Goal: Transaction & Acquisition: Purchase product/service

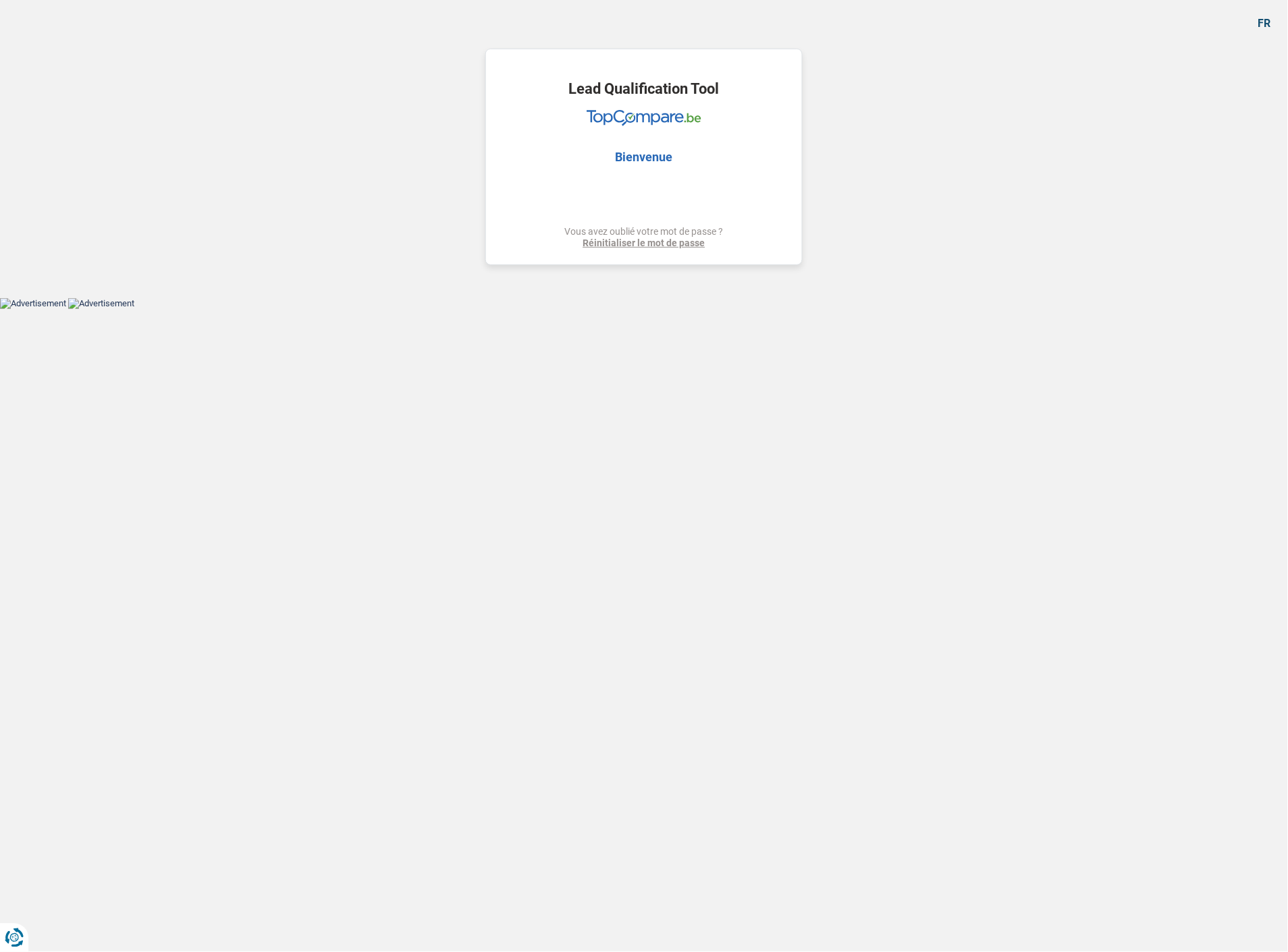
select select "other"
select select "movingOrInstallation"
select select "car"
select select "84"
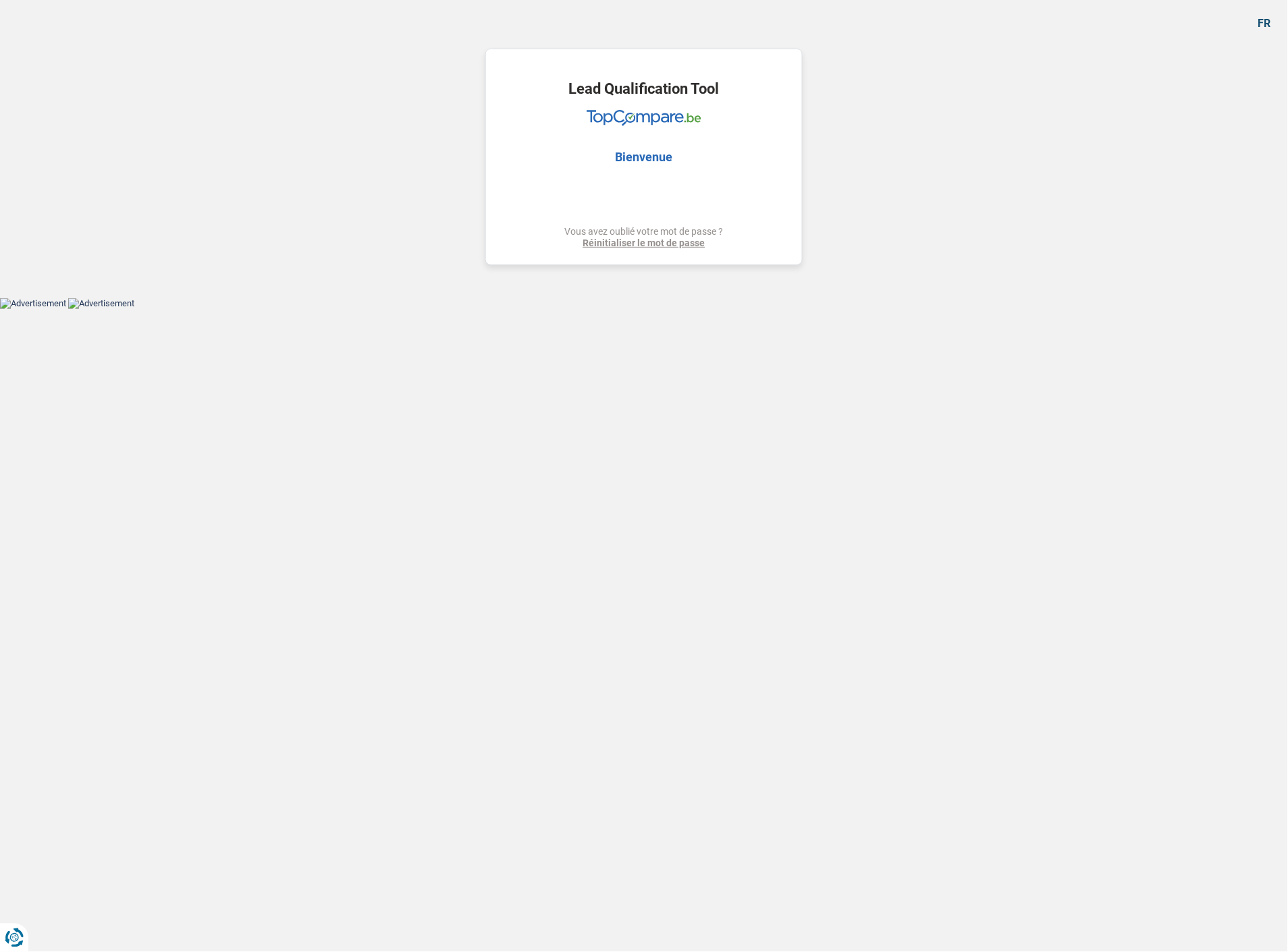
select select "alphacredit"
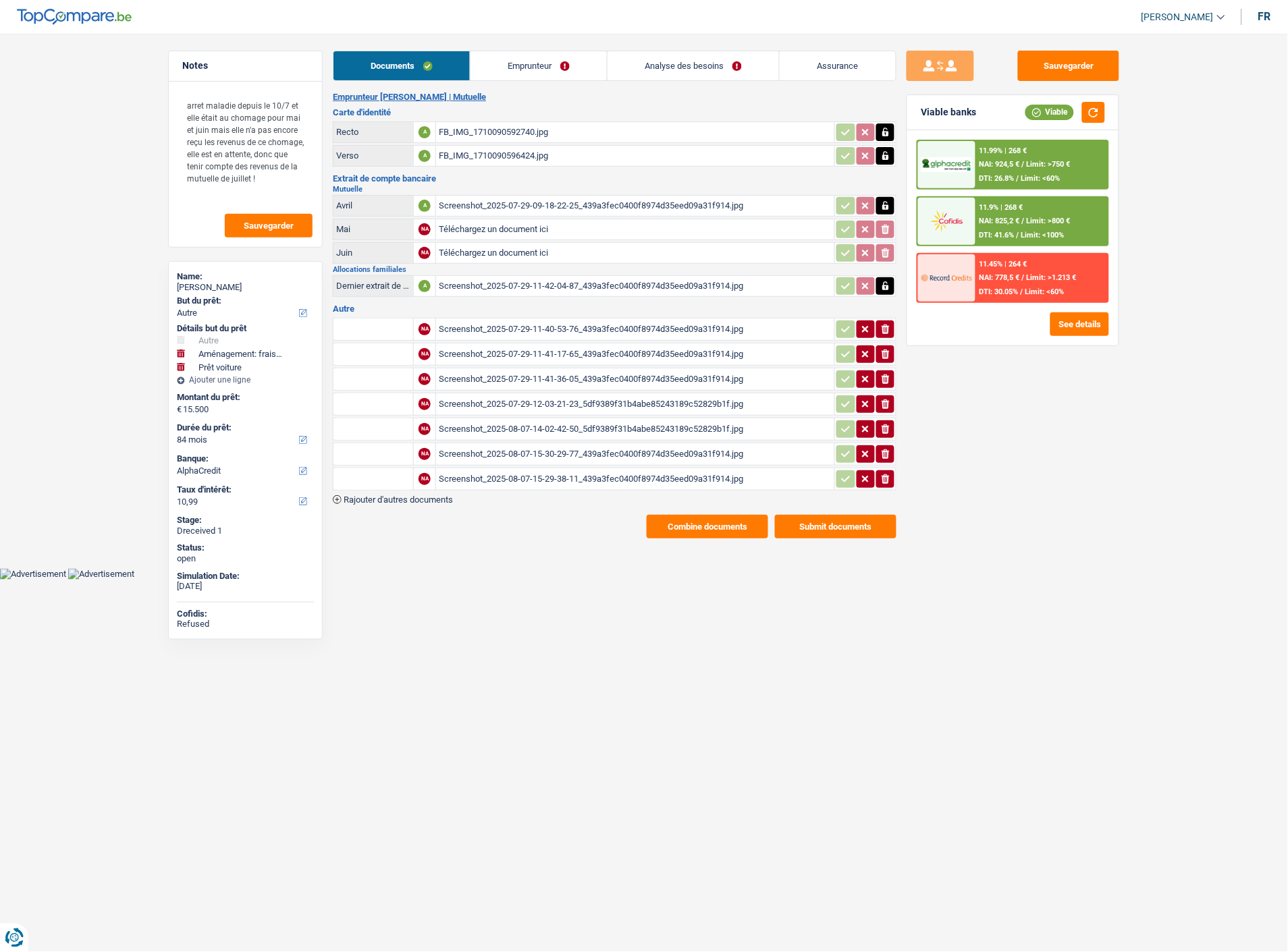
click at [491, 83] on div "Documents Emprunteur Analyse des besoins Assurance Emprunteur Manon Jammes | Mu…" at bounding box center [614, 294] width 564 height 488
click at [490, 77] on link "Emprunteur" at bounding box center [538, 66] width 137 height 29
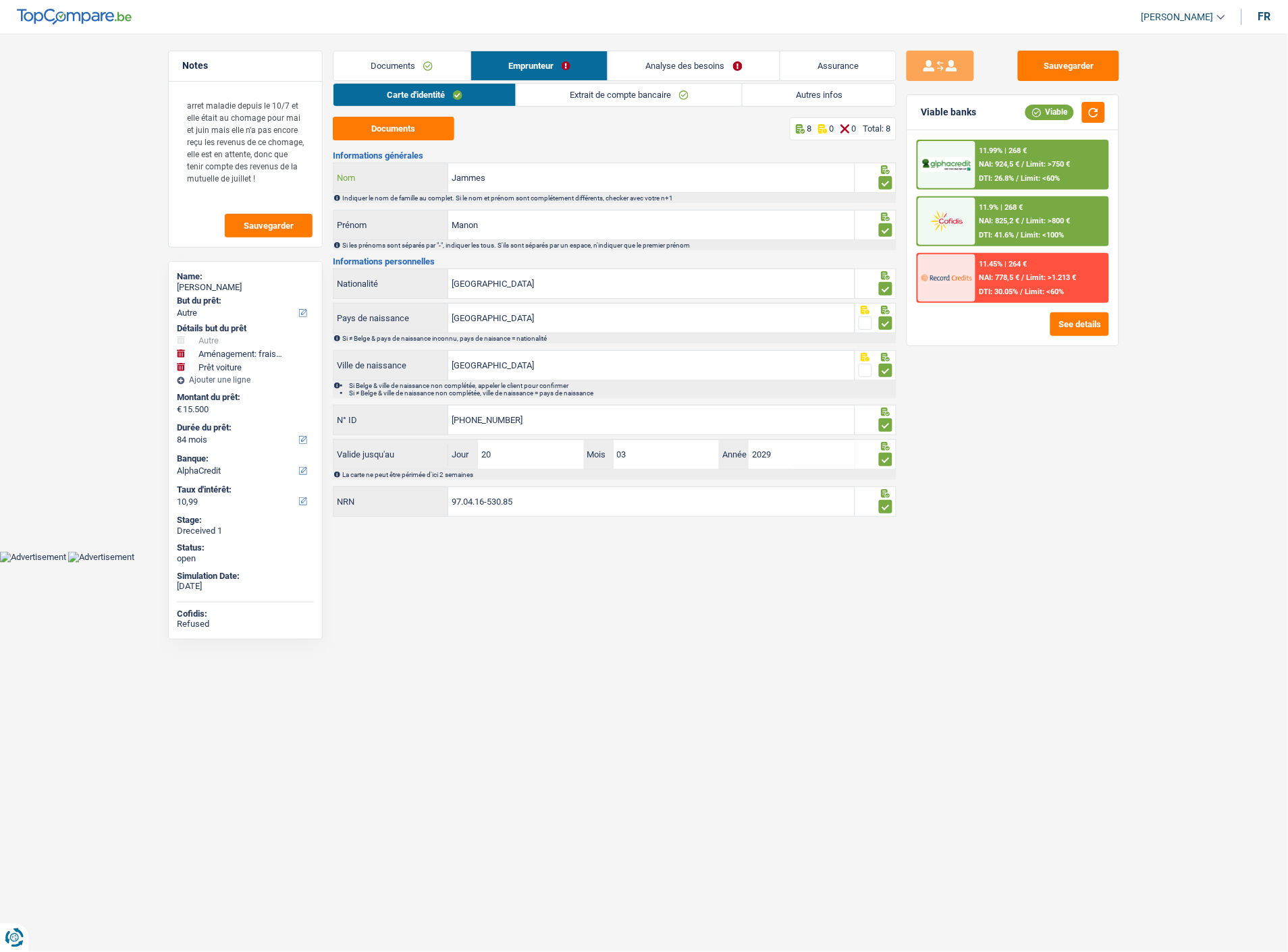
drag, startPoint x: 548, startPoint y: 179, endPoint x: 386, endPoint y: 179, distance: 162.0
click at [386, 179] on div "Jammes Nom" at bounding box center [594, 178] width 521 height 29
drag, startPoint x: 506, startPoint y: 226, endPoint x: 341, endPoint y: 226, distance: 165.0
click at [341, 226] on div "Manon Prénom" at bounding box center [594, 225] width 521 height 29
drag, startPoint x: 502, startPoint y: 173, endPoint x: 376, endPoint y: 176, distance: 126.0
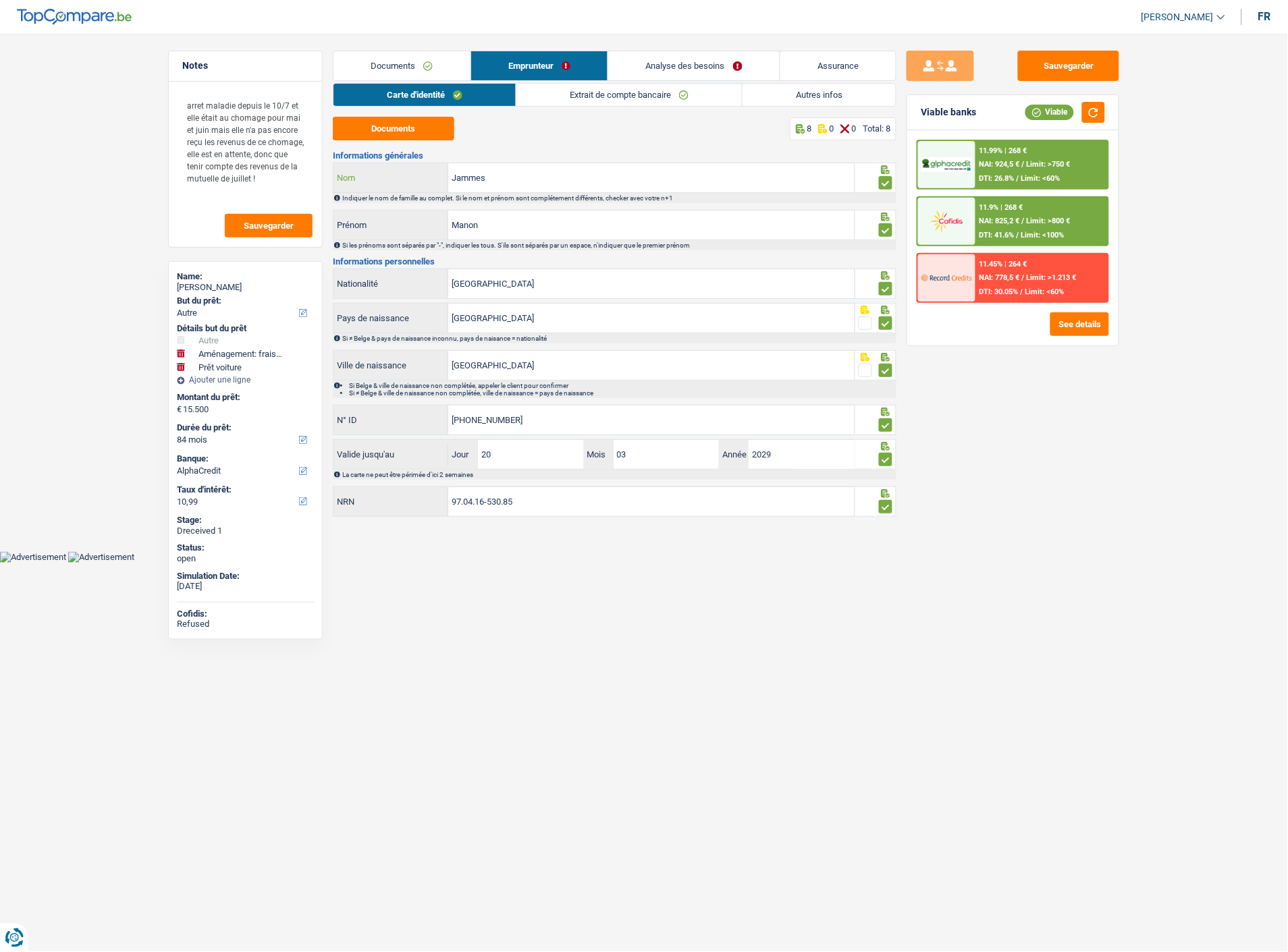
click at [381, 176] on div "Jammes Nom" at bounding box center [594, 178] width 521 height 29
click at [1031, 163] on span "Limit: >750 €" at bounding box center [1049, 164] width 44 height 9
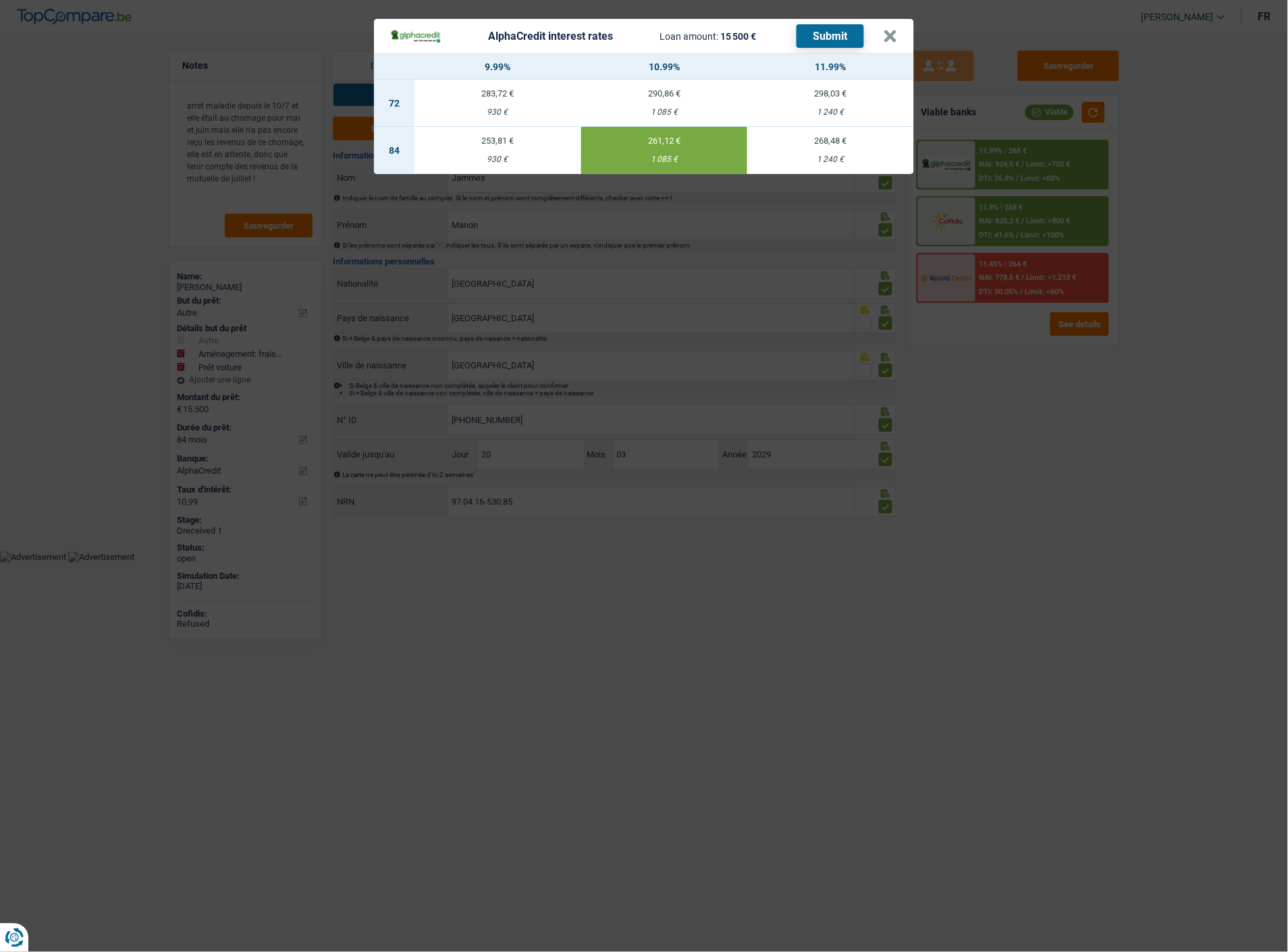
click at [833, 35] on button "Submit" at bounding box center [829, 36] width 67 height 23
drag, startPoint x: 881, startPoint y: 36, endPoint x: 888, endPoint y: 35, distance: 7.1
click at [886, 35] on header "AlphaCredit interest rates Loan amount: 15 500 € Submit ×" at bounding box center [643, 36] width 540 height 35
click at [890, 35] on button "×" at bounding box center [891, 36] width 15 height 14
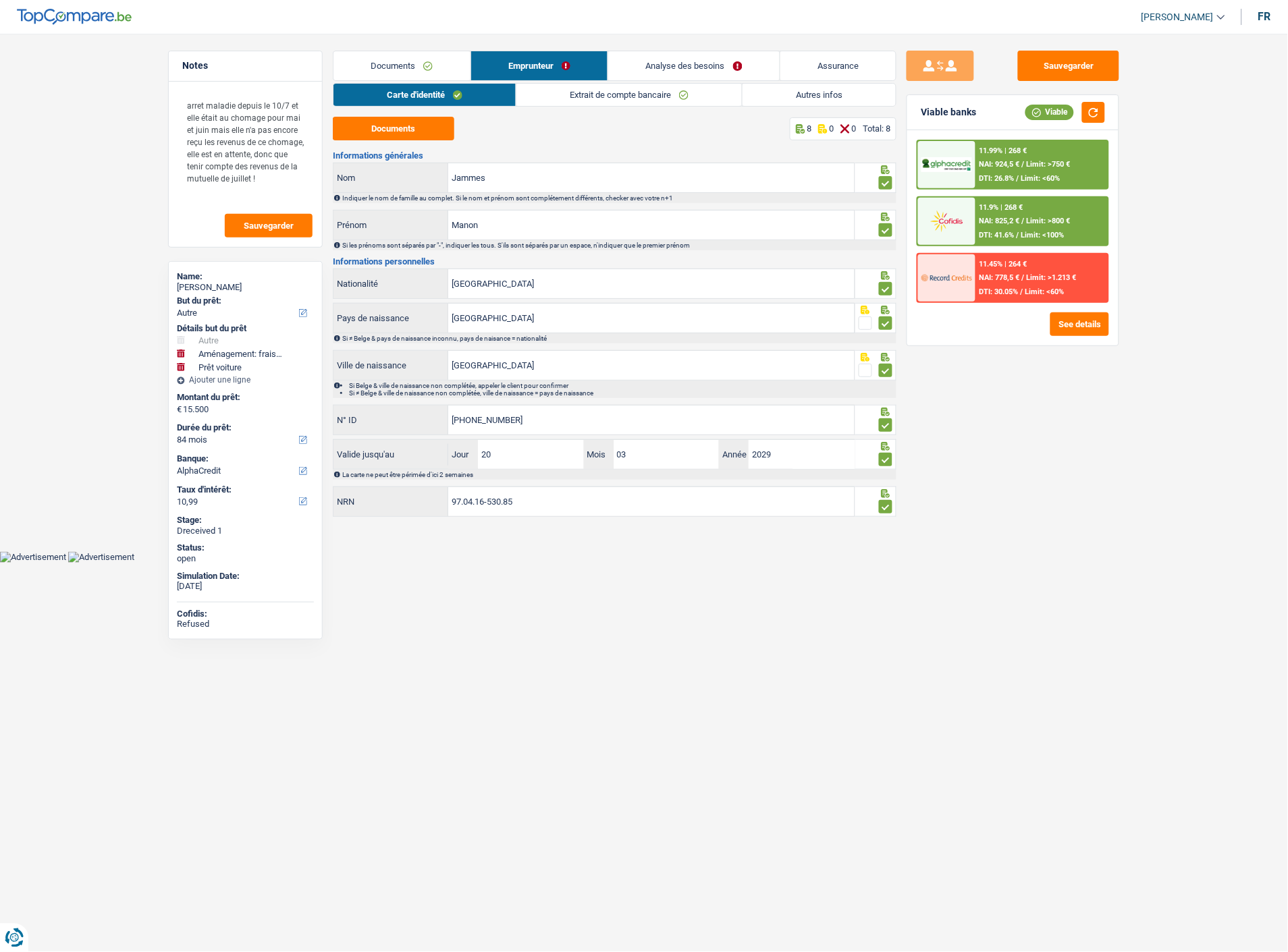
click at [565, 85] on link "Extrait de compte bancaire" at bounding box center [629, 95] width 226 height 23
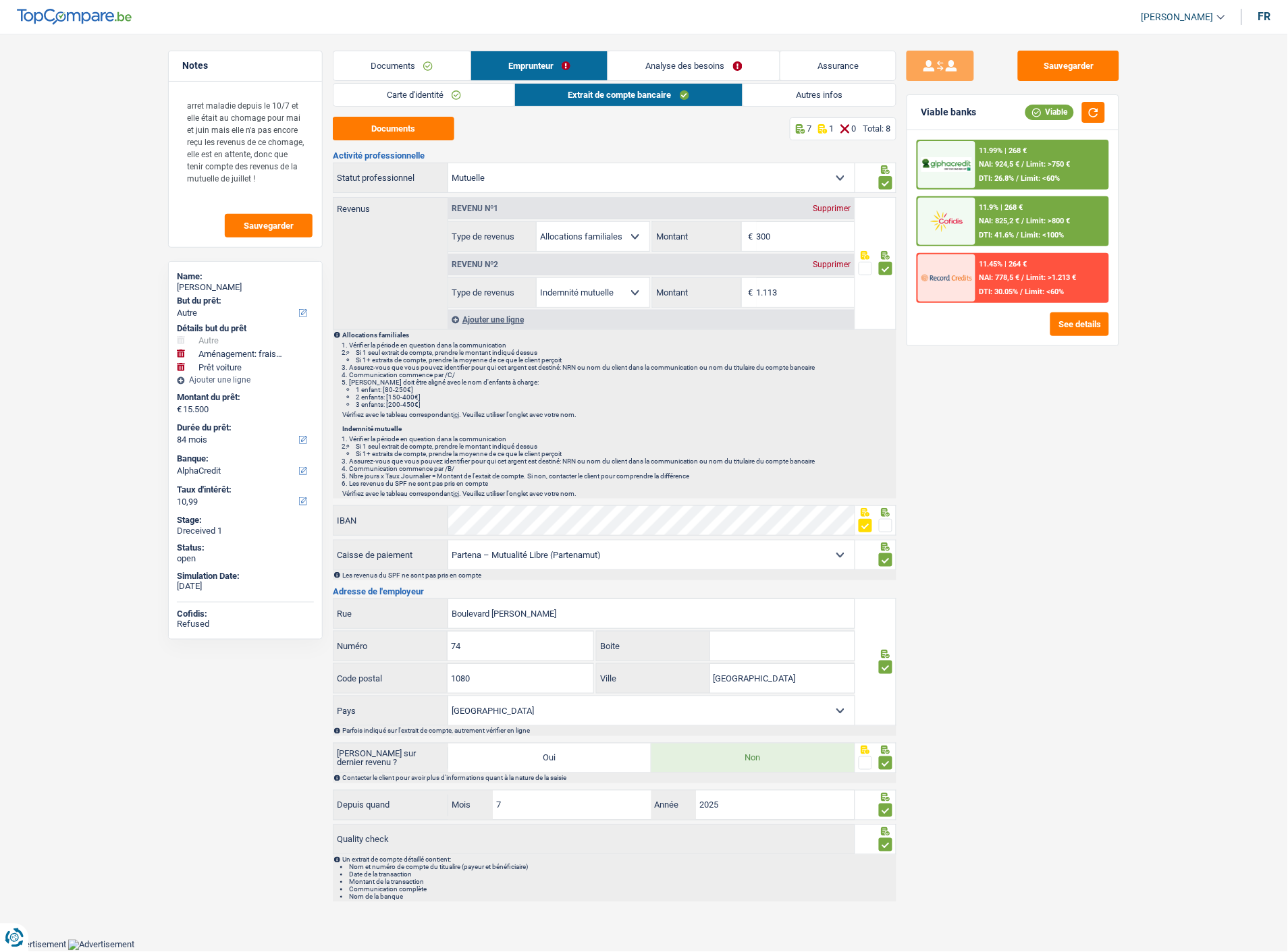
click at [770, 89] on link "Autres infos" at bounding box center [819, 95] width 153 height 23
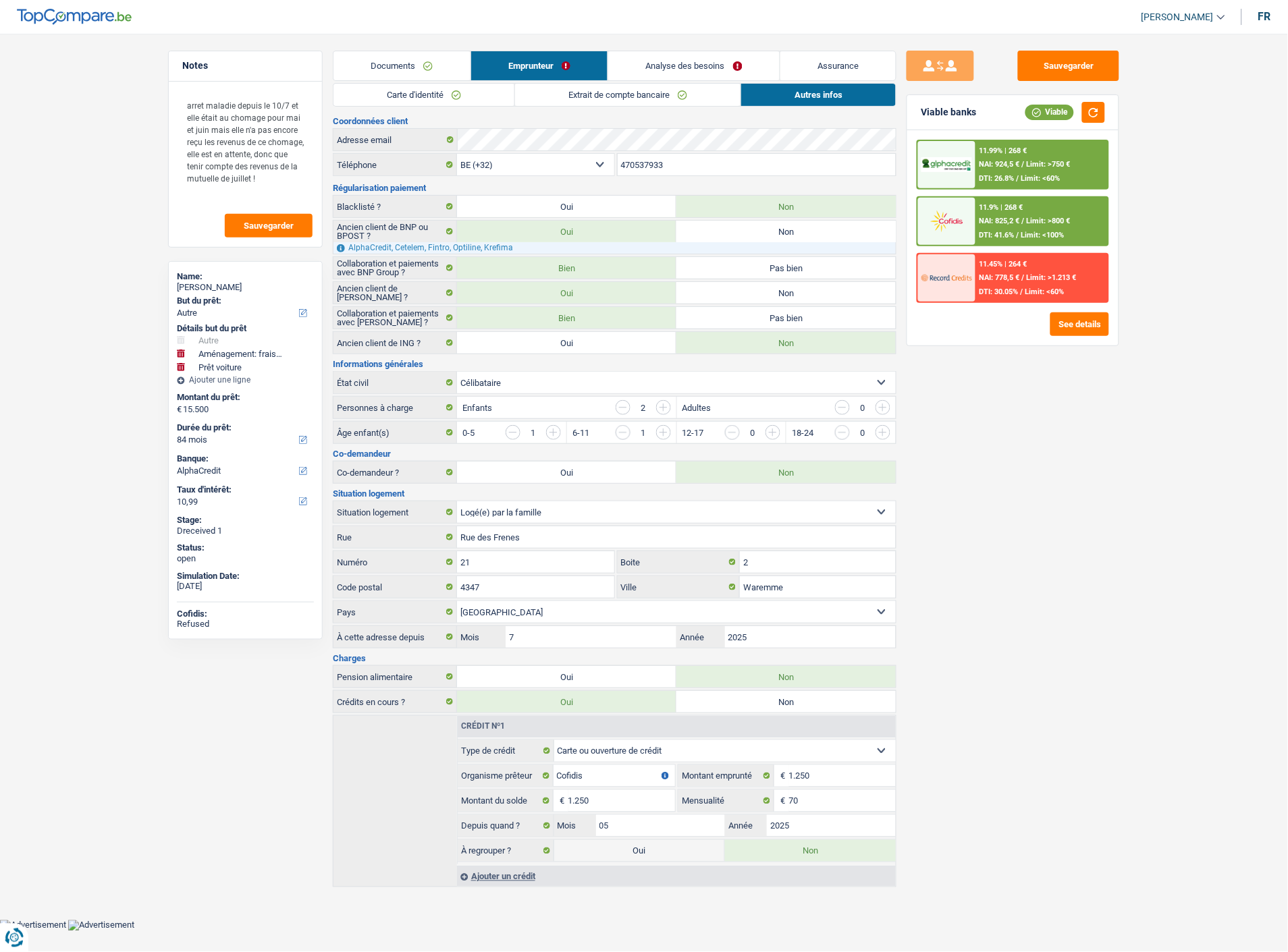
click at [633, 58] on link "Analyse des besoins" at bounding box center [694, 66] width 172 height 29
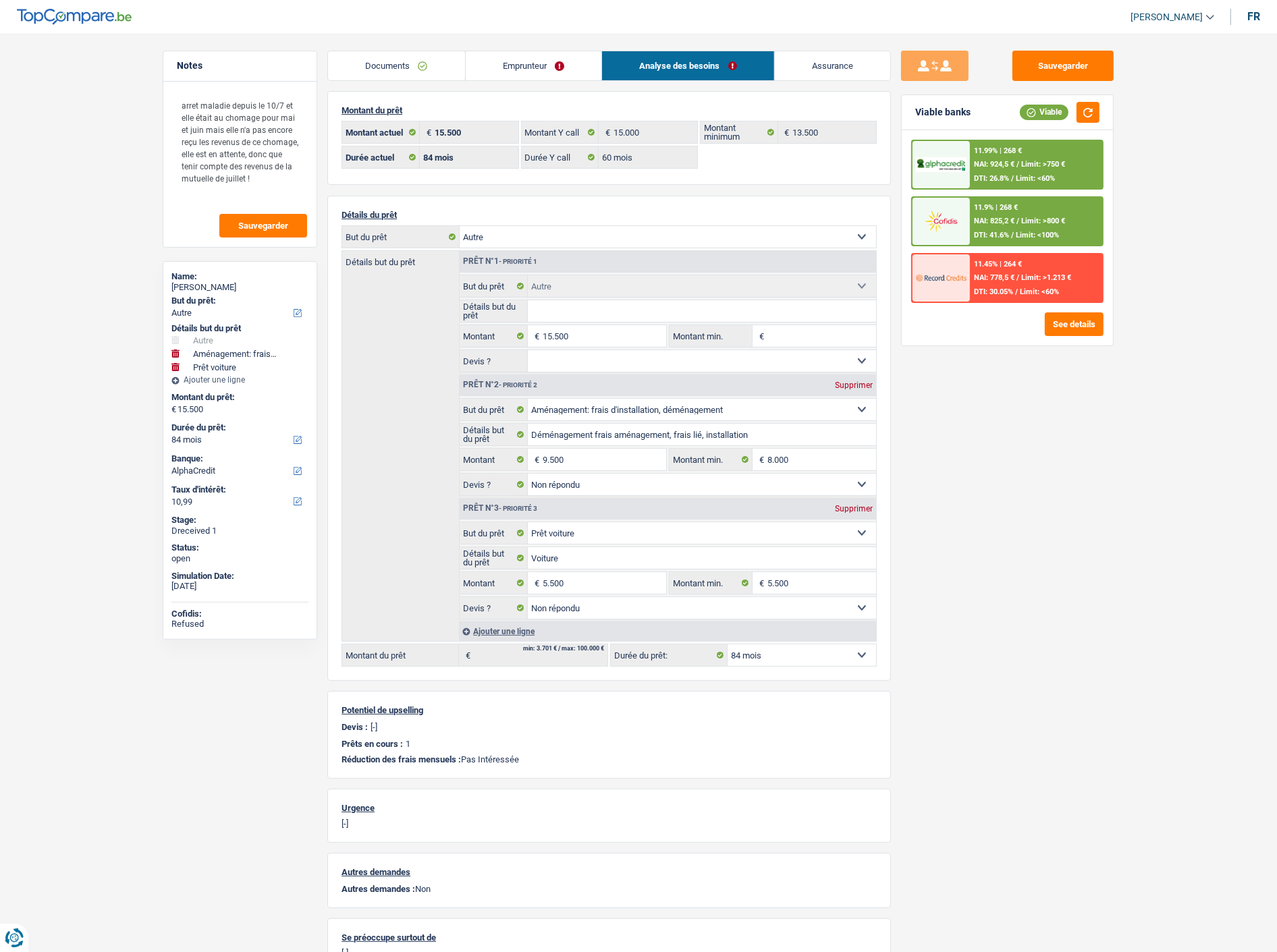
drag, startPoint x: 524, startPoint y: 59, endPoint x: 812, endPoint y: 82, distance: 288.9
click at [524, 59] on link "Emprunteur" at bounding box center [534, 66] width 137 height 29
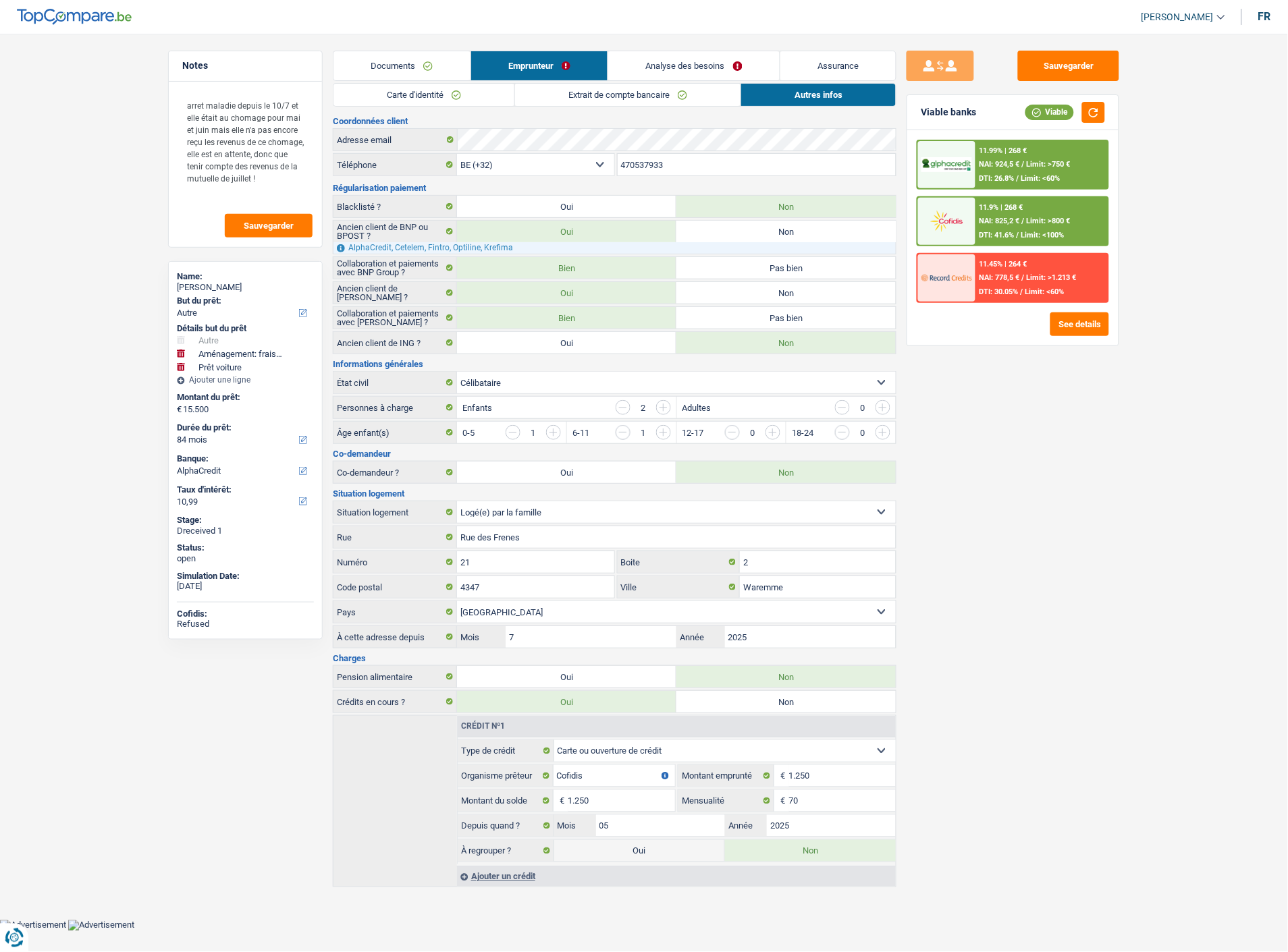
click at [690, 66] on link "Analyse des besoins" at bounding box center [694, 66] width 172 height 29
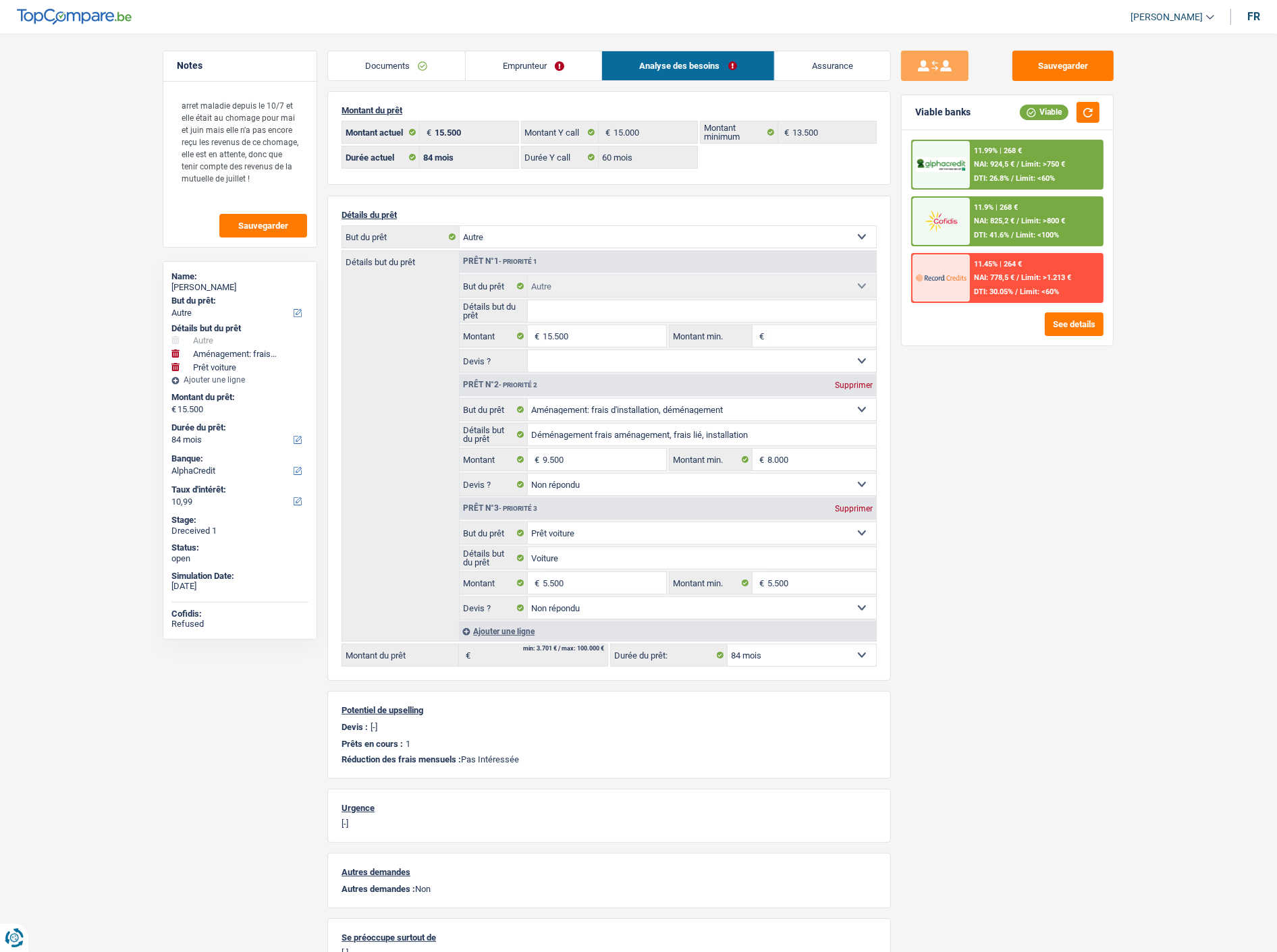
click at [530, 75] on link "Emprunteur" at bounding box center [534, 66] width 137 height 29
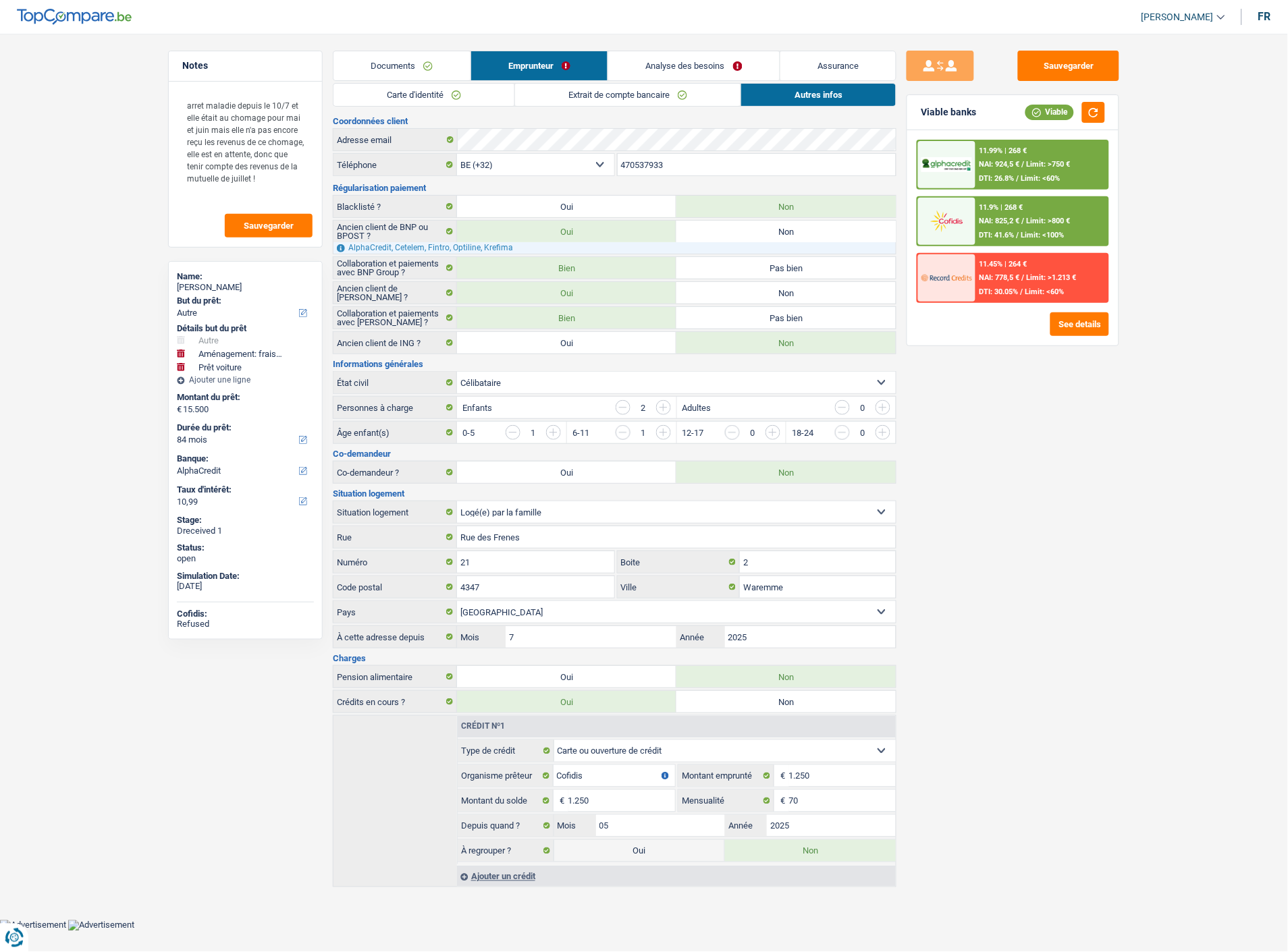
click at [644, 99] on link "Extrait de compte bancaire" at bounding box center [628, 95] width 226 height 23
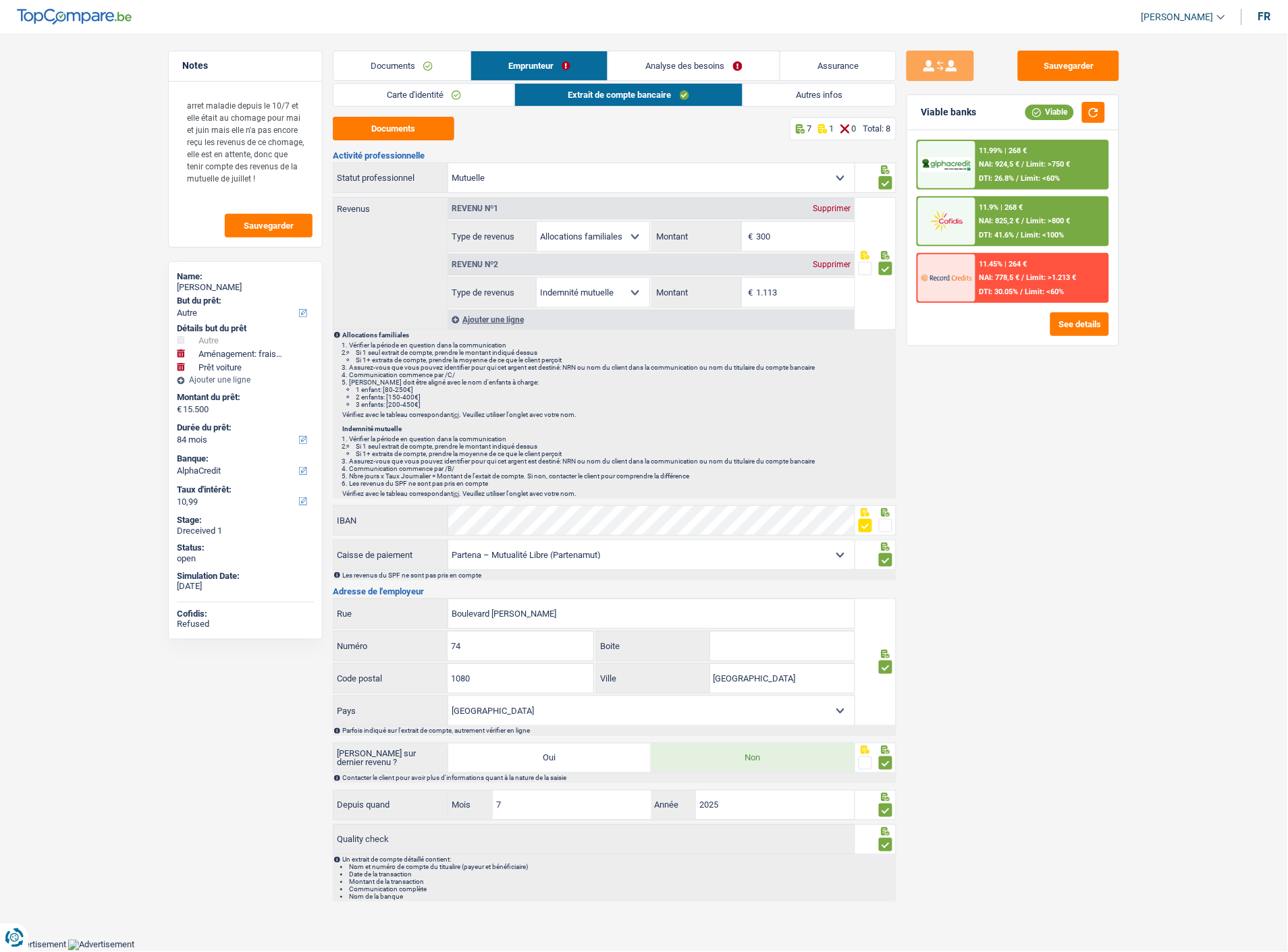
click at [457, 76] on link "Documents" at bounding box center [401, 66] width 137 height 29
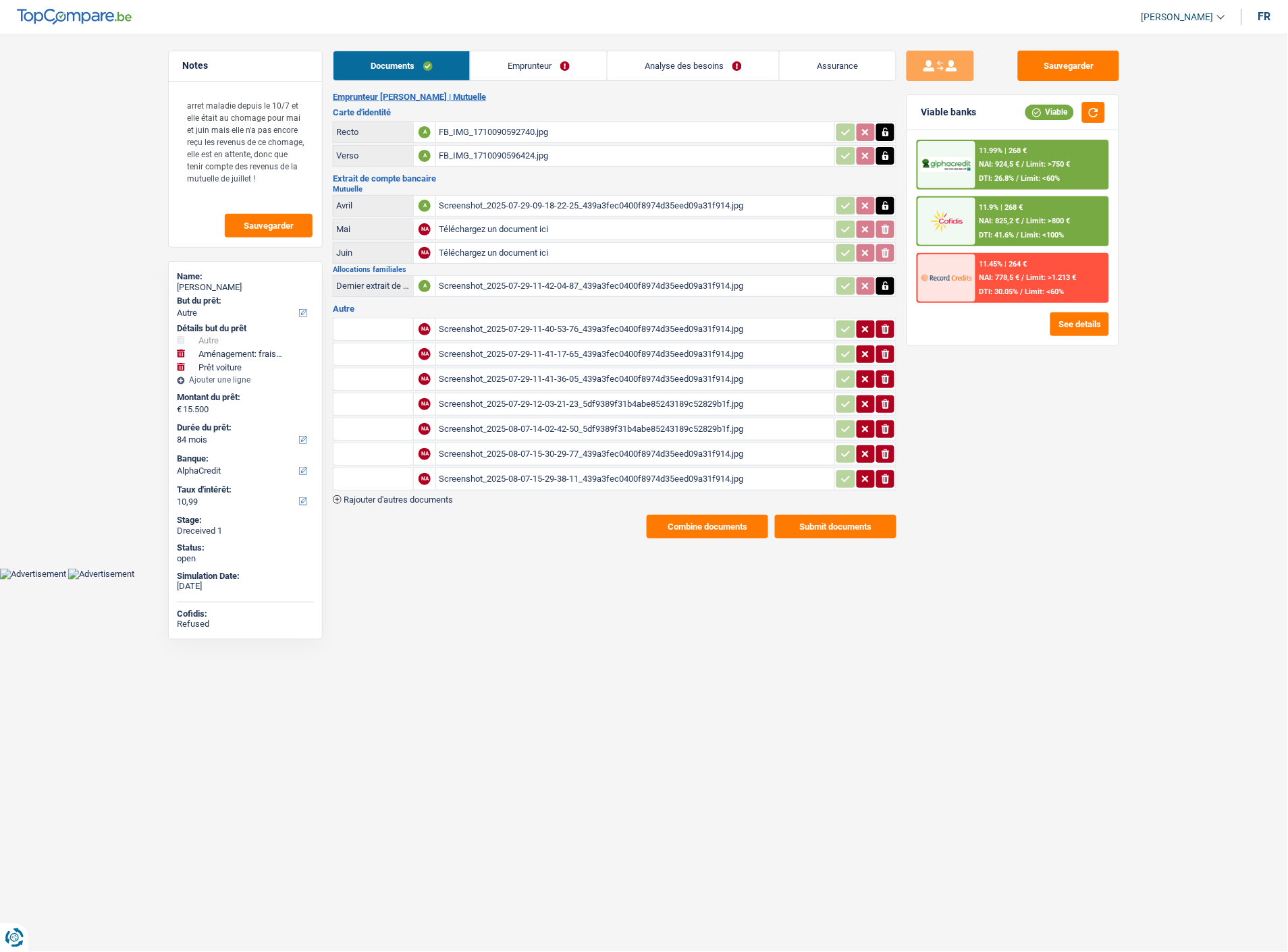
click at [517, 70] on link "Emprunteur" at bounding box center [538, 66] width 137 height 29
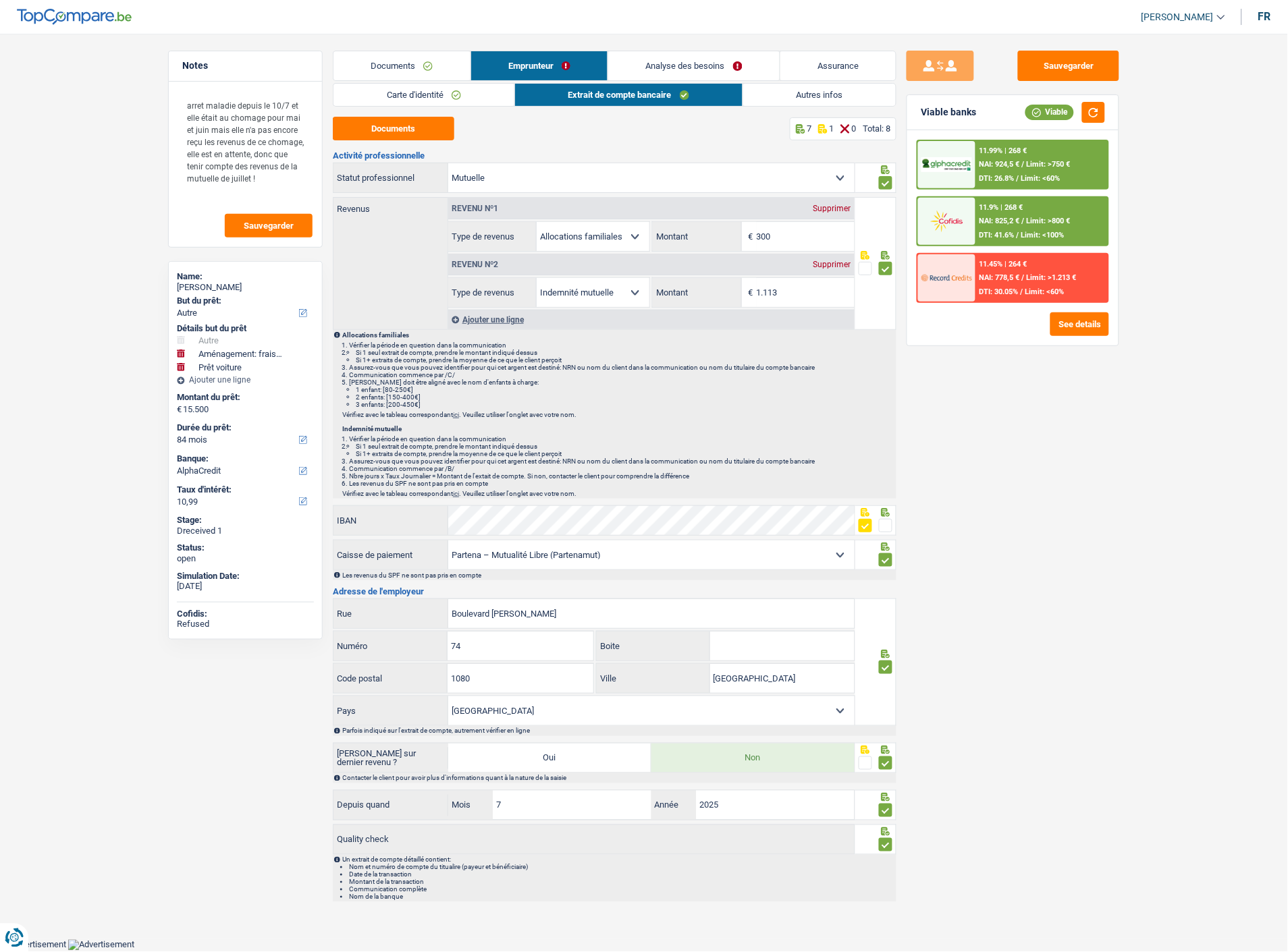
click at [385, 89] on link "Carte d'identité" at bounding box center [424, 95] width 181 height 23
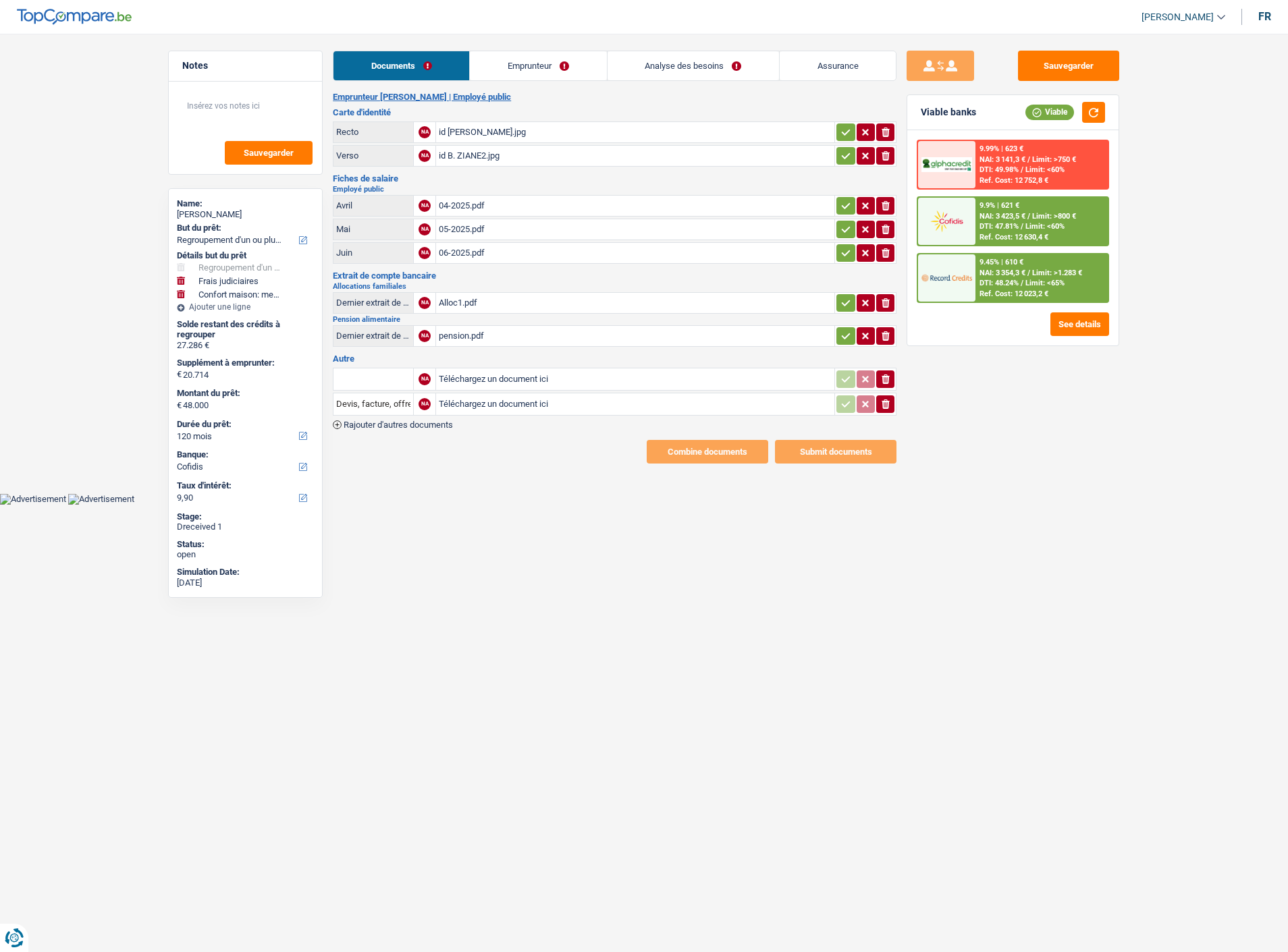
select select "refinancing"
select select "judicial"
select select "household"
select select "120"
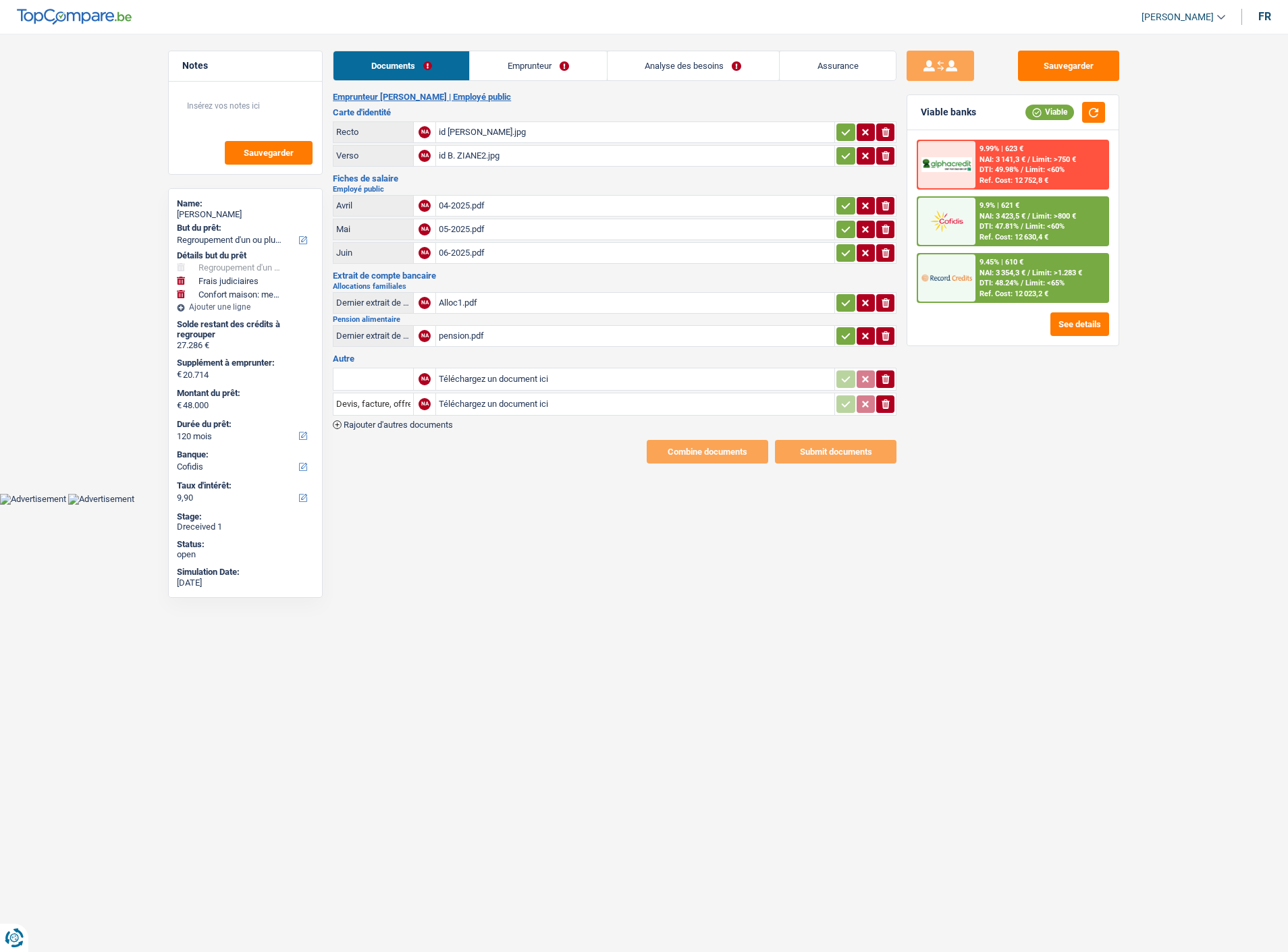
select select "cofidis"
click at [459, 157] on div "id B. ZIANE2.jpg" at bounding box center [635, 155] width 393 height 20
drag, startPoint x: 848, startPoint y: 136, endPoint x: 845, endPoint y: 154, distance: 18.2
click at [847, 144] on table "Recto NA id [PERSON_NAME].jpg ionicons-v5-e Verso NA id B. ZIANE2.jpg ionicons-…" at bounding box center [614, 144] width 564 height 49
click at [845, 157] on icon "button" at bounding box center [845, 156] width 9 height 6
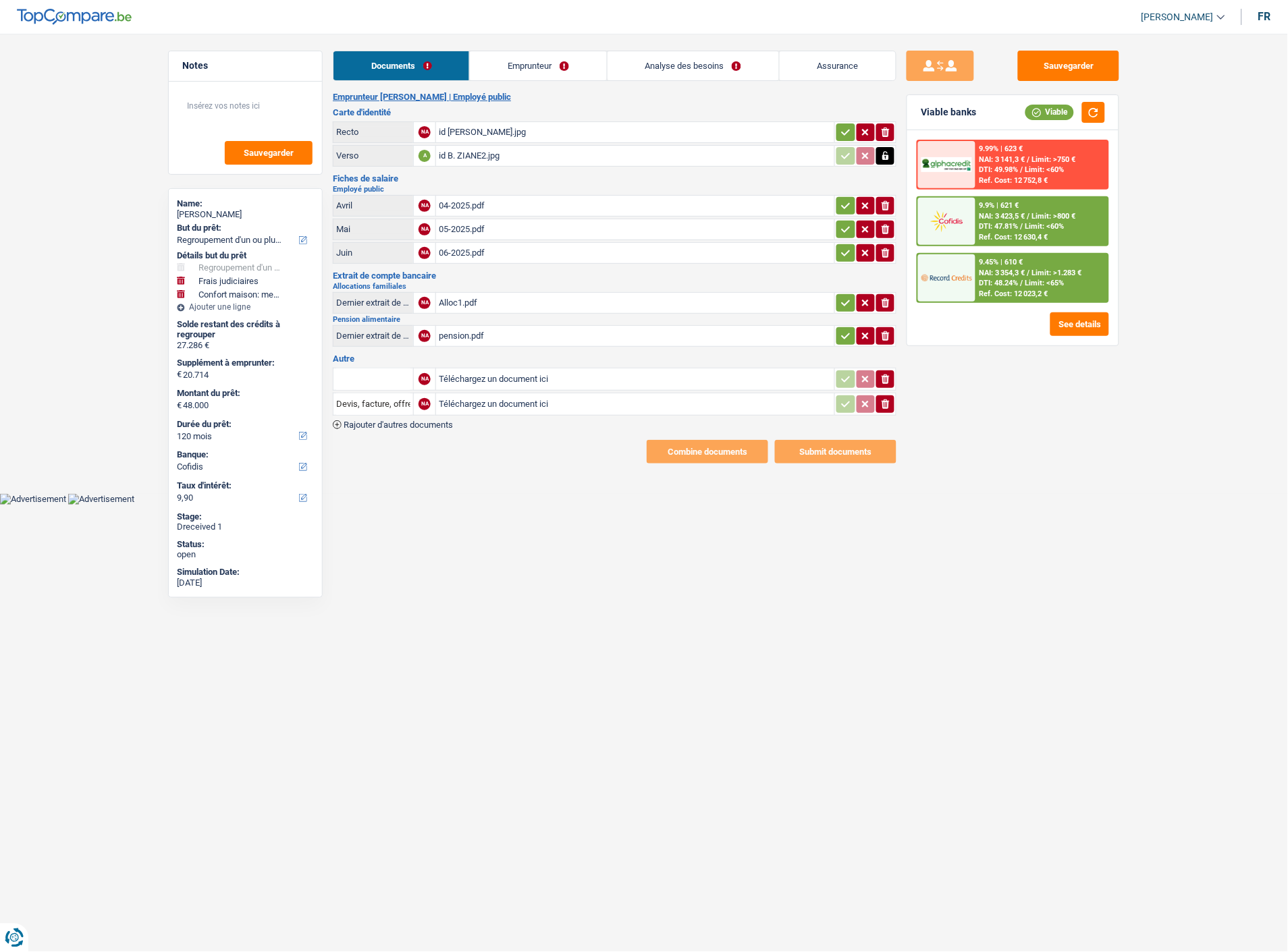
click at [847, 207] on icon "button" at bounding box center [845, 205] width 11 height 14
click at [844, 228] on icon "button" at bounding box center [845, 229] width 9 height 6
drag, startPoint x: 844, startPoint y: 242, endPoint x: 844, endPoint y: 254, distance: 12.0
click at [844, 248] on button "button" at bounding box center [845, 253] width 19 height 18
drag, startPoint x: 844, startPoint y: 303, endPoint x: 842, endPoint y: 328, distance: 25.1
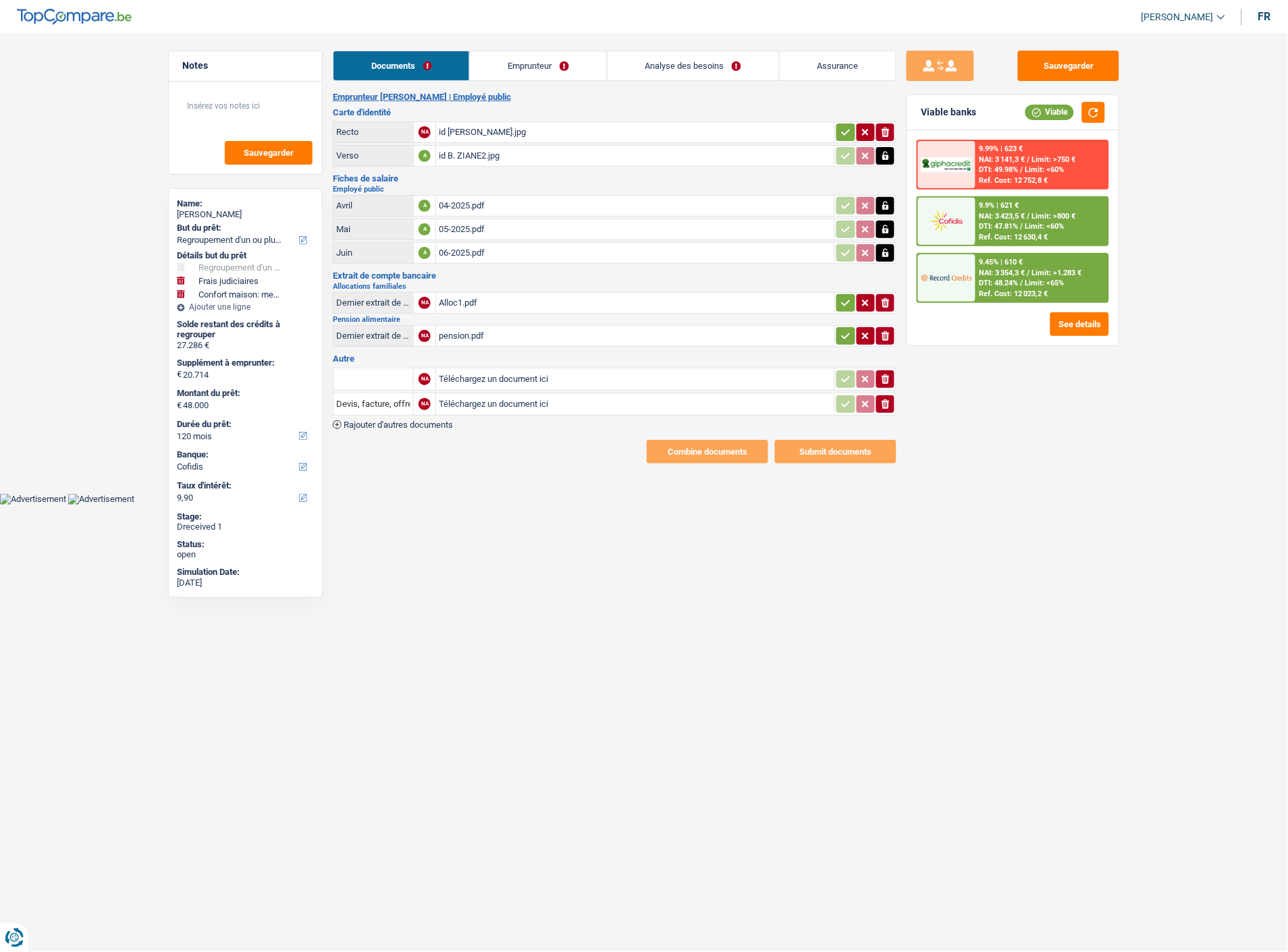
click at [844, 303] on icon "button" at bounding box center [845, 303] width 11 height 14
click at [842, 329] on icon "button" at bounding box center [845, 336] width 11 height 14
click at [894, 400] on button "ionicons-v5-e" at bounding box center [885, 404] width 19 height 18
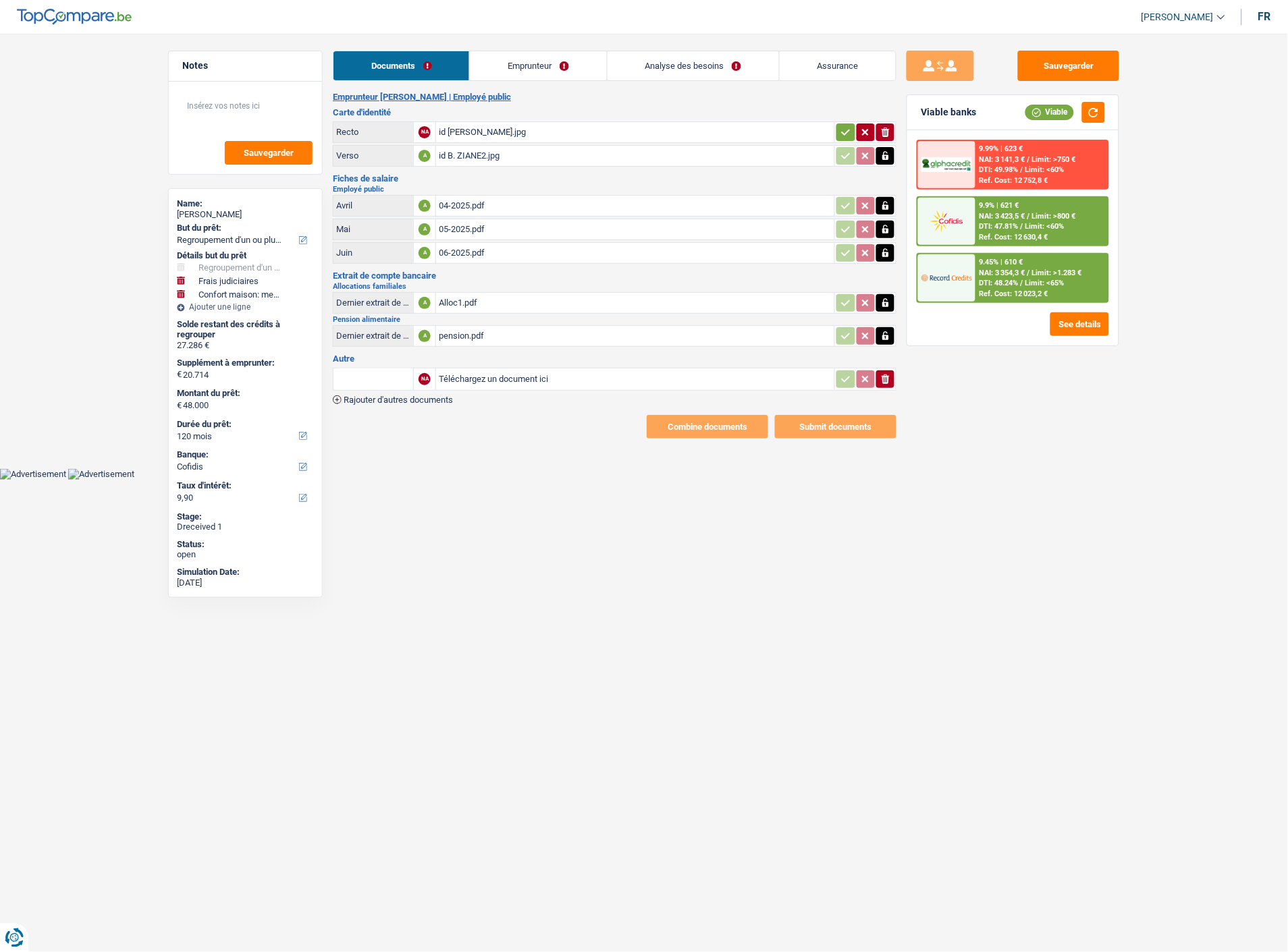
click at [883, 381] on button "ionicons-v5-e" at bounding box center [885, 379] width 19 height 18
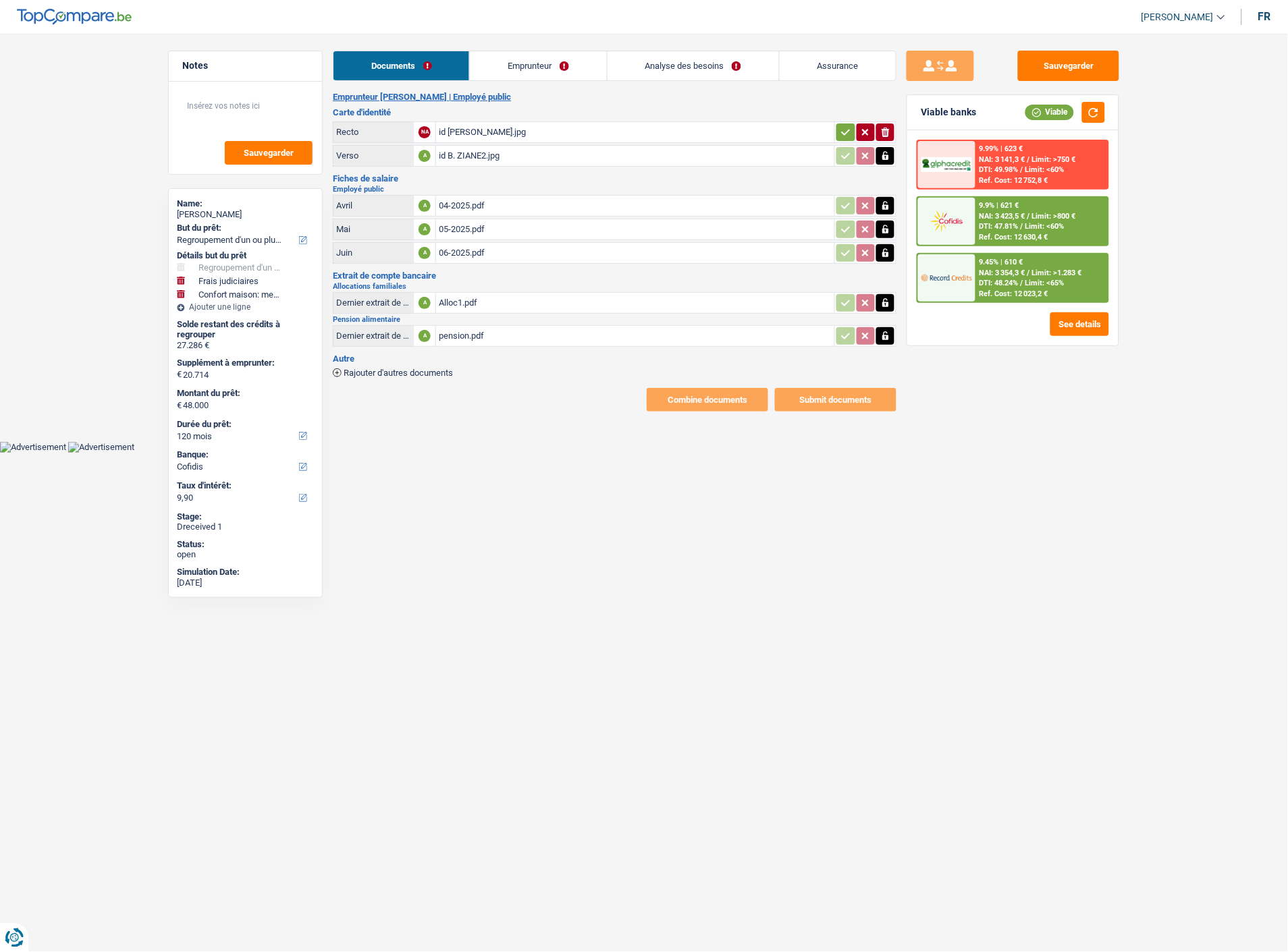
click at [502, 66] on link "Emprunteur" at bounding box center [538, 66] width 137 height 29
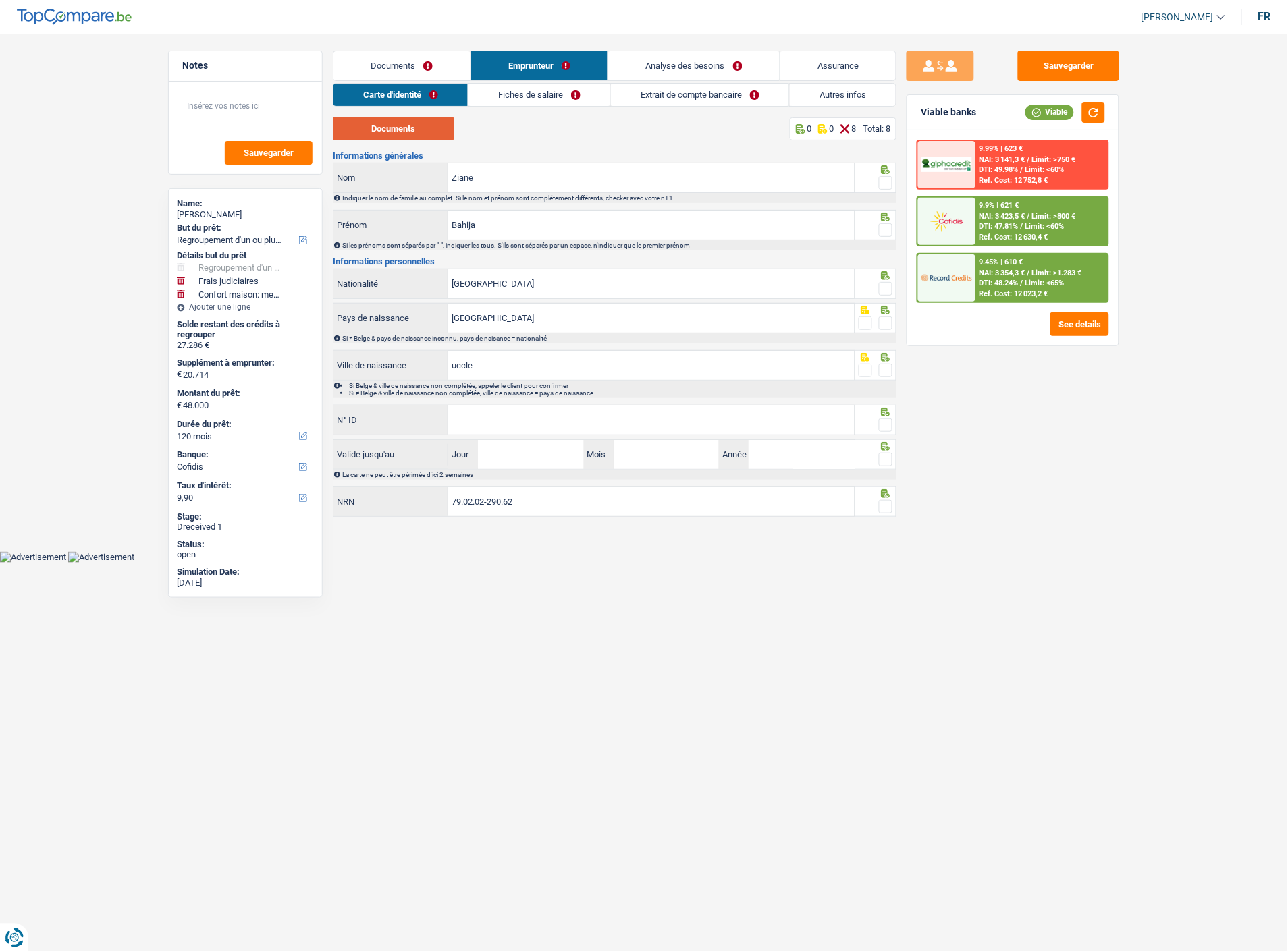
click at [406, 130] on button "Documents" at bounding box center [393, 128] width 121 height 23
drag, startPoint x: 888, startPoint y: 183, endPoint x: 888, endPoint y: 205, distance: 22.0
click at [888, 192] on div at bounding box center [876, 178] width 42 height 31
click at [892, 231] on span at bounding box center [885, 230] width 14 height 14
click at [0, 0] on input "radio" at bounding box center [0, 0] width 0 height 0
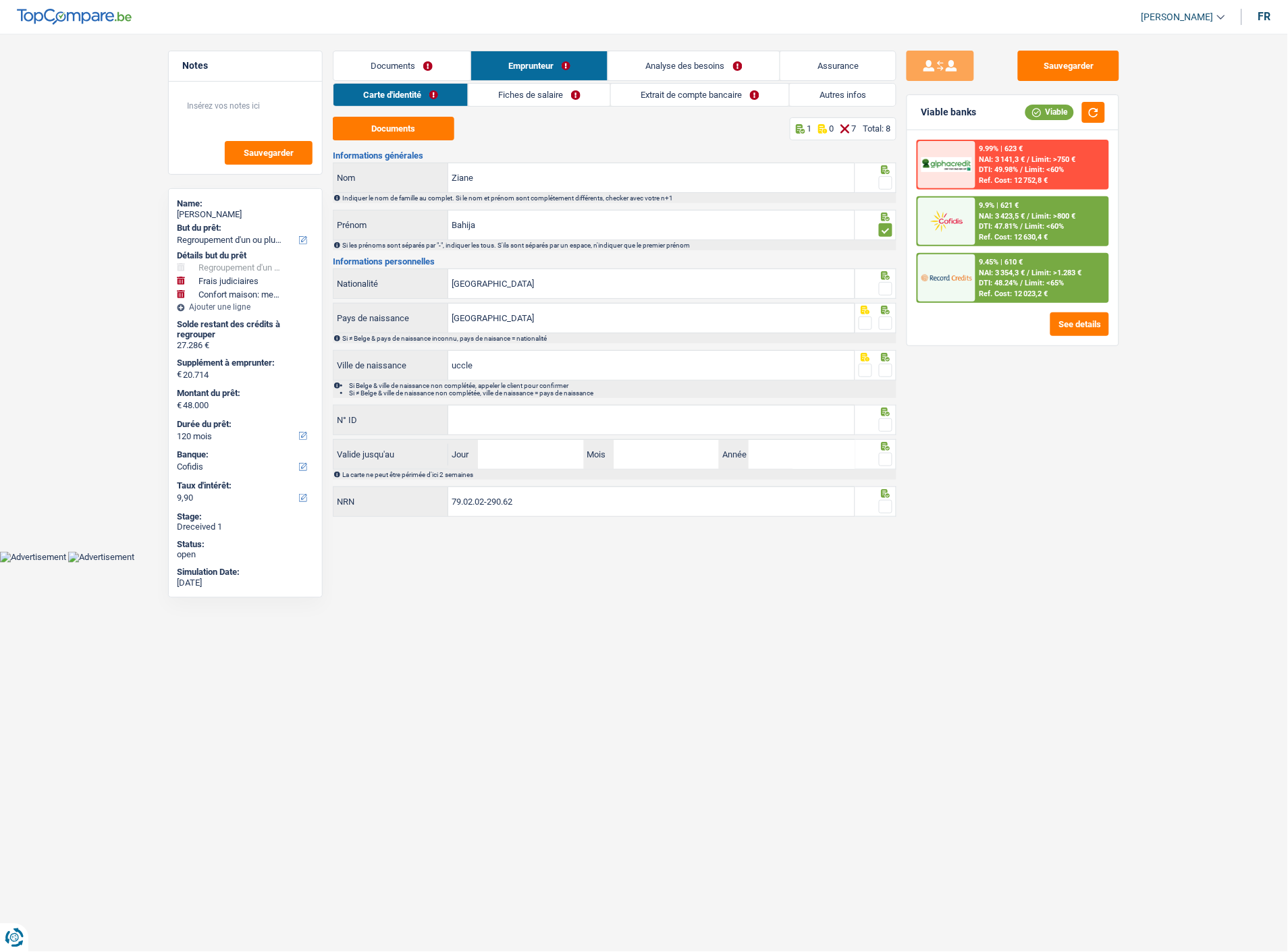
drag, startPoint x: 886, startPoint y: 284, endPoint x: 888, endPoint y: 323, distance: 39.1
click at [886, 285] on span at bounding box center [885, 289] width 14 height 14
click at [0, 0] on input "radio" at bounding box center [0, 0] width 0 height 0
click at [887, 326] on span at bounding box center [885, 323] width 14 height 14
click at [0, 0] on input "radio" at bounding box center [0, 0] width 0 height 0
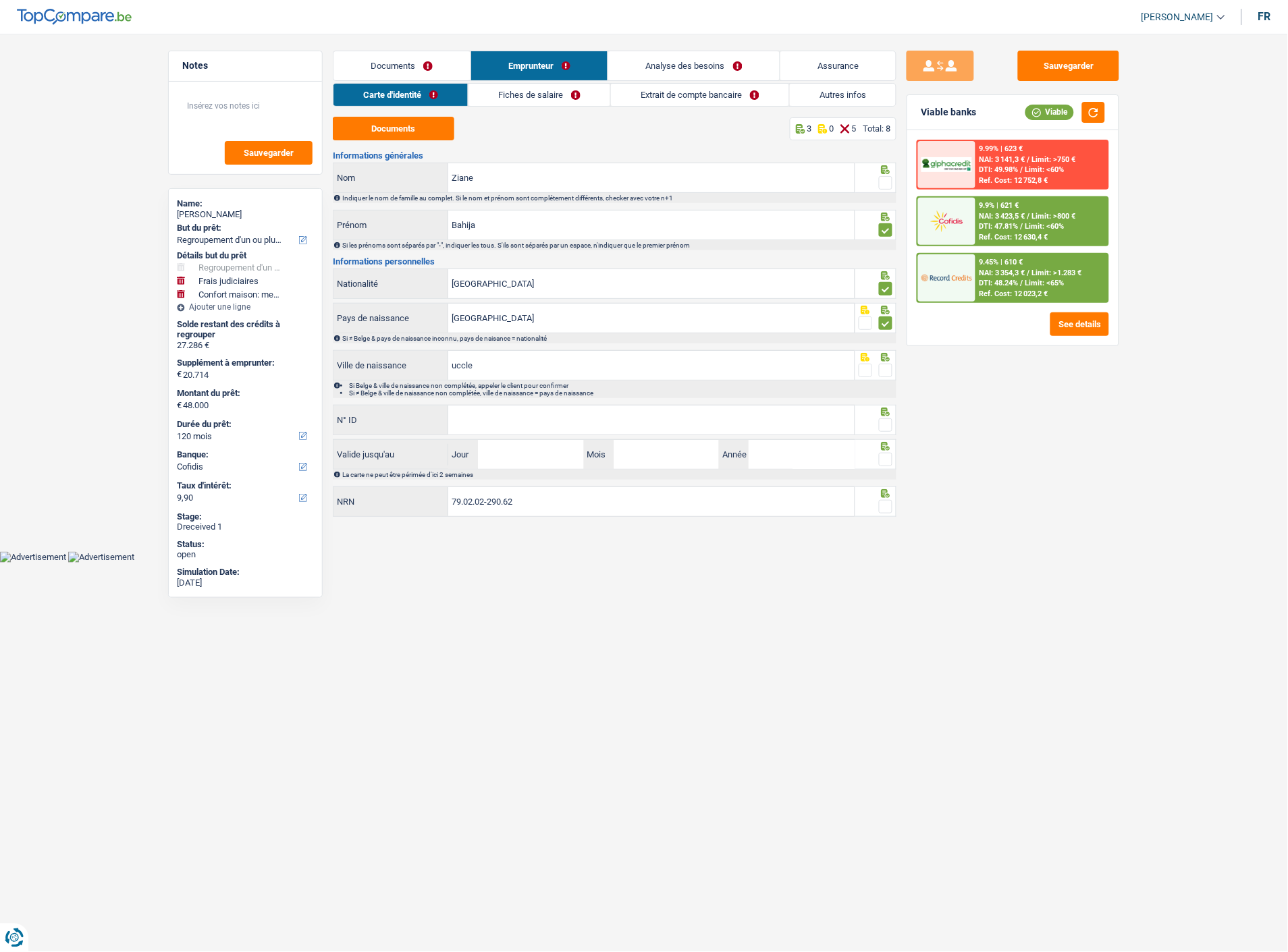
click at [880, 378] on div at bounding box center [885, 370] width 14 height 17
drag, startPoint x: 879, startPoint y: 421, endPoint x: 881, endPoint y: 385, distance: 36.1
click at [880, 421] on span at bounding box center [885, 425] width 14 height 14
click at [0, 0] on input "radio" at bounding box center [0, 0] width 0 height 0
click at [886, 376] on span at bounding box center [885, 370] width 14 height 14
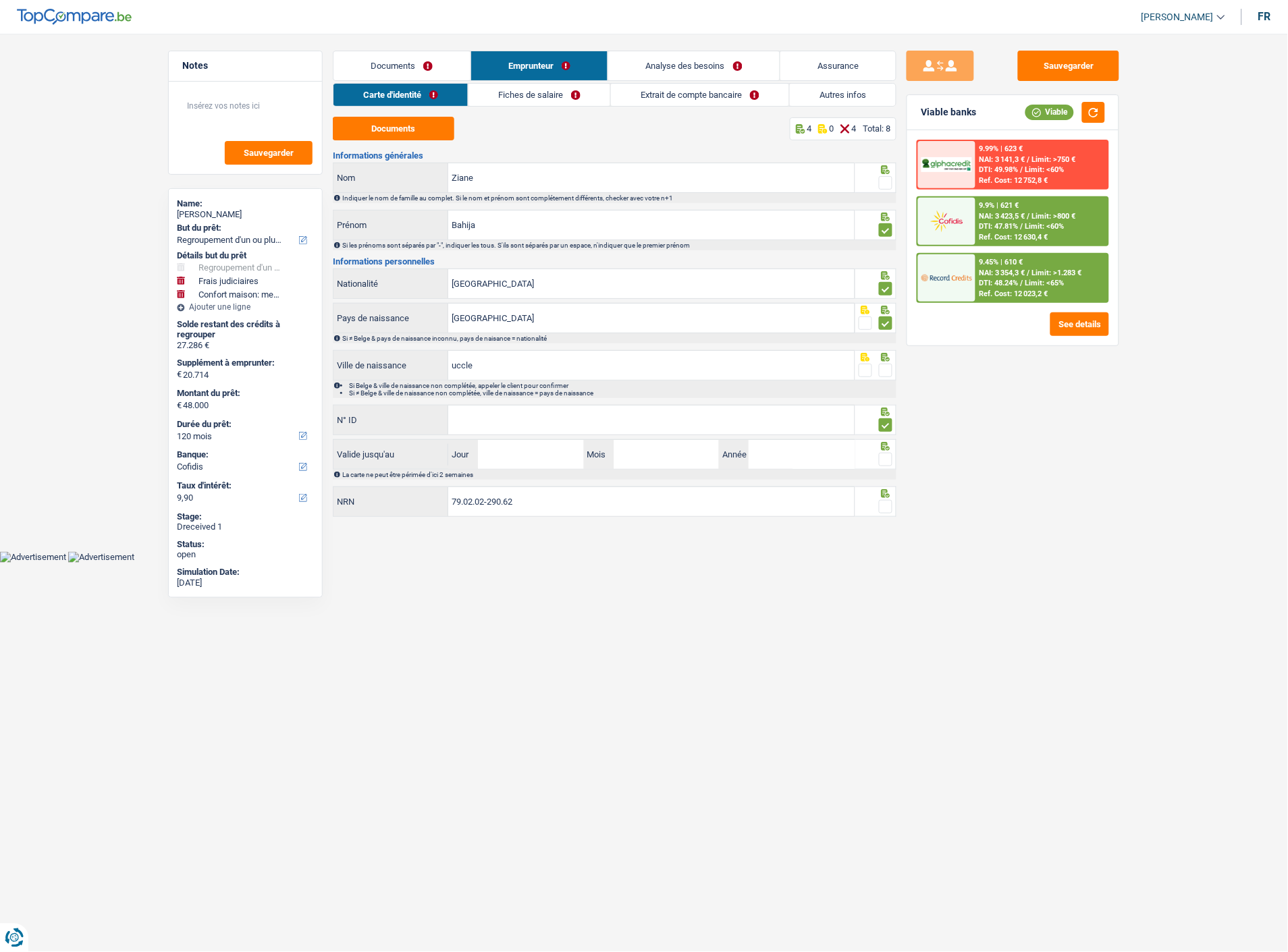
click at [0, 0] on input "radio" at bounding box center [0, 0] width 0 height 0
drag, startPoint x: 718, startPoint y: 418, endPoint x: 680, endPoint y: 72, distance: 348.1
click at [718, 418] on input "N° ID" at bounding box center [651, 420] width 406 height 29
paste input "[PHONE_NUMBER]"
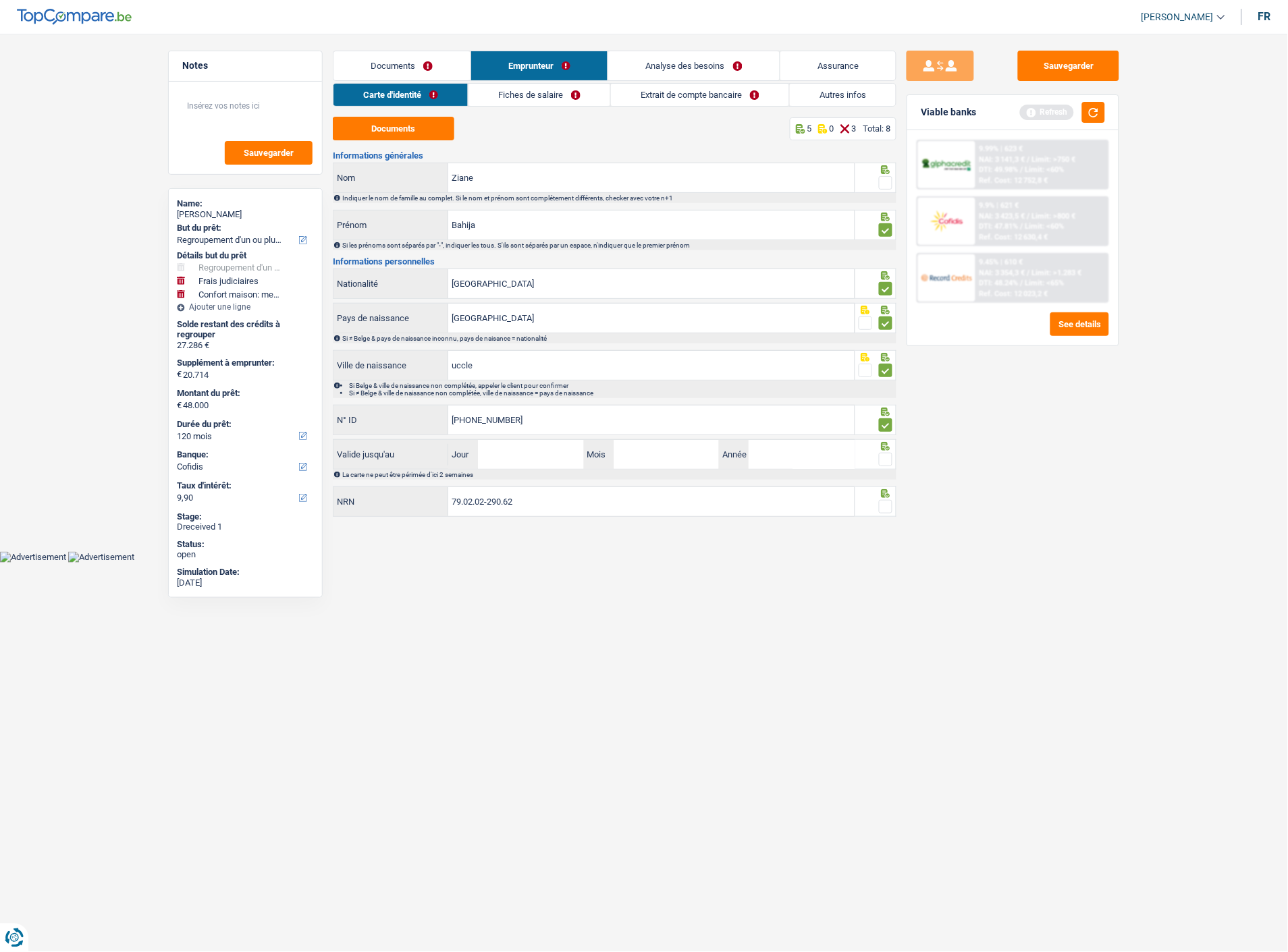
type input "[PHONE_NUMBER]"
click at [522, 455] on input "Jour" at bounding box center [531, 455] width 105 height 29
type input "15"
type input "04"
type input "2034"
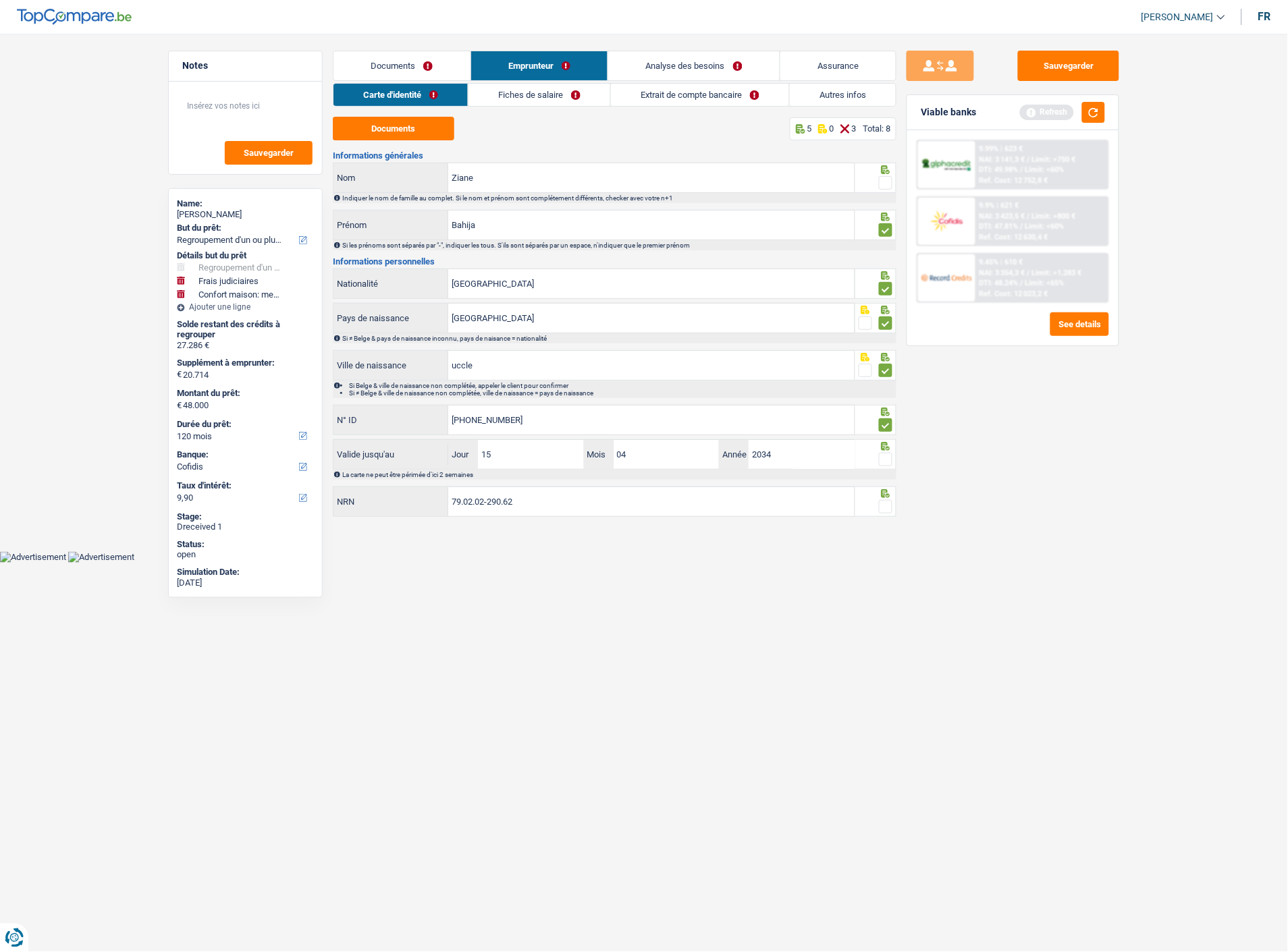
click at [885, 462] on span at bounding box center [885, 459] width 14 height 14
click at [0, 0] on input "radio" at bounding box center [0, 0] width 0 height 0
click at [886, 505] on span at bounding box center [885, 506] width 14 height 14
click at [0, 0] on input "radio" at bounding box center [0, 0] width 0 height 0
click at [564, 102] on link "Fiches de salaire" at bounding box center [539, 95] width 142 height 23
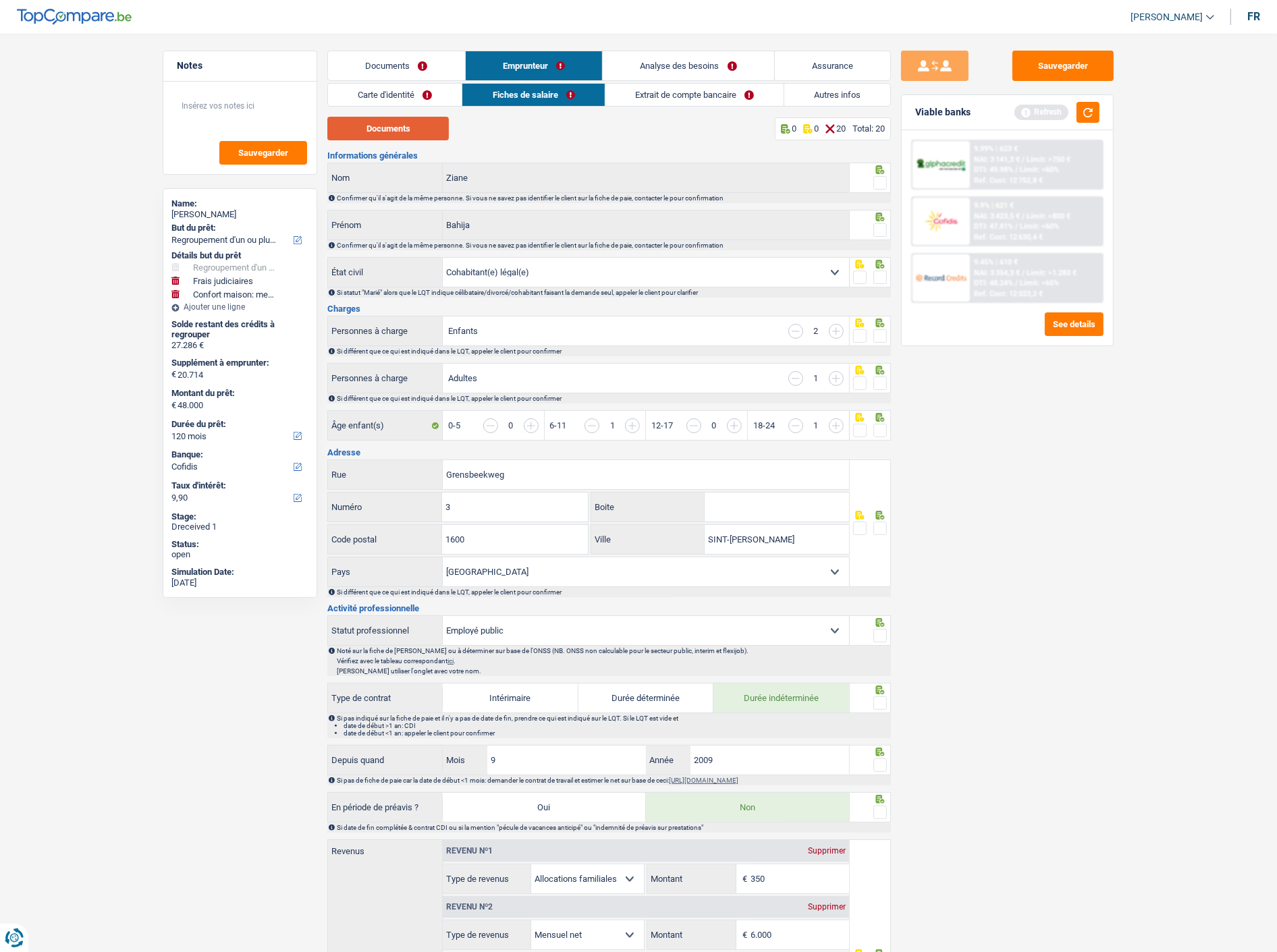
click at [356, 126] on button "Documents" at bounding box center [388, 128] width 121 height 23
click at [880, 184] on span at bounding box center [880, 183] width 14 height 14
click at [0, 0] on input "radio" at bounding box center [0, 0] width 0 height 0
click at [885, 227] on span at bounding box center [880, 230] width 14 height 14
click at [0, 0] on input "radio" at bounding box center [0, 0] width 0 height 0
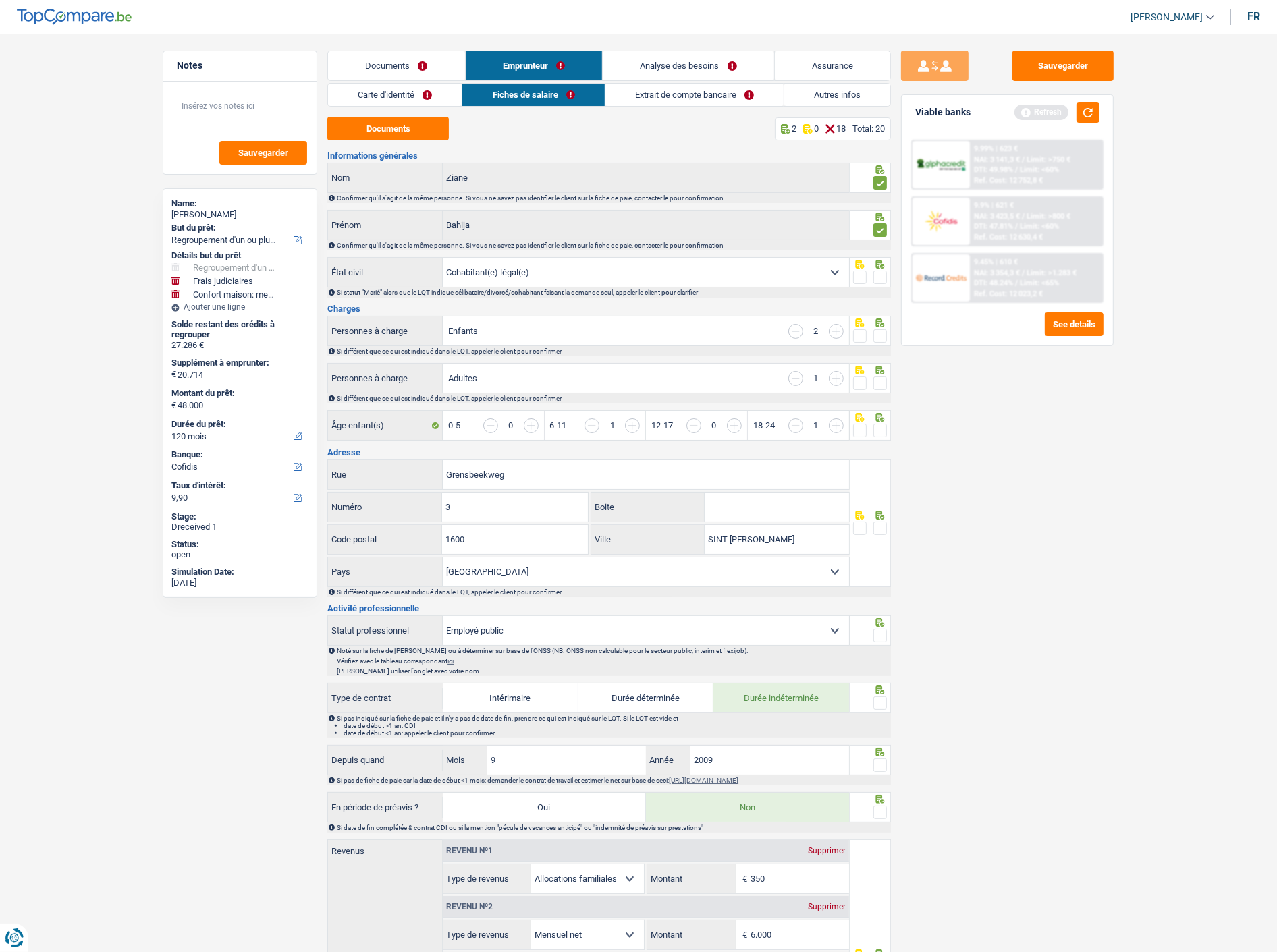
click at [880, 280] on span at bounding box center [880, 277] width 14 height 14
click at [0, 0] on input "radio" at bounding box center [0, 0] width 0 height 0
click at [876, 334] on span at bounding box center [880, 336] width 14 height 14
click at [0, 0] on input "radio" at bounding box center [0, 0] width 0 height 0
drag, startPoint x: 885, startPoint y: 379, endPoint x: 885, endPoint y: 389, distance: 10.0
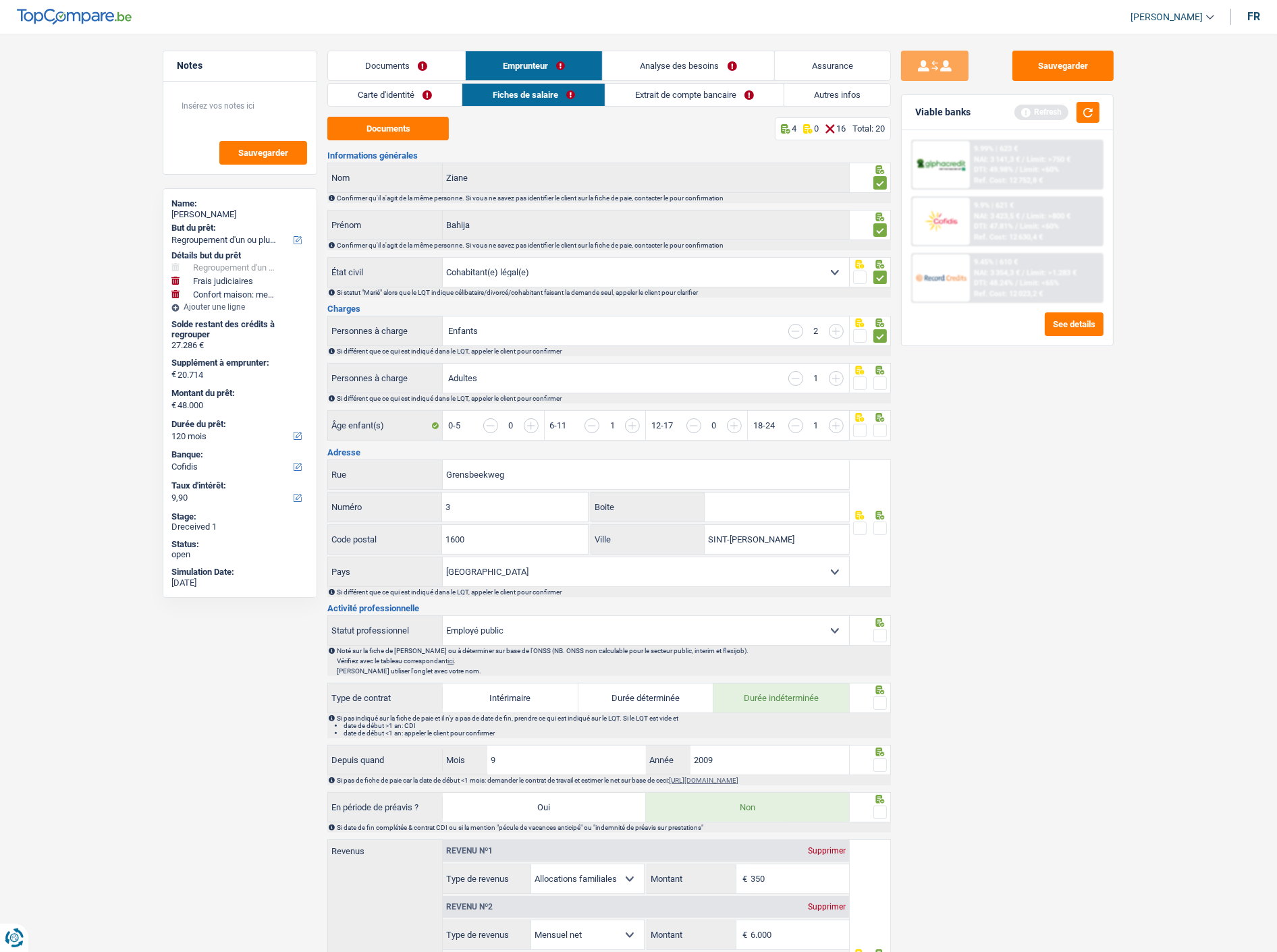
click at [885, 379] on span at bounding box center [880, 383] width 14 height 14
click at [0, 0] on input "radio" at bounding box center [0, 0] width 0 height 0
click at [798, 376] on input "button" at bounding box center [795, 379] width 15 height 15
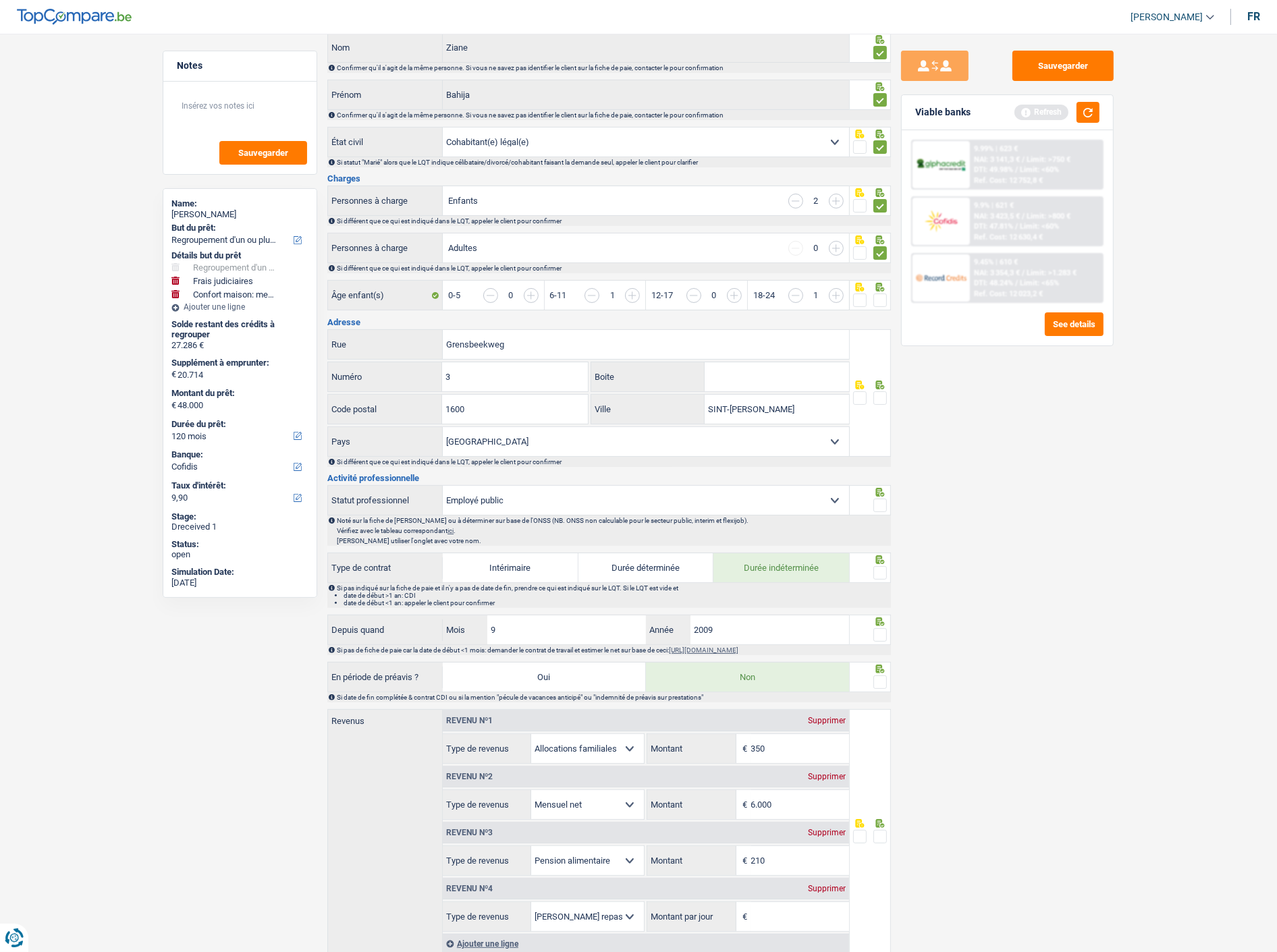
scroll to position [150, 0]
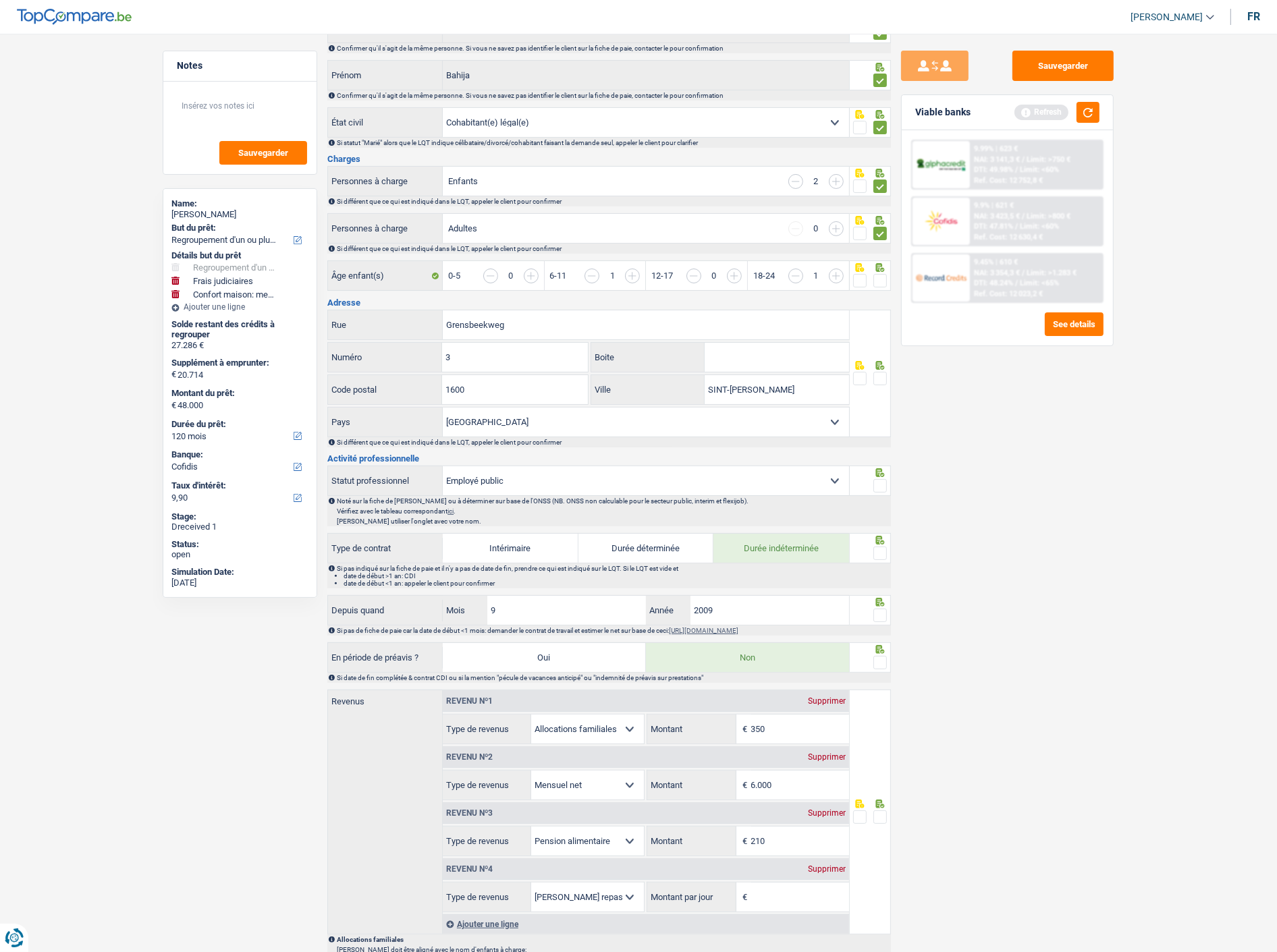
click at [876, 379] on span at bounding box center [880, 379] width 14 height 14
click at [0, 0] on input "radio" at bounding box center [0, 0] width 0 height 0
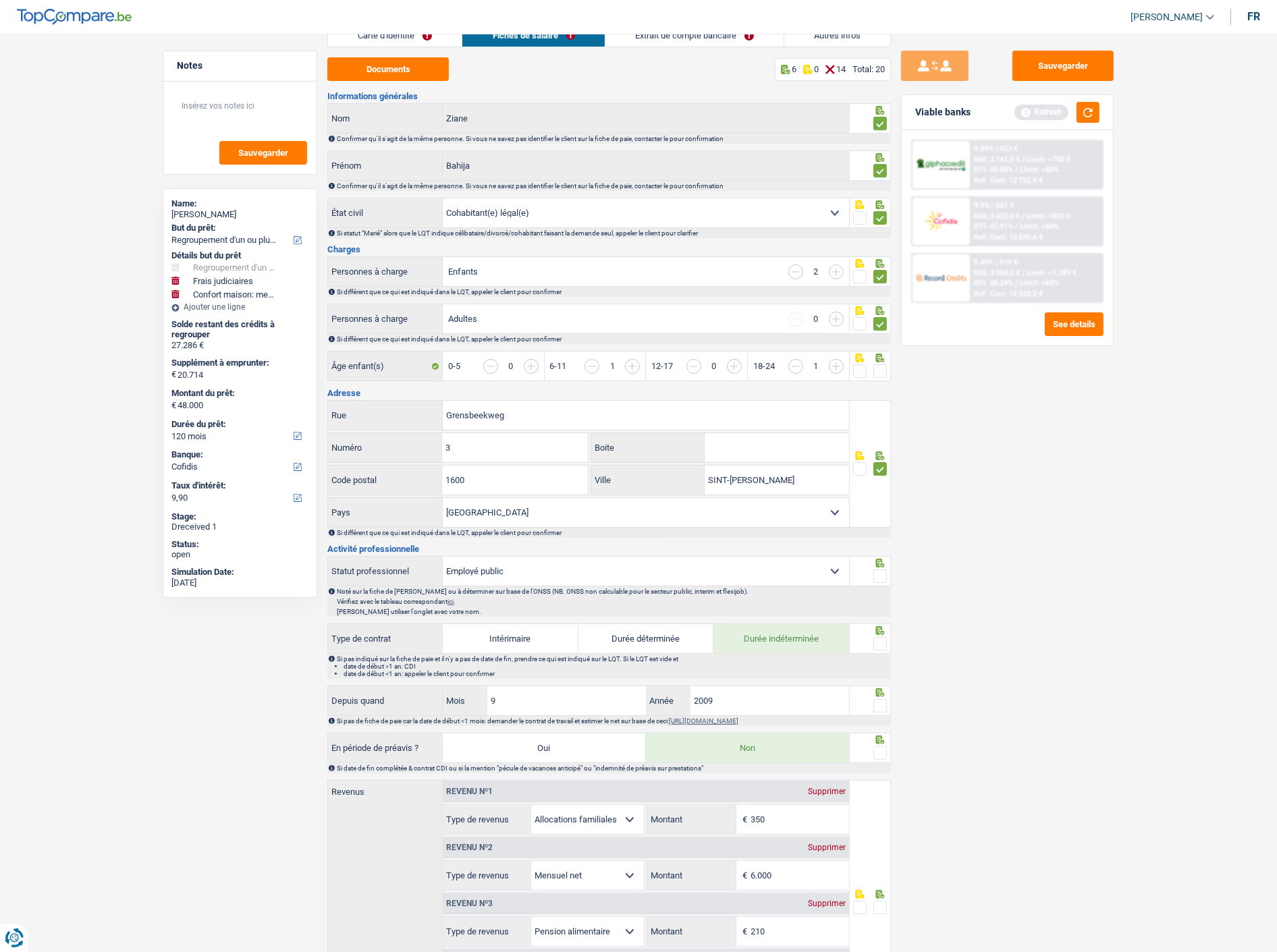
scroll to position [0, 0]
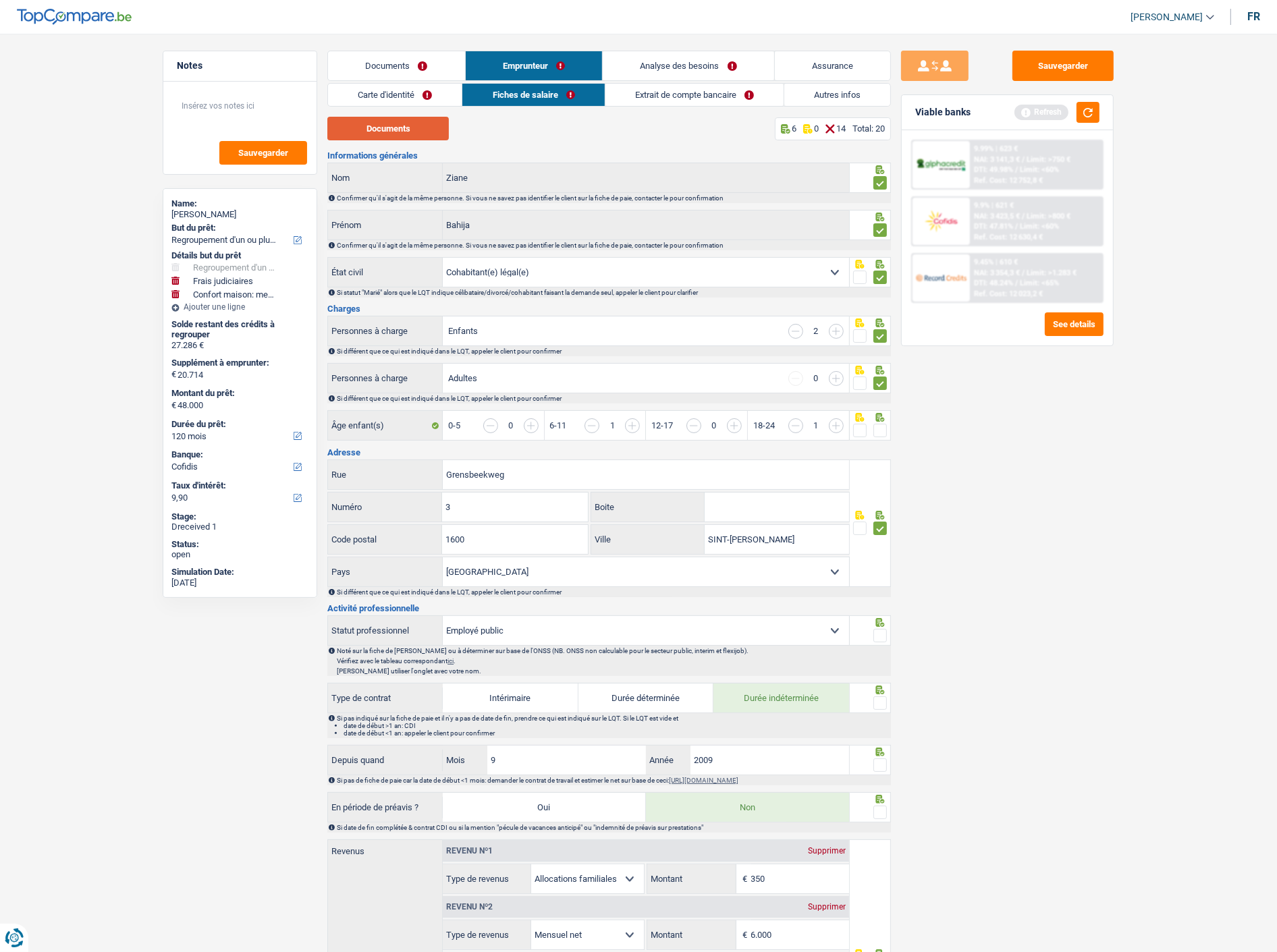
click at [382, 137] on button "Documents" at bounding box center [388, 128] width 121 height 23
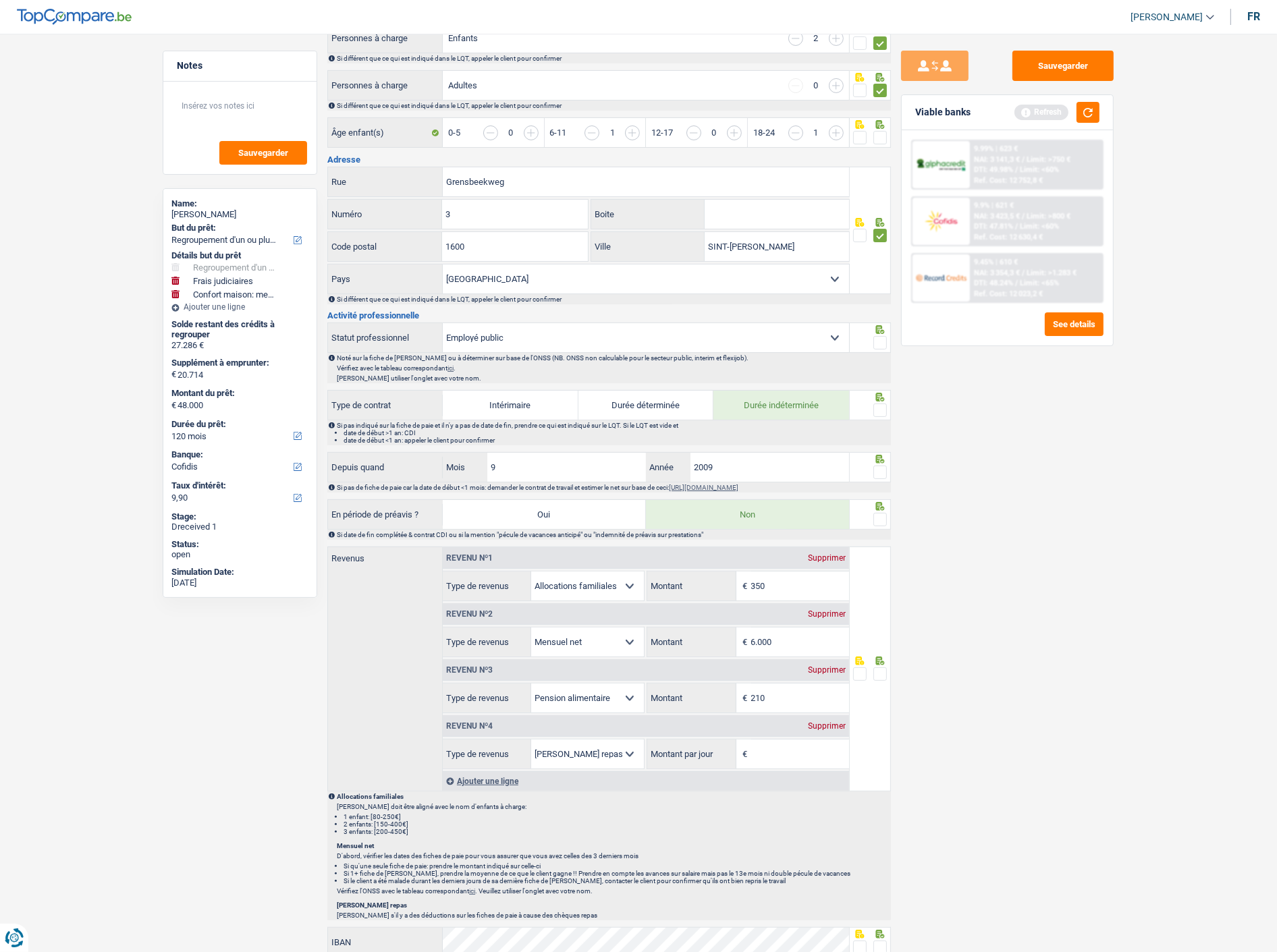
scroll to position [299, 0]
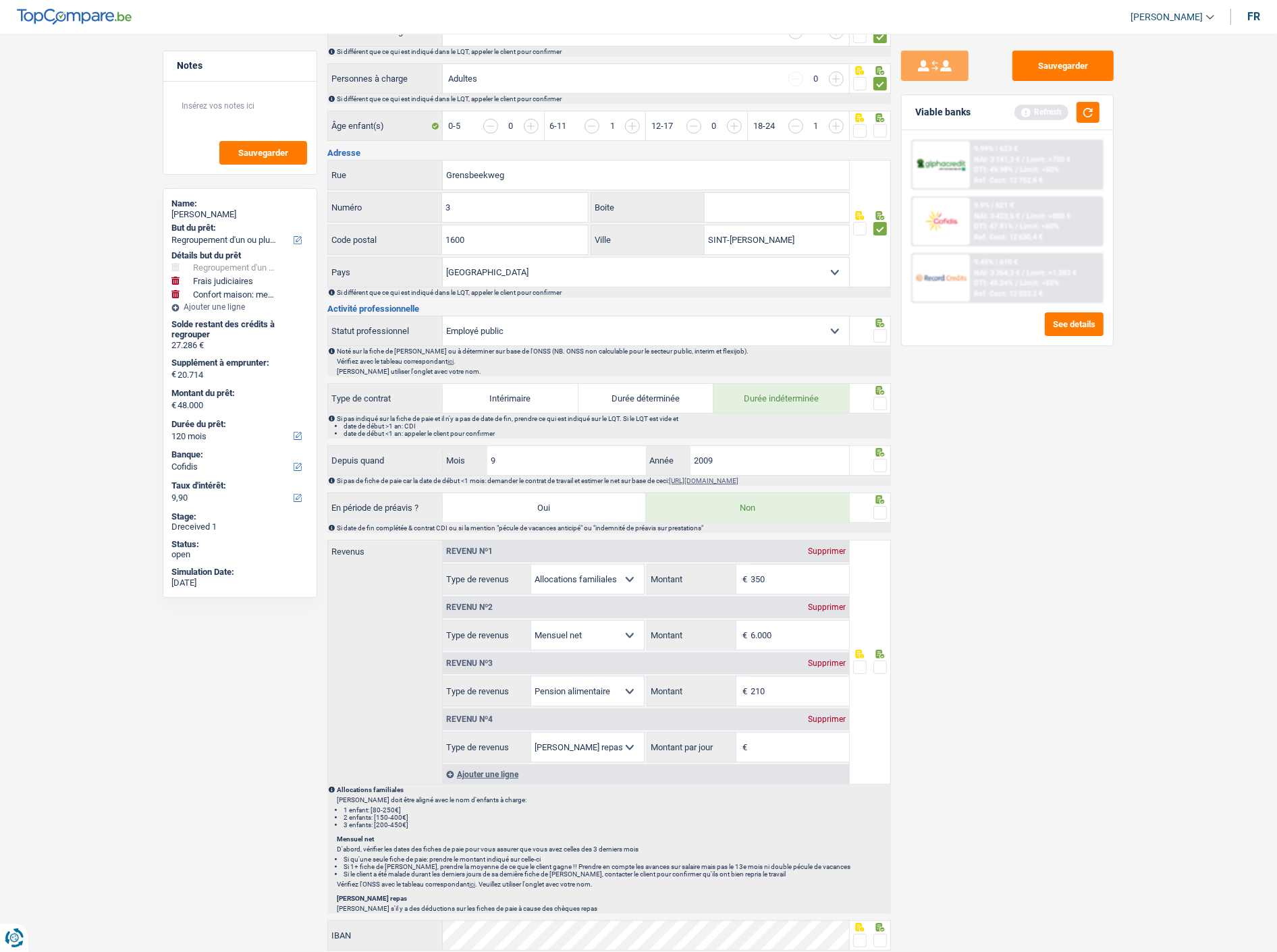
click at [877, 337] on span at bounding box center [880, 336] width 14 height 14
click at [0, 0] on input "radio" at bounding box center [0, 0] width 0 height 0
click at [881, 403] on span at bounding box center [880, 404] width 14 height 14
click at [0, 0] on input "radio" at bounding box center [0, 0] width 0 height 0
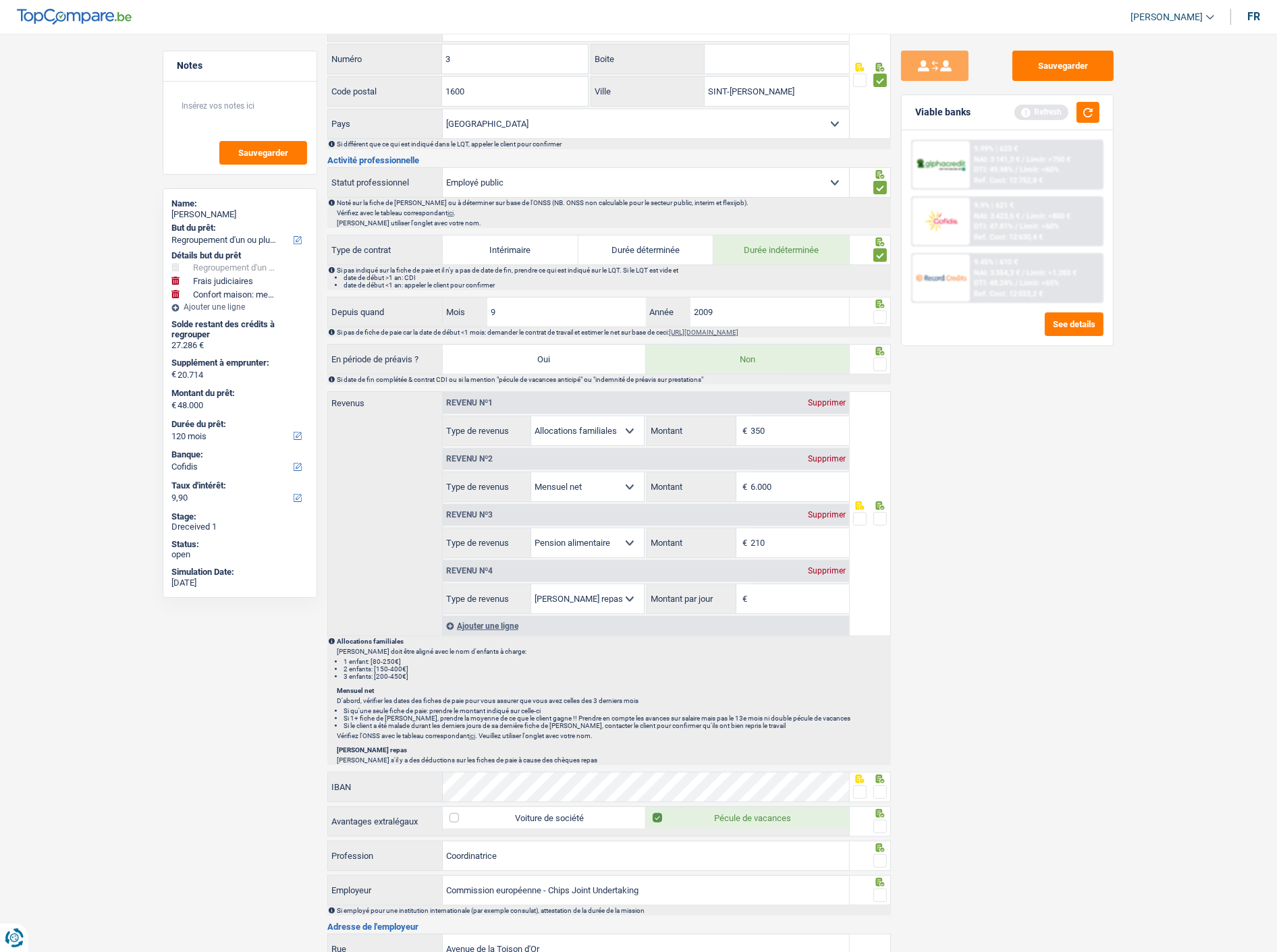
scroll to position [450, 0]
click at [877, 318] on span at bounding box center [880, 315] width 14 height 14
click at [0, 0] on input "radio" at bounding box center [0, 0] width 0 height 0
click at [876, 356] on span at bounding box center [880, 362] width 14 height 14
click at [0, 0] on input "radio" at bounding box center [0, 0] width 0 height 0
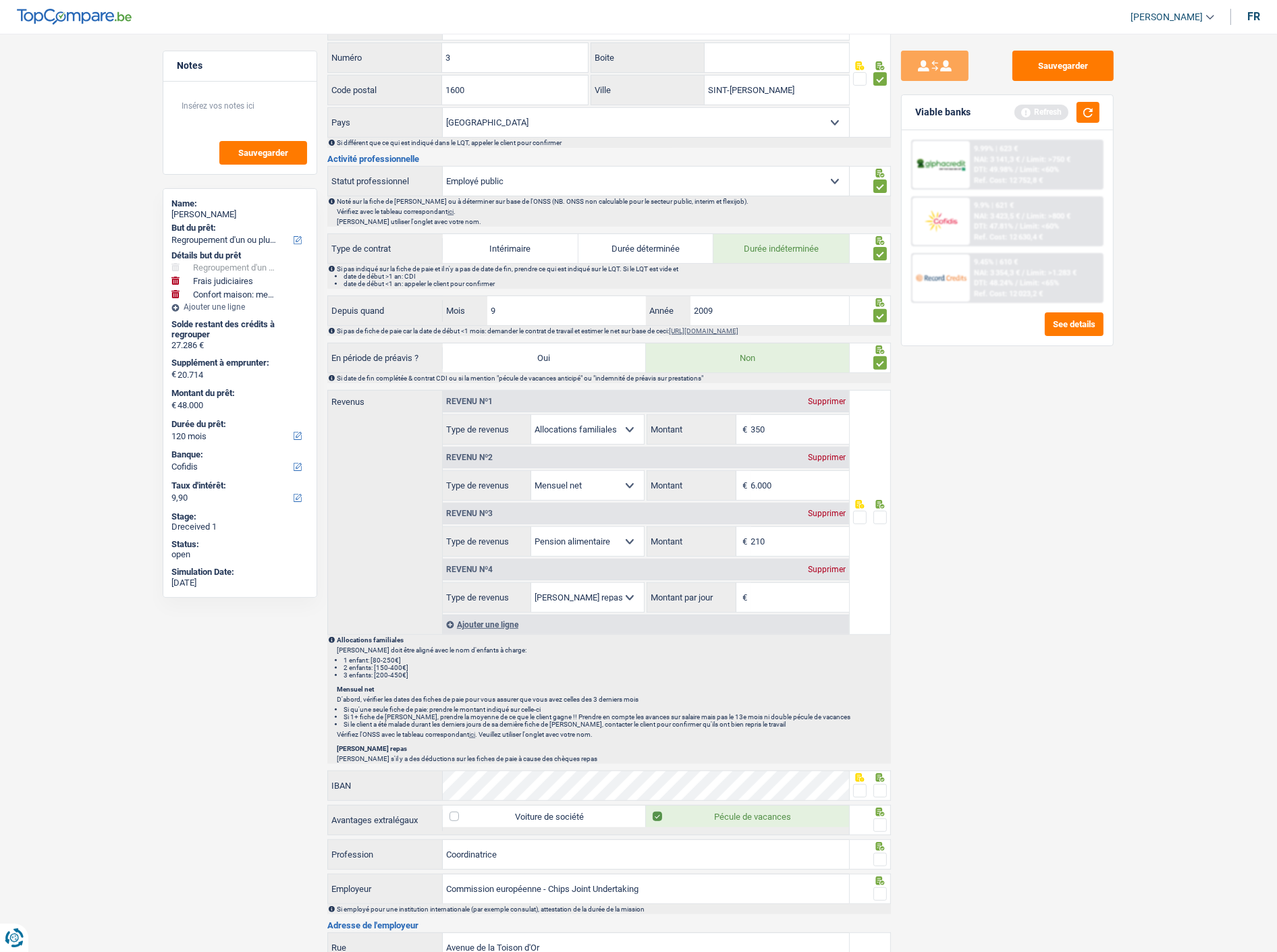
scroll to position [750, 0]
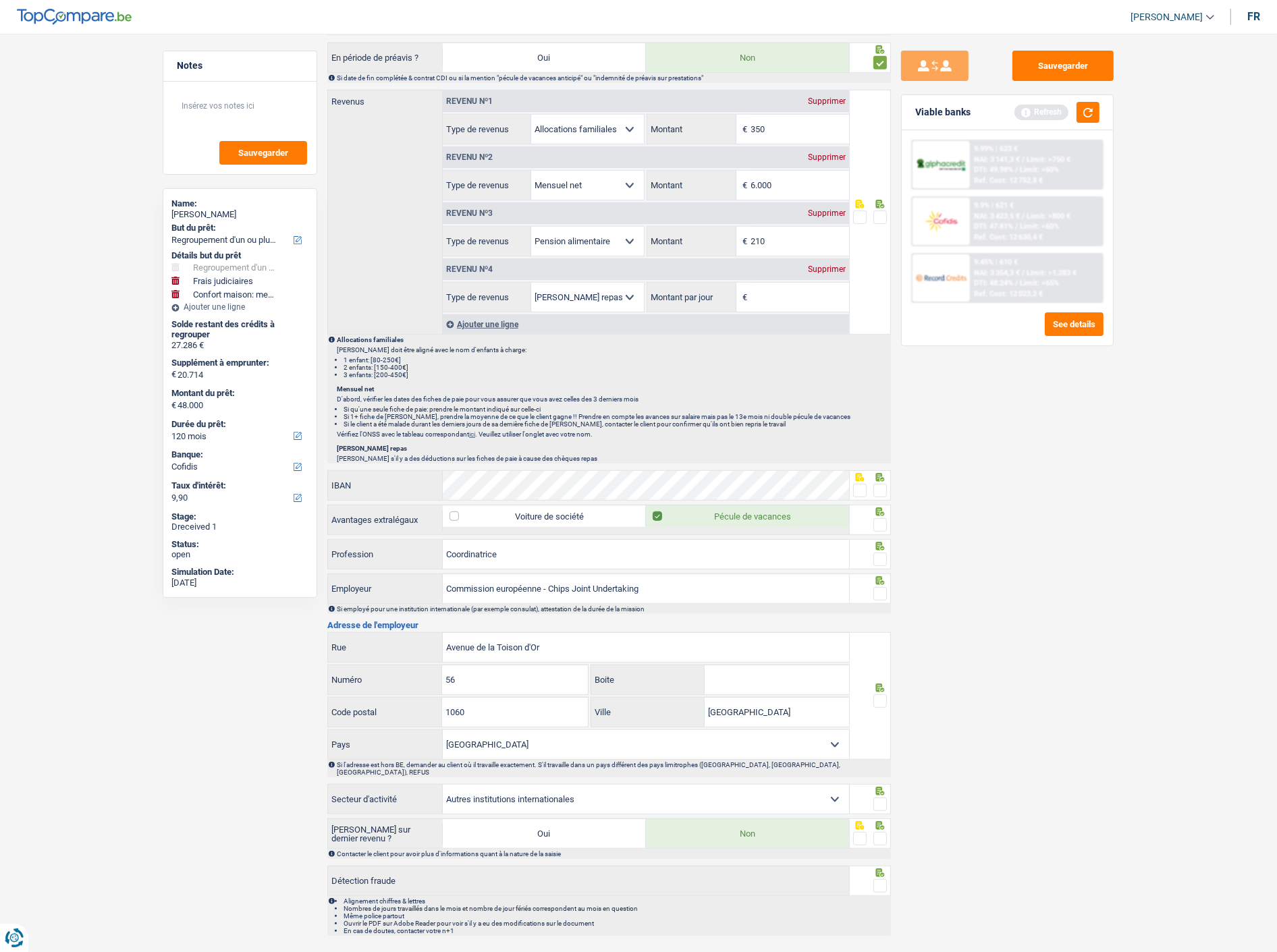
click at [880, 592] on span at bounding box center [880, 594] width 14 height 14
click at [0, 0] on input "radio" at bounding box center [0, 0] width 0 height 0
click at [881, 564] on span at bounding box center [880, 559] width 14 height 14
click at [0, 0] on input "radio" at bounding box center [0, 0] width 0 height 0
click at [882, 527] on span at bounding box center [880, 525] width 14 height 14
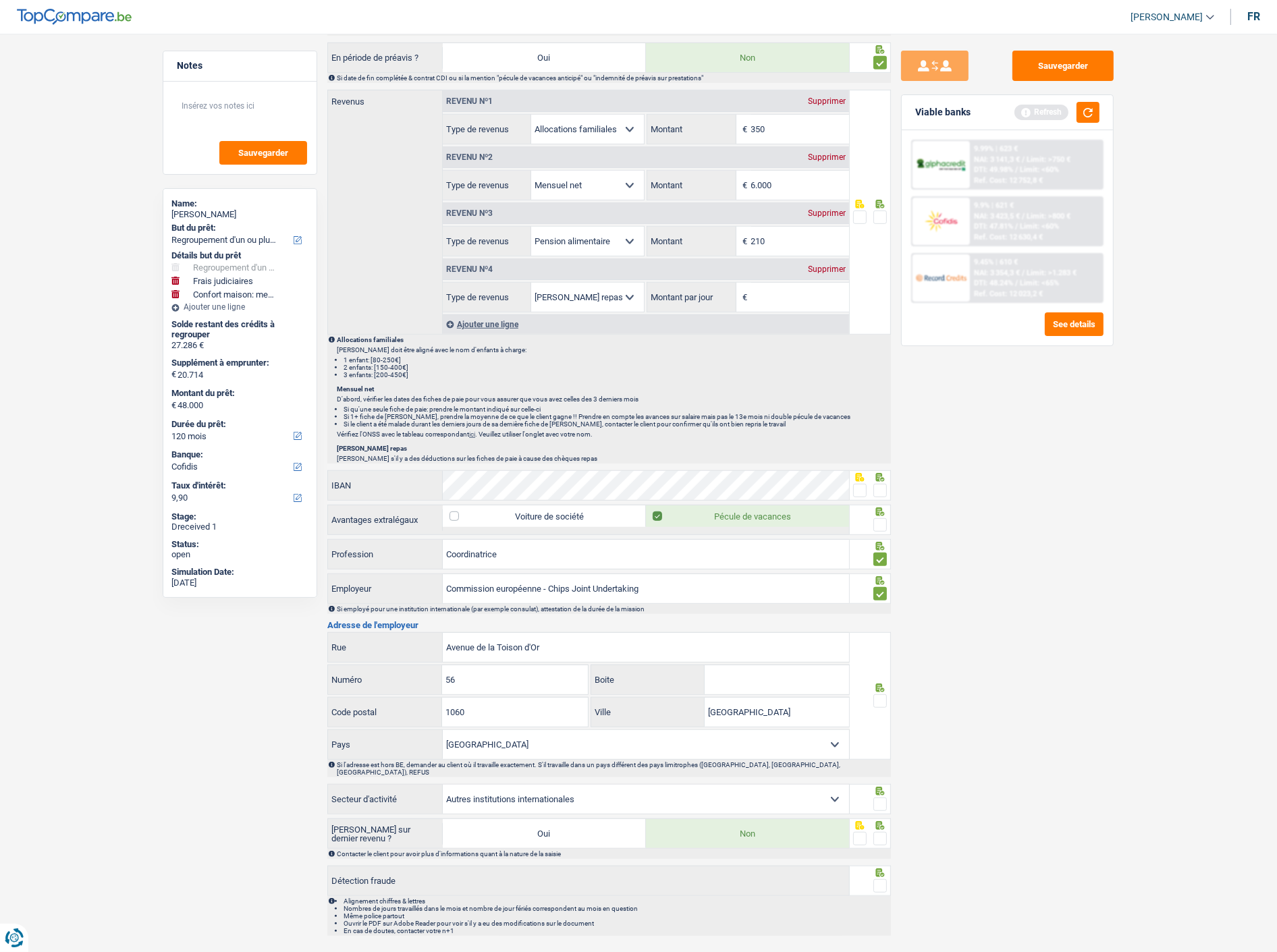
click at [0, 0] on input "radio" at bounding box center [0, 0] width 0 height 0
drag, startPoint x: 552, startPoint y: 590, endPoint x: 758, endPoint y: 595, distance: 206.1
click at [758, 595] on input "Commission européenne - Chips Joint Undertaking" at bounding box center [646, 589] width 406 height 29
type input "Commission européenne"
click at [856, 494] on span at bounding box center [859, 490] width 14 height 14
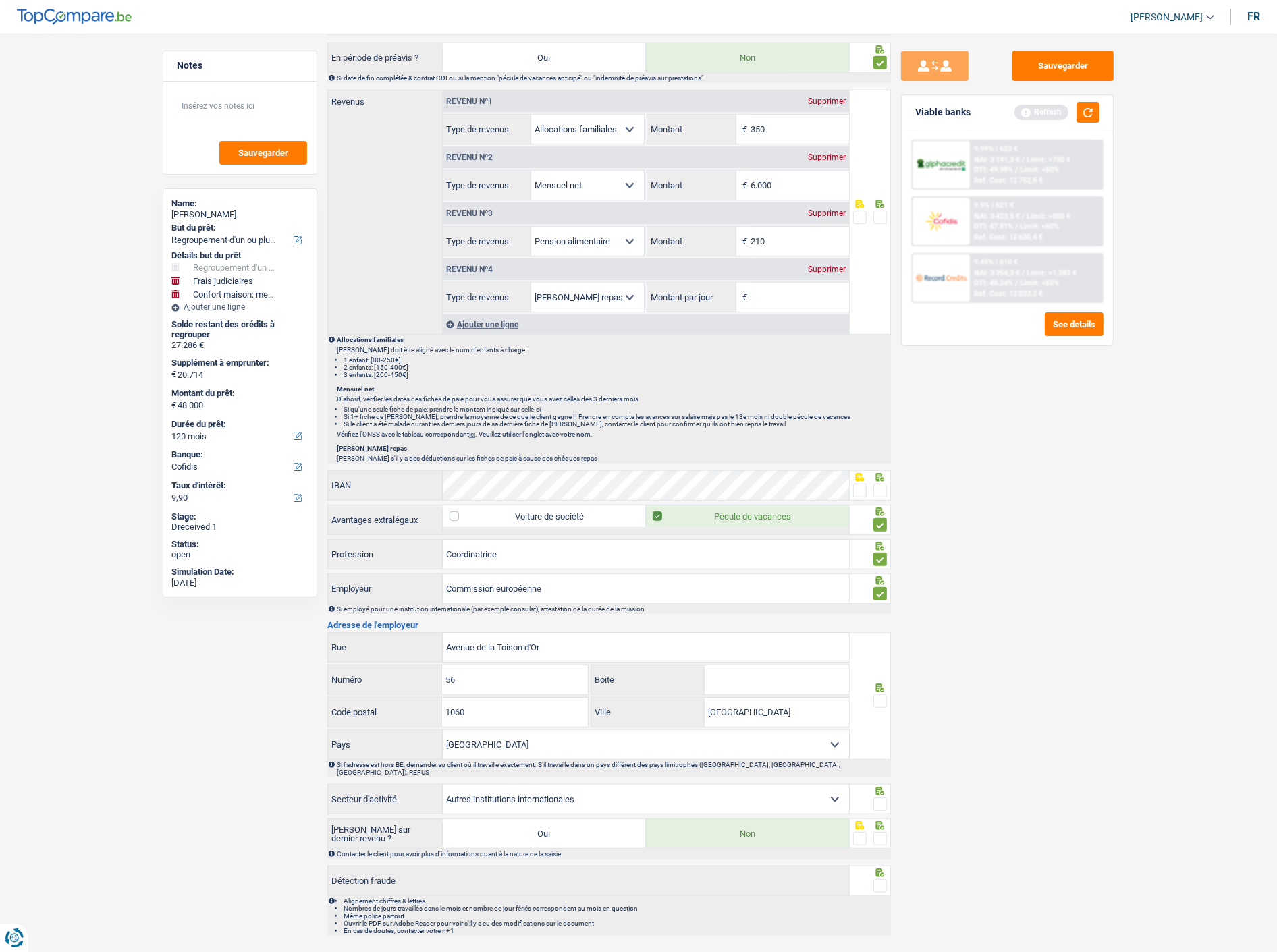
click at [0, 0] on input "radio" at bounding box center [0, 0] width 0 height 0
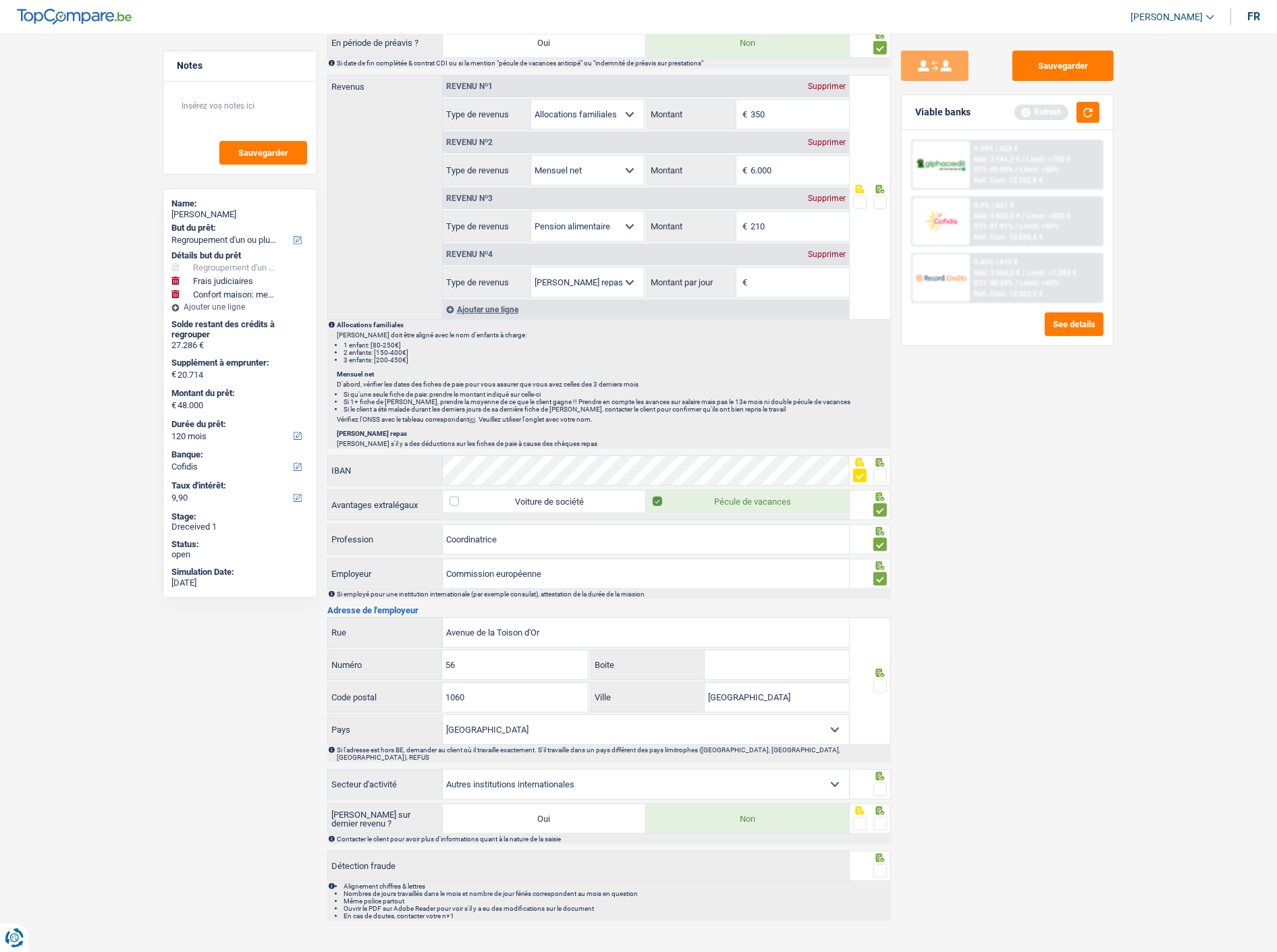
scroll to position [777, 0]
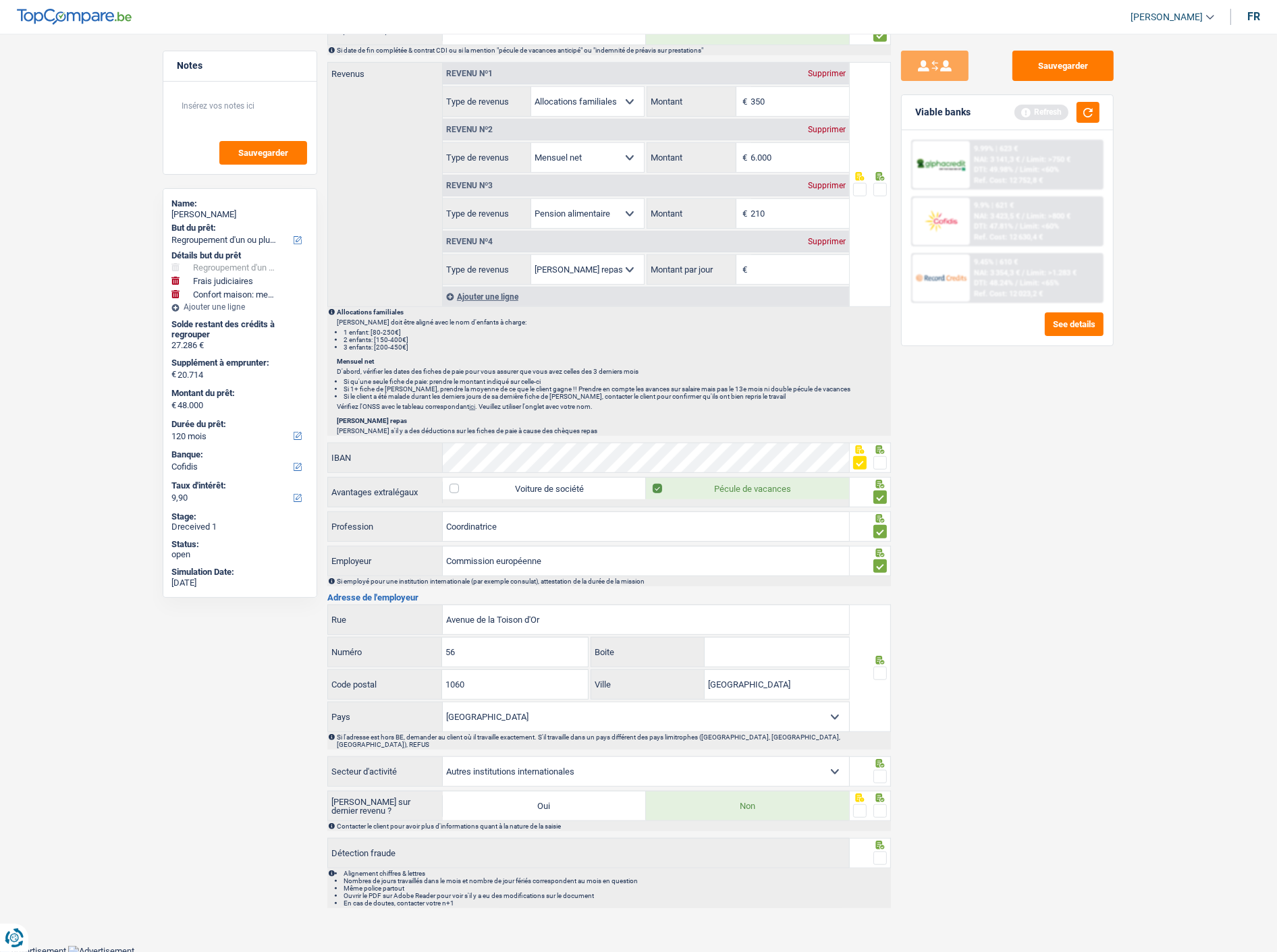
click at [881, 677] on span at bounding box center [880, 673] width 14 height 14
click at [0, 0] on input "radio" at bounding box center [0, 0] width 0 height 0
drag, startPoint x: 879, startPoint y: 771, endPoint x: 871, endPoint y: 812, distance: 41.8
click at [880, 772] on span at bounding box center [880, 776] width 14 height 14
click at [0, 0] on input "radio" at bounding box center [0, 0] width 0 height 0
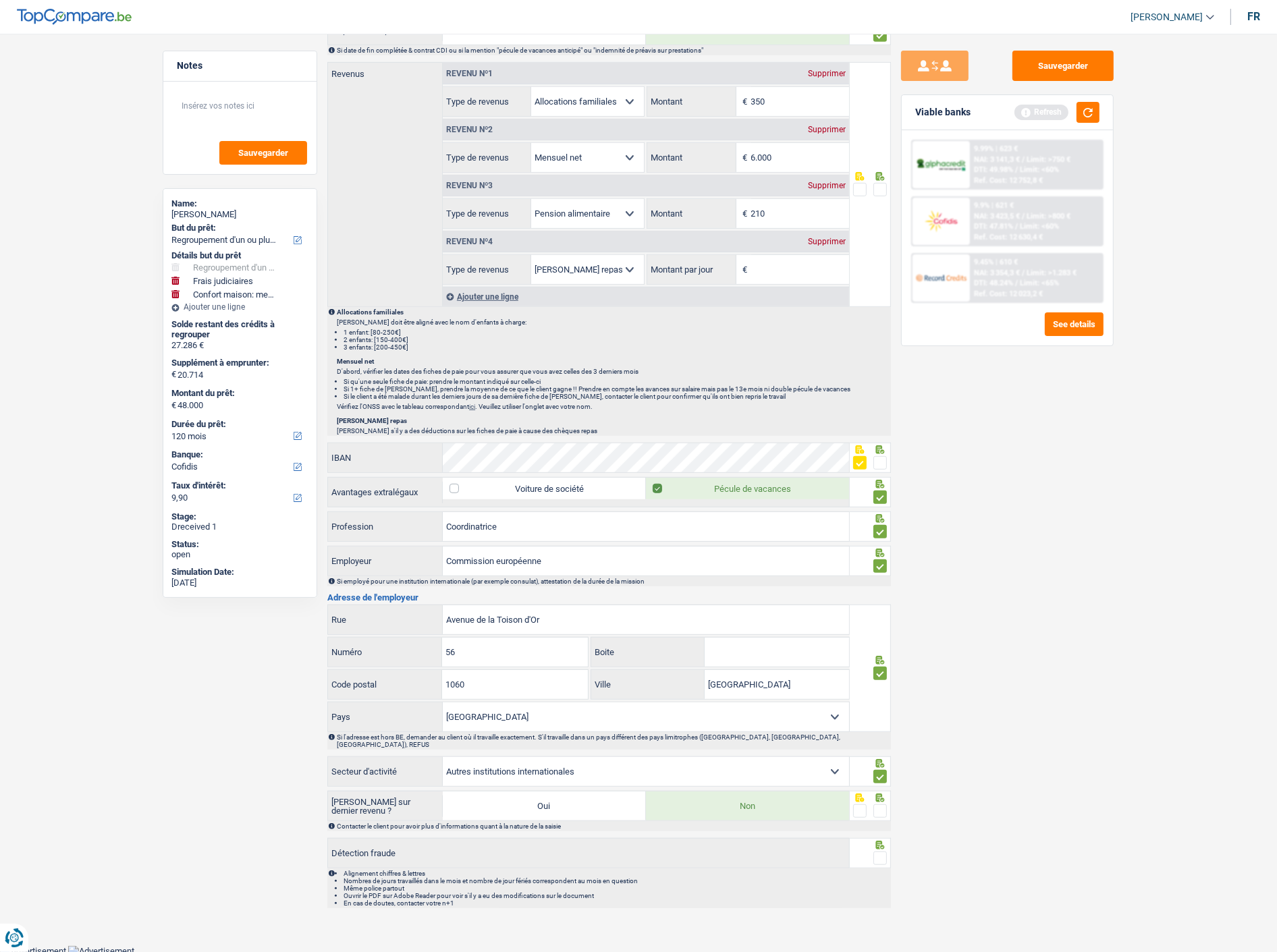
click at [877, 814] on div at bounding box center [880, 811] width 14 height 17
click at [877, 861] on div at bounding box center [880, 858] width 14 height 17
click at [876, 811] on span at bounding box center [880, 810] width 14 height 14
click at [0, 0] on input "radio" at bounding box center [0, 0] width 0 height 0
drag, startPoint x: 886, startPoint y: 853, endPoint x: 880, endPoint y: 856, distance: 6.7
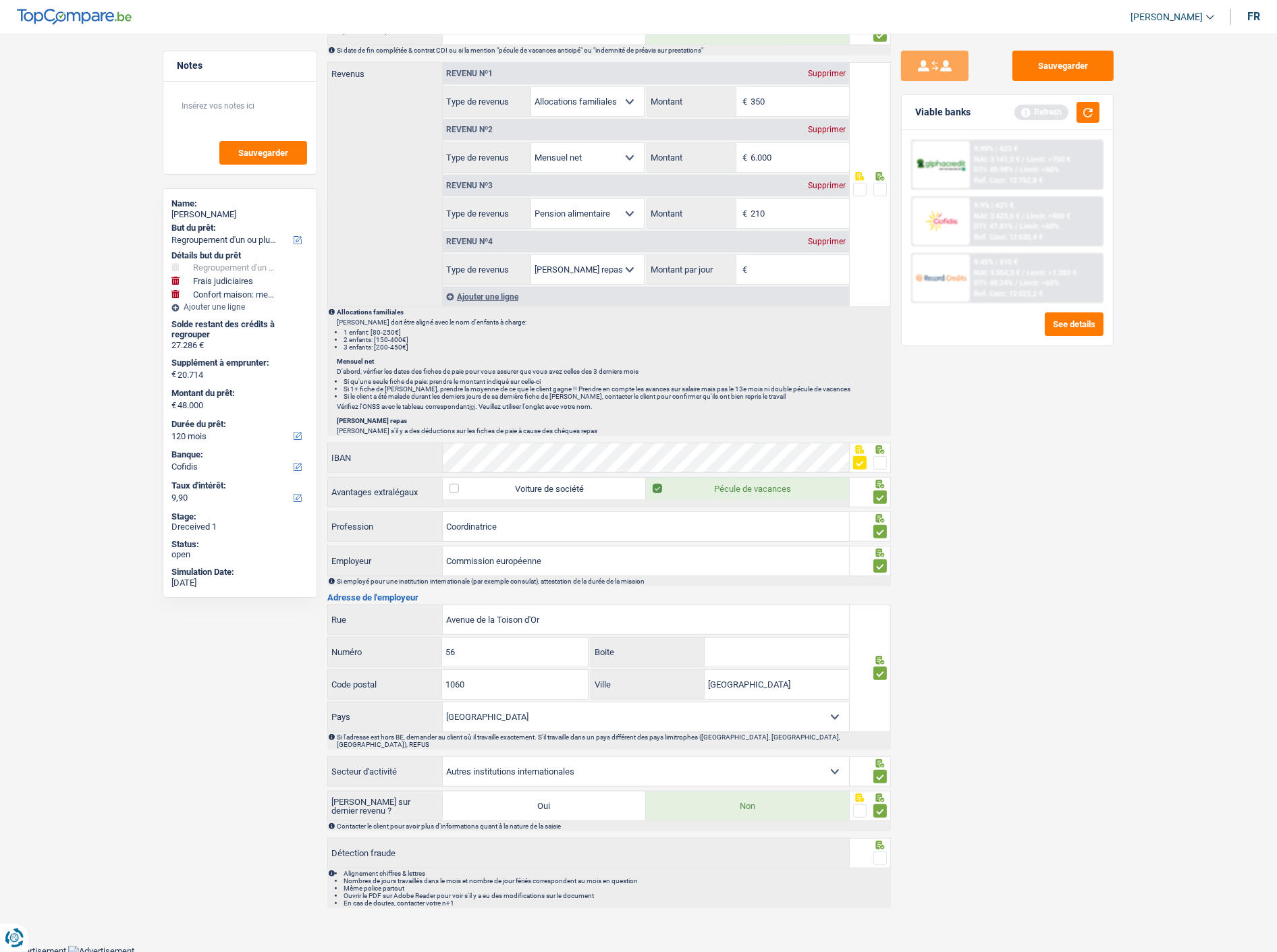
click at [882, 855] on span at bounding box center [880, 858] width 14 height 14
click at [0, 0] on input "radio" at bounding box center [0, 0] width 0 height 0
click at [879, 857] on span at bounding box center [880, 858] width 14 height 14
click at [0, 0] on input "radio" at bounding box center [0, 0] width 0 height 0
click at [876, 853] on span at bounding box center [880, 858] width 14 height 14
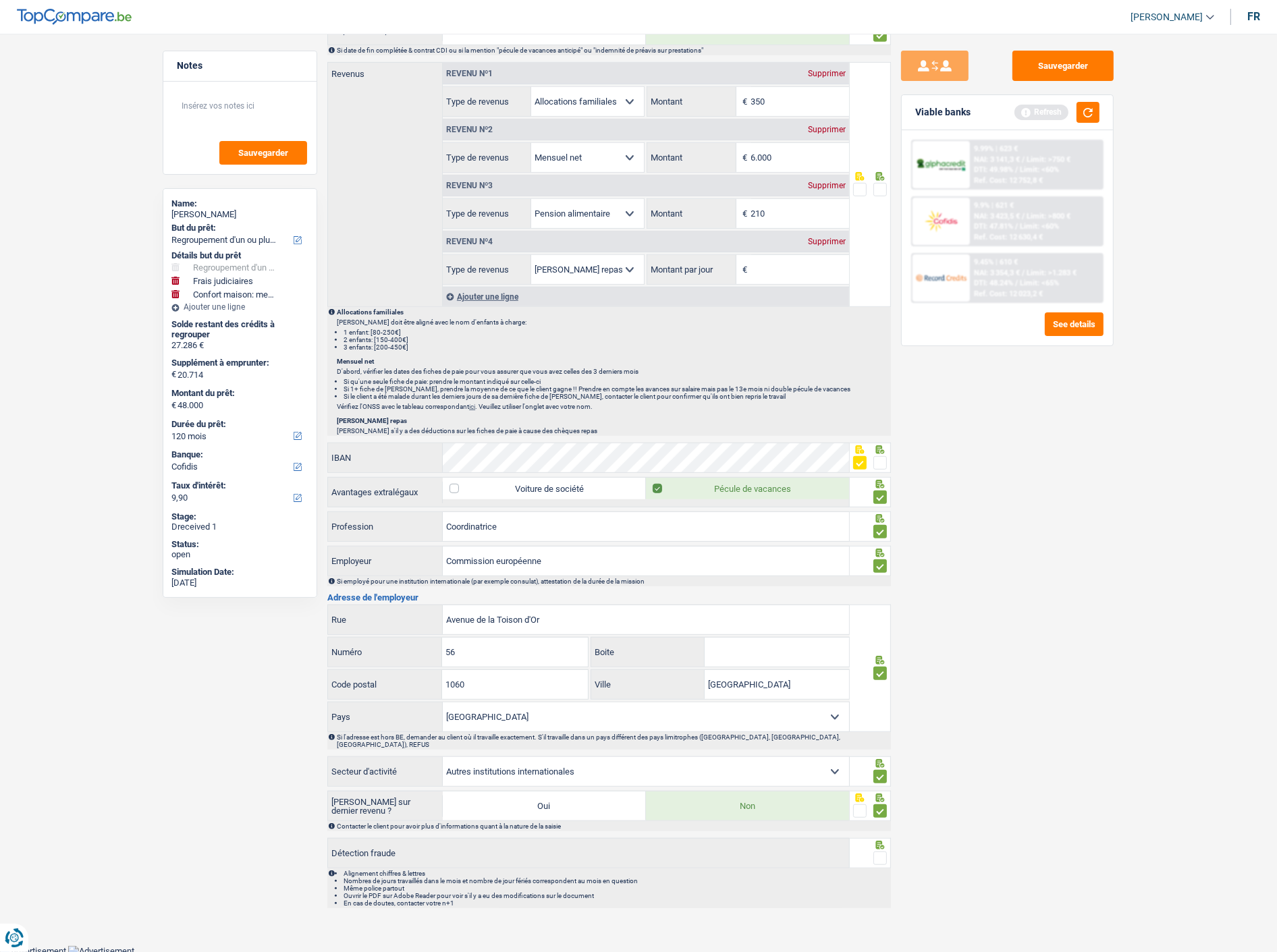
click at [0, 0] on input "radio" at bounding box center [0, 0] width 0 height 0
drag, startPoint x: 554, startPoint y: 571, endPoint x: 322, endPoint y: 570, distance: 232.0
click at [322, 570] on div "Notes Sauvegarder Name: Bahija Ziane But du prêt: Confort maison: meubles, text…" at bounding box center [638, 95] width 972 height 1642
click at [564, 569] on input "Commission européenne" at bounding box center [646, 561] width 406 height 29
click at [384, 634] on div "Avenue de la Toison d'Or Rue" at bounding box center [588, 620] width 521 height 29
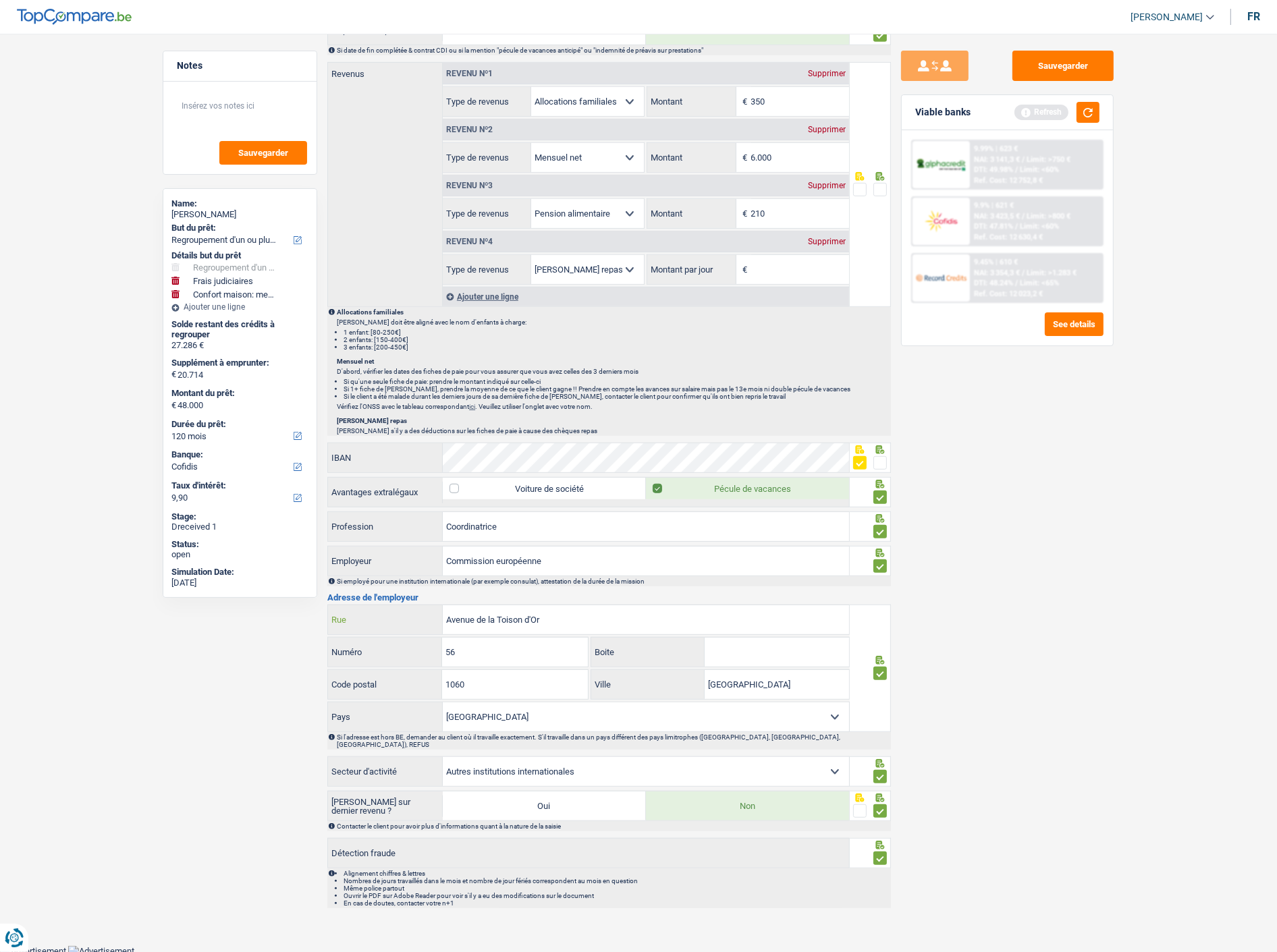
paste input "Rue de la Loi 200, 1040 Bruxelles"
click at [504, 625] on input "Rue de la Loi 200, 1040 Bruxelles" at bounding box center [646, 620] width 406 height 29
type input "Rue de la Loi 200, 1040 Bruxelles"
drag, startPoint x: 488, startPoint y: 655, endPoint x: 375, endPoint y: 643, distance: 113.6
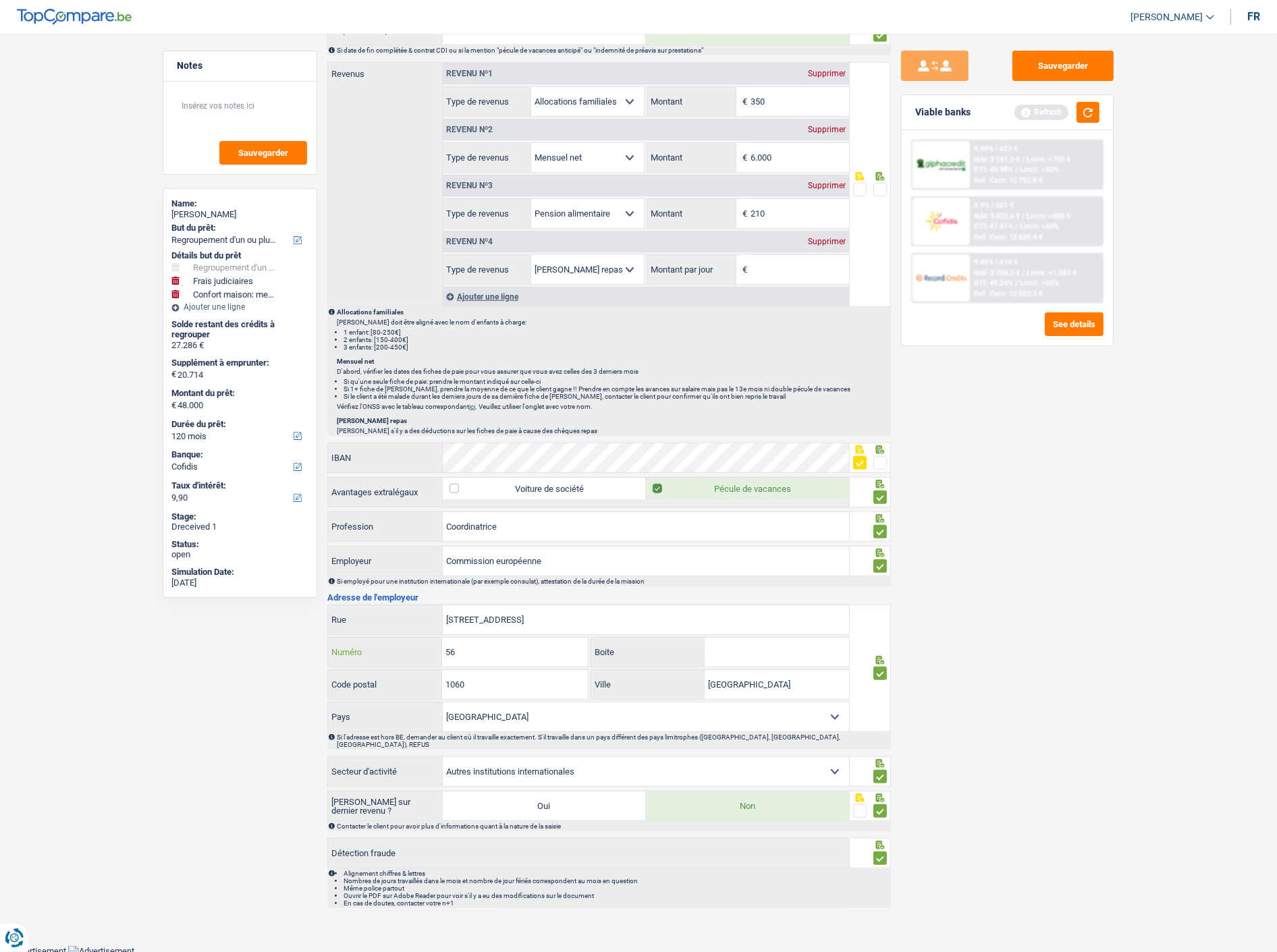
click at [375, 643] on div "56 Numéro" at bounding box center [457, 652] width 260 height 29
paste input "200"
type input "200"
click at [530, 624] on input "Rue de la Loi 200, 1040 Bruxelles" at bounding box center [646, 620] width 406 height 29
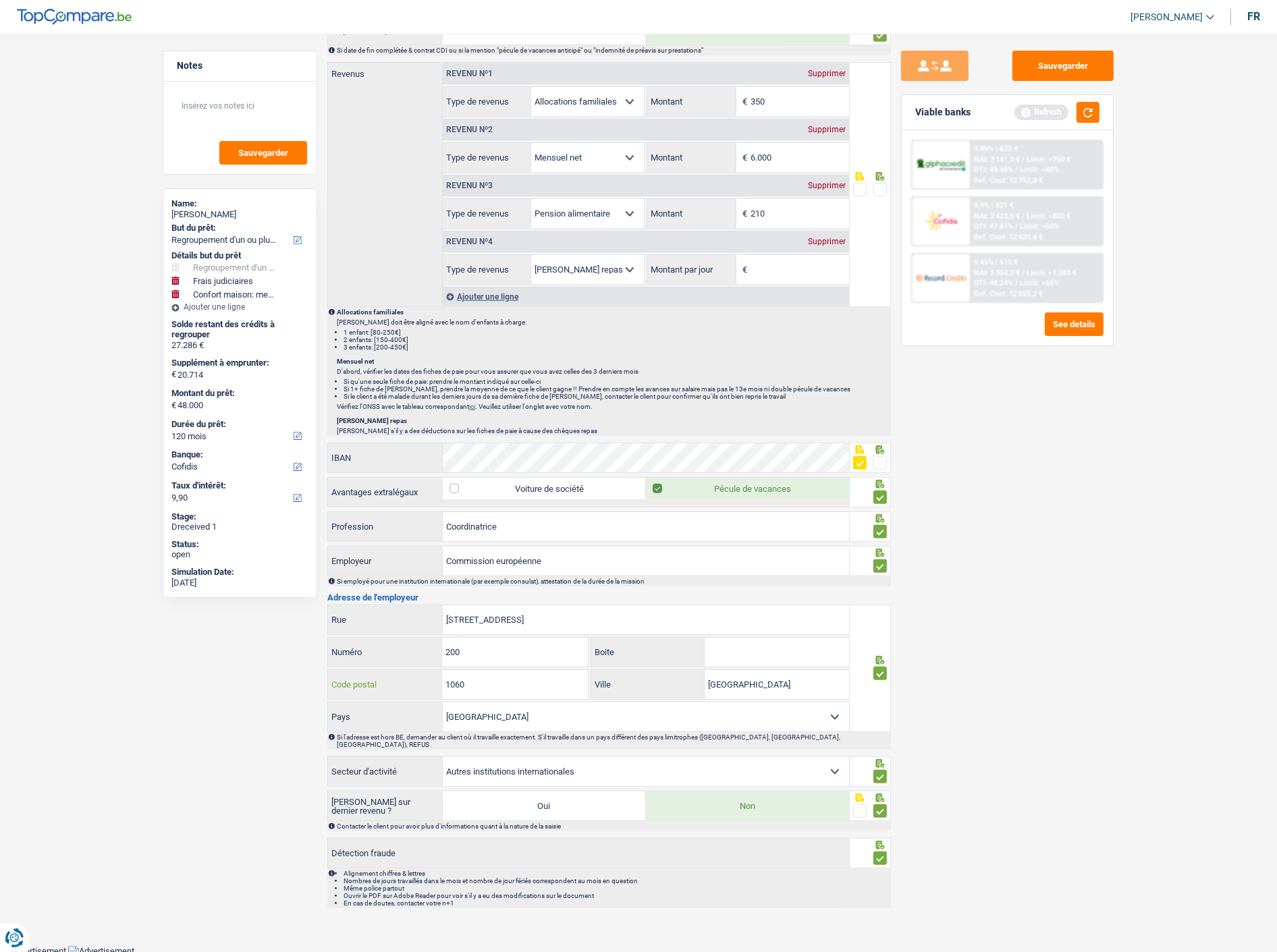
click at [384, 680] on div "1060 Code postal" at bounding box center [457, 684] width 260 height 29
paste input "4"
type input "1040"
click at [524, 621] on input "Rue de la Loi 200, 1040 Bruxelles" at bounding box center [646, 620] width 406 height 29
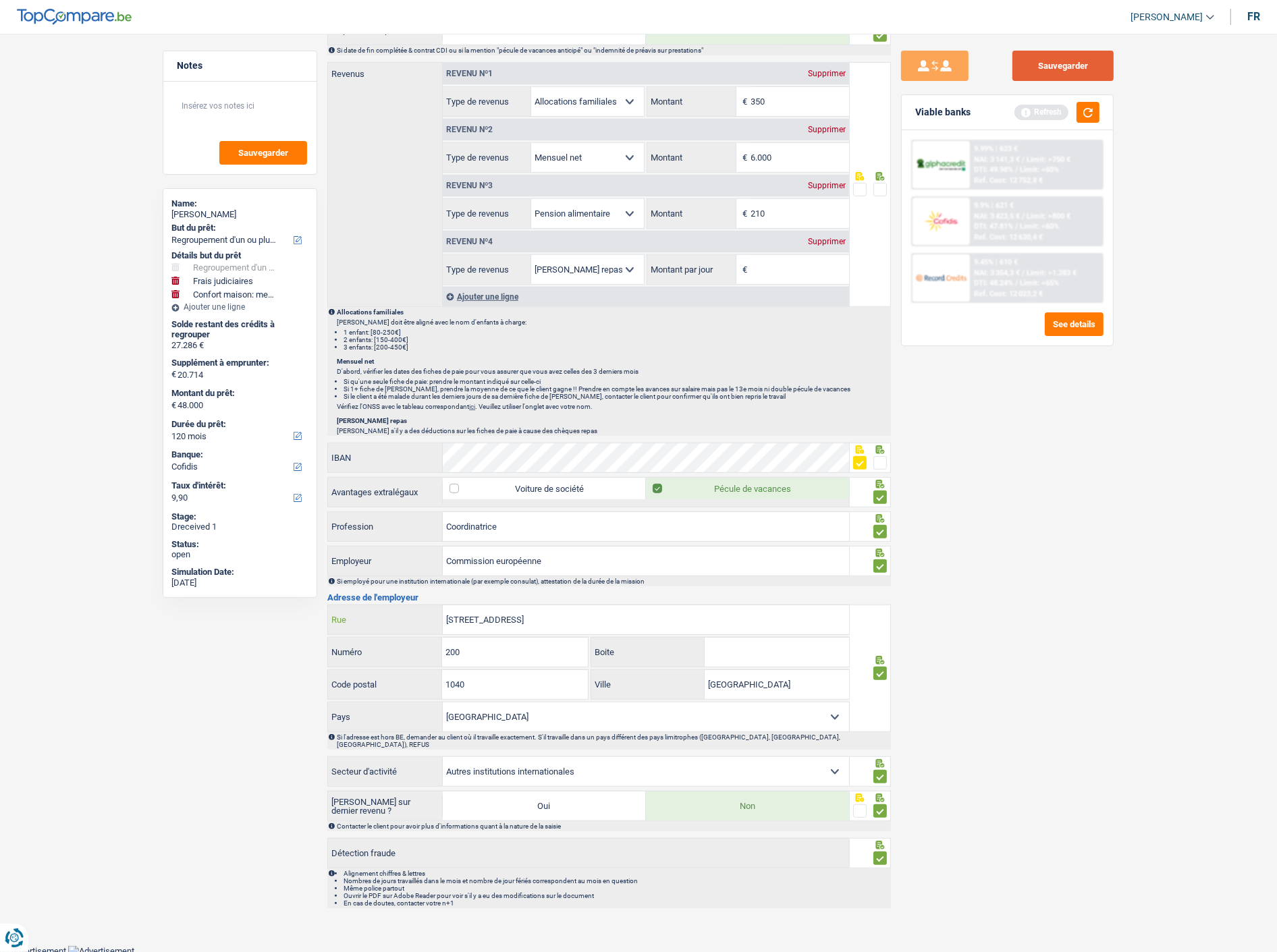
type input "Rue de la Loi 200"
click at [1057, 70] on button "Sauvegarder" at bounding box center [1063, 66] width 101 height 31
click at [1075, 108] on div "Refresh" at bounding box center [1057, 112] width 85 height 21
click at [1084, 108] on button "button" at bounding box center [1088, 112] width 23 height 21
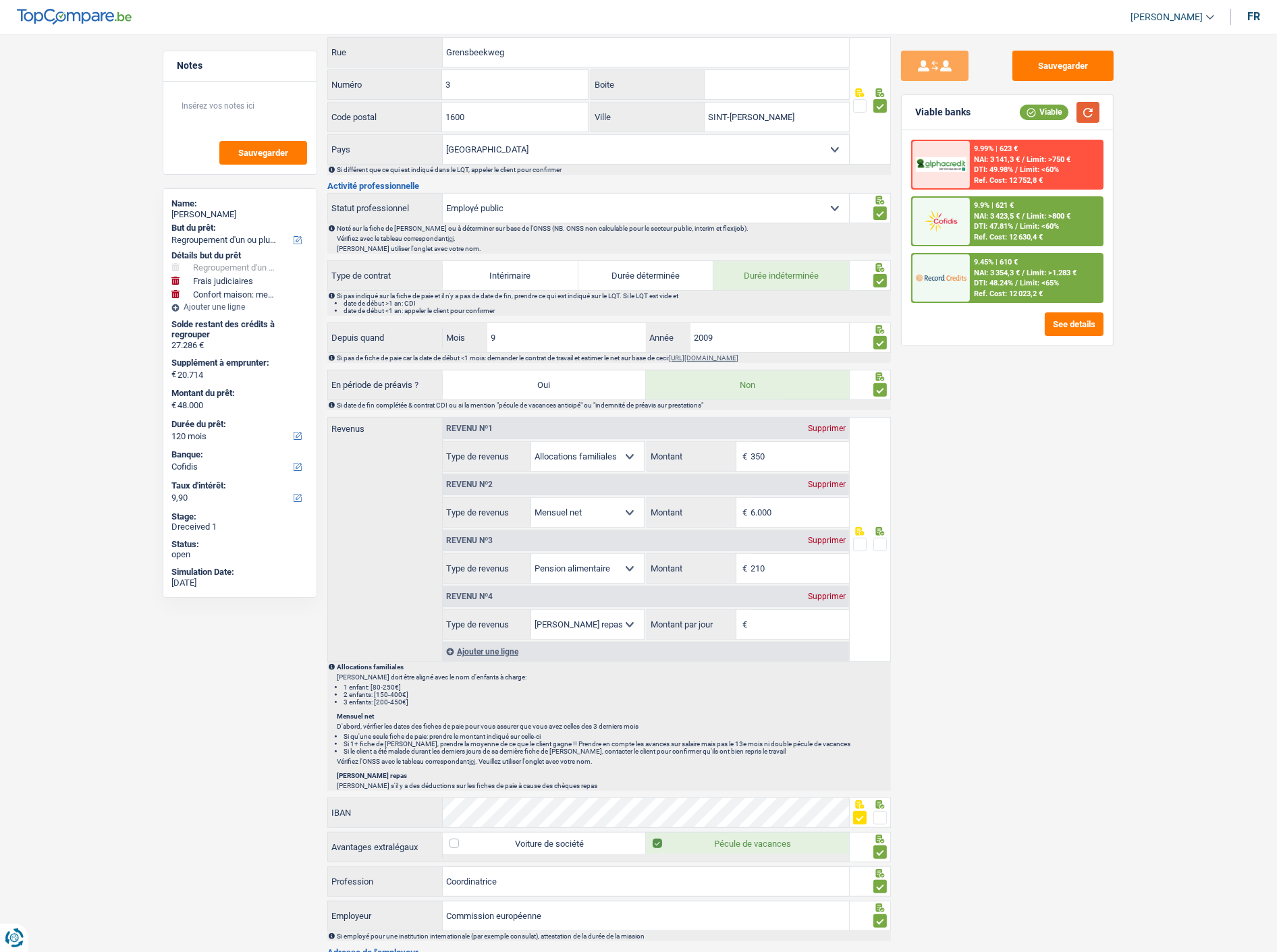
scroll to position [402, 0]
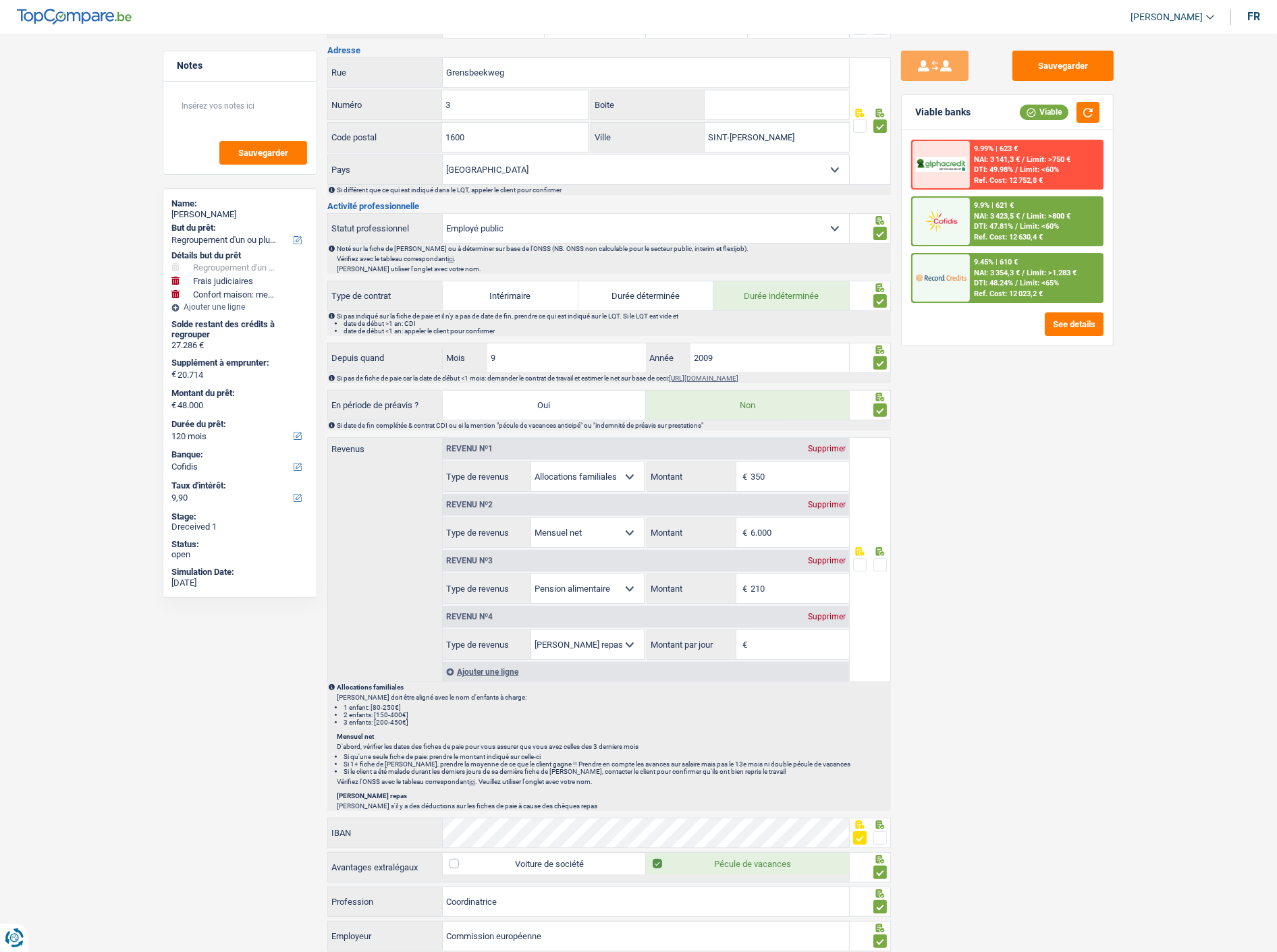
click at [815, 616] on div "Supprimer" at bounding box center [826, 616] width 45 height 8
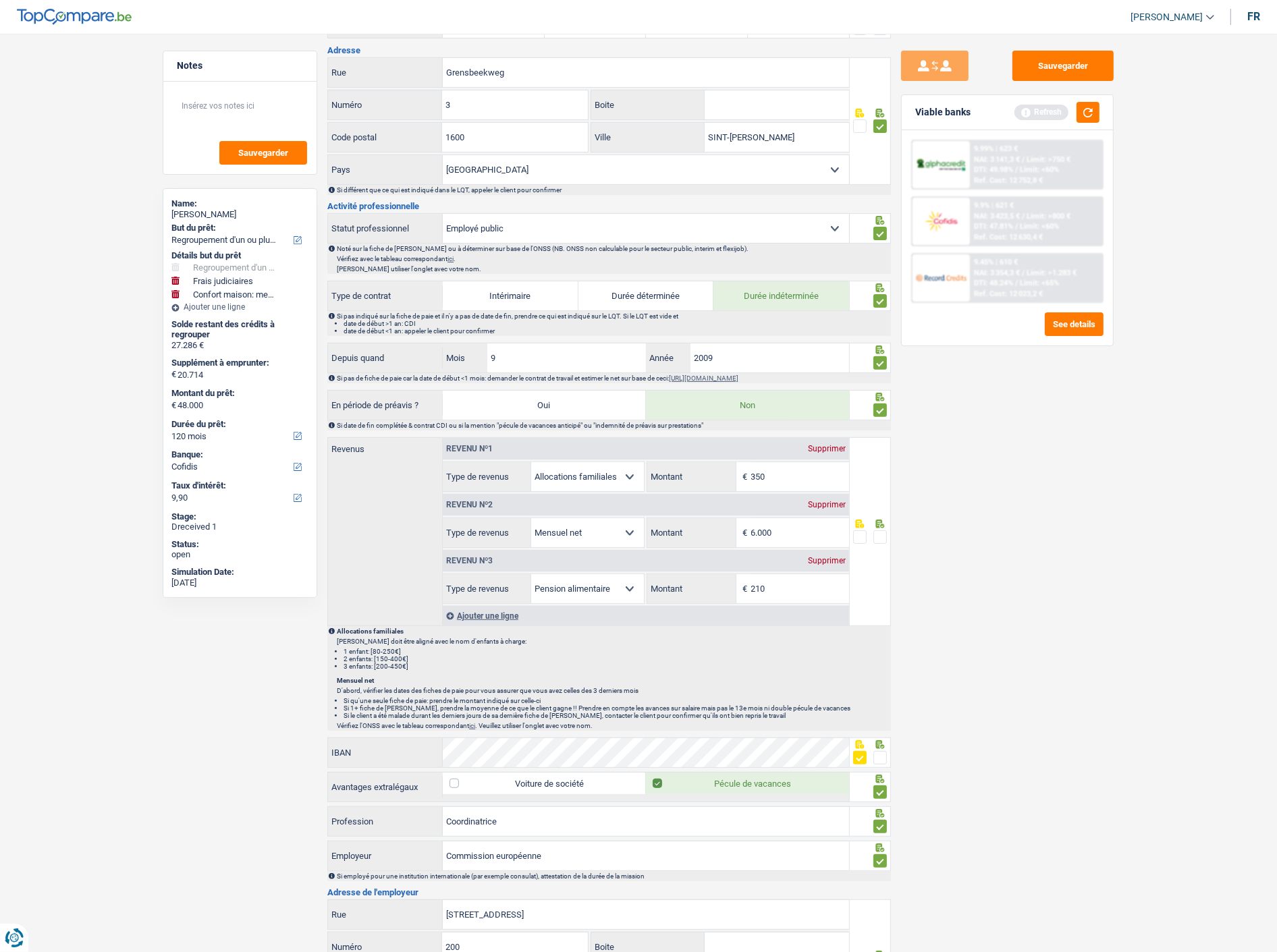
click at [833, 449] on div "Supprimer" at bounding box center [826, 449] width 45 height 8
select select "netSalary"
type input "6.000"
select select "alimony"
type input "210"
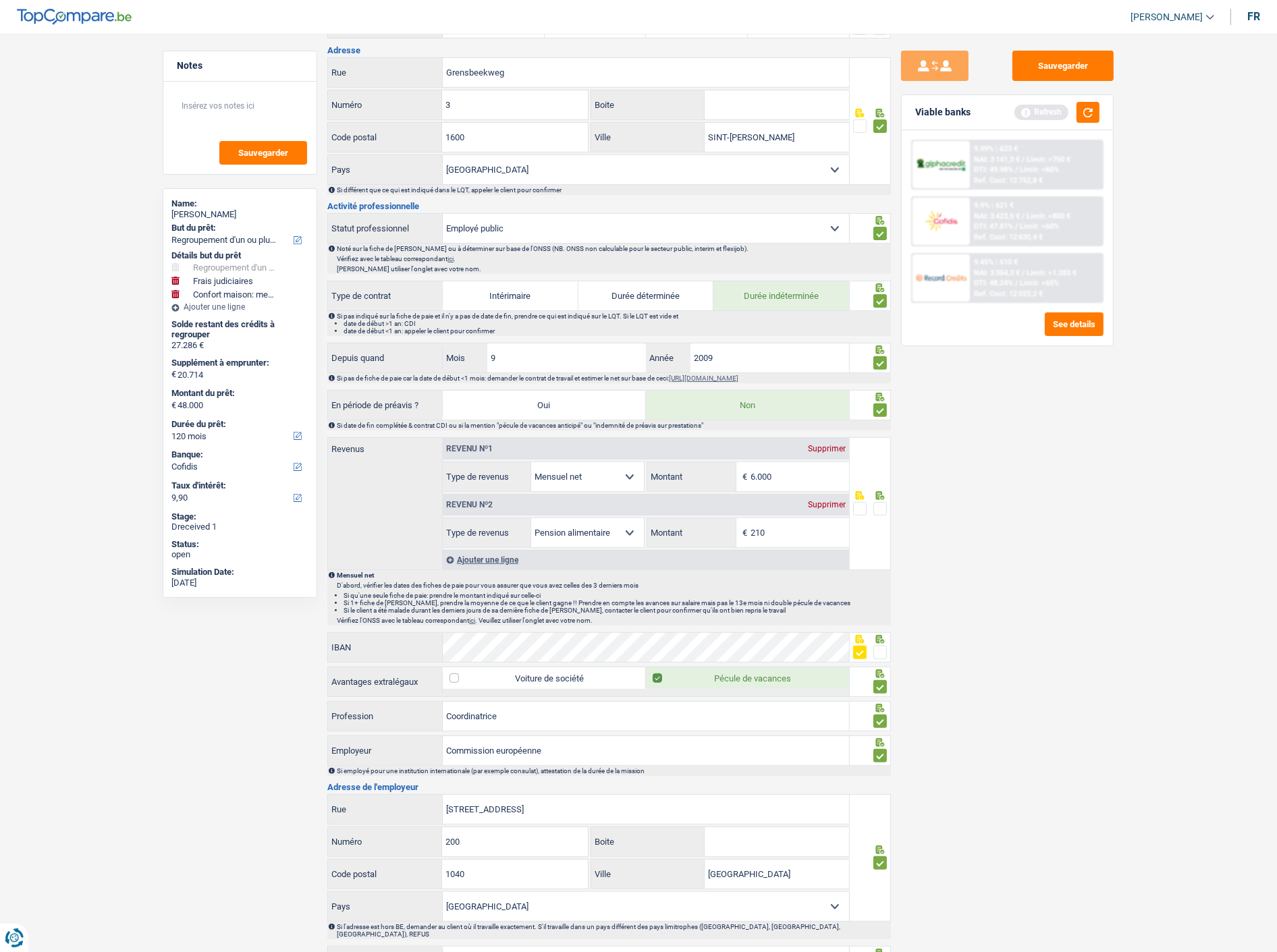
click at [874, 509] on span at bounding box center [880, 509] width 14 height 14
click at [0, 0] on input "radio" at bounding box center [0, 0] width 0 height 0
click at [1060, 74] on button "Sauvegarder" at bounding box center [1063, 66] width 101 height 31
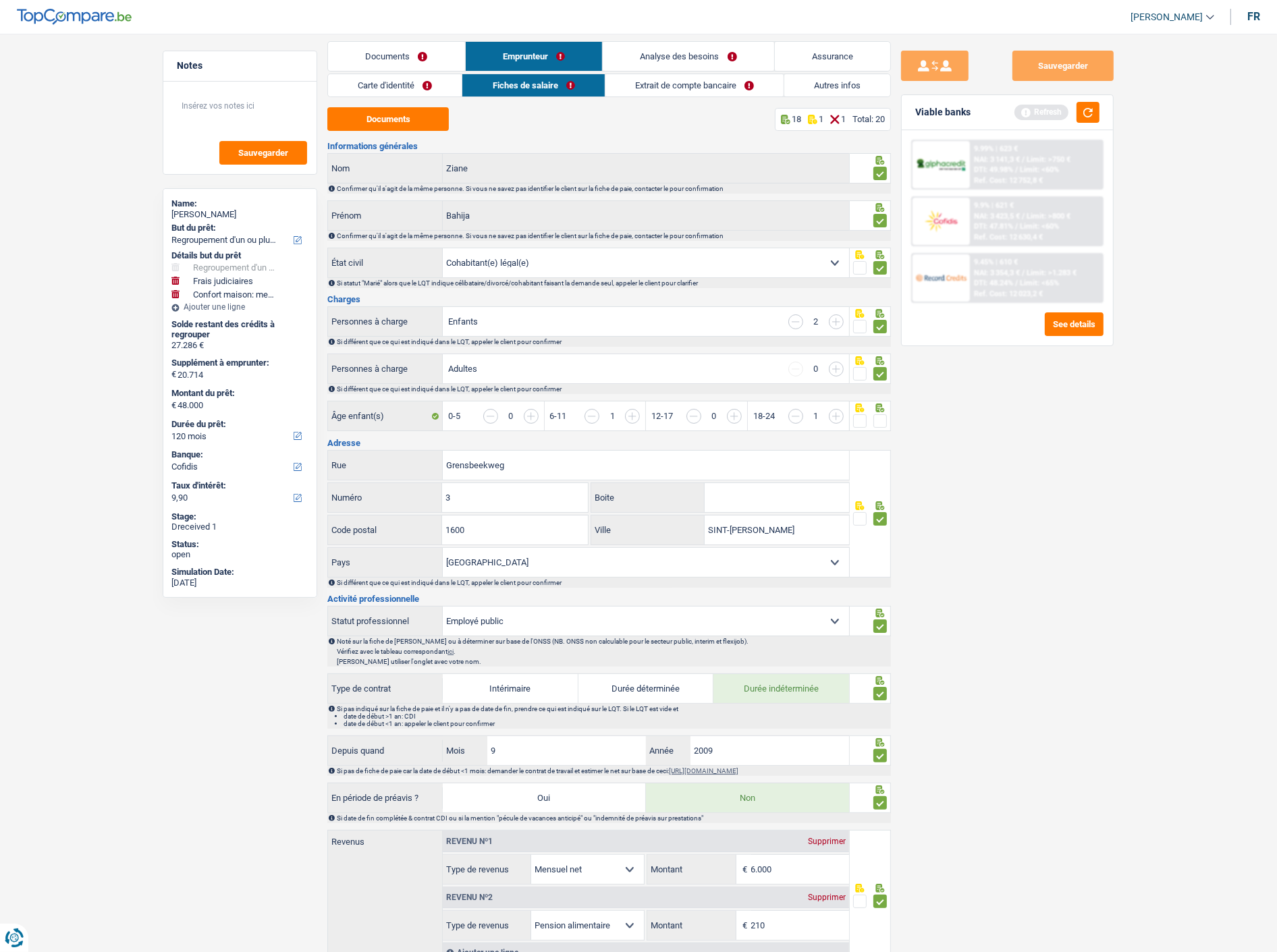
scroll to position [0, 0]
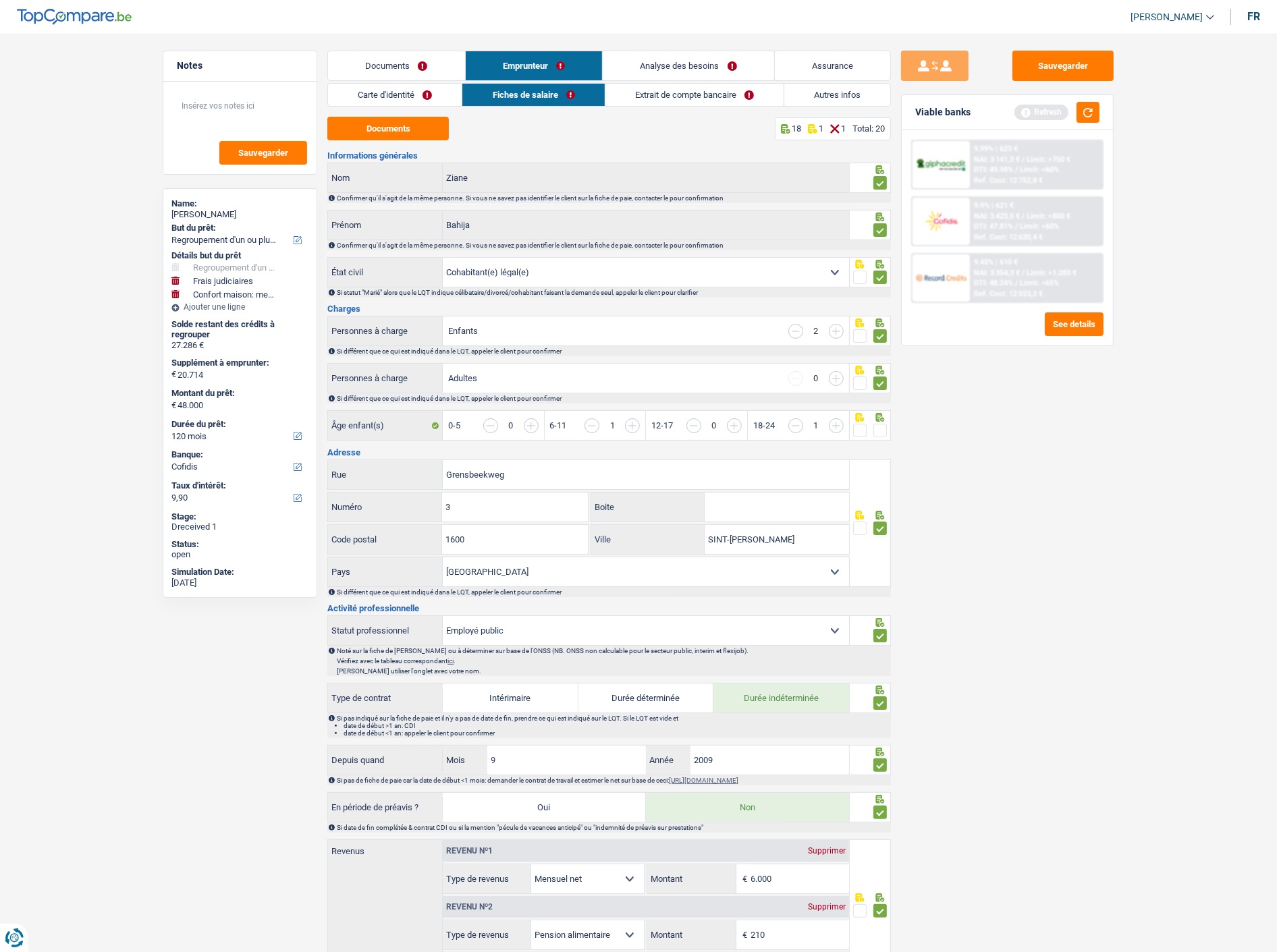
click at [662, 95] on link "Extrait de compte bancaire" at bounding box center [694, 95] width 178 height 23
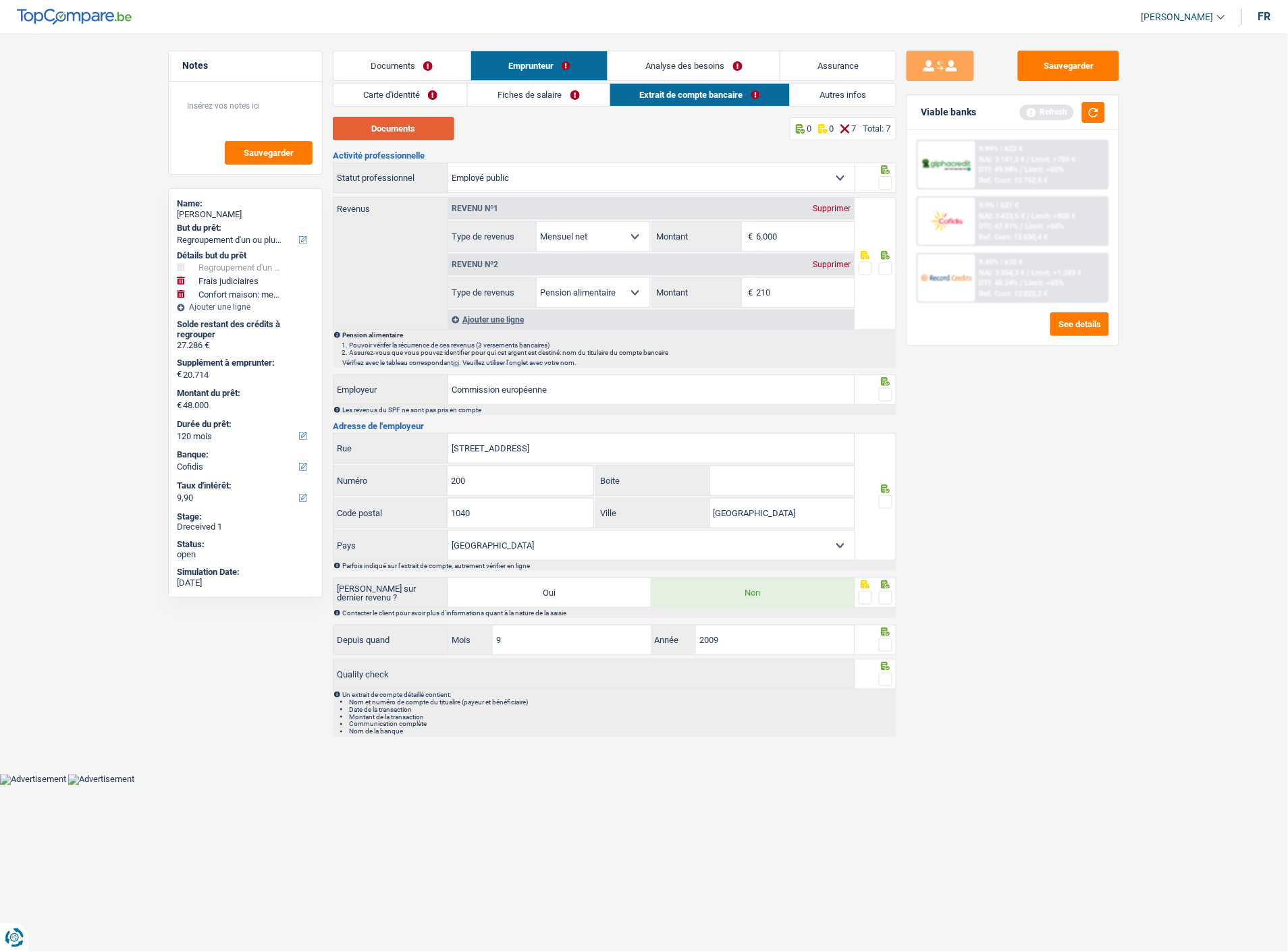
click at [417, 129] on button "Documents" at bounding box center [393, 128] width 121 height 23
click at [890, 188] on span at bounding box center [885, 183] width 14 height 14
click at [0, 0] on input "radio" at bounding box center [0, 0] width 0 height 0
click at [885, 265] on span at bounding box center [885, 269] width 14 height 14
click at [0, 0] on input "radio" at bounding box center [0, 0] width 0 height 0
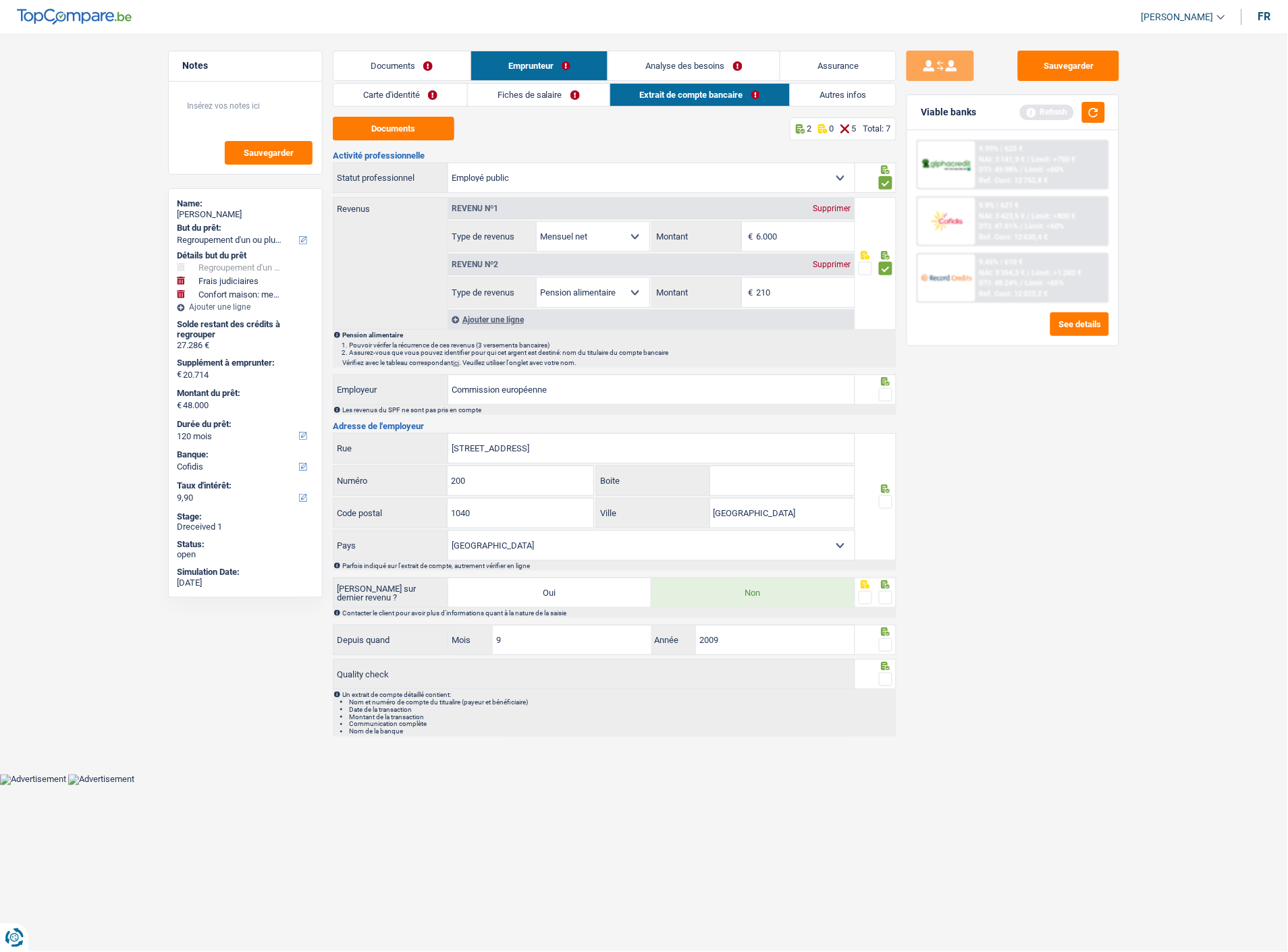
click at [886, 396] on span at bounding box center [885, 395] width 14 height 14
click at [0, 0] on input "radio" at bounding box center [0, 0] width 0 height 0
click at [888, 502] on span at bounding box center [885, 501] width 14 height 14
click at [0, 0] on input "radio" at bounding box center [0, 0] width 0 height 0
click at [502, 452] on input "Rue de la Loi 200" at bounding box center [651, 448] width 406 height 29
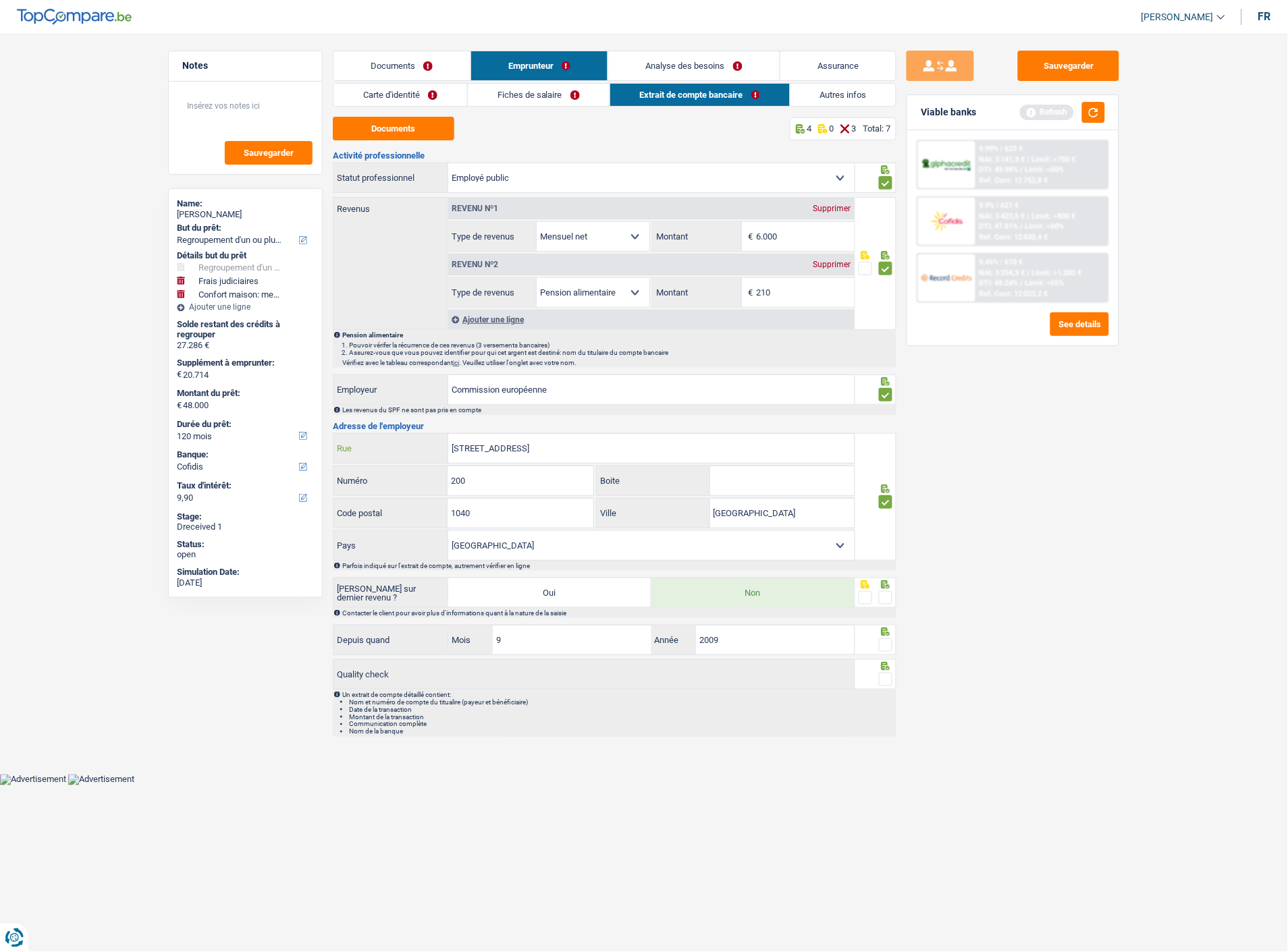
click at [502, 452] on input "Rue de la Loi 200" at bounding box center [651, 448] width 406 height 29
click at [508, 455] on input "Rue de la Loi 200" at bounding box center [651, 448] width 406 height 29
type input "Rue de la Loi"
click at [879, 597] on span at bounding box center [885, 598] width 14 height 14
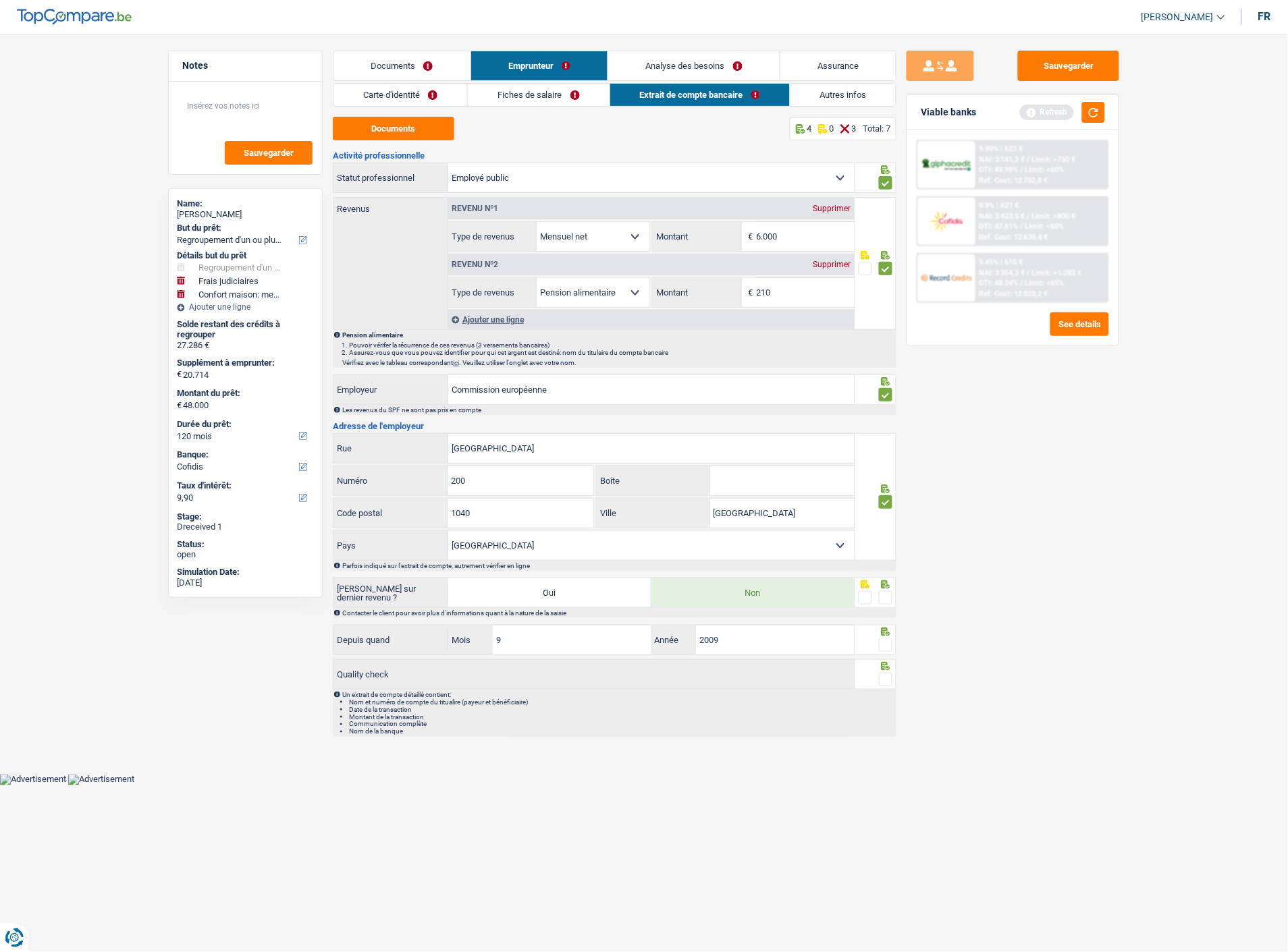
click at [0, 0] on input "radio" at bounding box center [0, 0] width 0 height 0
click at [886, 639] on div at bounding box center [885, 645] width 14 height 17
click at [883, 652] on span at bounding box center [885, 645] width 14 height 14
click at [0, 0] on input "radio" at bounding box center [0, 0] width 0 height 0
click at [879, 685] on span at bounding box center [885, 679] width 14 height 14
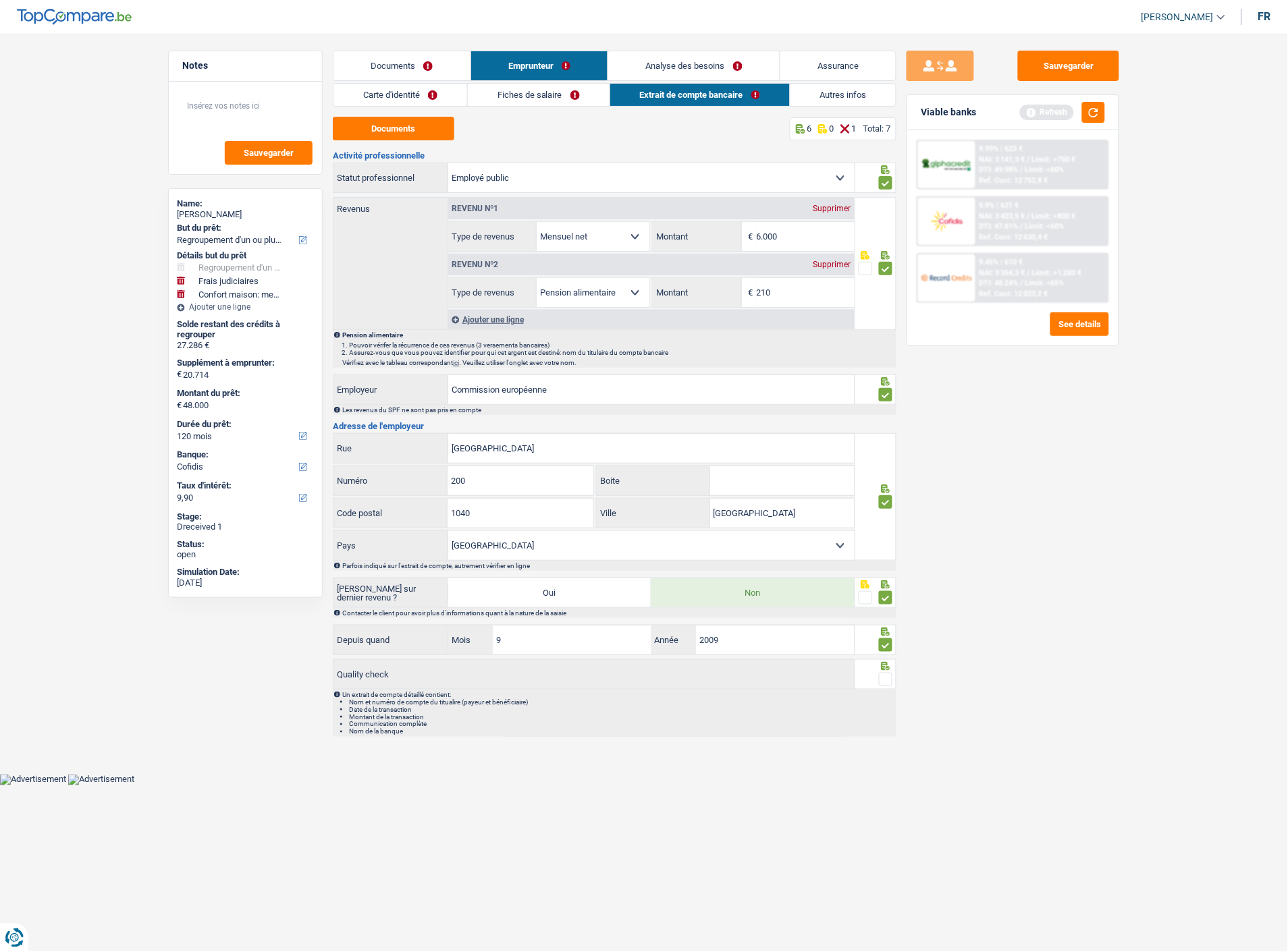
click at [0, 0] on input "radio" at bounding box center [0, 0] width 0 height 0
click at [1055, 67] on button "Sauvegarder" at bounding box center [1068, 66] width 101 height 31
click at [861, 83] on div "Documents Emprunteur Analyse des besoins Assurance Emprunteur Bahija Ziane | Em…" at bounding box center [614, 394] width 564 height 686
click at [858, 89] on link "Autres infos" at bounding box center [843, 95] width 106 height 23
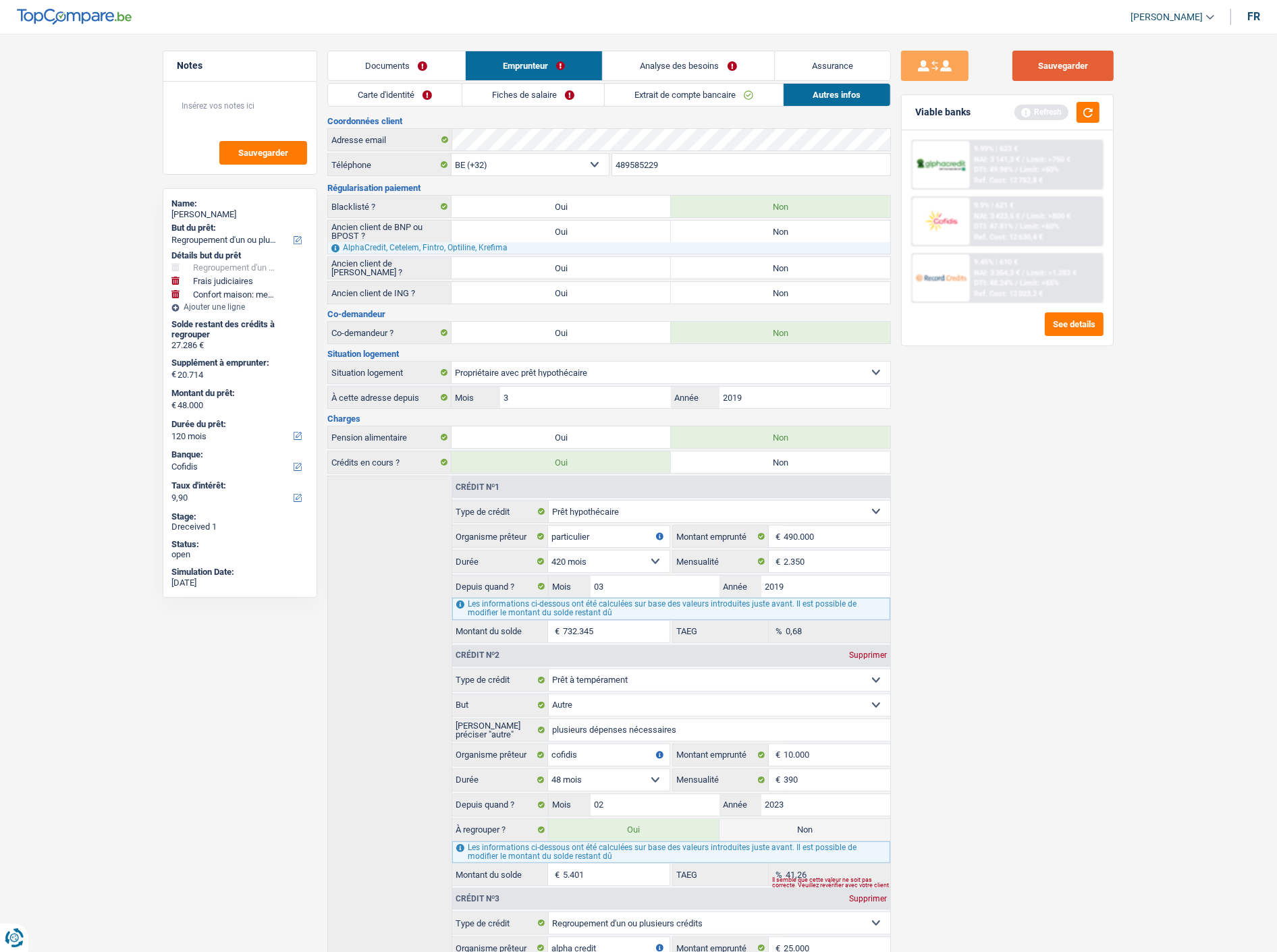
click at [1032, 63] on button "Sauvegarder" at bounding box center [1063, 66] width 101 height 31
click at [1075, 71] on button "Sauvegarder" at bounding box center [1063, 66] width 101 height 31
click at [1084, 112] on button "button" at bounding box center [1088, 112] width 23 height 21
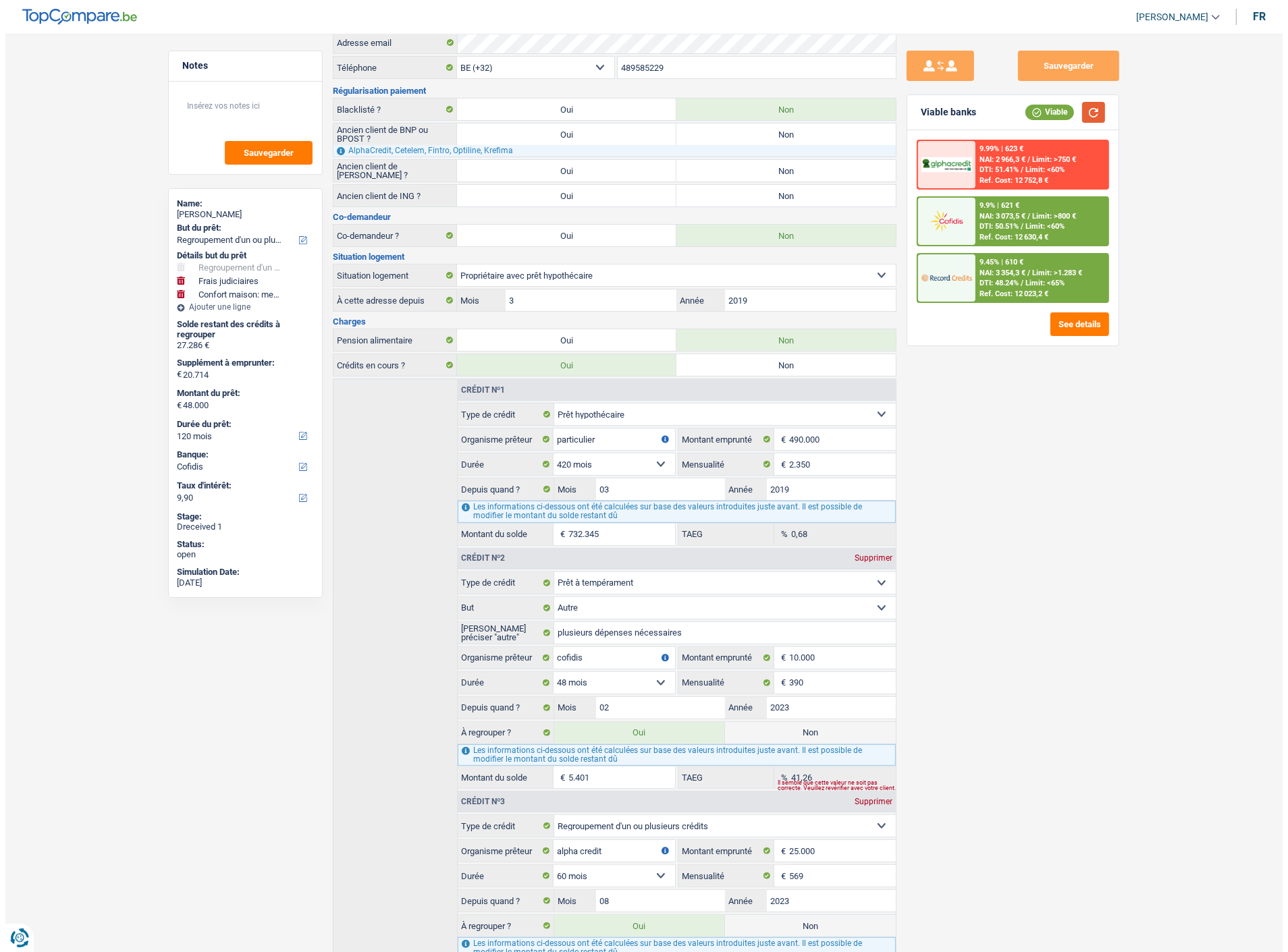
scroll to position [225, 0]
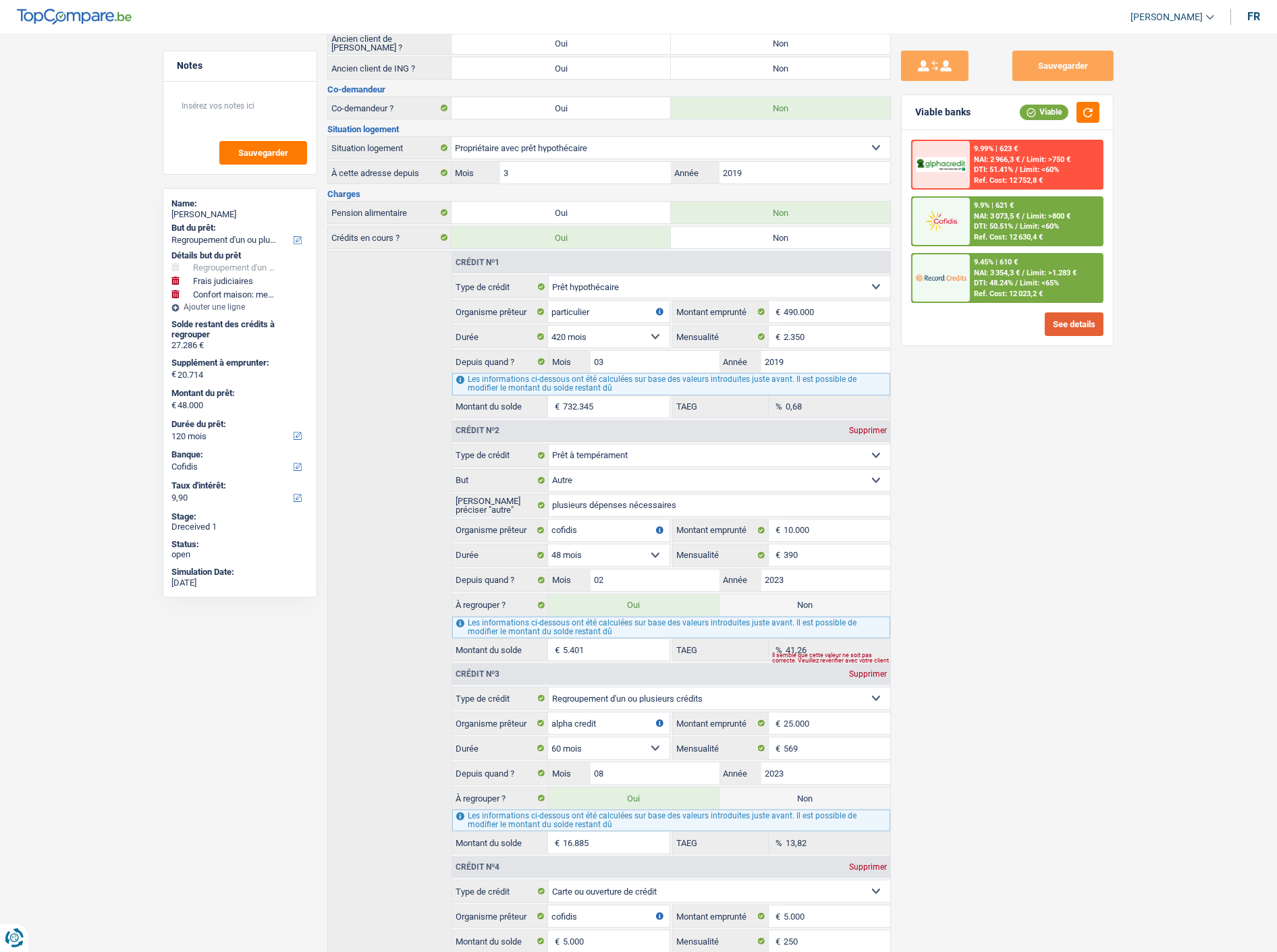
click at [1075, 318] on button "See details" at bounding box center [1074, 324] width 59 height 23
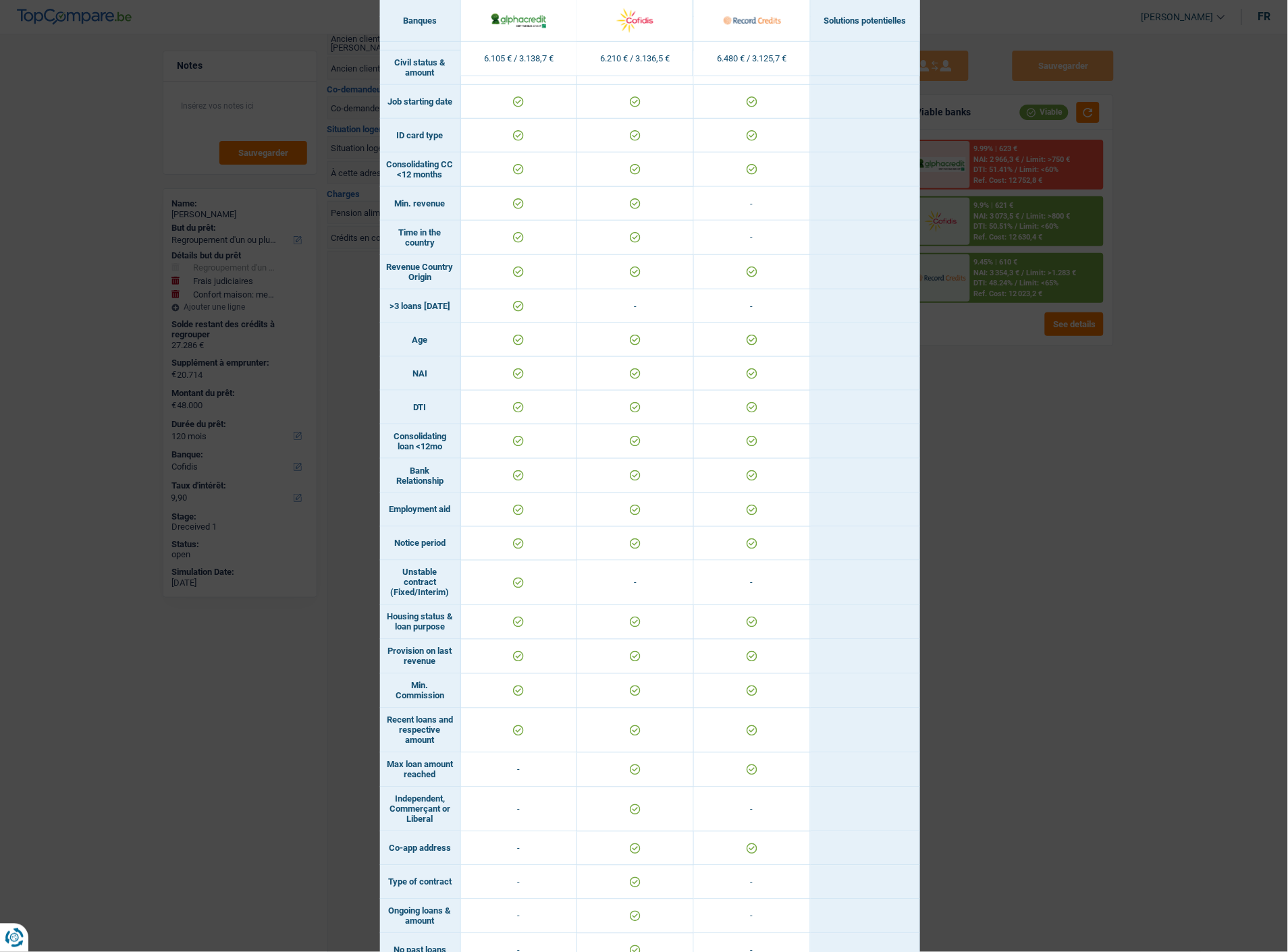
scroll to position [354, 0]
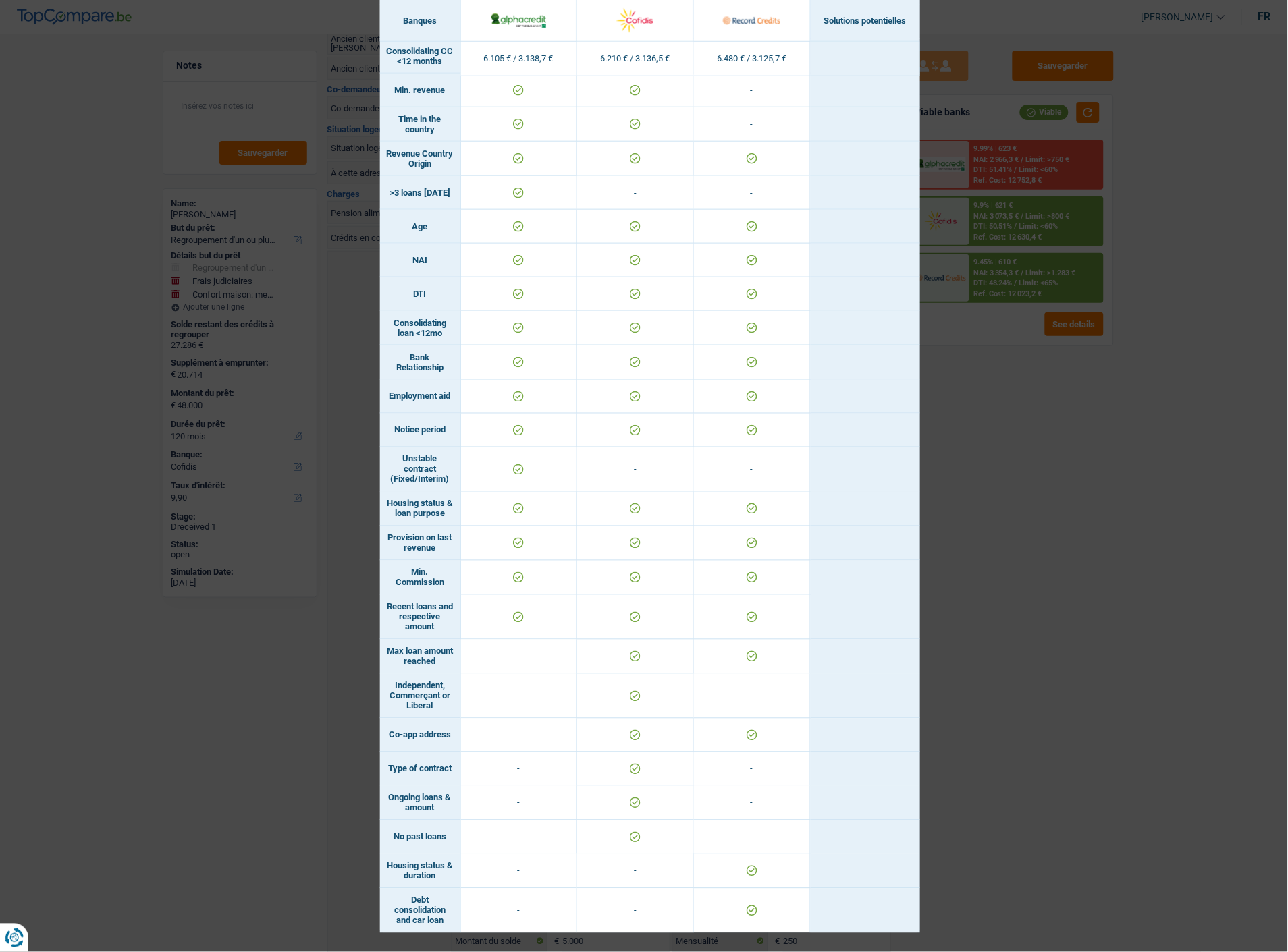
click at [773, 47] on td "6.480 € / 3.125,7 €" at bounding box center [752, 59] width 117 height 35
click at [1027, 438] on div "Banks conditions × Banques Solutions potentielles Revenus / Charges 6.105 € / 3…" at bounding box center [644, 476] width 1288 height 952
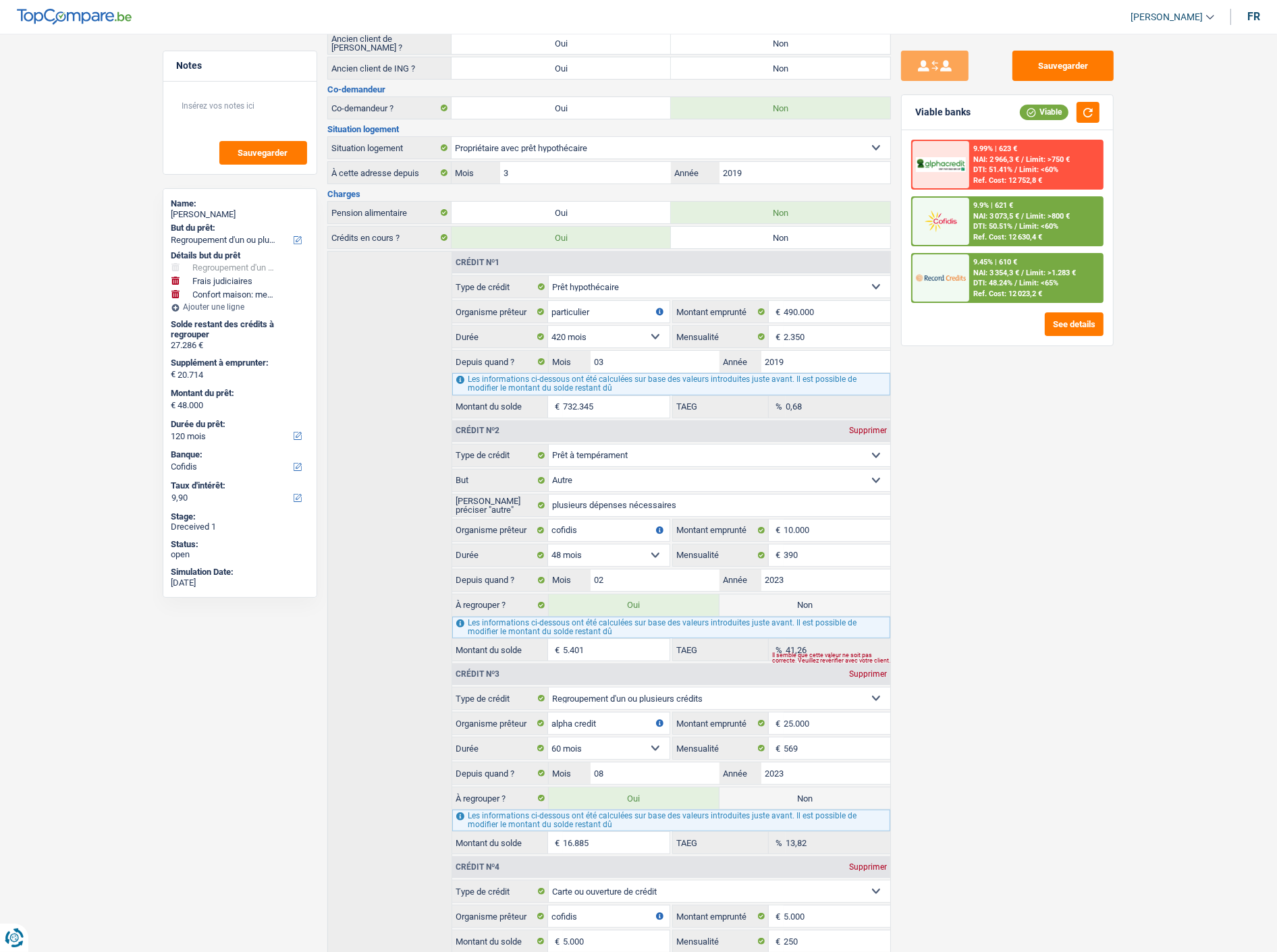
click at [1033, 218] on span "Limit: >800 €" at bounding box center [1049, 216] width 44 height 9
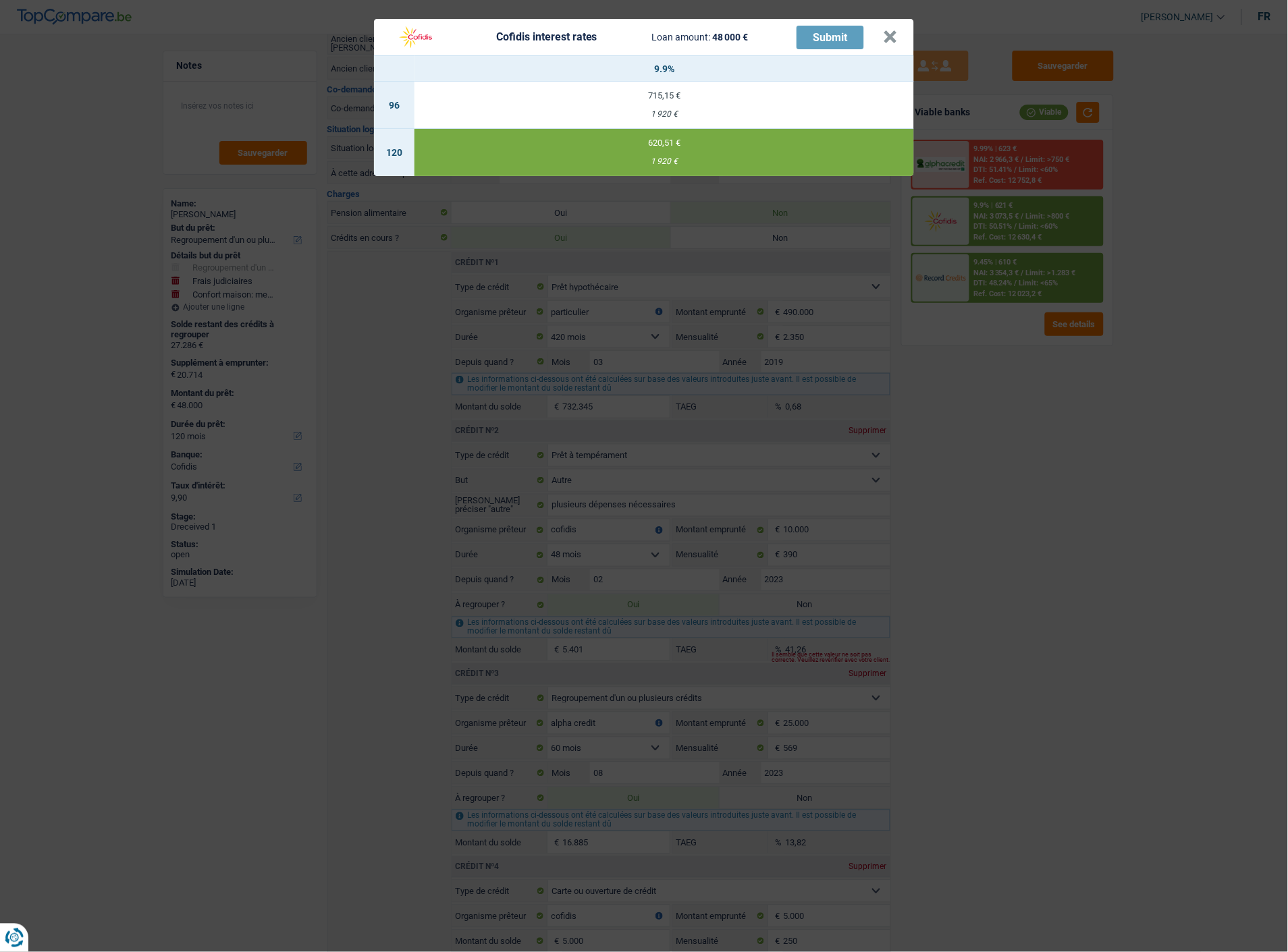
drag, startPoint x: 1083, startPoint y: 493, endPoint x: 1083, endPoint y: 421, distance: 72.0
click at [1083, 490] on div "Cofidis interest rates Loan amount: 48 000 € Submit × 9.9% 96 715,15 € 1 920 € …" at bounding box center [644, 476] width 1288 height 952
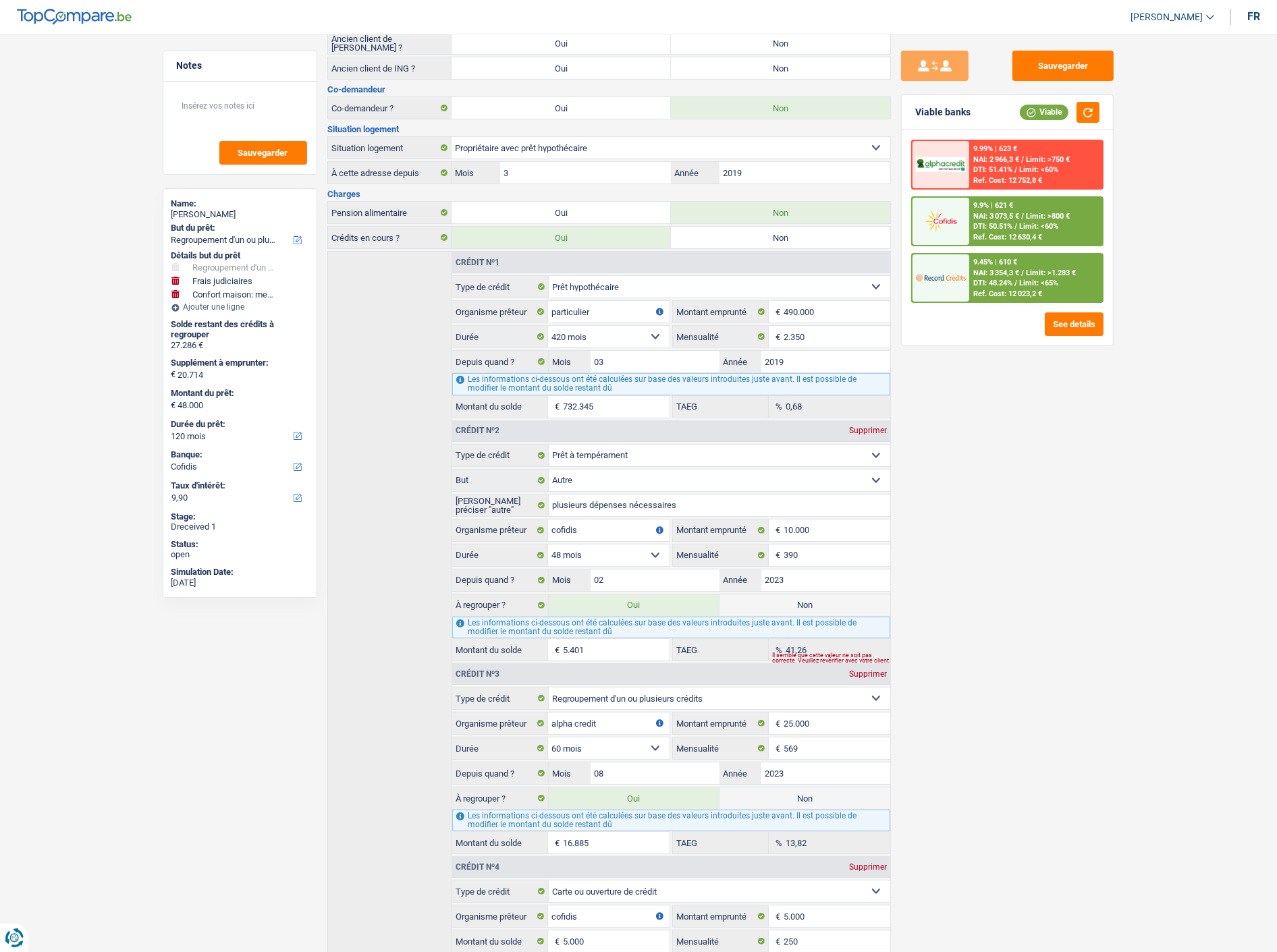
click at [1046, 273] on span "Limit: >1.283 €" at bounding box center [1052, 273] width 50 height 9
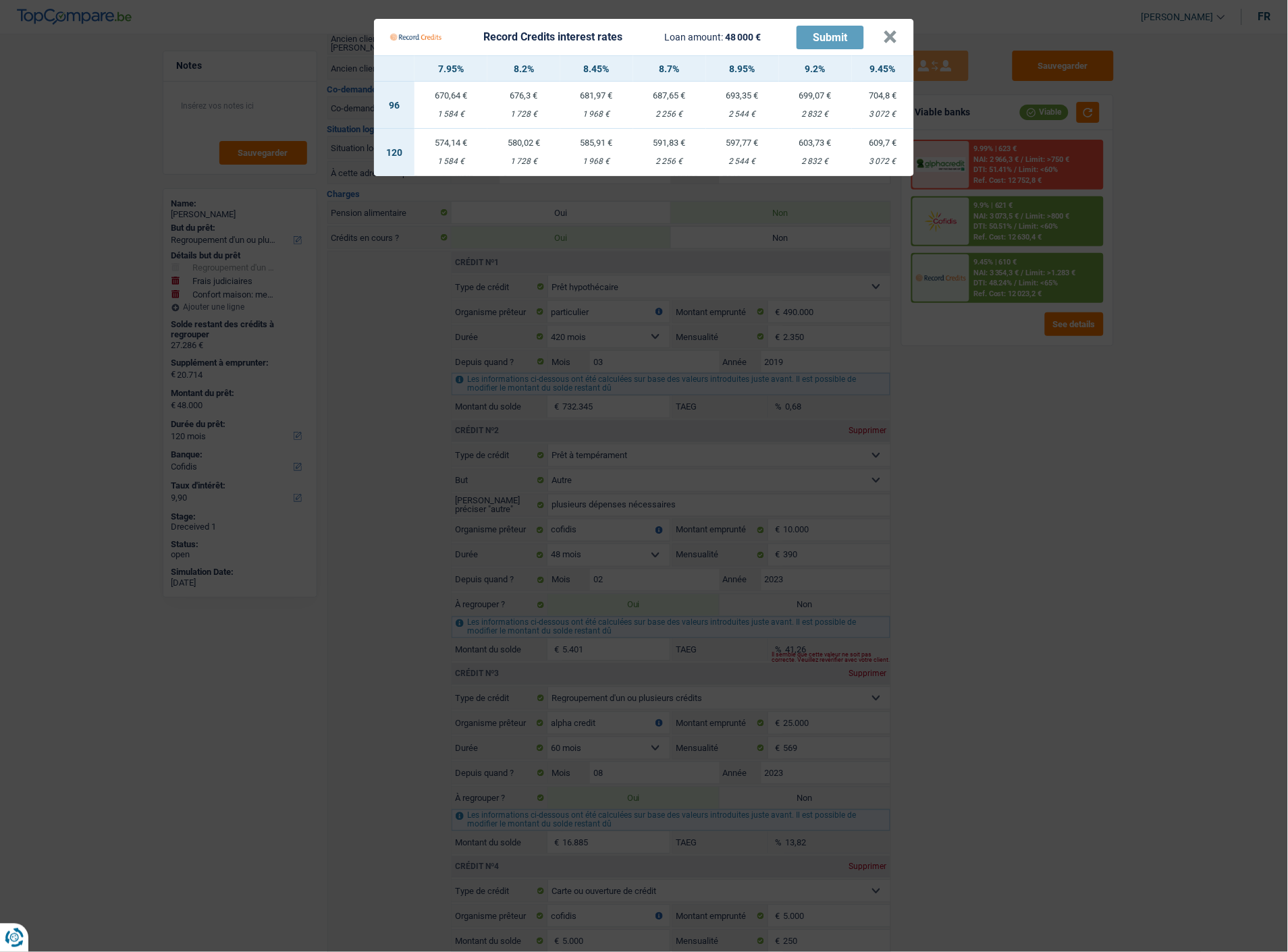
click at [1163, 451] on Credits "Record Credits interest rates Loan amount: 48 000 € Submit × 7.95% 8.2% 8.45% 8…" at bounding box center [644, 476] width 1288 height 952
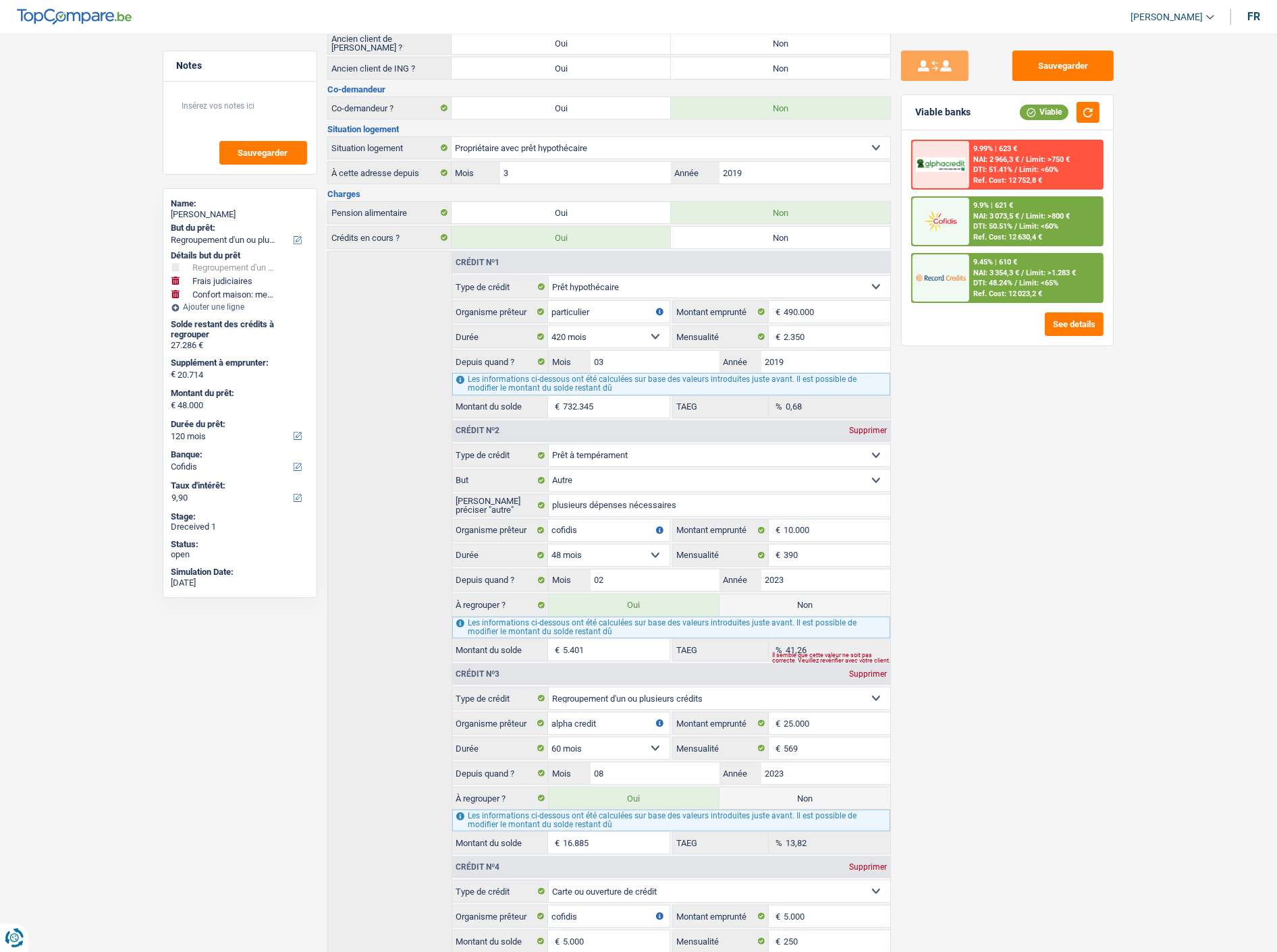
click at [1065, 171] on div "9.99% | 623 € NAI: 2 966,3 € / Limit: >750 € DTI: 51.41% / Limit: <60% Ref. Cos…" at bounding box center [1037, 164] width 133 height 47
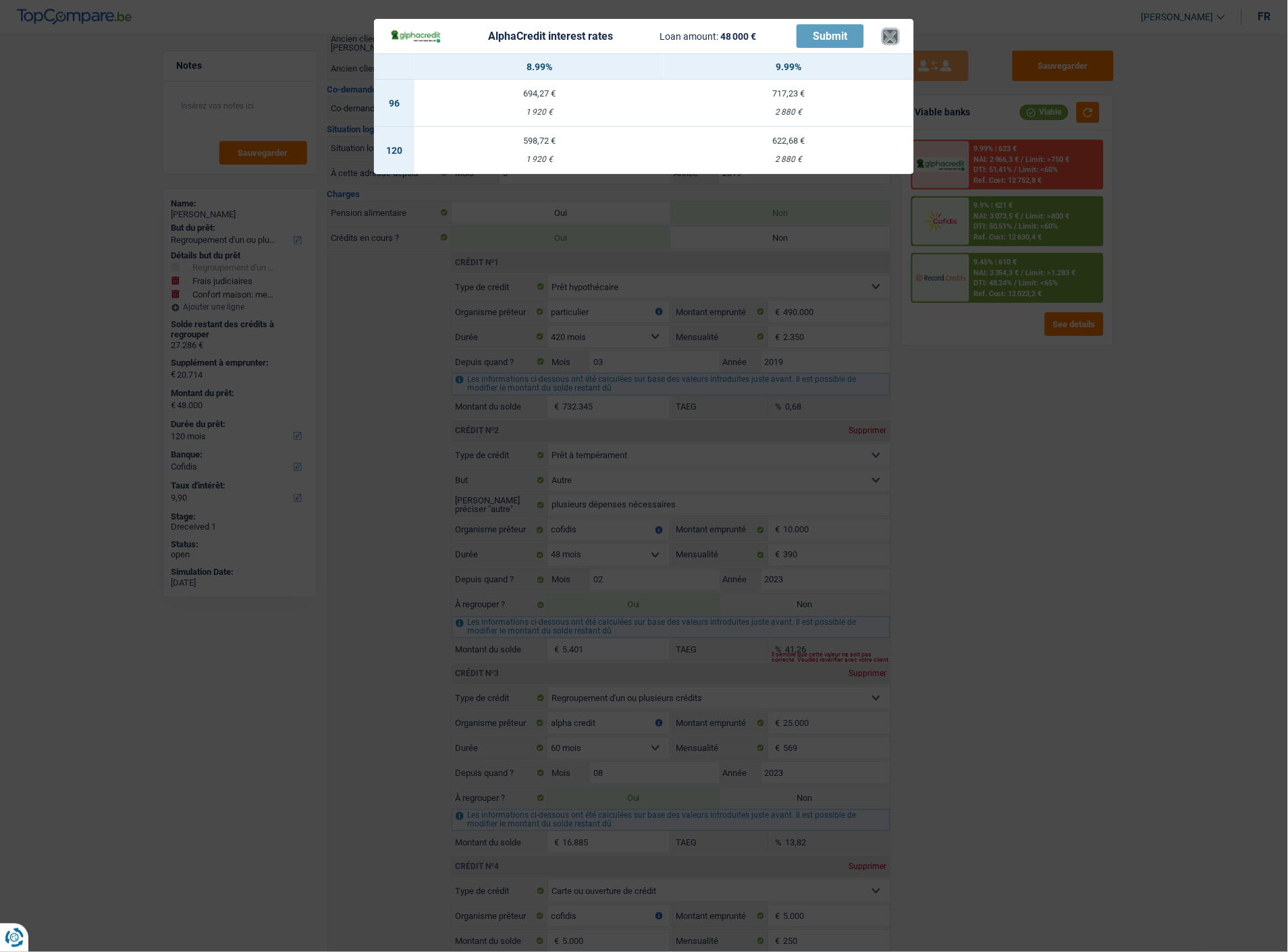
click at [889, 43] on button "×" at bounding box center [891, 36] width 15 height 14
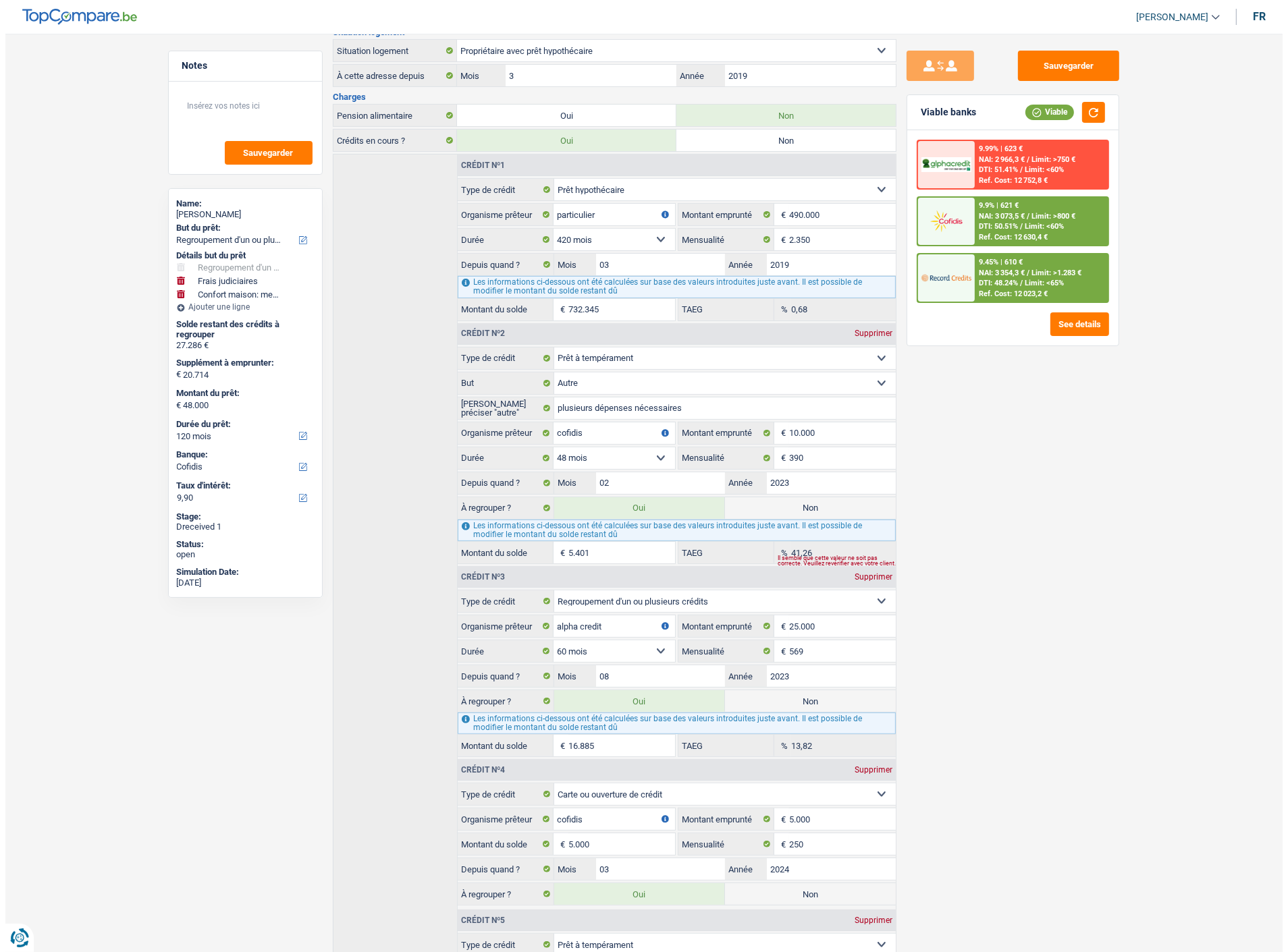
scroll to position [450, 0]
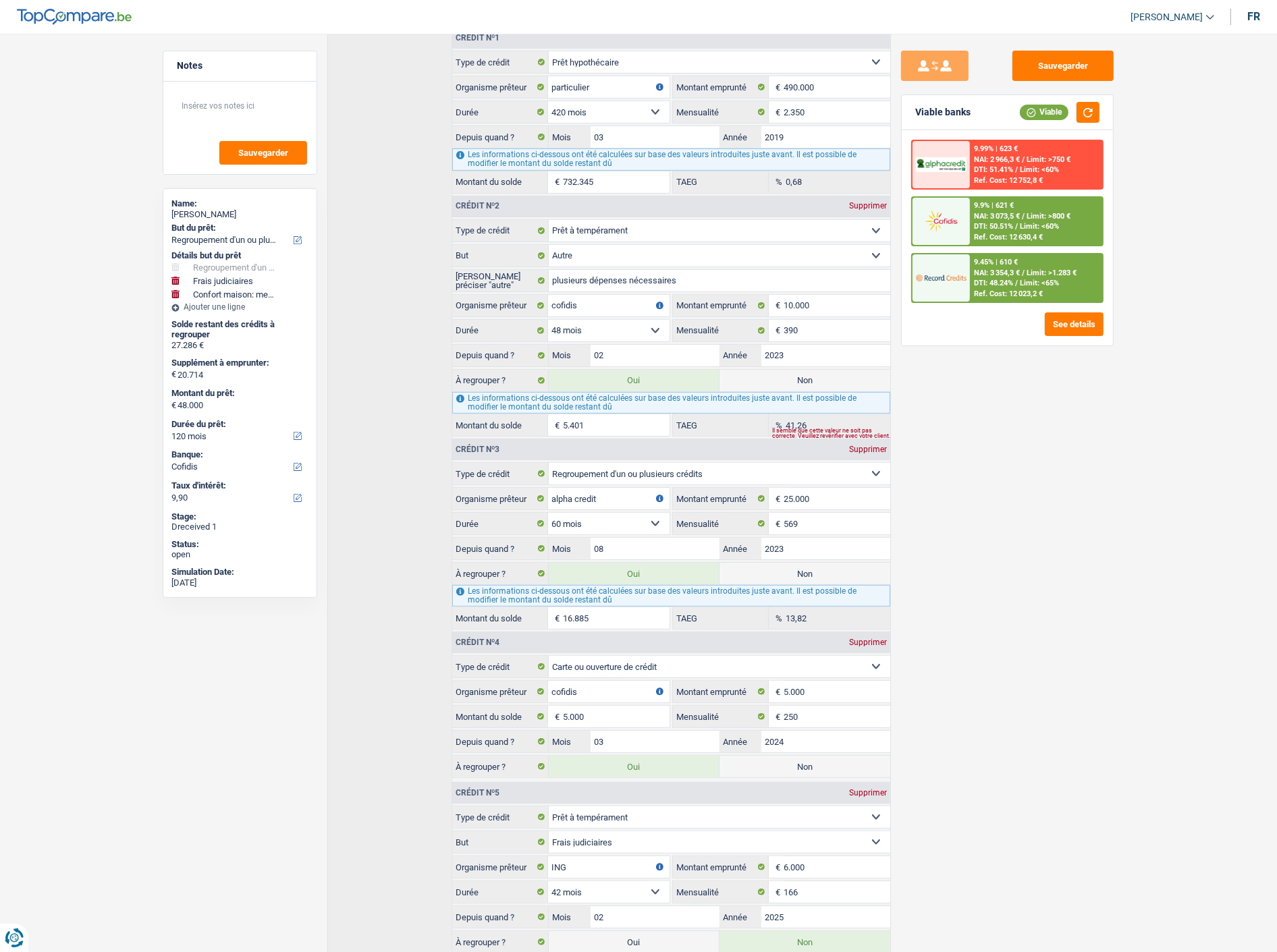
click at [1050, 159] on span "Limit: >750 €" at bounding box center [1049, 159] width 44 height 9
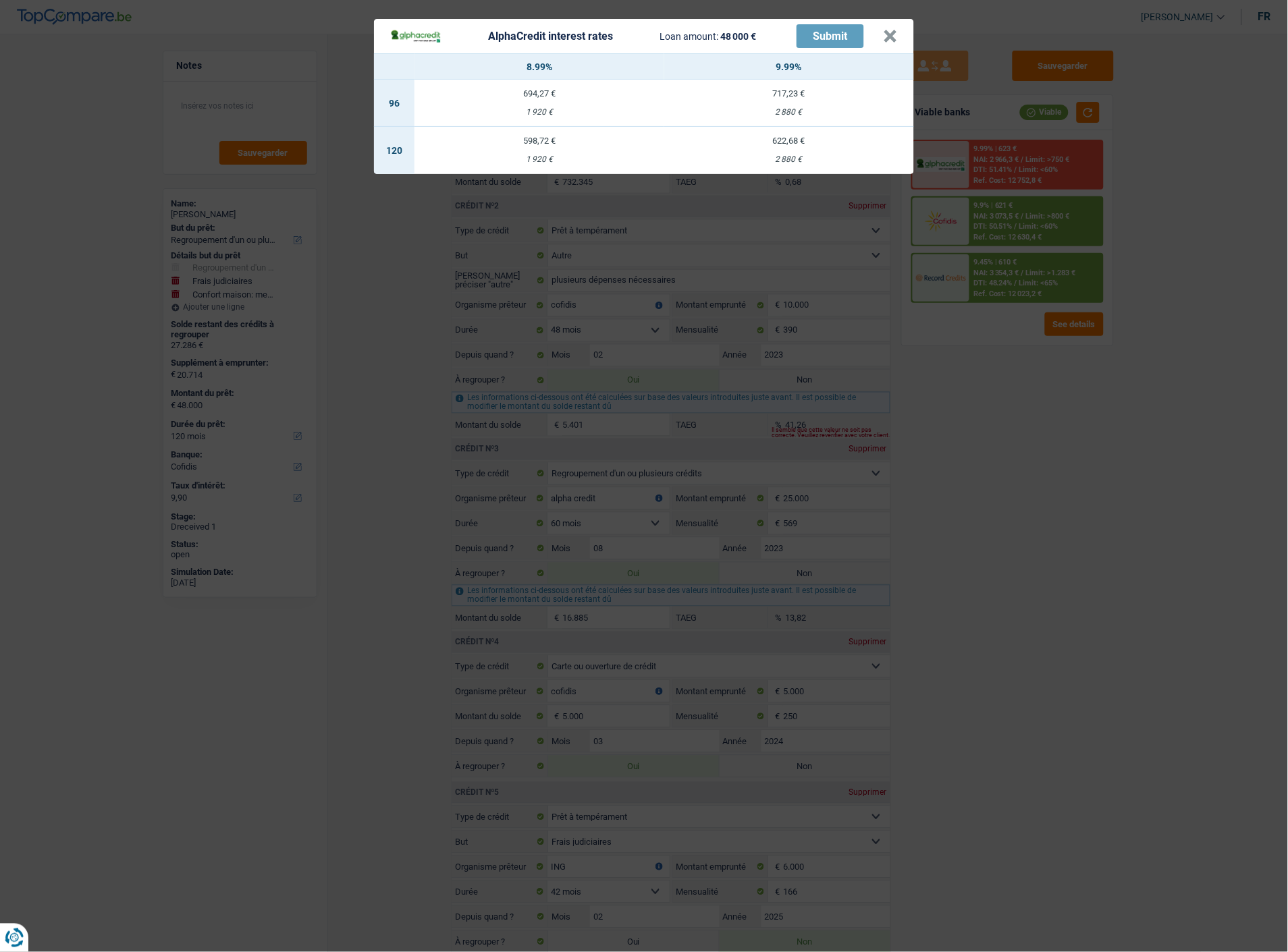
click at [1073, 594] on div "AlphaCredit interest rates Loan amount: 48 000 € Submit × 8.99% 9.99% 96 694,27…" at bounding box center [644, 476] width 1288 height 952
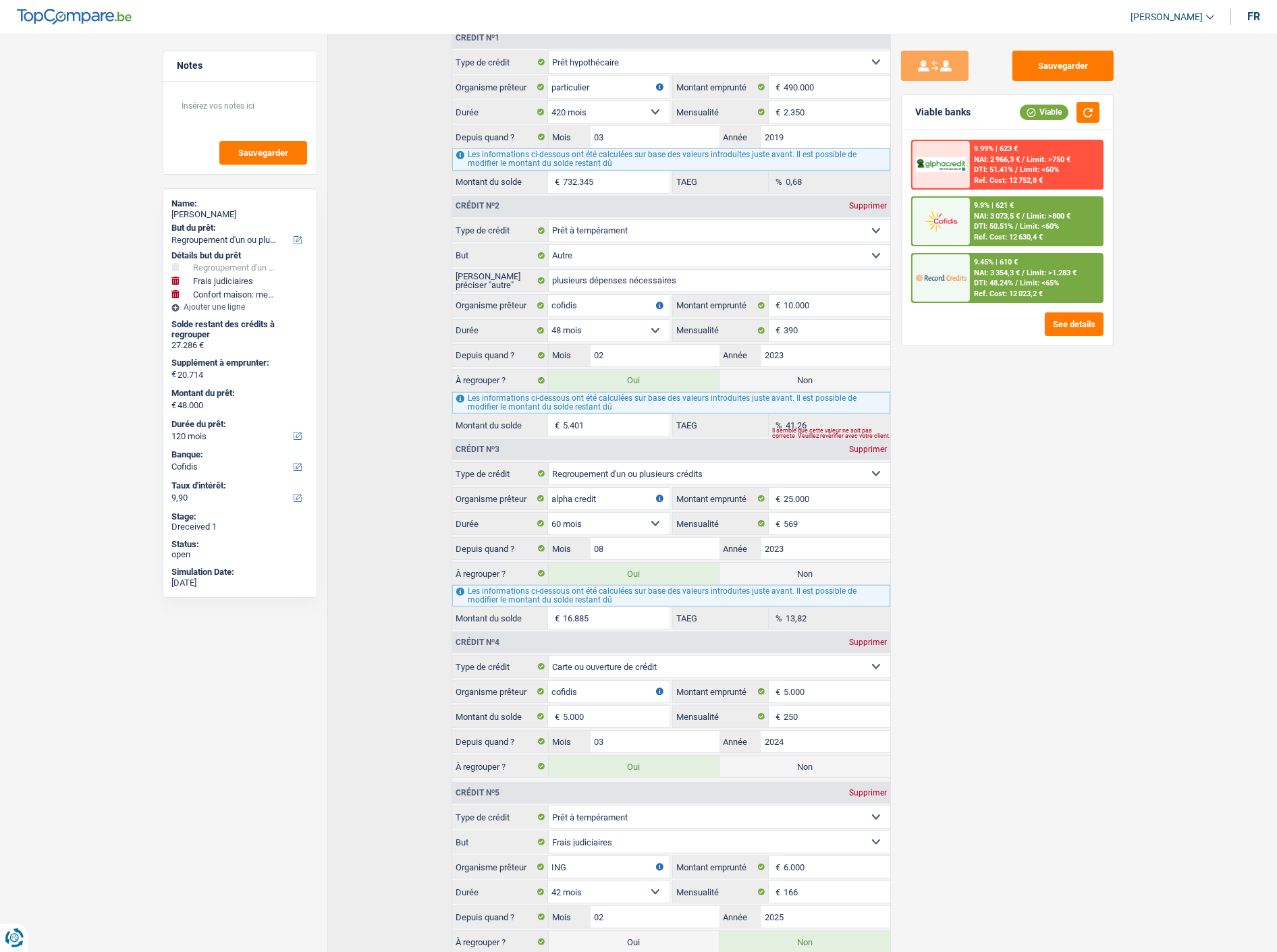
click at [1042, 170] on span "Limit: <60%" at bounding box center [1040, 169] width 39 height 9
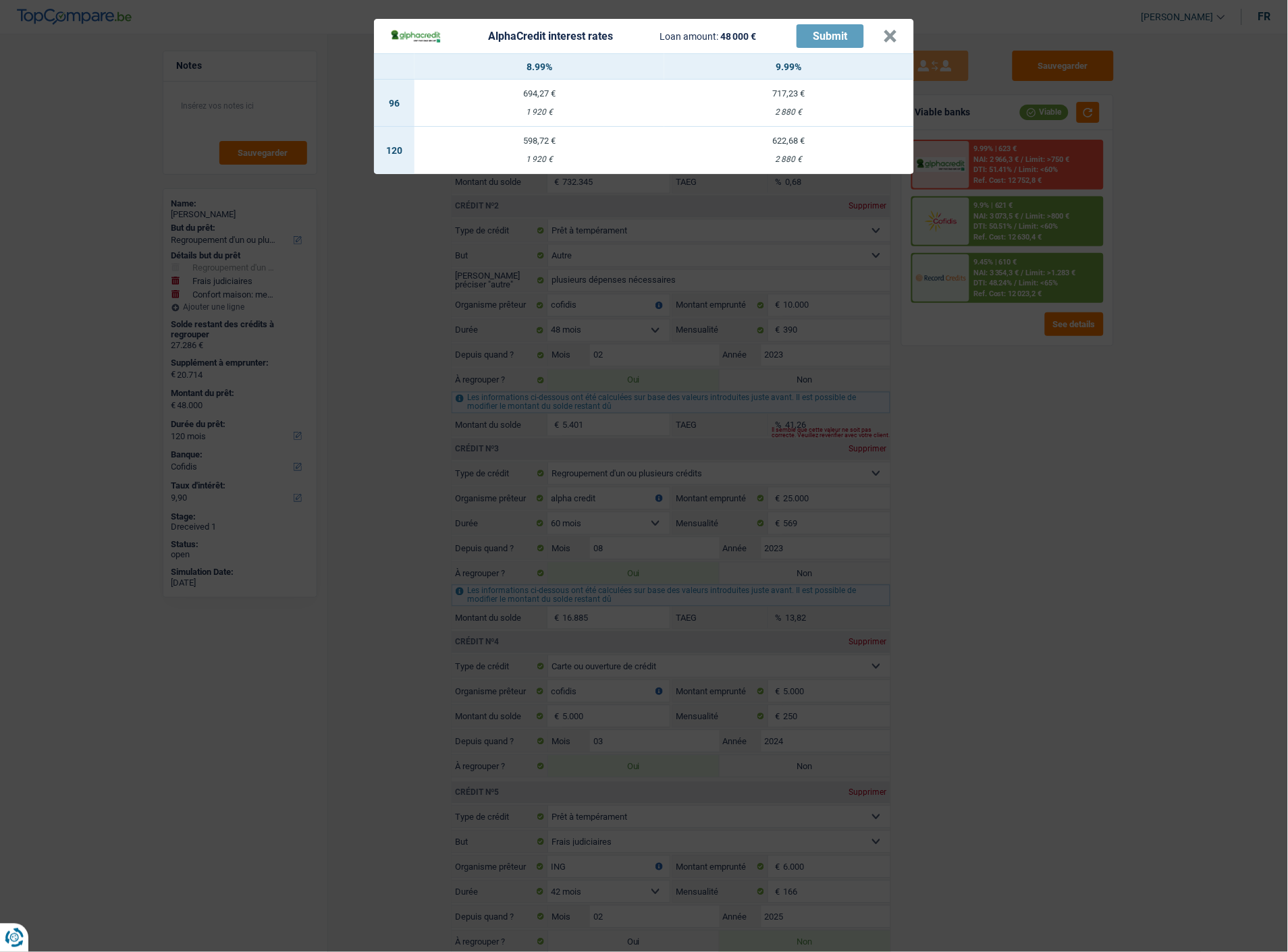
click at [768, 157] on div "2 880 €" at bounding box center [789, 159] width 250 height 9
select select "alphacredit"
type input "9,99"
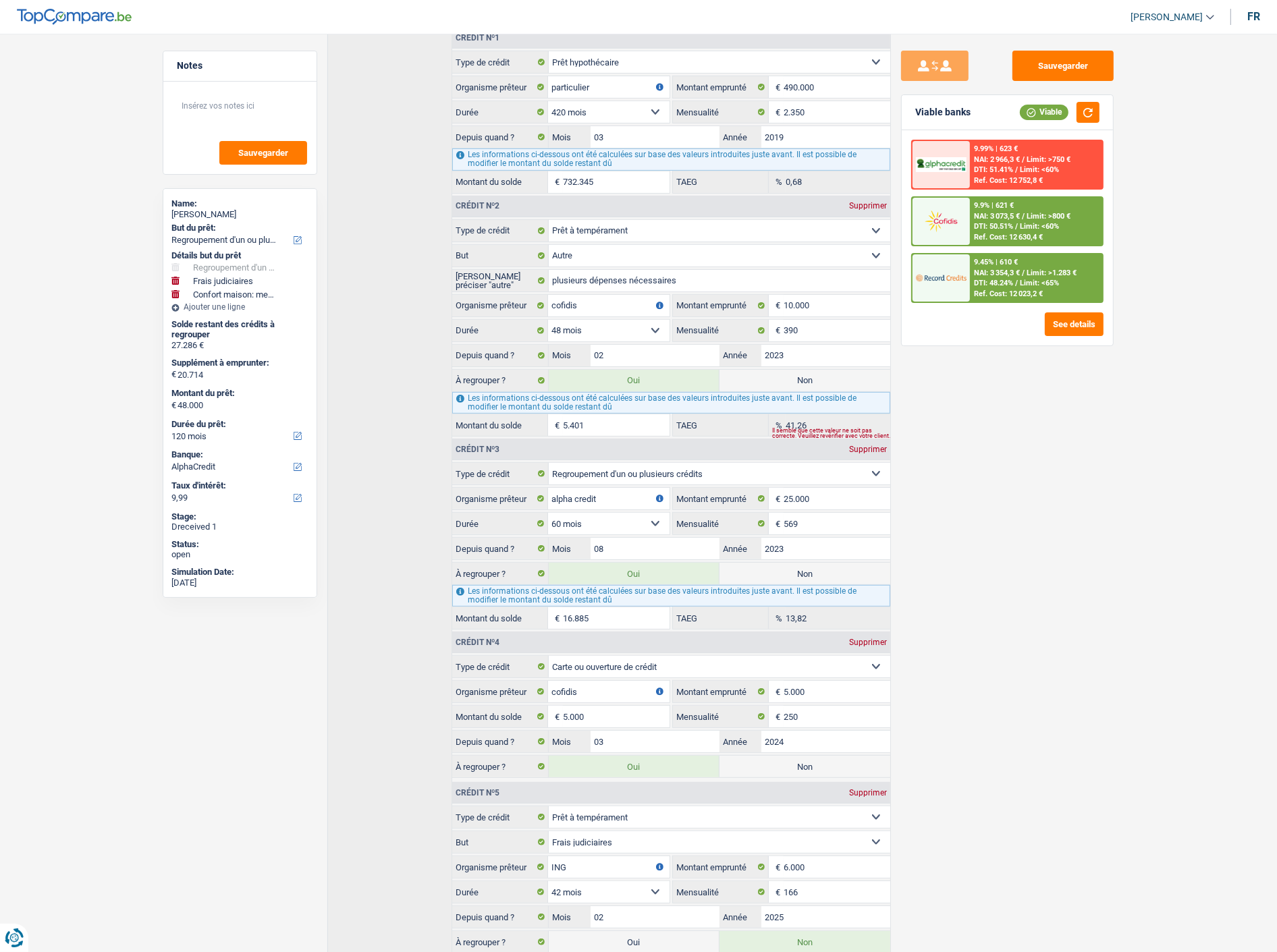
click at [1063, 161] on span "Limit: >750 €" at bounding box center [1049, 159] width 44 height 9
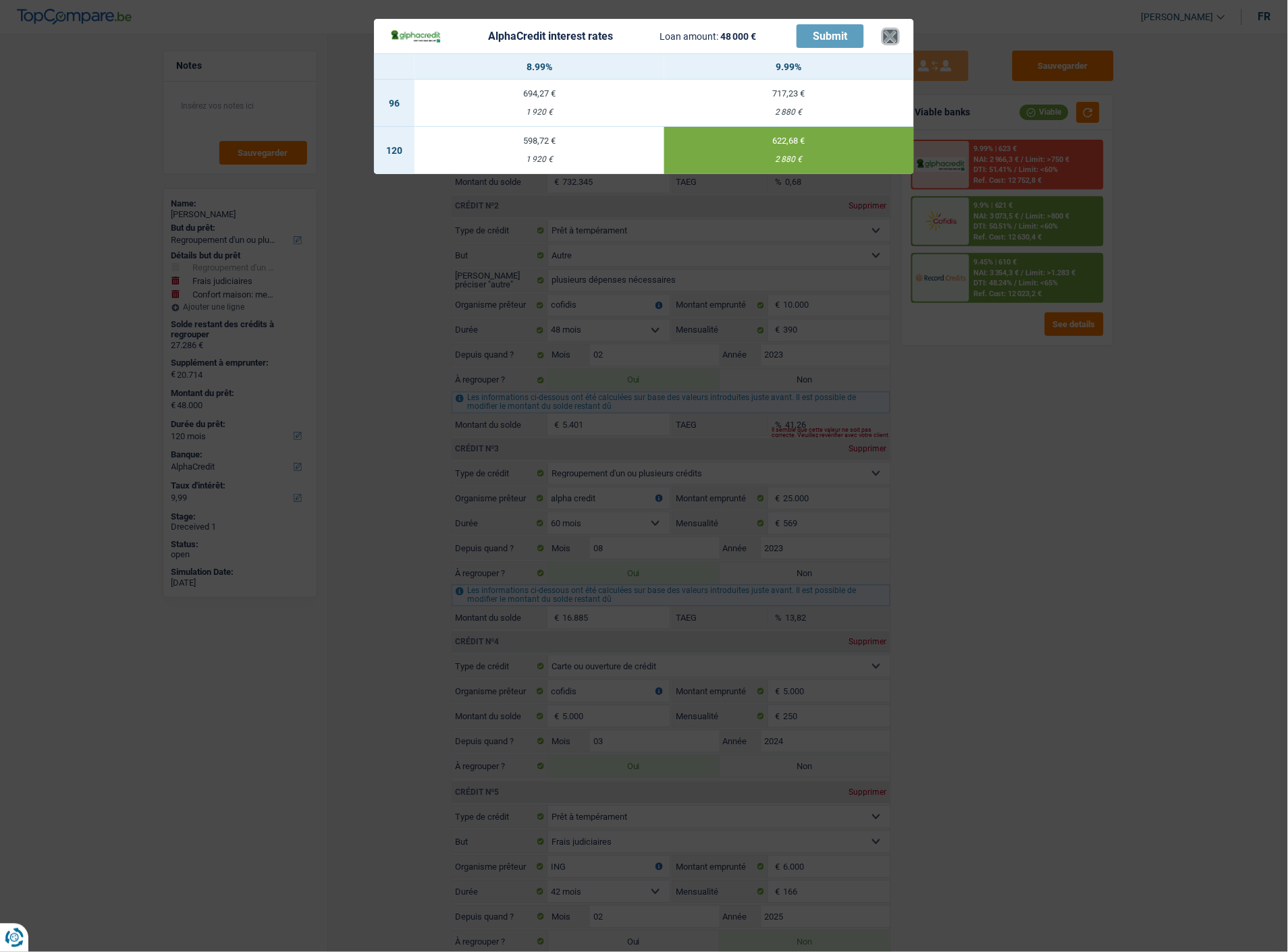
click at [898, 39] on button "×" at bounding box center [891, 36] width 15 height 14
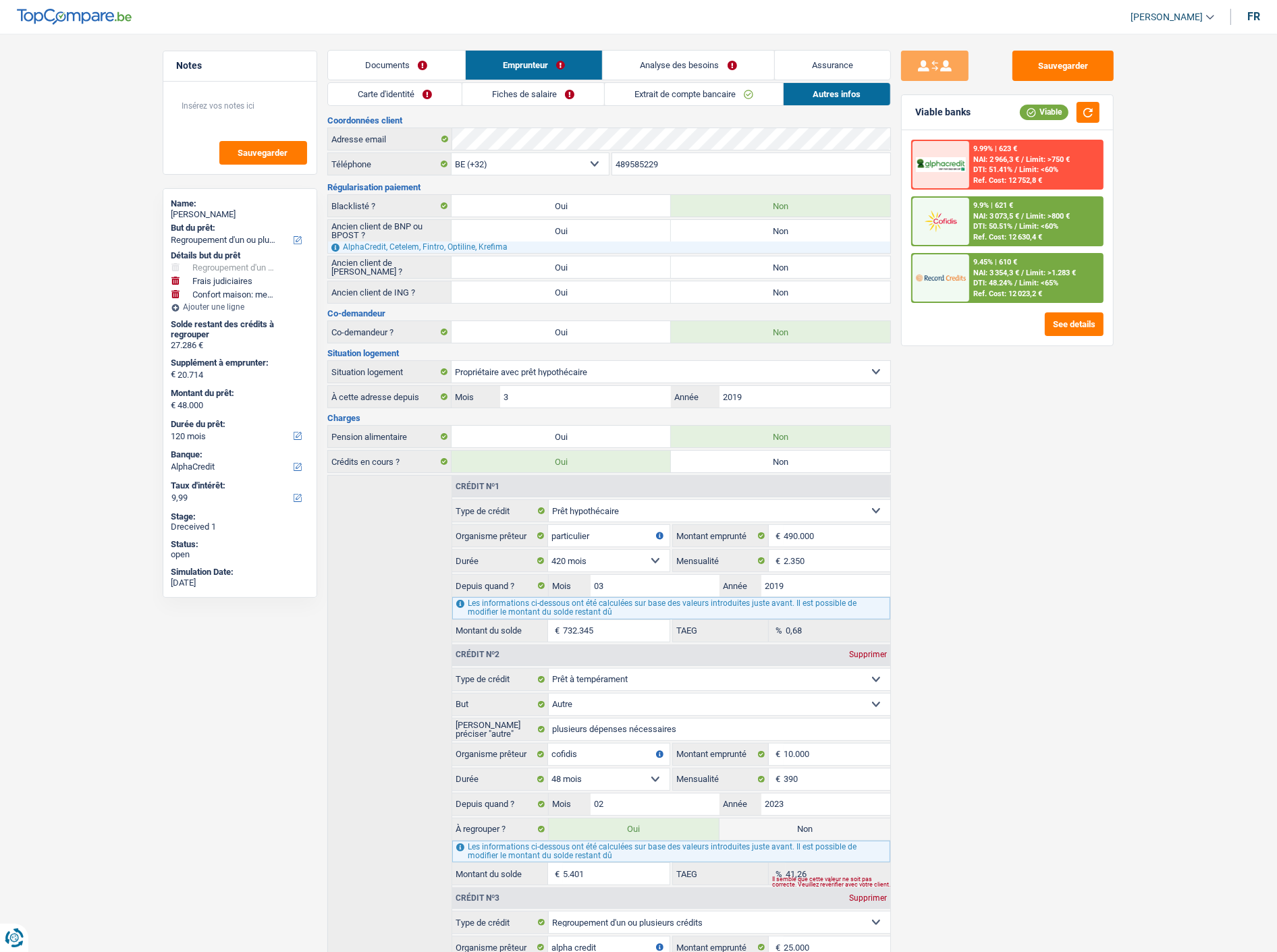
scroll to position [0, 0]
click at [401, 92] on link "Carte d'identité" at bounding box center [394, 95] width 134 height 23
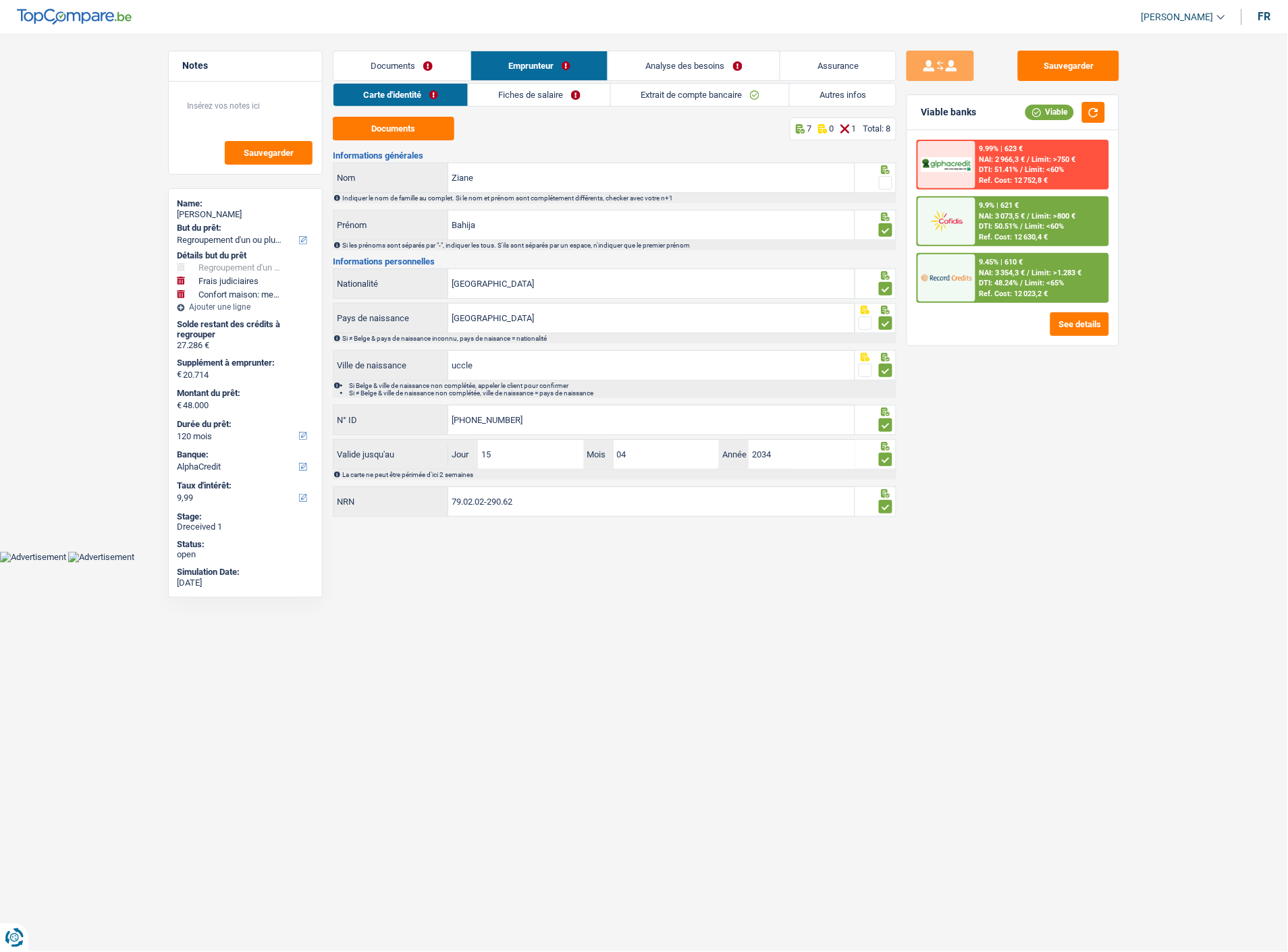
click at [886, 180] on span at bounding box center [885, 183] width 14 height 14
click at [0, 0] on input "radio" at bounding box center [0, 0] width 0 height 0
click at [366, 129] on button "Documents" at bounding box center [393, 128] width 121 height 23
click at [1040, 142] on div "9.99% | 623 € NAI: 2 966,3 € / Limit: >750 € DTI: 51.41% / Limit: <60% Ref. Cos…" at bounding box center [1041, 164] width 133 height 47
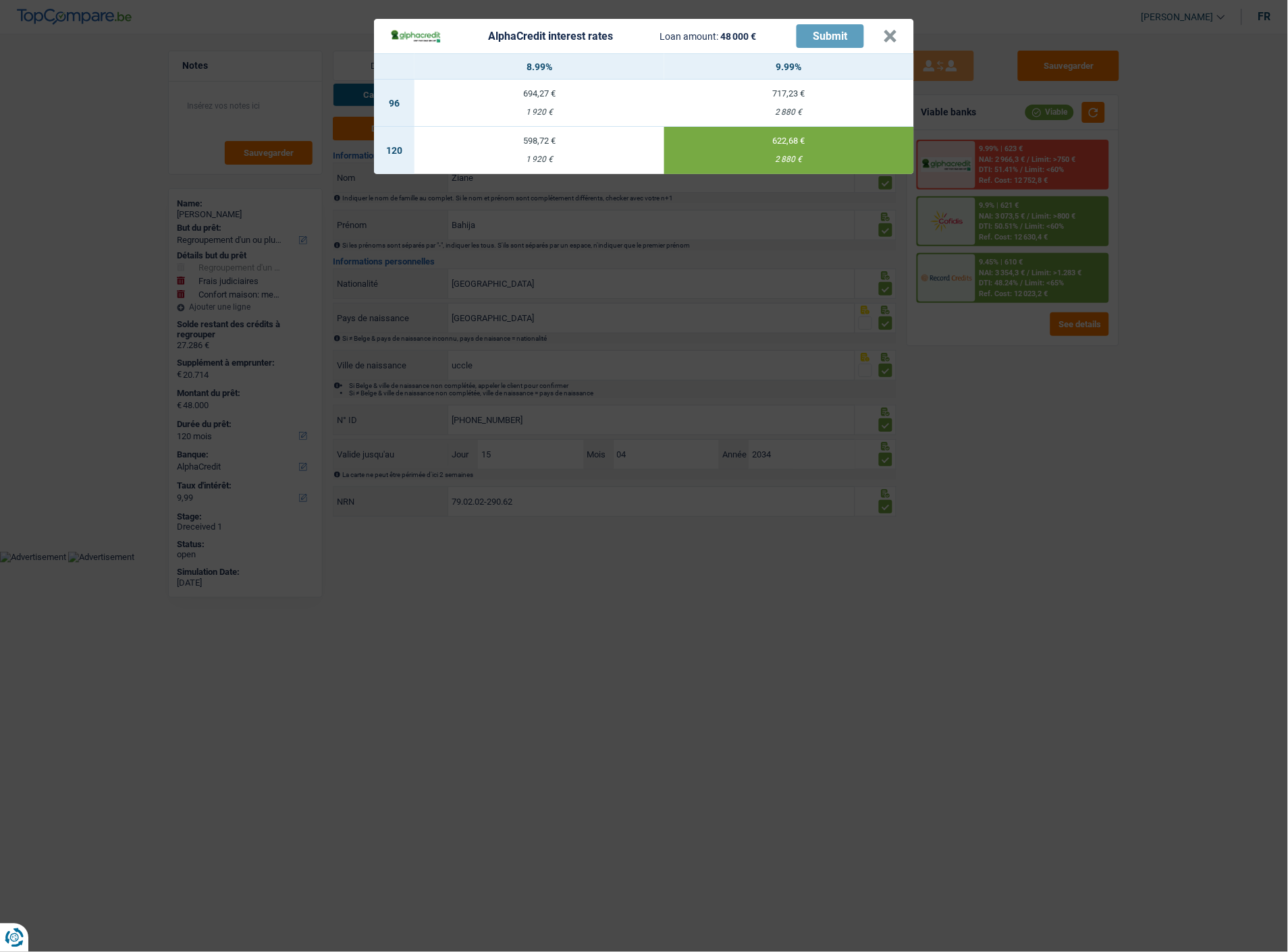
click at [1081, 524] on div "AlphaCredit interest rates Loan amount: 48 000 € Submit × 8.99% 9.99% 96 694,27…" at bounding box center [644, 476] width 1288 height 952
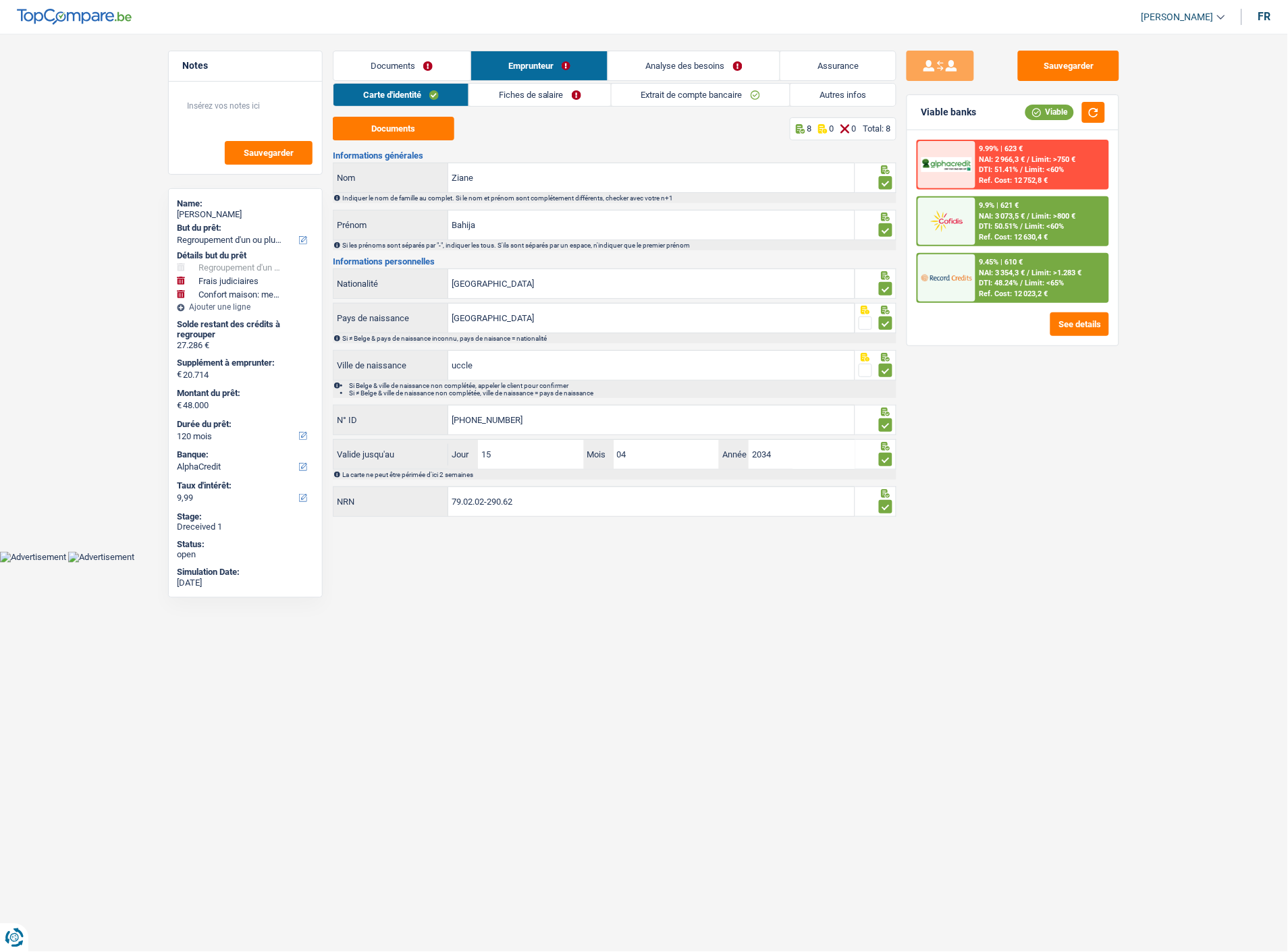
click at [564, 91] on link "Fiches de salaire" at bounding box center [540, 95] width 142 height 23
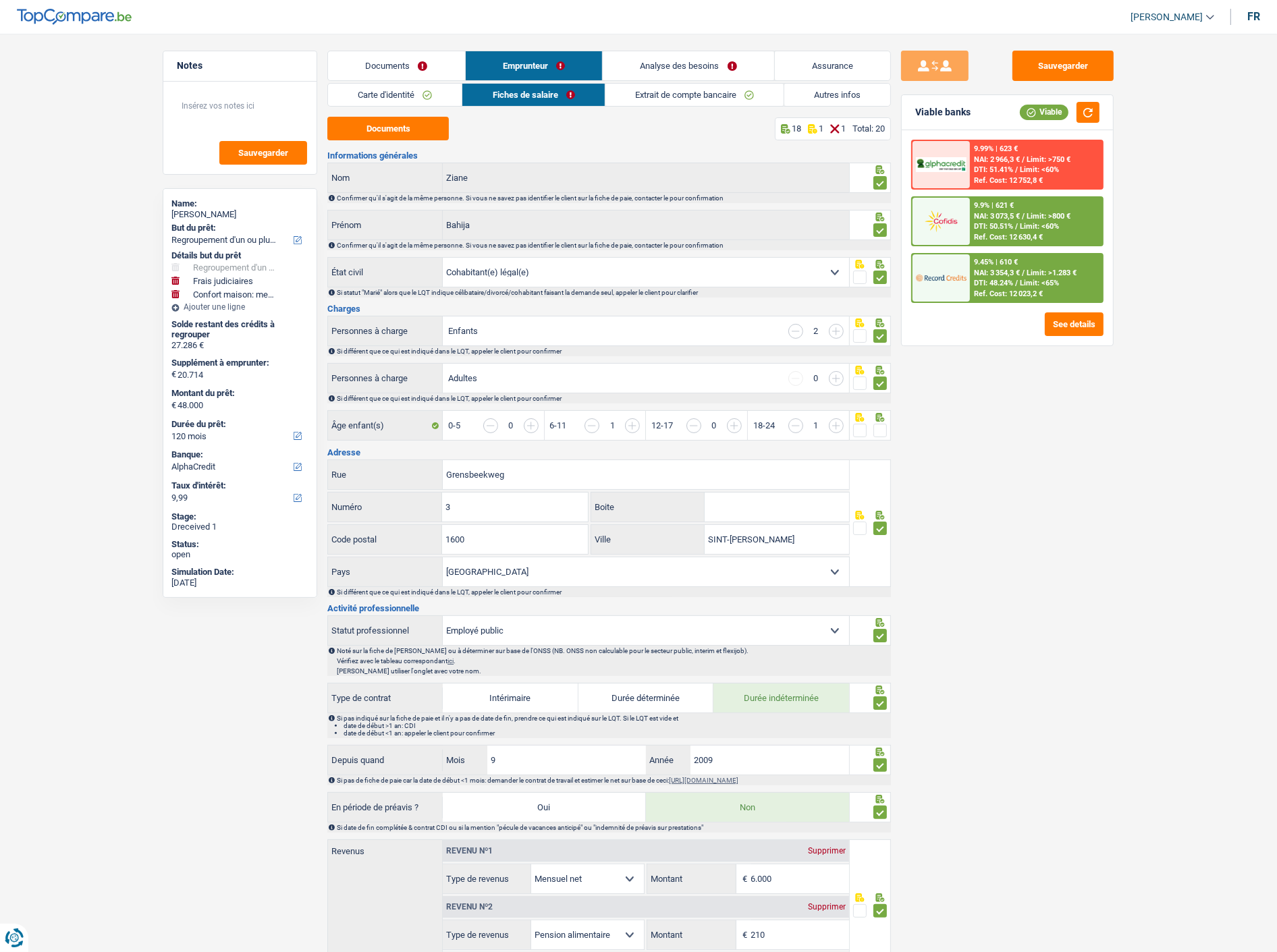
click at [881, 422] on input "button" at bounding box center [1089, 433] width 521 height 29
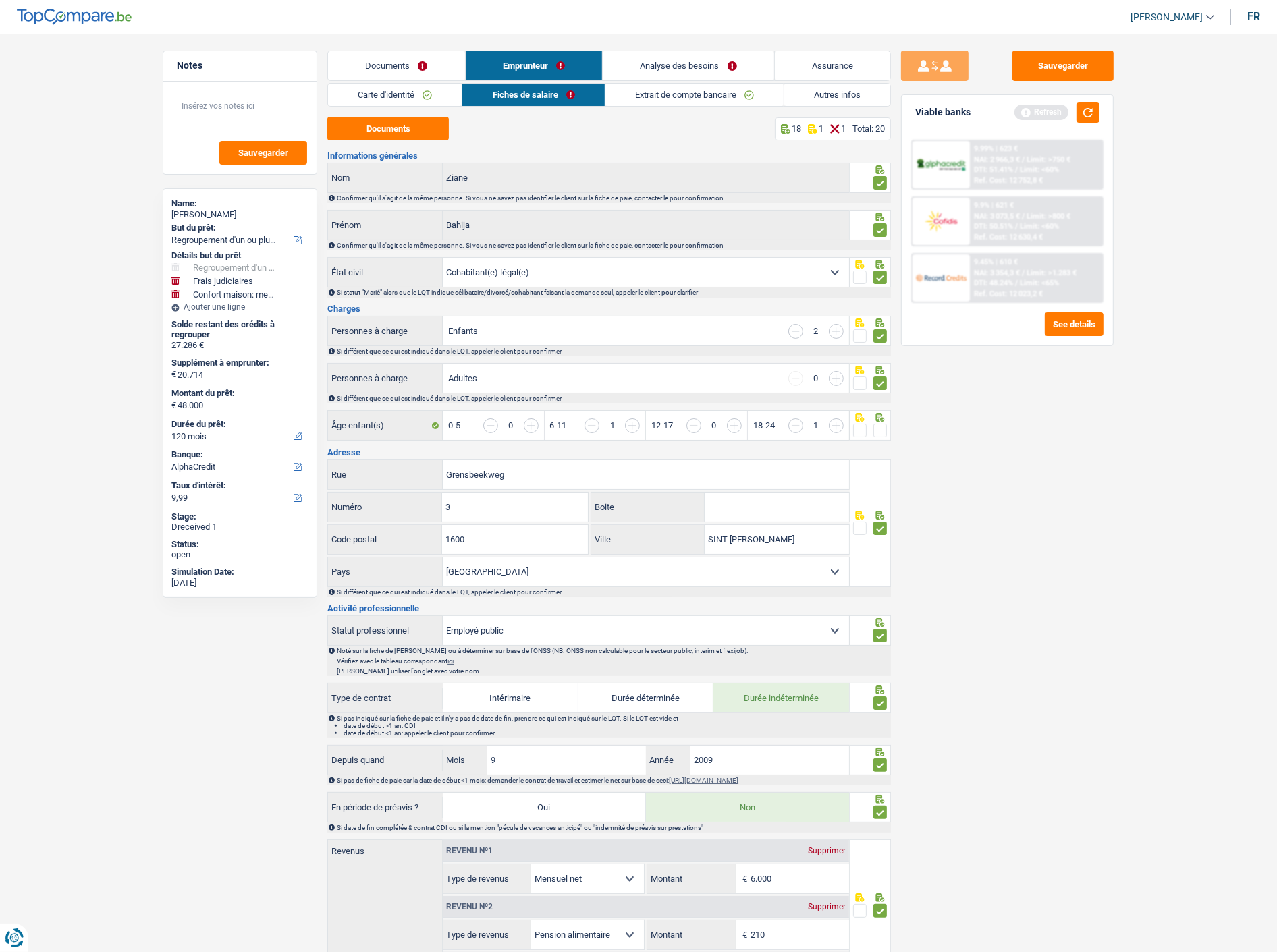
click at [881, 432] on span at bounding box center [880, 430] width 14 height 14
click at [0, 0] on input "radio" at bounding box center [0, 0] width 0 height 0
click at [726, 96] on link "Extrait de compte bancaire" at bounding box center [694, 95] width 178 height 23
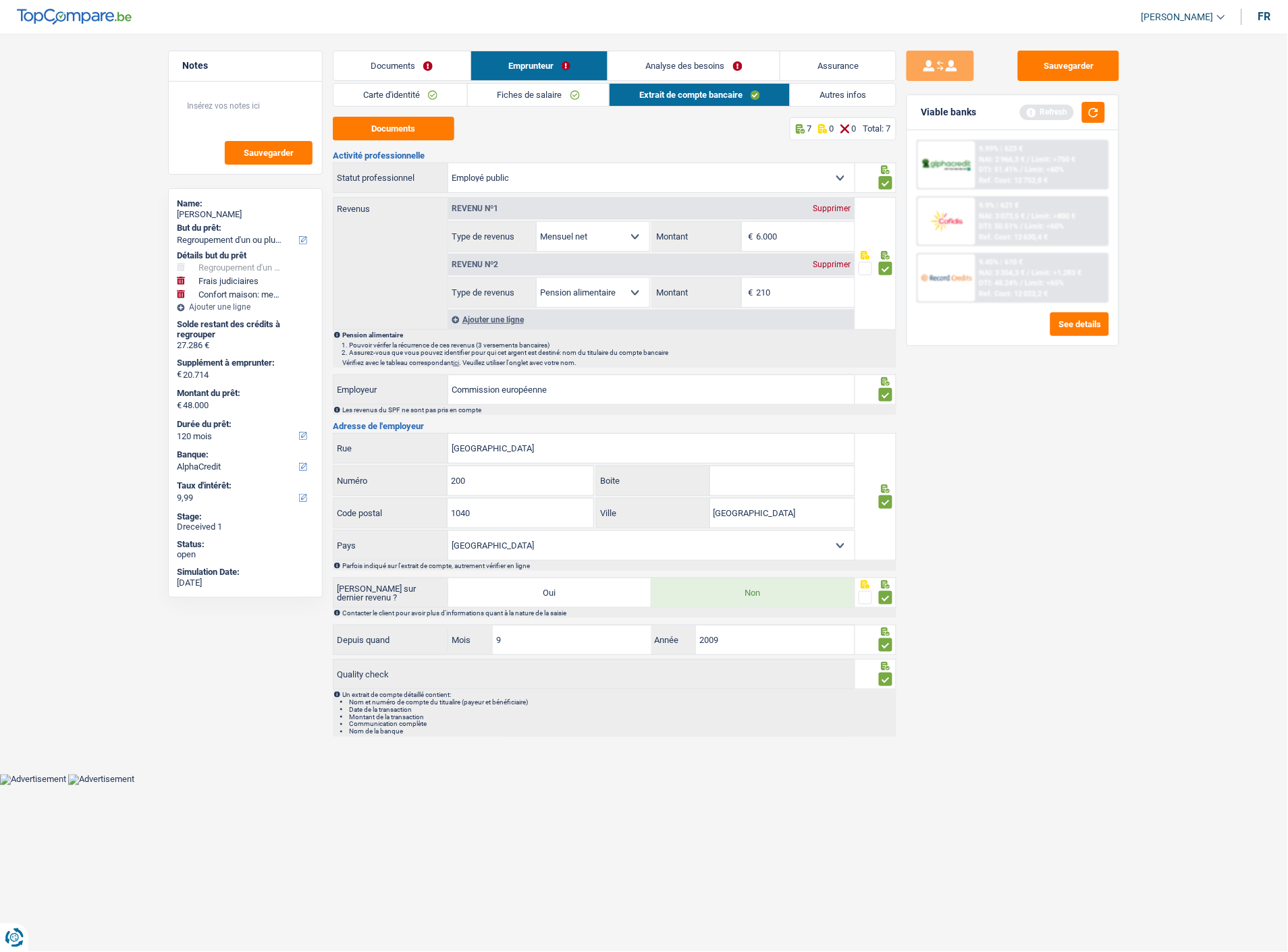
click at [838, 95] on link "Autres infos" at bounding box center [843, 95] width 106 height 23
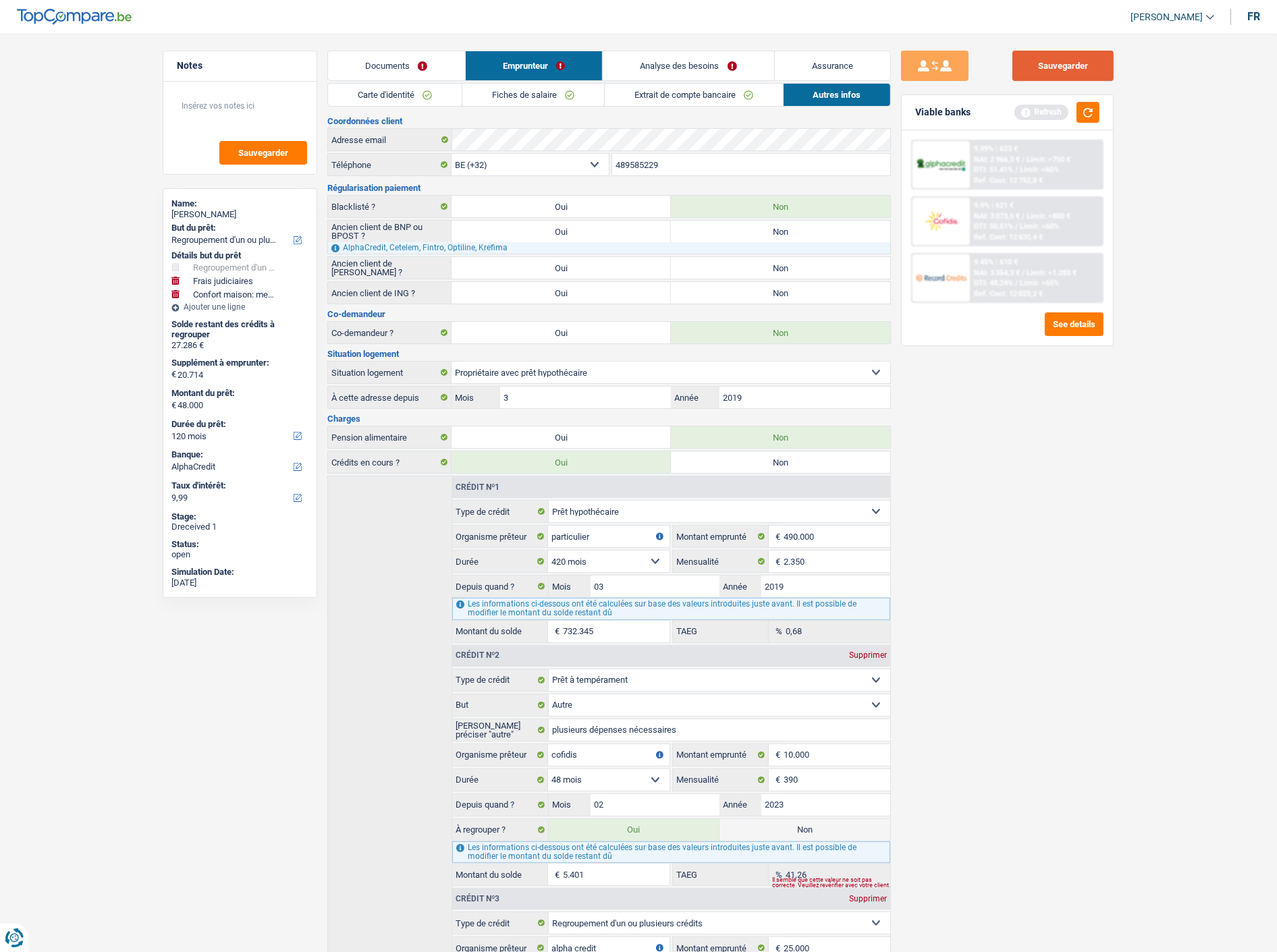
drag, startPoint x: 1097, startPoint y: 62, endPoint x: 1033, endPoint y: 70, distance: 64.5
click at [1096, 62] on button "Sauvegarder" at bounding box center [1063, 66] width 101 height 31
click at [1097, 108] on button "button" at bounding box center [1088, 112] width 23 height 21
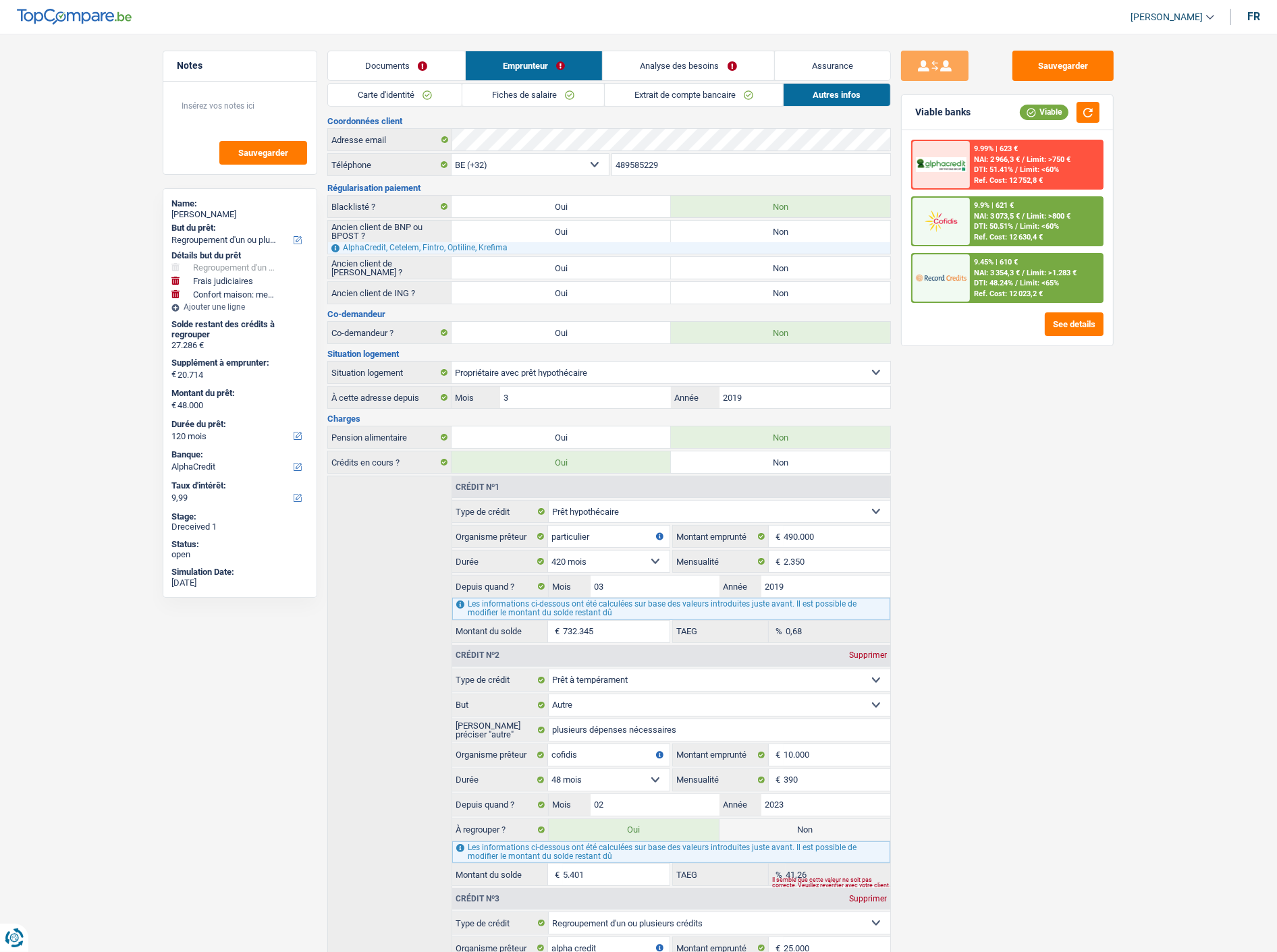
click at [1025, 169] on span "Limit: <60%" at bounding box center [1040, 169] width 39 height 9
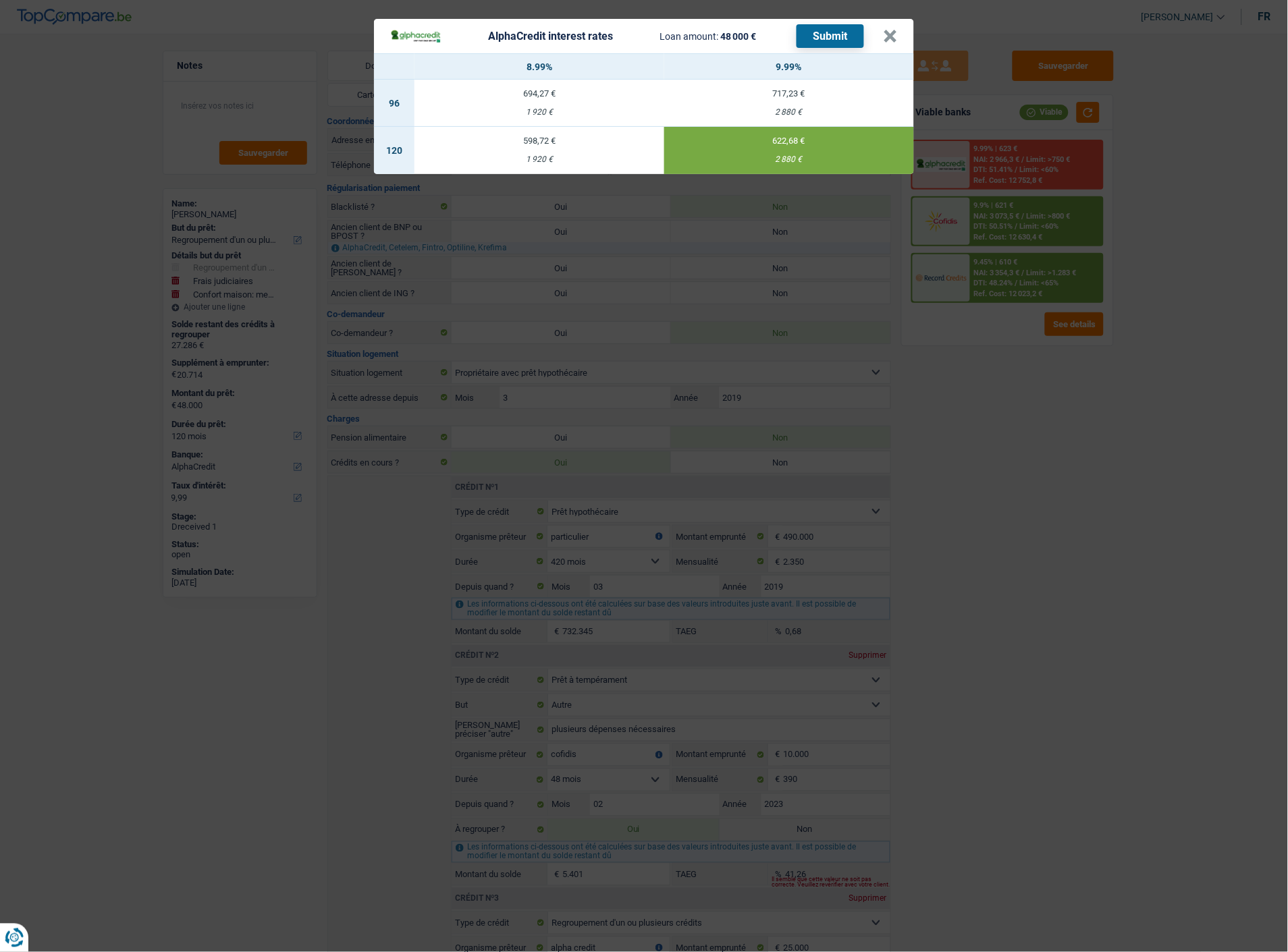
click at [817, 39] on button "Submit" at bounding box center [829, 36] width 67 height 23
drag, startPoint x: 905, startPoint y: 36, endPoint x: 896, endPoint y: 37, distance: 9.1
click at [903, 36] on header "AlphaCredit interest rates Loan amount: 48 000 € Submit ×" at bounding box center [643, 36] width 540 height 35
click at [896, 37] on button "×" at bounding box center [891, 36] width 15 height 14
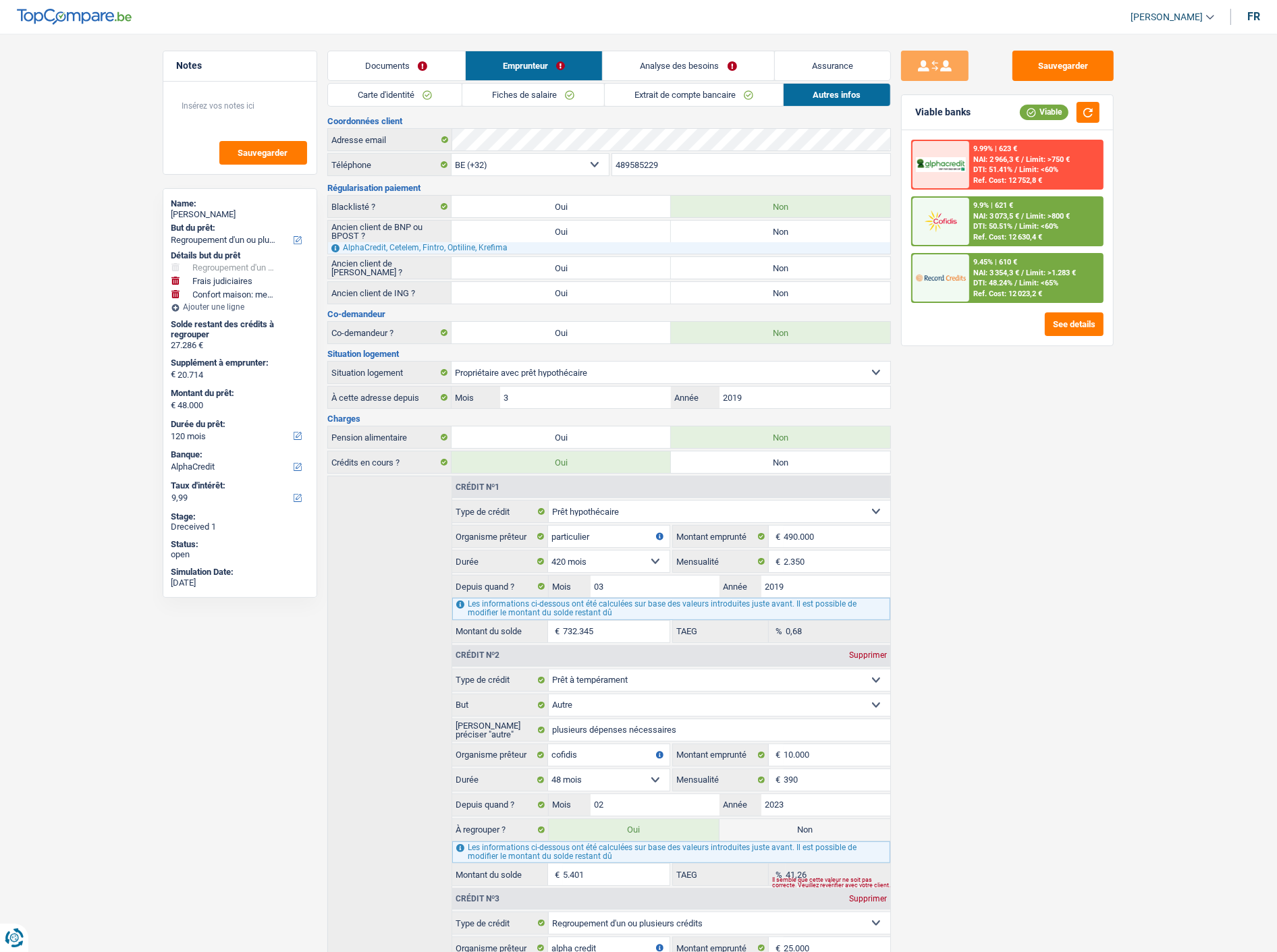
click at [1035, 217] on span "Limit: >800 €" at bounding box center [1049, 216] width 44 height 9
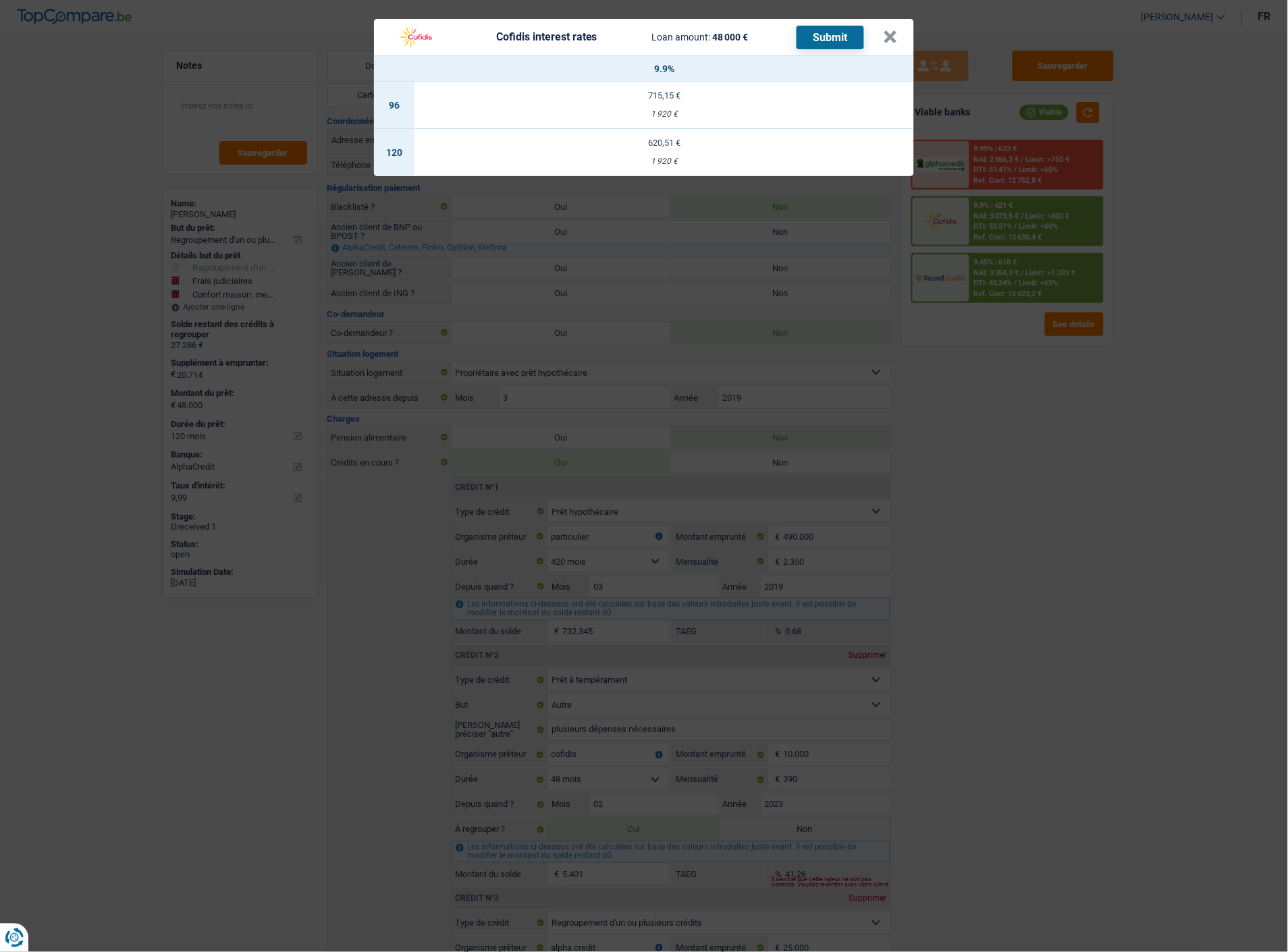
click at [722, 152] on td "620,51 € 1 920 €" at bounding box center [663, 152] width 499 height 47
select select "cofidis"
type input "9,90"
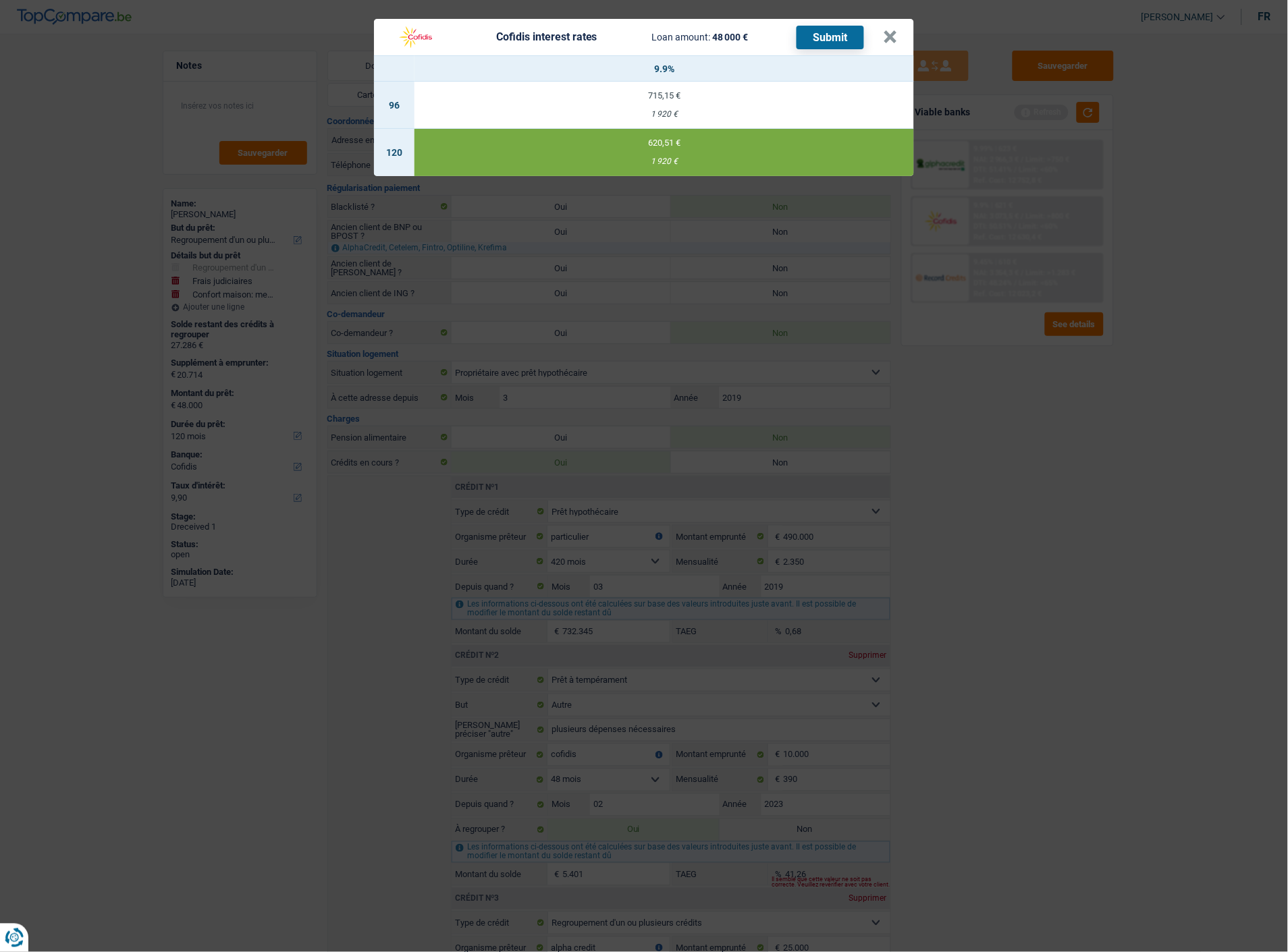
drag, startPoint x: 821, startPoint y: 31, endPoint x: 887, endPoint y: 44, distance: 67.3
click at [822, 31] on button "Submit" at bounding box center [829, 37] width 67 height 23
click at [887, 41] on button "×" at bounding box center [891, 37] width 15 height 14
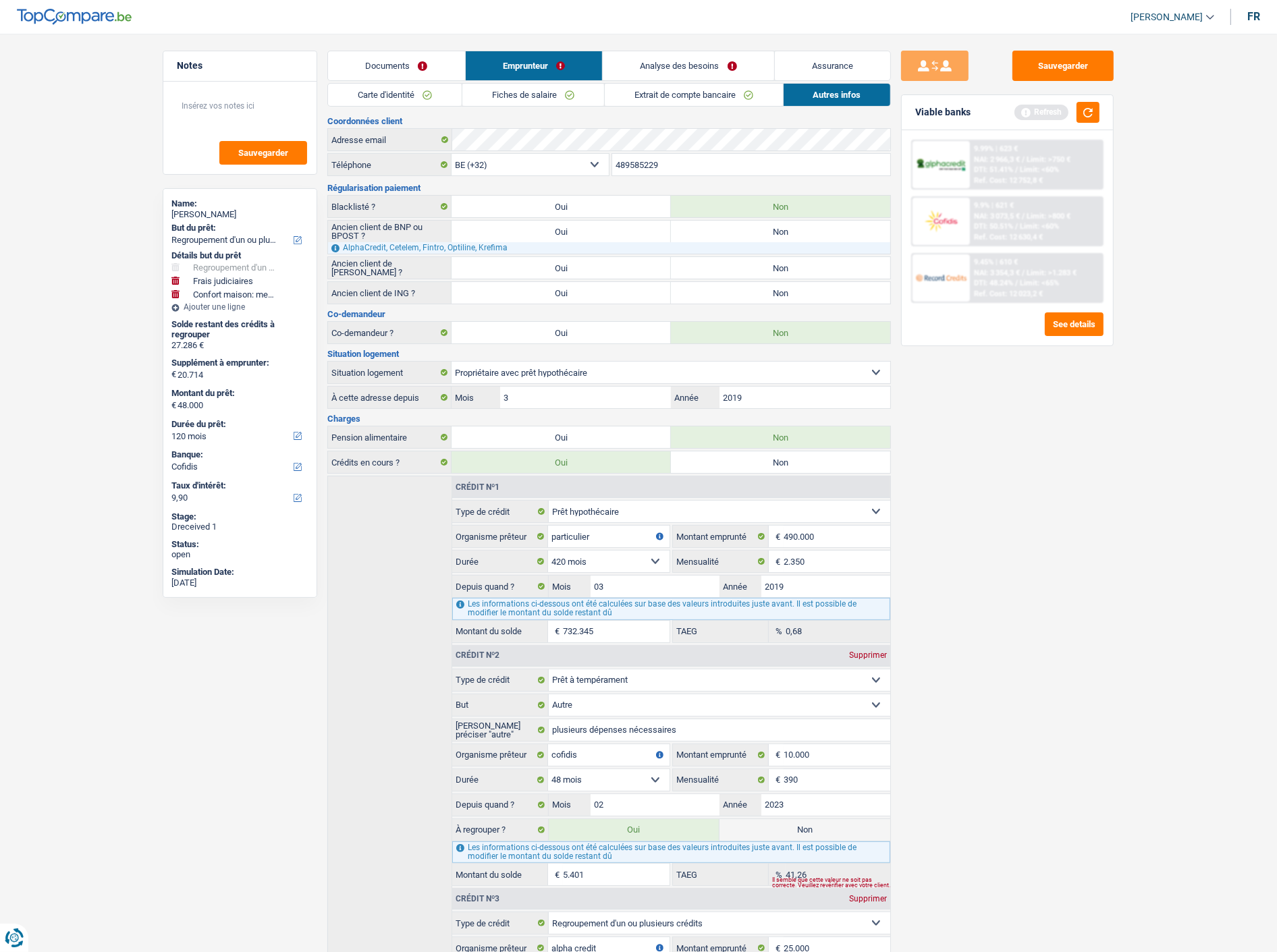
click at [381, 74] on link "Documents" at bounding box center [396, 66] width 137 height 29
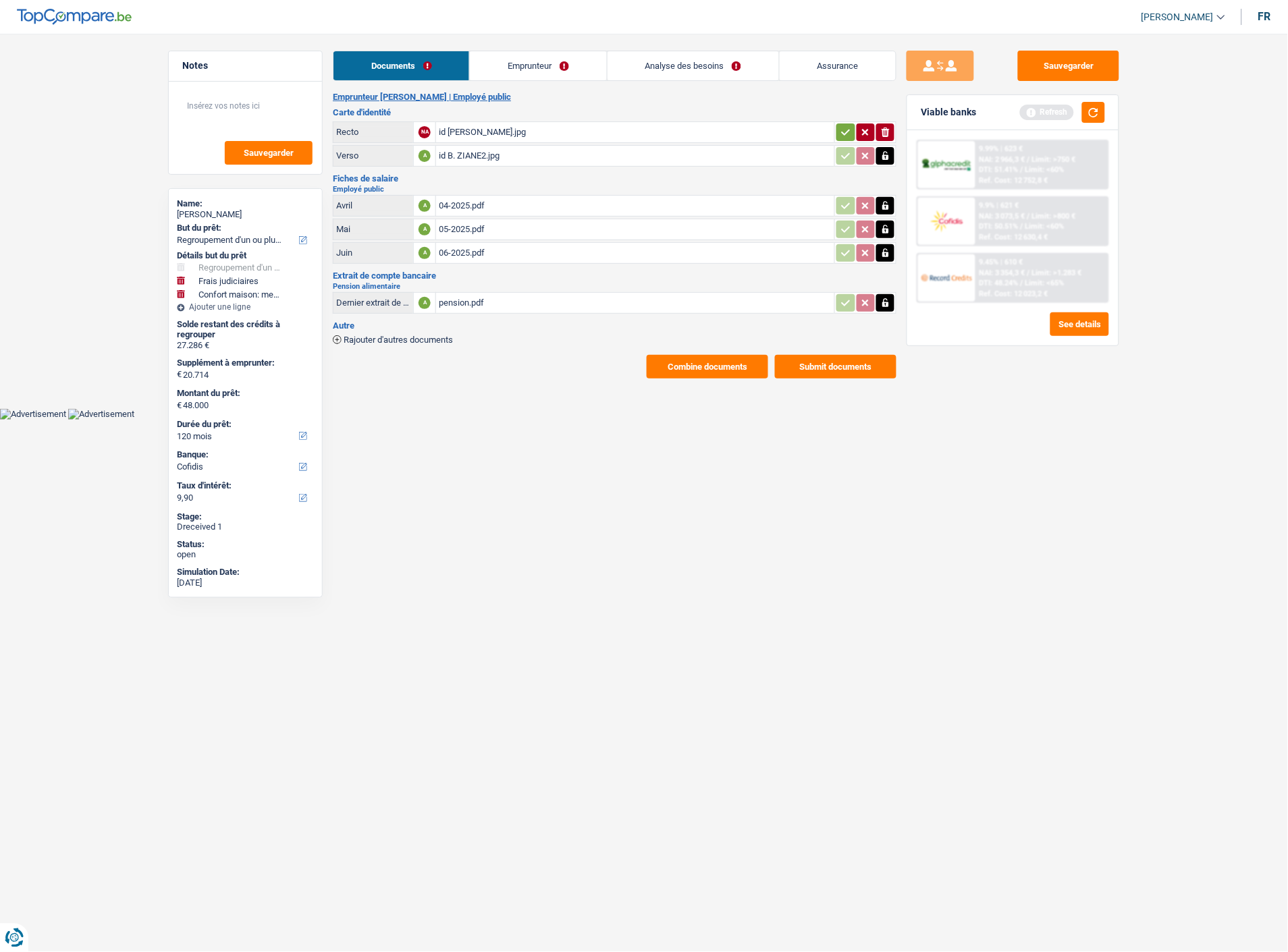
click at [828, 381] on main "Notes Sauvegarder Name: Bahija Ziane But du prêt: Confort maison: meubles, text…" at bounding box center [644, 214] width 1288 height 389
click at [830, 367] on button "Submit documents" at bounding box center [836, 366] width 121 height 23
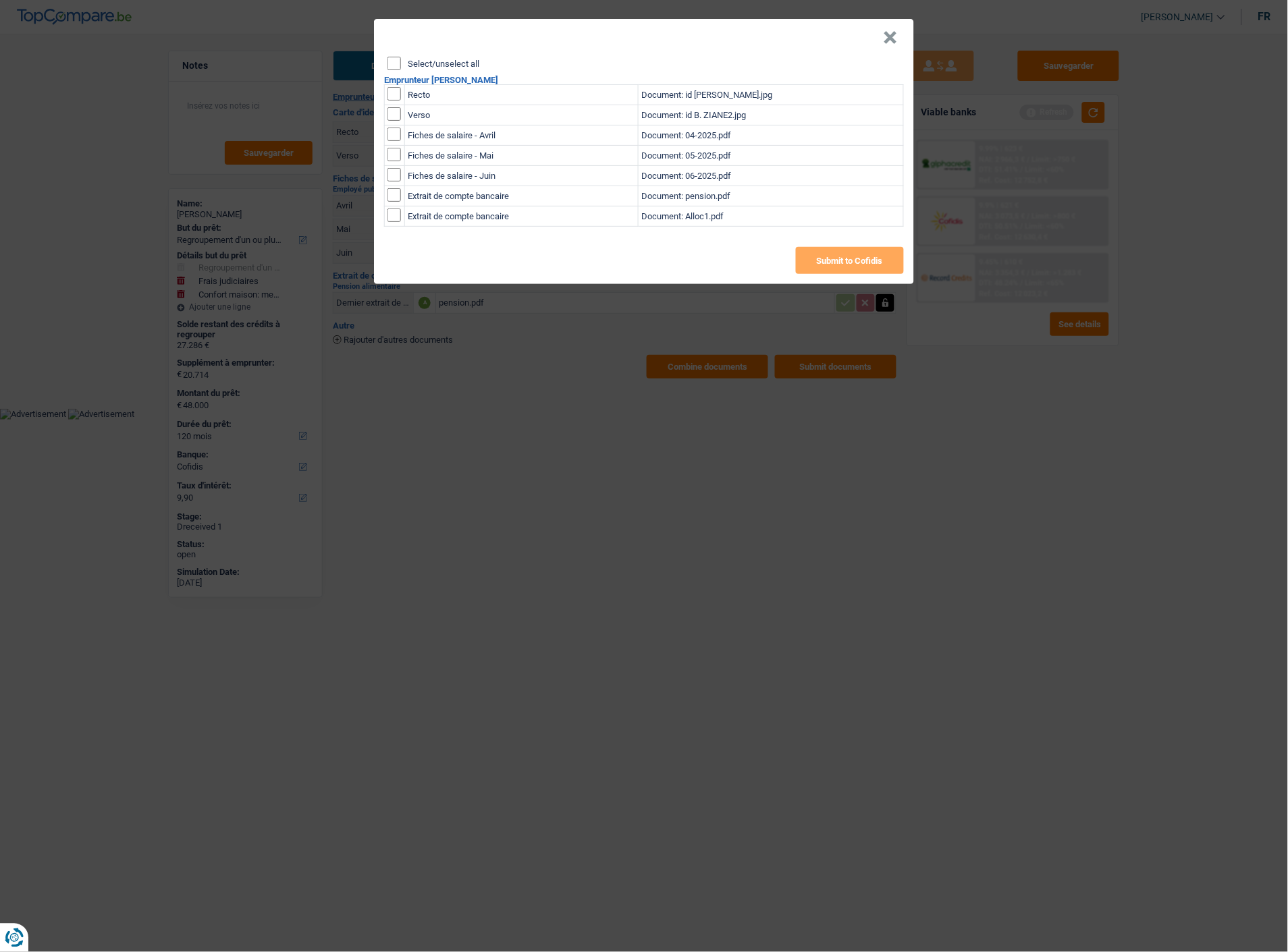
click at [392, 71] on div "Select/unselect all Emprunteur Bahija Ziane Recto Document: id B. ZIANE.jpg Ver…" at bounding box center [643, 170] width 540 height 227
drag, startPoint x: 381, startPoint y: 67, endPoint x: 393, endPoint y: 61, distance: 13.4
click at [385, 65] on div "Select/unselect all Emprunteur Bahija Ziane Recto Document: id B. ZIANE.jpg Ver…" at bounding box center [643, 170] width 540 height 227
click at [395, 61] on input "Select/unselect all" at bounding box center [394, 63] width 14 height 14
checkbox input "true"
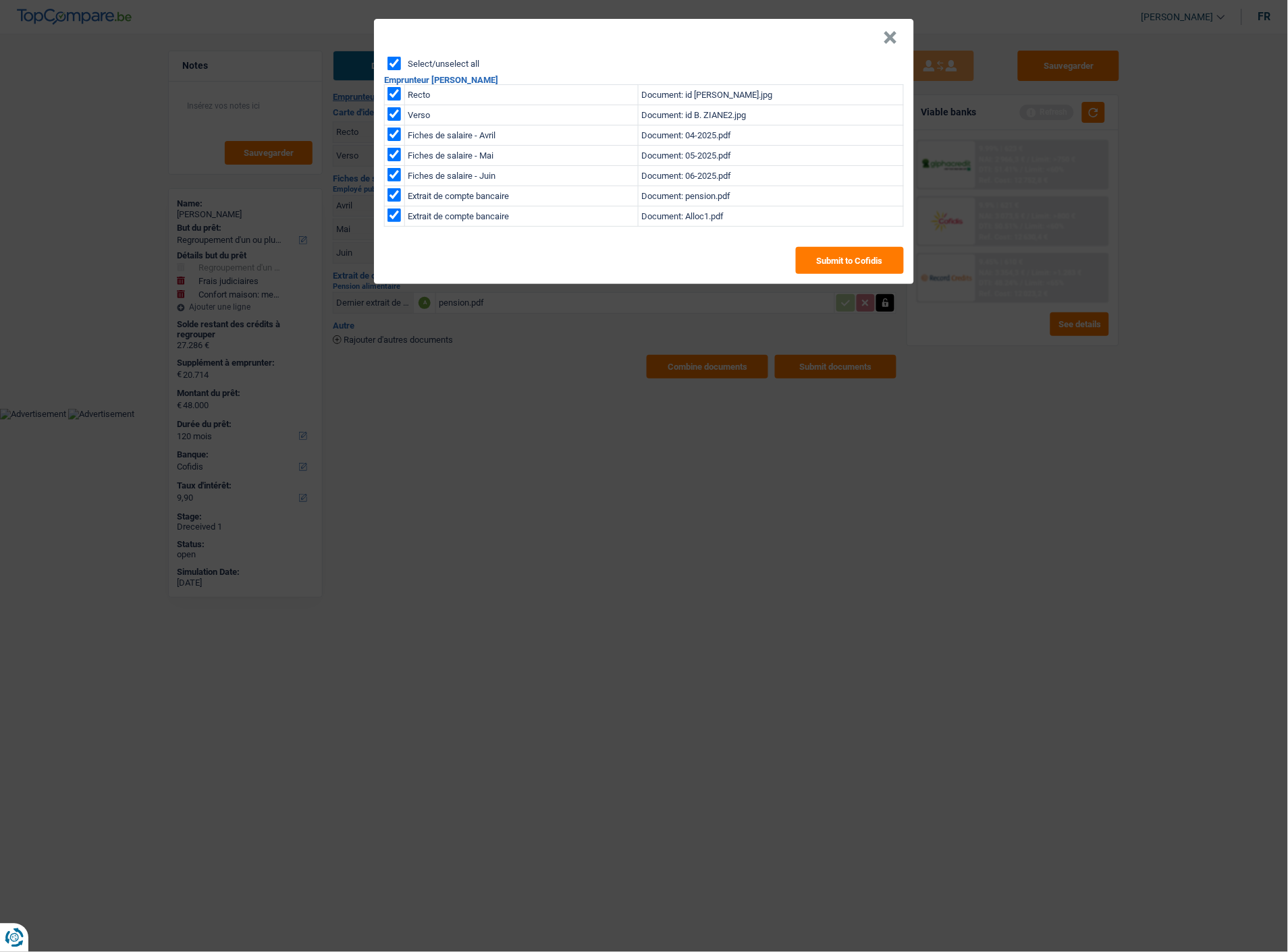
checkbox input "true"
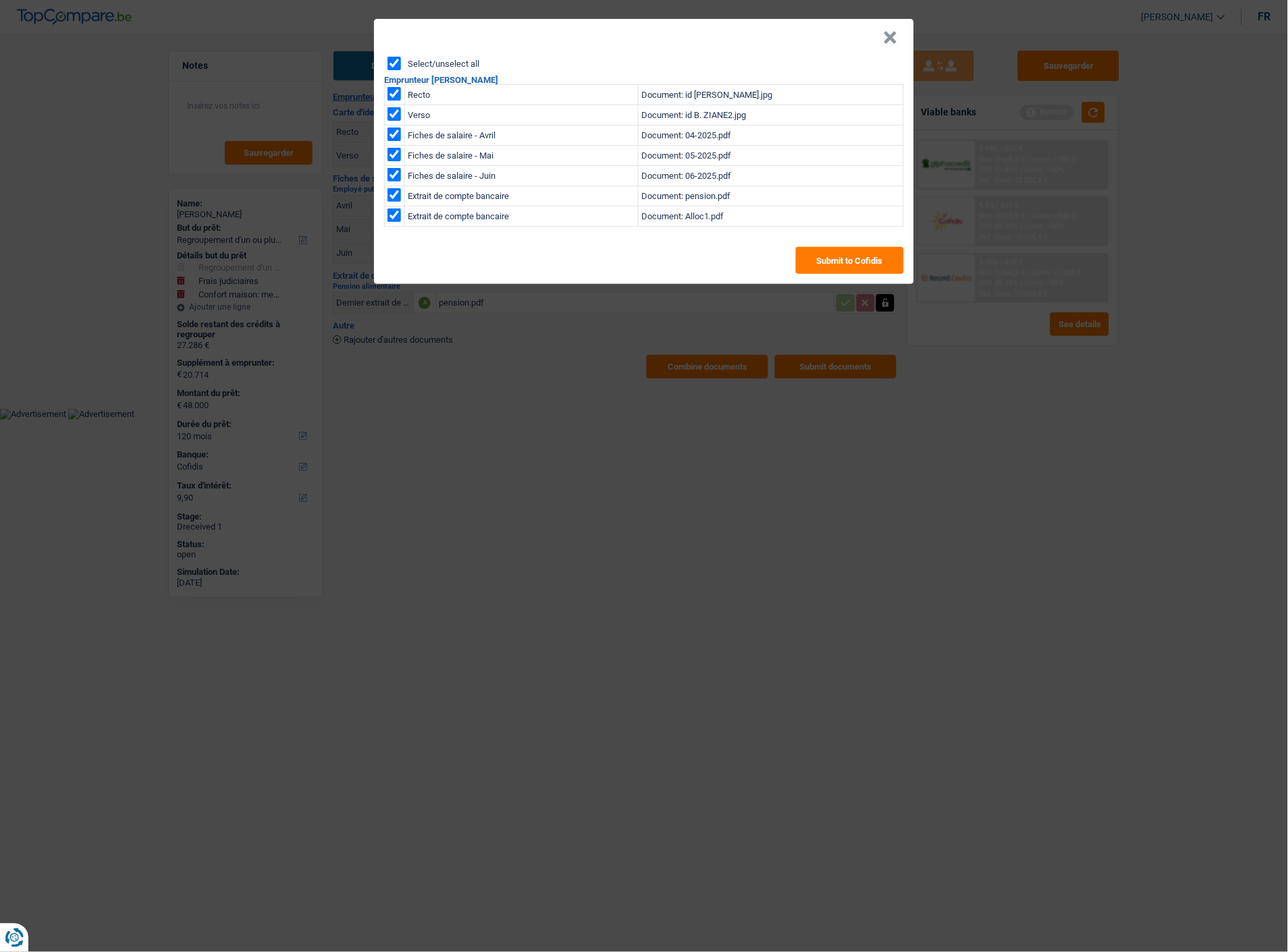
checkbox input "true"
click at [875, 263] on button "Submit to Cofidis" at bounding box center [849, 260] width 108 height 27
click at [898, 41] on header "×" at bounding box center [643, 37] width 540 height 38
drag, startPoint x: 893, startPoint y: 36, endPoint x: 902, endPoint y: 56, distance: 21.9
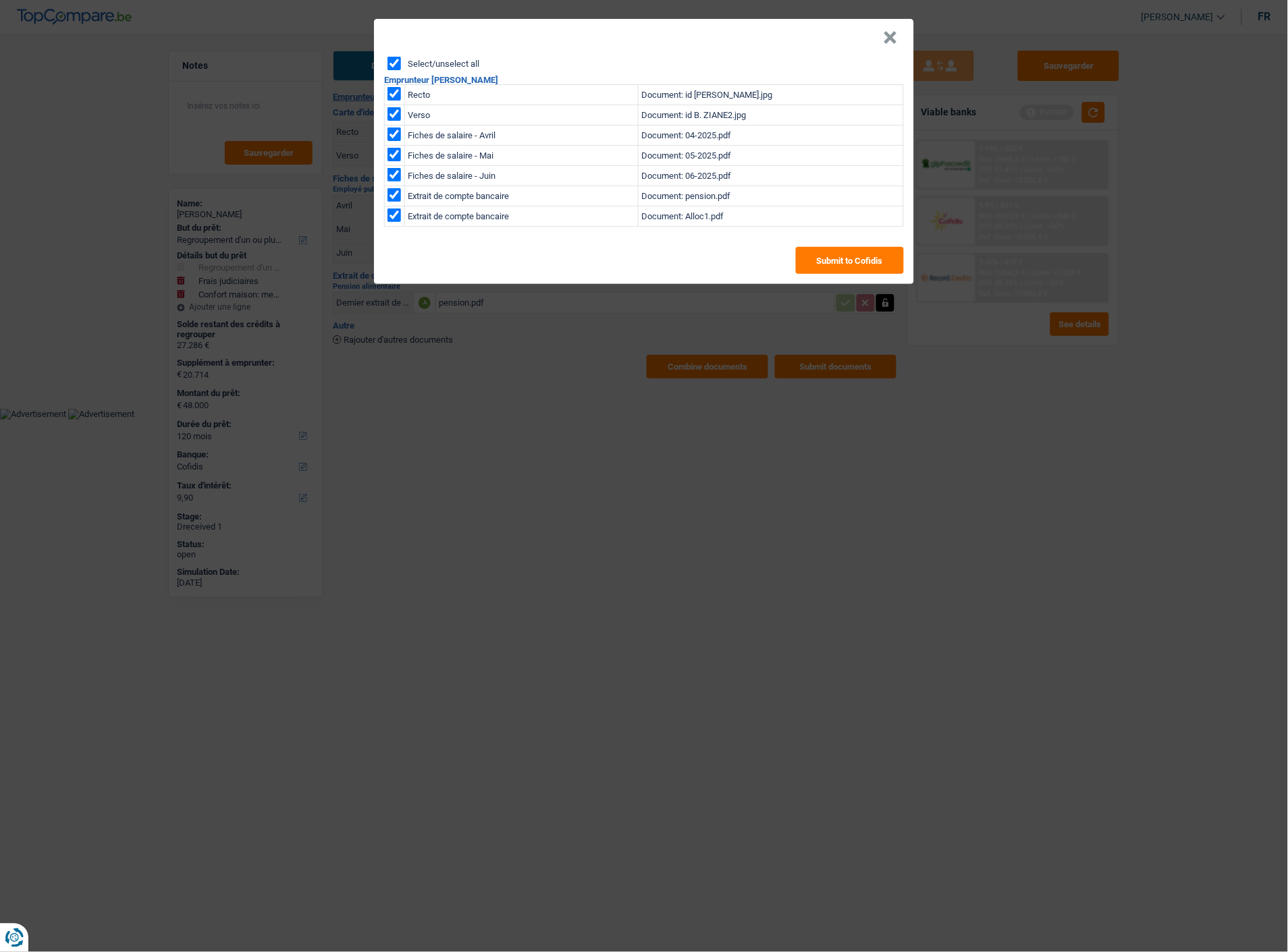
click at [892, 36] on button "×" at bounding box center [891, 37] width 15 height 14
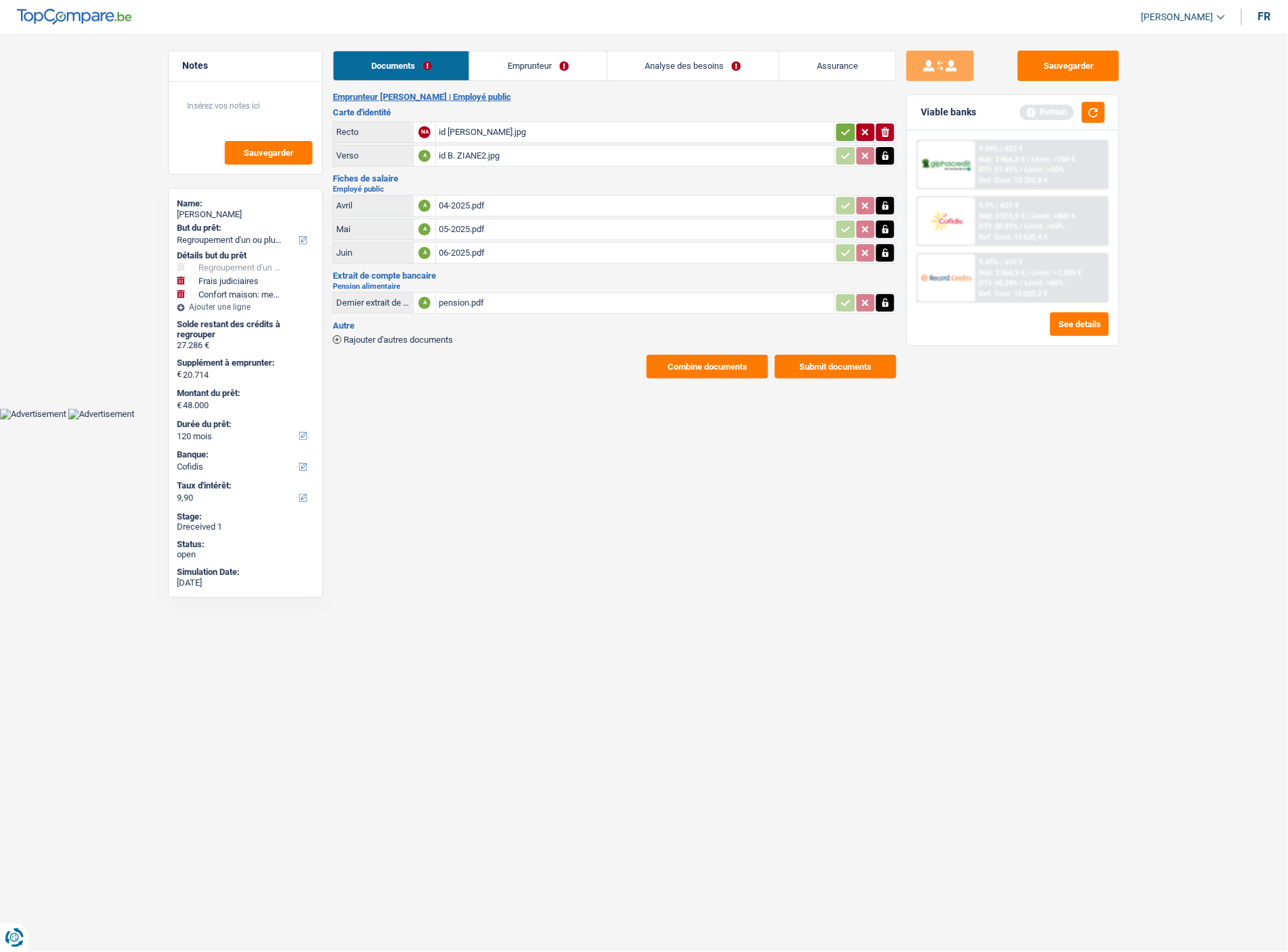
click at [1003, 277] on div "9.99% | 623 € NAI: 2 966,3 € / Limit: >750 € DTI: 51.41% / Limit: <60% Ref. Cos…" at bounding box center [1013, 222] width 193 height 163
click at [1003, 279] on span "DTI: 48.24%" at bounding box center [998, 283] width 39 height 9
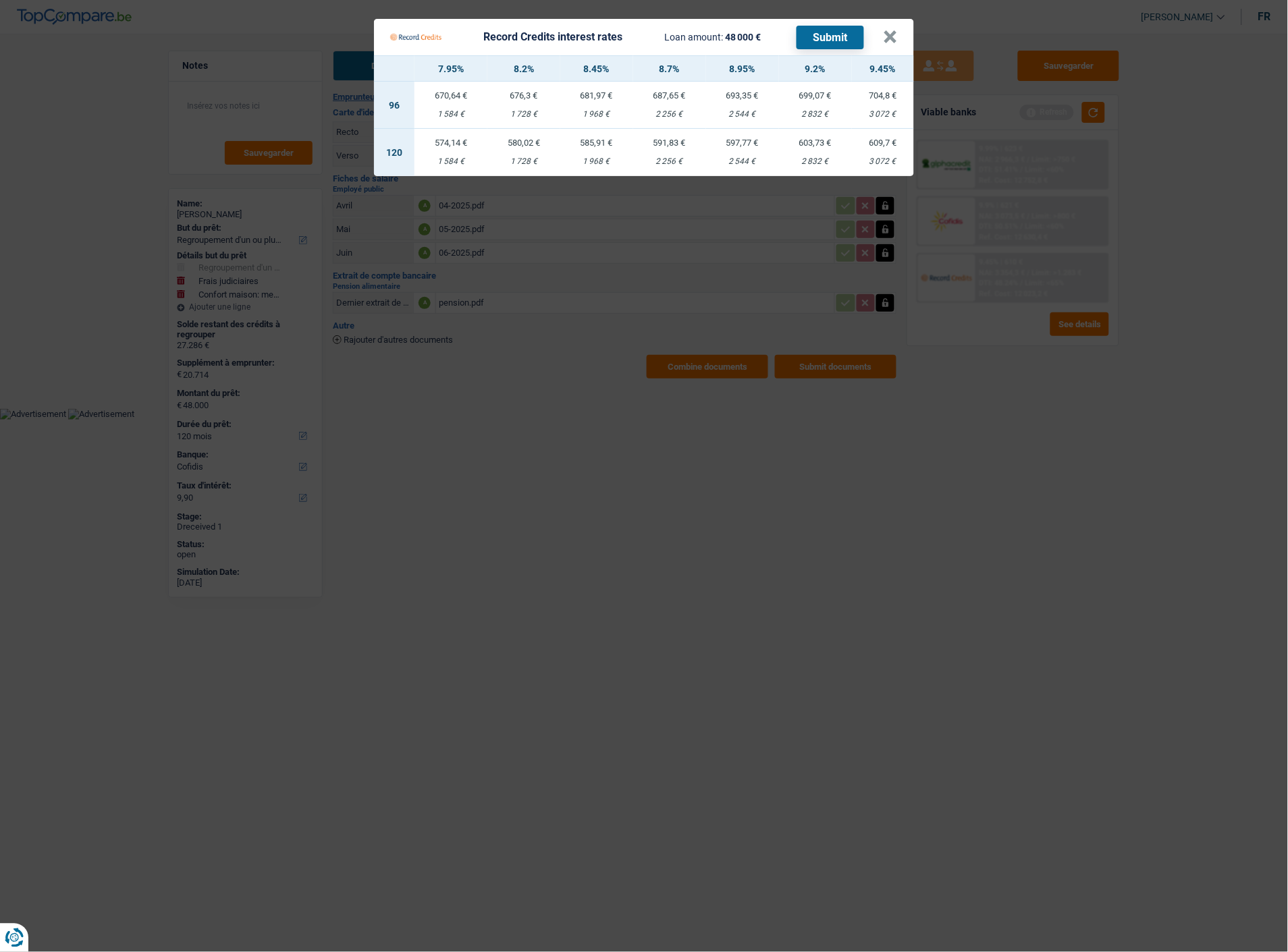
click at [872, 159] on div "3 072 €" at bounding box center [883, 161] width 62 height 9
select select "record credits"
type input "9,45"
click at [832, 39] on button "Submit" at bounding box center [829, 37] width 67 height 23
click at [886, 31] on button "×" at bounding box center [891, 37] width 15 height 14
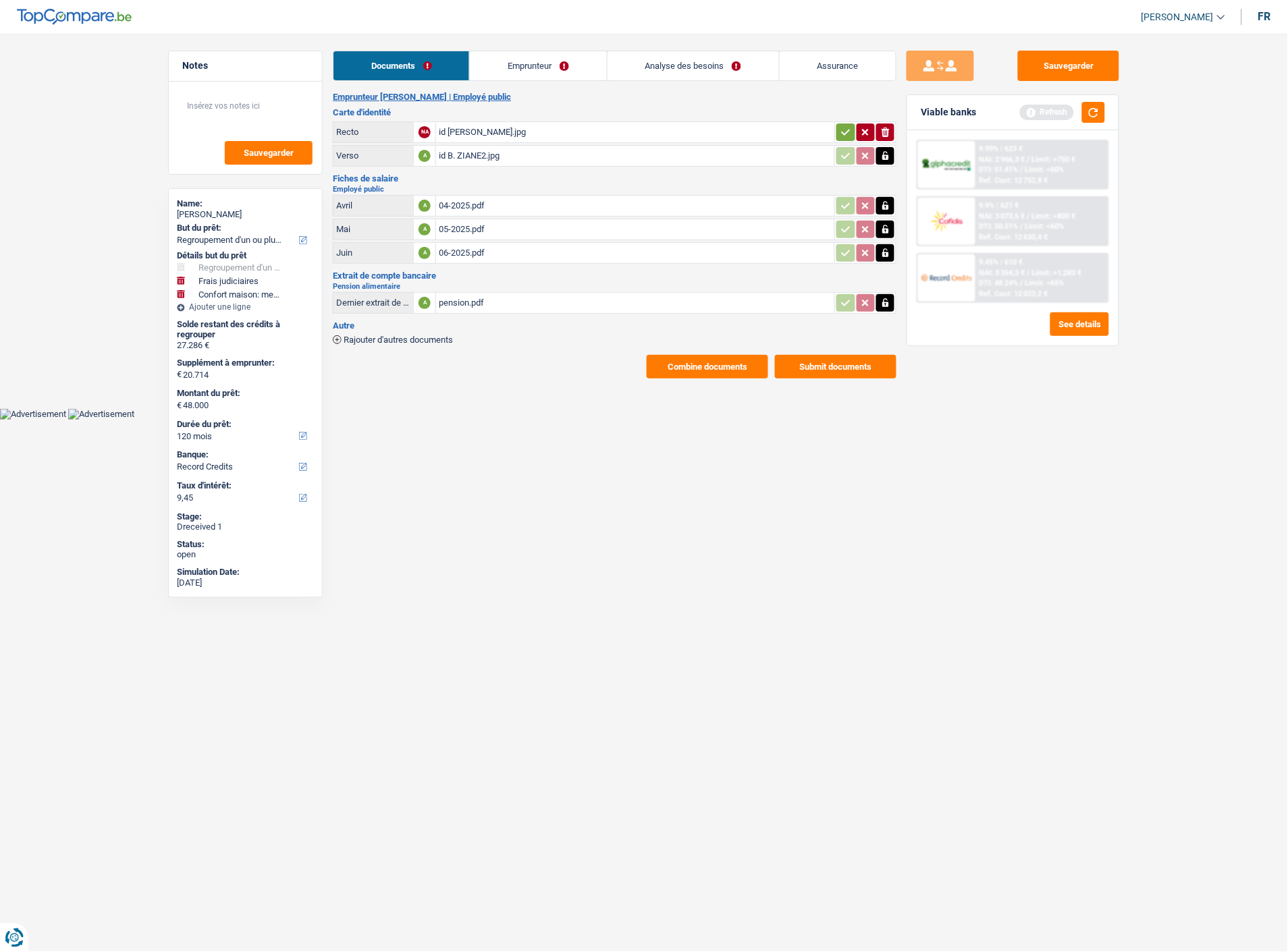
click at [511, 71] on link "Emprunteur" at bounding box center [538, 66] width 137 height 29
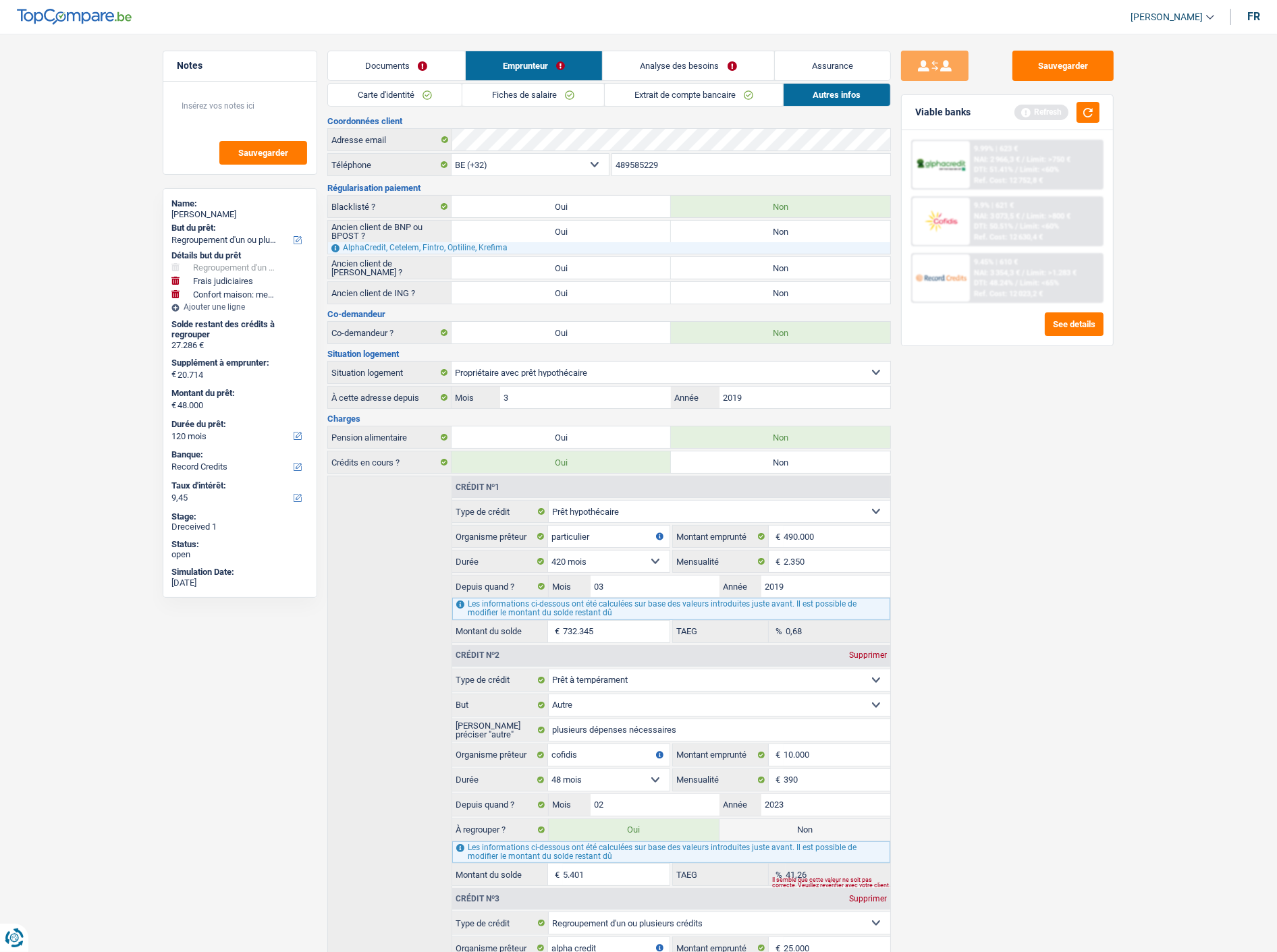
click at [392, 103] on link "Carte d'identité" at bounding box center [394, 95] width 134 height 23
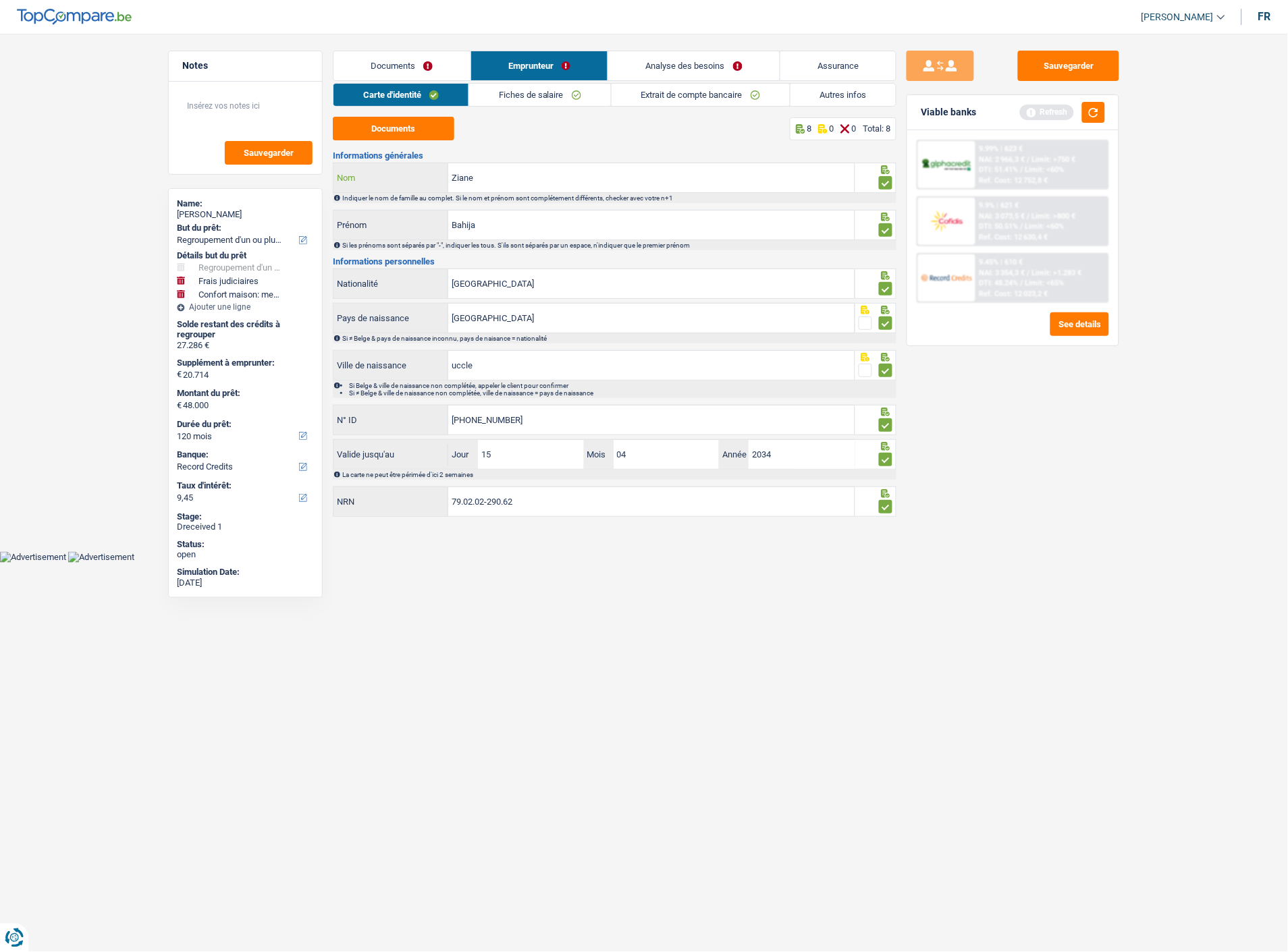
drag, startPoint x: 347, startPoint y: 180, endPoint x: 254, endPoint y: 176, distance: 93.1
click at [256, 176] on div "Notes Sauvegarder Name: Bahija Ziane But du prêt: Confort maison: meubles, text…" at bounding box center [643, 286] width 972 height 470
click at [836, 71] on link "Assurance" at bounding box center [837, 66] width 116 height 29
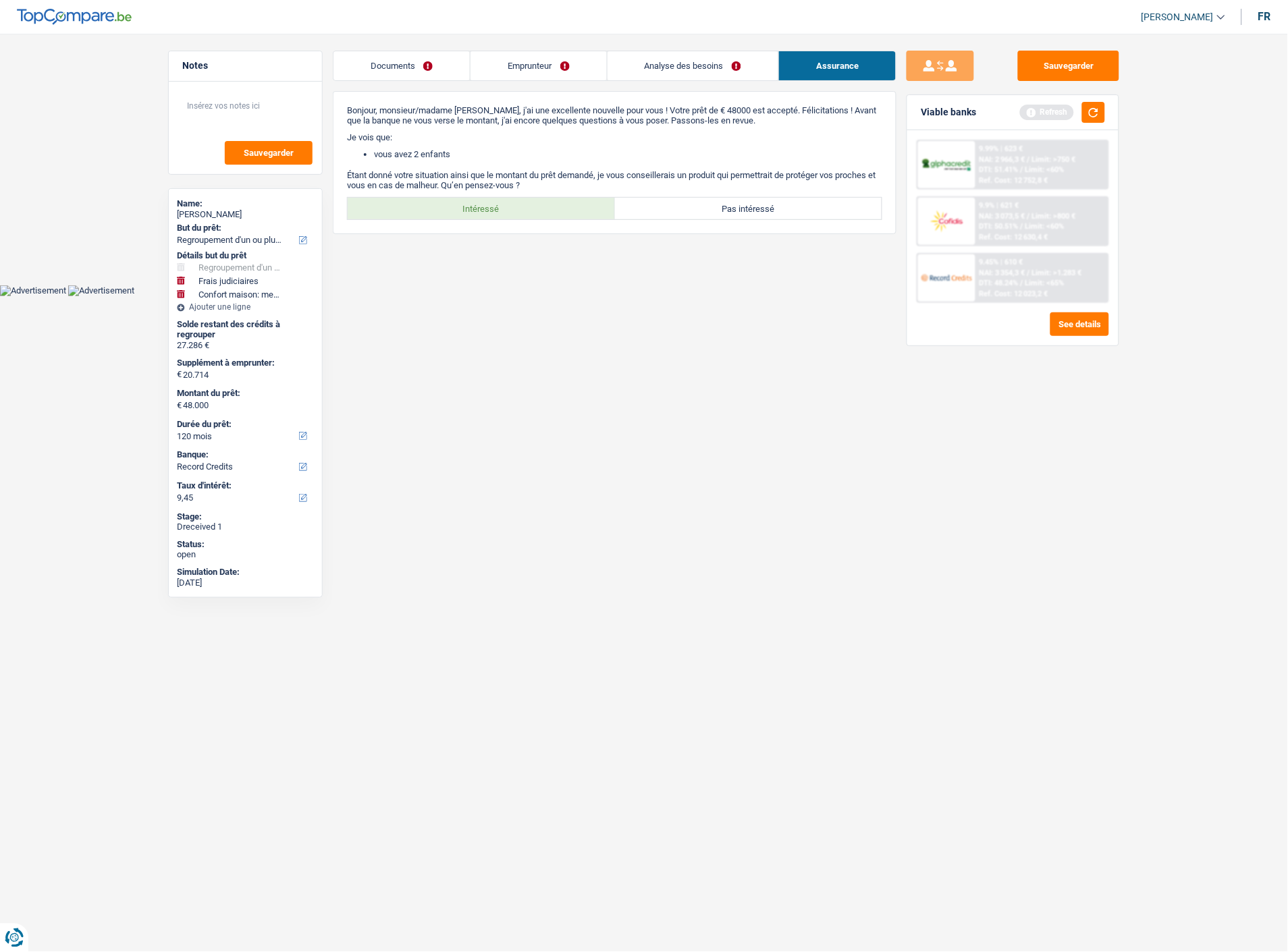
click at [717, 74] on link "Analyse des besoins" at bounding box center [693, 66] width 171 height 29
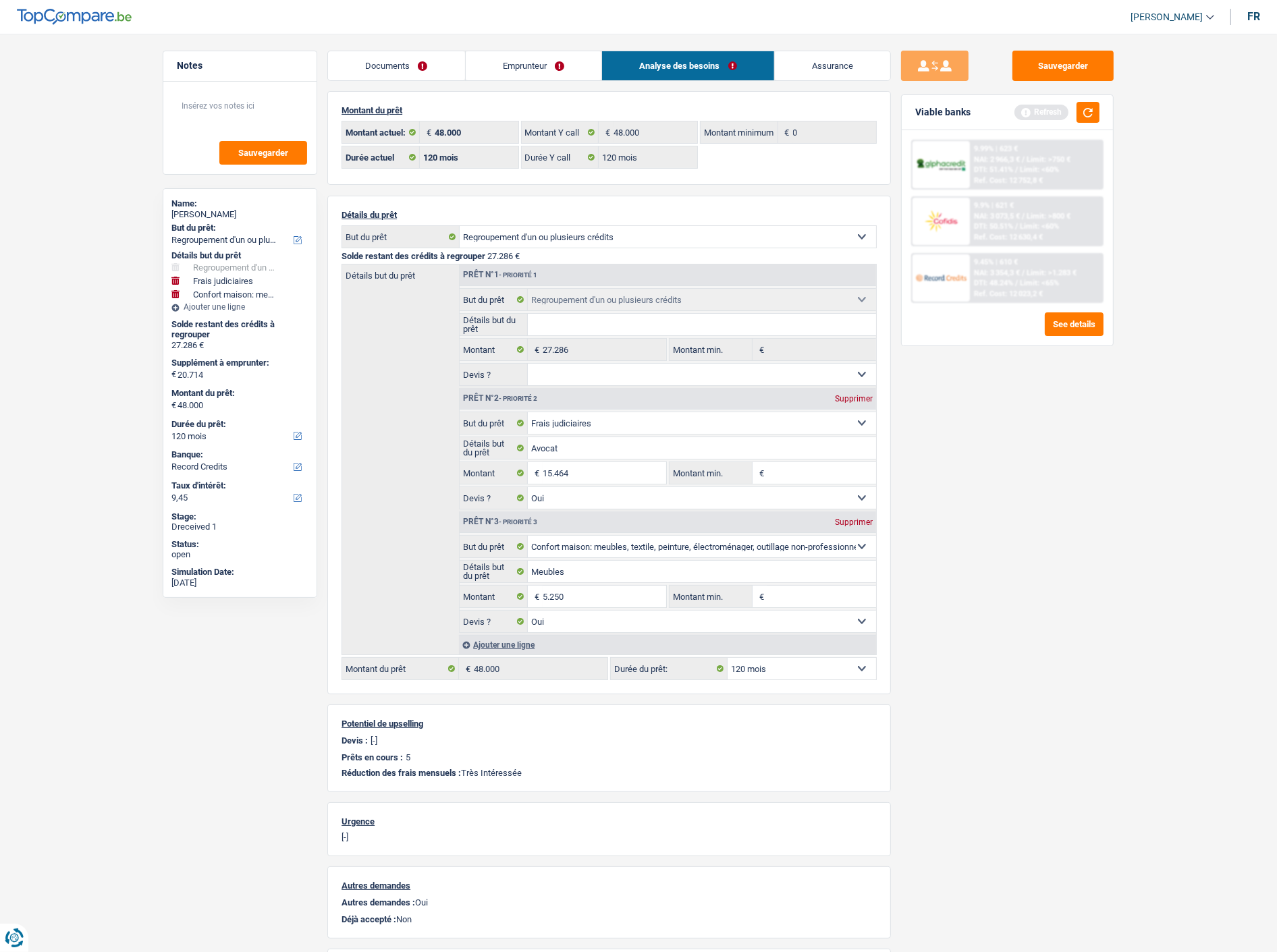
click at [536, 59] on link "Emprunteur" at bounding box center [534, 66] width 137 height 29
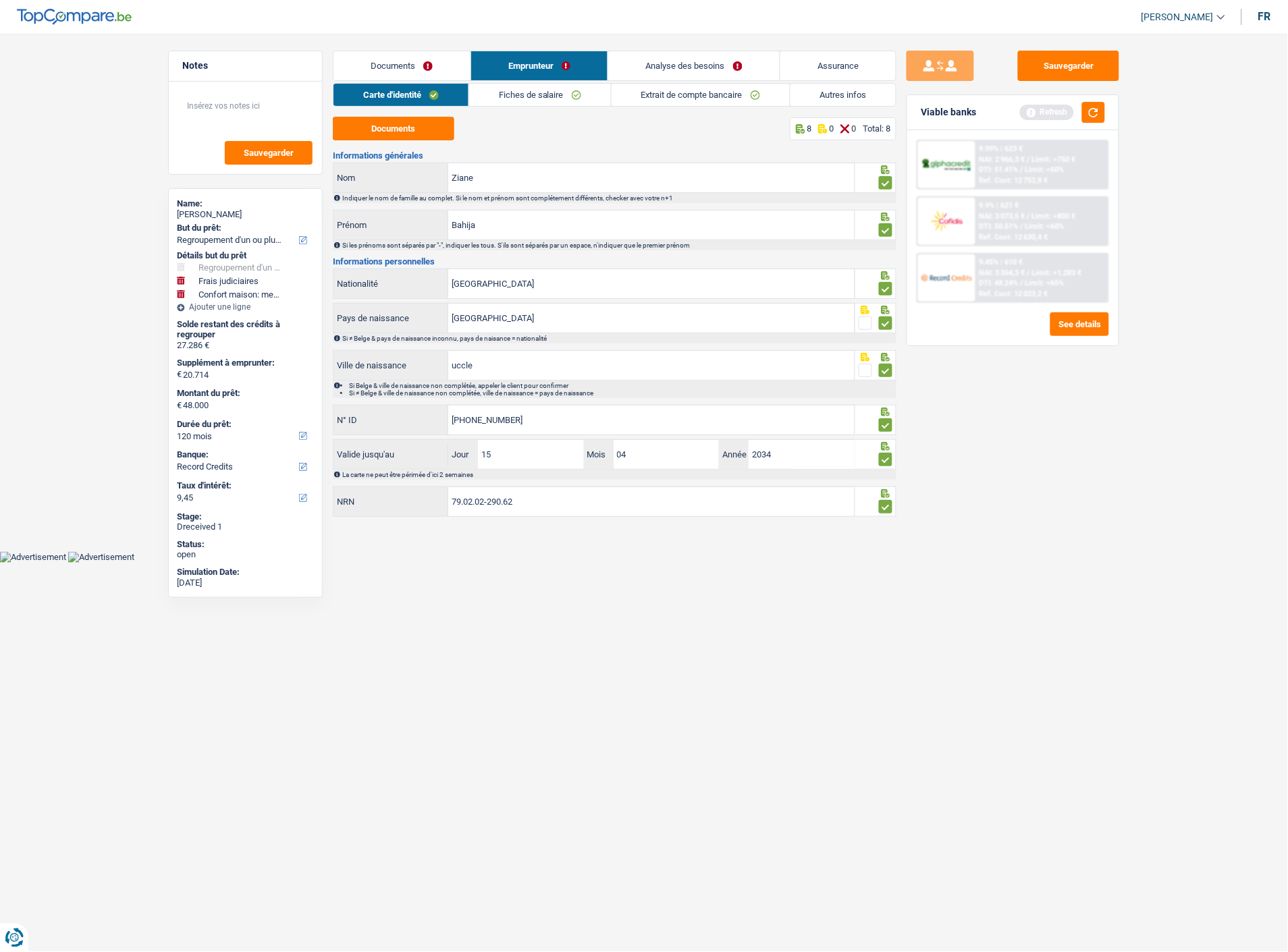
click at [402, 58] on link "Documents" at bounding box center [401, 66] width 137 height 29
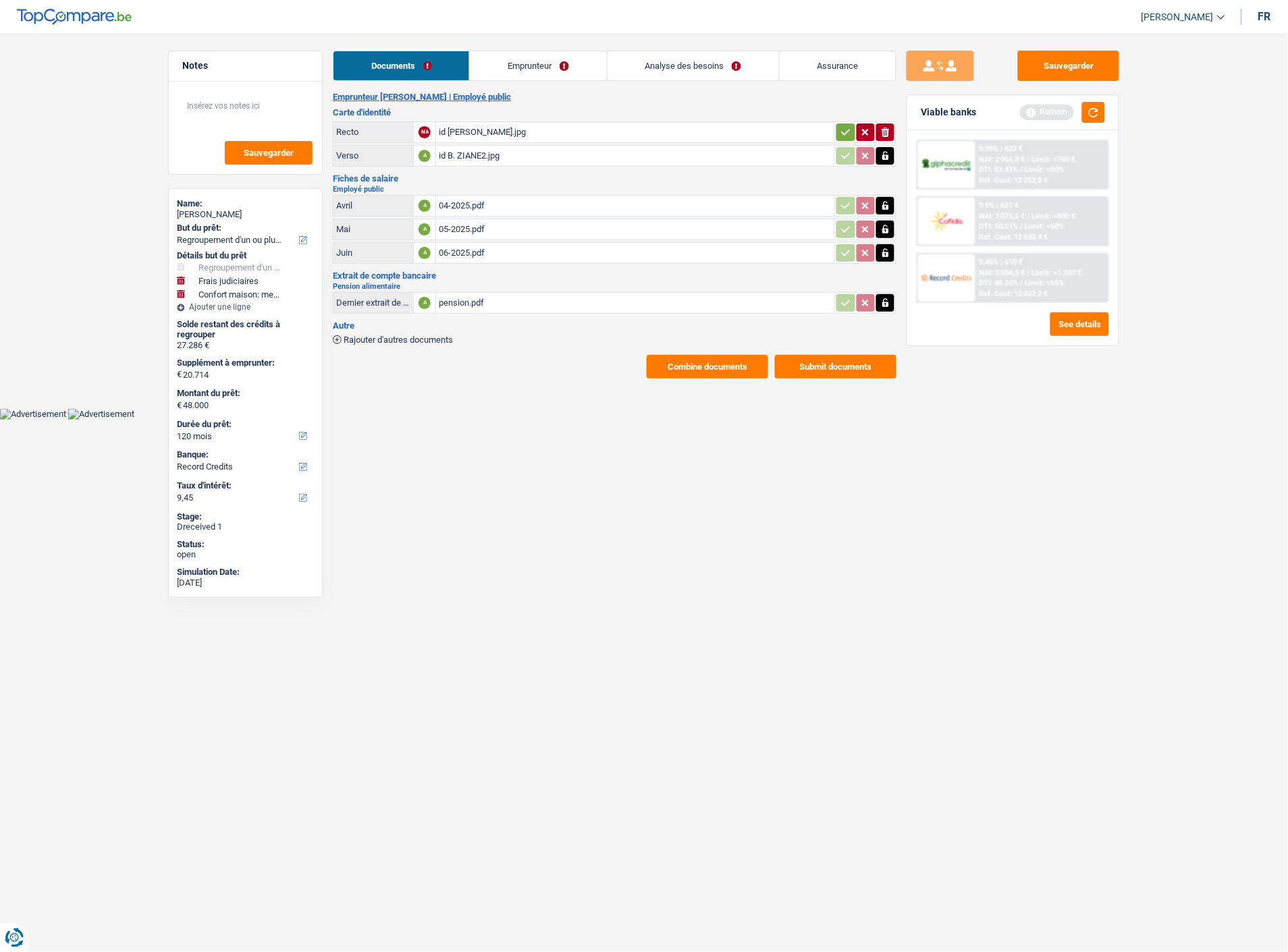
click at [531, 66] on link "Emprunteur" at bounding box center [538, 66] width 137 height 29
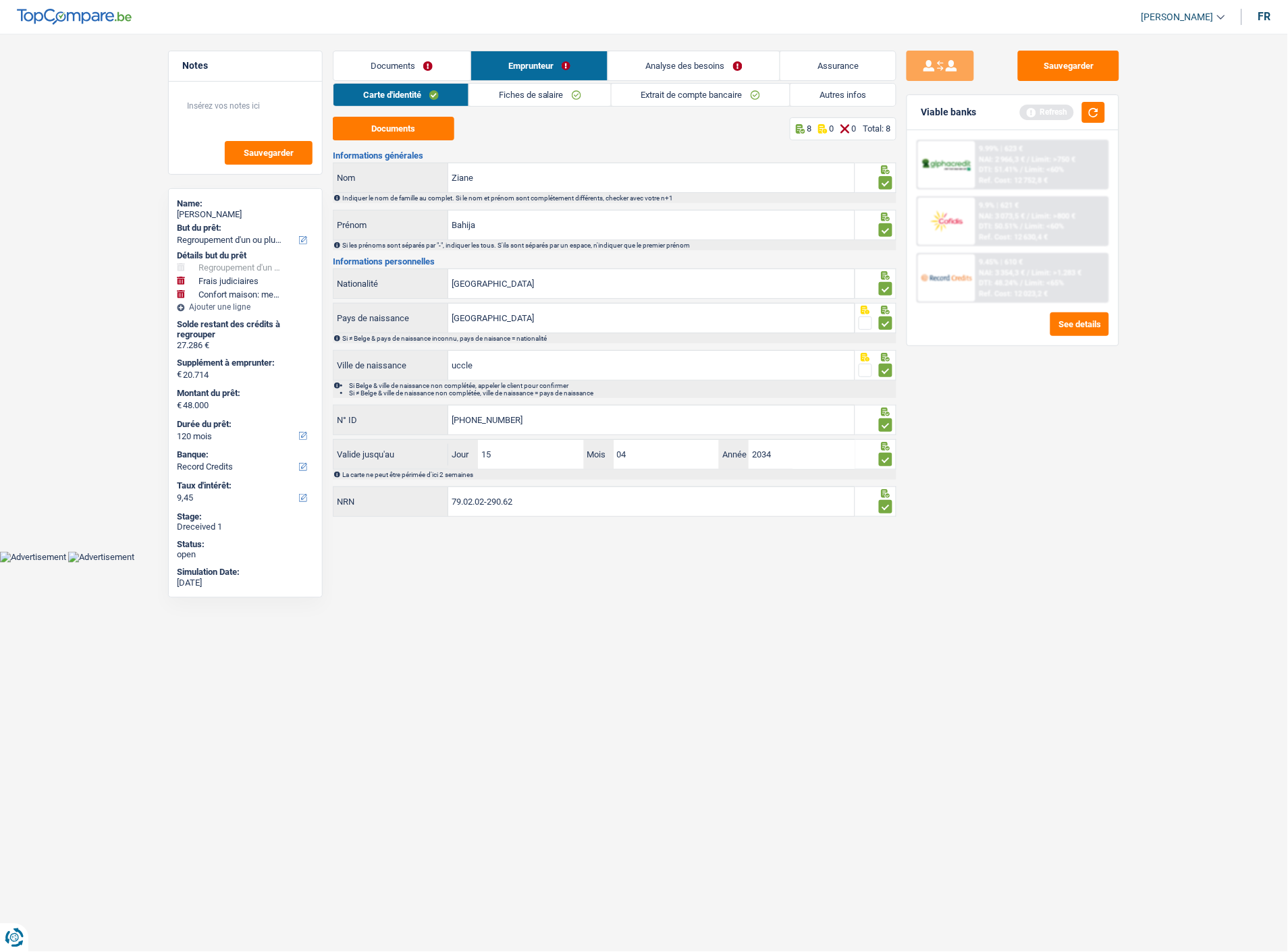
click at [484, 87] on link "Fiches de salaire" at bounding box center [540, 95] width 142 height 23
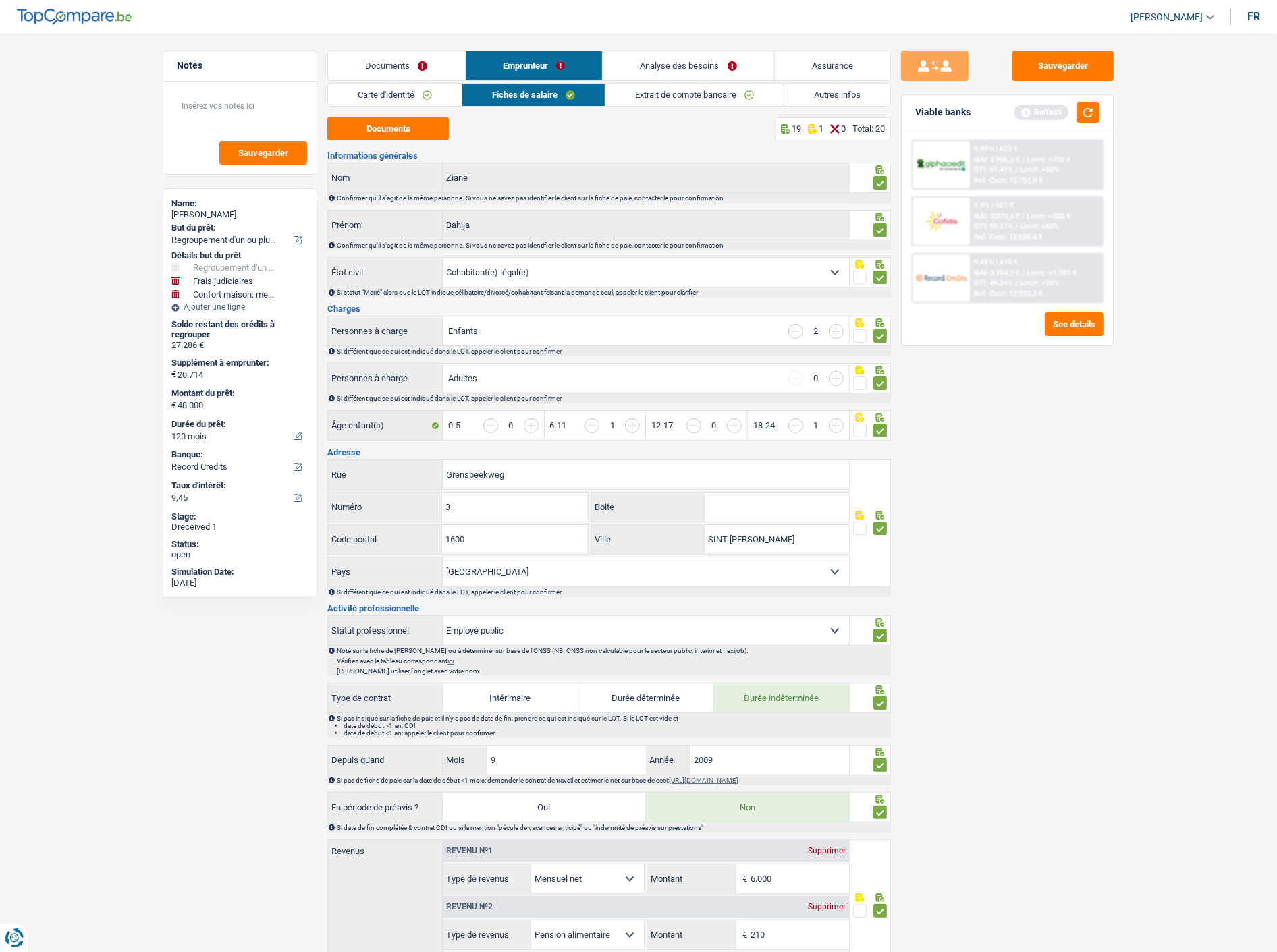
click at [720, 87] on link "Extrait de compte bancaire" at bounding box center [694, 95] width 178 height 23
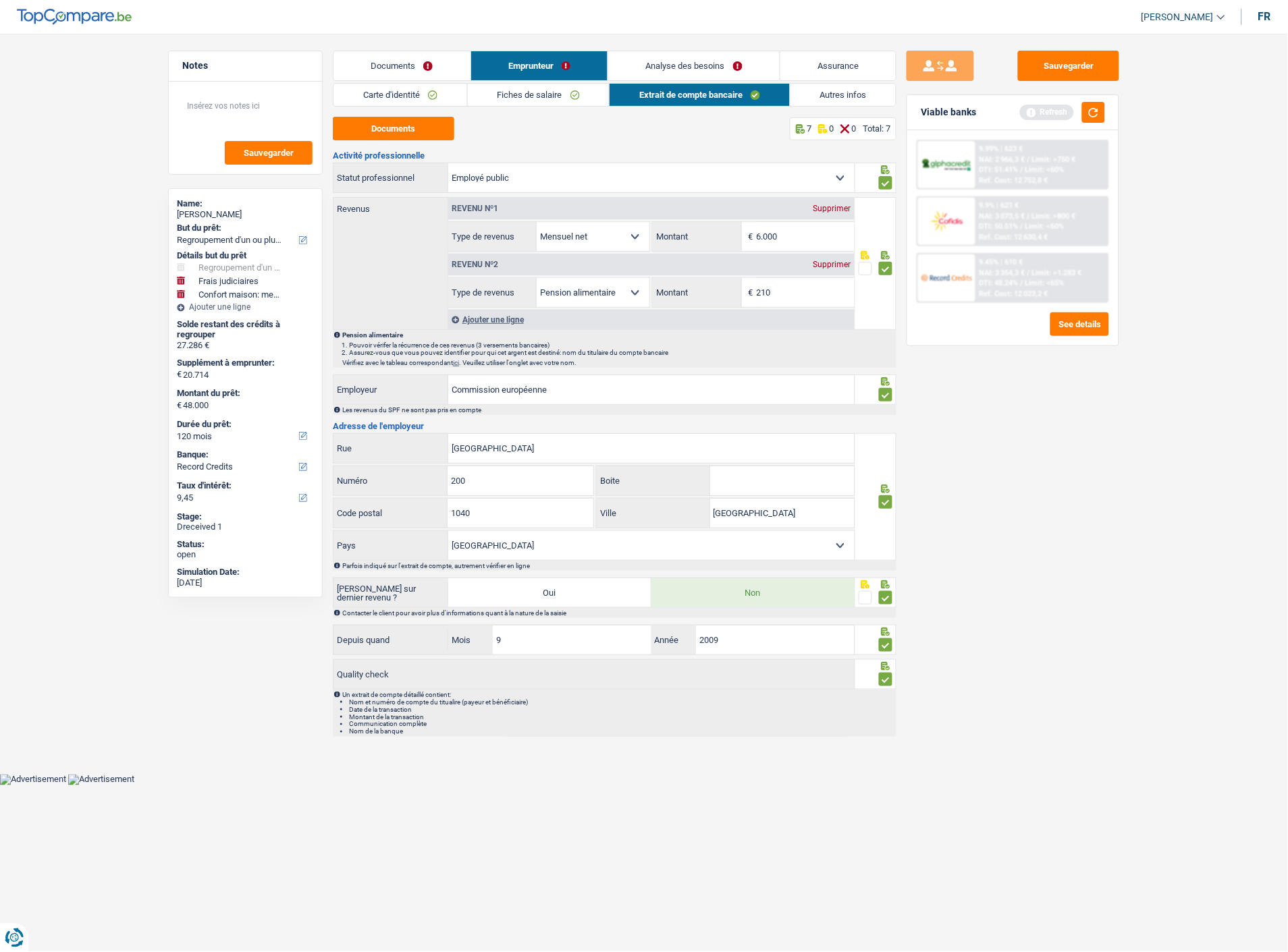
click at [820, 97] on link "Autres infos" at bounding box center [843, 95] width 106 height 23
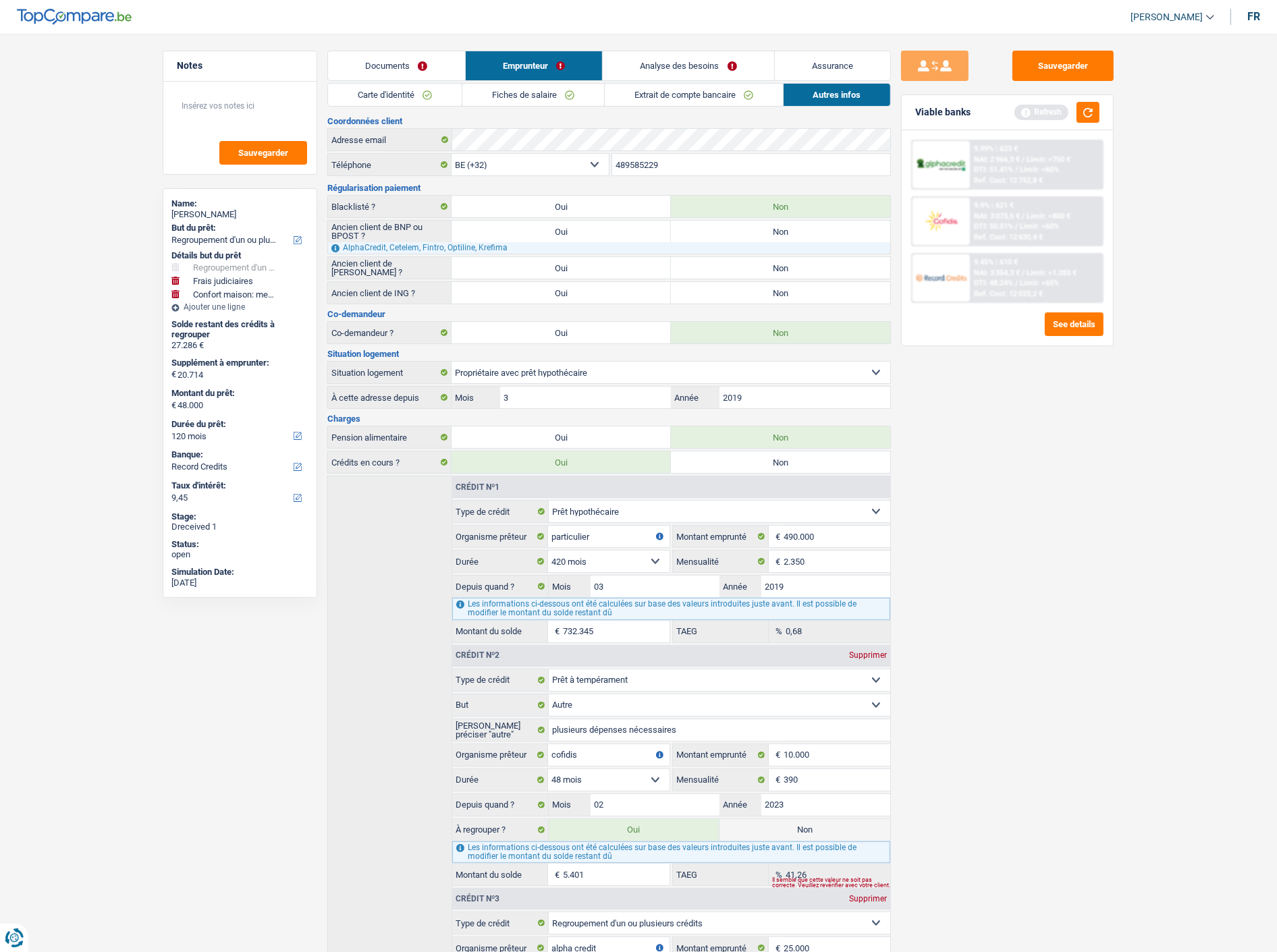
click at [715, 93] on link "Extrait de compte bancaire" at bounding box center [694, 95] width 178 height 23
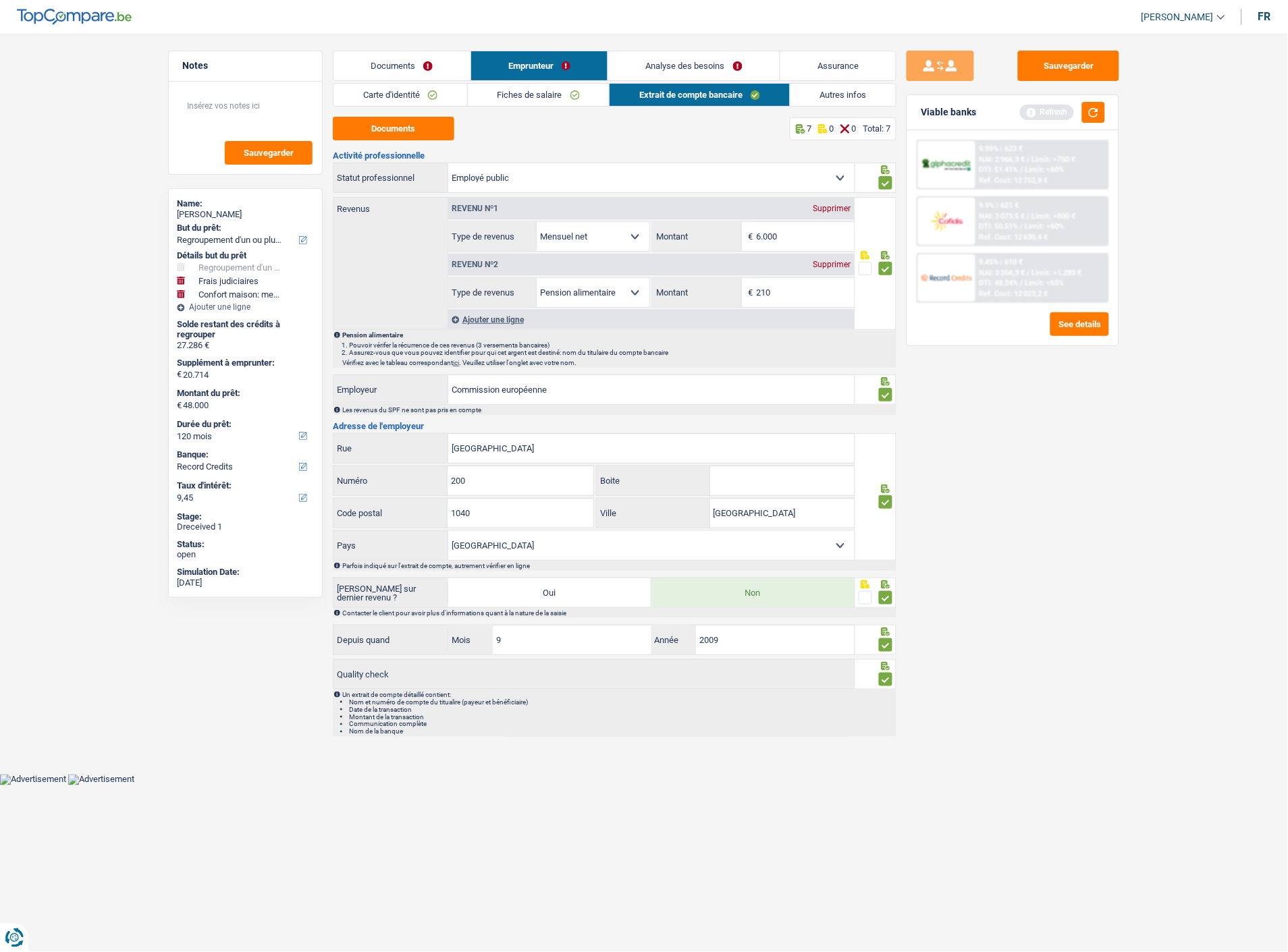
click at [695, 55] on link "Analyse des besoins" at bounding box center [694, 66] width 172 height 29
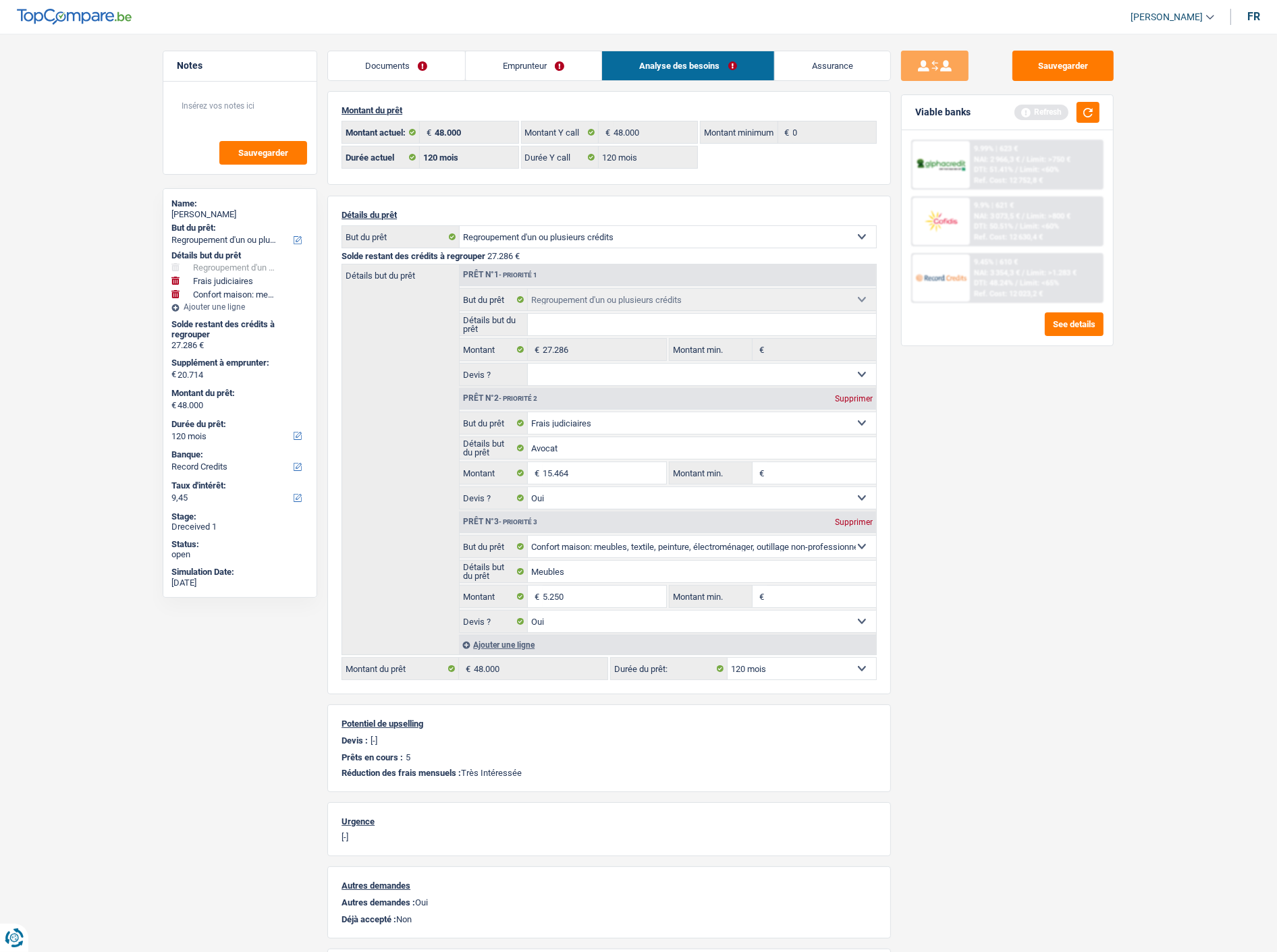
click at [419, 78] on link "Documents" at bounding box center [396, 66] width 137 height 29
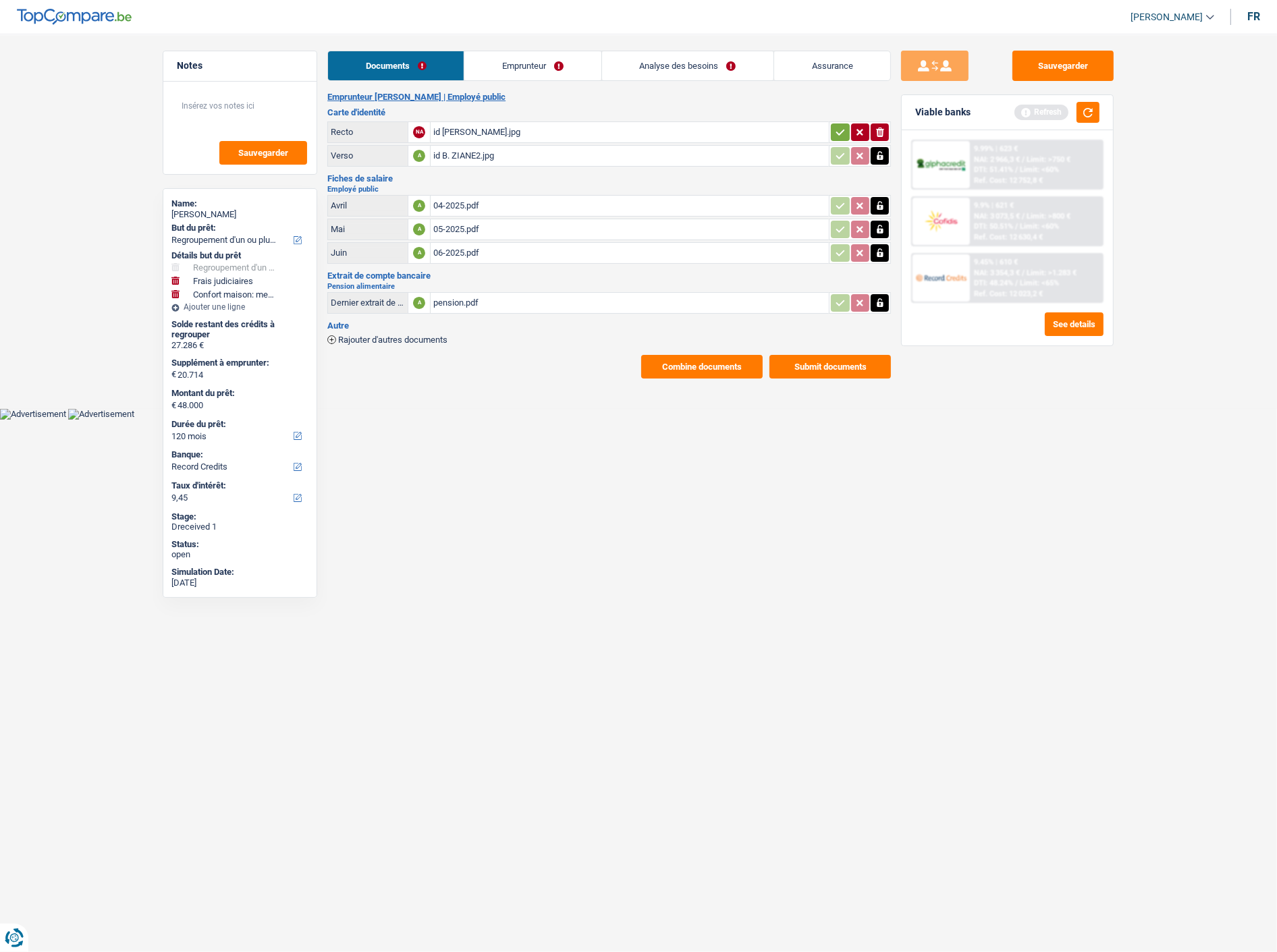
click at [418, 65] on link "Documents" at bounding box center [396, 66] width 136 height 29
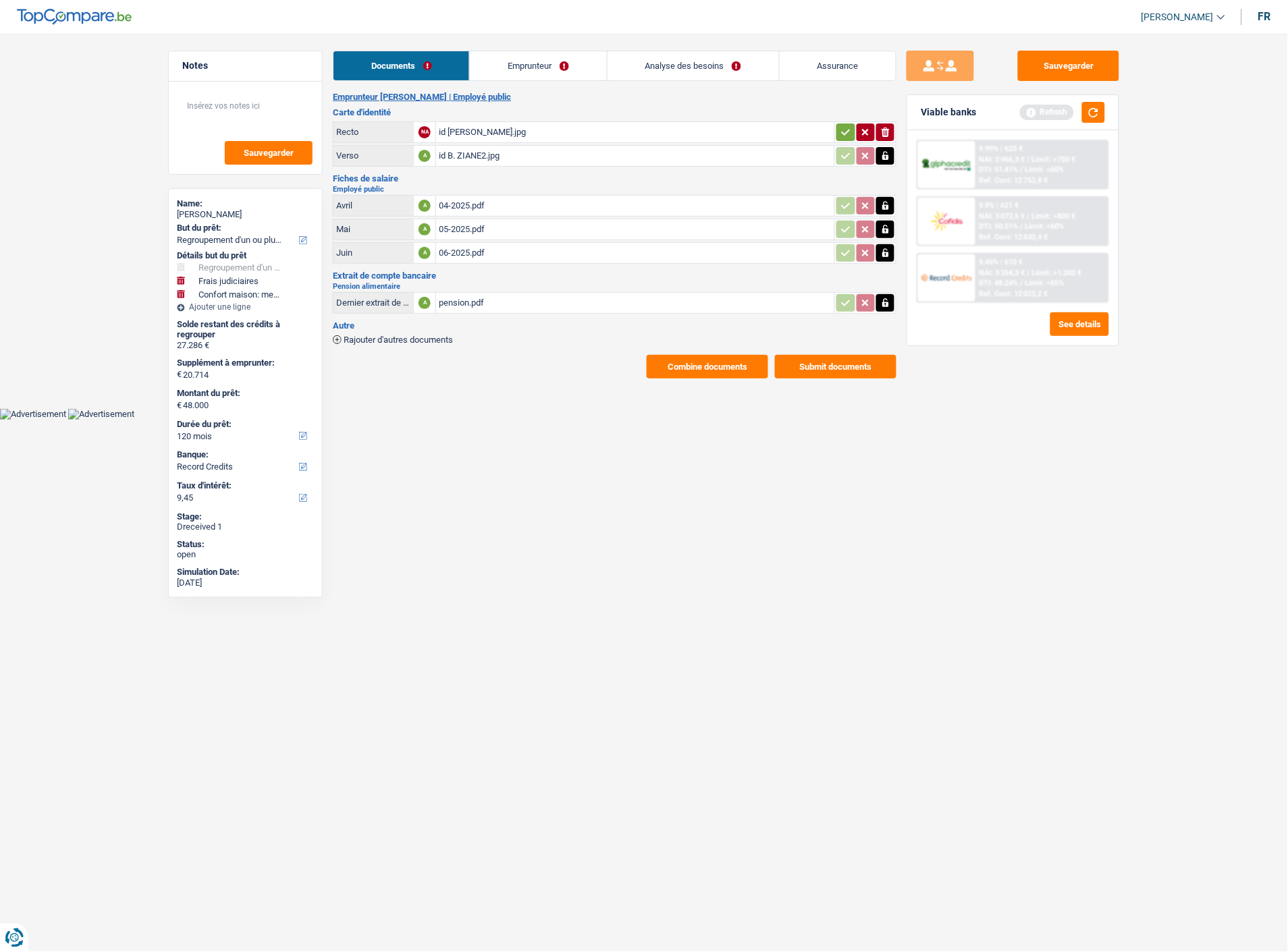
click at [710, 355] on button "Combine documents" at bounding box center [707, 366] width 121 height 23
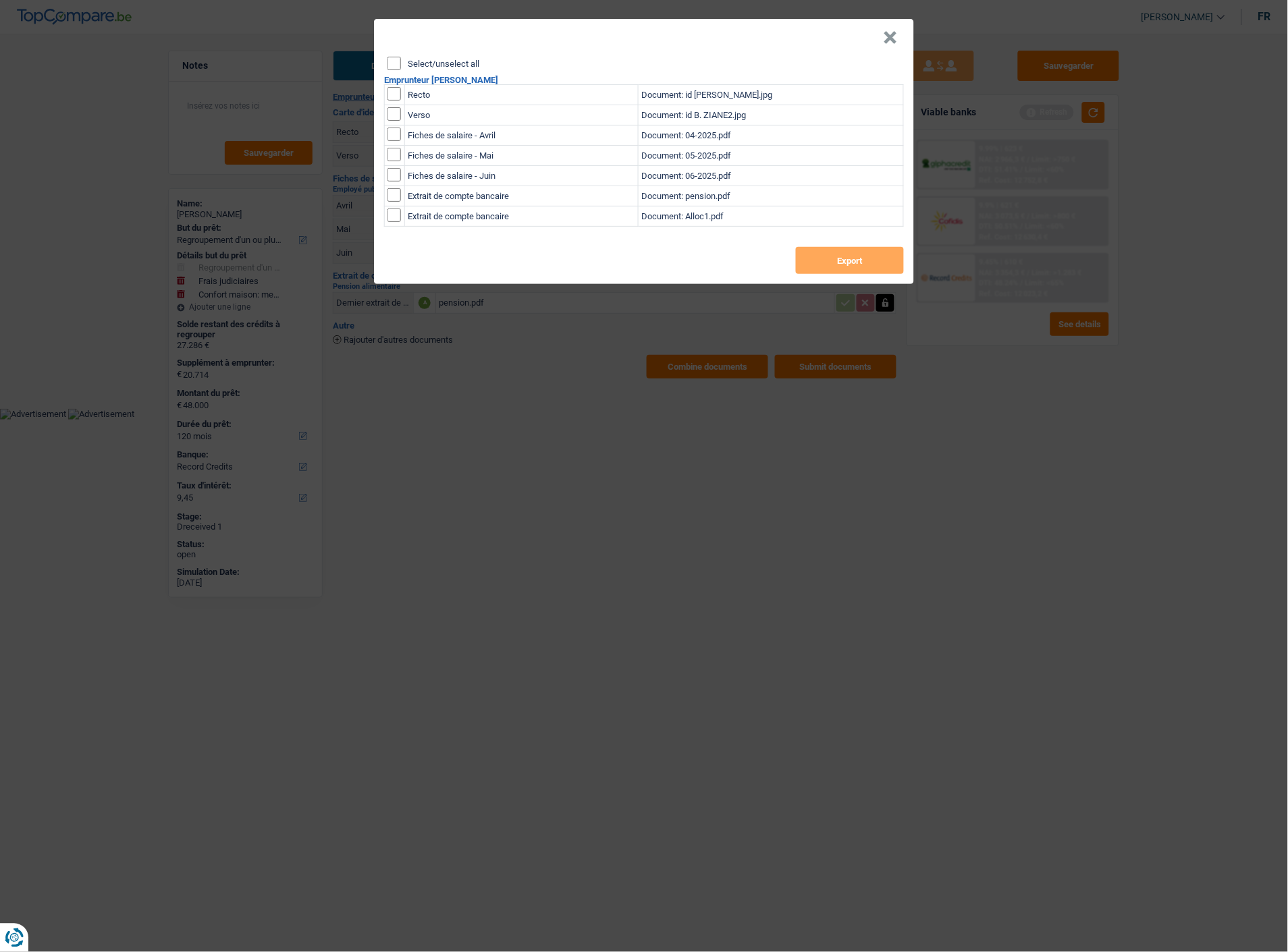
click at [401, 70] on div "Select/unselect all Emprunteur Bahija Ziane Recto Document: id B. ZIANE.jpg Ver…" at bounding box center [643, 170] width 540 height 227
click at [392, 63] on input "Select/unselect all" at bounding box center [394, 63] width 14 height 14
checkbox input "true"
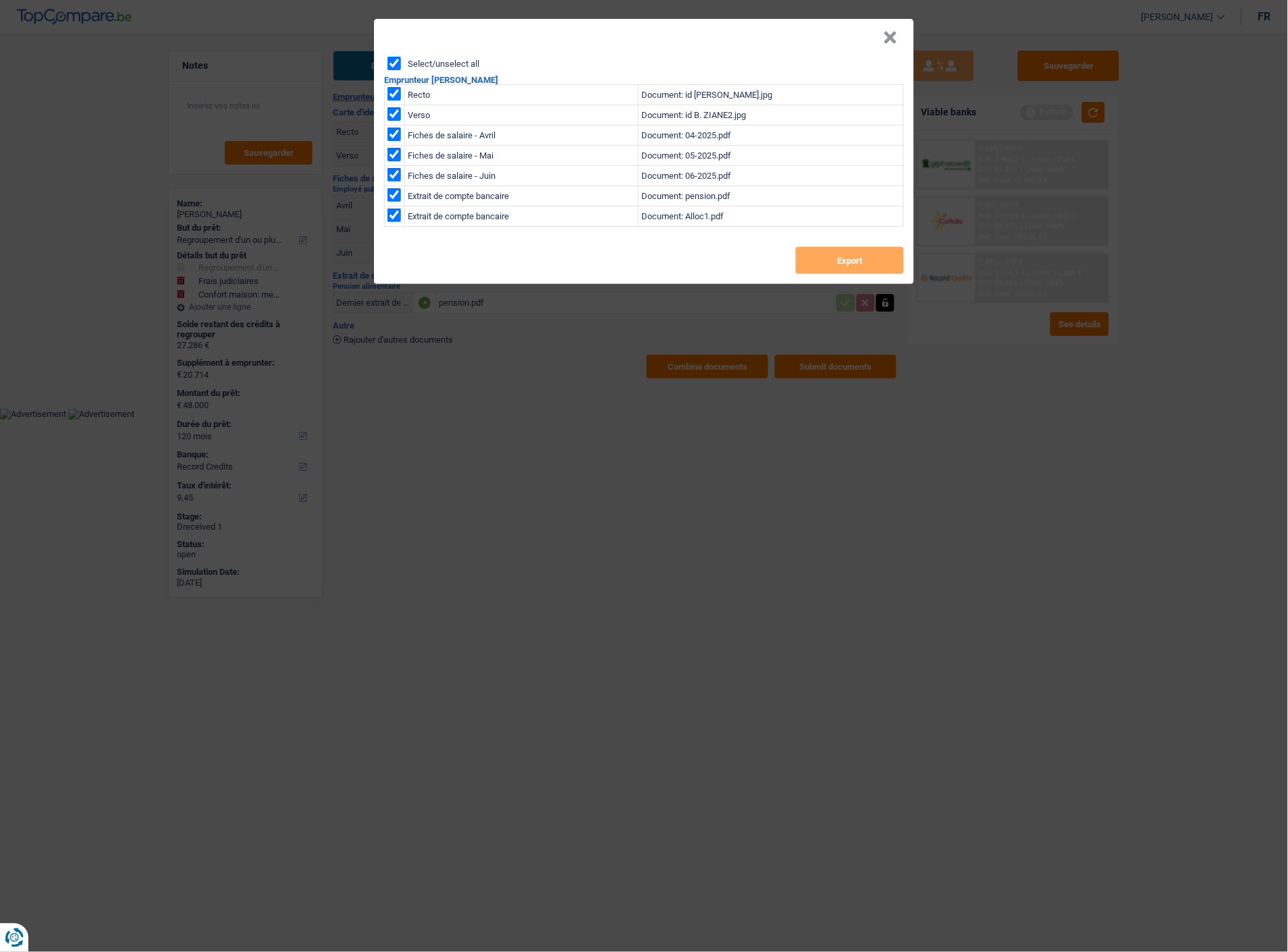
checkbox input "true"
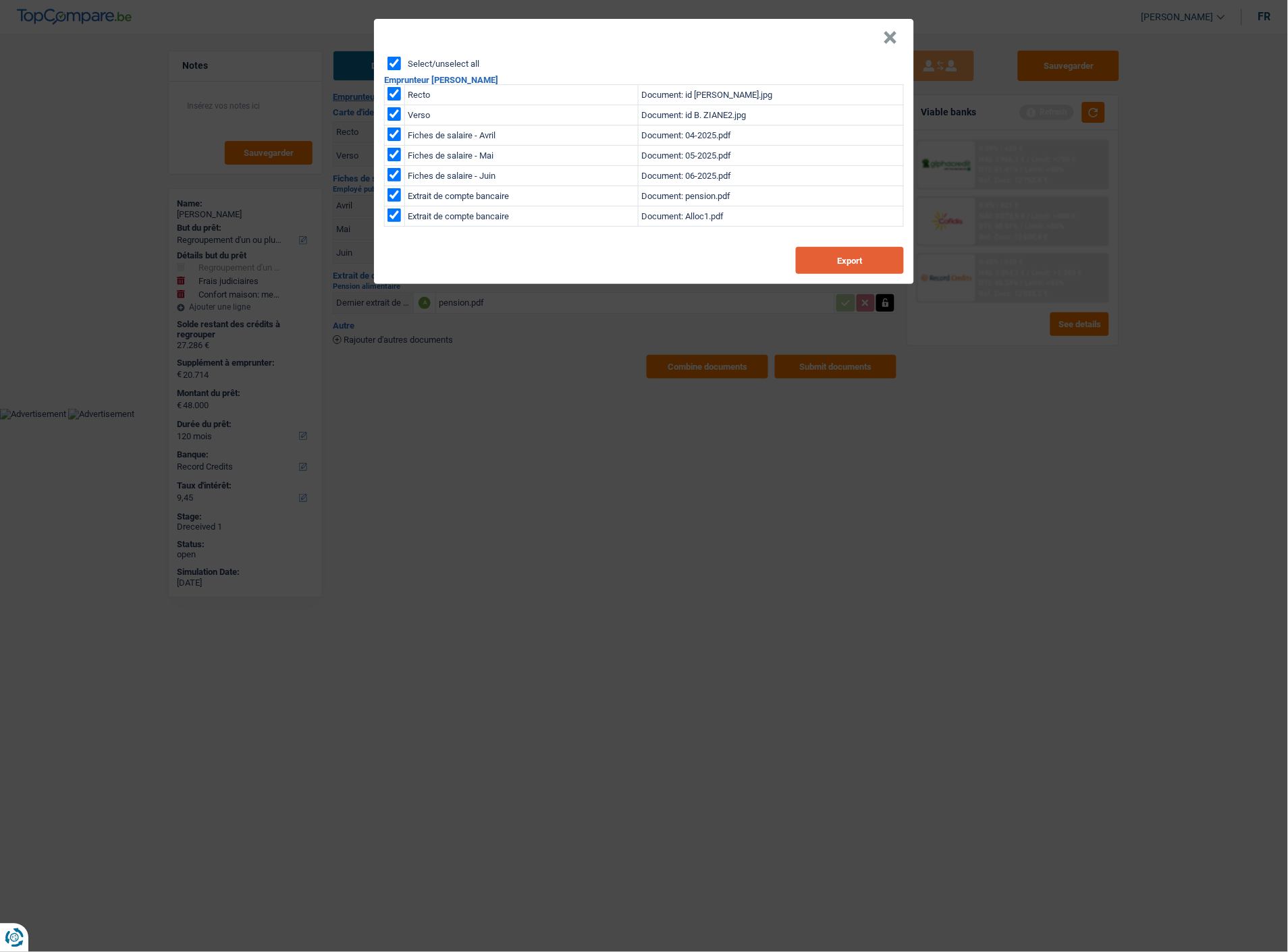
click at [865, 248] on button "Export" at bounding box center [849, 260] width 108 height 27
click at [888, 35] on button "×" at bounding box center [891, 37] width 15 height 14
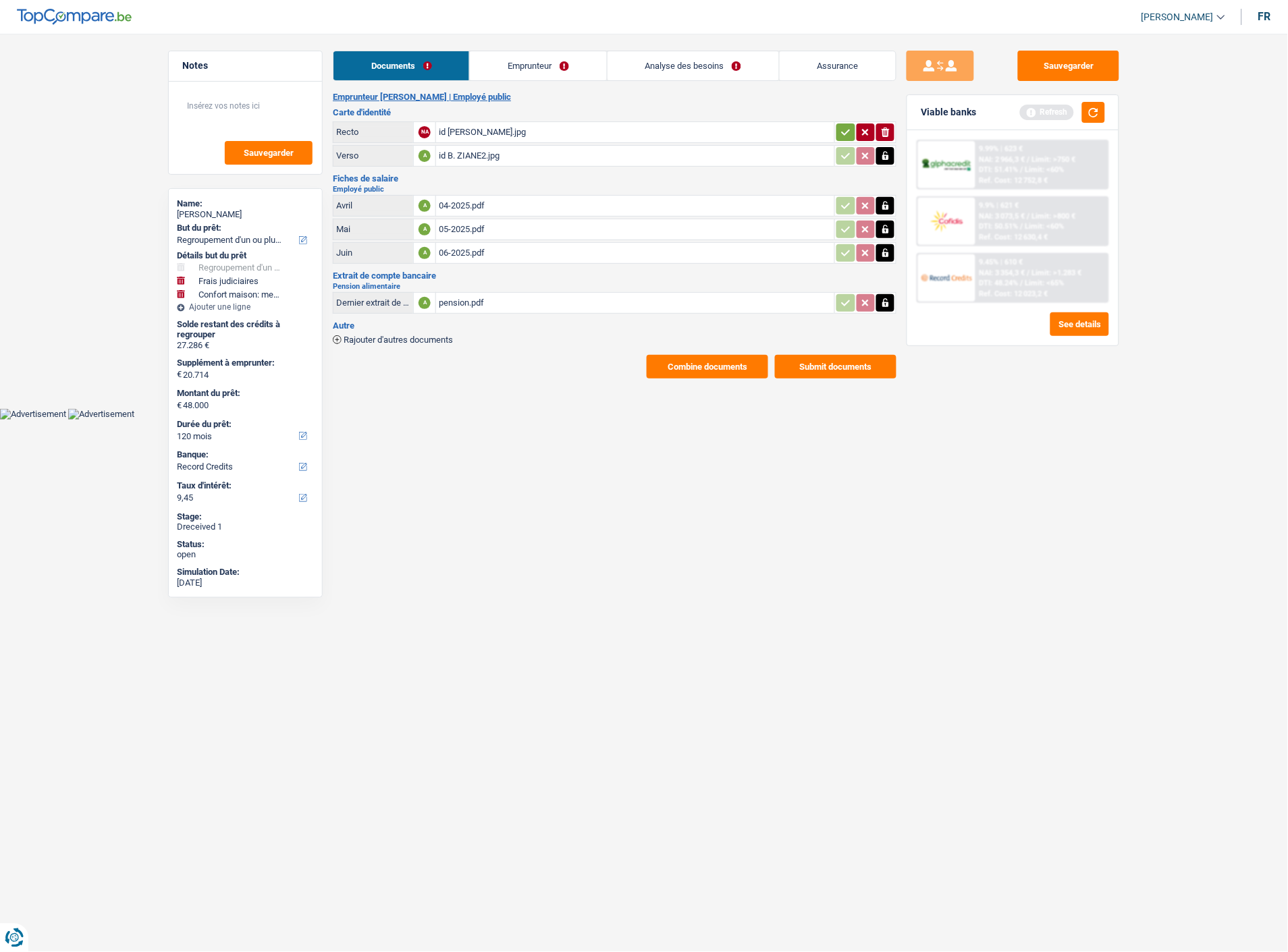
click at [1042, 261] on div "9.45% | 610 € NAI: 3 354,3 € / Limit: >1.283 € DTI: 48.24% / Limit: <65% Ref. C…" at bounding box center [1041, 278] width 133 height 47
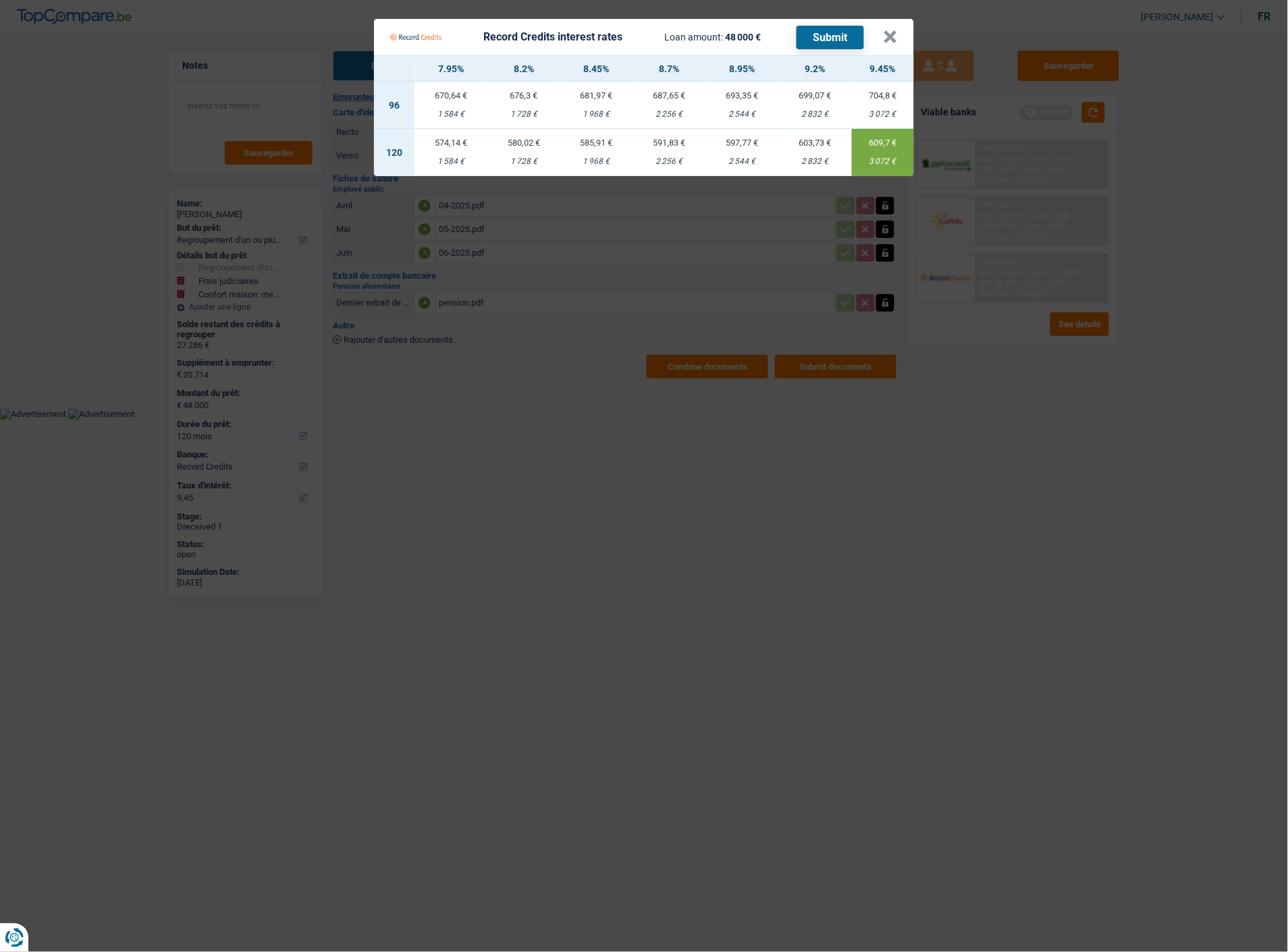
click at [970, 470] on Credits "Record Credits interest rates Loan amount: 48 000 € Submit × 7.95% 8.2% 8.45% 8…" at bounding box center [644, 476] width 1288 height 952
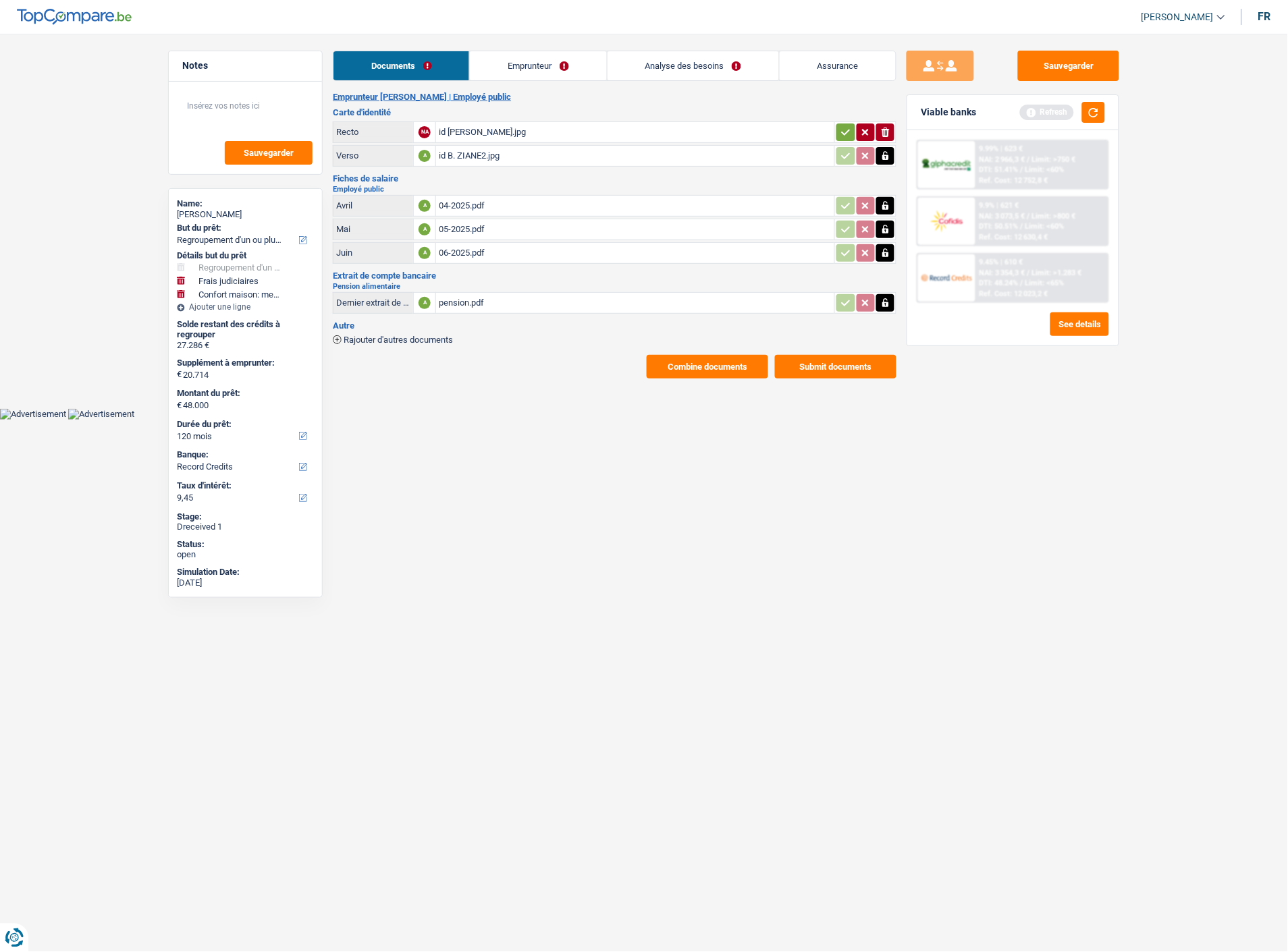
click at [553, 72] on link "Emprunteur" at bounding box center [538, 66] width 137 height 29
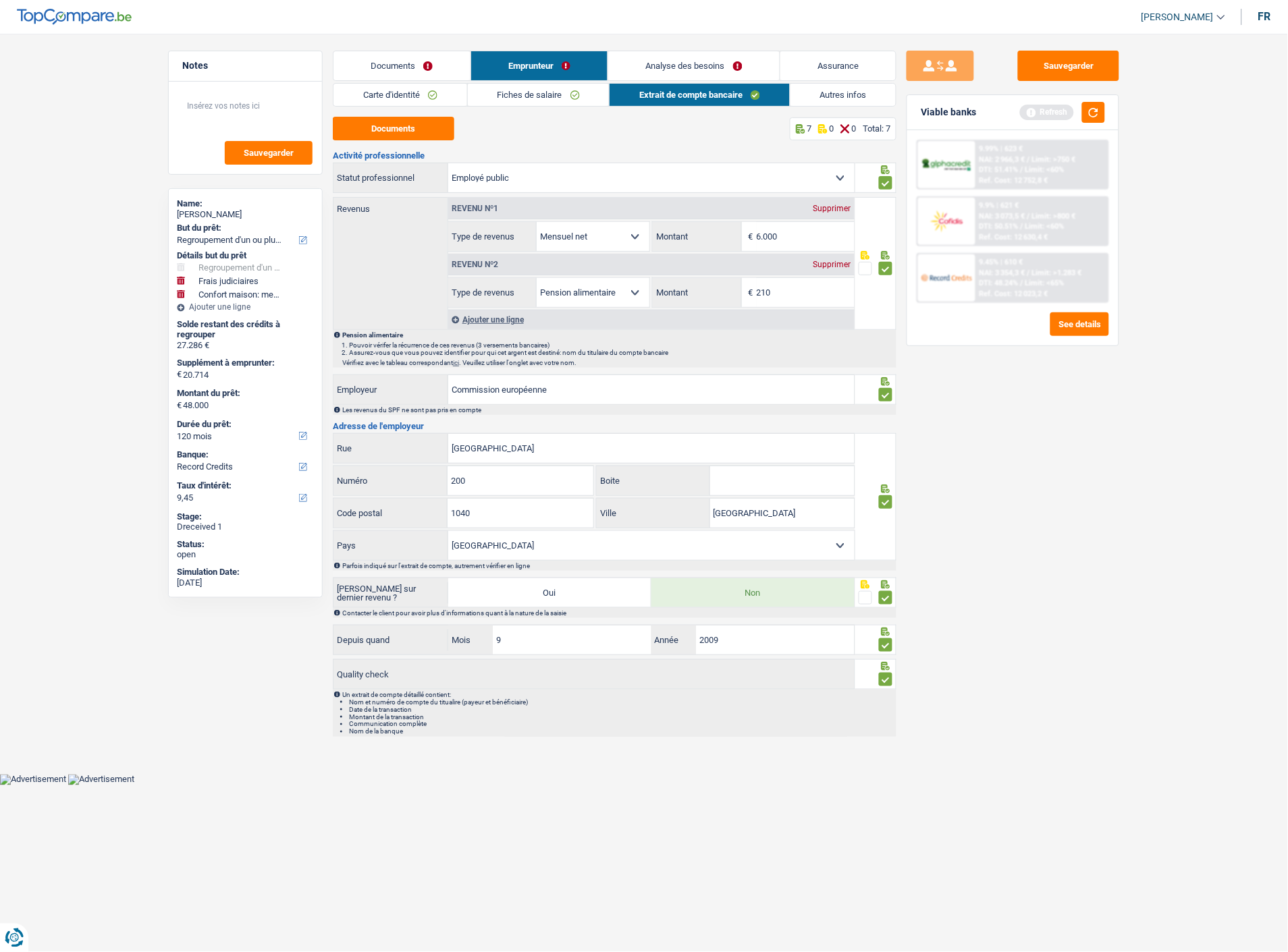
click at [664, 68] on link "Analyse des besoins" at bounding box center [694, 66] width 172 height 29
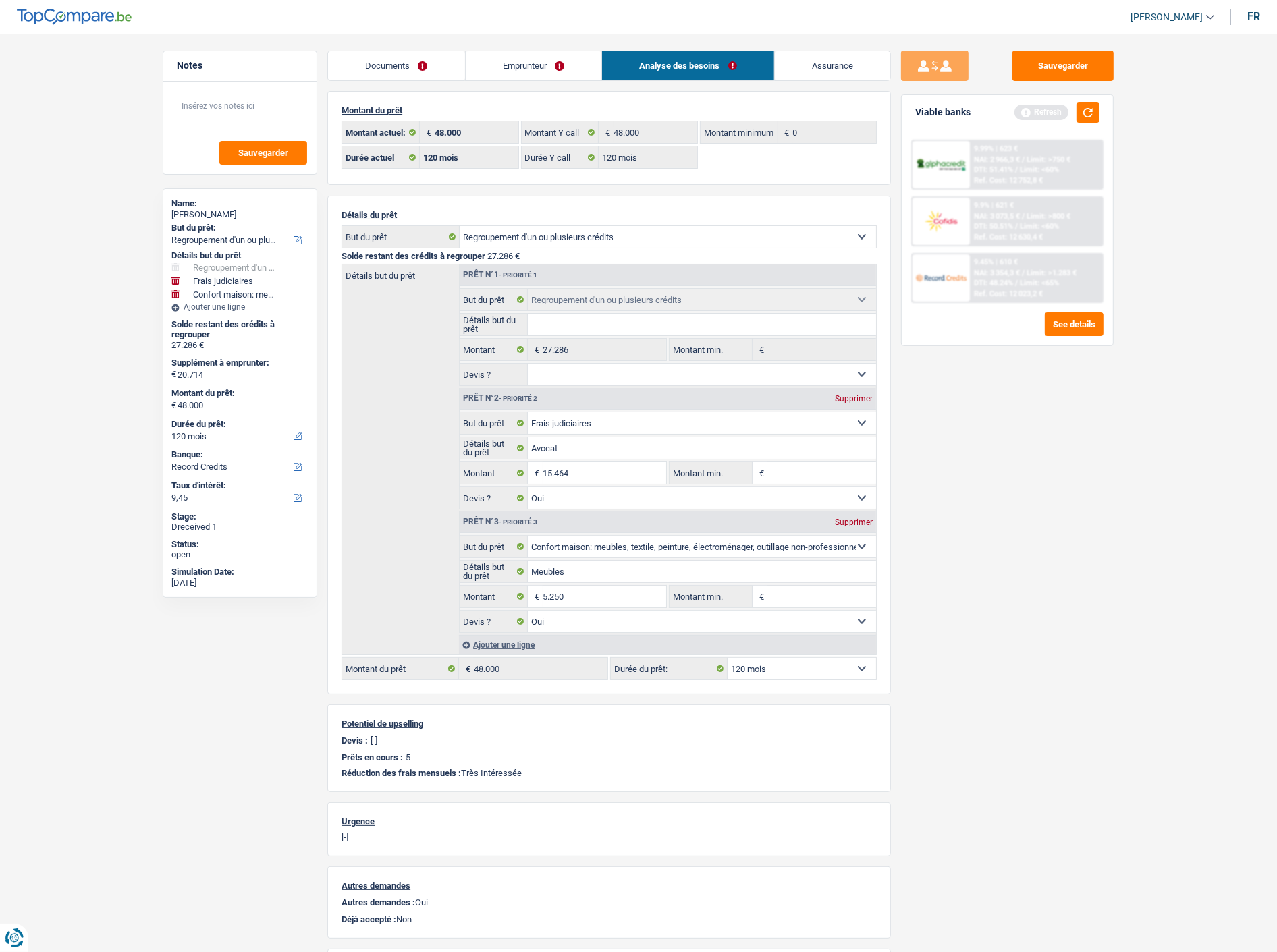
click at [567, 63] on link "Emprunteur" at bounding box center [534, 66] width 137 height 29
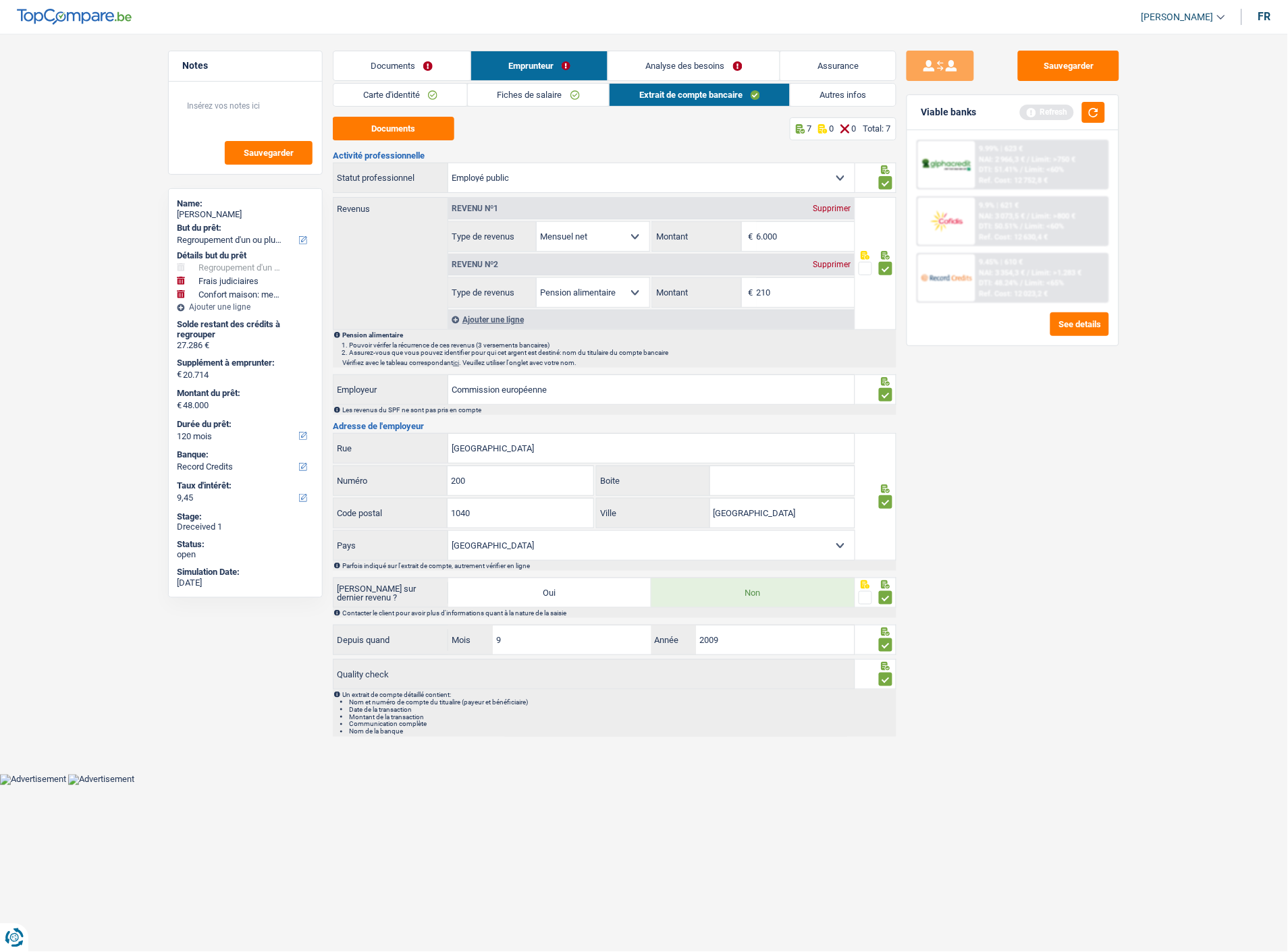
click at [655, 61] on link "Analyse des besoins" at bounding box center [694, 66] width 172 height 29
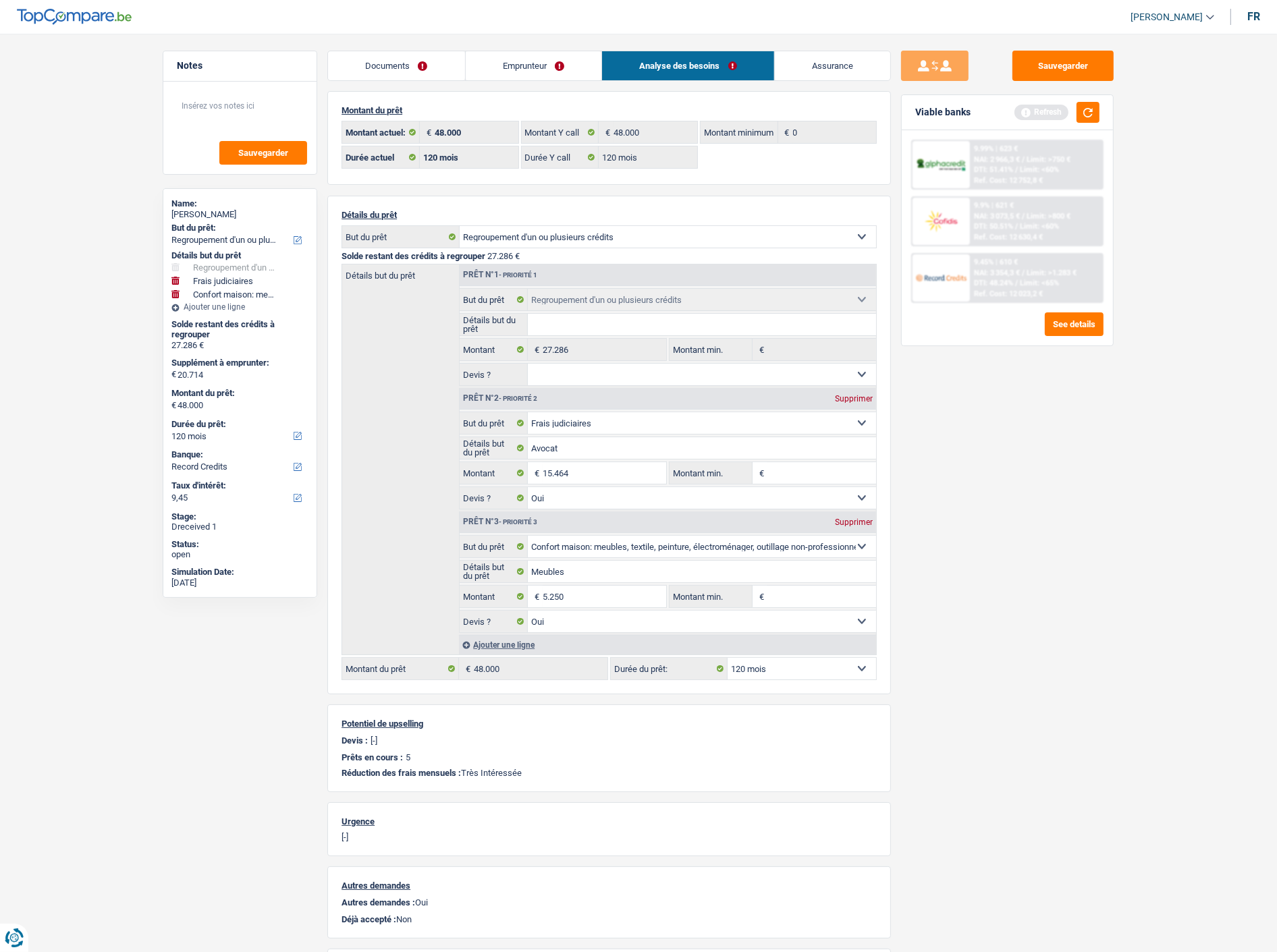
click at [484, 61] on link "Emprunteur" at bounding box center [534, 66] width 137 height 29
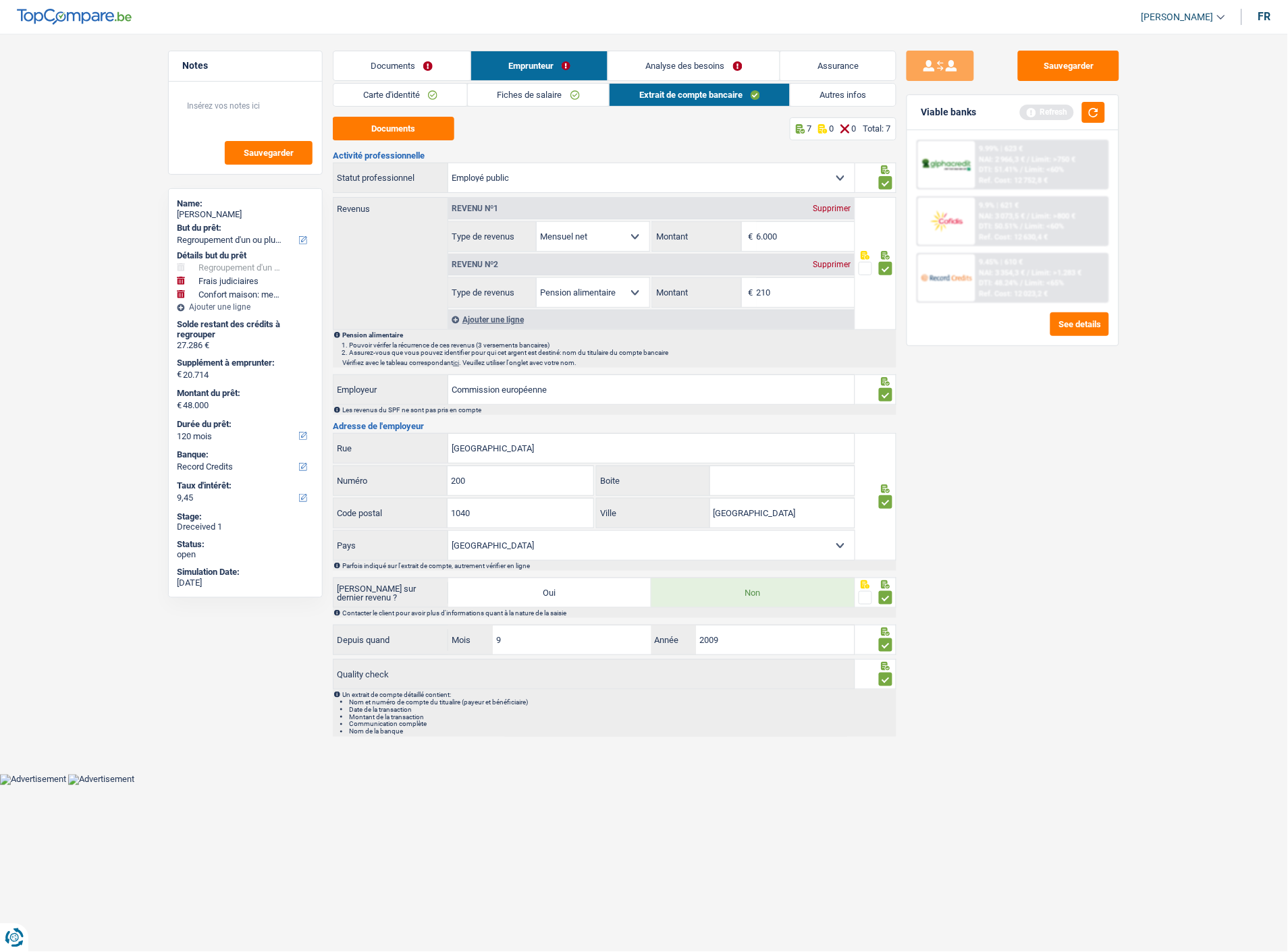
click at [395, 99] on link "Carte d'identité" at bounding box center [400, 95] width 133 height 23
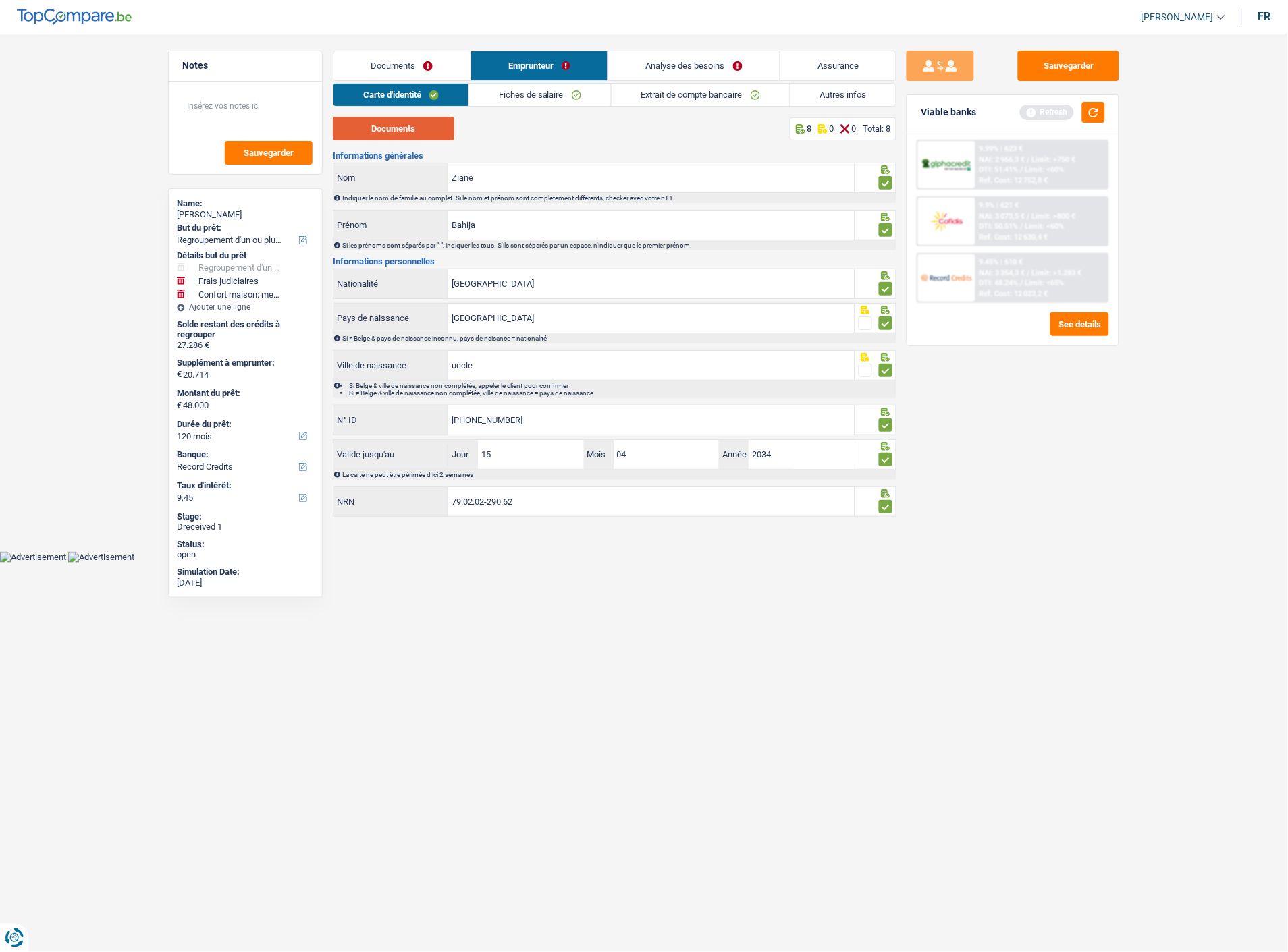
click at [393, 129] on button "Documents" at bounding box center [393, 128] width 121 height 23
click at [548, 104] on link "Fiches de salaire" at bounding box center [540, 95] width 142 height 23
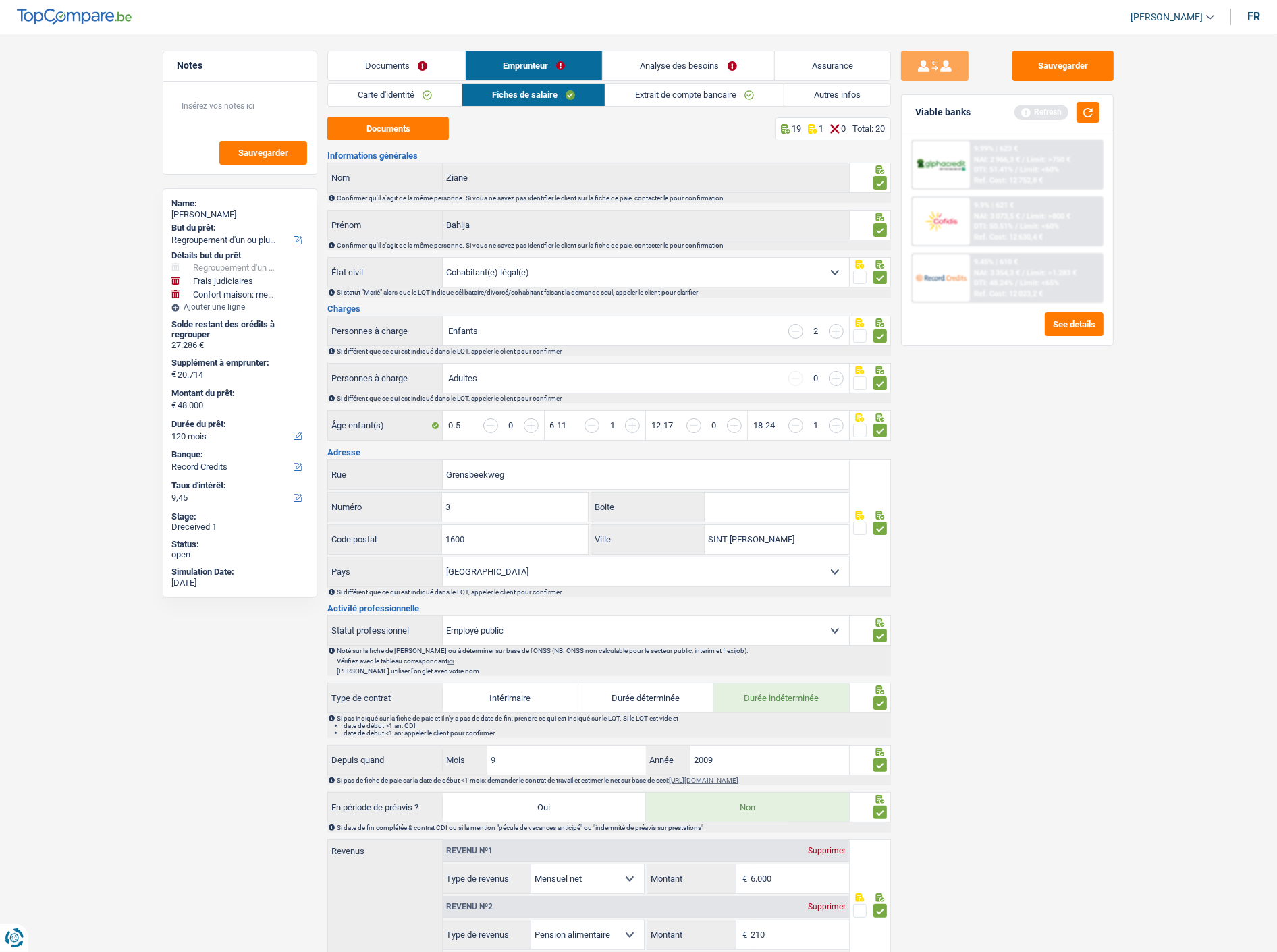
click at [399, 68] on link "Documents" at bounding box center [396, 66] width 137 height 29
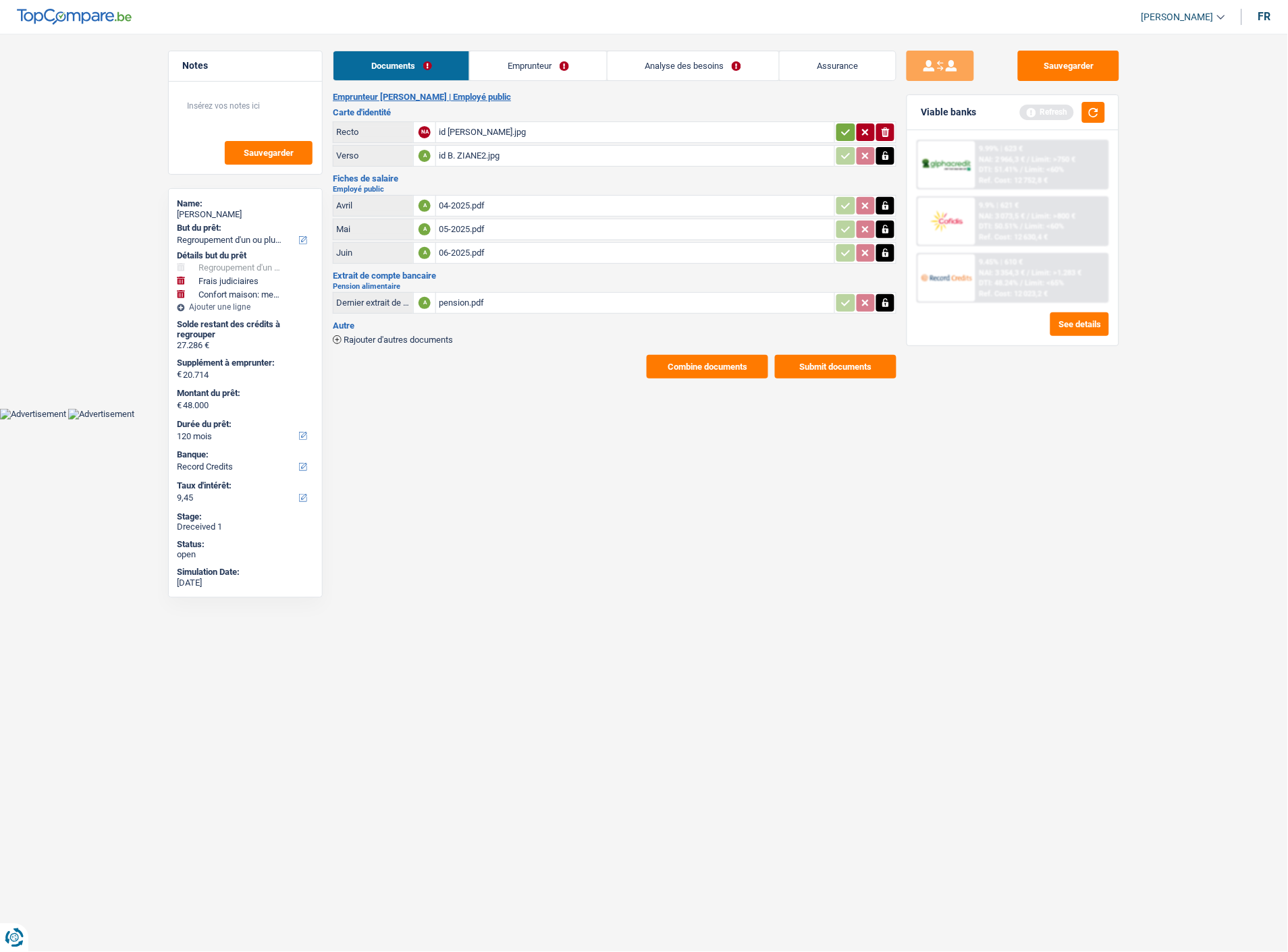
click at [467, 226] on div "05-2025.pdf" at bounding box center [635, 229] width 393 height 20
click at [1092, 66] on button "Sauvegarder" at bounding box center [1068, 66] width 101 height 31
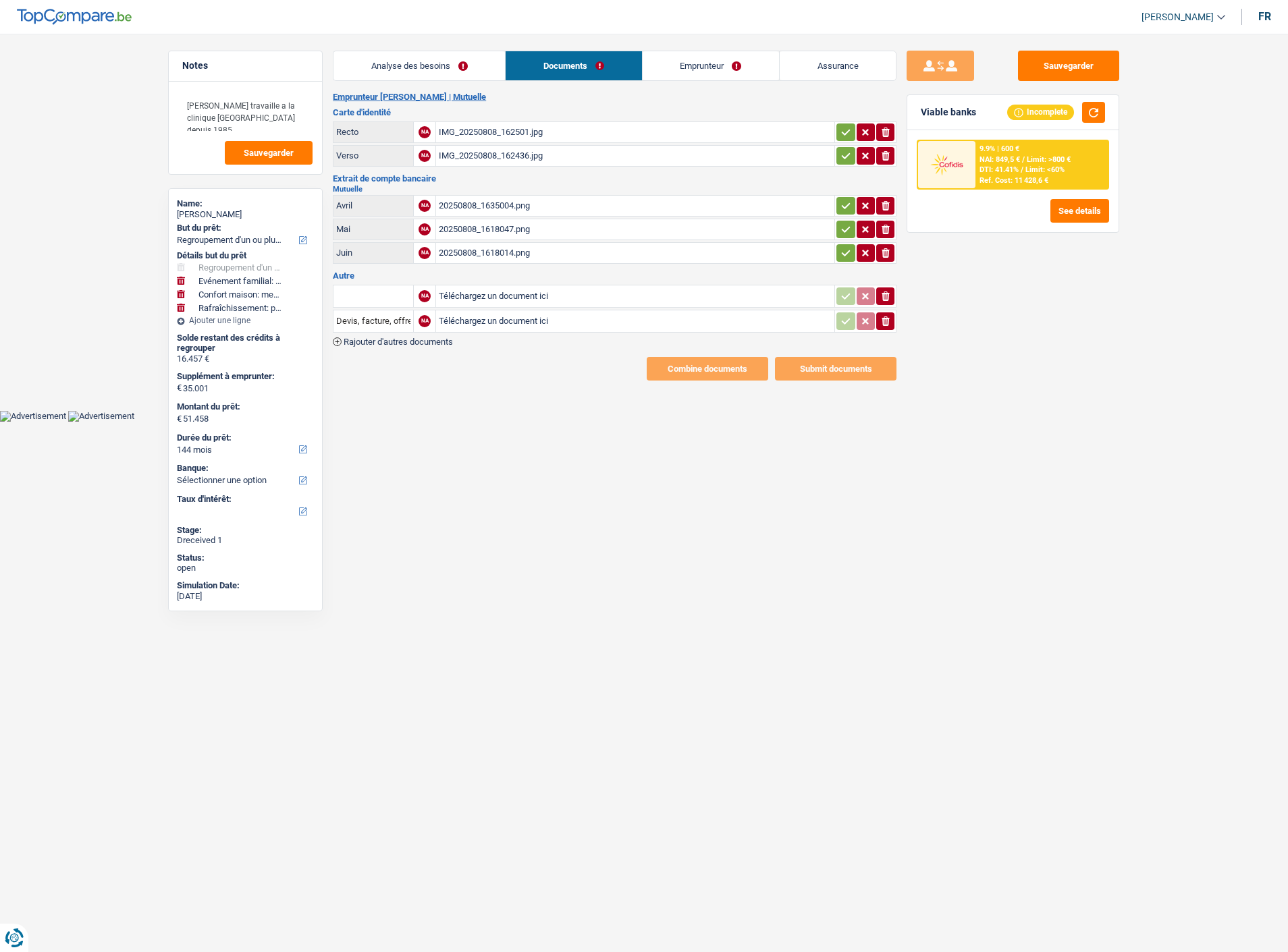
select select "refinancing"
select select "familyEvent"
select select "household"
select select "houseOrGarden"
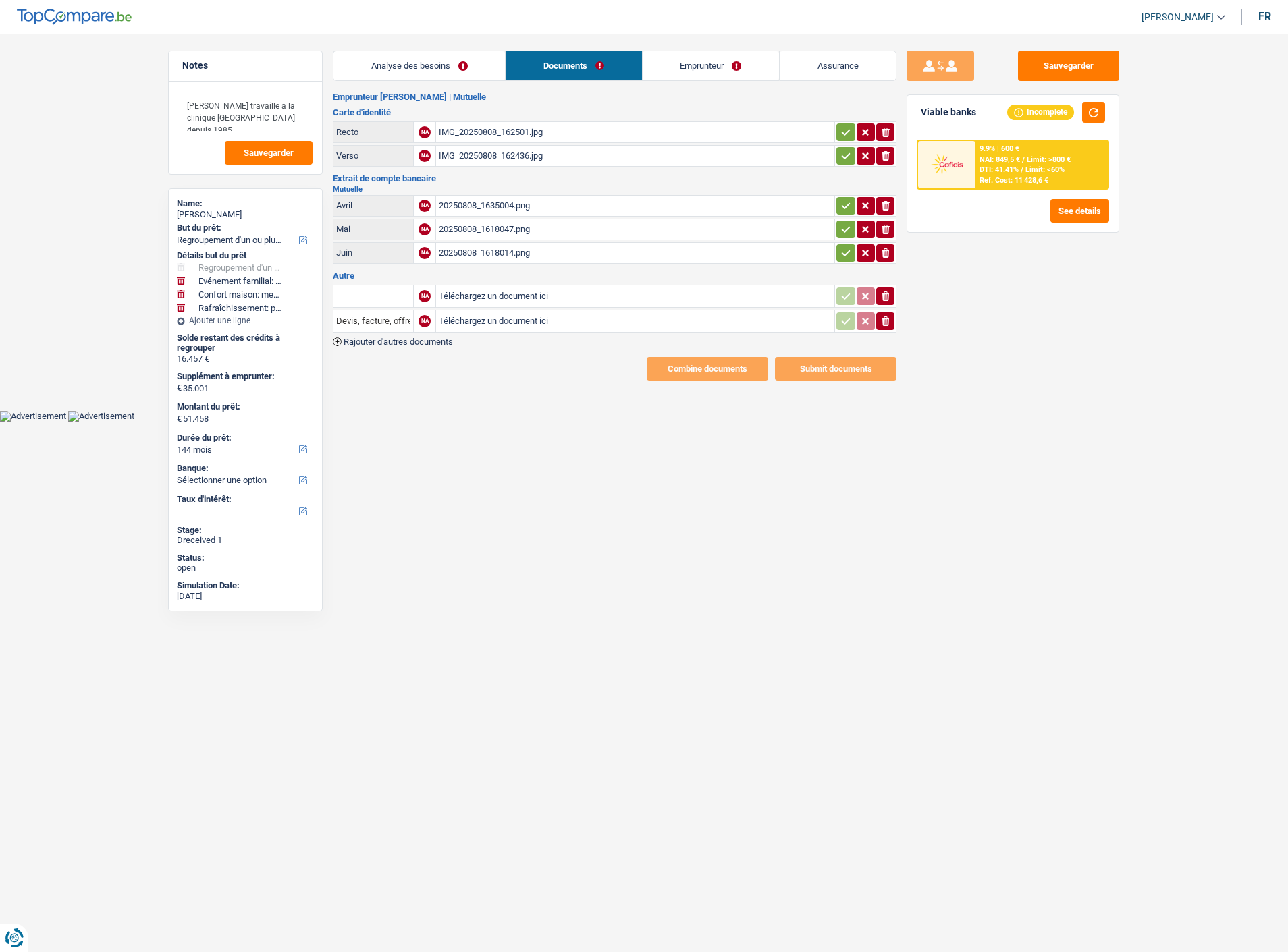
select select "144"
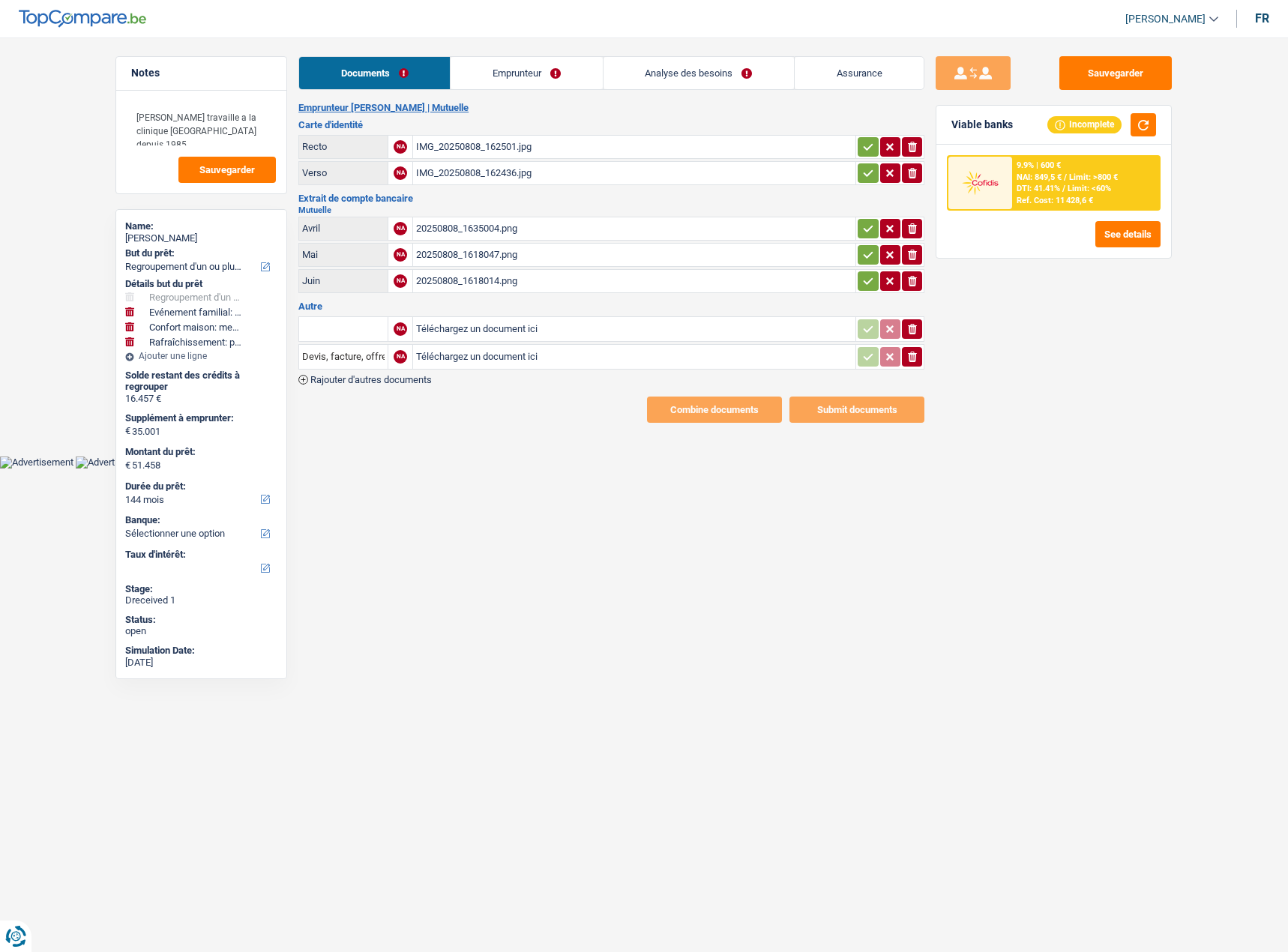
drag, startPoint x: 1400, startPoint y: 10, endPoint x: 925, endPoint y: 586, distance: 746.6
click at [925, 586] on div "Sauvegarder Viable banks Incomplete 9.9% | 600 € NAI: 849,5 € / Limit: >800 € D…" at bounding box center [1054, 491] width 259 height 868
click at [479, 141] on div "IMG_20250808_162501.jpg" at bounding box center [635, 147] width 437 height 22
click at [870, 275] on icon "button" at bounding box center [867, 280] width 12 height 15
click at [875, 243] on td "ionicons-v5-e" at bounding box center [890, 254] width 69 height 24
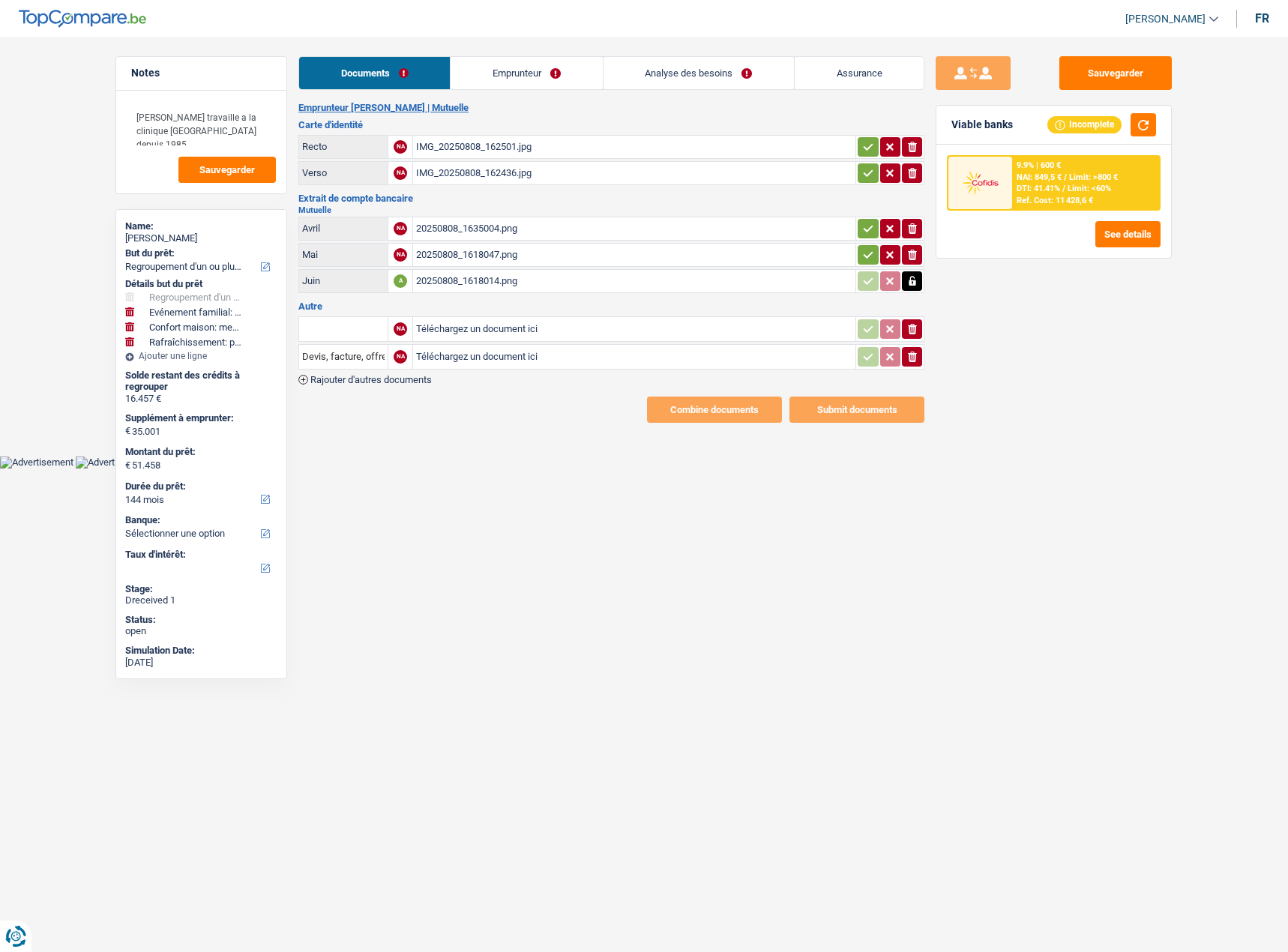
click at [862, 222] on icon "button" at bounding box center [867, 228] width 12 height 15
click at [862, 245] on button "button" at bounding box center [867, 255] width 21 height 20
click at [872, 172] on icon "button" at bounding box center [867, 173] width 12 height 15
click at [867, 152] on icon "button" at bounding box center [867, 147] width 12 height 15
click at [914, 325] on icon "ionicons-v5-e" at bounding box center [912, 329] width 12 height 15
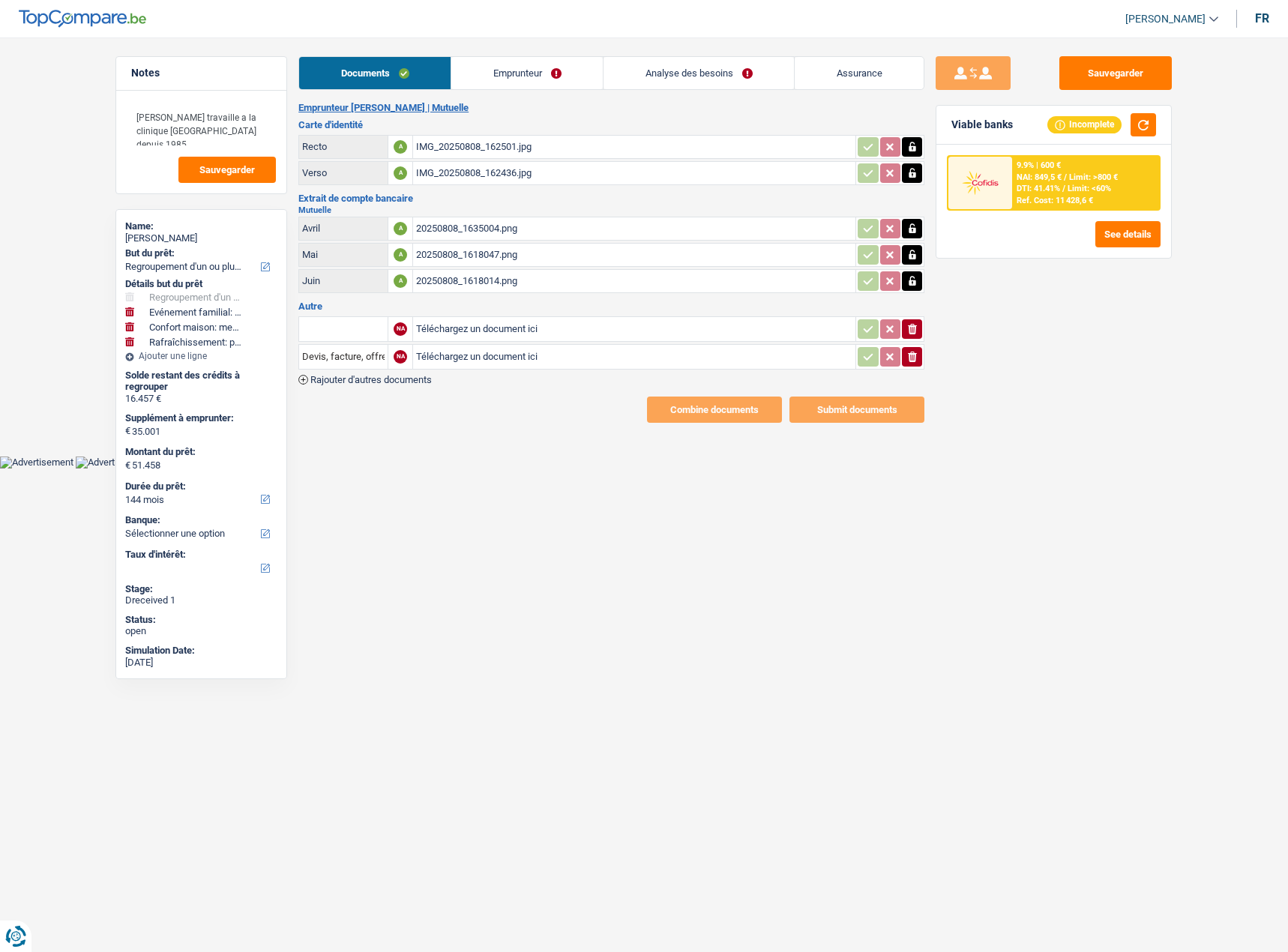
click at [914, 351] on icon "ionicons-v5-e" at bounding box center [912, 357] width 12 height 15
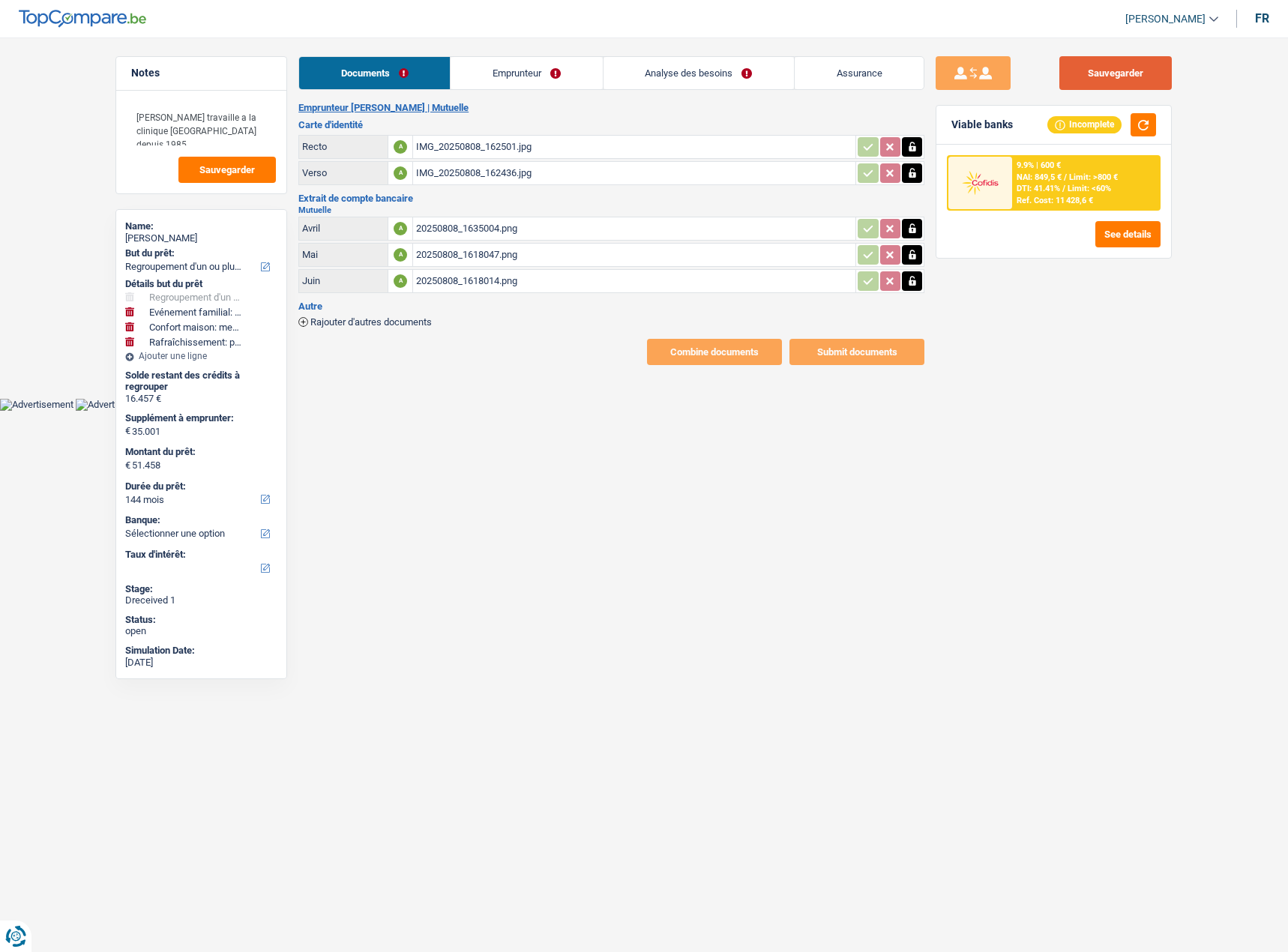
click at [1109, 64] on button "Sauvegarder" at bounding box center [1115, 74] width 112 height 34
click at [520, 75] on link "Emprunteur" at bounding box center [526, 73] width 152 height 32
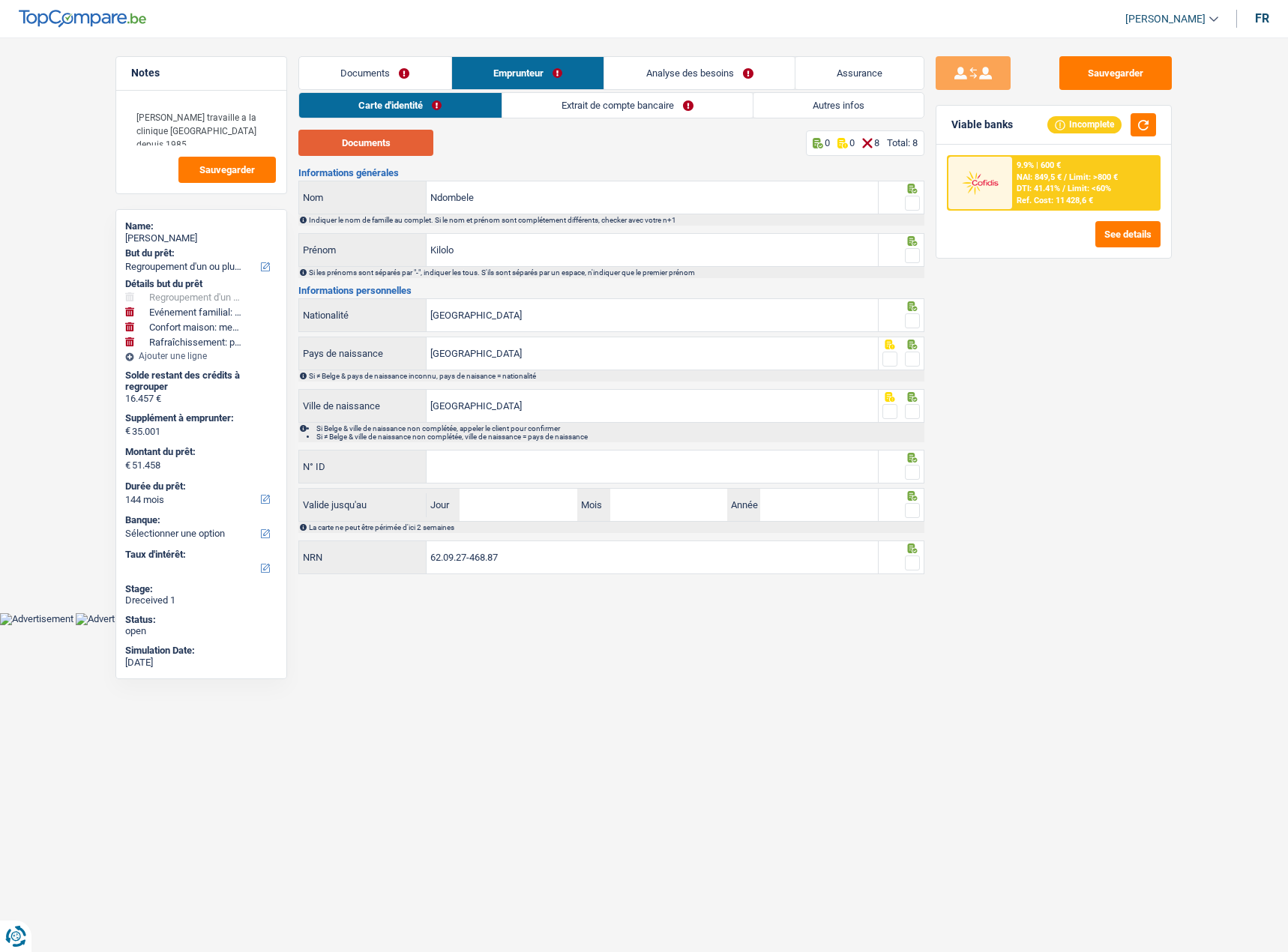
click at [391, 151] on button "Documents" at bounding box center [366, 142] width 135 height 26
click at [443, 247] on input "Kilolo" at bounding box center [653, 250] width 451 height 32
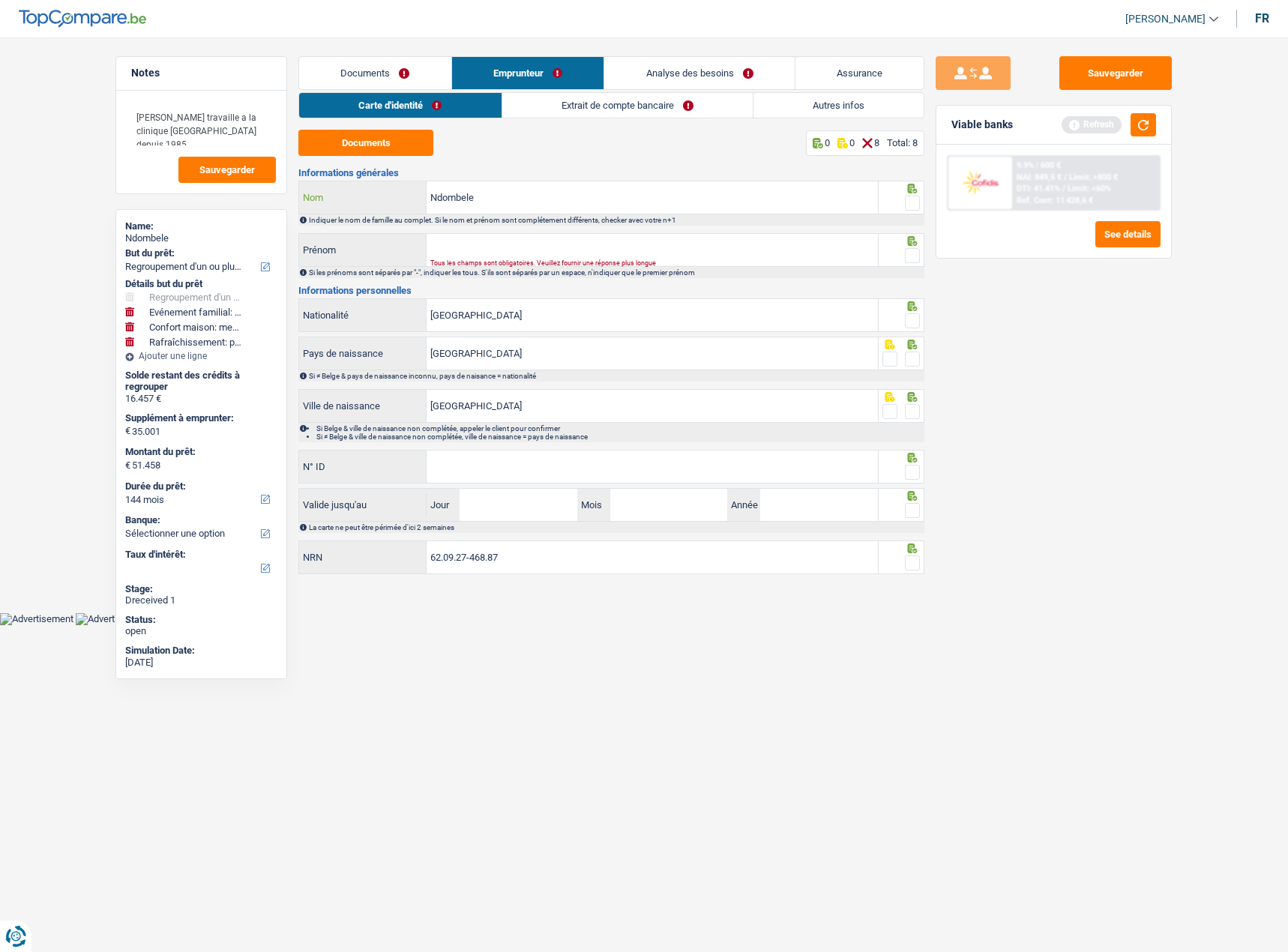
click at [427, 200] on input "Ndombele" at bounding box center [653, 198] width 451 height 32
paste input "Kilolo"
type input "Kilolo Ndombele"
click at [910, 209] on span at bounding box center [912, 203] width 15 height 15
click at [0, 0] on input "radio" at bounding box center [0, 0] width 0 height 0
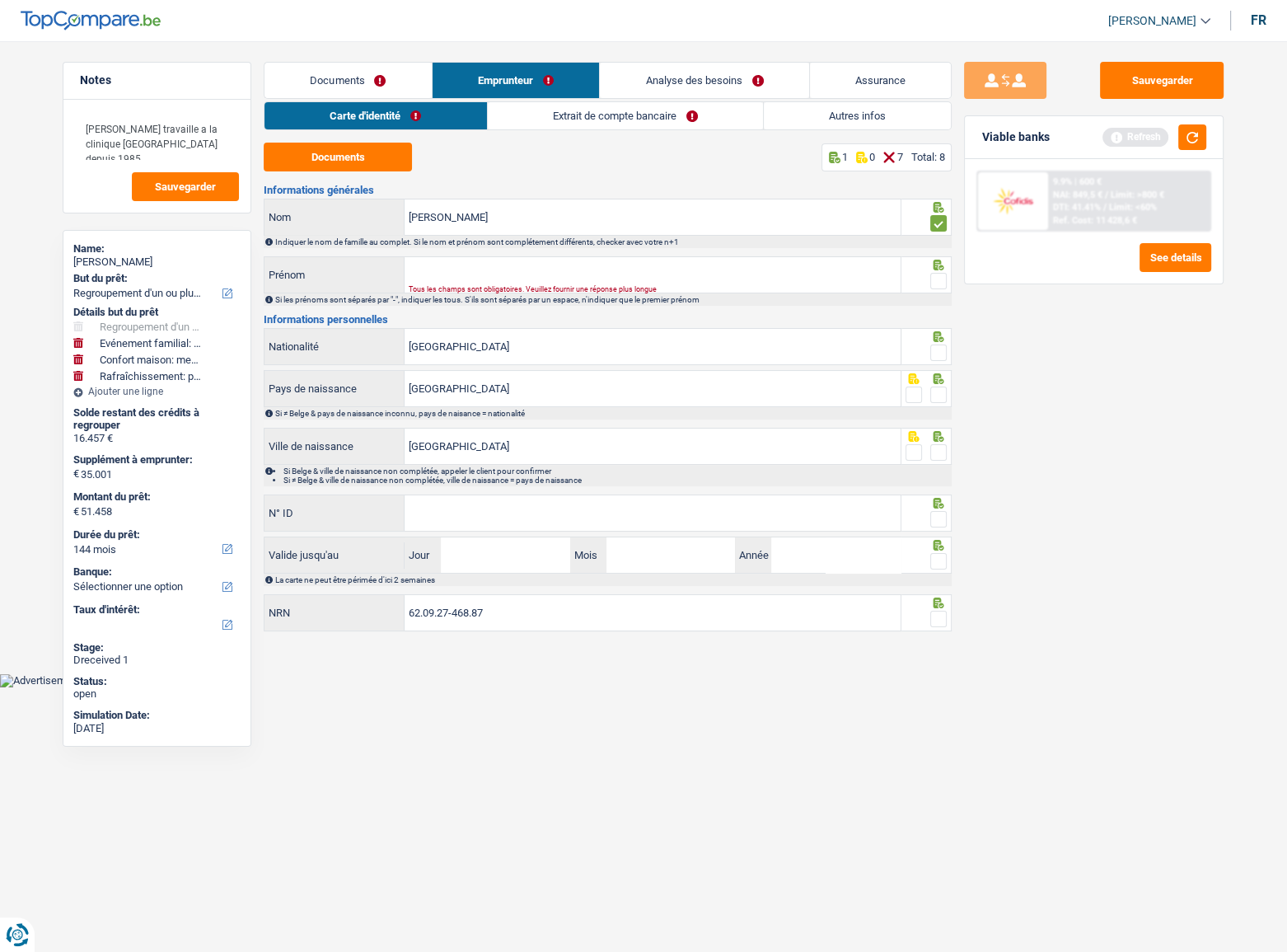
drag, startPoint x: 1384, startPoint y: 0, endPoint x: 1101, endPoint y: 504, distance: 578.0
click at [1101, 504] on div "Sauvegarder Viable banks Refresh 9.9% | 600 € NAI: 849,5 € / Limit: >800 € DTI:…" at bounding box center [1094, 492] width 284 height 859
click at [754, 262] on input "Prénom" at bounding box center [653, 275] width 496 height 36
type input "xxx"
click at [935, 276] on span at bounding box center [938, 280] width 17 height 17
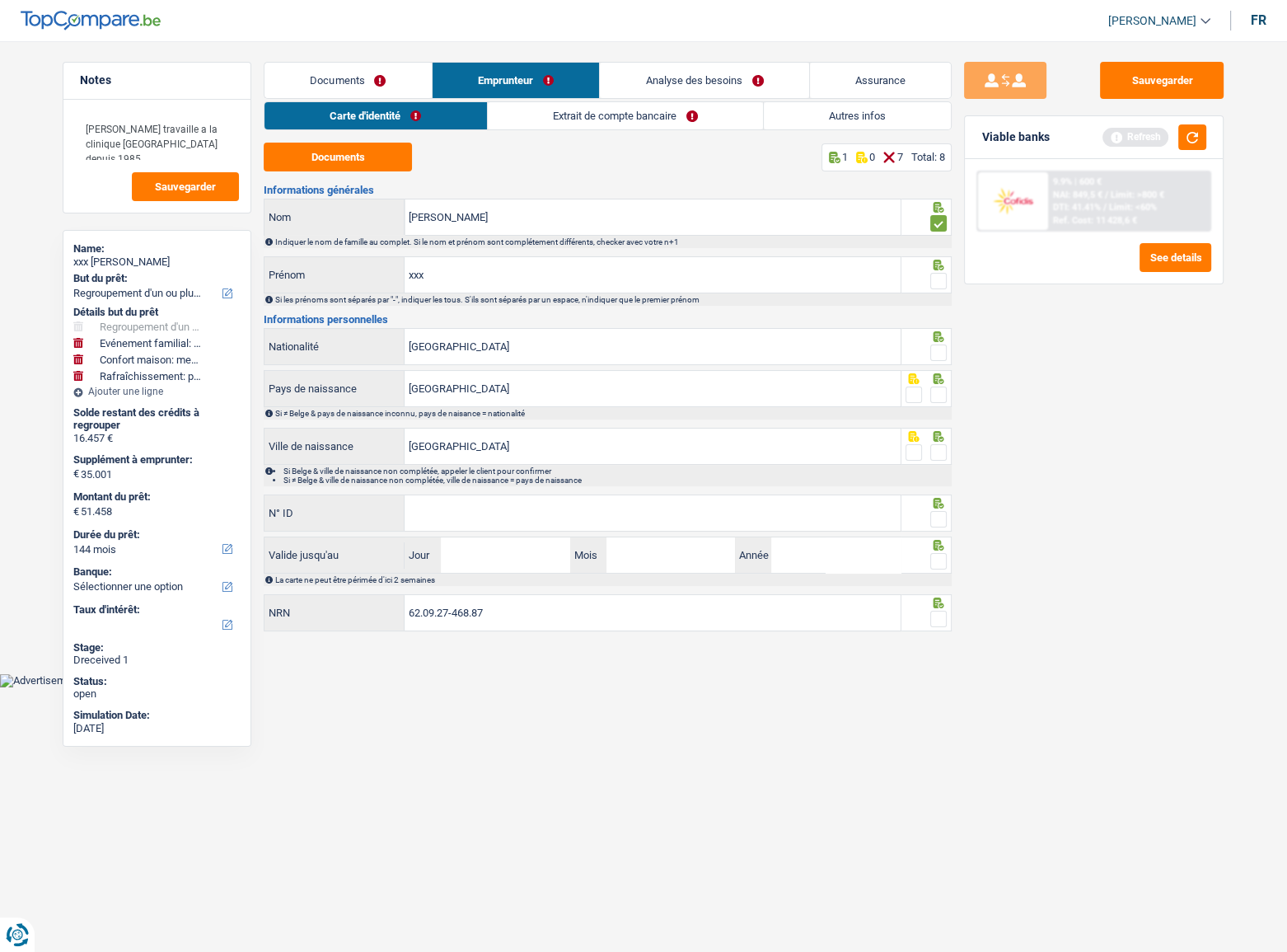
click at [0, 0] on input "radio" at bounding box center [0, 0] width 0 height 0
click at [942, 356] on span at bounding box center [938, 353] width 17 height 17
click at [0, 0] on input "radio" at bounding box center [0, 0] width 0 height 0
click at [942, 395] on span at bounding box center [938, 394] width 17 height 17
click at [0, 0] on input "radio" at bounding box center [0, 0] width 0 height 0
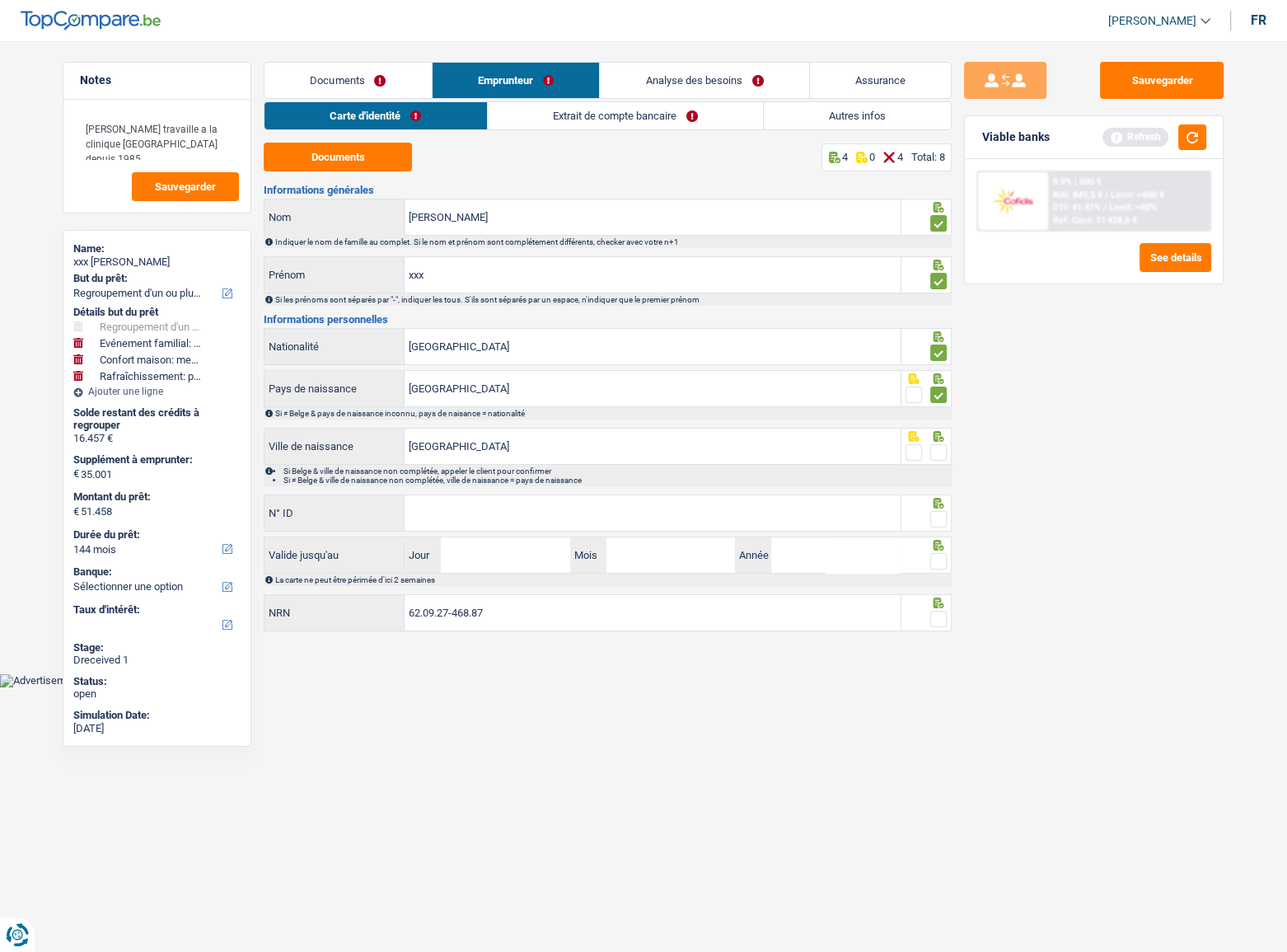
click at [940, 450] on span at bounding box center [938, 452] width 17 height 17
click at [0, 0] on input "radio" at bounding box center [0, 0] width 0 height 0
click at [825, 510] on input "N° ID" at bounding box center [653, 513] width 496 height 36
type input "592-8480076-29"
click at [940, 519] on span at bounding box center [938, 518] width 17 height 17
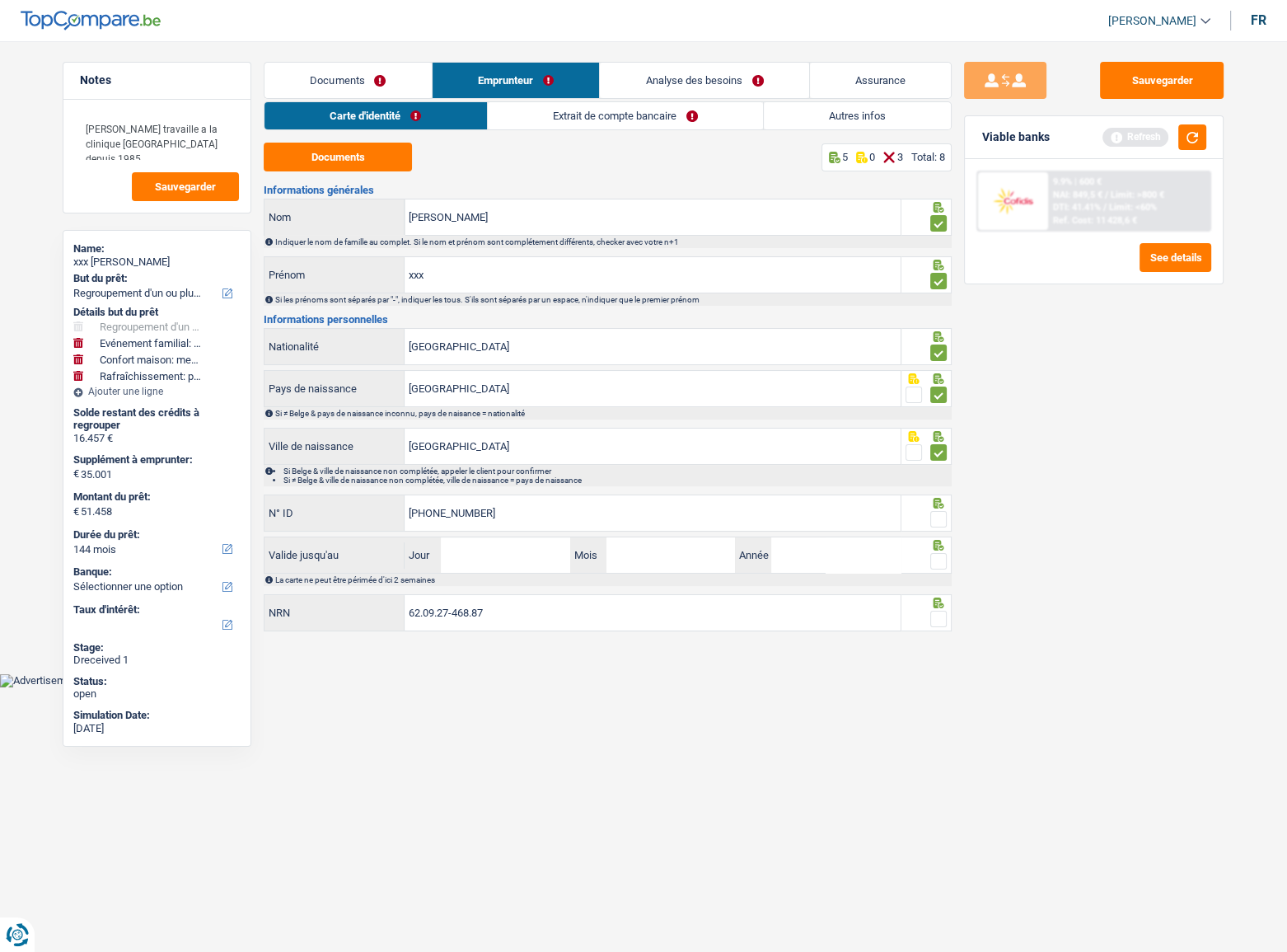
click at [0, 0] on input "radio" at bounding box center [0, 0] width 0 height 0
click at [938, 554] on span at bounding box center [938, 561] width 17 height 17
click at [0, 0] on input "radio" at bounding box center [0, 0] width 0 height 0
click at [533, 564] on input "Jour" at bounding box center [505, 555] width 128 height 36
type input "02"
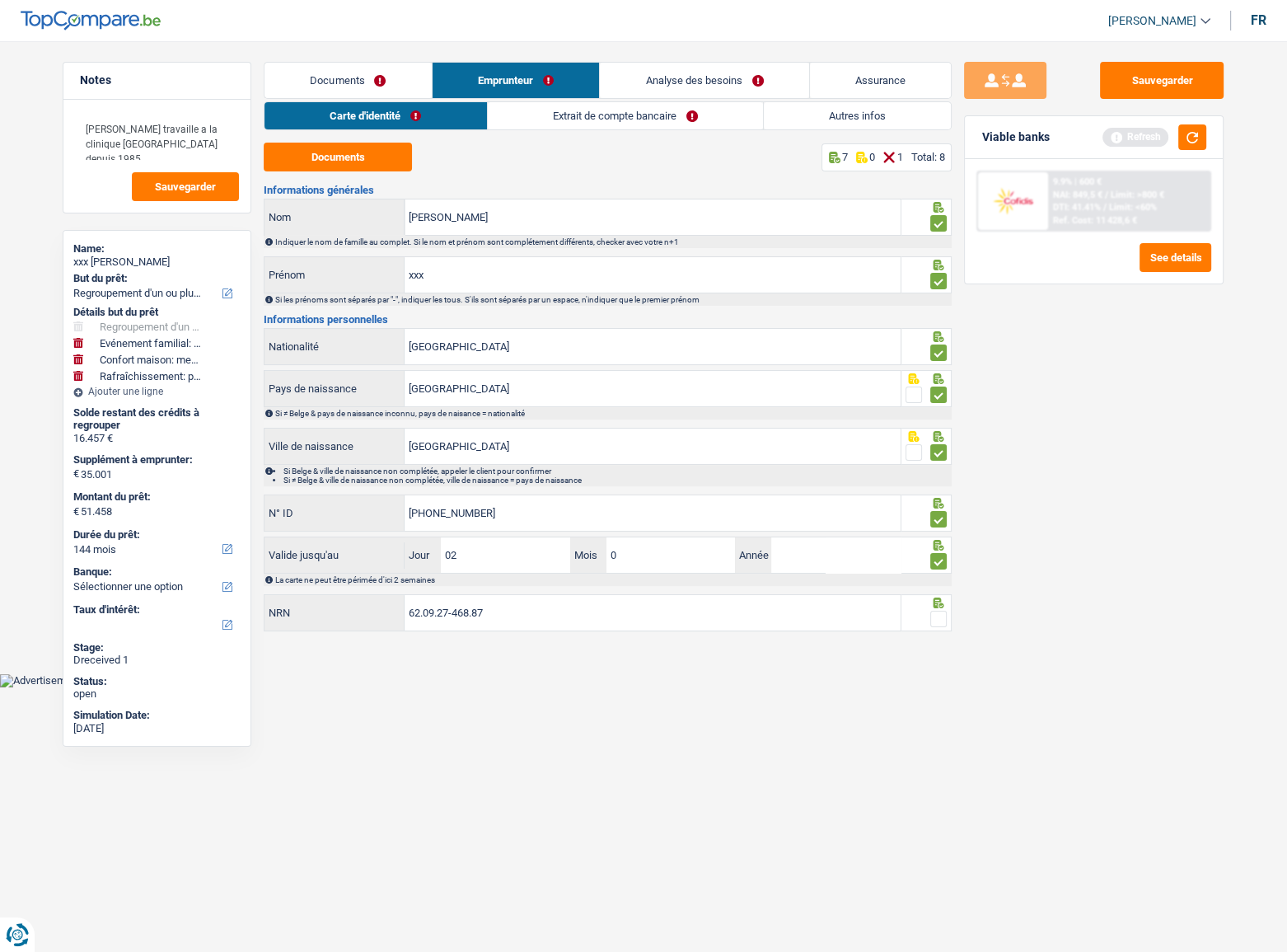
type input "08"
type input "2028"
click at [938, 612] on span at bounding box center [938, 618] width 17 height 17
click at [0, 0] on input "radio" at bounding box center [0, 0] width 0 height 0
click at [1178, 98] on button "Sauvegarder" at bounding box center [1162, 81] width 123 height 38
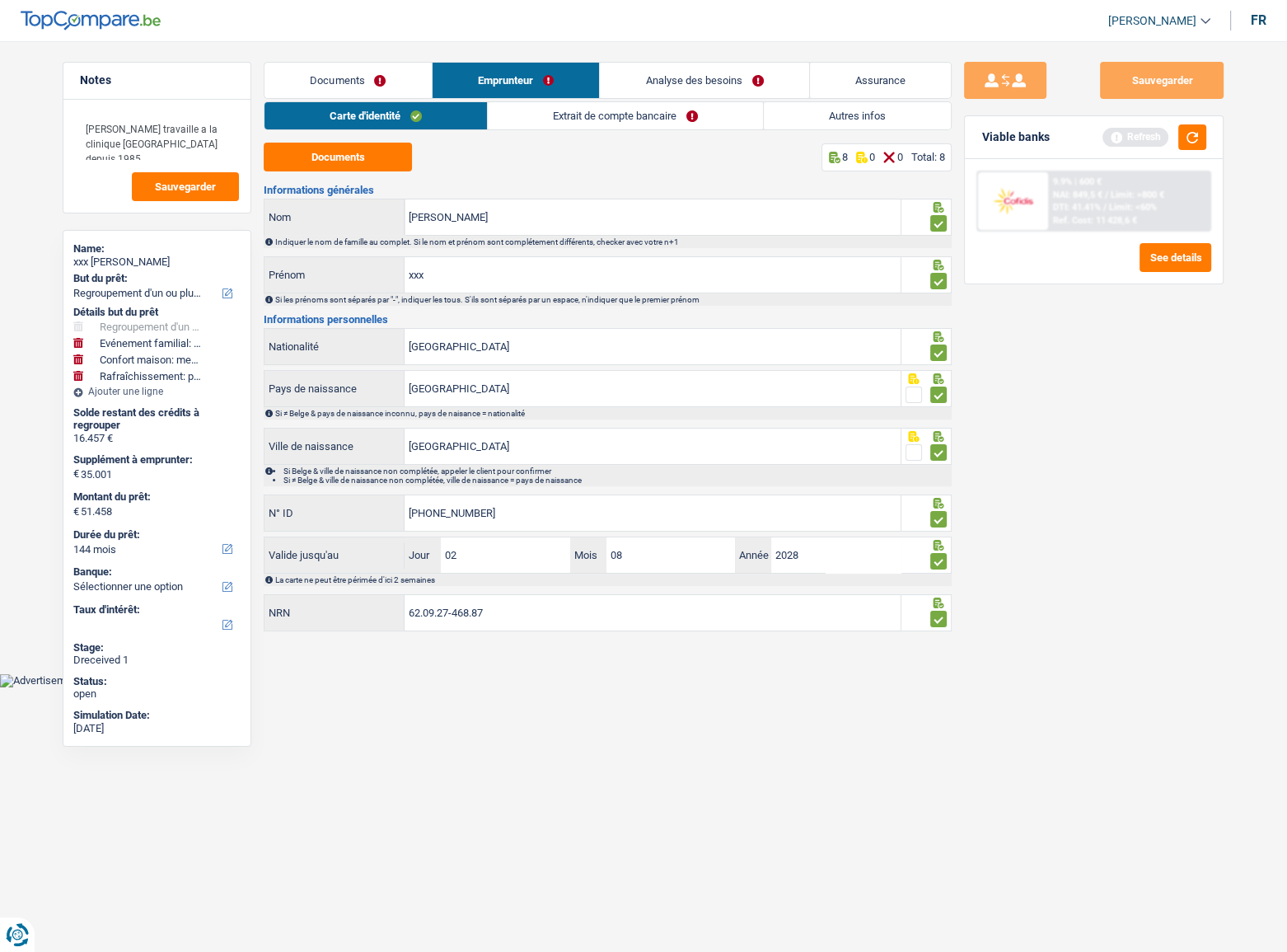
click at [726, 121] on link "Extrait de compte bancaire" at bounding box center [625, 116] width 276 height 28
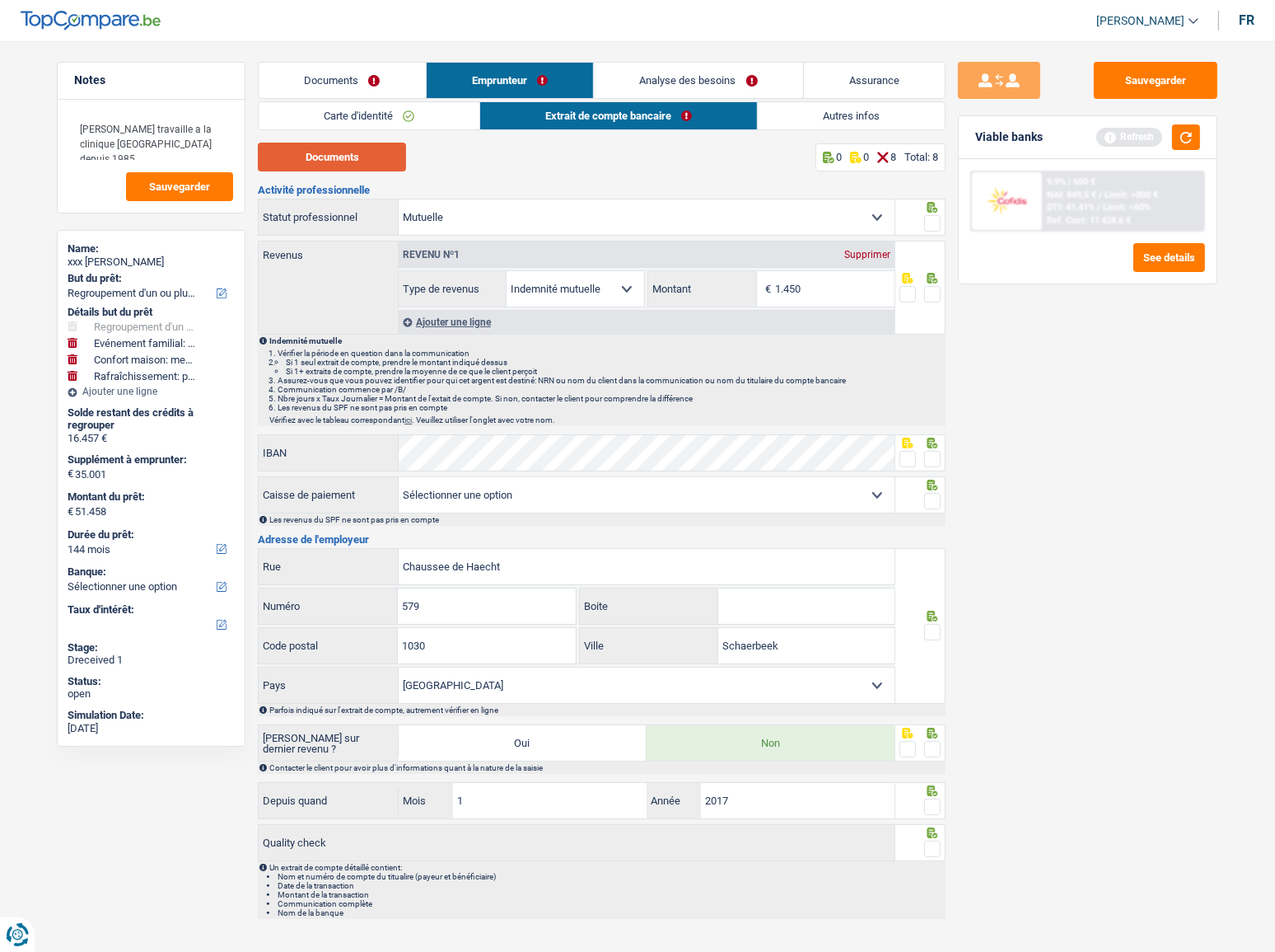
click at [387, 158] on button "Documents" at bounding box center [332, 156] width 148 height 29
click at [345, 155] on button "Documents" at bounding box center [332, 156] width 148 height 29
drag, startPoint x: 852, startPoint y: 290, endPoint x: 738, endPoint y: 292, distance: 114.0
click at [738, 292] on div "1.450 € Montant" at bounding box center [771, 288] width 246 height 36
type input "1.404"
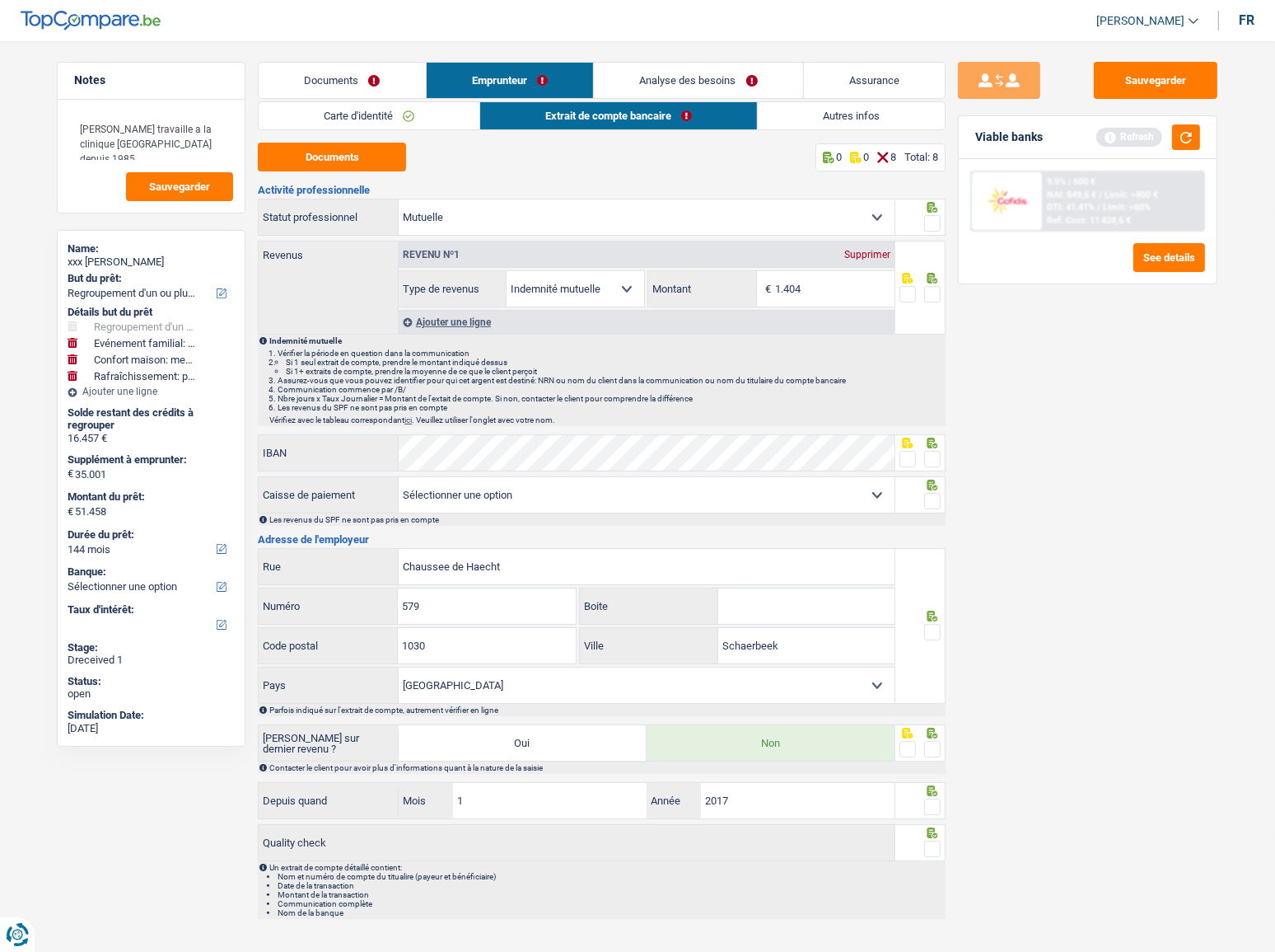
drag, startPoint x: 929, startPoint y: 296, endPoint x: 932, endPoint y: 264, distance: 32.1
click at [930, 296] on span at bounding box center [932, 293] width 17 height 17
click at [0, 0] on input "radio" at bounding box center [0, 0] width 0 height 0
click at [937, 231] on div at bounding box center [932, 223] width 17 height 21
click at [937, 225] on span at bounding box center [932, 223] width 17 height 17
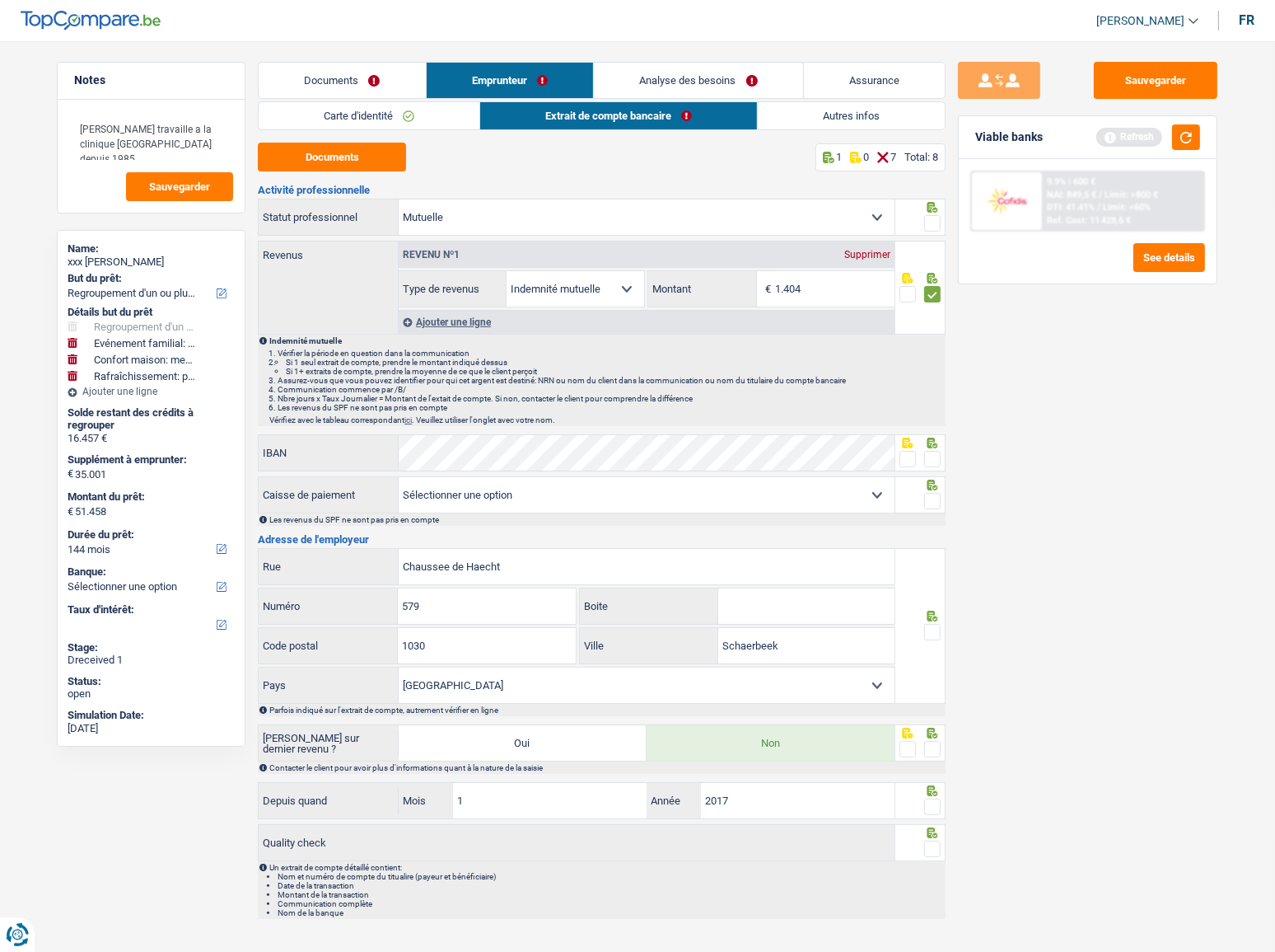
click at [0, 0] on input "radio" at bounding box center [0, 0] width 0 height 0
click at [907, 456] on span at bounding box center [908, 458] width 17 height 17
click at [0, 0] on input "radio" at bounding box center [0, 0] width 0 height 0
drag, startPoint x: 932, startPoint y: 492, endPoint x: 932, endPoint y: 505, distance: 13.0
click at [932, 494] on span at bounding box center [932, 501] width 17 height 17
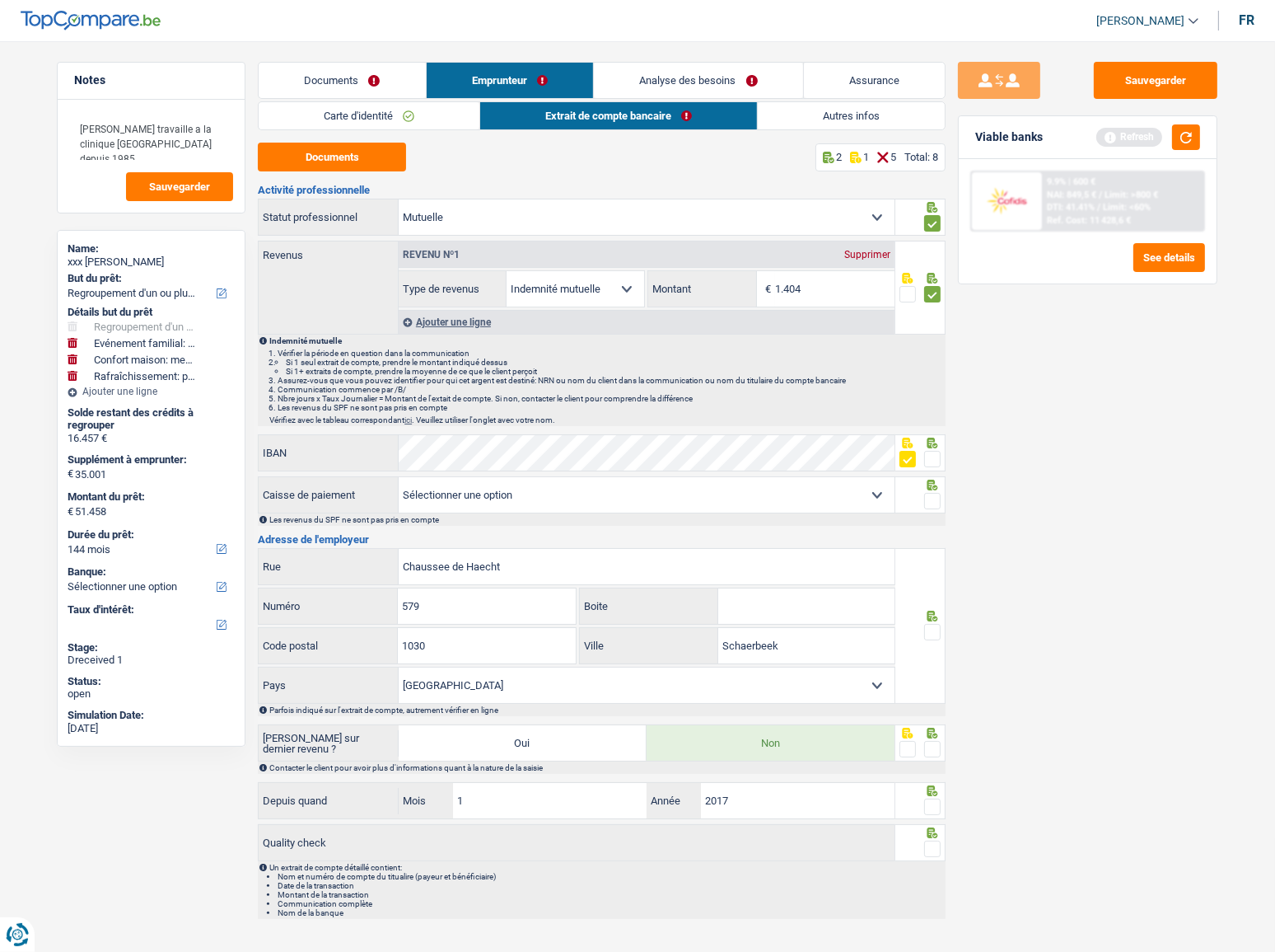
click at [0, 0] on input "radio" at bounding box center [0, 0] width 0 height 0
click at [932, 624] on span at bounding box center [932, 632] width 17 height 17
click at [0, 0] on input "radio" at bounding box center [0, 0] width 0 height 0
click at [933, 741] on span at bounding box center [932, 749] width 17 height 17
click at [0, 0] on input "radio" at bounding box center [0, 0] width 0 height 0
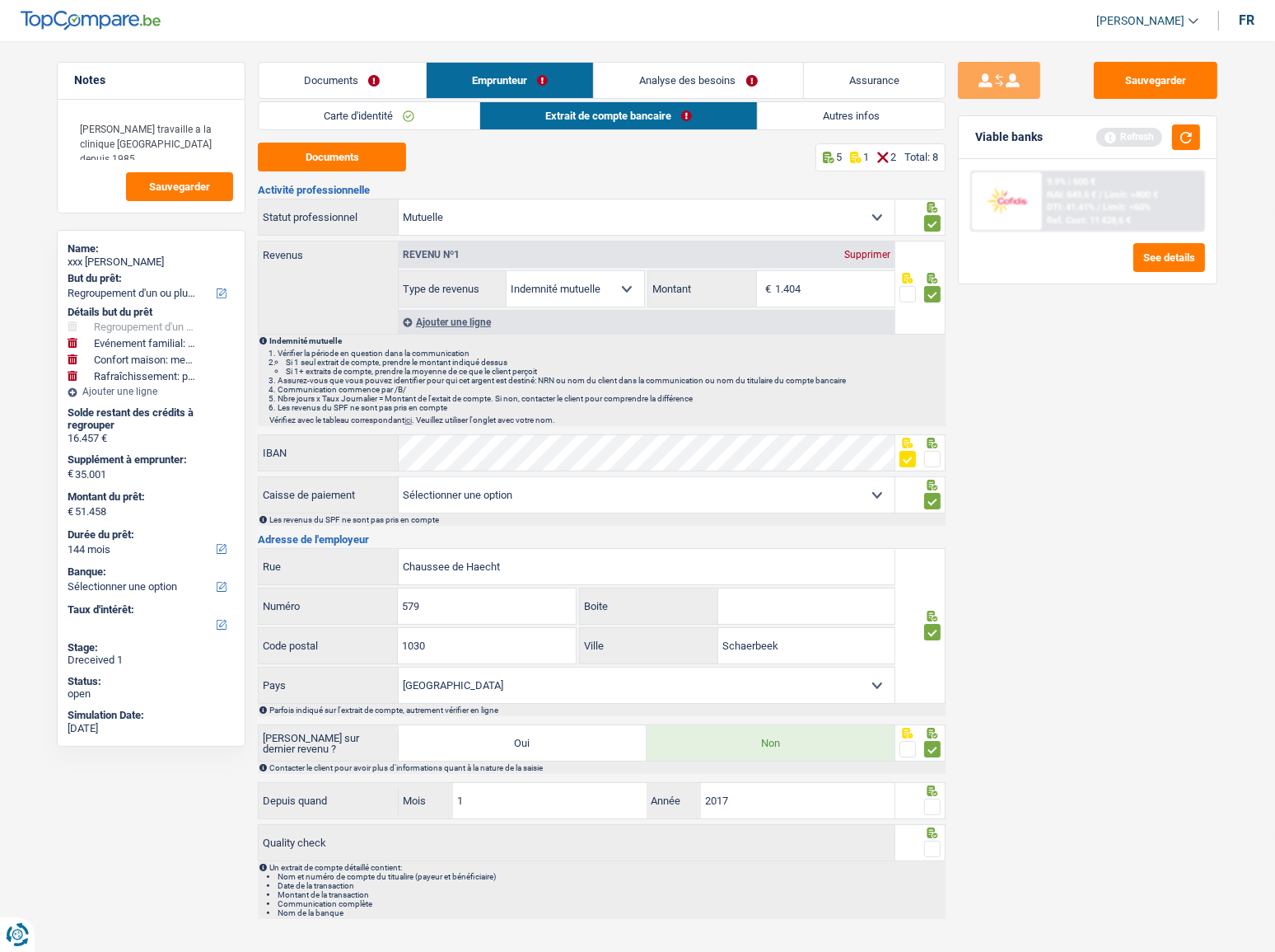
click at [934, 799] on span at bounding box center [932, 806] width 17 height 17
click at [0, 0] on input "radio" at bounding box center [0, 0] width 0 height 0
click at [932, 845] on span at bounding box center [932, 848] width 17 height 17
click at [0, 0] on input "radio" at bounding box center [0, 0] width 0 height 0
click at [791, 108] on link "Autres infos" at bounding box center [851, 116] width 187 height 28
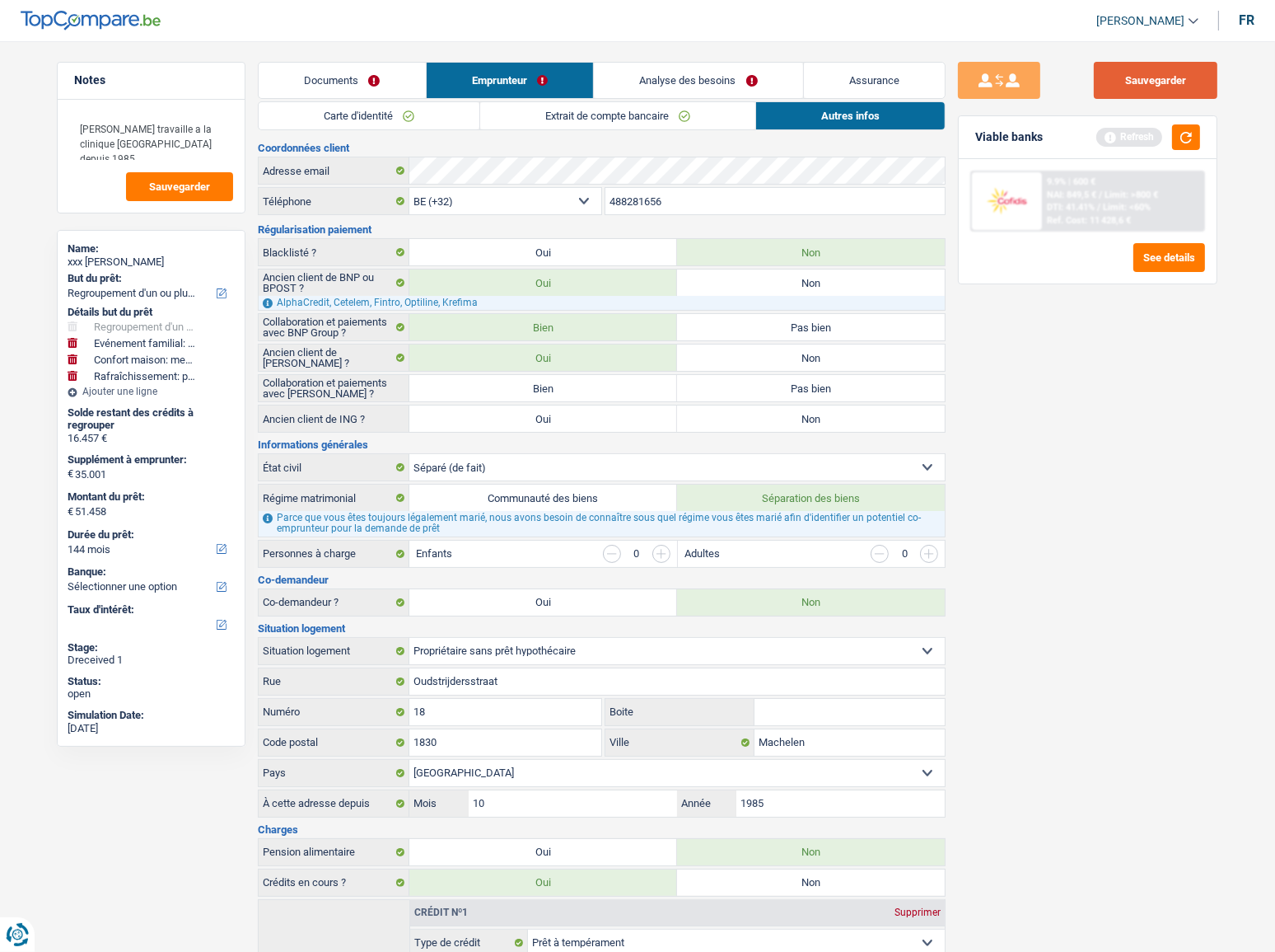
click at [1179, 82] on button "Sauvegarder" at bounding box center [1155, 81] width 123 height 38
click at [1187, 137] on button "button" at bounding box center [1186, 137] width 28 height 26
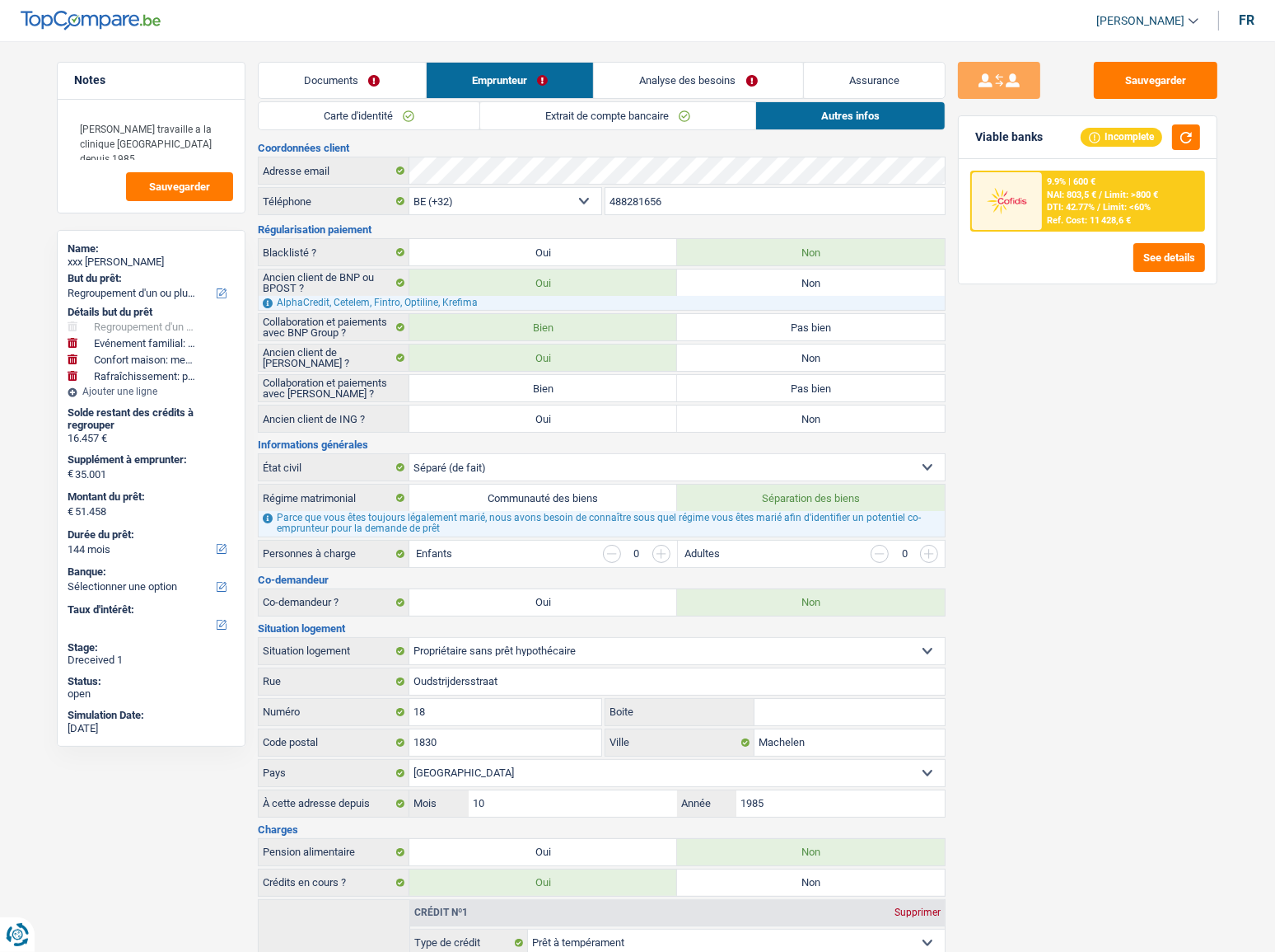
click at [684, 76] on link "Analyse des besoins" at bounding box center [698, 80] width 209 height 36
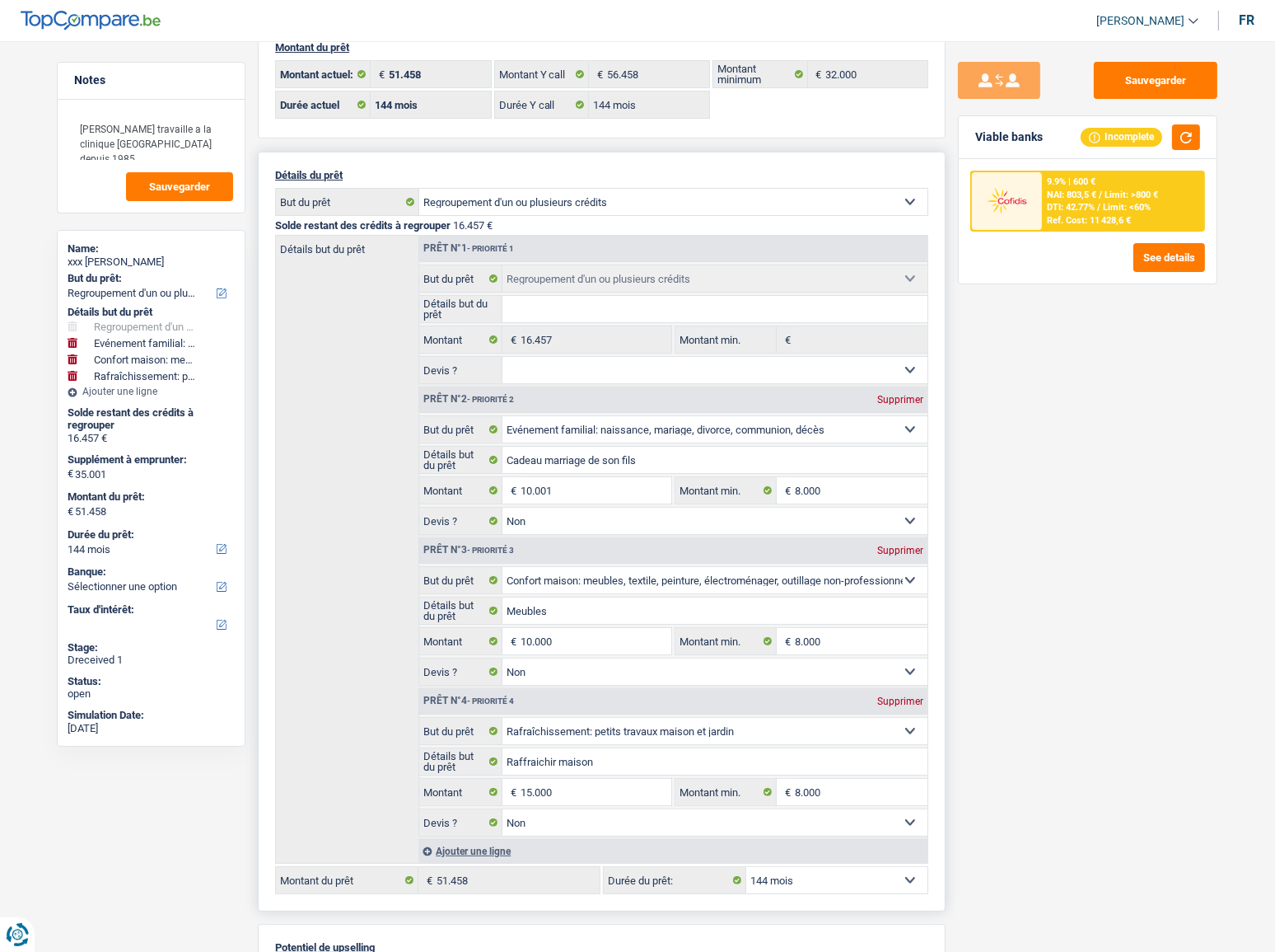
scroll to position [224, 0]
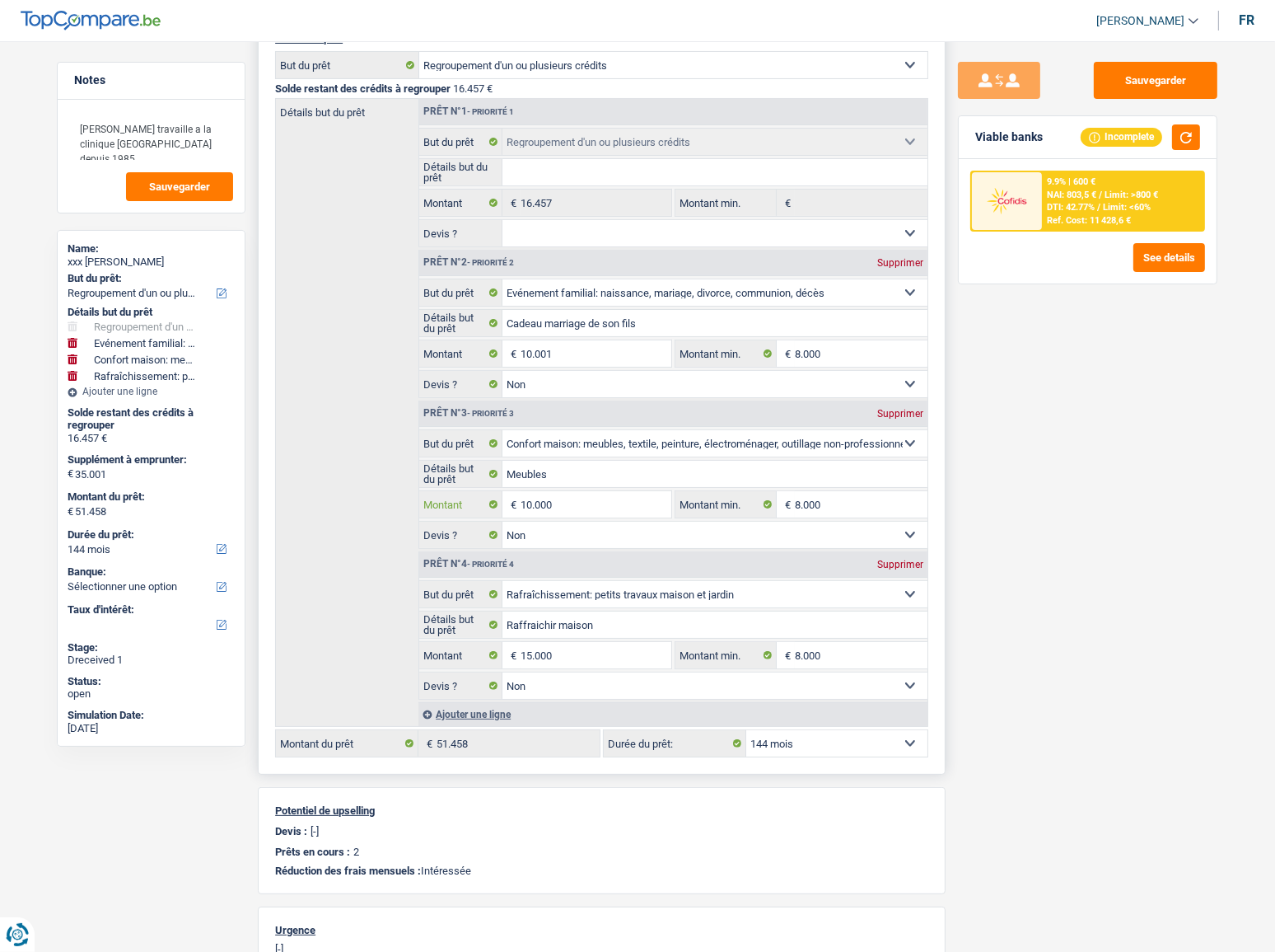
click at [592, 507] on input "10.000" at bounding box center [596, 504] width 151 height 27
click at [1047, 216] on div "Ref. Cost: 11 428,6 €" at bounding box center [1088, 220] width 84 height 11
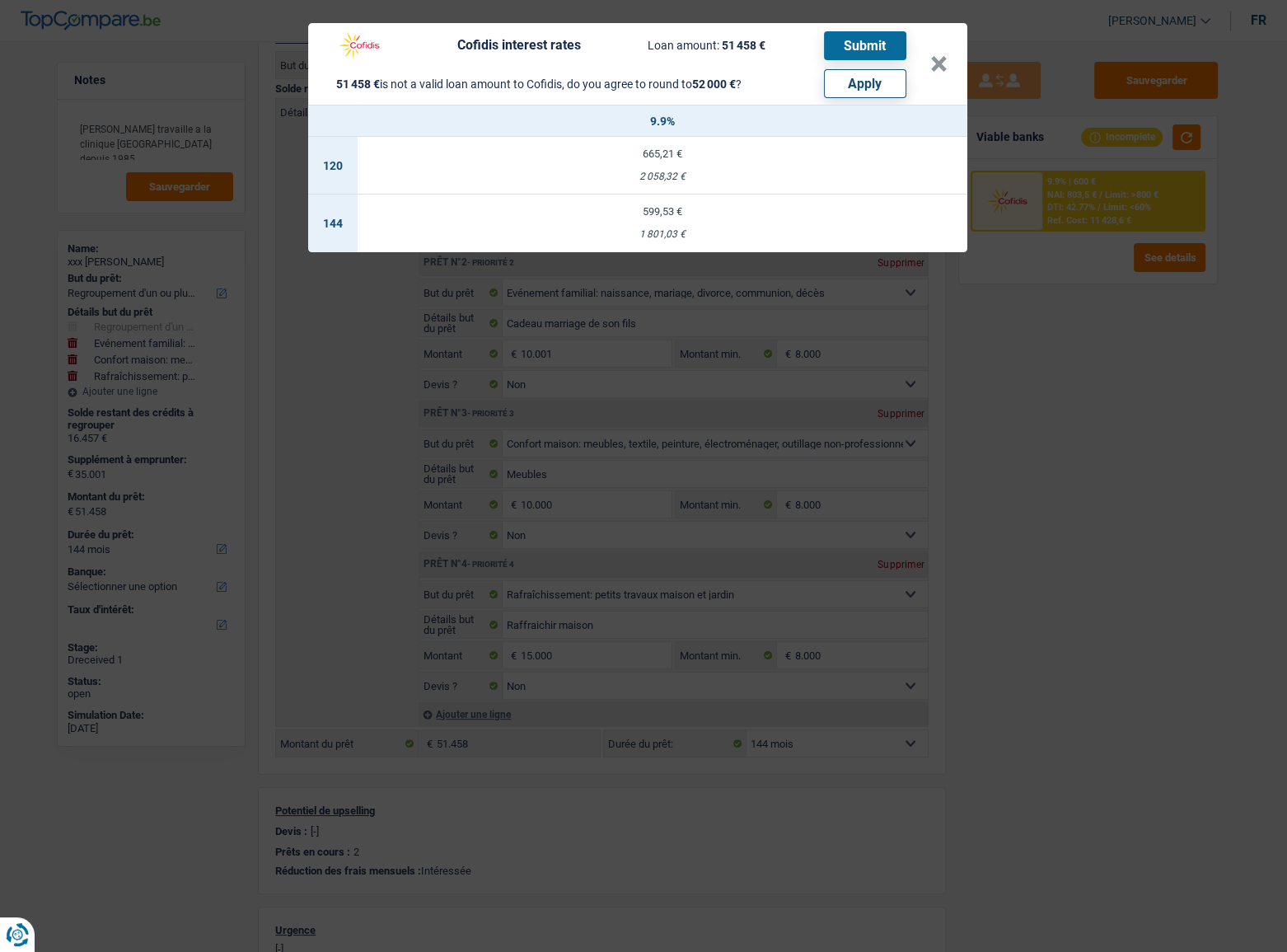
click at [844, 87] on button "Apply" at bounding box center [864, 83] width 82 height 29
type input "35.543"
type input "52.000"
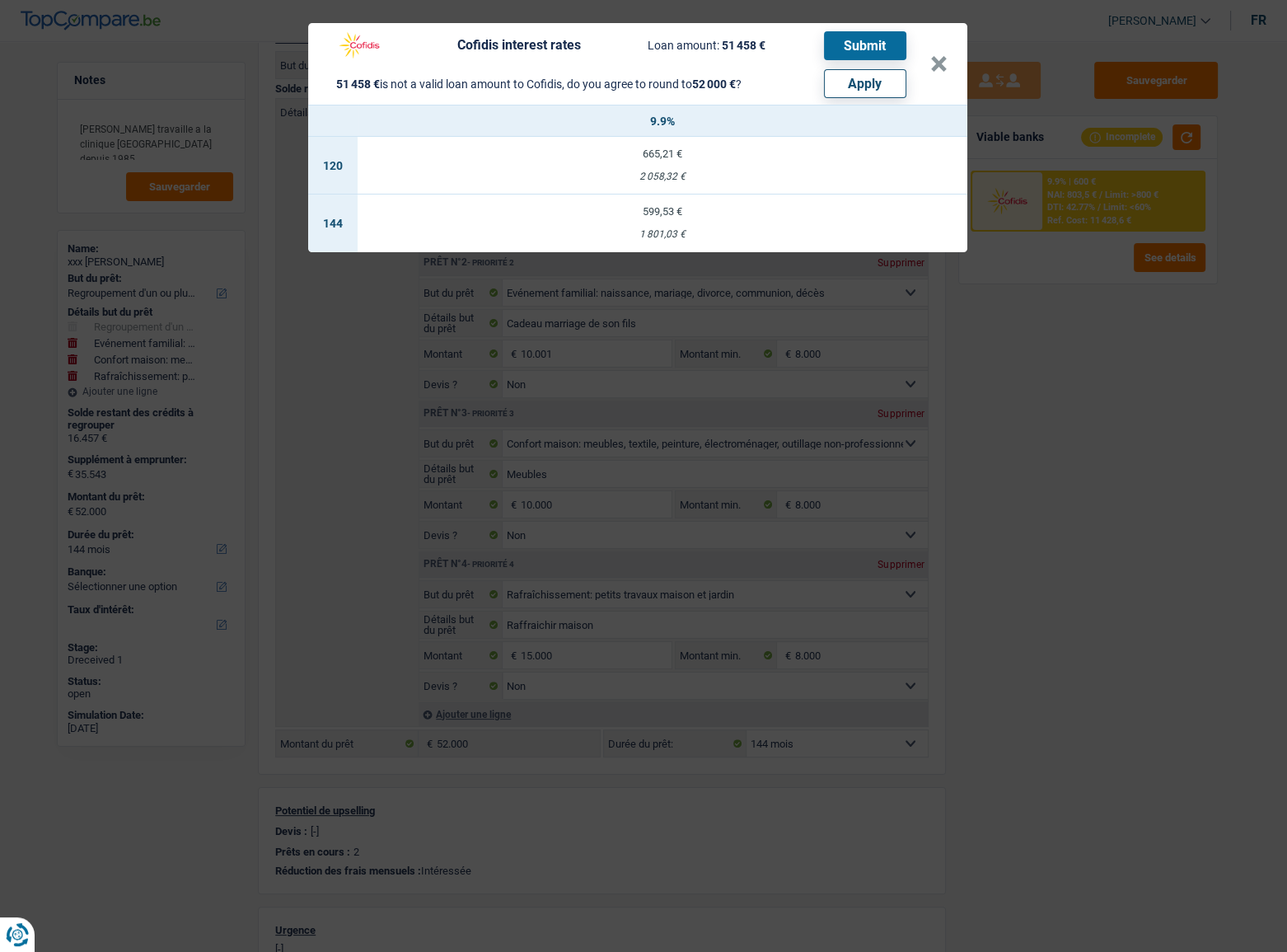
select select "other"
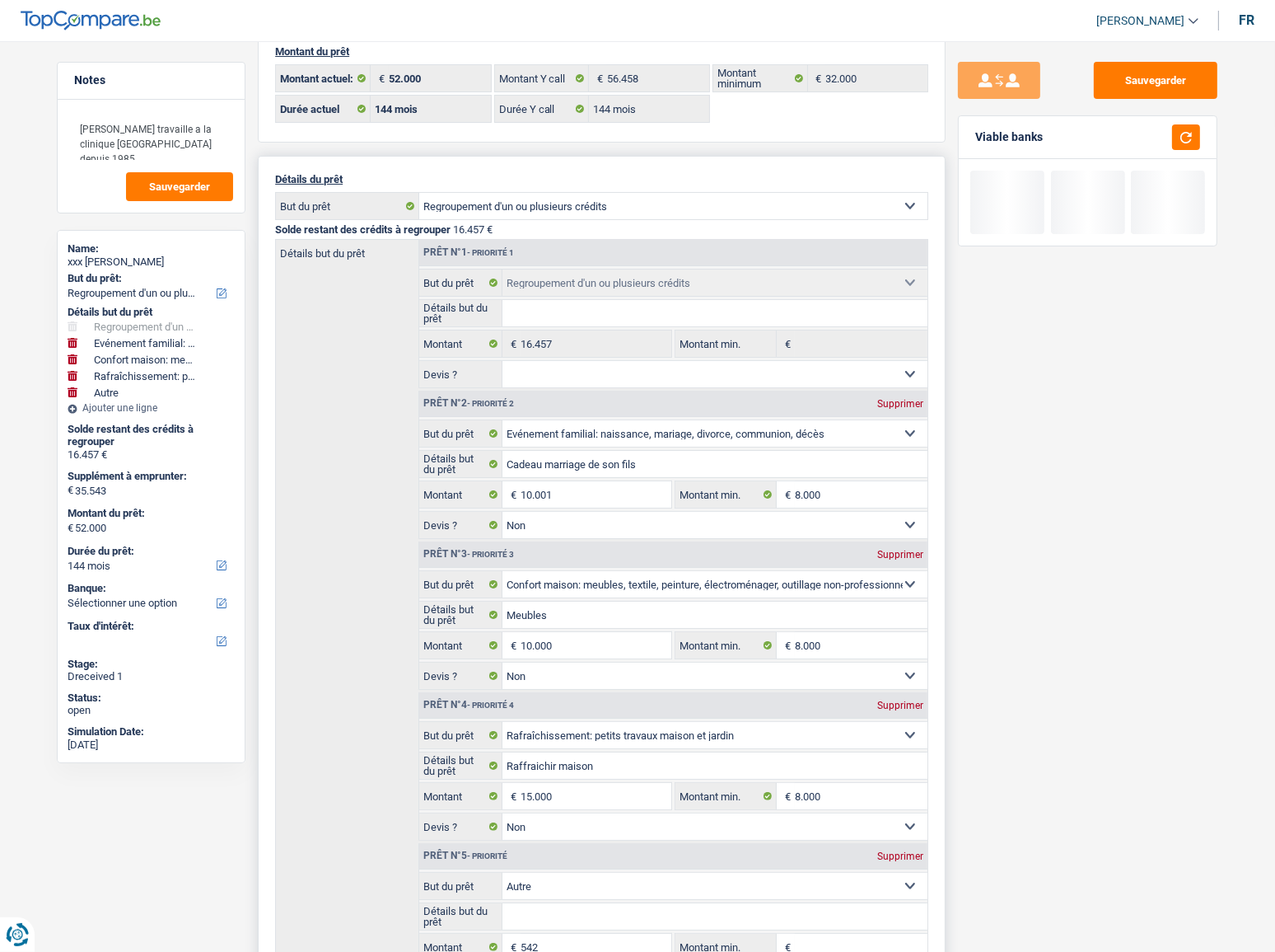
scroll to position [0, 0]
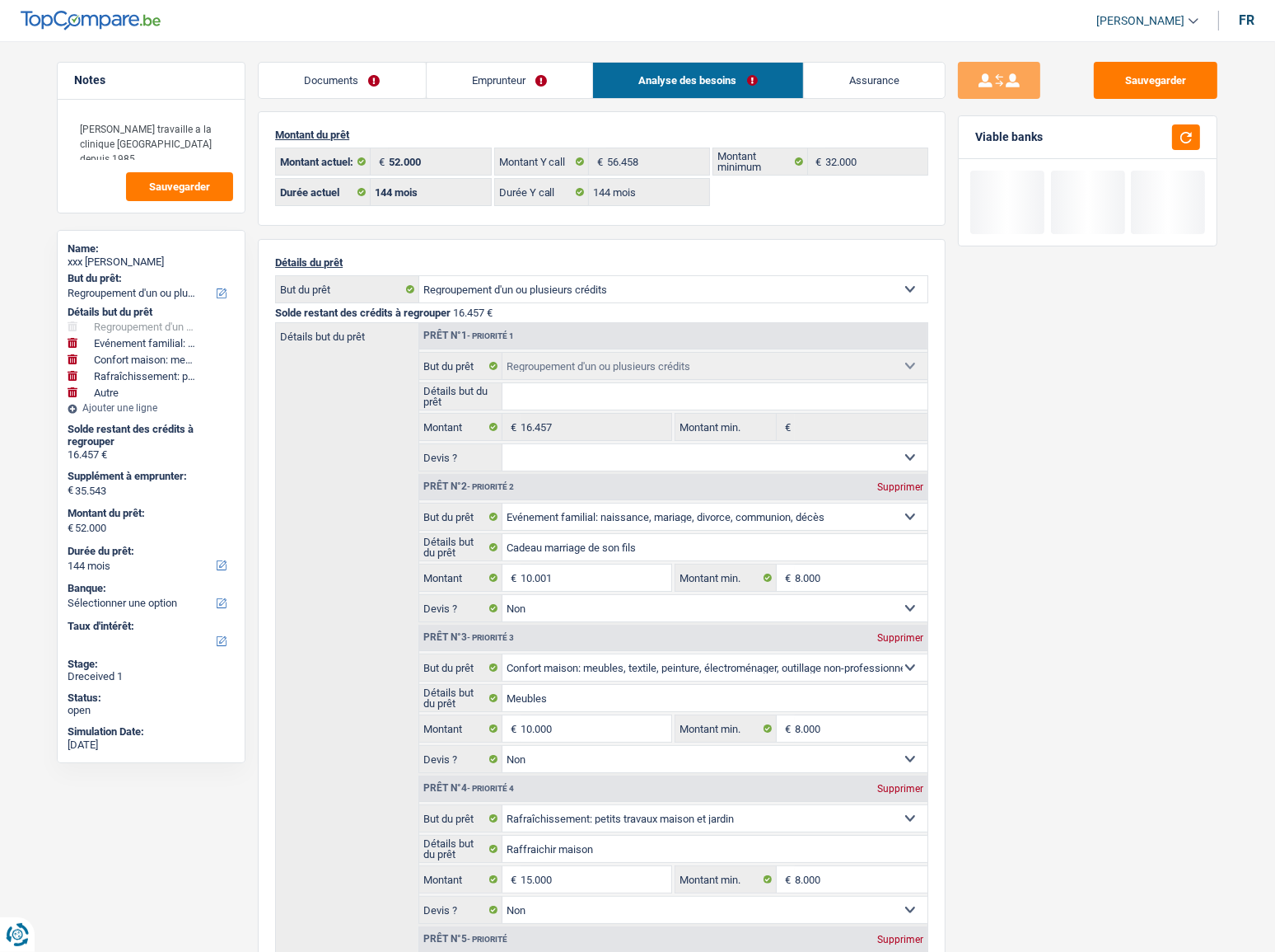
click at [524, 98] on div "Documents Emprunteur Analyse des besoins Assurance Emprunteur xxx Kilolo Ndombe…" at bounding box center [601, 823] width 688 height 1522
click at [542, 86] on link "Emprunteur" at bounding box center [510, 80] width 167 height 36
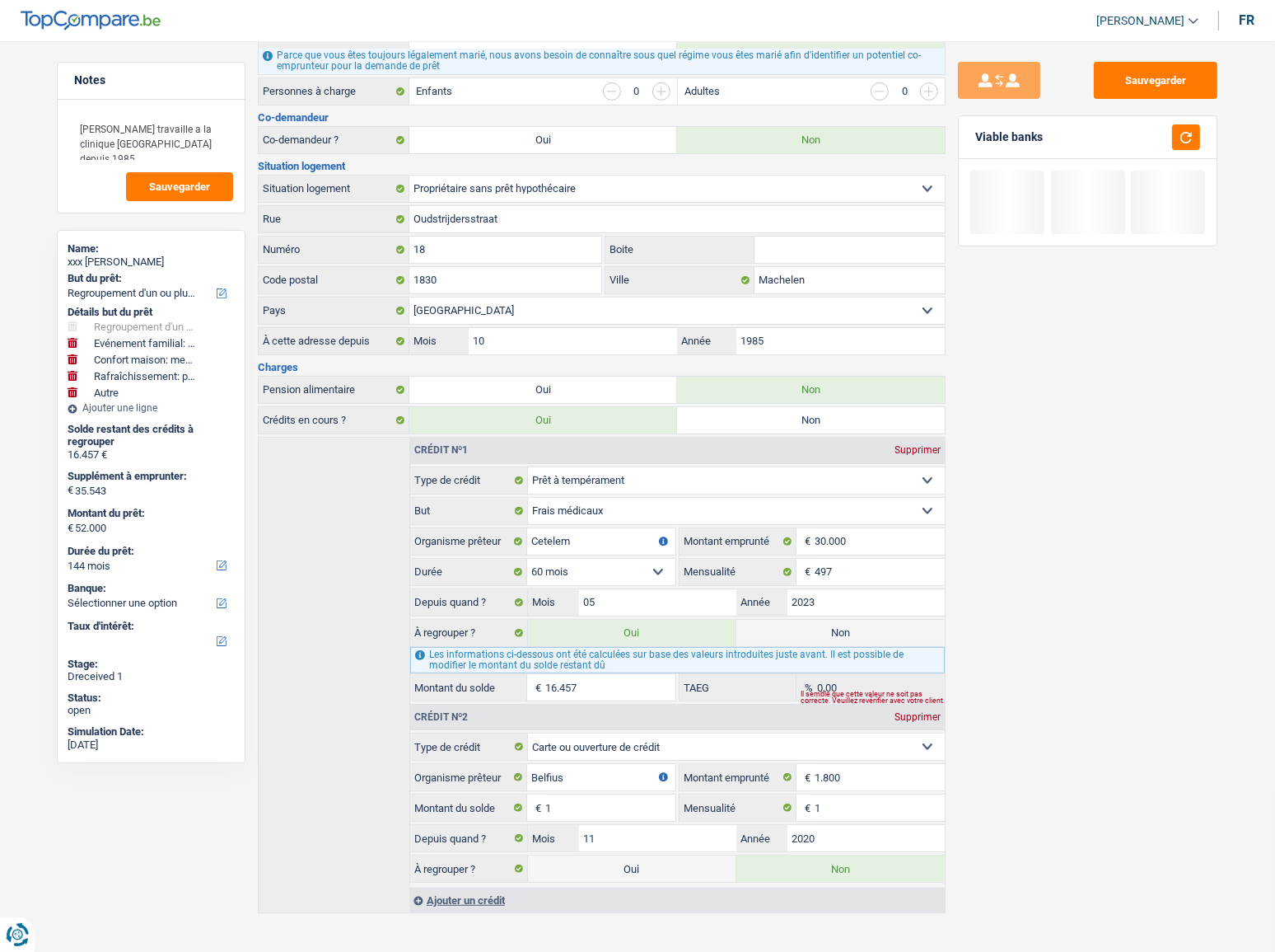
scroll to position [470, 0]
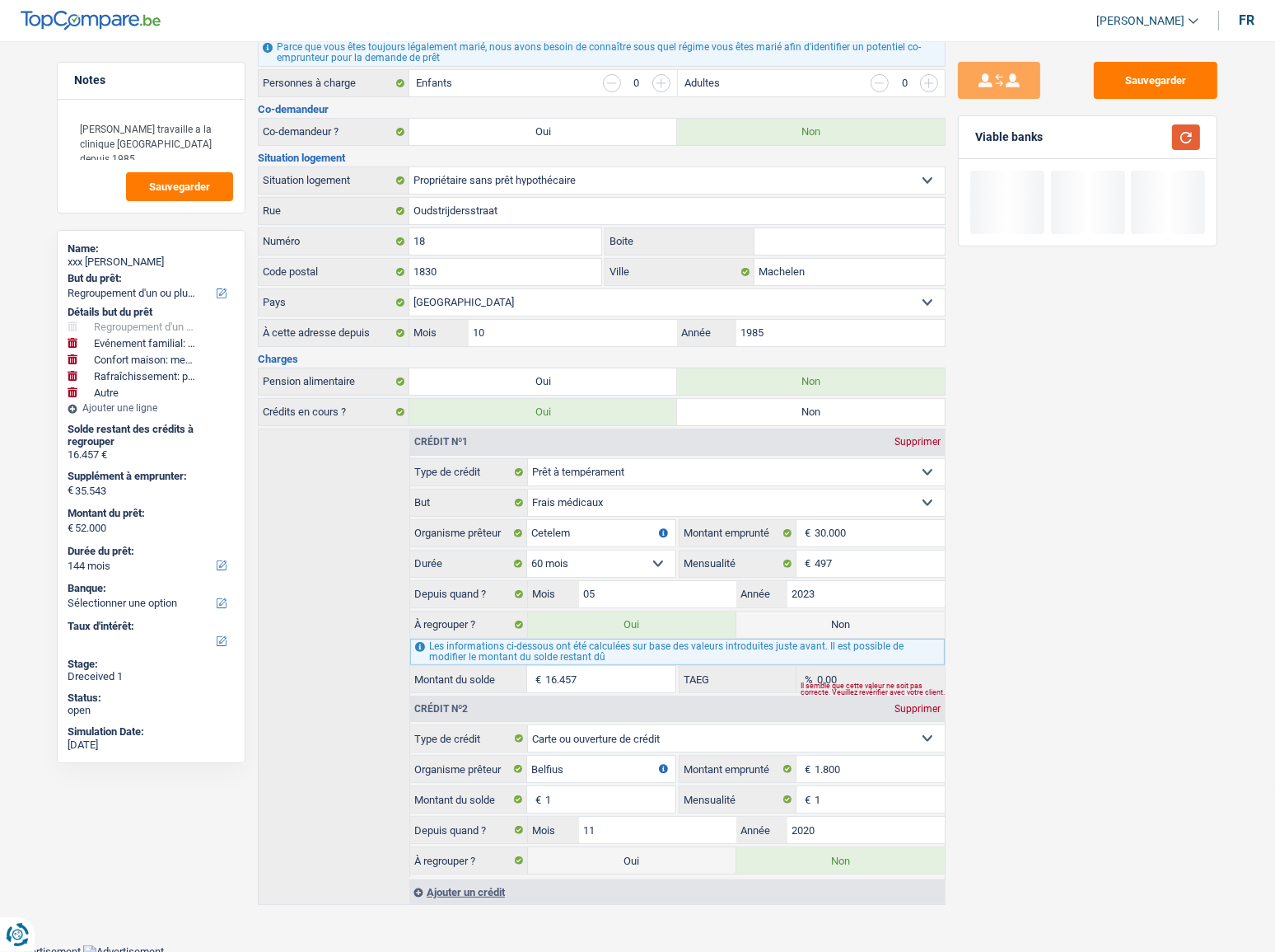
click at [1189, 137] on button "button" at bounding box center [1186, 137] width 28 height 26
click at [1164, 86] on button "Sauvegarder" at bounding box center [1155, 81] width 123 height 38
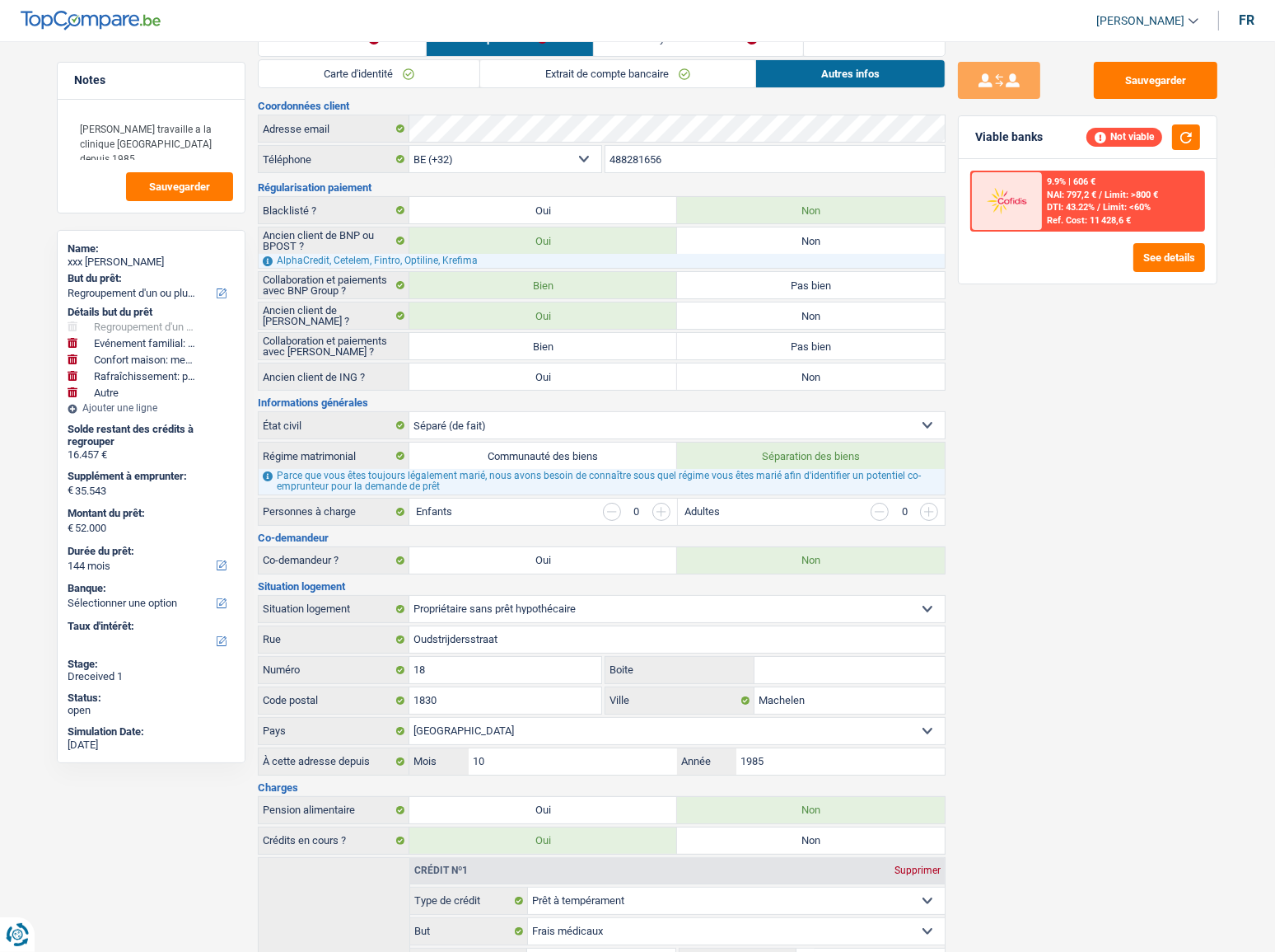
scroll to position [0, 0]
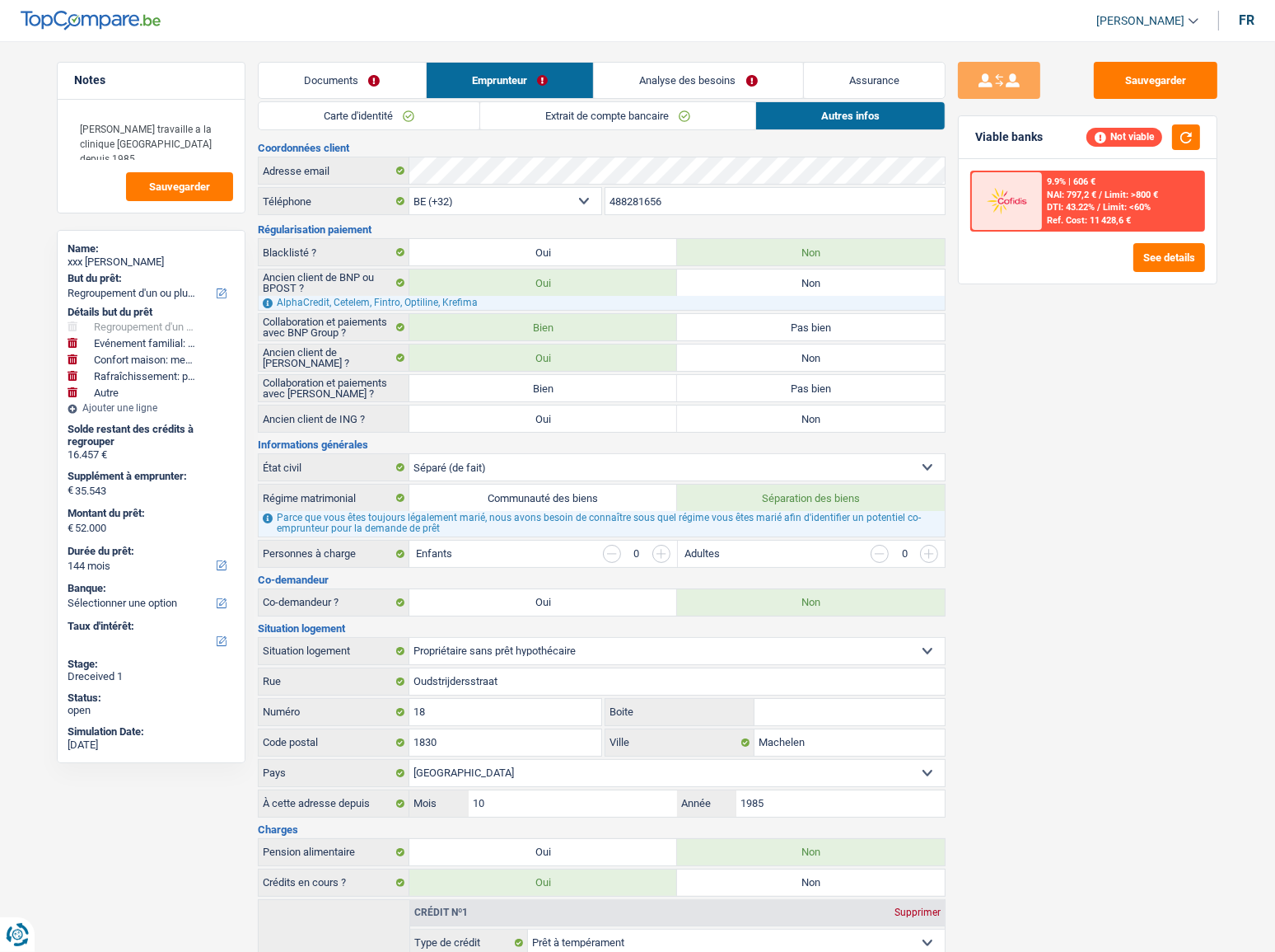
click at [430, 121] on link "Carte d'identité" at bounding box center [369, 116] width 221 height 28
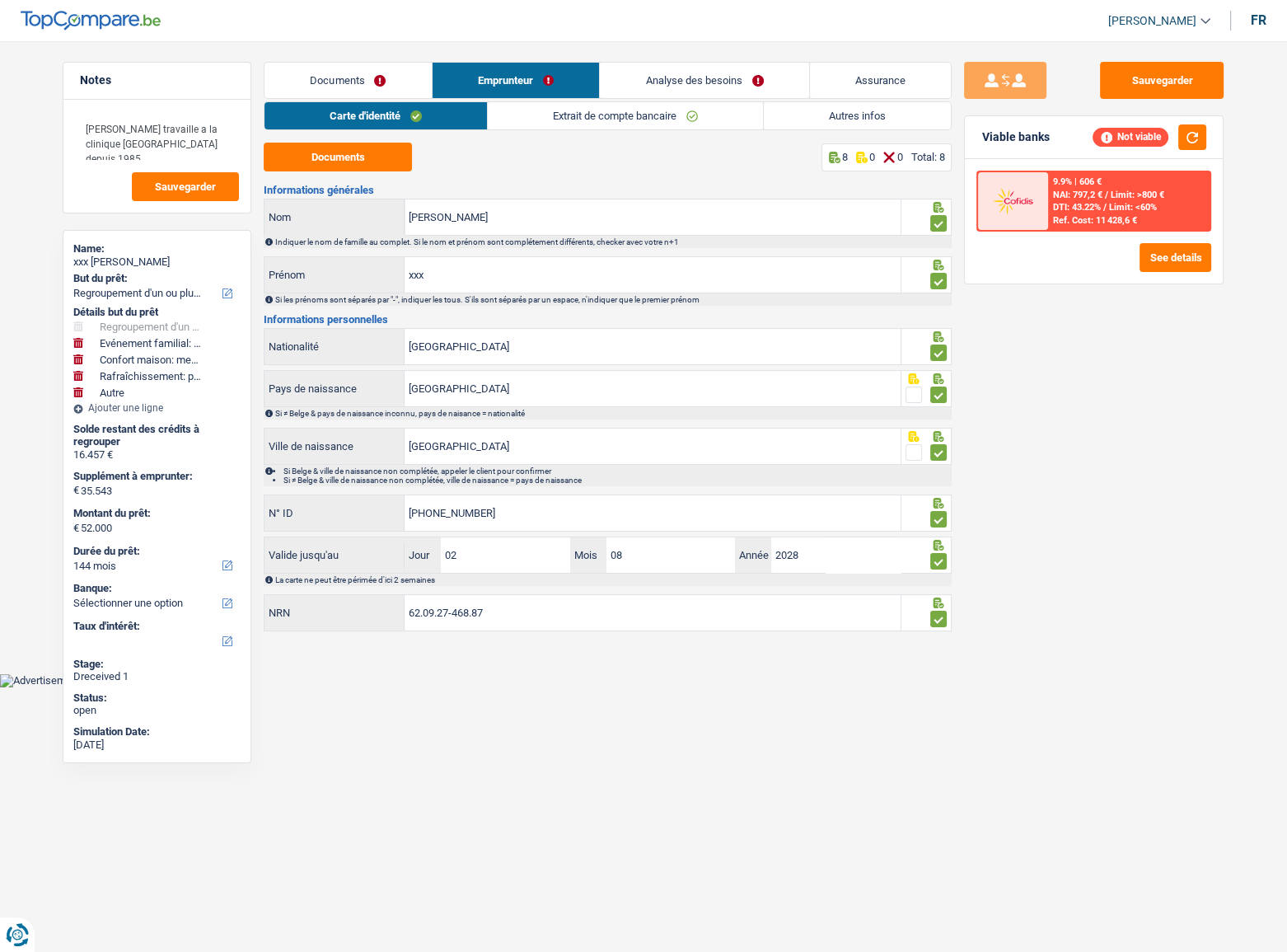
click at [686, 73] on link "Analyse des besoins" at bounding box center [704, 80] width 209 height 36
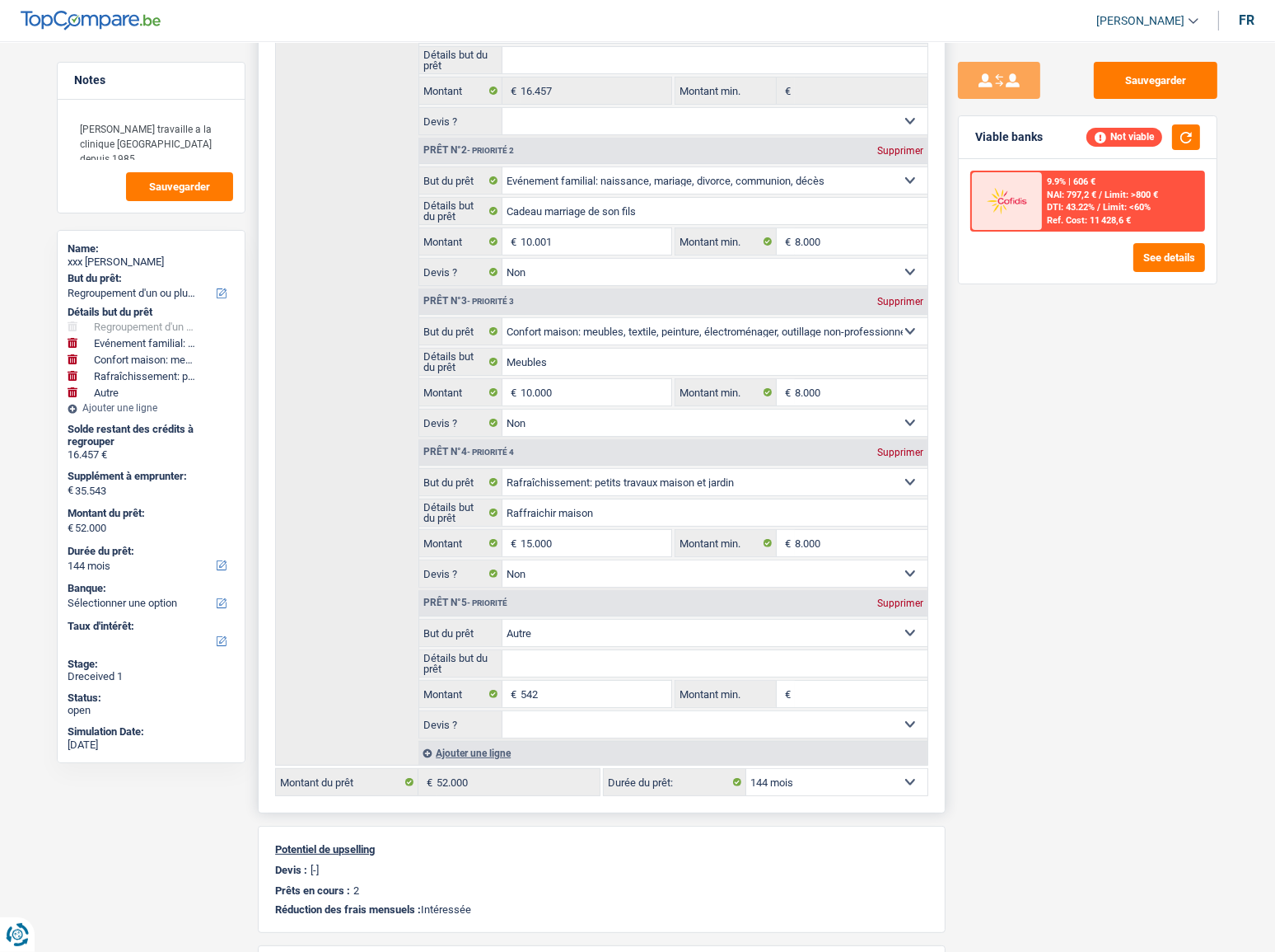
scroll to position [449, 0]
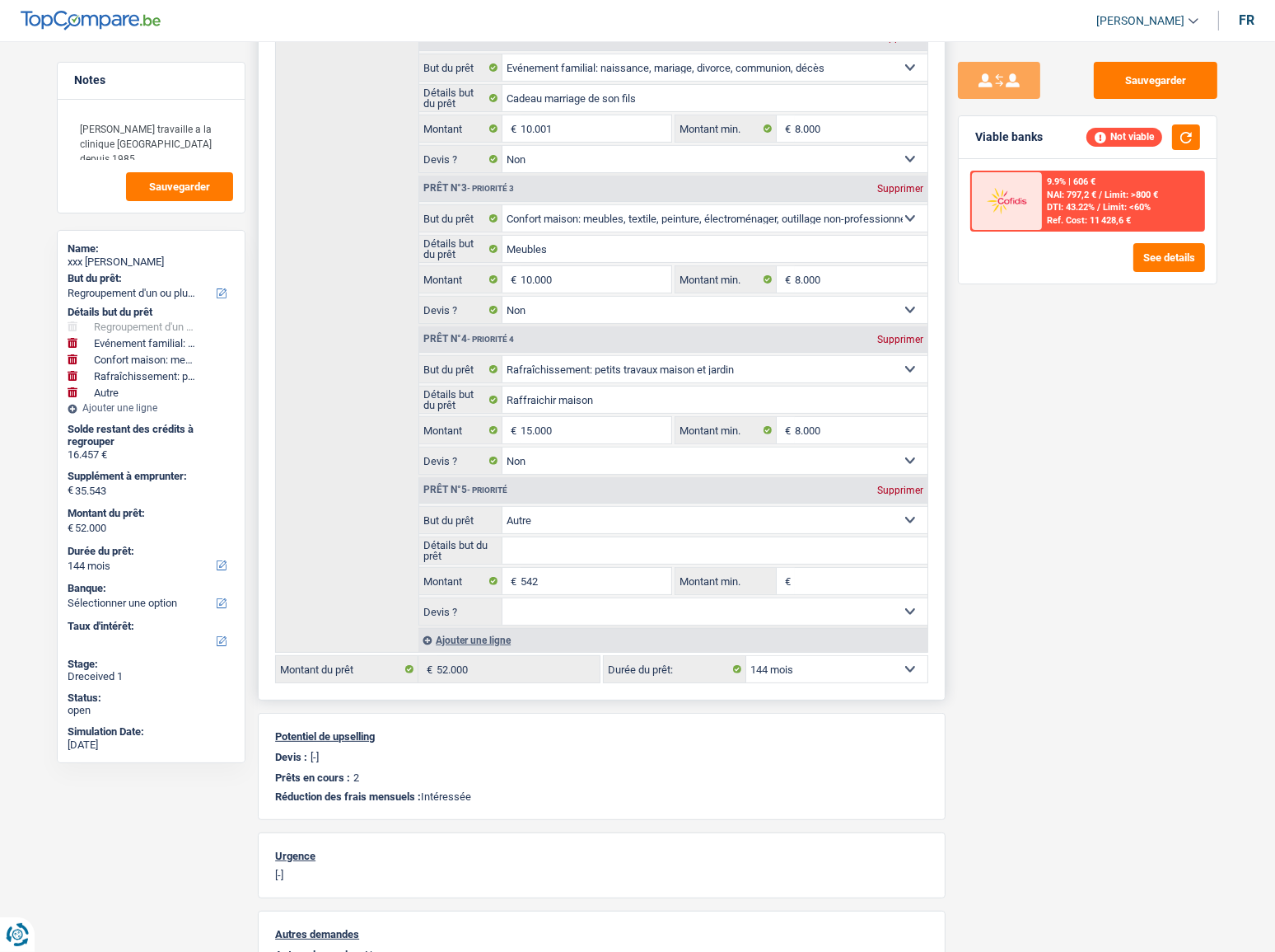
click at [898, 497] on div "Prêt n°5 - Priorité Supprimer" at bounding box center [674, 490] width 509 height 27
click at [896, 489] on div "Supprimer" at bounding box center [900, 490] width 54 height 10
type input "35.001"
type input "51.458"
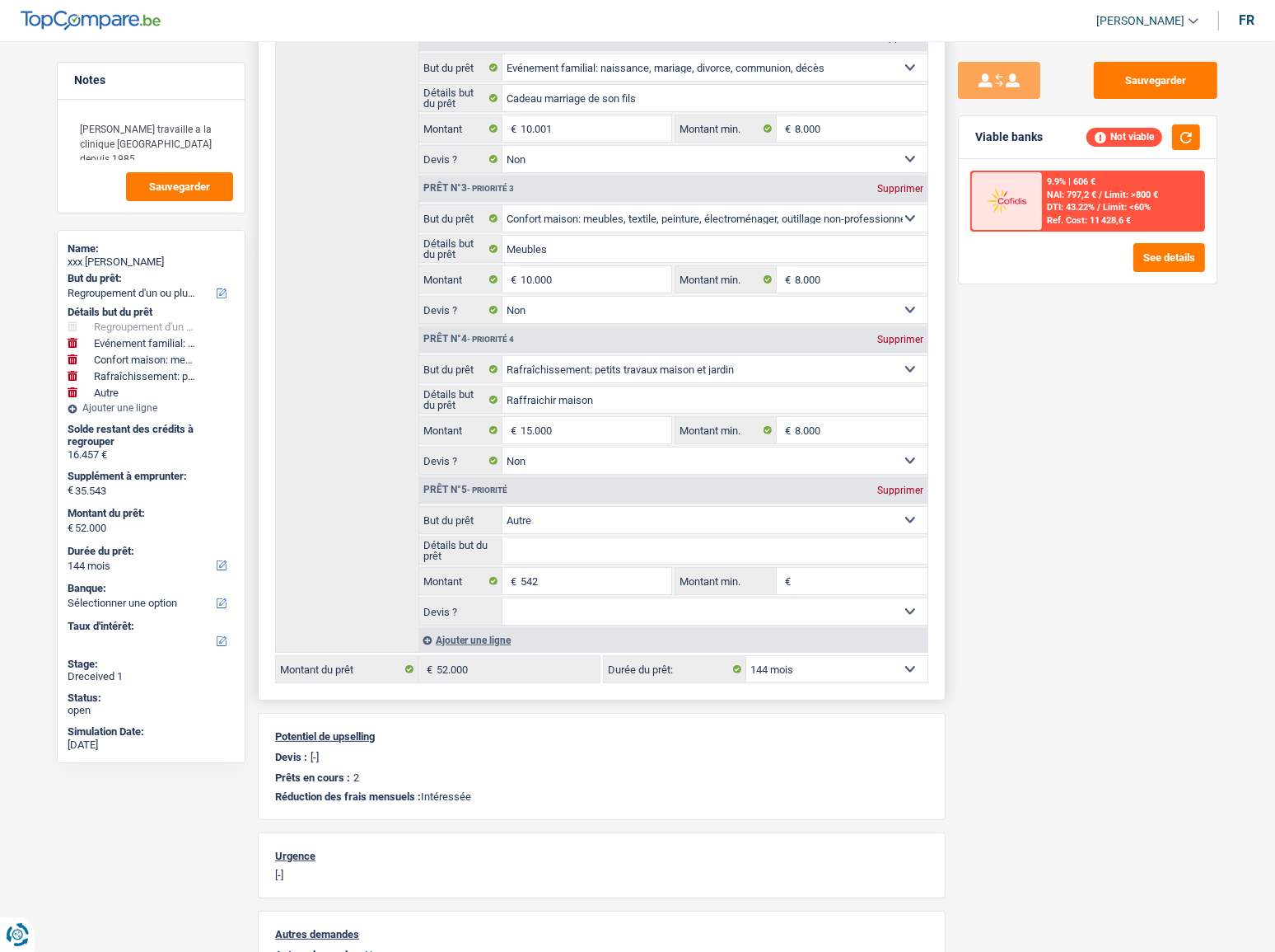
type input "51.458"
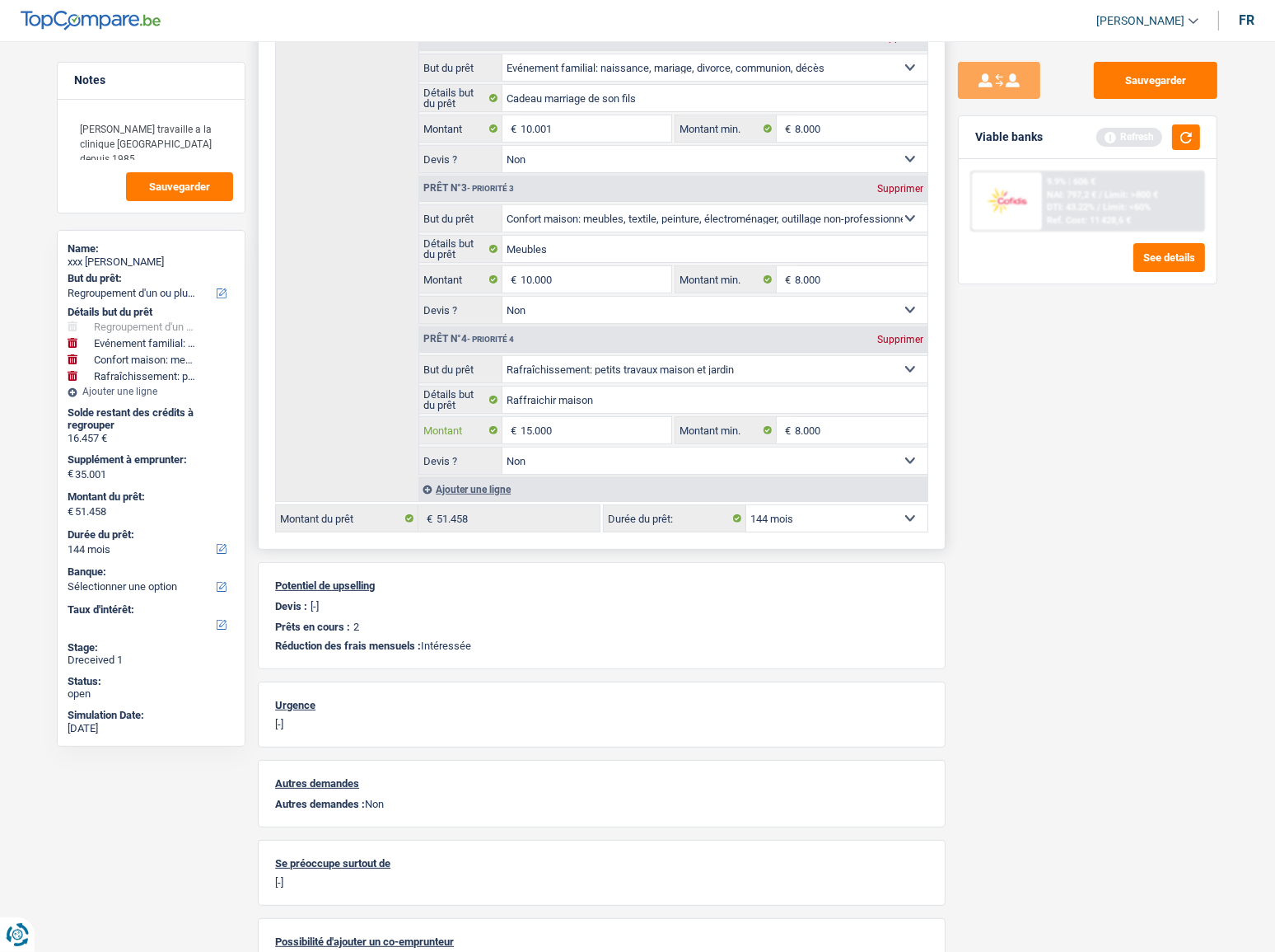
click at [532, 436] on input "15.000" at bounding box center [596, 430] width 151 height 27
click at [538, 279] on input "10.000" at bounding box center [596, 278] width 151 height 27
type input "9.000"
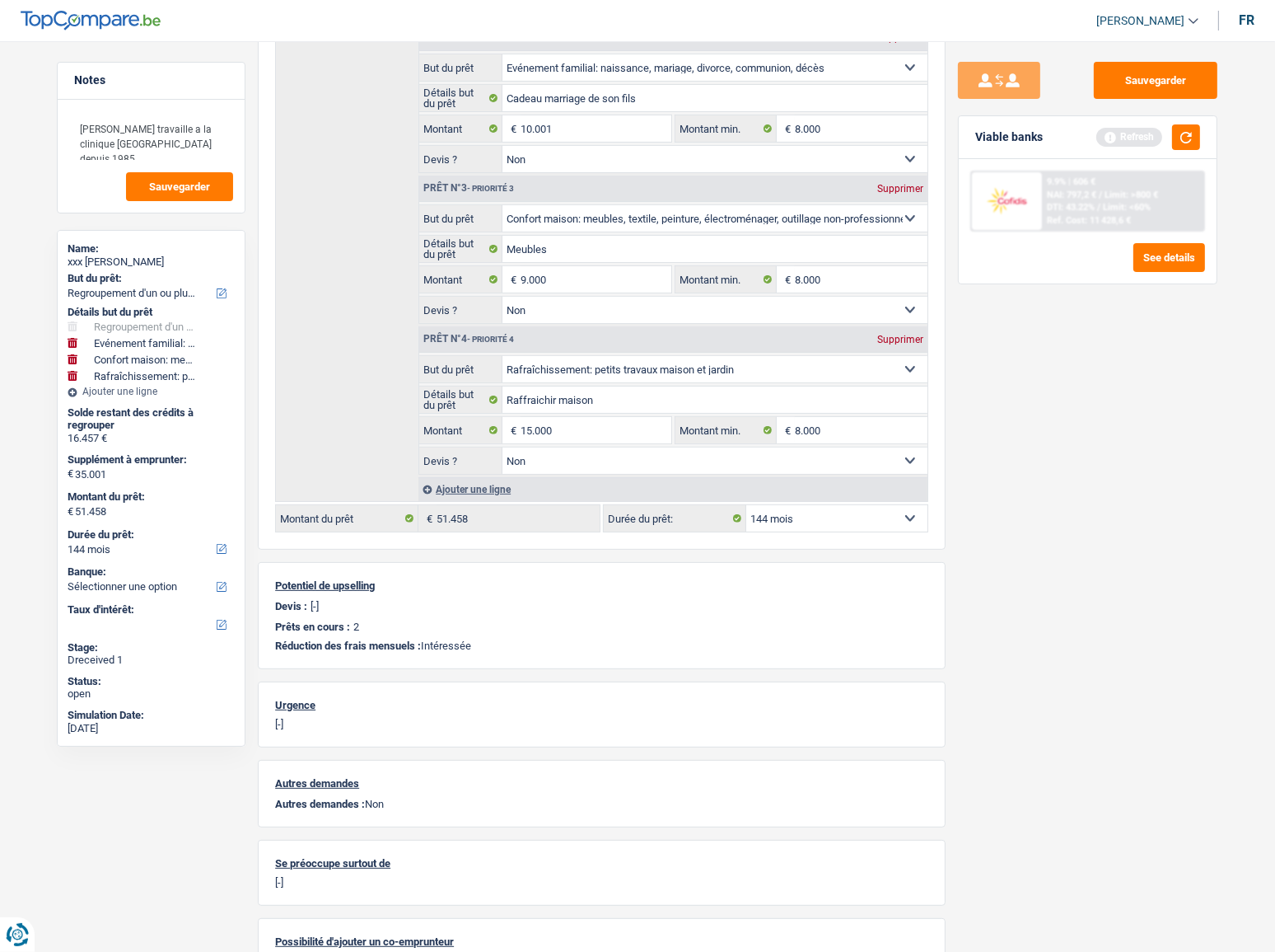
type input "34.001"
type input "50.458"
click at [1132, 478] on div "Sauvegarder Viable banks Refresh 9.9% | 606 € NAI: 797,2 € / Limit: >800 € DTI:…" at bounding box center [1088, 492] width 284 height 859
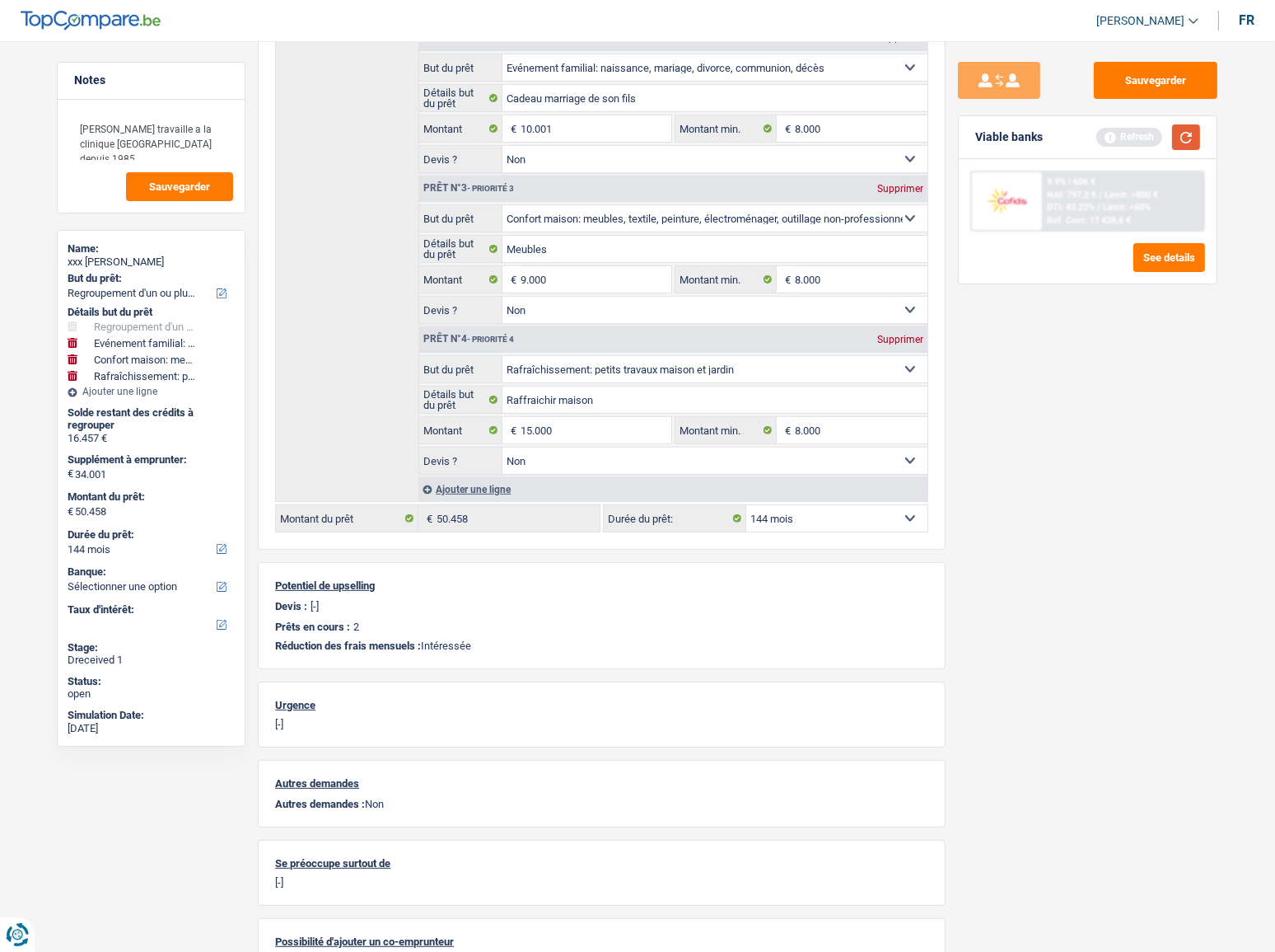
click at [1185, 136] on button "button" at bounding box center [1186, 137] width 28 height 26
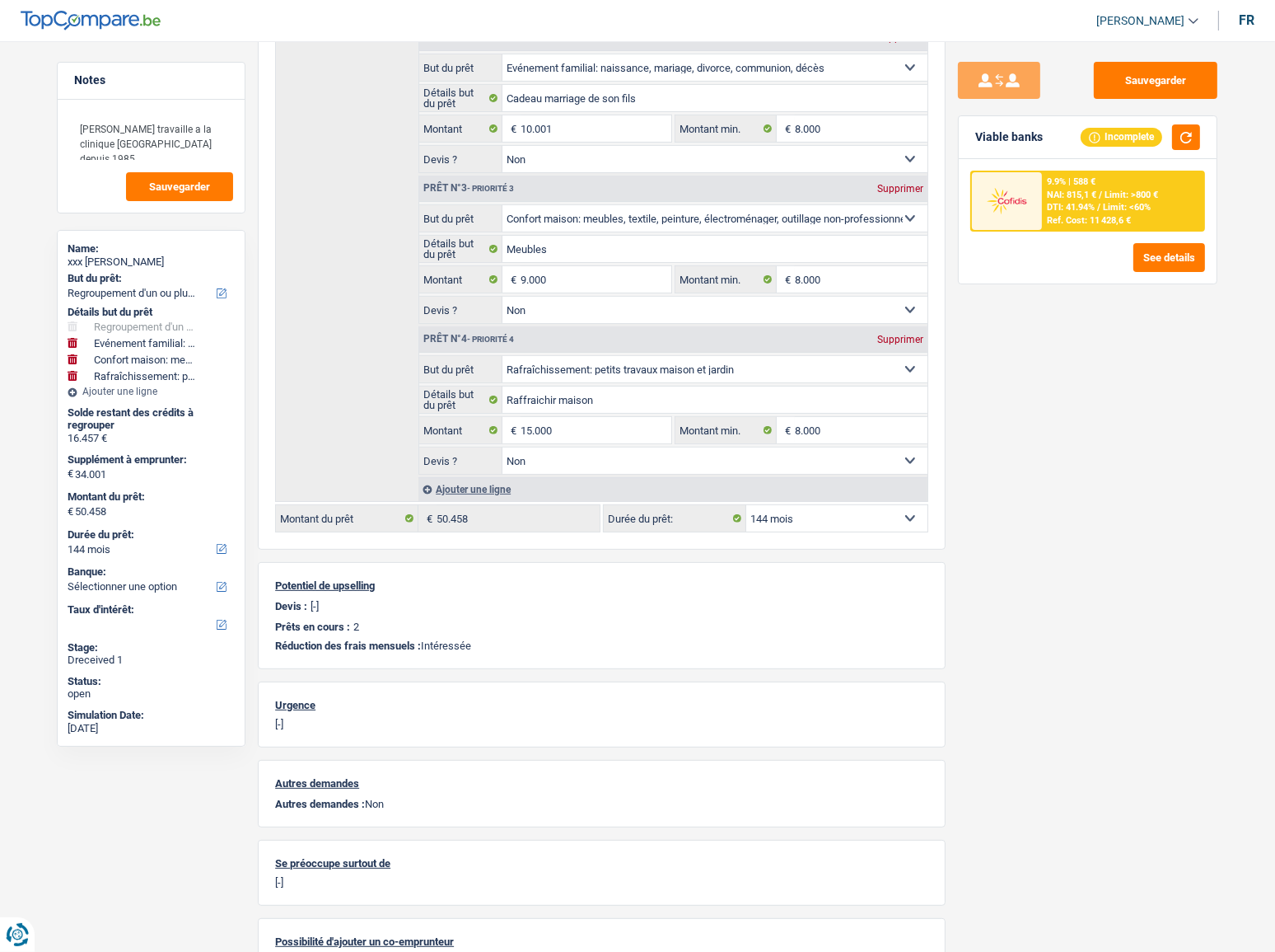
click at [1045, 226] on div "9.9% | 588 € NAI: 815,1 € / Limit: >800 € DTI: 41.94% / Limit: <60% Ref. Cost: …" at bounding box center [1123, 200] width 162 height 57
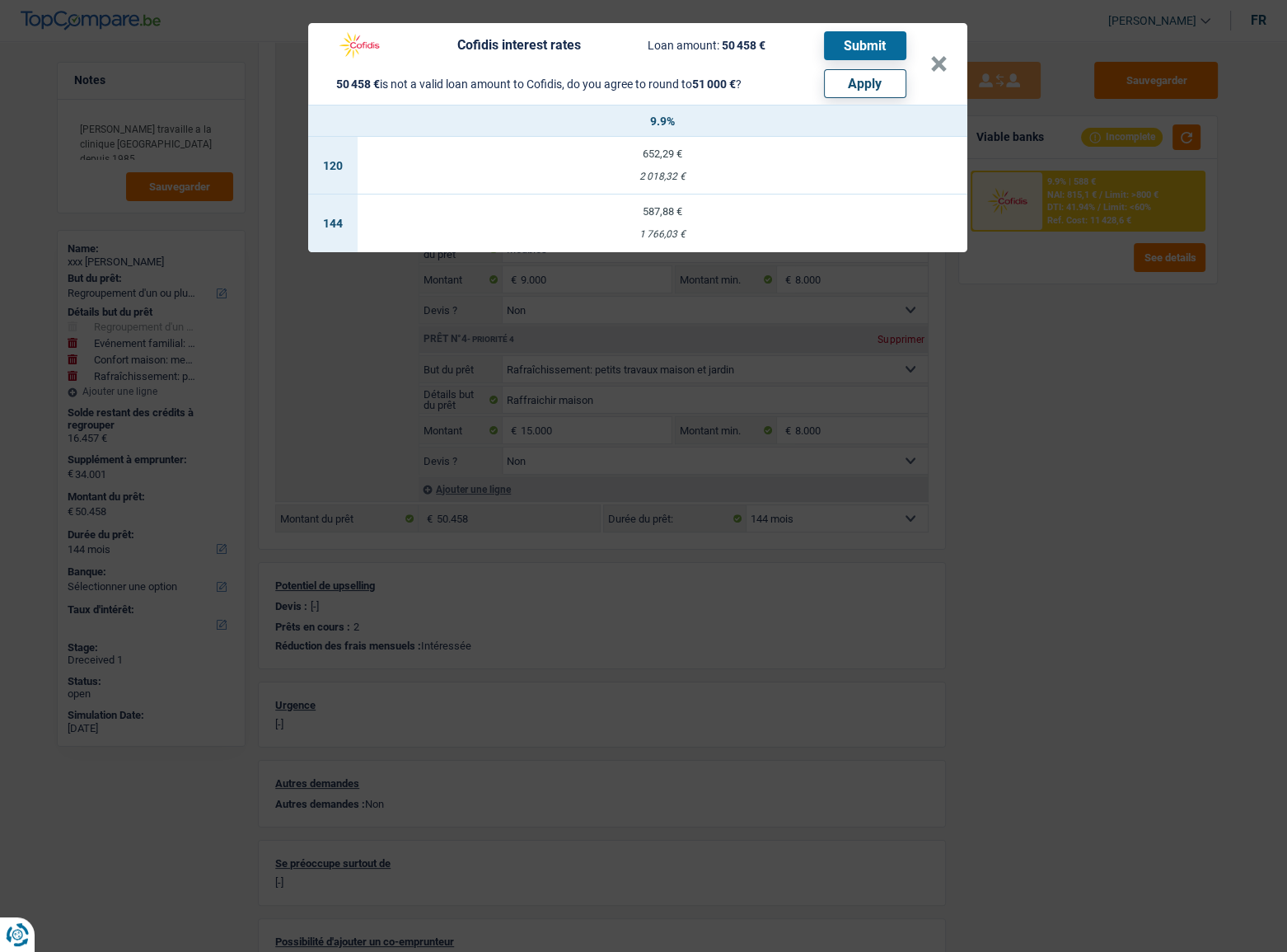
click at [992, 333] on div "Cofidis interest rates Loan amount: 50 458 € Submit 50 458 € is not a valid loa…" at bounding box center [643, 476] width 1287 height 952
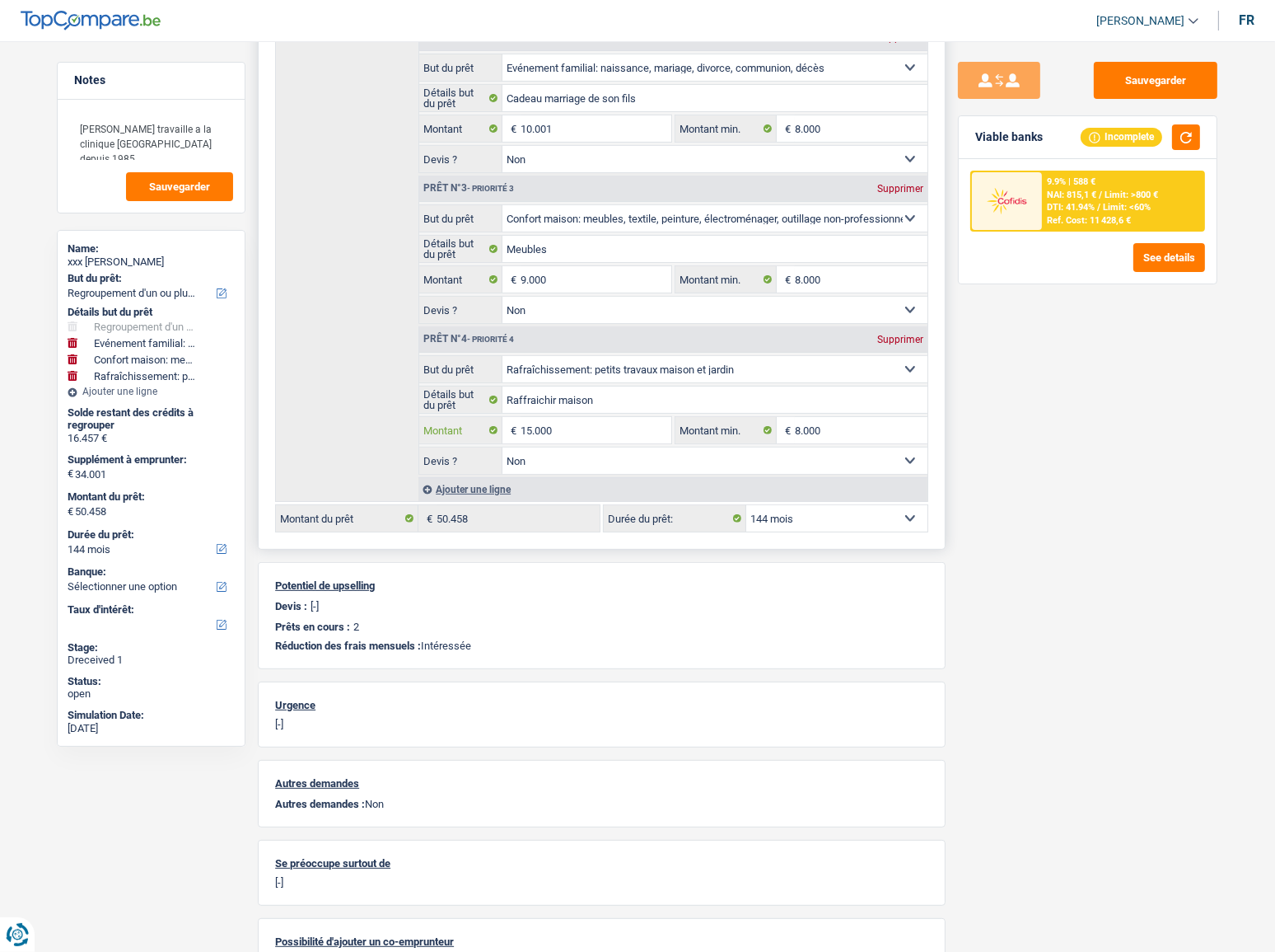
click at [538, 424] on input "15.000" at bounding box center [596, 430] width 151 height 27
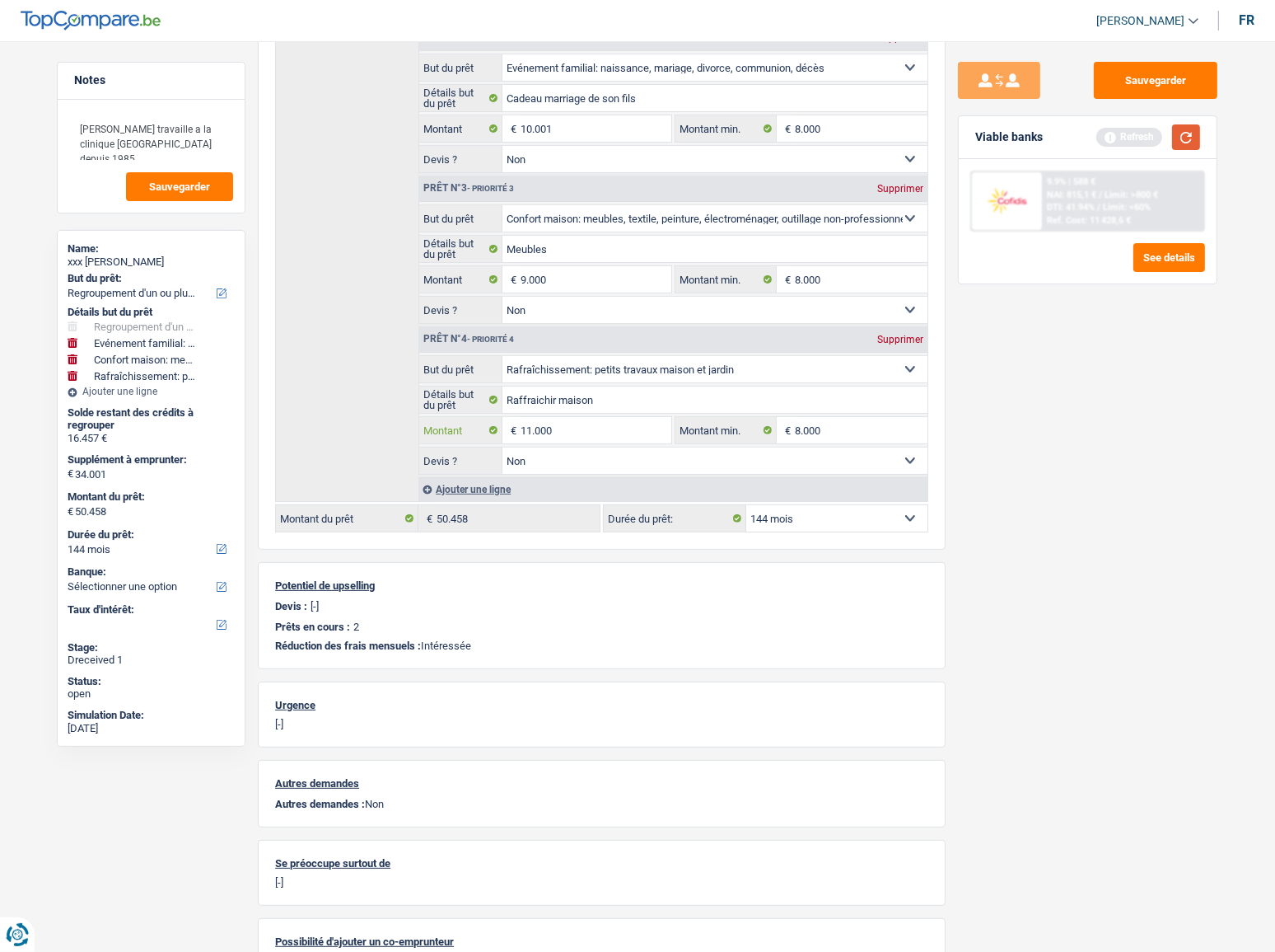
type input "11.000"
type input "30.001"
type input "46.458"
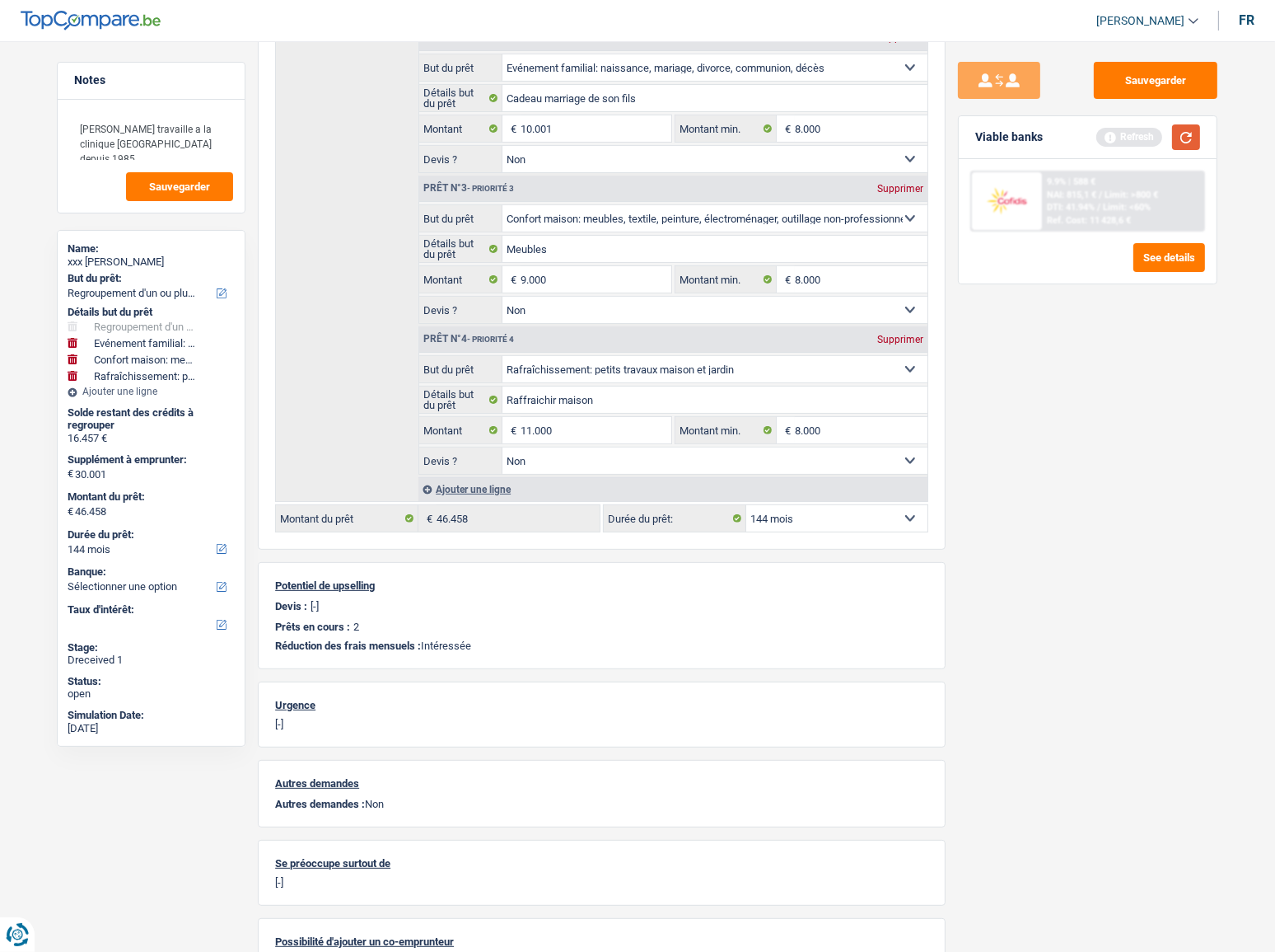
click at [1194, 131] on button "button" at bounding box center [1186, 137] width 28 height 26
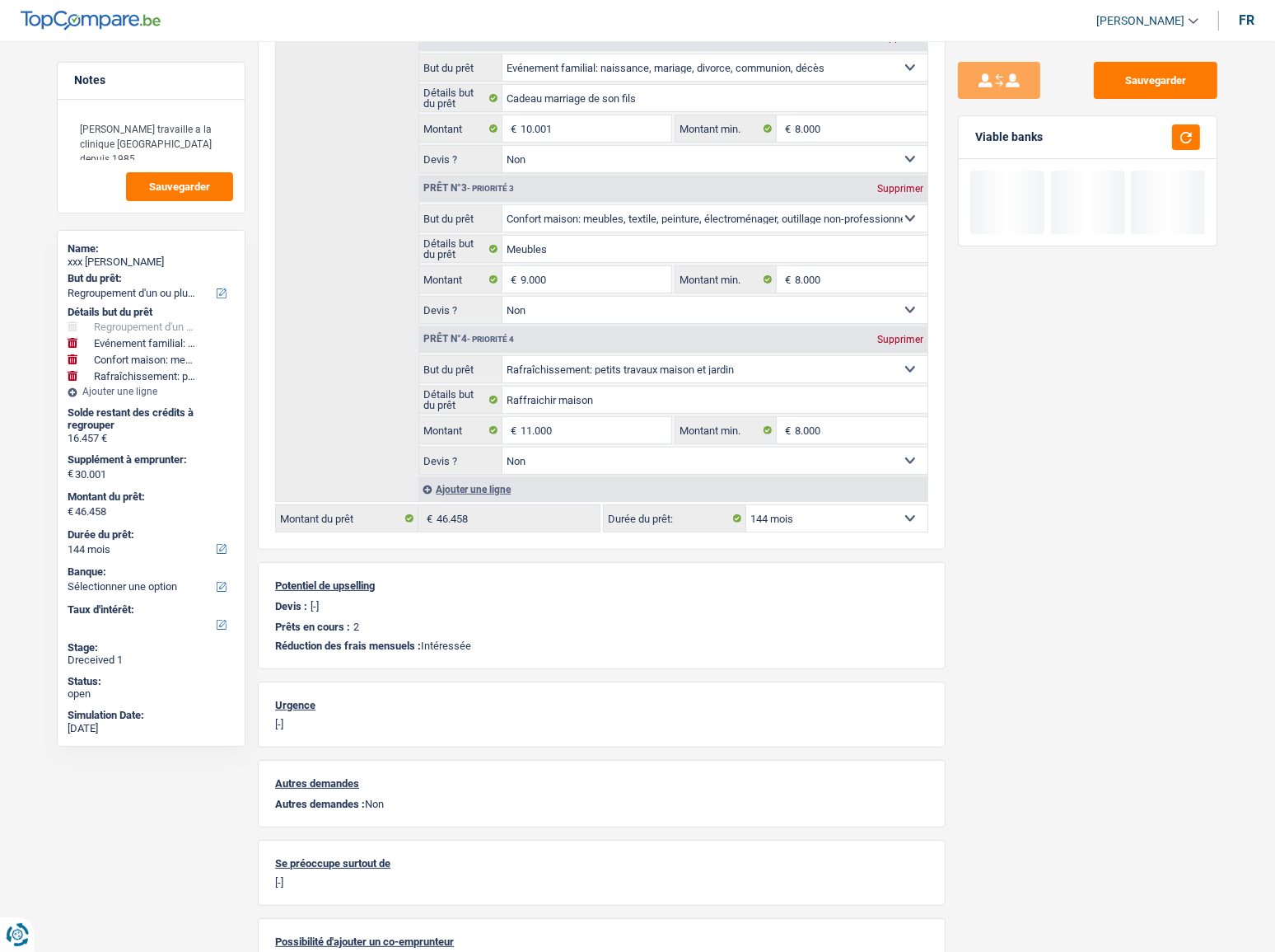
click at [1175, 463] on div "Sauvegarder Viable banks" at bounding box center [1088, 492] width 284 height 859
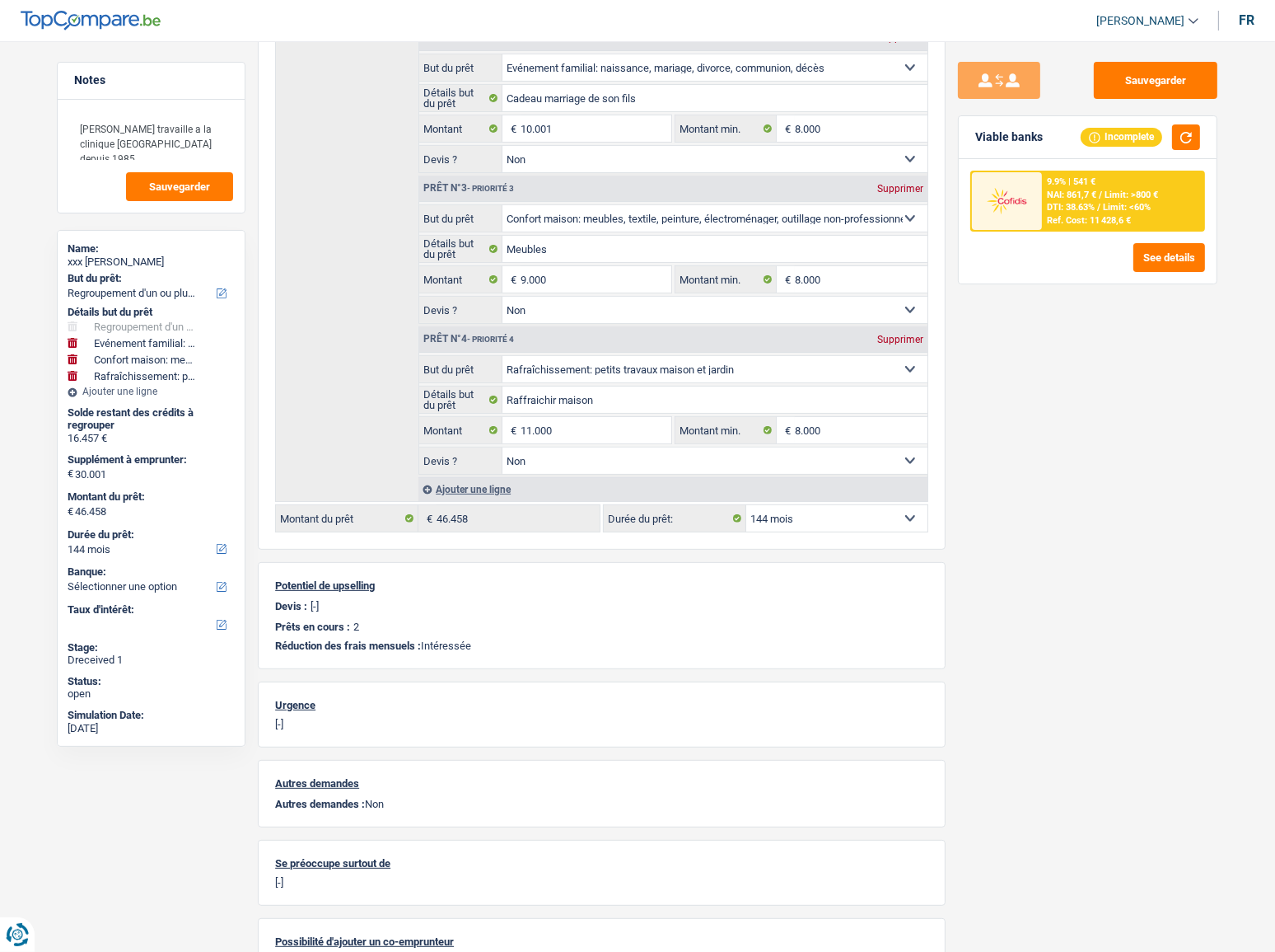
click at [1135, 217] on div "9.9% | 541 € NAI: 861,7 € / Limit: >800 € DTI: 38.63% / Limit: <60% Ref. Cost: …" at bounding box center [1123, 200] width 162 height 57
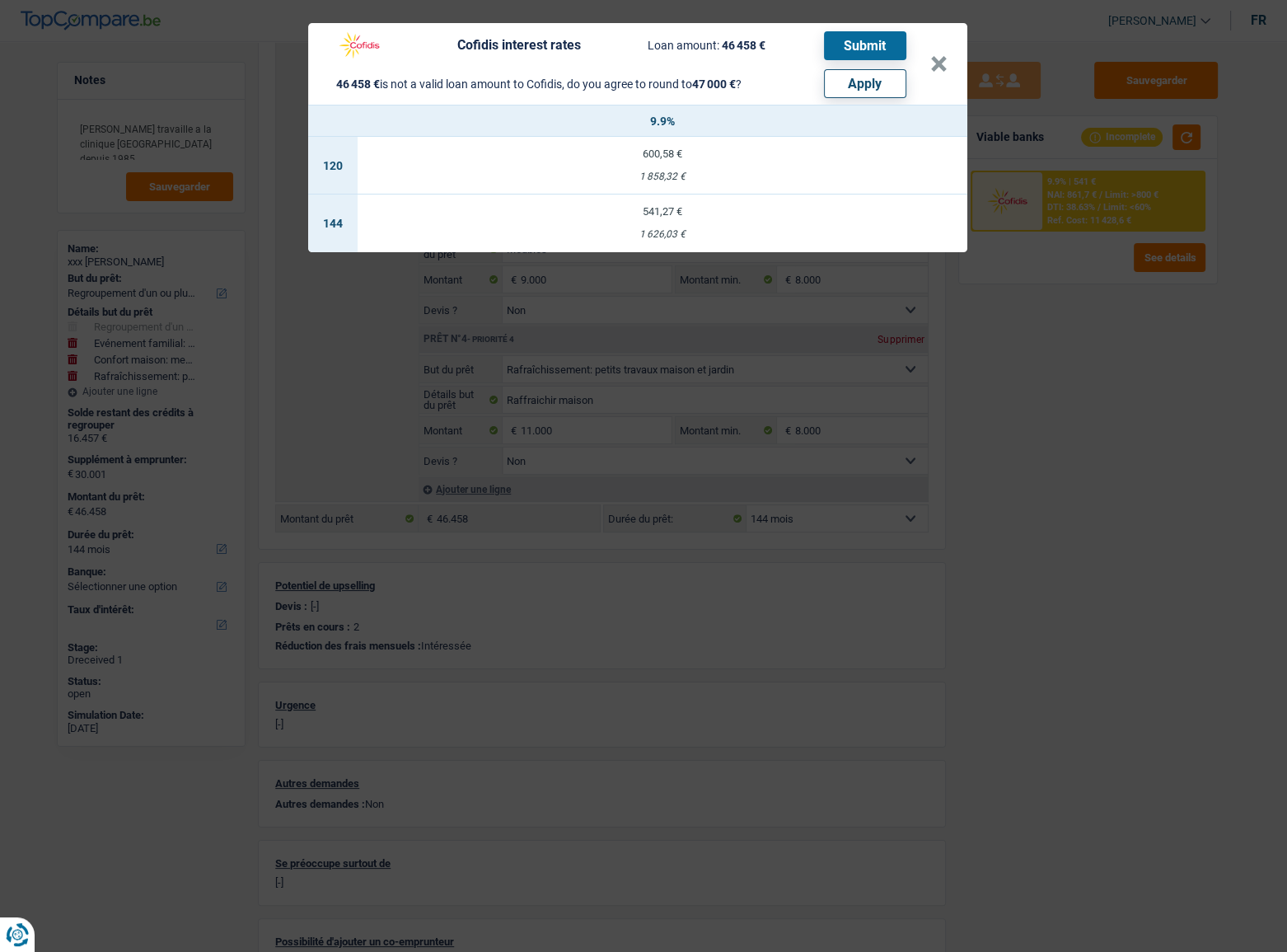
click at [1124, 323] on div "Cofidis interest rates Loan amount: 46 458 € Submit 46 458 € is not a valid loa…" at bounding box center [643, 476] width 1287 height 952
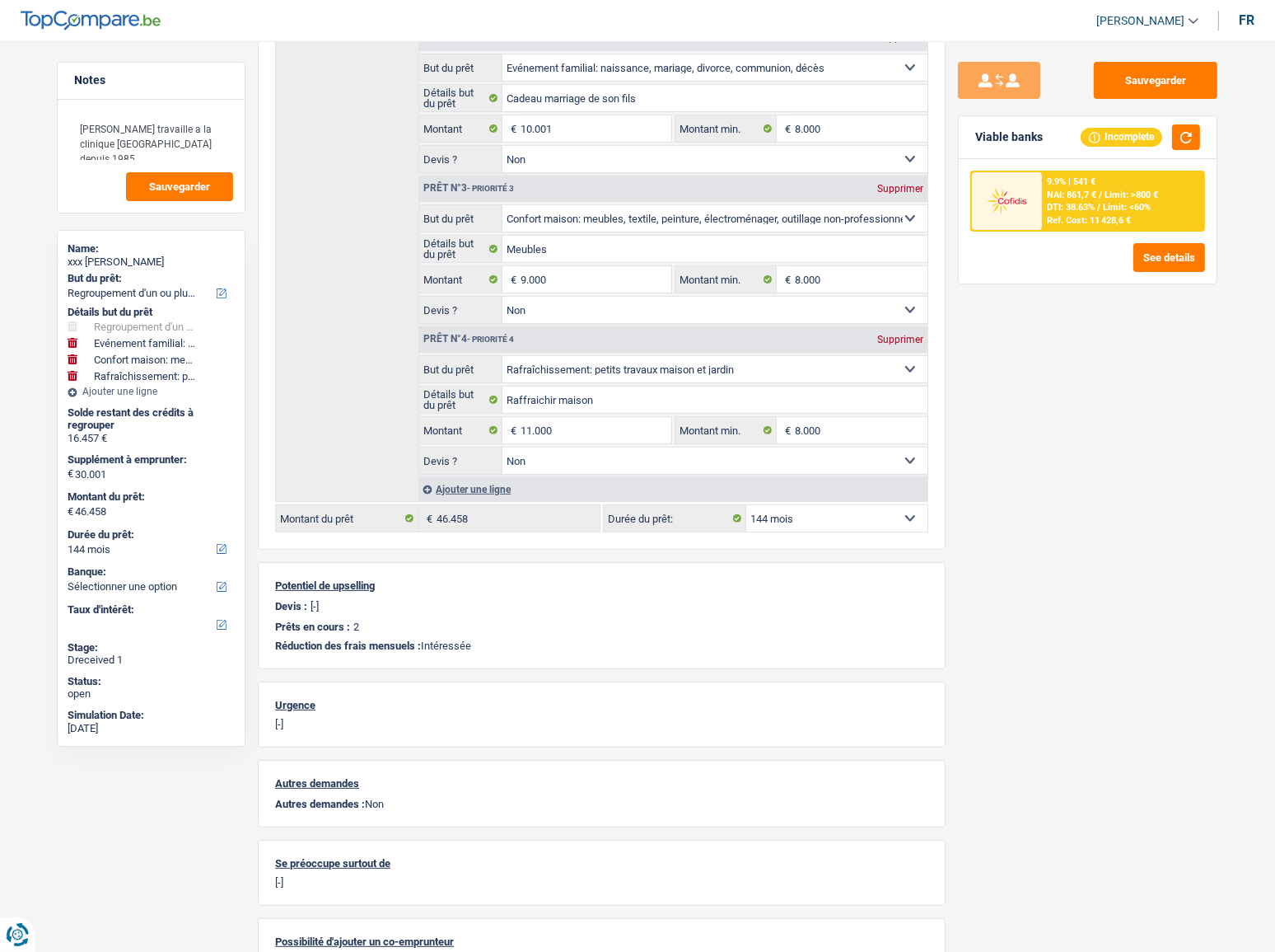
click at [1112, 224] on div "Ref. Cost: 11 428,6 €" at bounding box center [1088, 220] width 84 height 11
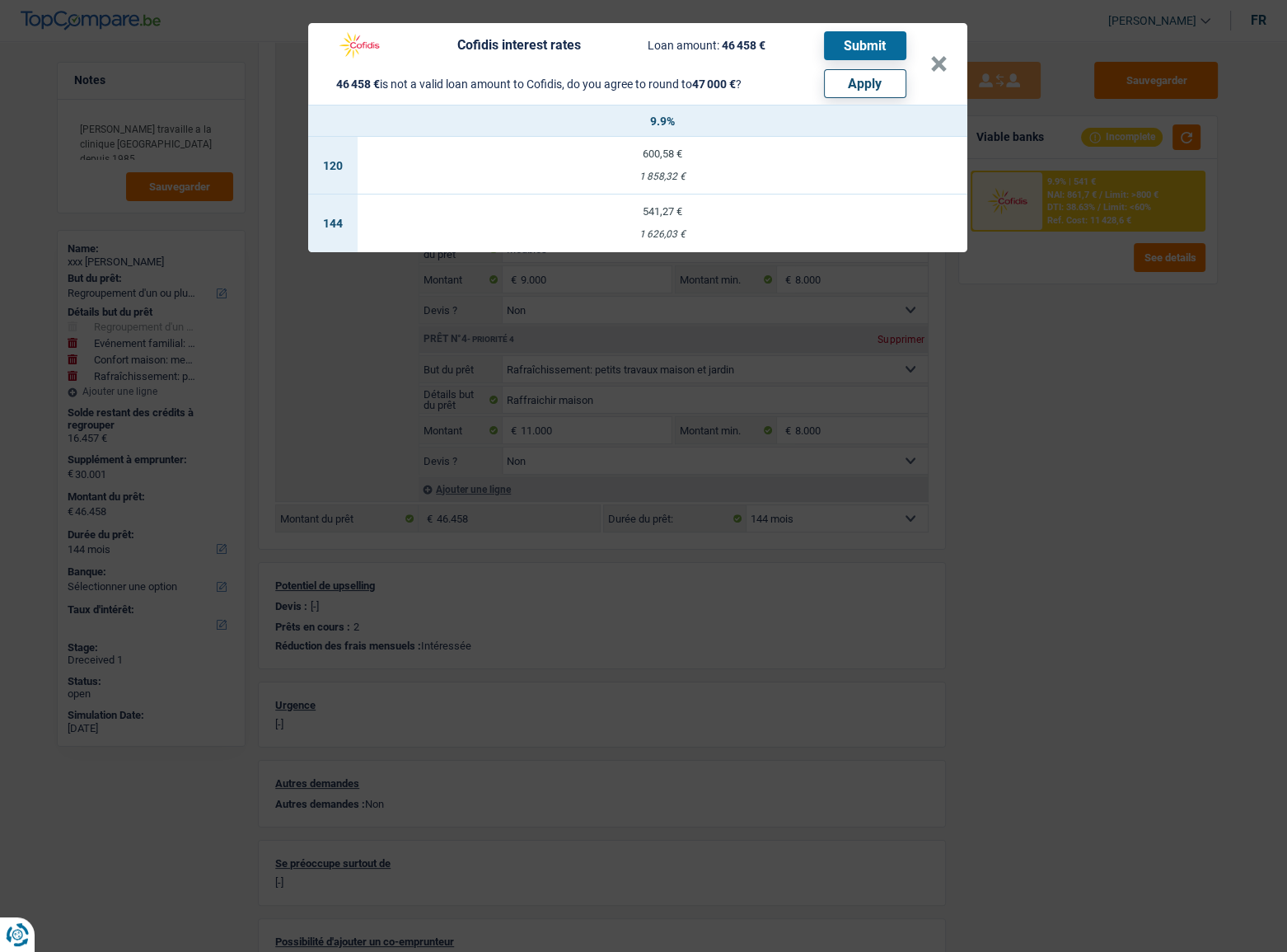
click at [868, 87] on button "Apply" at bounding box center [864, 83] width 82 height 29
type input "30.543"
type input "47.000"
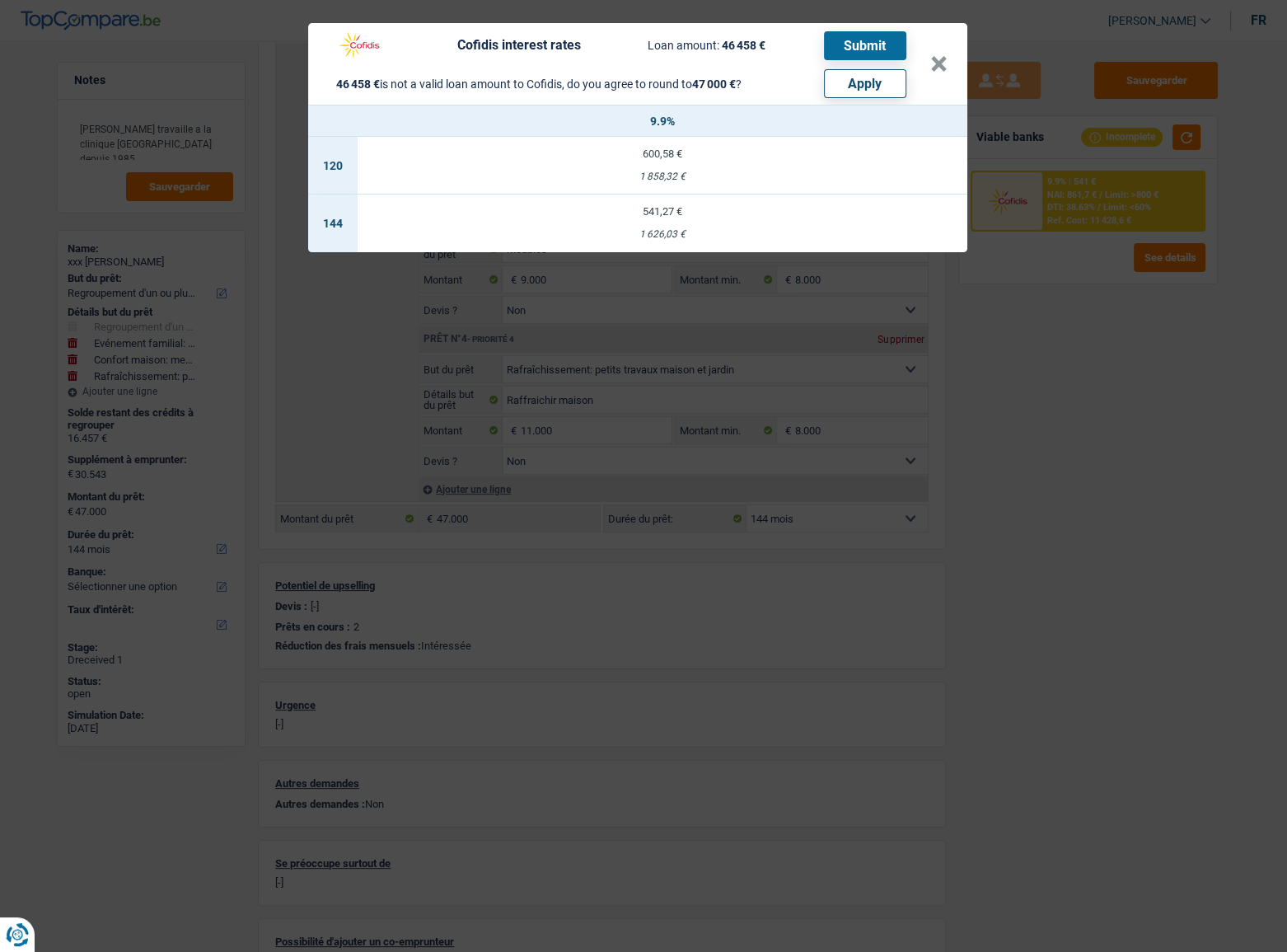
select select "other"
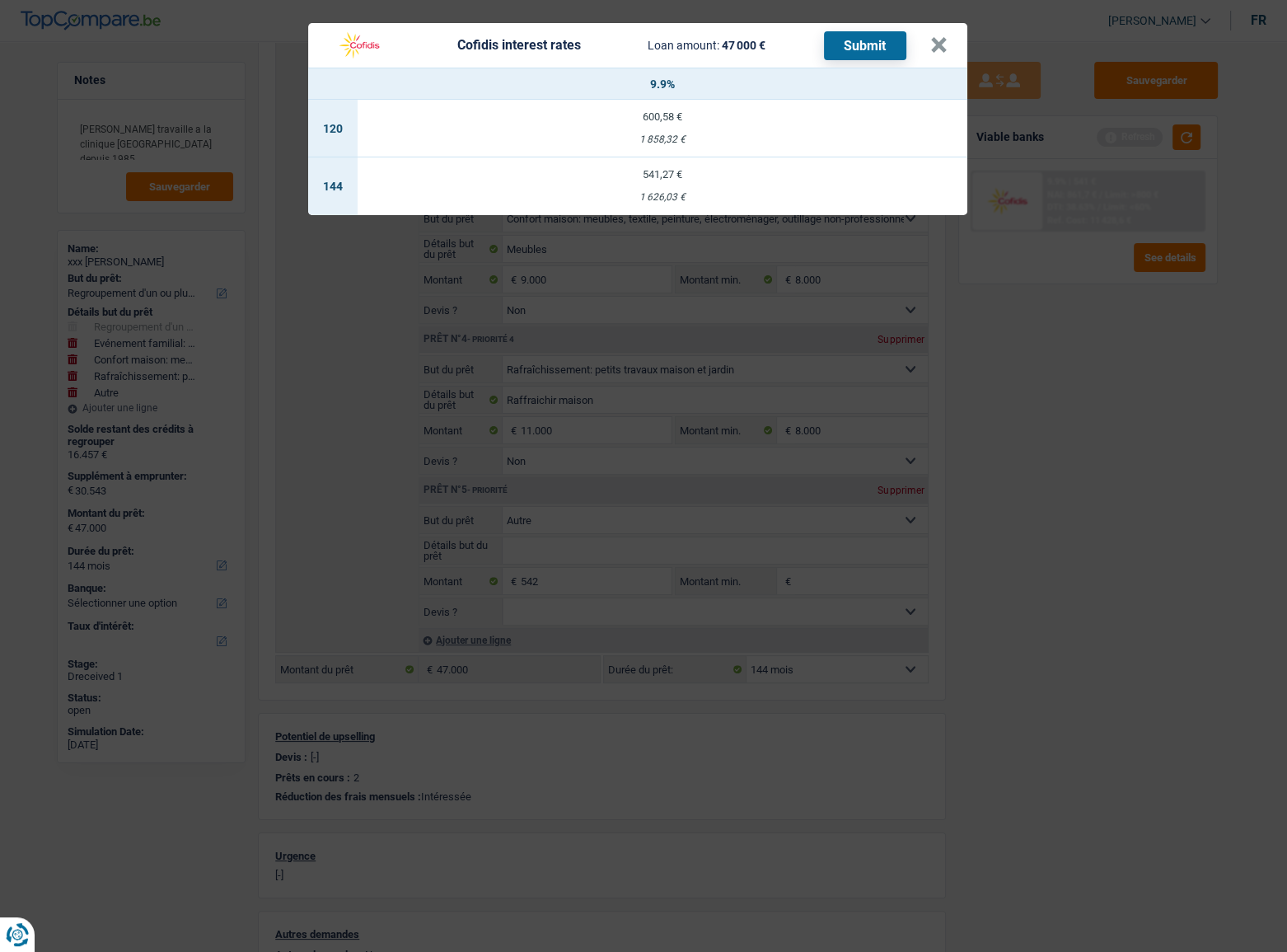
click at [928, 41] on div "Cofidis interest rates Loan amount: 47 000 € Submit" at bounding box center [629, 45] width 603 height 32
click at [932, 42] on button "×" at bounding box center [939, 45] width 18 height 17
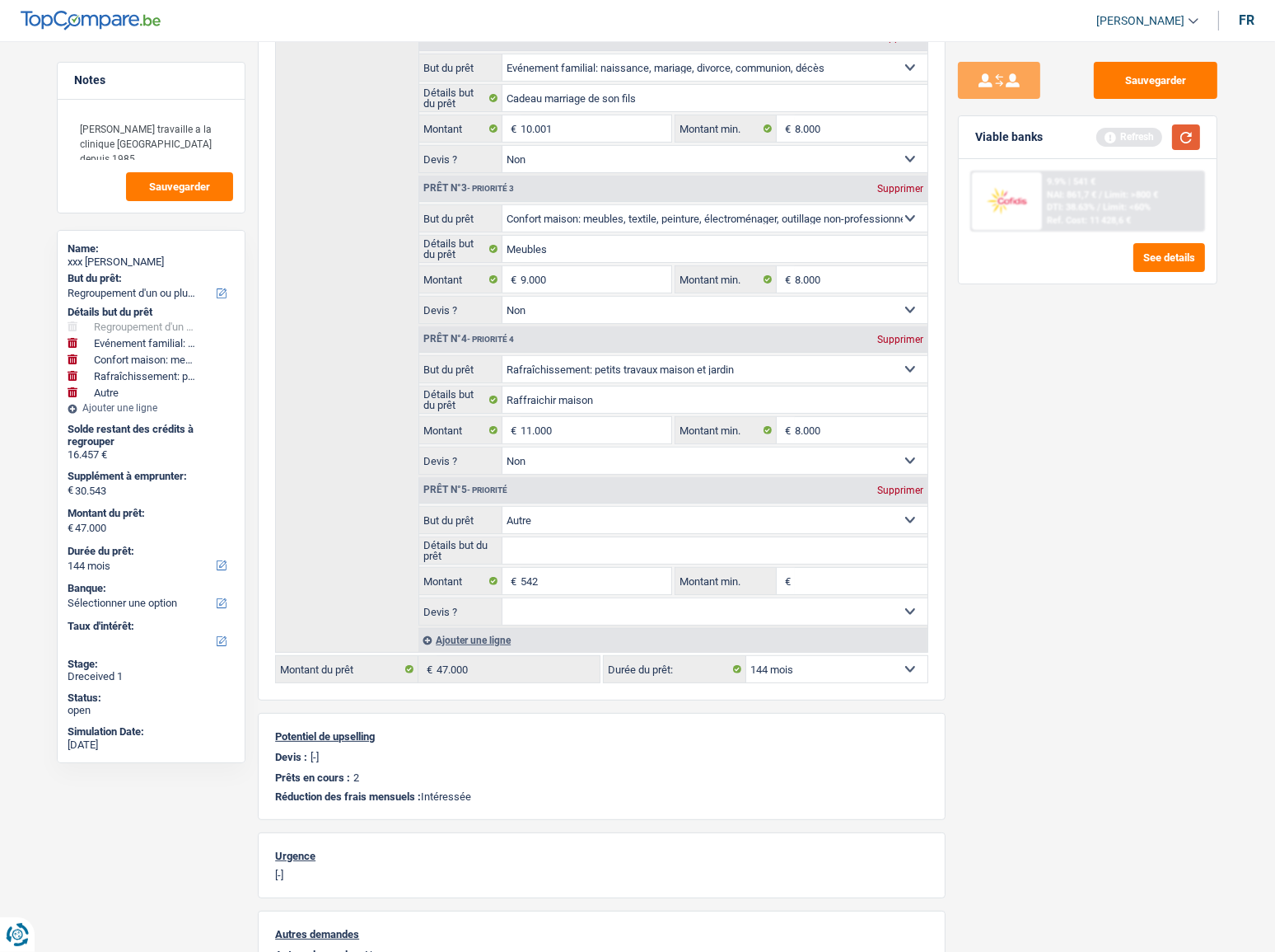
click at [1175, 136] on button "button" at bounding box center [1186, 137] width 28 height 26
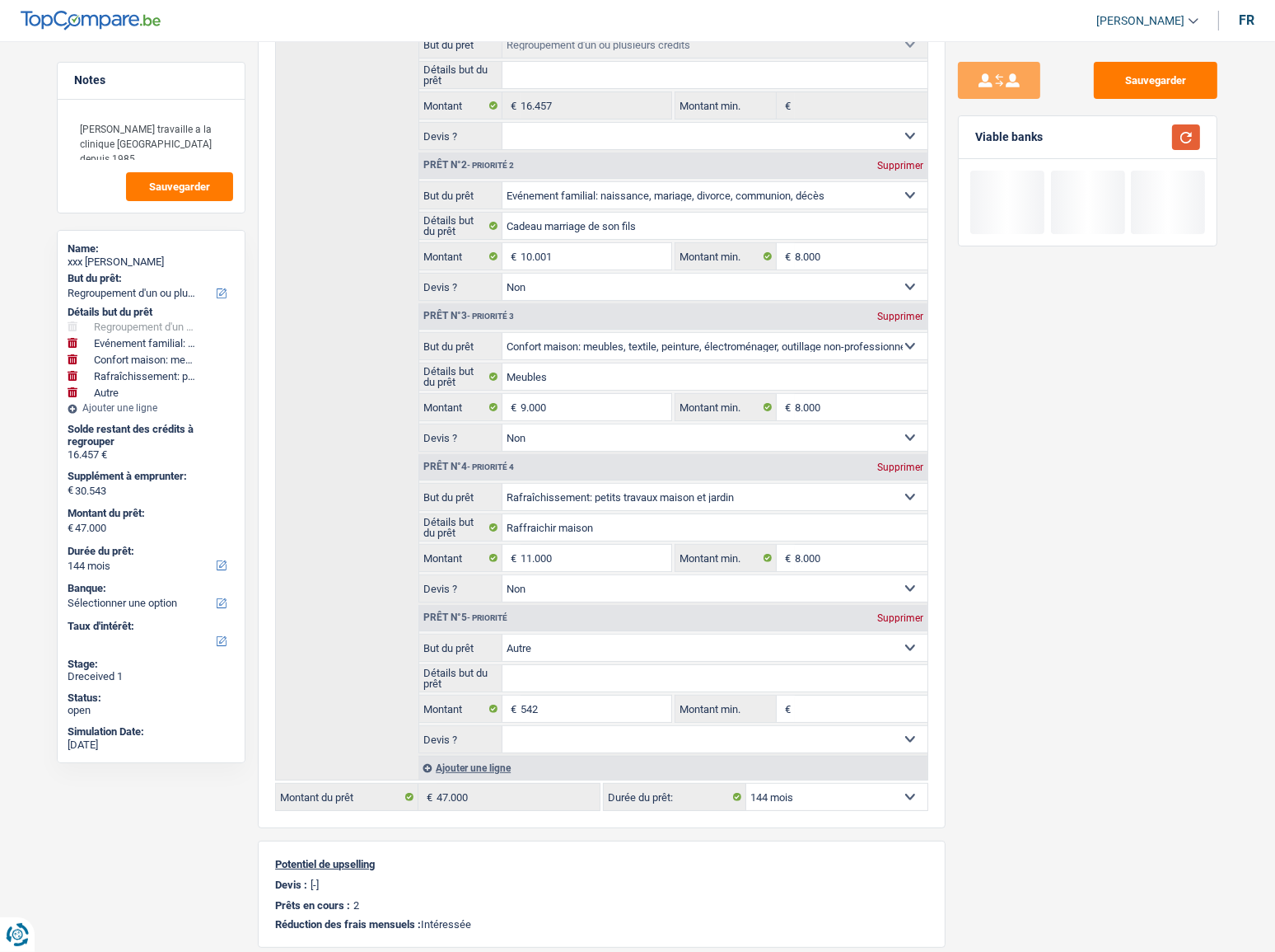
scroll to position [224, 0]
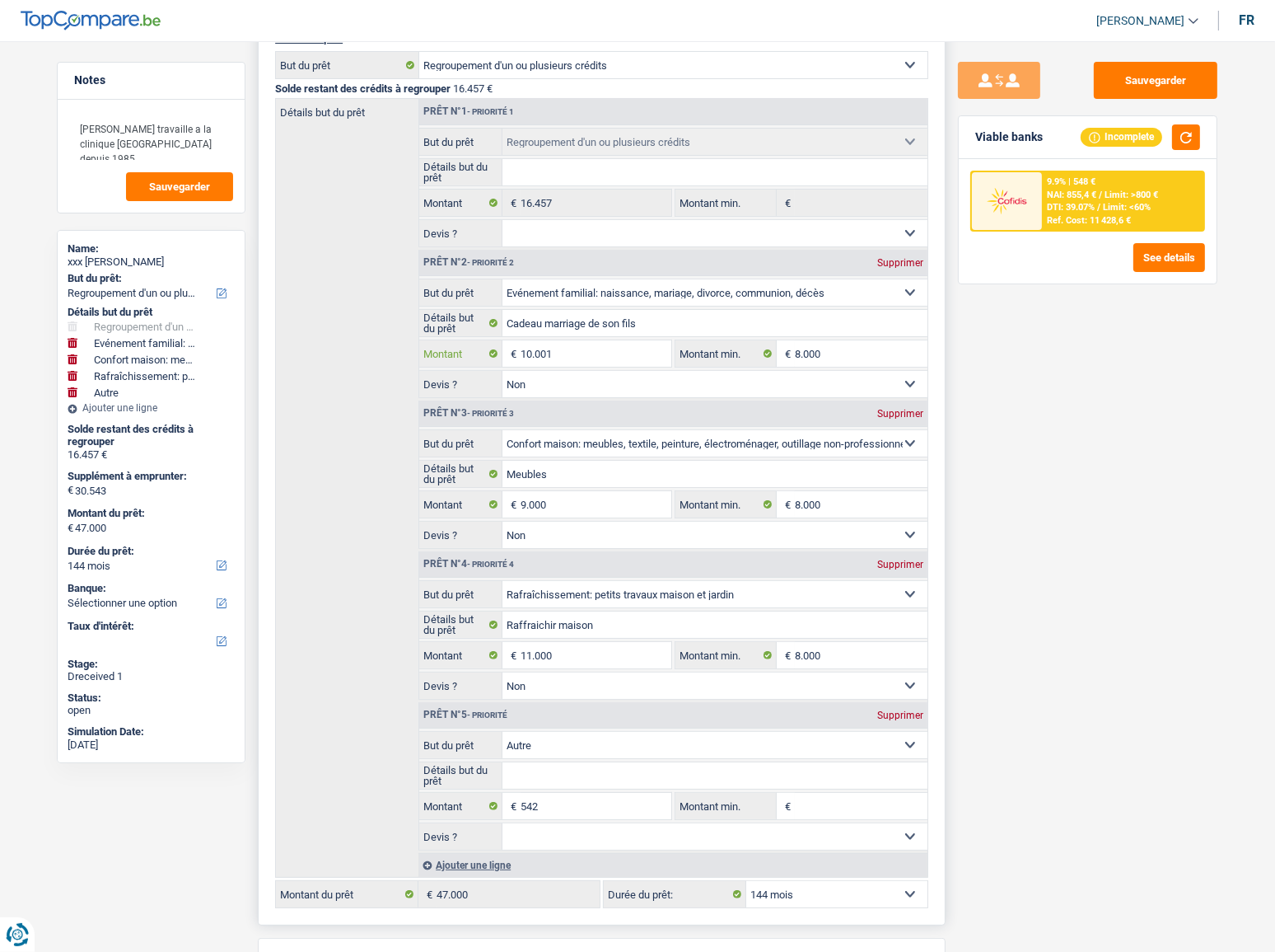
click at [577, 364] on input "10.001" at bounding box center [596, 354] width 151 height 27
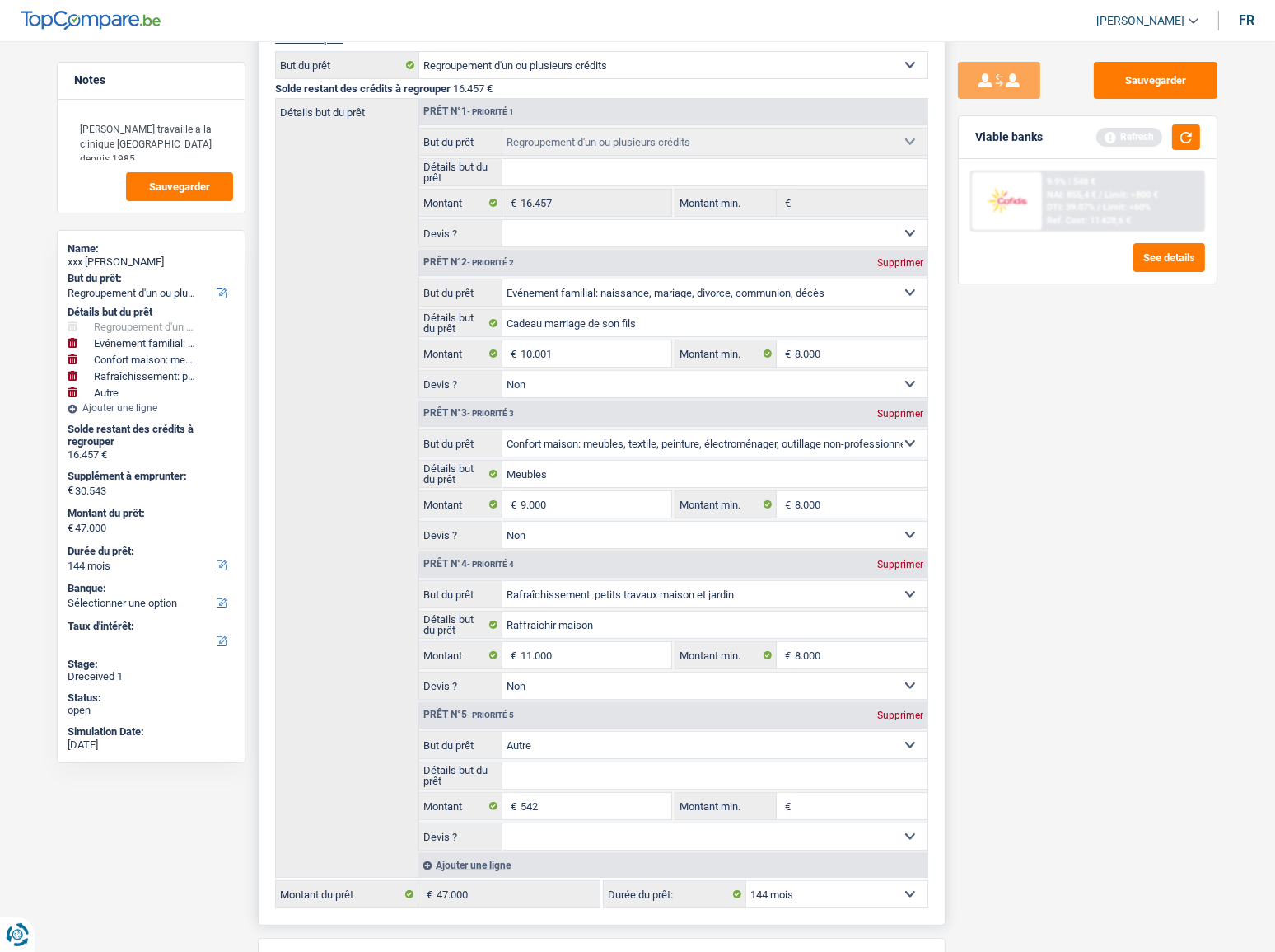
click at [513, 351] on span "€" at bounding box center [512, 354] width 18 height 27
click at [525, 354] on input "10.001" at bounding box center [596, 354] width 151 height 27
select select
click at [1171, 217] on div "9.9% | 548 € NAI: 855,4 € / Limit: >800 € DTI: 39.07% / Limit: <60% Ref. Cost: …" at bounding box center [1123, 200] width 162 height 57
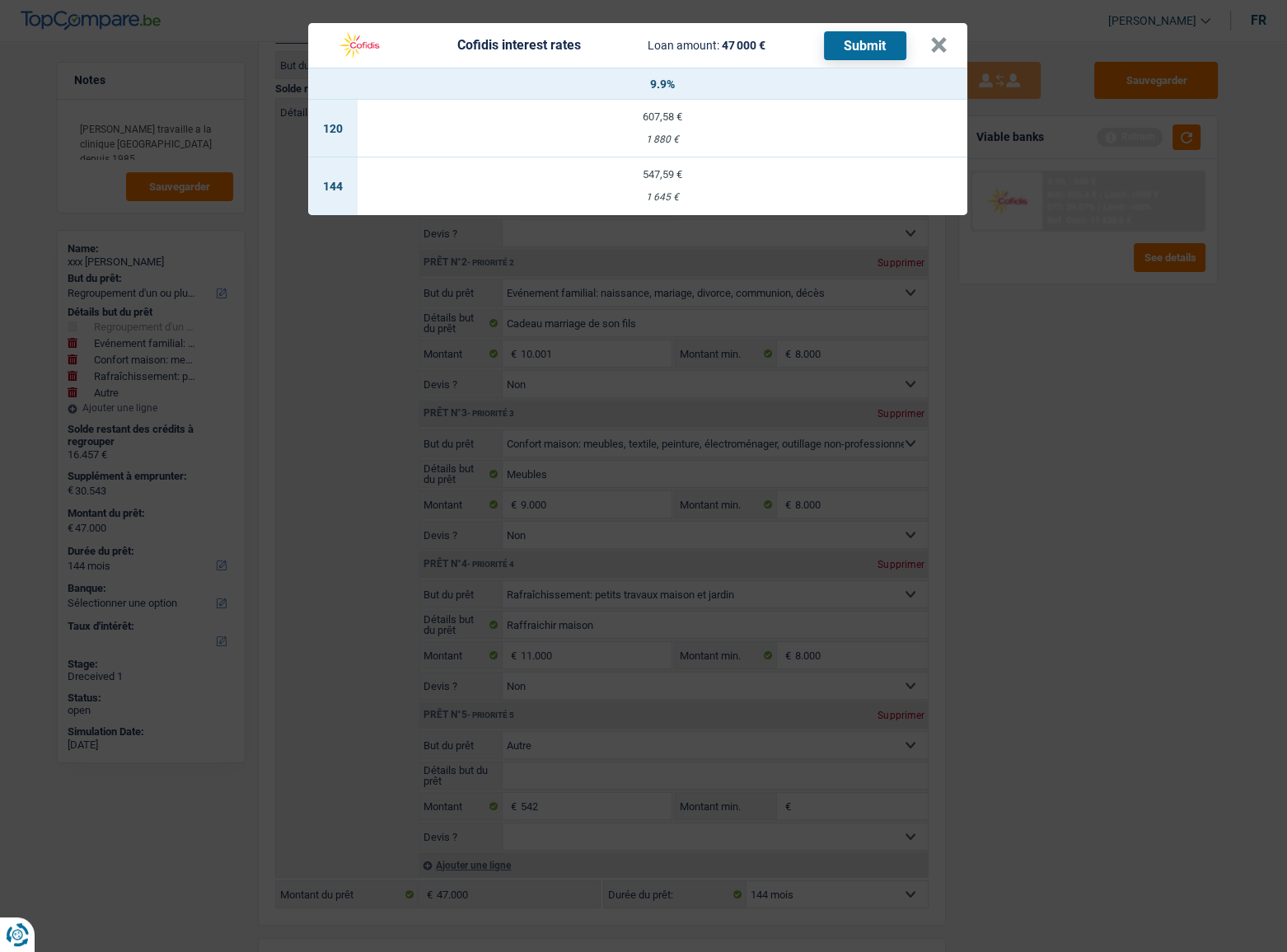
click at [1148, 321] on div "Cofidis interest rates Loan amount: 47 000 € Submit × 9.9% 120 607,58 € 1 880 €…" at bounding box center [643, 476] width 1287 height 952
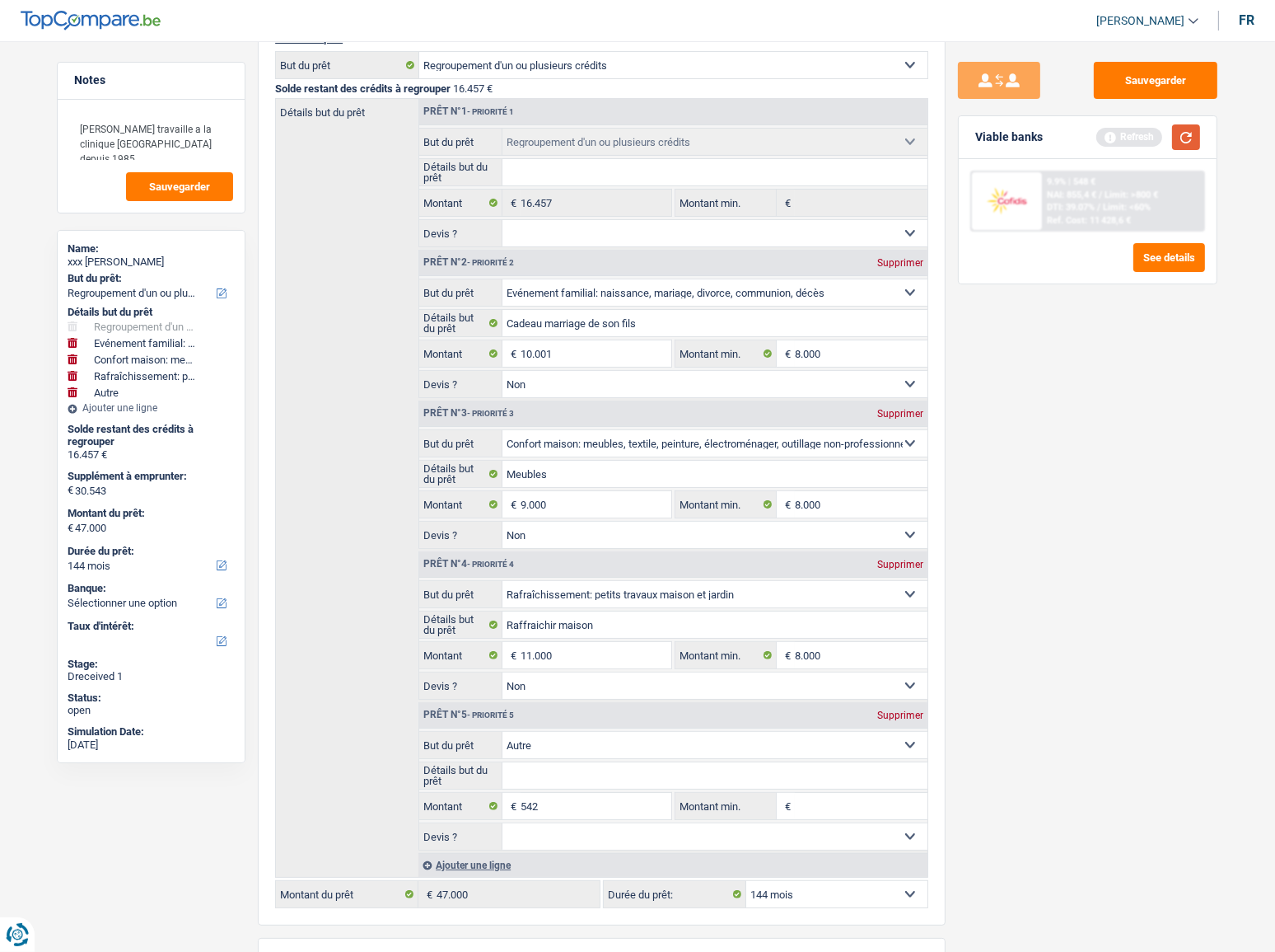
click at [1195, 144] on button "button" at bounding box center [1186, 137] width 28 height 26
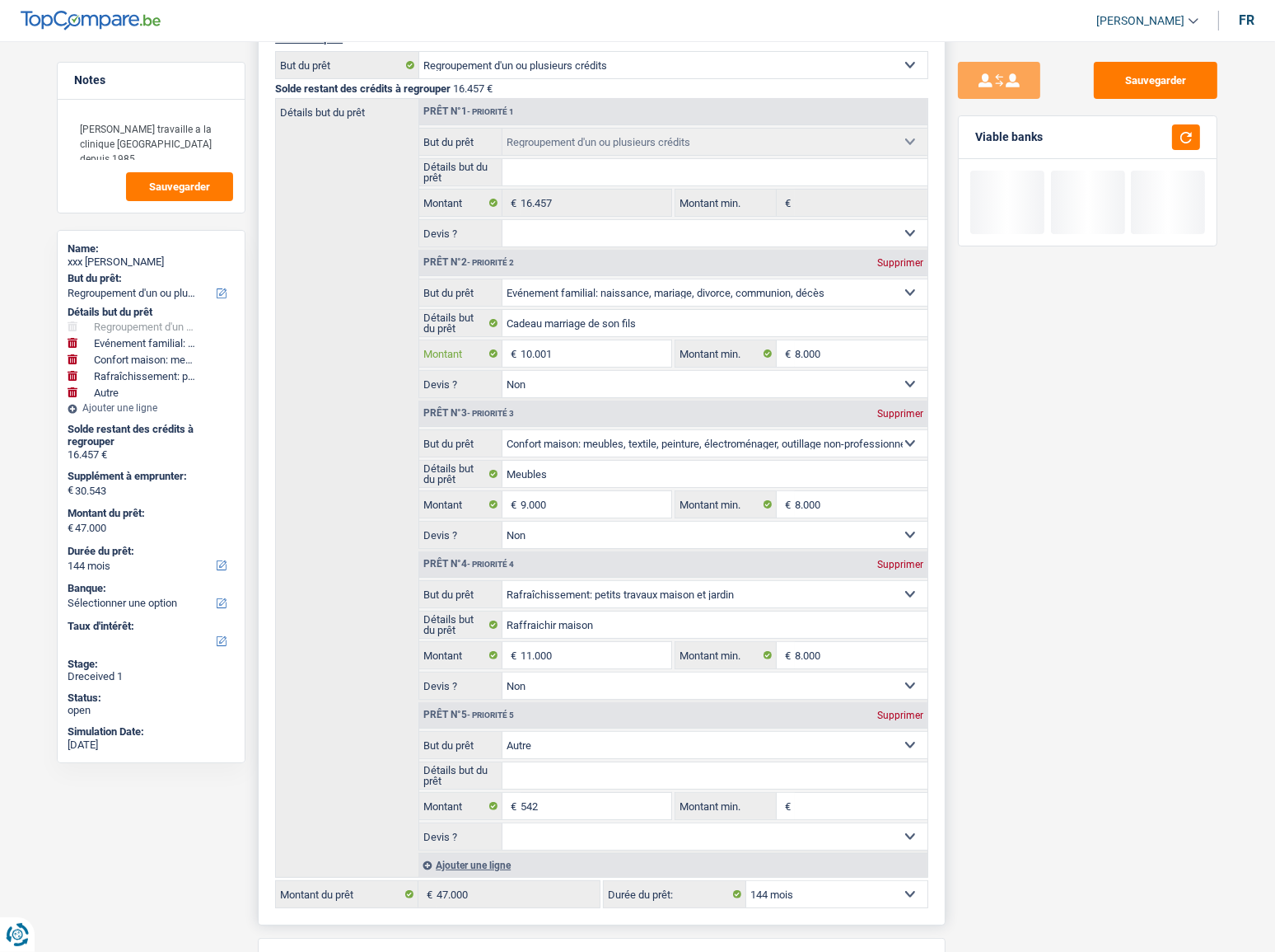
click at [593, 358] on input "10.001" at bounding box center [596, 354] width 151 height 27
drag, startPoint x: 593, startPoint y: 358, endPoint x: 522, endPoint y: 356, distance: 71.0
click at [522, 356] on input "10.001" at bounding box center [596, 354] width 151 height 27
type input "9"
select select
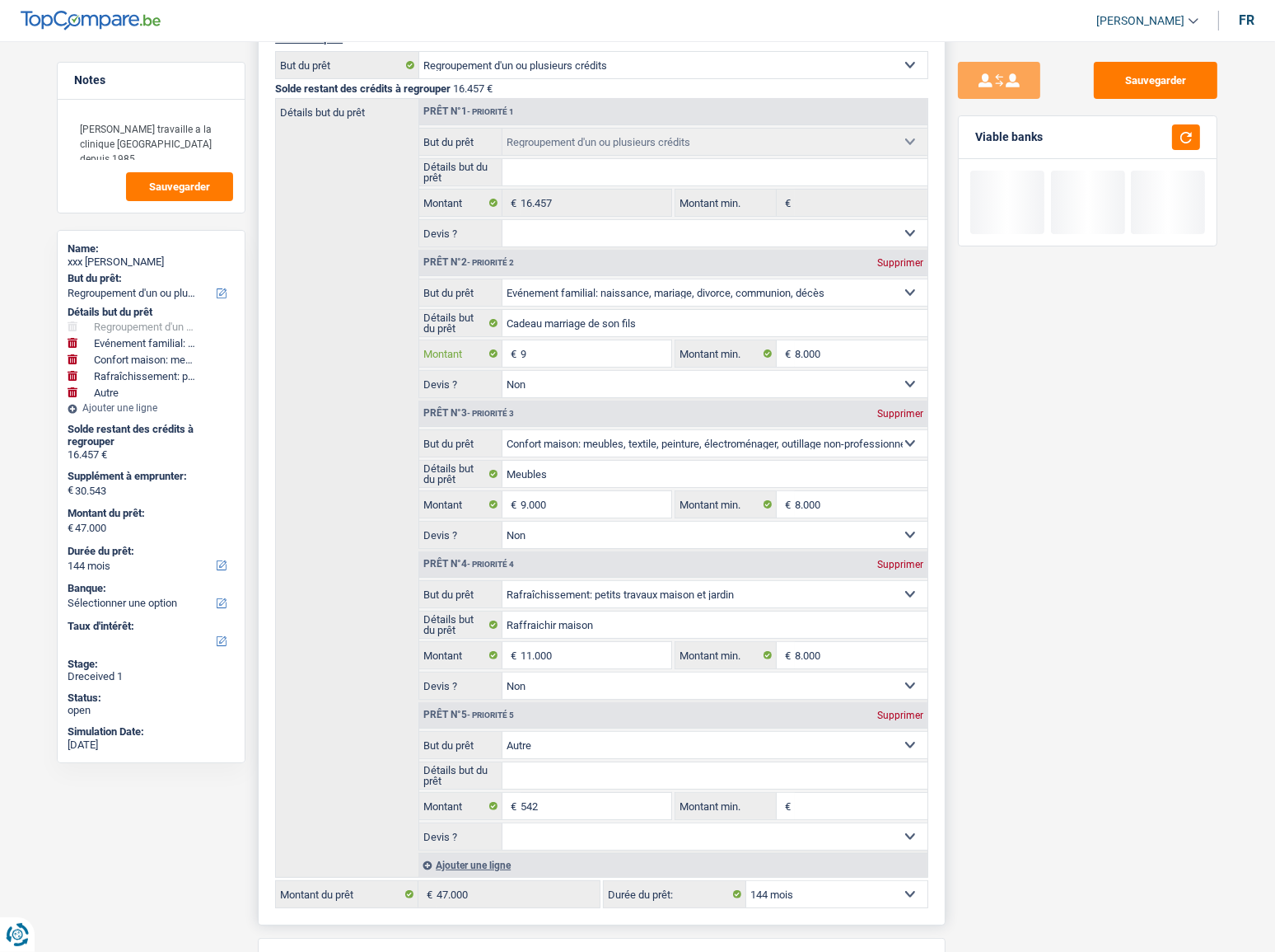
type input "90"
select select
type input "900"
select select
type input "9.000"
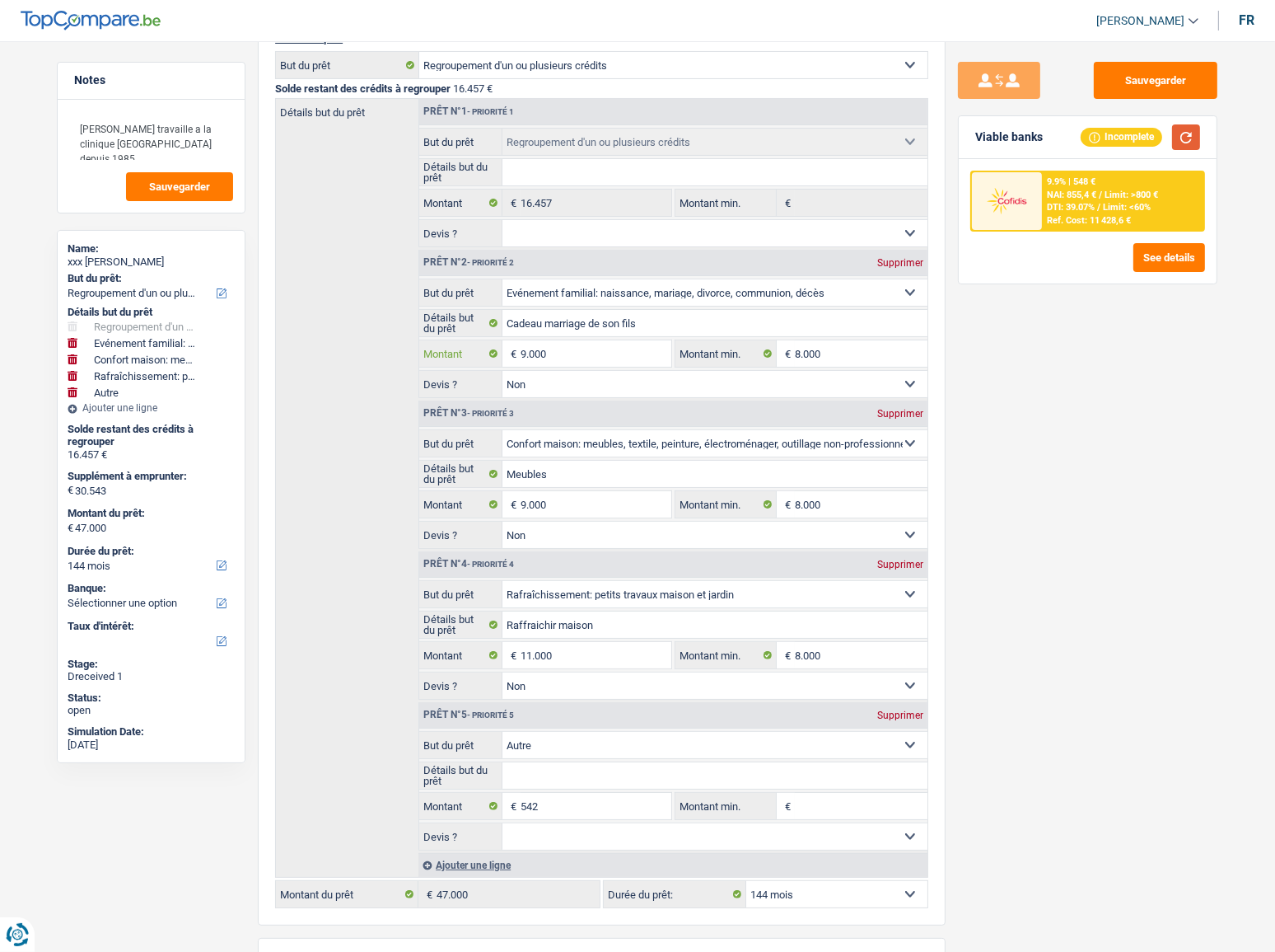
select select
type input "9.000"
type input "29.542"
type input "45.999"
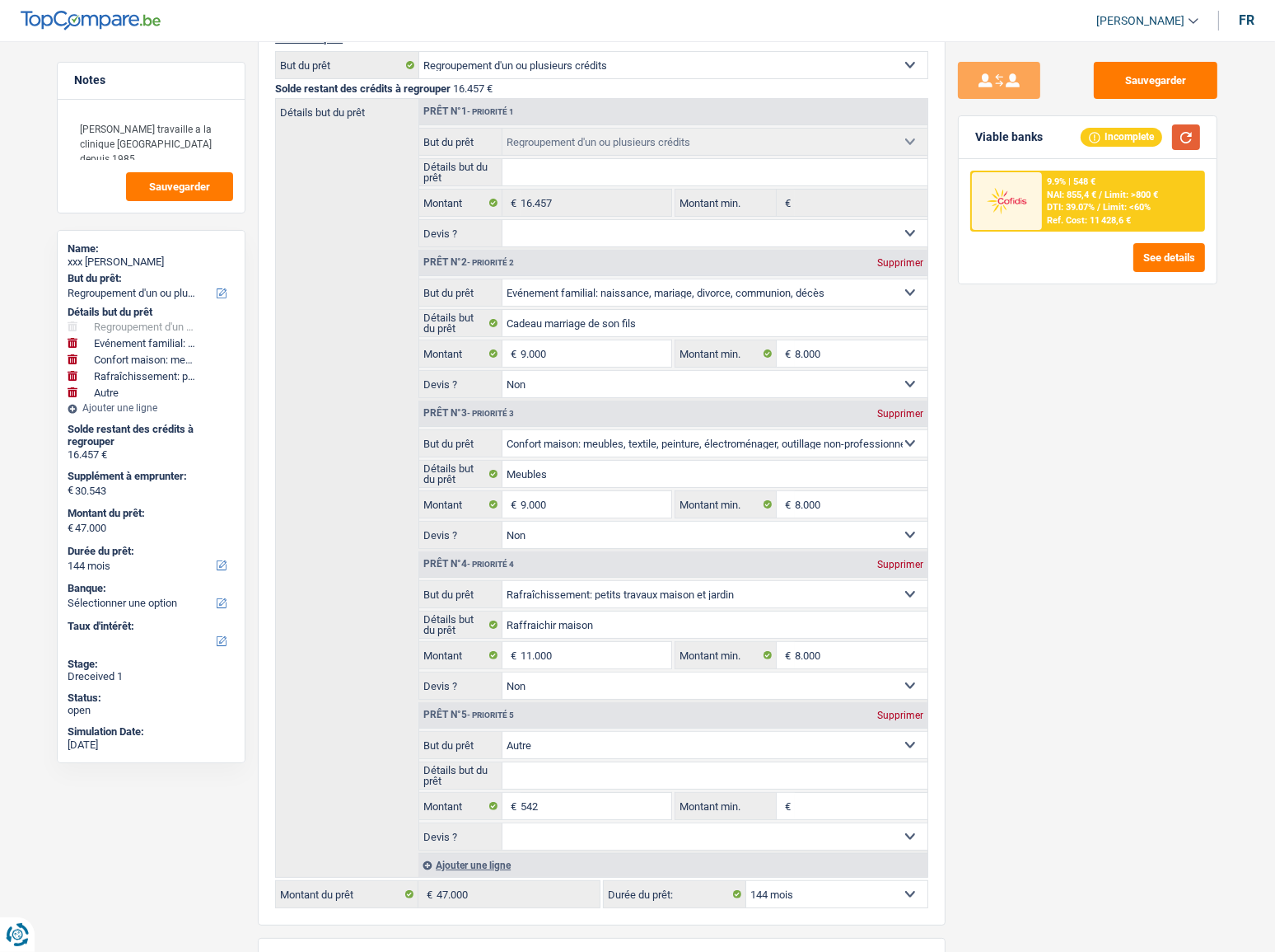
type input "45.999"
click at [1186, 125] on button "button" at bounding box center [1186, 137] width 28 height 26
click at [1155, 208] on div "9.9% | 536 € NAI: 867,1 € / Limit: >800 € DTI: 38.24% / Limit: <60% Ref. Cost: …" at bounding box center [1123, 200] width 162 height 57
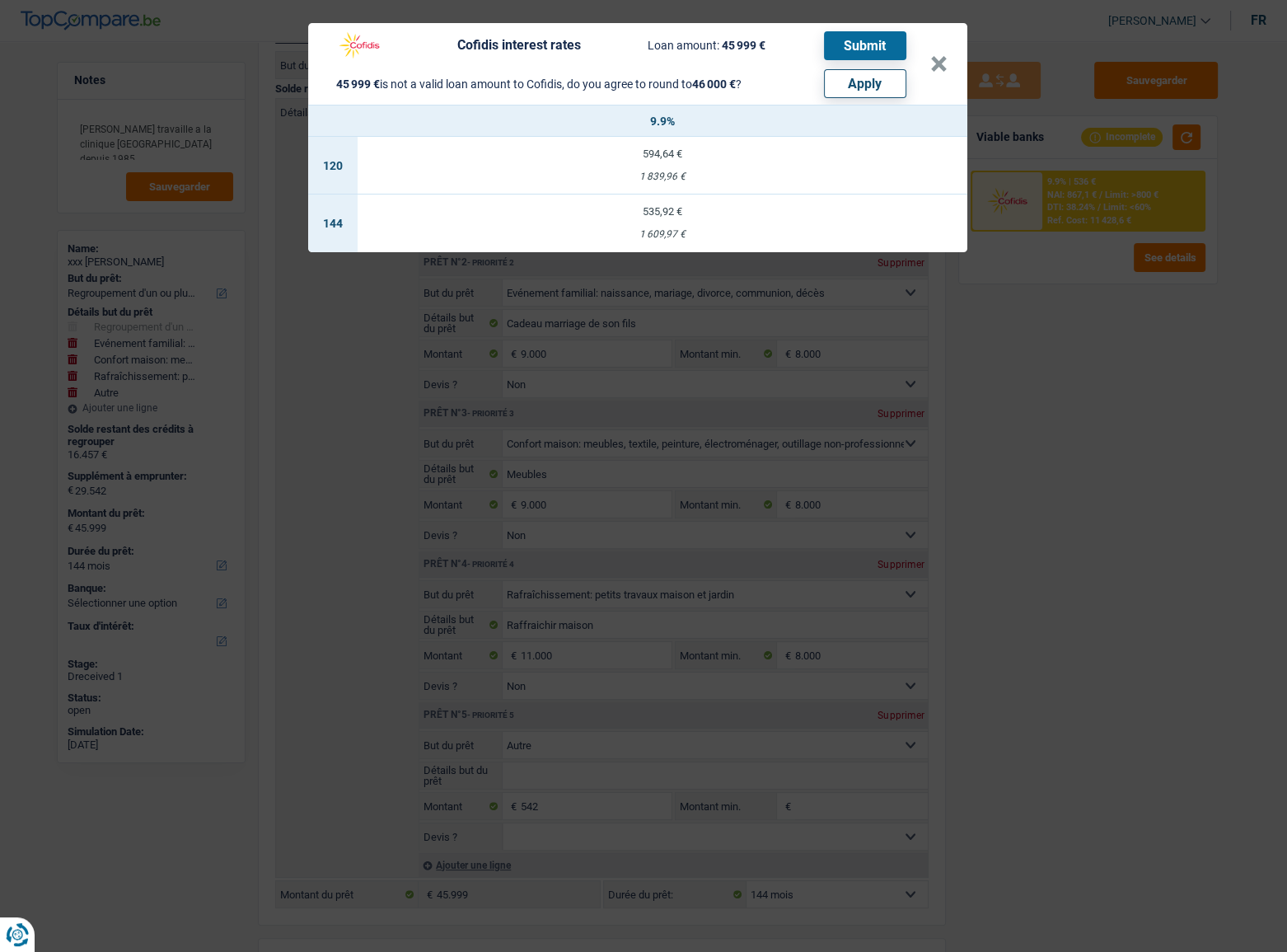
click at [876, 80] on button "Apply" at bounding box center [864, 83] width 82 height 29
type input "29.543"
type input "46.000"
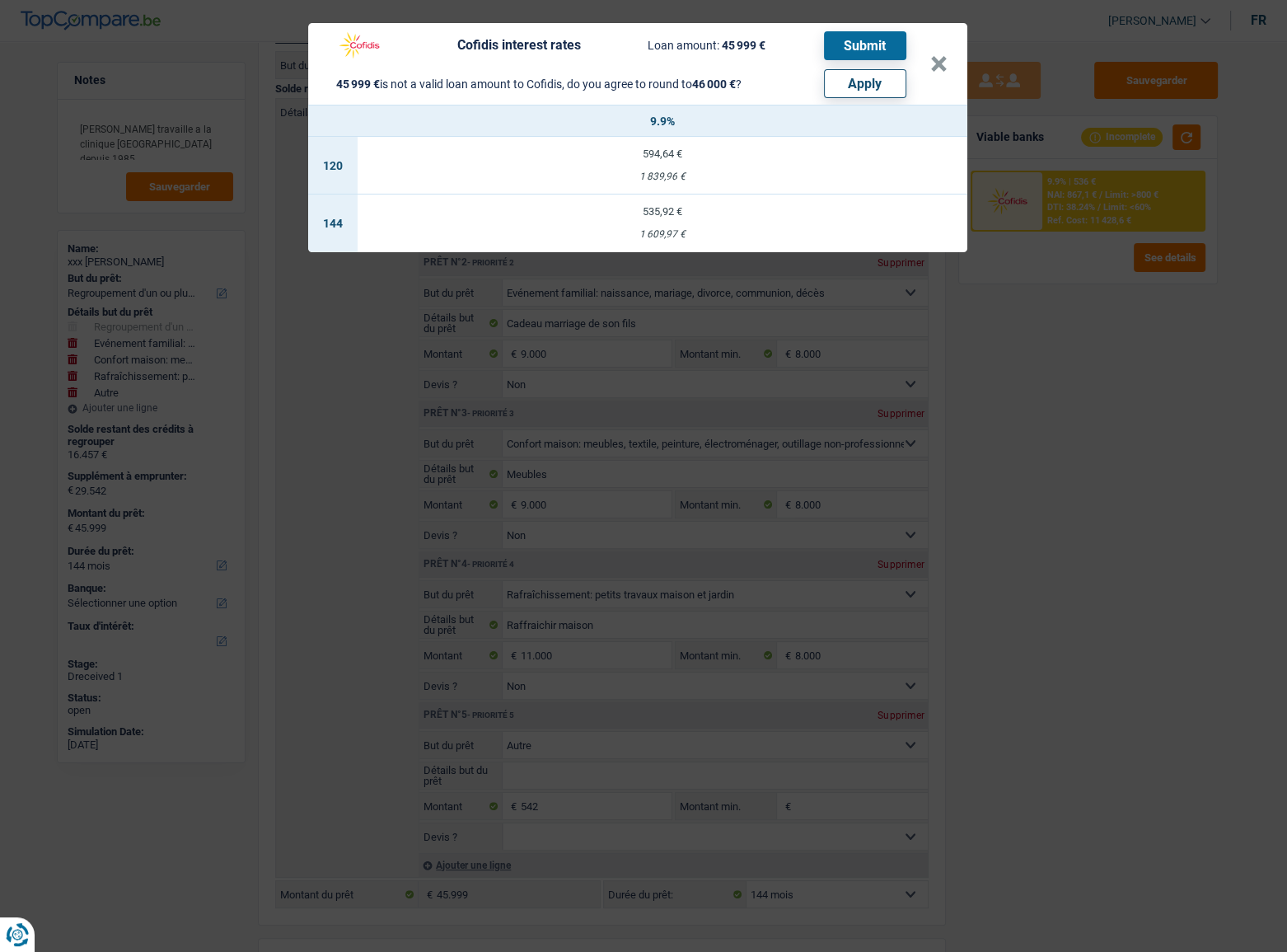
type input "543"
select select
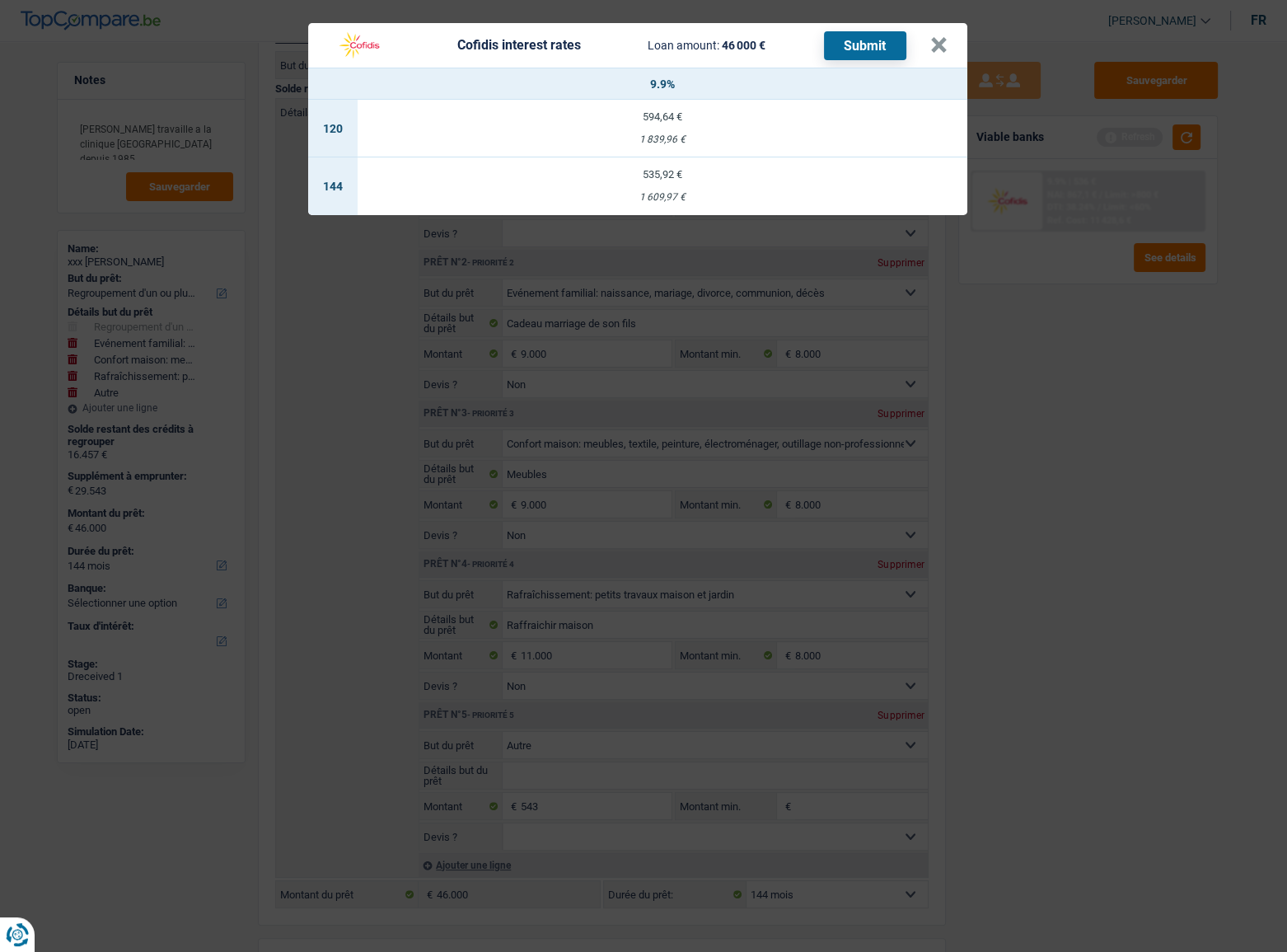
click at [807, 187] on td "535,92 € 1 609,97 €" at bounding box center [662, 186] width 609 height 57
select select "cofidis"
type input "9,90"
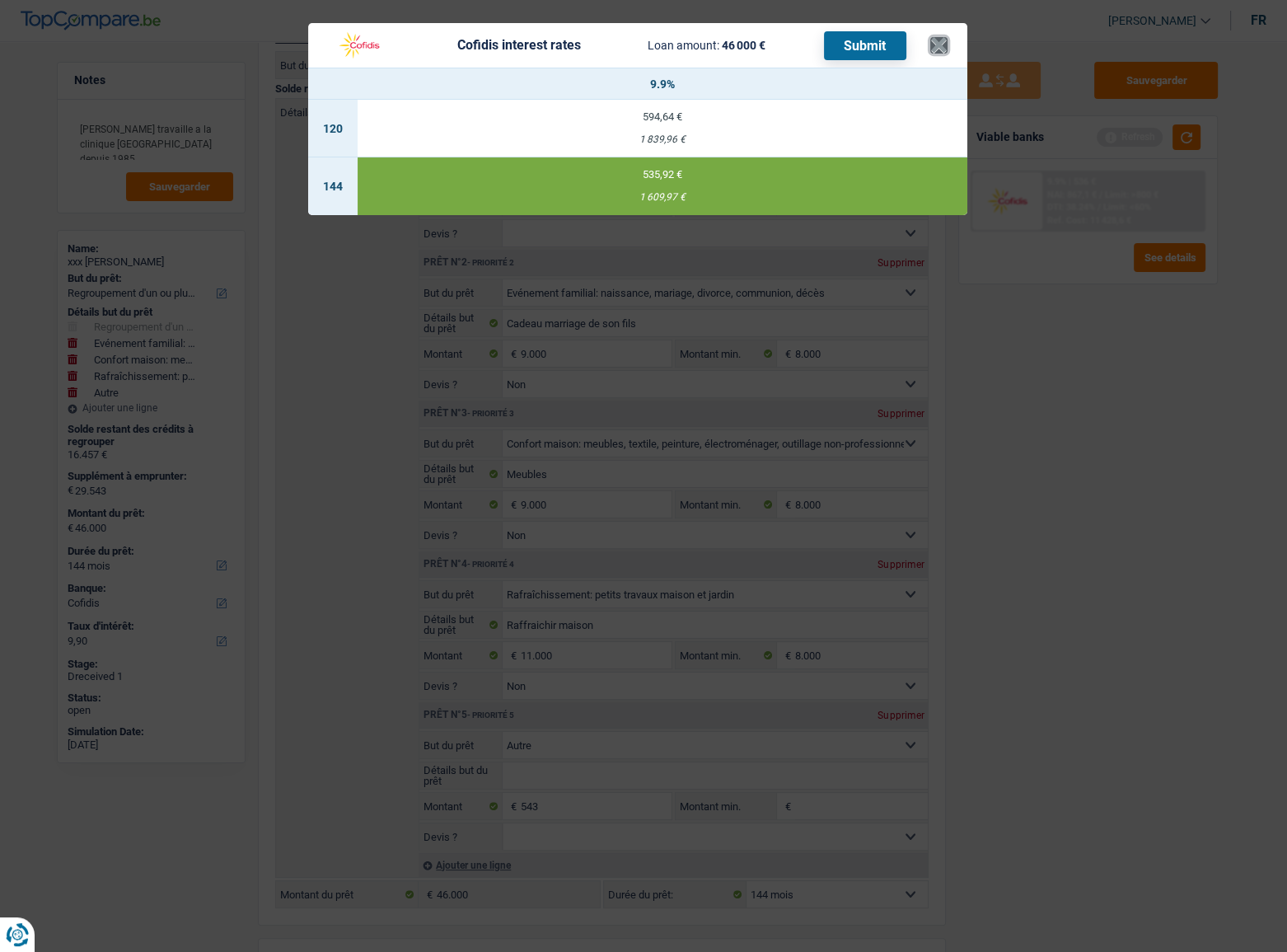
click at [939, 47] on button "×" at bounding box center [939, 45] width 18 height 17
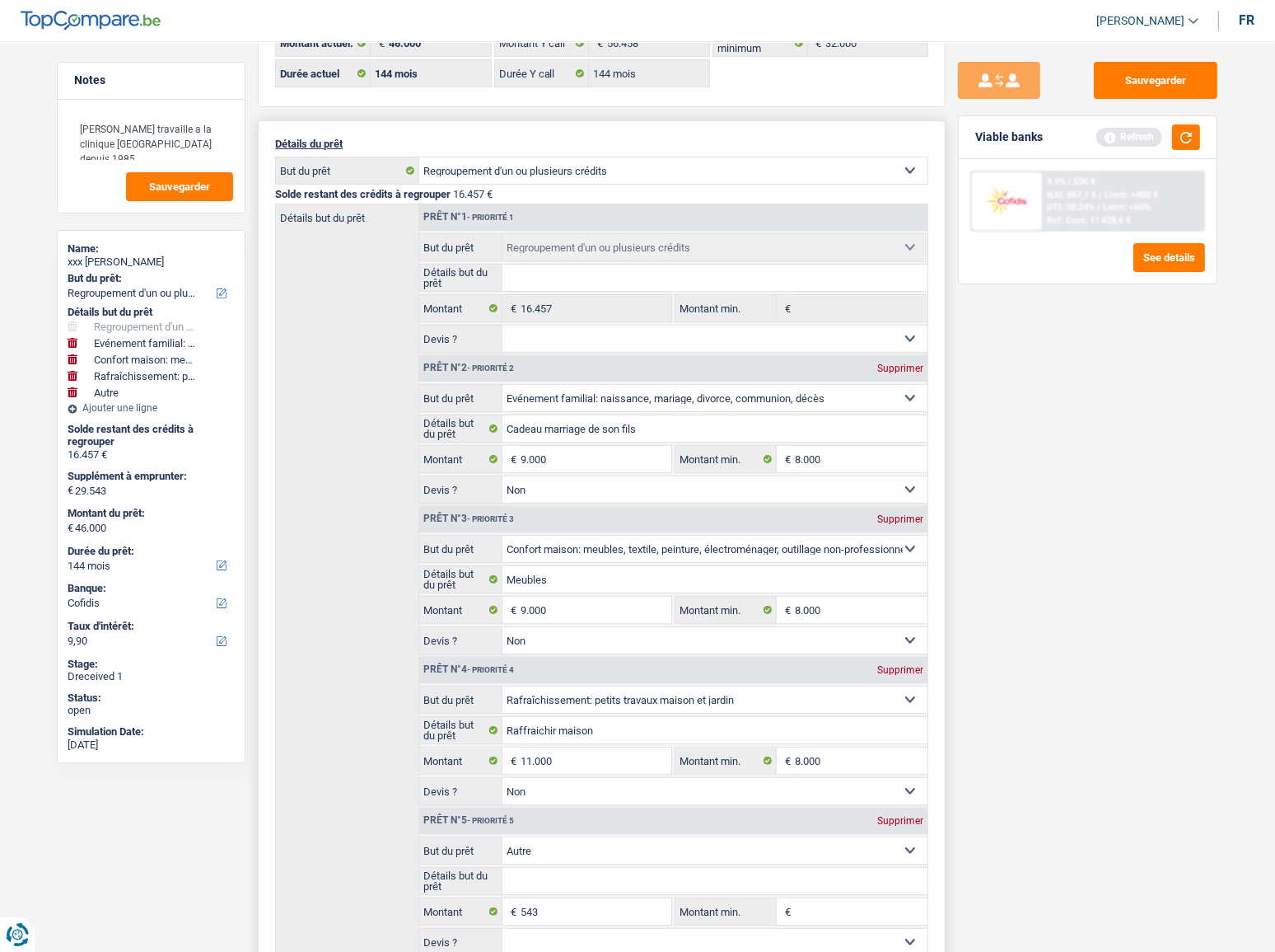
scroll to position [0, 0]
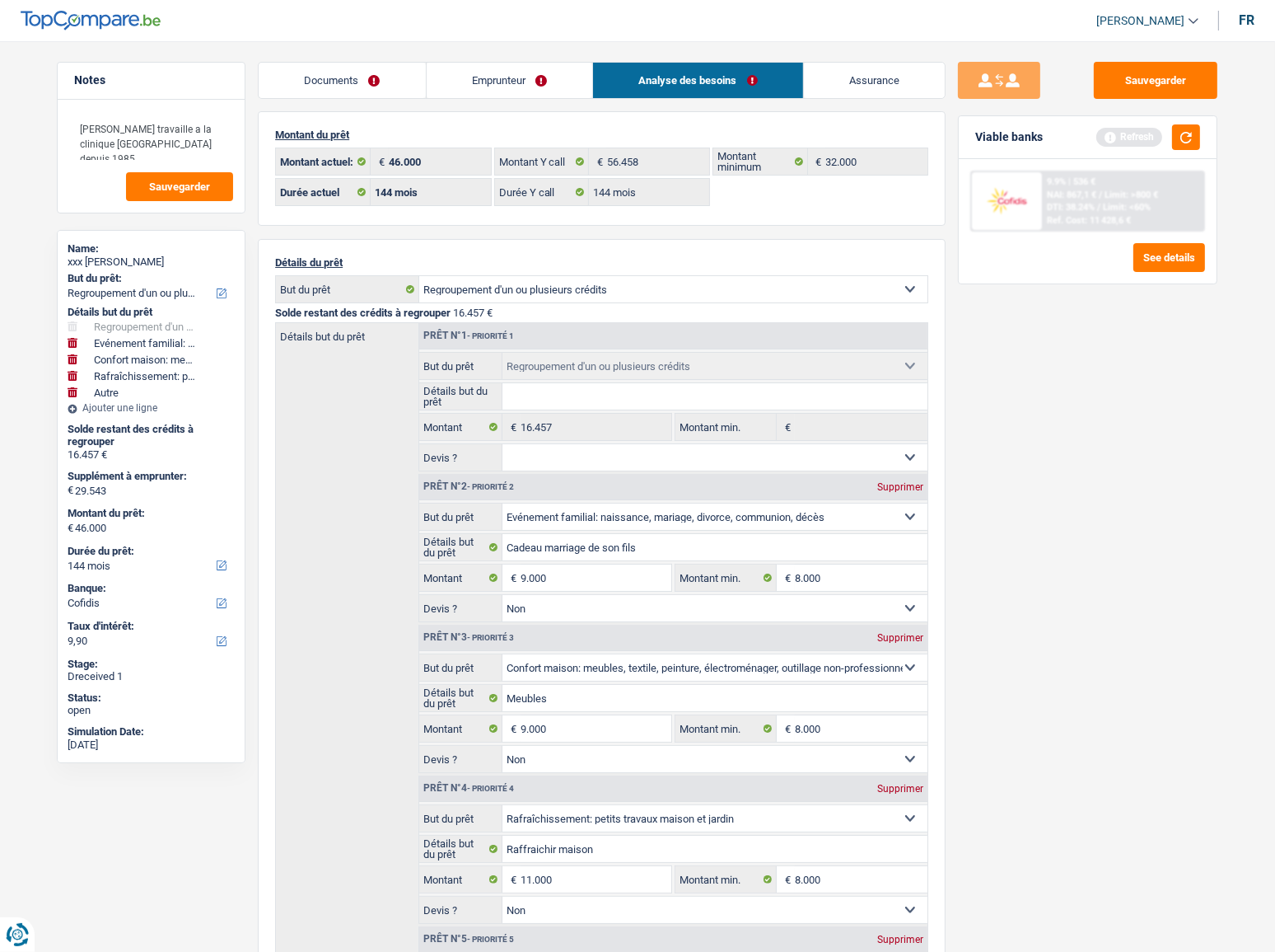
click at [475, 82] on link "Emprunteur" at bounding box center [510, 80] width 167 height 36
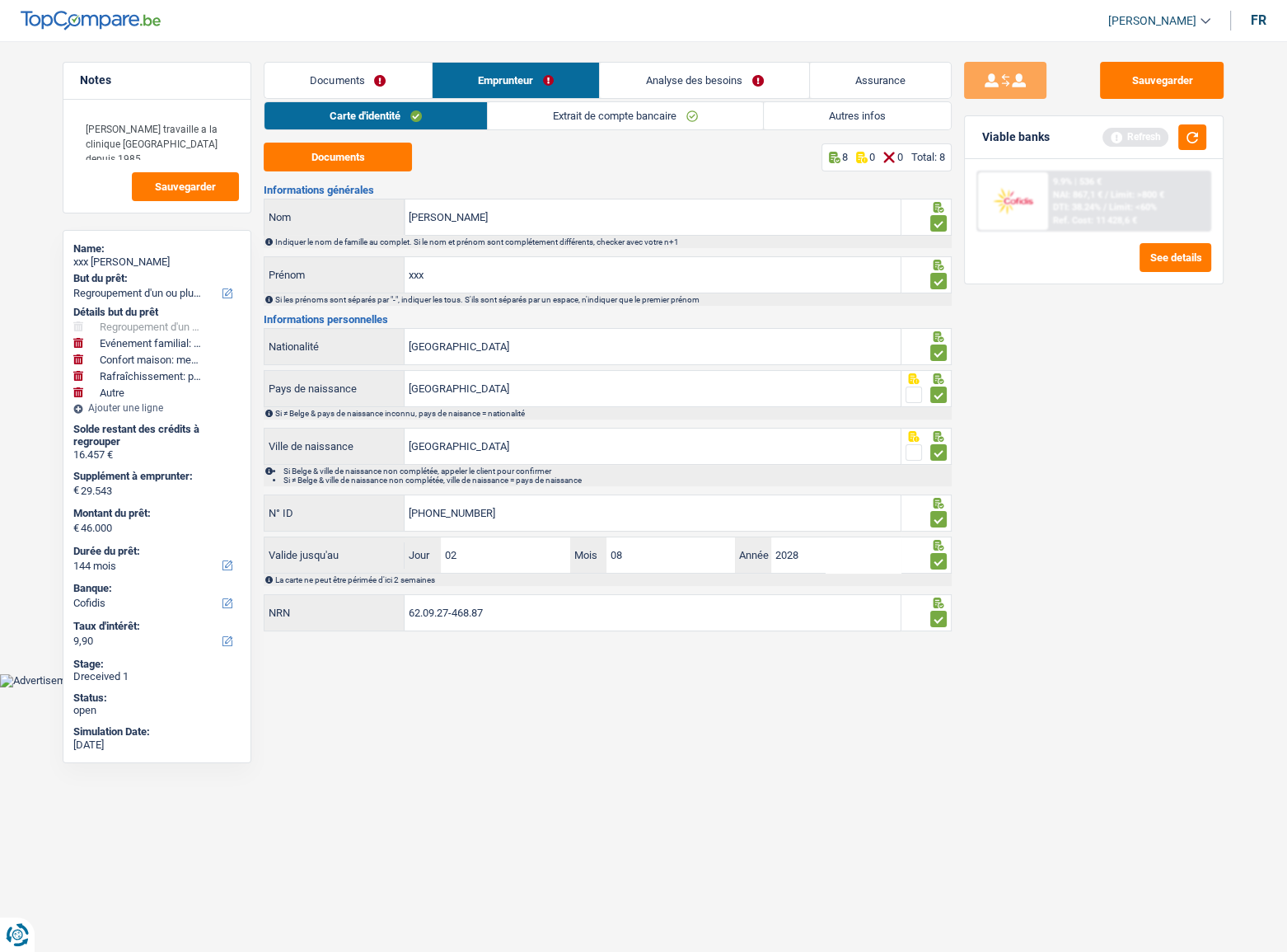
click at [516, 126] on link "Extrait de compte bancaire" at bounding box center [625, 116] width 276 height 28
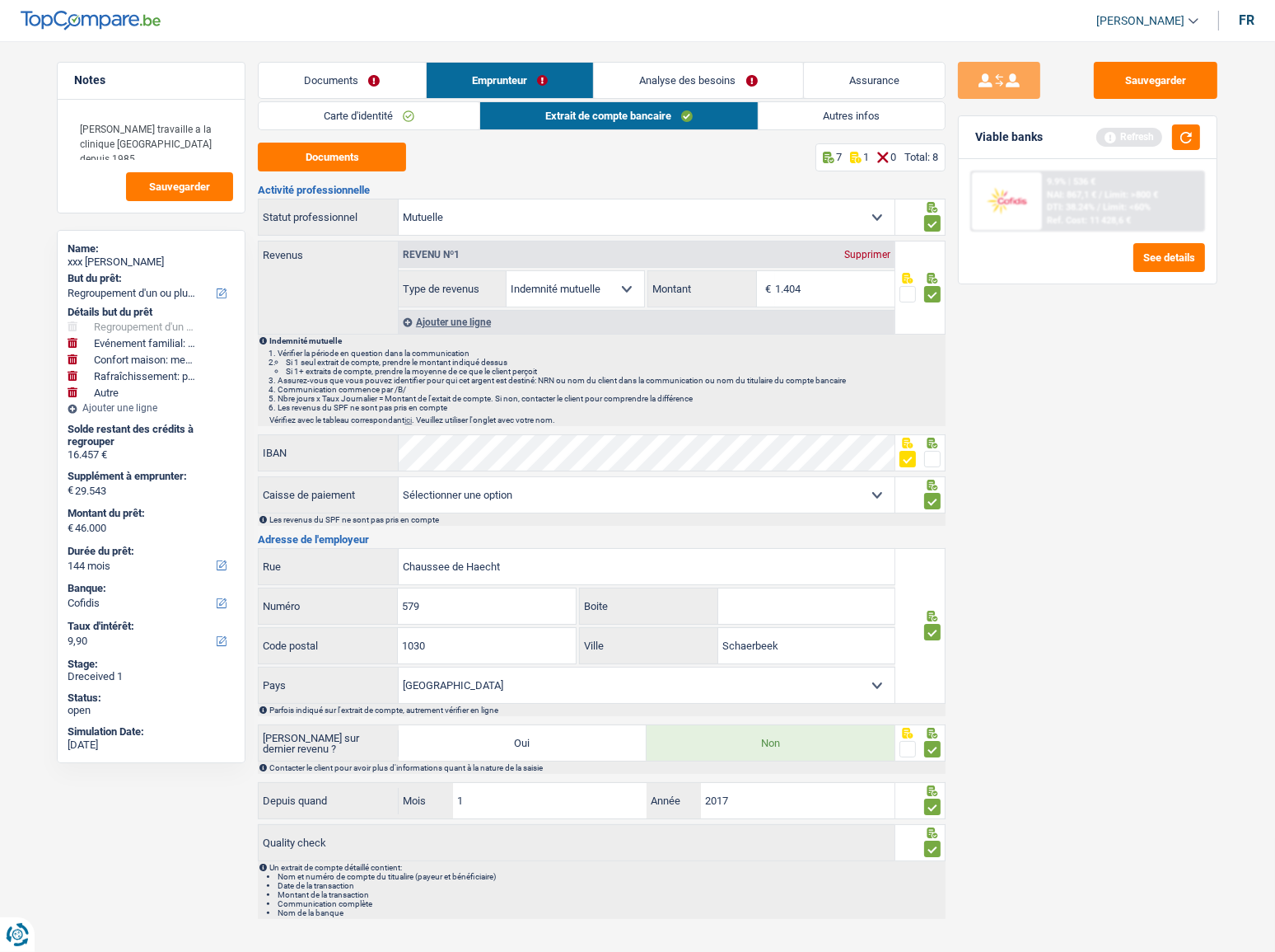
click at [672, 58] on main "Notes Madame travaille a la clinique St Luc depuis 1985 Sauvegarder Name: xxx K…" at bounding box center [637, 494] width 1275 height 939
click at [672, 62] on link "Analyse des besoins" at bounding box center [698, 80] width 209 height 36
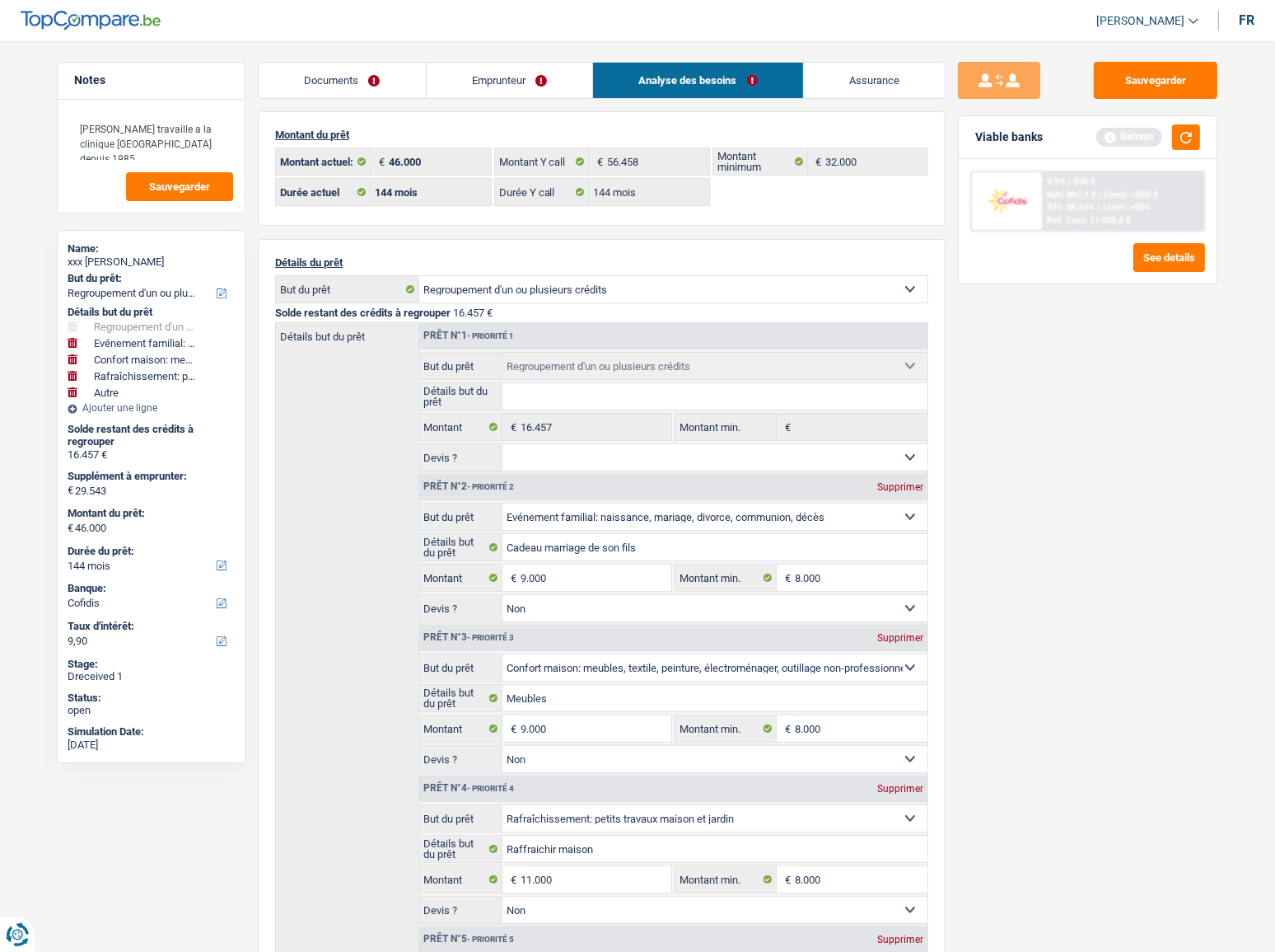
click at [516, 89] on link "Emprunteur" at bounding box center [510, 80] width 167 height 36
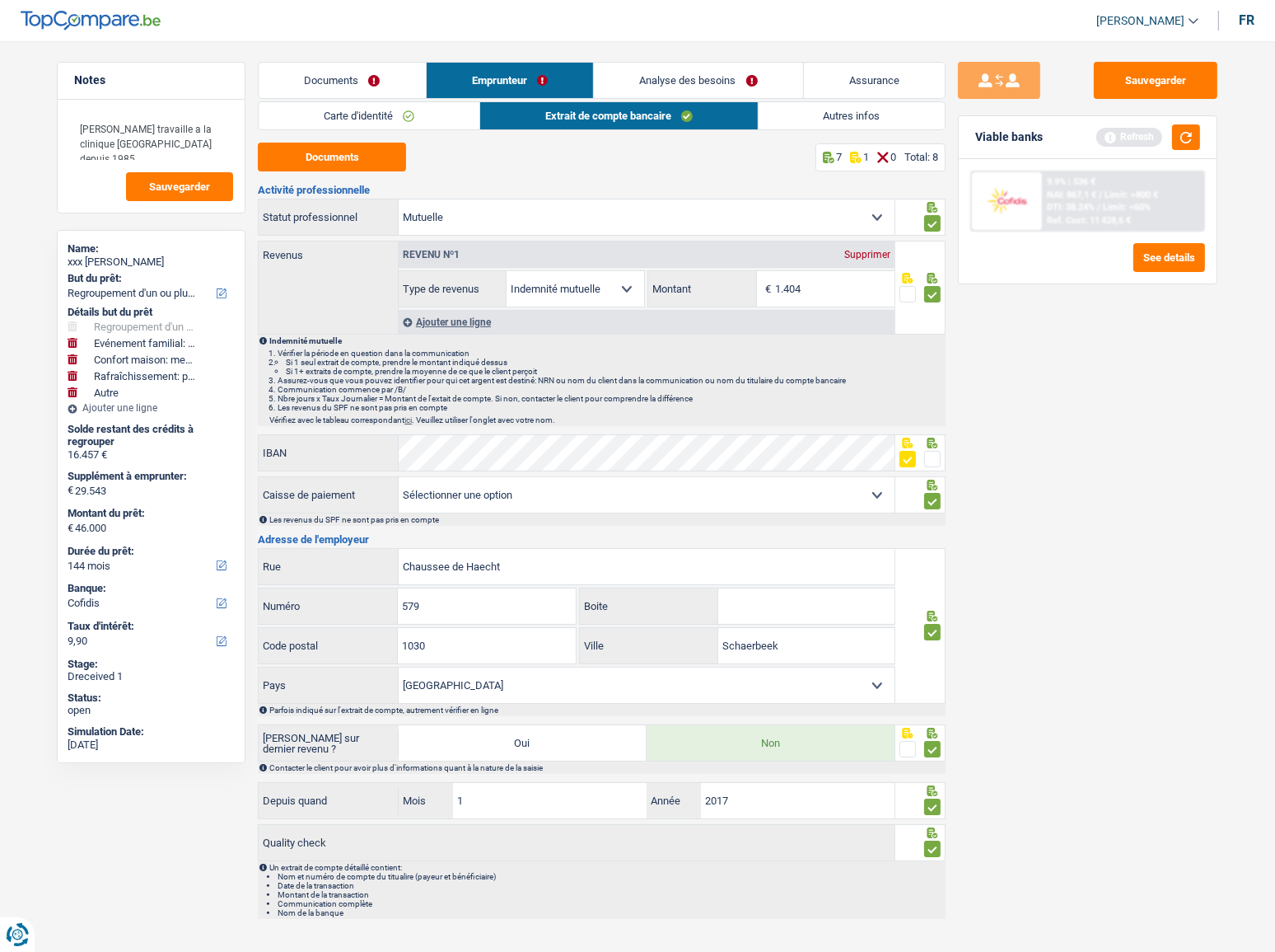
click at [855, 117] on link "Autres infos" at bounding box center [851, 116] width 187 height 28
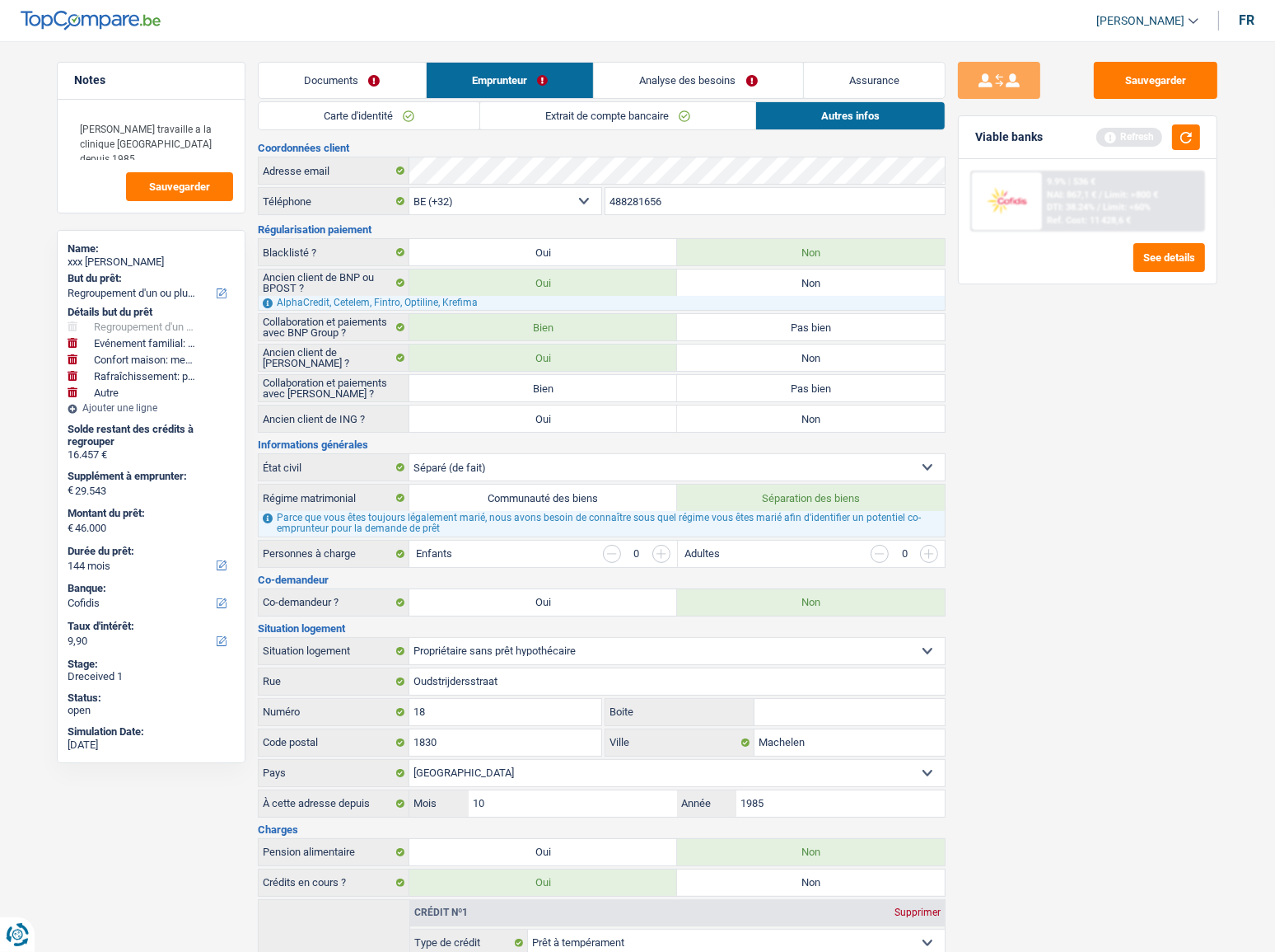
click at [366, 97] on link "Documents" at bounding box center [342, 80] width 167 height 36
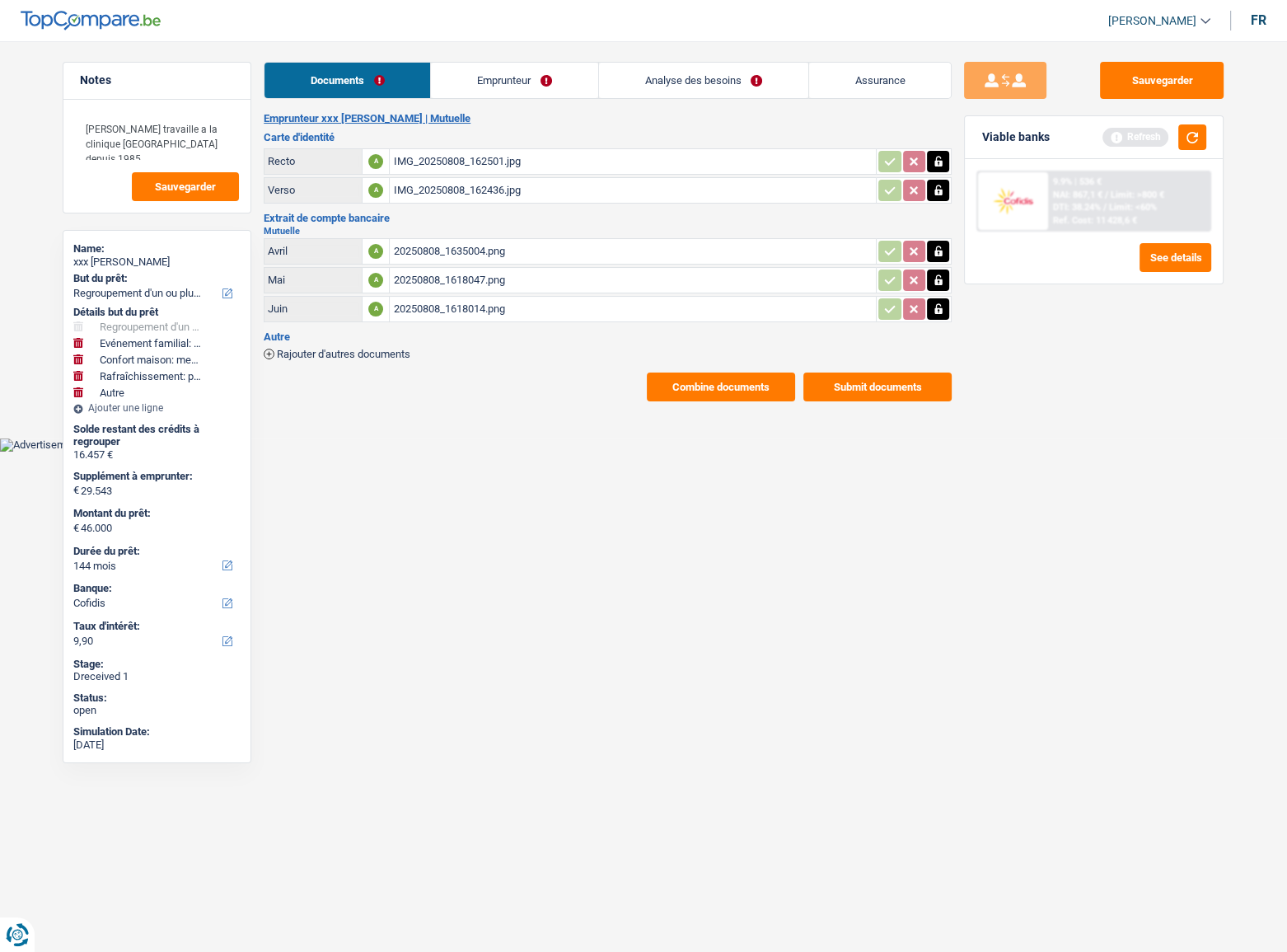
click at [721, 69] on link "Analyse des besoins" at bounding box center [703, 80] width 209 height 36
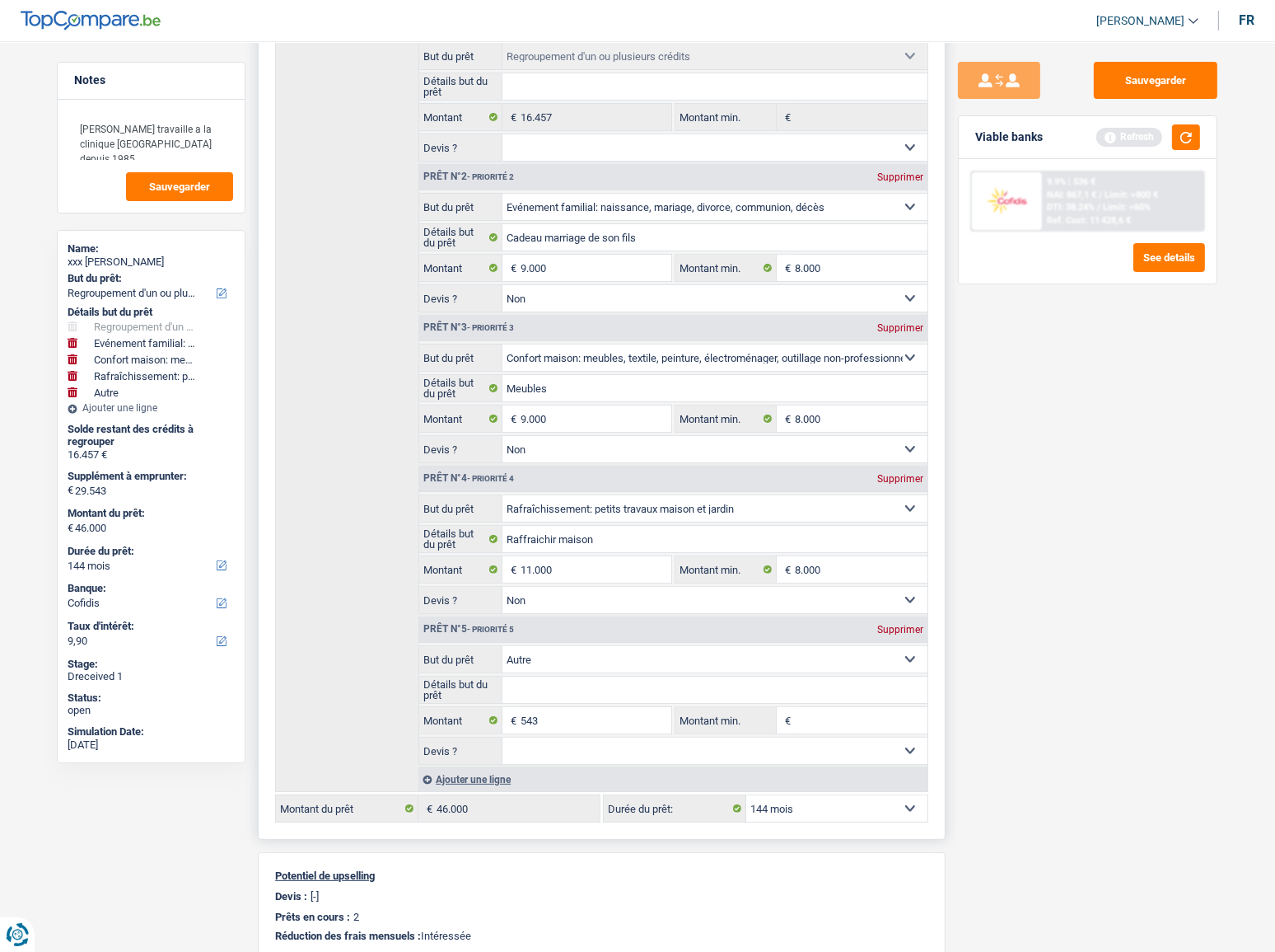
scroll to position [374, 0]
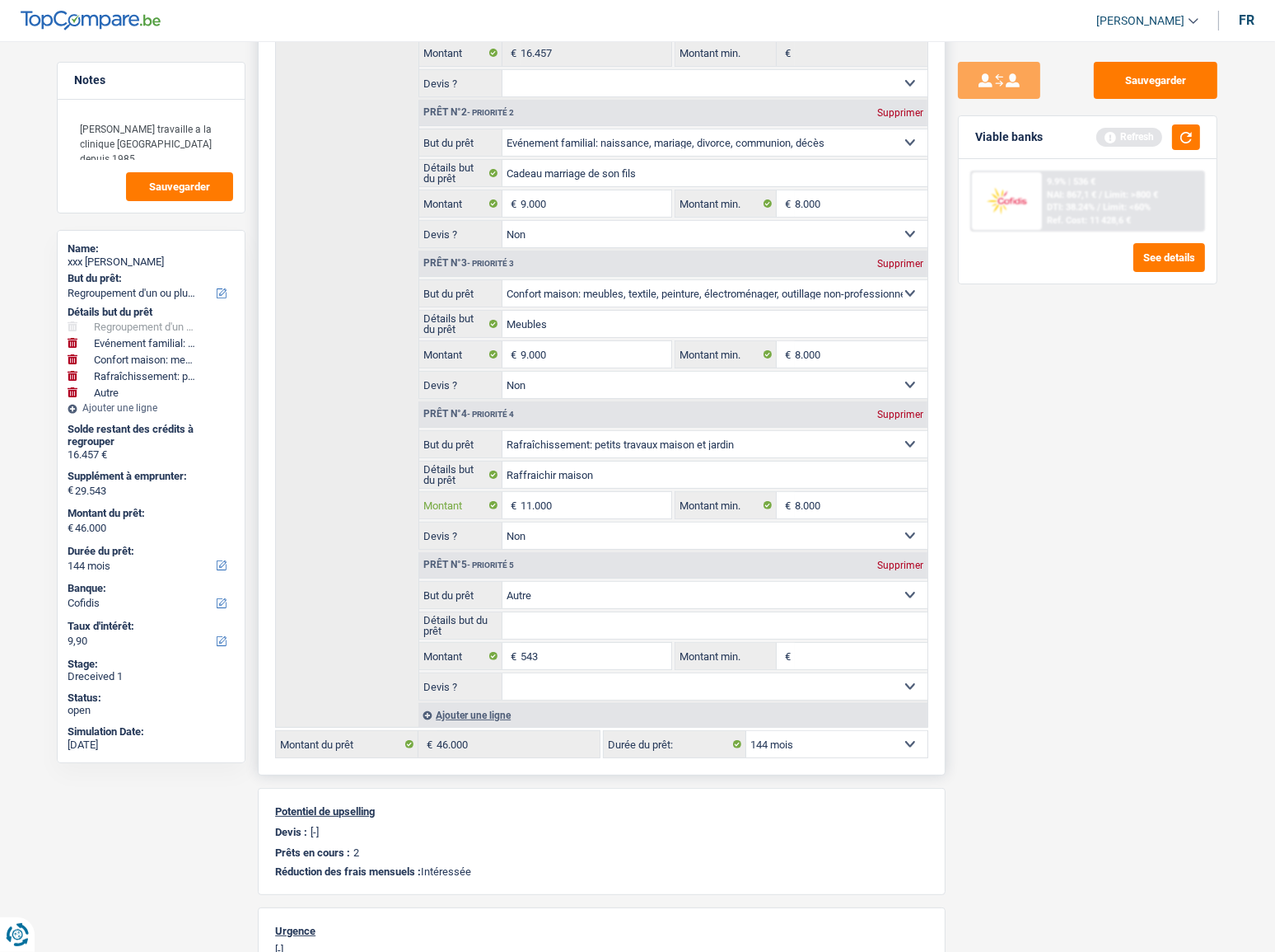
select select
click at [524, 508] on input "11.000" at bounding box center [596, 505] width 151 height 27
type input "1"
select select
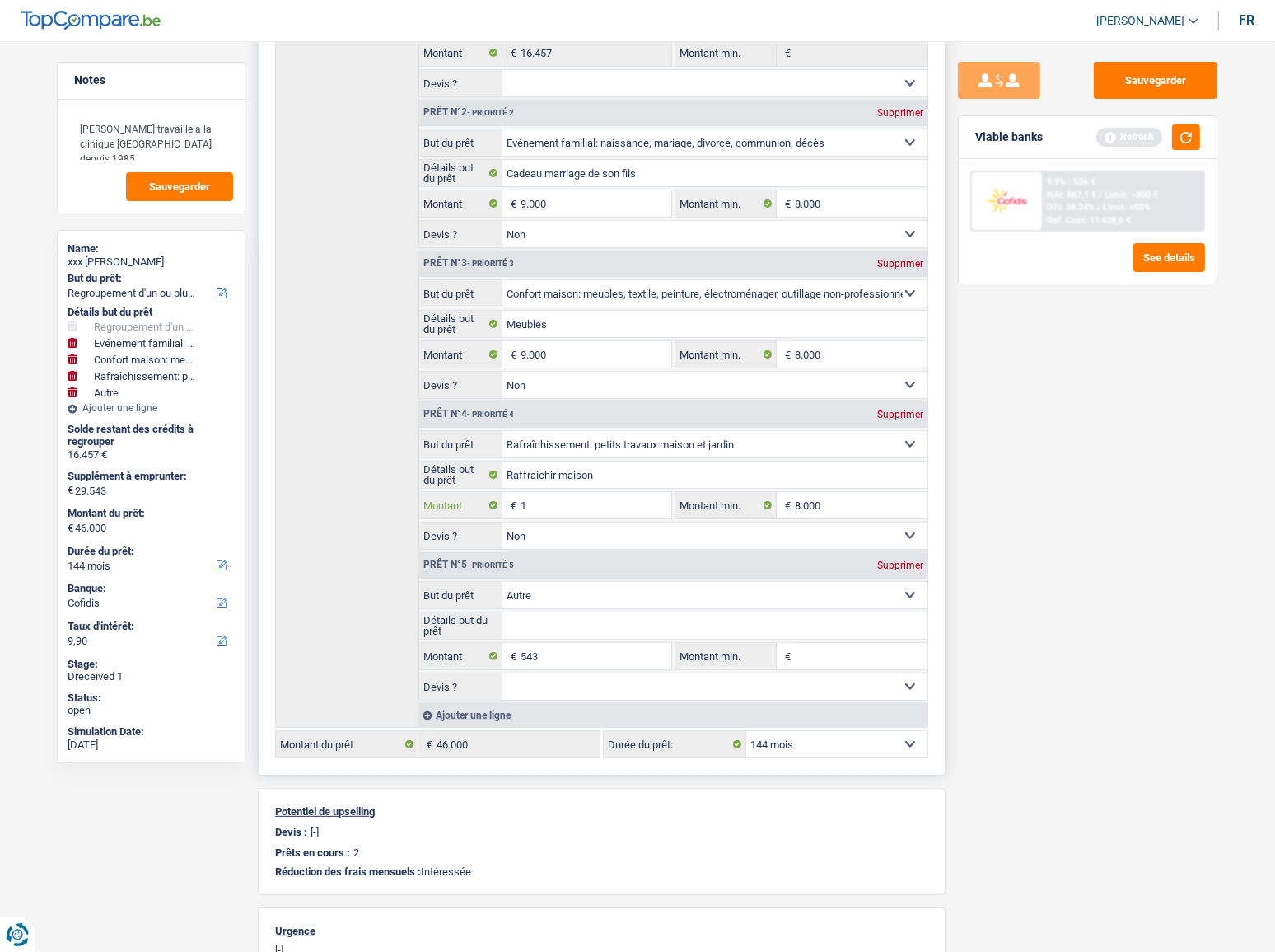
type input "10"
select select
type input "100"
select select
type input "1.000"
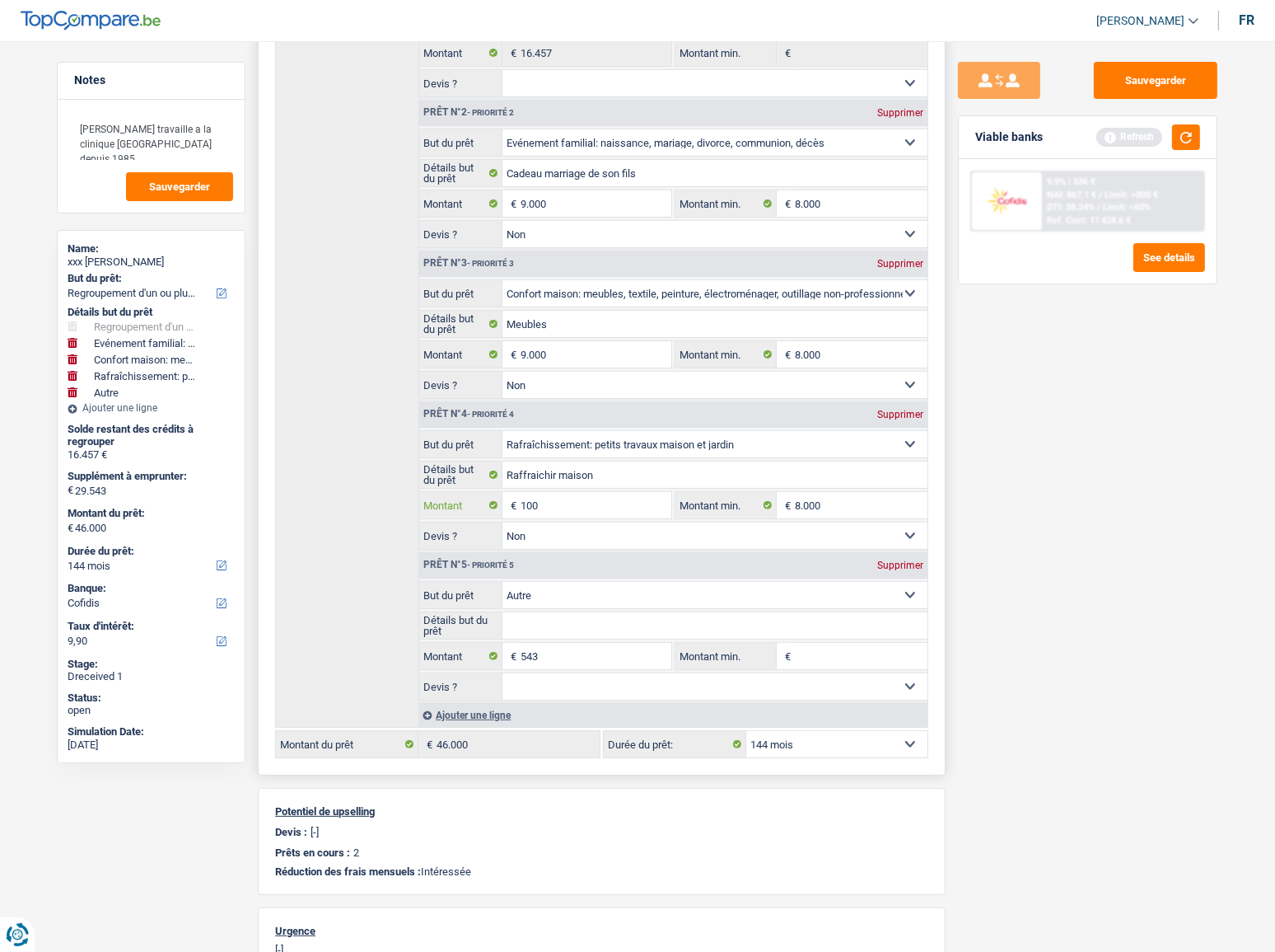
select select
type input "10.000"
select select
type input "10.000"
type input "28.543"
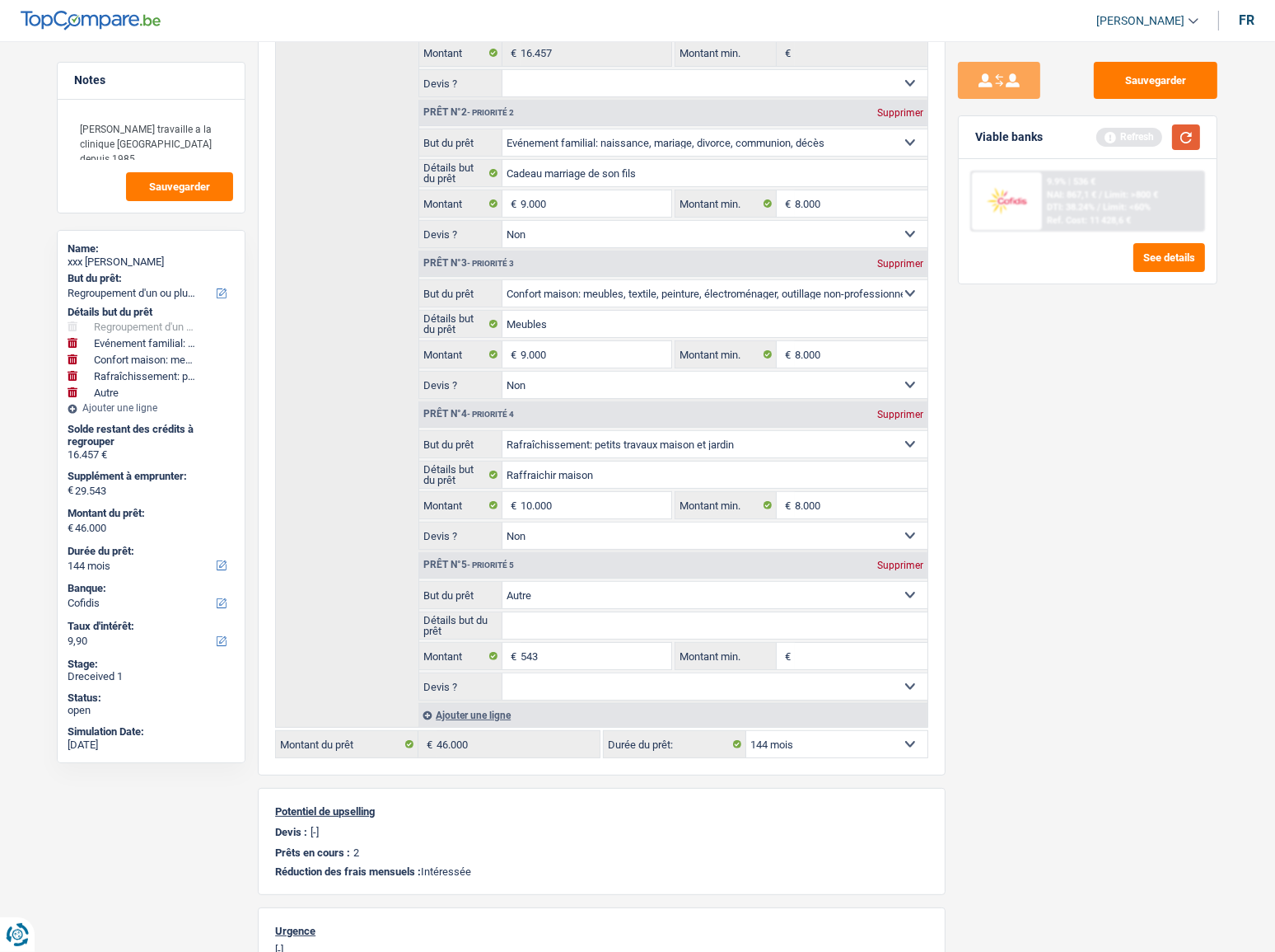
type input "45.000"
drag, startPoint x: 1195, startPoint y: 131, endPoint x: 1191, endPoint y: 168, distance: 37.2
click at [1195, 132] on button "button" at bounding box center [1186, 137] width 28 height 26
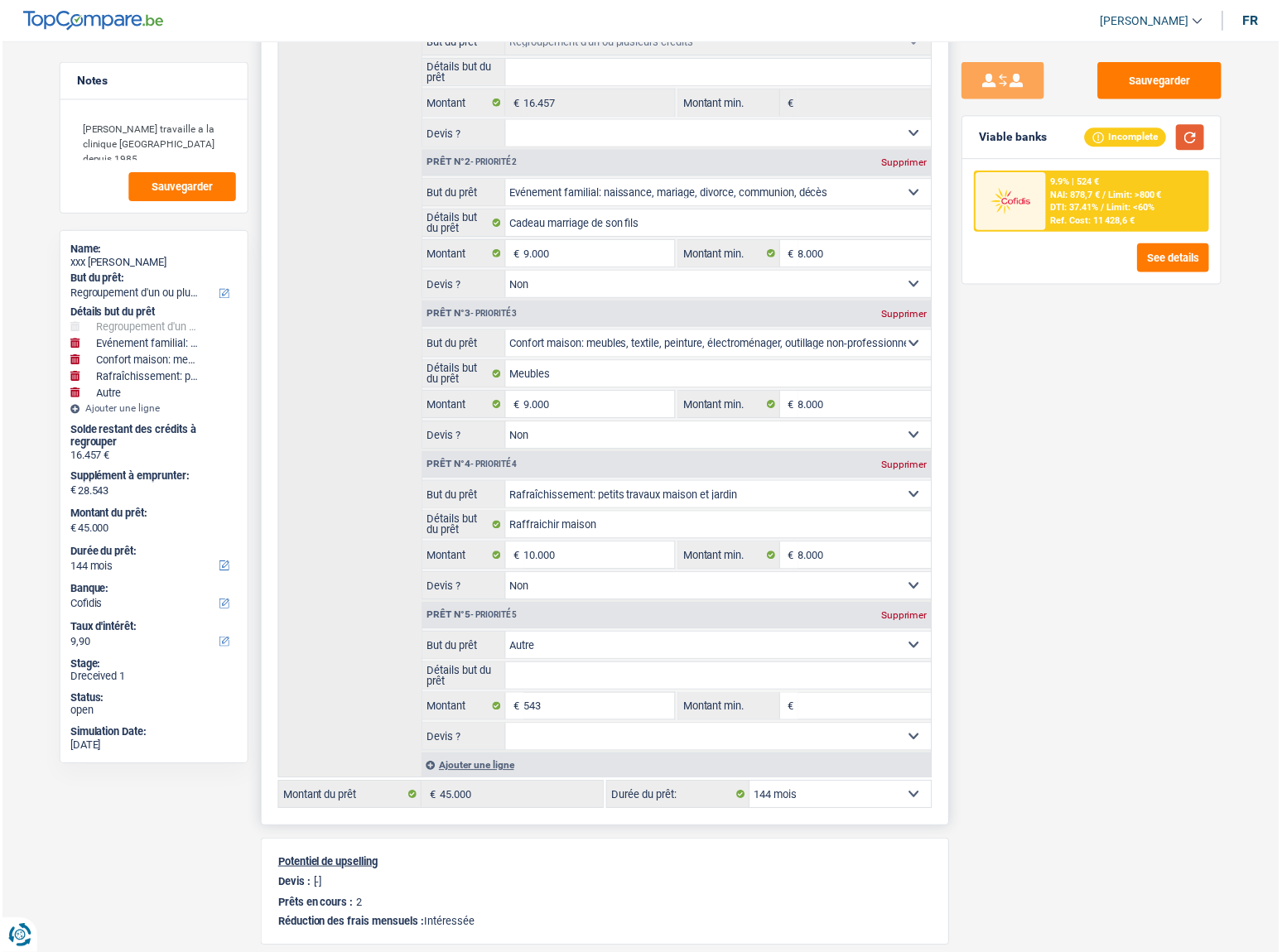
scroll to position [225, 0]
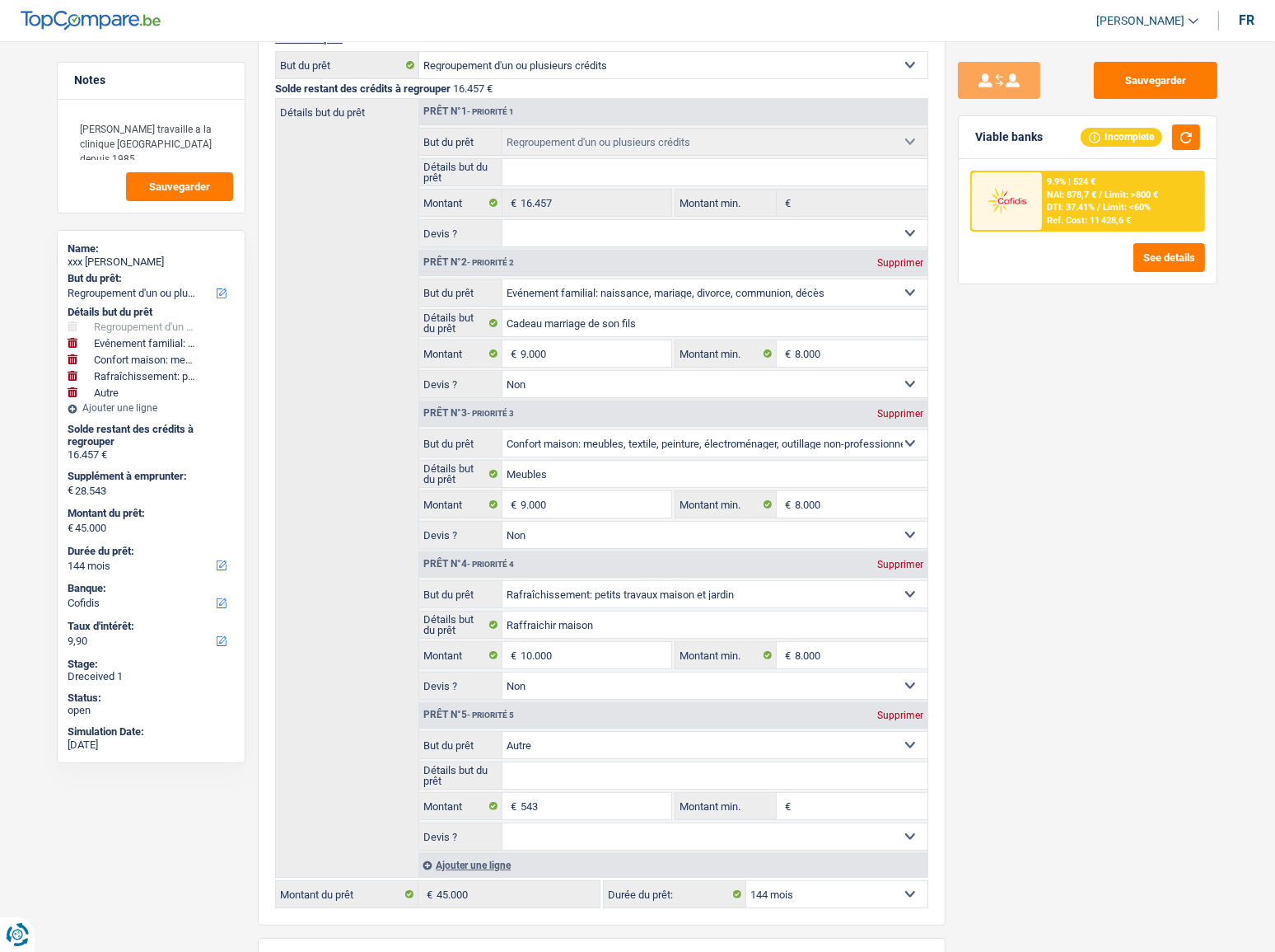
click at [1101, 200] on div "9.9% | 524 € NAI: 878,7 € / Limit: >800 € DTI: 37.41% / Limit: <60% Ref. Cost: …" at bounding box center [1123, 200] width 162 height 57
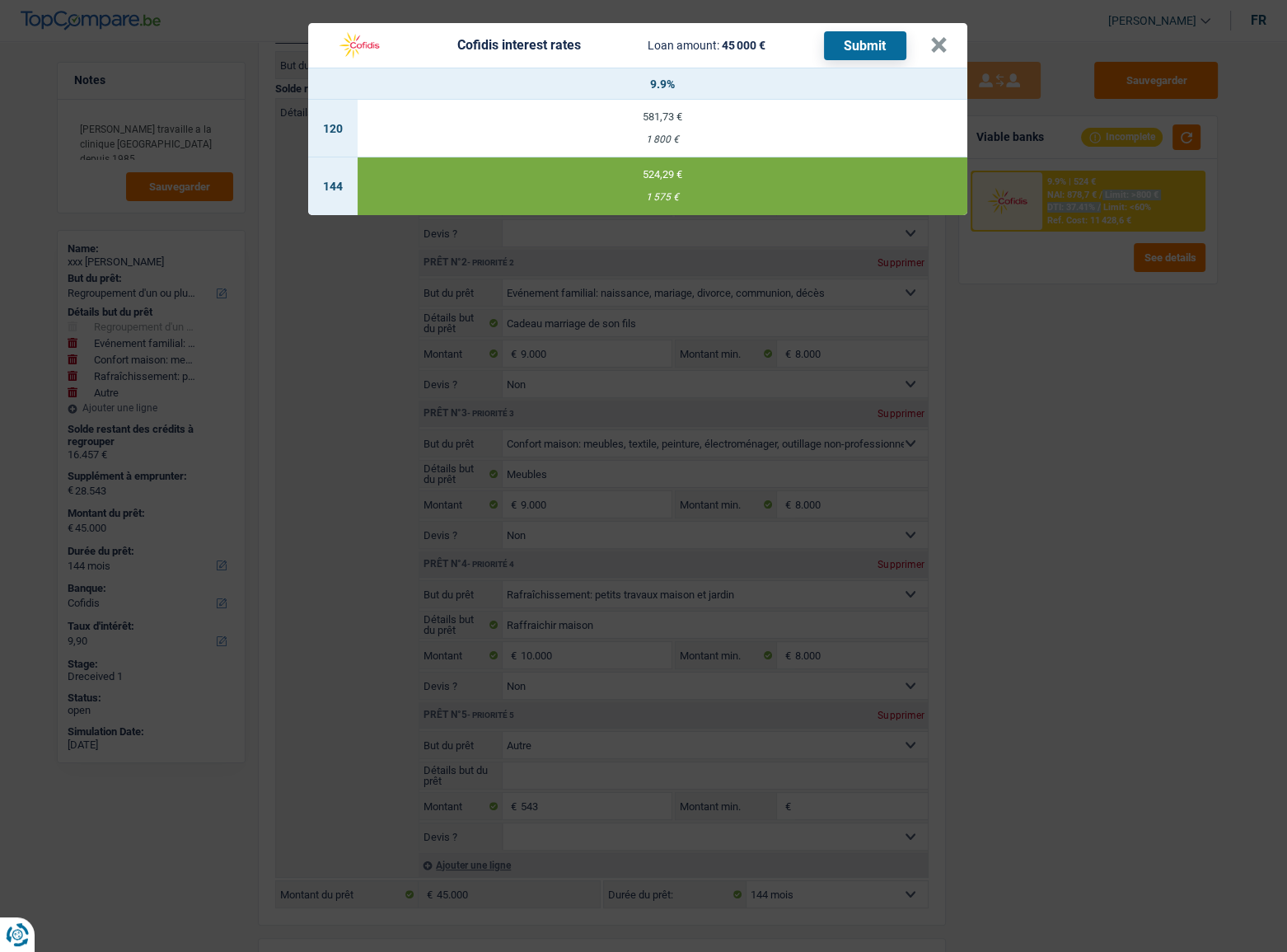
click at [826, 38] on button "Submit" at bounding box center [864, 45] width 82 height 29
click at [947, 45] on header "Cofidis interest rates Loan amount: 45 000 € Submit ×" at bounding box center [637, 44] width 659 height 44
click at [939, 42] on button "×" at bounding box center [939, 45] width 18 height 17
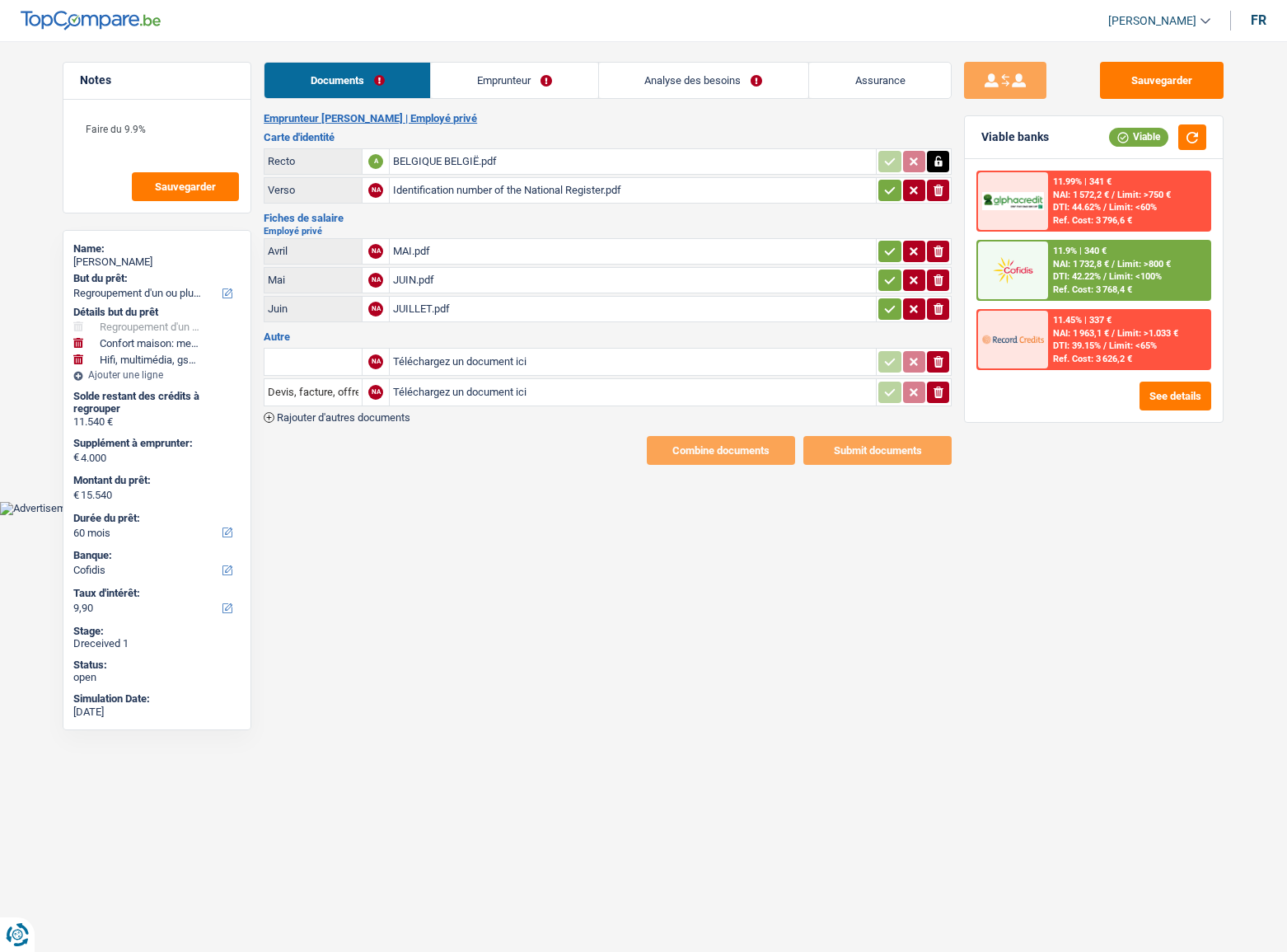
select select "refinancing"
select select "household"
select select "tech"
select select "60"
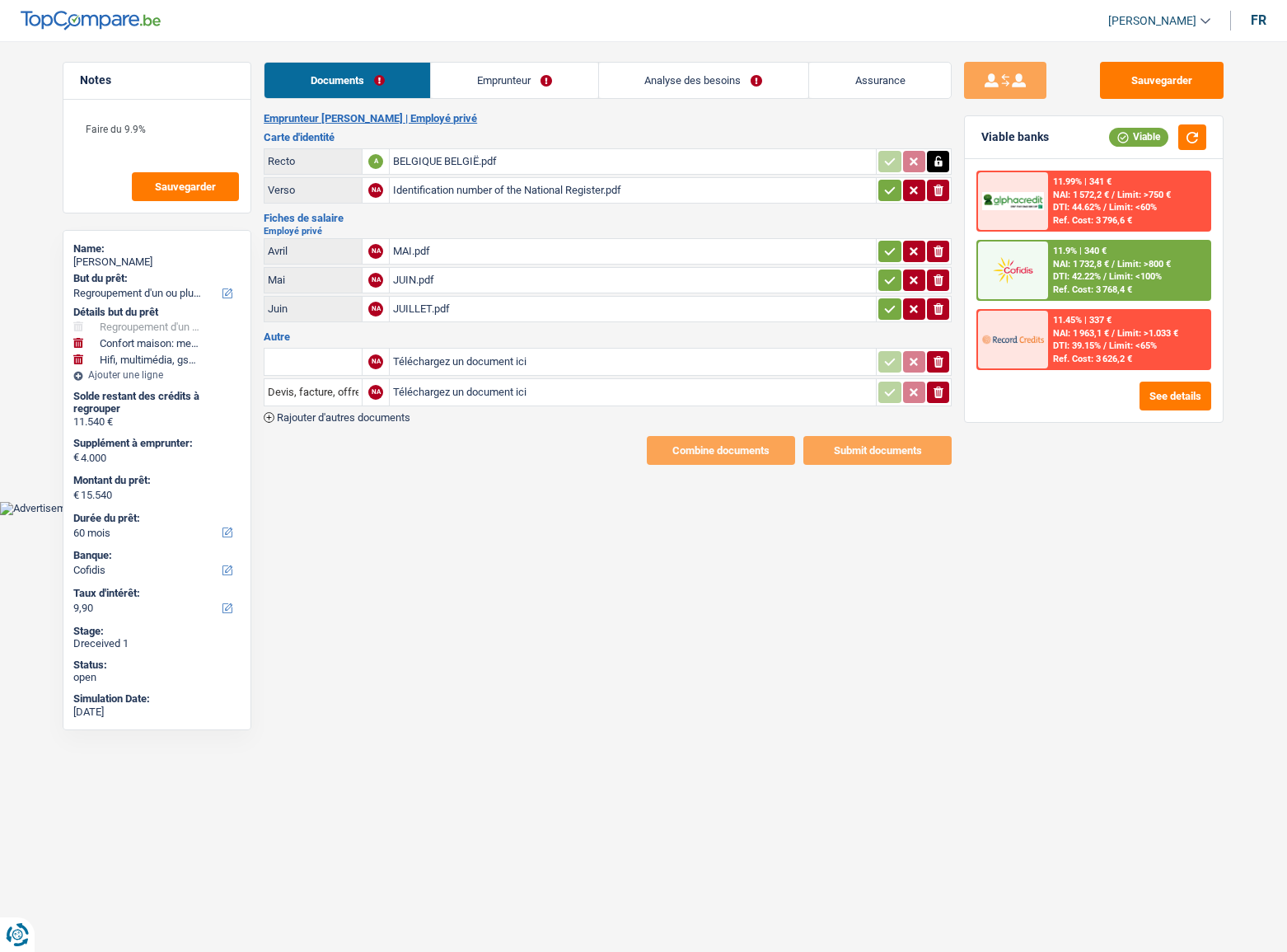
select select "cofidis"
click at [888, 193] on icon "button" at bounding box center [889, 190] width 13 height 17
click at [569, 241] on div "MAI.pdf" at bounding box center [633, 251] width 480 height 25
click at [887, 252] on icon "button" at bounding box center [890, 251] width 11 height 8
drag, startPoint x: 889, startPoint y: 272, endPoint x: 889, endPoint y: 287, distance: 15.0
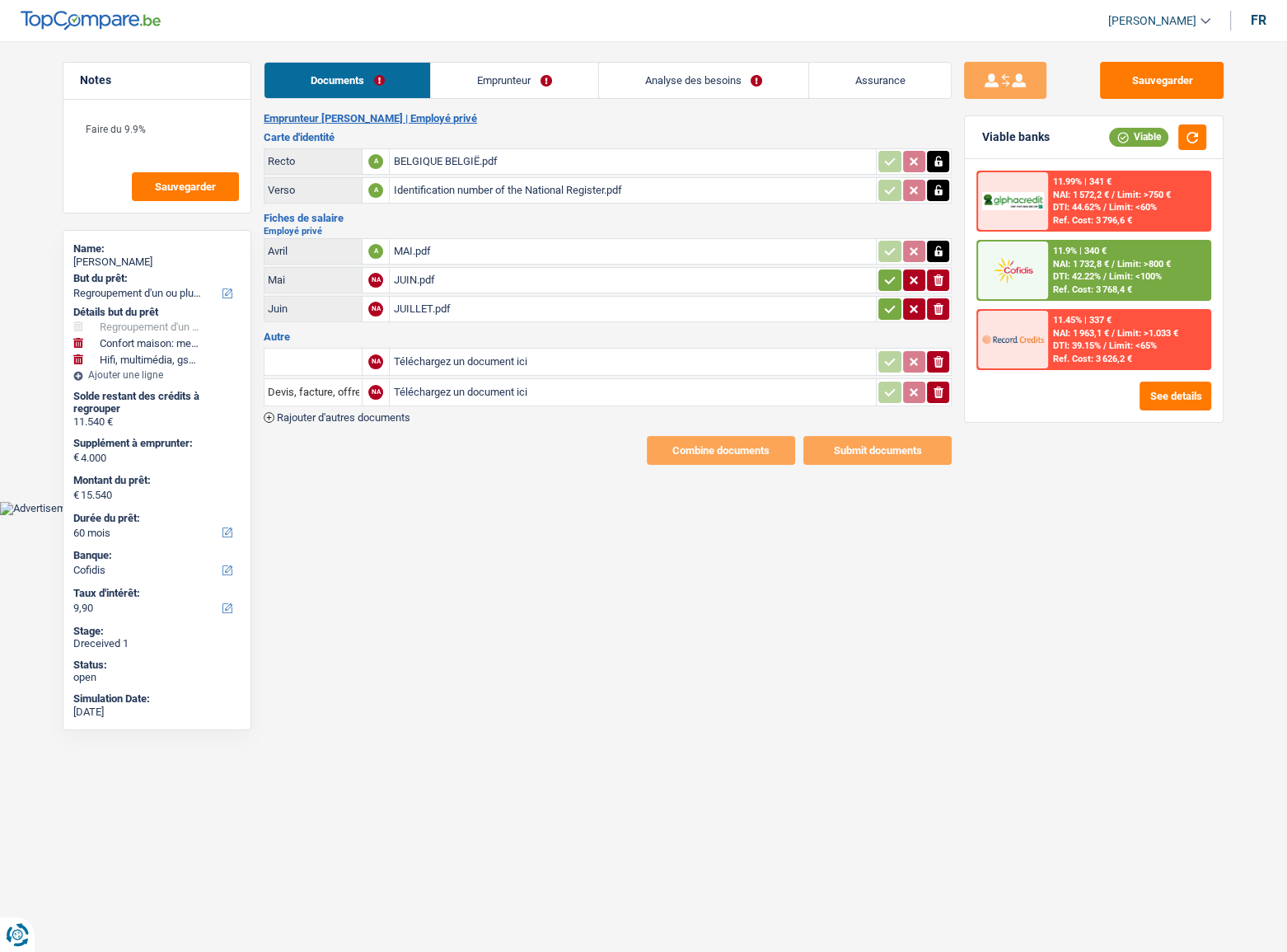
click at [889, 274] on icon "button" at bounding box center [889, 279] width 13 height 17
click at [887, 302] on icon "button" at bounding box center [889, 308] width 13 height 17
click at [939, 388] on icon "button" at bounding box center [938, 392] width 10 height 12
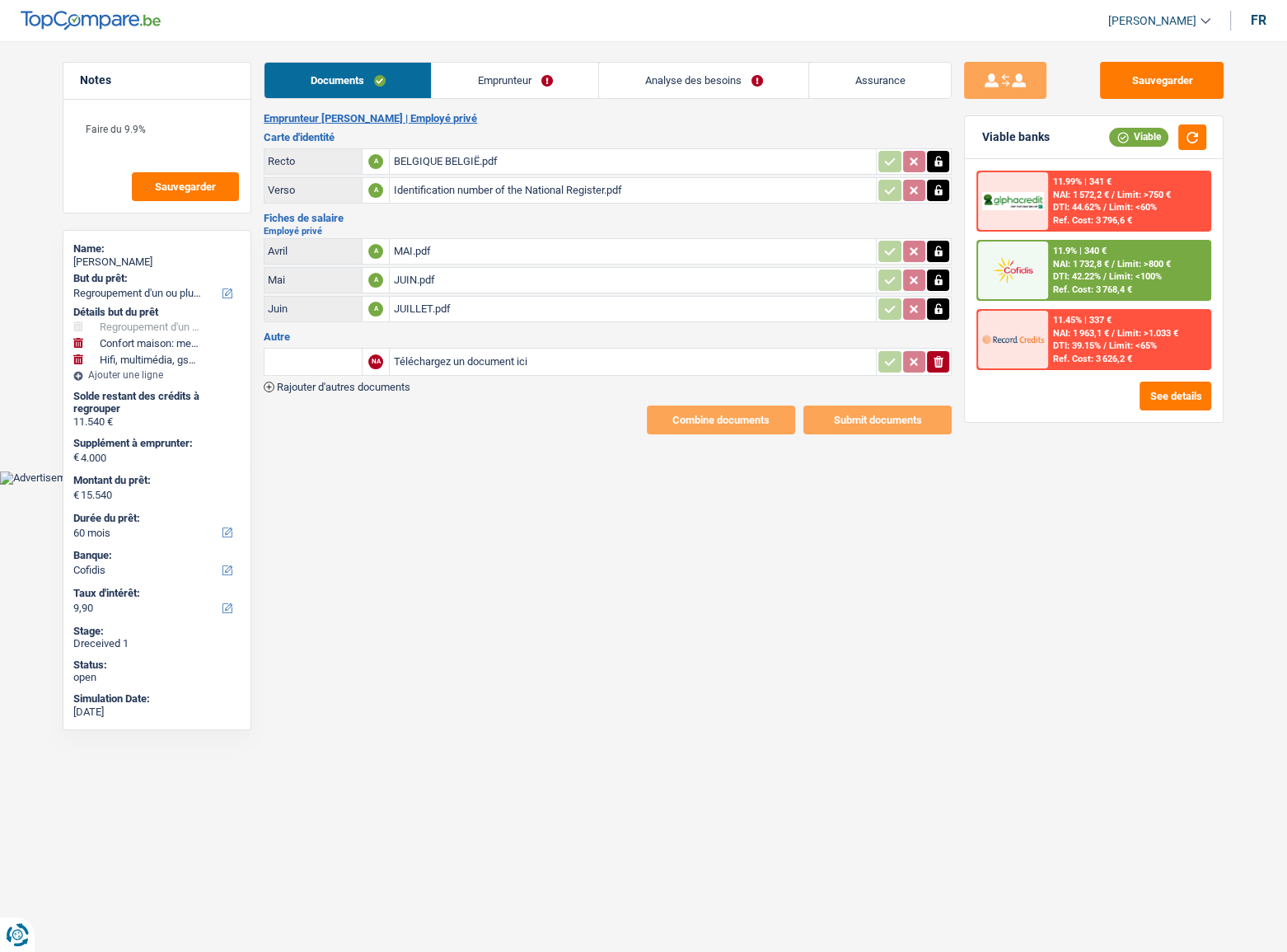
click at [933, 365] on icon "ionicons-v5-e" at bounding box center [938, 361] width 13 height 17
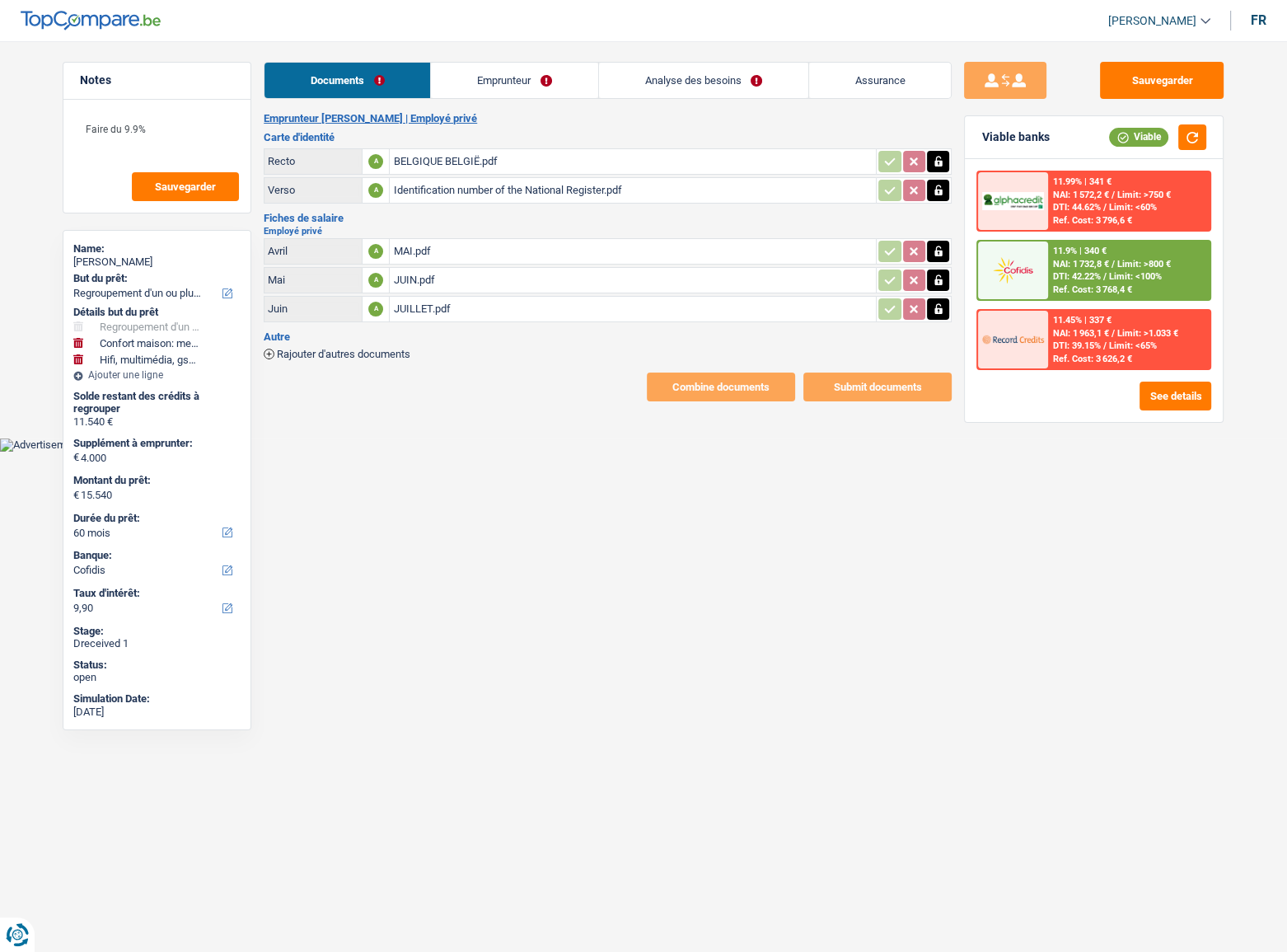
click at [462, 86] on link "Emprunteur" at bounding box center [514, 80] width 167 height 36
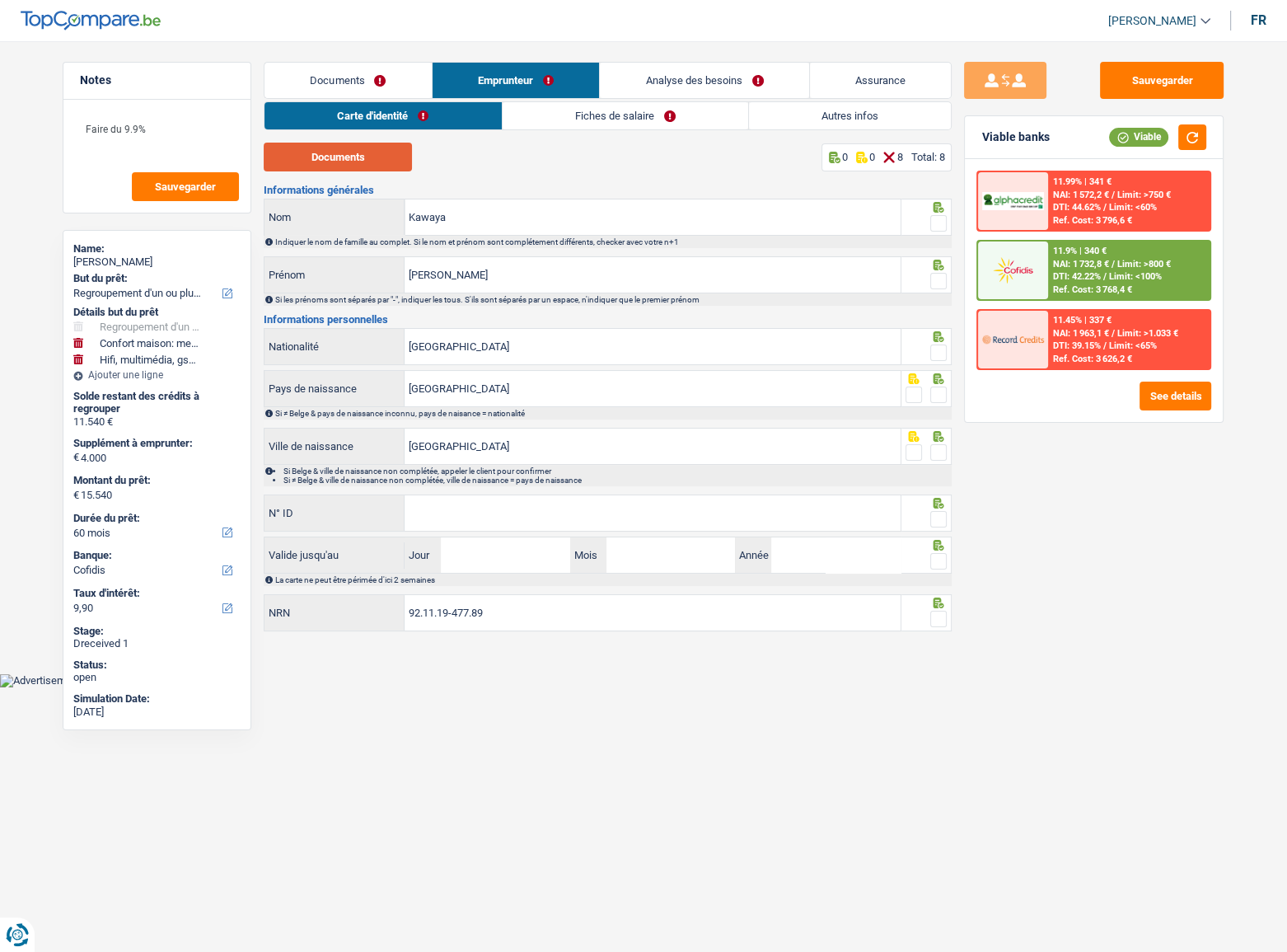
click at [351, 150] on button "Documents" at bounding box center [338, 156] width 148 height 29
click at [369, 157] on button "Documents" at bounding box center [338, 156] width 148 height 29
click at [393, 151] on button "Documents" at bounding box center [338, 156] width 148 height 29
click at [937, 221] on span at bounding box center [938, 223] width 17 height 17
click at [0, 0] on input "radio" at bounding box center [0, 0] width 0 height 0
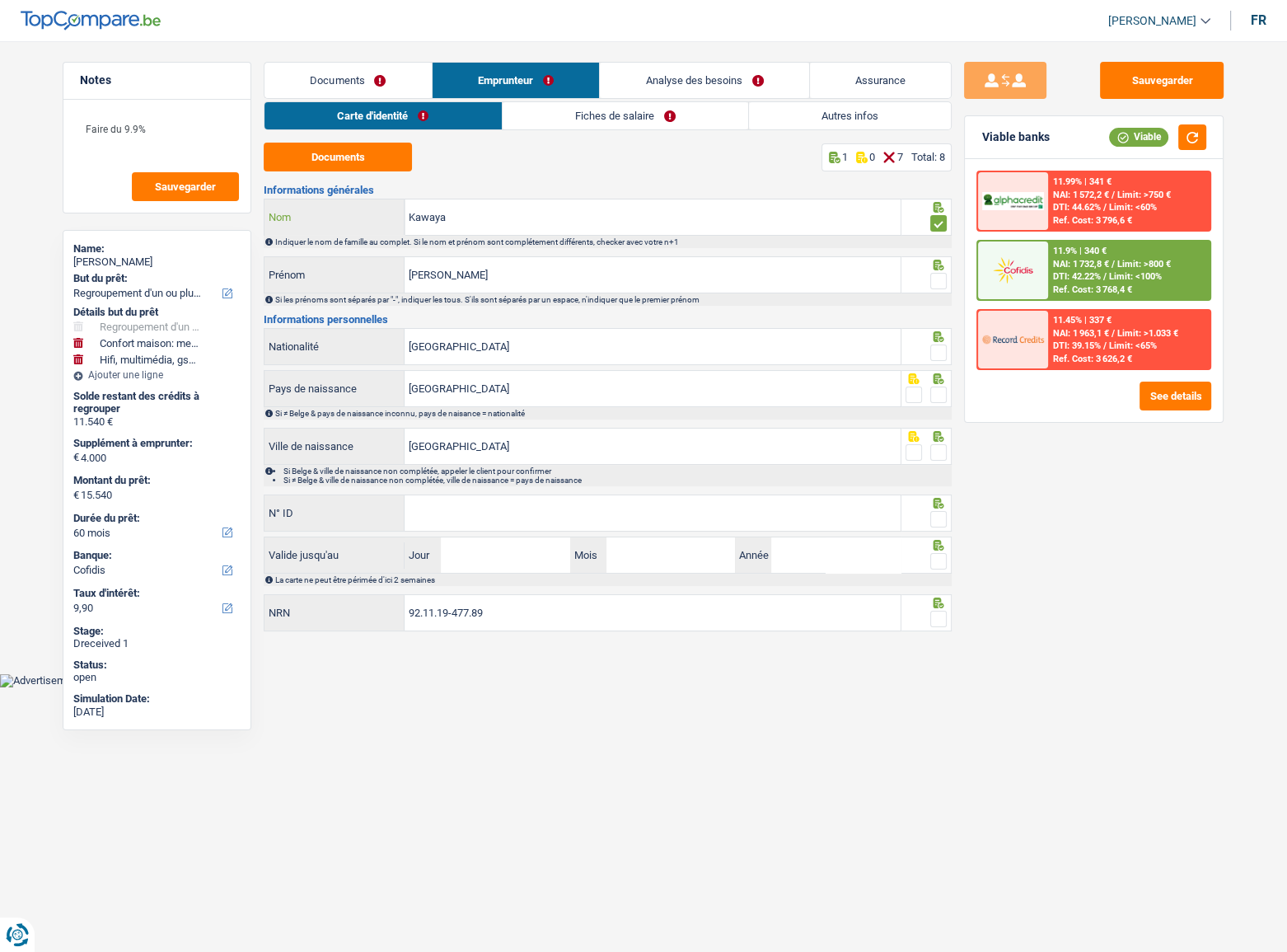
click at [552, 231] on input "Kawaya" at bounding box center [653, 217] width 496 height 36
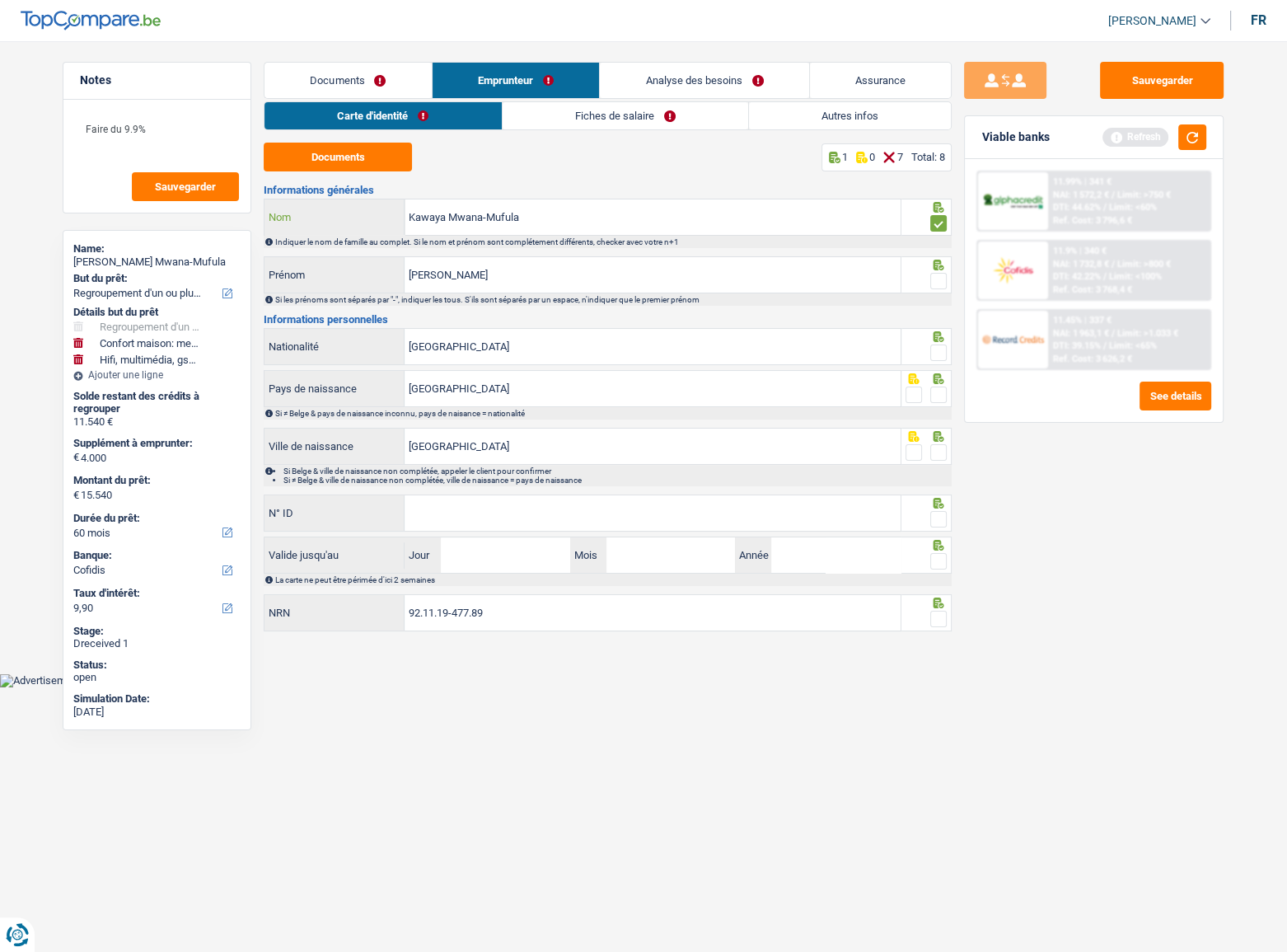
type input "Kawaya Mwana-Mufula"
click at [939, 280] on span at bounding box center [938, 280] width 17 height 17
click at [0, 0] on input "radio" at bounding box center [0, 0] width 0 height 0
click at [933, 345] on span at bounding box center [938, 353] width 17 height 17
click at [0, 0] on input "radio" at bounding box center [0, 0] width 0 height 0
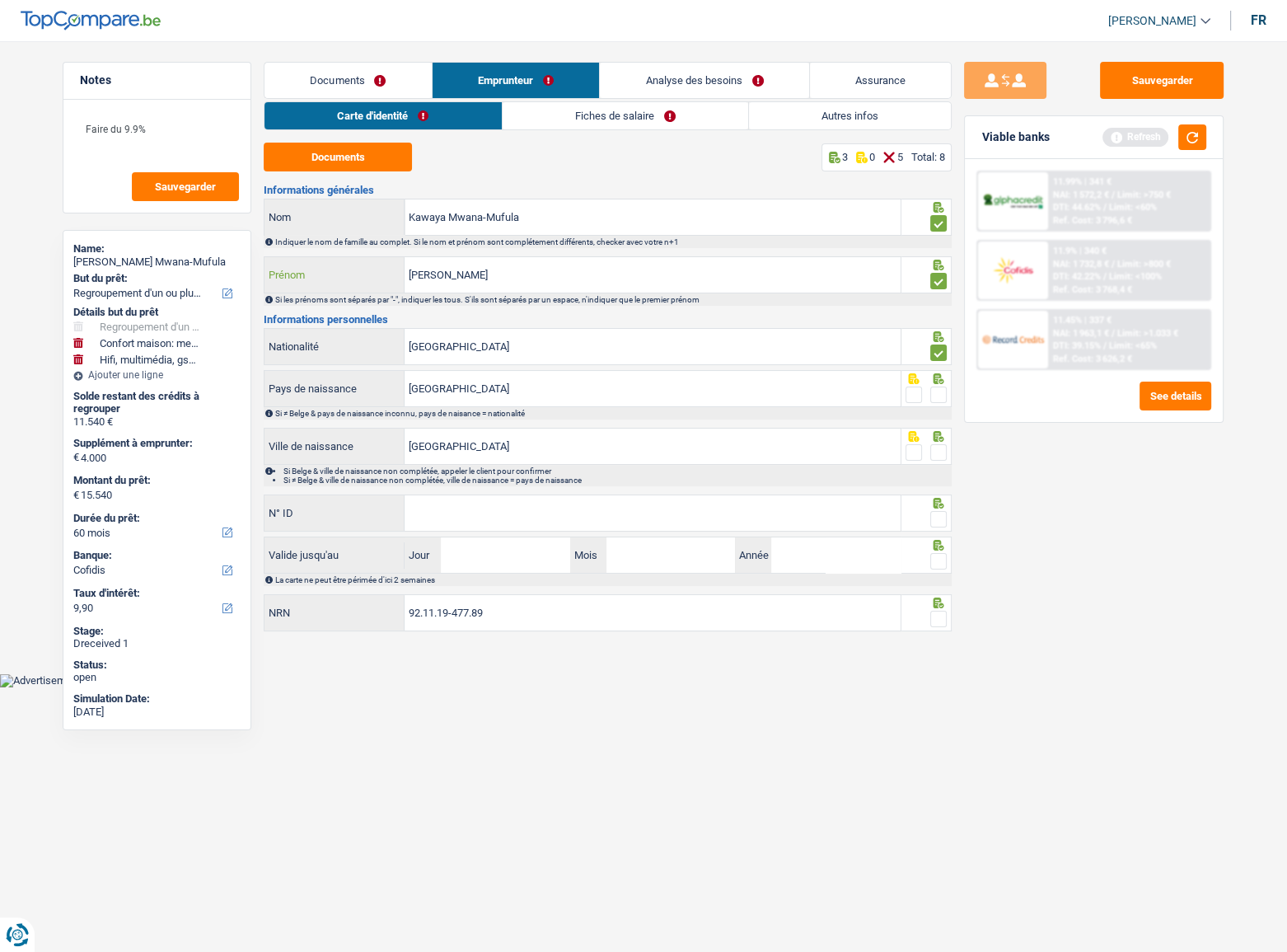
drag, startPoint x: 411, startPoint y: 279, endPoint x: 480, endPoint y: 278, distance: 69.0
click at [480, 278] on input "Lance" at bounding box center [653, 275] width 496 height 36
type input "Lorenzo"
drag, startPoint x: 931, startPoint y: 396, endPoint x: 1269, endPoint y: 394, distance: 338.0
click at [932, 396] on span at bounding box center [938, 394] width 17 height 17
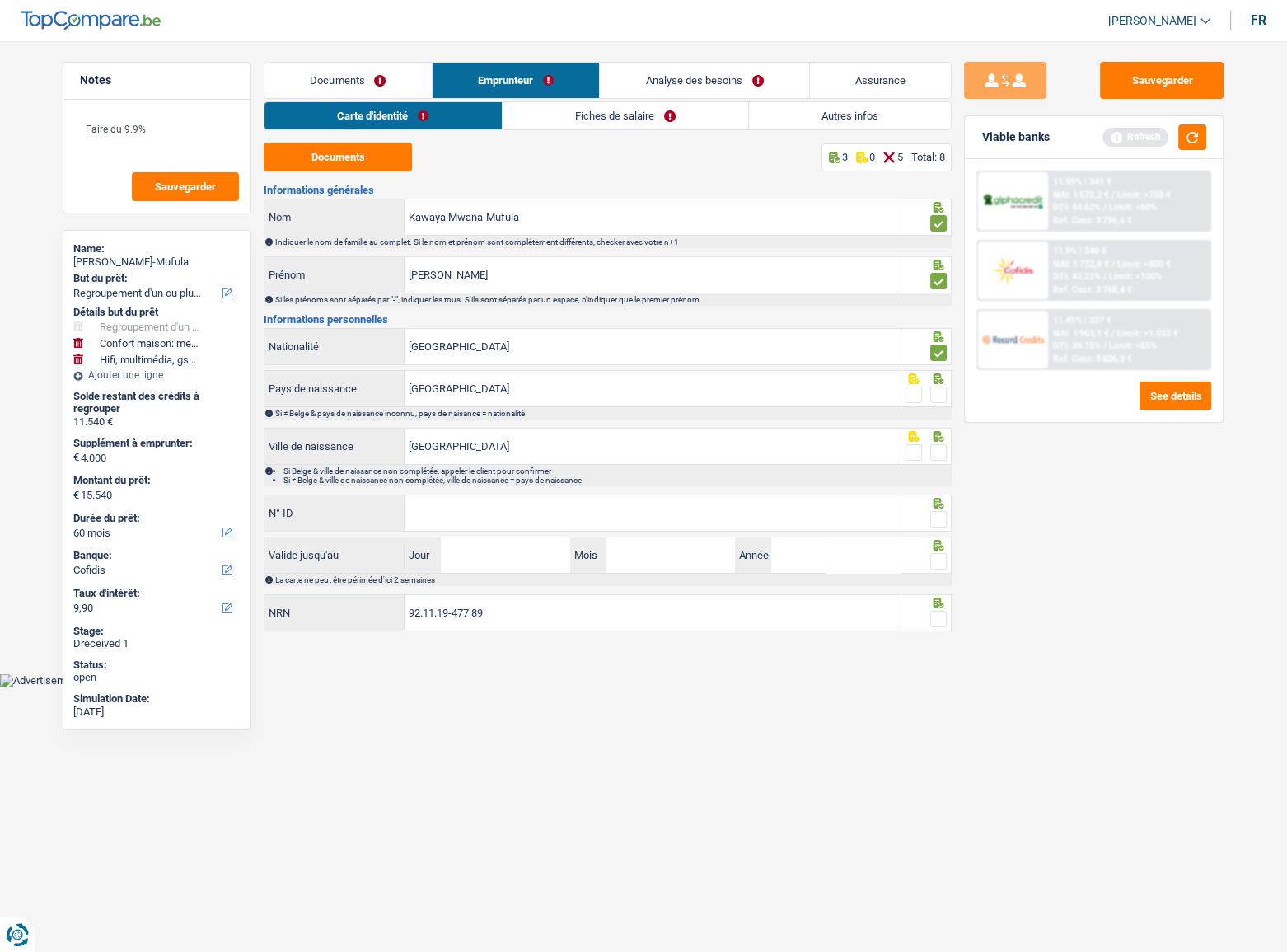
click at [0, 0] on input "radio" at bounding box center [0, 0] width 0 height 0
drag, startPoint x: 514, startPoint y: 445, endPoint x: 232, endPoint y: 453, distance: 282.1
click at [284, 449] on div "Bruxelles Ville de naissance" at bounding box center [583, 446] width 636 height 36
type input "Ixelles"
click at [550, 517] on input "N° ID" at bounding box center [653, 513] width 496 height 36
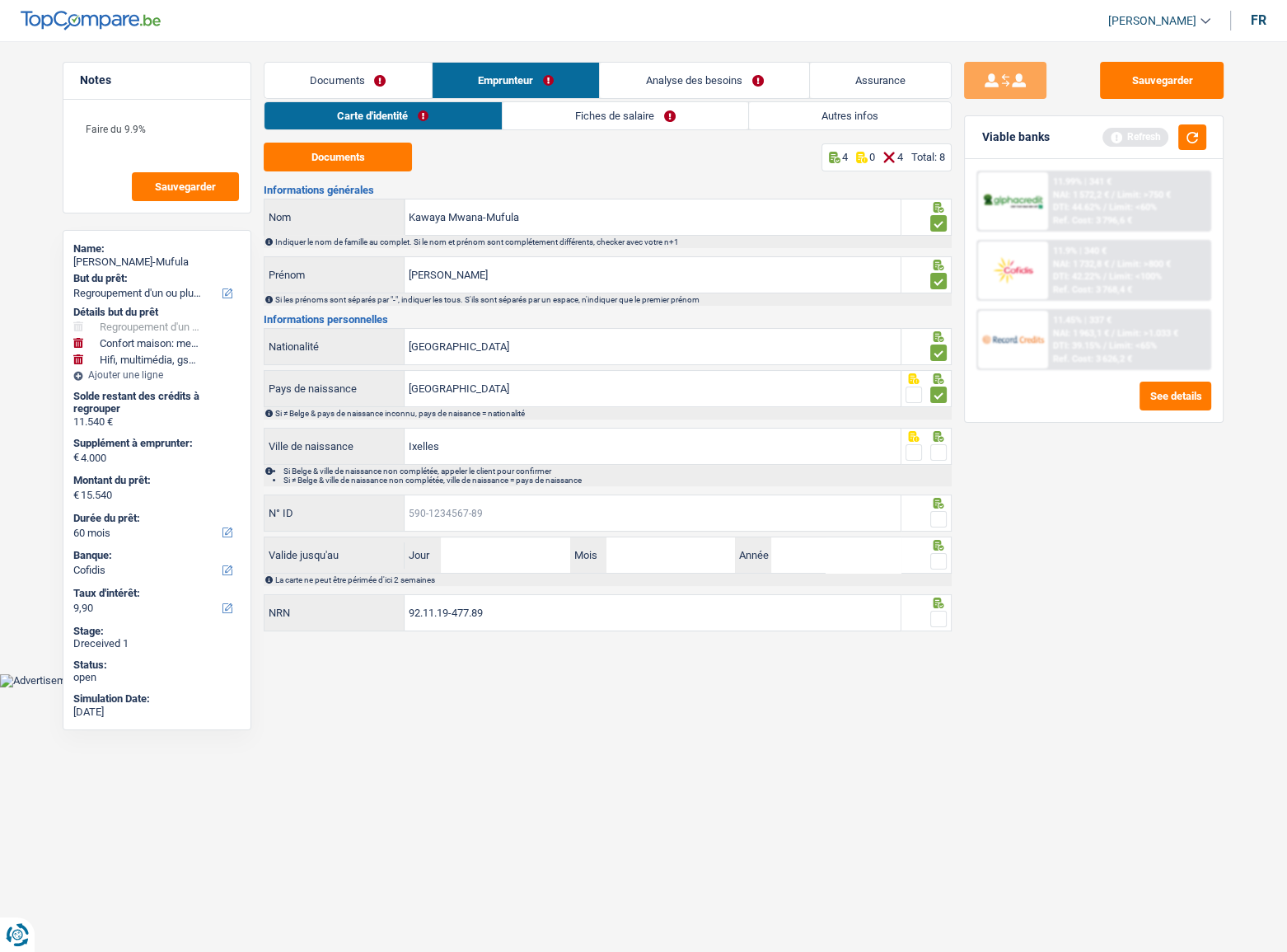
drag, startPoint x: 476, startPoint y: 506, endPoint x: 545, endPoint y: 503, distance: 69.1
click at [476, 506] on input "N° ID" at bounding box center [653, 513] width 496 height 36
paste input "592-8775874-74"
type input "592-8775874-74"
click at [947, 519] on span at bounding box center [938, 518] width 17 height 17
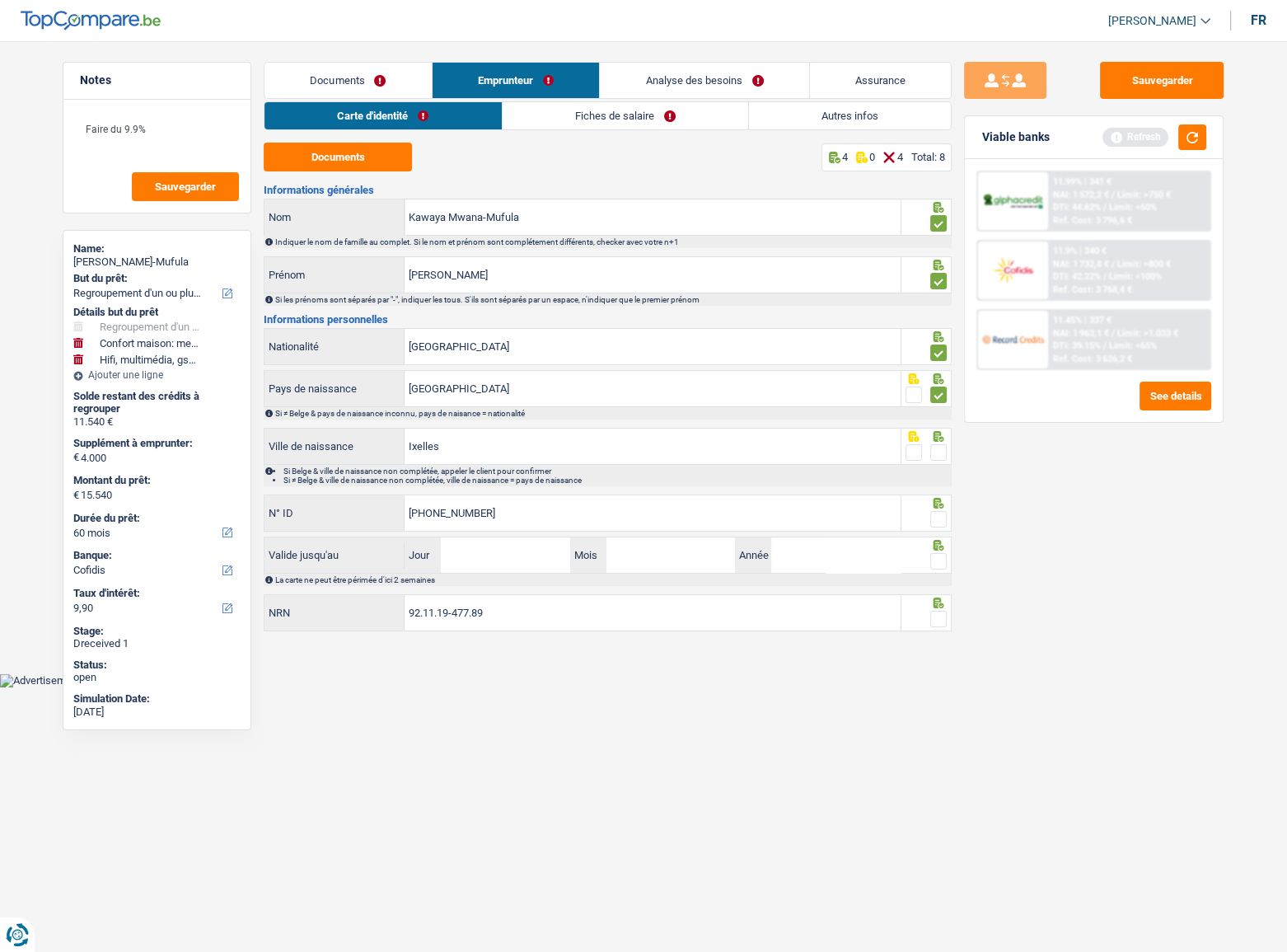
click at [0, 0] on input "radio" at bounding box center [0, 0] width 0 height 0
click at [937, 454] on span at bounding box center [938, 452] width 17 height 17
click at [0, 0] on input "radio" at bounding box center [0, 0] width 0 height 0
click at [505, 569] on input "Jour" at bounding box center [505, 555] width 128 height 36
type input "10"
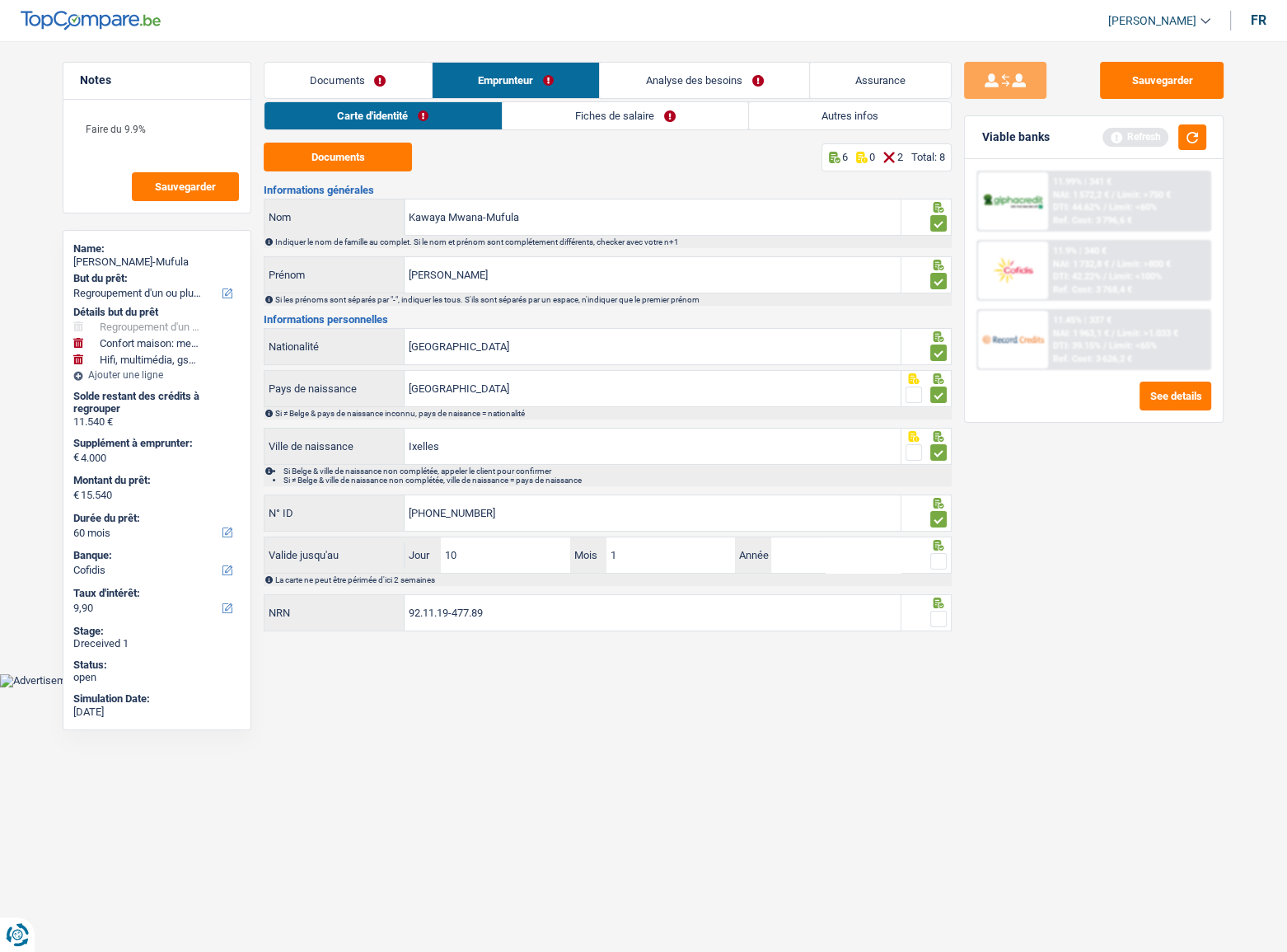
type input "10"
type input "2028"
click at [939, 559] on span at bounding box center [938, 561] width 17 height 17
click at [0, 0] on input "radio" at bounding box center [0, 0] width 0 height 0
click at [1165, 100] on div "Sauvegarder Viable banks Refresh 11.99% | 341 € NAI: 1 572,2 € / Limit: >750 € …" at bounding box center [1094, 492] width 284 height 859
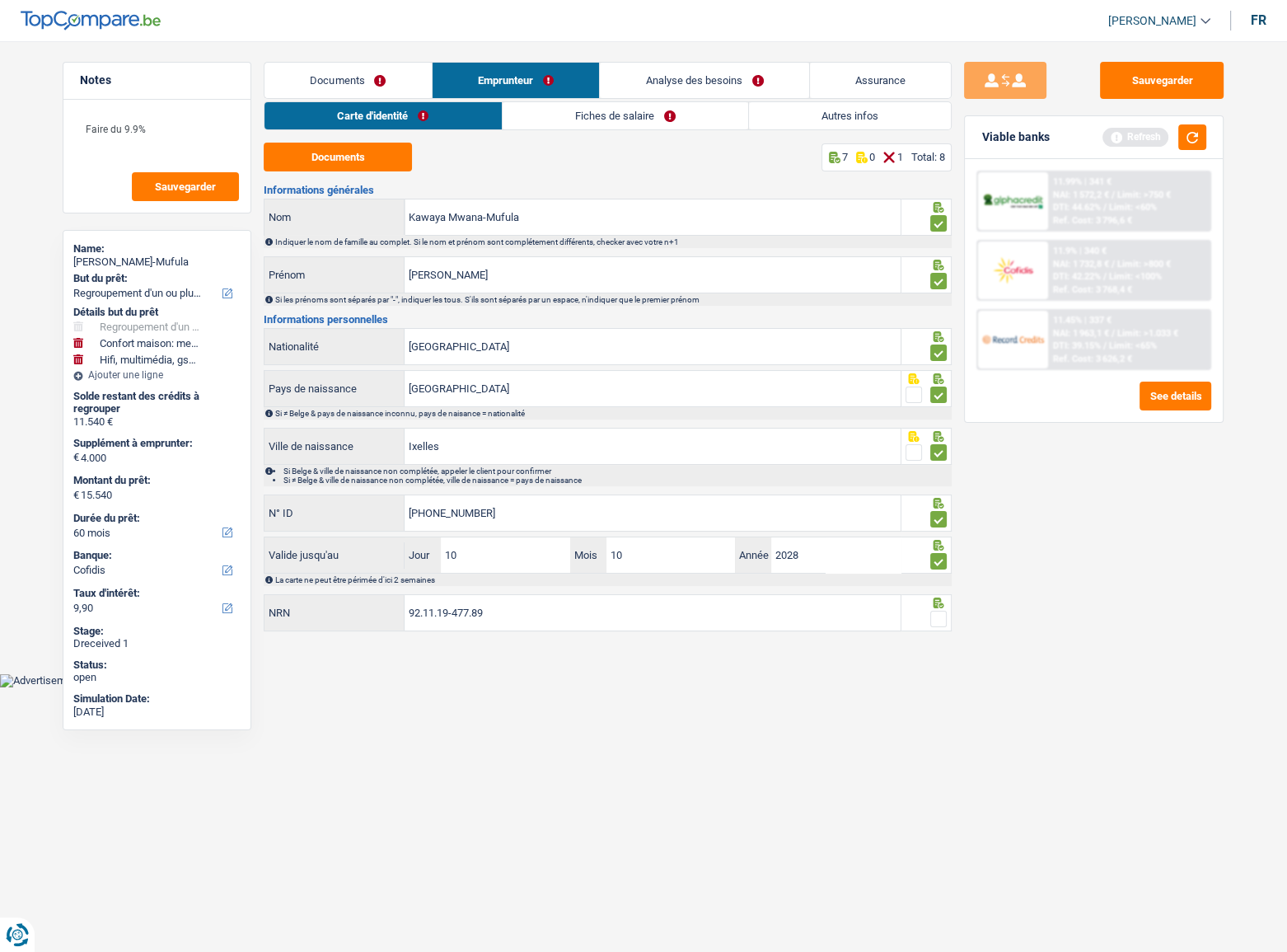
click at [942, 617] on span at bounding box center [938, 618] width 17 height 17
click at [0, 0] on input "radio" at bounding box center [0, 0] width 0 height 0
click at [549, 123] on link "Fiches de salaire" at bounding box center [625, 116] width 246 height 28
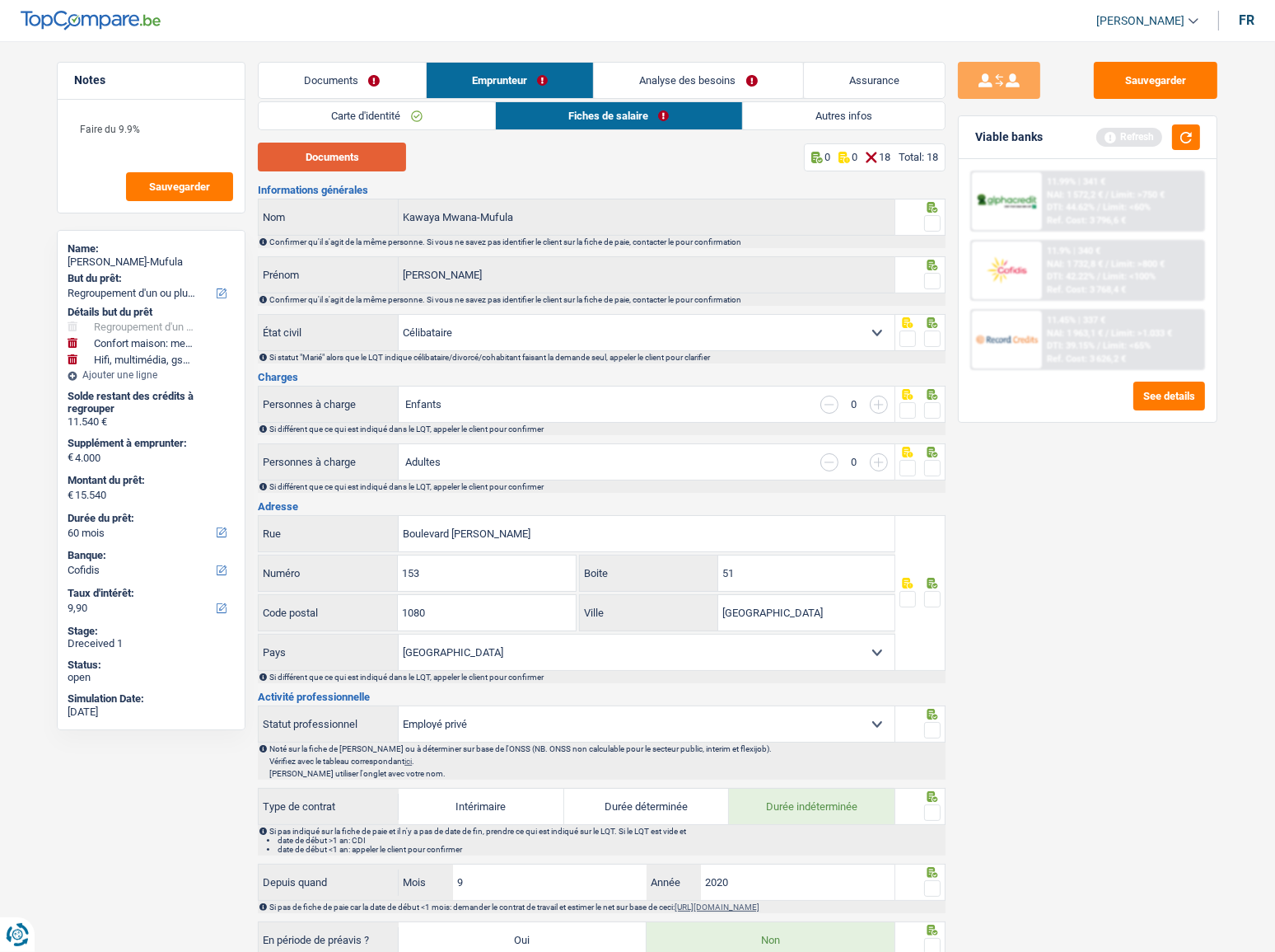
drag, startPoint x: 357, startPoint y: 162, endPoint x: 504, endPoint y: 154, distance: 147.2
click at [357, 162] on button "Documents" at bounding box center [332, 156] width 148 height 29
click at [1134, 86] on button "Sauvegarder" at bounding box center [1155, 81] width 123 height 38
click at [359, 151] on button "Documents" at bounding box center [332, 156] width 148 height 29
drag, startPoint x: 925, startPoint y: 225, endPoint x: 927, endPoint y: 233, distance: 8.2
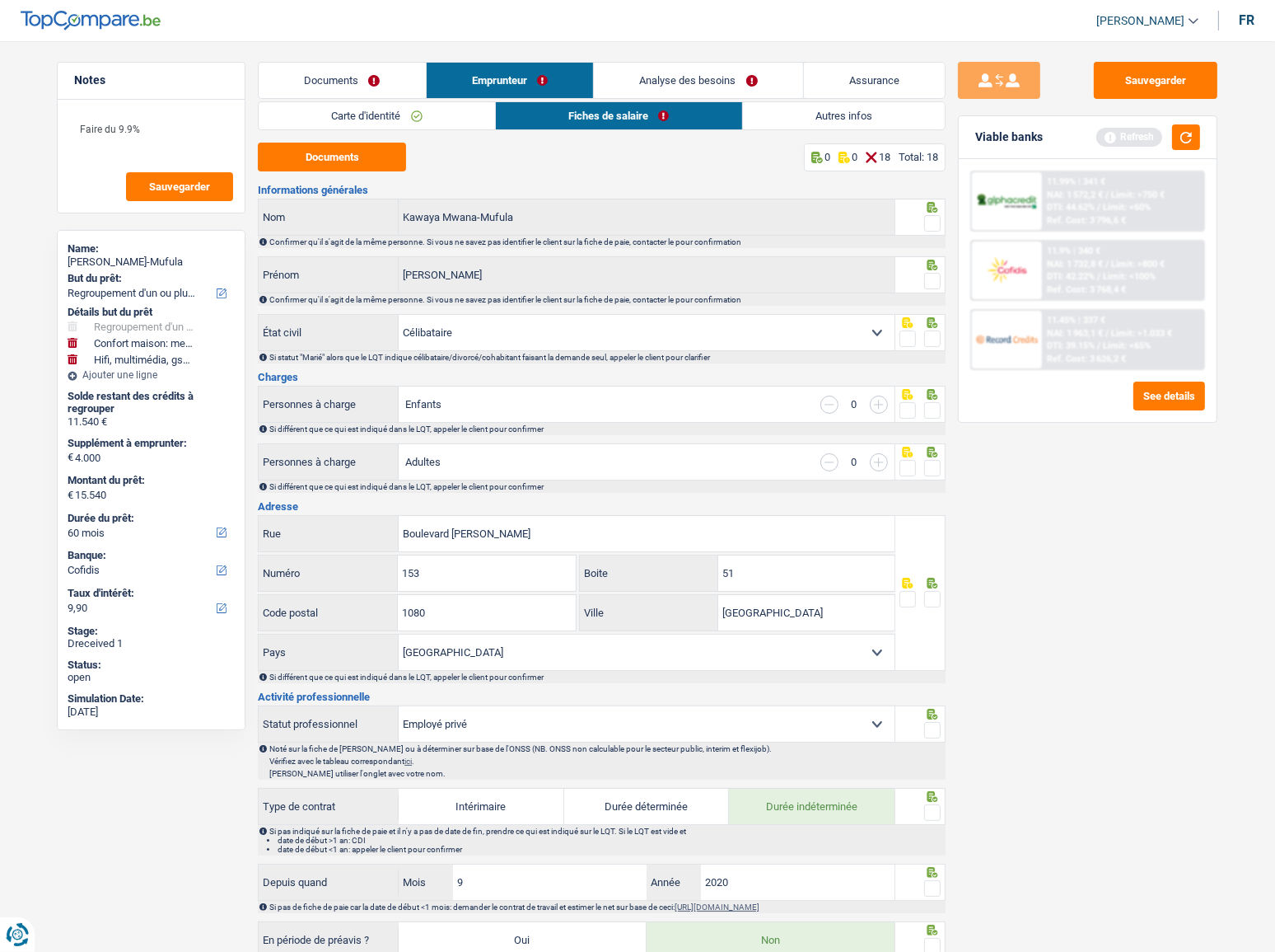
click at [925, 225] on span at bounding box center [932, 223] width 17 height 17
click at [0, 0] on input "radio" at bounding box center [0, 0] width 0 height 0
click at [928, 285] on span at bounding box center [932, 280] width 17 height 17
click at [0, 0] on input "radio" at bounding box center [0, 0] width 0 height 0
click at [930, 331] on span at bounding box center [932, 339] width 17 height 17
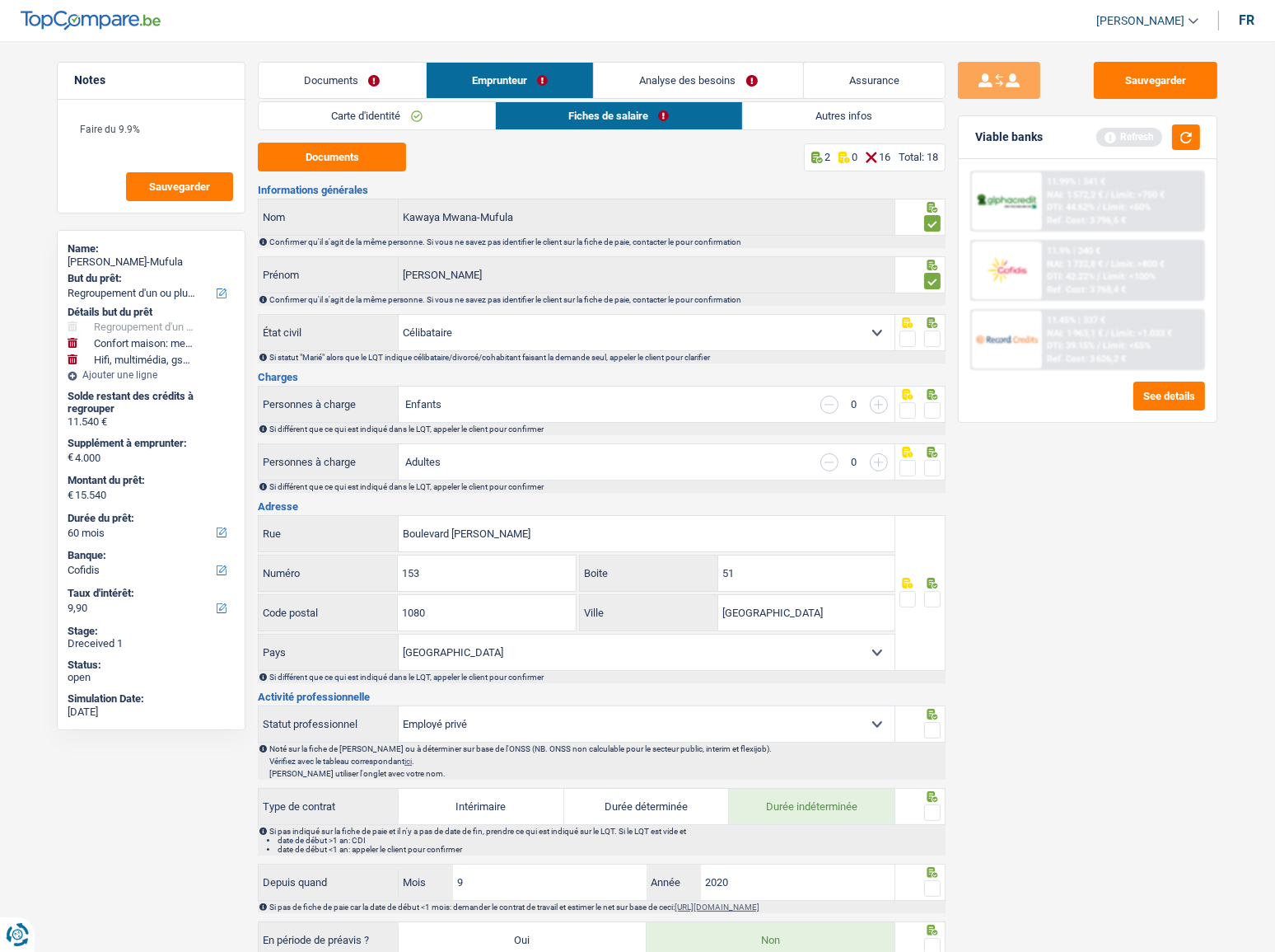
click at [0, 0] on input "radio" at bounding box center [0, 0] width 0 height 0
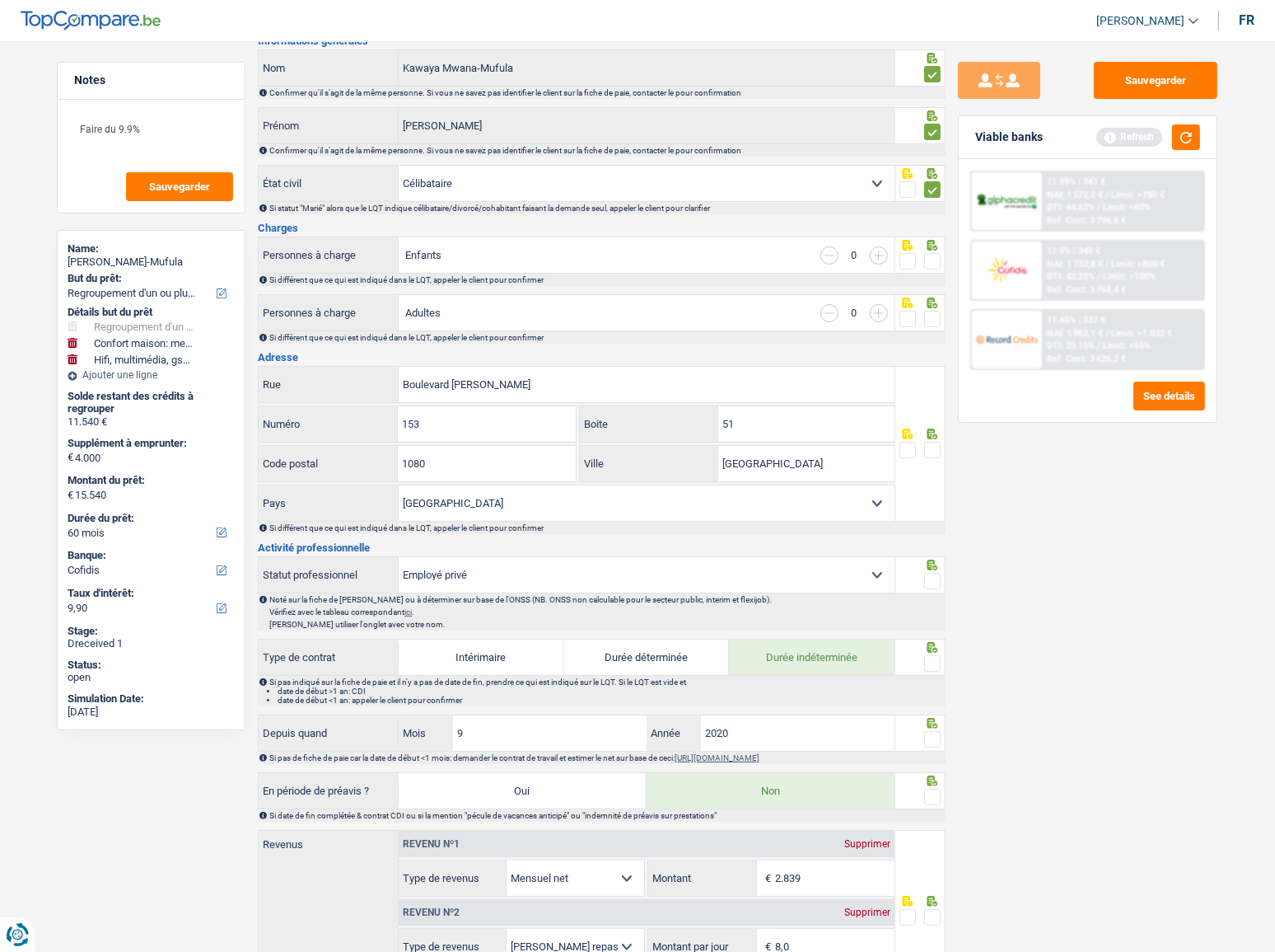
drag, startPoint x: 928, startPoint y: 570, endPoint x: 976, endPoint y: 579, distance: 48.8
click at [929, 573] on span at bounding box center [932, 581] width 17 height 17
click at [0, 0] on input "radio" at bounding box center [0, 0] width 0 height 0
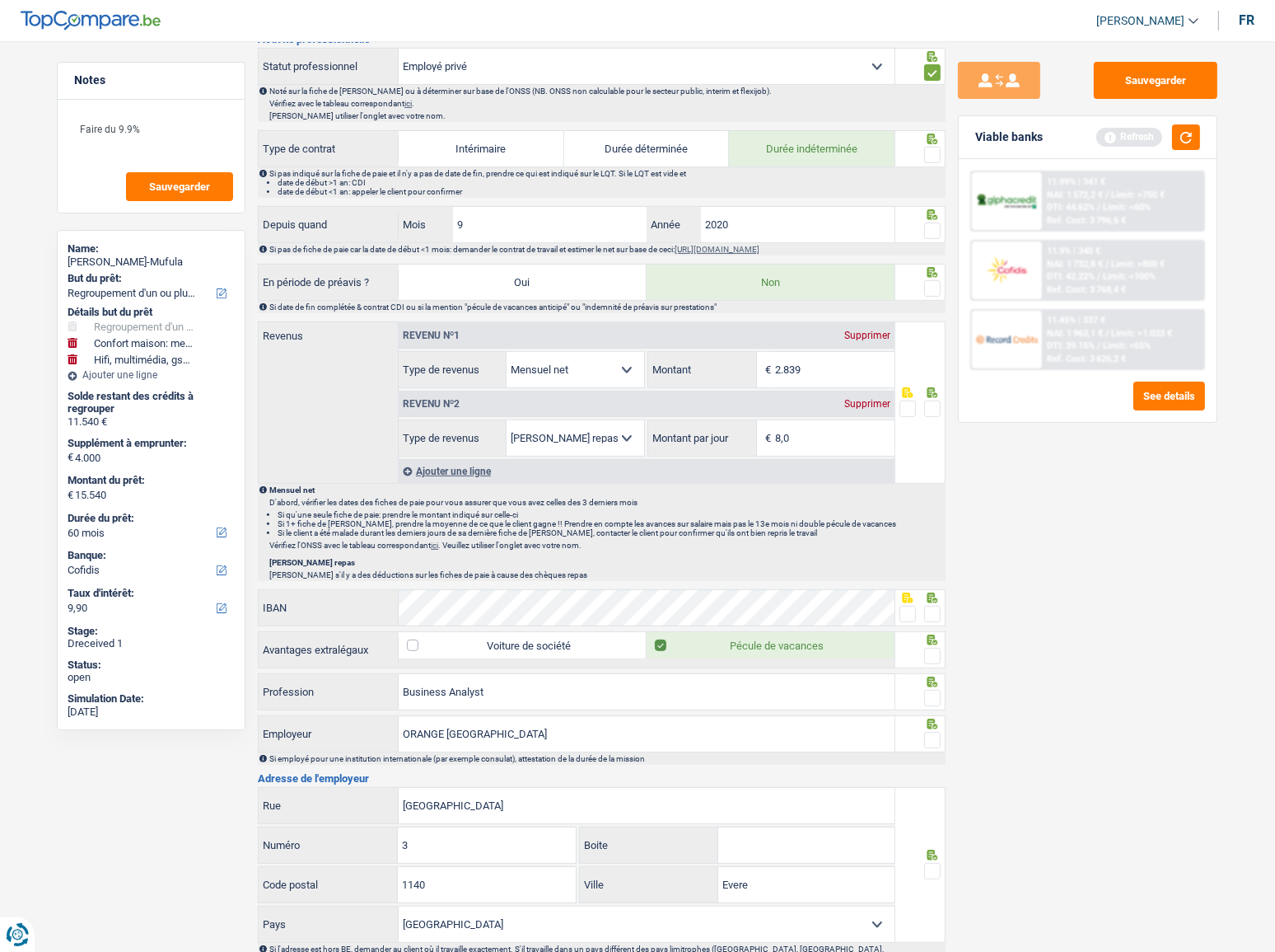
scroll to position [674, 0]
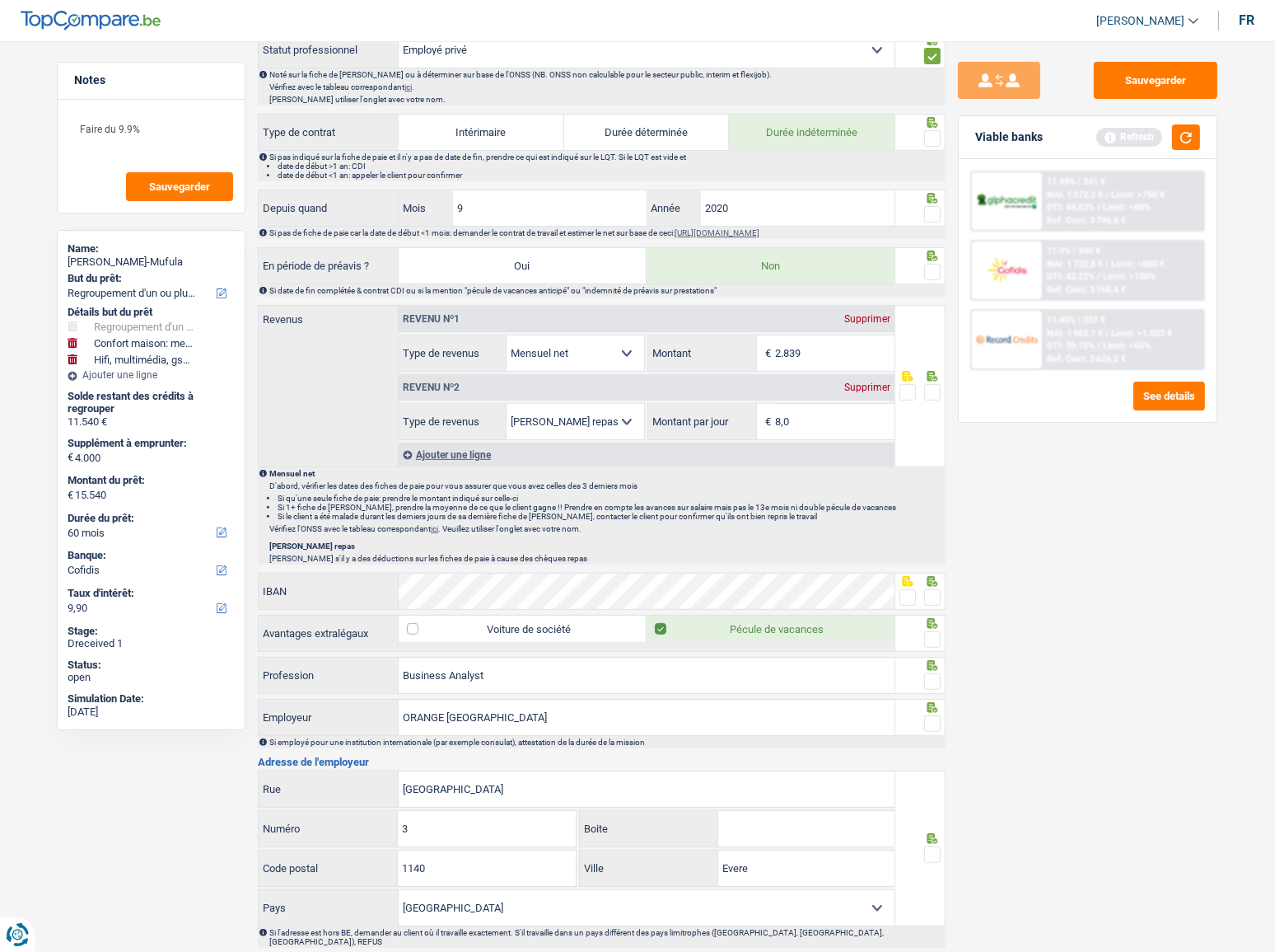
click at [935, 681] on span at bounding box center [932, 681] width 17 height 17
click at [0, 0] on input "radio" at bounding box center [0, 0] width 0 height 0
click at [938, 729] on div at bounding box center [932, 723] width 17 height 21
click at [937, 718] on span at bounding box center [932, 723] width 17 height 17
click at [0, 0] on input "radio" at bounding box center [0, 0] width 0 height 0
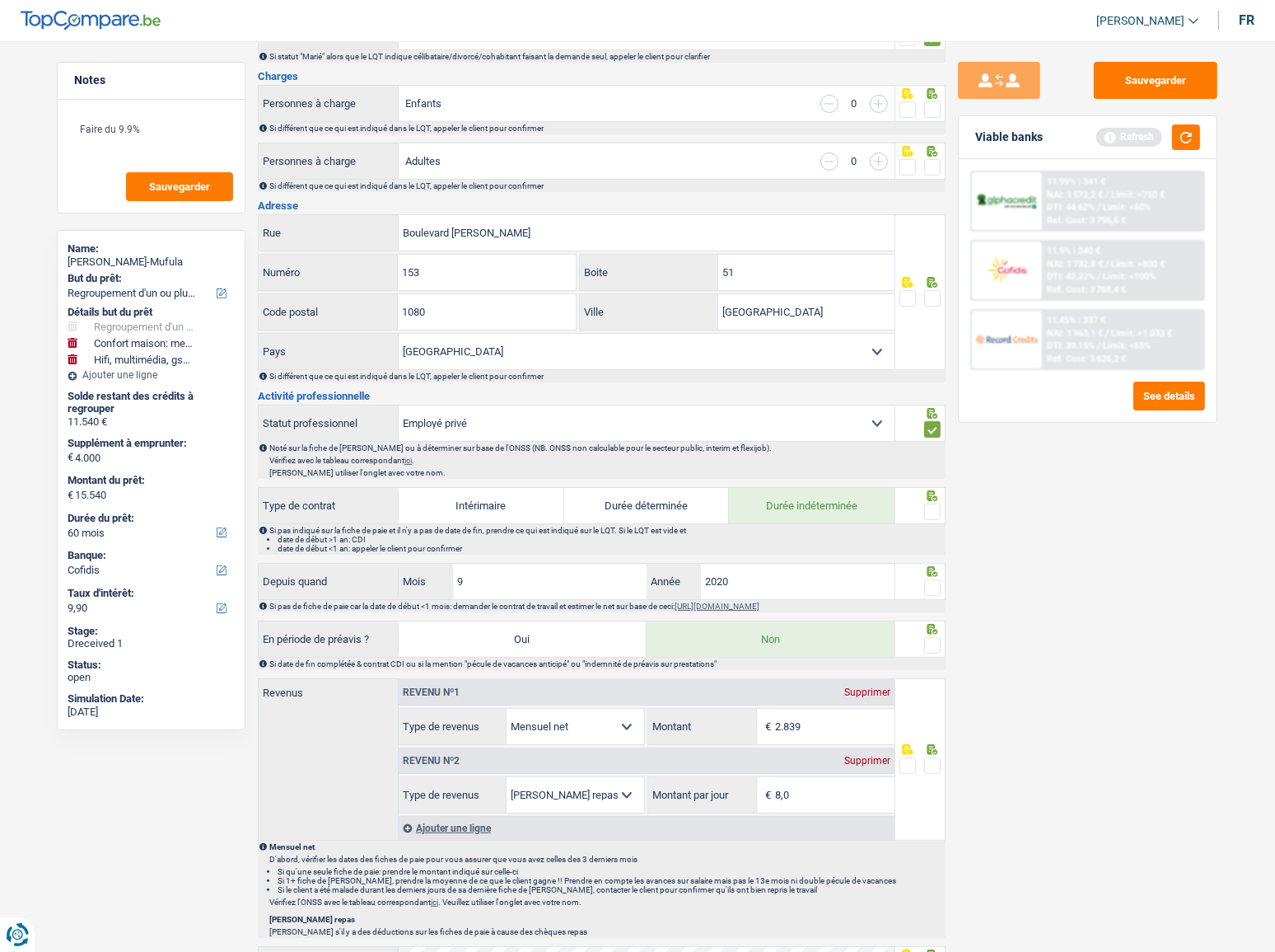
scroll to position [299, 0]
click at [935, 586] on span at bounding box center [932, 589] width 17 height 17
click at [0, 0] on input "radio" at bounding box center [0, 0] width 0 height 0
click at [927, 510] on span at bounding box center [932, 513] width 17 height 17
click at [0, 0] on input "radio" at bounding box center [0, 0] width 0 height 0
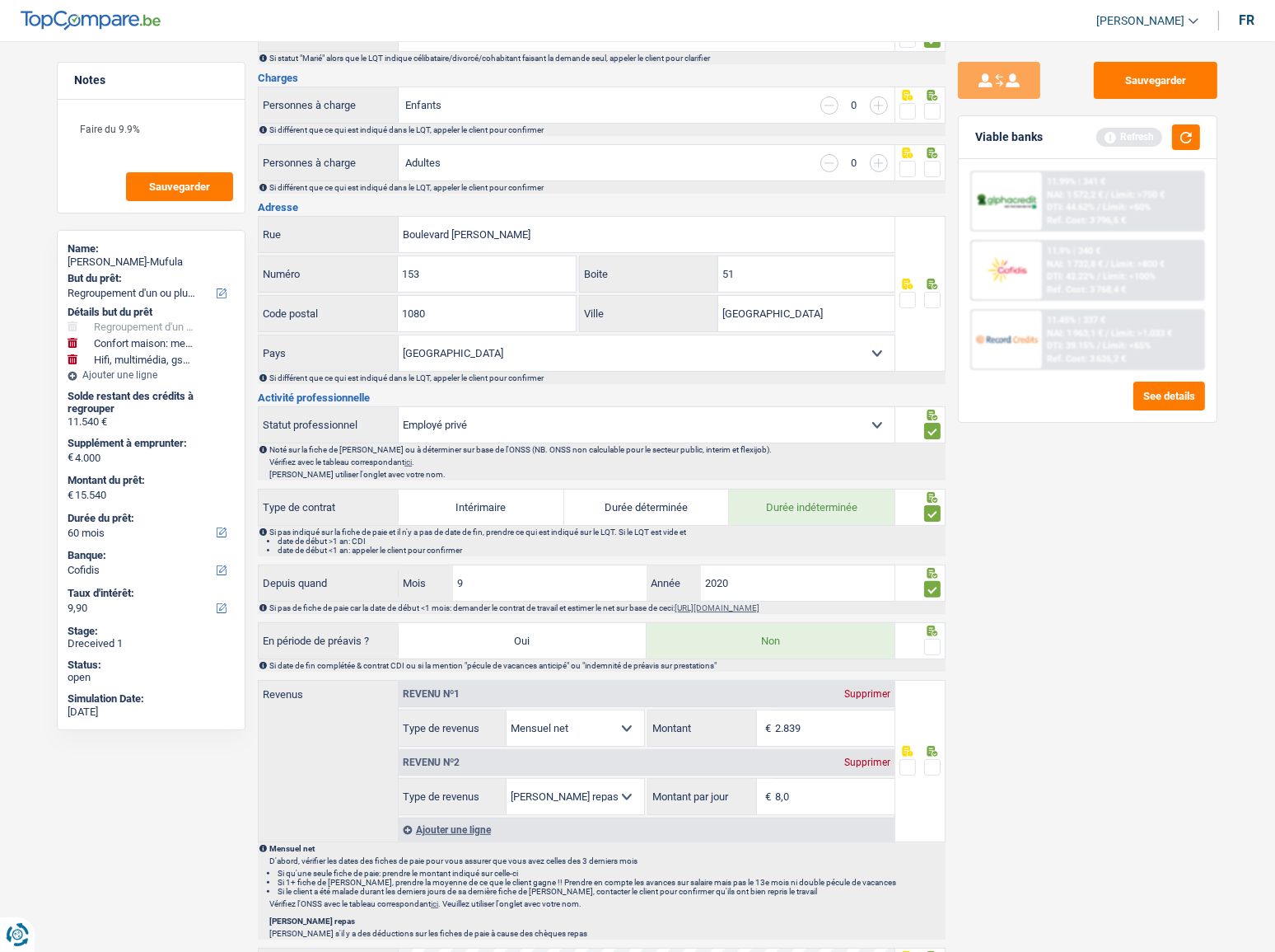
click at [932, 649] on span at bounding box center [932, 647] width 17 height 17
click at [0, 0] on input "radio" at bounding box center [0, 0] width 0 height 0
click at [677, 239] on input "Boulevard Edmond Machtens" at bounding box center [647, 234] width 496 height 36
type input "Boulevard Edmond Machte"
click at [931, 291] on span at bounding box center [932, 299] width 17 height 17
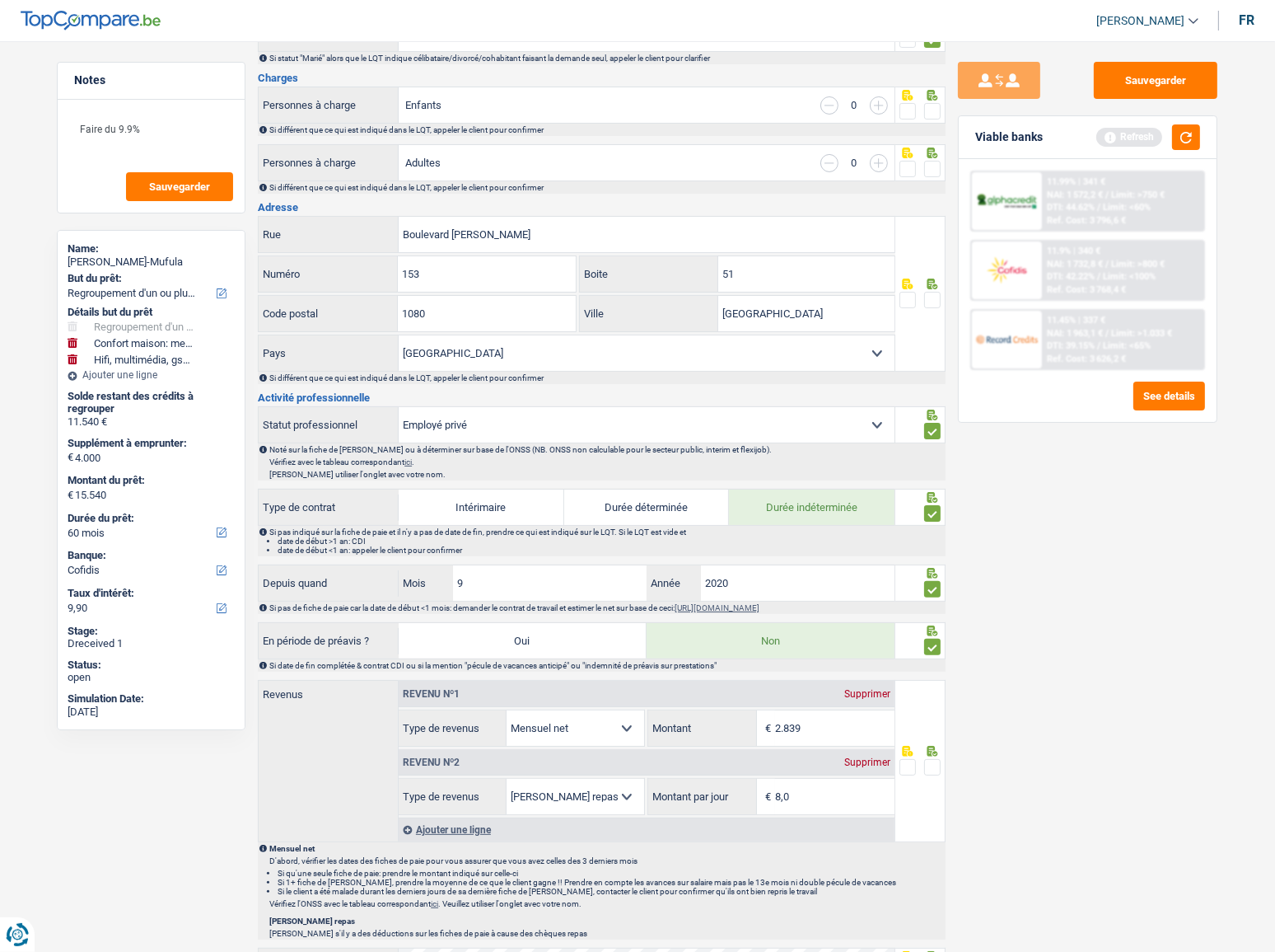
click at [0, 0] on input "radio" at bounding box center [0, 0] width 0 height 0
click at [927, 165] on span at bounding box center [932, 169] width 17 height 17
click at [0, 0] on input "radio" at bounding box center [0, 0] width 0 height 0
click at [931, 107] on span at bounding box center [932, 111] width 17 height 17
click at [0, 0] on input "radio" at bounding box center [0, 0] width 0 height 0
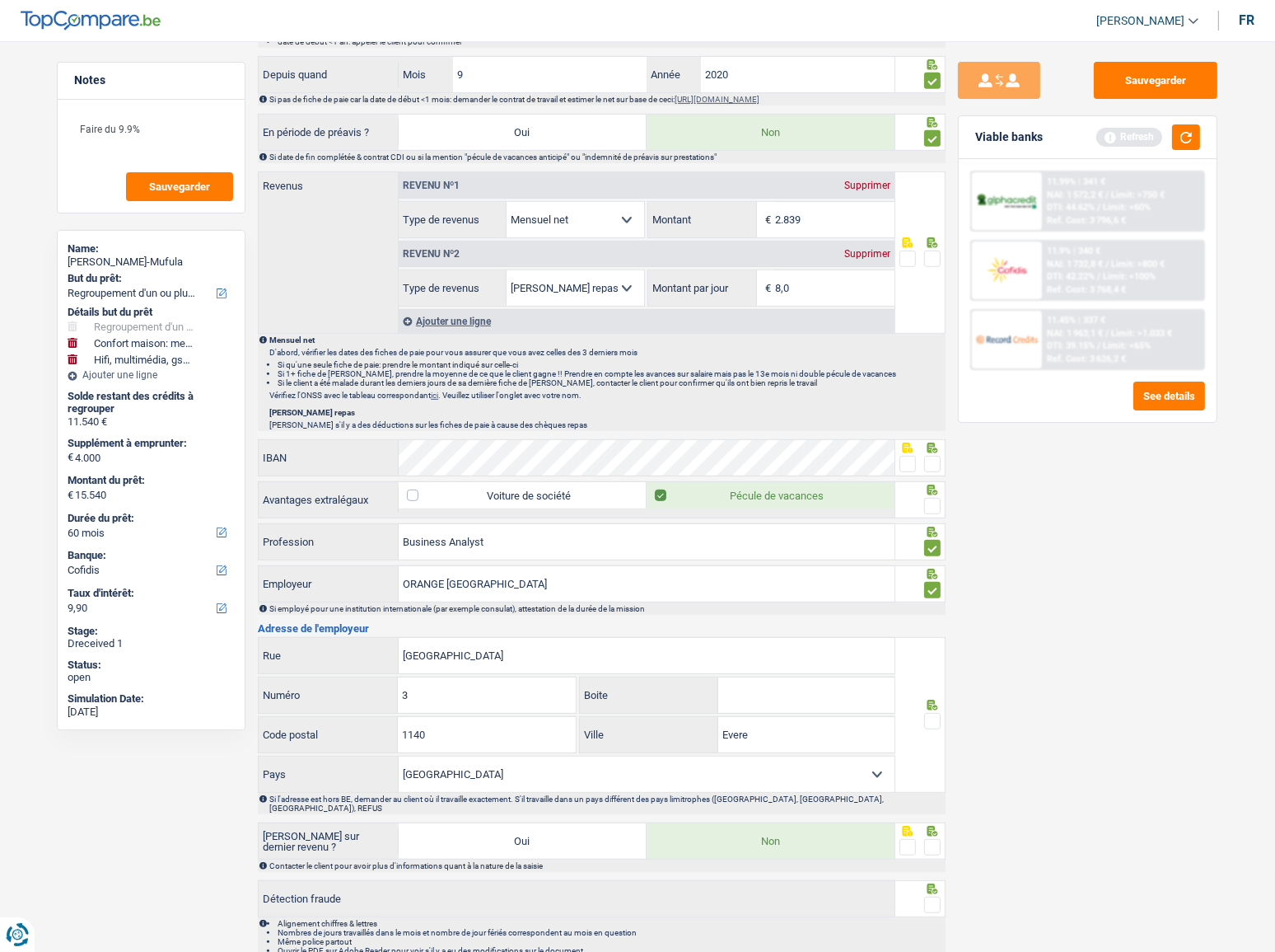
scroll to position [824, 0]
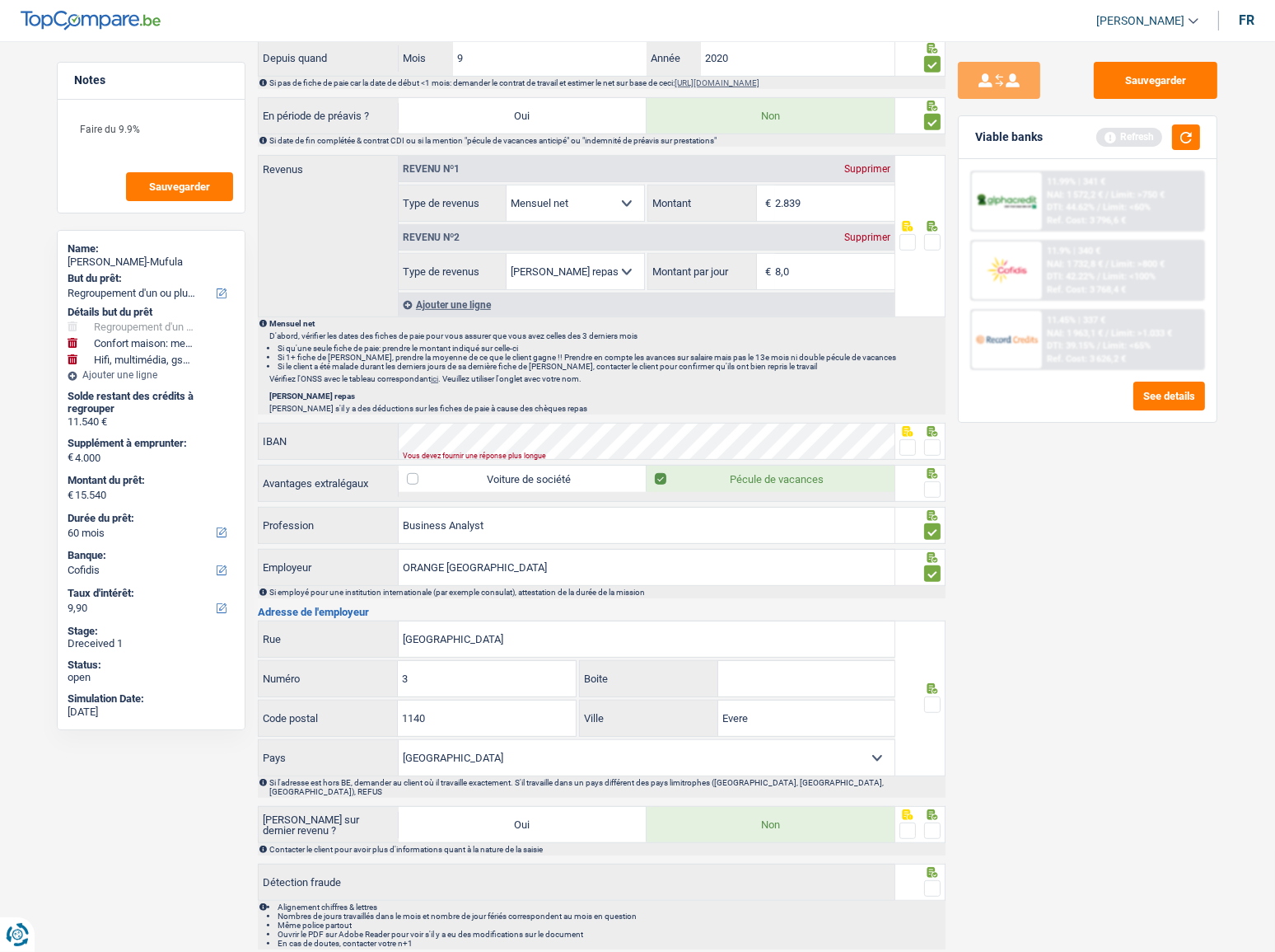
click at [683, 425] on div "Informations générales Kawaya Mwana-Mufula Nom Confirmer qu'il s'agit de la mêm…" at bounding box center [601, 155] width 688 height 1588
drag, startPoint x: 932, startPoint y: 450, endPoint x: 934, endPoint y: 470, distance: 20.1
click at [931, 452] on div at bounding box center [932, 447] width 17 height 21
click at [934, 480] on div at bounding box center [932, 490] width 17 height 21
click at [932, 481] on span at bounding box center [932, 489] width 17 height 17
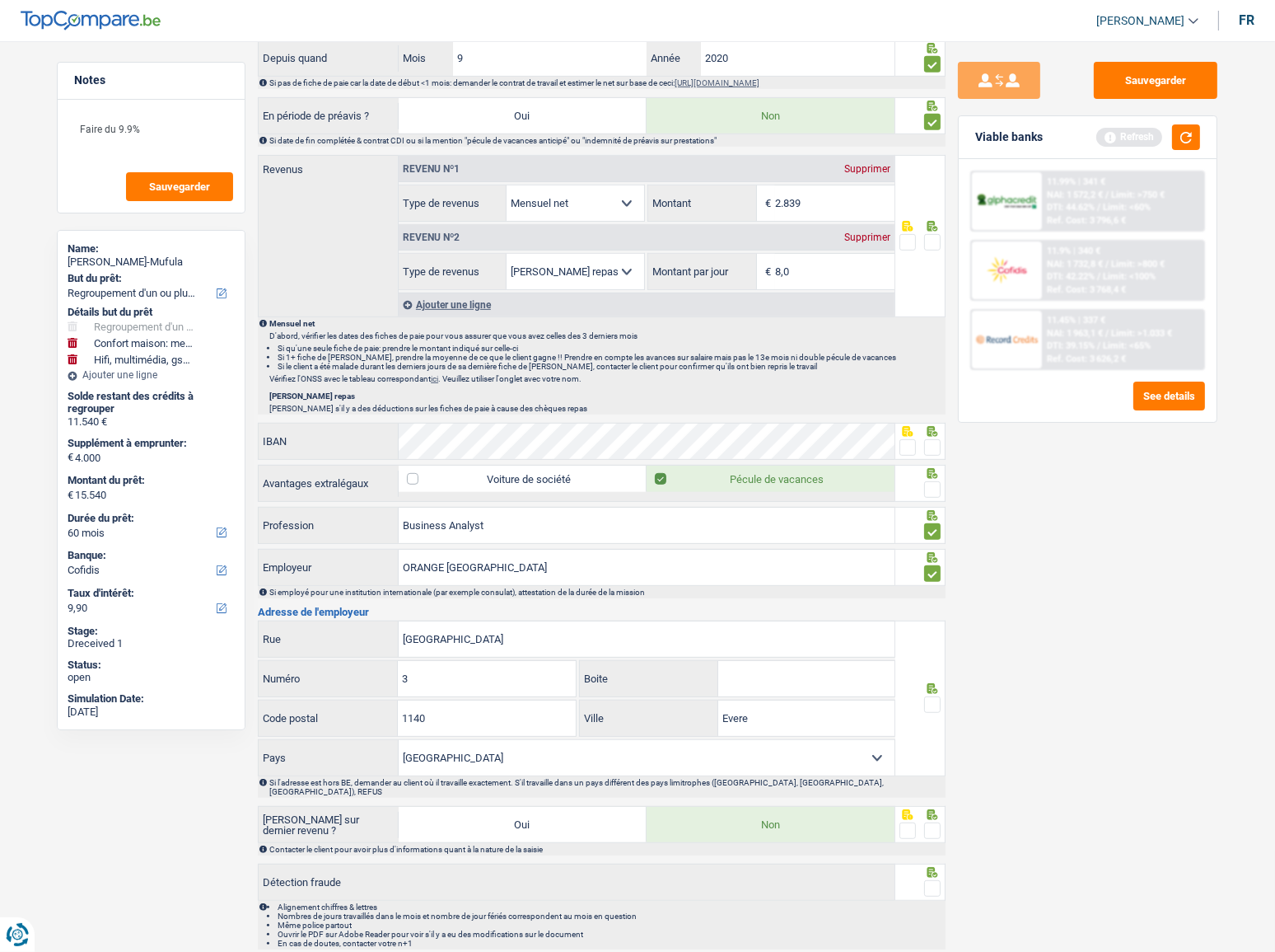
click at [0, 0] on input "radio" at bounding box center [0, 0] width 0 height 0
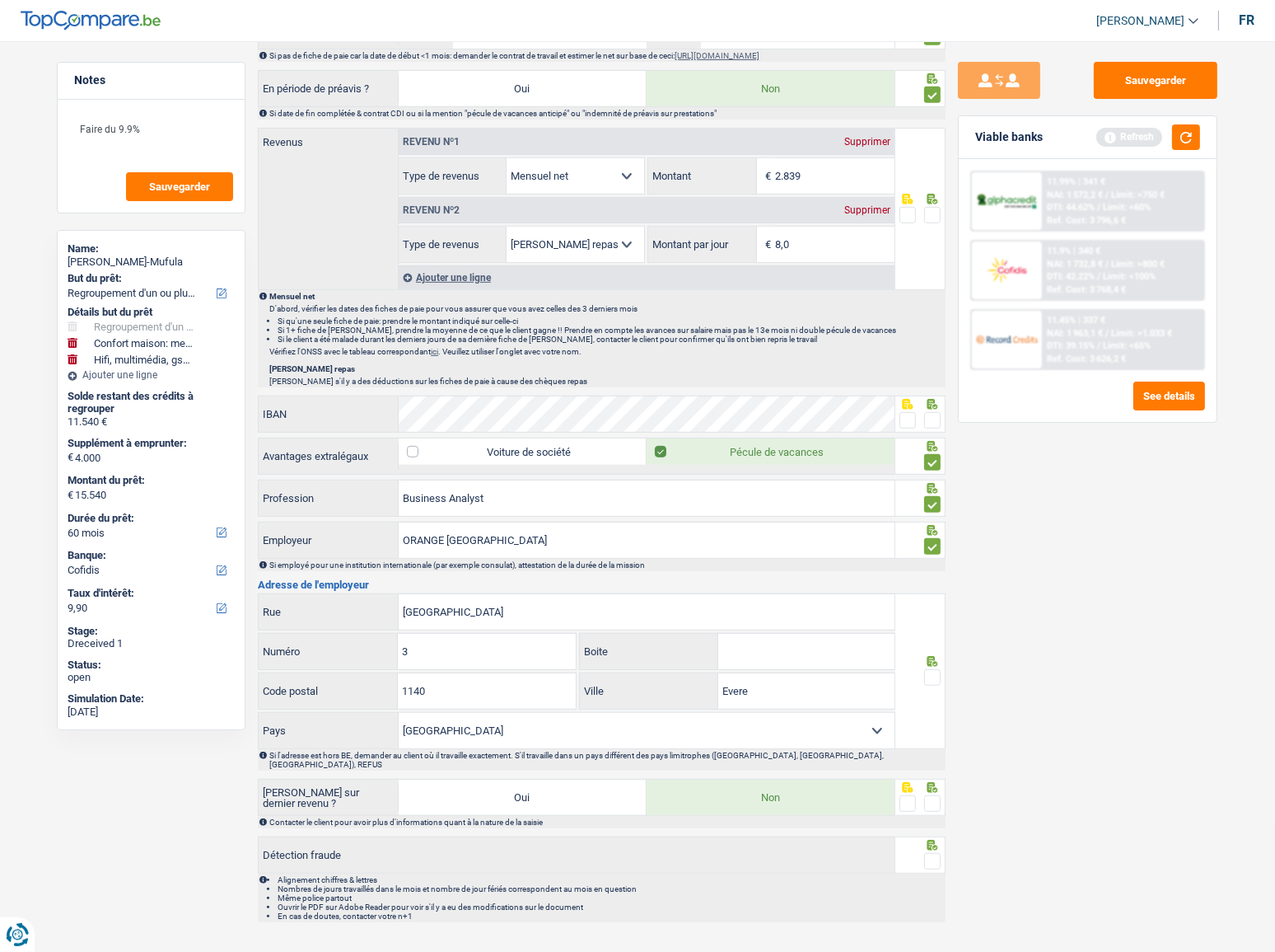
scroll to position [867, 0]
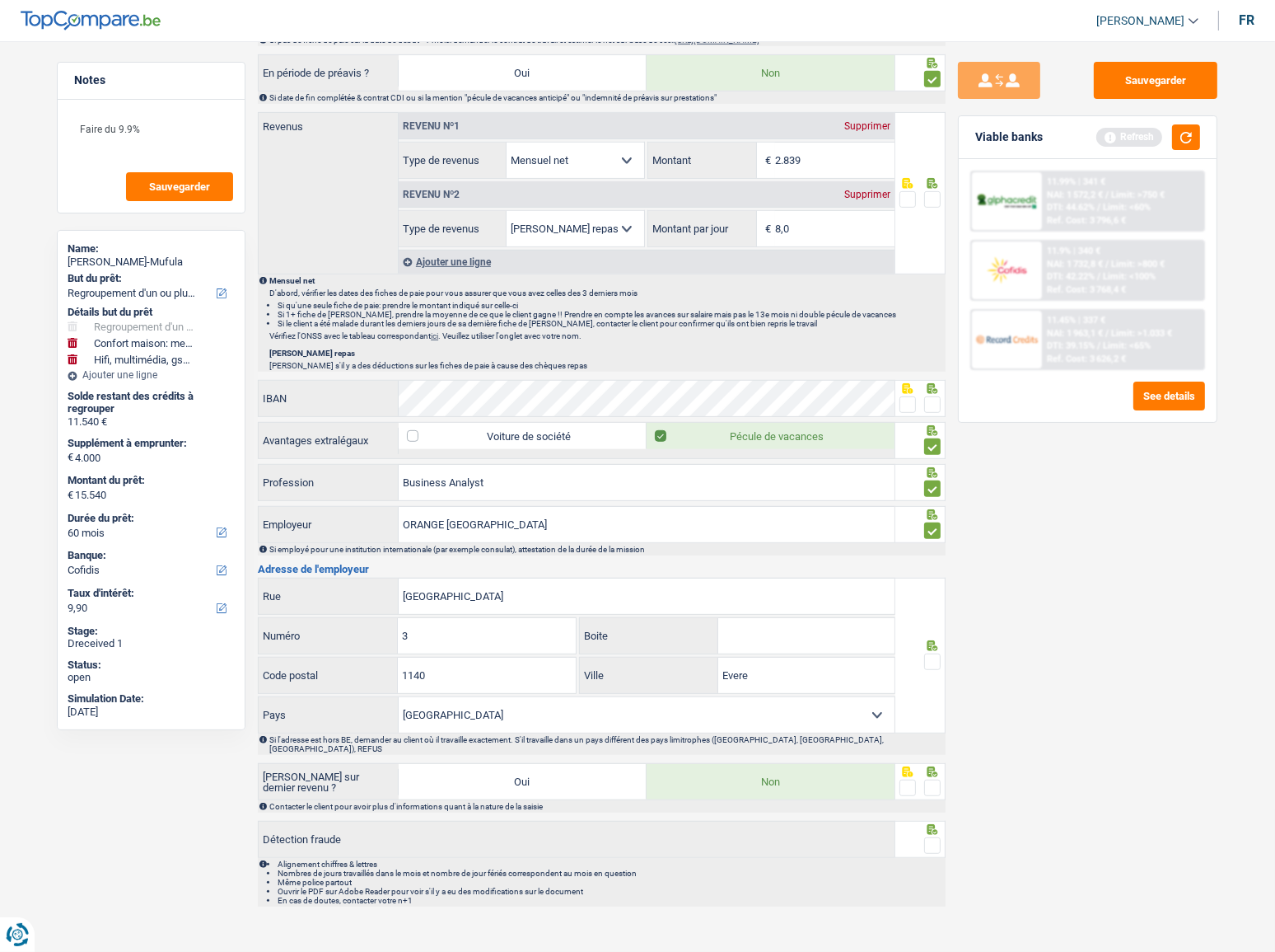
click at [936, 664] on span at bounding box center [932, 662] width 17 height 17
click at [0, 0] on input "radio" at bounding box center [0, 0] width 0 height 0
drag, startPoint x: 932, startPoint y: 767, endPoint x: 932, endPoint y: 777, distance: 10.0
click at [932, 779] on span at bounding box center [932, 787] width 17 height 17
click at [0, 0] on input "radio" at bounding box center [0, 0] width 0 height 0
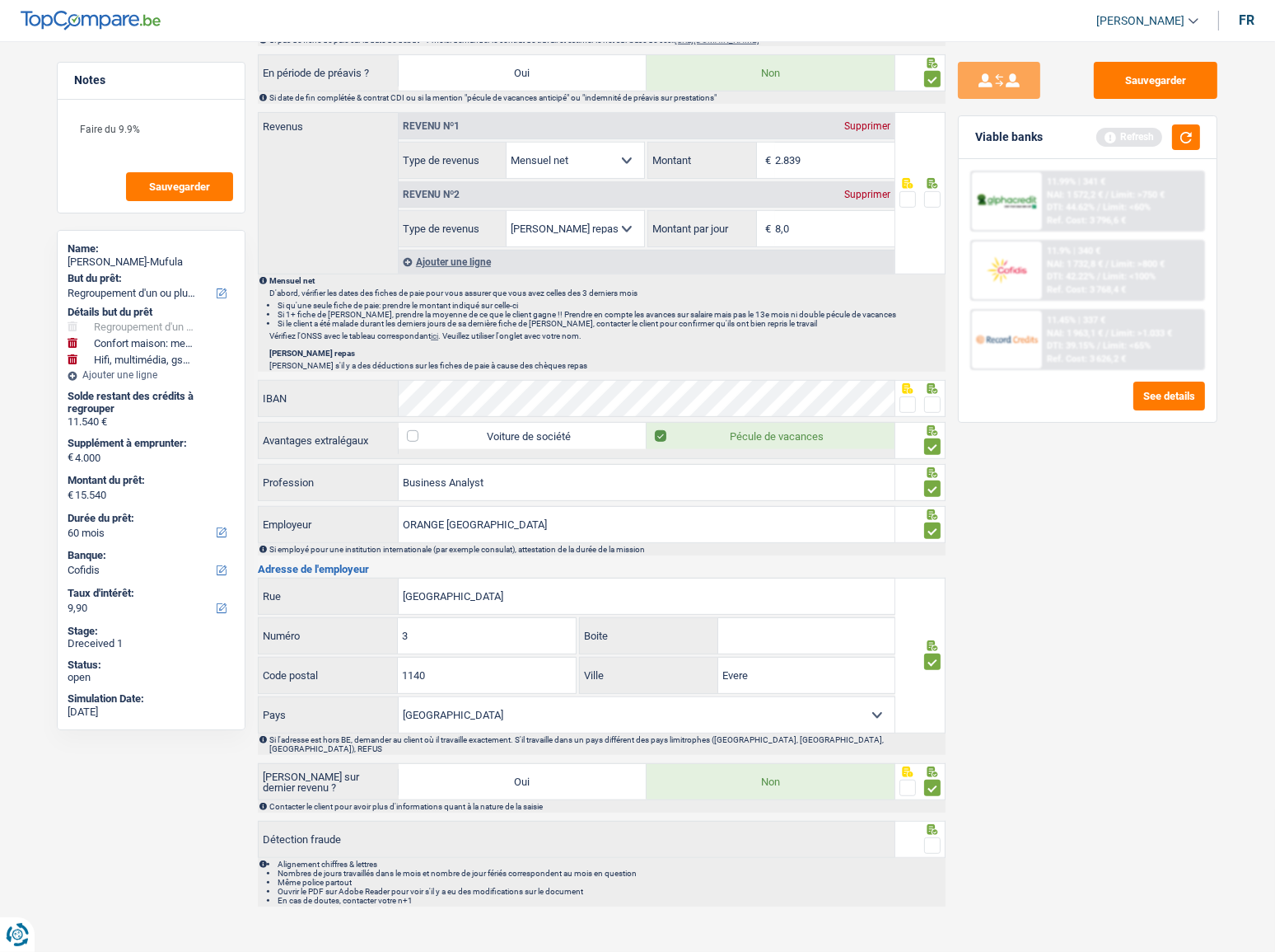
click at [931, 837] on span at bounding box center [932, 845] width 17 height 17
click at [0, 0] on input "radio" at bounding box center [0, 0] width 0 height 0
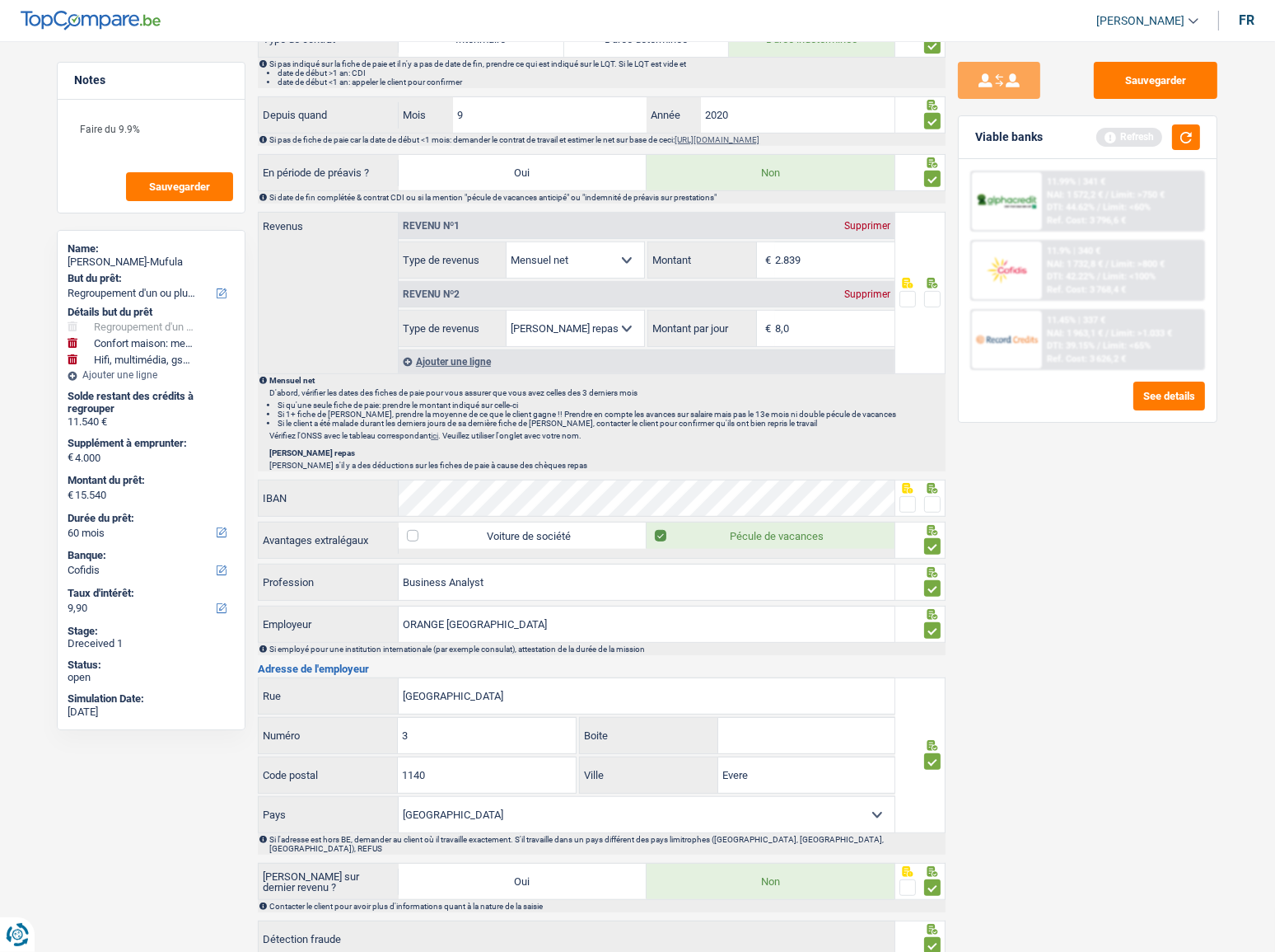
scroll to position [643, 0]
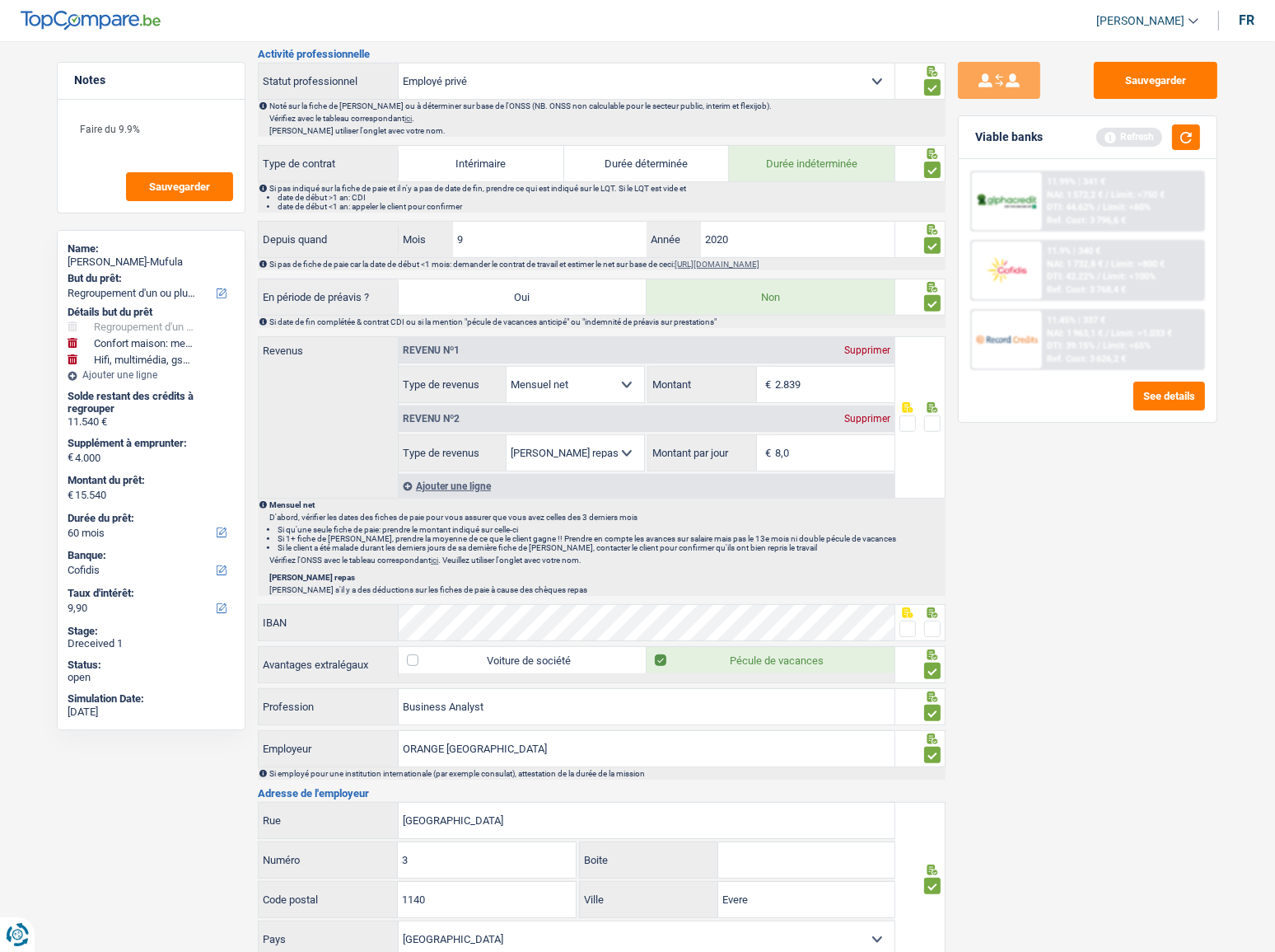
click at [925, 629] on span at bounding box center [932, 628] width 17 height 17
click at [0, 0] on input "radio" at bounding box center [0, 0] width 0 height 0
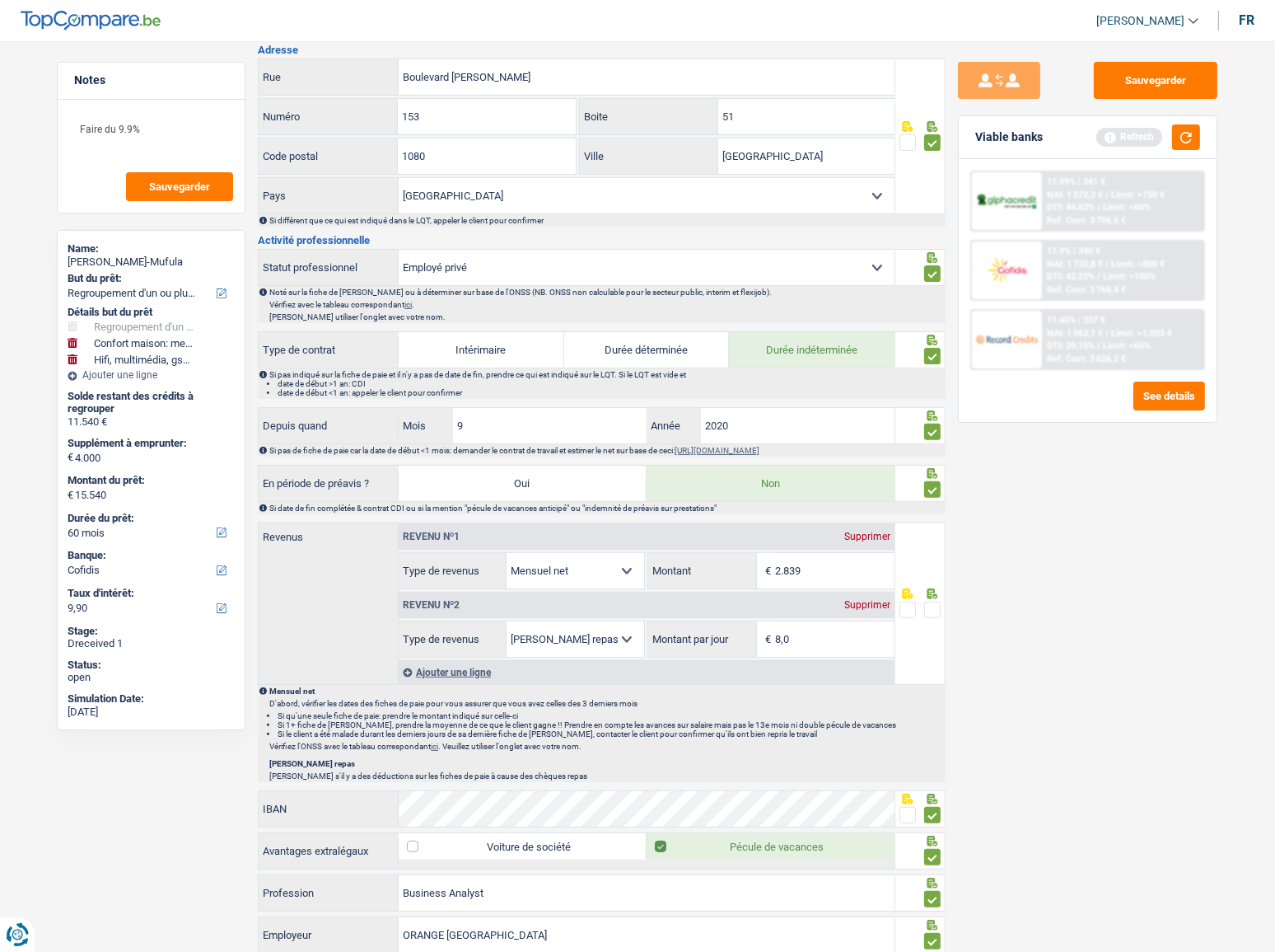
scroll to position [493, 0]
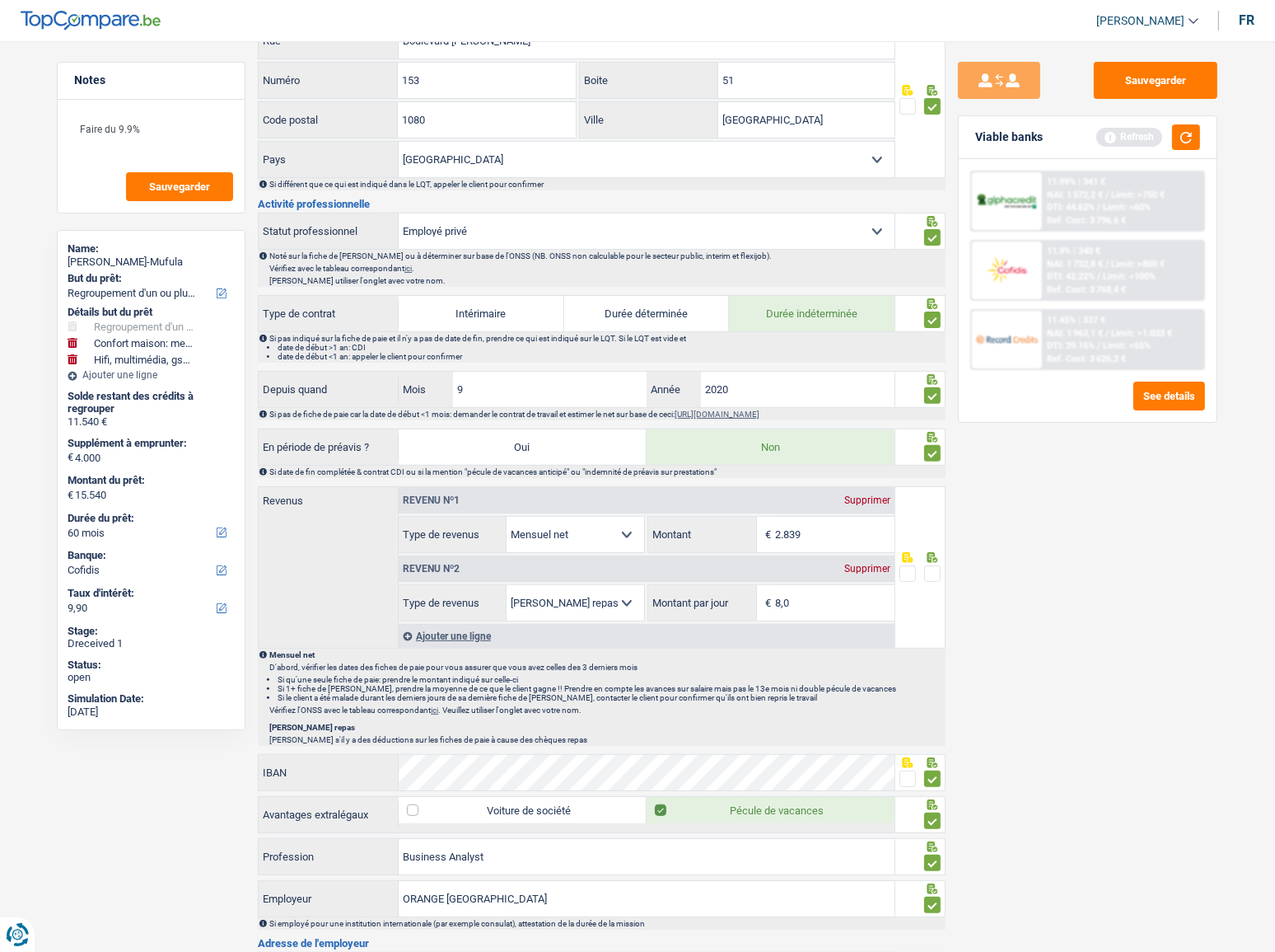
drag, startPoint x: 410, startPoint y: 803, endPoint x: 717, endPoint y: 789, distance: 307.3
click at [411, 802] on label "Voiture de société" at bounding box center [522, 810] width 248 height 27
click at [411, 802] on input "Voiture de société" at bounding box center [522, 810] width 248 height 27
checkbox input "true"
drag, startPoint x: 825, startPoint y: 524, endPoint x: 690, endPoint y: 526, distance: 135.0
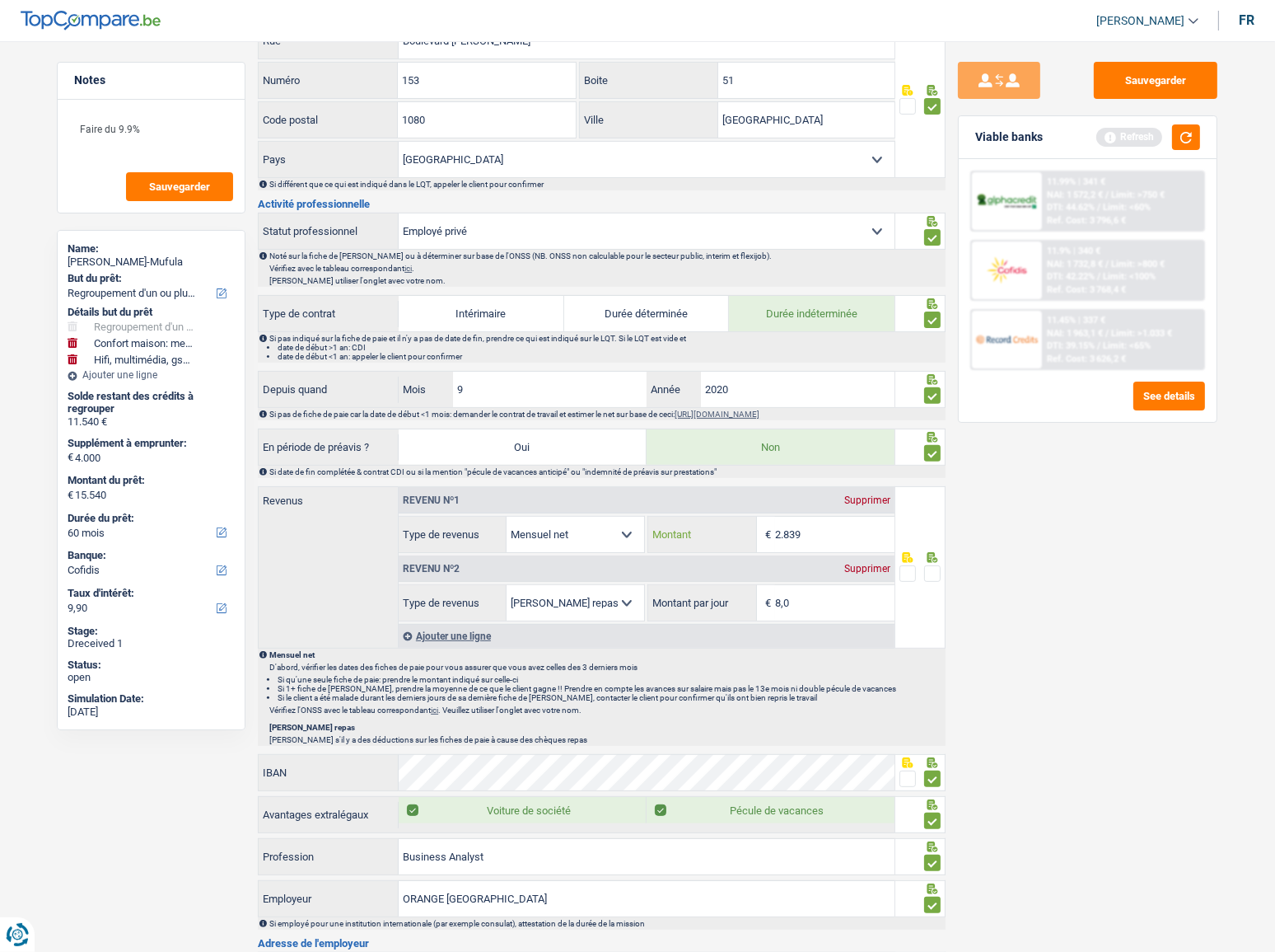
click at [690, 526] on div "2.839 € Montant" at bounding box center [771, 534] width 246 height 36
type input "2.867"
click at [932, 578] on div at bounding box center [932, 574] width 17 height 21
click at [932, 572] on span at bounding box center [932, 573] width 17 height 17
click at [0, 0] on input "radio" at bounding box center [0, 0] width 0 height 0
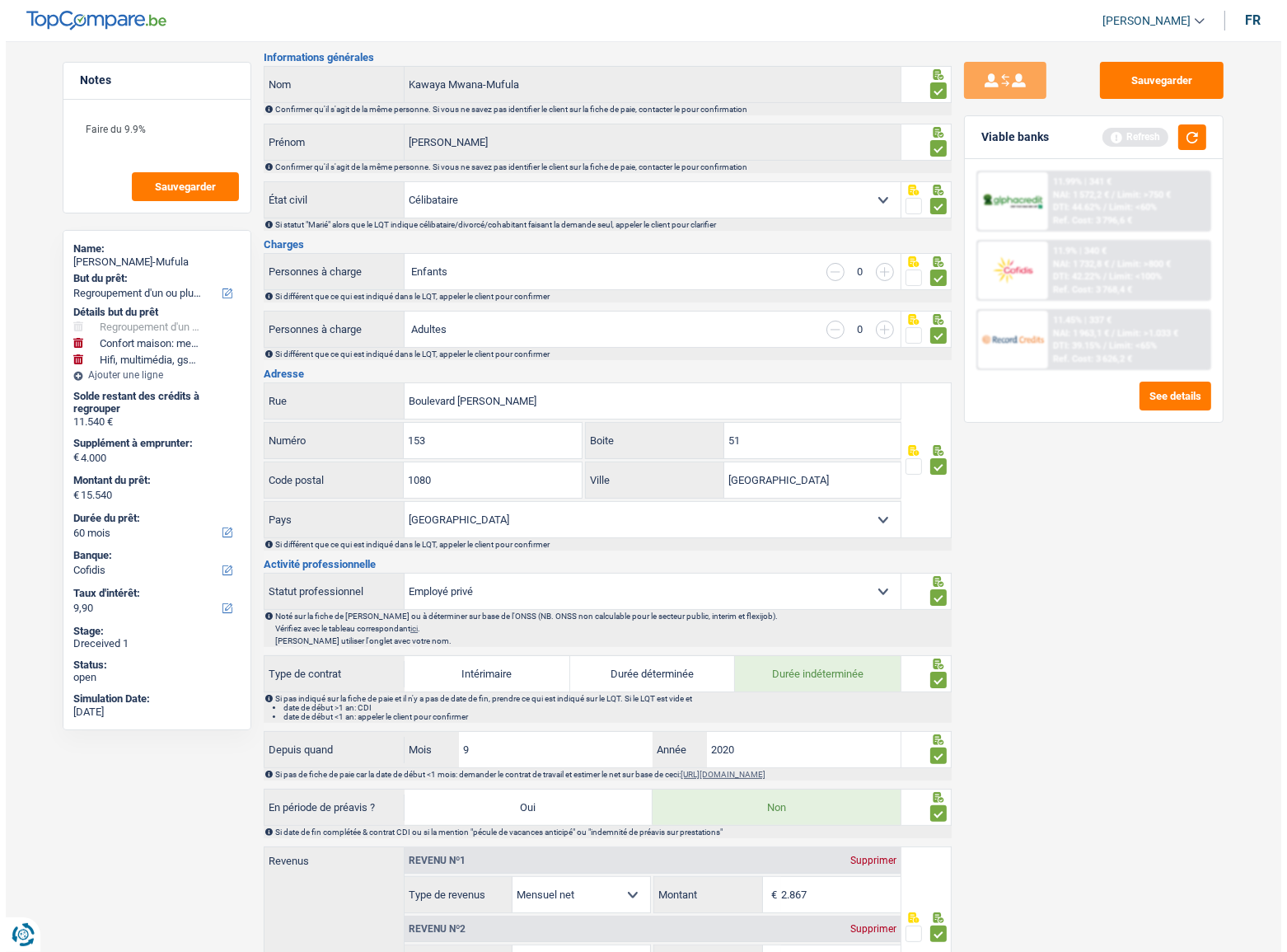
scroll to position [0, 0]
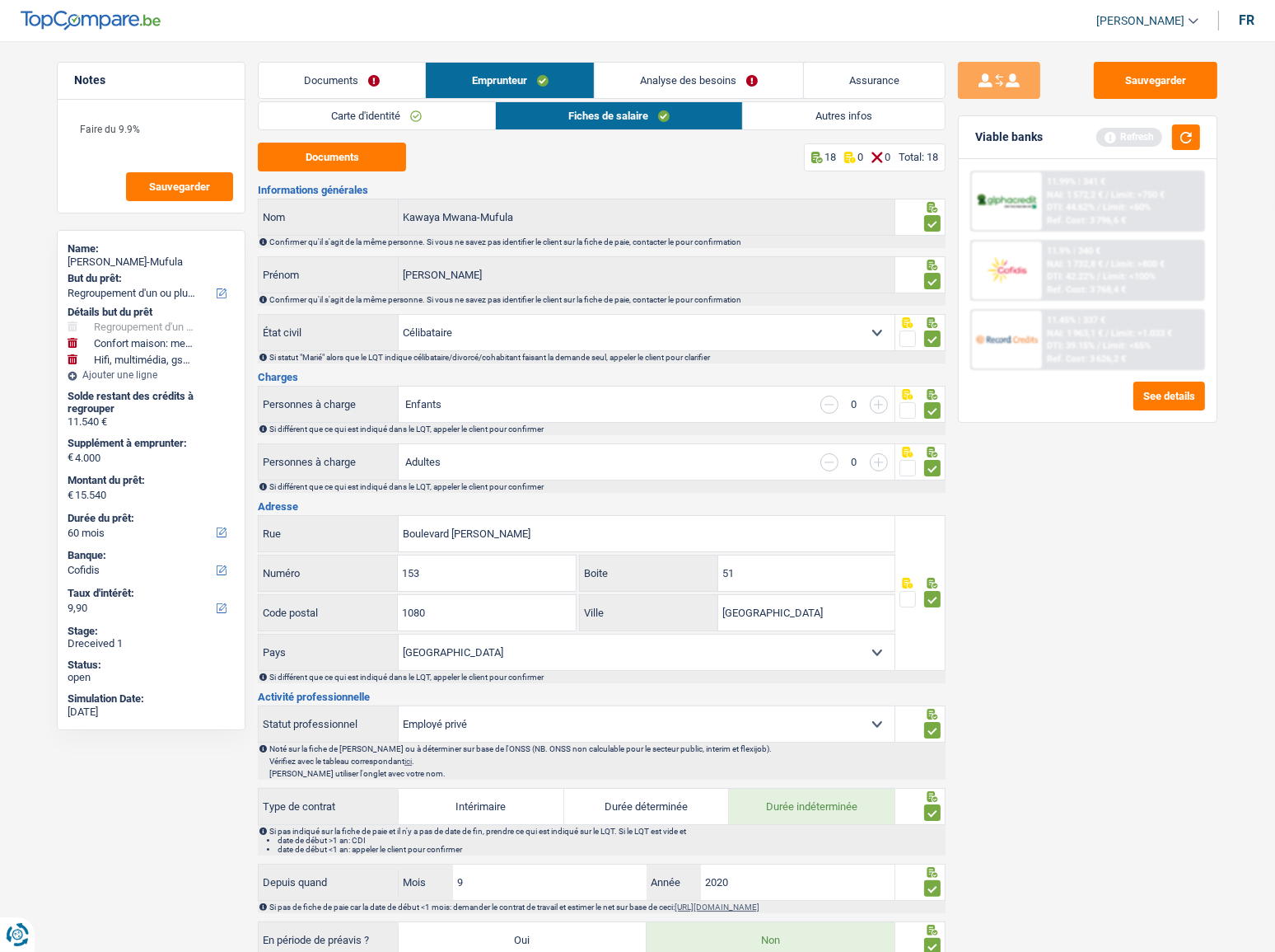
click at [1145, 111] on div "Sauvegarder Viable banks Refresh 11.99% | 341 € NAI: 1 572,2 € / Limit: >750 € …" at bounding box center [1088, 492] width 284 height 859
click at [1135, 90] on button "Sauvegarder" at bounding box center [1155, 81] width 123 height 38
click at [857, 108] on link "Autres infos" at bounding box center [843, 116] width 201 height 28
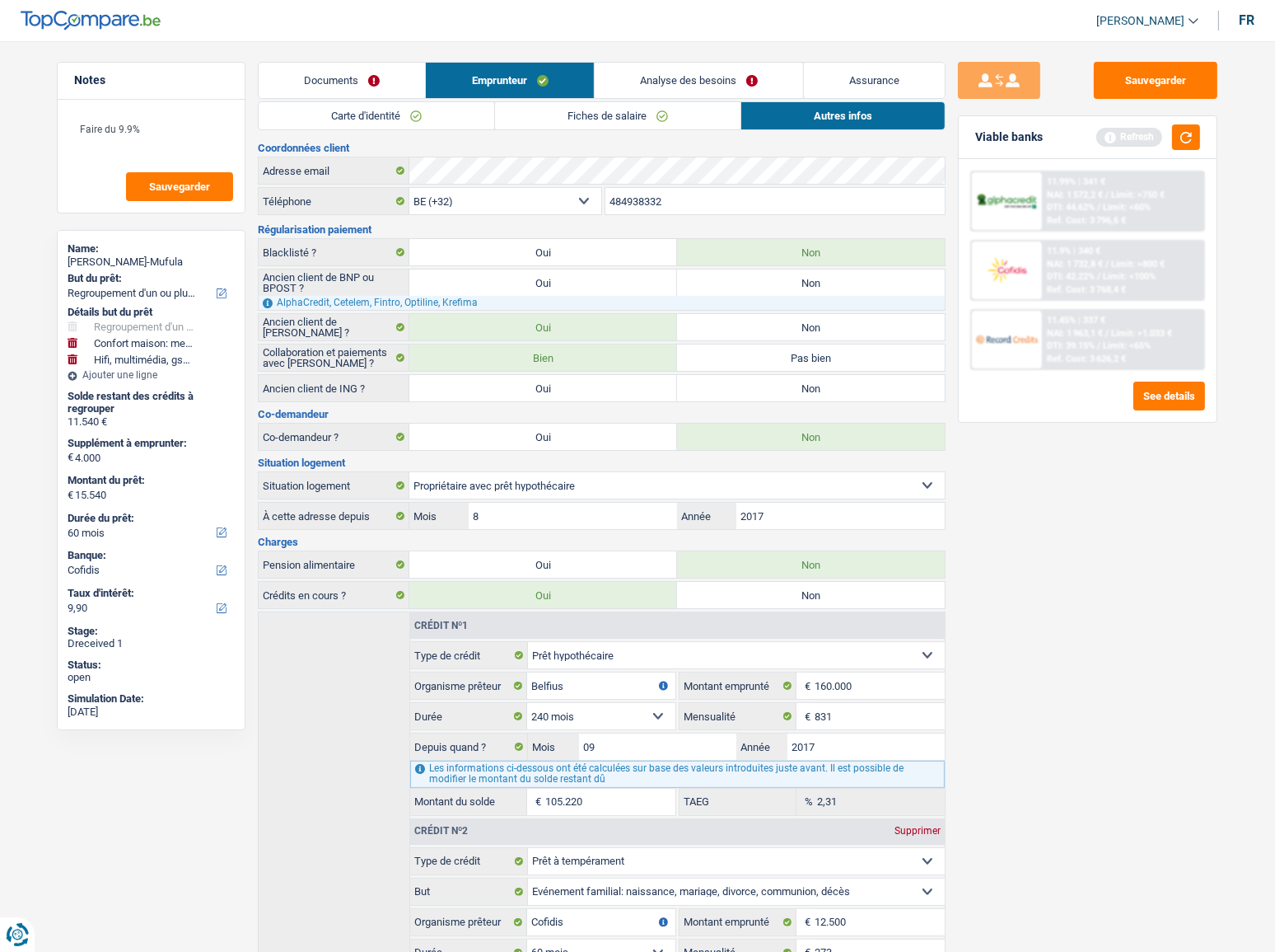
click at [1111, 259] on div "NAI: 1 732,8 € / Limit: >800 €" at bounding box center [1105, 264] width 118 height 11
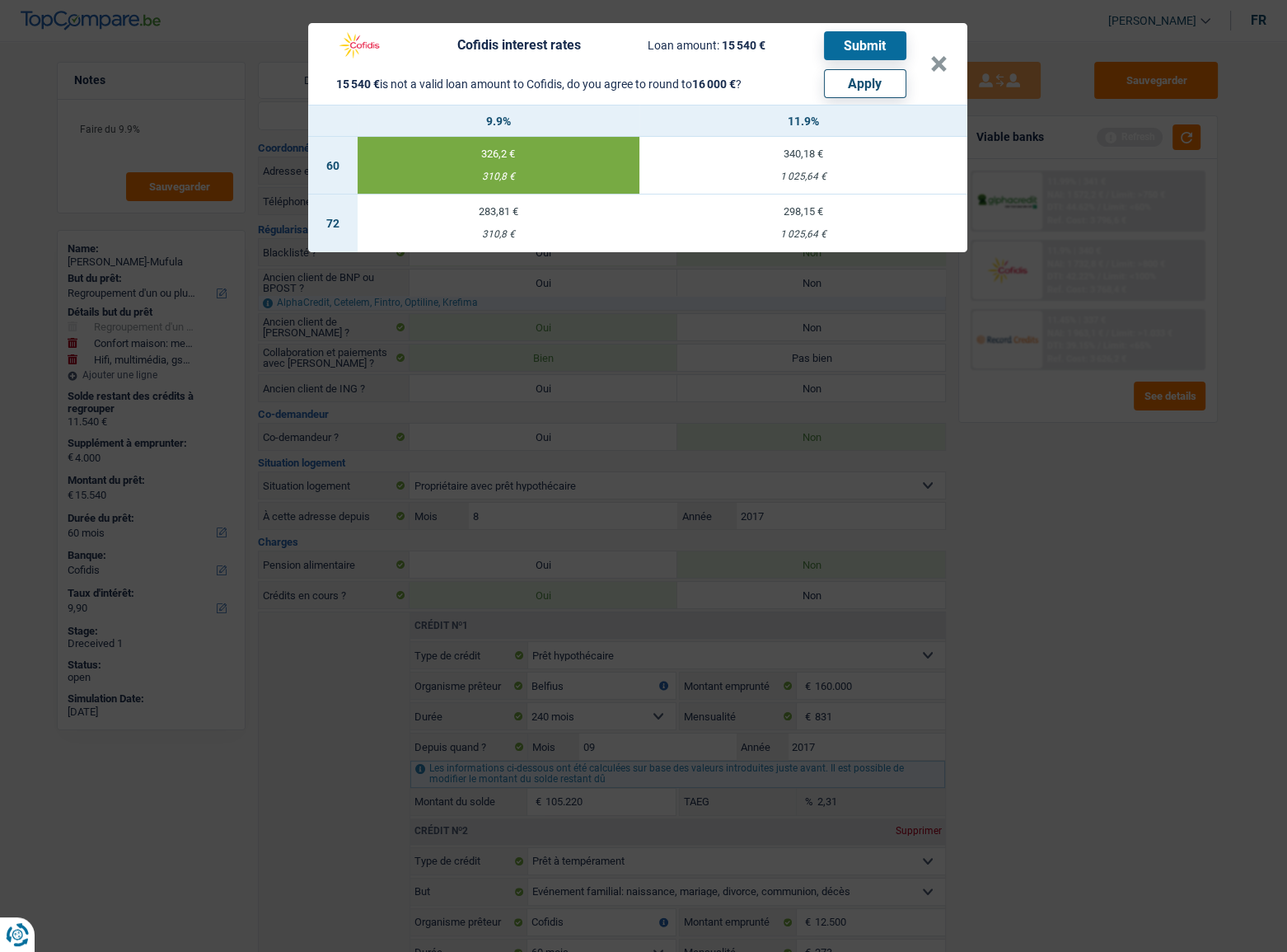
click at [880, 84] on button "Apply" at bounding box center [864, 83] width 82 height 29
type input "4.460"
type input "16.000"
select select "84"
select select "other"
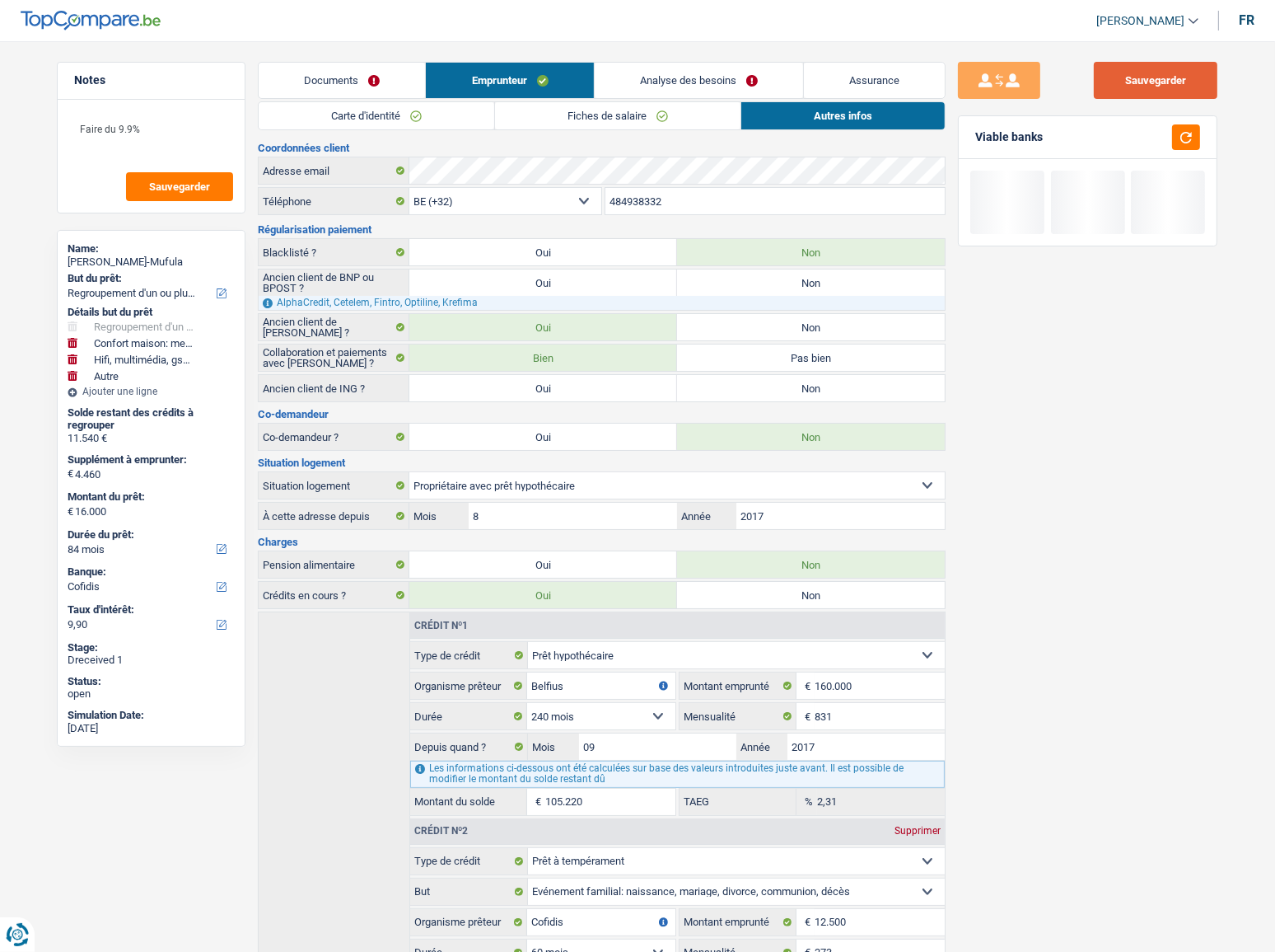
click at [1159, 97] on button "Sauvegarder" at bounding box center [1155, 81] width 123 height 38
click at [1195, 136] on button "button" at bounding box center [1186, 137] width 28 height 26
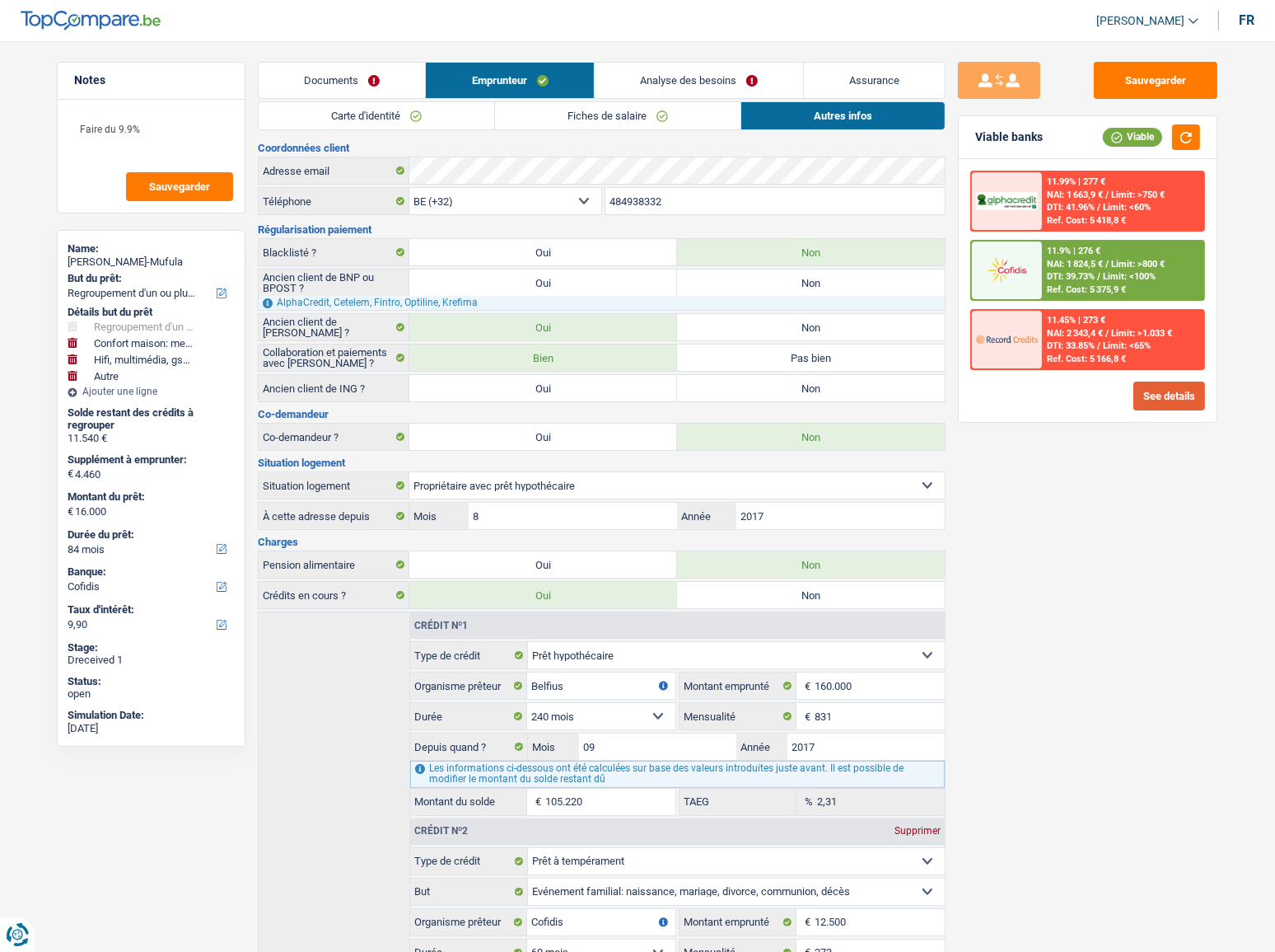
click at [1156, 387] on button "See details" at bounding box center [1169, 395] width 72 height 29
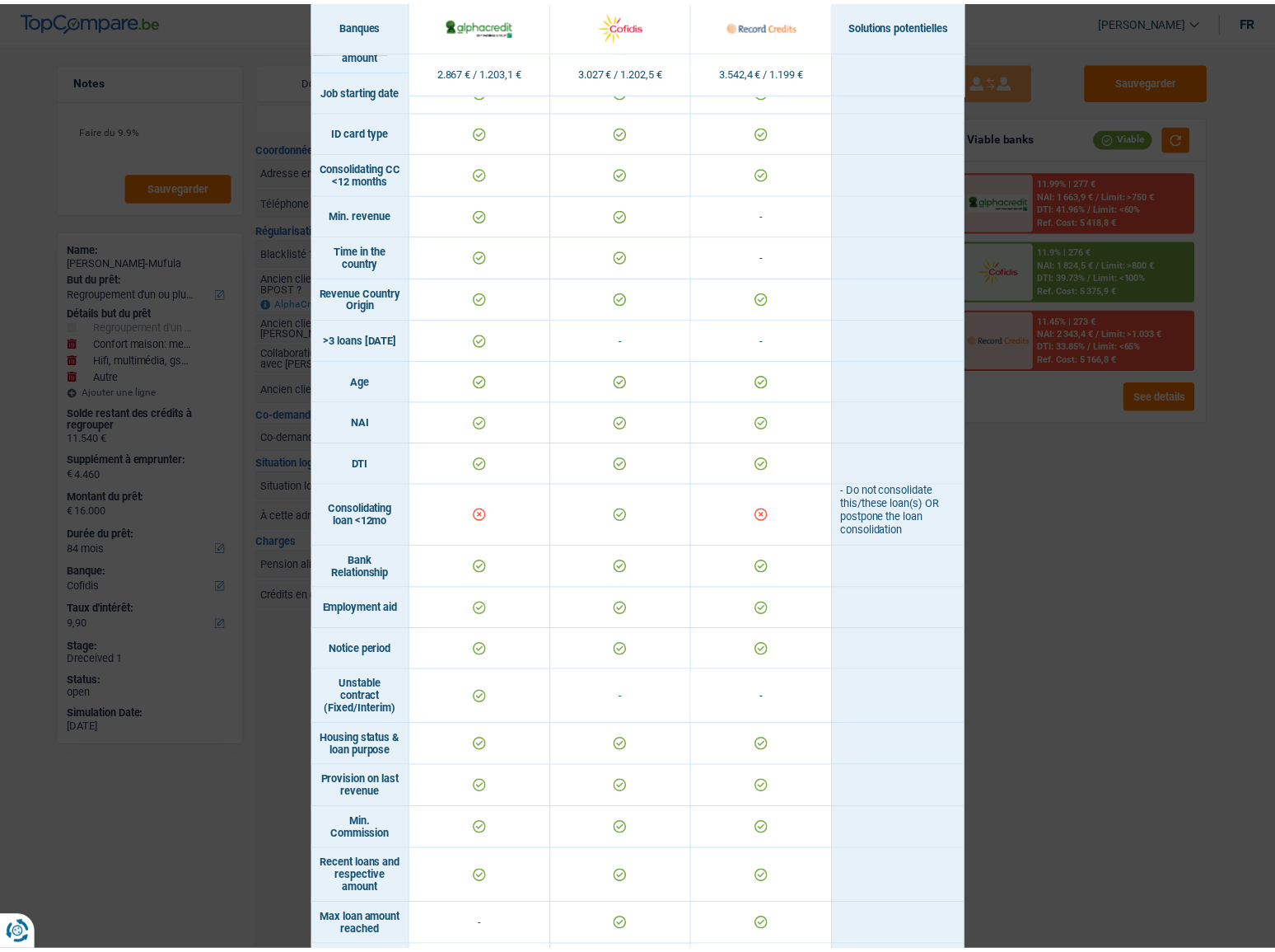
scroll to position [103, 0]
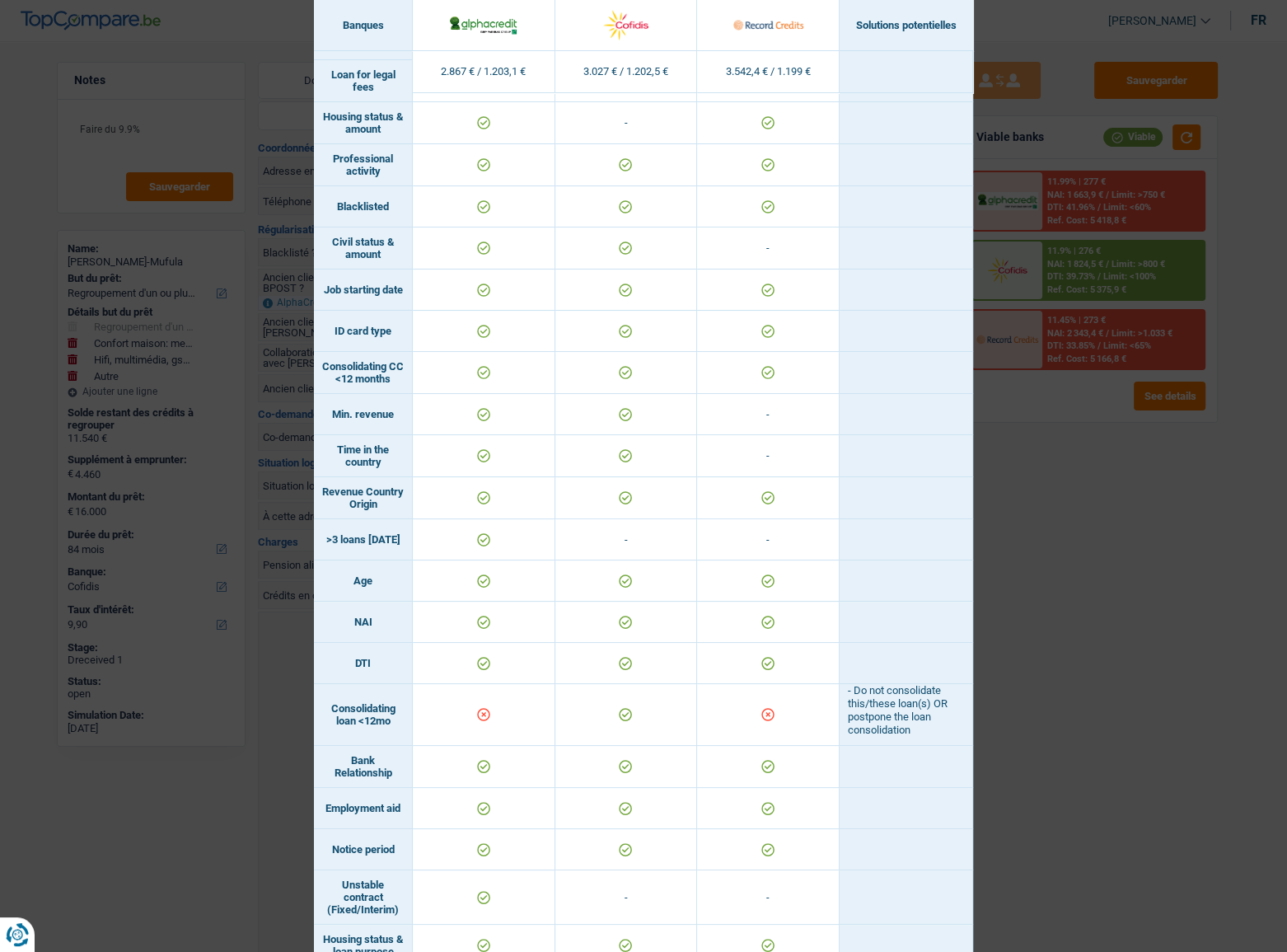
click at [1149, 546] on div "Banks conditions × Banques Solutions potentielles Revenus / Charges 2.867 € / 1…" at bounding box center [643, 476] width 1287 height 952
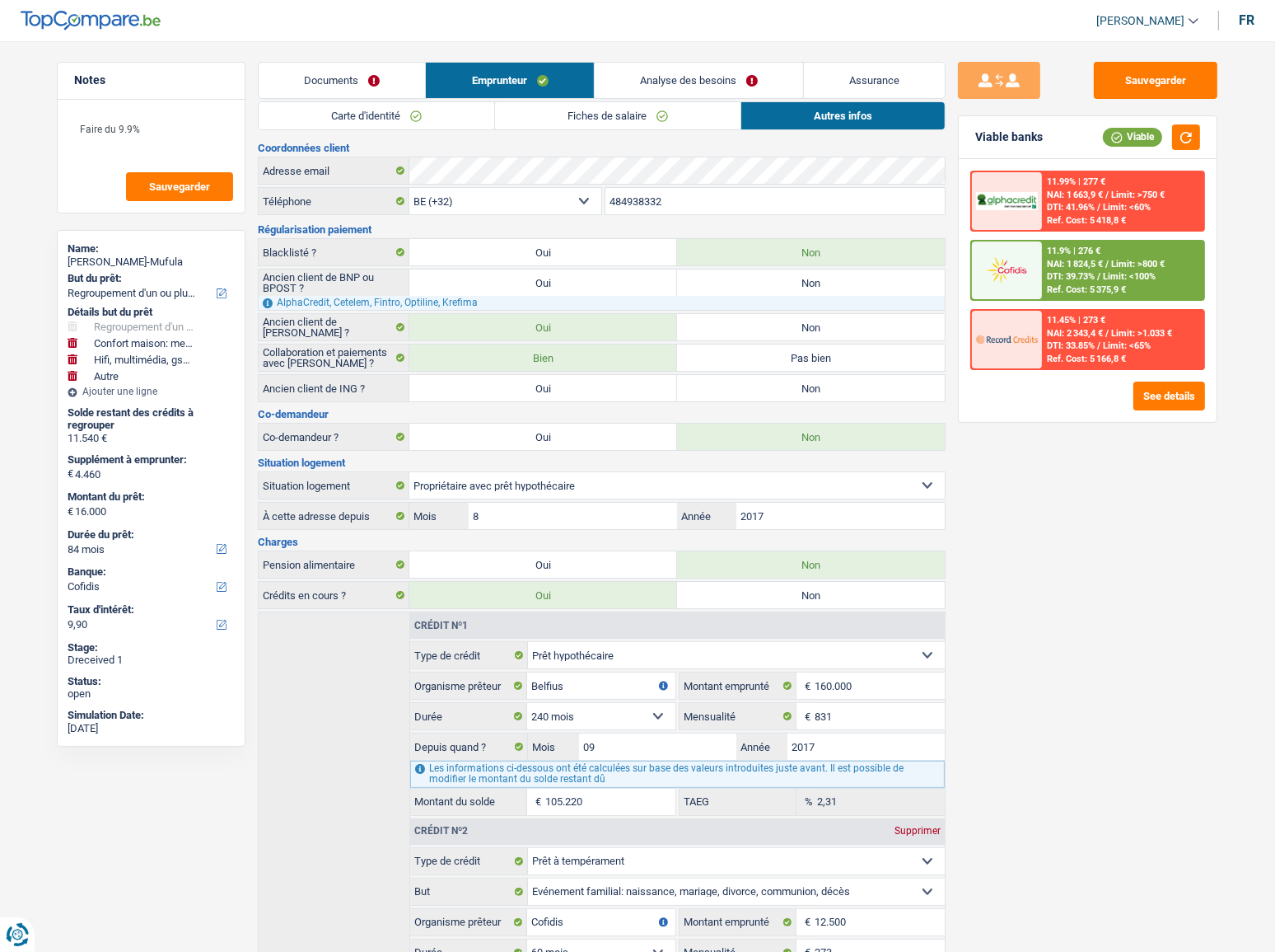
click at [1113, 279] on span "Limit: <100%" at bounding box center [1129, 276] width 52 height 11
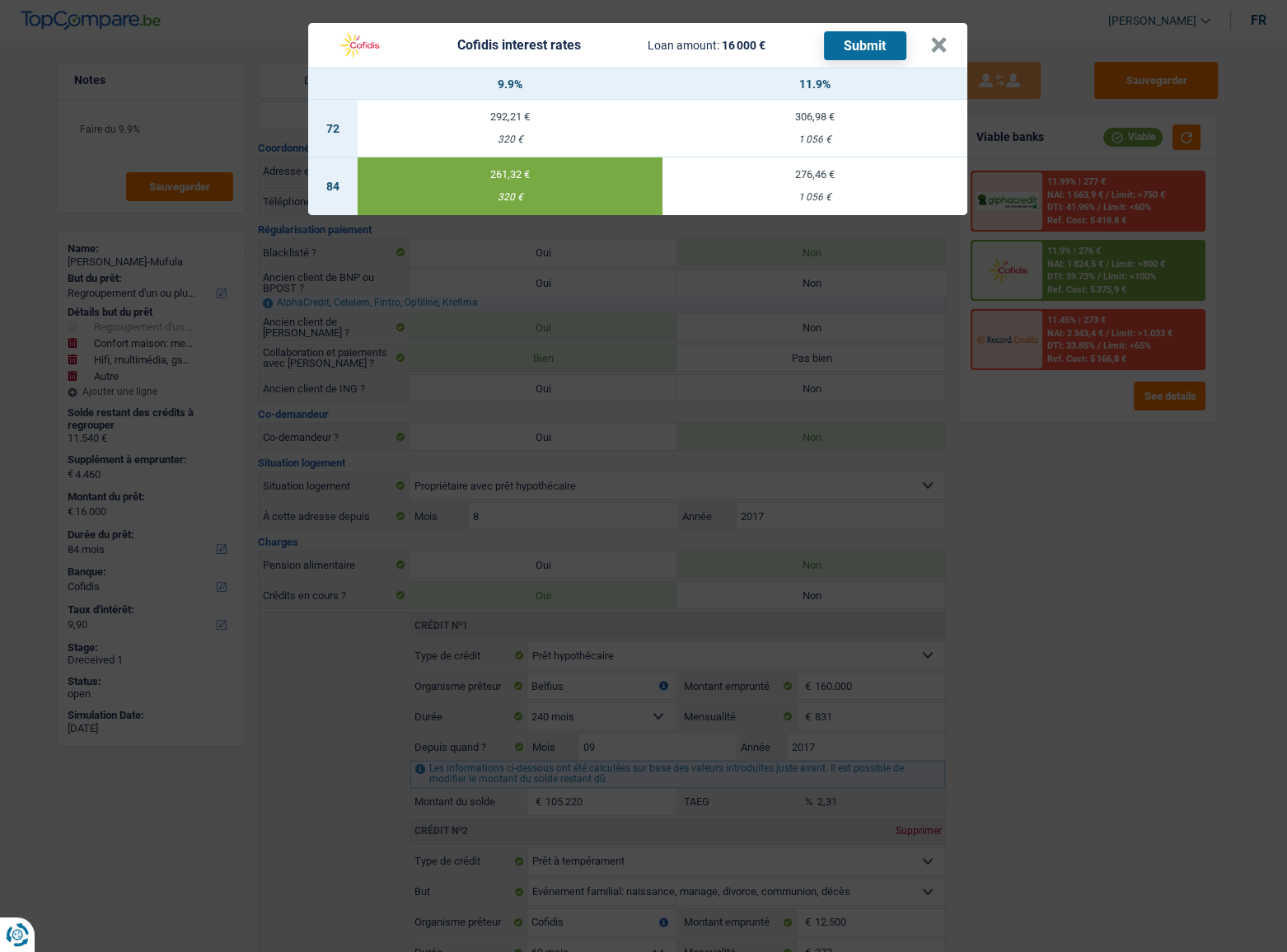
click at [968, 368] on div "Cofidis interest rates Loan amount: 16 000 € Submit × 9.9% 11.9% 72 292,21 € 32…" at bounding box center [643, 476] width 1287 height 952
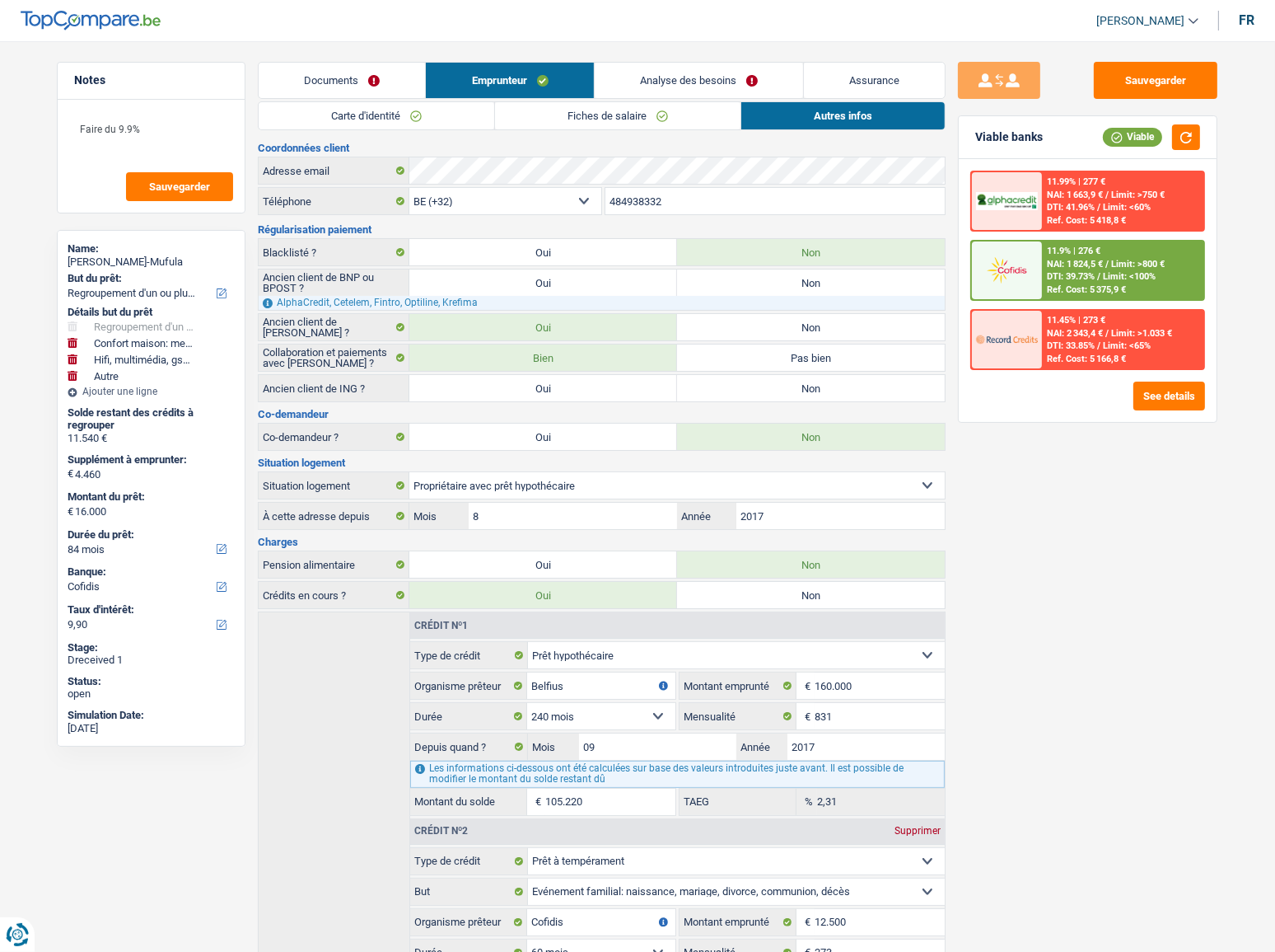
click at [1120, 251] on div "11.9% | 276 € NAI: 1 824,5 € / Limit: >800 € DTI: 39.73% / Limit: <100% Ref. Co…" at bounding box center [1123, 270] width 162 height 57
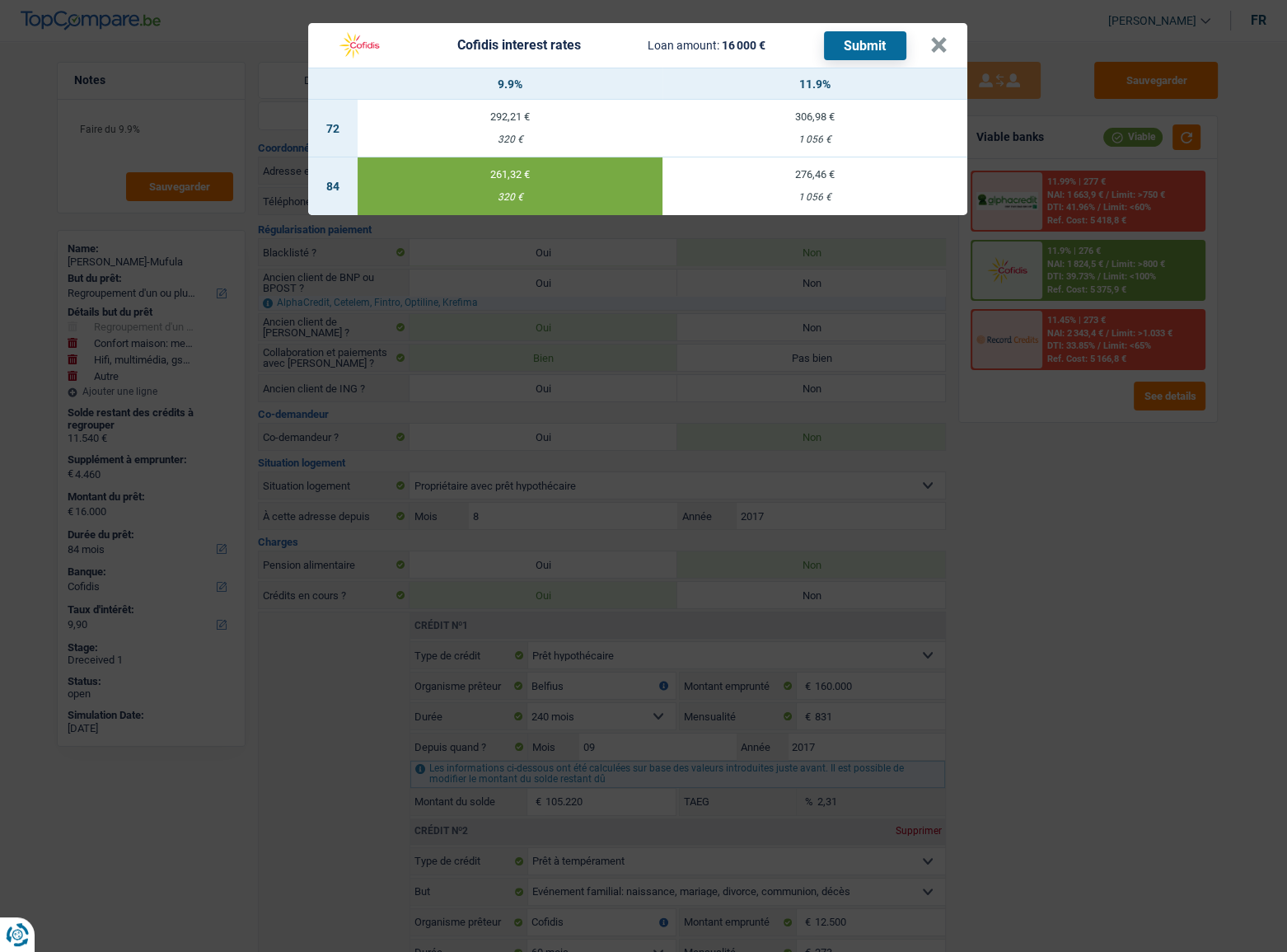
click at [1158, 552] on div "Cofidis interest rates Loan amount: 16 000 € Submit × 9.9% 11.9% 72 292,21 € 32…" at bounding box center [643, 476] width 1287 height 952
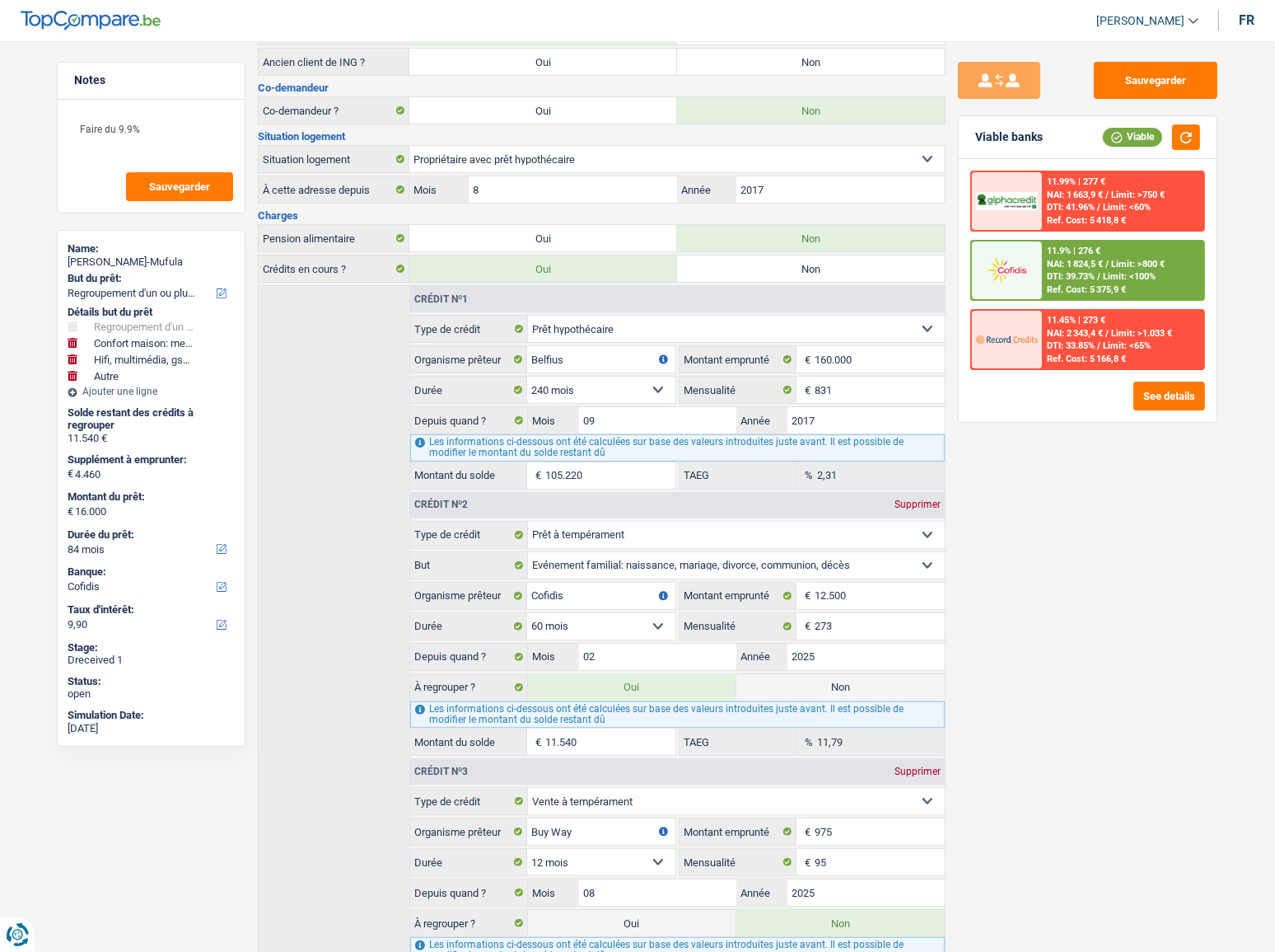
scroll to position [441, 0]
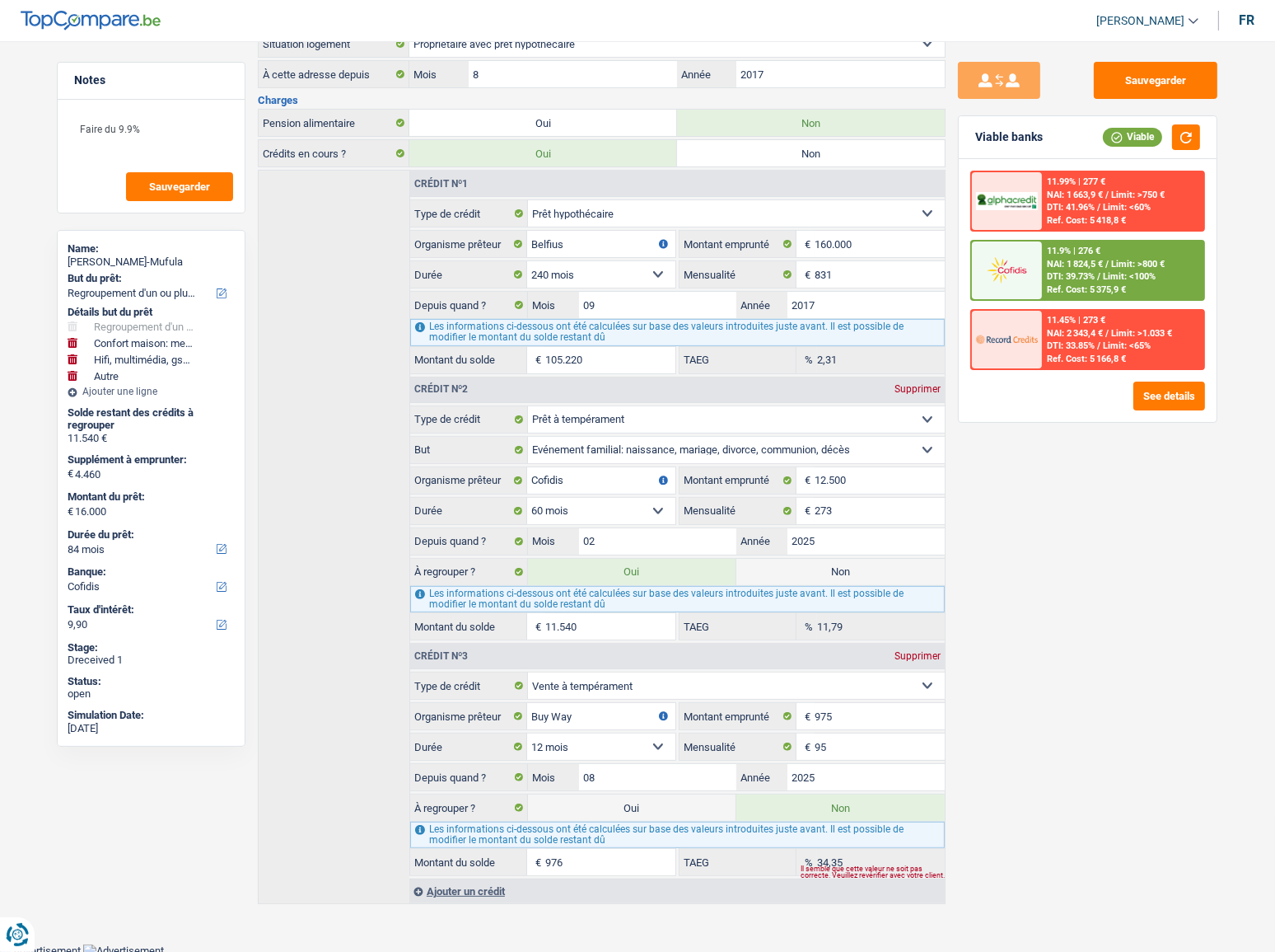
click at [1081, 280] on span "DTI: 39.73%" at bounding box center [1071, 276] width 47 height 11
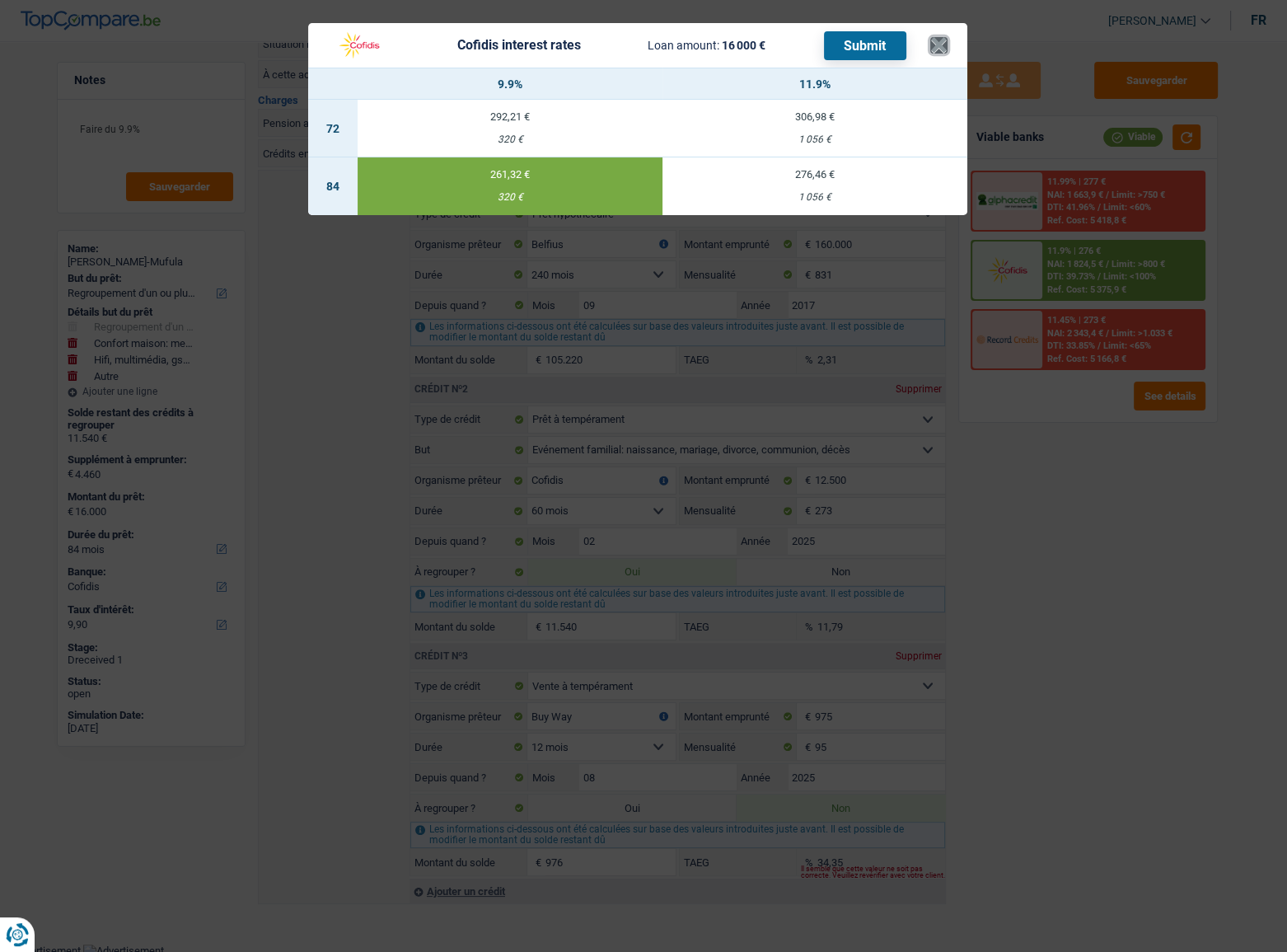
click at [939, 45] on button "×" at bounding box center [939, 45] width 18 height 17
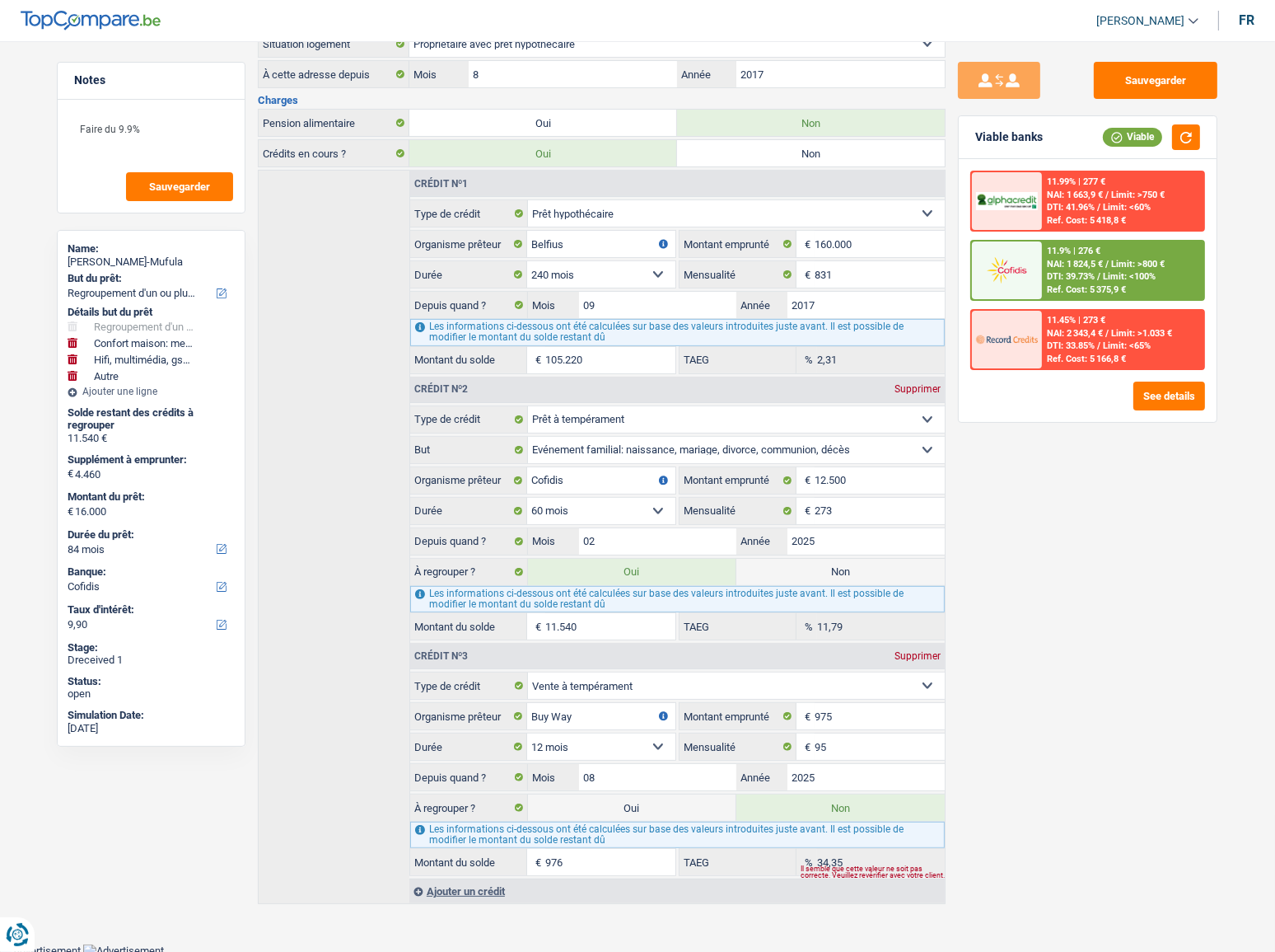
click at [813, 567] on label "Non" at bounding box center [840, 572] width 208 height 27
click at [813, 567] on input "Non" at bounding box center [840, 572] width 208 height 27
radio input "true"
select select "household"
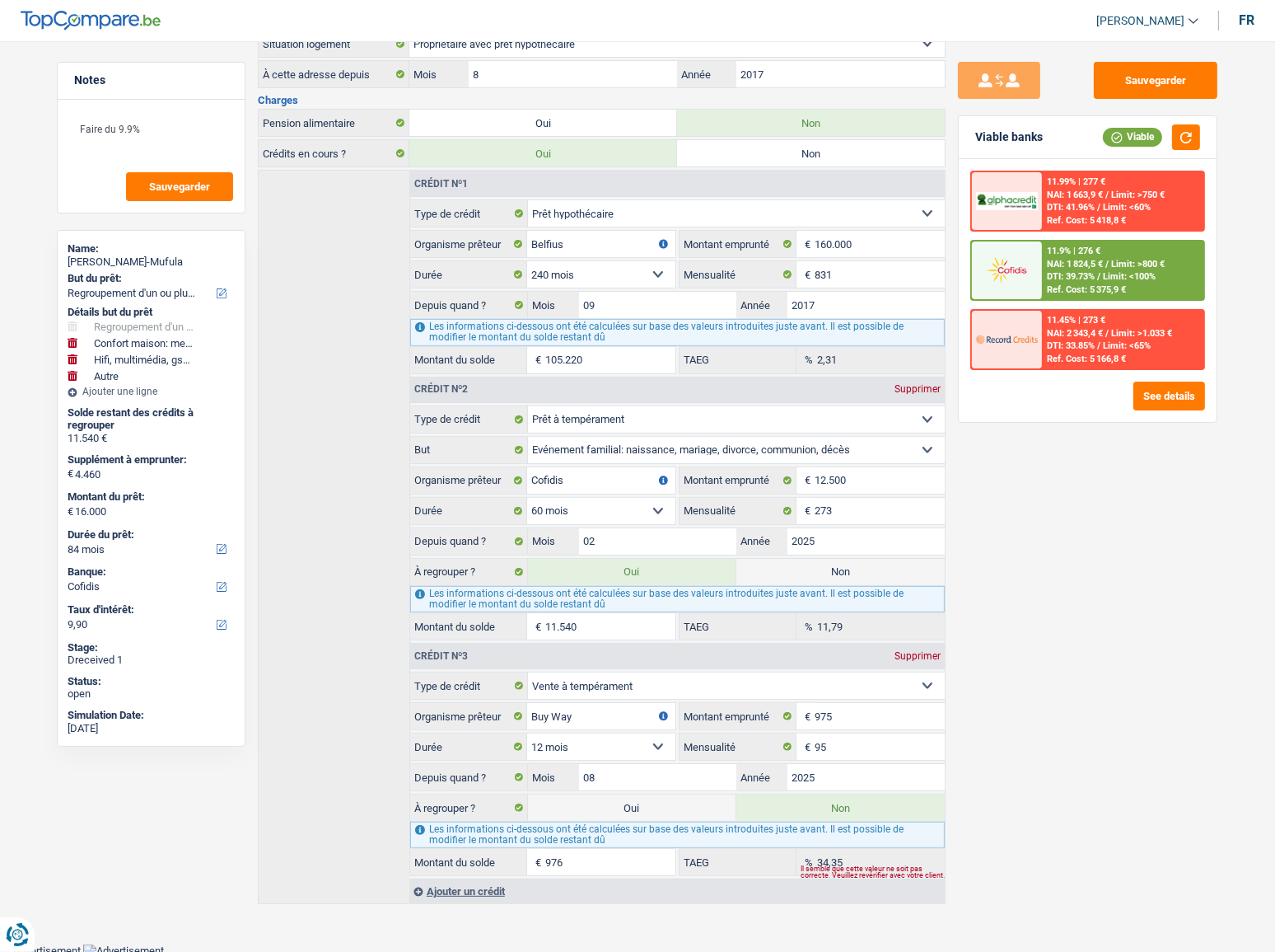
select select
select select "tech"
select select "36"
radio input "false"
type input "4.460"
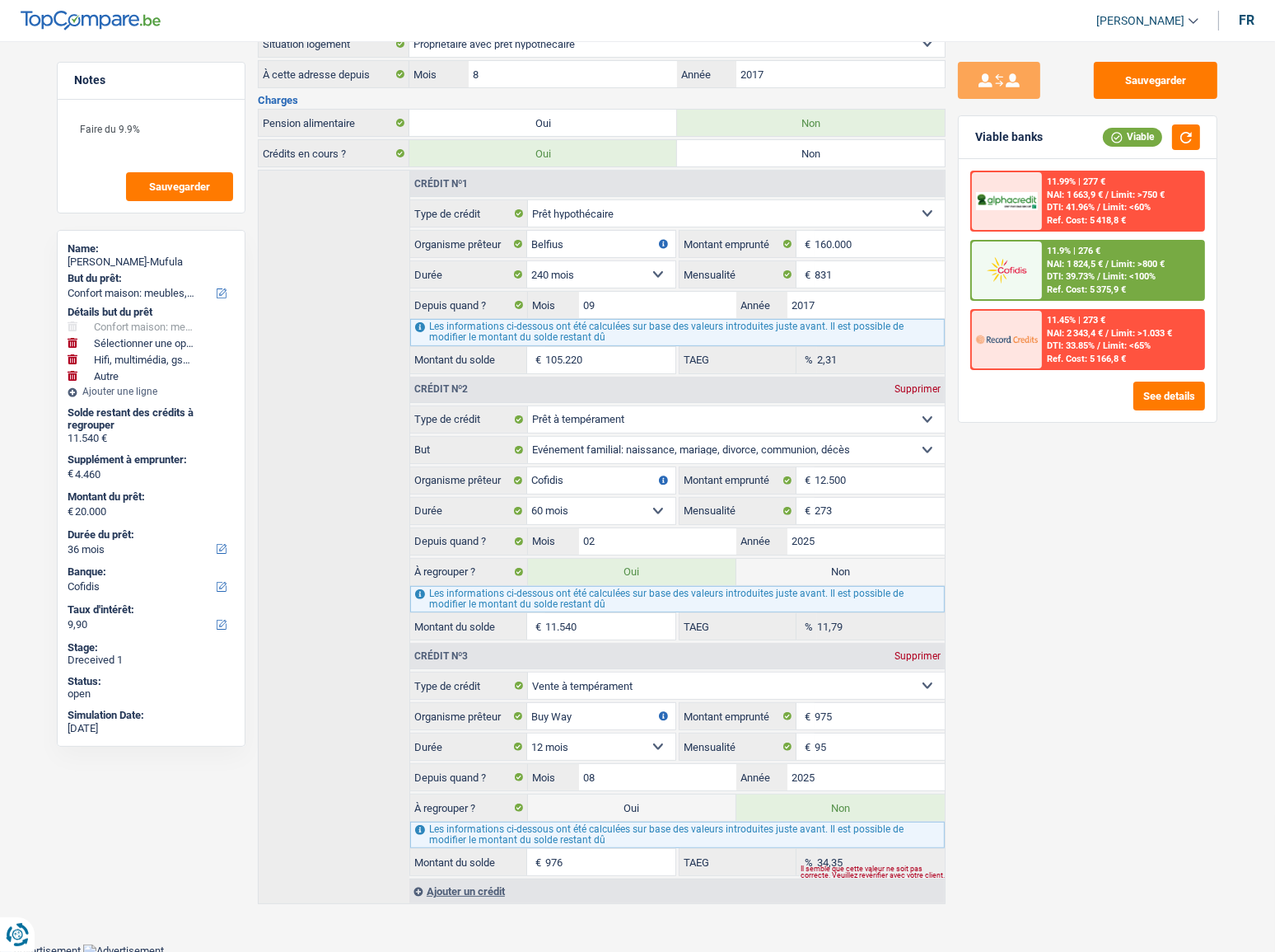
select select "36"
select select "household"
type input "3.000"
select select "tech"
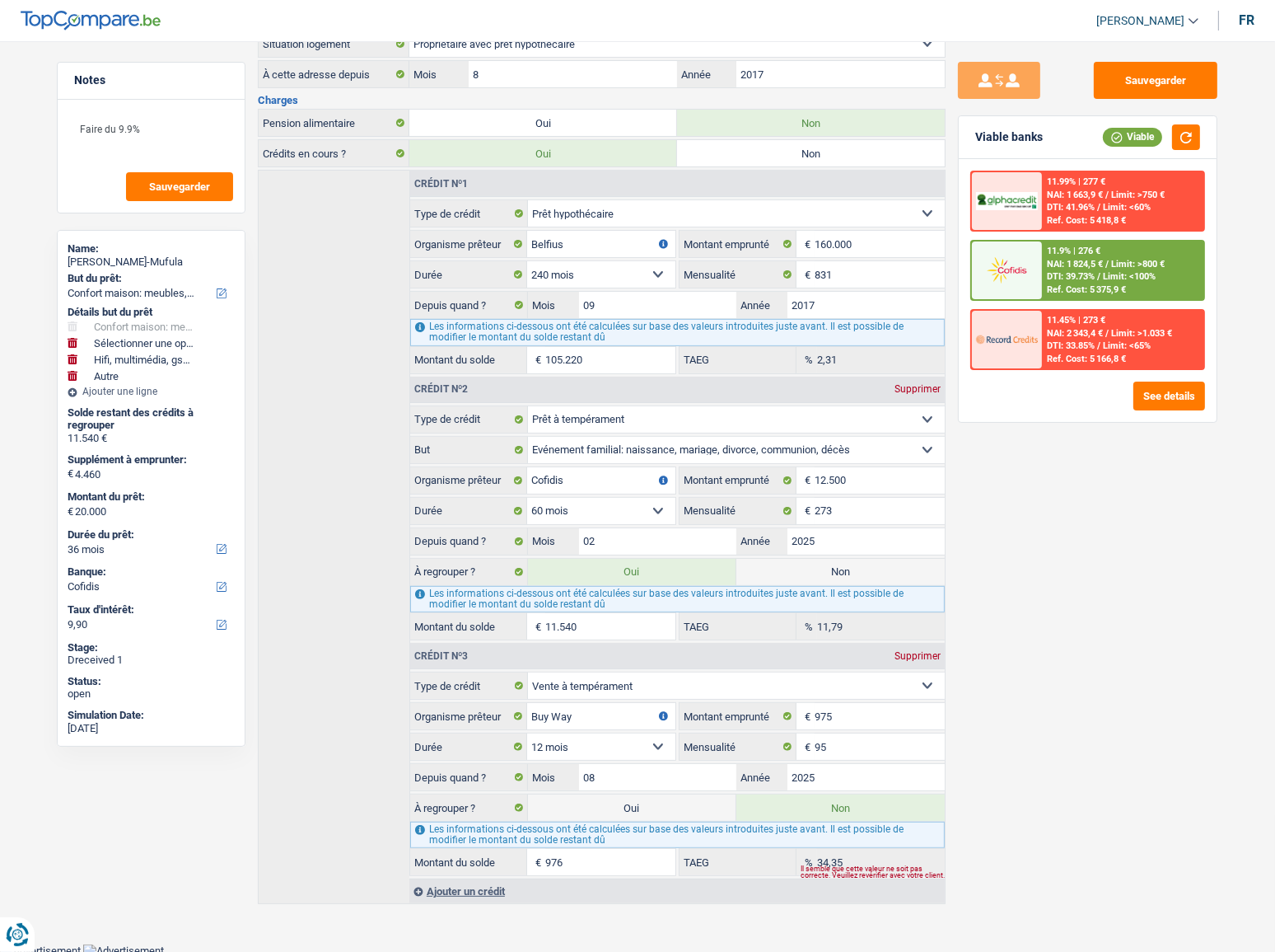
type input "1.000"
select select "other"
type input "460"
select select
select select "36"
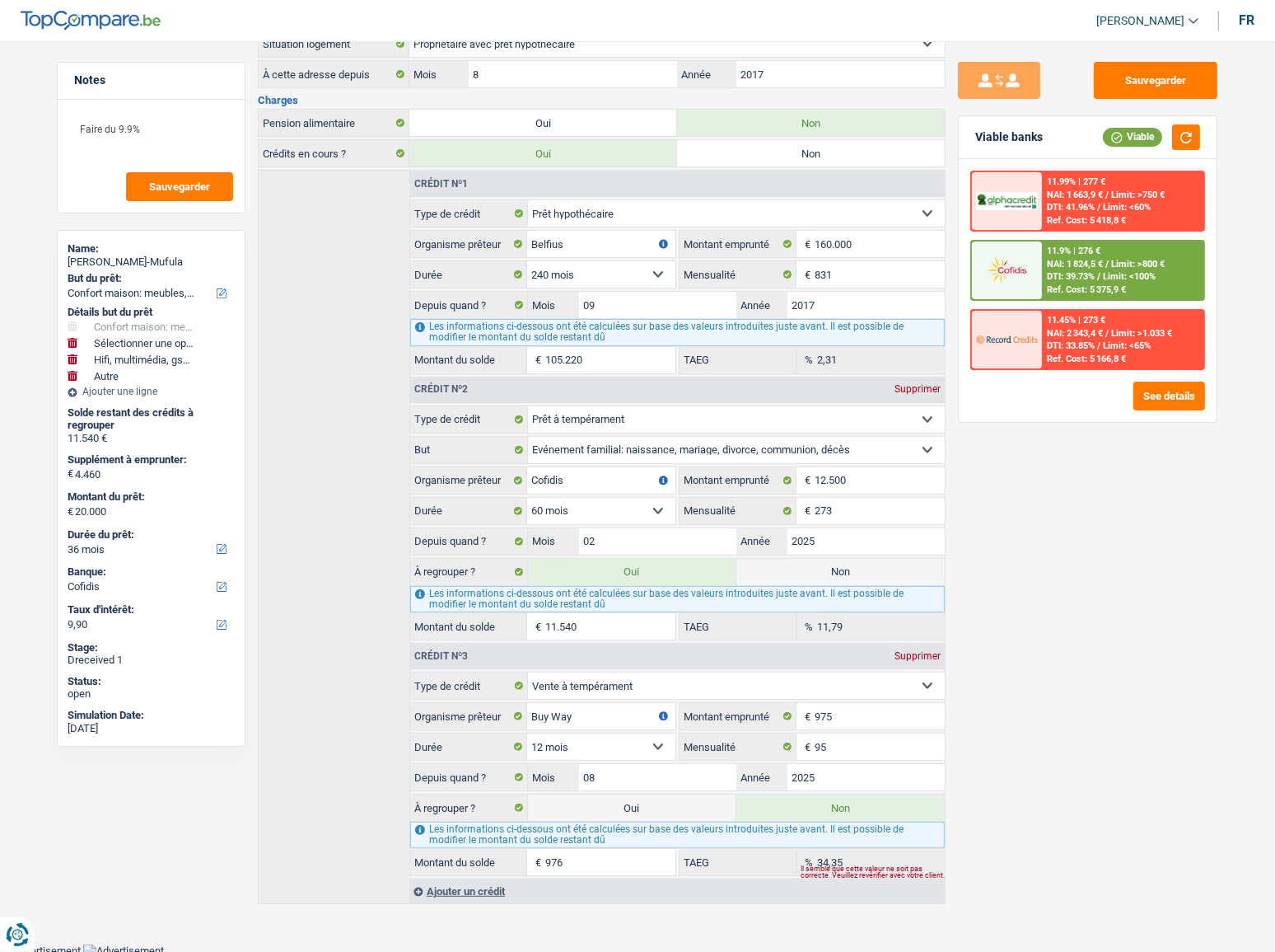
select select "other"
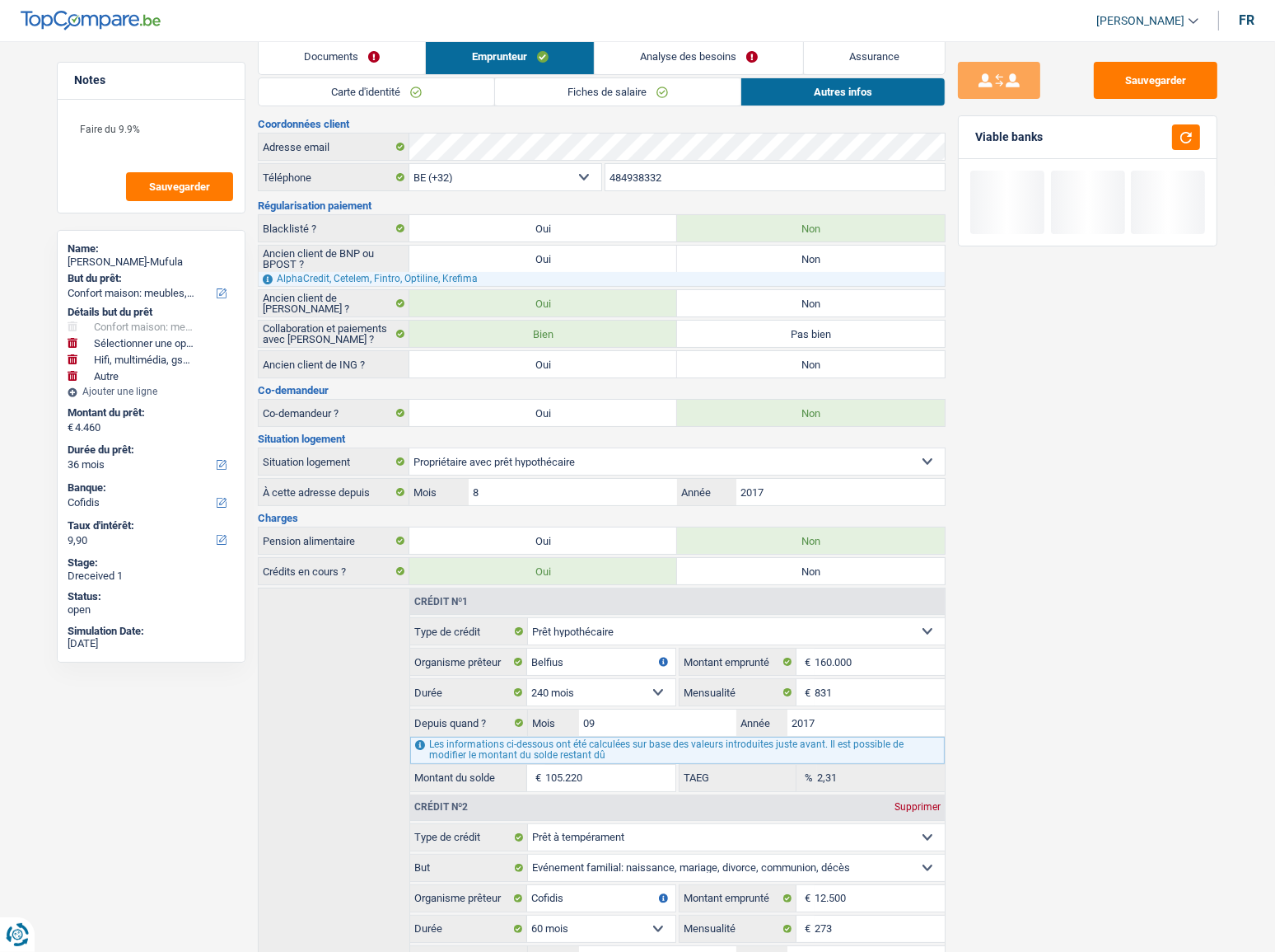
scroll to position [0, 0]
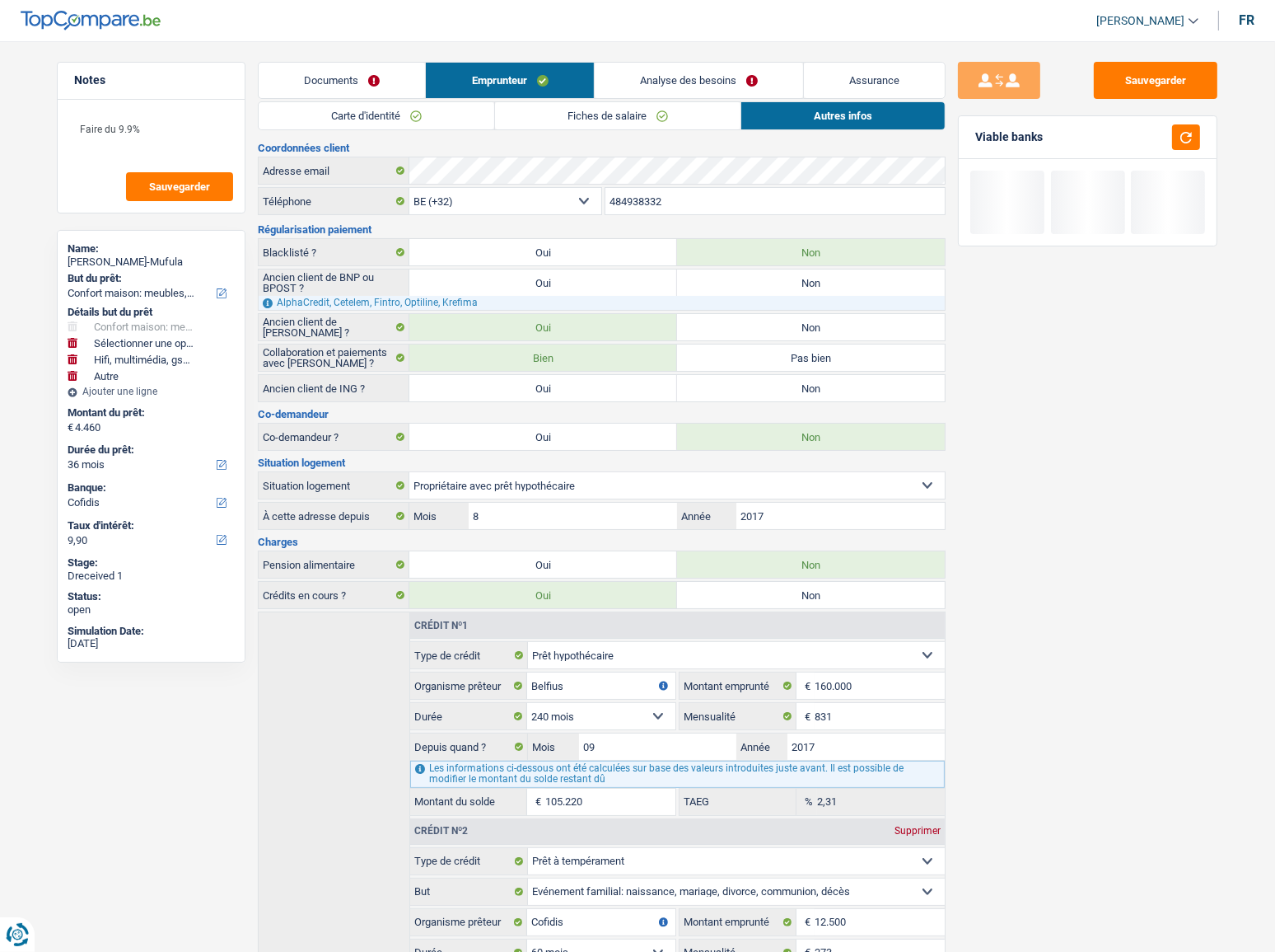
click at [390, 82] on link "Documents" at bounding box center [342, 80] width 167 height 36
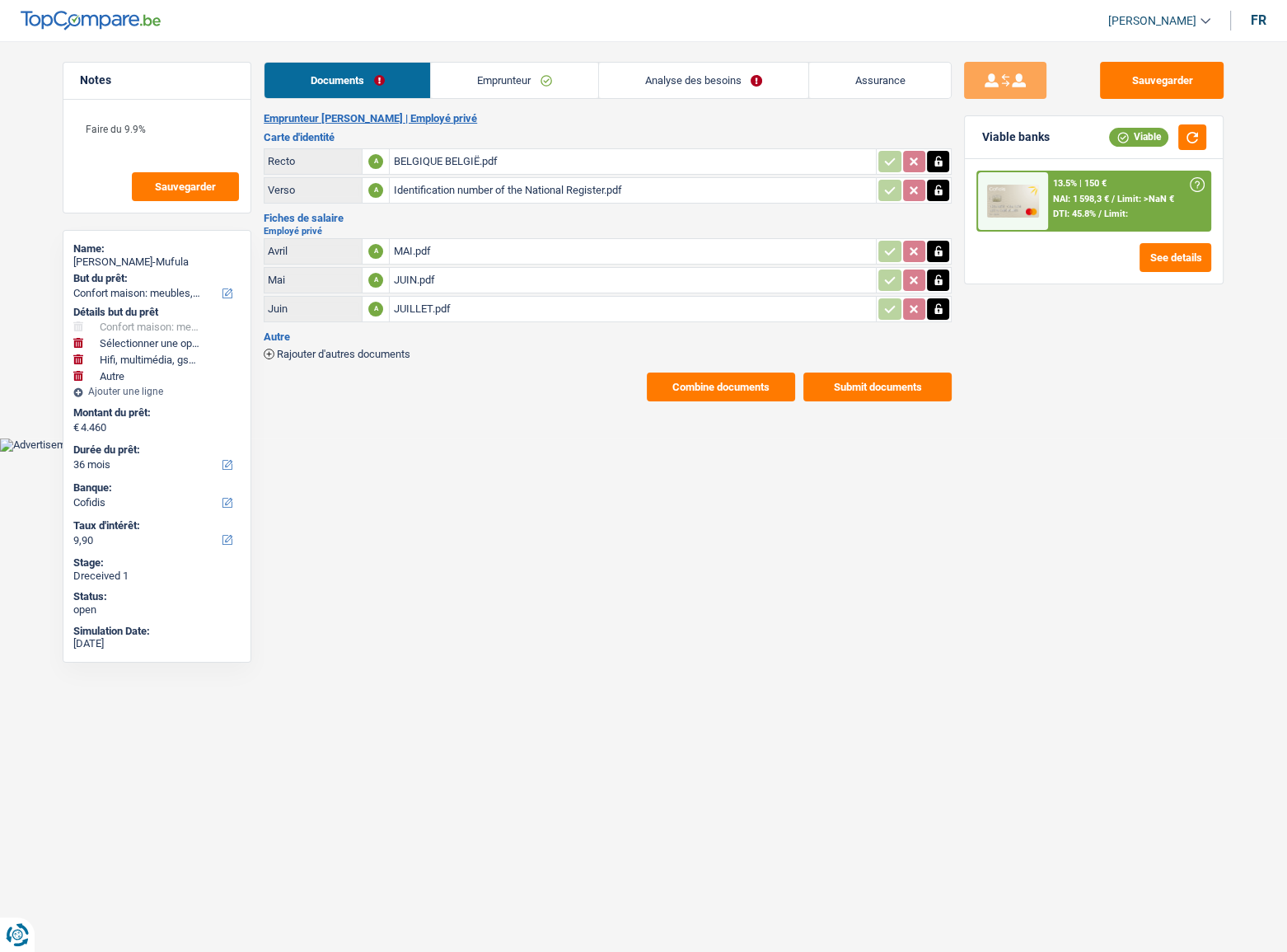
click at [698, 91] on link "Analyse des besoins" at bounding box center [703, 80] width 209 height 36
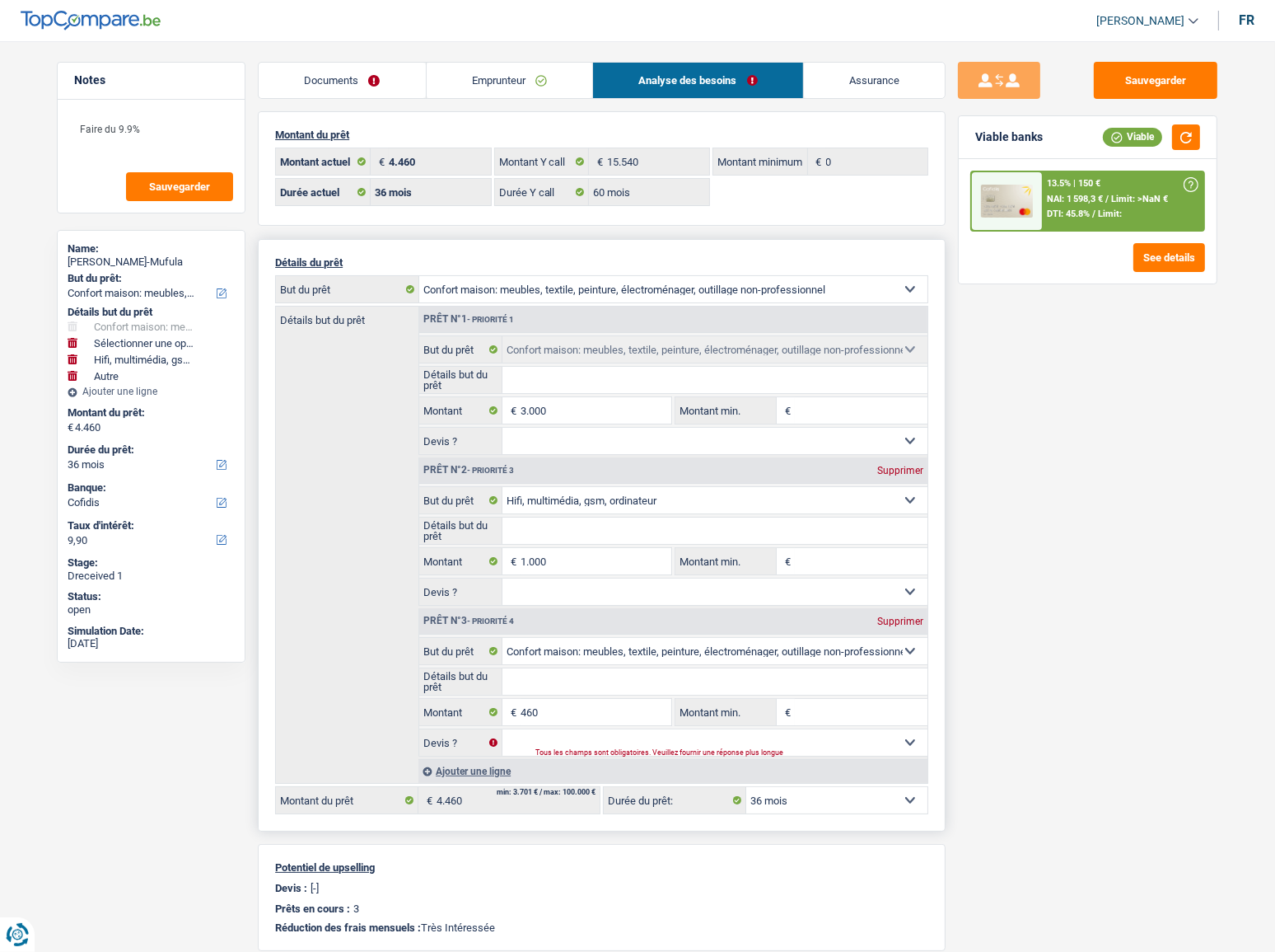
scroll to position [299, 0]
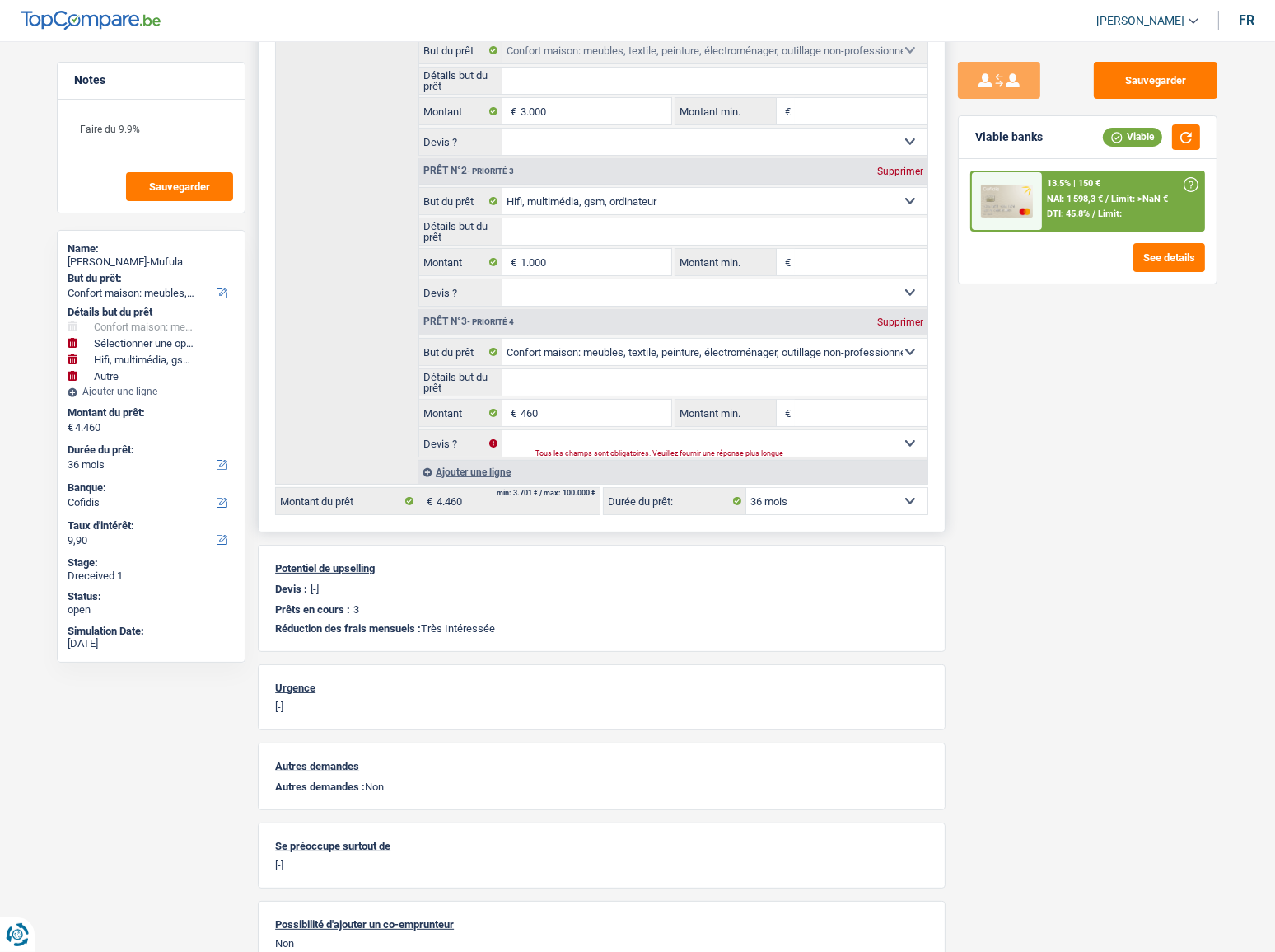
click at [560, 425] on fieldset "460 € Montant Tous les champs sont obligatoires. Veuillez fournir une réponse p…" at bounding box center [546, 413] width 253 height 28
select select
select select "tech"
select select "other"
select select
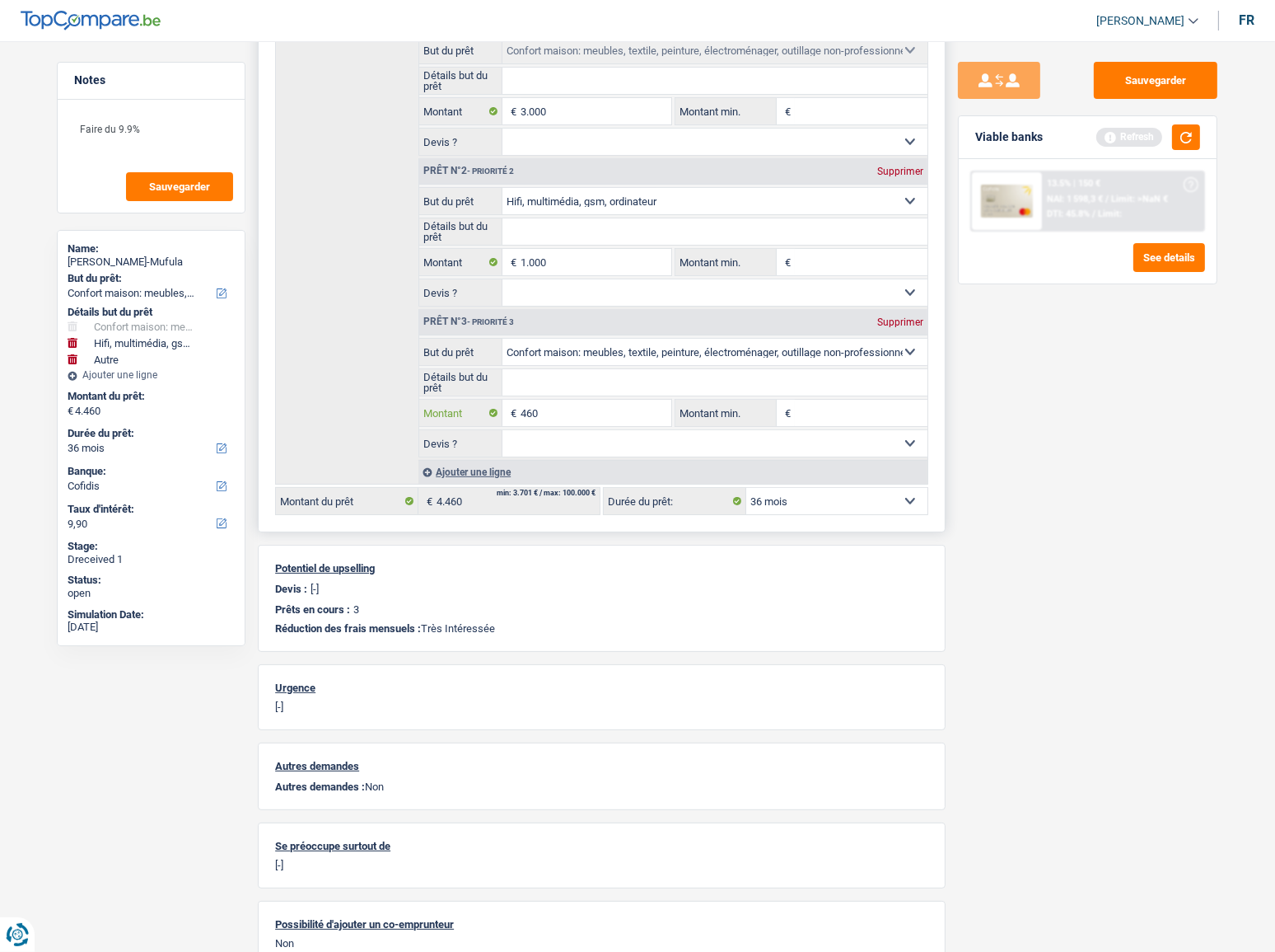
type input "46"
select select
type input "4"
select select
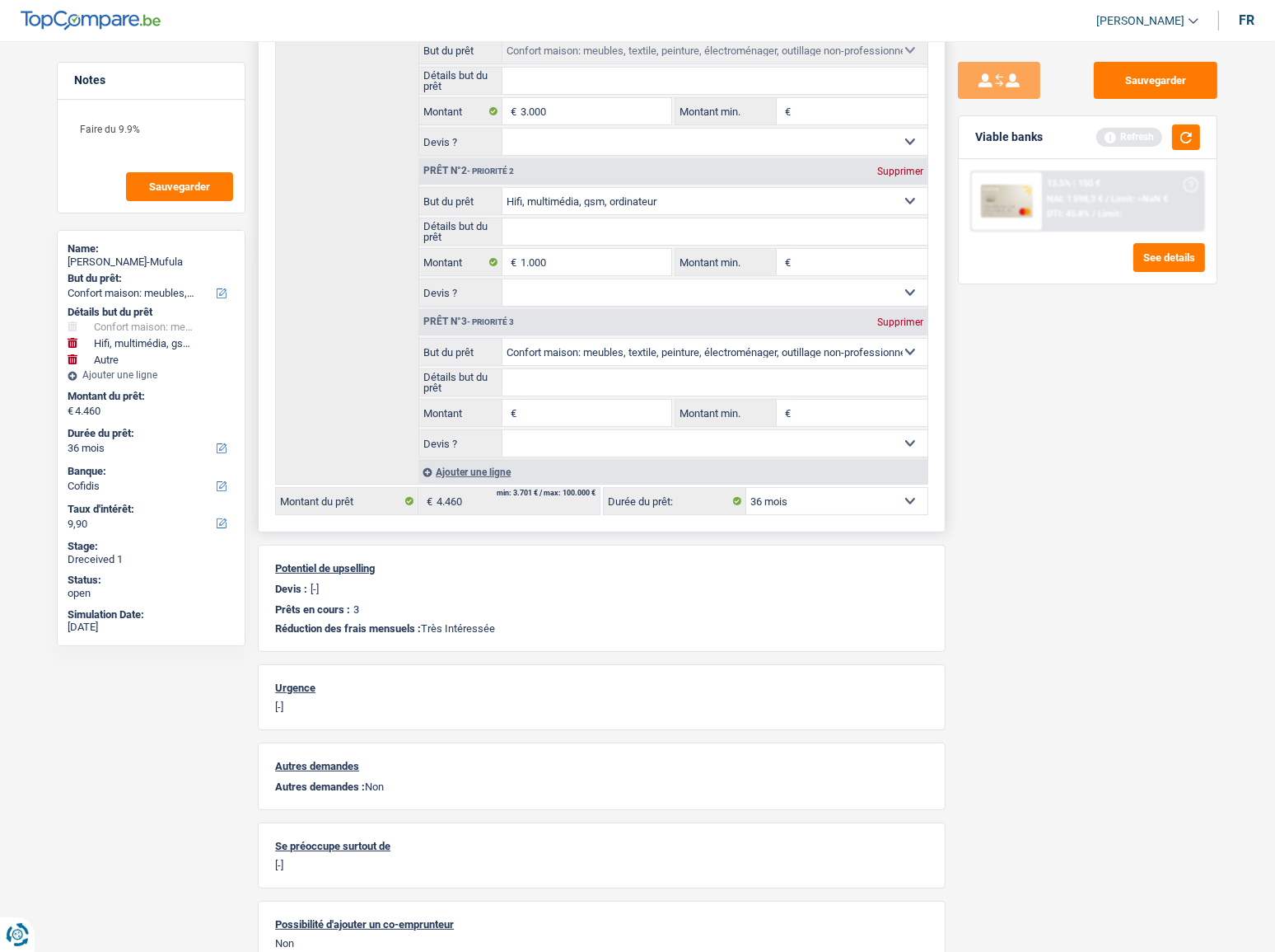
type input "2"
select select
type input "20"
select select
type input "200"
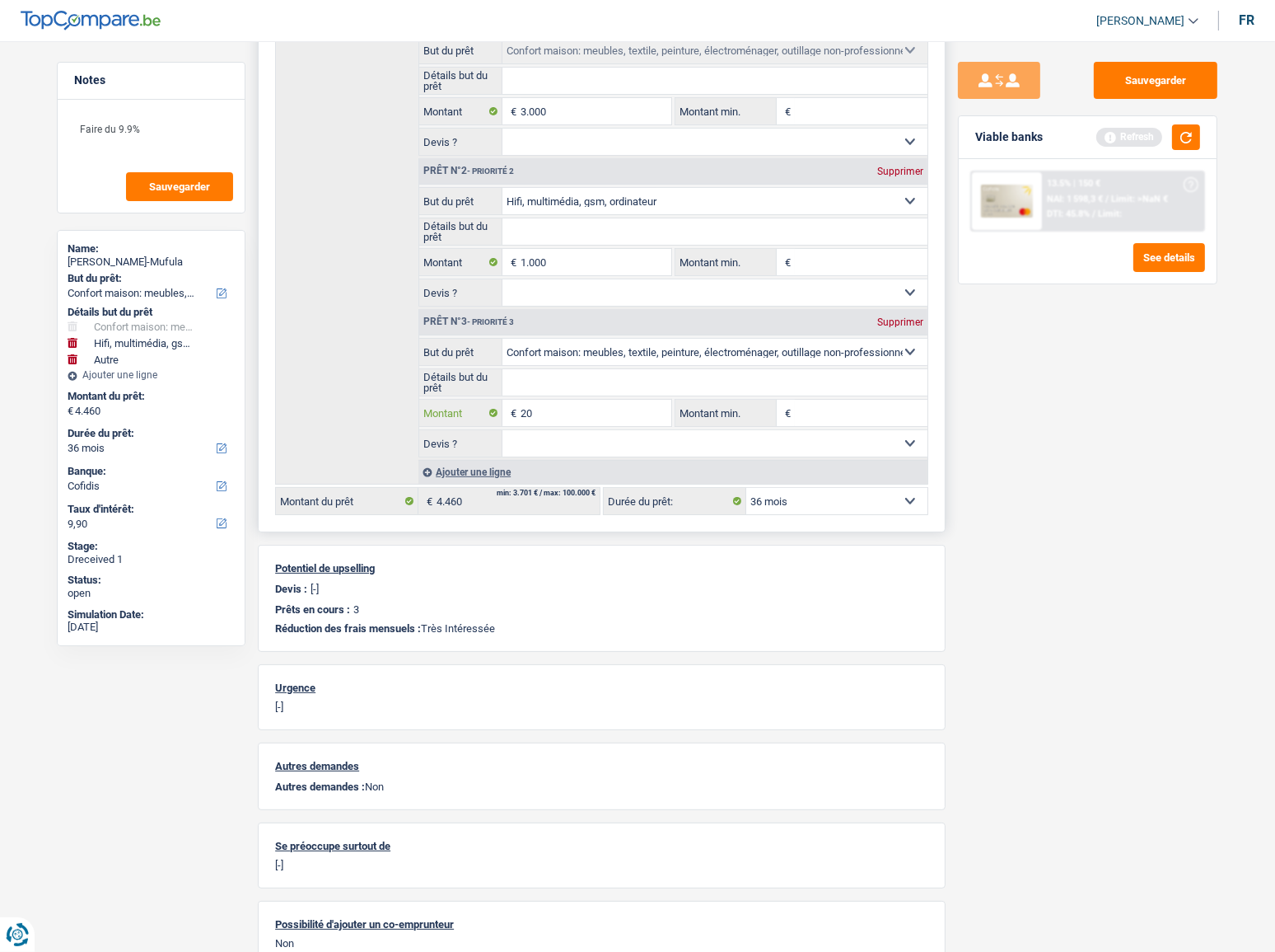
select select
type input "2.000"
select select
type input "200"
select select
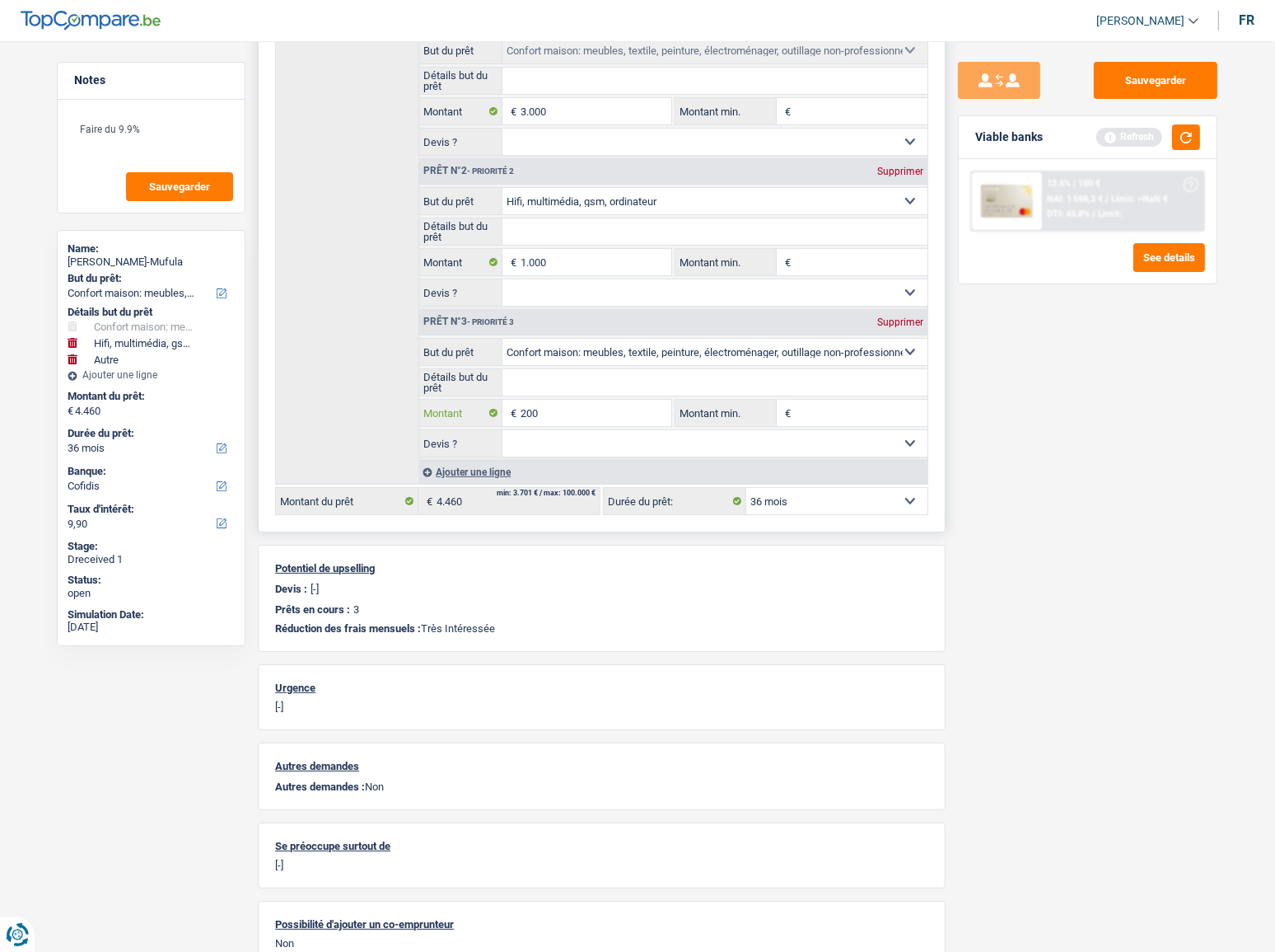
type input "20"
select select
type input "2"
select select
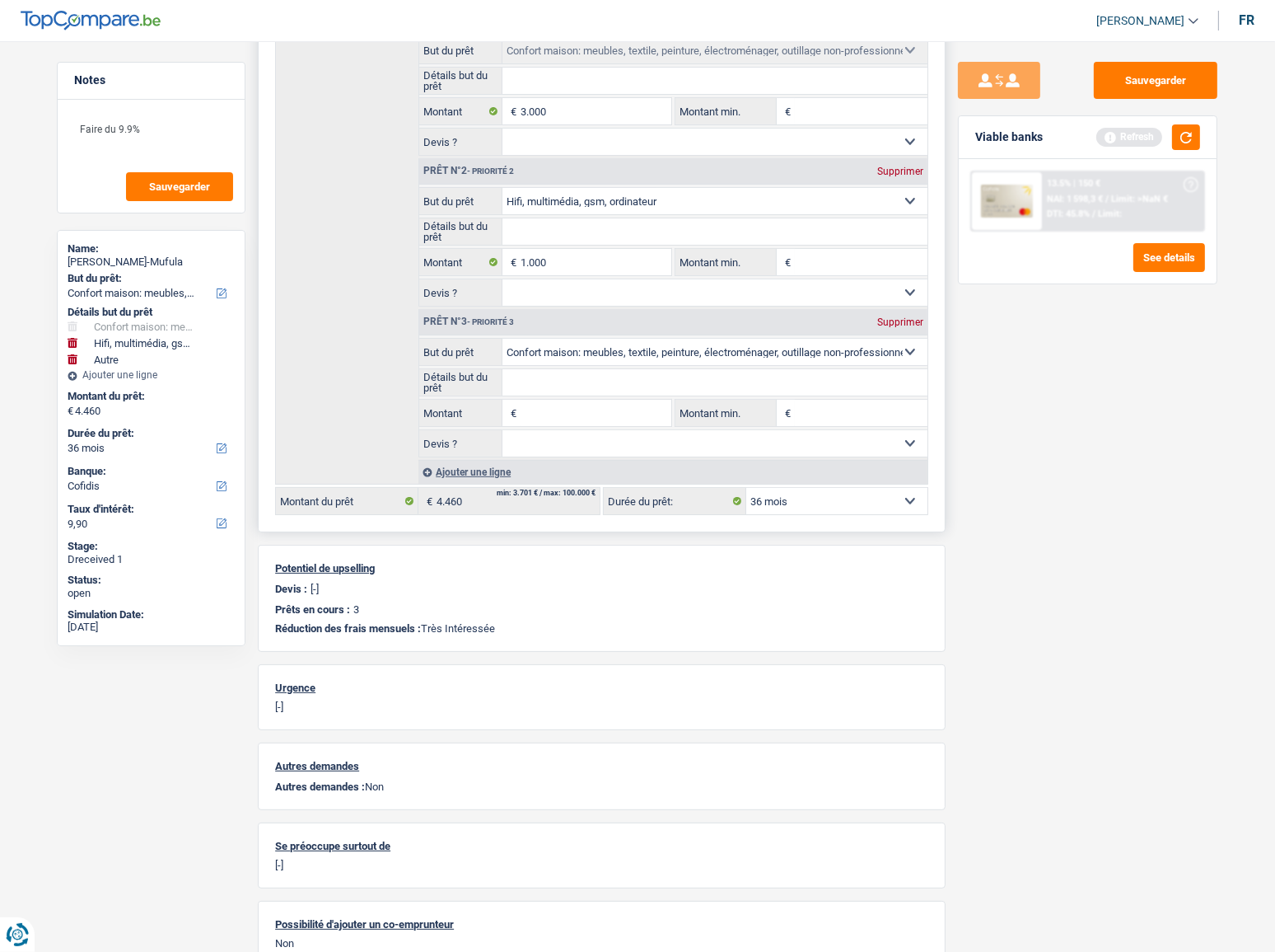
type input "1"
select select
type input "12"
select select
type input "120"
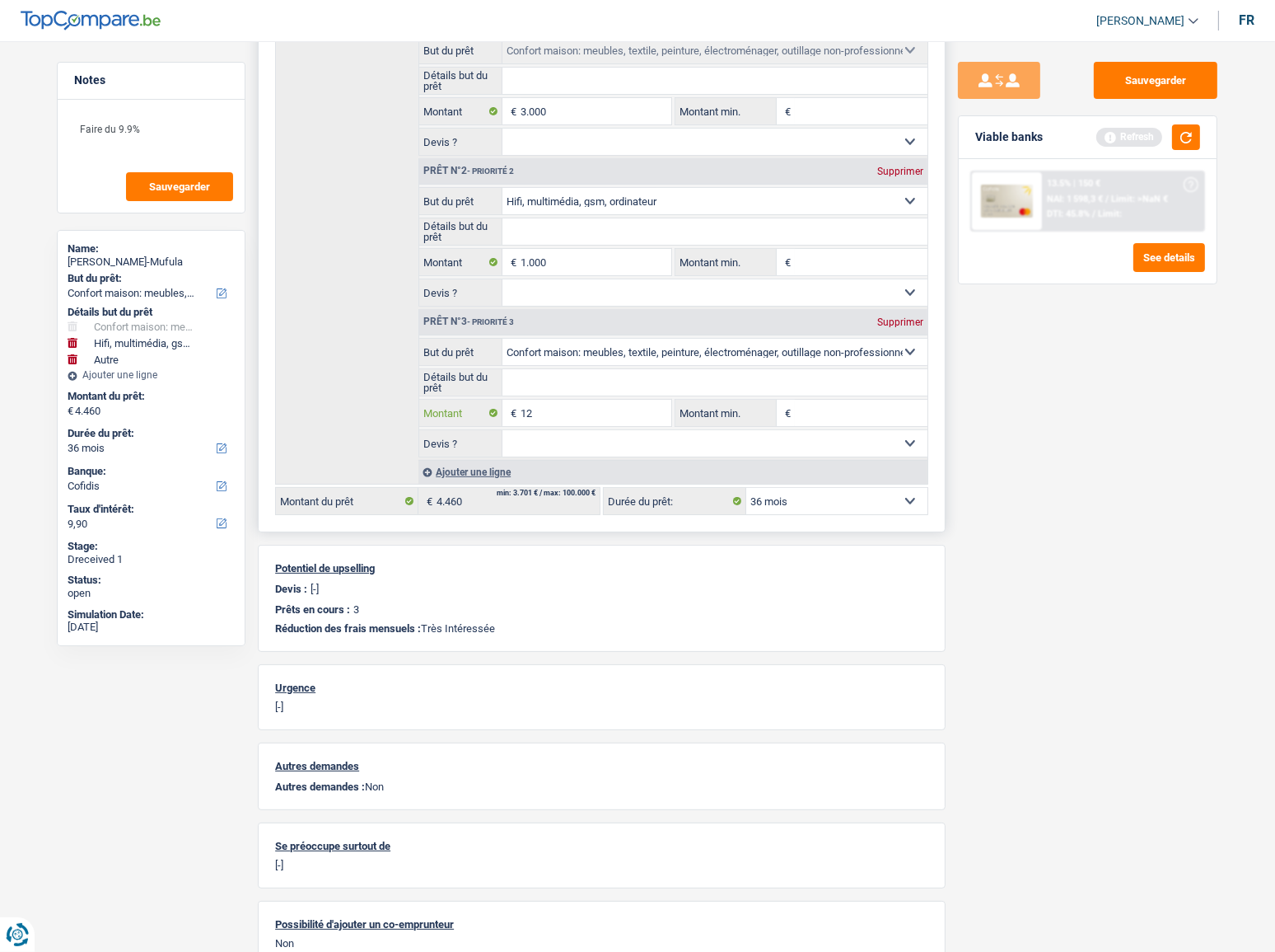
select select
type input "1.200"
select select
type input "12.000"
select select
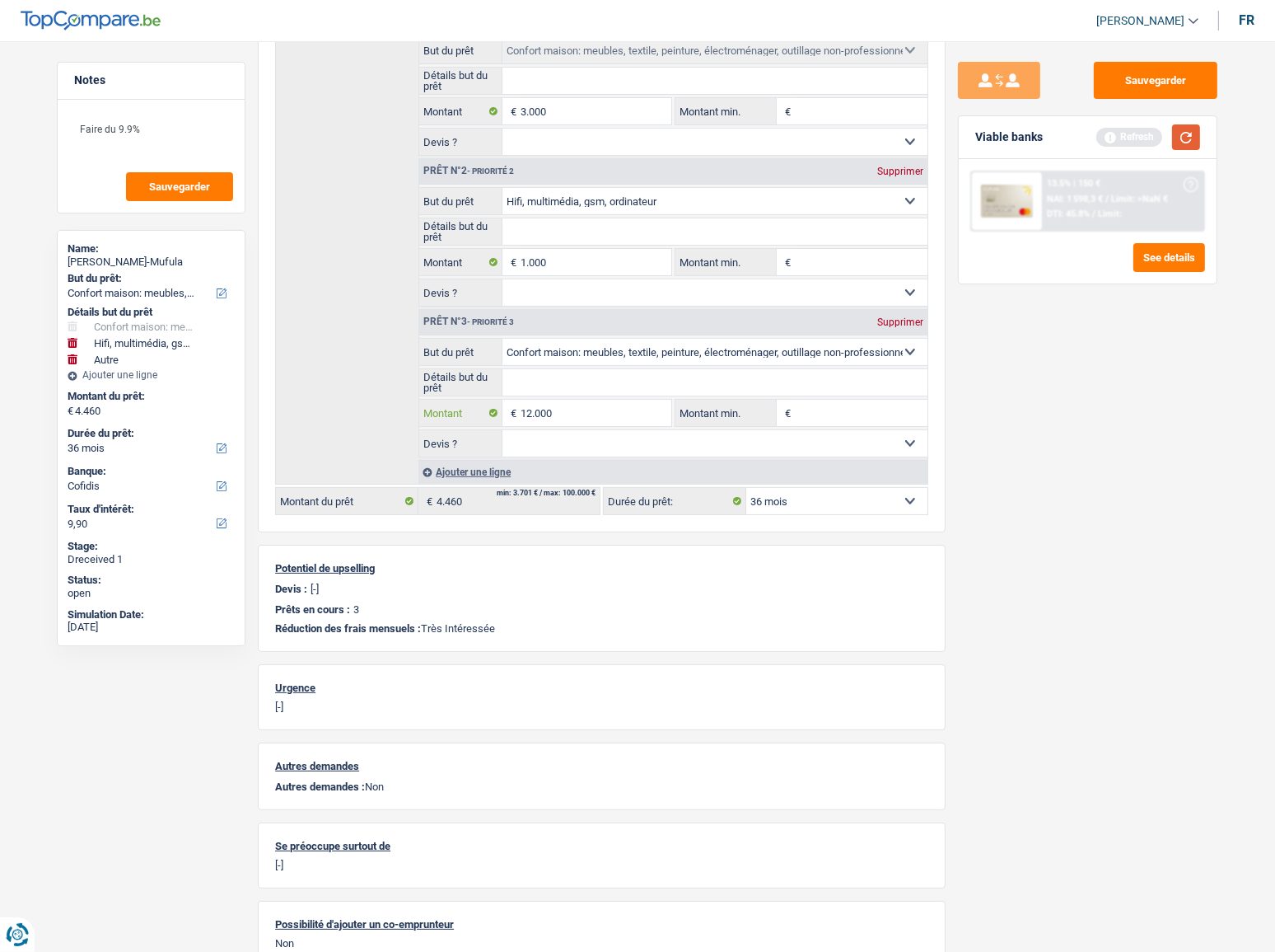
type input "12.000"
type input "16.000"
select select "84"
select select
type input "16.000"
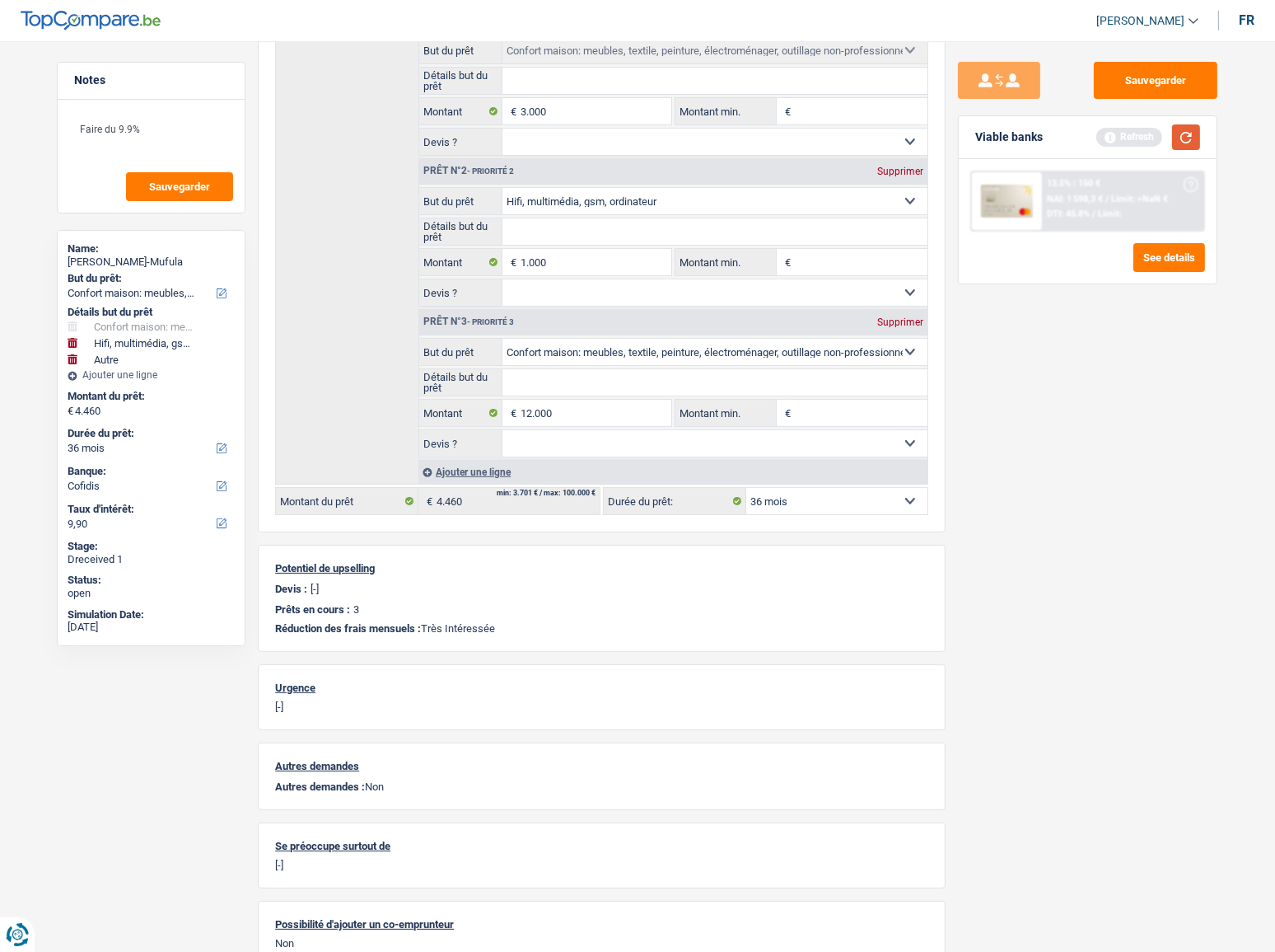
type input "16.000"
click at [1183, 140] on button "button" at bounding box center [1186, 137] width 28 height 26
select select "84"
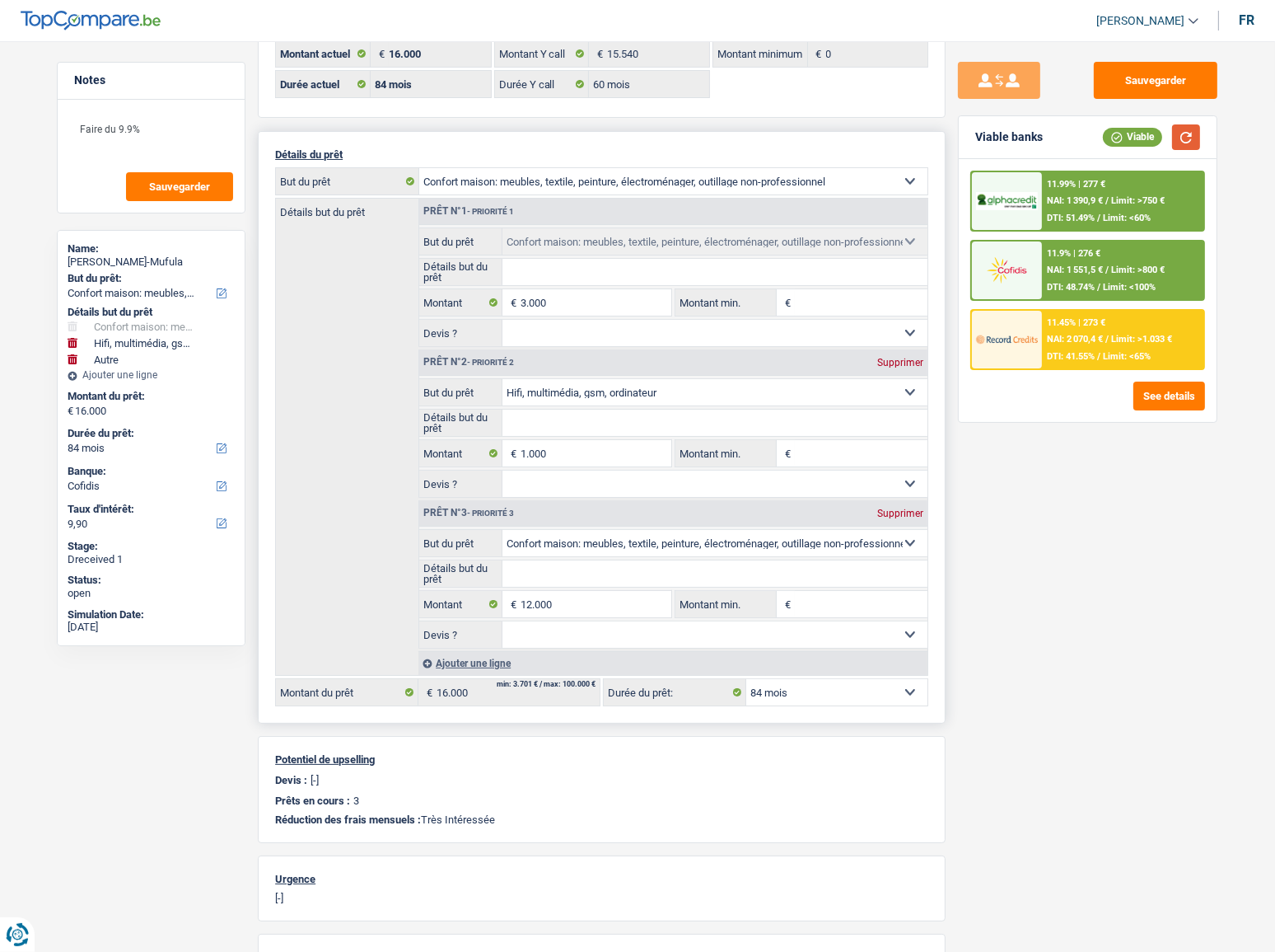
scroll to position [0, 0]
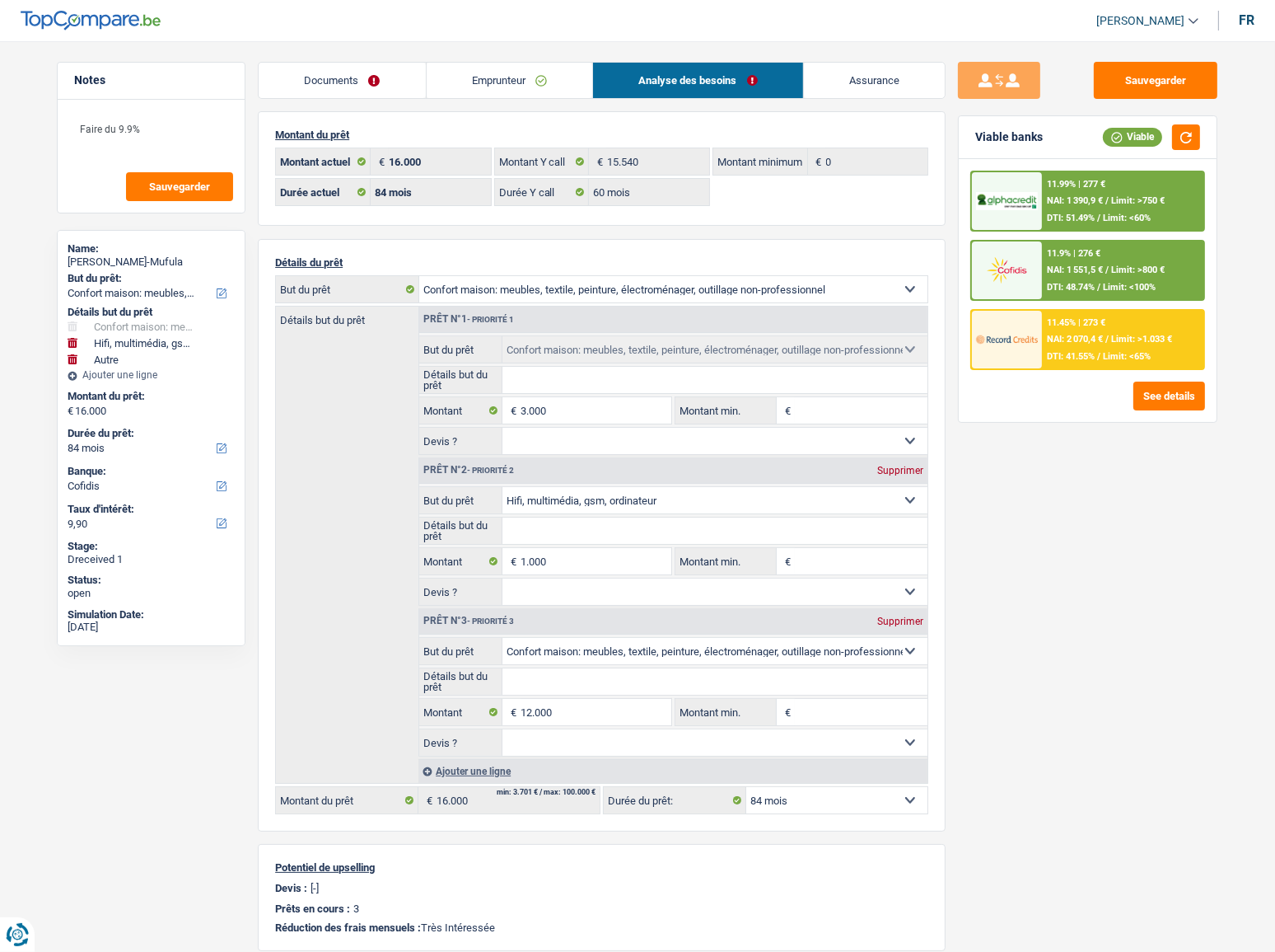
click at [1084, 224] on div "11.99% | 277 € NAI: 1 390,9 € / Limit: >750 € DTI: 51.49% / Limit: <60%" at bounding box center [1123, 200] width 162 height 57
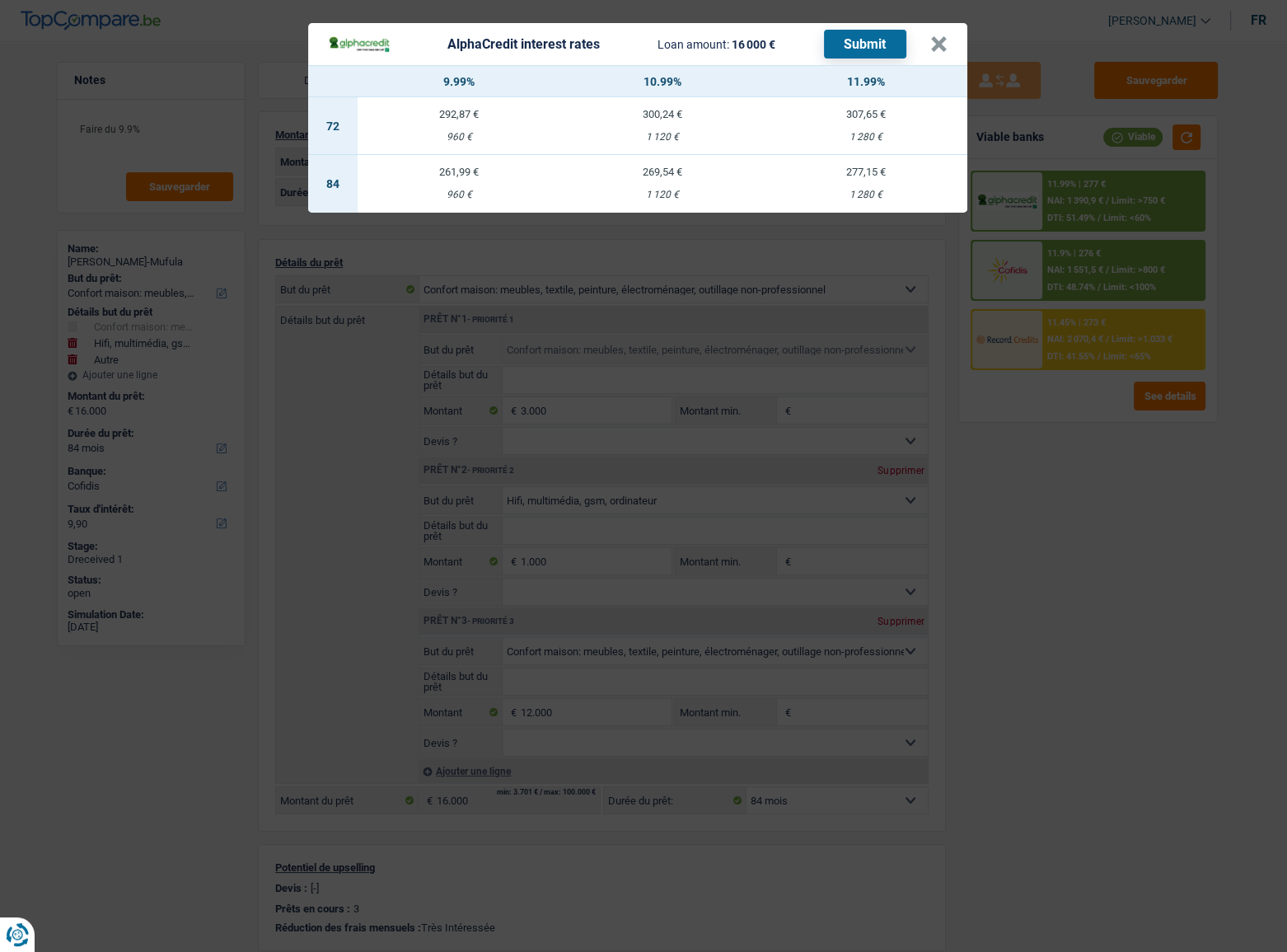
click at [679, 191] on div "1 120 €" at bounding box center [663, 195] width 203 height 11
select select "alphacredit"
type input "10,99"
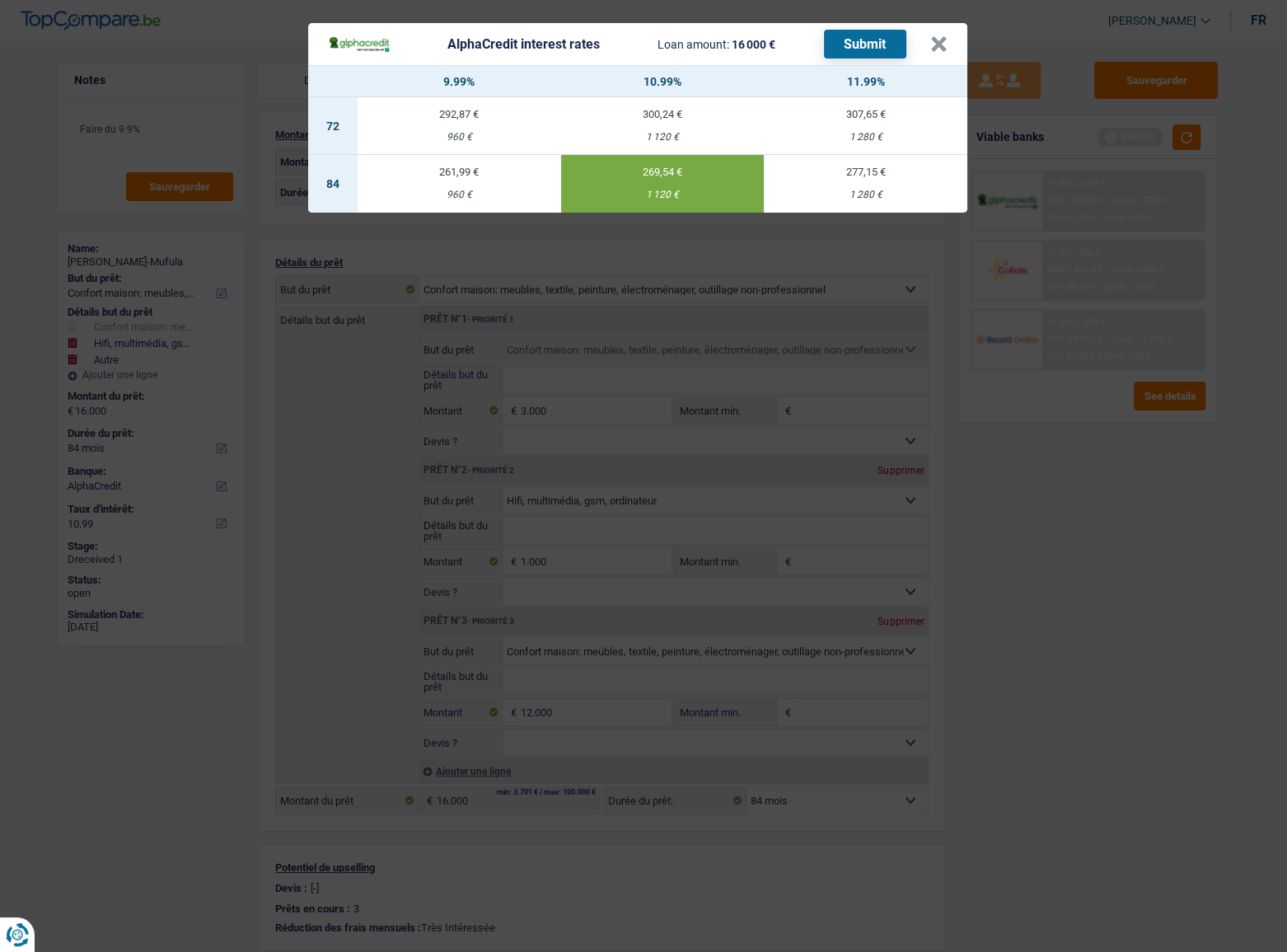
click at [889, 33] on button "Submit" at bounding box center [864, 43] width 82 height 29
click at [930, 44] on button "×" at bounding box center [939, 44] width 18 height 17
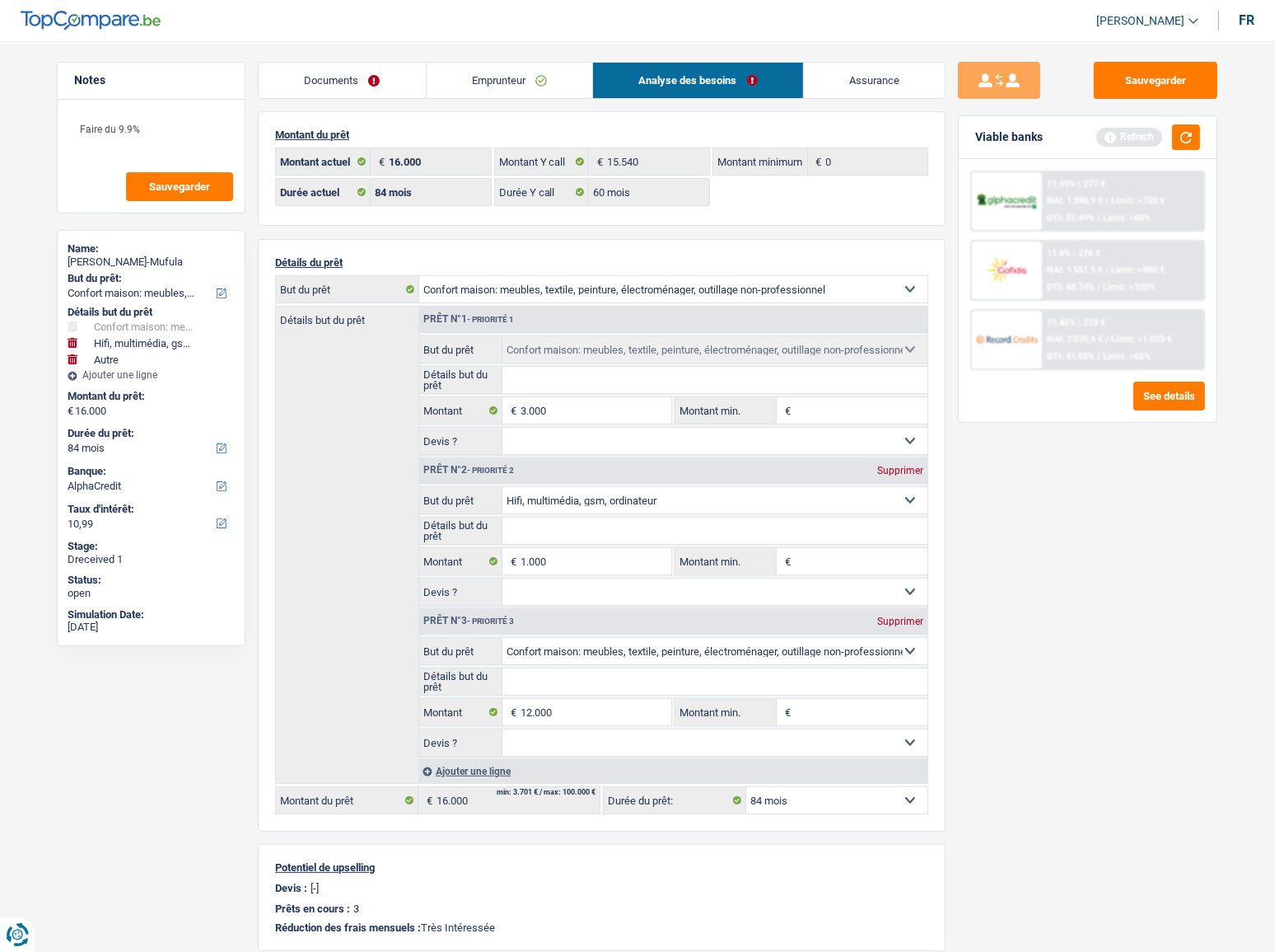
click at [1084, 277] on div "11.9% | 276 € NAI: 1 551,5 € / Limit: >800 € DTI: 48.74% / Limit: <100%" at bounding box center [1123, 270] width 162 height 57
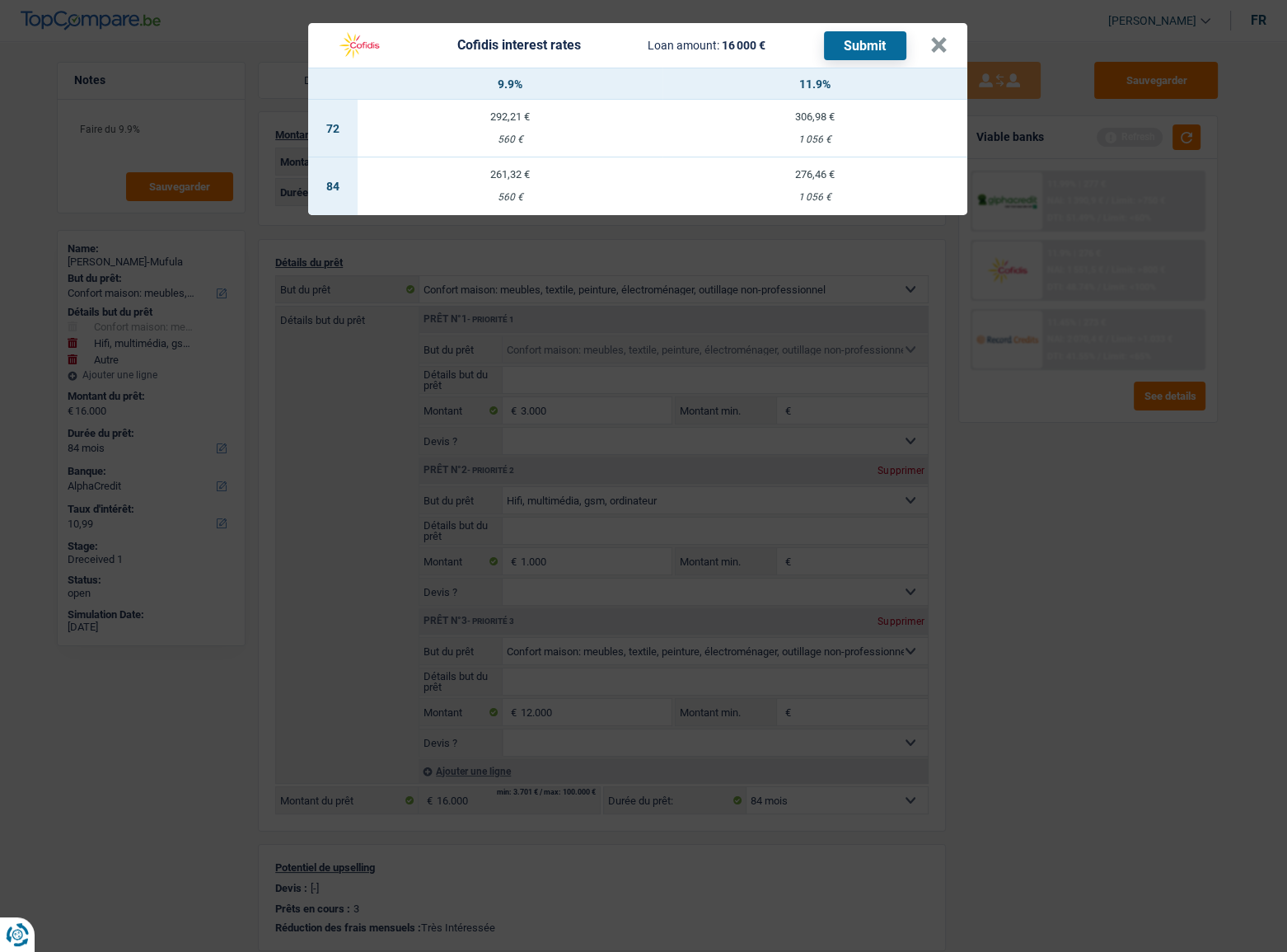
click at [973, 446] on div "Cofidis interest rates Loan amount: 16 000 € Submit × 9.9% 11.9% 72 292,21 € 56…" at bounding box center [643, 476] width 1287 height 952
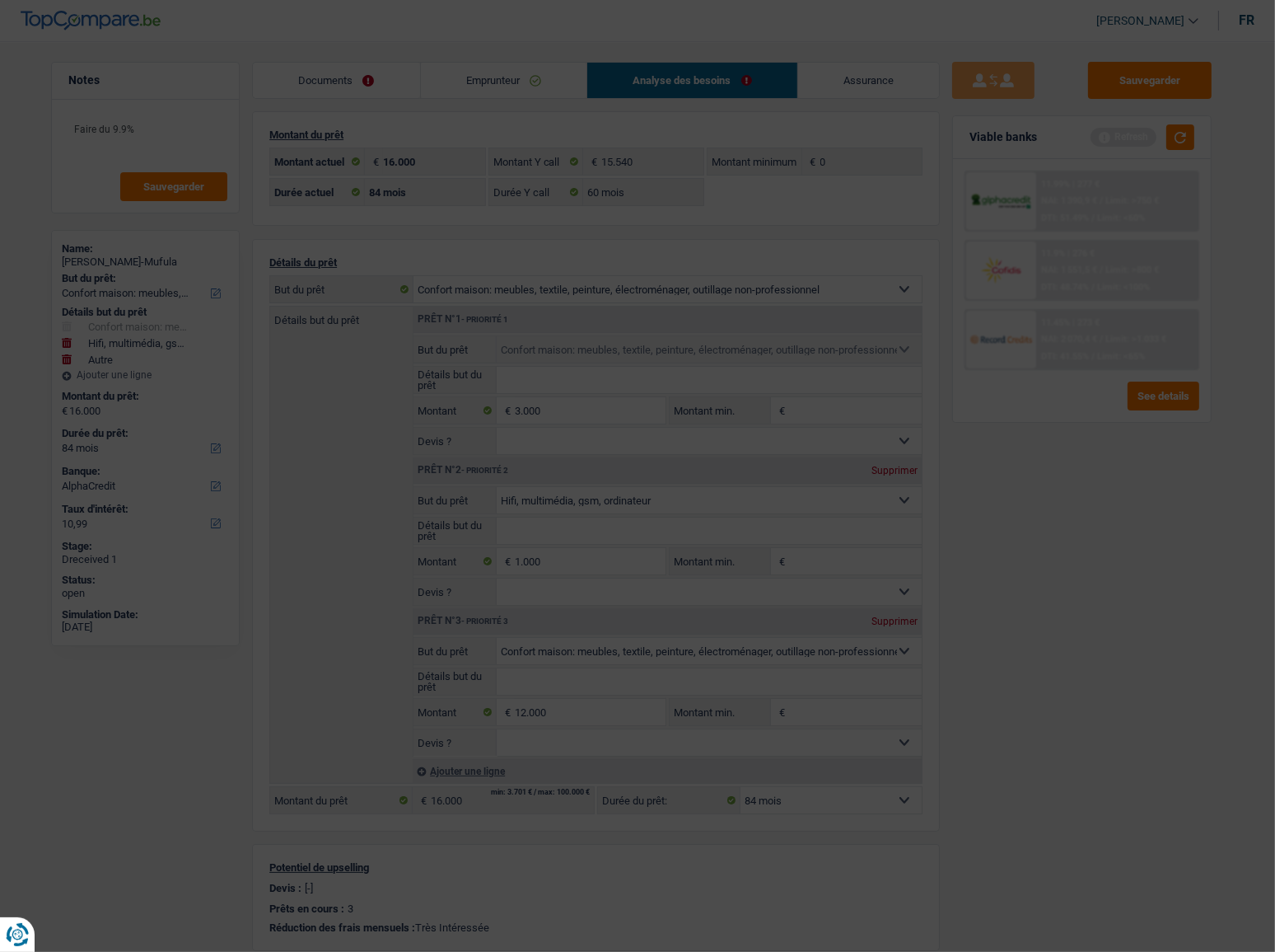
click at [1027, 346] on img at bounding box center [1001, 339] width 61 height 31
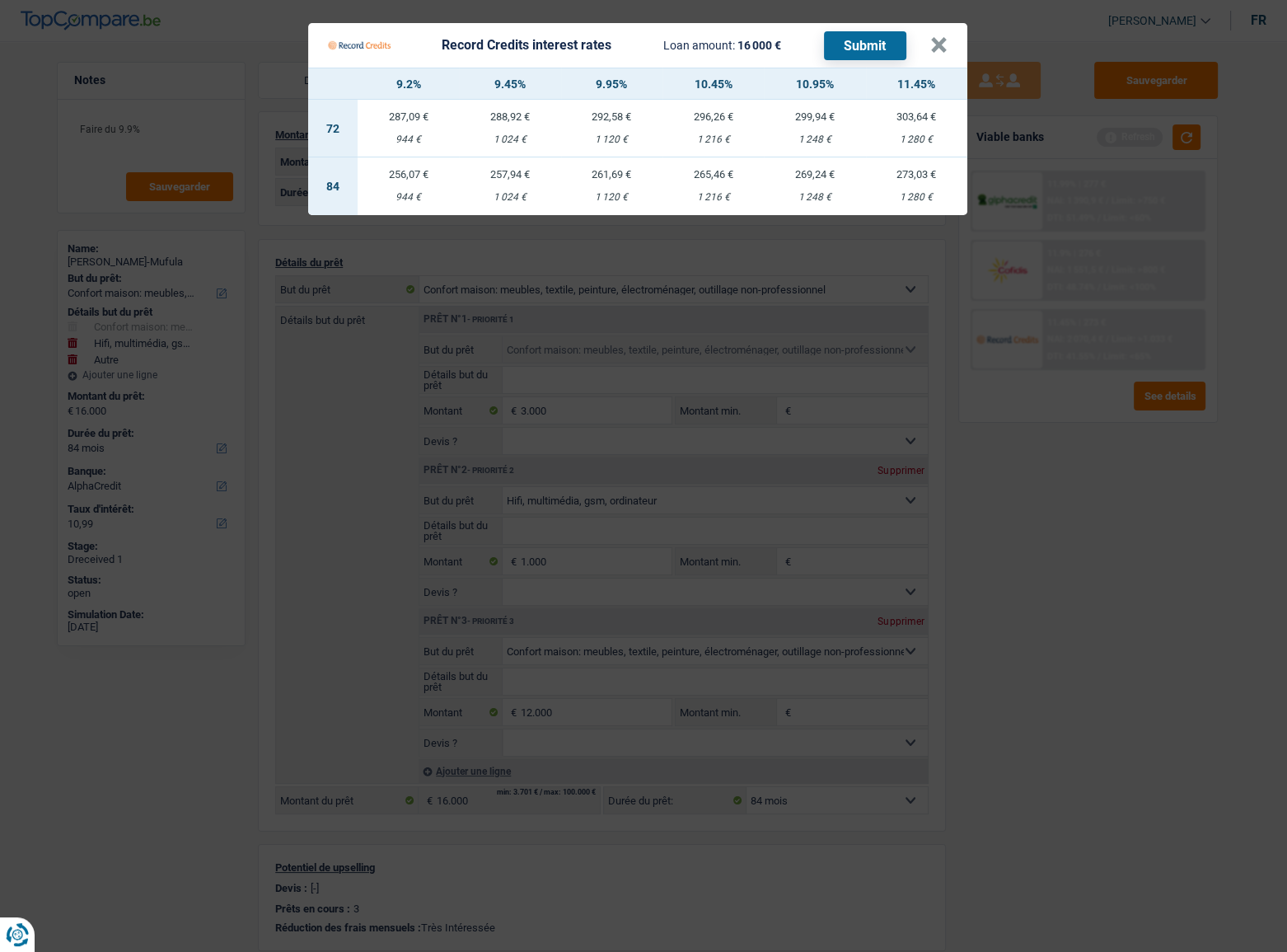
click at [1103, 183] on Credits "Record Credits interest rates Loan amount: 16 000 € Submit × 9.2% 9.45% 9.95% 1…" at bounding box center [643, 476] width 1287 height 952
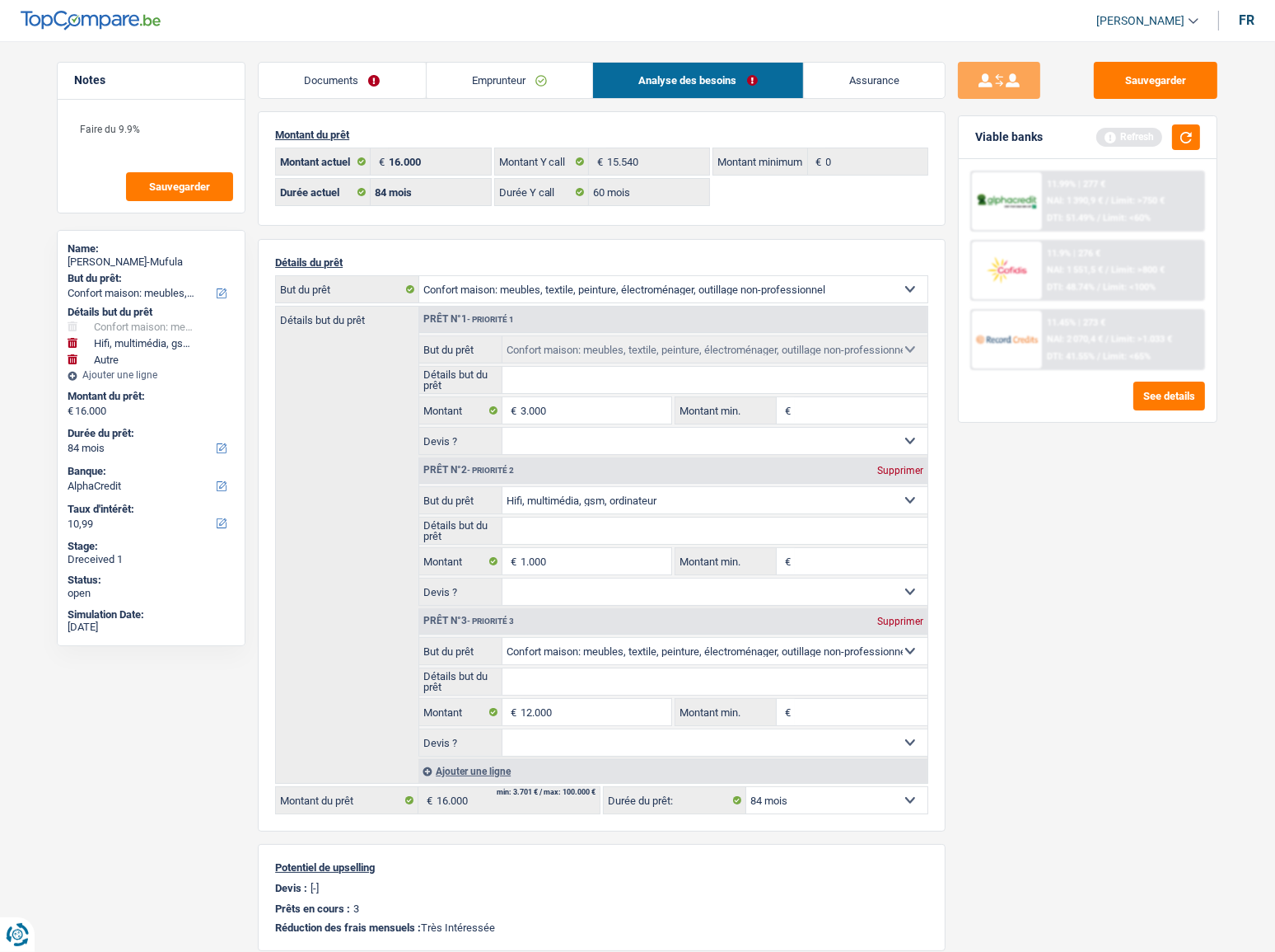
click at [1116, 186] on div "11.99% | 277 € NAI: 1 390,9 € / Limit: >750 € DTI: 51.49% / Limit: <60%" at bounding box center [1123, 200] width 162 height 57
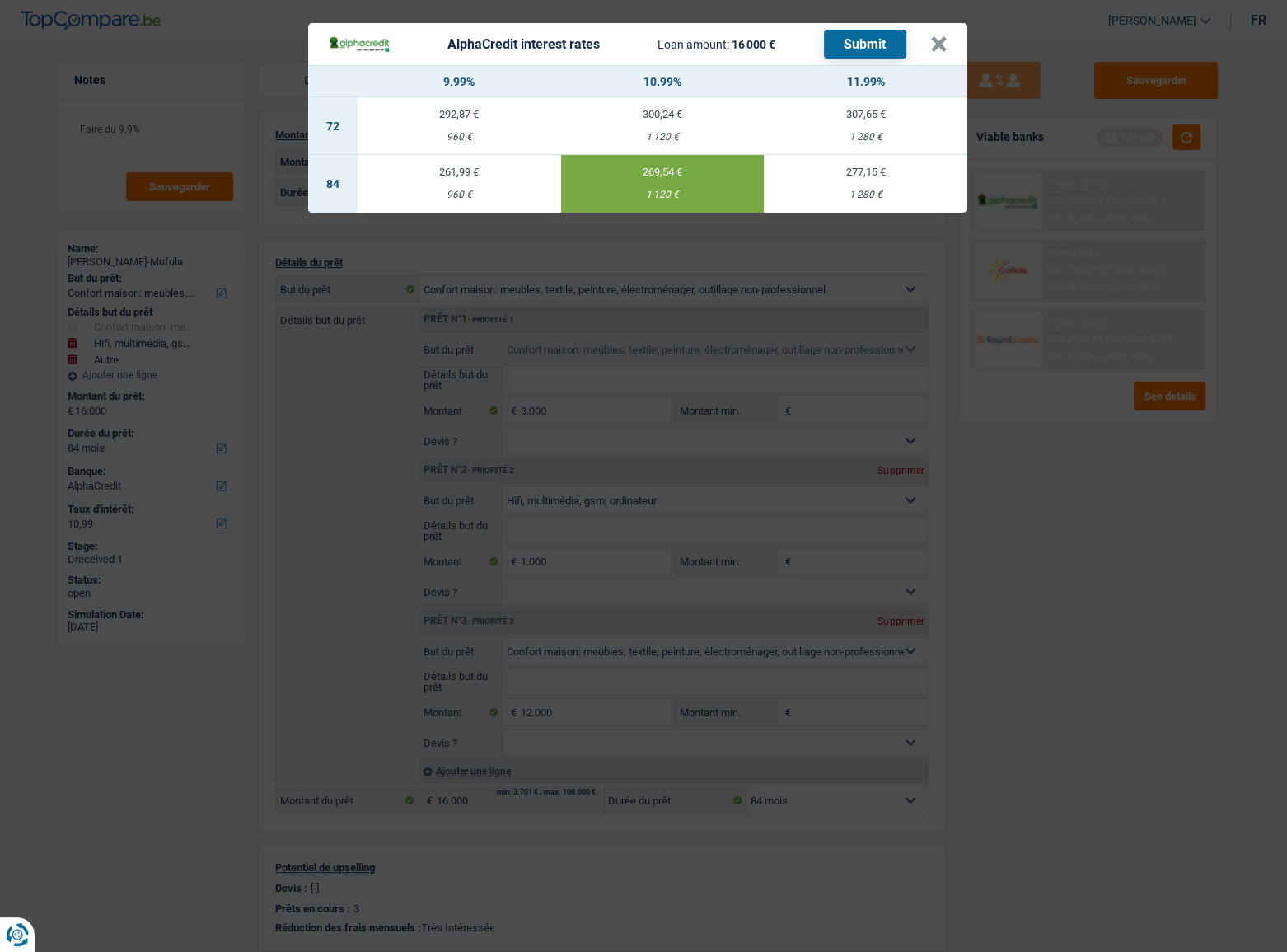
click at [1096, 500] on div "AlphaCredit interest rates Loan amount: 16 000 € Submit × 9.99% 10.99% 11.99% 7…" at bounding box center [643, 476] width 1287 height 952
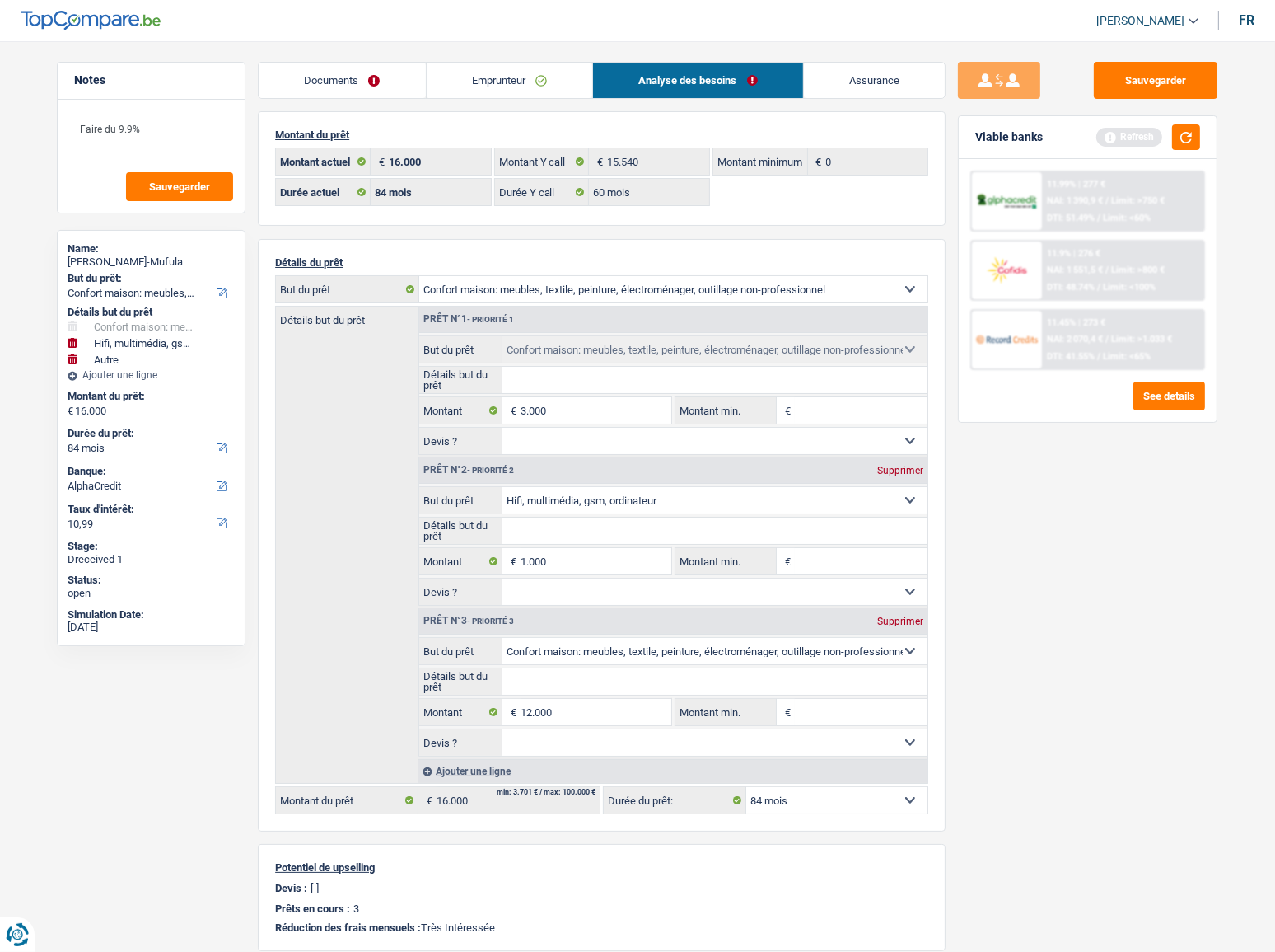
click at [1072, 311] on div "11.45% | 273 € NAI: 2 070,4 € / Limit: >1.033 € DTI: 41.55% / Limit: <65%" at bounding box center [1123, 340] width 162 height 57
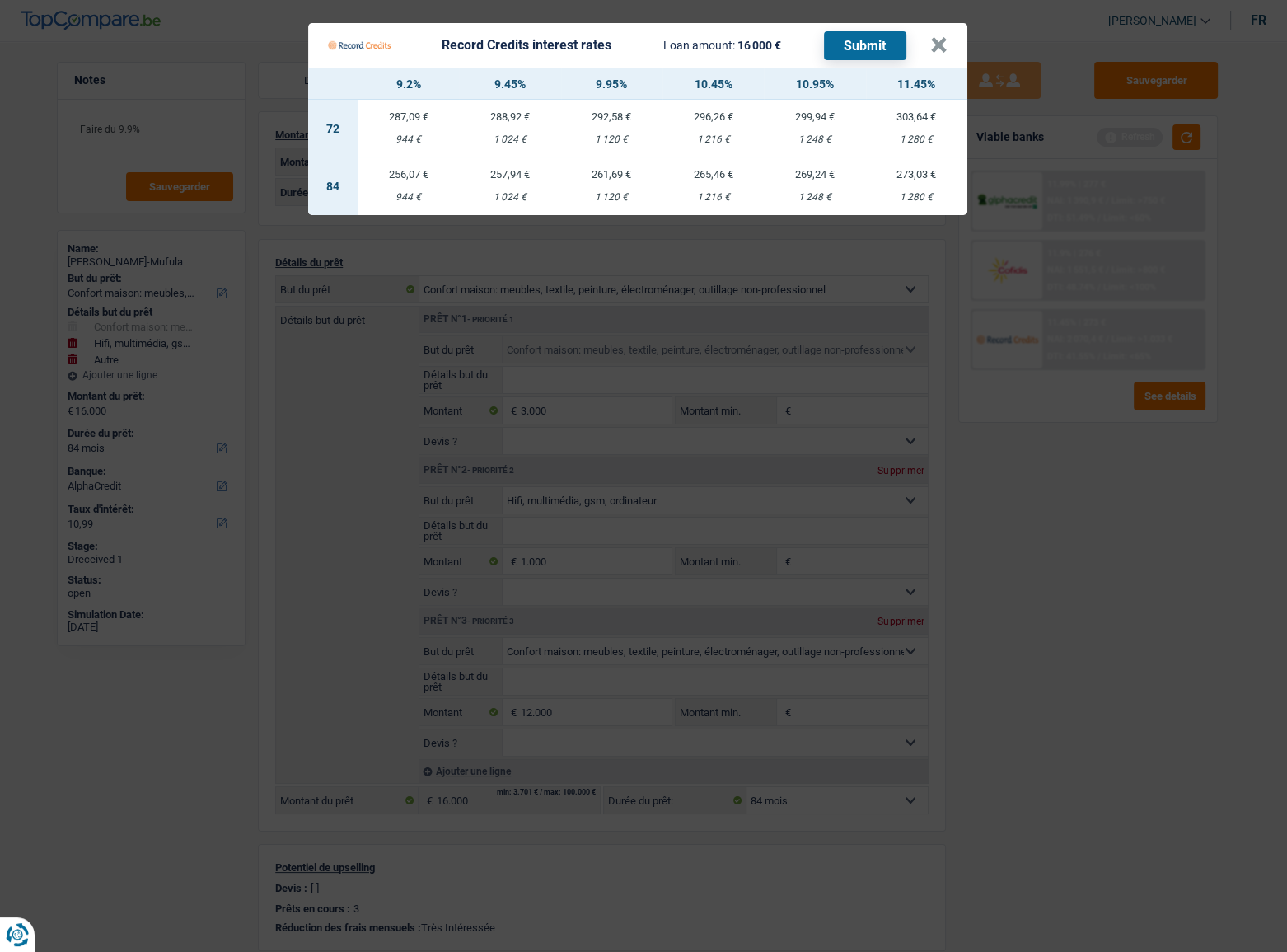
click at [785, 198] on div "1 248 €" at bounding box center [814, 197] width 102 height 11
select select "record credits"
type input "10,95"
click at [860, 47] on button "Submit" at bounding box center [864, 45] width 82 height 29
click at [931, 48] on button "×" at bounding box center [939, 45] width 18 height 17
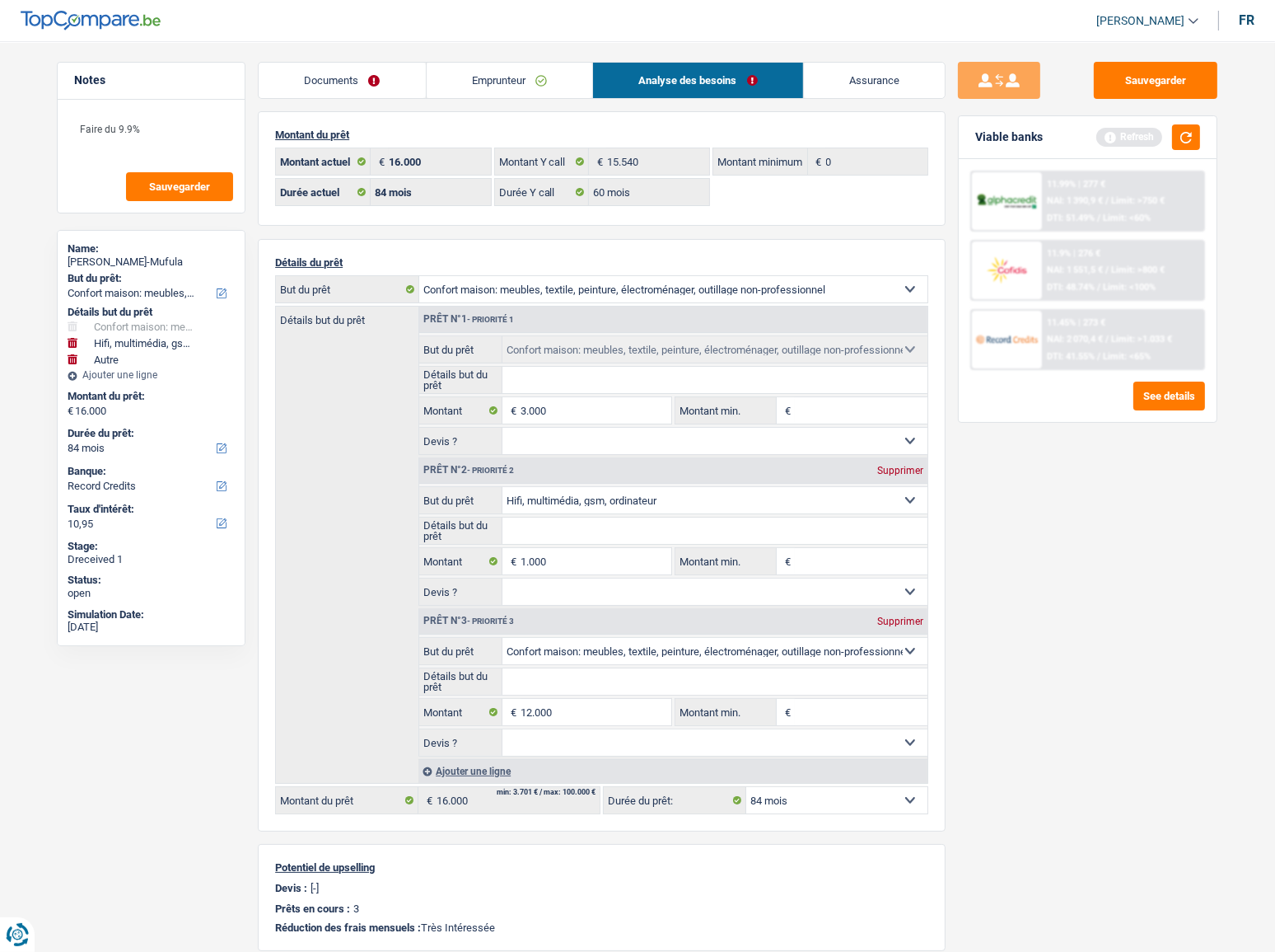
click at [1070, 278] on div "11.9% | 276 € NAI: 1 551,5 € / Limit: >800 € DTI: 48.74% / Limit: <100%" at bounding box center [1123, 270] width 162 height 57
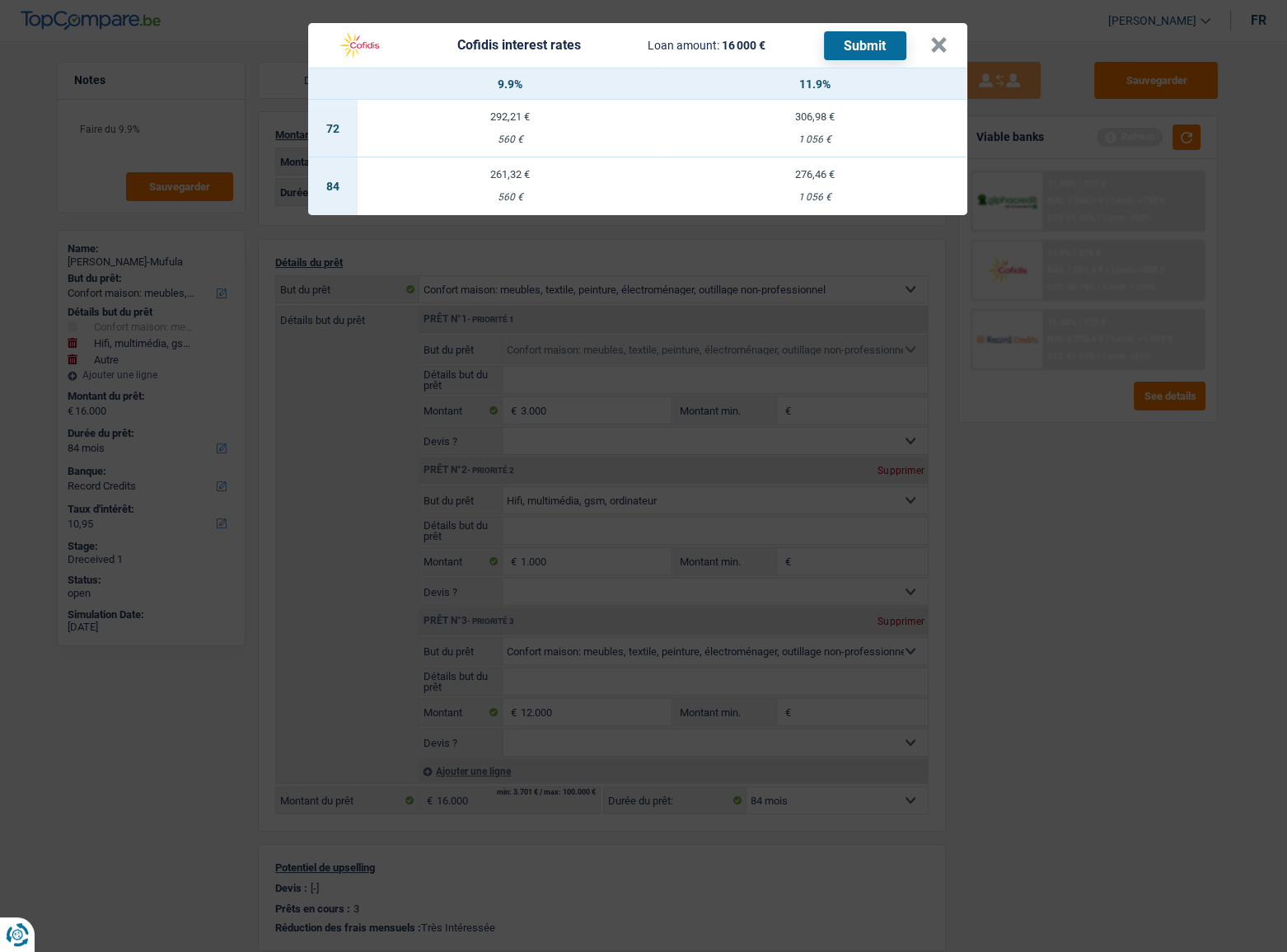
click at [608, 199] on div "560 €" at bounding box center [510, 197] width 305 height 11
select select "cofidis"
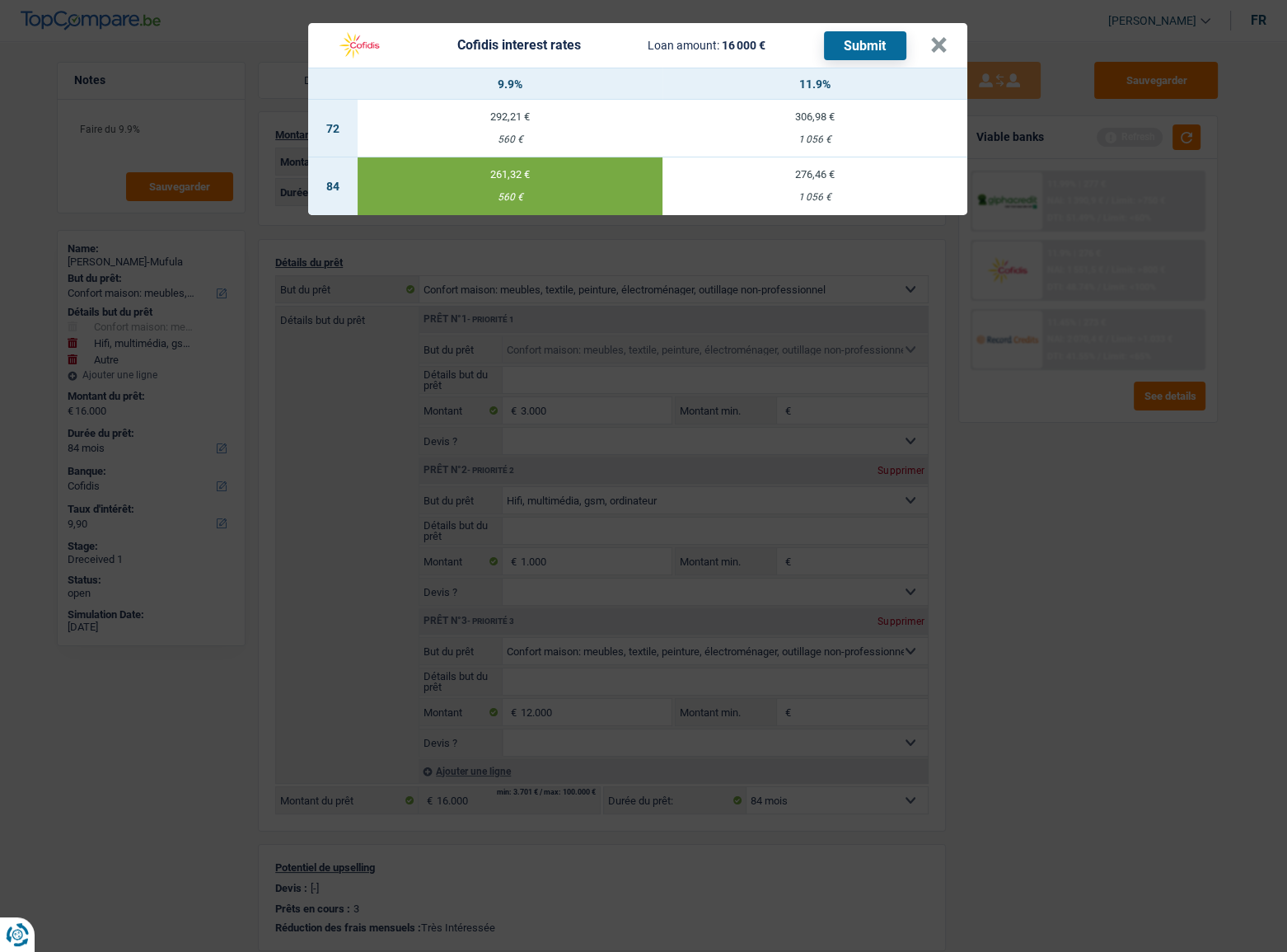
click at [797, 177] on div "276,46 €" at bounding box center [815, 174] width 305 height 11
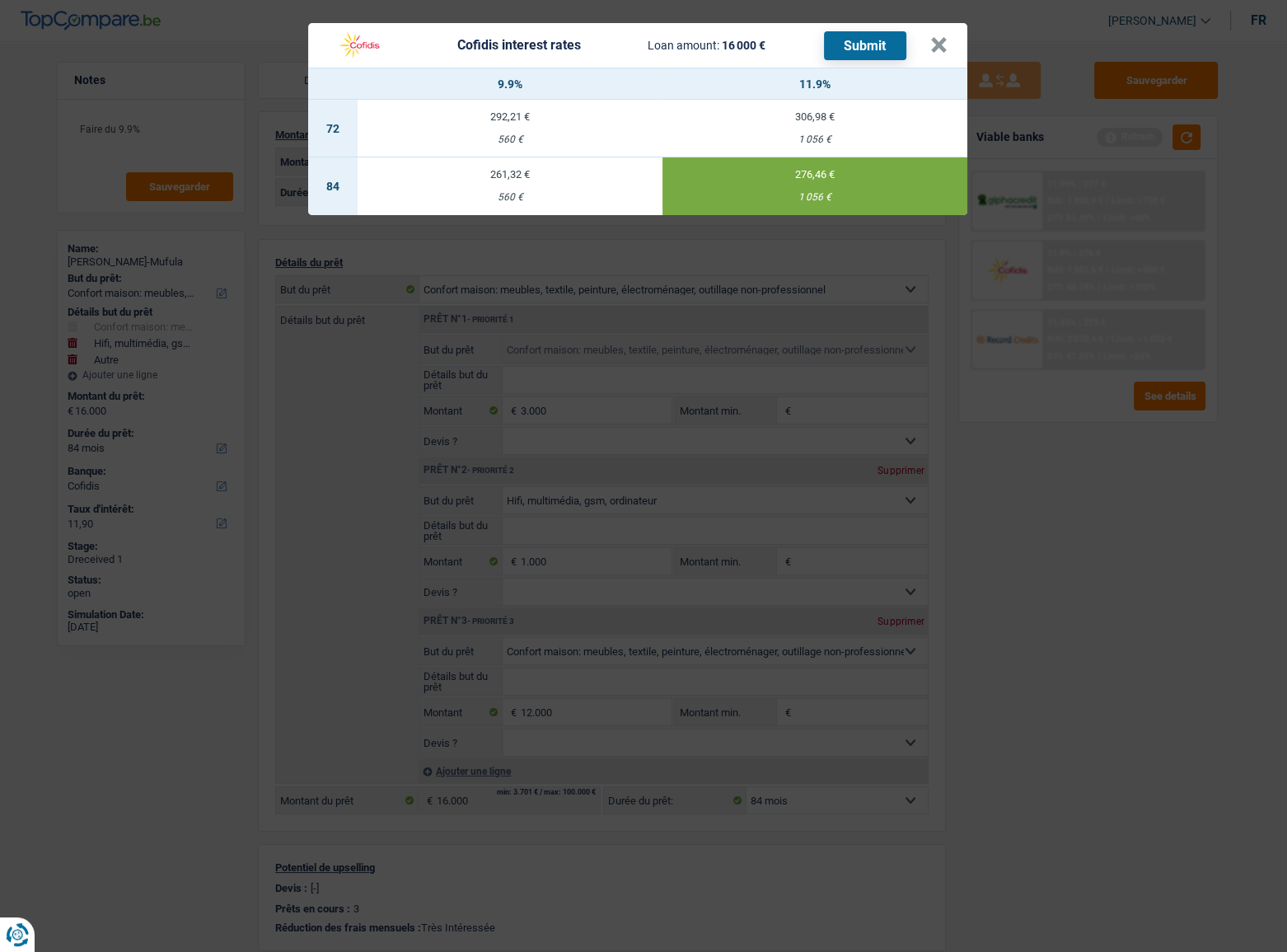
click at [582, 189] on td "261,32 € 560 €" at bounding box center [510, 186] width 305 height 57
type input "9,90"
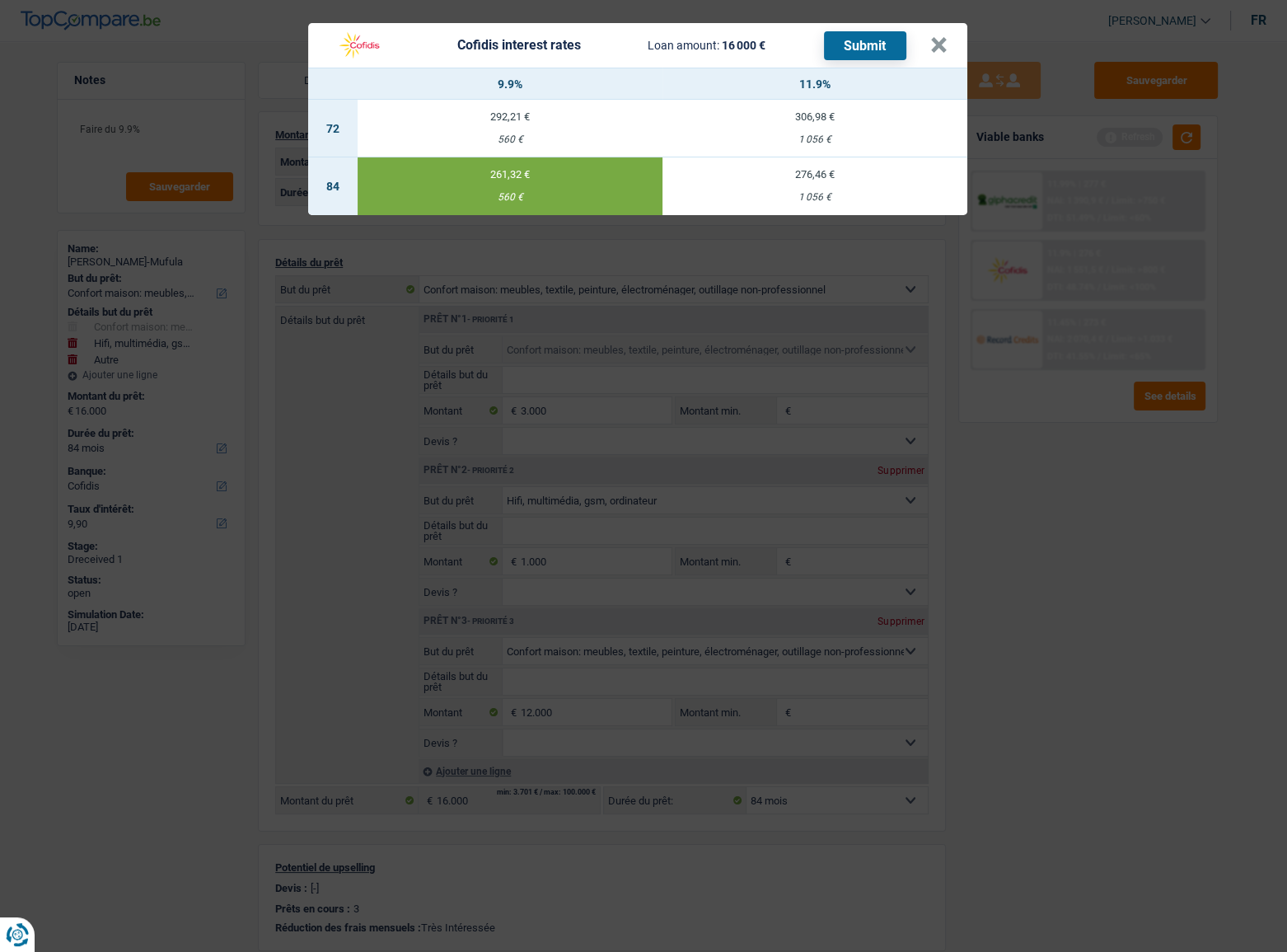
click at [877, 40] on button "Submit" at bounding box center [864, 45] width 82 height 29
click at [930, 42] on button "×" at bounding box center [939, 45] width 18 height 17
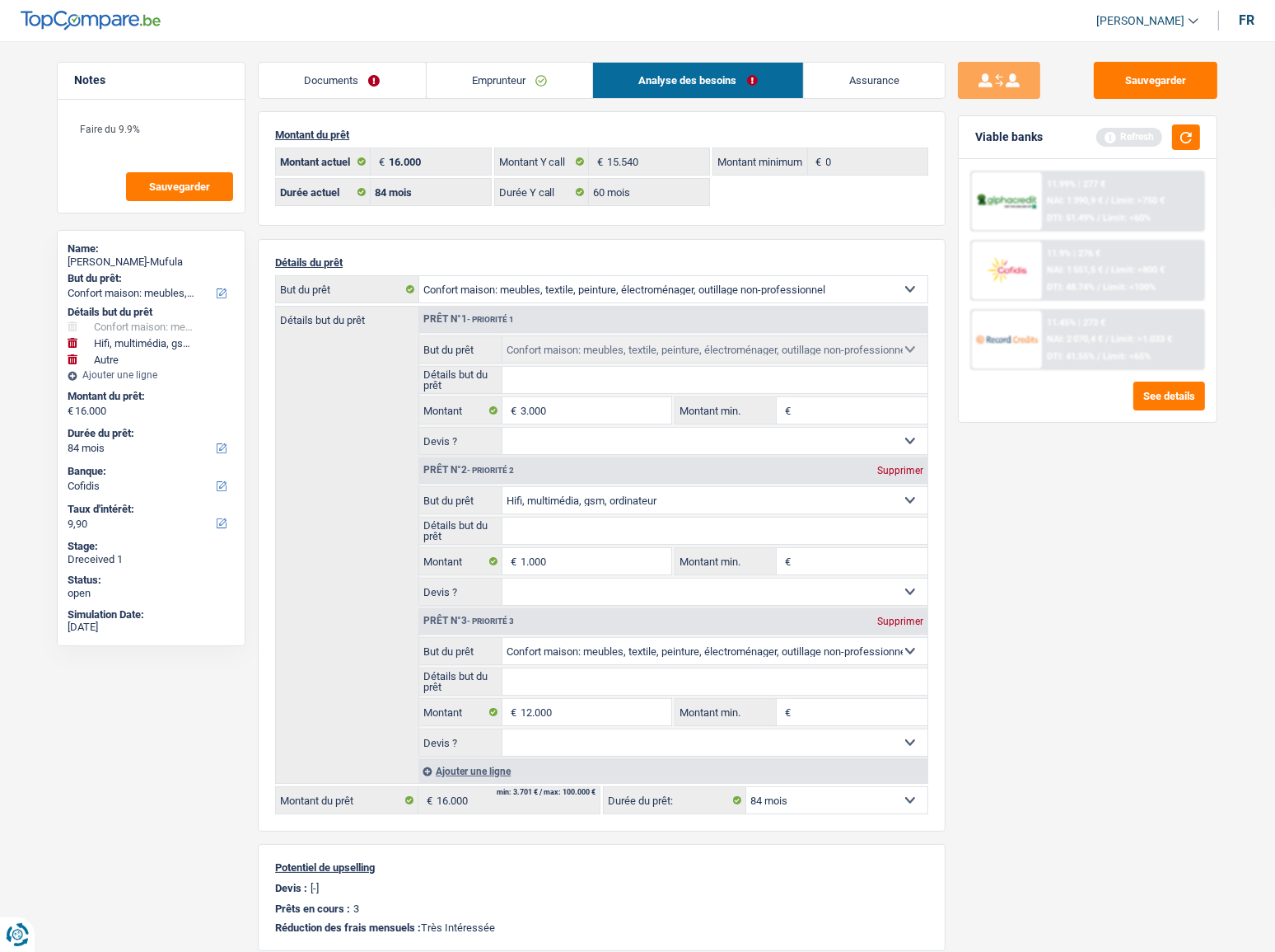
click at [321, 91] on link "Documents" at bounding box center [342, 80] width 167 height 36
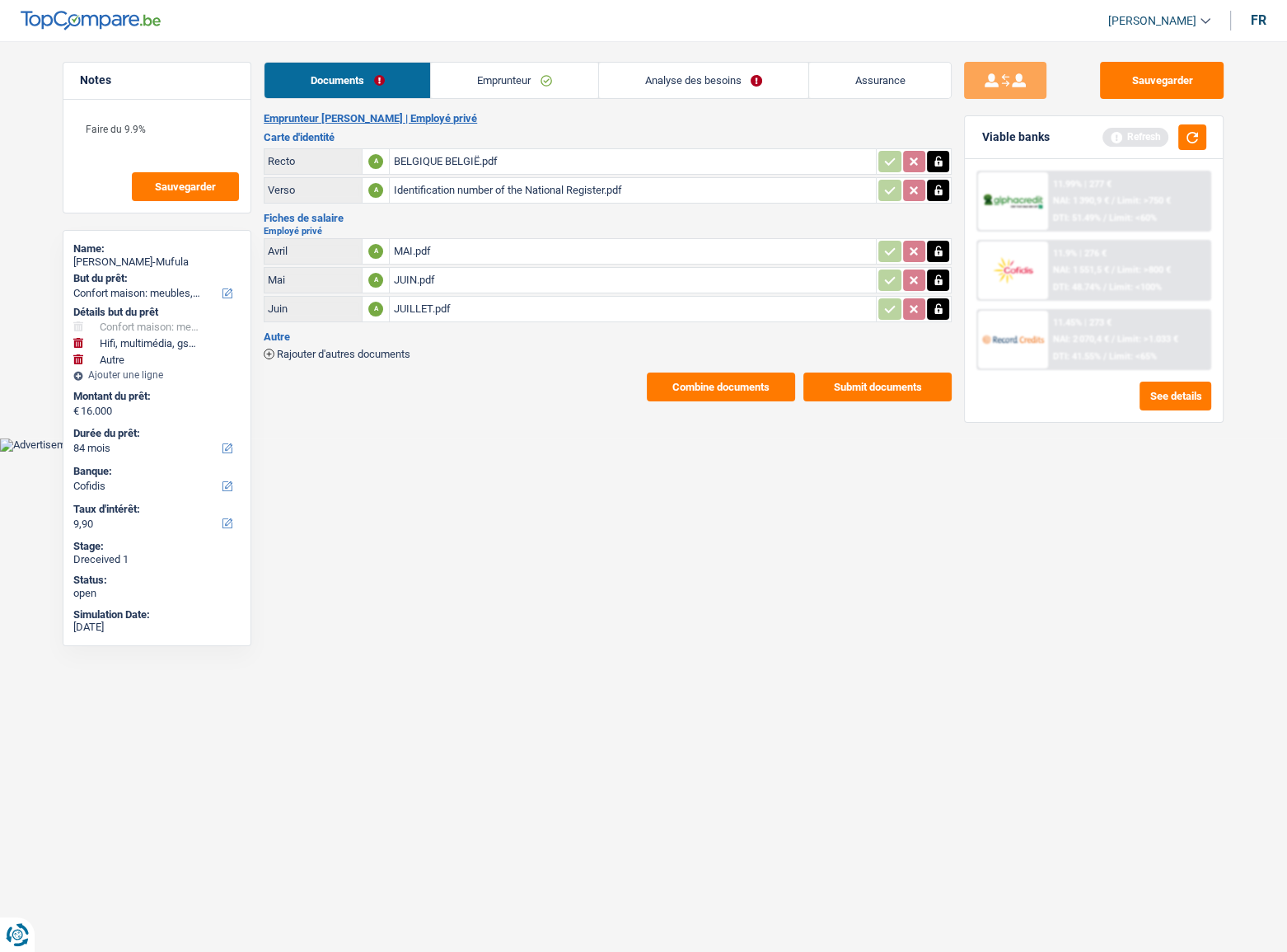
click at [891, 385] on button "Submit documents" at bounding box center [877, 386] width 148 height 29
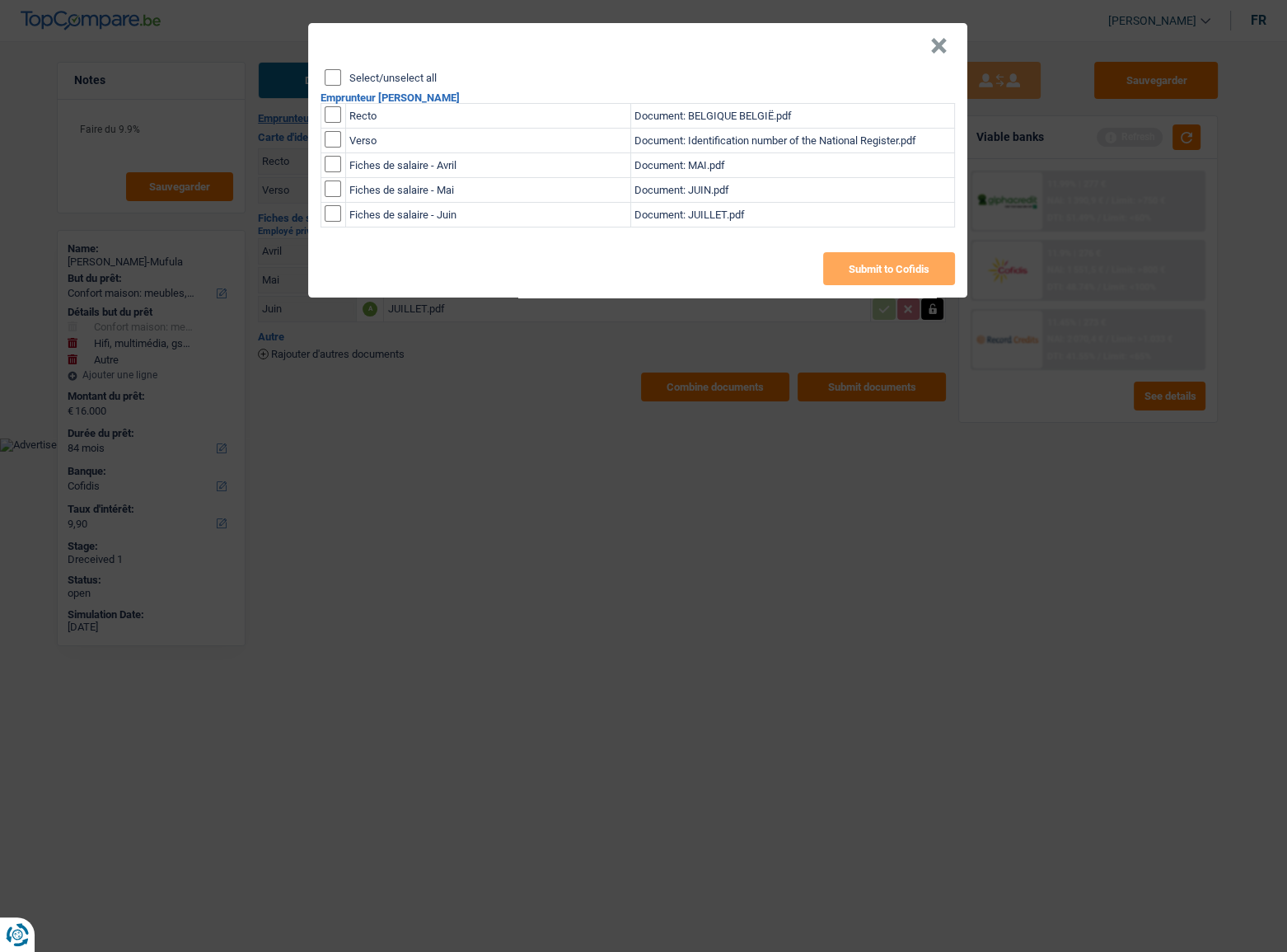
click at [334, 88] on div "Select/unselect all Emprunteur Lorenzo Kawaya Mwana-Mufula Recto Document: BELG…" at bounding box center [637, 183] width 659 height 228
click at [323, 82] on div "Select/unselect all Emprunteur Lorenzo Kawaya Mwana-Mufula Recto Document: BELG…" at bounding box center [637, 183] width 659 height 228
click at [336, 82] on input "Select/unselect all" at bounding box center [333, 77] width 17 height 17
checkbox input "true"
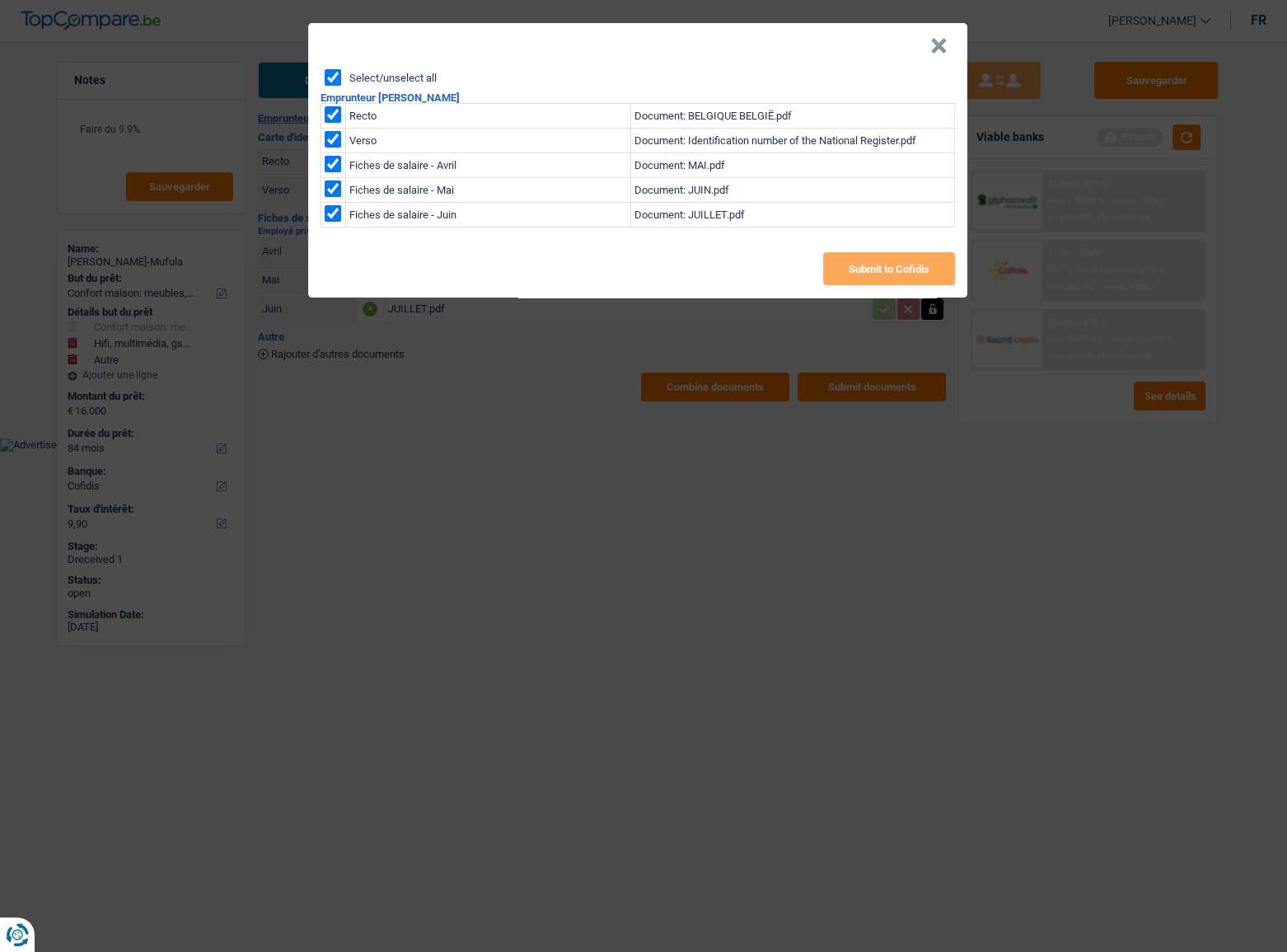
checkbox input "true"
click at [846, 267] on button "Submit to Cofidis" at bounding box center [888, 268] width 131 height 33
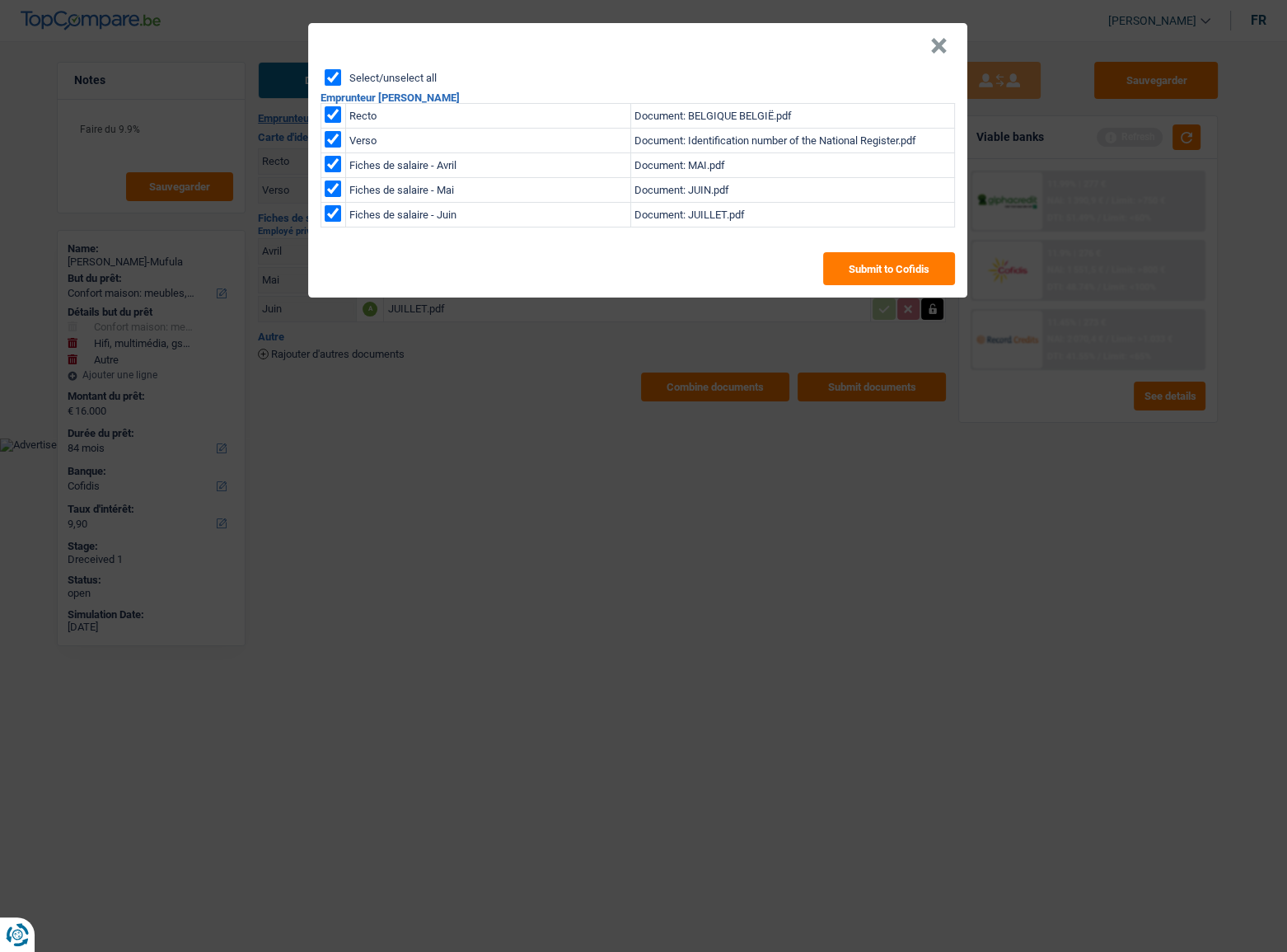
click at [940, 51] on button "×" at bounding box center [939, 45] width 18 height 17
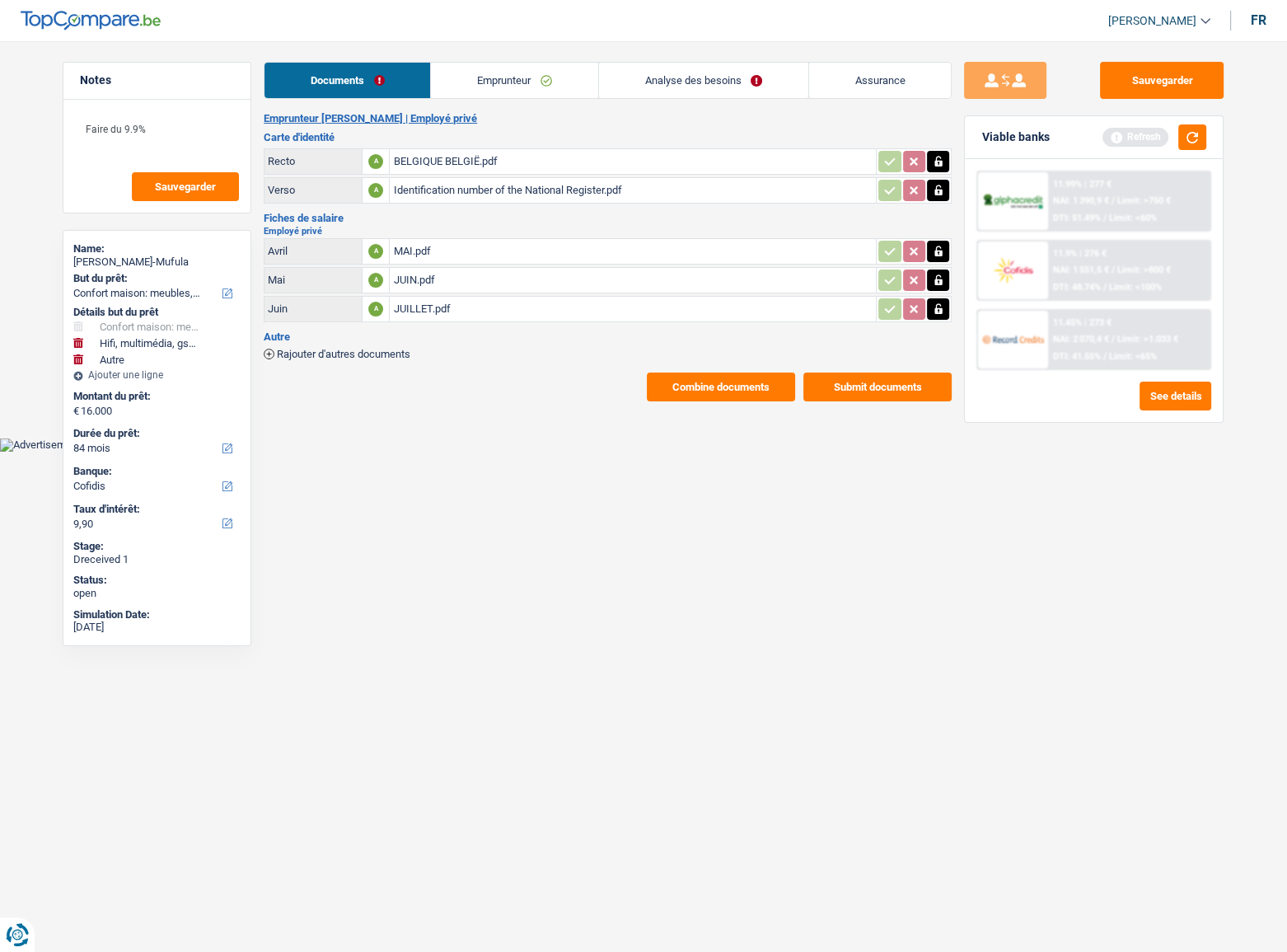
click at [527, 85] on link "Emprunteur" at bounding box center [514, 80] width 167 height 36
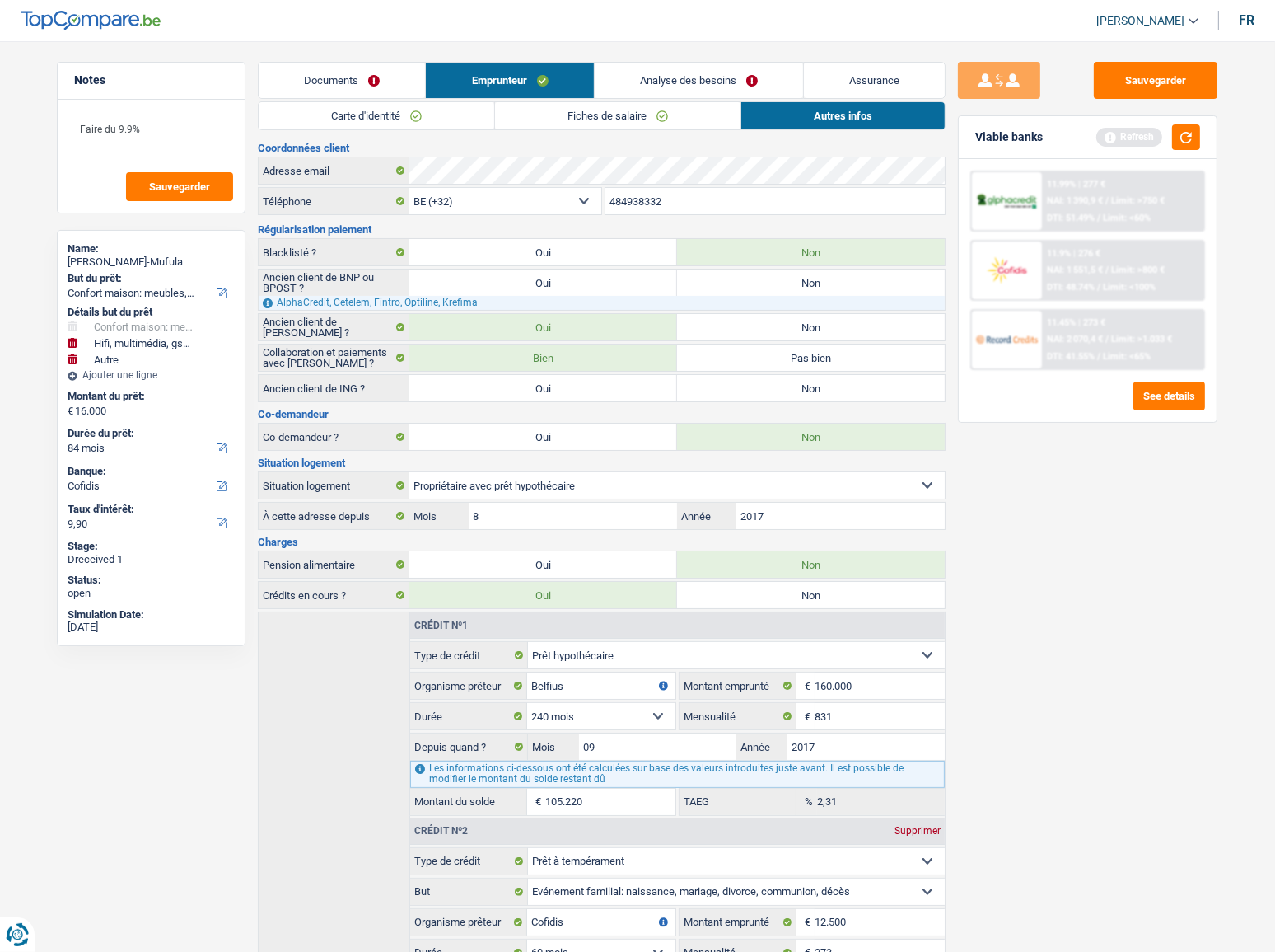
click at [701, 117] on link "Fiches de salaire" at bounding box center [617, 116] width 246 height 28
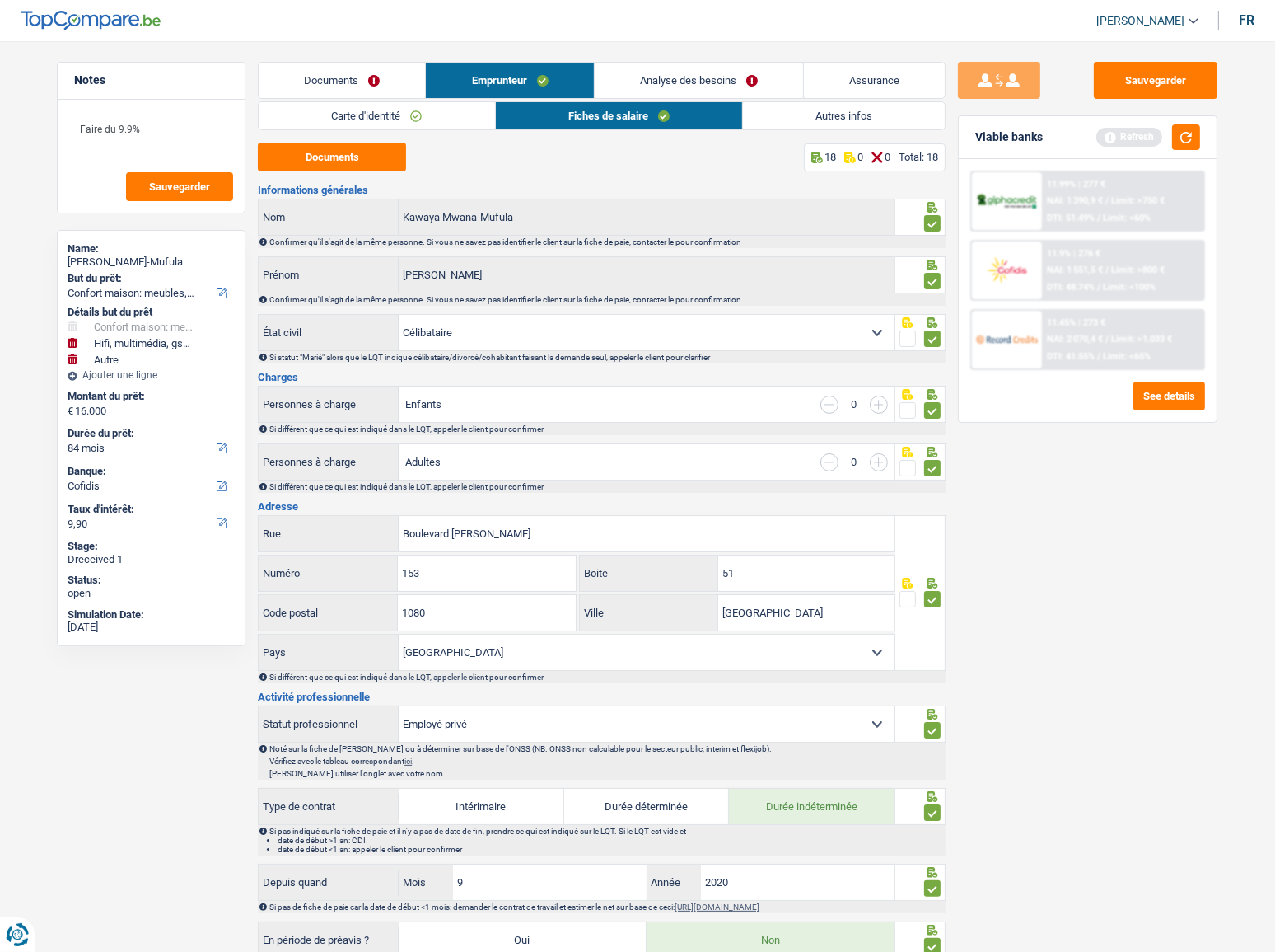
click at [772, 115] on link "Autres infos" at bounding box center [843, 116] width 201 height 28
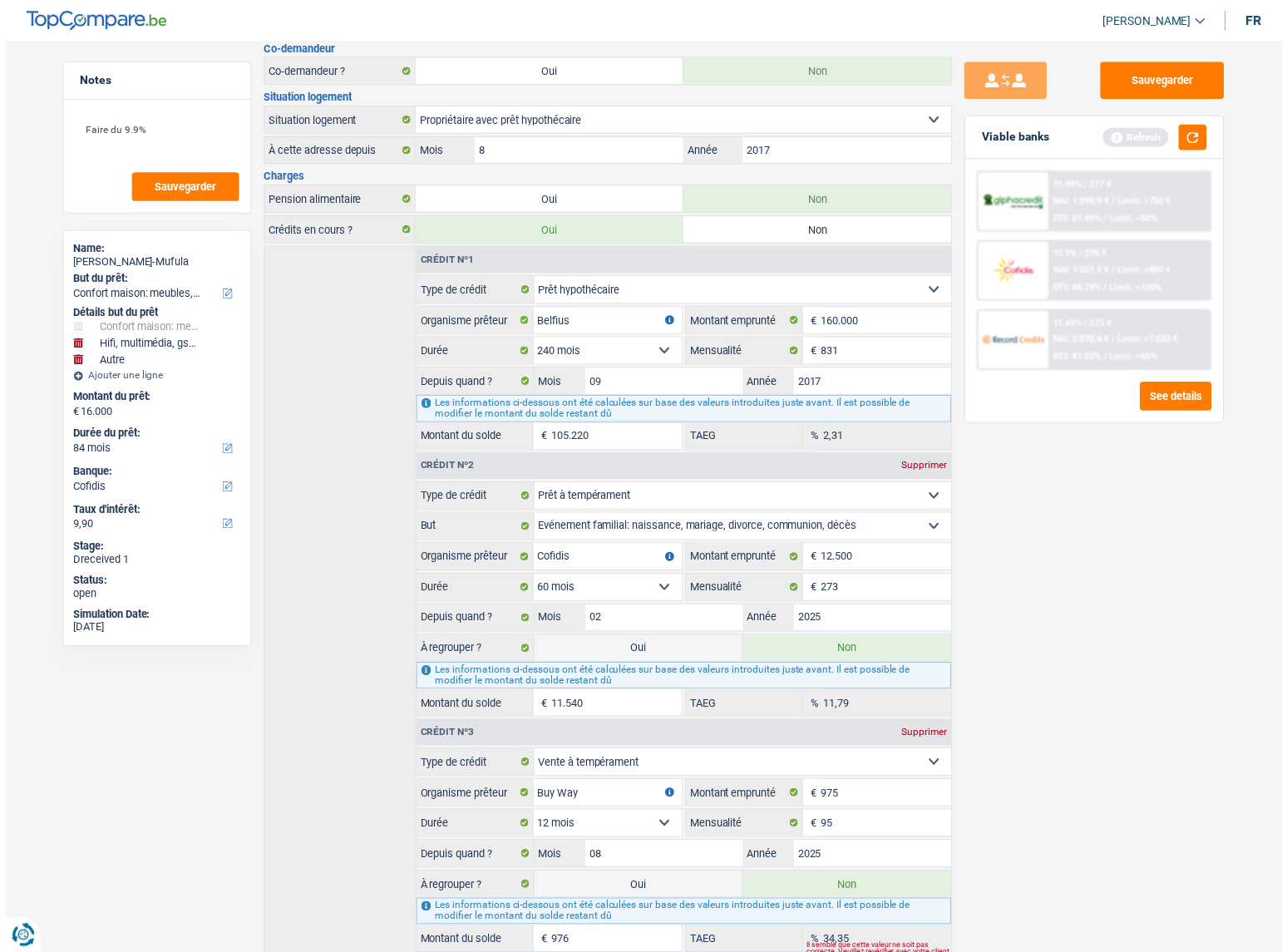
scroll to position [446, 0]
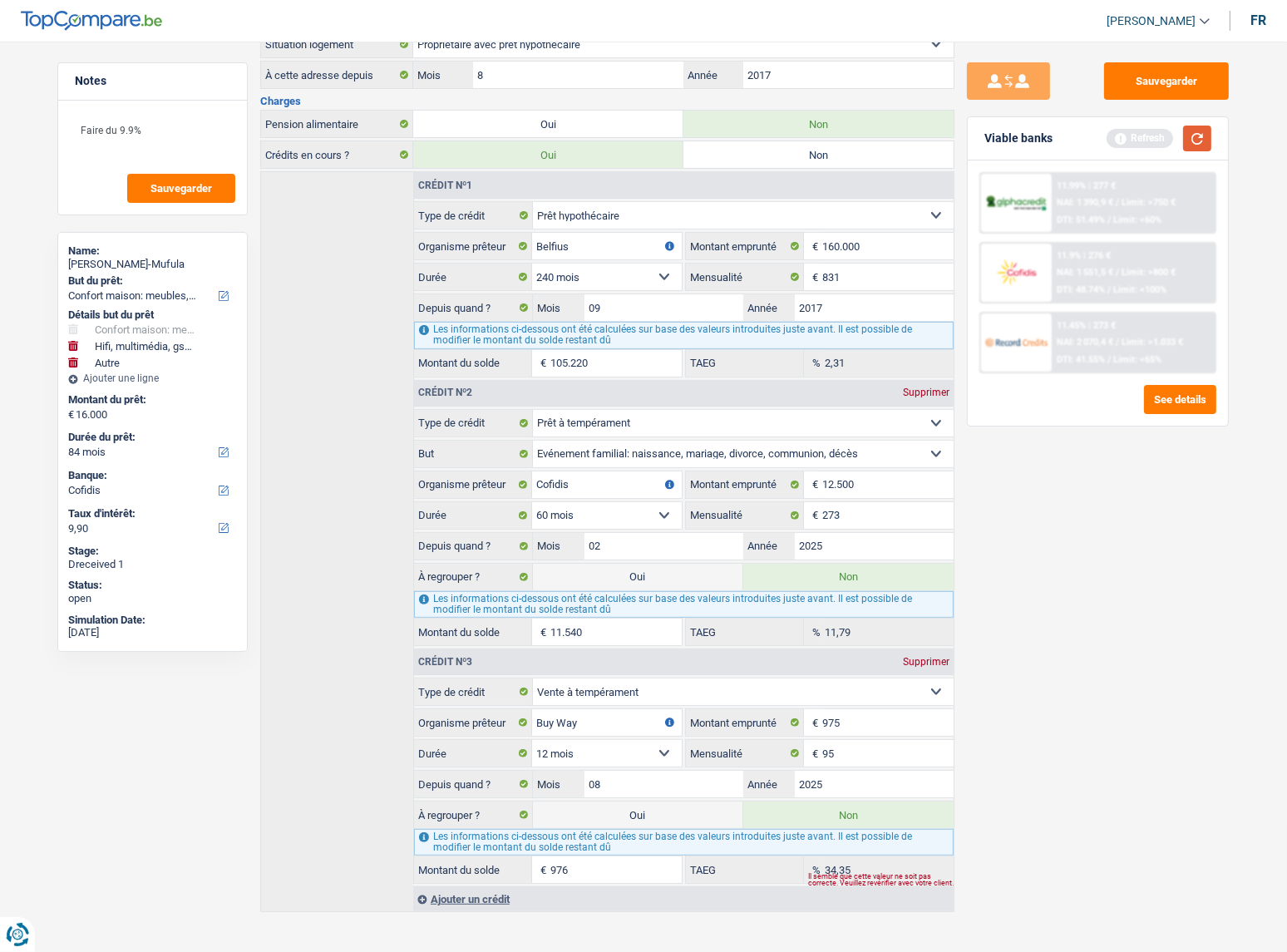
click at [1192, 142] on button "button" at bounding box center [1197, 139] width 28 height 26
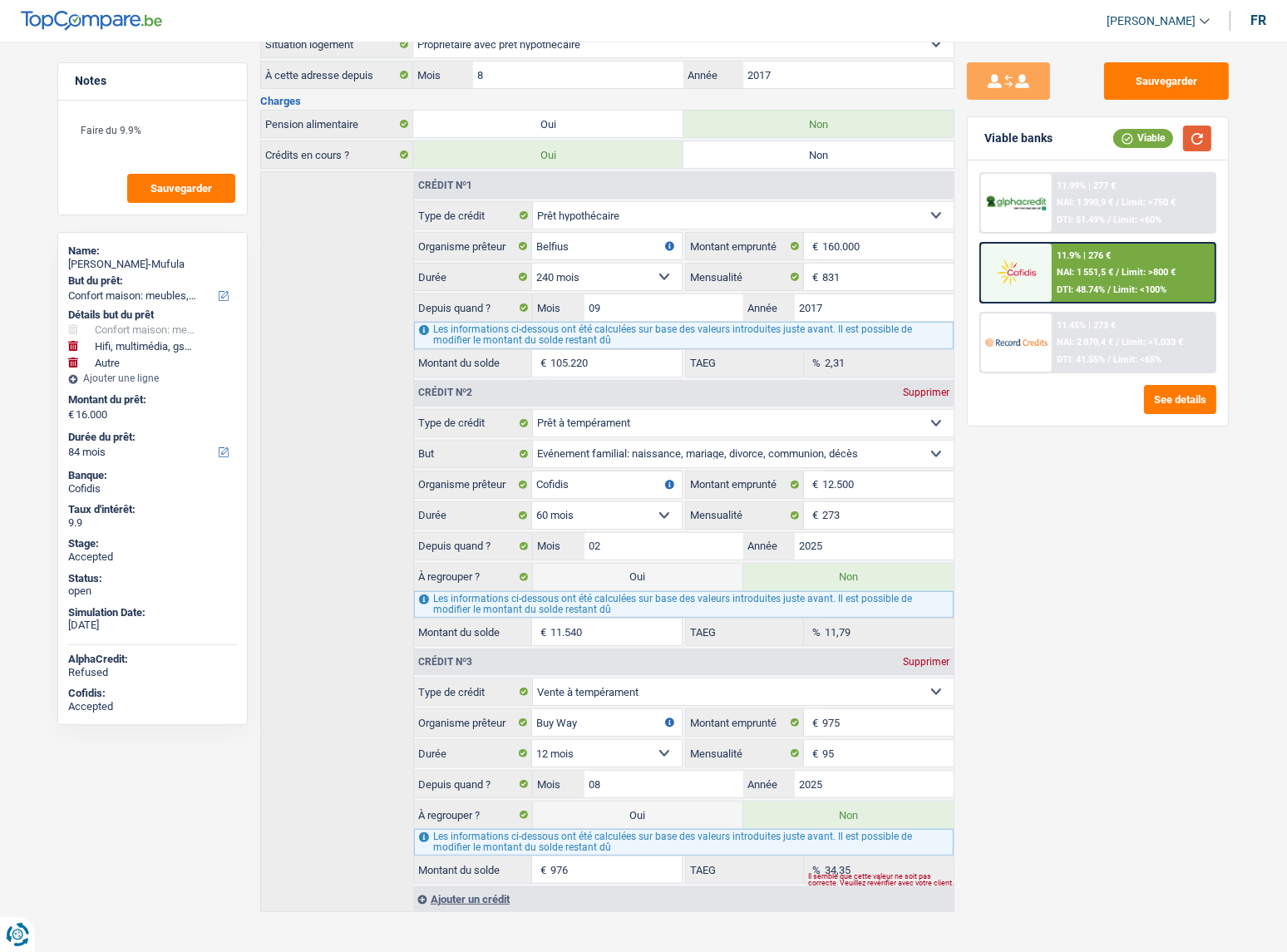
click at [1206, 133] on button "button" at bounding box center [1197, 139] width 28 height 26
click at [1099, 331] on div "11.45% | 273 € NAI: 2 070,4 € / Limit: >1.033 € DTI: 41.55% / Limit: <65%" at bounding box center [1133, 343] width 163 height 58
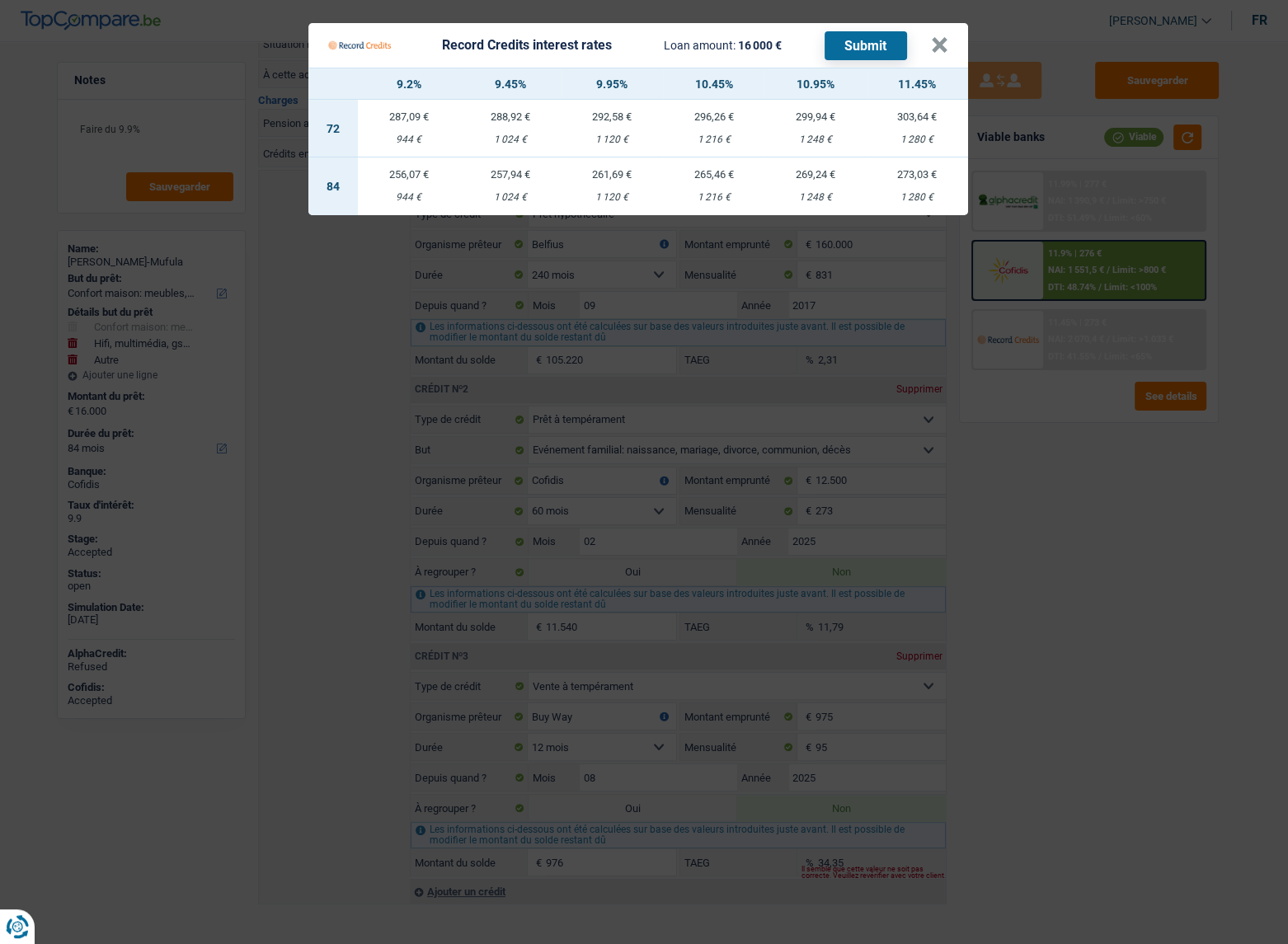
click at [1105, 247] on Credits "Record Credits interest rates Loan amount: 16 000 € Submit × 9.2% 9.45% 9.95% 1…" at bounding box center [644, 472] width 1288 height 944
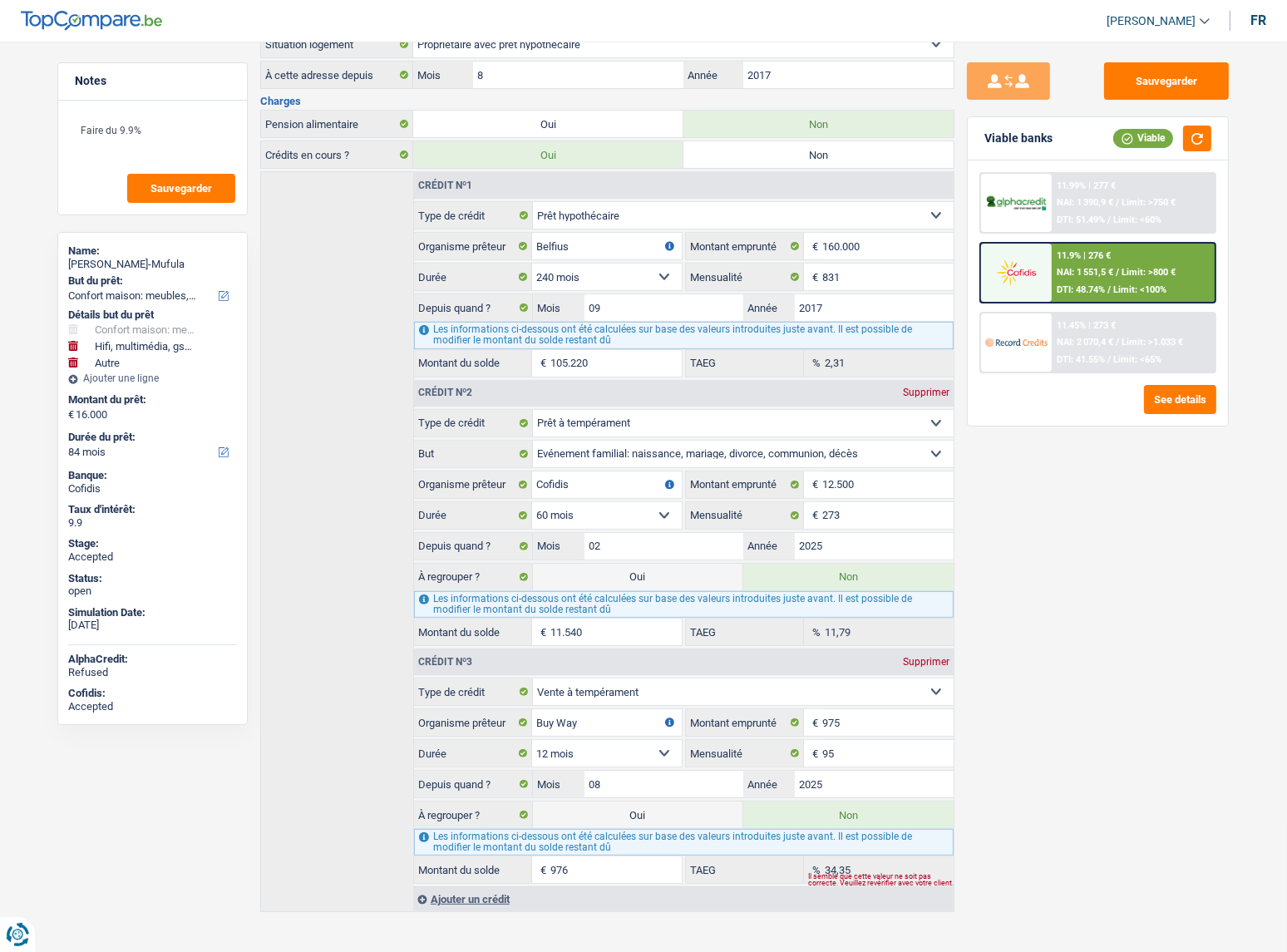
click at [1119, 214] on span "Limit: <60%" at bounding box center [1137, 219] width 48 height 11
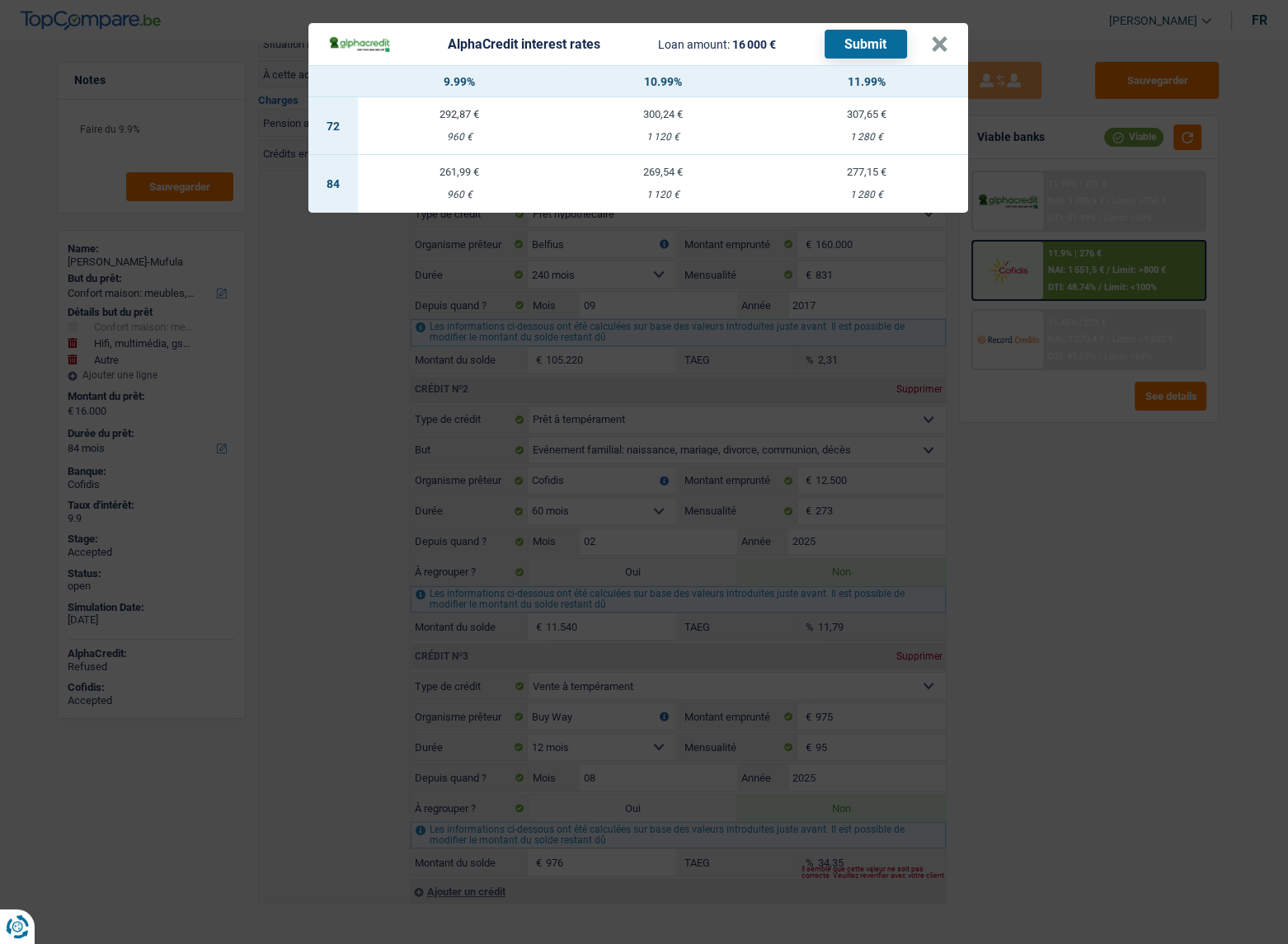
click at [1036, 467] on div "AlphaCredit interest rates Loan amount: 16 000 € Submit × 9.99% 10.99% 11.99% 7…" at bounding box center [644, 472] width 1288 height 944
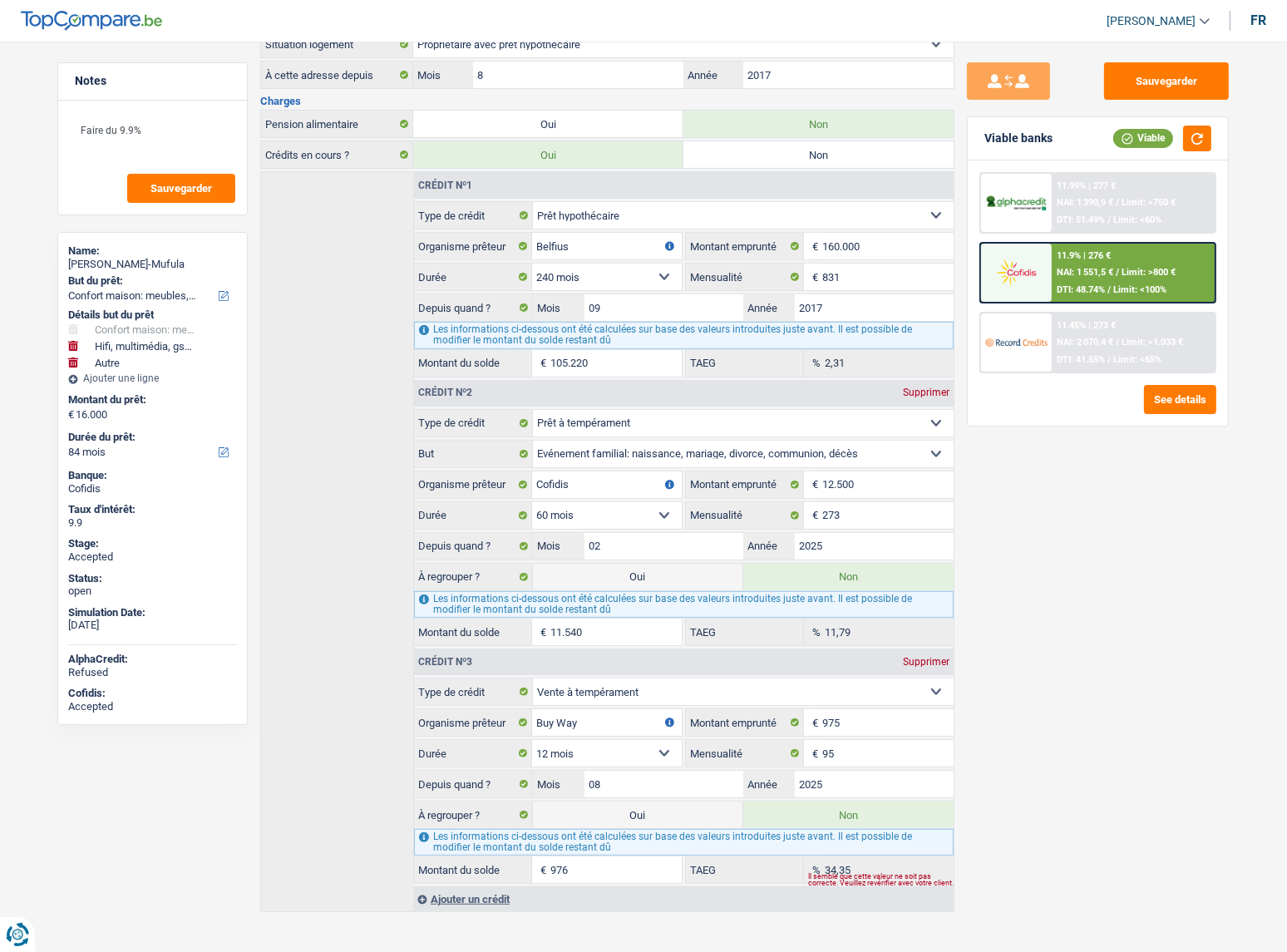
click at [1106, 291] on span "DTI: 48.74%" at bounding box center [1081, 289] width 48 height 11
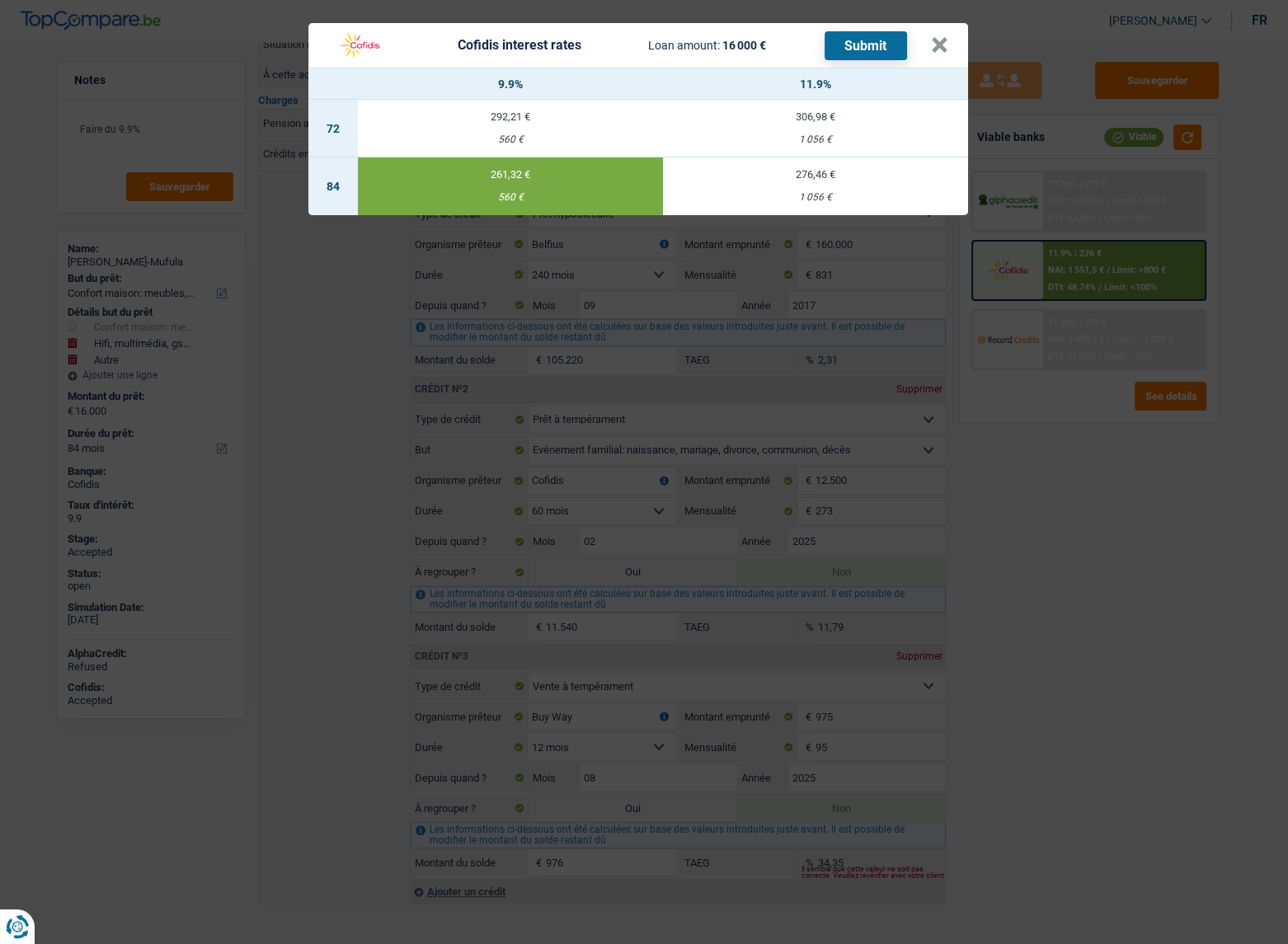
click at [1102, 457] on div "Cofidis interest rates Loan amount: 16 000 € Submit × 9.9% 11.9% 72 292,21 € 56…" at bounding box center [644, 472] width 1288 height 944
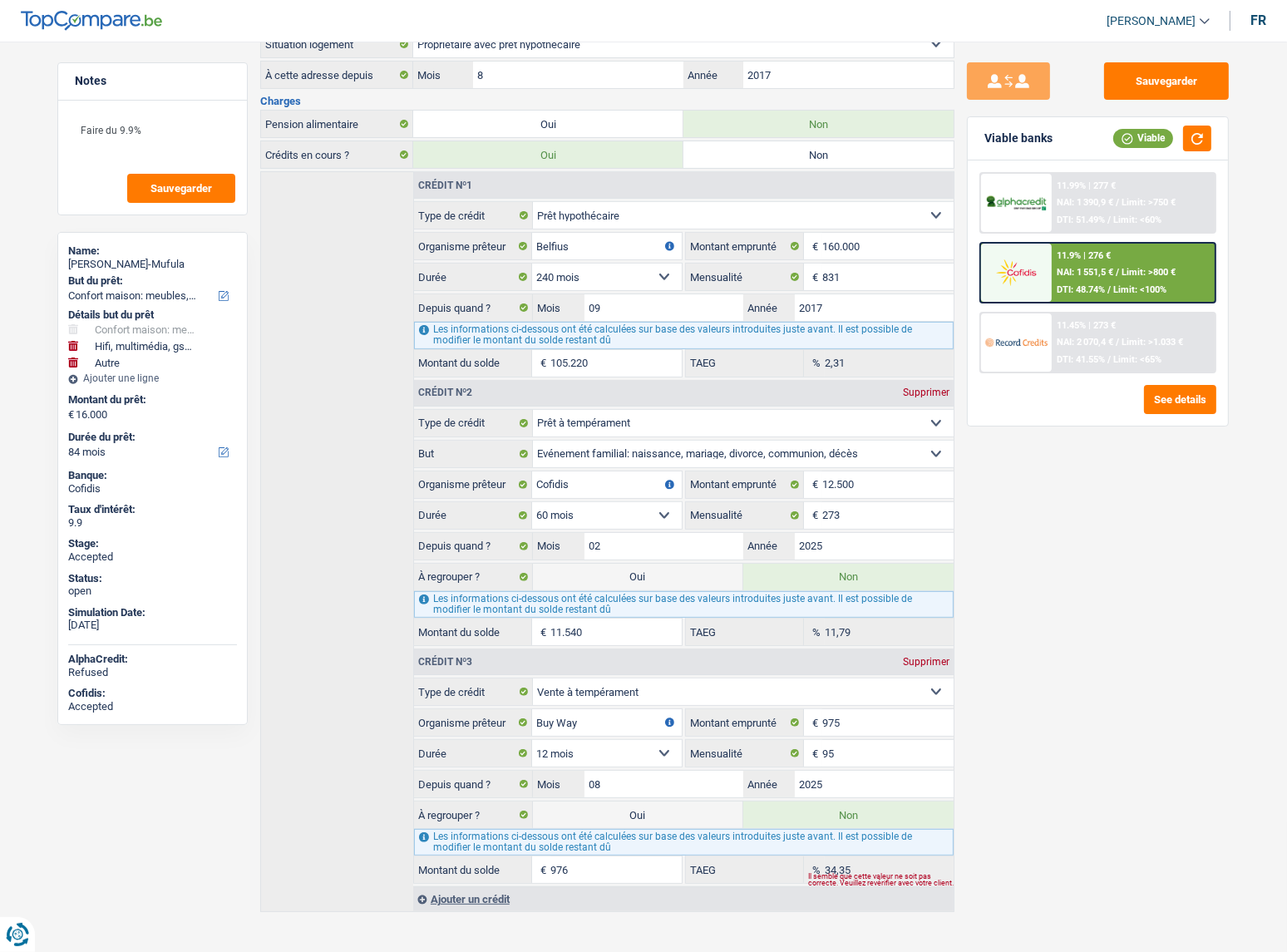
click at [1116, 355] on span "Limit: <65%" at bounding box center [1137, 359] width 48 height 11
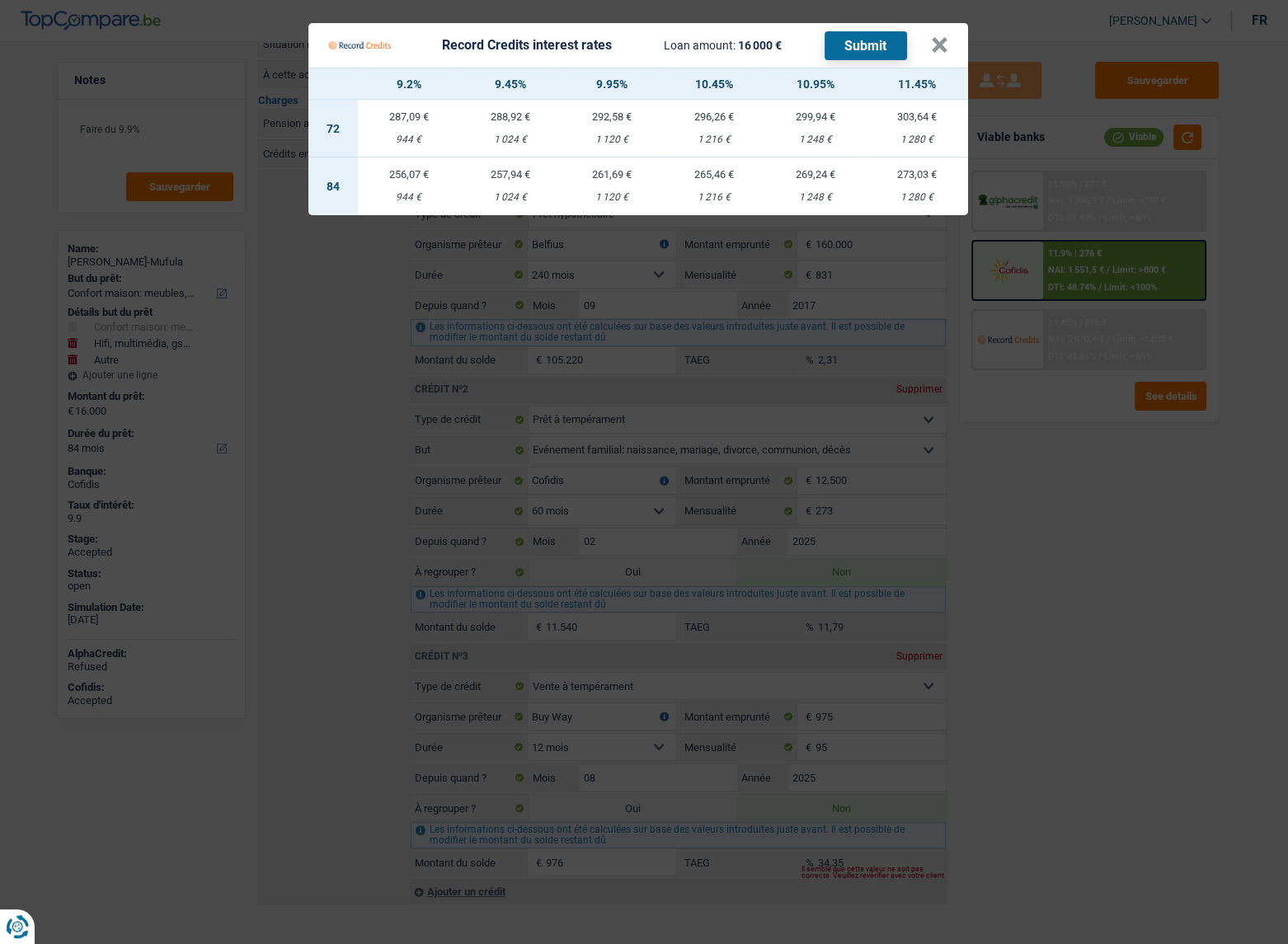
drag, startPoint x: 1108, startPoint y: 504, endPoint x: 929, endPoint y: 297, distance: 273.7
click at [1107, 505] on Credits "Record Credits interest rates Loan amount: 16 000 € Submit × 9.2% 9.45% 9.95% 1…" at bounding box center [644, 472] width 1288 height 944
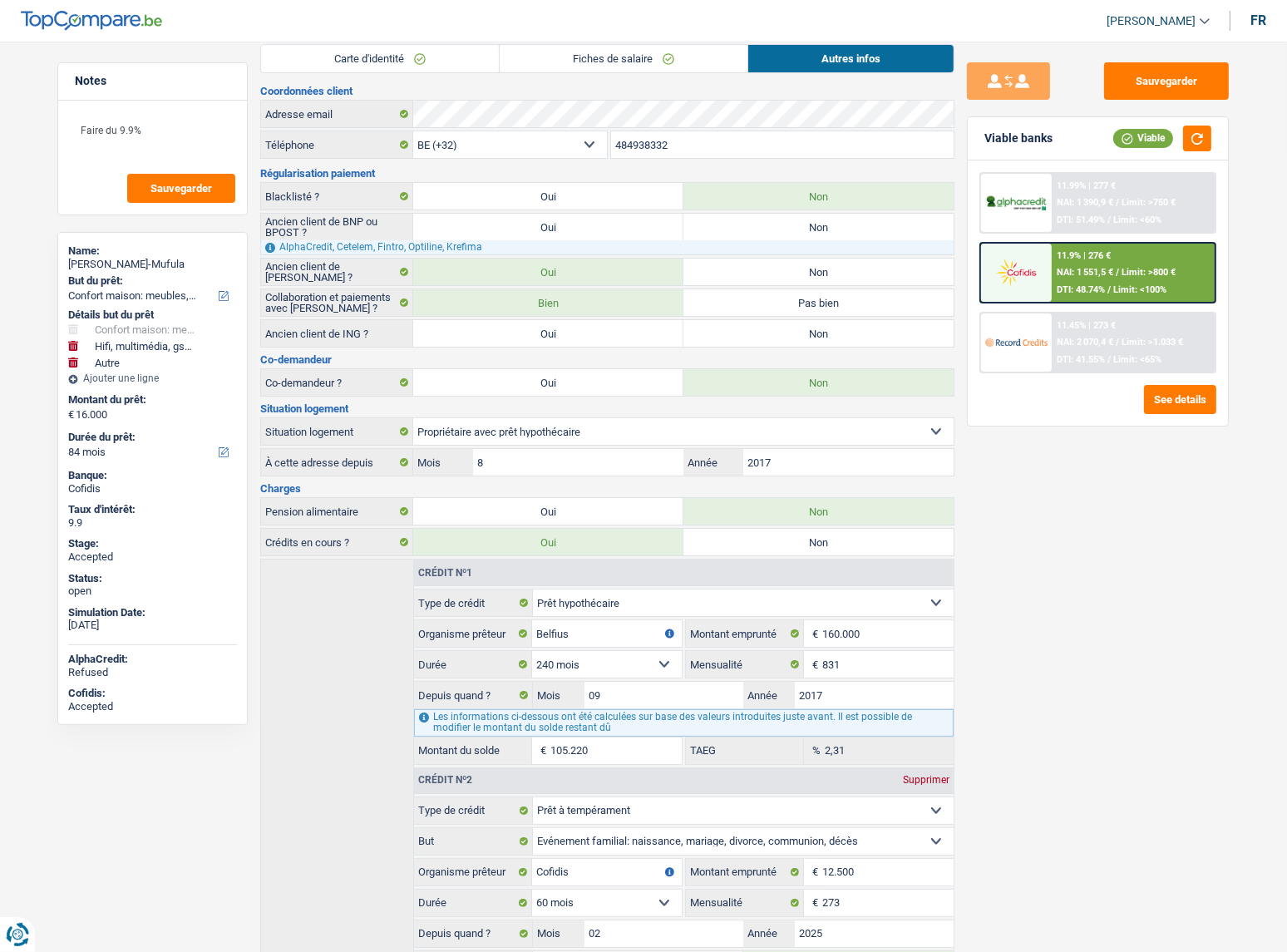
scroll to position [0, 0]
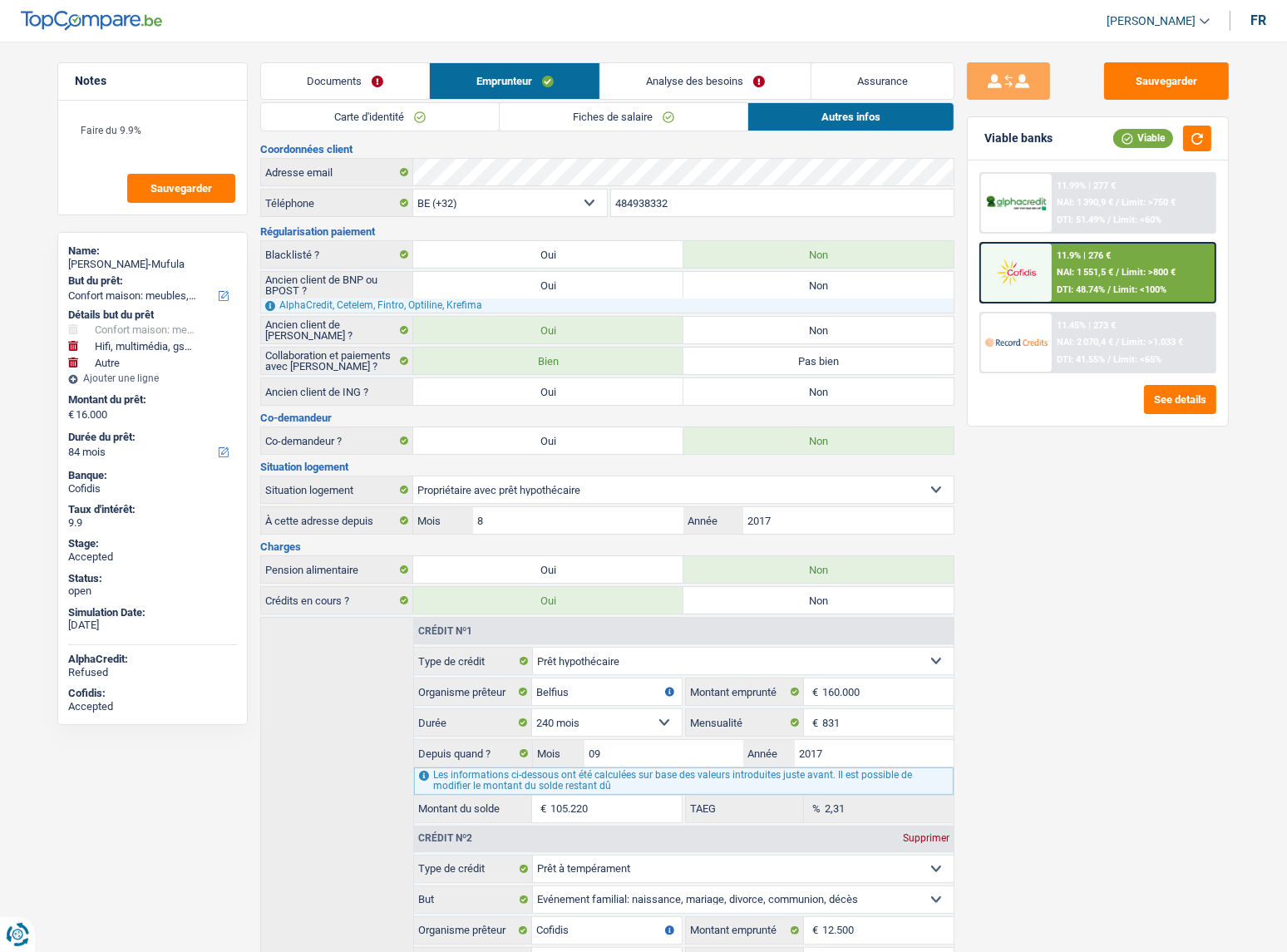
click at [358, 70] on link "Documents" at bounding box center [345, 81] width 168 height 36
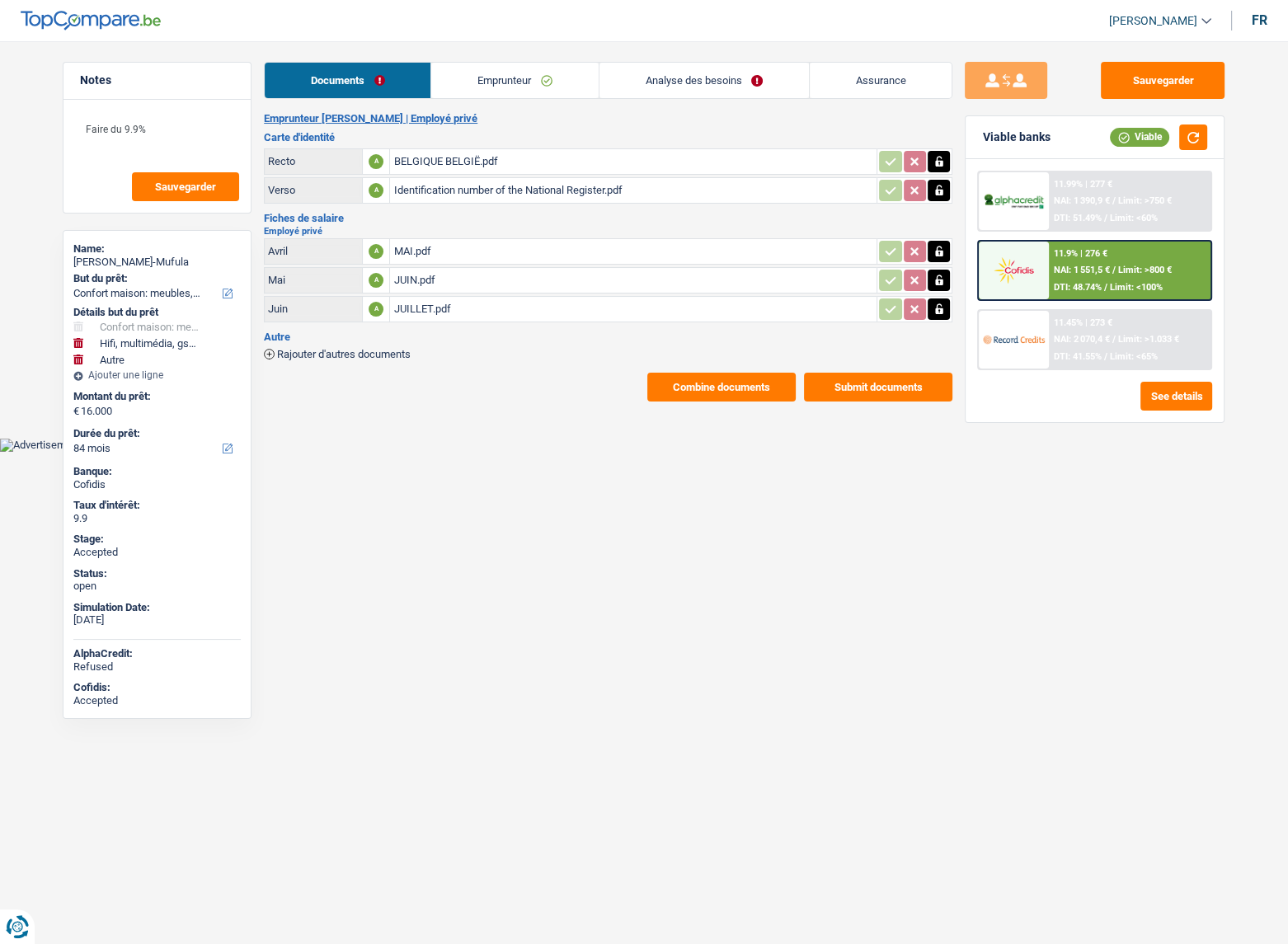
click at [464, 165] on div "BELGIQUE BELGIË.pdf" at bounding box center [634, 161] width 480 height 25
click at [440, 276] on div "JUIN.pdf" at bounding box center [634, 280] width 480 height 25
click at [659, 64] on link "Analyse des besoins" at bounding box center [704, 80] width 210 height 36
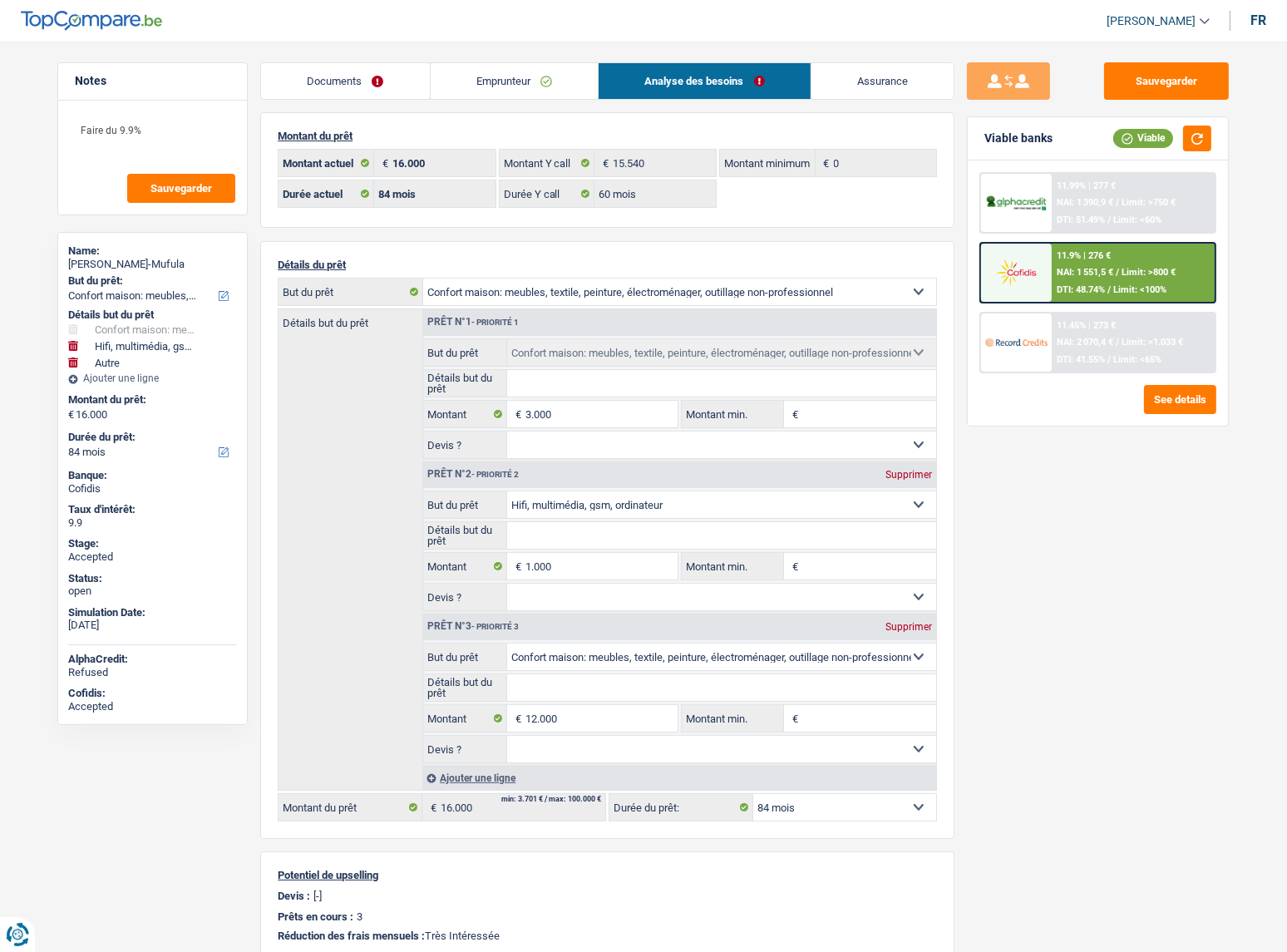
click at [667, 76] on link "Analyse des besoins" at bounding box center [705, 81] width 212 height 36
click at [1158, 73] on button "Sauvegarder" at bounding box center [1166, 82] width 125 height 38
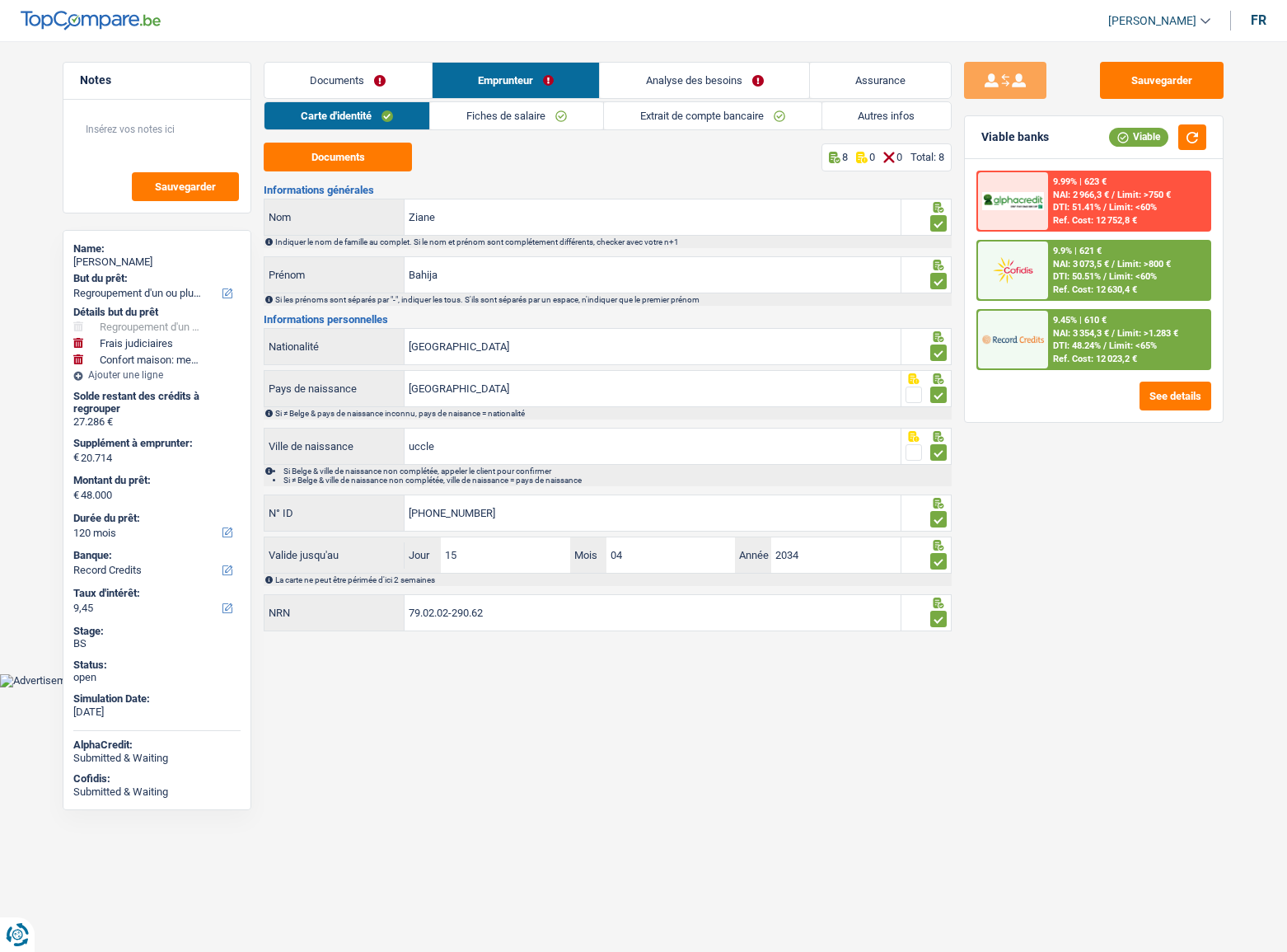
select select "refinancing"
select select "judicial"
select select "household"
select select "120"
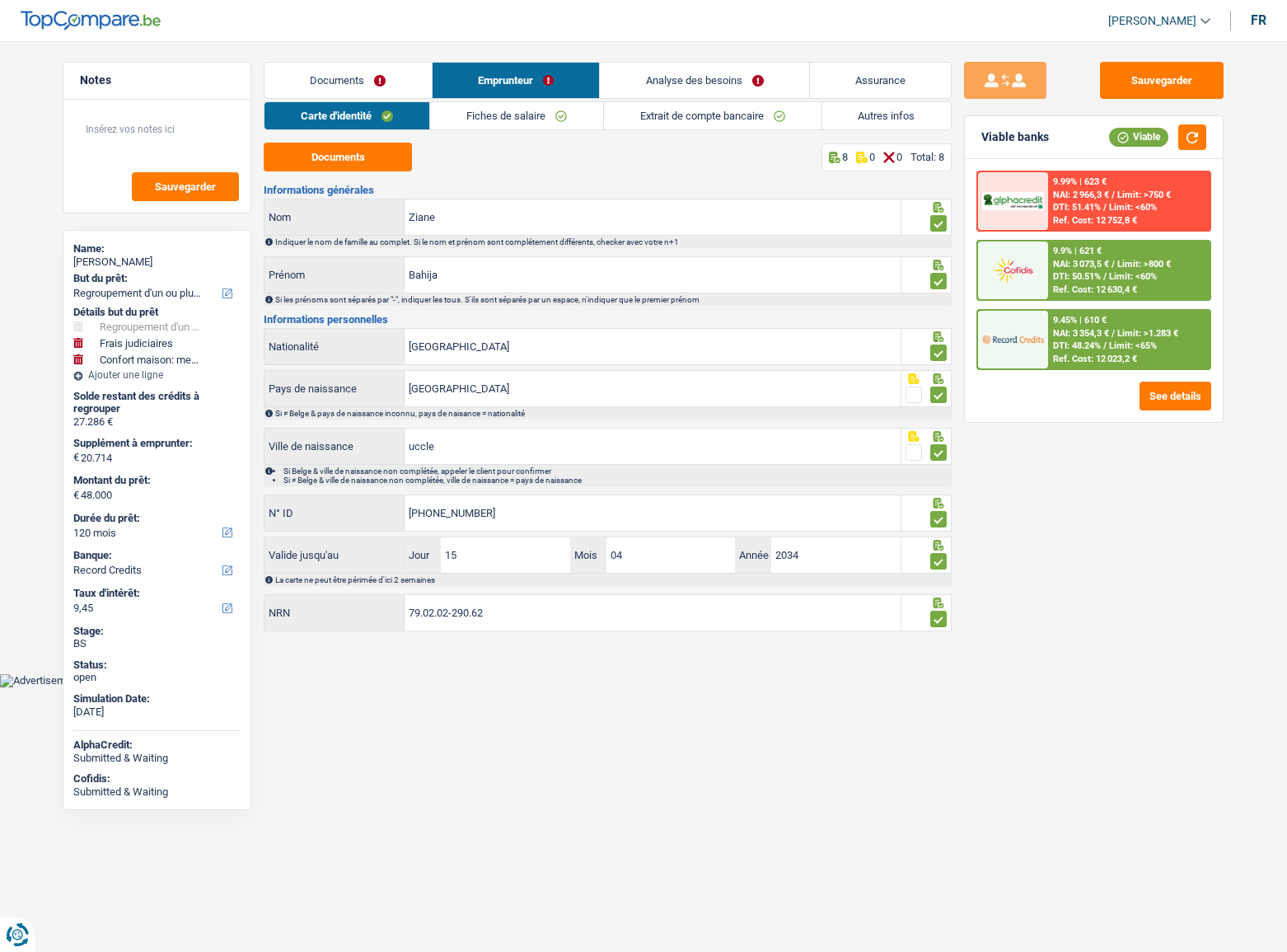
select select "record credits"
select select "32"
select select "ownerWithMortgage"
select select "mortgage"
select select "420"
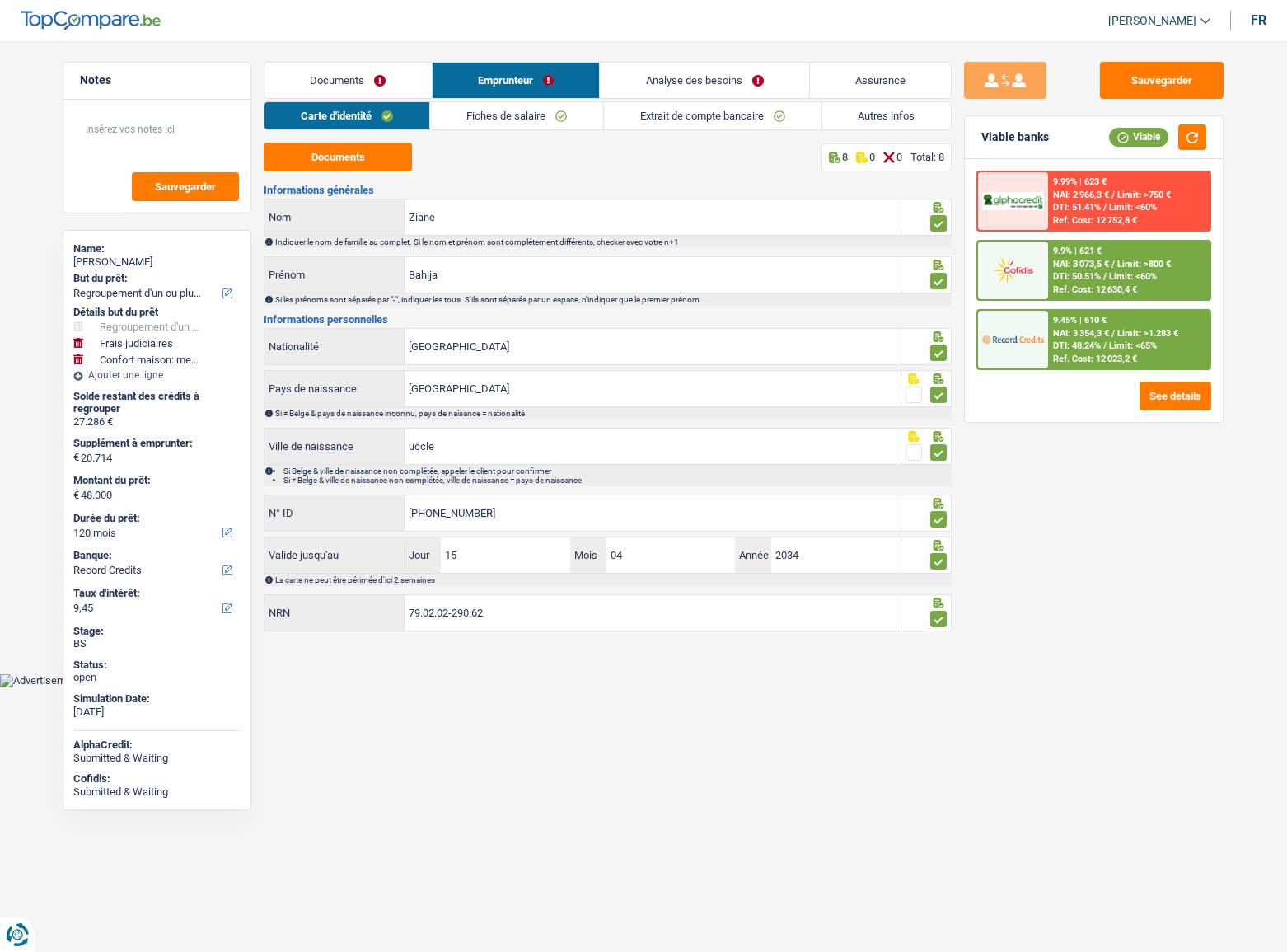
select select "personalLoan"
select select "other"
select select "48"
select select "creditConsolidation"
select select "60"
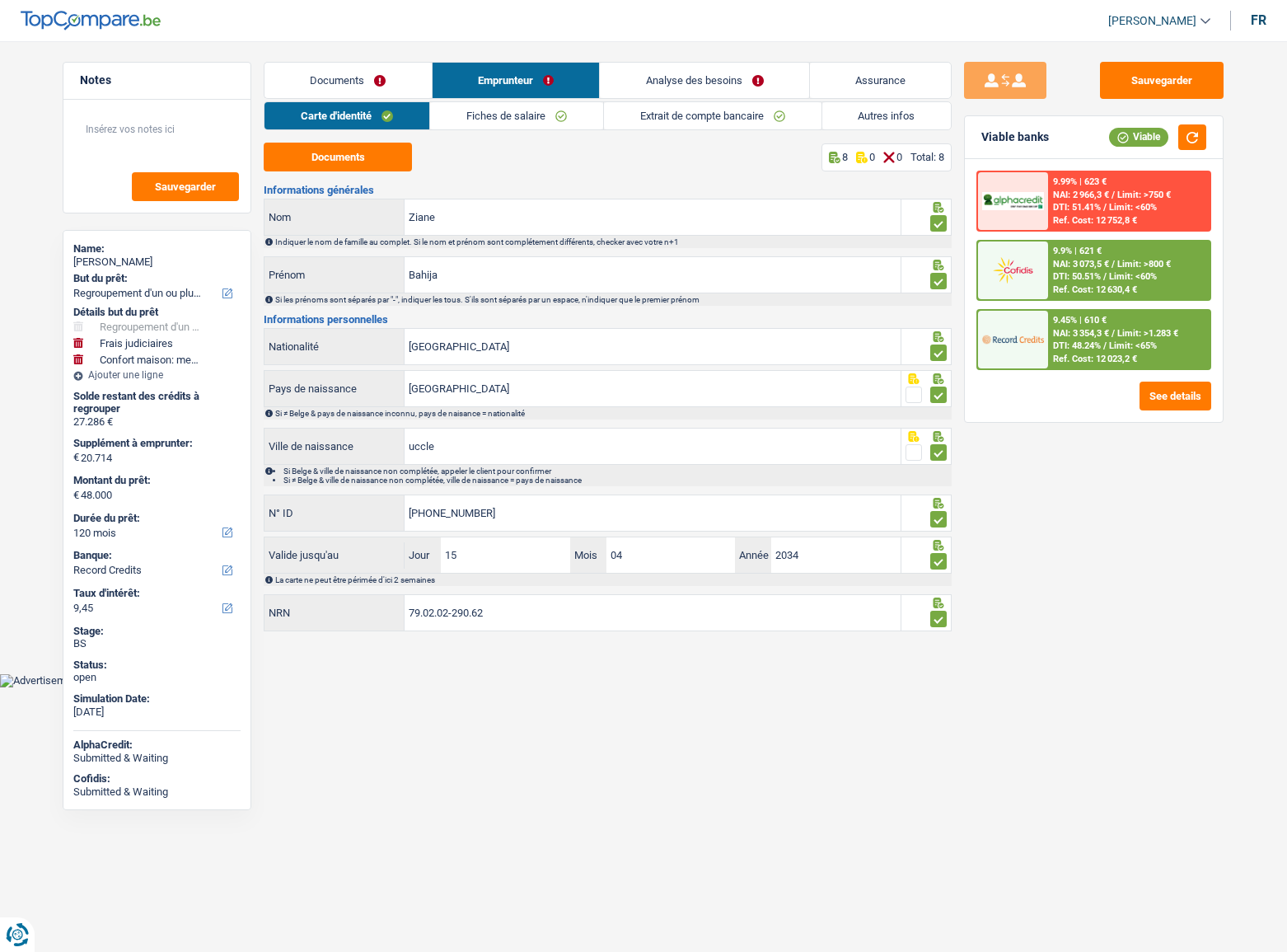
select select "cardOrCredit"
select select "personalLoan"
select select "legalFees"
select select "42"
click at [689, 83] on link "Analyse des besoins" at bounding box center [704, 80] width 209 height 36
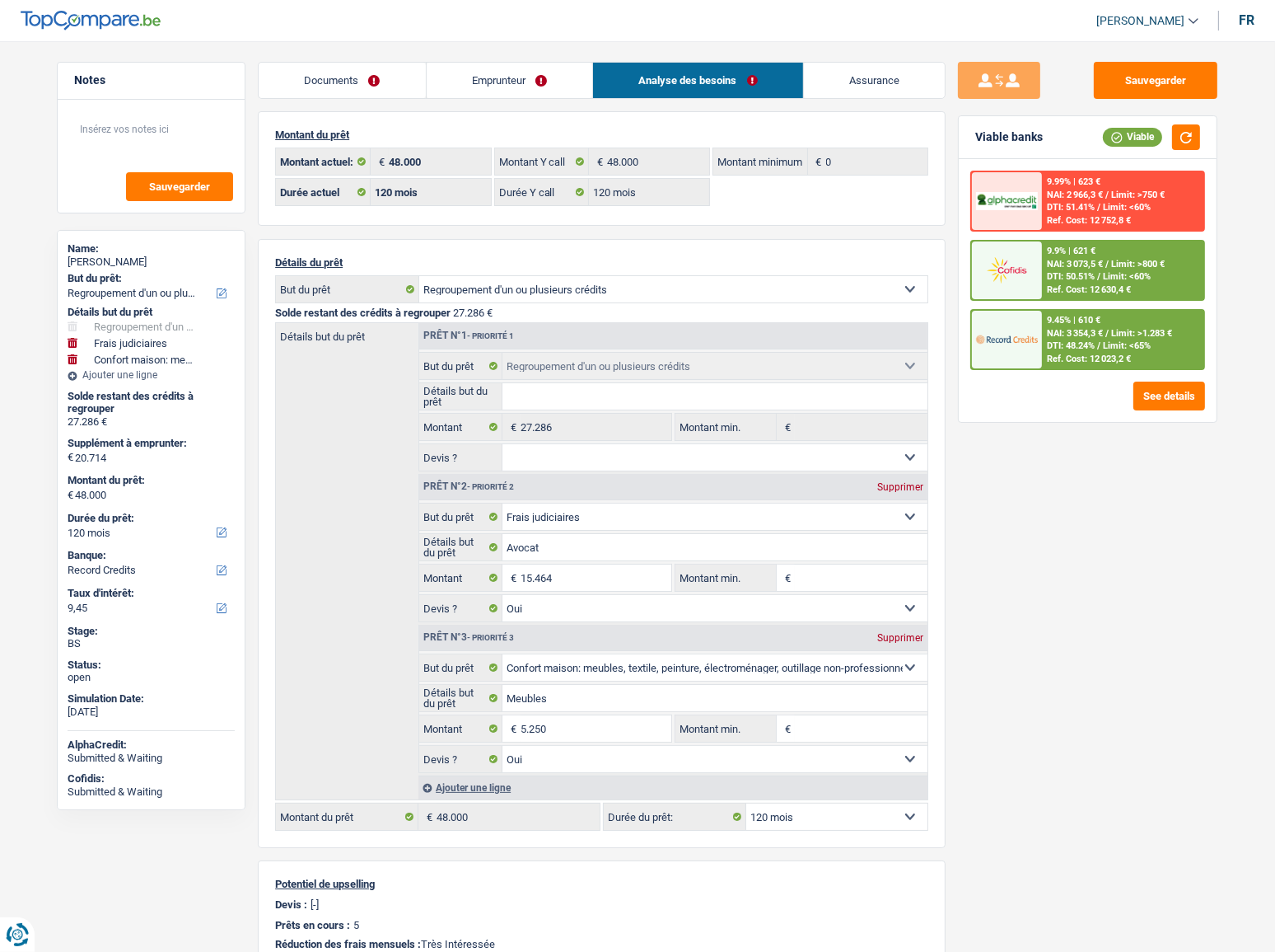
click at [529, 87] on link "Emprunteur" at bounding box center [510, 80] width 167 height 36
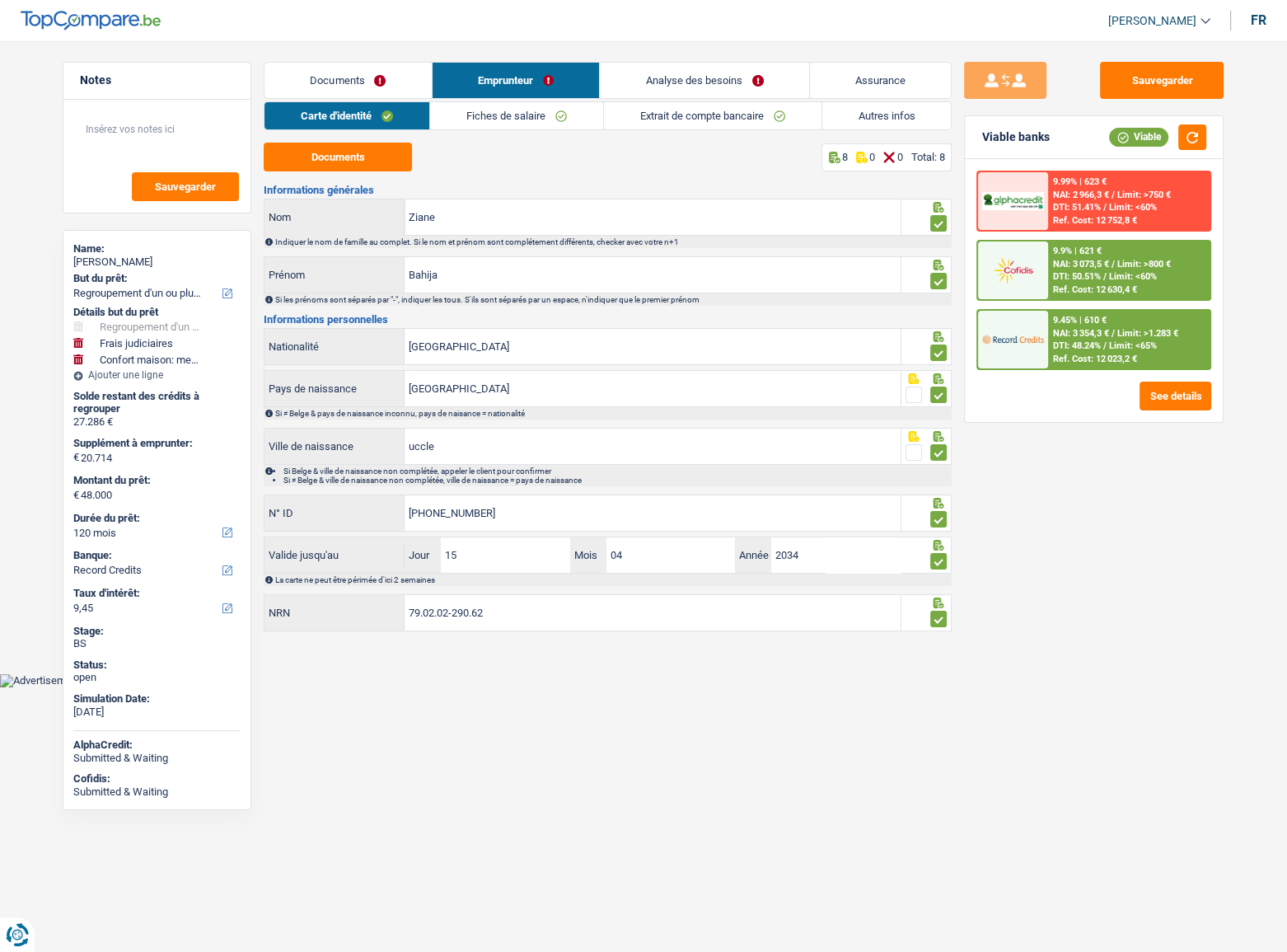
click at [746, 112] on link "Extrait de compte bancaire" at bounding box center [712, 116] width 217 height 28
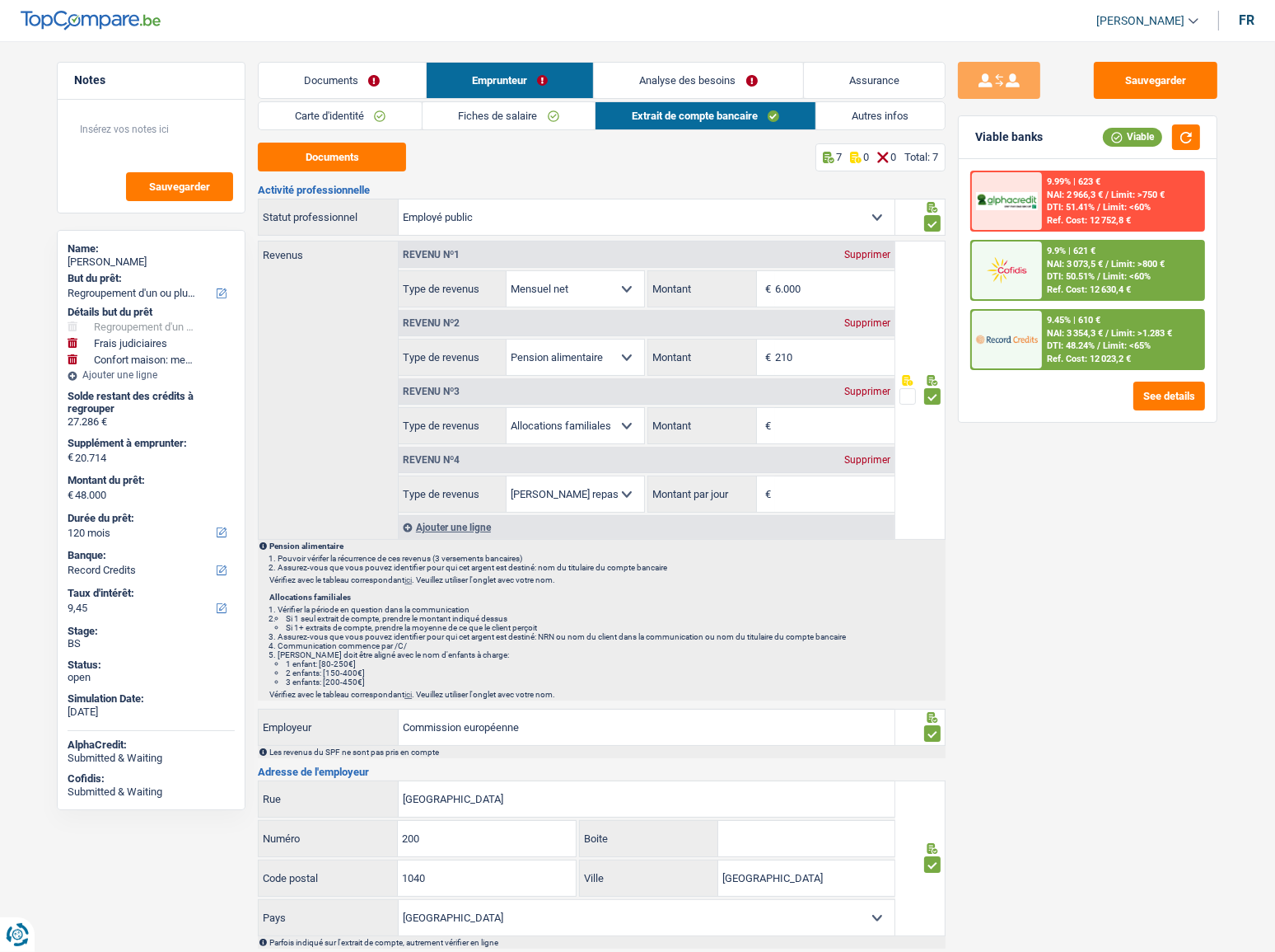
click at [754, 87] on link "Analyse des besoins" at bounding box center [698, 80] width 209 height 36
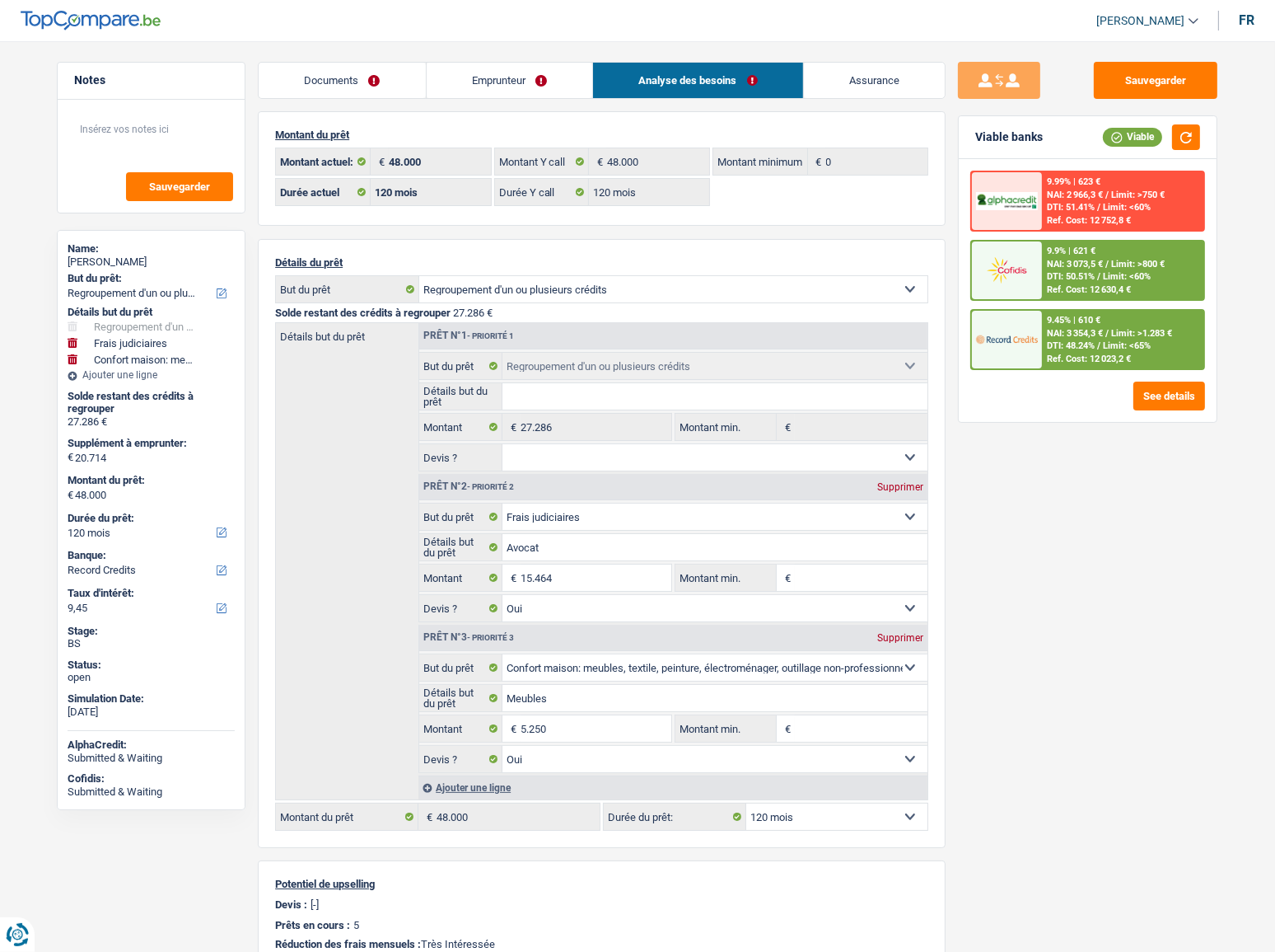
click at [576, 67] on link "Emprunteur" at bounding box center [510, 80] width 167 height 36
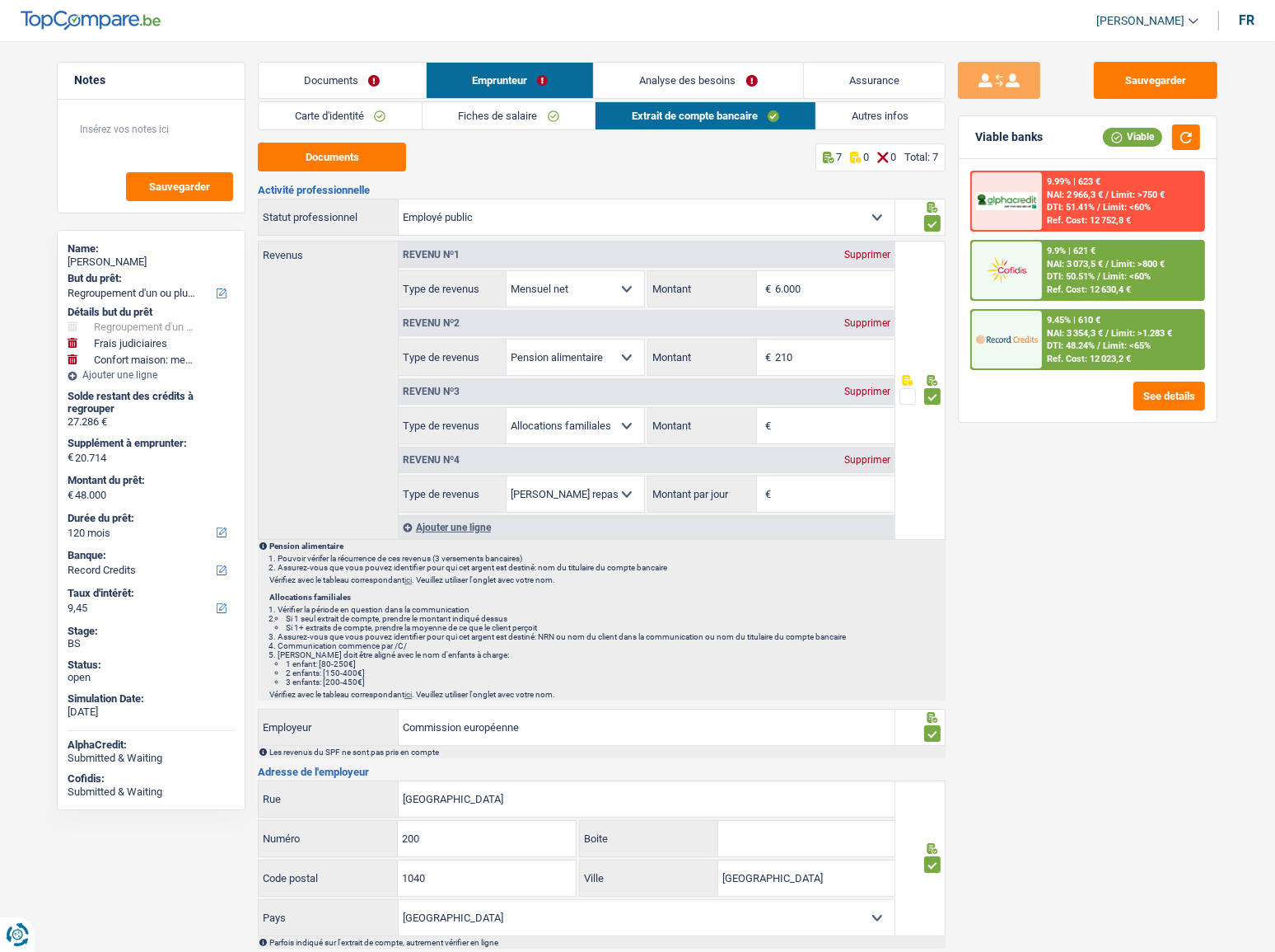
click at [857, 113] on link "Autres infos" at bounding box center [881, 116] width 129 height 28
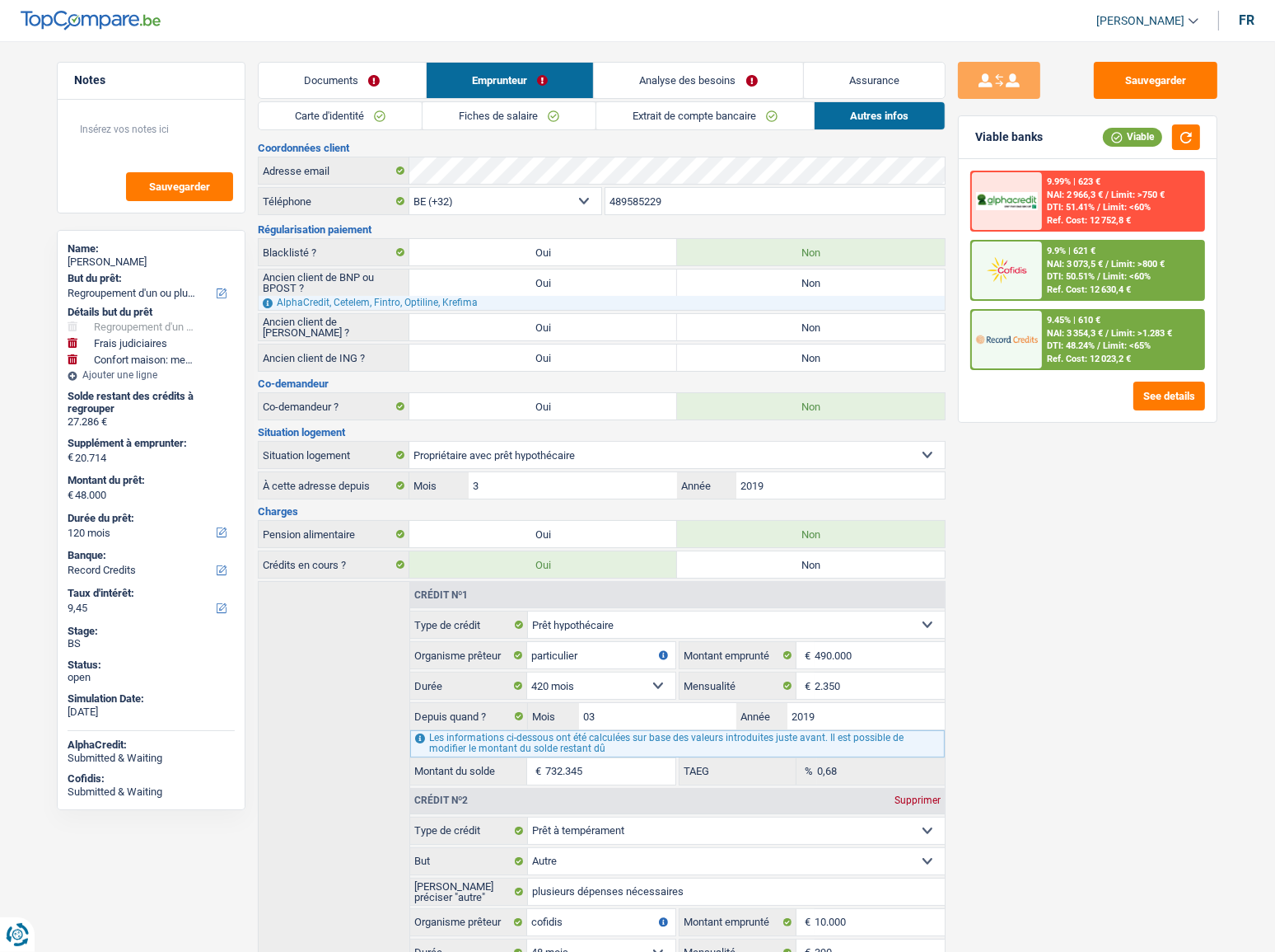
click at [398, 107] on link "Carte d'identité" at bounding box center [340, 116] width 163 height 28
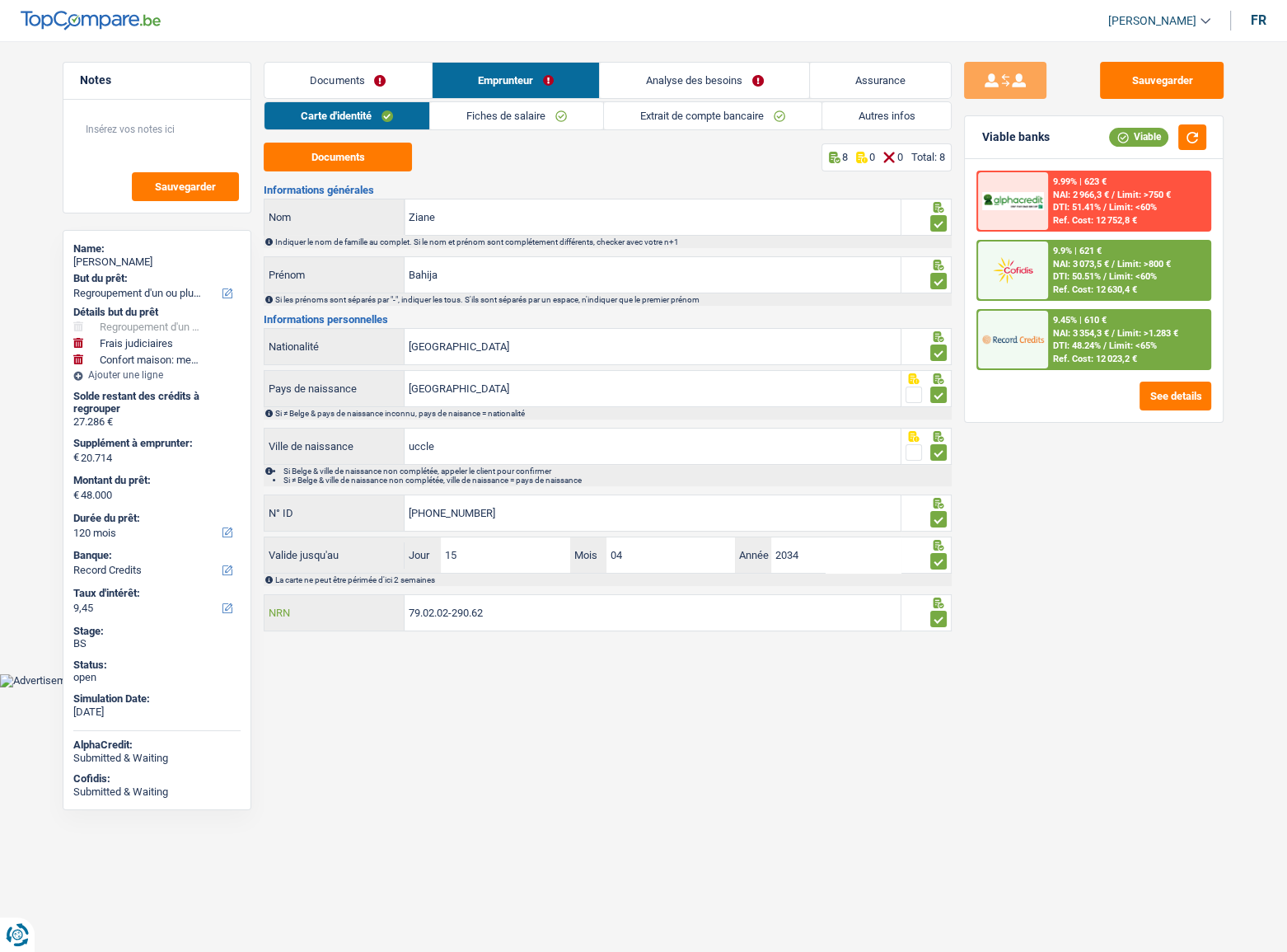
click at [249, 624] on div "Notes Sauvegarder Name: [PERSON_NAME] But du prêt: Confort maison: meubles, tex…" at bounding box center [643, 349] width 1186 height 574
click at [838, 121] on link "Autres infos" at bounding box center [887, 116] width 129 height 28
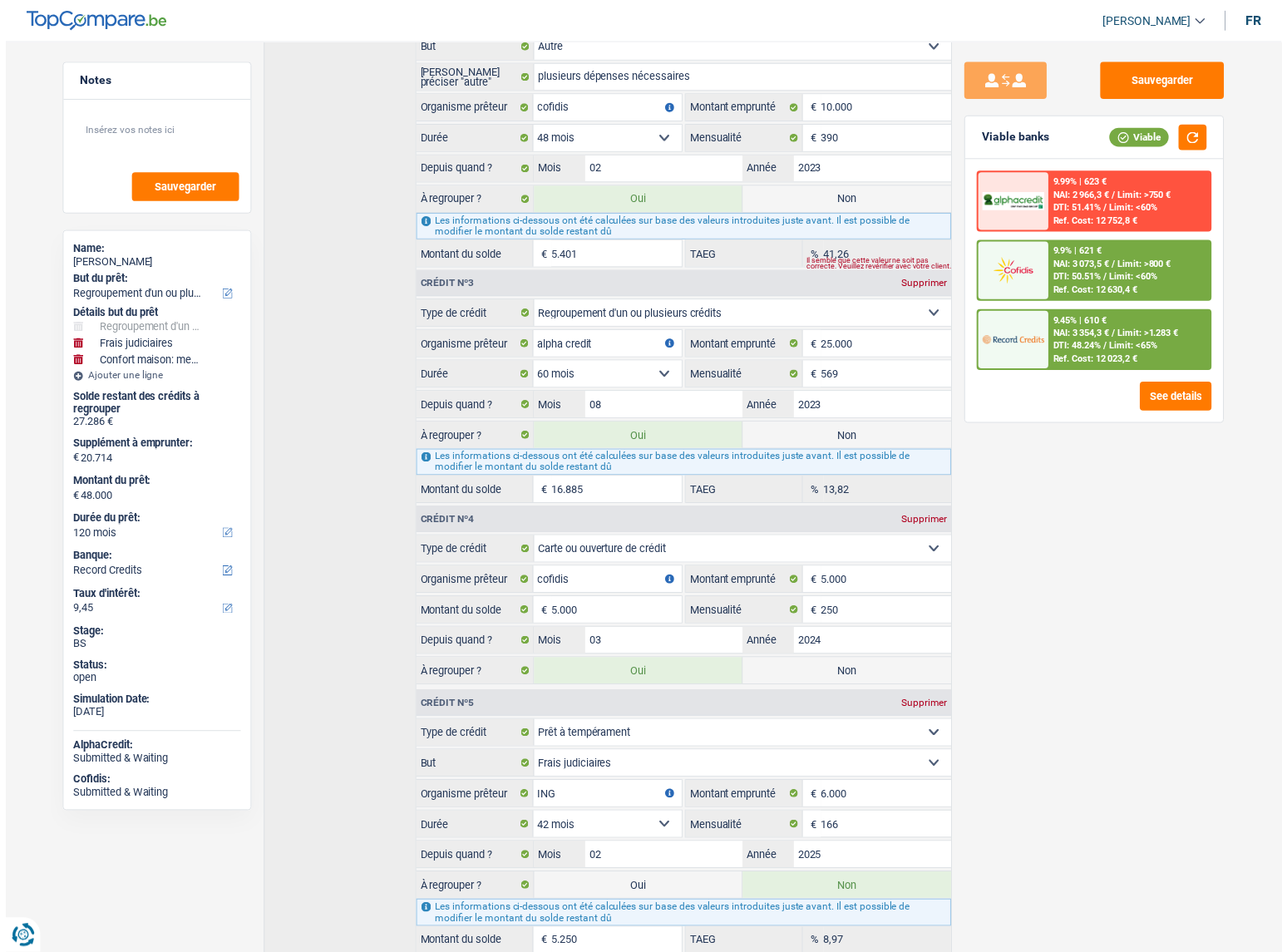
scroll to position [898, 0]
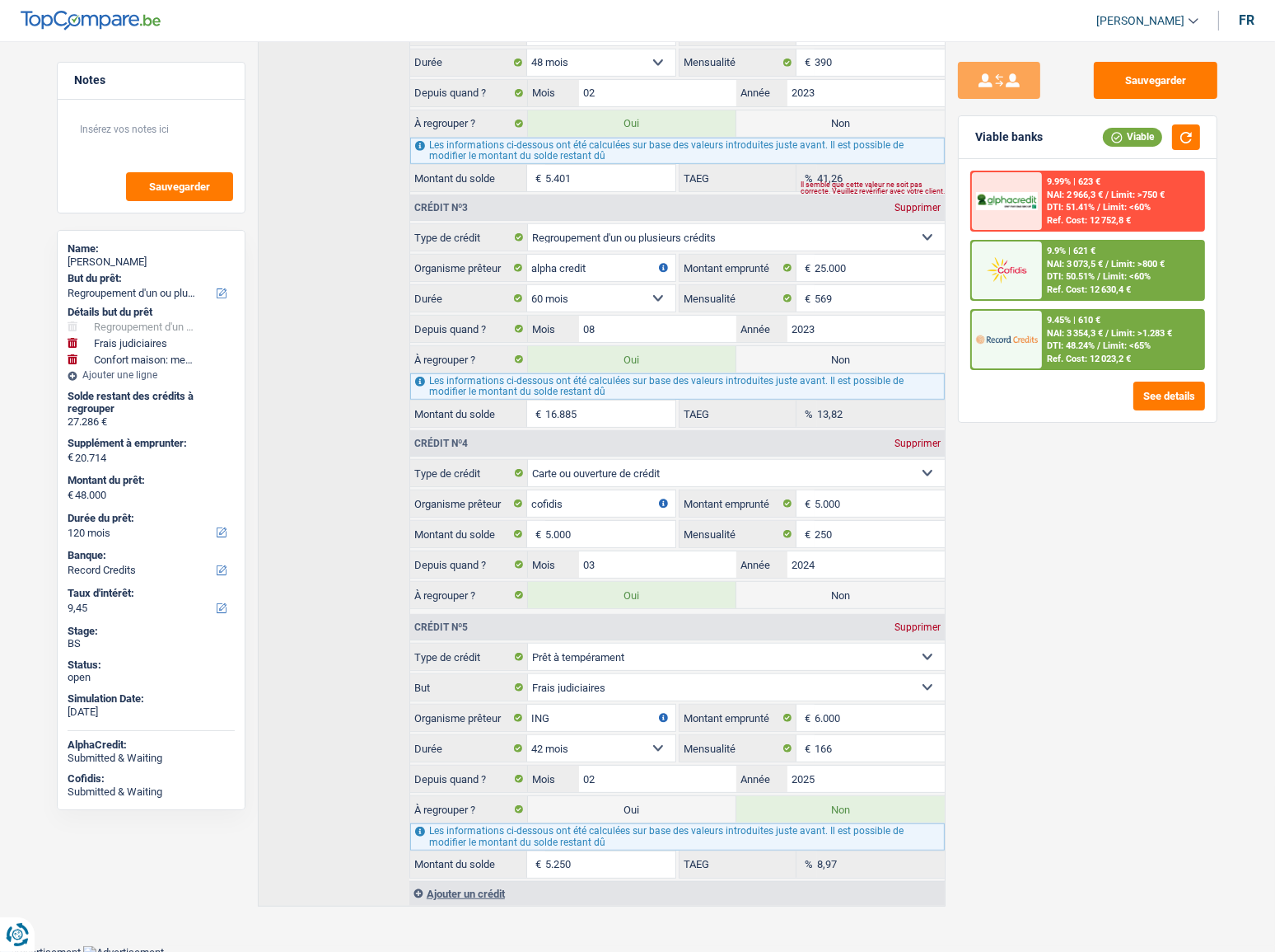
click at [1111, 343] on span "Limit: <65%" at bounding box center [1127, 346] width 47 height 11
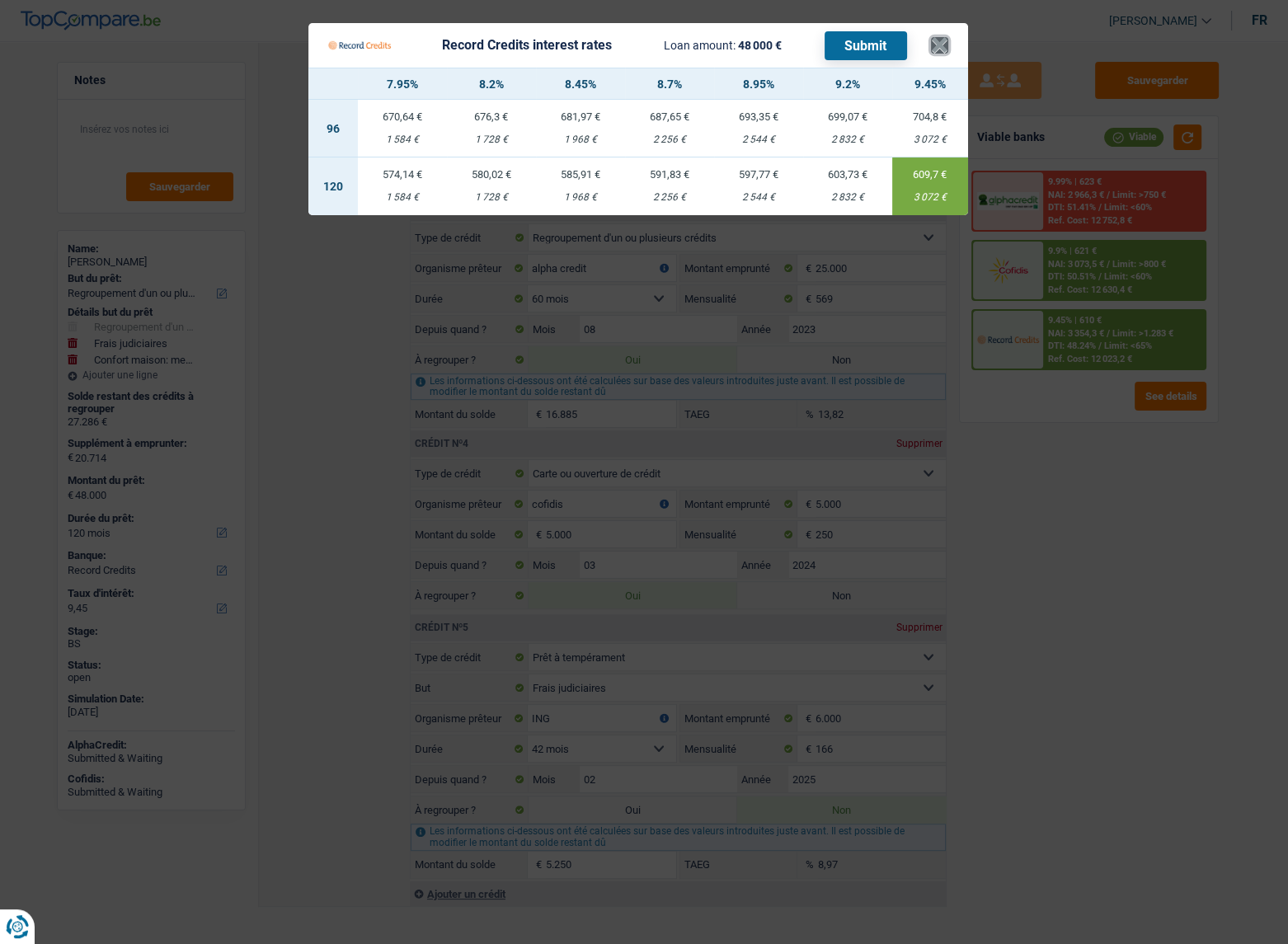
drag, startPoint x: 945, startPoint y: 48, endPoint x: 809, endPoint y: 56, distance: 136.2
click at [944, 48] on button "×" at bounding box center [940, 45] width 18 height 17
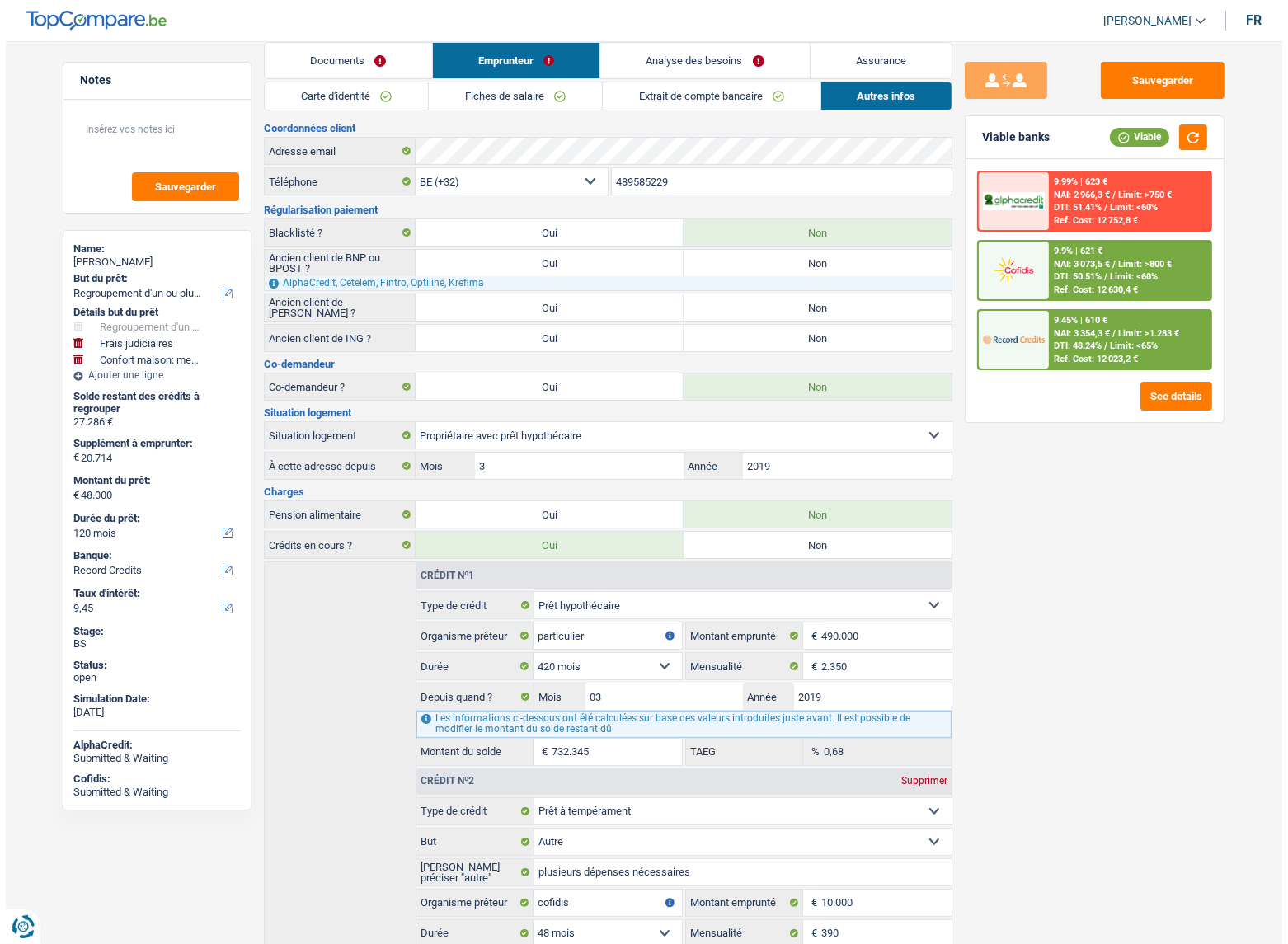
scroll to position [0, 0]
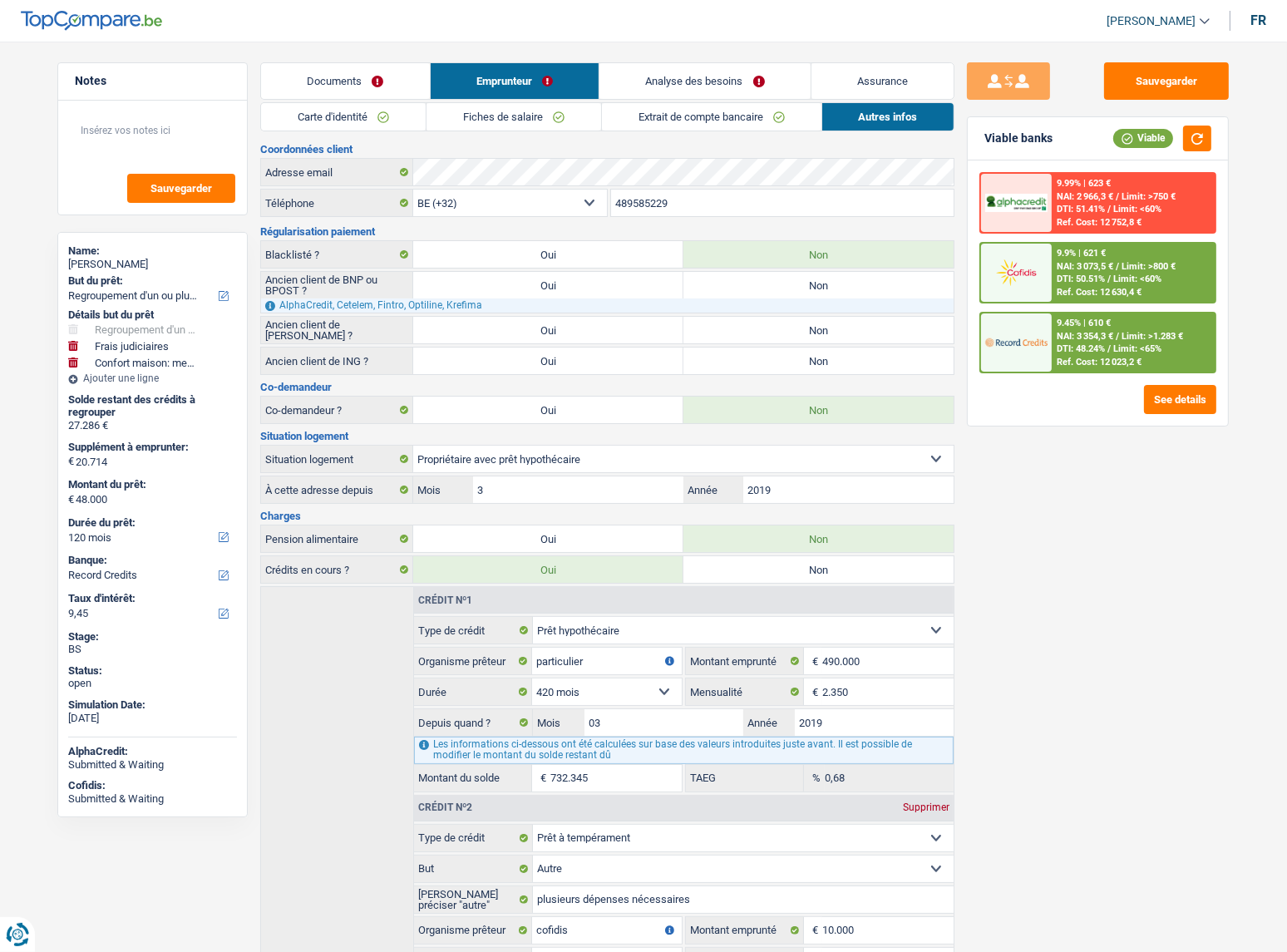
click at [405, 92] on link "Documents" at bounding box center [345, 81] width 168 height 36
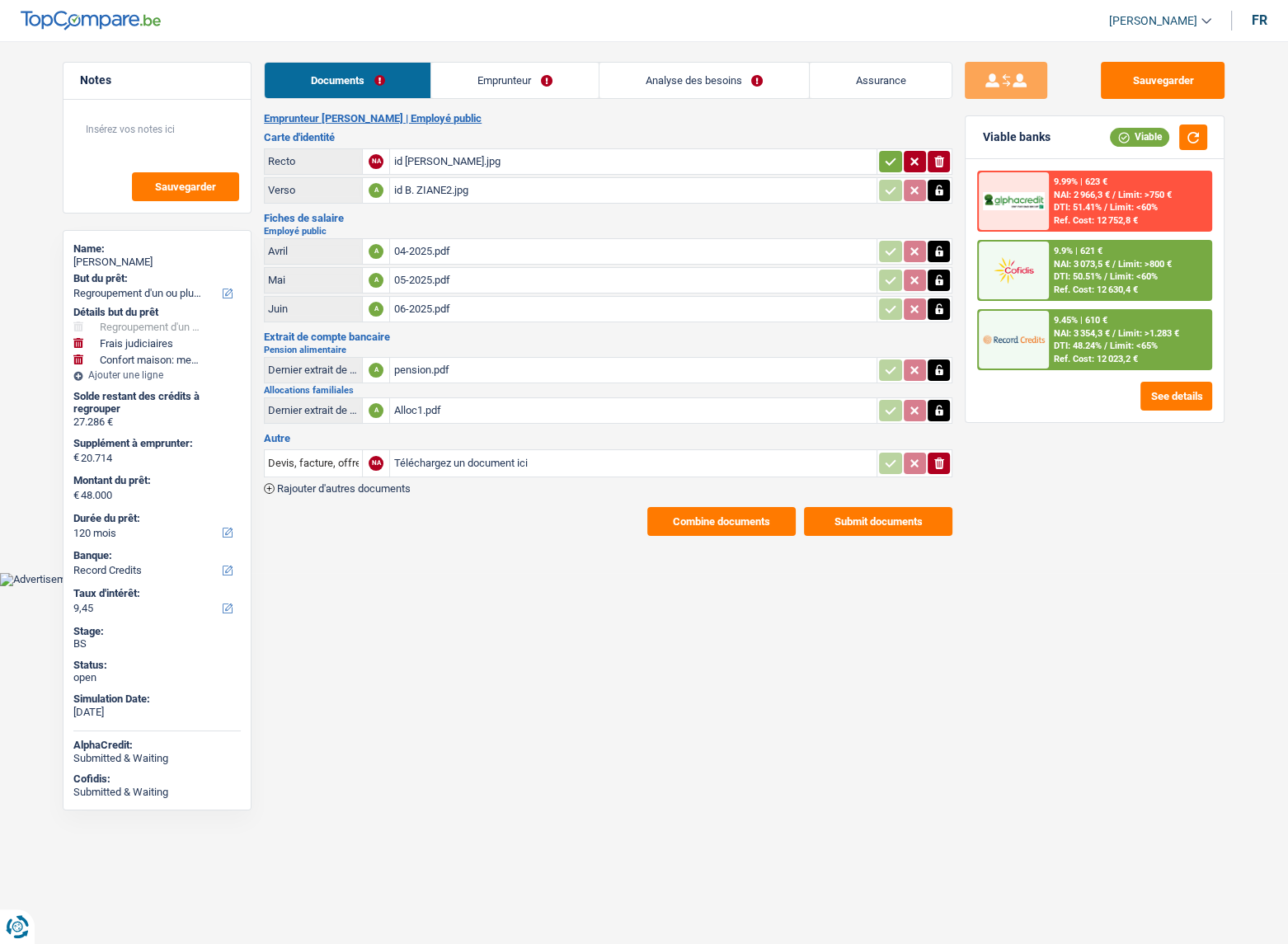
click at [698, 513] on button "Combine documents" at bounding box center [722, 521] width 148 height 29
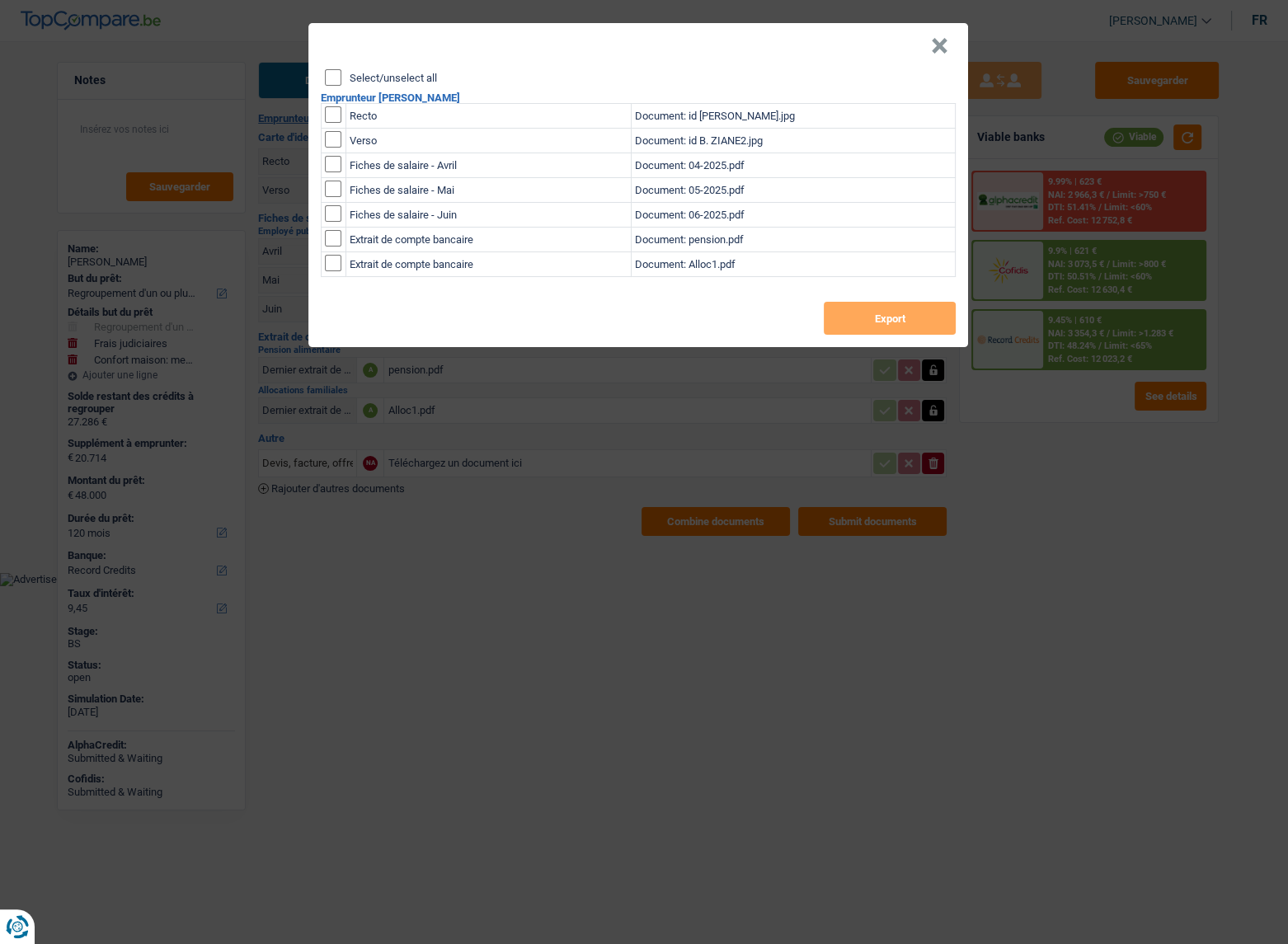
click at [330, 77] on input "Select/unselect all" at bounding box center [333, 77] width 17 height 17
checkbox input "true"
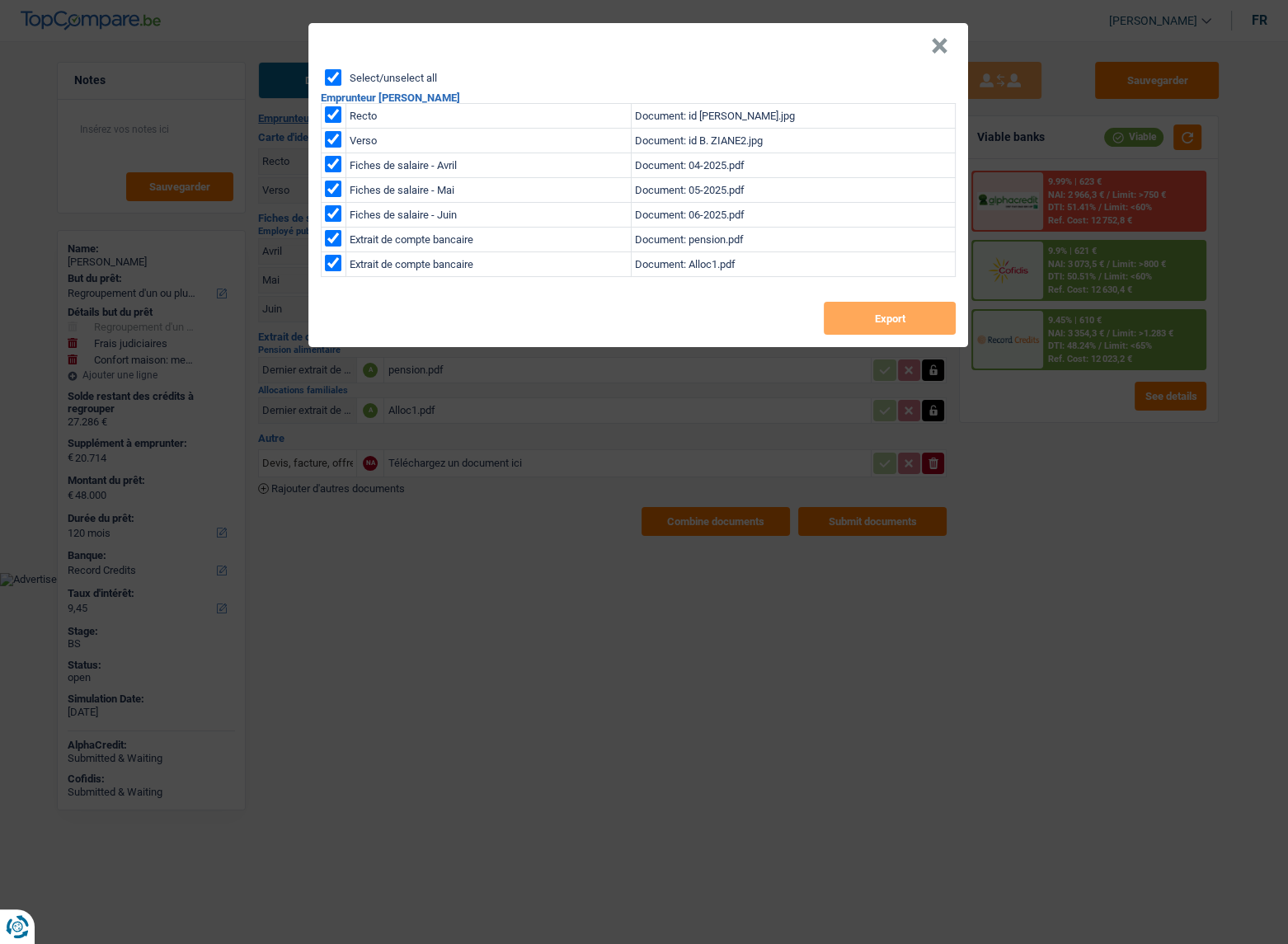
checkbox input "true"
click at [864, 318] on button "Export" at bounding box center [889, 317] width 131 height 33
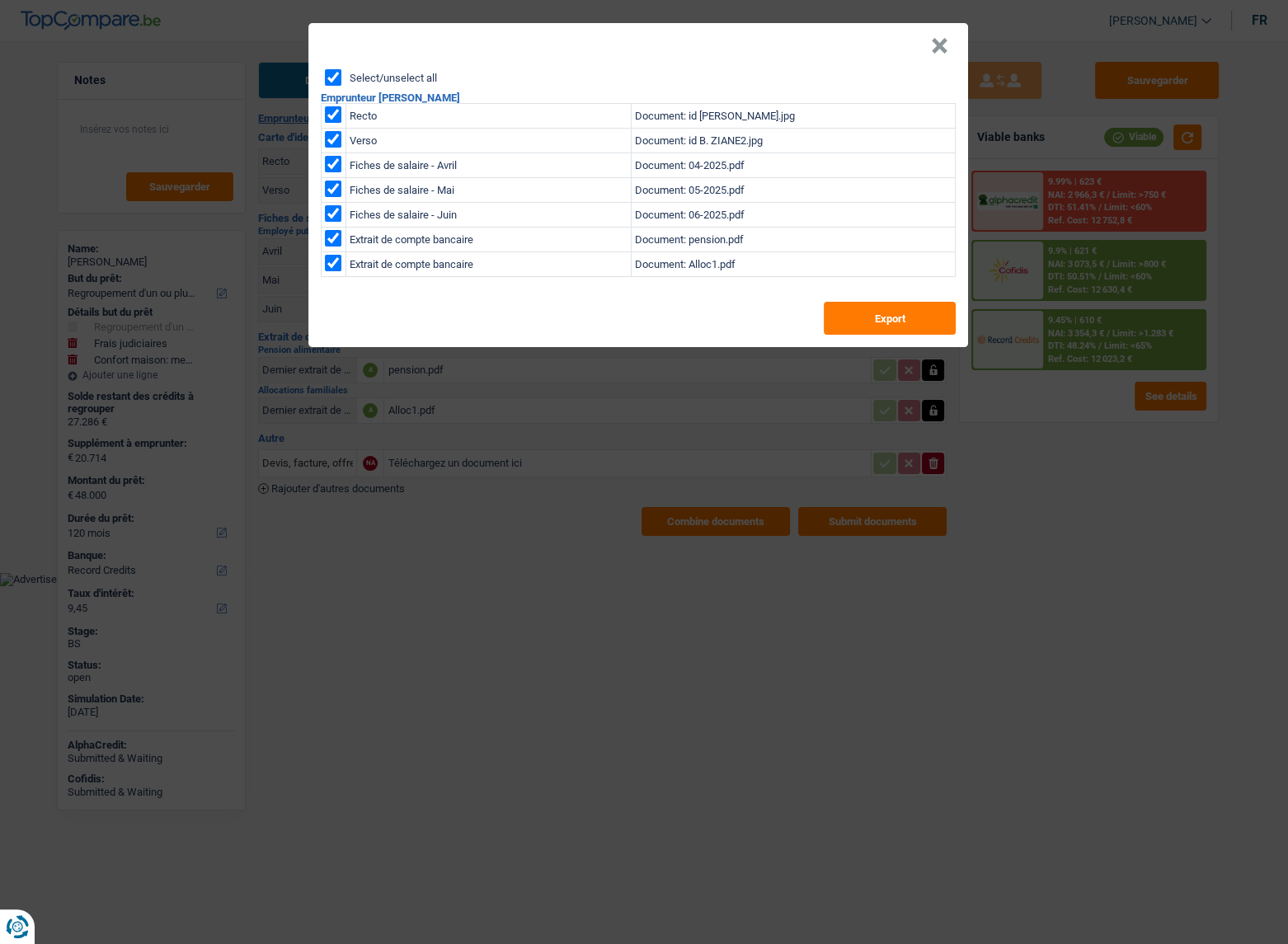
click at [943, 54] on button "×" at bounding box center [940, 45] width 18 height 17
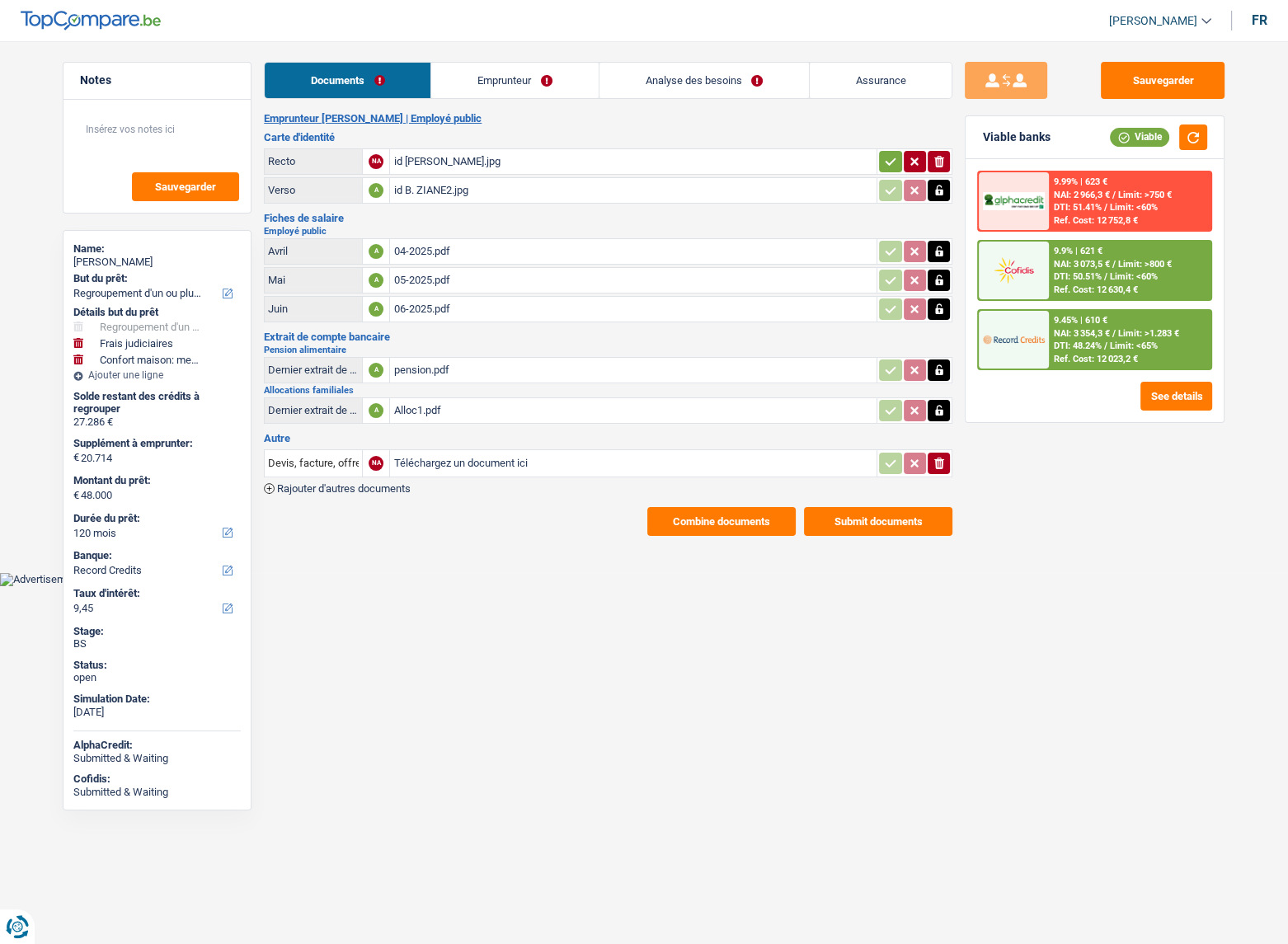
click at [540, 454] on input "Téléchargez un document ici" at bounding box center [634, 463] width 480 height 25
type input "C:\fakepath\file.pdf"
click at [333, 471] on input "Devis, facture, offre, bon de commande" at bounding box center [313, 463] width 91 height 27
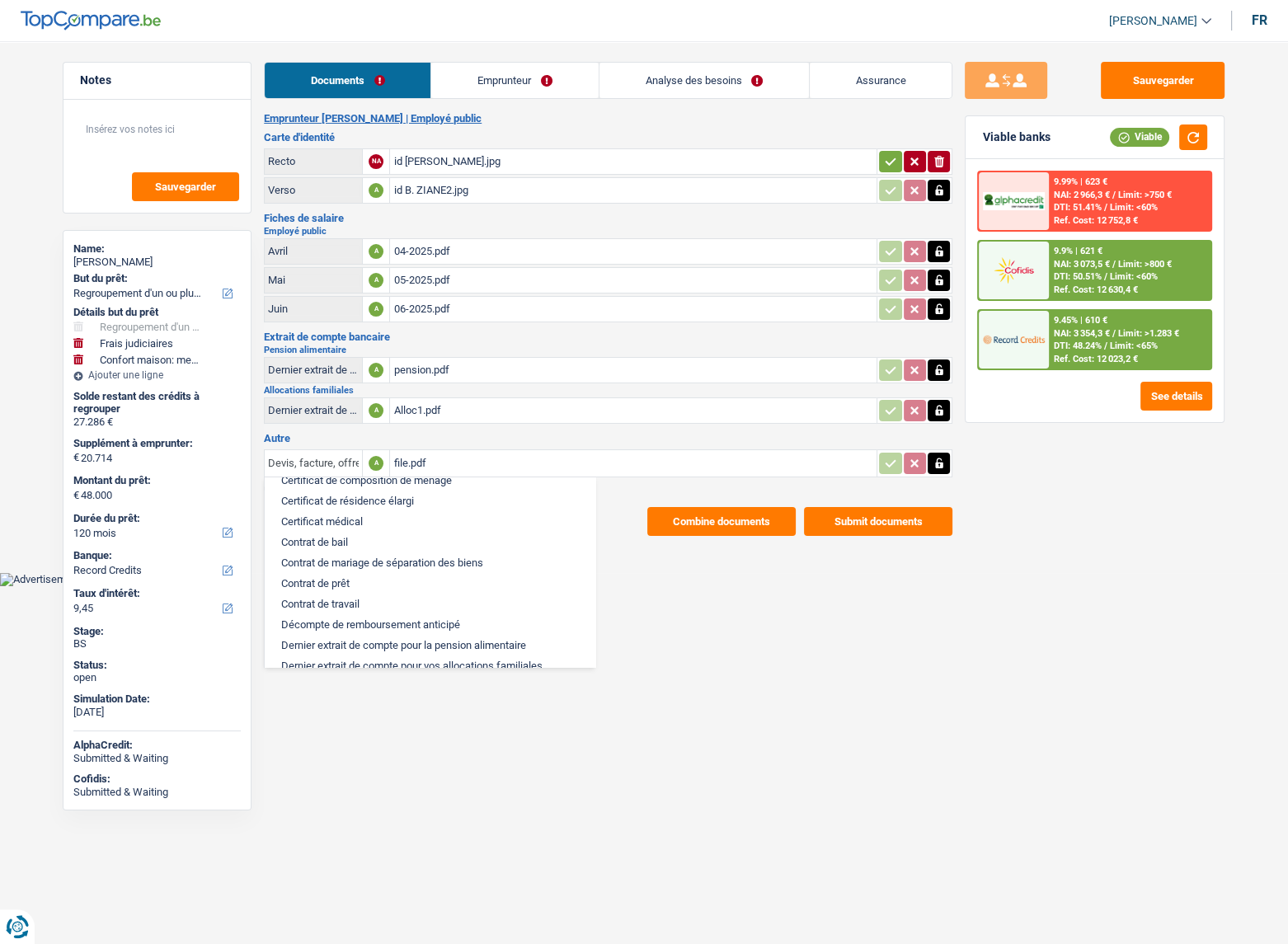
scroll to position [188, 0]
click at [422, 646] on li "Décompte de remboursement anticipé" at bounding box center [430, 638] width 314 height 21
type input "Décompte de remboursement anticipé"
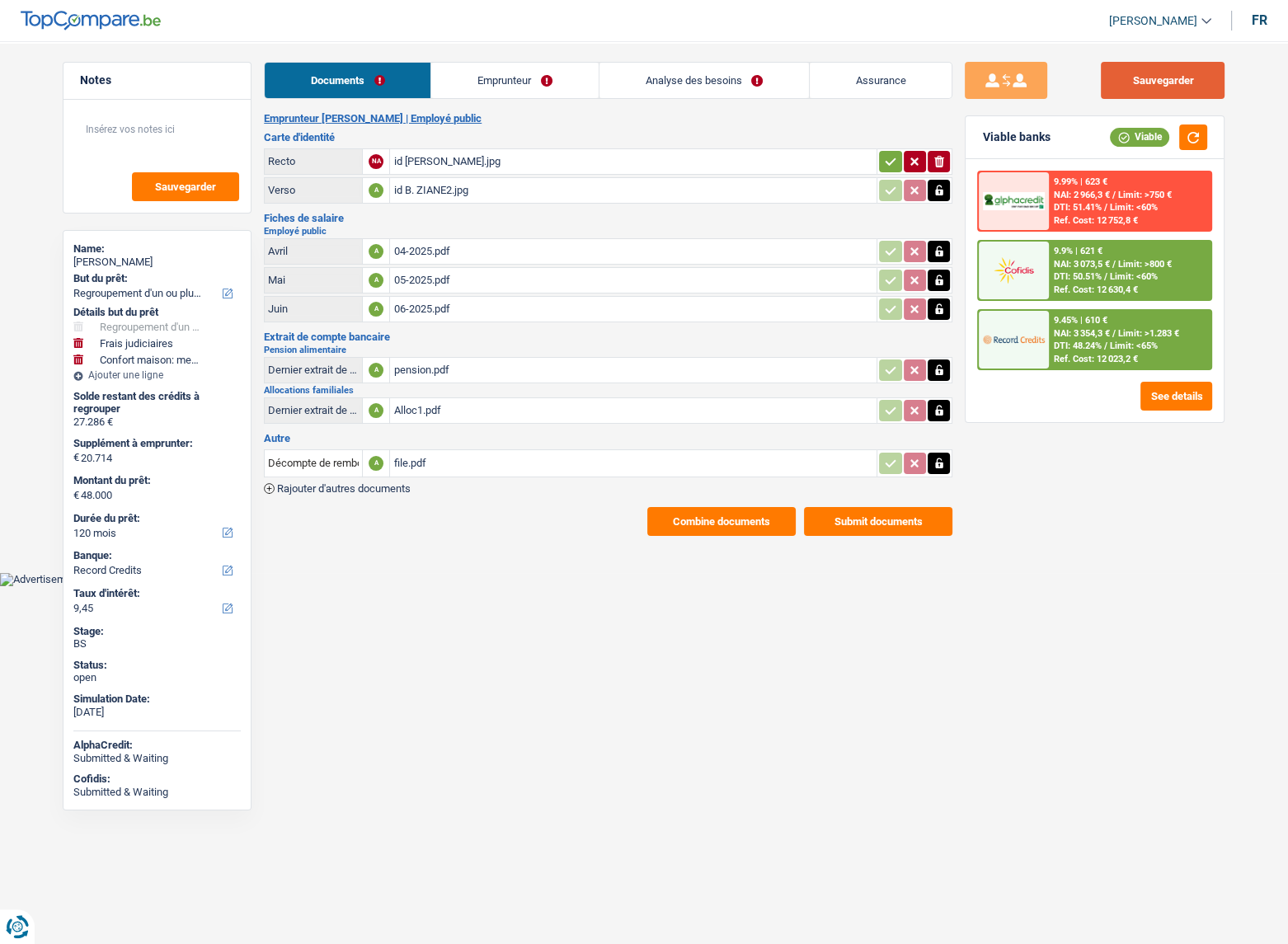
click at [1134, 82] on button "Sauvegarder" at bounding box center [1162, 81] width 124 height 38
click at [1211, 129] on div "Viable banks Viable" at bounding box center [1094, 137] width 258 height 43
click at [1192, 136] on button "button" at bounding box center [1193, 137] width 28 height 26
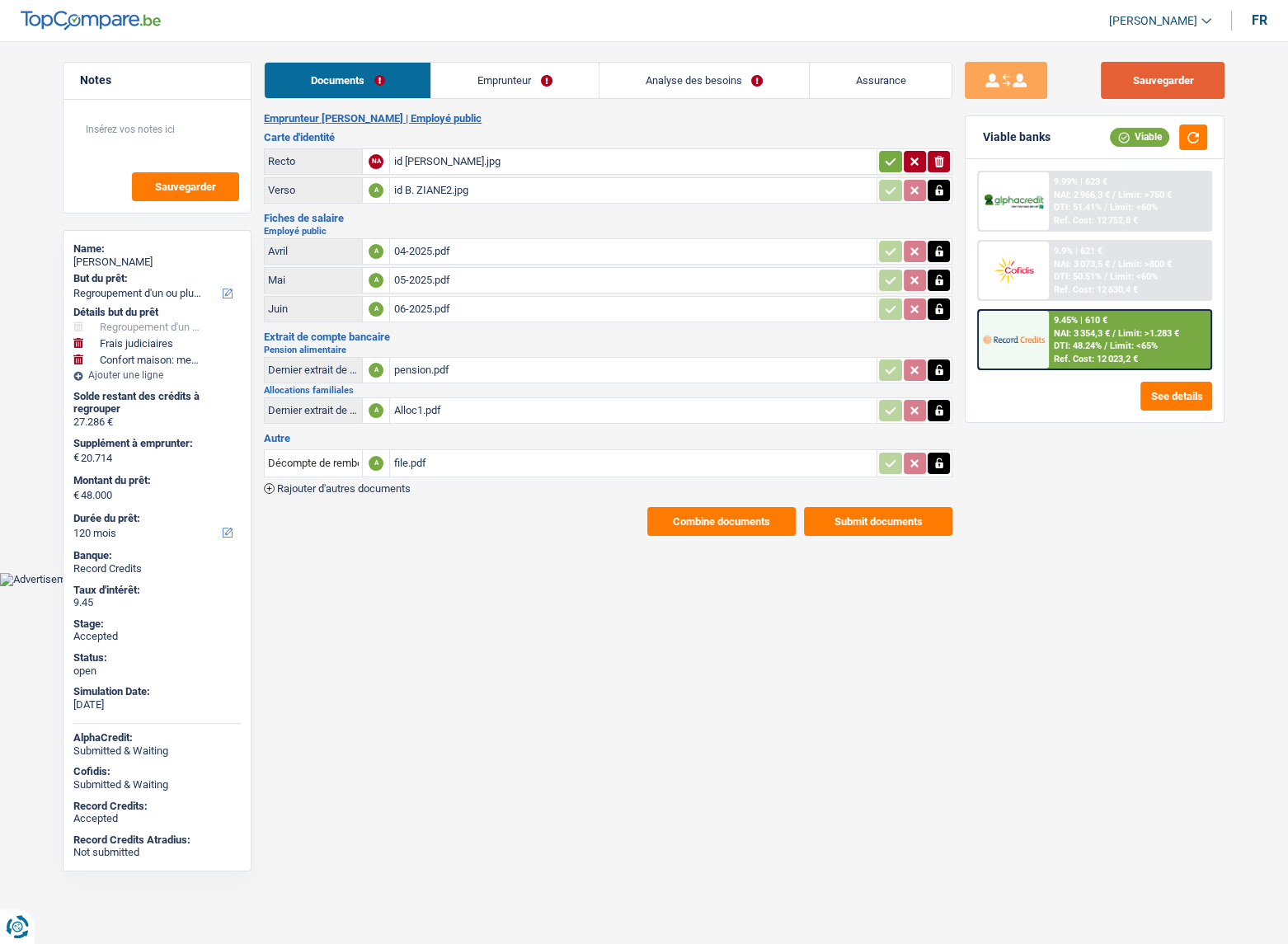
click at [1122, 78] on button "Sauvegarder" at bounding box center [1162, 81] width 124 height 38
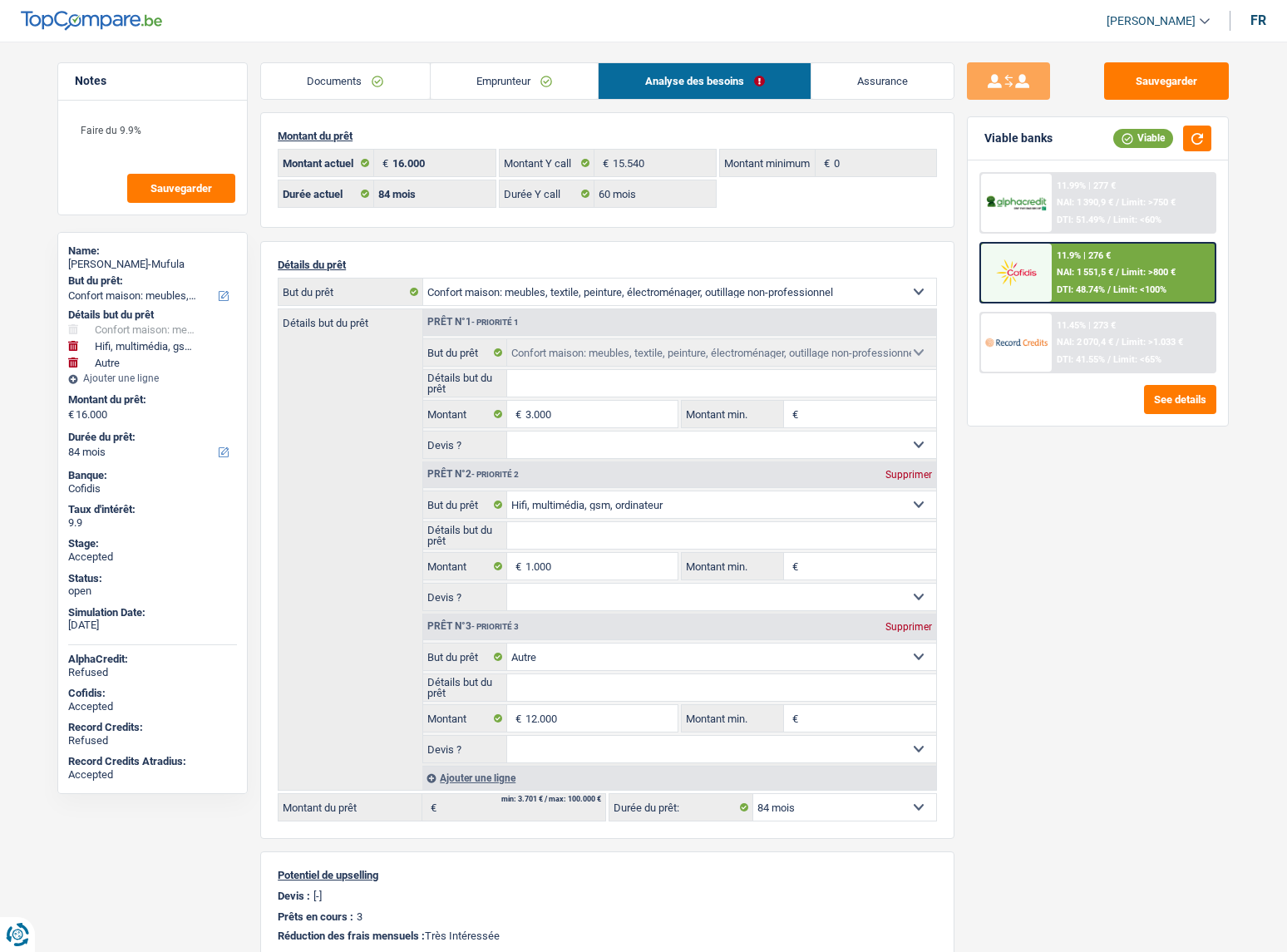
select select "household"
select select "tech"
select select "other"
select select "84"
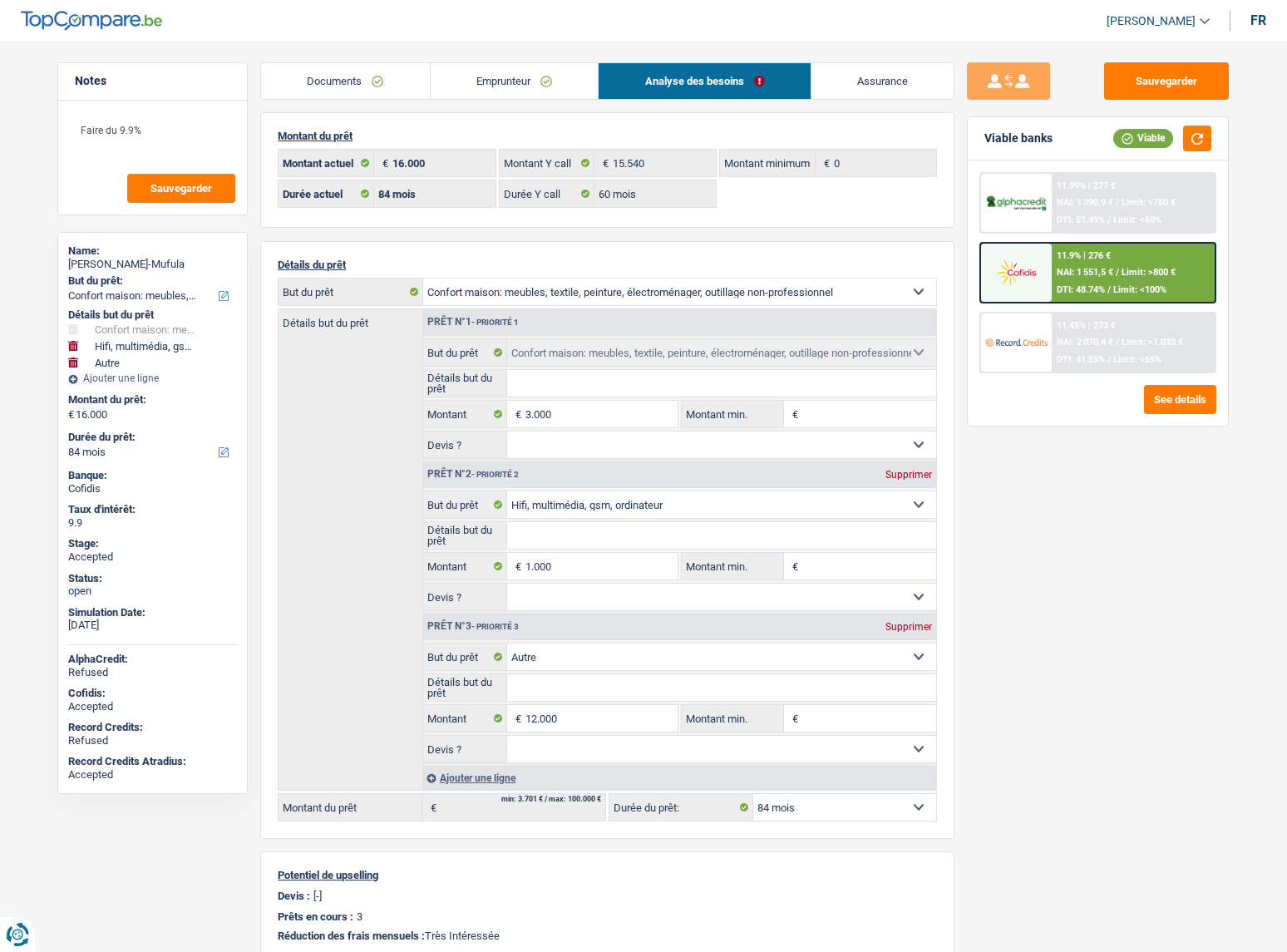
select select "84"
select select "60"
select select "household"
select select "tech"
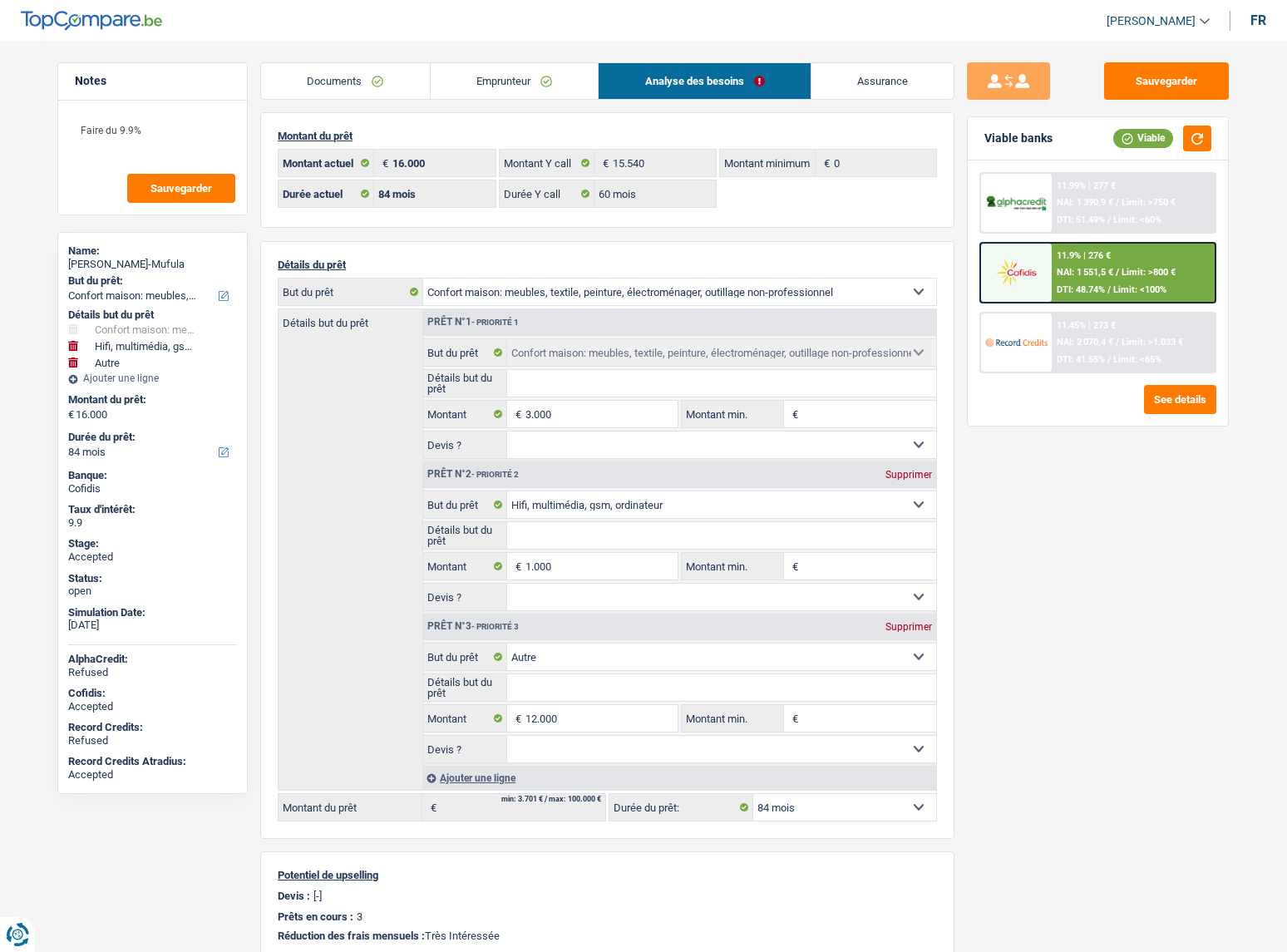
select select "other"
select select "84"
click at [357, 96] on link "Documents" at bounding box center [345, 81] width 168 height 36
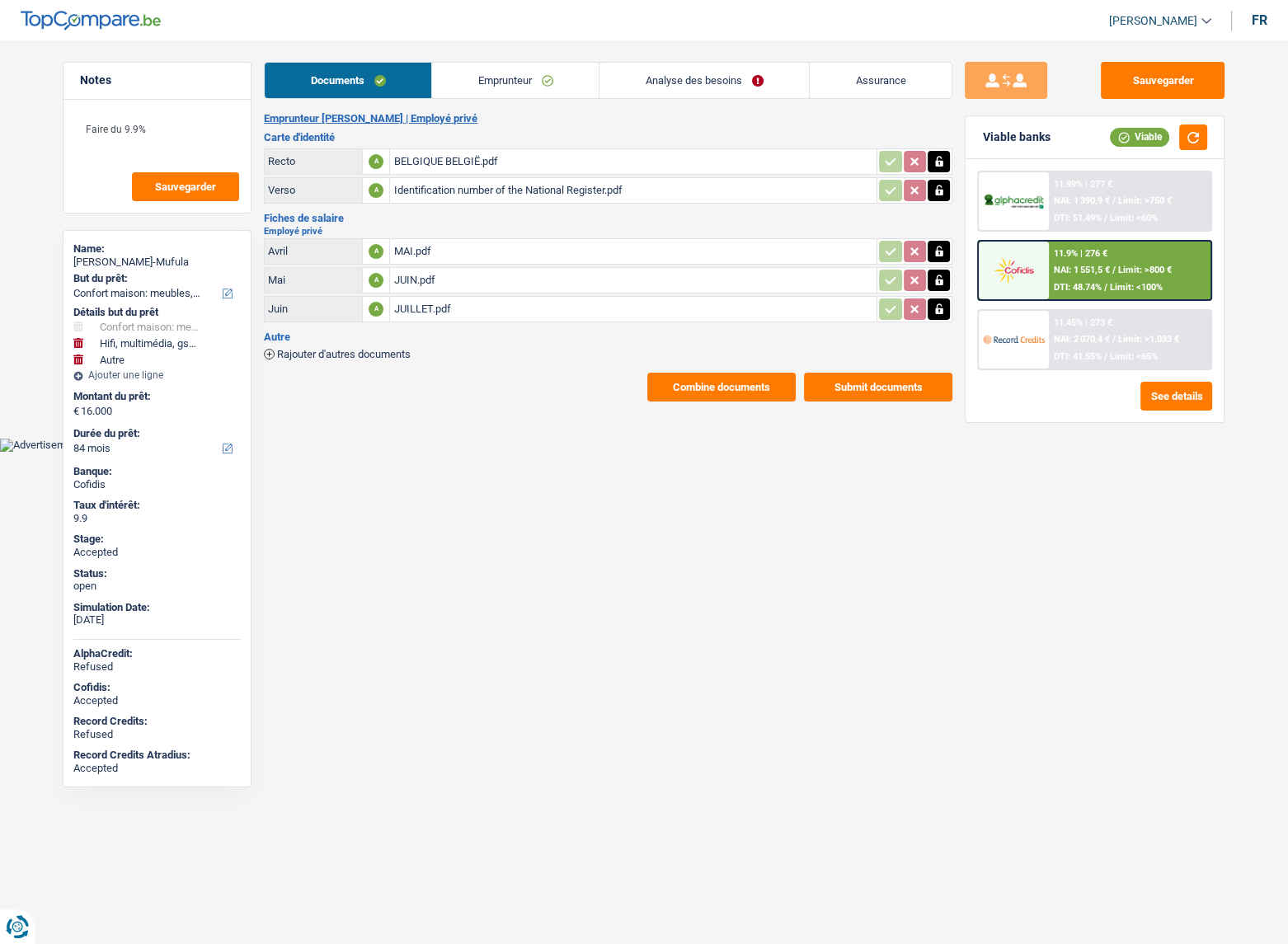
click at [405, 170] on div "BELGIQUE BELGIË.pdf" at bounding box center [634, 161] width 480 height 25
click at [1091, 352] on span "DTI: 41.55%" at bounding box center [1077, 356] width 47 height 11
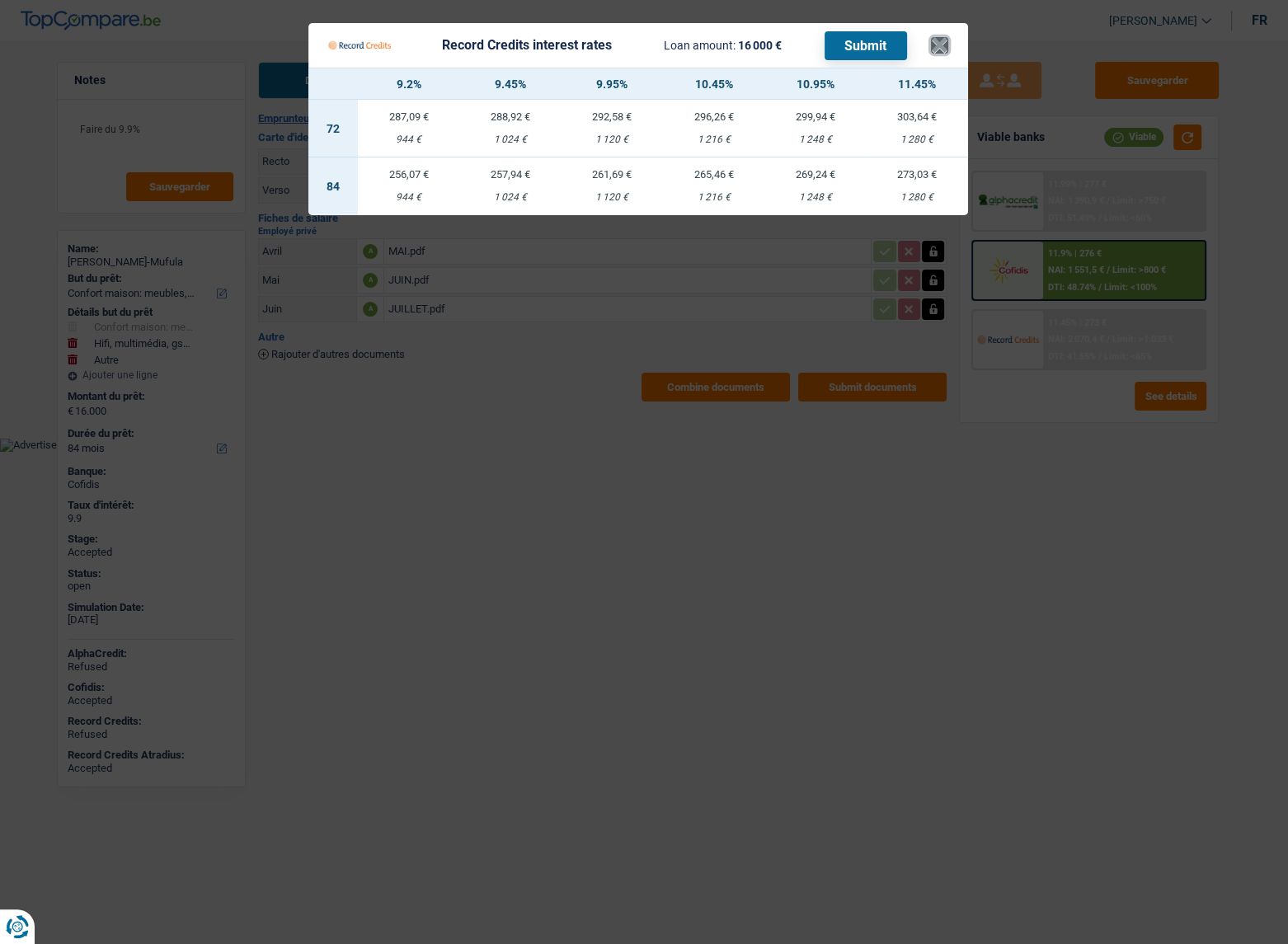
click at [935, 38] on button "×" at bounding box center [940, 45] width 18 height 17
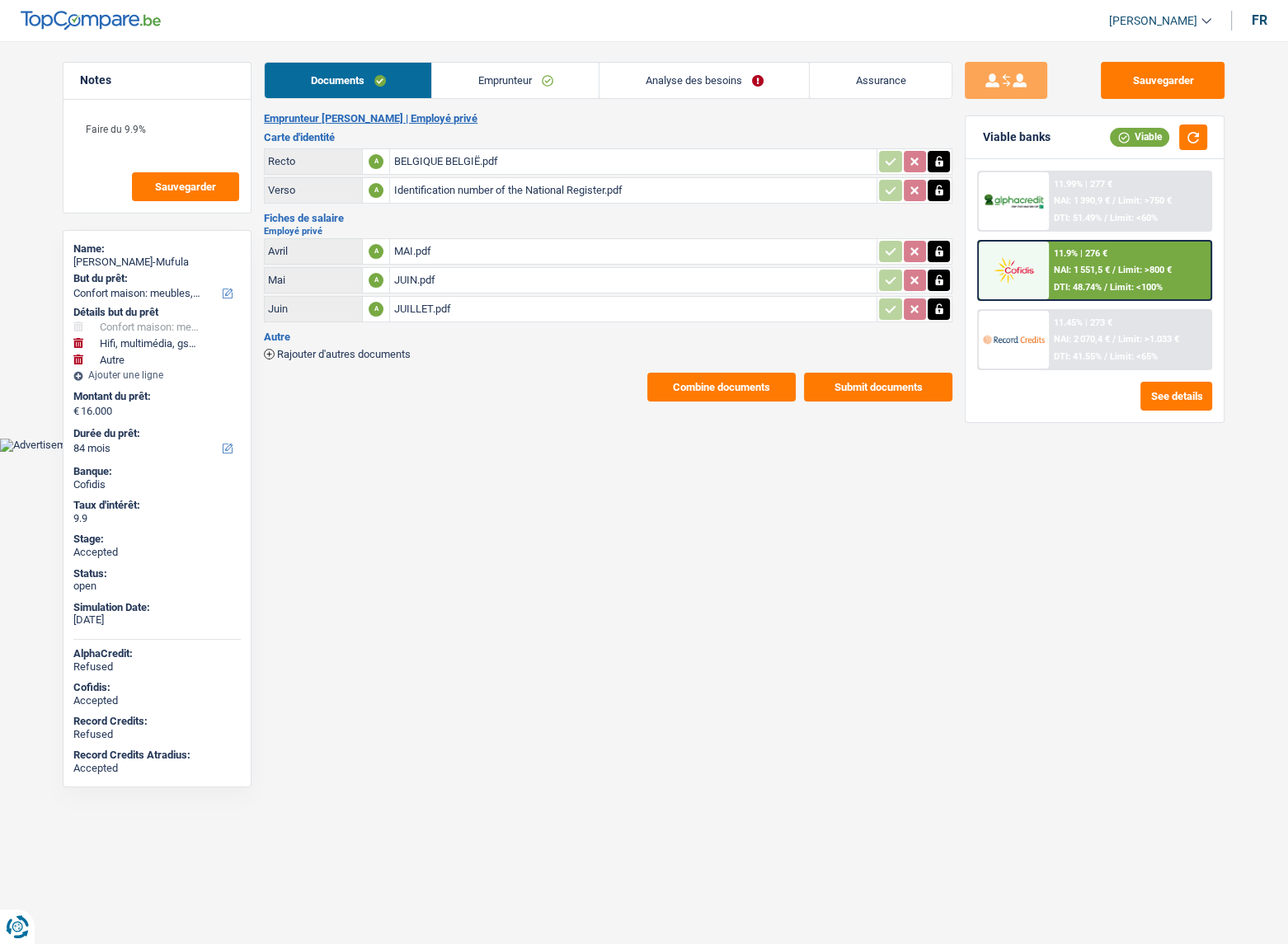
click at [702, 373] on button "Combine documents" at bounding box center [722, 386] width 148 height 29
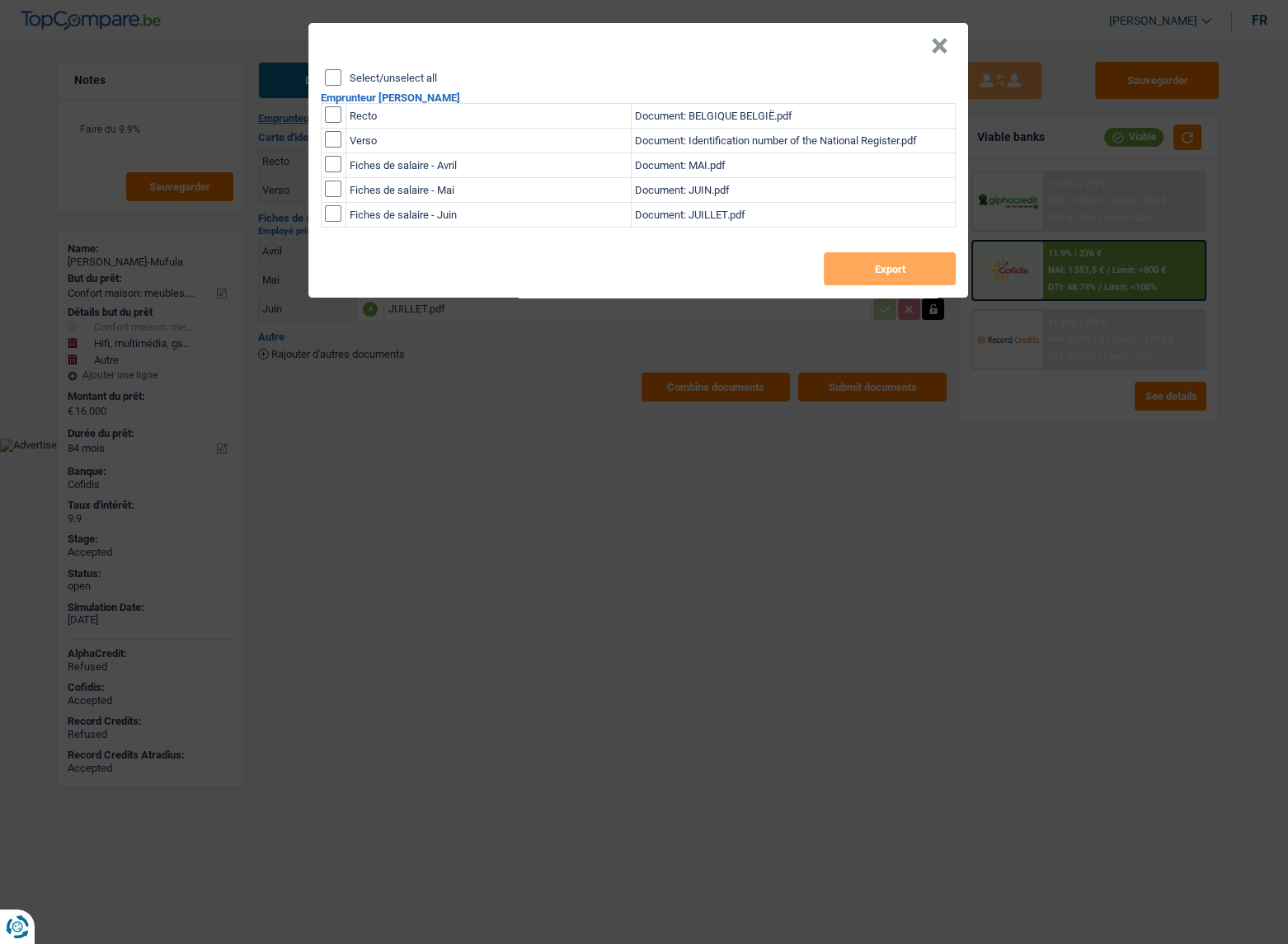
click at [325, 85] on input "Select/unselect all" at bounding box center [333, 77] width 17 height 17
checkbox input "true"
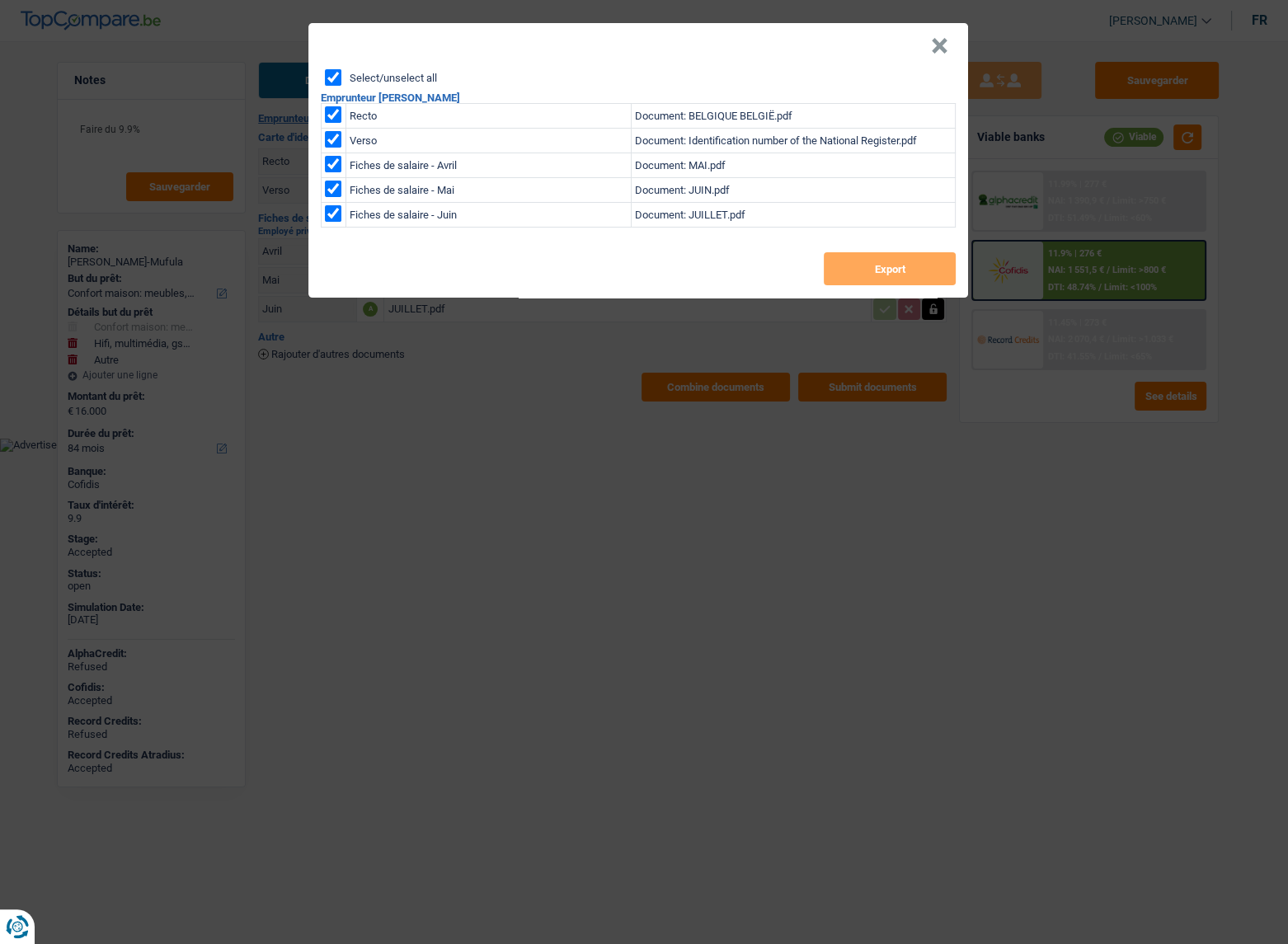
checkbox input "true"
click at [883, 274] on button "Export" at bounding box center [889, 268] width 131 height 33
click at [933, 48] on button "×" at bounding box center [940, 45] width 18 height 17
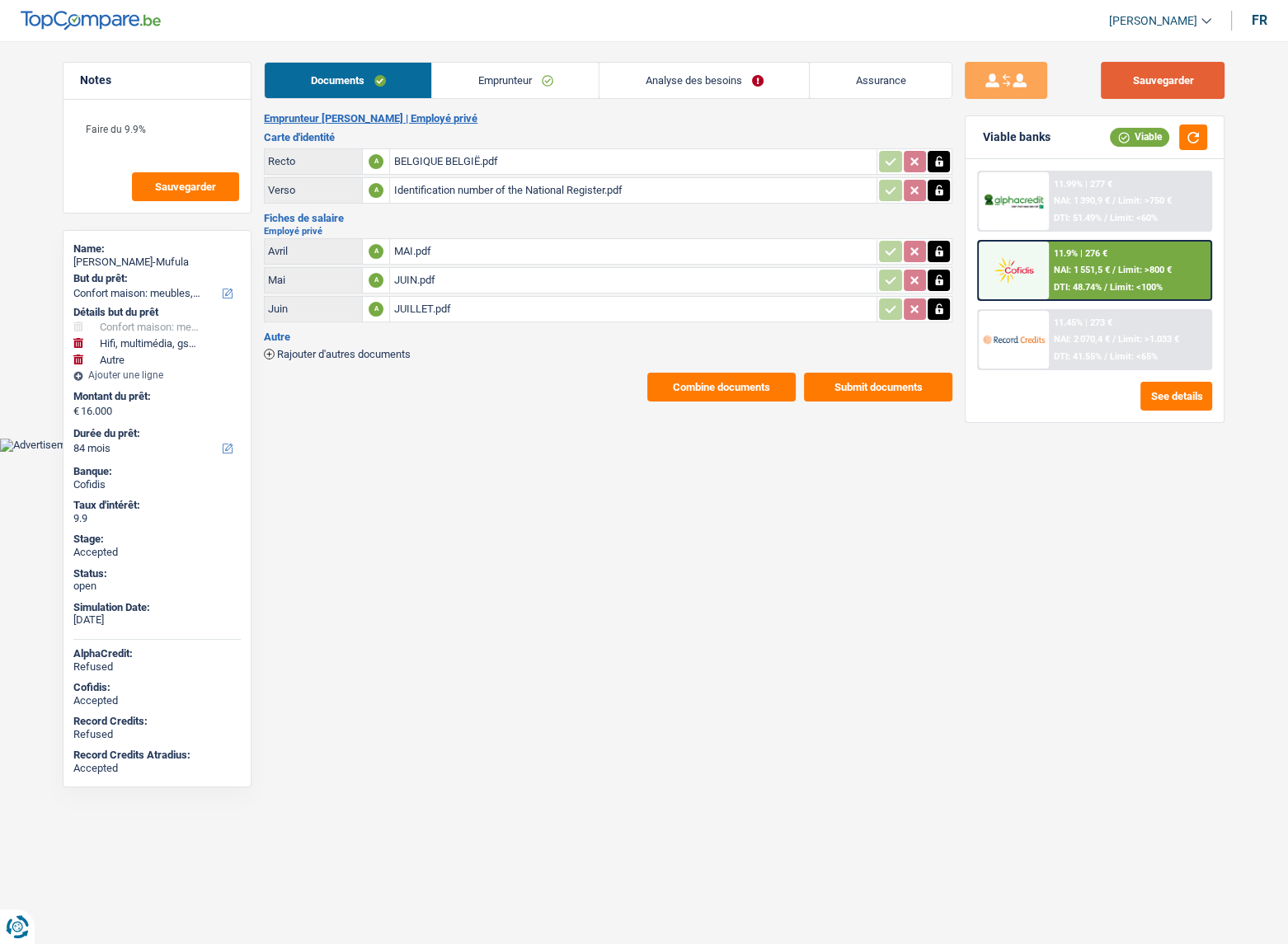
click at [1155, 82] on button "Sauvegarder" at bounding box center [1162, 81] width 124 height 38
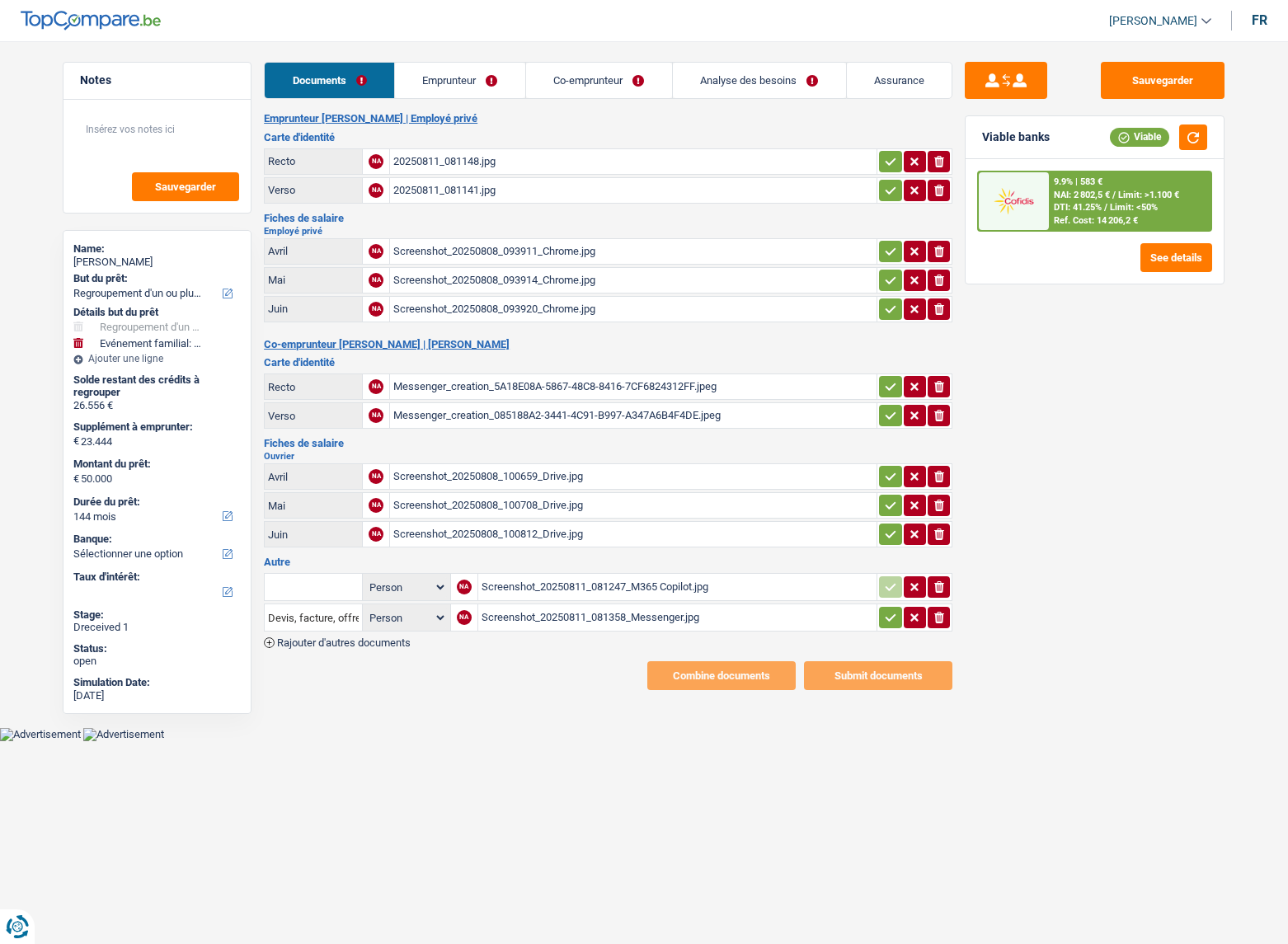
select select "refinancing"
select select "familyEvent"
select select "144"
drag, startPoint x: 888, startPoint y: 156, endPoint x: 893, endPoint y: 184, distance: 28.4
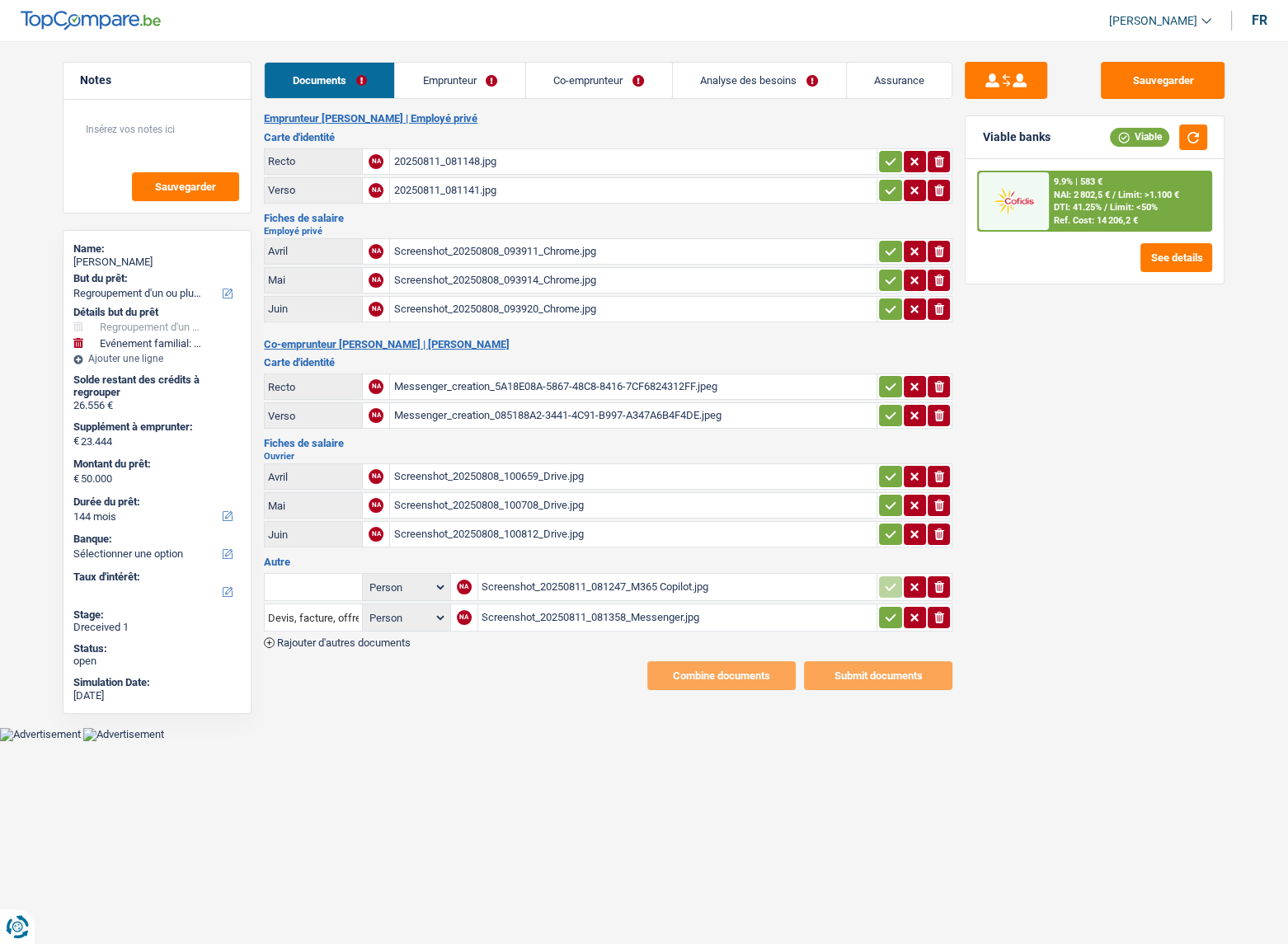
click at [888, 157] on icon "button" at bounding box center [890, 161] width 13 height 17
click at [893, 184] on icon "button" at bounding box center [890, 190] width 13 height 17
click at [531, 183] on div "20250811_081141.jpg" at bounding box center [634, 190] width 480 height 25
click at [478, 161] on div "20250811_081148.jpg" at bounding box center [634, 161] width 480 height 25
click at [576, 248] on div "Screenshot_20250808_093911_Chrome.jpg" at bounding box center [634, 251] width 480 height 25
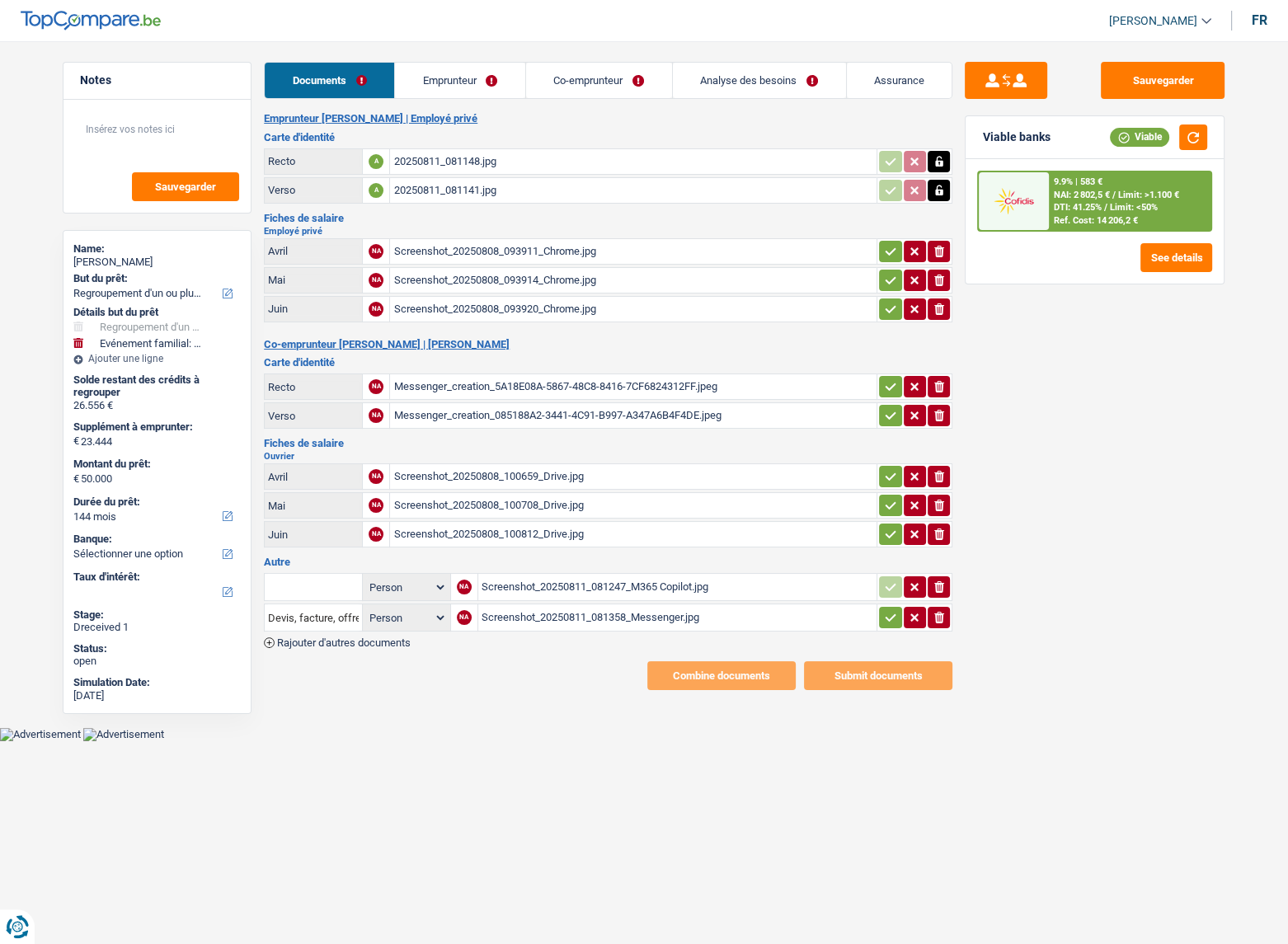
click at [882, 251] on td "ionicons-v5-e" at bounding box center [914, 251] width 76 height 27
drag, startPoint x: 883, startPoint y: 253, endPoint x: 885, endPoint y: 273, distance: 20.1
click at [884, 255] on icon "button" at bounding box center [890, 251] width 13 height 17
drag, startPoint x: 885, startPoint y: 273, endPoint x: 891, endPoint y: 296, distance: 23.8
click at [886, 278] on icon "button" at bounding box center [890, 280] width 13 height 17
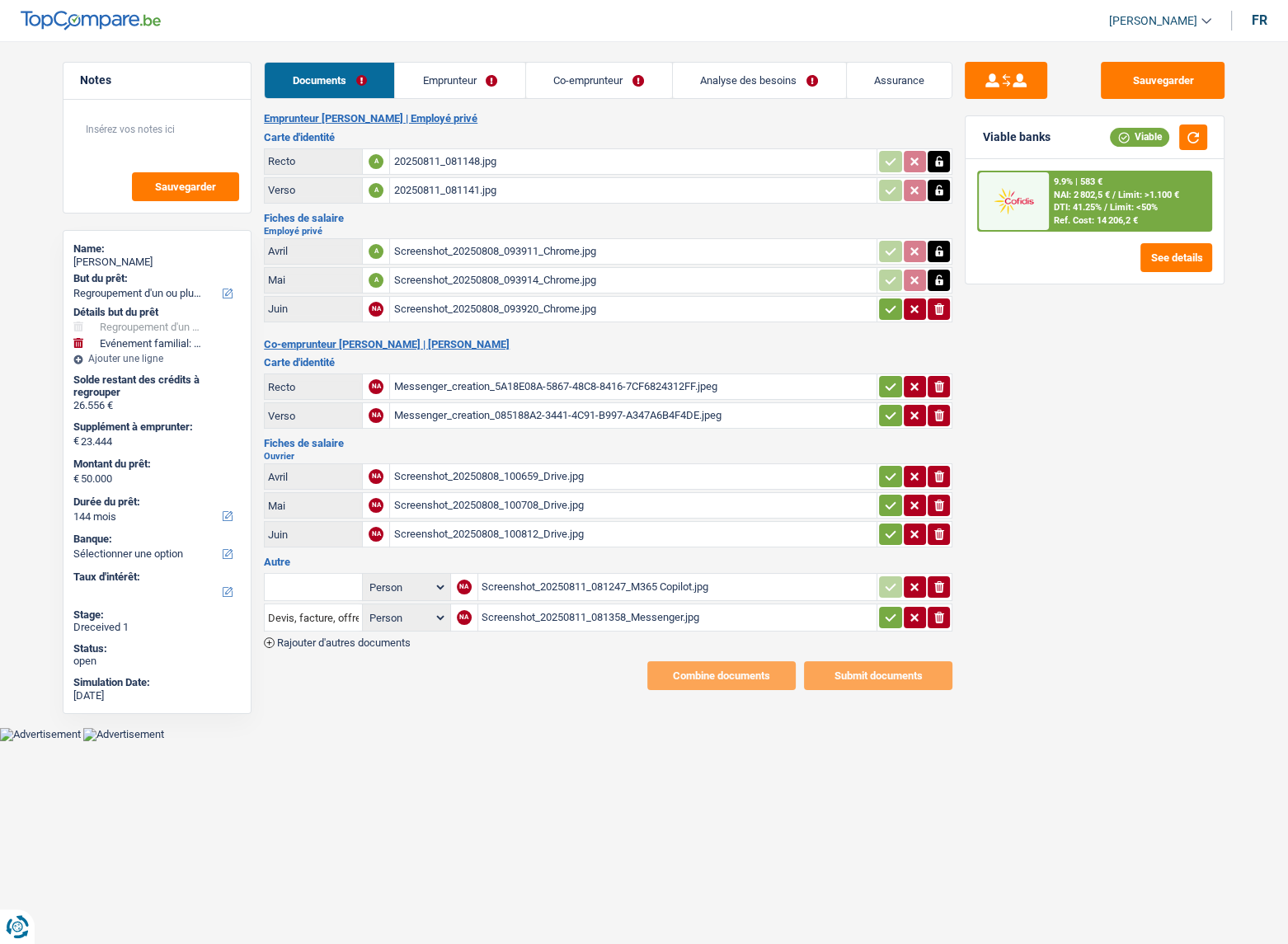
click at [891, 303] on icon "button" at bounding box center [890, 308] width 13 height 17
click at [736, 381] on div "Messenger_creation_5A18E08A-5867-48C8-8416-7CF6824312FF.jpeg" at bounding box center [634, 386] width 480 height 25
click at [637, 411] on div "Messenger_creation_085188A2-3441-4C91-B997-A347A6B4F4DE.jpeg" at bounding box center [634, 415] width 480 height 25
drag, startPoint x: 886, startPoint y: 381, endPoint x: 889, endPoint y: 393, distance: 12.4
click at [888, 384] on icon "button" at bounding box center [890, 386] width 13 height 17
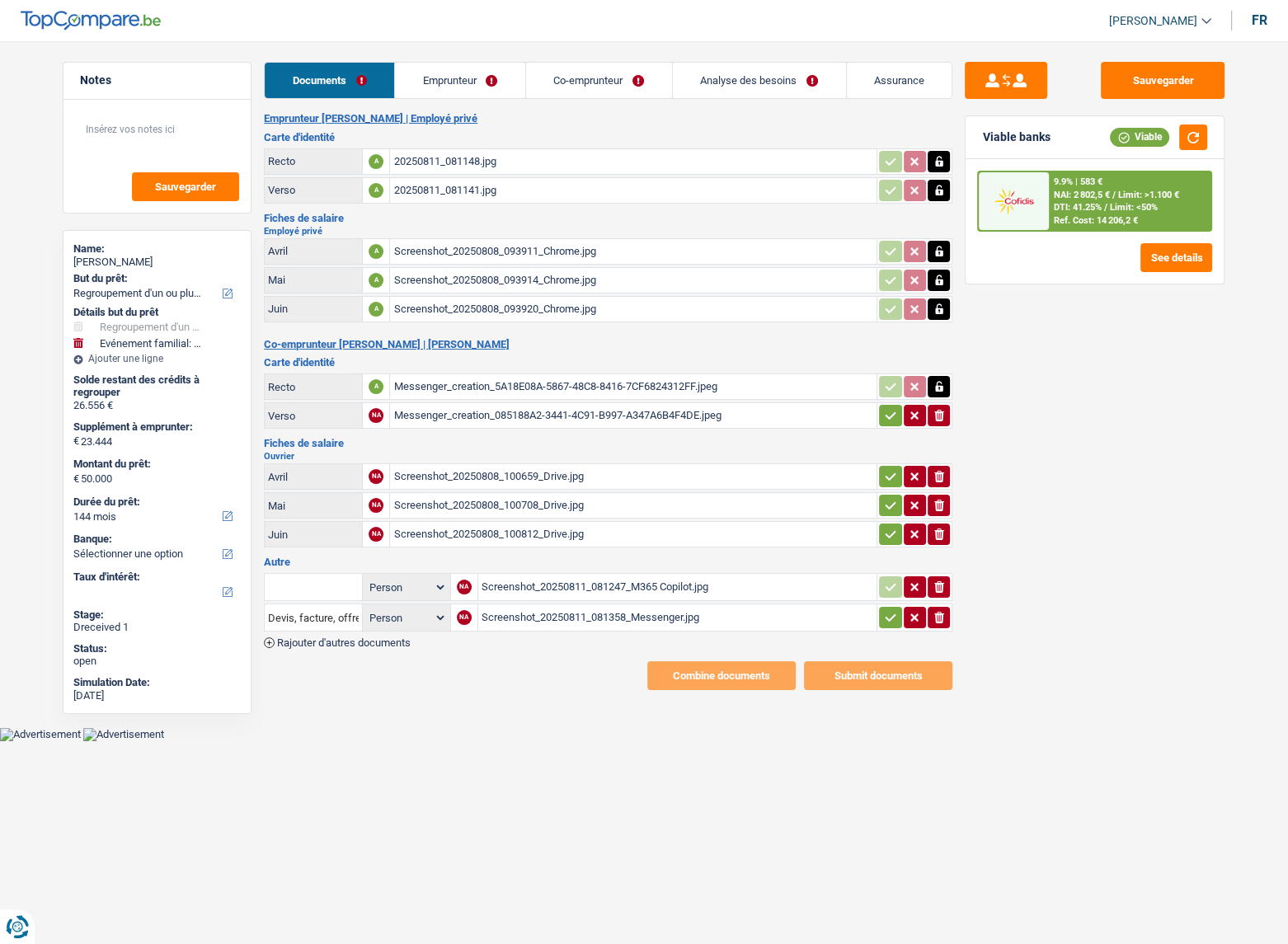
click at [889, 410] on icon "button" at bounding box center [890, 415] width 13 height 17
click at [634, 456] on h2 "Ouvrier" at bounding box center [608, 456] width 689 height 9
click at [620, 473] on div "Screenshot_20250808_100659_Drive.jpg" at bounding box center [634, 476] width 480 height 25
click at [574, 503] on div "Screenshot_20250808_100708_Drive.jpg" at bounding box center [634, 505] width 480 height 25
click at [604, 522] on div "Screenshot_20250808_100812_Drive.jpg" at bounding box center [634, 534] width 480 height 25
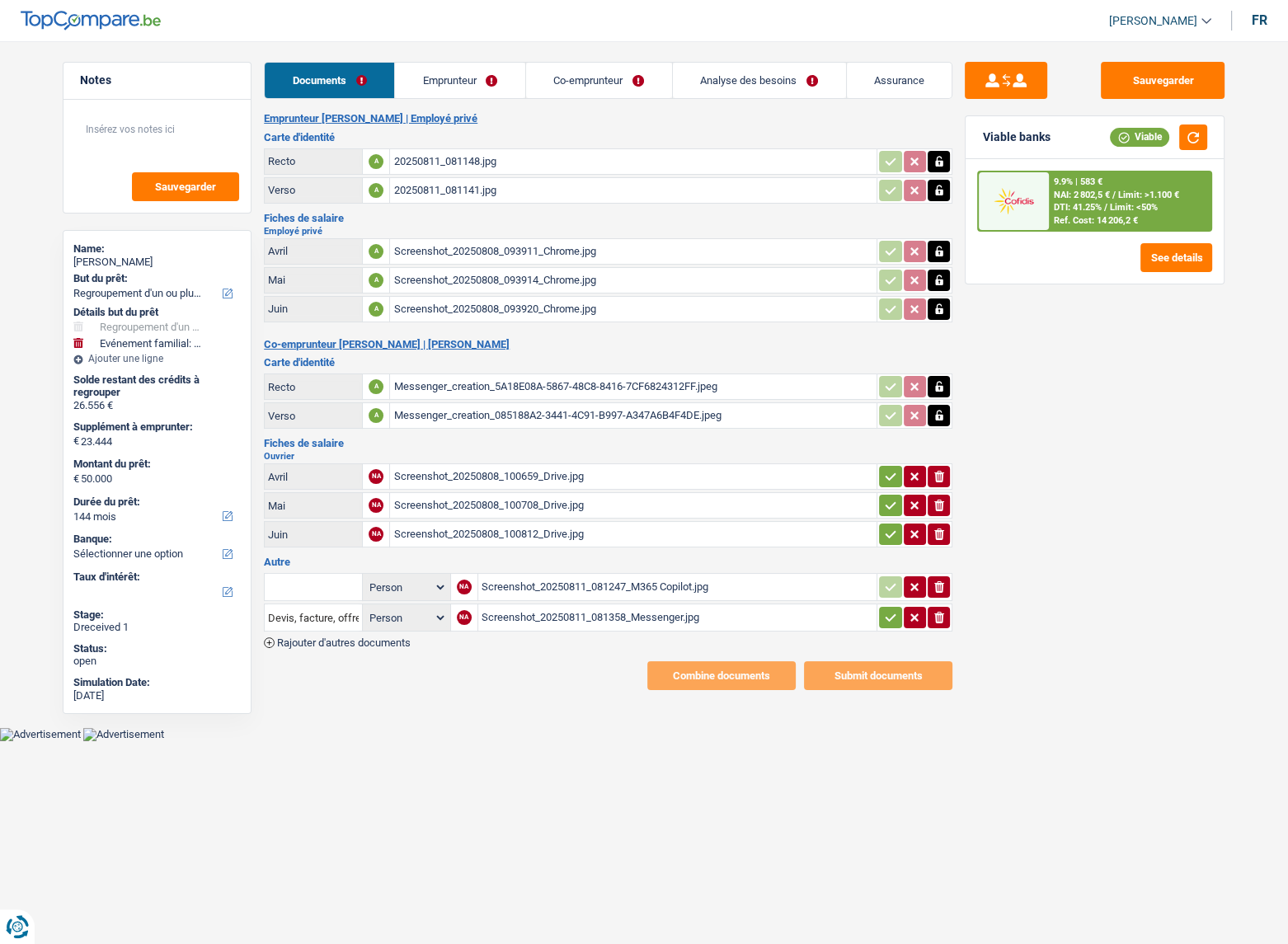
click at [610, 579] on div "Screenshot_20250811_081247_M365 Copilot.jpg" at bounding box center [677, 586] width 392 height 25
click at [589, 616] on div "Screenshot_20250811_081358_Messenger.jpg" at bounding box center [677, 617] width 392 height 25
click at [894, 609] on icon "button" at bounding box center [890, 617] width 13 height 17
click at [888, 535] on icon "button" at bounding box center [890, 534] width 13 height 17
drag, startPoint x: 888, startPoint y: 503, endPoint x: 888, endPoint y: 485, distance: 18.0
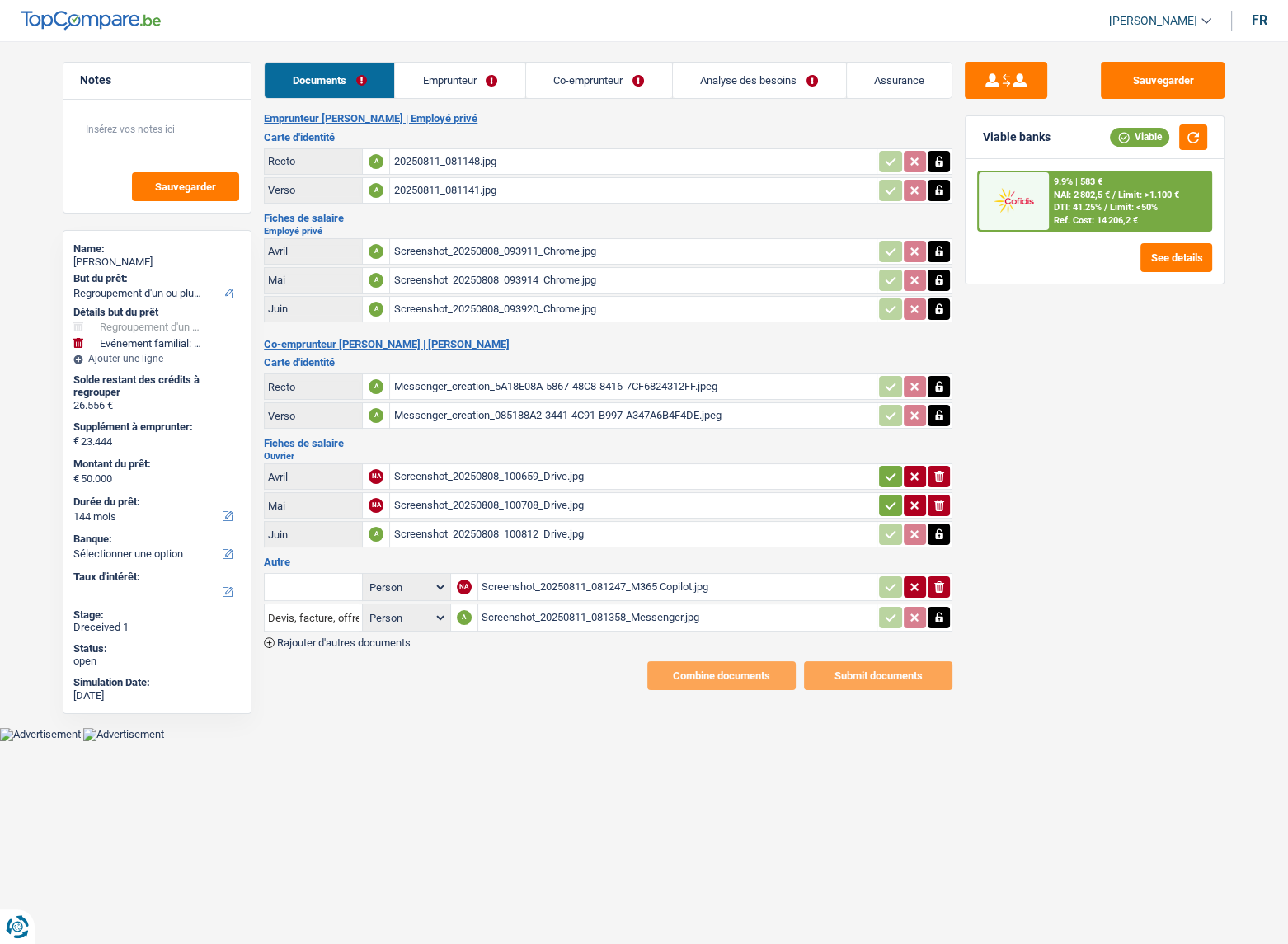
click at [888, 501] on icon "button" at bounding box center [890, 505] width 13 height 17
click at [888, 482] on button "button" at bounding box center [890, 476] width 23 height 22
click at [465, 80] on link "Emprunteur" at bounding box center [461, 80] width 130 height 36
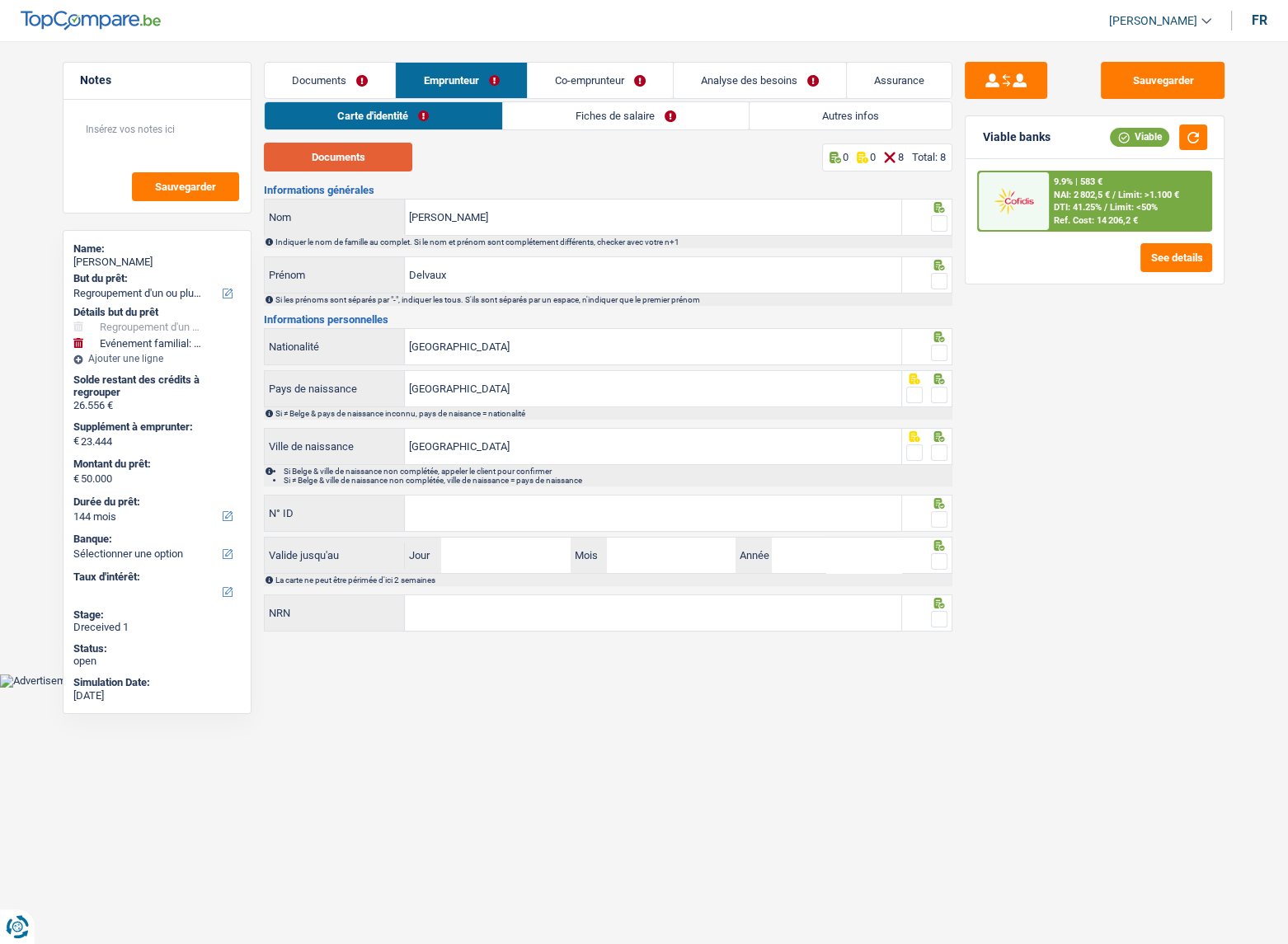
click at [356, 151] on button "Documents" at bounding box center [338, 156] width 148 height 29
drag, startPoint x: 361, startPoint y: 166, endPoint x: 400, endPoint y: 153, distance: 41.1
click at [362, 165] on button "Documents" at bounding box center [338, 156] width 148 height 29
click at [940, 222] on span at bounding box center [939, 223] width 17 height 17
click at [0, 0] on input "radio" at bounding box center [0, 0] width 0 height 0
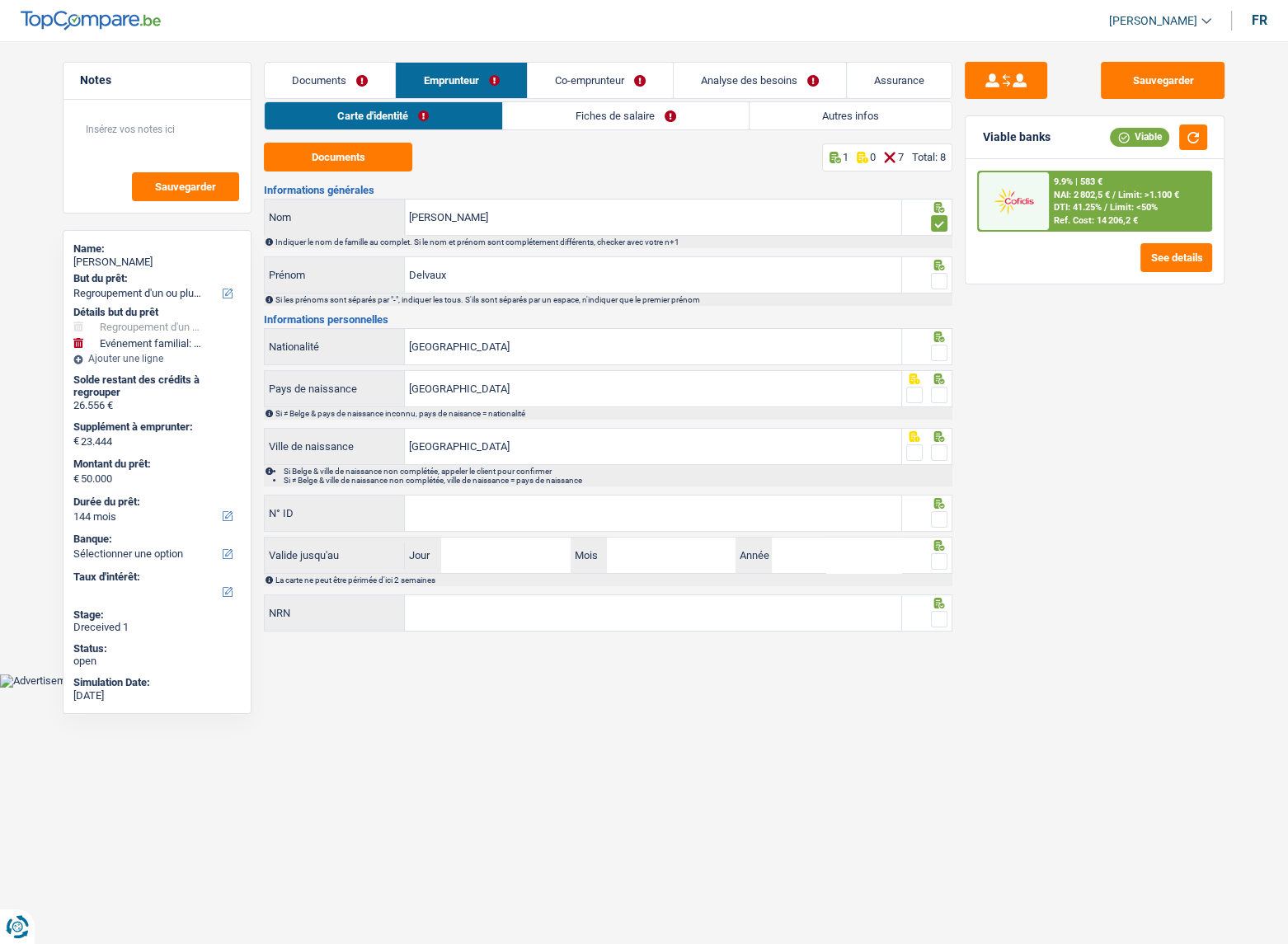
click at [935, 278] on span at bounding box center [939, 281] width 17 height 17
click at [0, 0] on input "radio" at bounding box center [0, 0] width 0 height 0
drag, startPoint x: 214, startPoint y: 242, endPoint x: 142, endPoint y: 236, distance: 72.2
click at [140, 239] on div "Notes Sauvegarder Name: Delvaux Elodie But du prêt: Confort maison: meubles, te…" at bounding box center [644, 349] width 1187 height 574
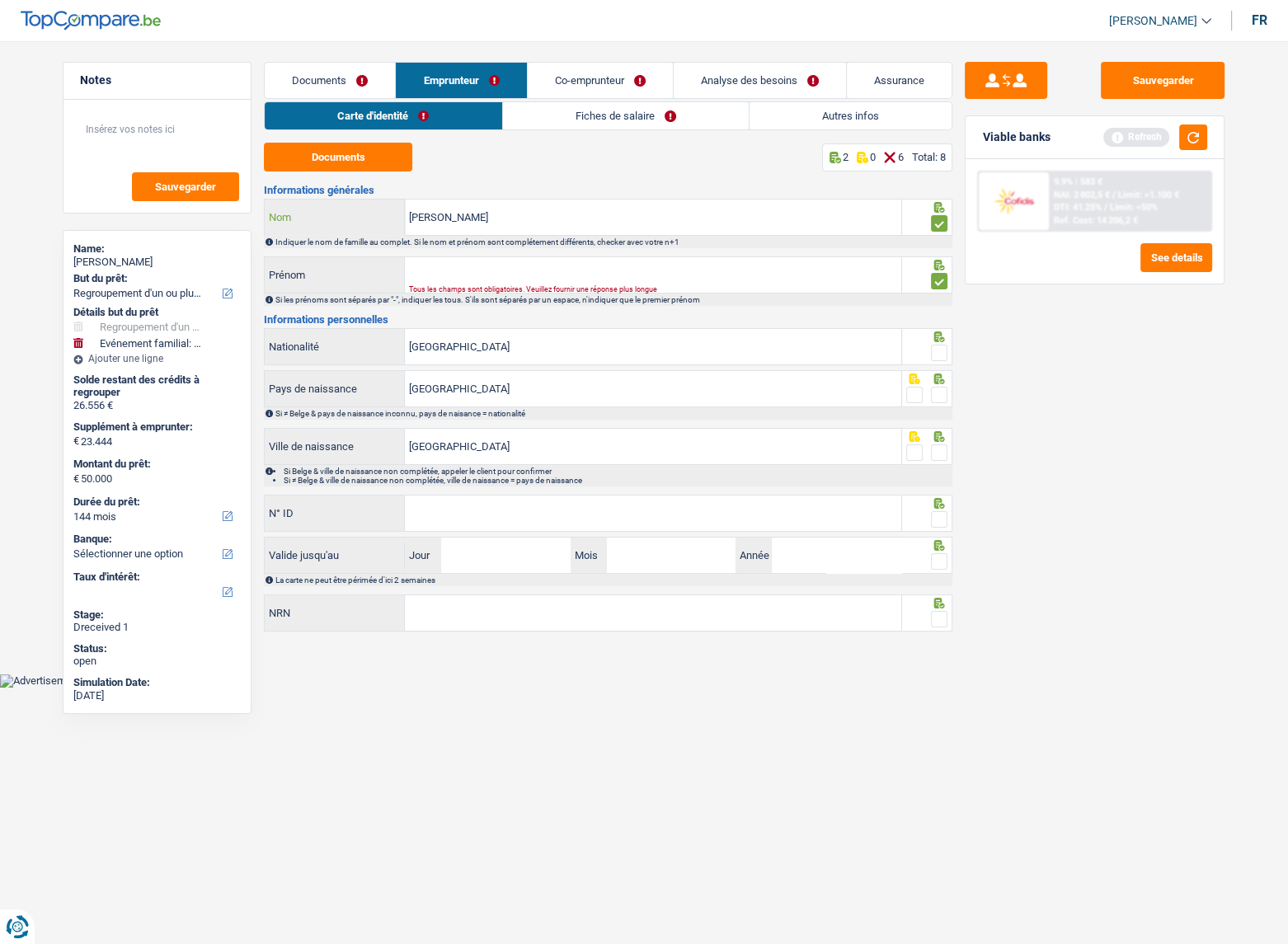
click at [482, 215] on input "Elodie" at bounding box center [653, 217] width 496 height 36
paste input "Delvaux"
drag, startPoint x: 426, startPoint y: 217, endPoint x: 346, endPoint y: 218, distance: 80.0
click at [346, 218] on div "ElodieDelvaux Nom" at bounding box center [583, 217] width 637 height 36
type input "Delvaux"
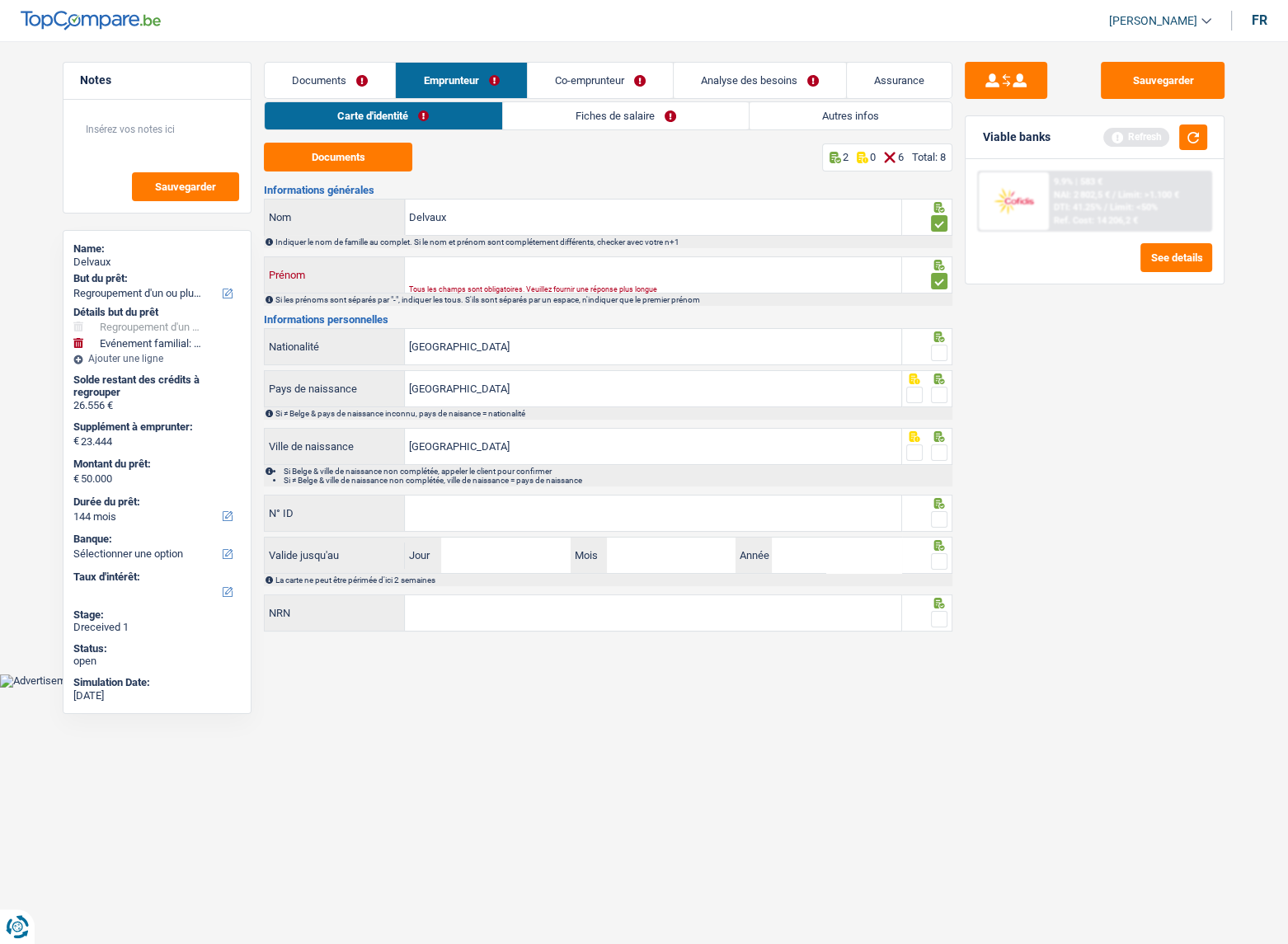
click at [485, 281] on input "Prénom" at bounding box center [653, 275] width 496 height 36
paste input "Elodie"
type input "Elodie"
click at [942, 351] on span at bounding box center [939, 353] width 17 height 17
click at [0, 0] on input "radio" at bounding box center [0, 0] width 0 height 0
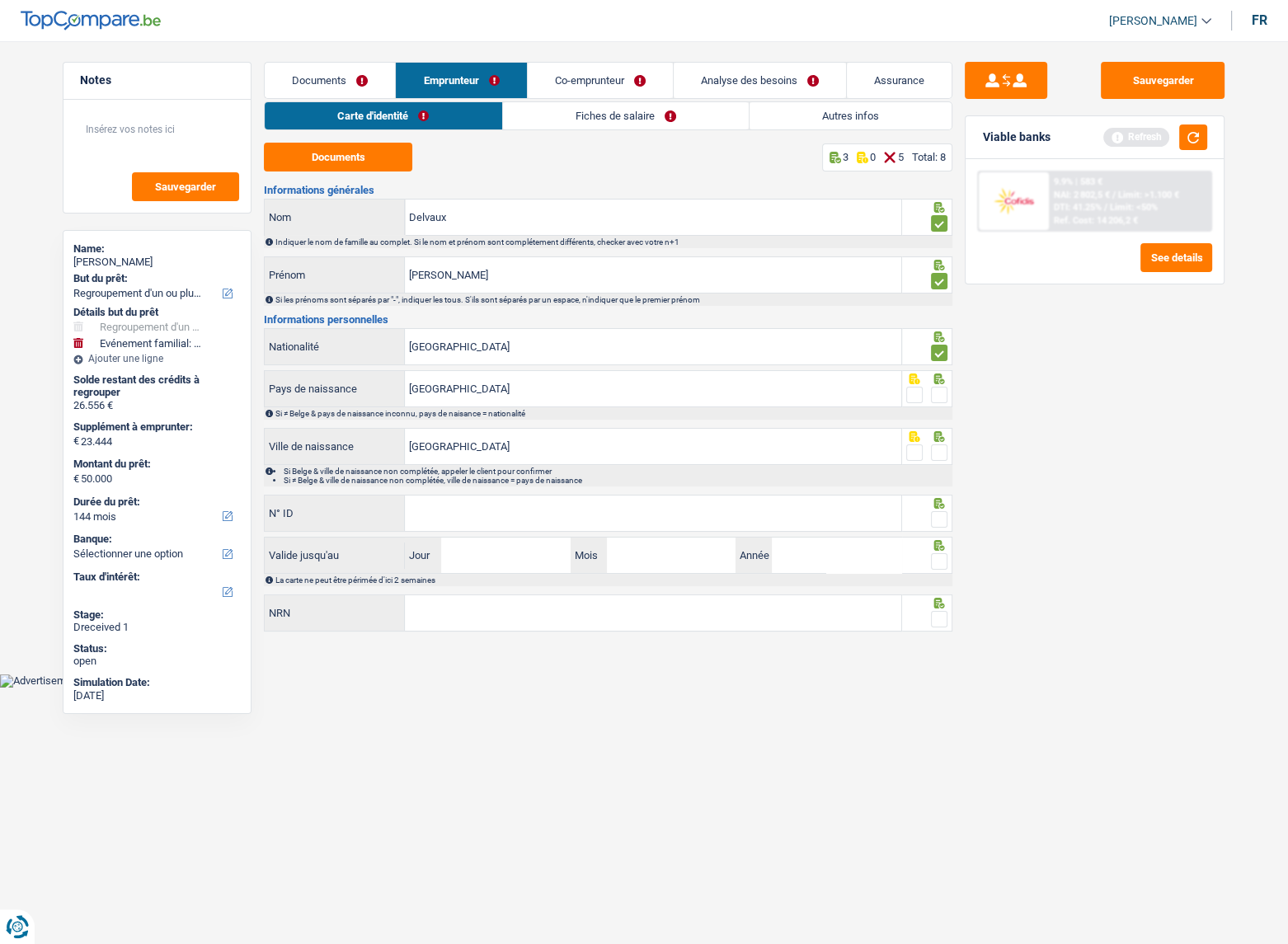
click at [937, 389] on span at bounding box center [939, 394] width 17 height 17
click at [0, 0] on input "radio" at bounding box center [0, 0] width 0 height 0
click at [944, 449] on span at bounding box center [939, 453] width 17 height 17
click at [0, 0] on input "radio" at bounding box center [0, 0] width 0 height 0
click at [791, 510] on input "N° ID" at bounding box center [653, 513] width 496 height 36
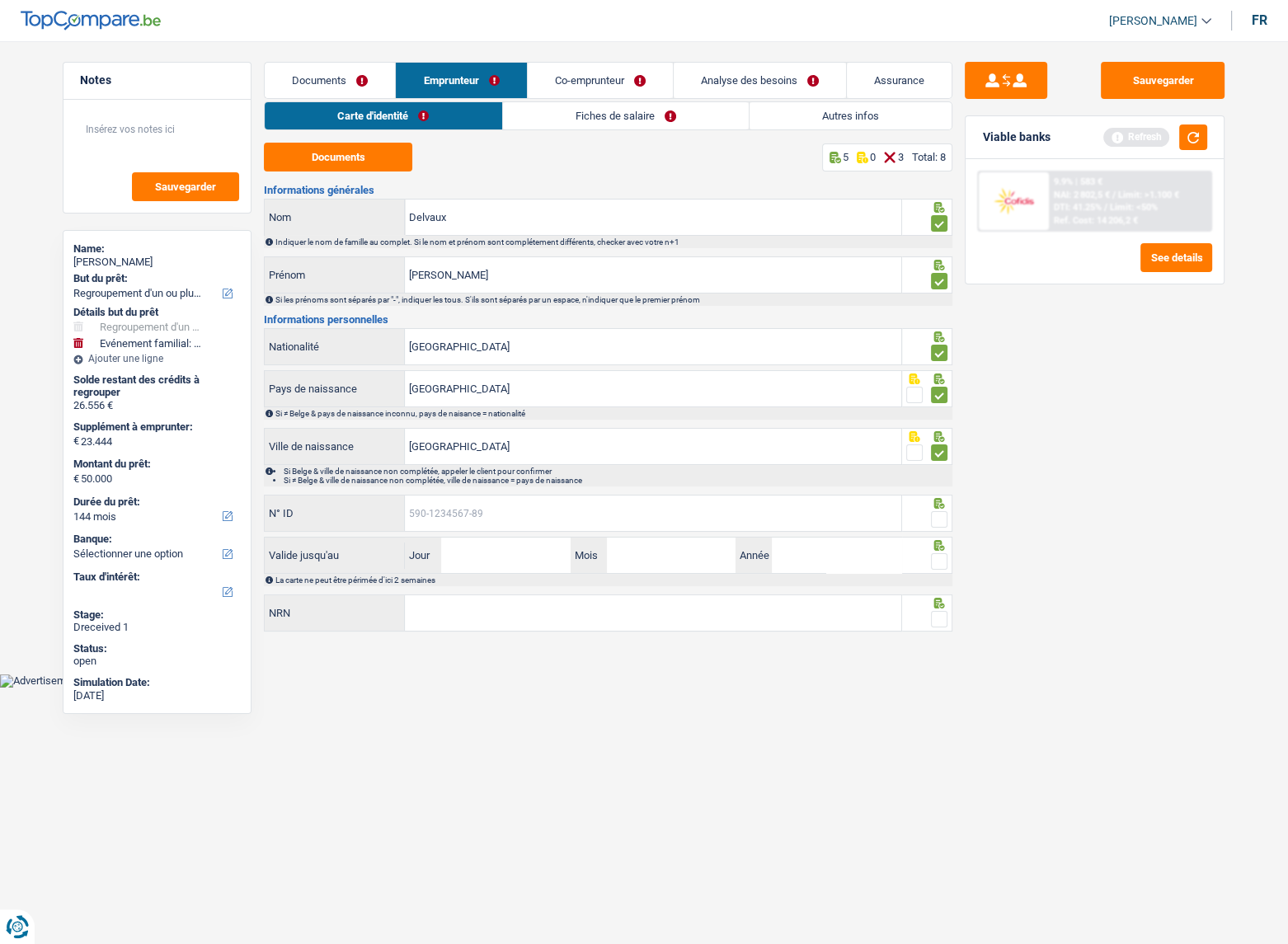
click at [476, 509] on input "N° ID" at bounding box center [653, 513] width 496 height 36
paste input "593-5515652"
click at [558, 562] on input "Jour" at bounding box center [505, 556] width 129 height 36
drag, startPoint x: 540, startPoint y: 517, endPoint x: 465, endPoint y: 507, distance: 75.7
click at [537, 516] on input "593-5515652" at bounding box center [653, 513] width 496 height 36
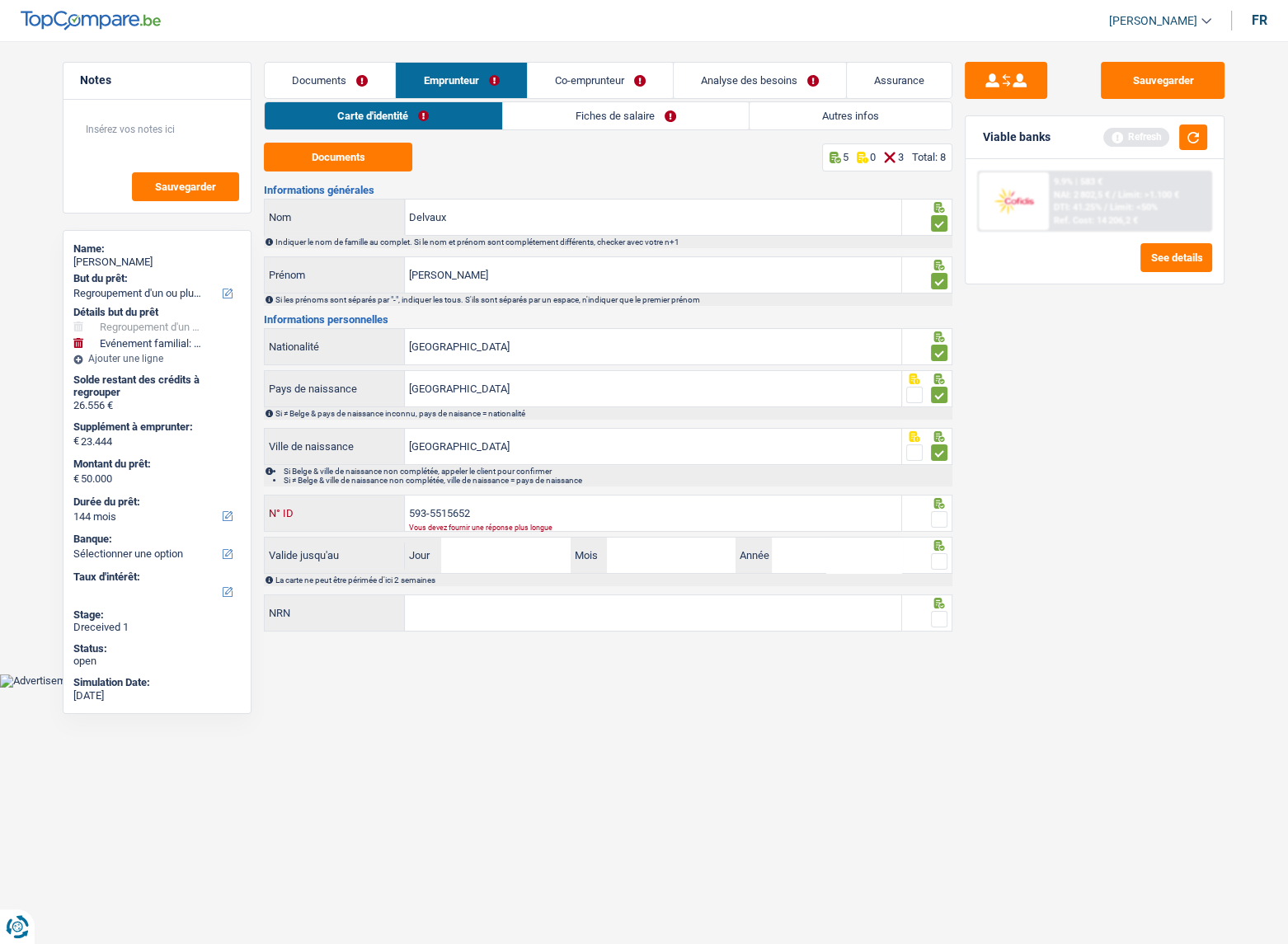
click at [525, 511] on input "593-5515652" at bounding box center [653, 513] width 496 height 36
drag, startPoint x: 432, startPoint y: 510, endPoint x: 560, endPoint y: 503, distance: 128.2
click at [560, 503] on input "593-5515652" at bounding box center [653, 513] width 496 height 36
type input "595-3551565-25"
drag, startPoint x: 940, startPoint y: 520, endPoint x: 940, endPoint y: 555, distance: 35.0
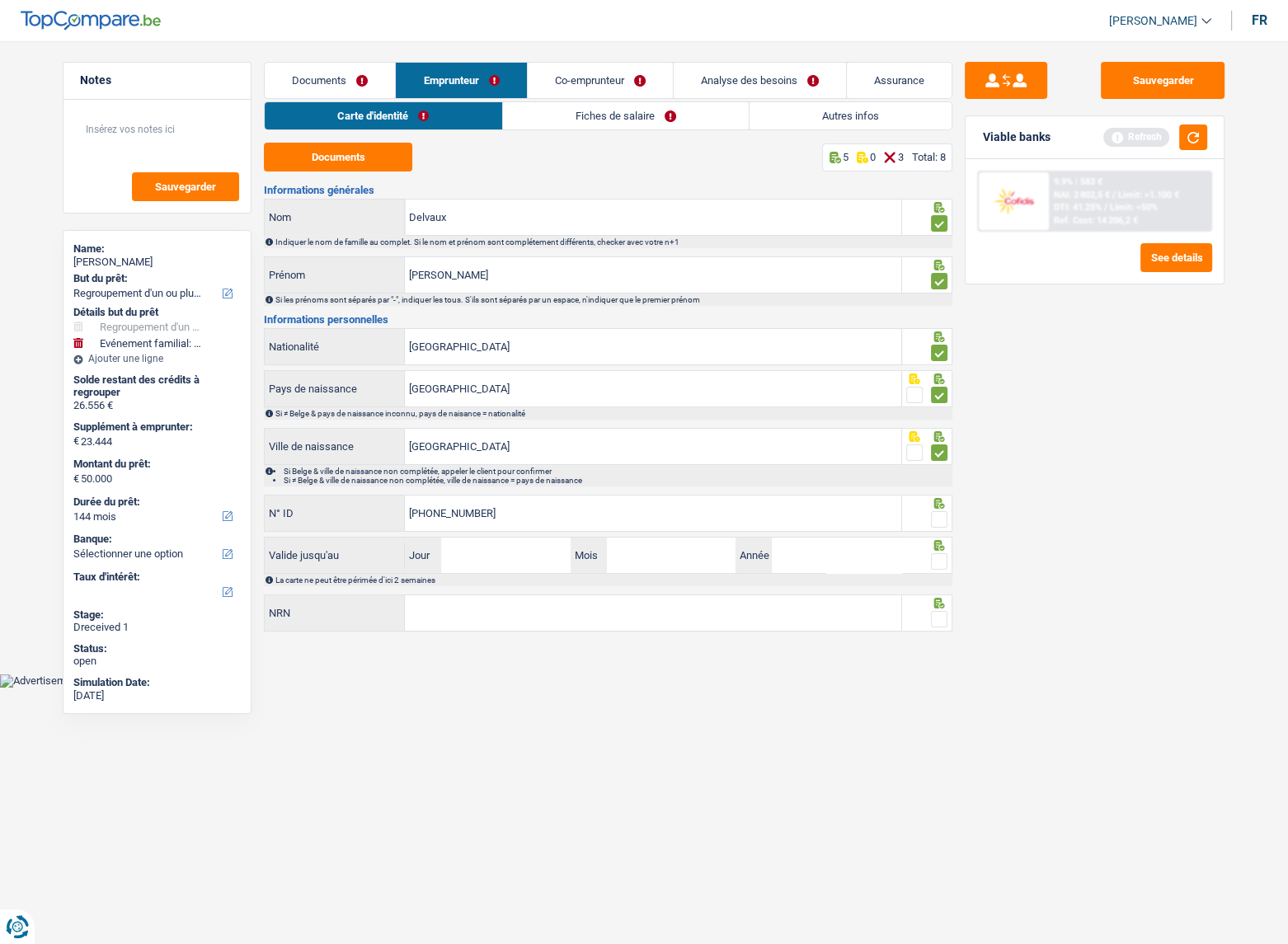
click at [939, 520] on span at bounding box center [939, 519] width 17 height 17
click at [0, 0] on input "radio" at bounding box center [0, 0] width 0 height 0
click at [940, 560] on span at bounding box center [939, 561] width 17 height 17
click at [0, 0] on input "radio" at bounding box center [0, 0] width 0 height 0
click at [939, 604] on icon at bounding box center [939, 603] width 17 height 11
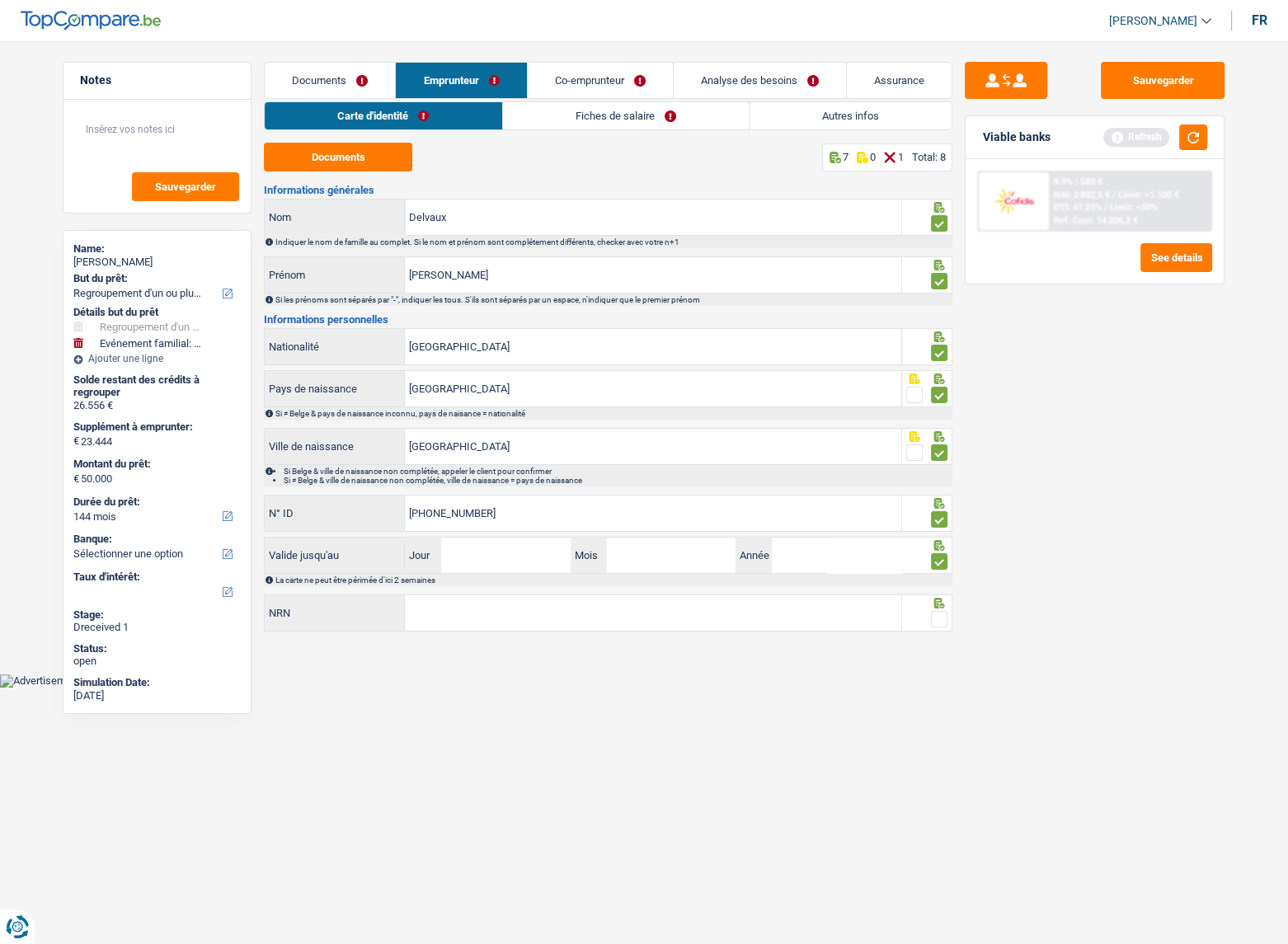
click at [938, 615] on span at bounding box center [939, 619] width 17 height 17
click at [0, 0] on input "radio" at bounding box center [0, 0] width 0 height 0
click at [542, 550] on input "Jour" at bounding box center [505, 556] width 129 height 36
type input "20"
type input "02"
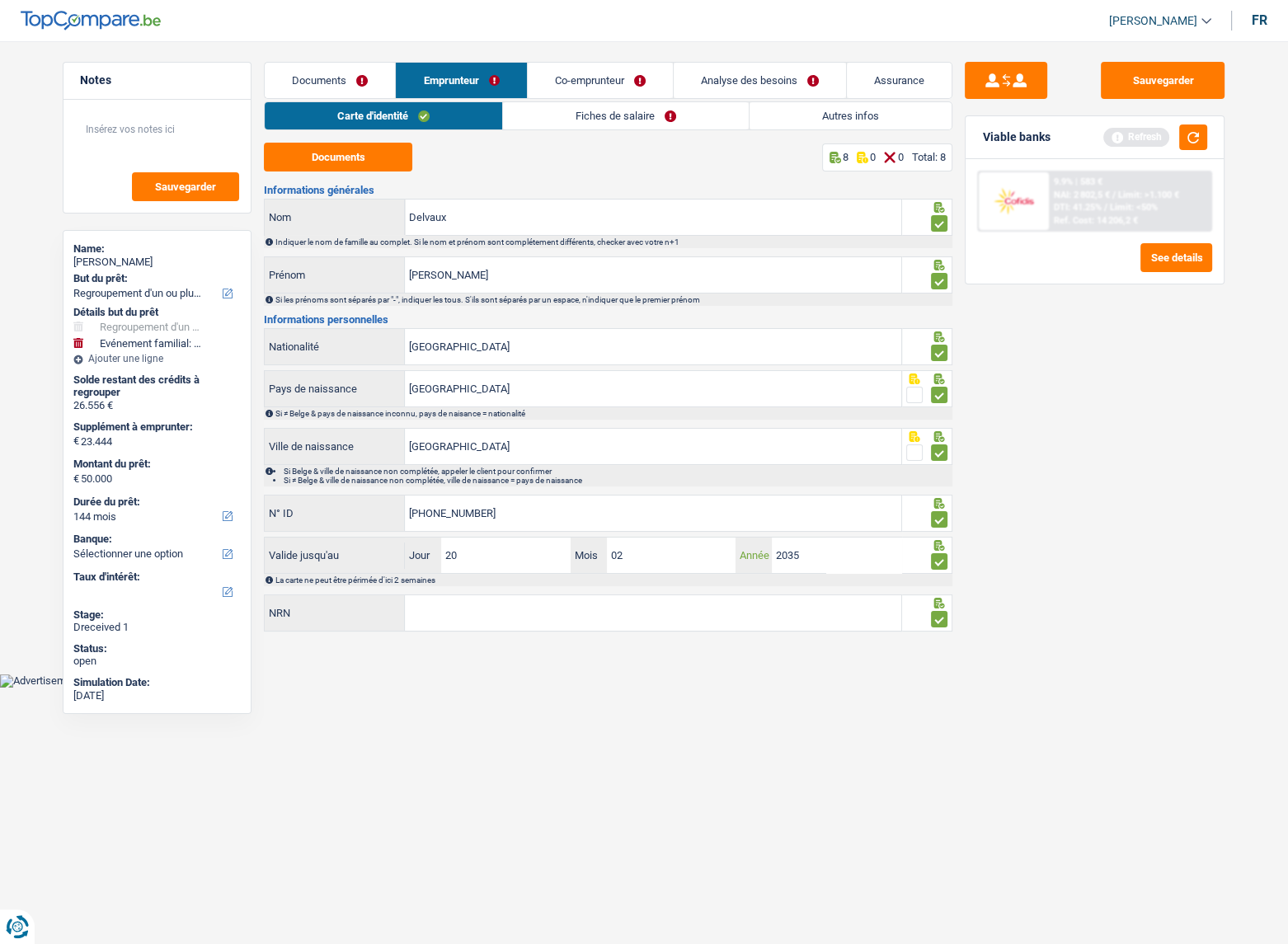
type input "2035"
drag, startPoint x: 534, startPoint y: 604, endPoint x: 542, endPoint y: 606, distance: 8.2
click at [534, 604] on input "NRN" at bounding box center [653, 613] width 496 height 36
type input "95.12.25-400.56"
drag, startPoint x: 1181, startPoint y: 94, endPoint x: 836, endPoint y: 112, distance: 345.5
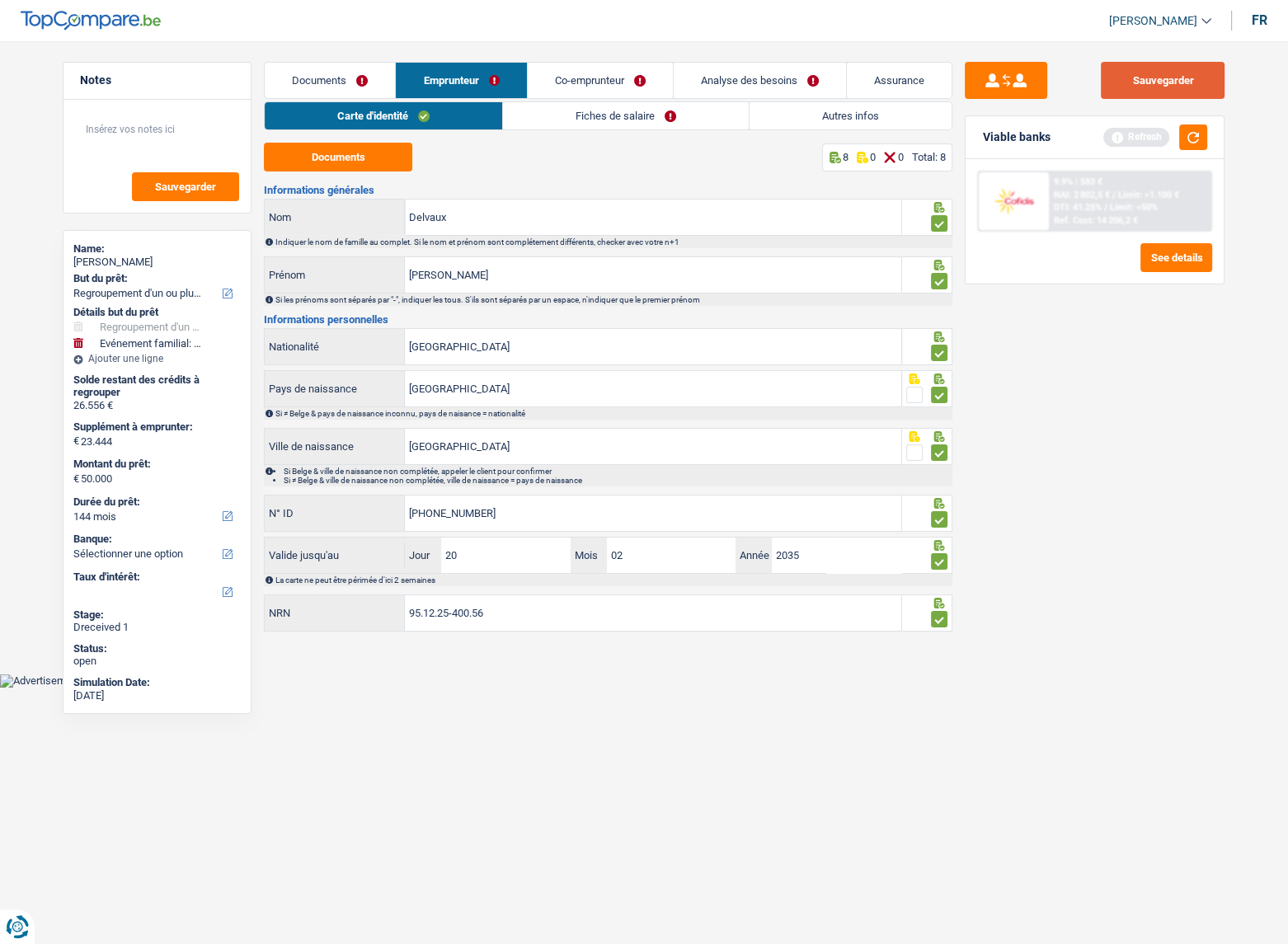
click at [1171, 94] on button "Sauvegarder" at bounding box center [1162, 81] width 124 height 38
click at [644, 117] on link "Fiches de salaire" at bounding box center [626, 116] width 246 height 28
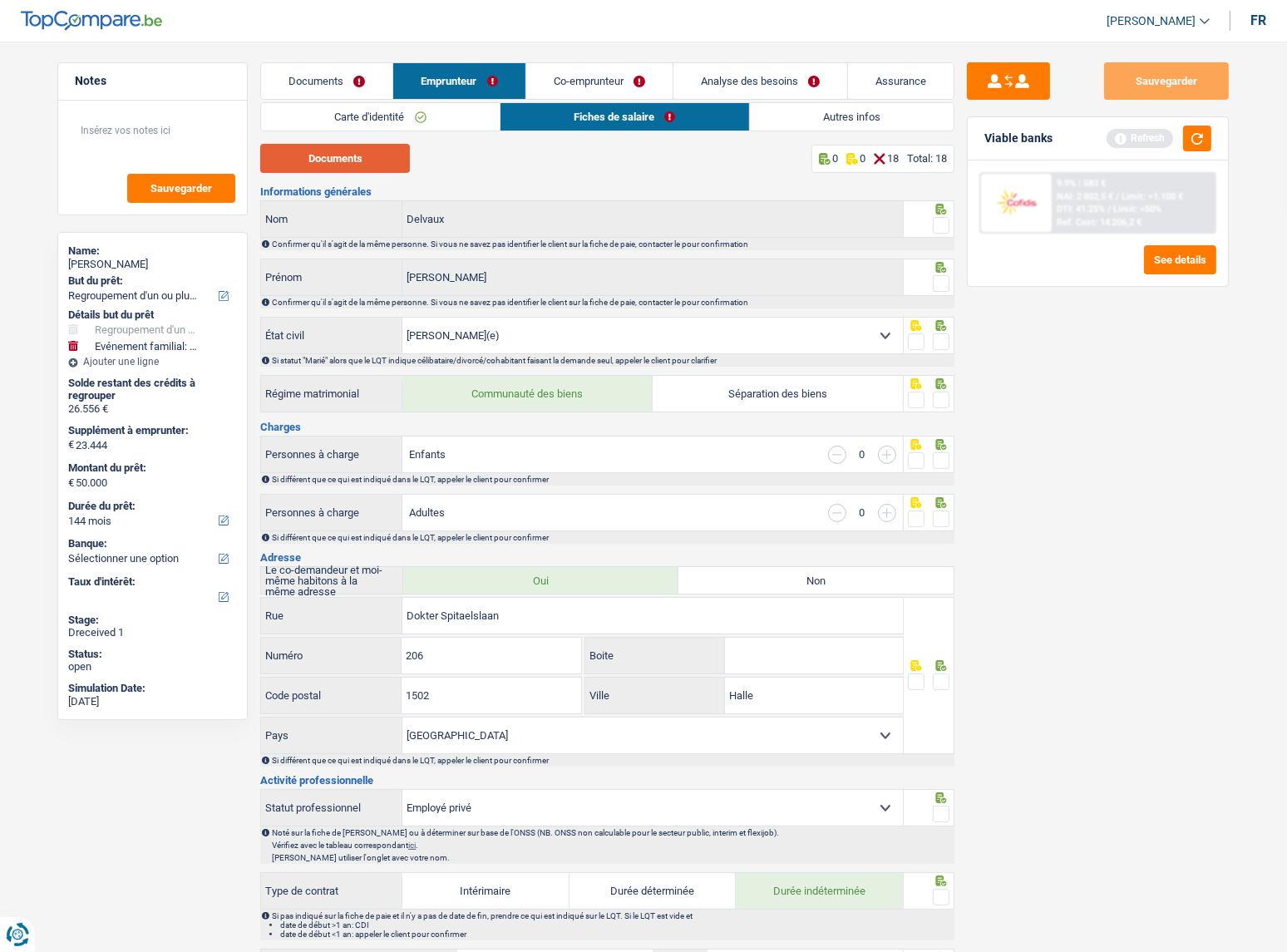
click at [344, 153] on button "Documents" at bounding box center [335, 158] width 150 height 29
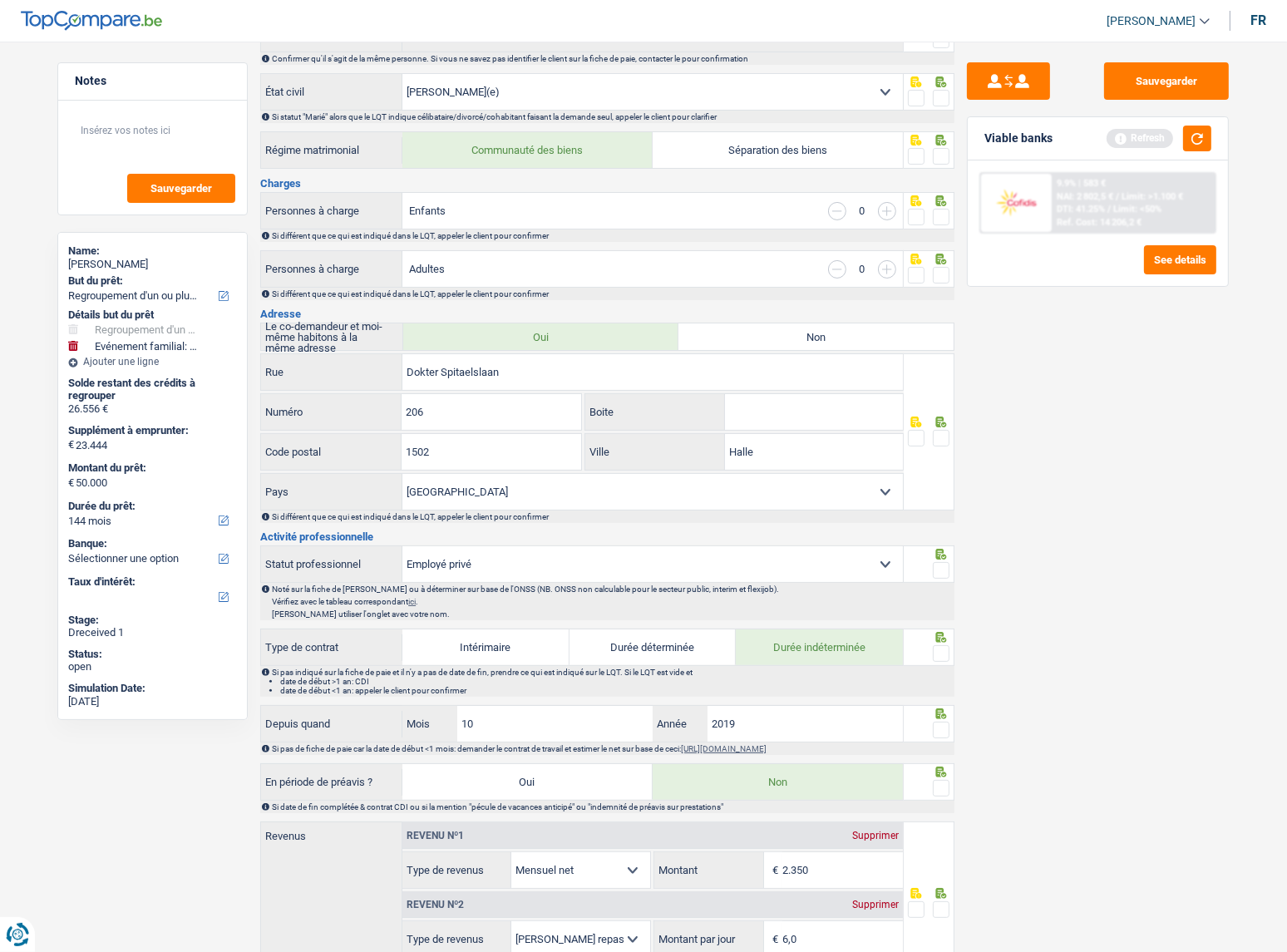
scroll to position [454, 0]
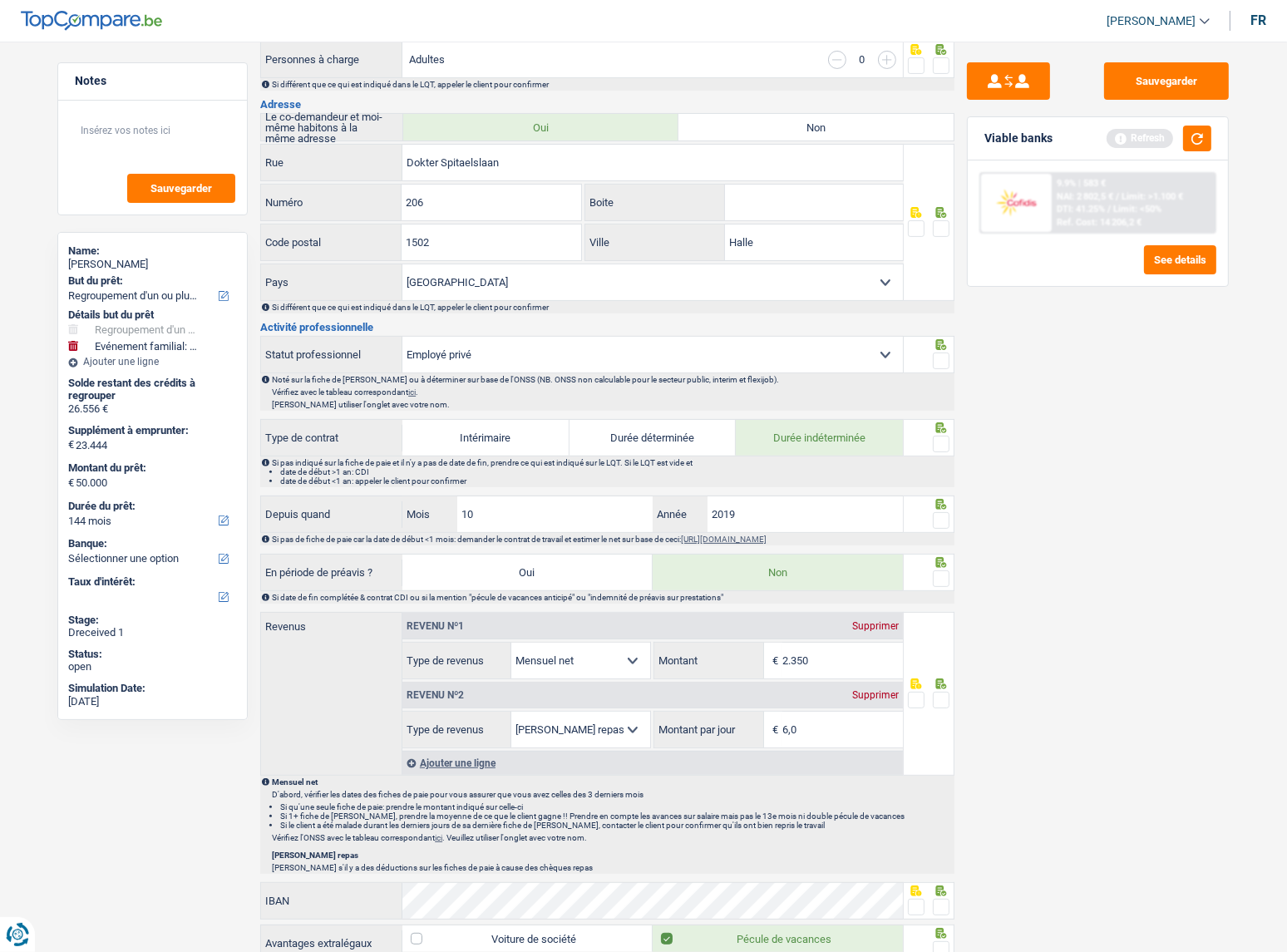
click at [948, 510] on div at bounding box center [941, 520] width 17 height 21
click at [943, 514] on span at bounding box center [941, 520] width 17 height 17
click at [0, 0] on input "radio" at bounding box center [0, 0] width 0 height 0
click at [946, 570] on span at bounding box center [941, 578] width 17 height 17
click at [0, 0] on input "radio" at bounding box center [0, 0] width 0 height 0
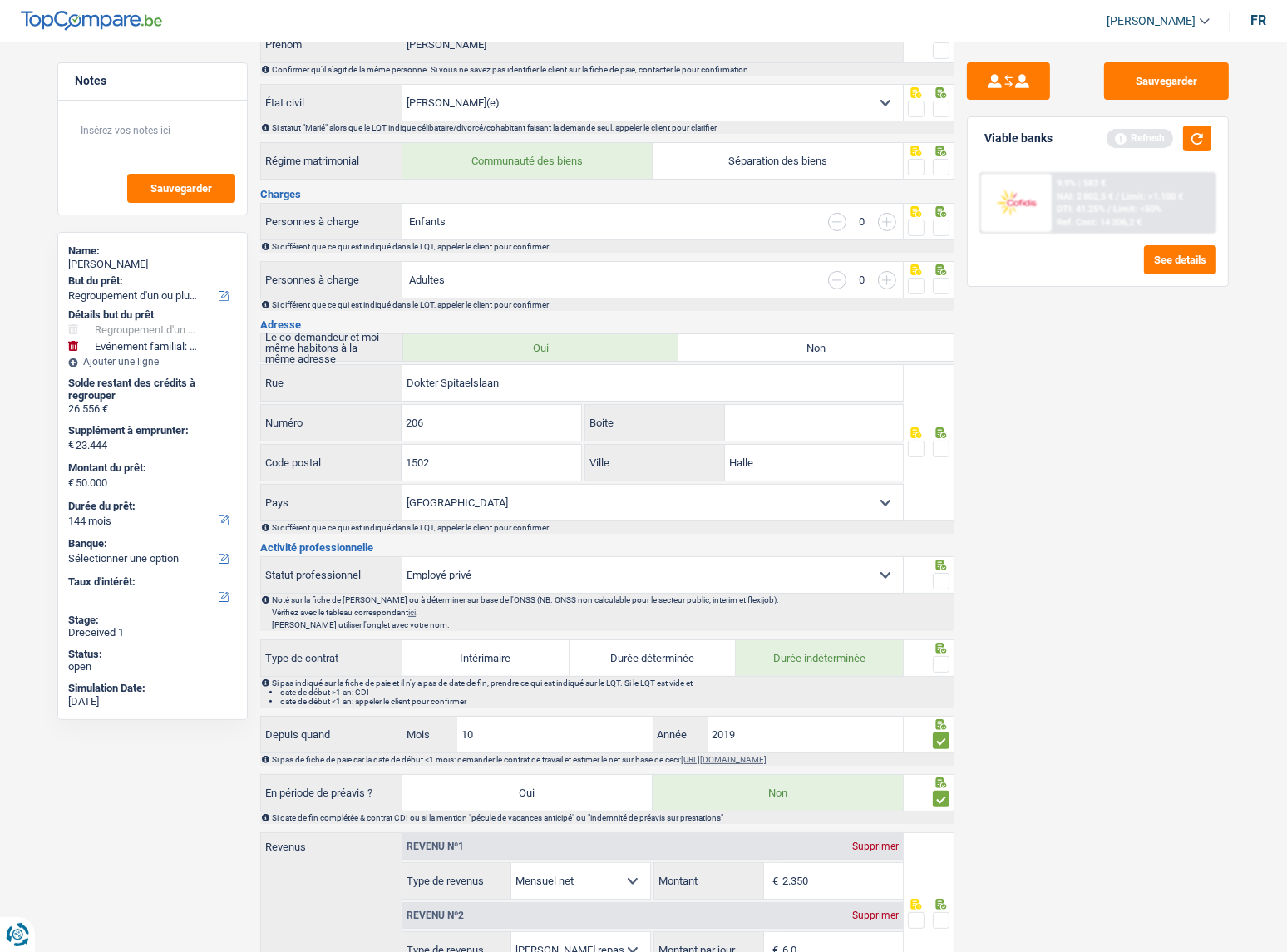
scroll to position [0, 0]
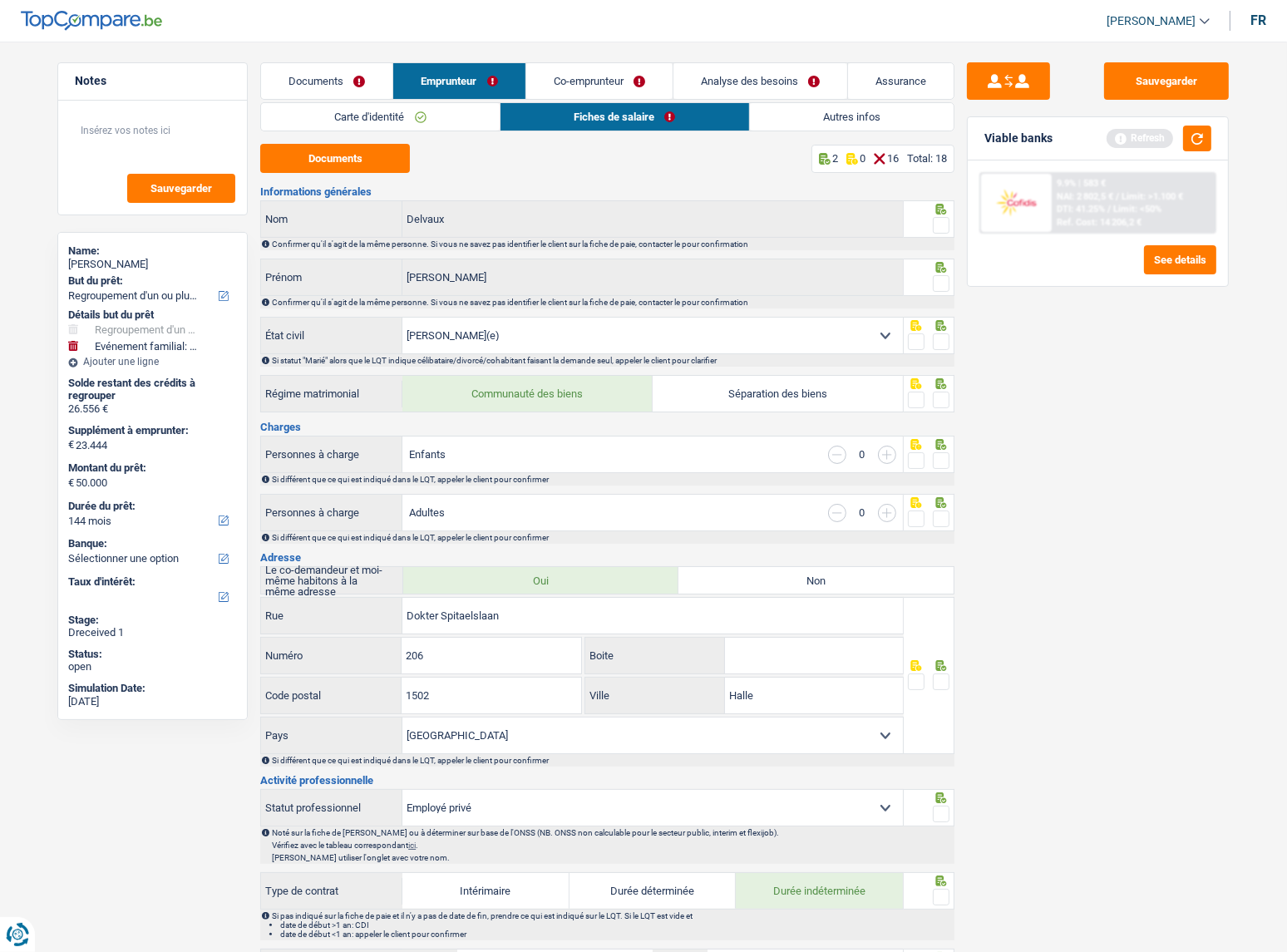
click at [948, 451] on div at bounding box center [941, 461] width 17 height 21
drag, startPoint x: 940, startPoint y: 500, endPoint x: 939, endPoint y: 509, distance: 9.1
click at [939, 507] on div at bounding box center [930, 513] width 52 height 38
click at [939, 519] on span at bounding box center [941, 518] width 17 height 17
click at [0, 0] on input "radio" at bounding box center [0, 0] width 0 height 0
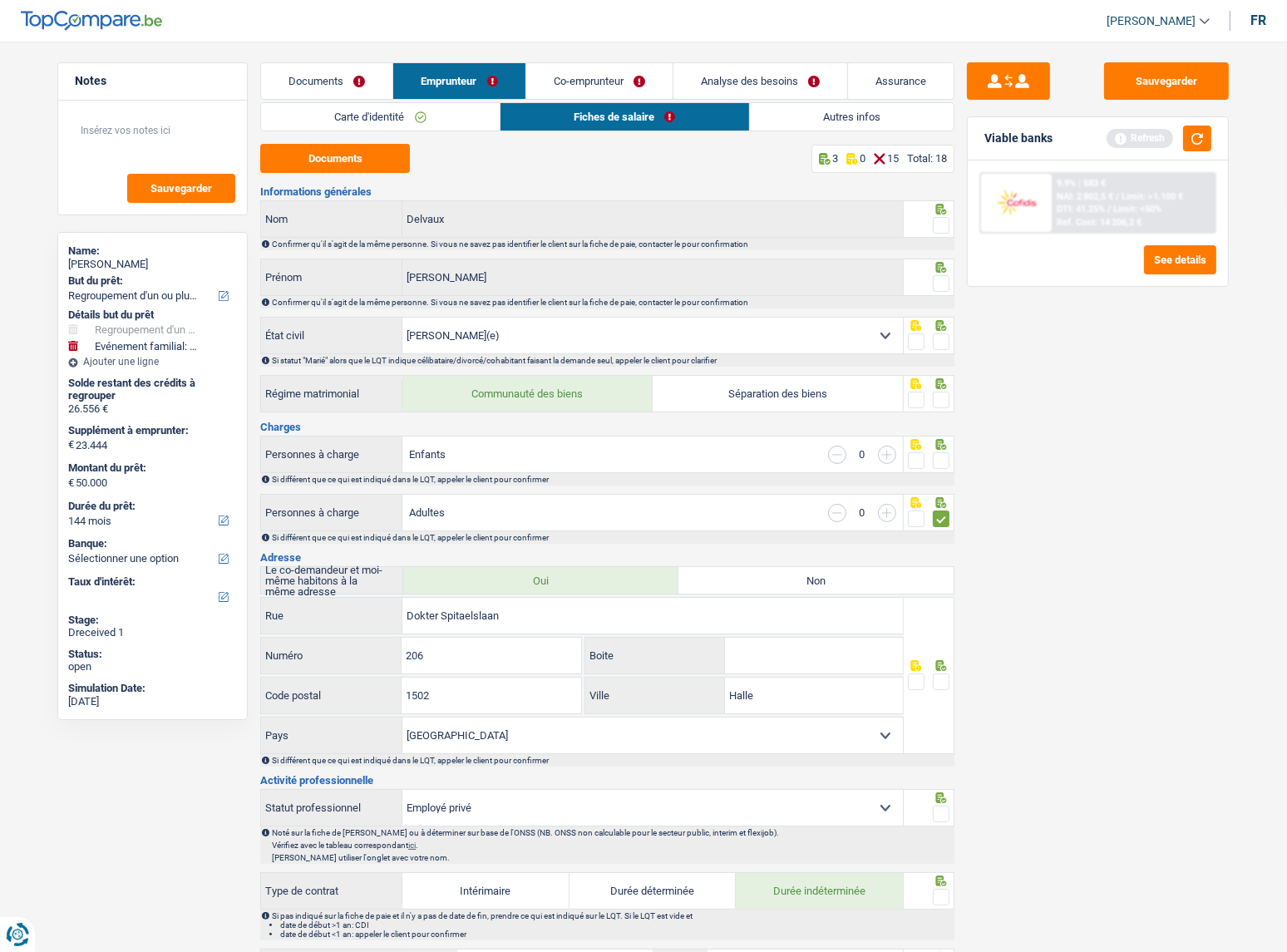
click at [938, 461] on span at bounding box center [941, 461] width 17 height 17
click at [0, 0] on input "radio" at bounding box center [0, 0] width 0 height 0
click at [942, 403] on span at bounding box center [941, 400] width 17 height 17
click at [0, 0] on input "radio" at bounding box center [0, 0] width 0 height 0
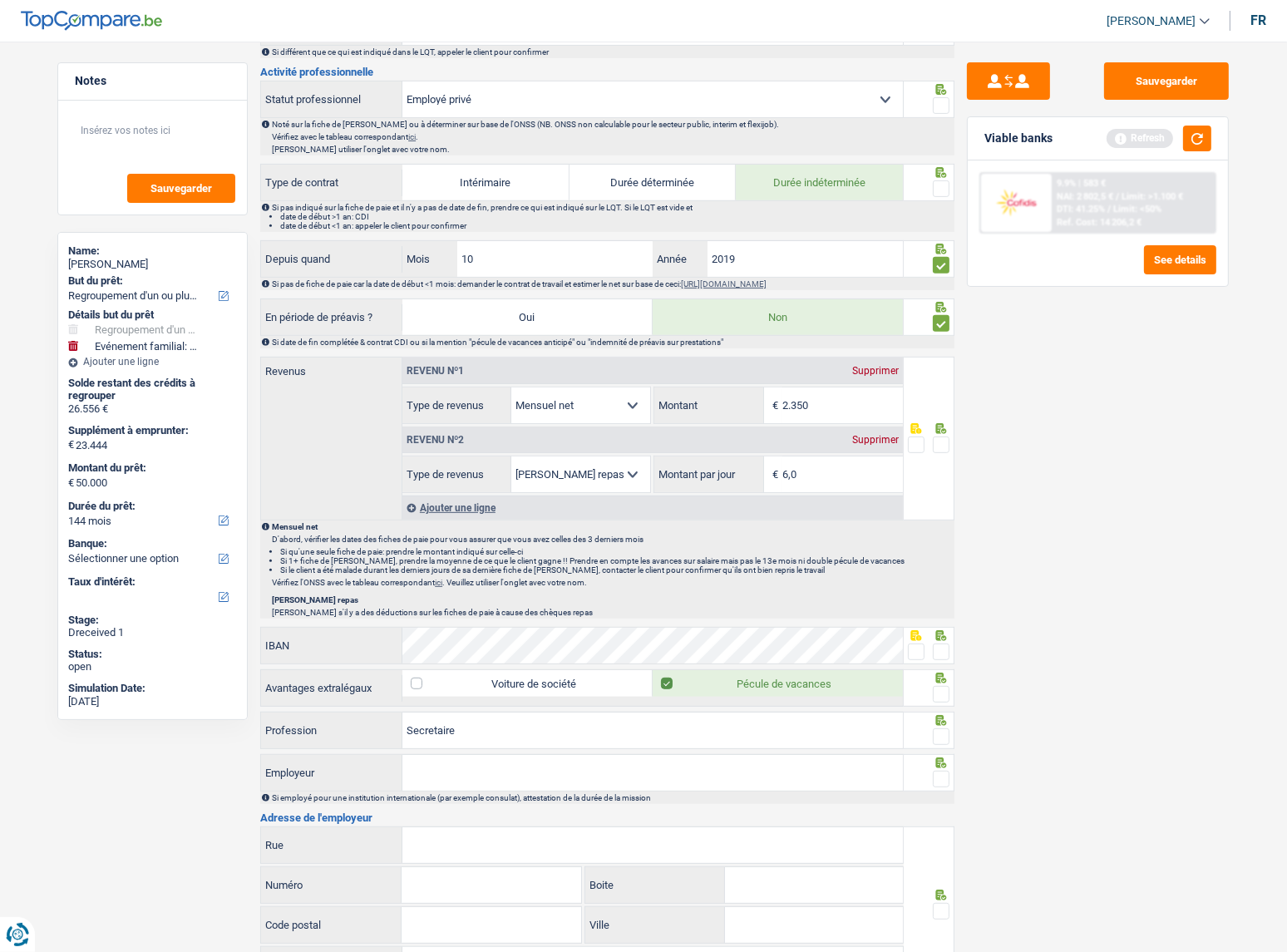
scroll to position [831, 0]
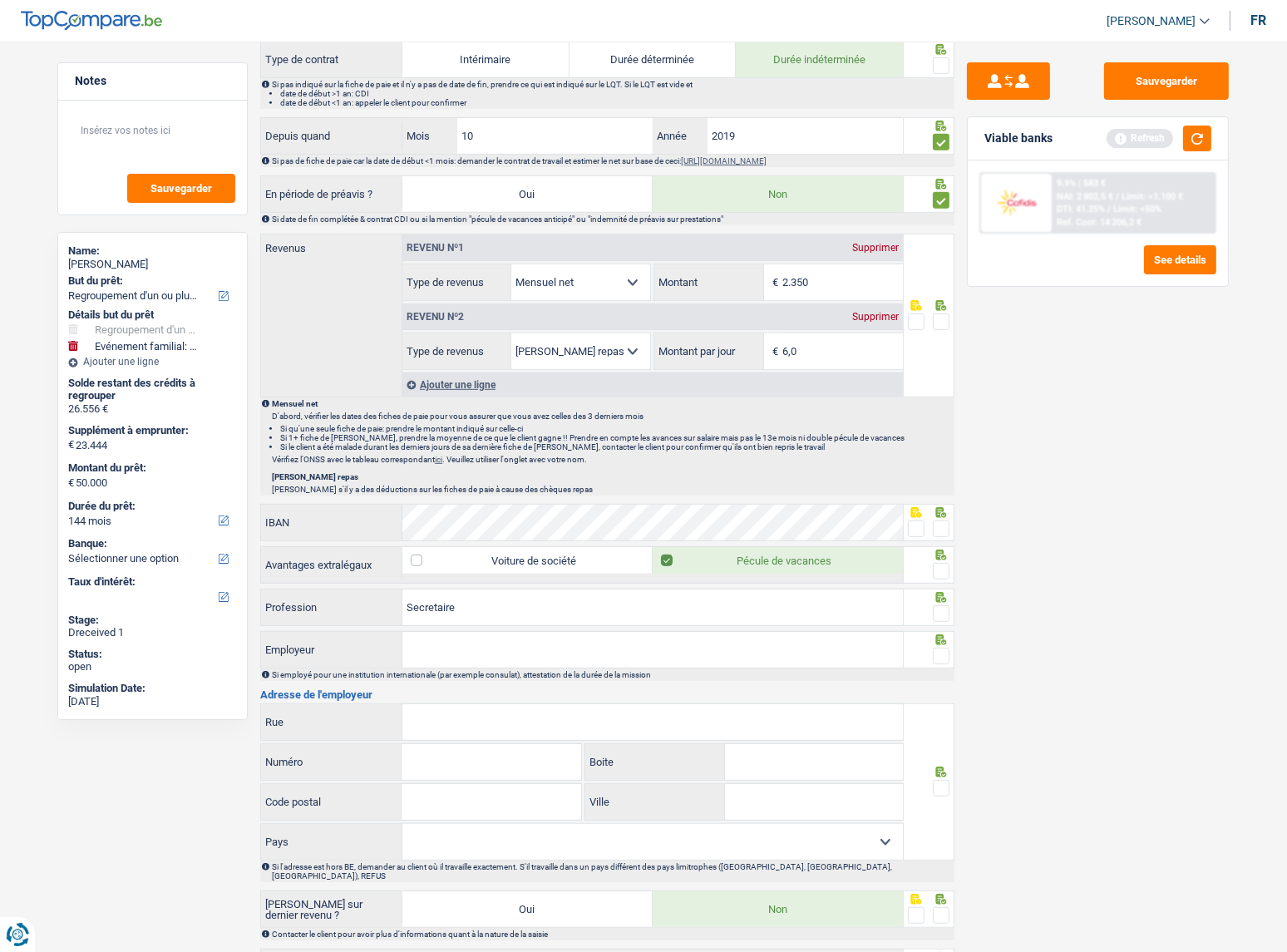
click at [940, 524] on span at bounding box center [941, 528] width 17 height 17
click at [0, 0] on input "radio" at bounding box center [0, 0] width 0 height 0
click at [935, 573] on span at bounding box center [941, 571] width 17 height 17
click at [0, 0] on input "radio" at bounding box center [0, 0] width 0 height 0
click at [940, 608] on span at bounding box center [941, 613] width 17 height 17
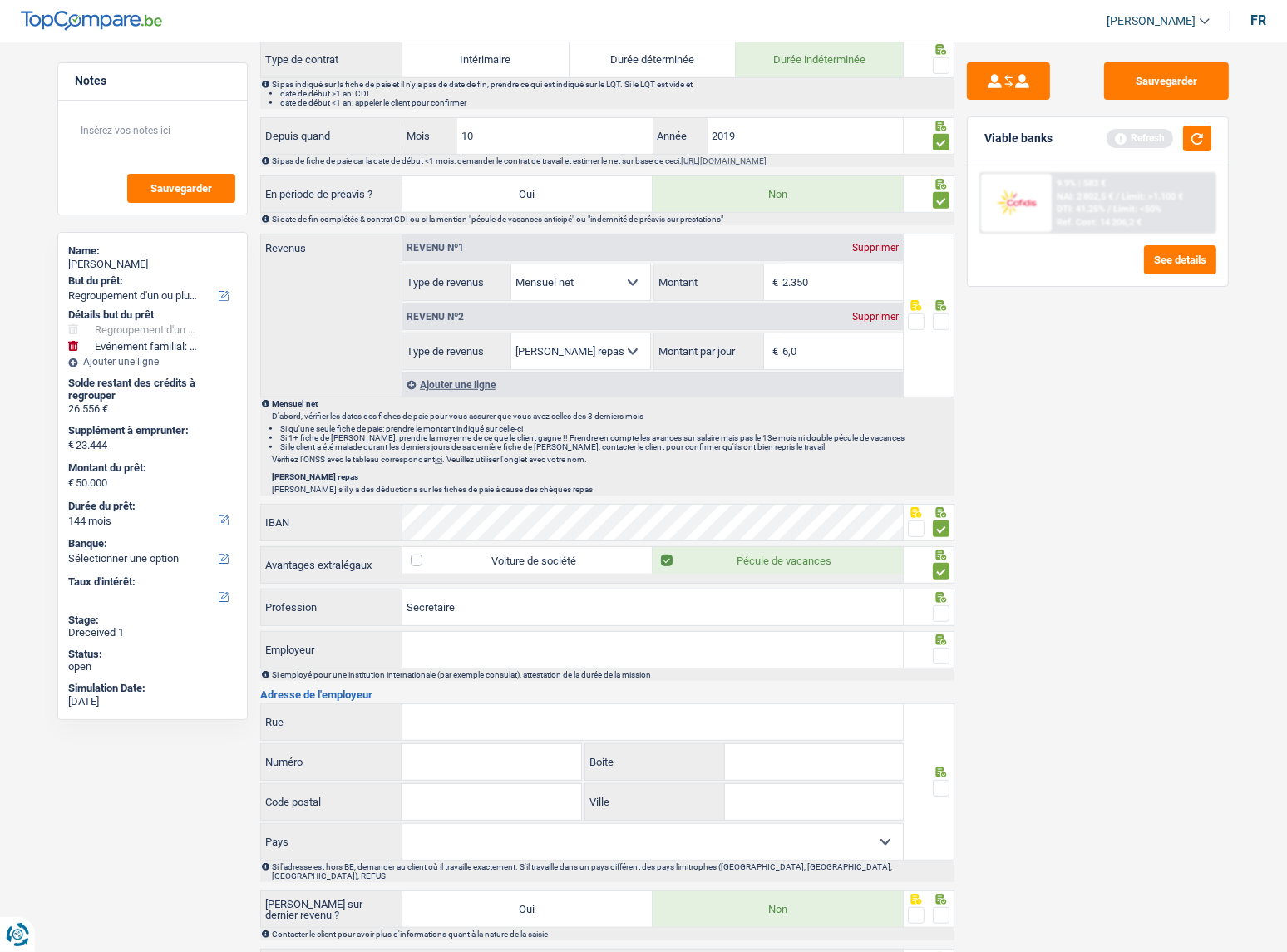
click at [0, 0] on input "radio" at bounding box center [0, 0] width 0 height 0
click at [941, 654] on span at bounding box center [941, 656] width 17 height 17
click at [0, 0] on input "radio" at bounding box center [0, 0] width 0 height 0
click at [480, 645] on input "Employeur" at bounding box center [653, 650] width 500 height 36
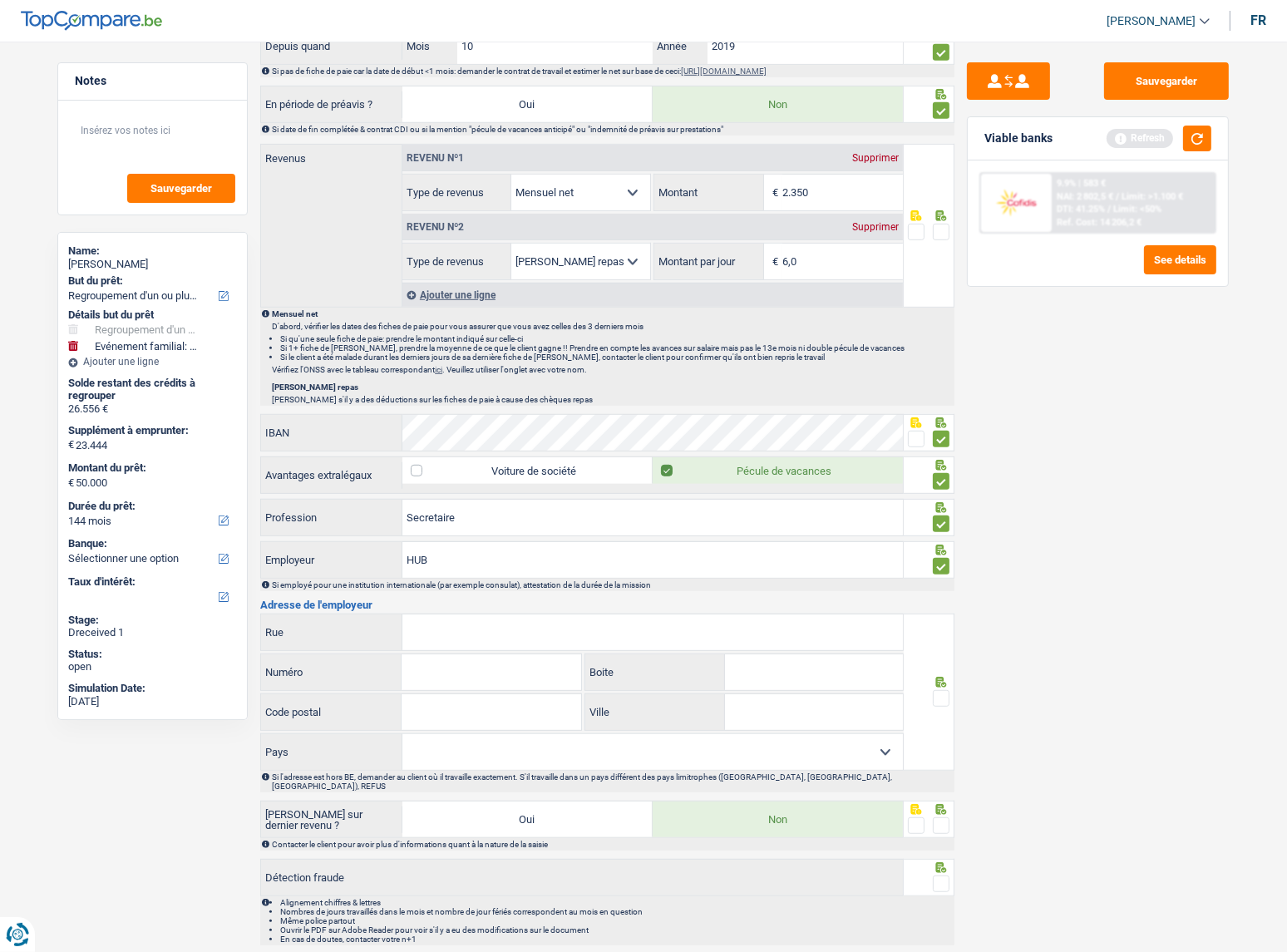
scroll to position [960, 0]
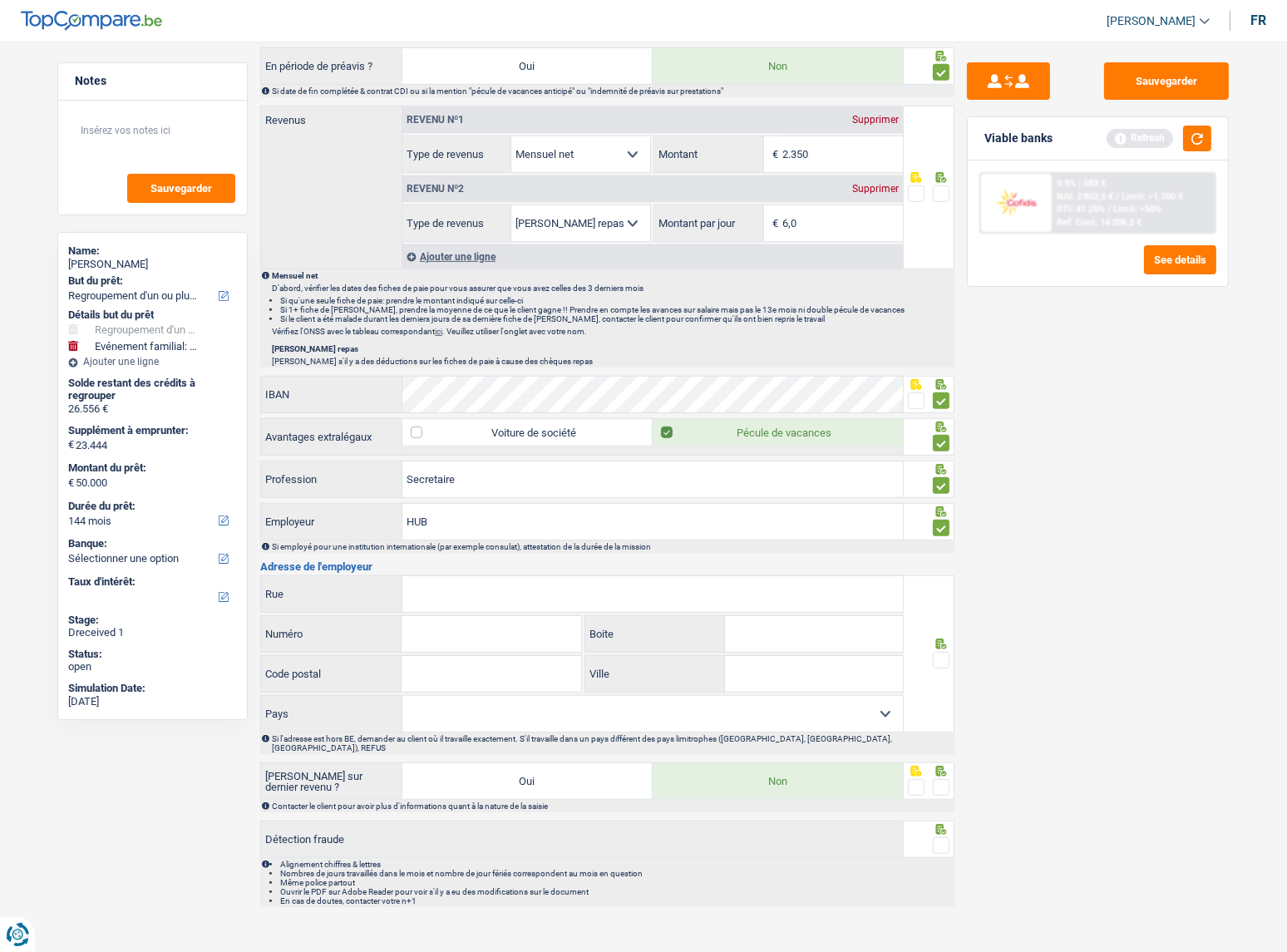
type input "HUB"
click at [472, 590] on input "Rue" at bounding box center [653, 594] width 500 height 36
click at [457, 598] on input "Rue" at bounding box center [653, 594] width 500 height 36
paste input "Route de Lennik 808 - 1070 Bruxelles"
click at [528, 588] on input "Route de Lennik 808 - 1070 Bruxelles" at bounding box center [653, 594] width 500 height 36
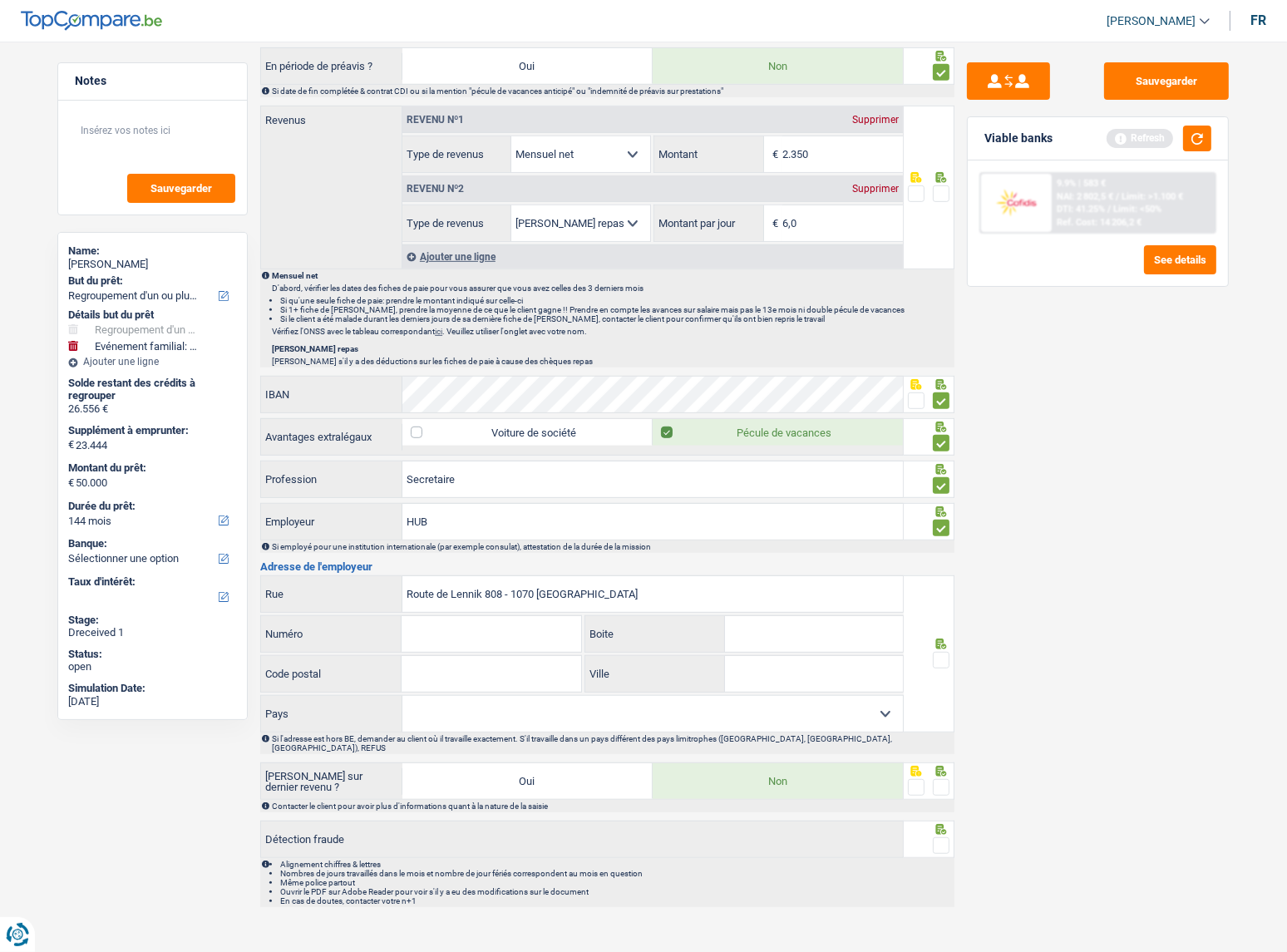
click at [528, 588] on input "Route de Lennik 808 - 1070 Bruxelles" at bounding box center [653, 594] width 500 height 36
type input "Route de Lennik 808 - Bruxelles"
click at [454, 710] on select "Belgique France Allemagne Italie Luxembourg Pays-Bas Espagne Suisse Sélectionne…" at bounding box center [653, 714] width 500 height 36
click at [462, 684] on input "Code postal" at bounding box center [490, 674] width 178 height 36
paste input "1070"
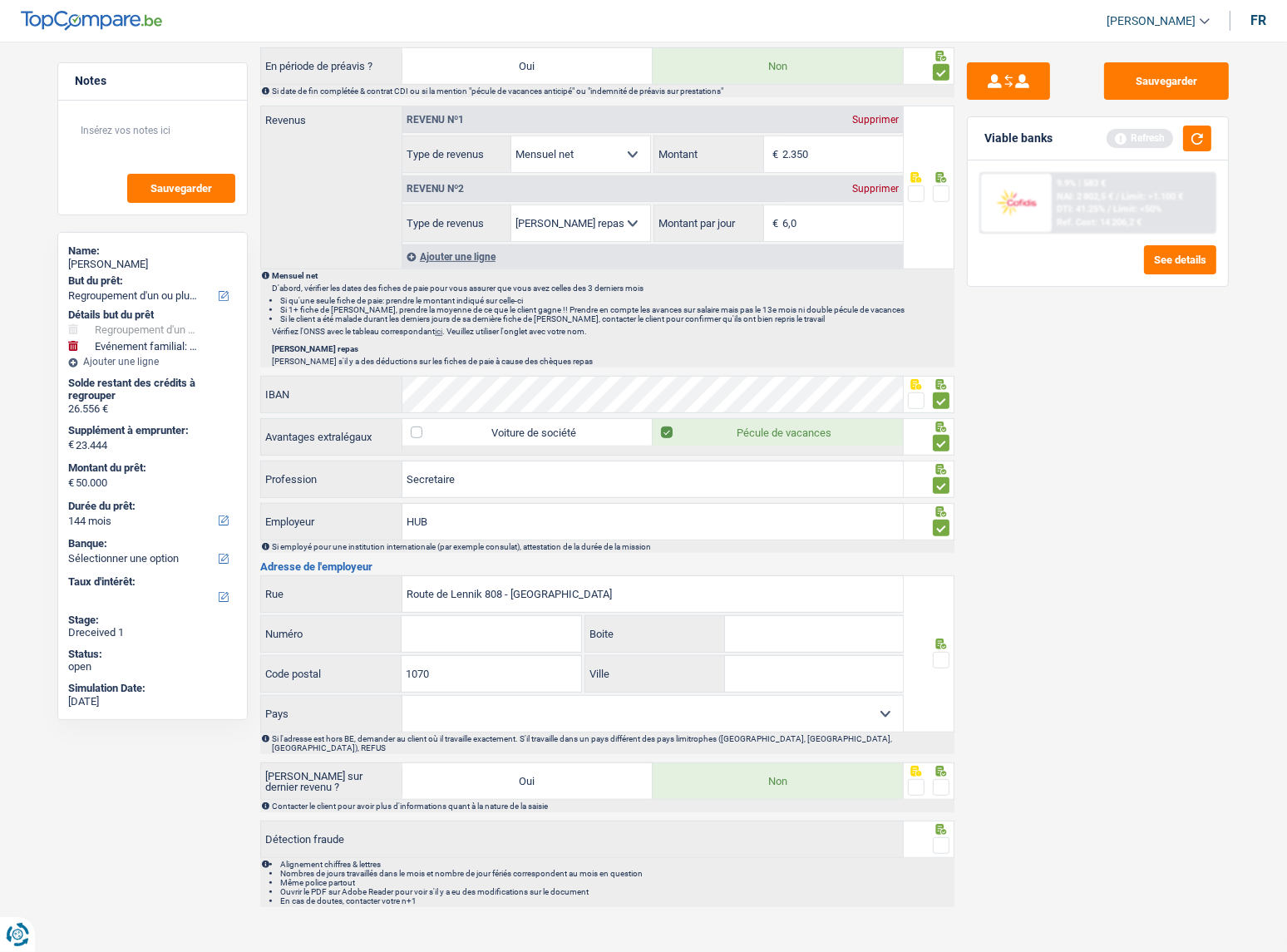
type input "1070"
click at [522, 587] on input "Route de Lennik 808 - Bruxelles" at bounding box center [653, 594] width 500 height 36
type input "Route de Lennik 808 -"
click at [738, 672] on input "Ville" at bounding box center [813, 674] width 178 height 36
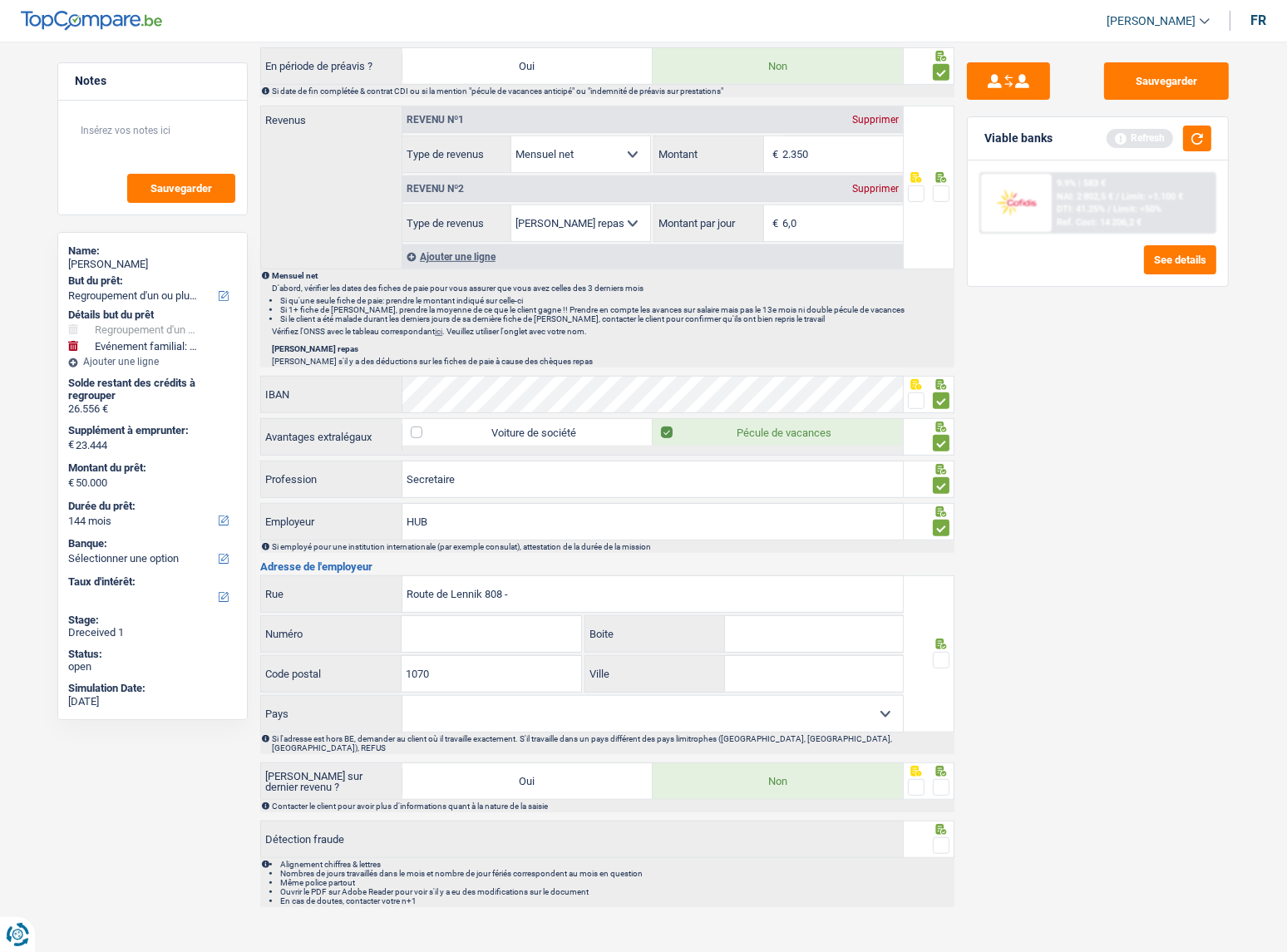
paste input "Bruxelles"
type input "Bruxelles"
click at [491, 590] on input "Route de Lennik 808 -" at bounding box center [653, 594] width 500 height 36
type input "Route de Lennik -"
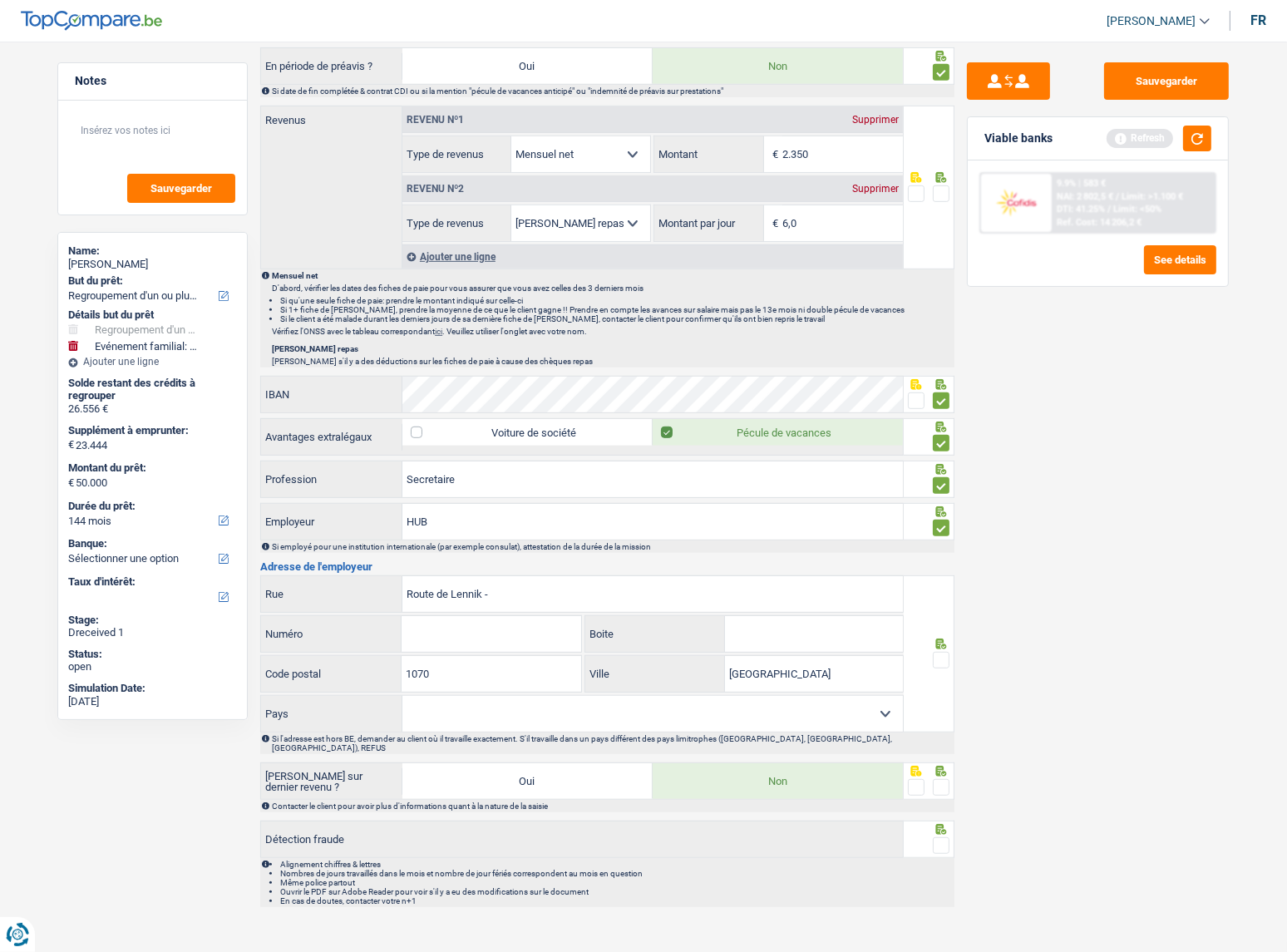
click at [467, 633] on input "Numéro" at bounding box center [490, 634] width 178 height 36
paste input "808"
type input "808"
click at [470, 583] on input "Route de Lennik -" at bounding box center [653, 594] width 500 height 36
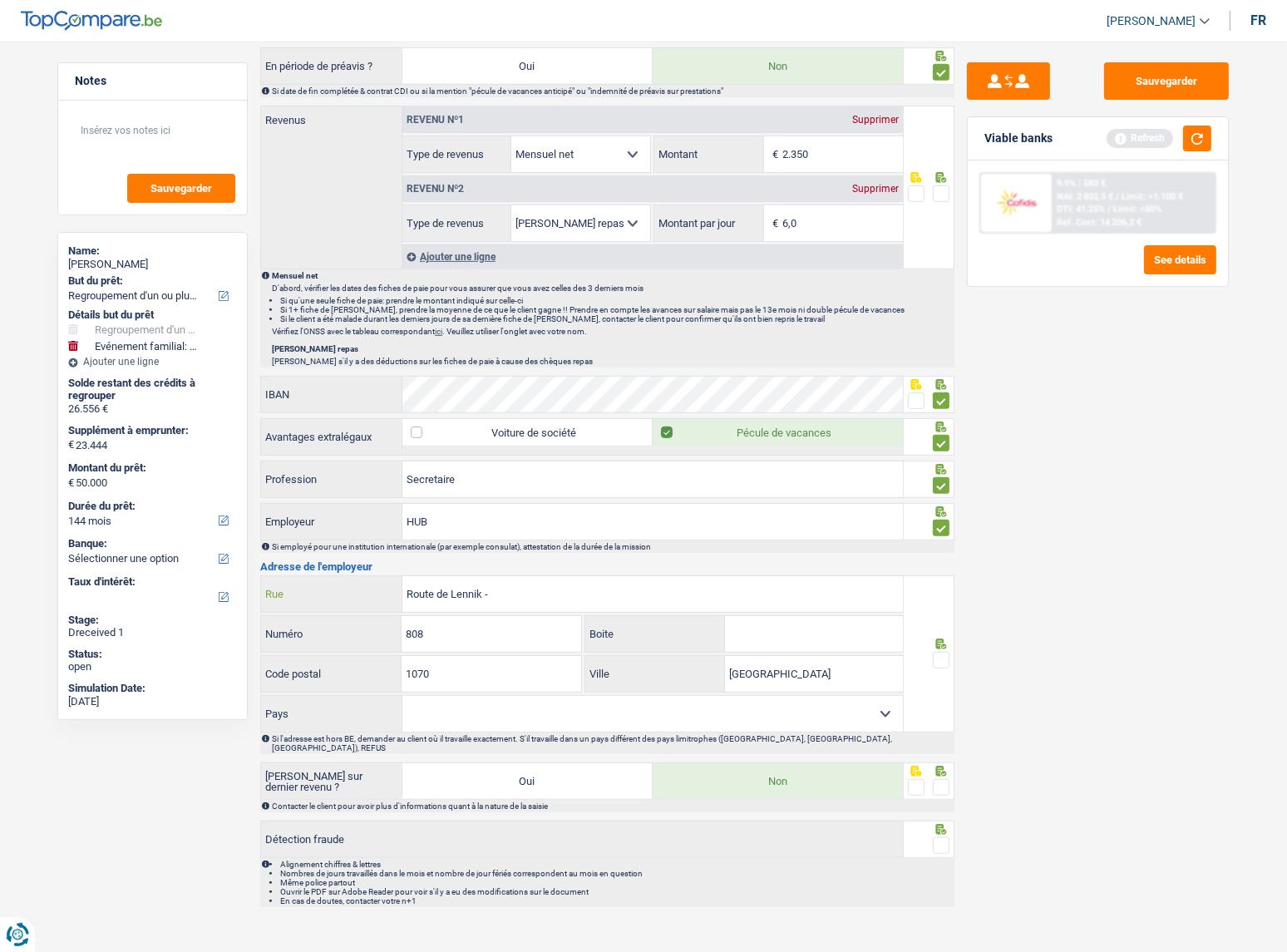
click at [534, 593] on input "Route de Lennik -" at bounding box center [653, 594] width 500 height 36
type input "Route de Lennik"
drag, startPoint x: 483, startPoint y: 718, endPoint x: 484, endPoint y: 702, distance: 16.0
click at [483, 718] on select "Belgique France Allemagne Italie Luxembourg Pays-Bas Espagne Suisse Sélectionne…" at bounding box center [653, 714] width 500 height 36
select select "BE"
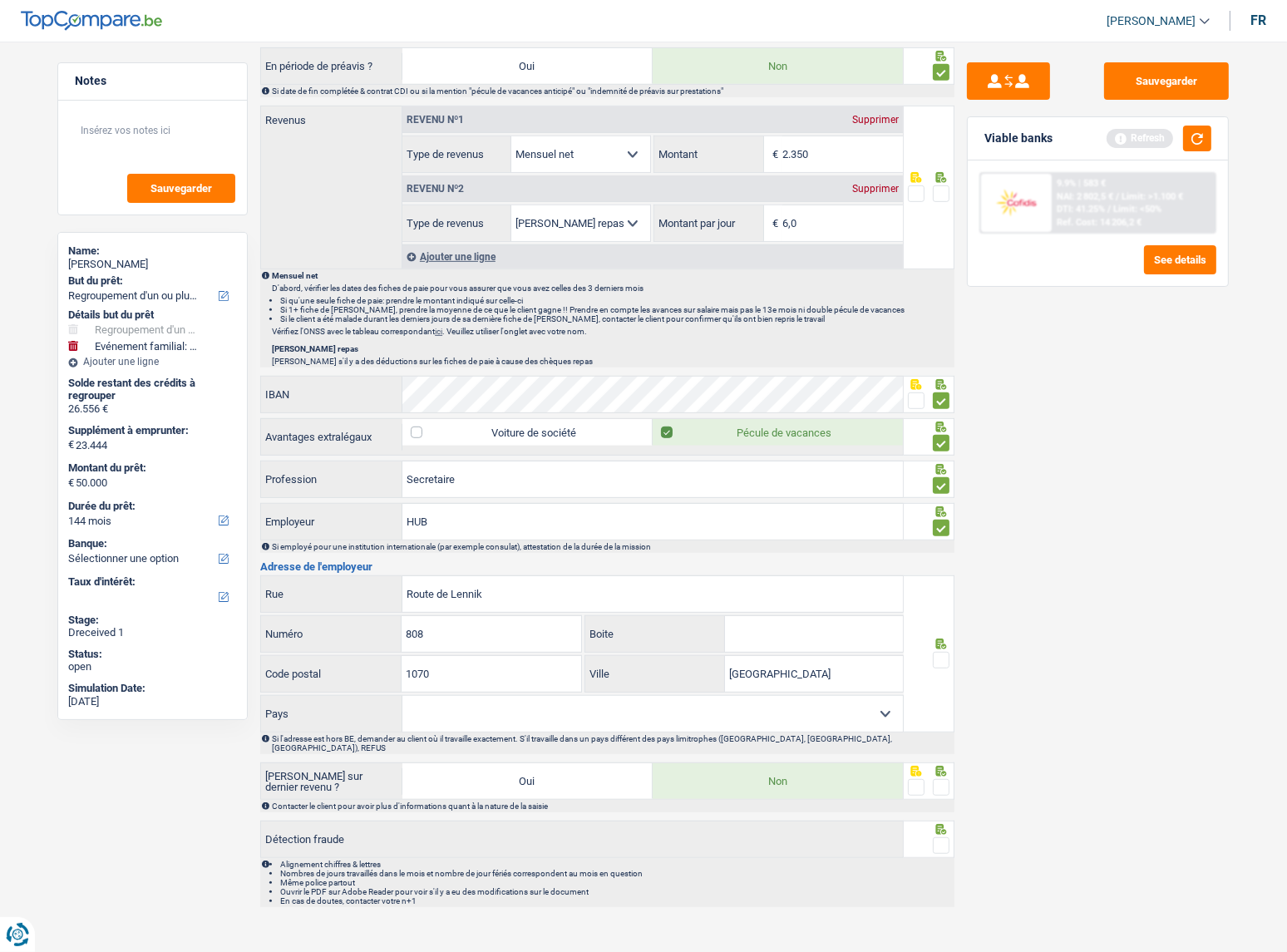
click at [403, 696] on select "Belgique France Allemagne Italie Luxembourg Pays-Bas Espagne Suisse Sélectionne…" at bounding box center [653, 714] width 500 height 36
click at [939, 660] on span at bounding box center [941, 660] width 17 height 17
click at [0, 0] on input "radio" at bounding box center [0, 0] width 0 height 0
click at [942, 780] on span at bounding box center [941, 788] width 17 height 17
click at [0, 0] on input "radio" at bounding box center [0, 0] width 0 height 0
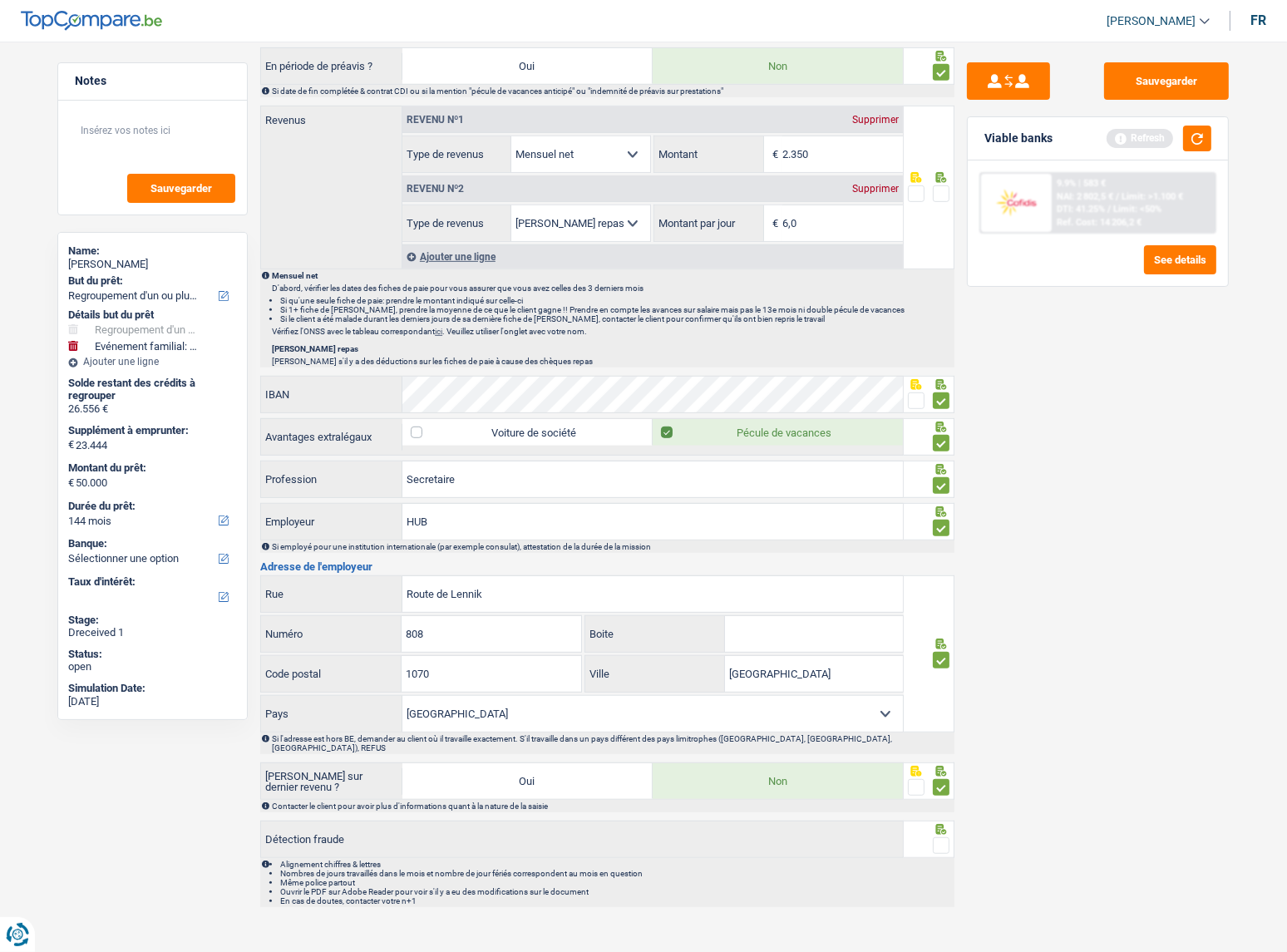
click at [938, 837] on span at bounding box center [941, 845] width 17 height 17
click at [0, 0] on input "radio" at bounding box center [0, 0] width 0 height 0
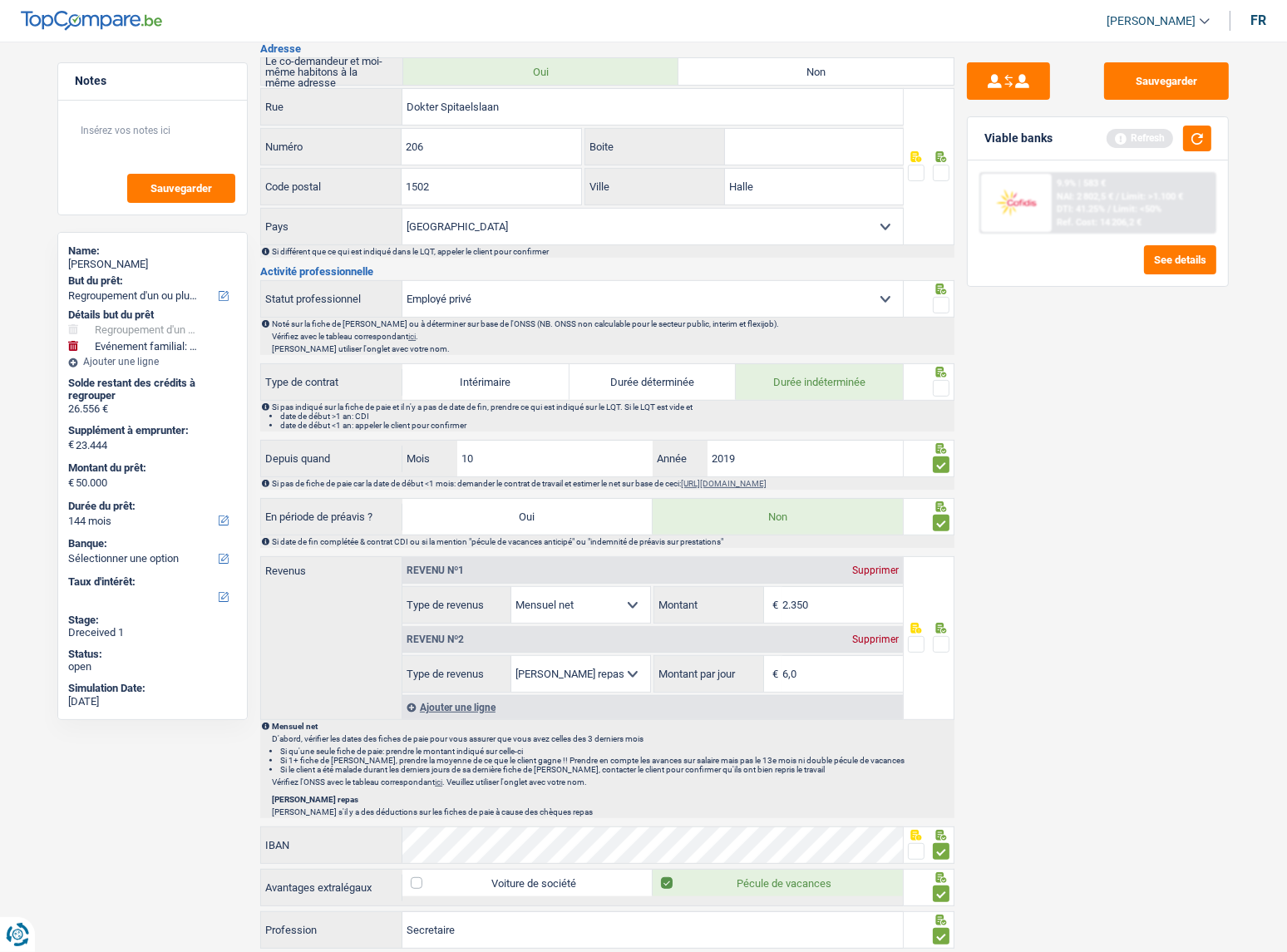
scroll to position [582, 0]
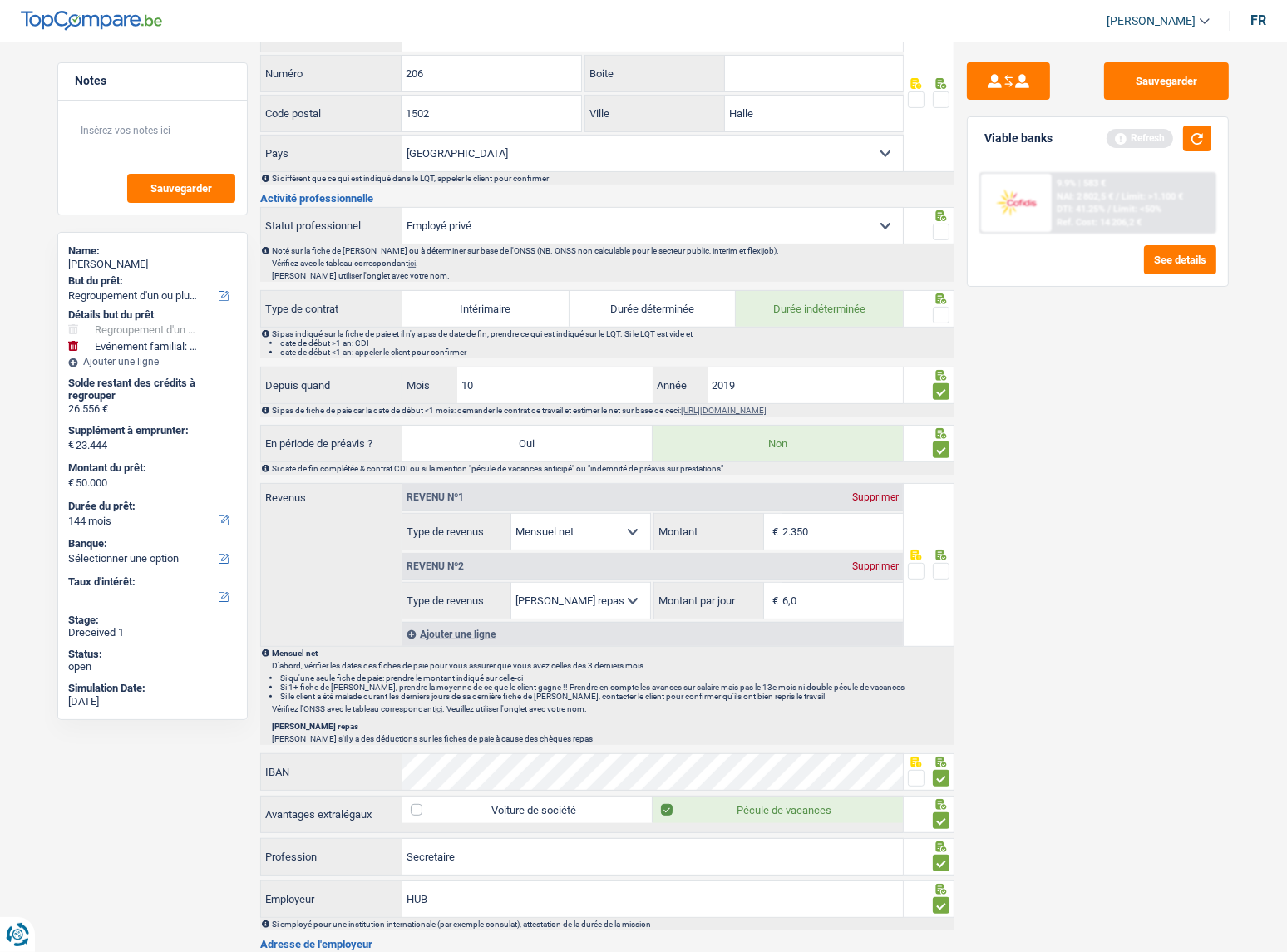
click at [939, 312] on span at bounding box center [941, 315] width 17 height 17
click at [0, 0] on input "radio" at bounding box center [0, 0] width 0 height 0
click at [937, 227] on span at bounding box center [941, 231] width 17 height 17
click at [0, 0] on input "radio" at bounding box center [0, 0] width 0 height 0
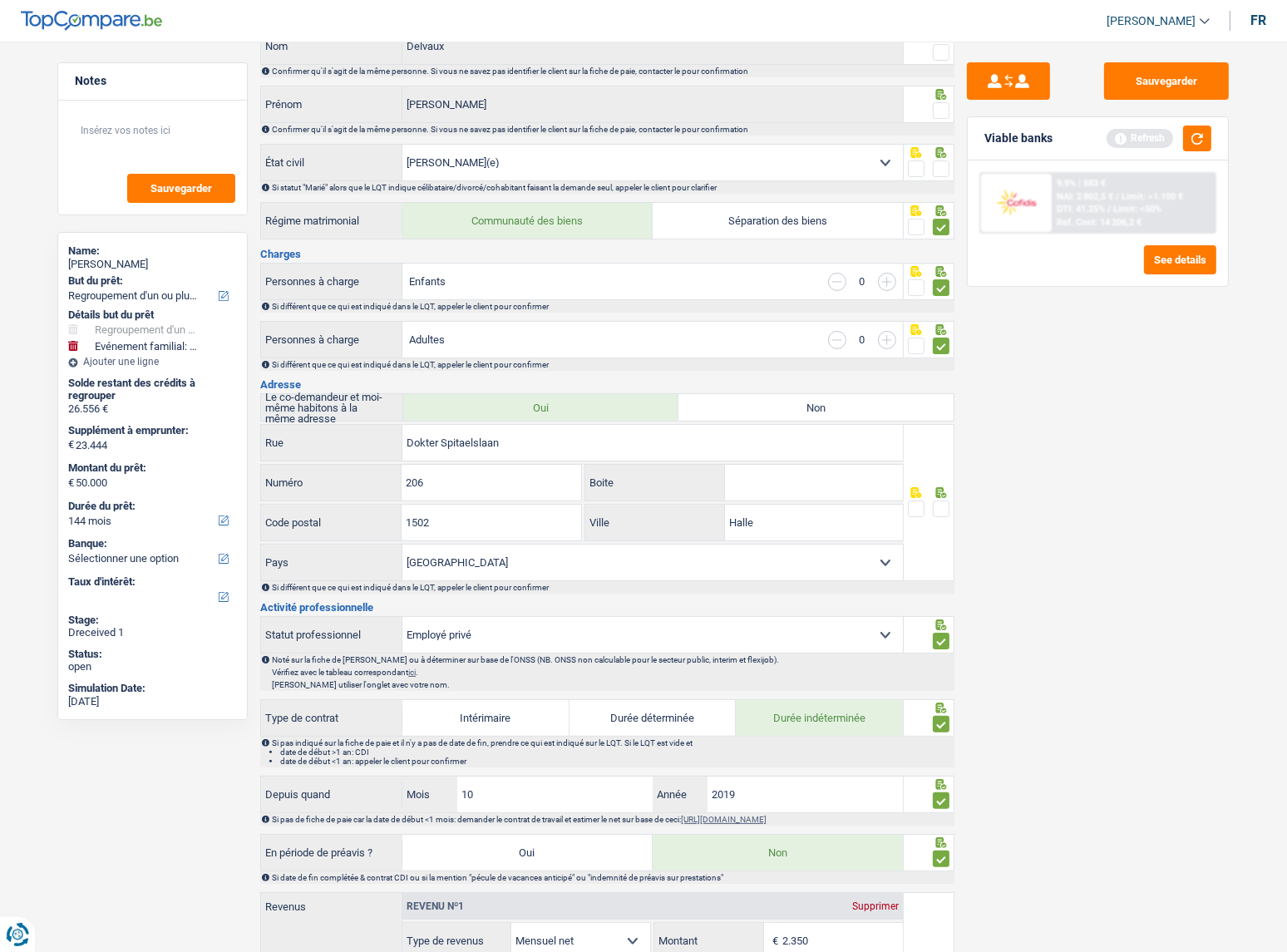
scroll to position [128, 0]
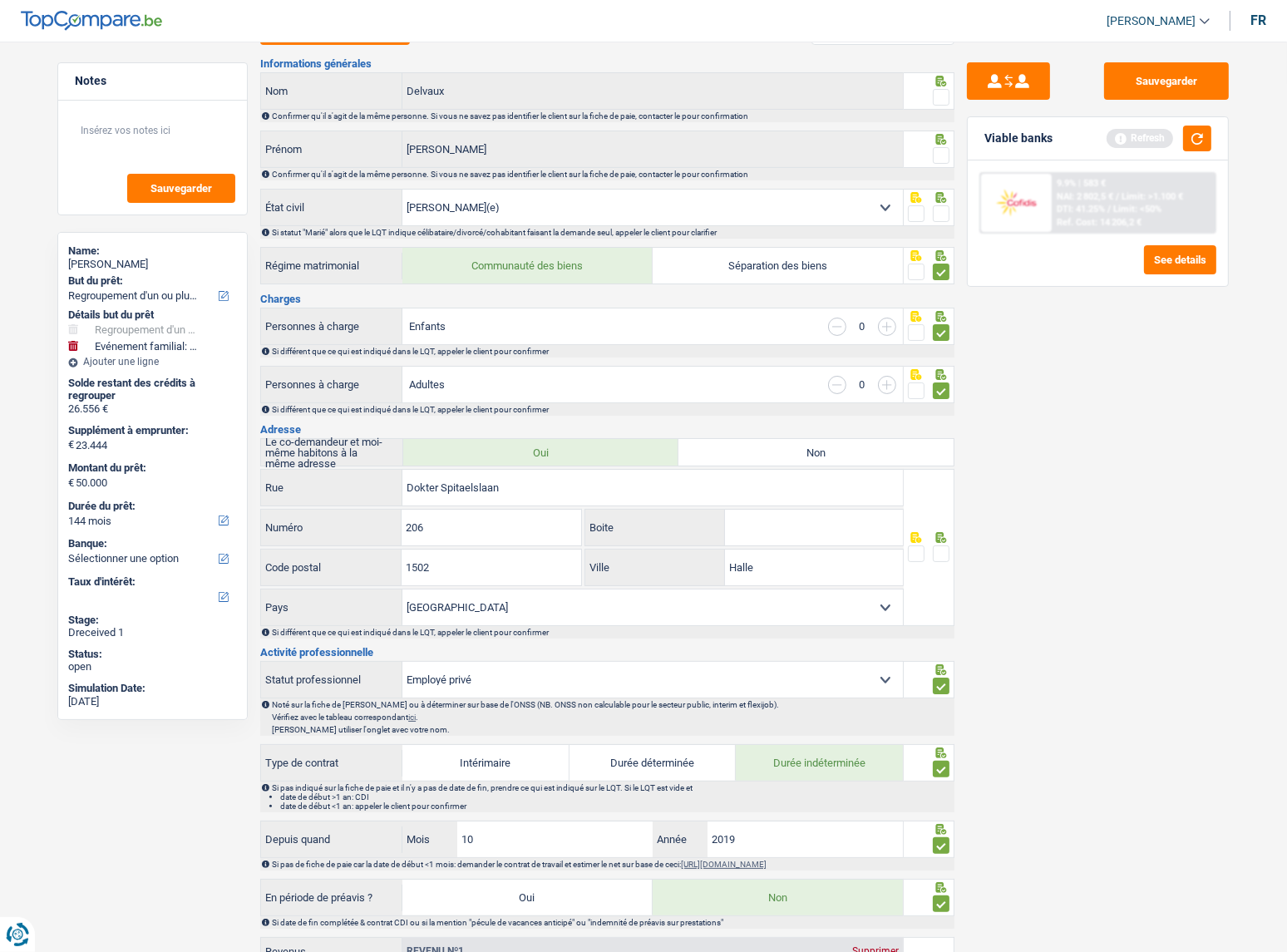
click at [941, 548] on span at bounding box center [941, 553] width 17 height 17
click at [0, 0] on input "radio" at bounding box center [0, 0] width 0 height 0
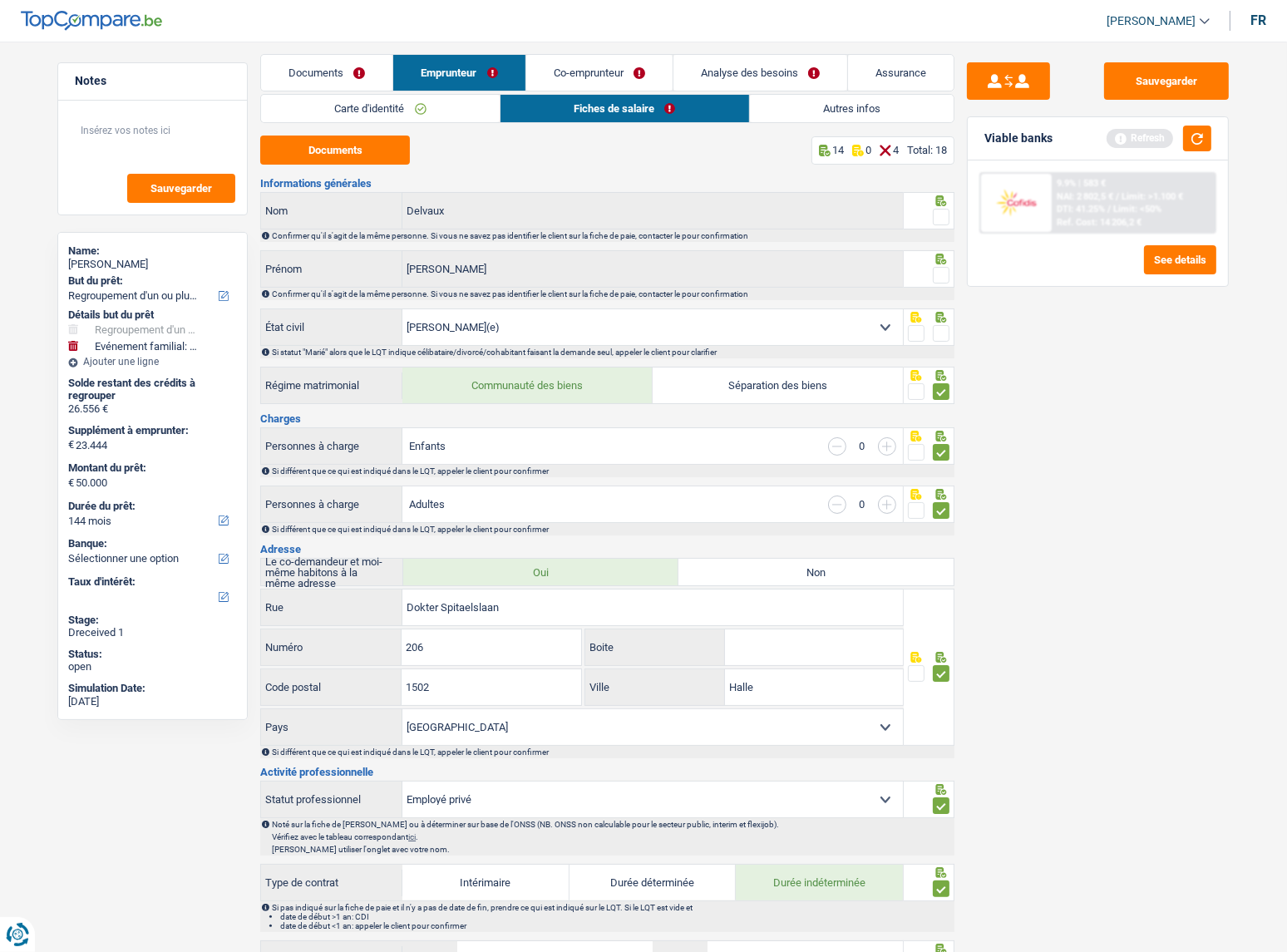
scroll to position [0, 0]
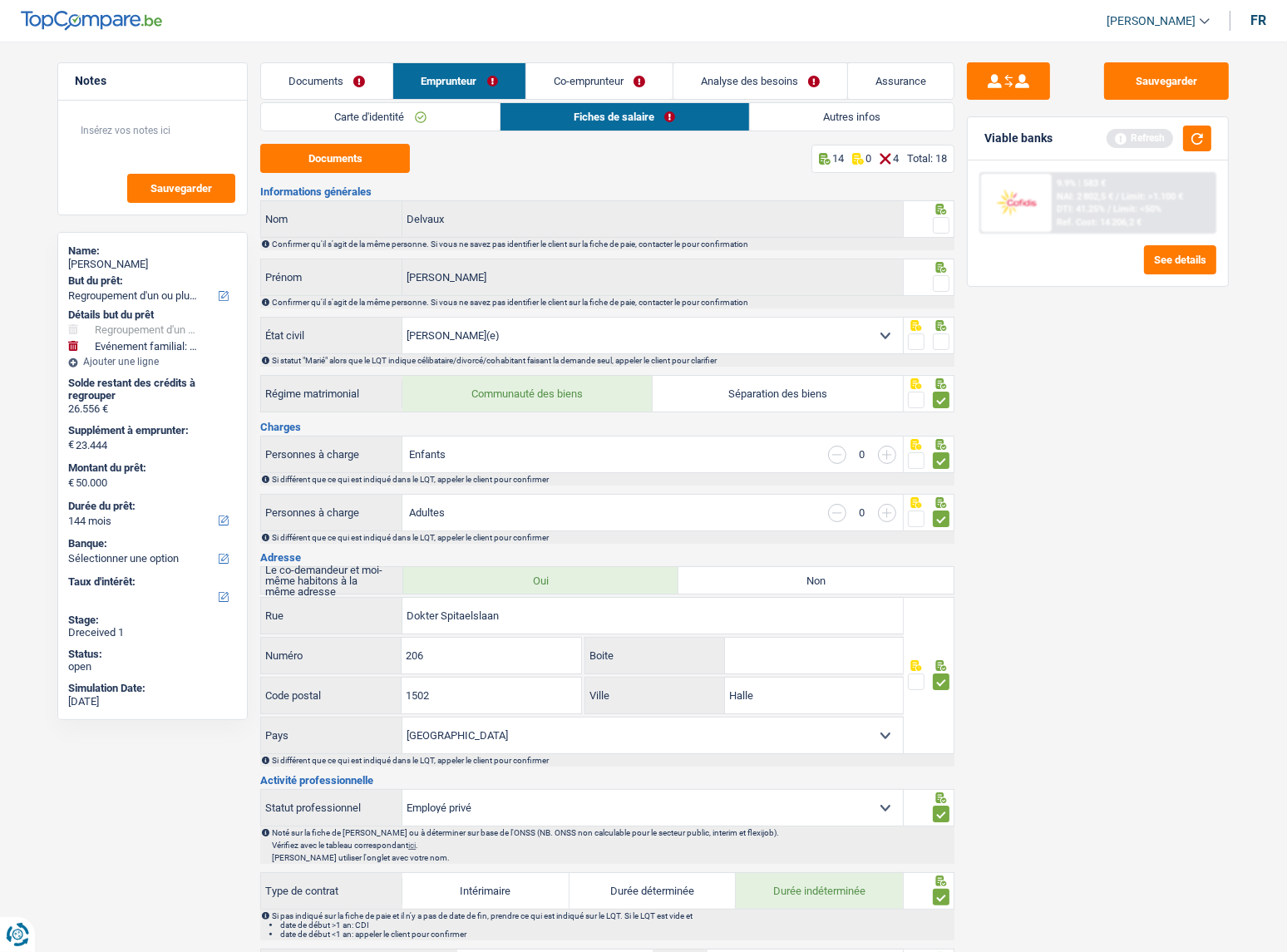
click at [941, 342] on span at bounding box center [941, 342] width 17 height 17
click at [0, 0] on input "radio" at bounding box center [0, 0] width 0 height 0
click at [945, 285] on span at bounding box center [941, 283] width 17 height 17
click at [0, 0] on input "radio" at bounding box center [0, 0] width 0 height 0
click at [941, 225] on span at bounding box center [941, 225] width 17 height 17
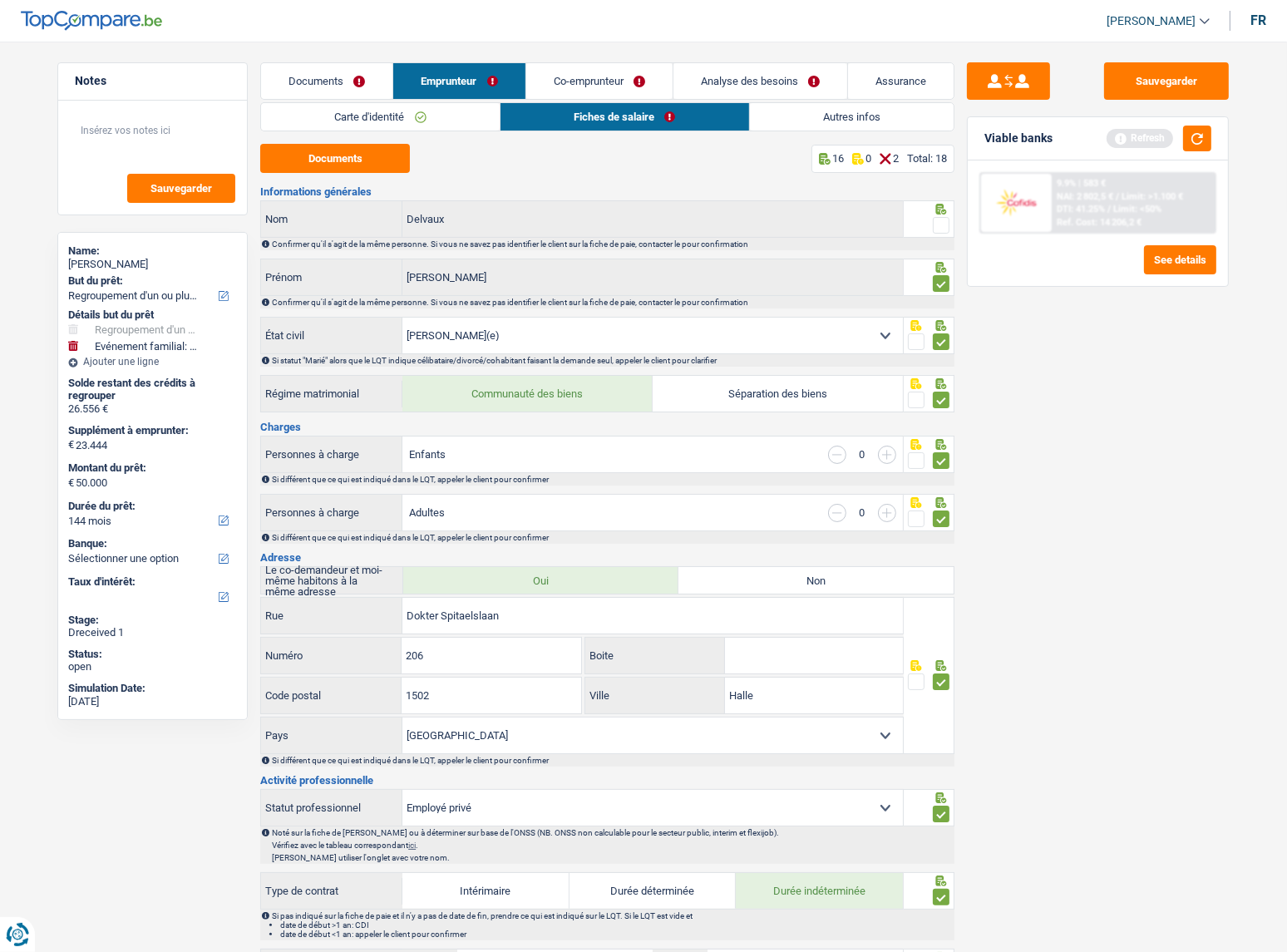
click at [0, 0] on input "radio" at bounding box center [0, 0] width 0 height 0
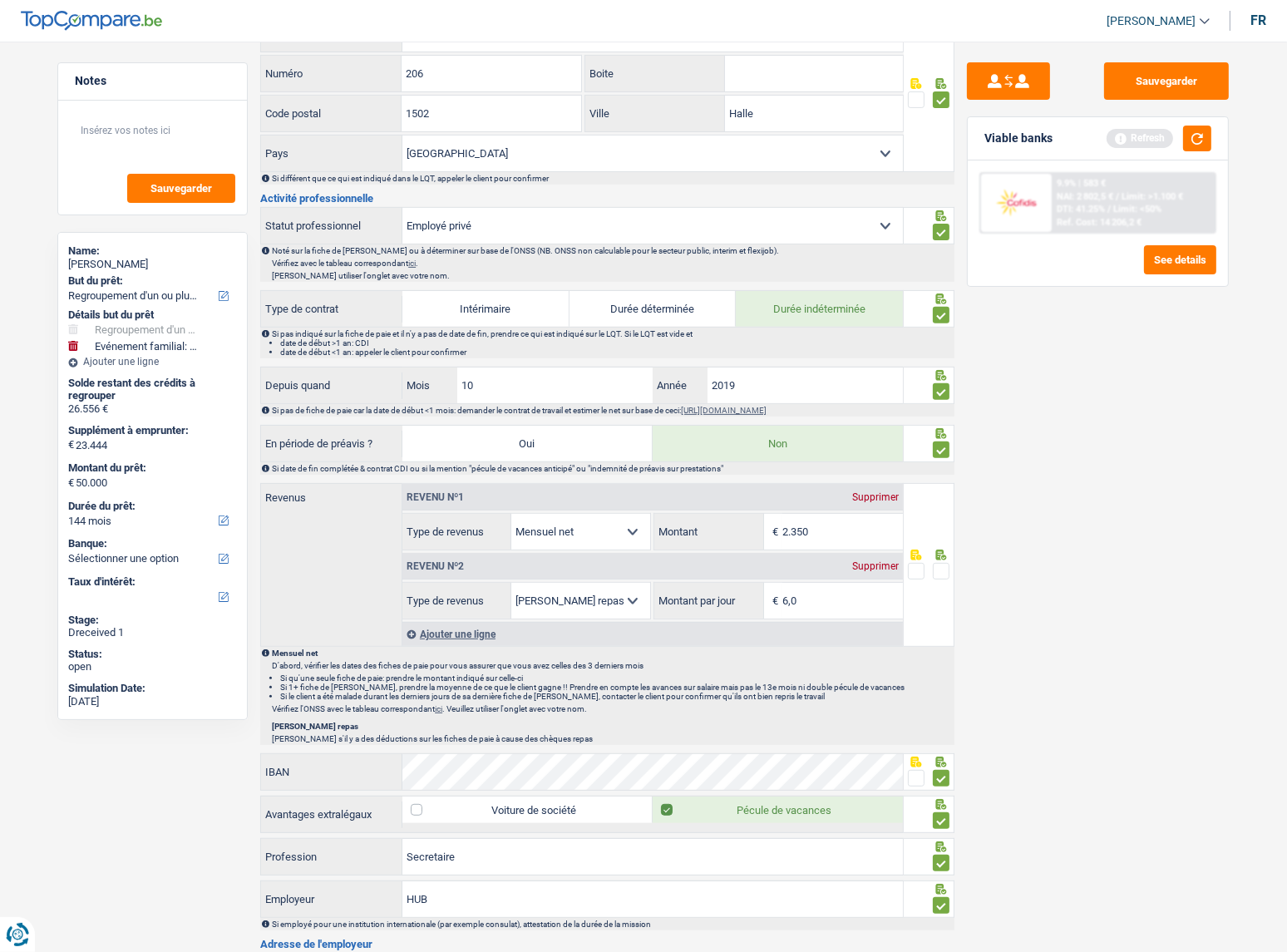
scroll to position [582, 0]
drag, startPoint x: 717, startPoint y: 524, endPoint x: 597, endPoint y: 529, distance: 120.1
click at [632, 524] on div "Allocation d'handicap Allocations chômage Allocations familiales Chèques repas …" at bounding box center [653, 532] width 500 height 38
type input "2.161"
click at [934, 572] on span at bounding box center [941, 571] width 17 height 17
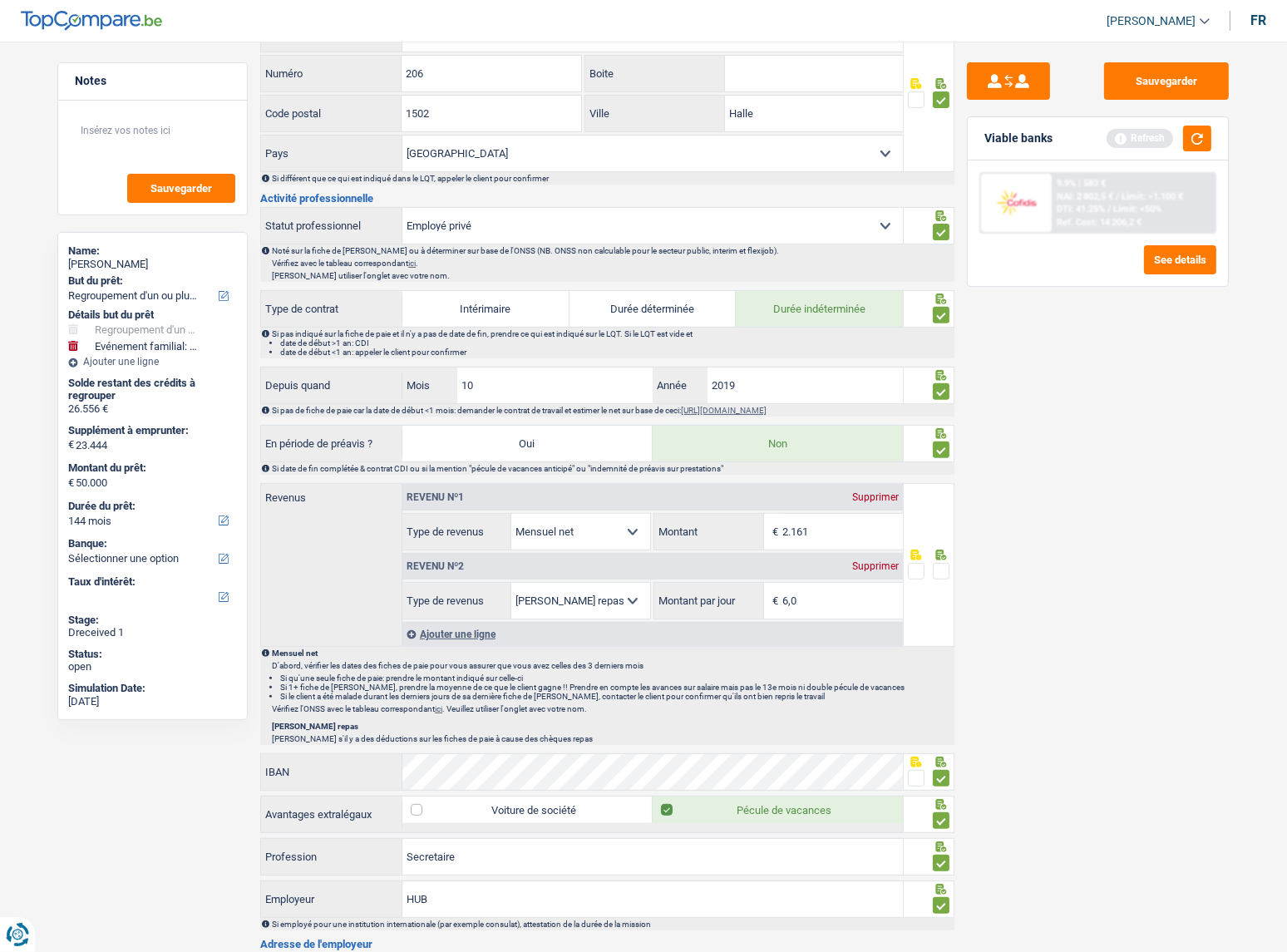
click at [0, 0] on input "radio" at bounding box center [0, 0] width 0 height 0
click at [645, 592] on div "Allocation d'handicap Allocations chômage Allocations familiales Chèques repas …" at bounding box center [653, 601] width 500 height 38
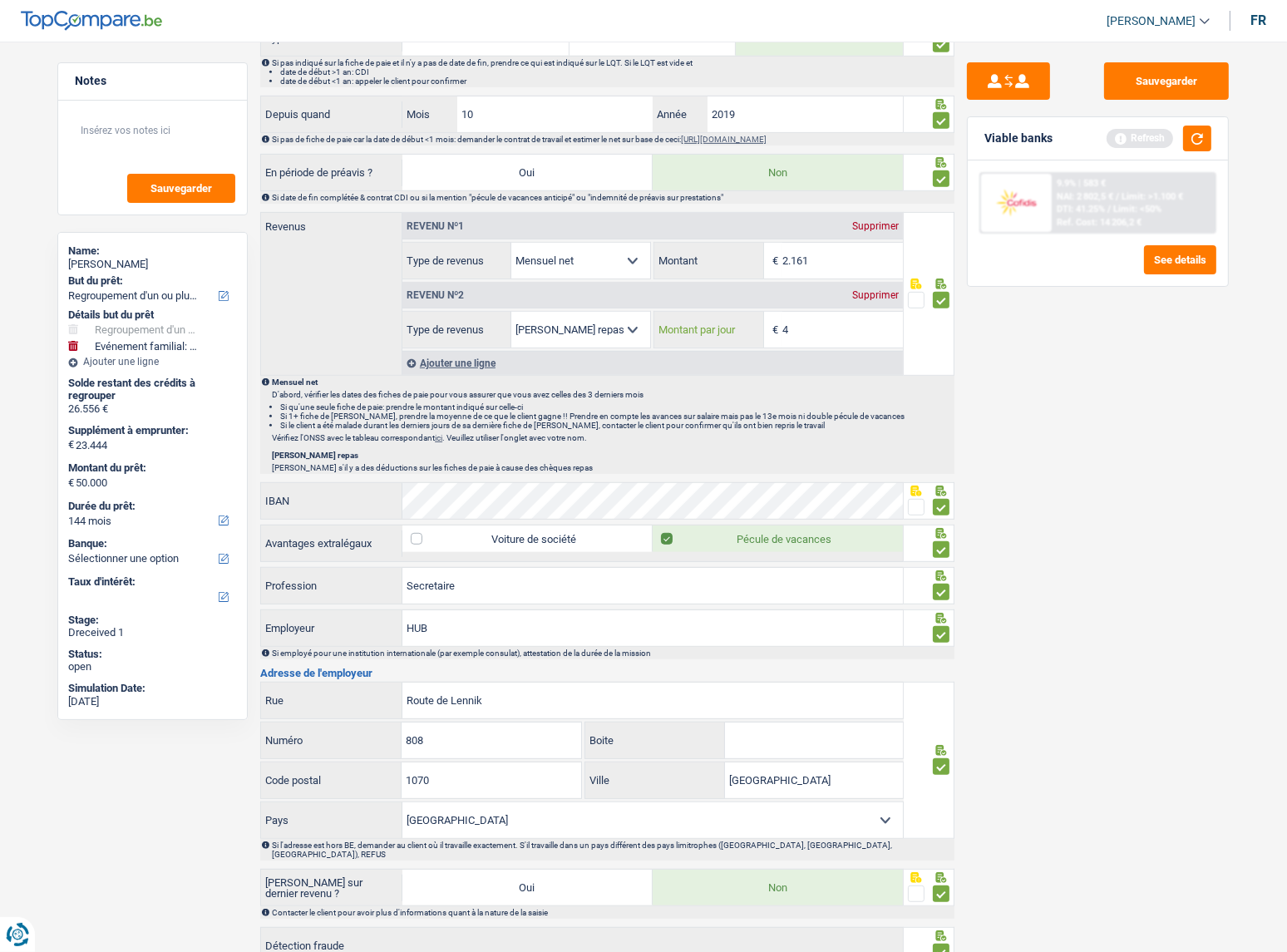
scroll to position [960, 0]
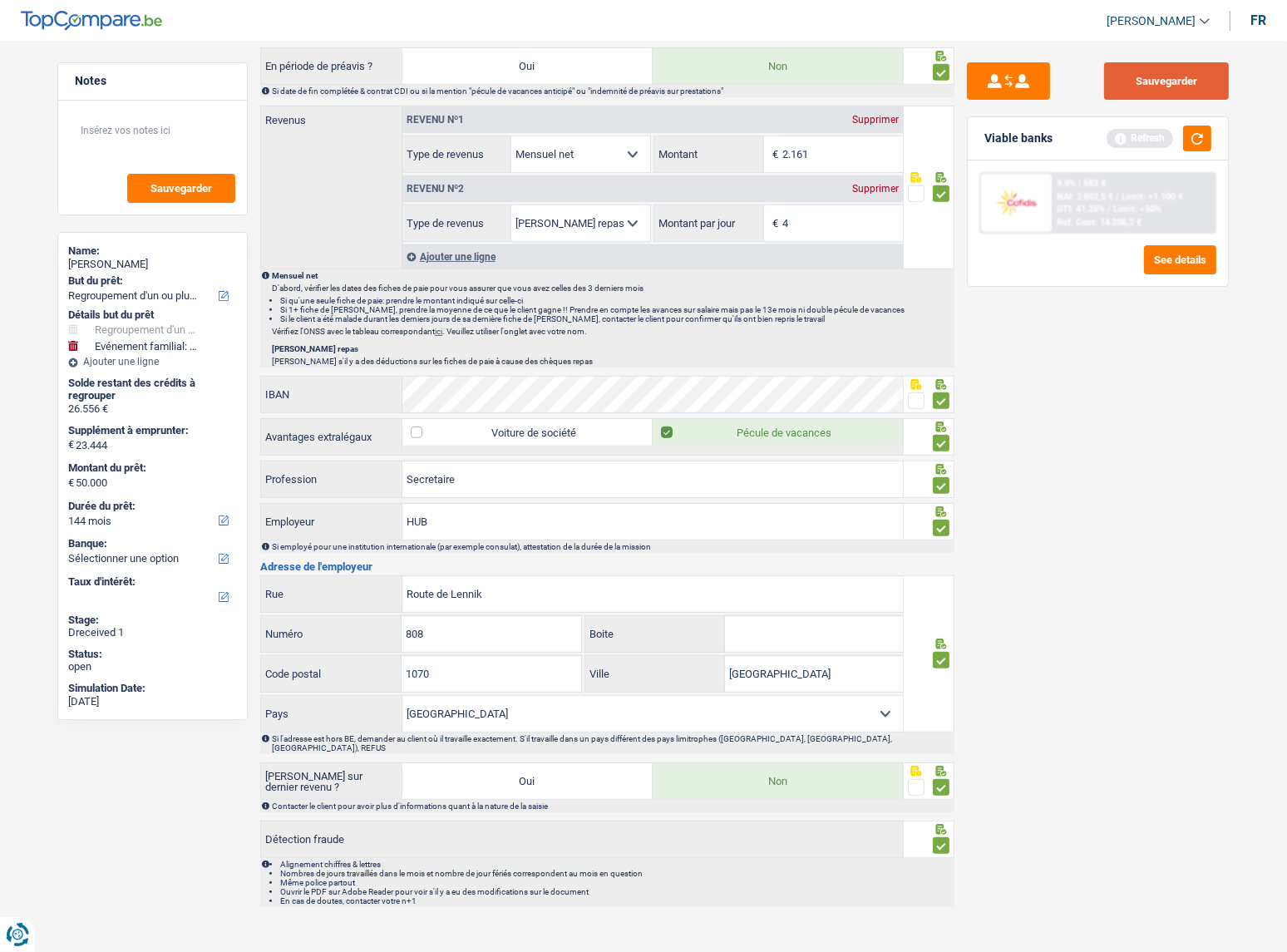
type input "4,0"
click at [1134, 92] on button "Sauvegarder" at bounding box center [1166, 82] width 125 height 38
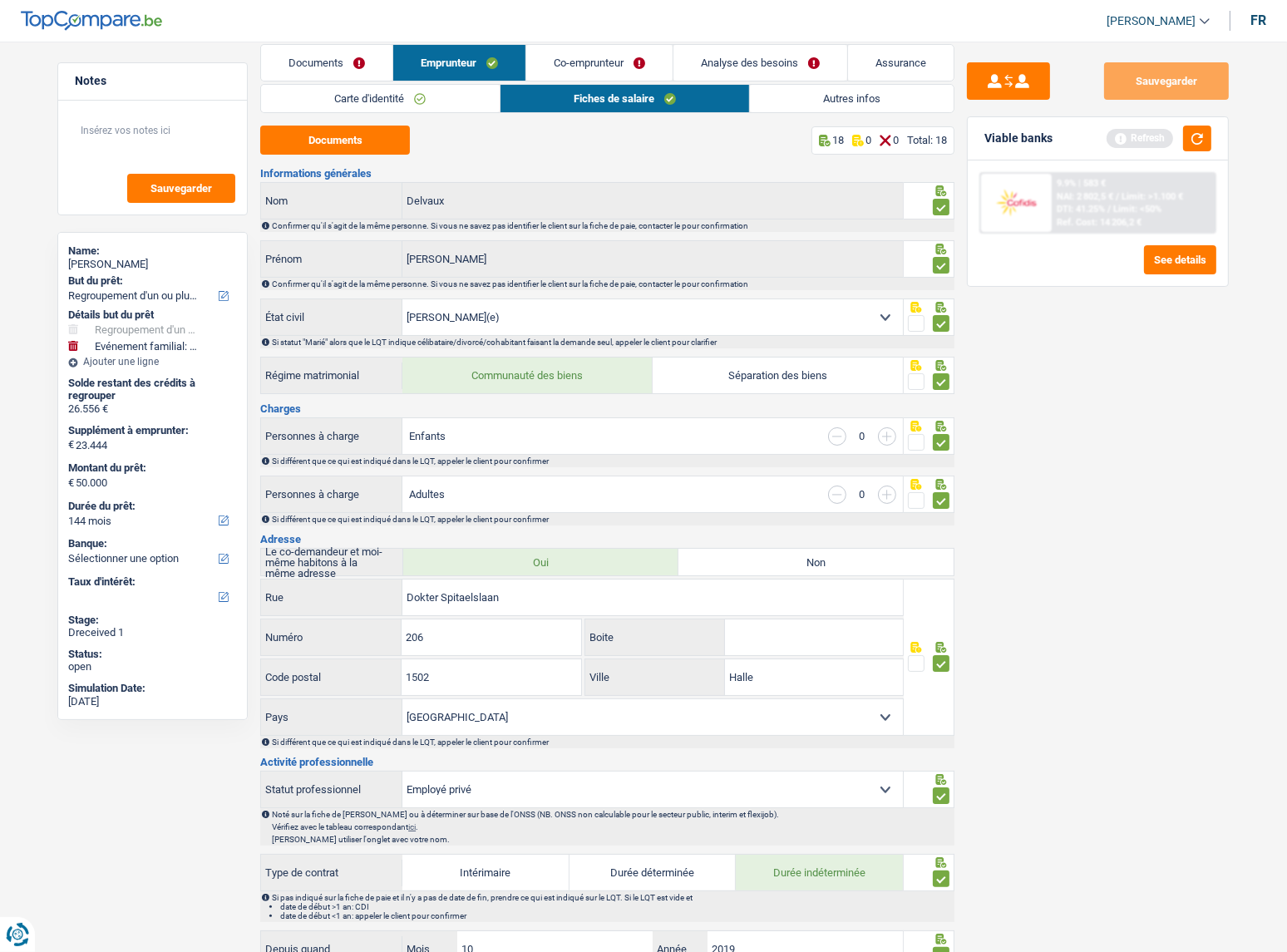
scroll to position [0, 0]
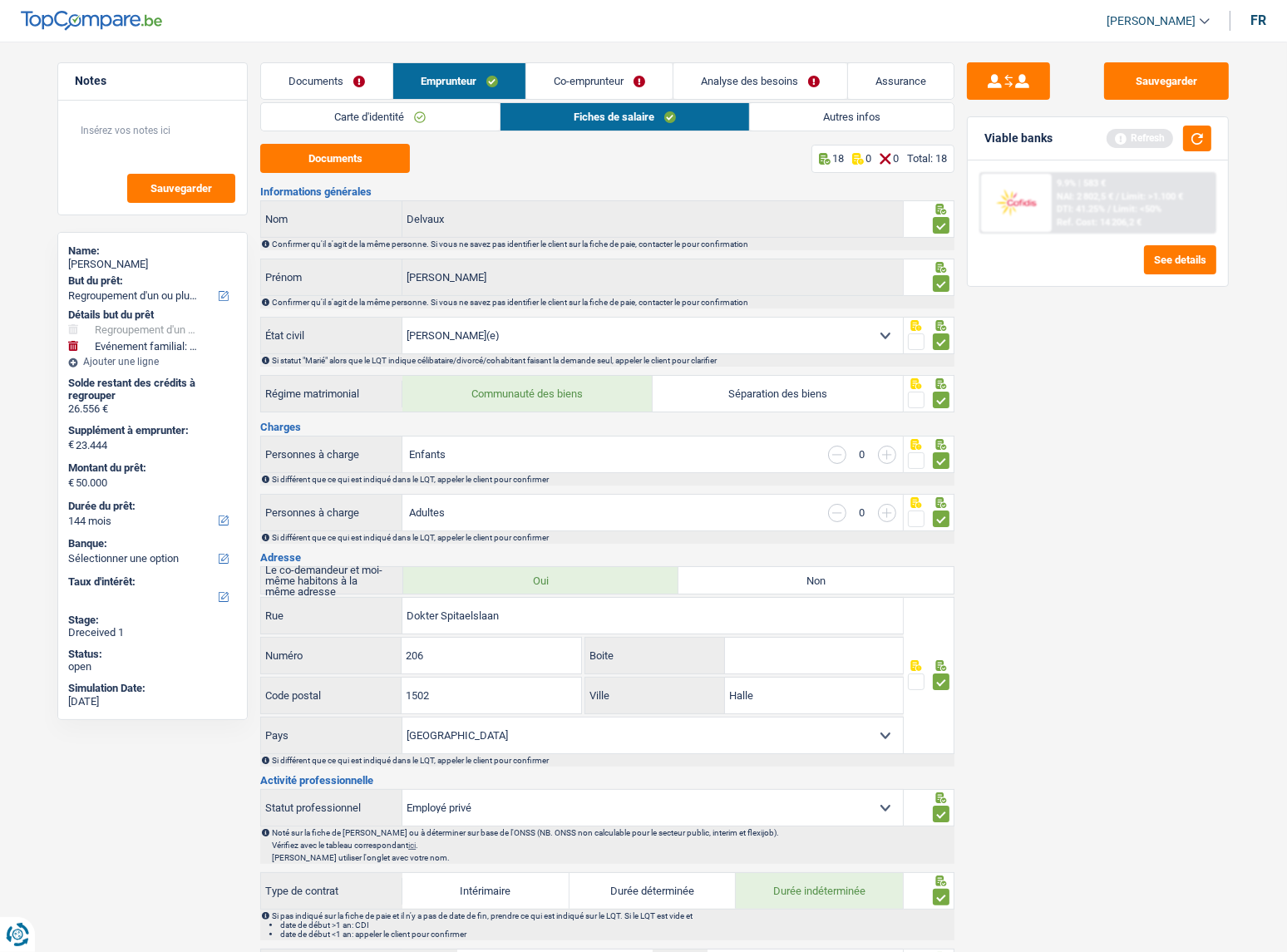
drag, startPoint x: 793, startPoint y: 108, endPoint x: 792, endPoint y: 117, distance: 9.1
click at [792, 110] on link "Autres infos" at bounding box center [851, 117] width 203 height 28
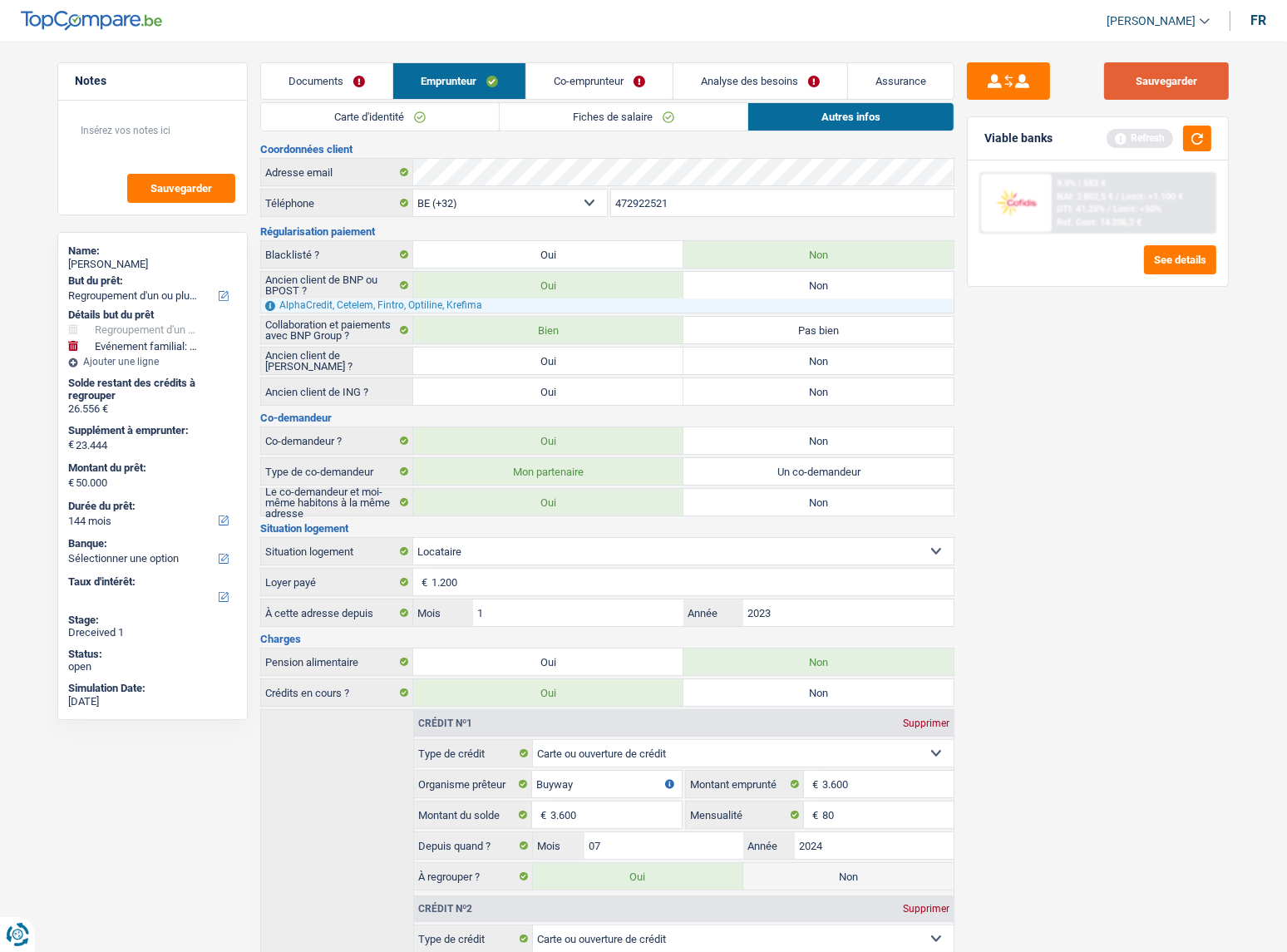
drag, startPoint x: 1180, startPoint y: 98, endPoint x: 912, endPoint y: 82, distance: 268.5
click at [1180, 98] on button "Sauvegarder" at bounding box center [1166, 82] width 125 height 38
click at [577, 90] on link "Co-emprunteur" at bounding box center [599, 81] width 147 height 36
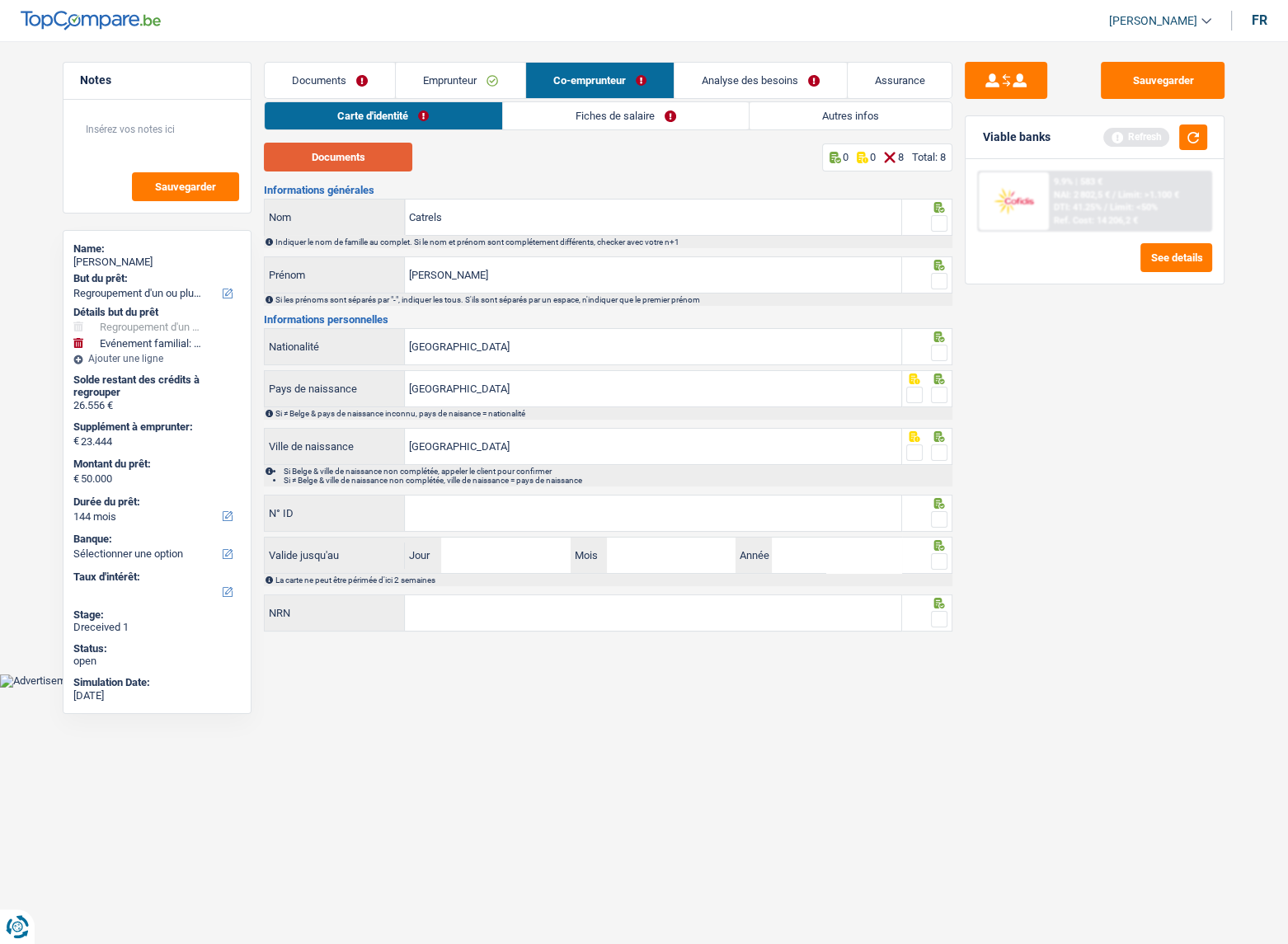
click at [379, 164] on button "Documents" at bounding box center [338, 156] width 148 height 29
click at [366, 148] on button "Documents" at bounding box center [338, 156] width 148 height 29
click at [935, 216] on span at bounding box center [939, 223] width 17 height 17
click at [0, 0] on input "radio" at bounding box center [0, 0] width 0 height 0
click at [943, 285] on span at bounding box center [939, 281] width 17 height 17
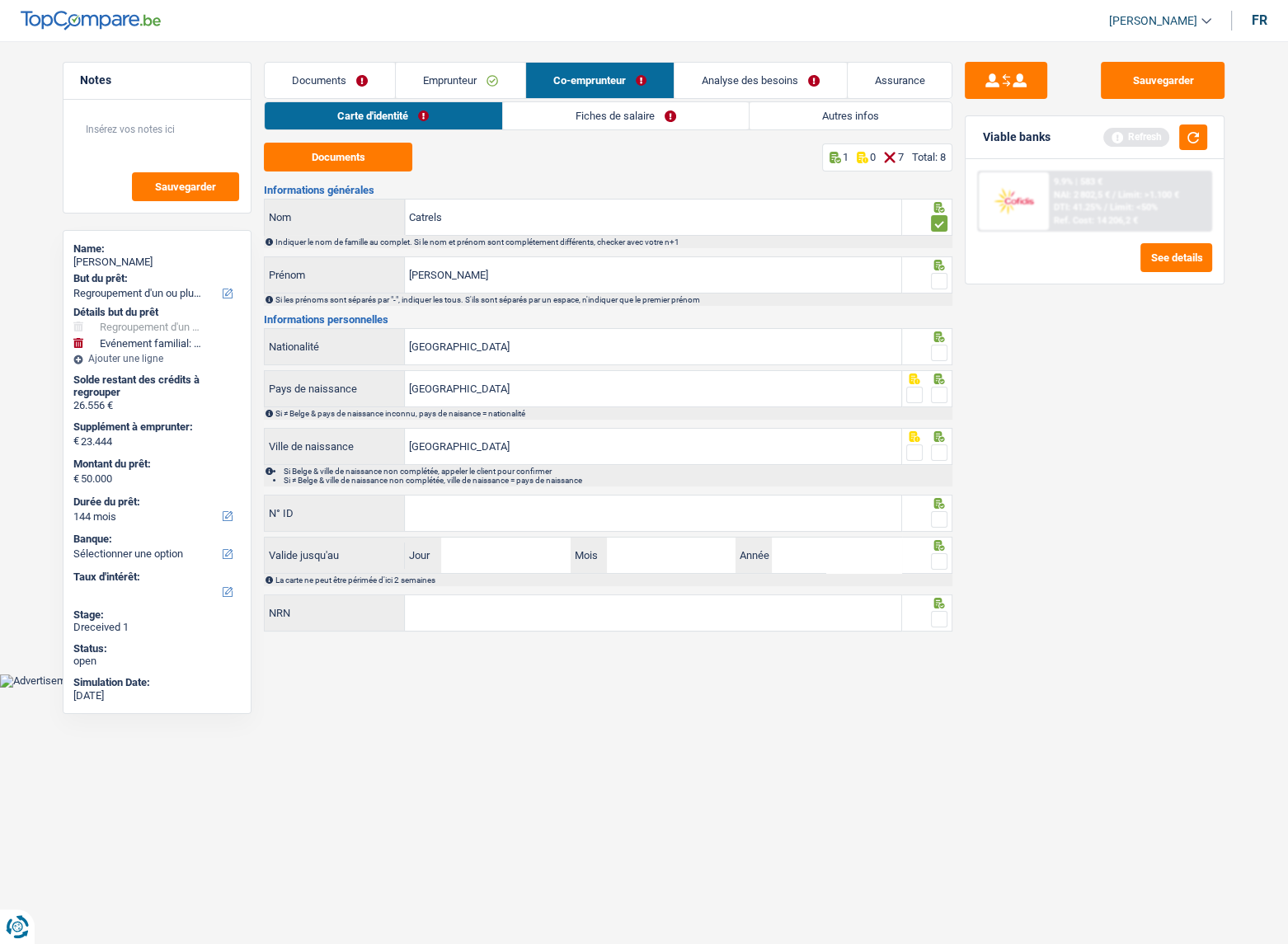
click at [0, 0] on input "radio" at bounding box center [0, 0] width 0 height 0
click at [946, 350] on span at bounding box center [939, 353] width 17 height 17
click at [0, 0] on input "radio" at bounding box center [0, 0] width 0 height 0
drag, startPoint x: 937, startPoint y: 398, endPoint x: 933, endPoint y: 450, distance: 52.2
click at [938, 398] on span at bounding box center [939, 394] width 17 height 17
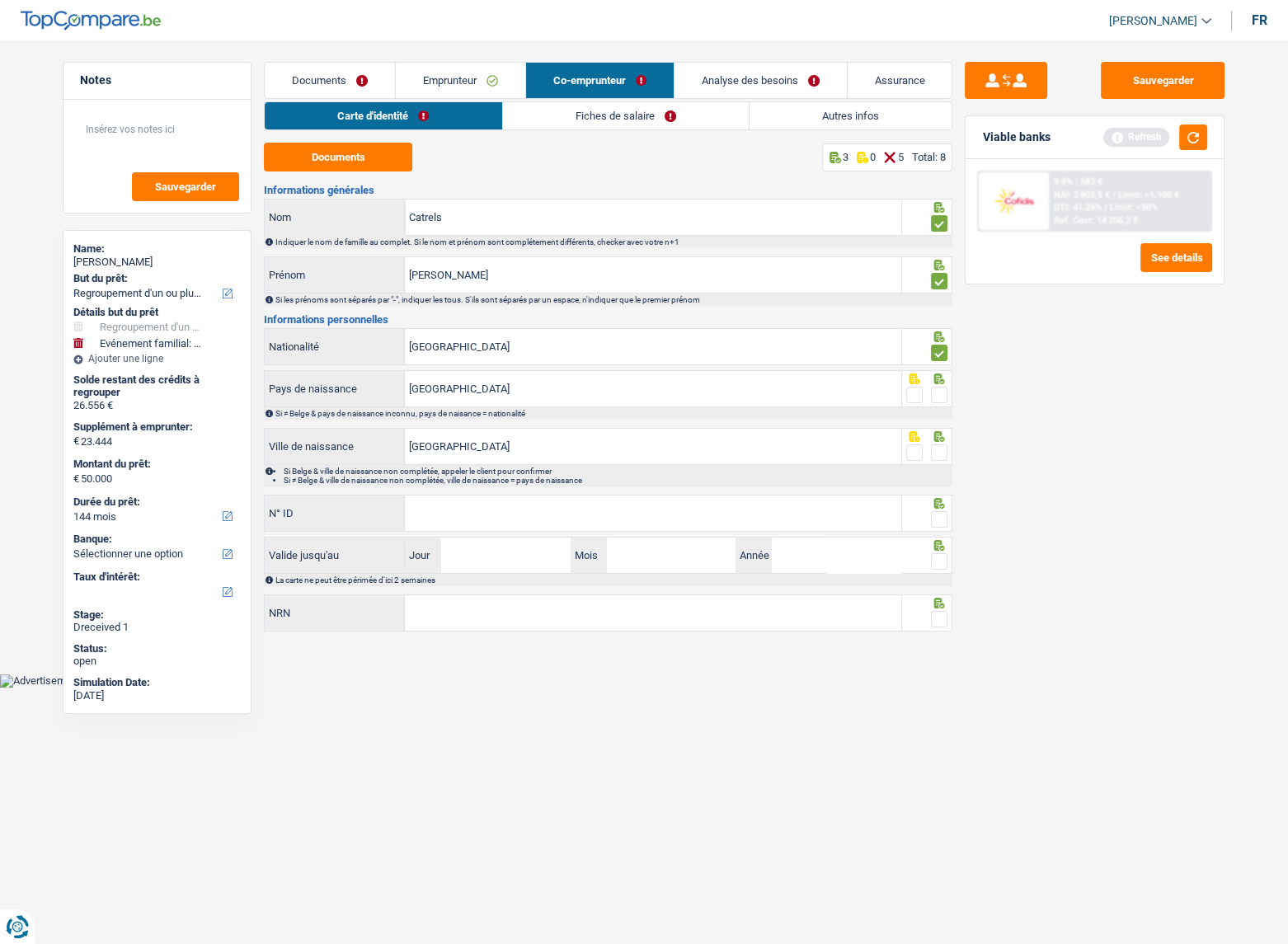
click at [0, 0] on input "radio" at bounding box center [0, 0] width 0 height 0
click at [942, 456] on span at bounding box center [939, 453] width 17 height 17
click at [0, 0] on input "radio" at bounding box center [0, 0] width 0 height 0
click at [943, 501] on icon at bounding box center [939, 503] width 17 height 11
click at [933, 511] on span at bounding box center [939, 519] width 17 height 17
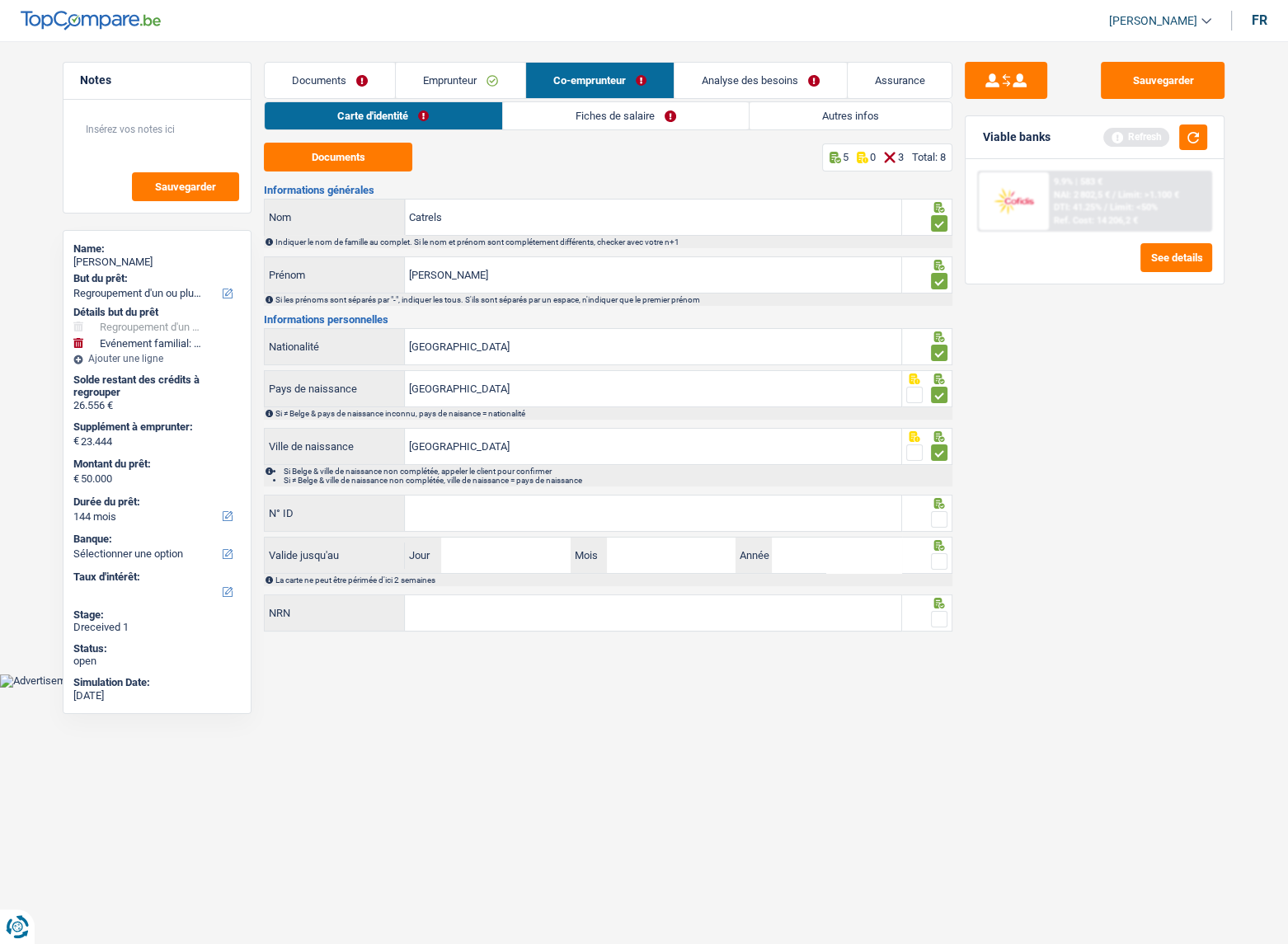
click at [0, 0] on input "radio" at bounding box center [0, 0] width 0 height 0
click at [611, 486] on div "Informations générales Catrels Nom Indiquer le nom de famille au complet. Si le…" at bounding box center [608, 409] width 689 height 450
click at [578, 495] on input "N° ID" at bounding box center [653, 513] width 496 height 36
paste input "592-9883598-58"
type input "592-9883598-58"
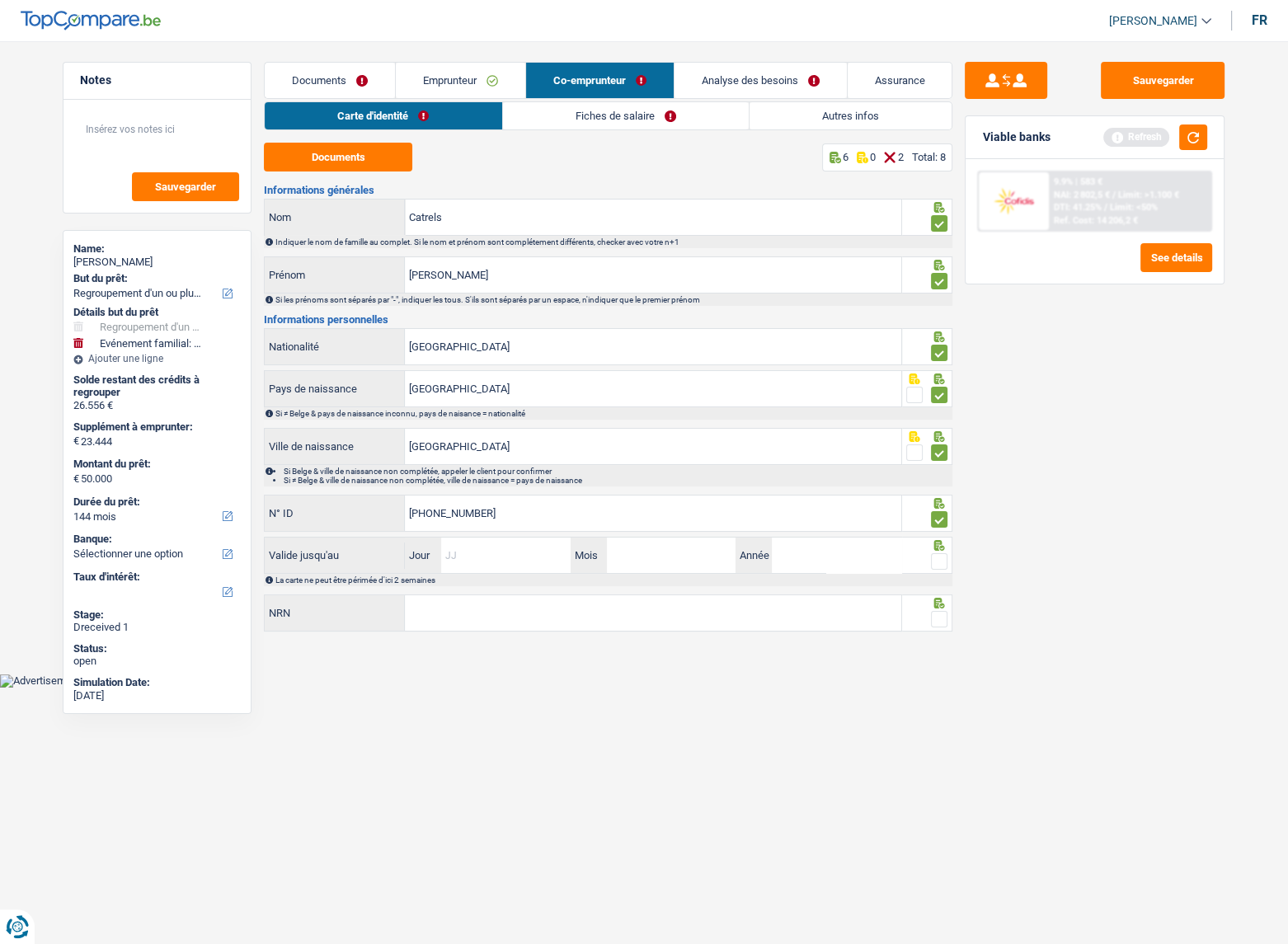
click at [517, 563] on input "Jour" at bounding box center [505, 556] width 129 height 36
type input "28"
type input "05"
type input "2030"
drag, startPoint x: 940, startPoint y: 560, endPoint x: 943, endPoint y: 606, distance: 46.1
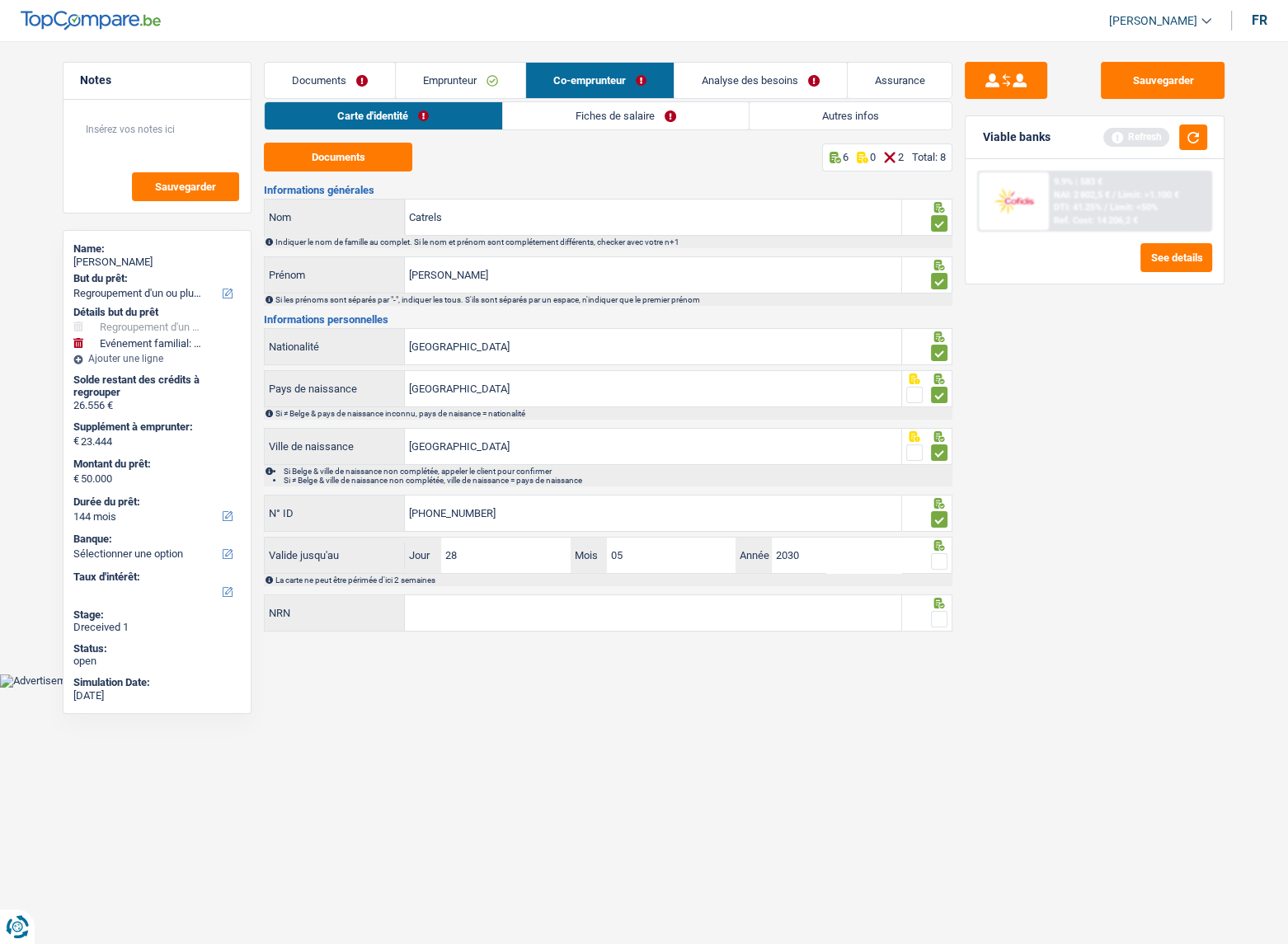
click at [934, 564] on span at bounding box center [939, 561] width 17 height 17
click at [0, 0] on input "radio" at bounding box center [0, 0] width 0 height 0
click at [944, 609] on div at bounding box center [939, 619] width 17 height 21
click at [940, 617] on span at bounding box center [939, 619] width 17 height 17
click at [0, 0] on input "radio" at bounding box center [0, 0] width 0 height 0
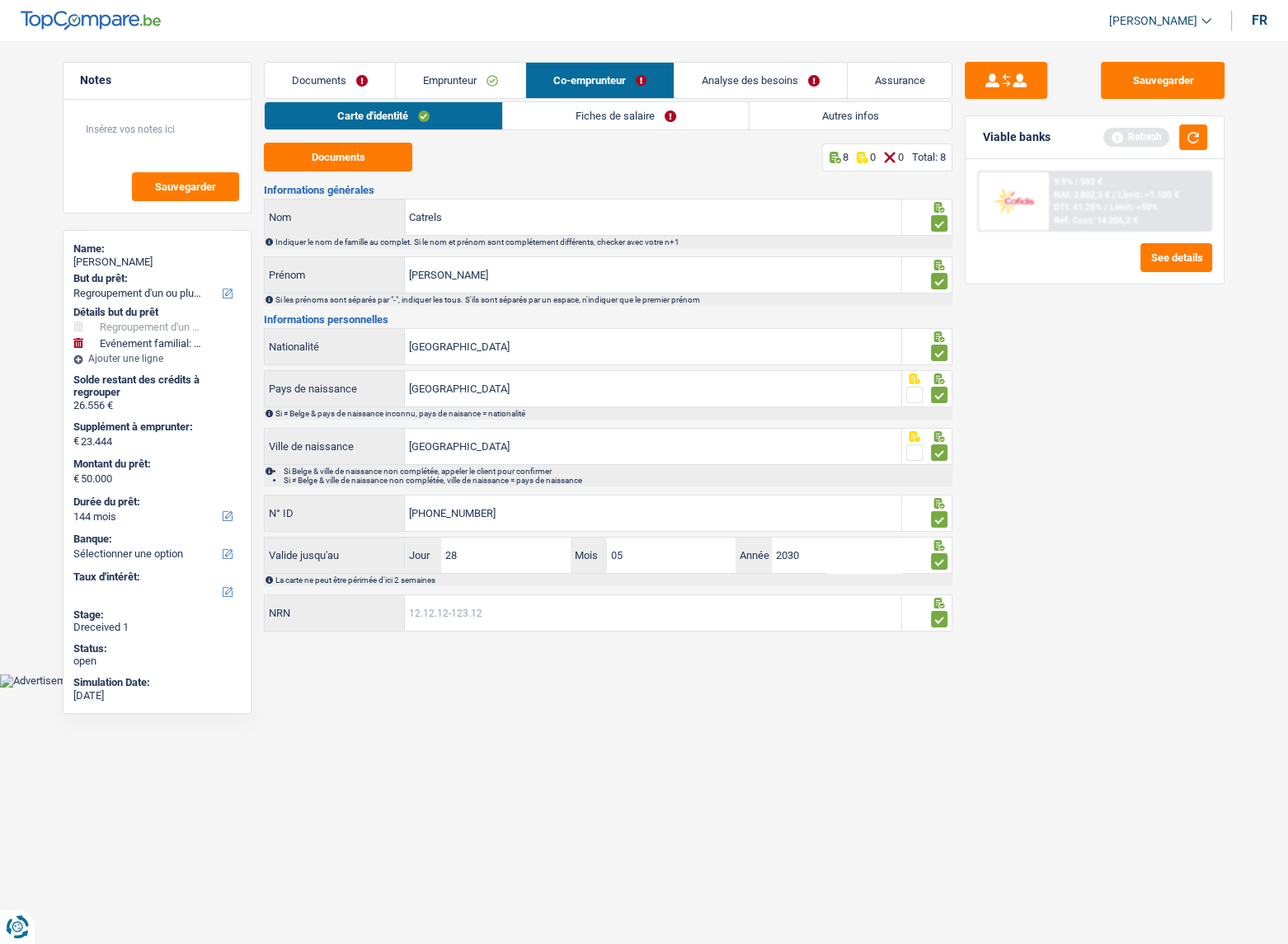
click at [798, 599] on input "NRN" at bounding box center [653, 613] width 496 height 36
paste input "94.02.25-473.86"
type input "94.02.25-473.86"
click at [1144, 67] on button "Sauvegarder" at bounding box center [1162, 81] width 124 height 38
click at [619, 114] on link "Fiches de salaire" at bounding box center [626, 116] width 246 height 28
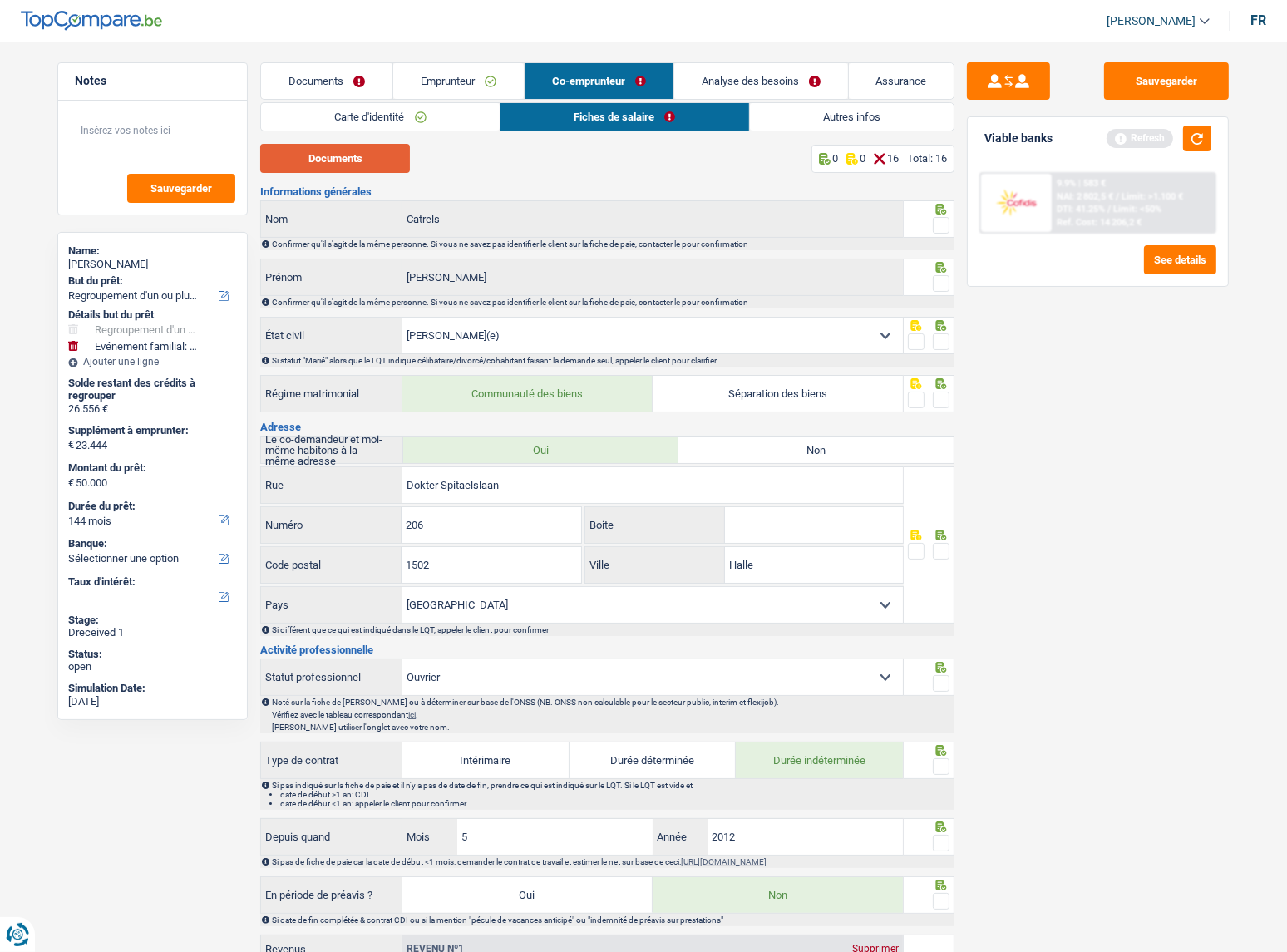
drag, startPoint x: 388, startPoint y: 166, endPoint x: 410, endPoint y: 173, distance: 23.1
click at [387, 166] on button "Documents" at bounding box center [335, 158] width 150 height 29
click at [942, 229] on span at bounding box center [941, 225] width 17 height 17
click at [0, 0] on input "radio" at bounding box center [0, 0] width 0 height 0
click at [948, 283] on span at bounding box center [941, 283] width 17 height 17
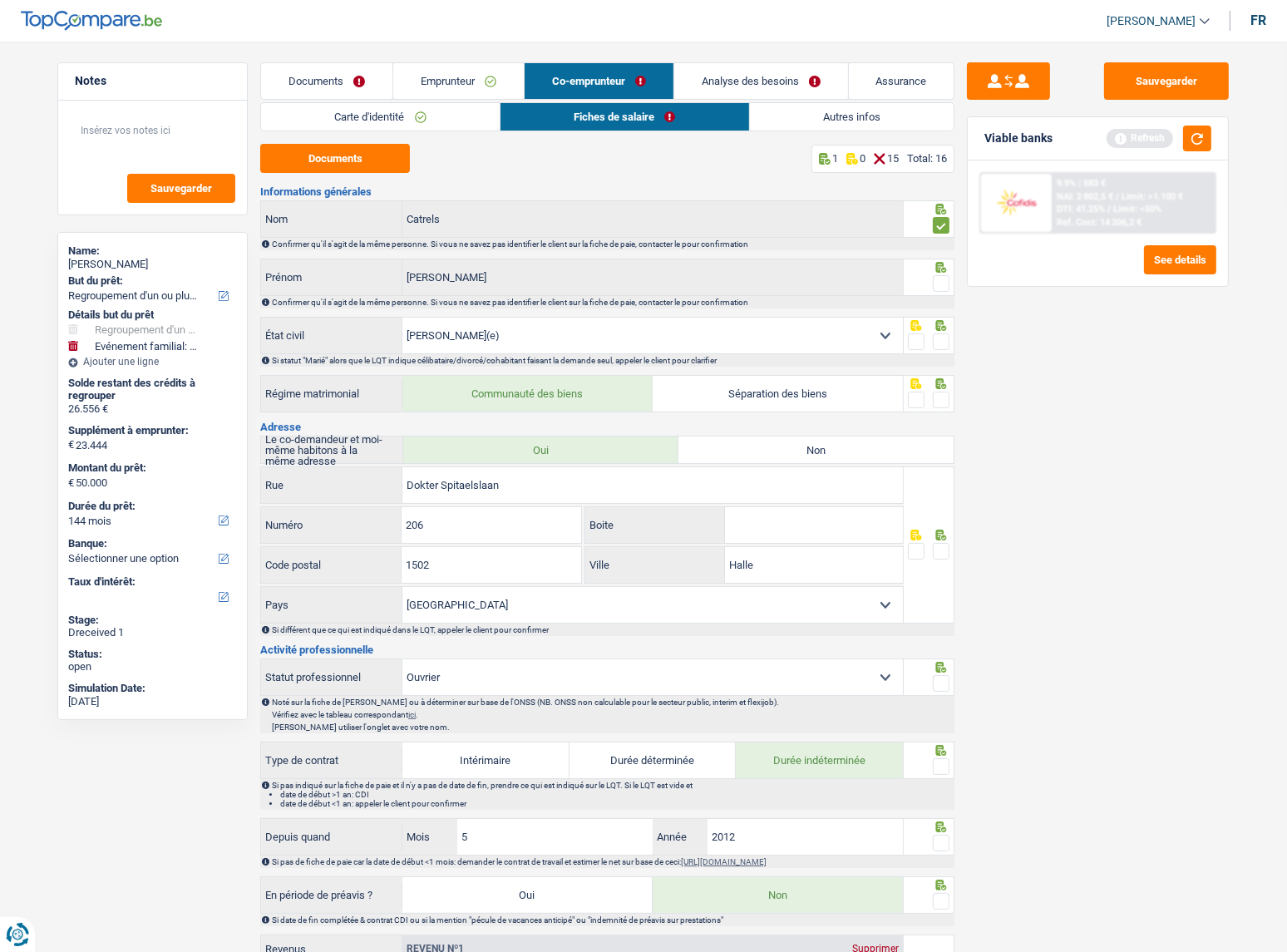
click at [0, 0] on input "radio" at bounding box center [0, 0] width 0 height 0
click at [944, 344] on span at bounding box center [941, 342] width 17 height 17
click at [0, 0] on input "radio" at bounding box center [0, 0] width 0 height 0
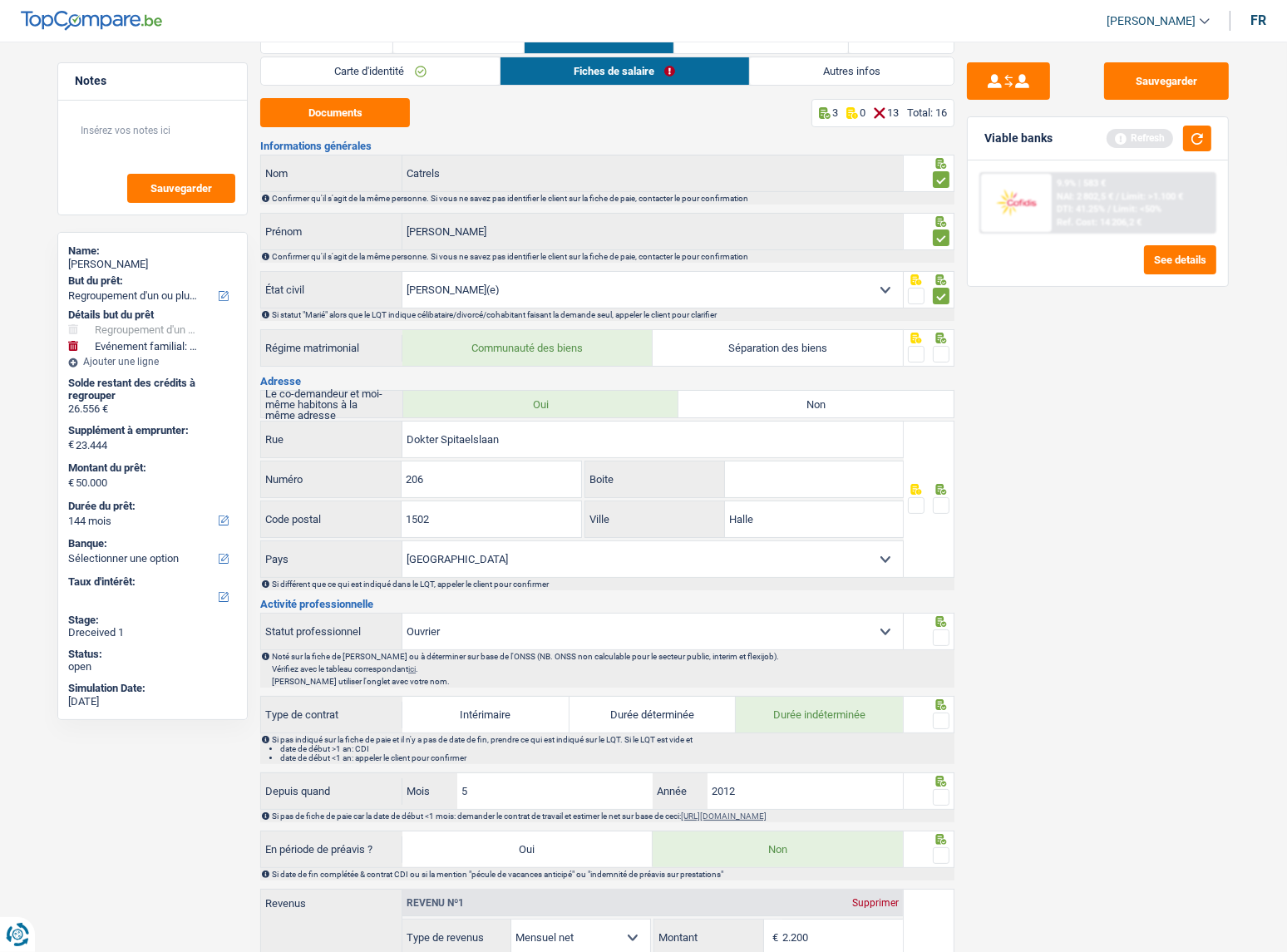
scroll to position [151, 0]
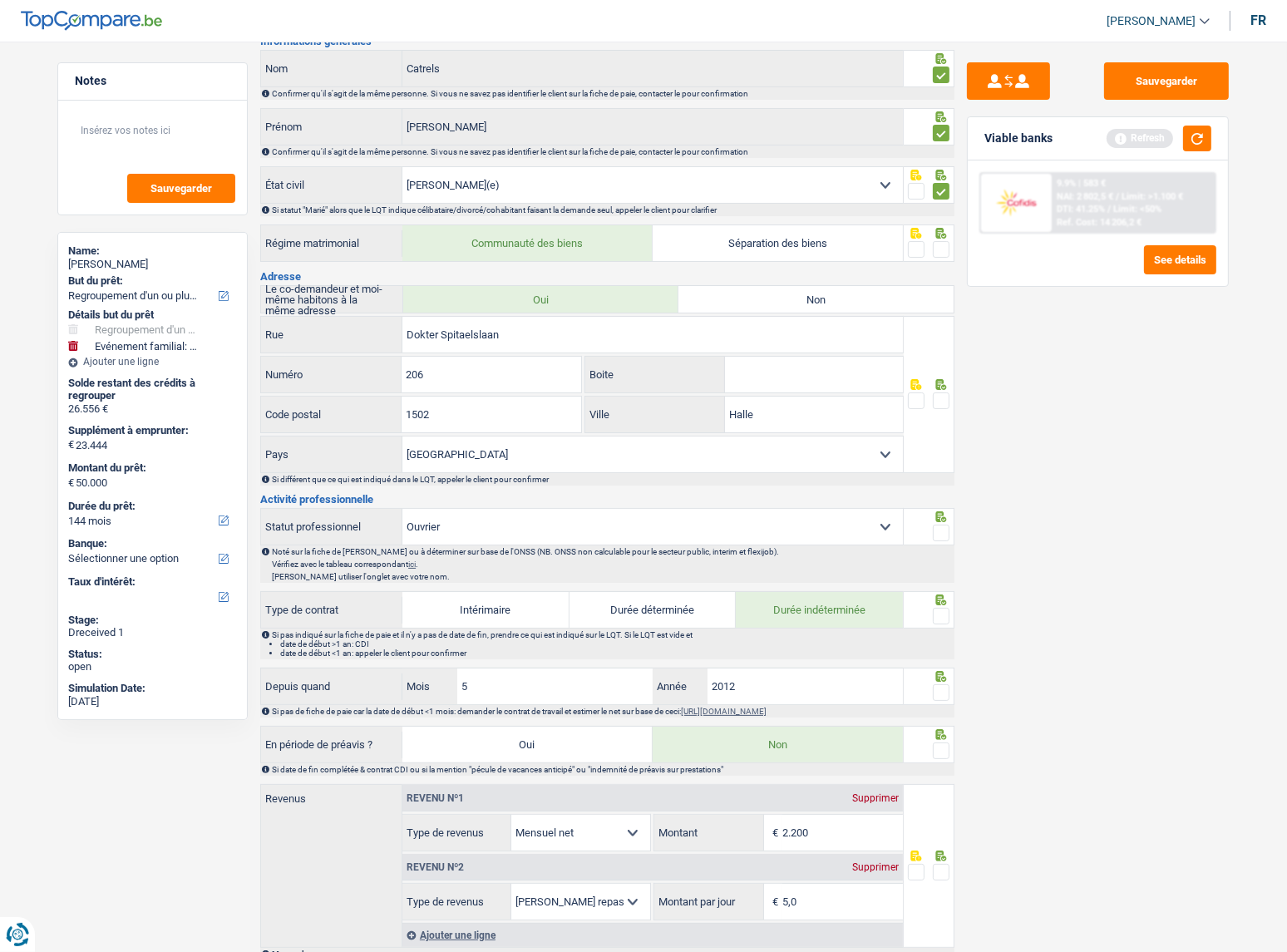
click at [936, 250] on span at bounding box center [941, 249] width 17 height 17
click at [0, 0] on input "radio" at bounding box center [0, 0] width 0 height 0
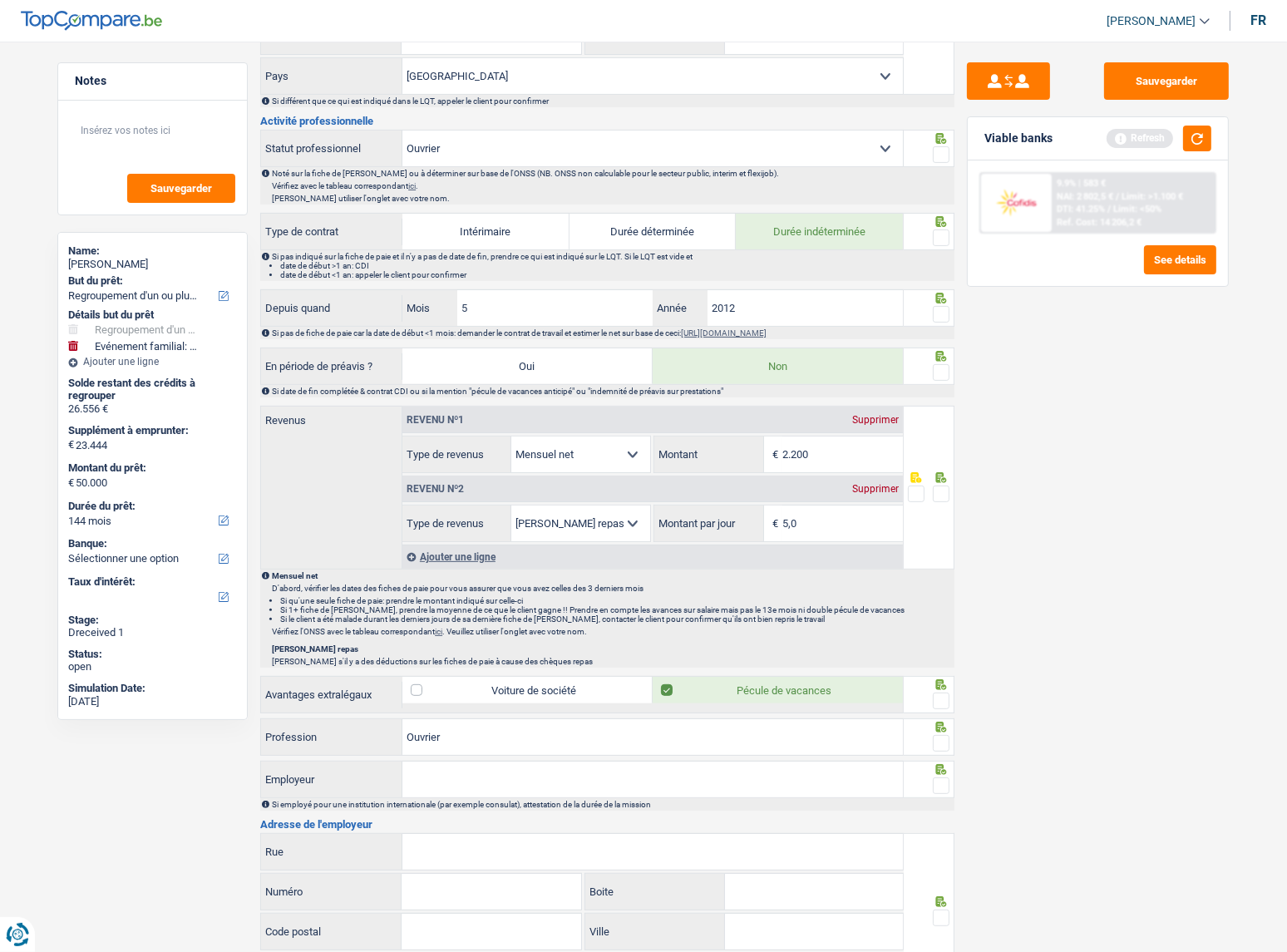
scroll to position [787, 0]
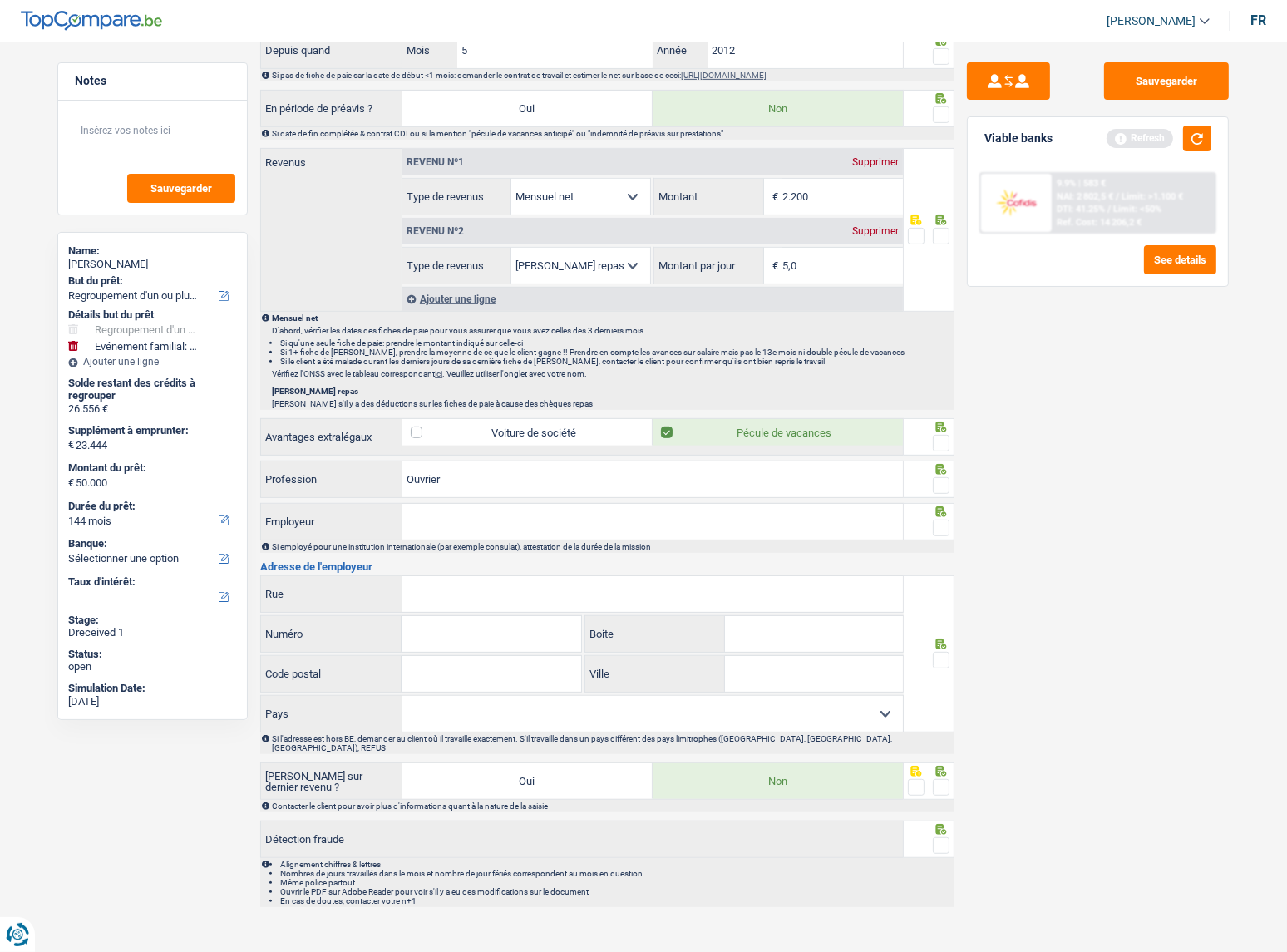
paste input "BARON SADOINESTRAAT 5"
drag, startPoint x: 529, startPoint y: 585, endPoint x: 559, endPoint y: 590, distance: 30.4
click at [559, 590] on input "BARON SADOINESTRAAT 5" at bounding box center [653, 594] width 500 height 36
type input "BARON SADOINESTRAAT"
click at [504, 639] on input "Numéro" at bounding box center [490, 634] width 178 height 36
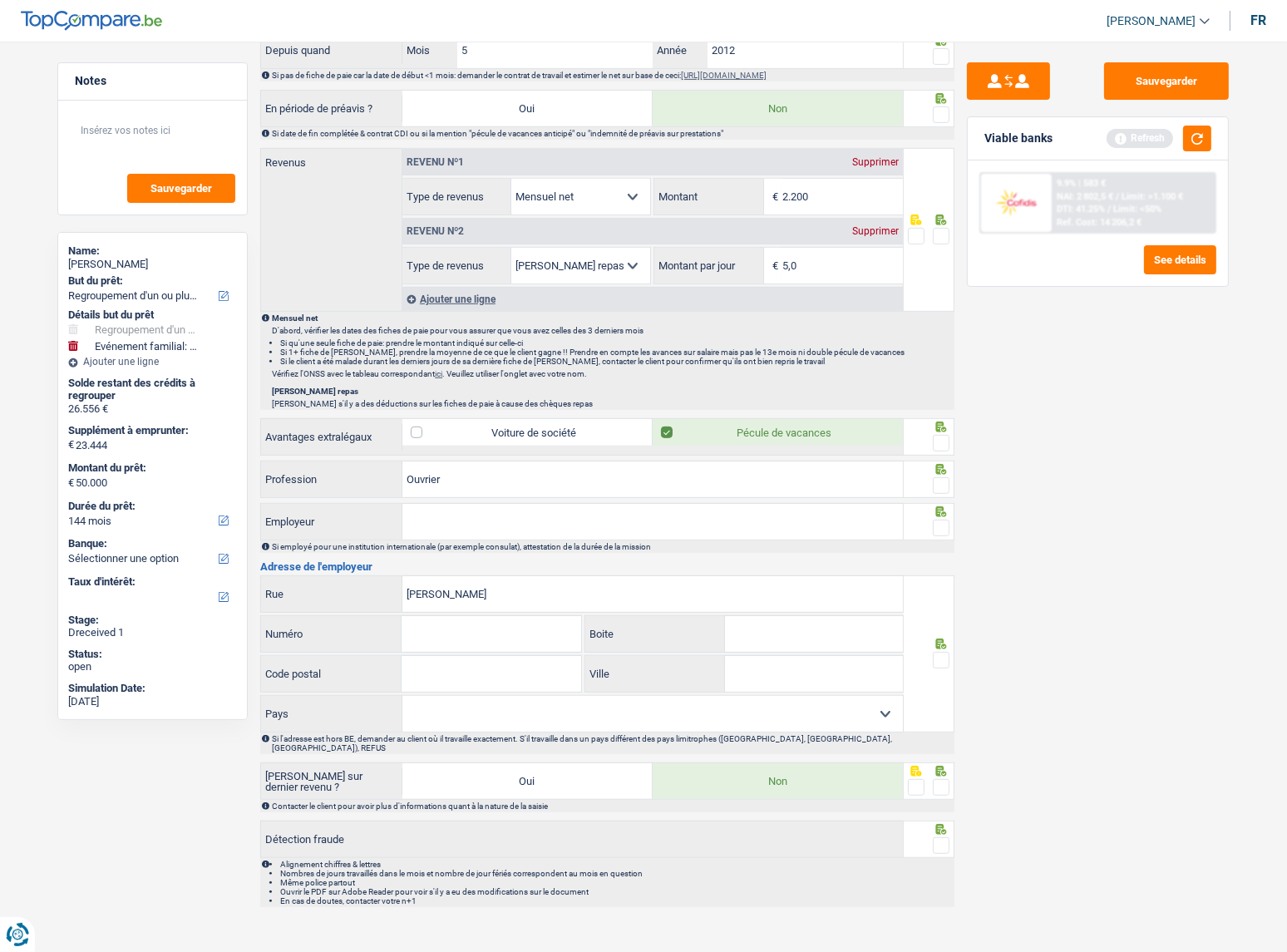
type input "8"
type input "5"
drag, startPoint x: 1260, startPoint y: 665, endPoint x: 461, endPoint y: 685, distance: 799.3
click at [452, 706] on select "Belgique France Allemagne Italie Luxembourg Pays-Bas Espagne Suisse Sélectionne…" at bounding box center [653, 714] width 500 height 36
click at [461, 685] on input "Code postal" at bounding box center [490, 674] width 178 height 36
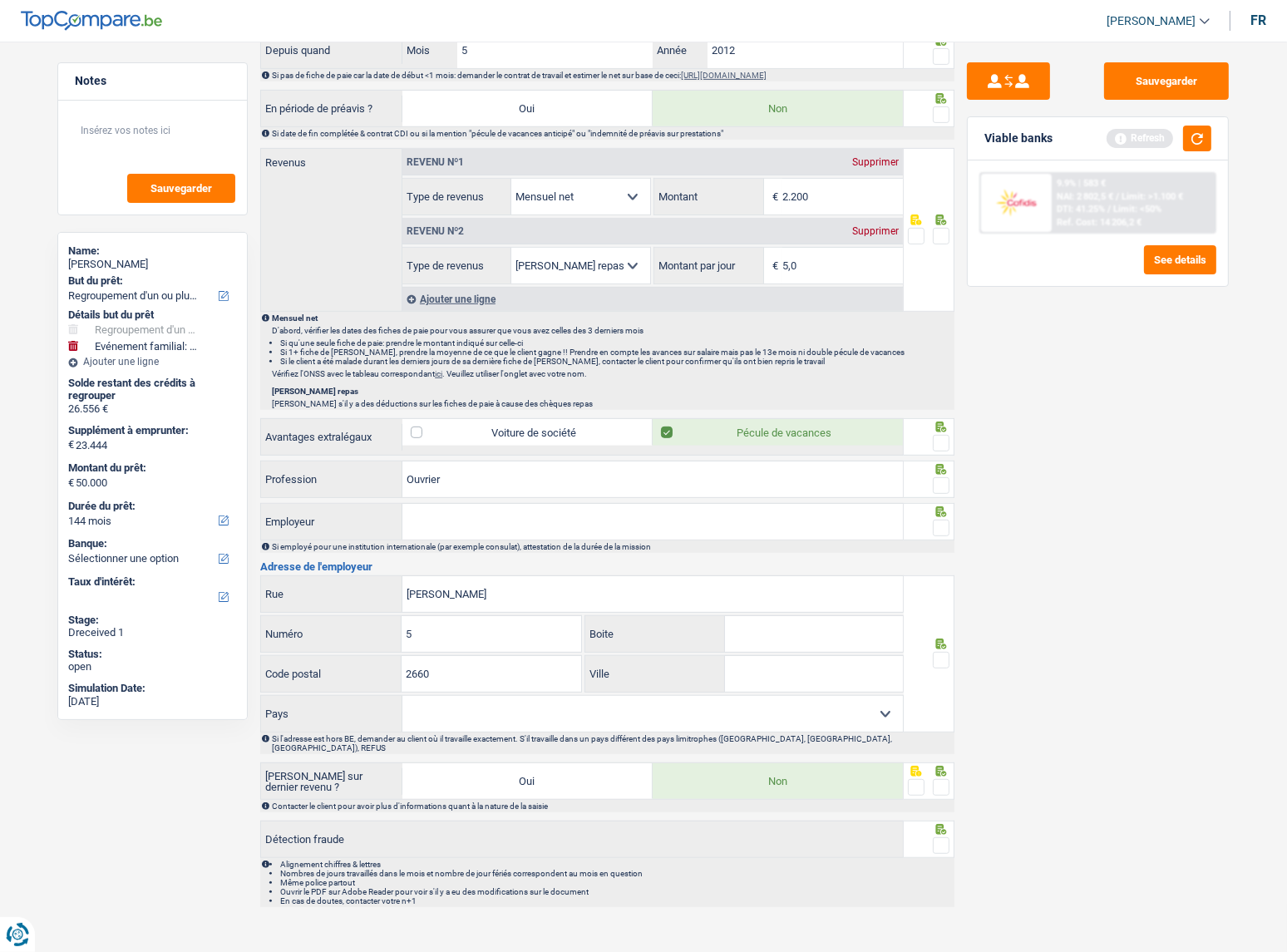
type input "2660"
click at [812, 657] on input "Ville" at bounding box center [813, 674] width 178 height 36
type input "Hoboken"
drag, startPoint x: 527, startPoint y: 715, endPoint x: 529, endPoint y: 699, distance: 16.1
click at [527, 715] on select "Belgique France Allemagne Italie Luxembourg Pays-Bas Espagne Suisse Sélectionne…" at bounding box center [653, 714] width 500 height 36
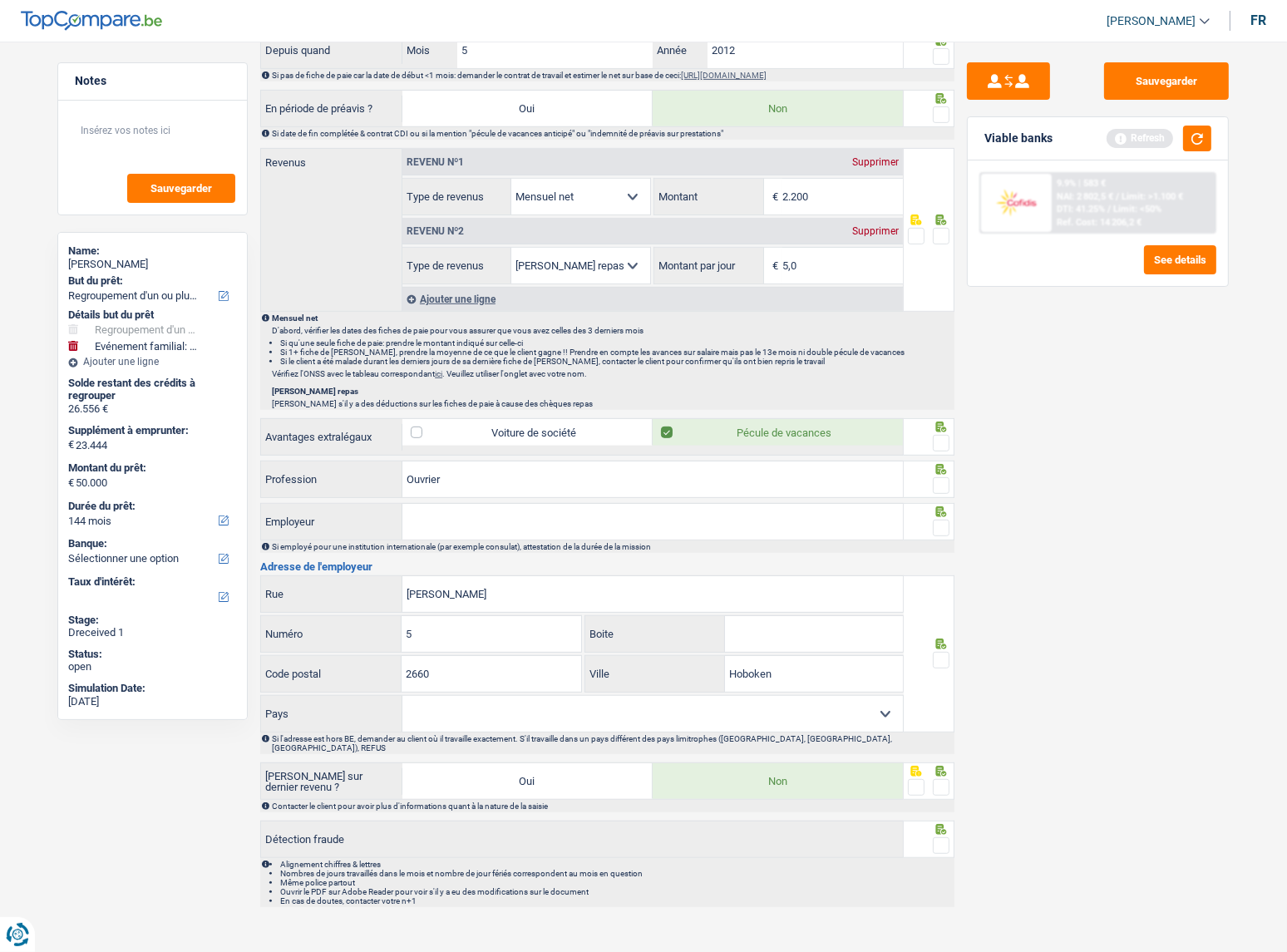
select select "BE"
click at [403, 696] on select "Belgique France Allemagne Italie Luxembourg Pays-Bas Espagne Suisse Sélectionne…" at bounding box center [653, 714] width 500 height 36
click at [943, 655] on span at bounding box center [941, 660] width 17 height 17
click at [0, 0] on input "radio" at bounding box center [0, 0] width 0 height 0
drag, startPoint x: 946, startPoint y: 765, endPoint x: 946, endPoint y: 819, distance: 54.0
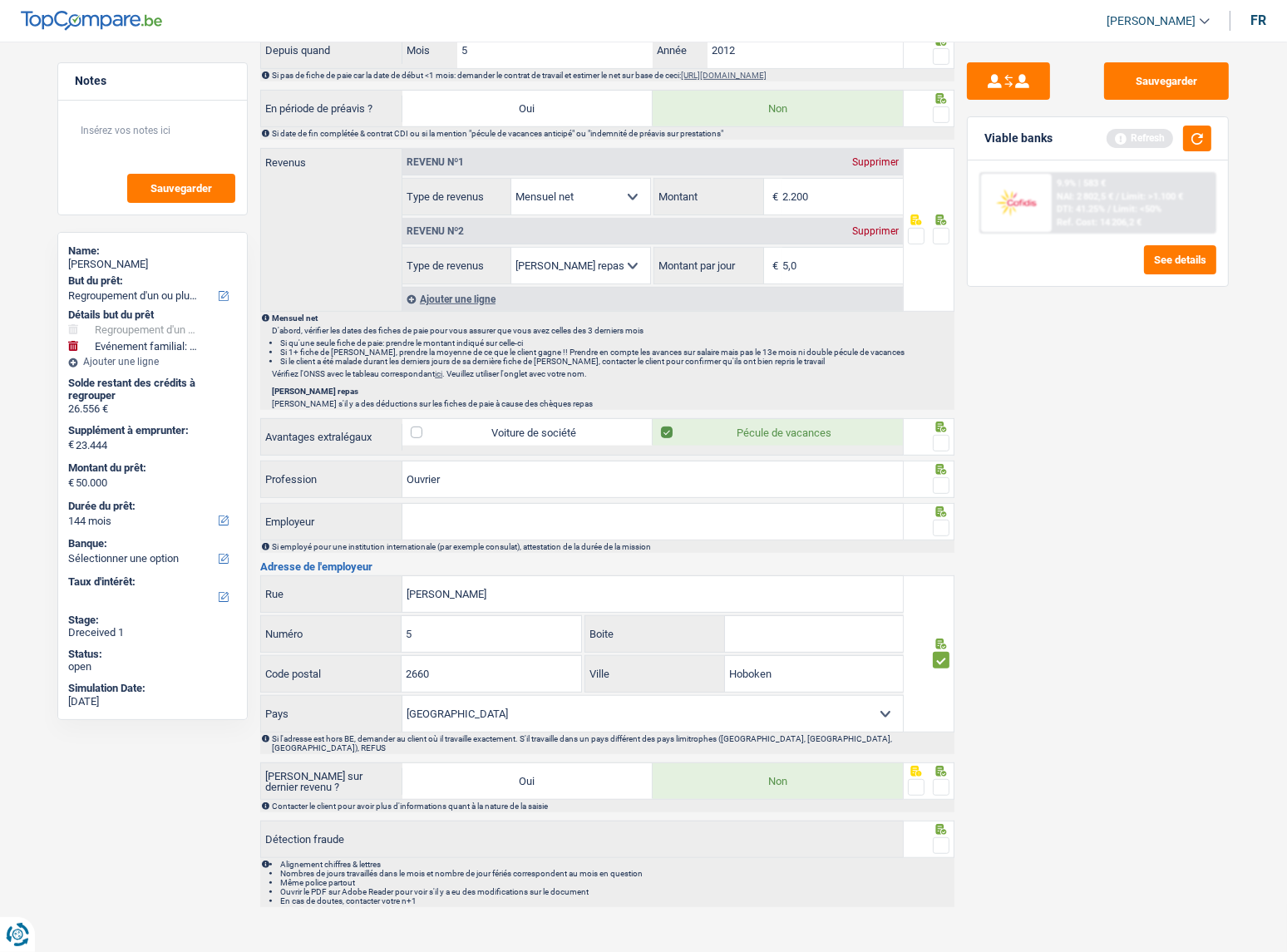
click at [946, 780] on span at bounding box center [941, 788] width 17 height 17
click at [0, 0] on input "radio" at bounding box center [0, 0] width 0 height 0
click at [946, 837] on span at bounding box center [941, 845] width 17 height 17
click at [0, 0] on input "radio" at bounding box center [0, 0] width 0 height 0
click at [459, 515] on input "Employeur" at bounding box center [653, 522] width 500 height 36
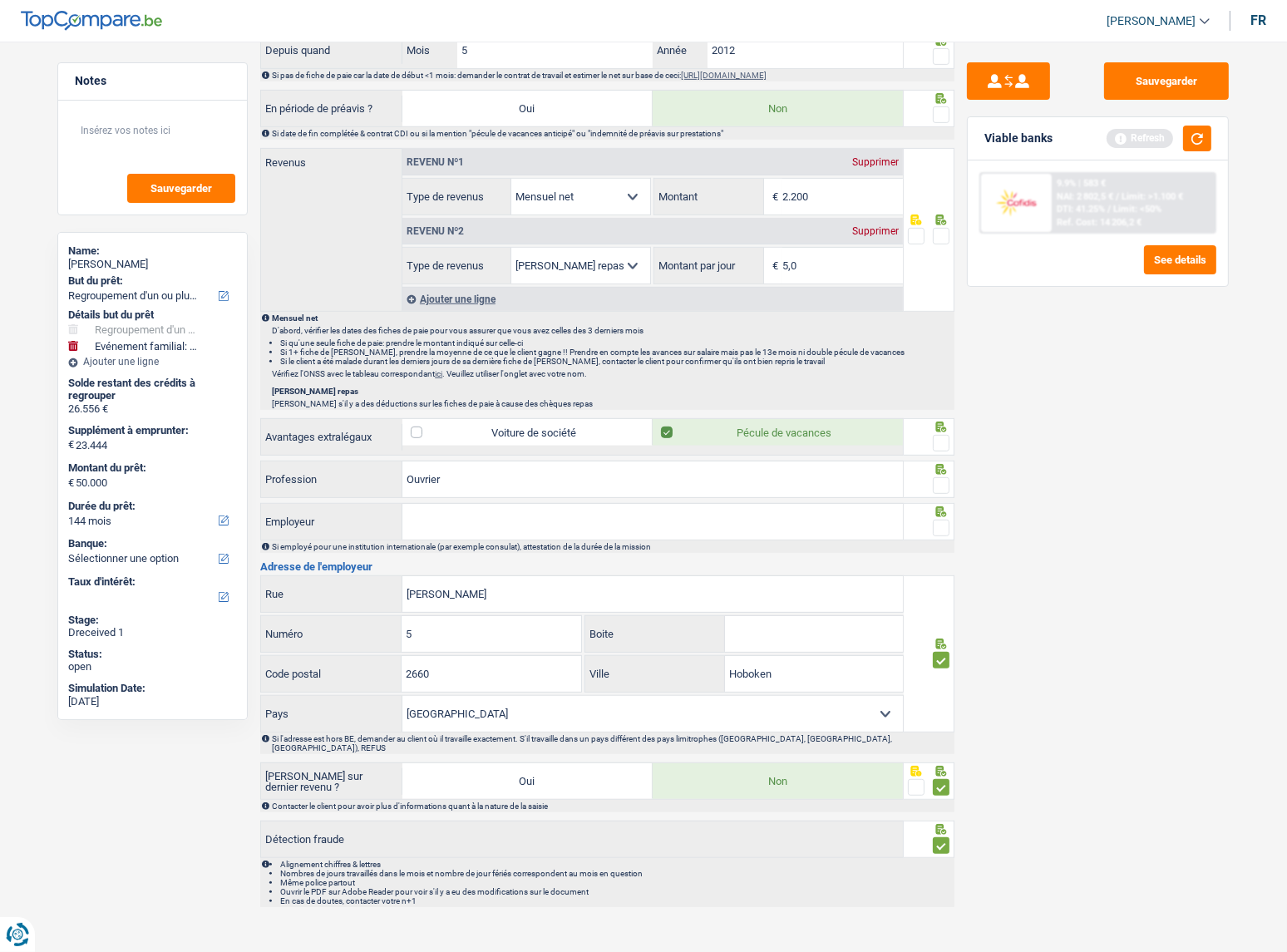
type input "t"
type input "Tectum dekkers"
click at [937, 524] on span at bounding box center [941, 527] width 17 height 17
click at [0, 0] on input "radio" at bounding box center [0, 0] width 0 height 0
click at [941, 483] on span at bounding box center [941, 485] width 17 height 17
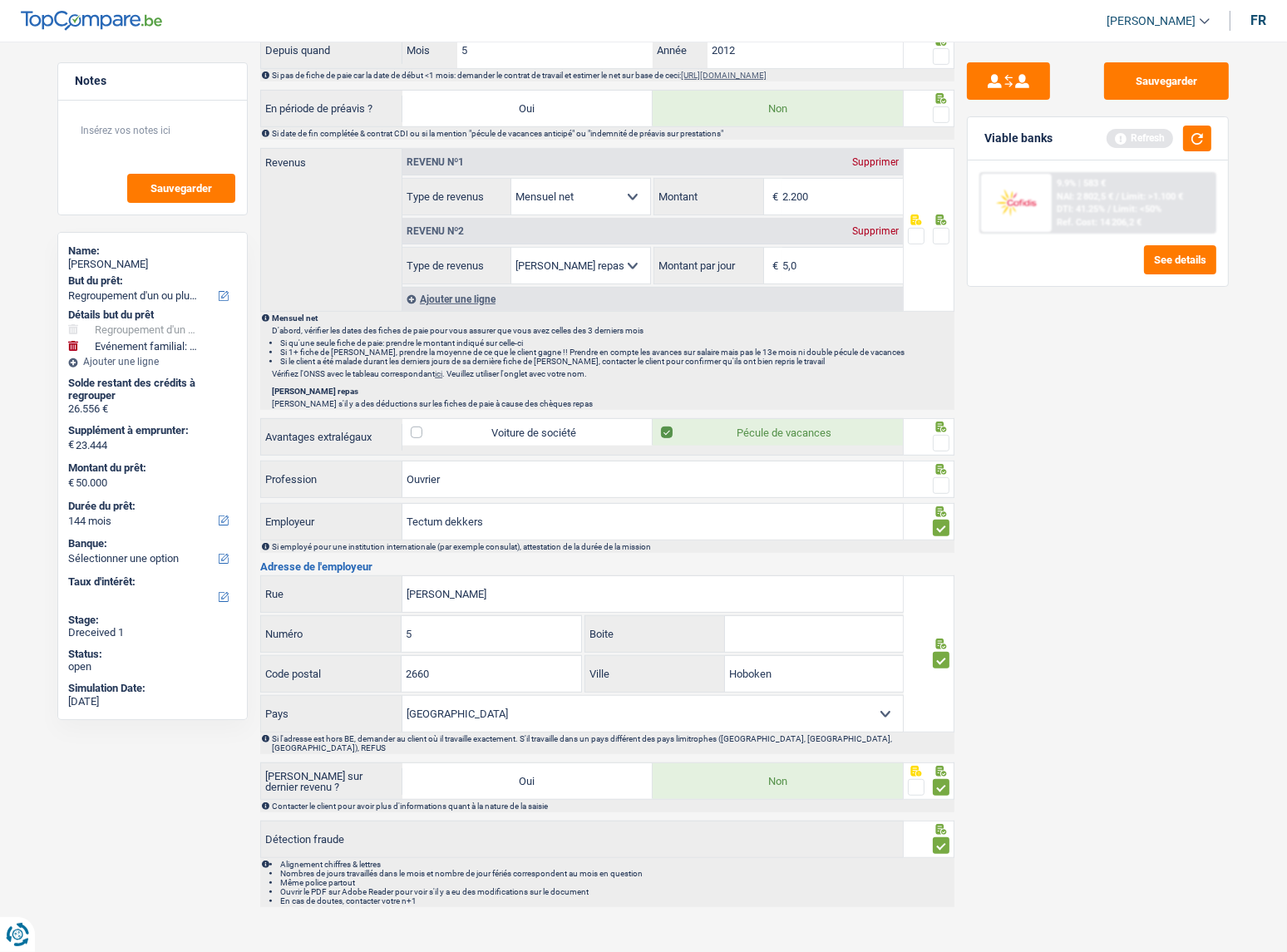
click at [0, 0] on input "radio" at bounding box center [0, 0] width 0 height 0
click at [940, 435] on span at bounding box center [941, 443] width 17 height 17
click at [0, 0] on input "radio" at bounding box center [0, 0] width 0 height 0
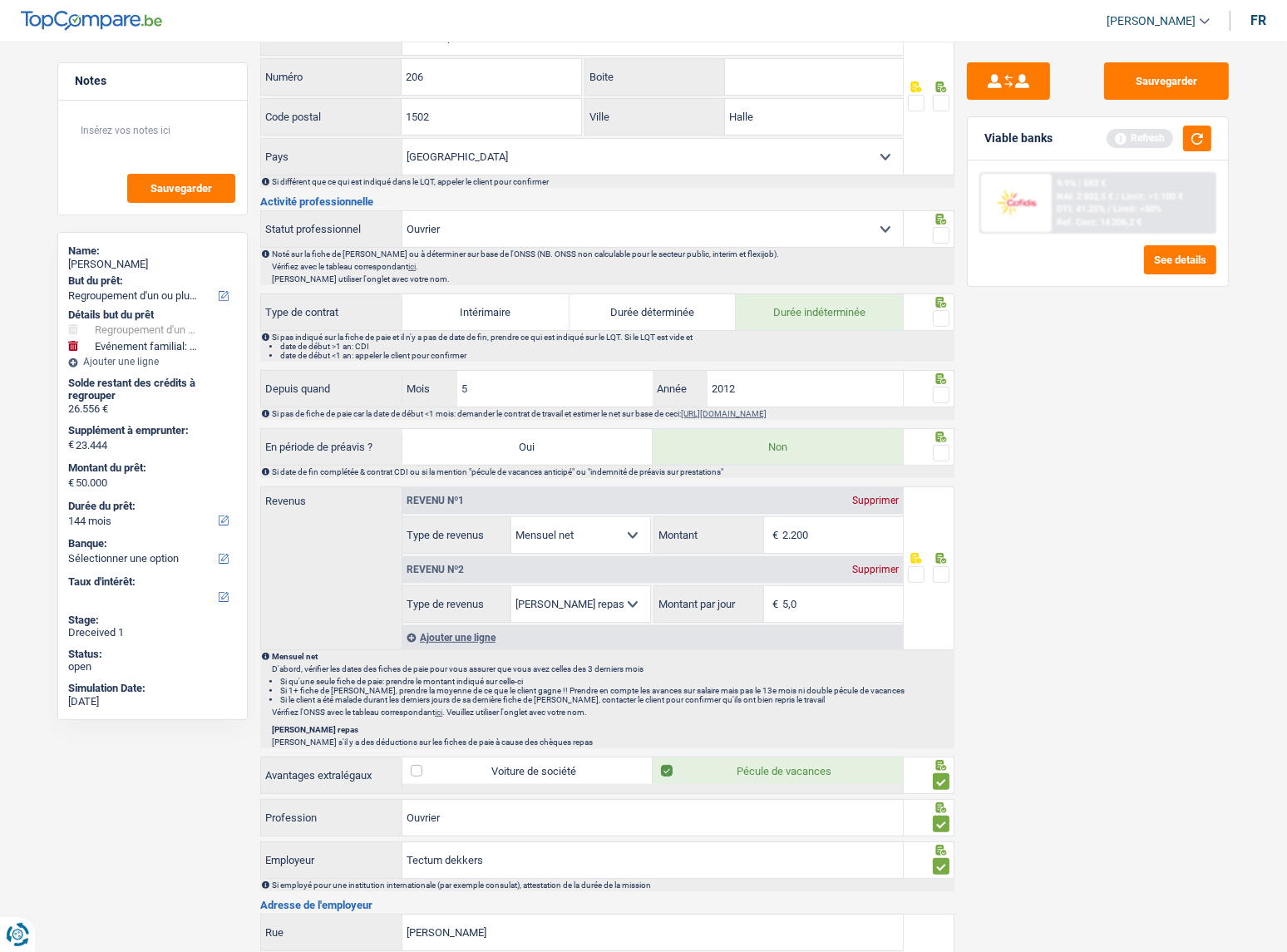
scroll to position [409, 0]
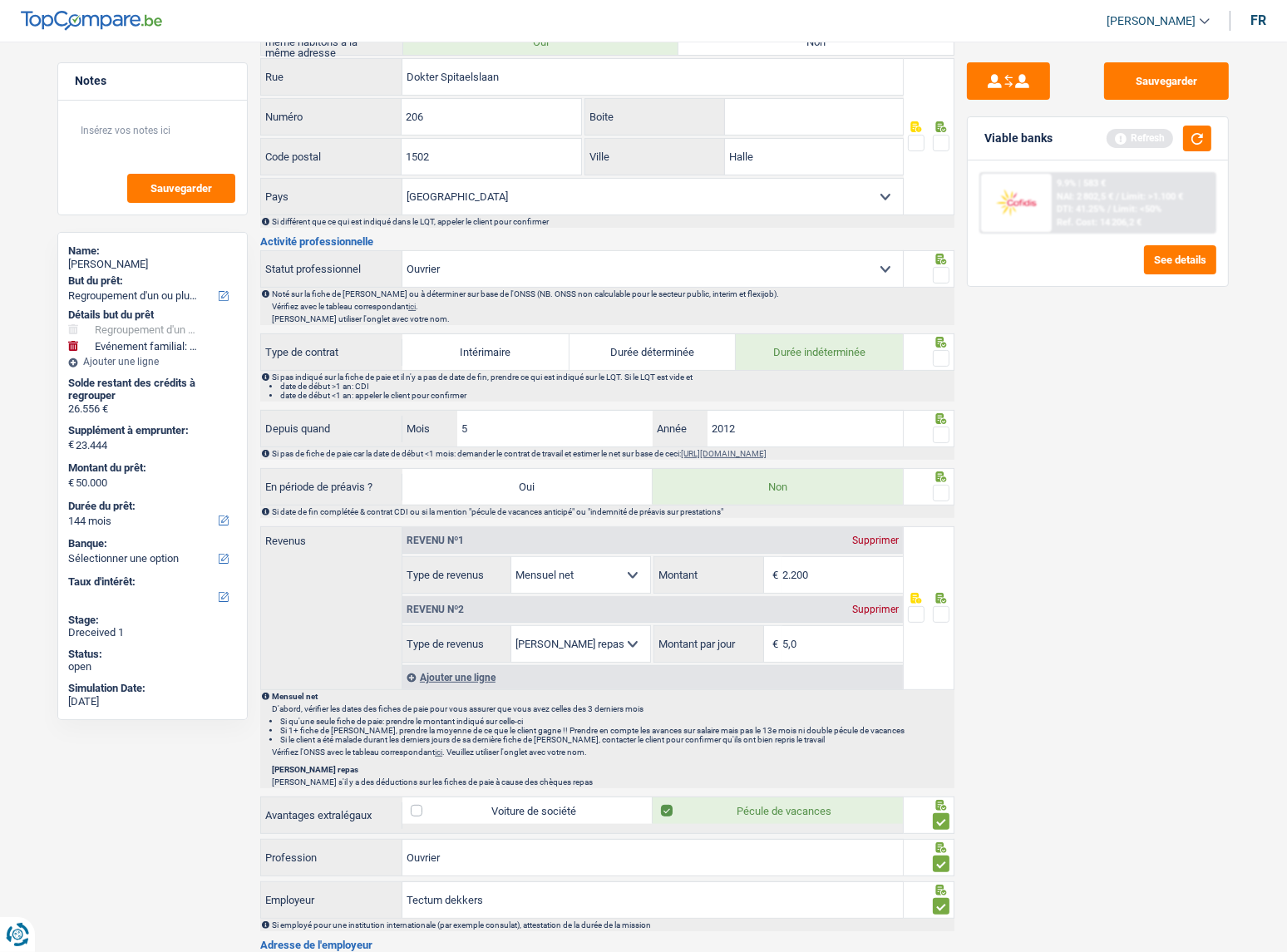
drag, startPoint x: 940, startPoint y: 486, endPoint x: 958, endPoint y: 428, distance: 60.7
click at [940, 486] on span at bounding box center [941, 492] width 17 height 17
click at [0, 0] on input "radio" at bounding box center [0, 0] width 0 height 0
click at [948, 428] on div at bounding box center [930, 429] width 52 height 38
click at [940, 427] on span at bounding box center [941, 435] width 17 height 17
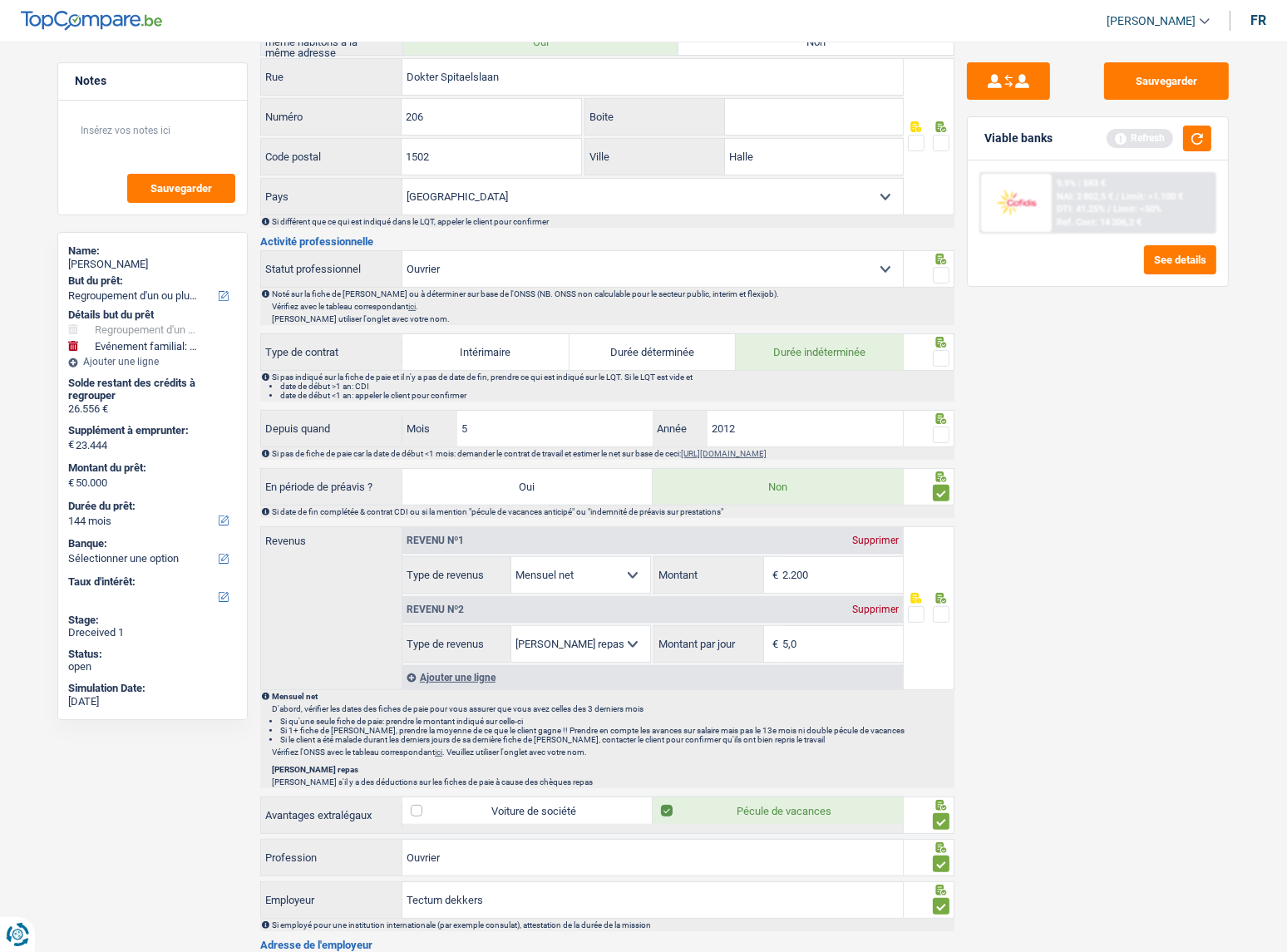
click at [0, 0] on input "radio" at bounding box center [0, 0] width 0 height 0
click at [938, 354] on span at bounding box center [941, 358] width 17 height 17
click at [0, 0] on input "radio" at bounding box center [0, 0] width 0 height 0
click at [938, 273] on span at bounding box center [941, 275] width 17 height 17
click at [0, 0] on input "radio" at bounding box center [0, 0] width 0 height 0
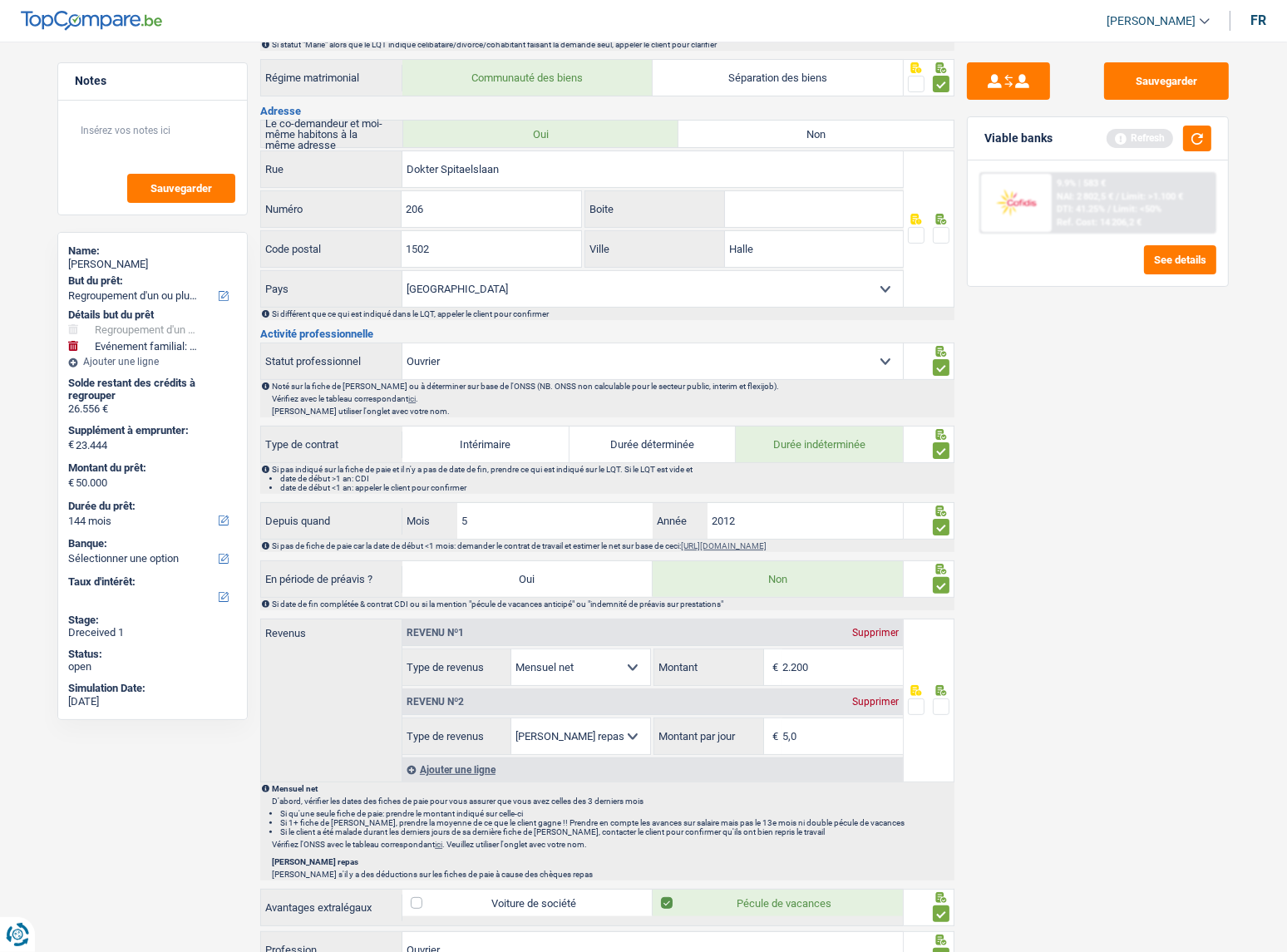
scroll to position [182, 0]
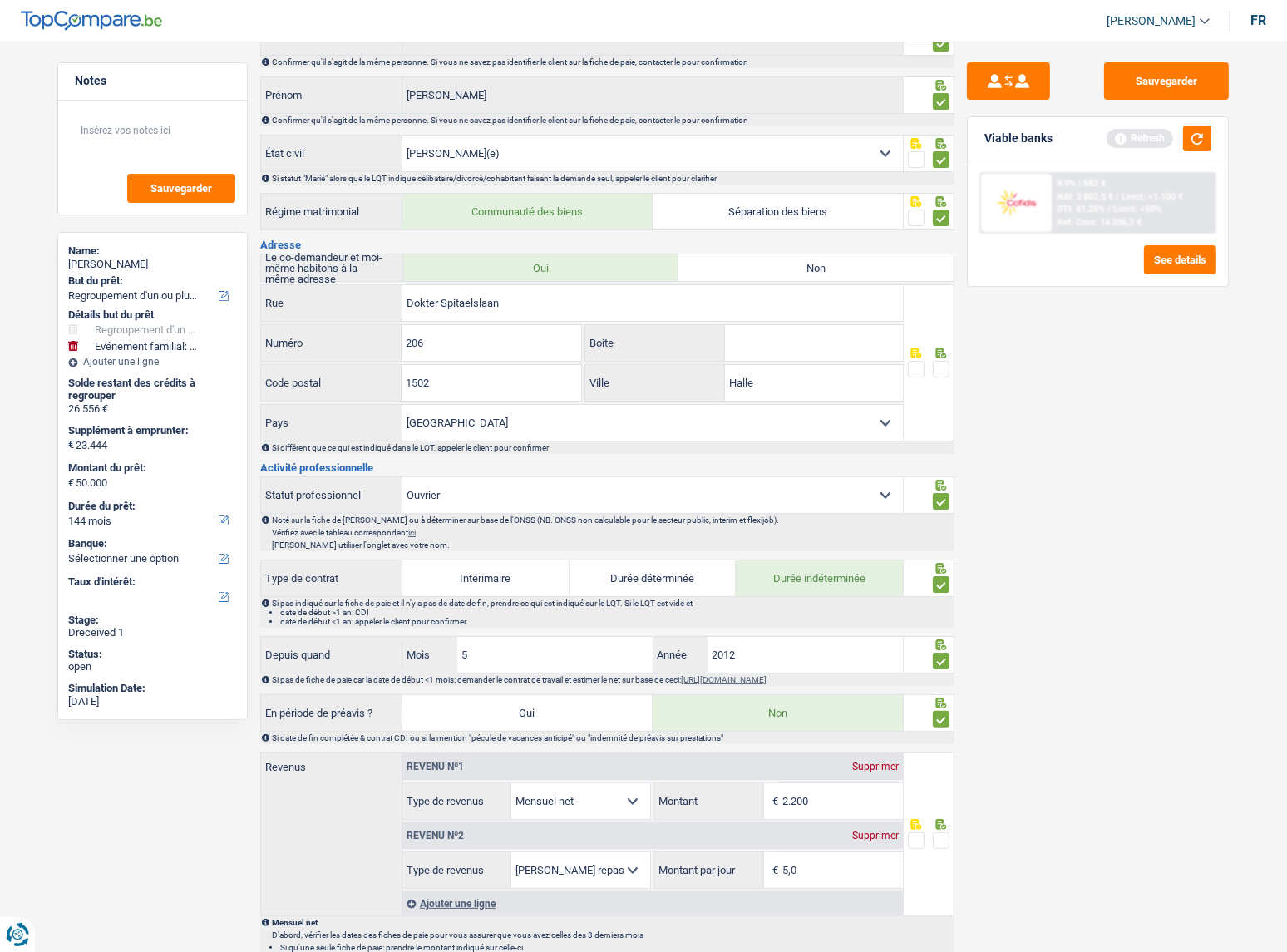
click at [937, 374] on span at bounding box center [941, 369] width 17 height 17
click at [0, 0] on input "radio" at bounding box center [0, 0] width 0 height 0
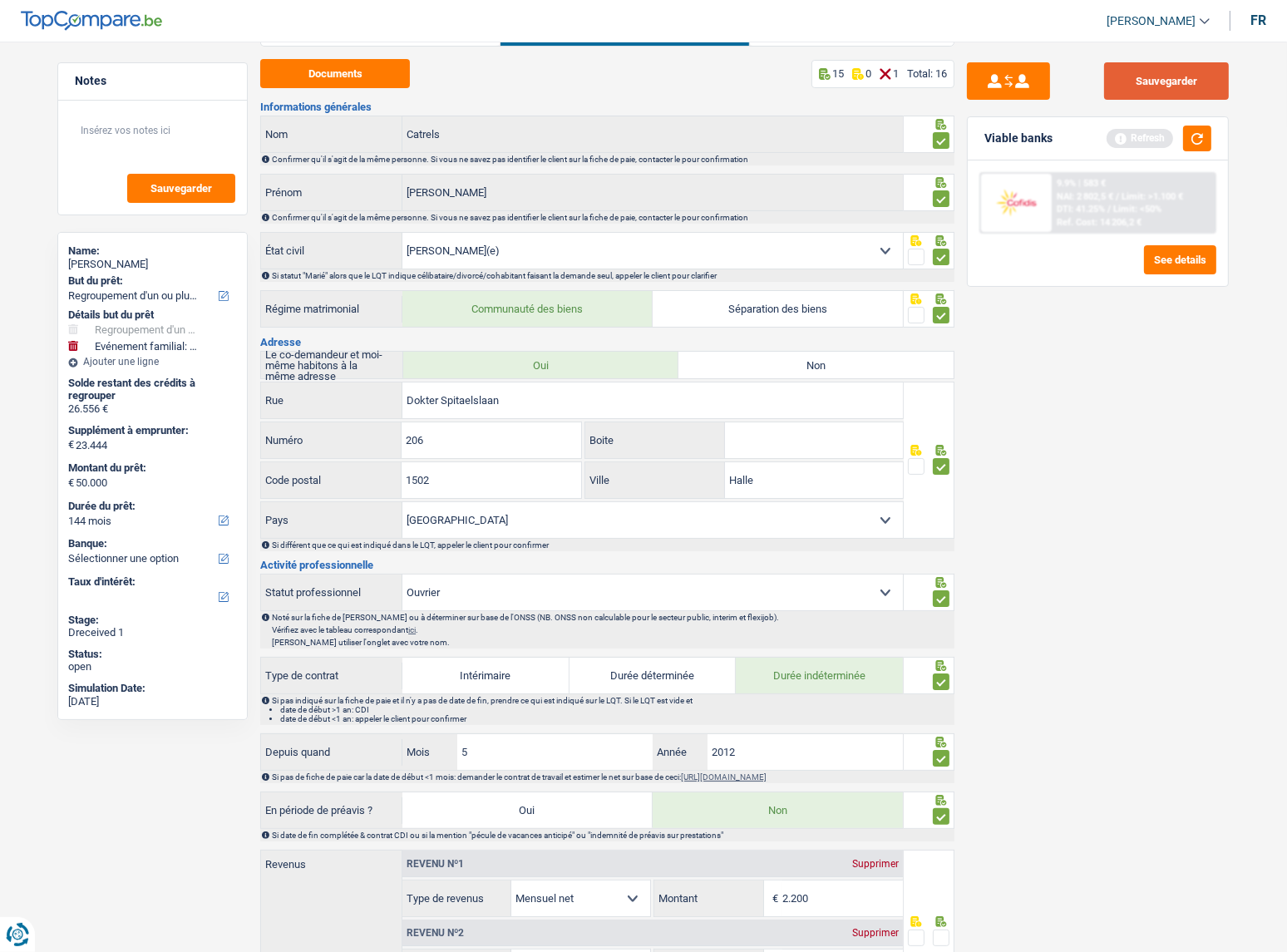
scroll to position [0, 0]
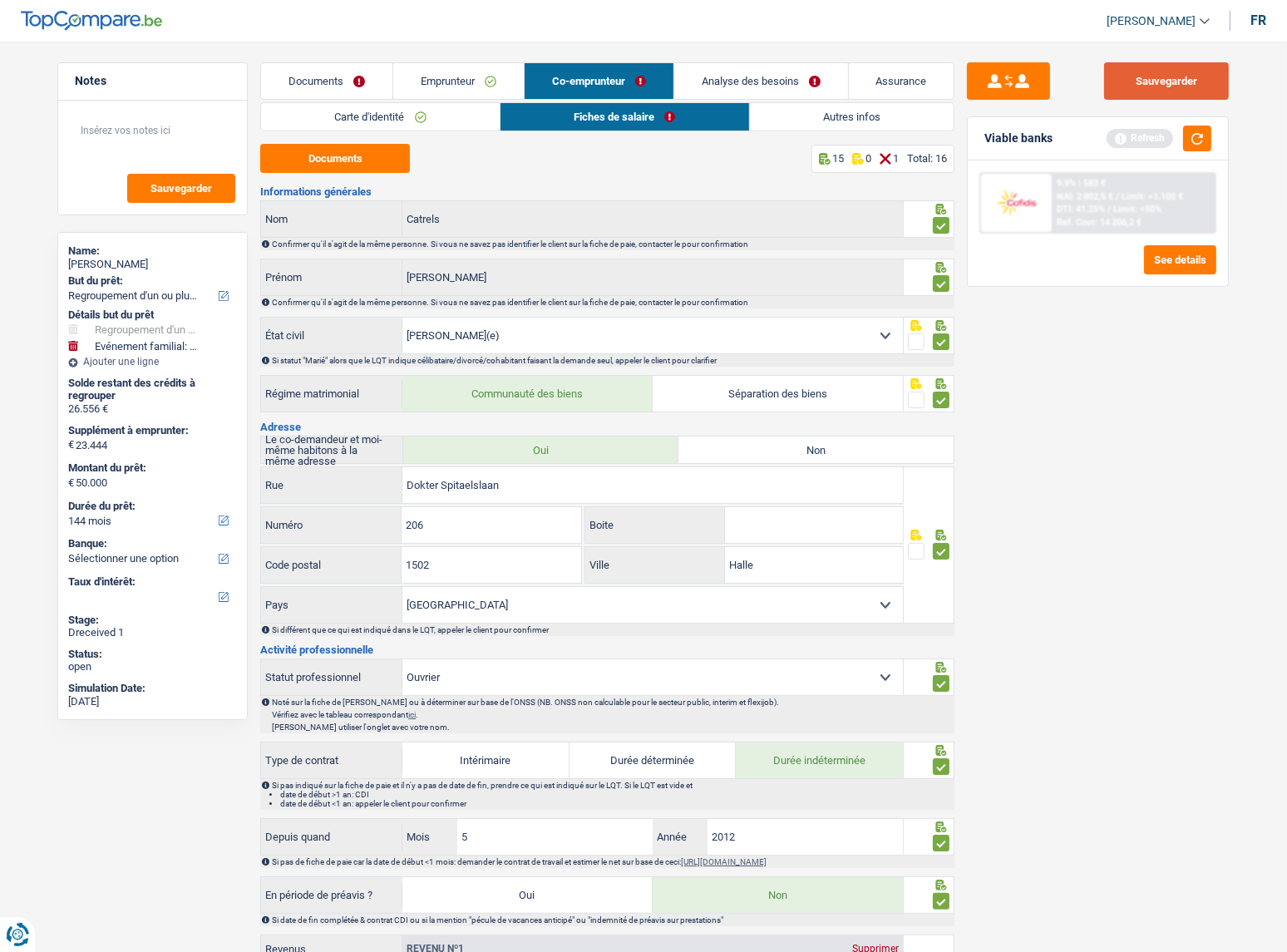
click at [1161, 87] on button "Sauvegarder" at bounding box center [1166, 82] width 125 height 38
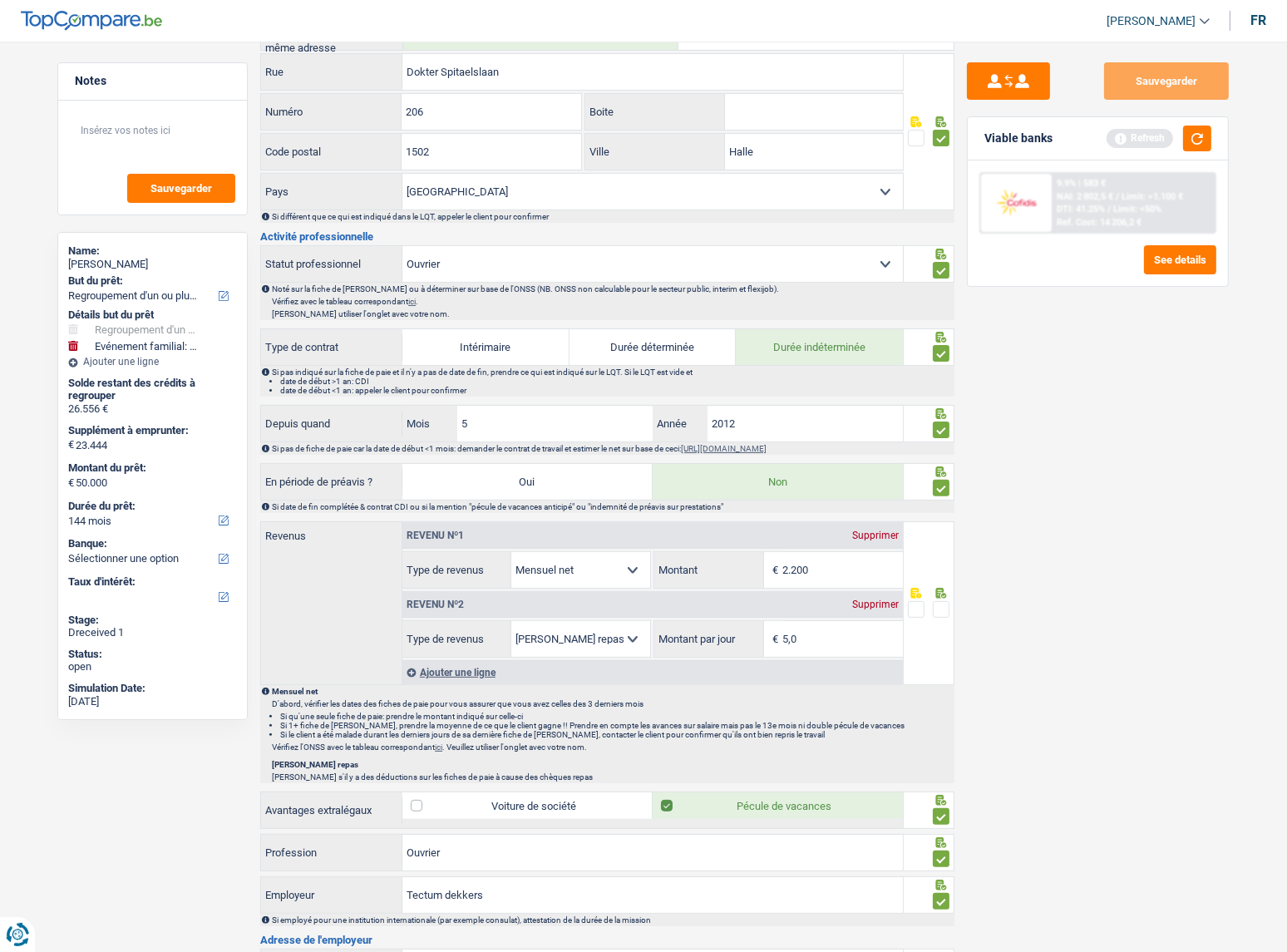
scroll to position [787, 0]
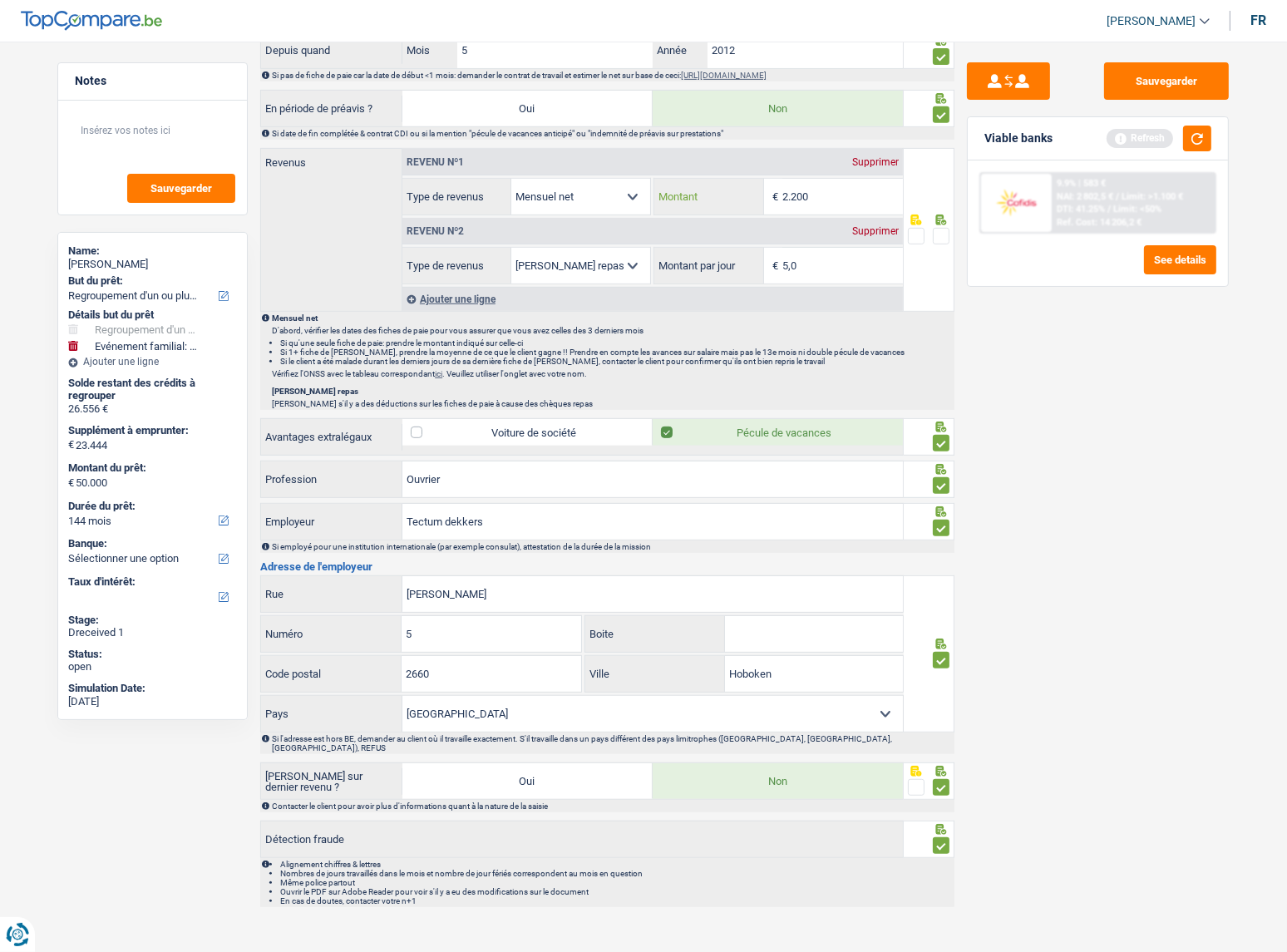
drag, startPoint x: 849, startPoint y: 188, endPoint x: 553, endPoint y: 173, distance: 296.4
click at [553, 173] on div "Revenu nº1 Supprimer Allocation d'handicap Allocations chômage Allocations fami…" at bounding box center [653, 181] width 500 height 67
type input "2.241"
click at [943, 239] on span at bounding box center [941, 236] width 17 height 17
click at [0, 0] on input "radio" at bounding box center [0, 0] width 0 height 0
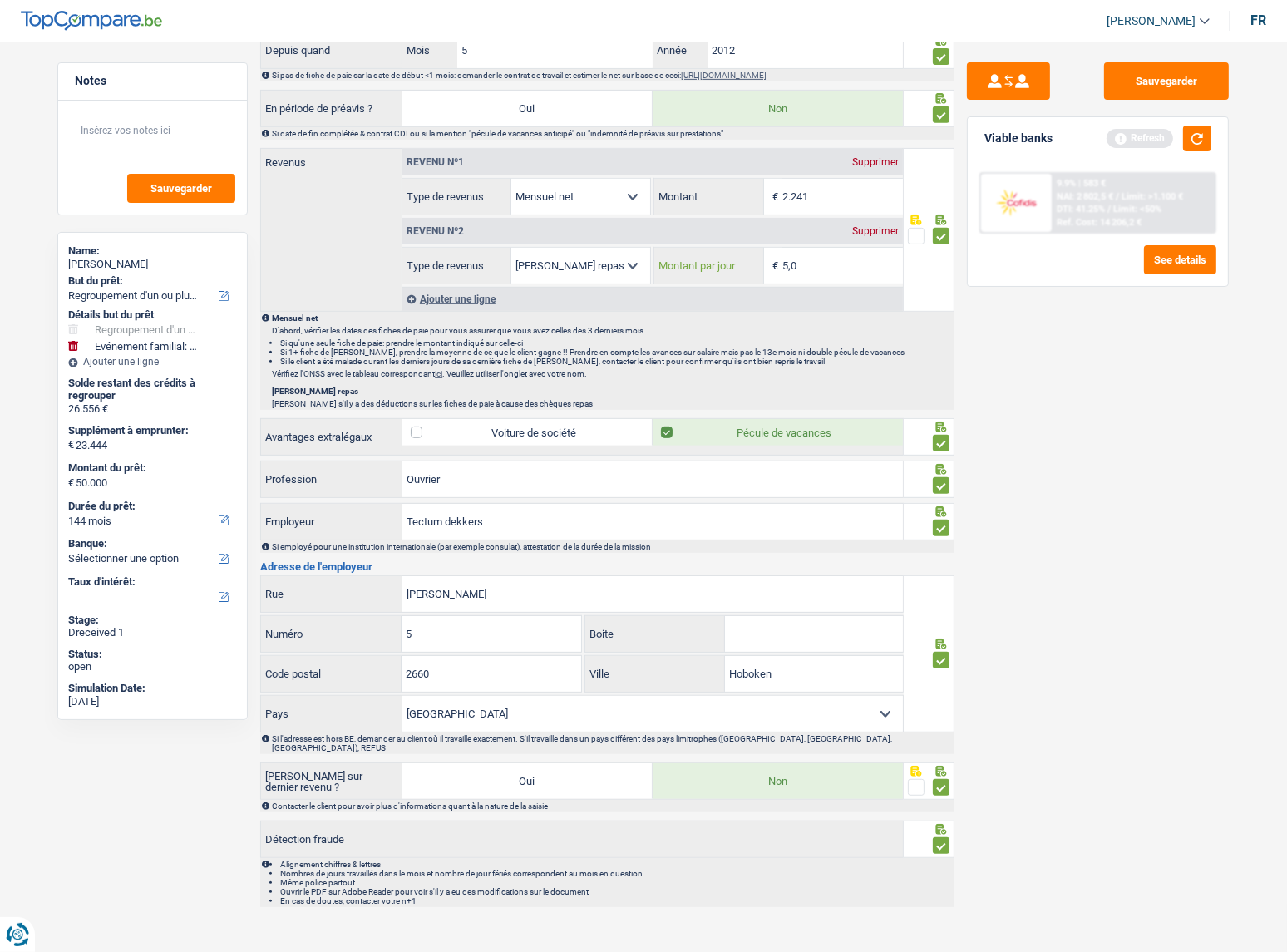
drag, startPoint x: 824, startPoint y: 270, endPoint x: 656, endPoint y: 273, distance: 168.0
click at [657, 273] on div "5,0 € Montant par jour" at bounding box center [779, 266] width 248 height 36
drag, startPoint x: 675, startPoint y: 258, endPoint x: 609, endPoint y: 258, distance: 66.0
click at [670, 258] on div "4,0 € Montant par jour" at bounding box center [779, 266] width 248 height 36
type input "6,0"
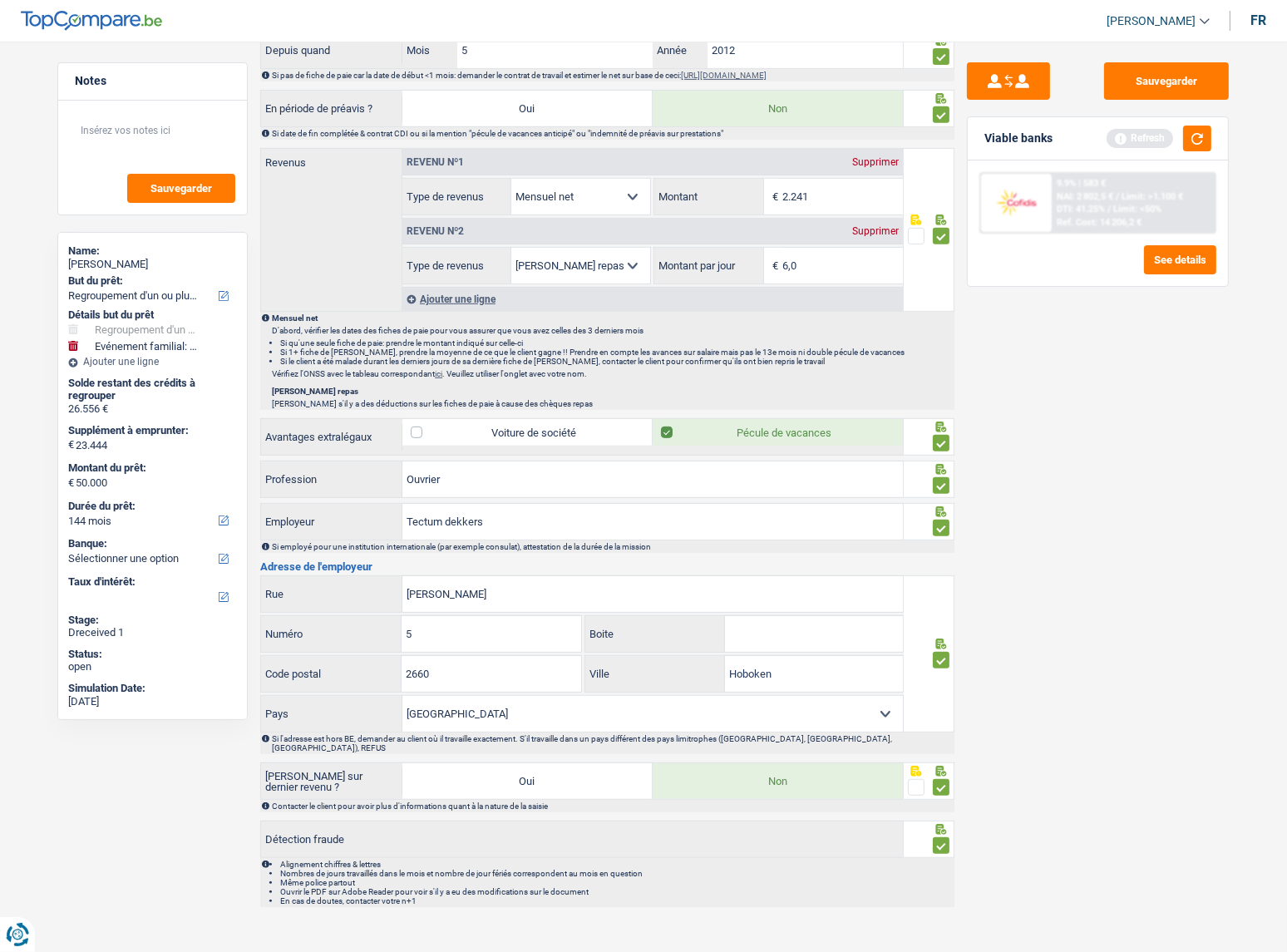
click at [1251, 491] on main "Notes Sauvegarder Name: Elodie Delvaux But du prêt: Confort maison: meubles, te…" at bounding box center [643, 96] width 1287 height 1715
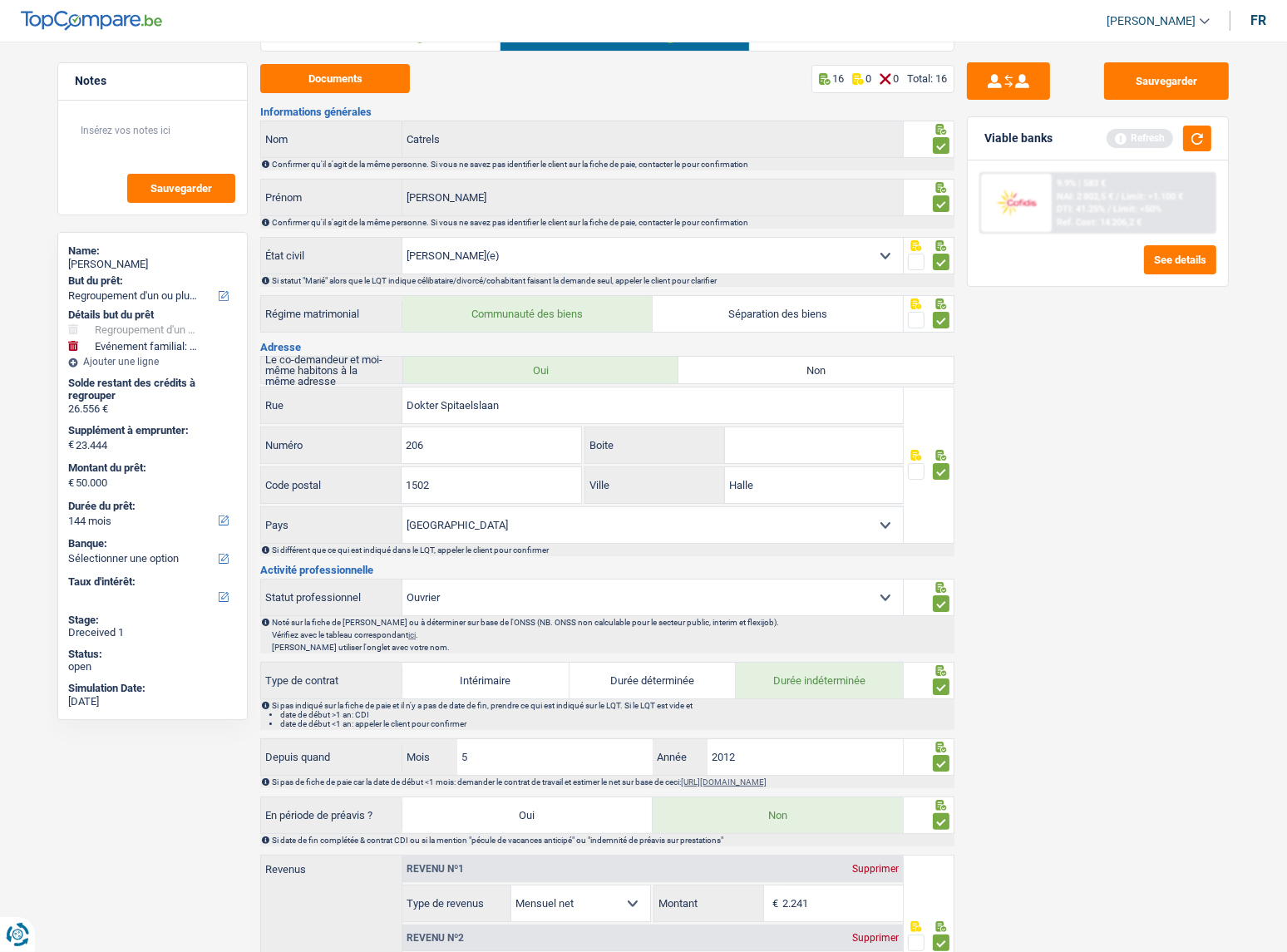
scroll to position [0, 0]
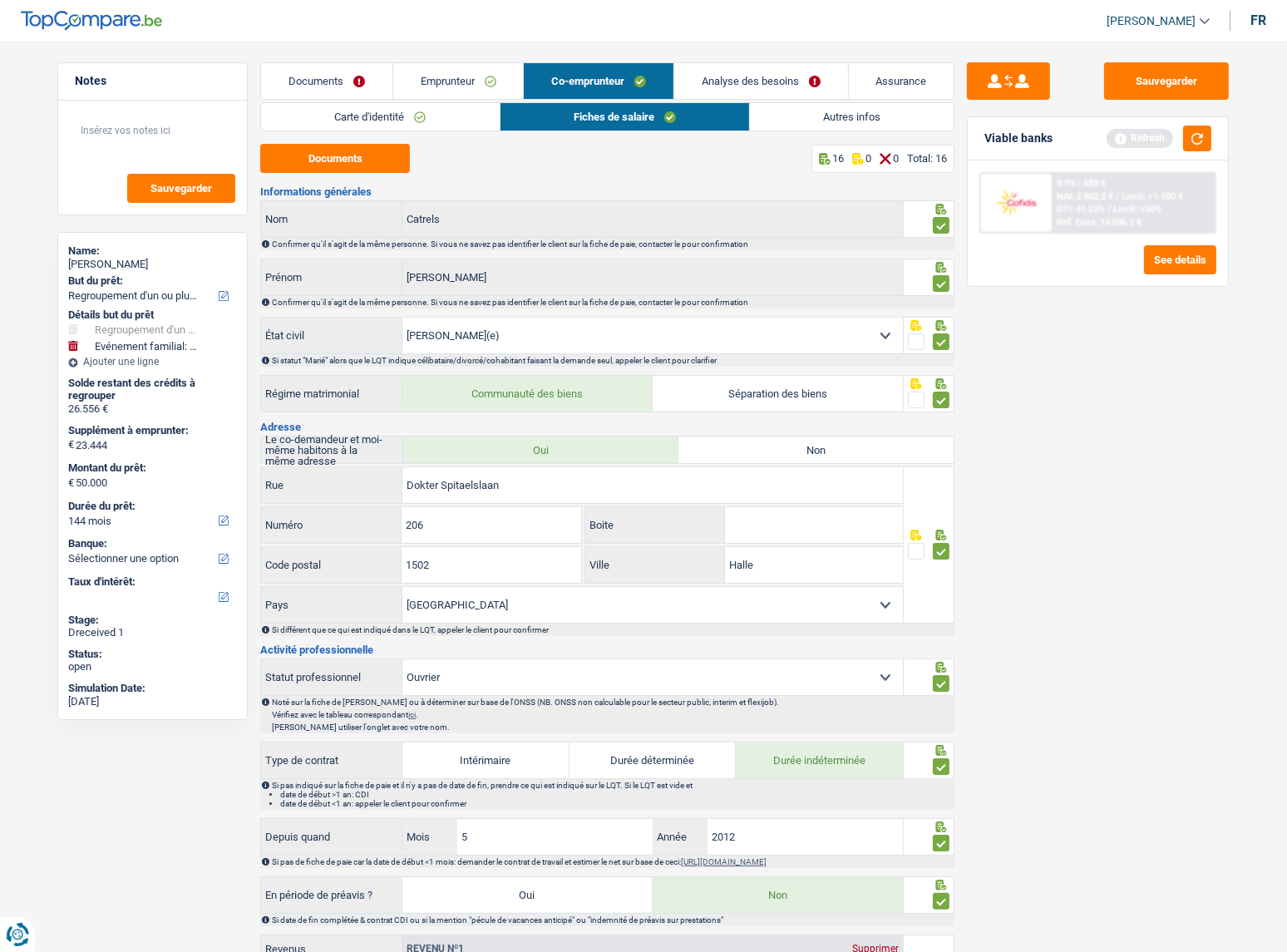
click at [833, 118] on link "Autres infos" at bounding box center [851, 117] width 203 height 28
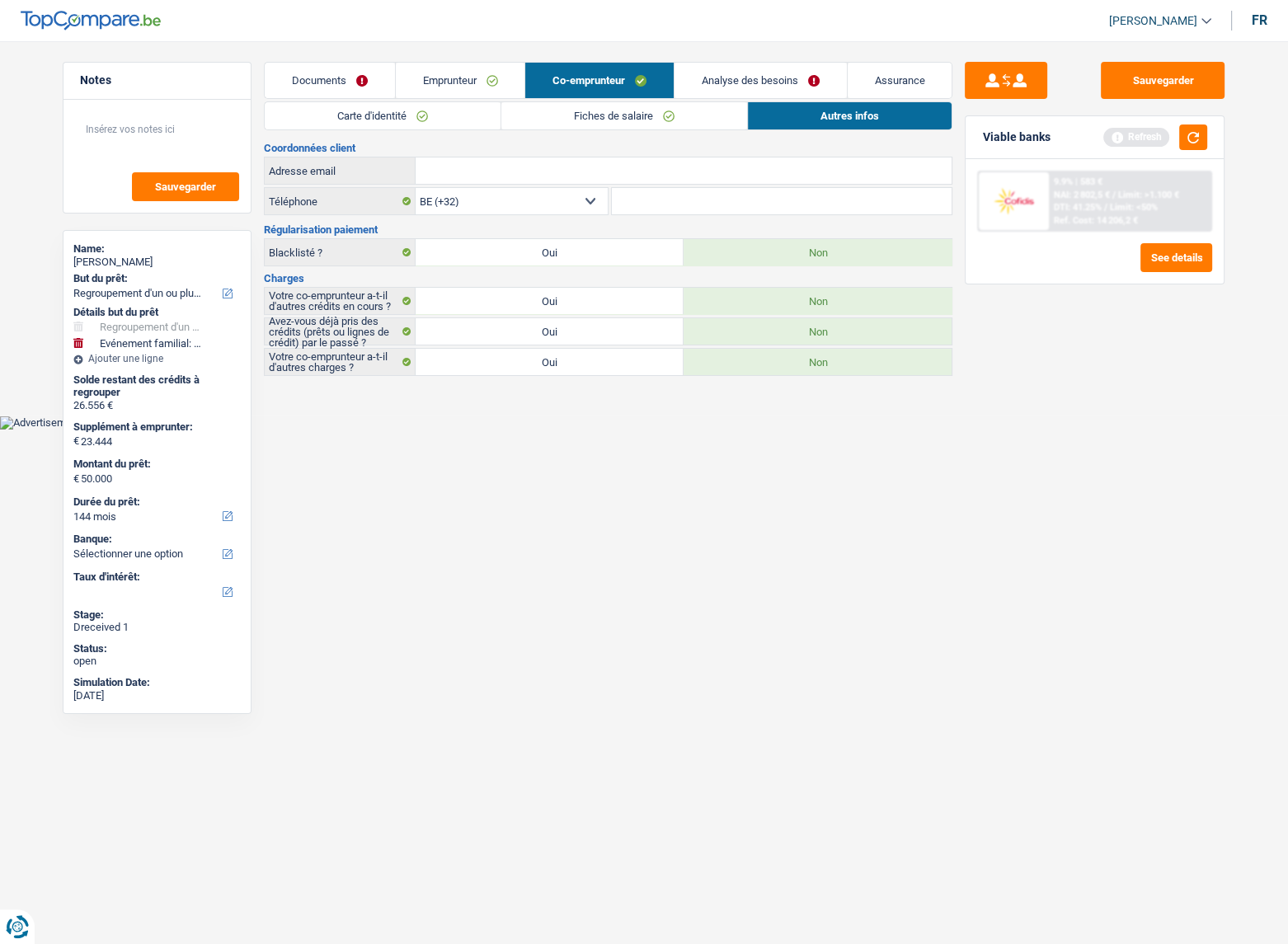
click at [1164, 98] on div "Sauvegarder Viable banks Refresh 9.9% | 583 € NAI: 2 802,5 € / Limit: >1.100 € …" at bounding box center [1095, 488] width 285 height 852
click at [1164, 83] on button "Sauvegarder" at bounding box center [1162, 81] width 124 height 38
click at [1193, 131] on button "button" at bounding box center [1193, 137] width 28 height 26
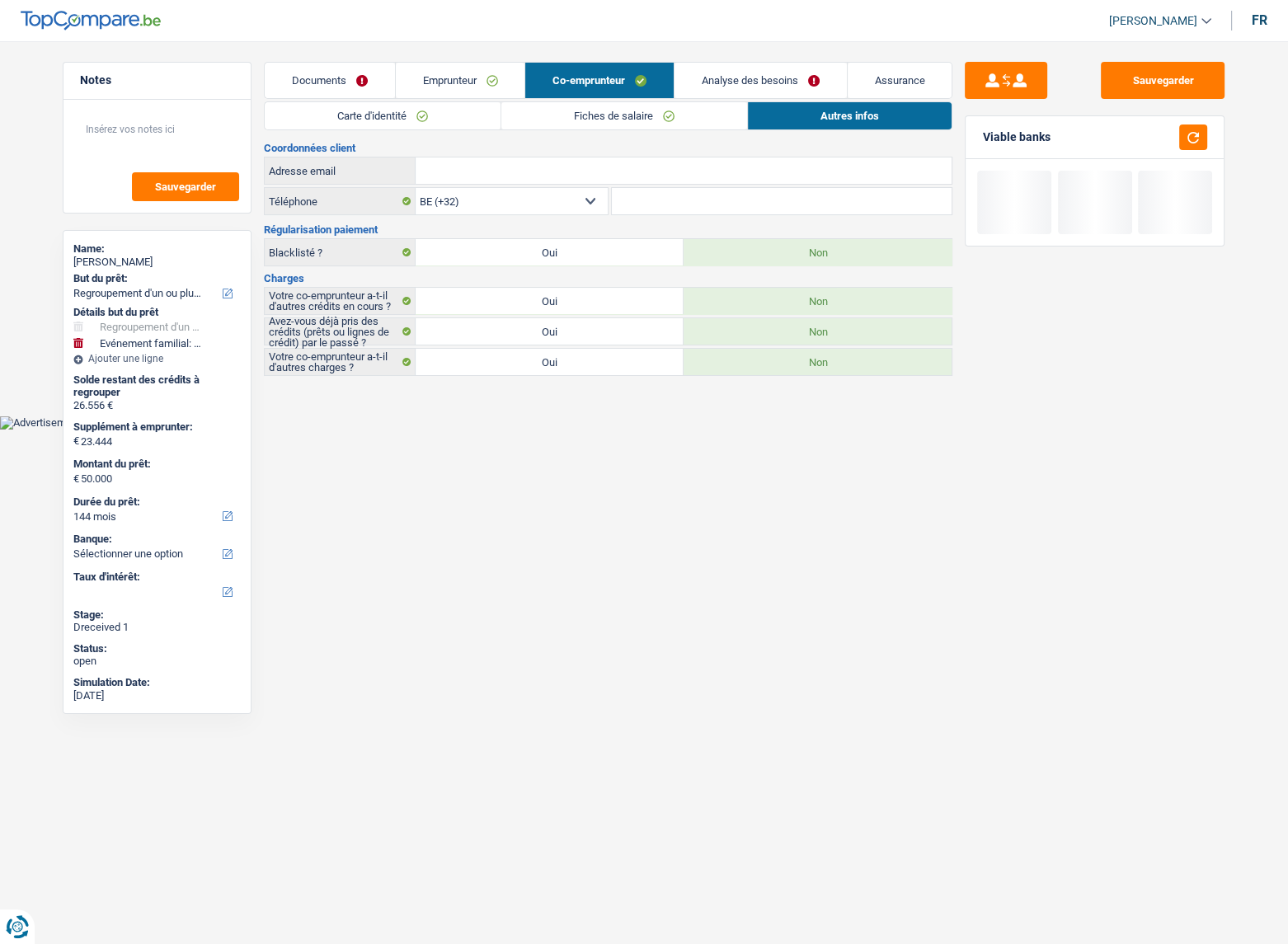
click at [351, 85] on link "Documents" at bounding box center [330, 80] width 130 height 36
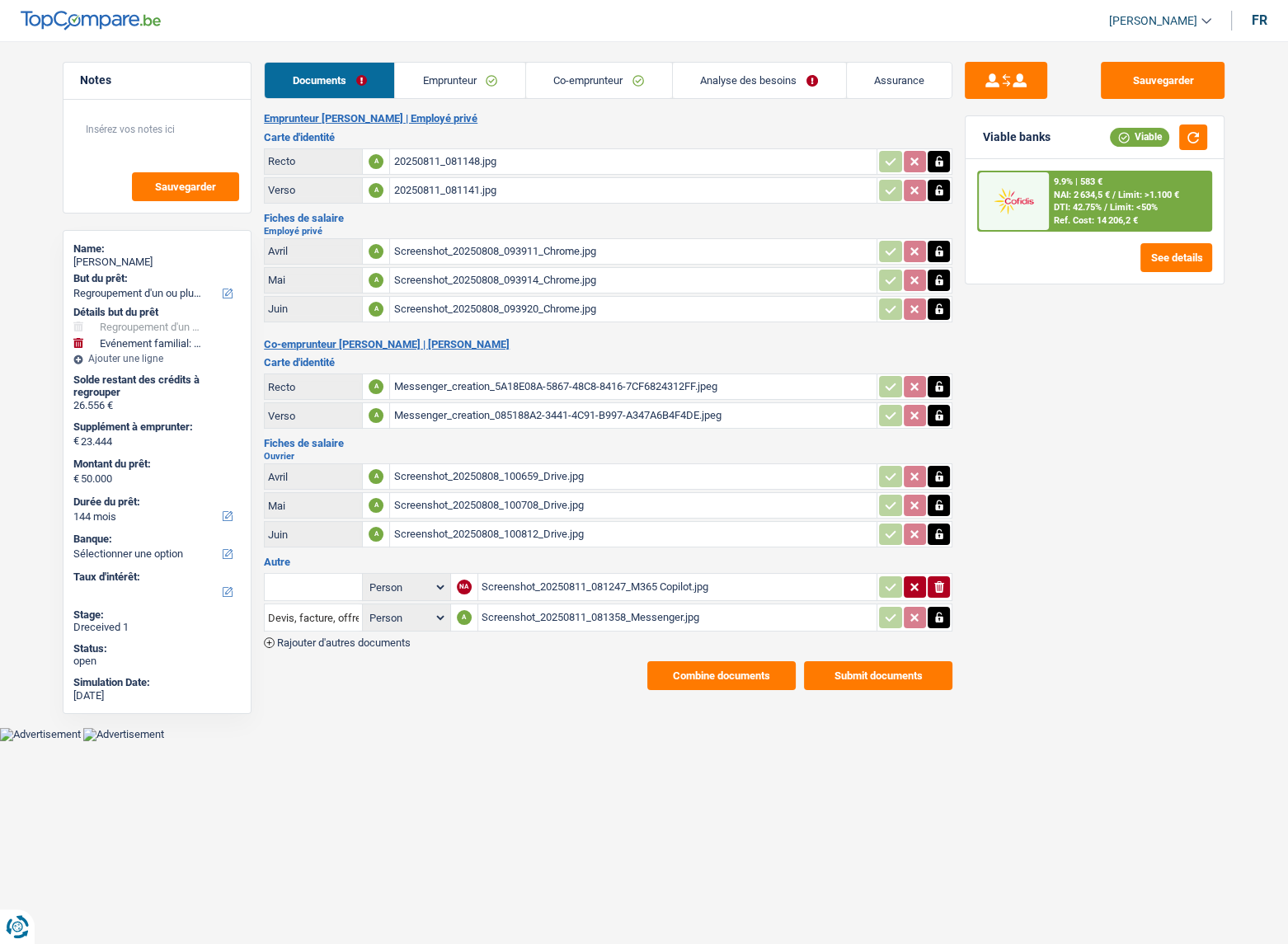
click at [435, 82] on link "Emprunteur" at bounding box center [461, 80] width 130 height 36
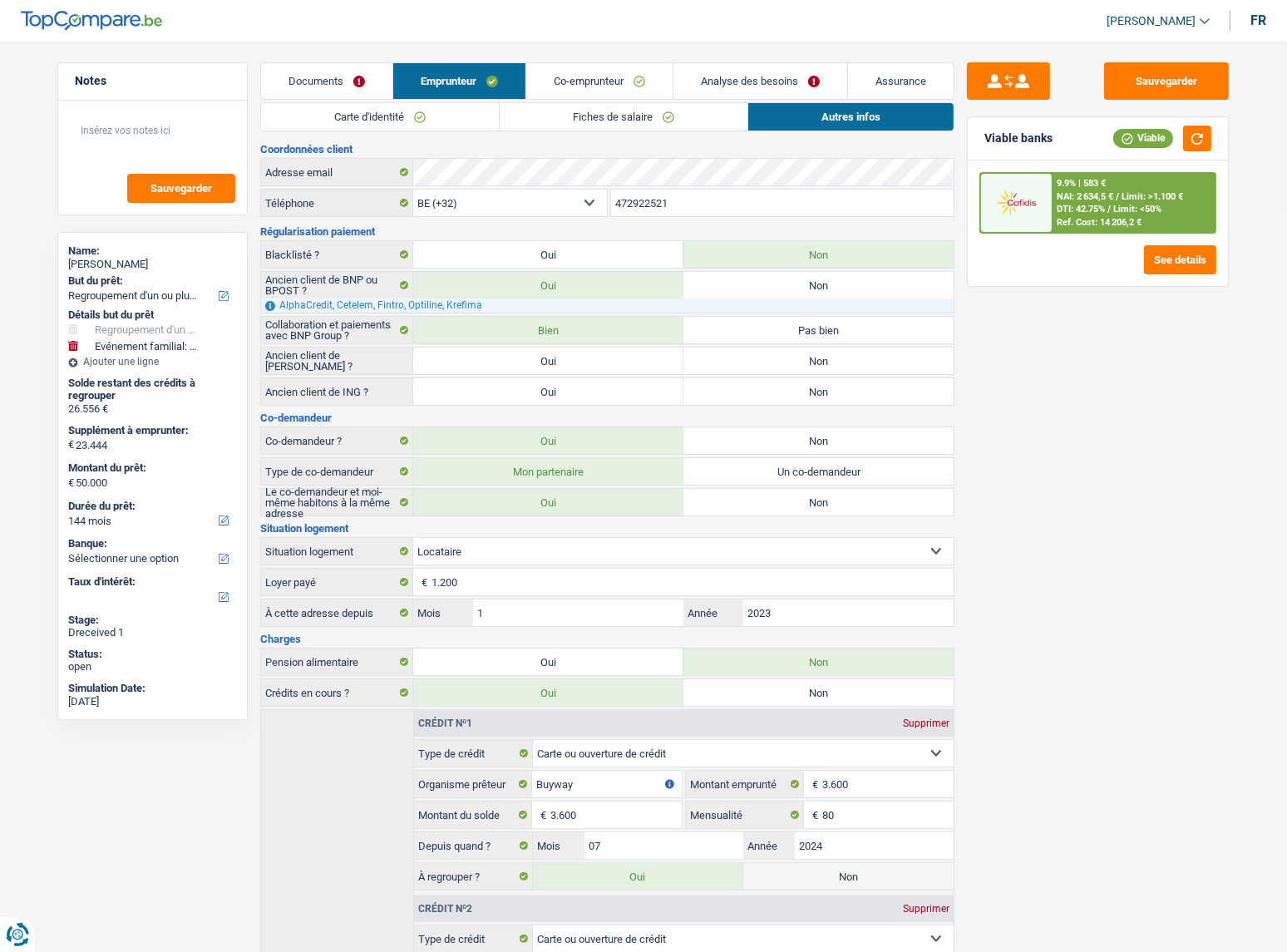
click at [671, 113] on link "Fiches de salaire" at bounding box center [623, 117] width 248 height 28
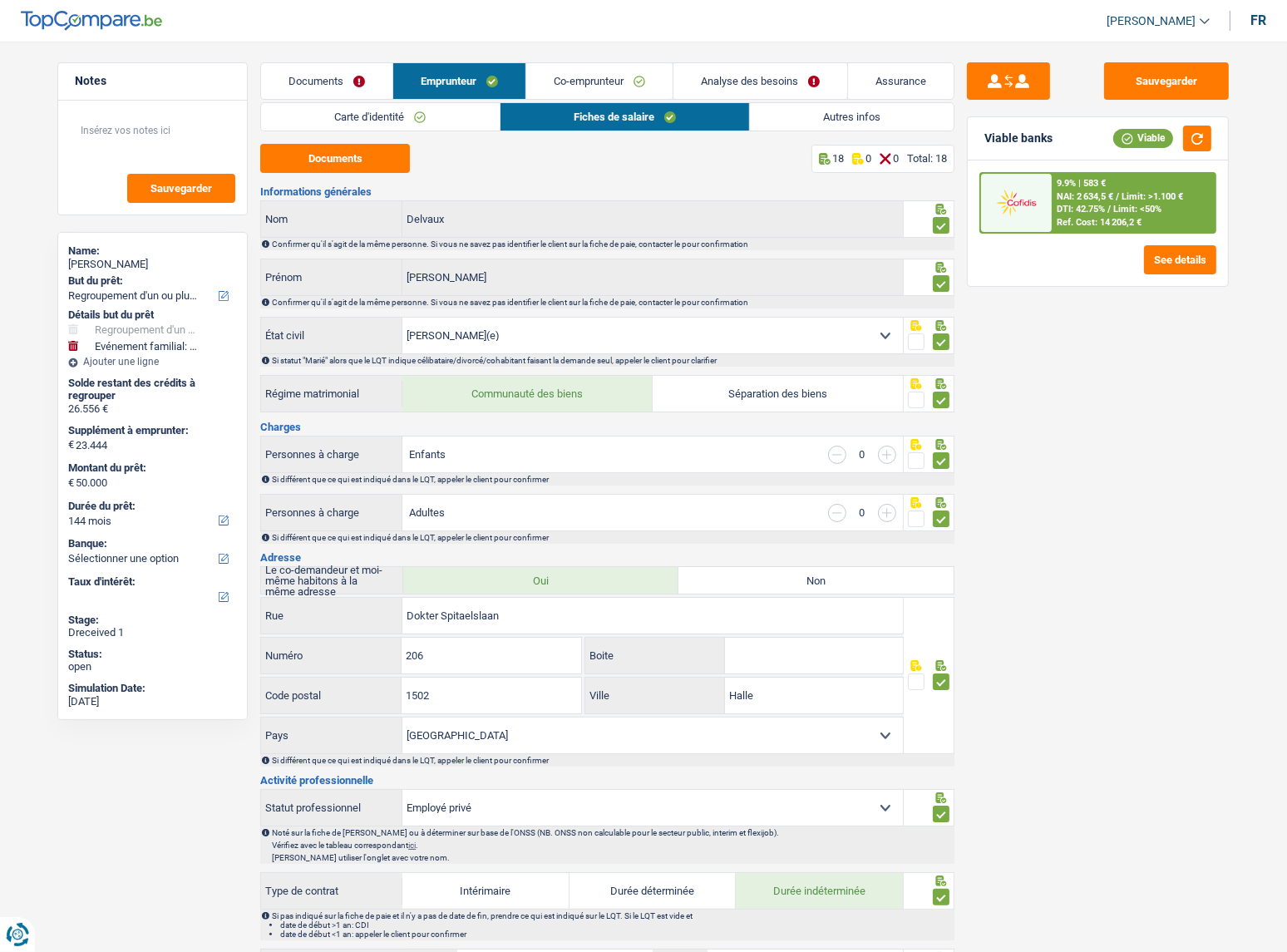
click at [340, 99] on div "Documents Emprunteur Co-emprunteur Analyse des besoins Assurance Emprunteur Elo…" at bounding box center [607, 965] width 695 height 1804
click at [344, 114] on link "Carte d'identité" at bounding box center [380, 117] width 238 height 28
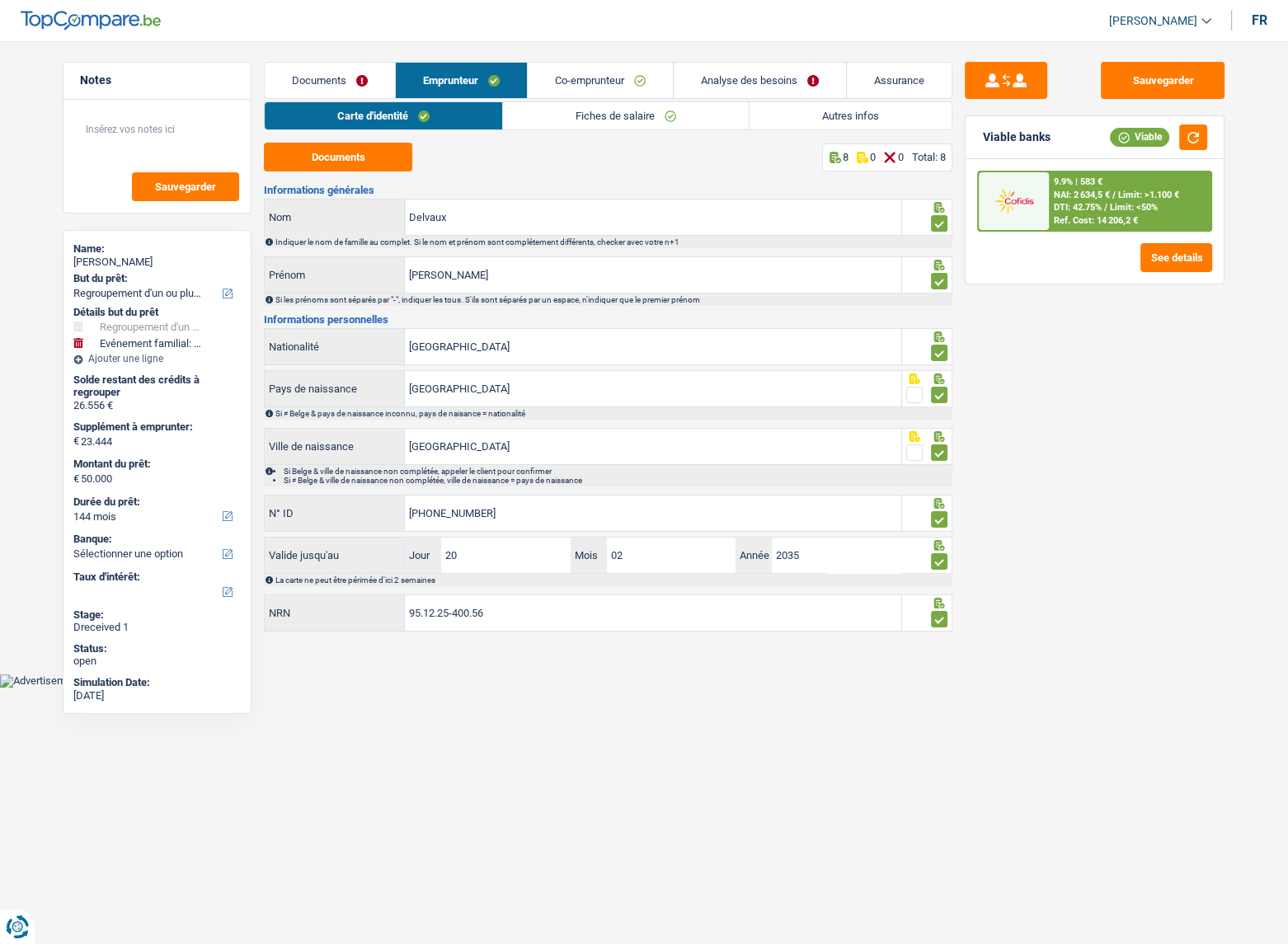
click at [866, 110] on link "Autres infos" at bounding box center [850, 116] width 202 height 28
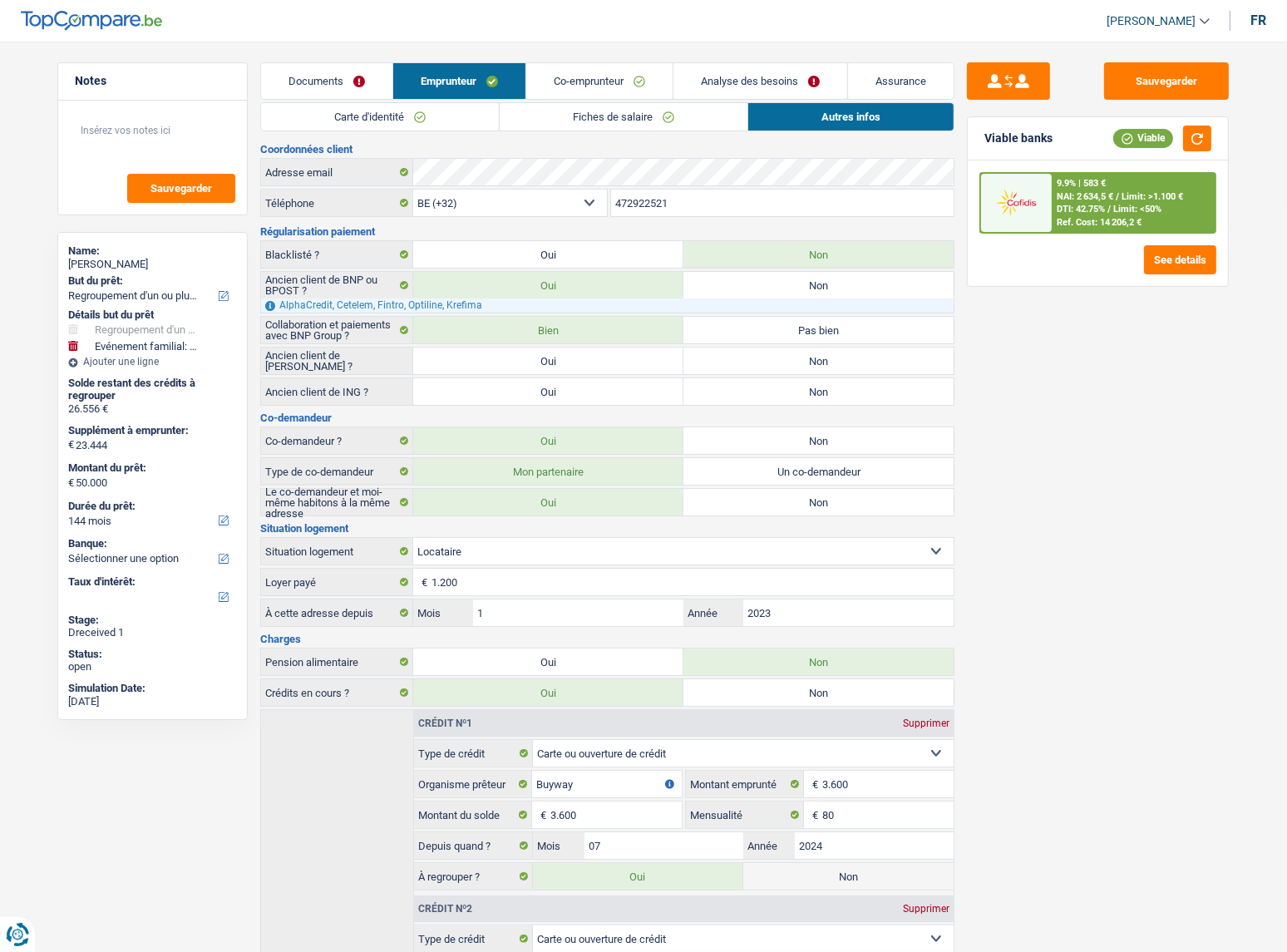
click at [723, 91] on link "Analyse des besoins" at bounding box center [761, 81] width 173 height 36
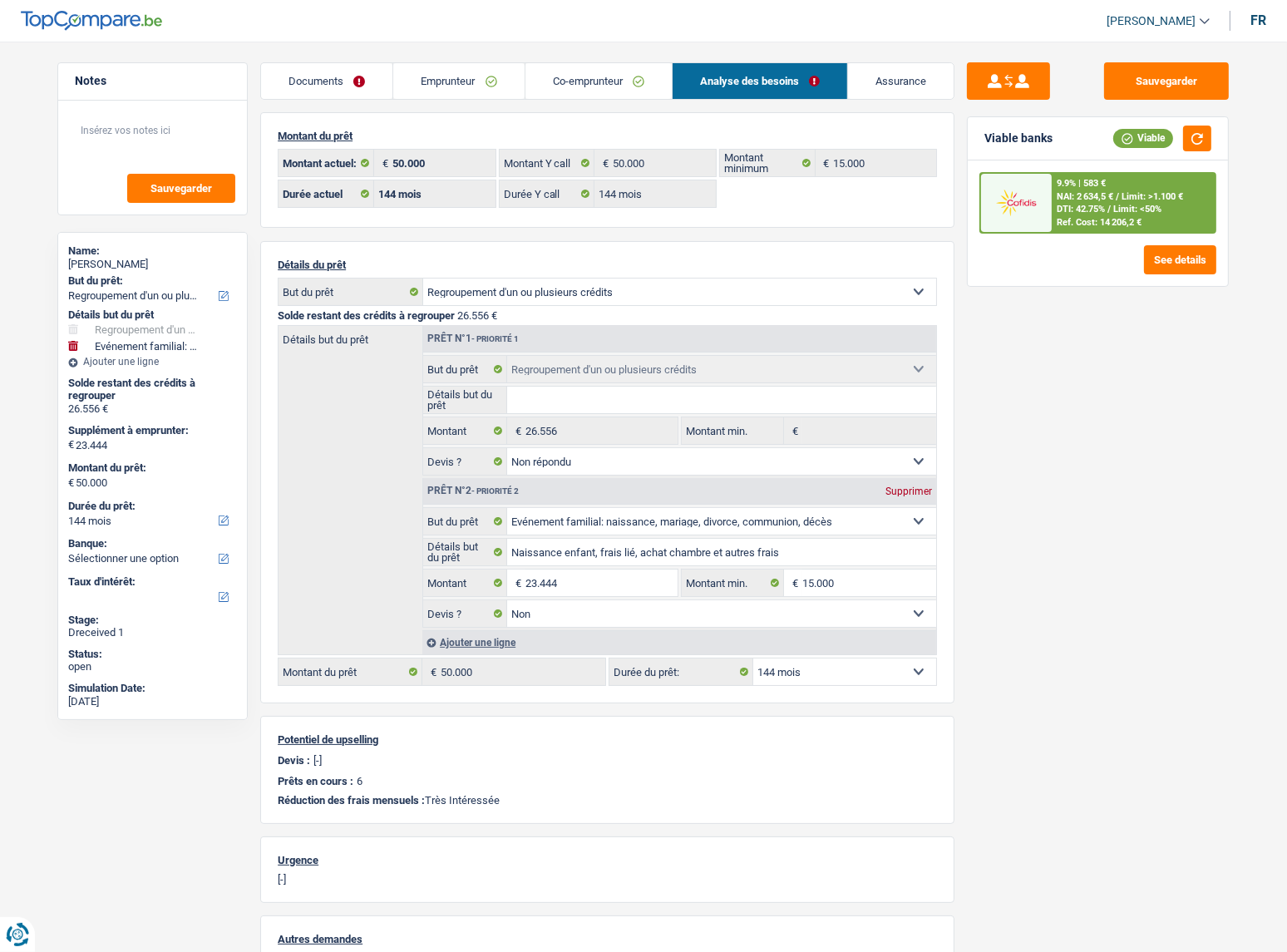
click at [372, 81] on link "Documents" at bounding box center [327, 81] width 132 height 36
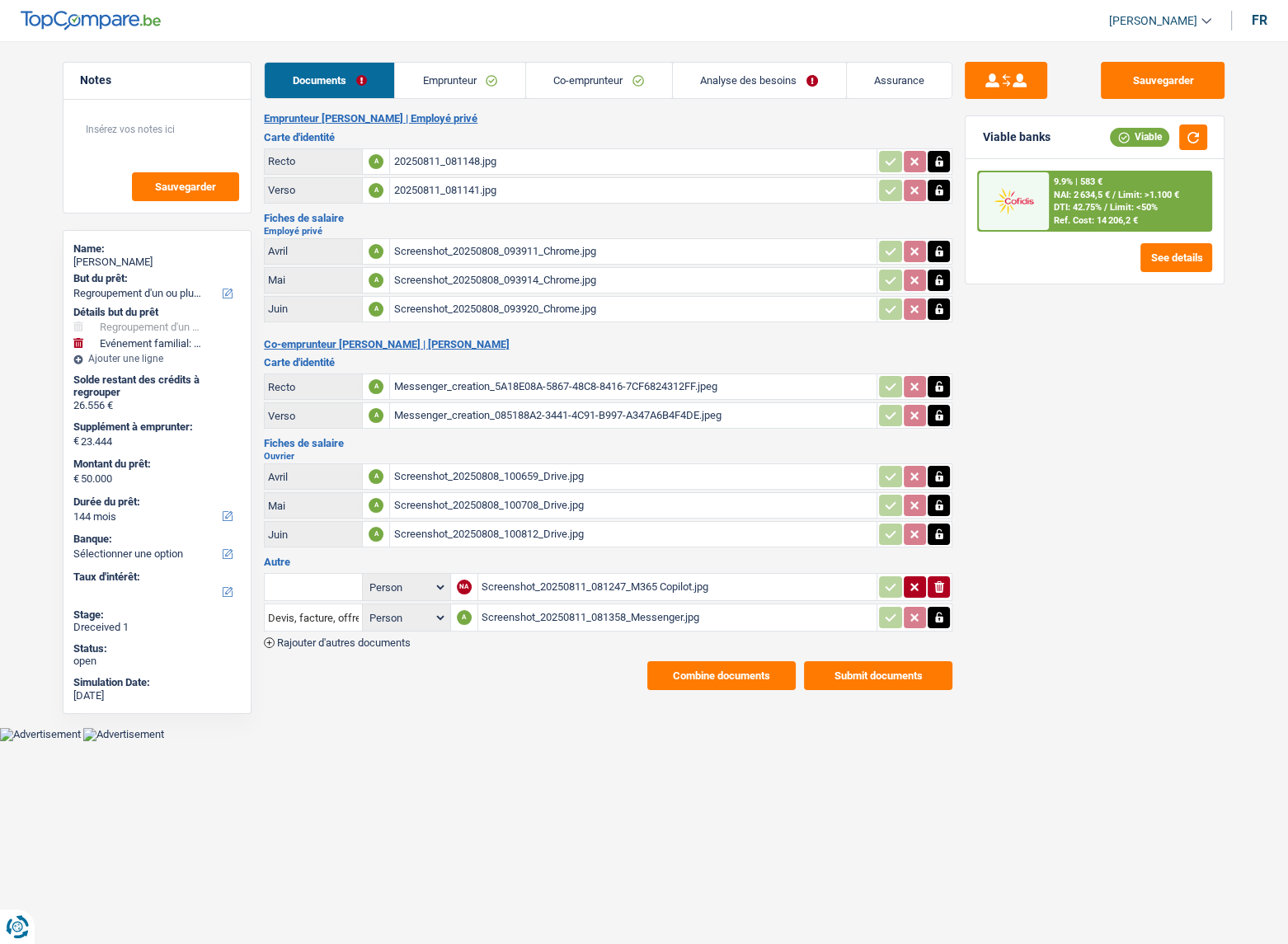
click at [1130, 203] on span "Limit: <50%" at bounding box center [1134, 207] width 47 height 11
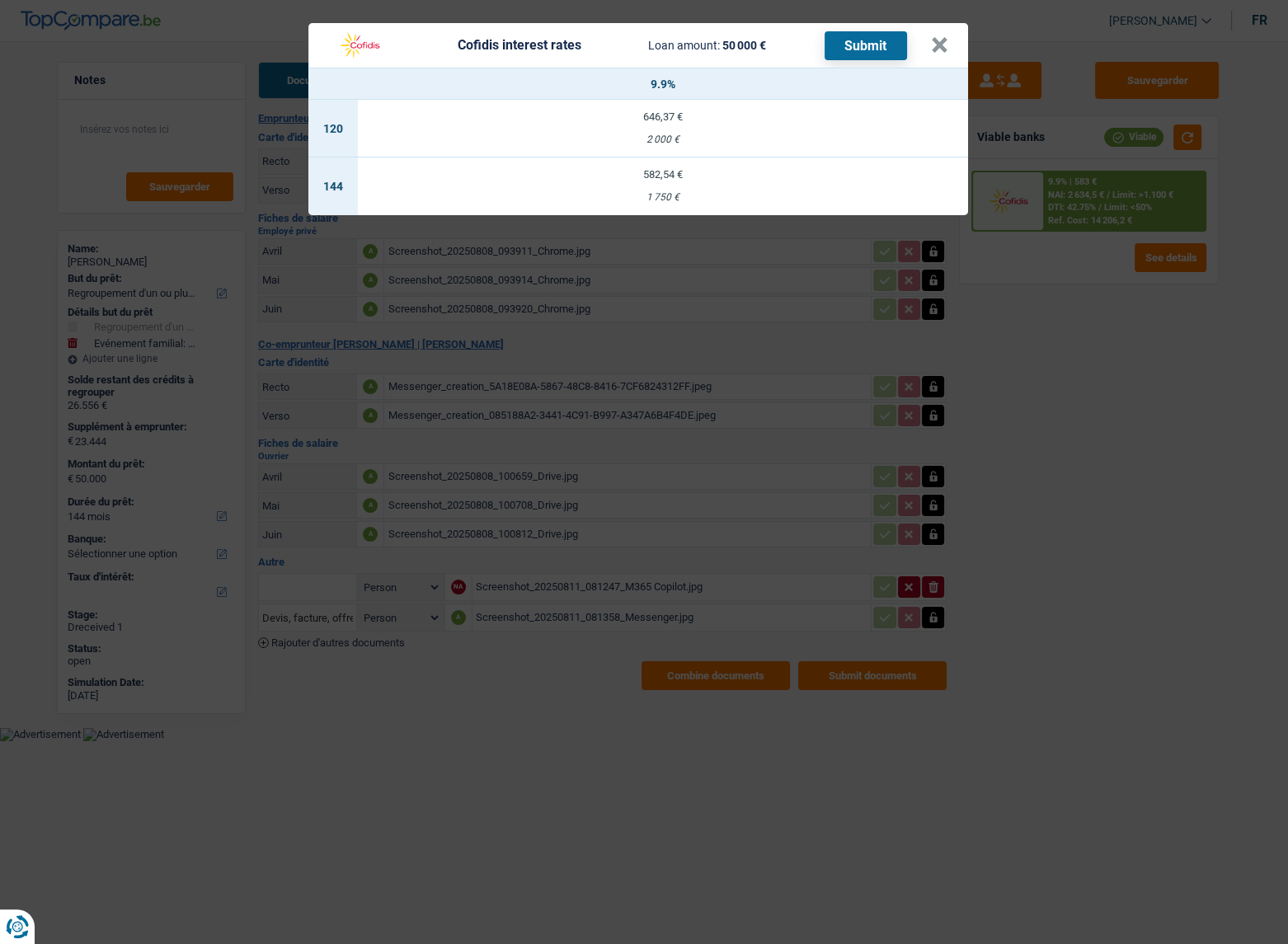
click at [701, 175] on div "582,54 €" at bounding box center [662, 174] width 610 height 11
select select "cofidis"
type input "9,90"
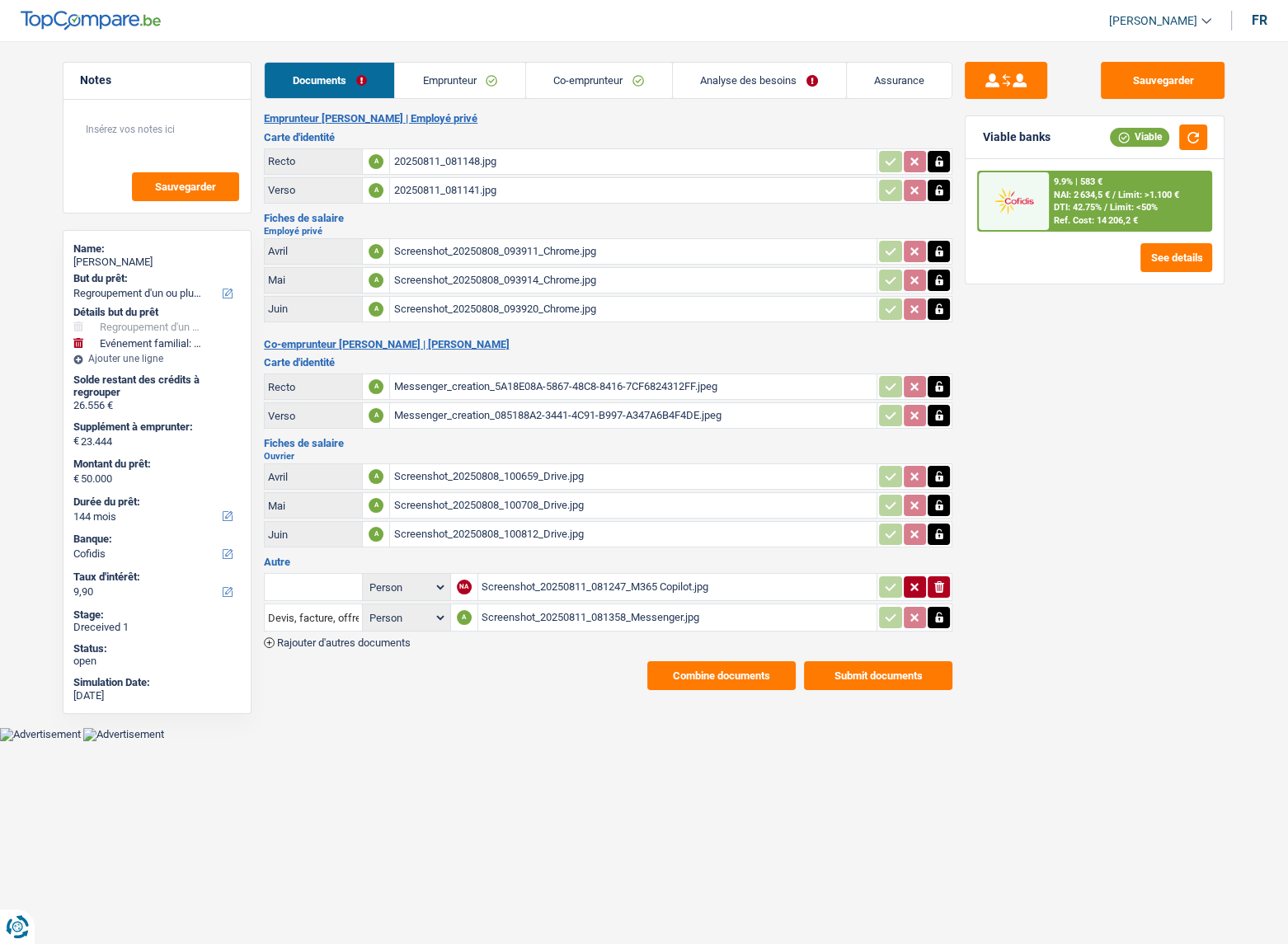
click at [1138, 196] on span "Limit: >1.100 €" at bounding box center [1149, 195] width 61 height 11
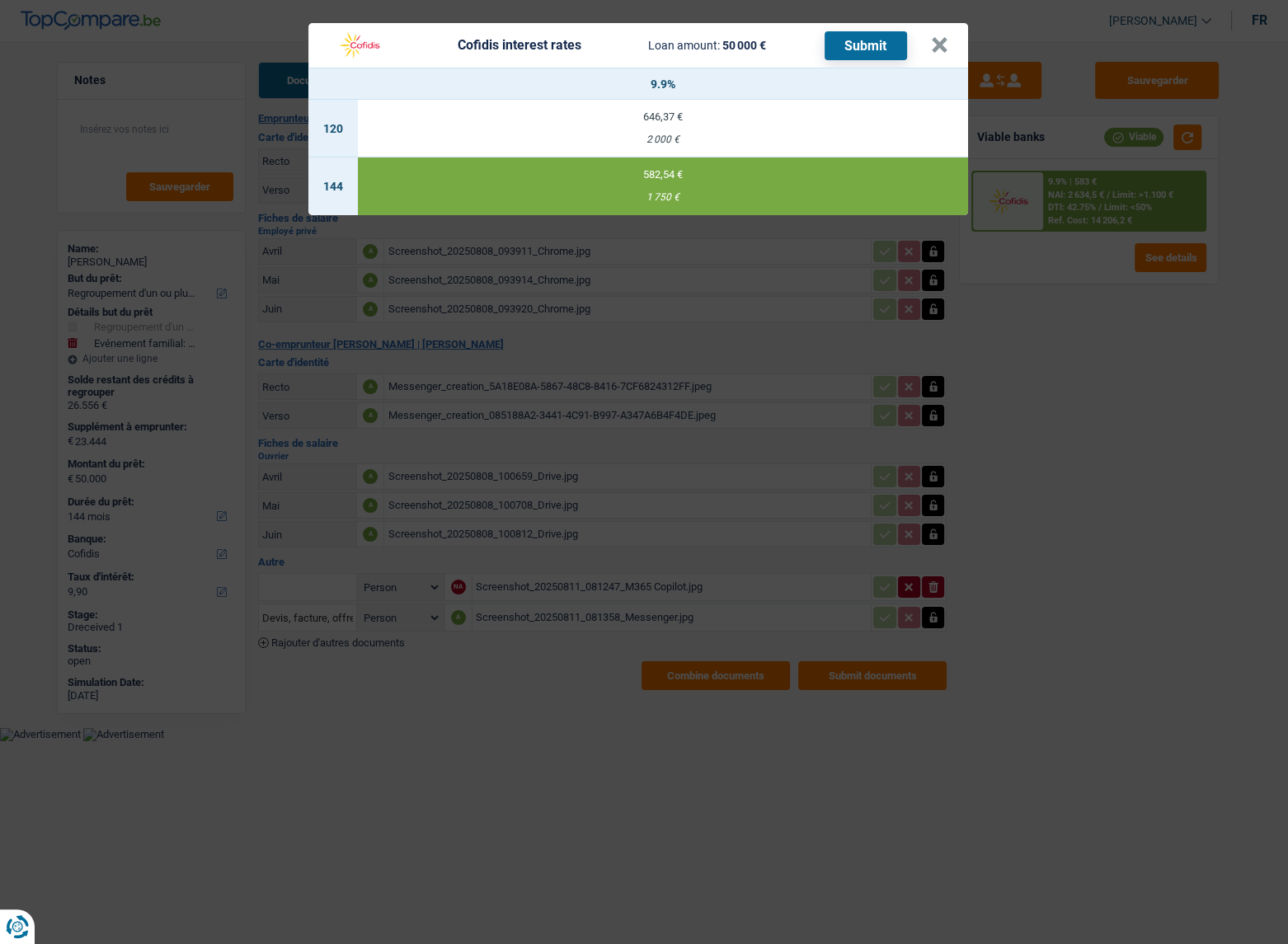
click at [875, 43] on button "Submit" at bounding box center [865, 45] width 82 height 29
drag, startPoint x: 934, startPoint y: 48, endPoint x: 933, endPoint y: 67, distance: 19.0
click at [935, 47] on button "×" at bounding box center [940, 45] width 18 height 17
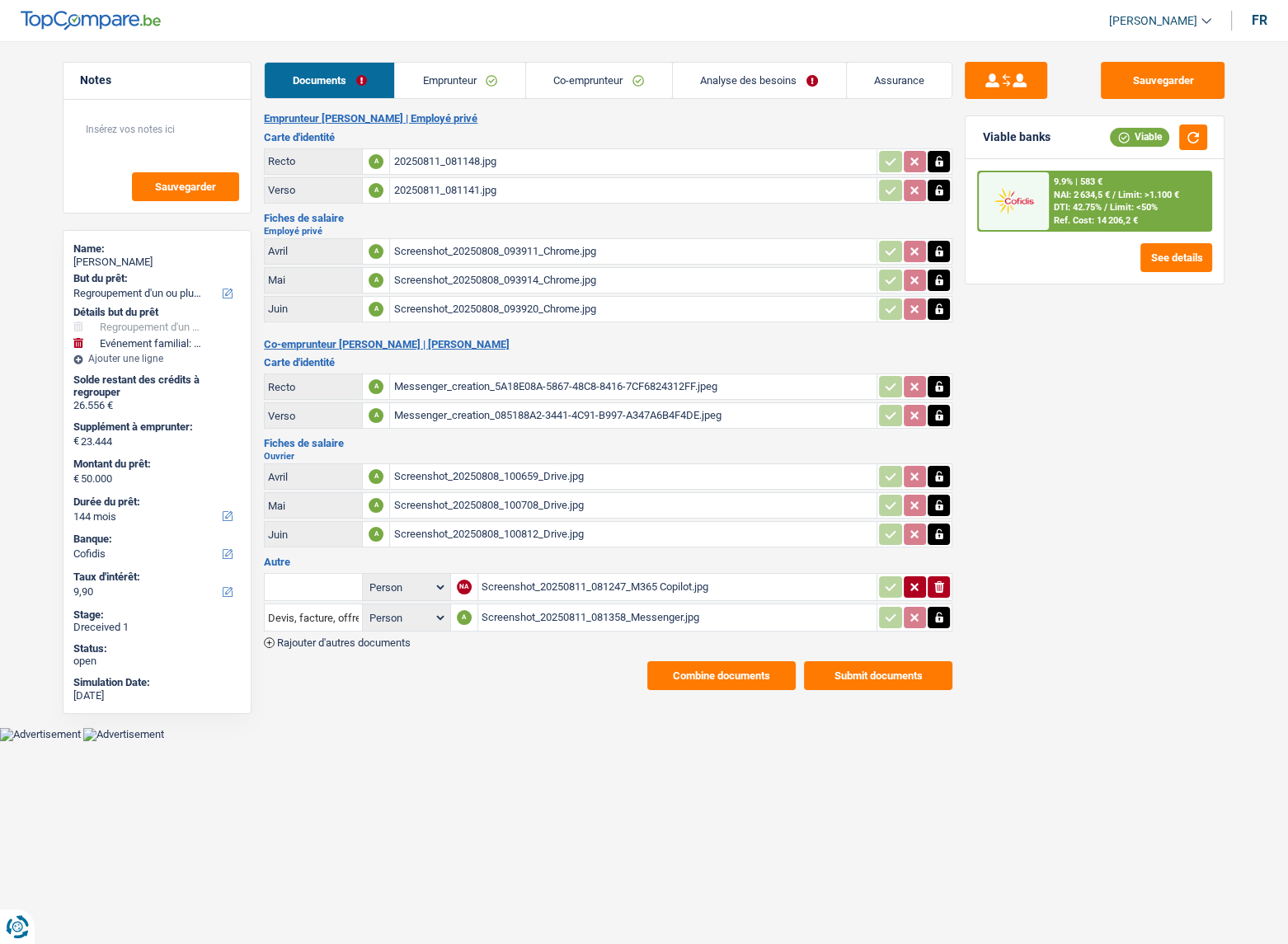
click at [714, 676] on button "Combine documents" at bounding box center [722, 675] width 148 height 29
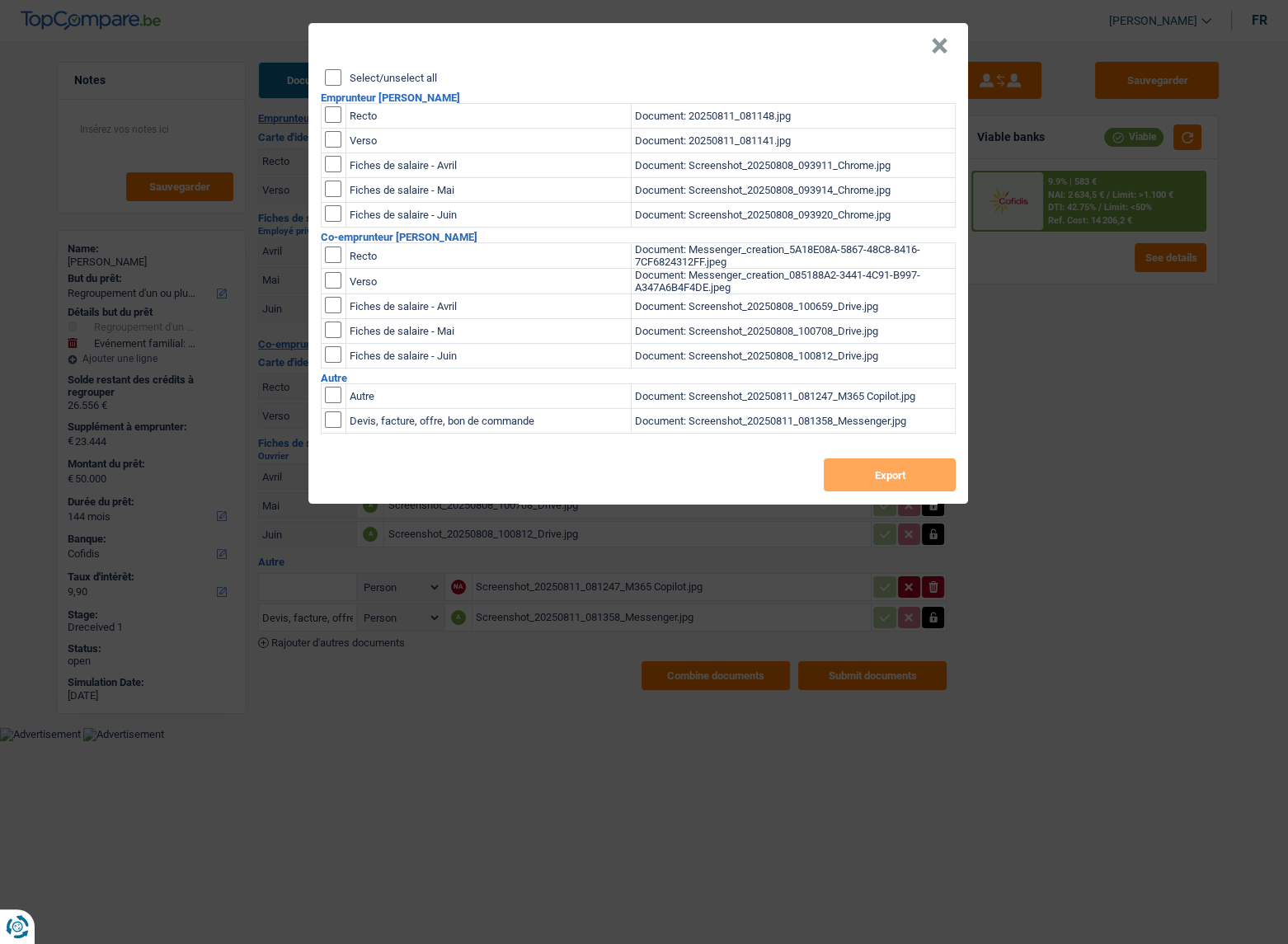
drag, startPoint x: 909, startPoint y: 585, endPoint x: 928, endPoint y: 659, distance: 76.4
click at [909, 586] on div "× Select/unselect all Emprunteur Elodie Delvaux Recto Document: 20250811_081148…" at bounding box center [644, 472] width 1288 height 944
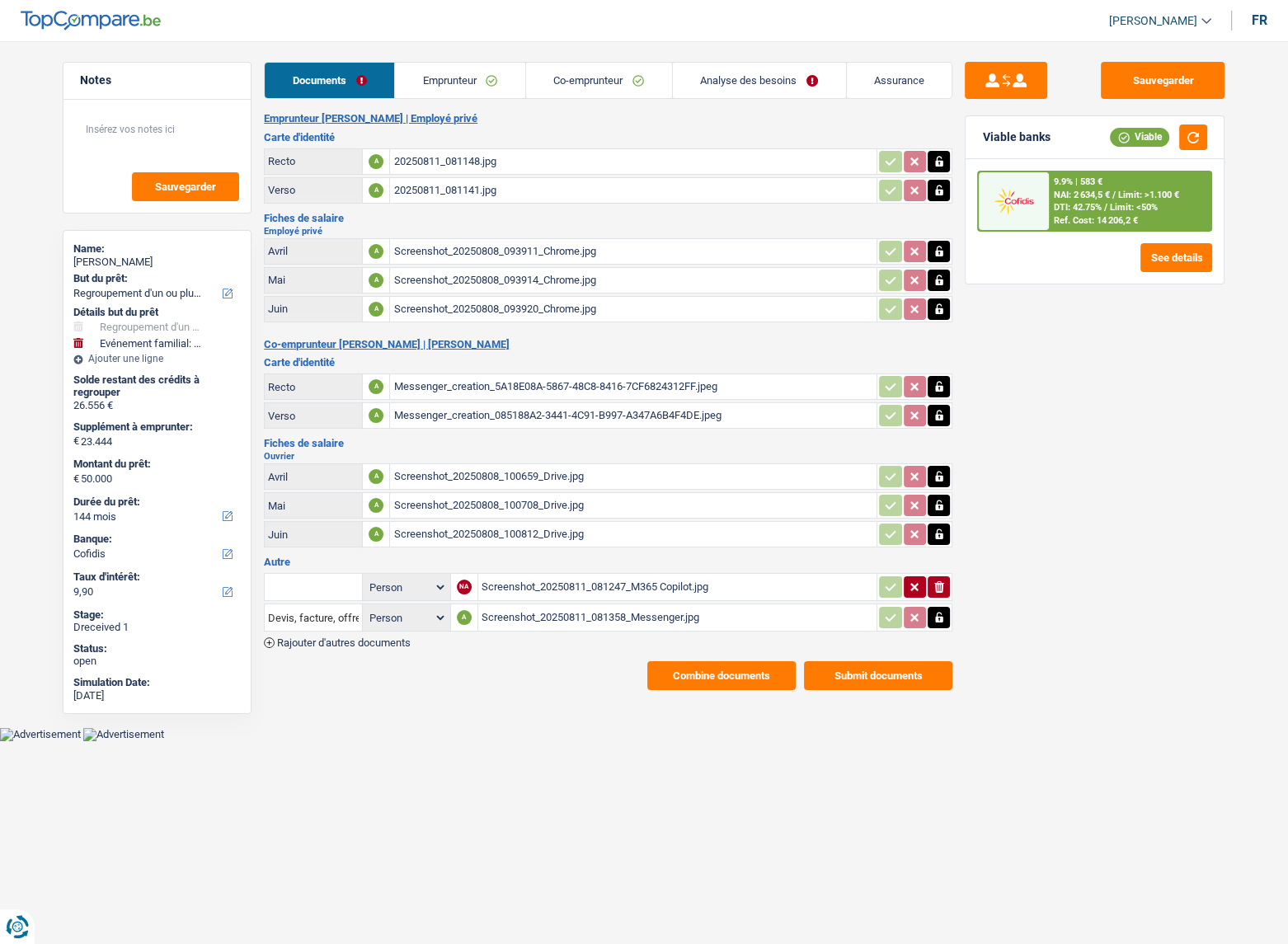
click at [912, 669] on button "Submit documents" at bounding box center [878, 675] width 148 height 29
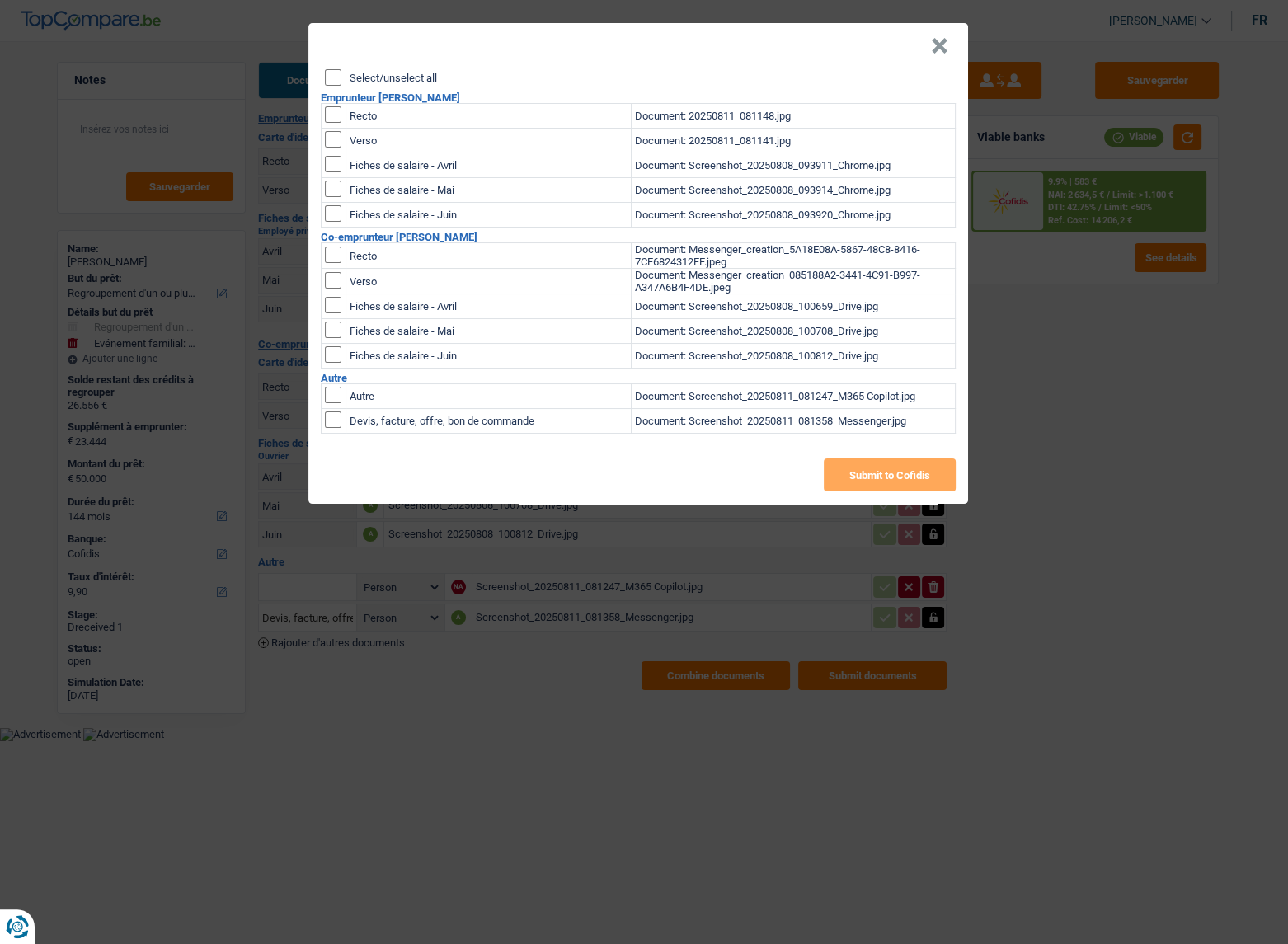
click at [328, 86] on div "Select/unselect all Emprunteur Elodie Delvaux Recto Document: 20250811_081148.j…" at bounding box center [638, 287] width 659 height 435
click at [330, 82] on input "Select/unselect all" at bounding box center [333, 77] width 17 height 17
checkbox input "true"
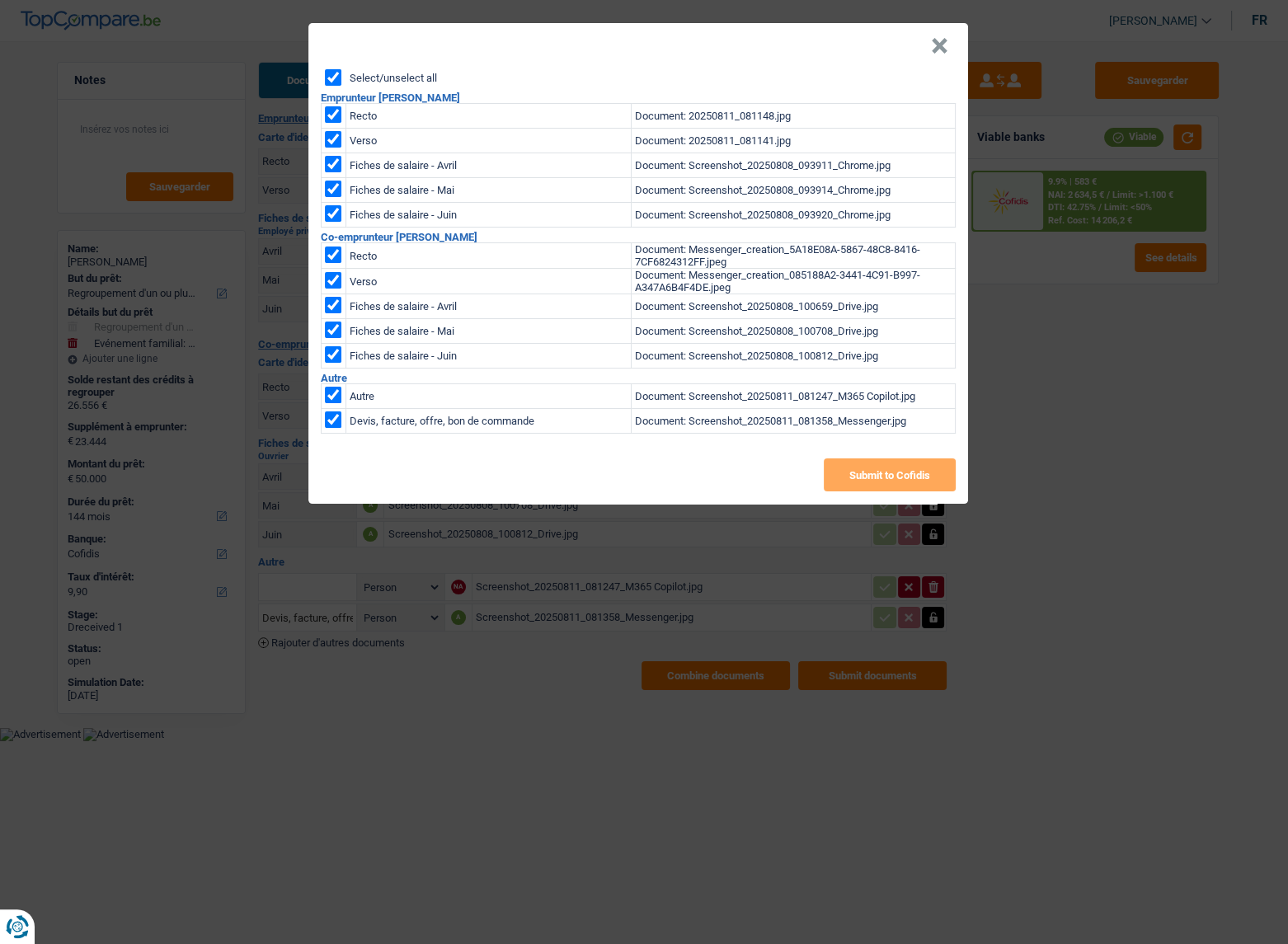
checkbox input "true"
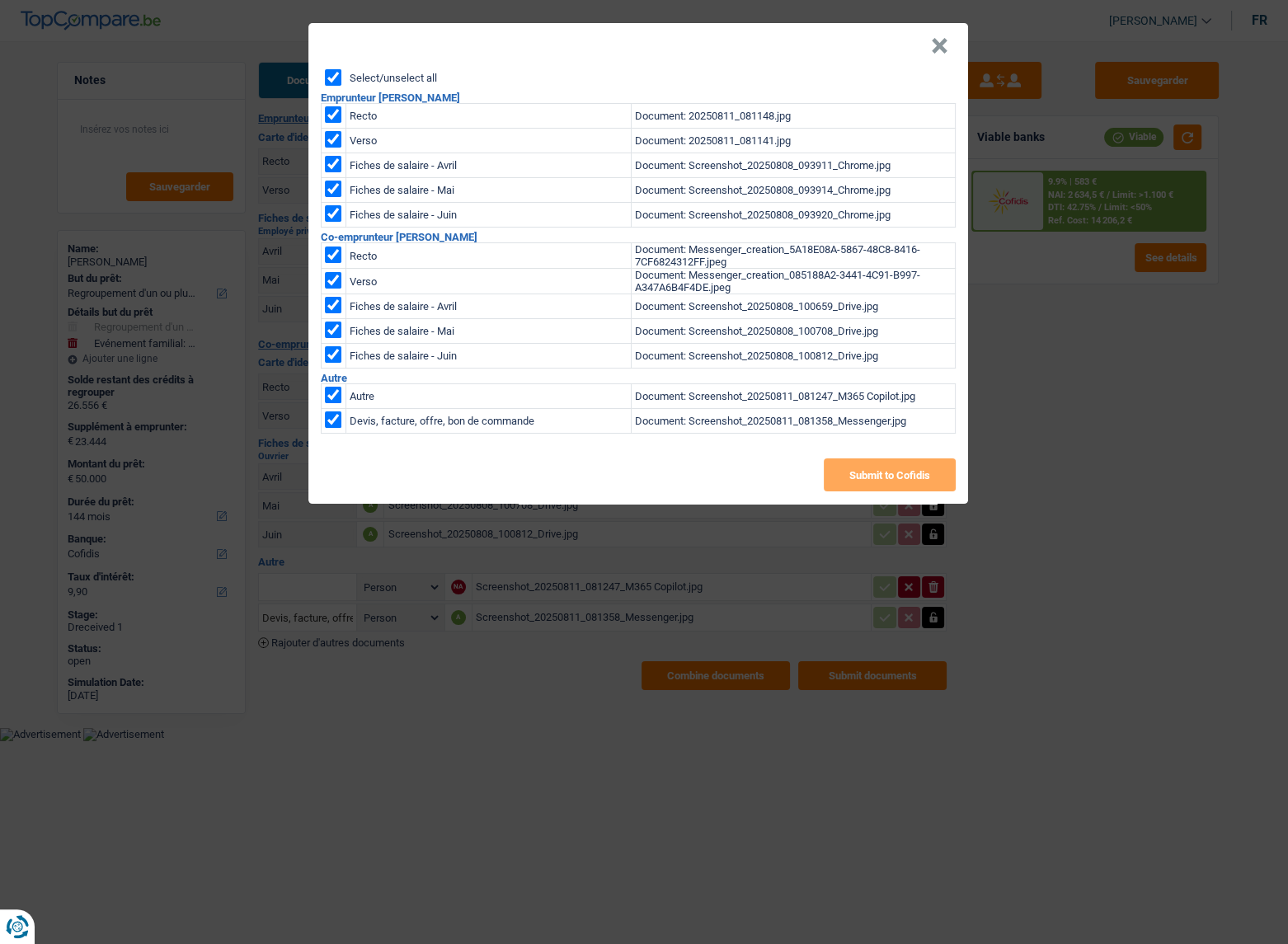
checkbox input "true"
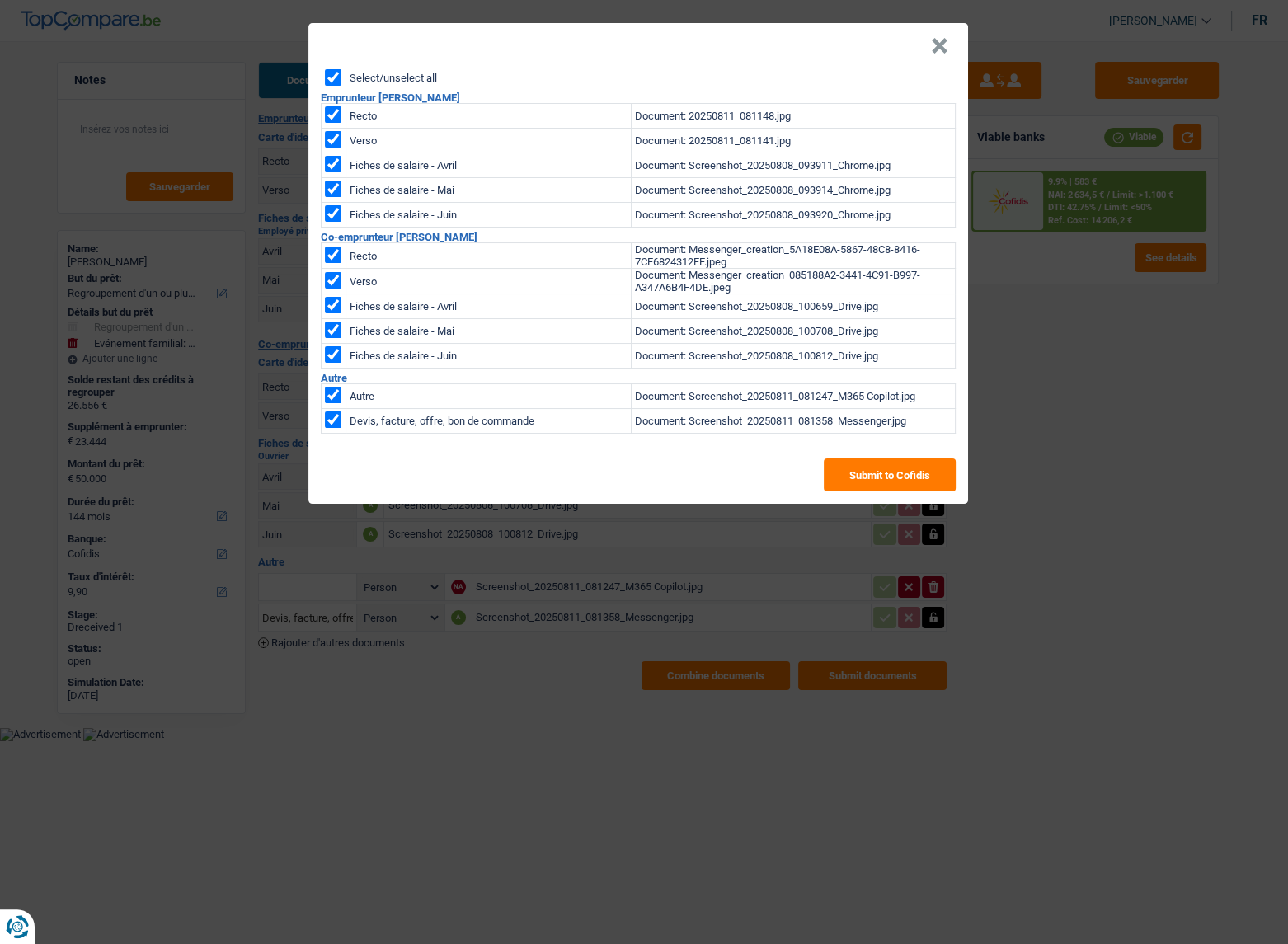
click at [937, 46] on button "×" at bounding box center [940, 45] width 18 height 17
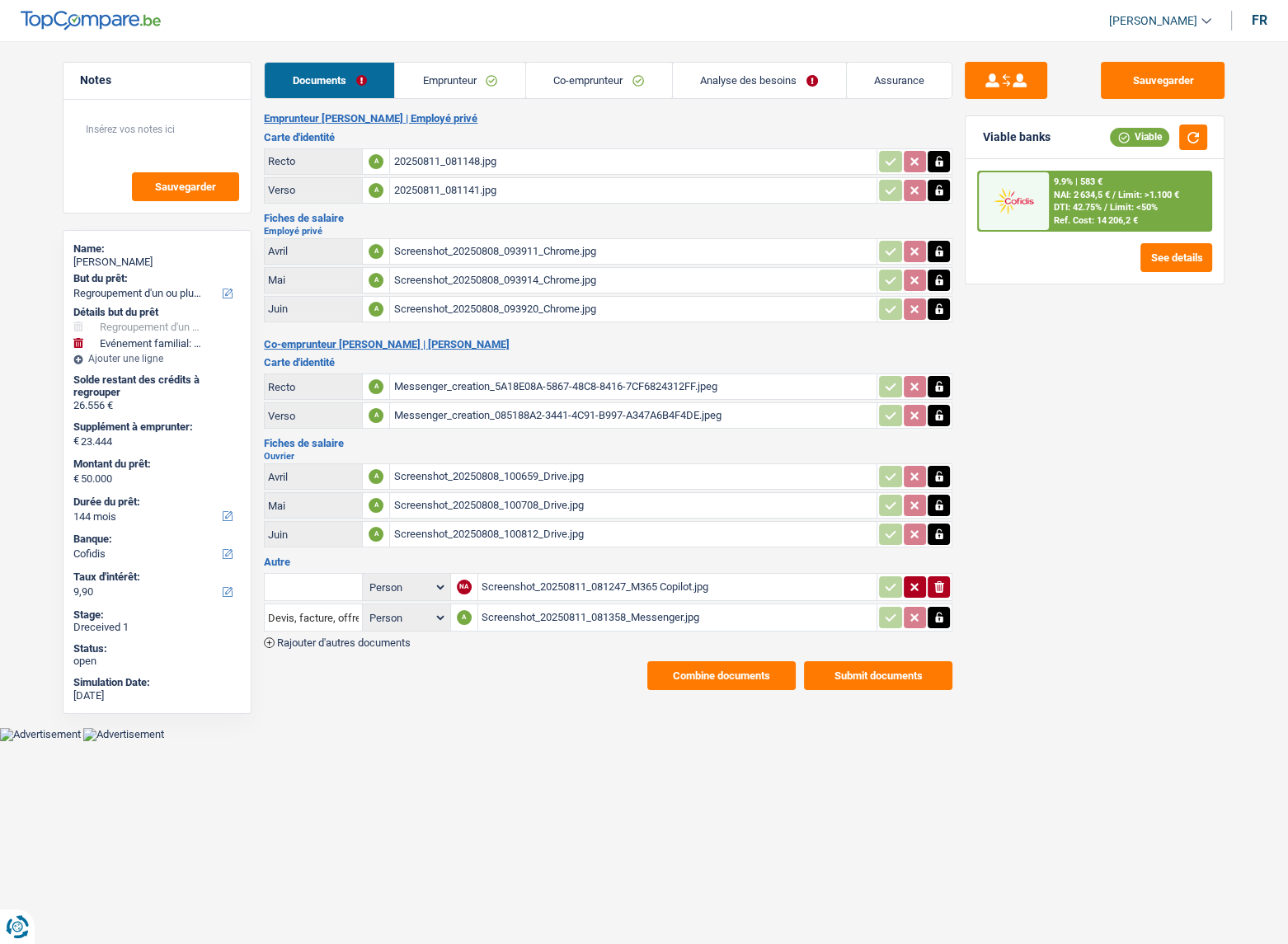
click at [545, 576] on div "Screenshot_20250811_081247_M365 Copilot.jpg" at bounding box center [677, 586] width 392 height 25
click at [734, 680] on button "Combine documents" at bounding box center [722, 675] width 148 height 29
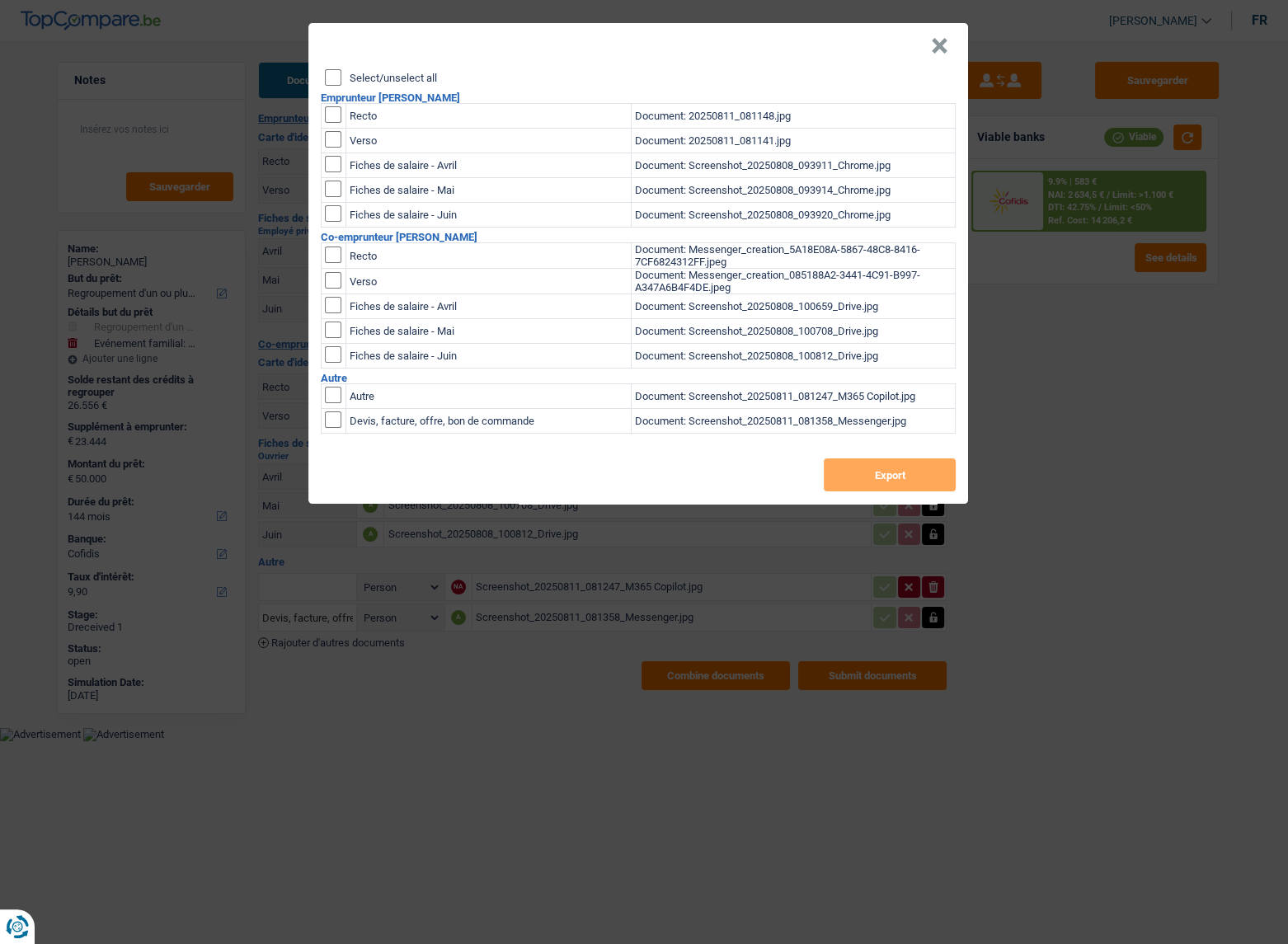
click at [340, 76] on div "Select/unselect all" at bounding box center [641, 77] width 631 height 17
click at [339, 77] on input "Select/unselect all" at bounding box center [333, 77] width 17 height 17
checkbox input "true"
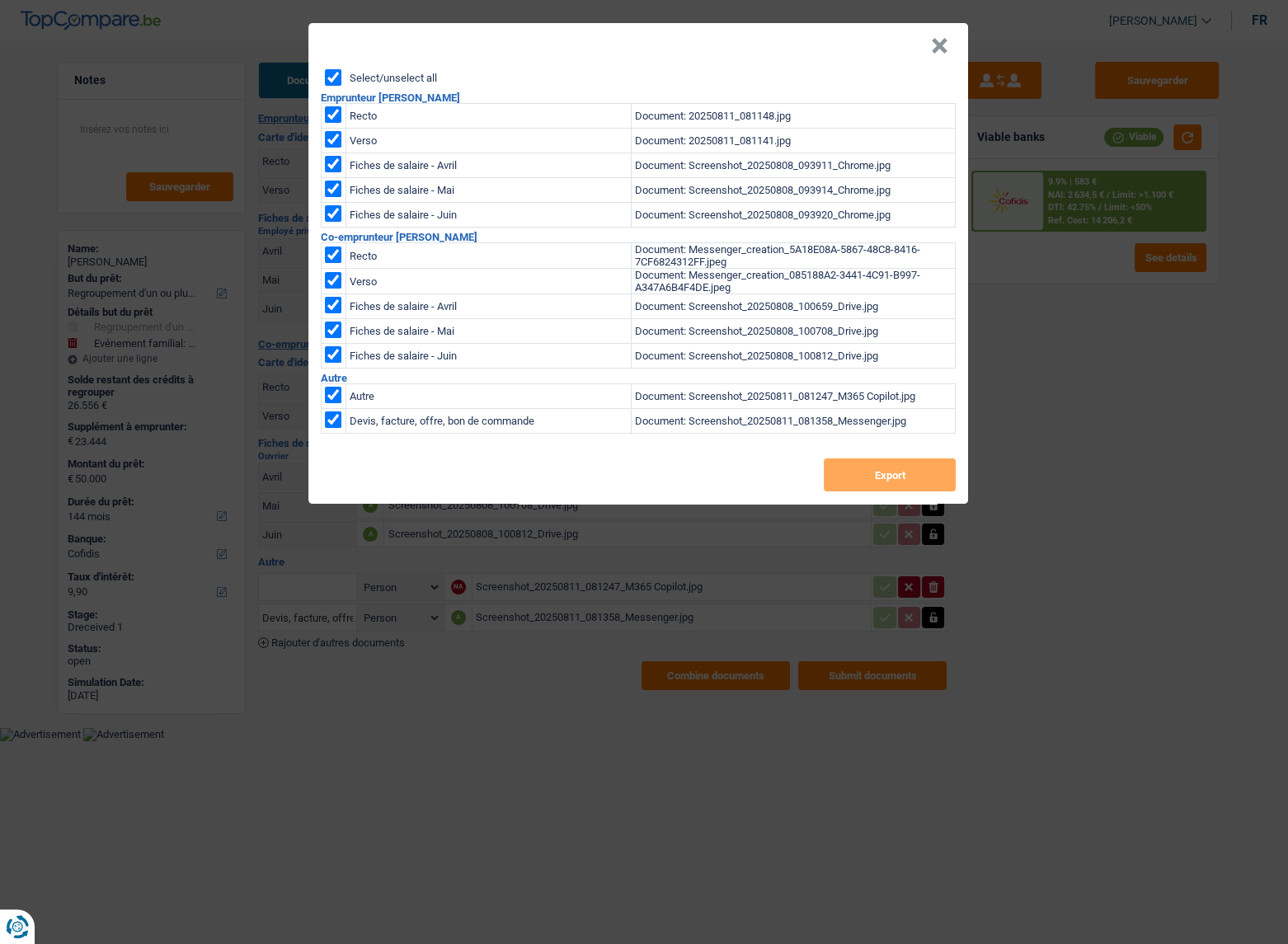
checkbox input "true"
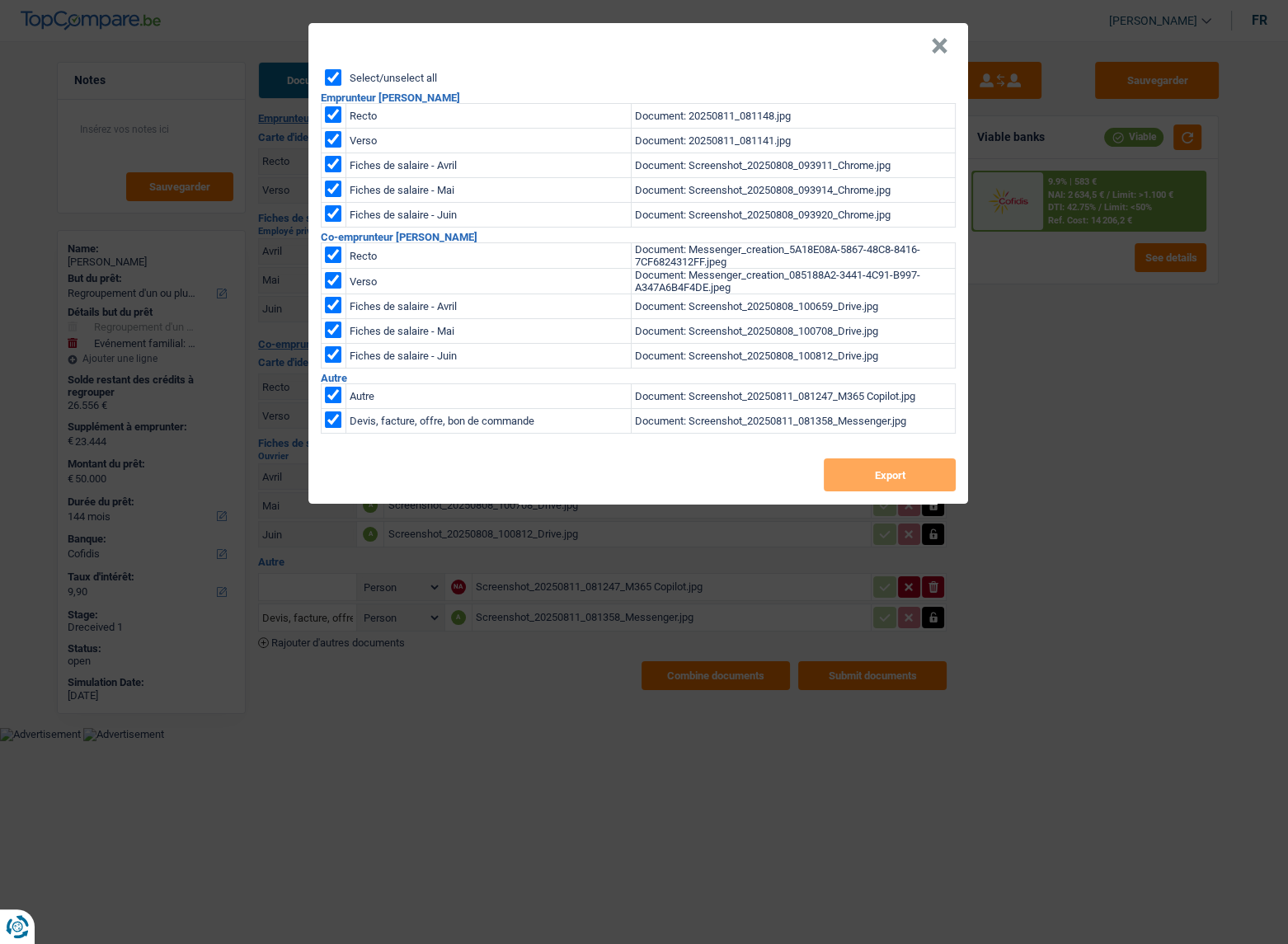
checkbox input "true"
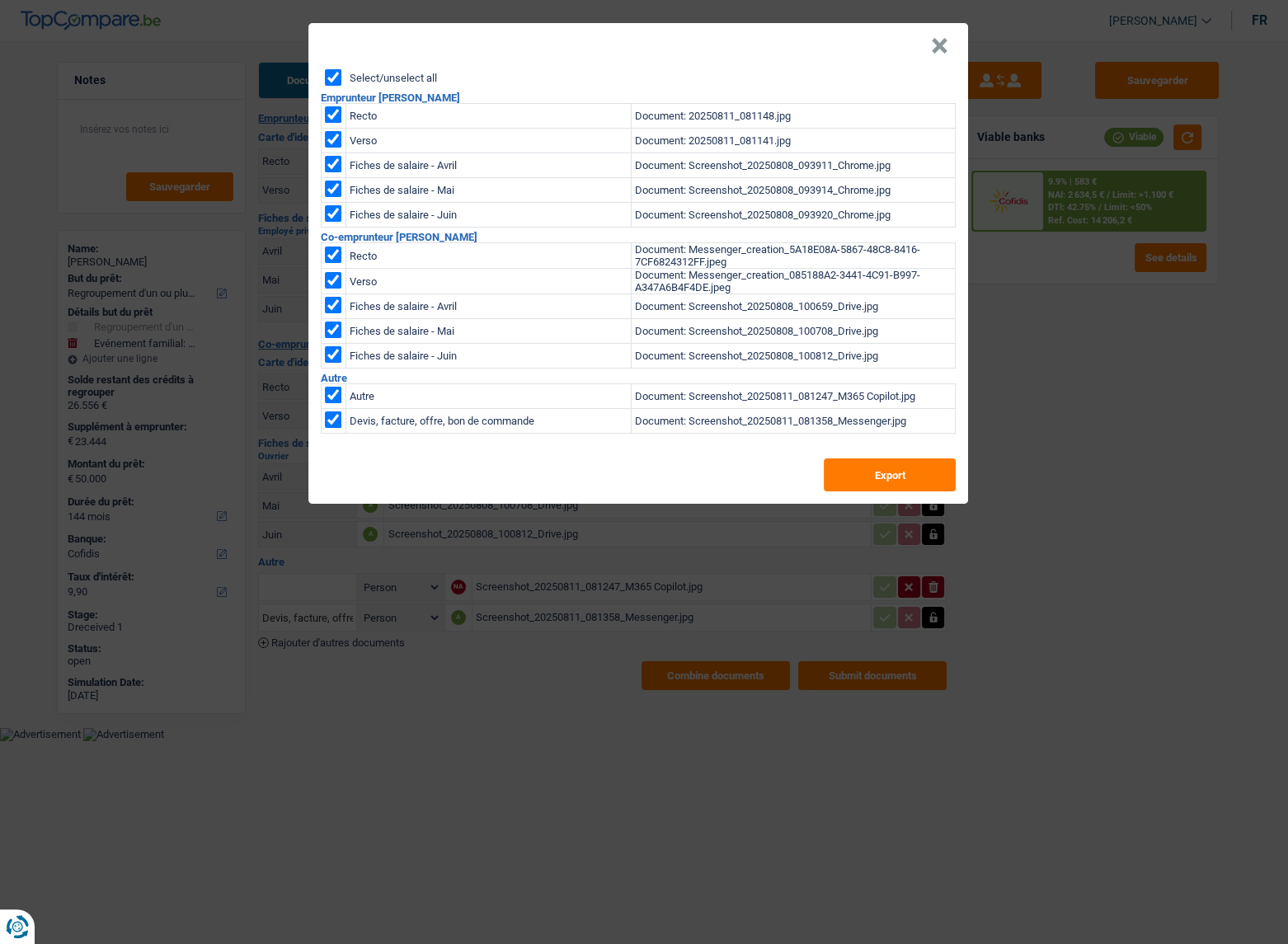
click at [327, 403] on input "checkbox" at bounding box center [333, 394] width 17 height 17
checkbox input "false"
click at [330, 403] on input "checkbox" at bounding box center [333, 394] width 17 height 17
checkbox input "false"
click at [896, 472] on button "Export" at bounding box center [889, 474] width 131 height 33
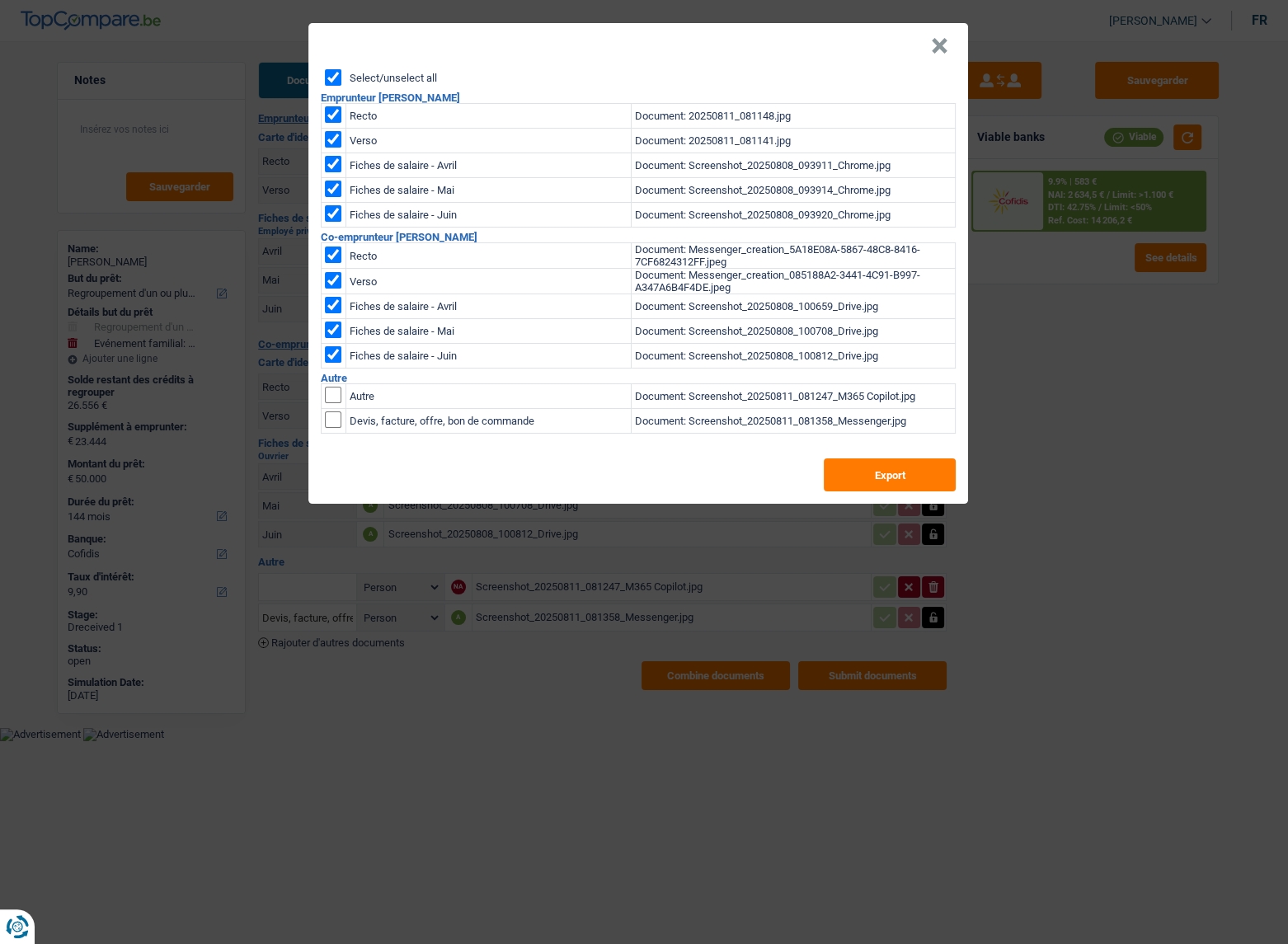
drag, startPoint x: 1027, startPoint y: 362, endPoint x: 1022, endPoint y: 341, distance: 21.6
click at [1027, 362] on div "× Select/unselect all Emprunteur Elodie Delvaux Recto Document: 20250811_081148…" at bounding box center [644, 472] width 1288 height 944
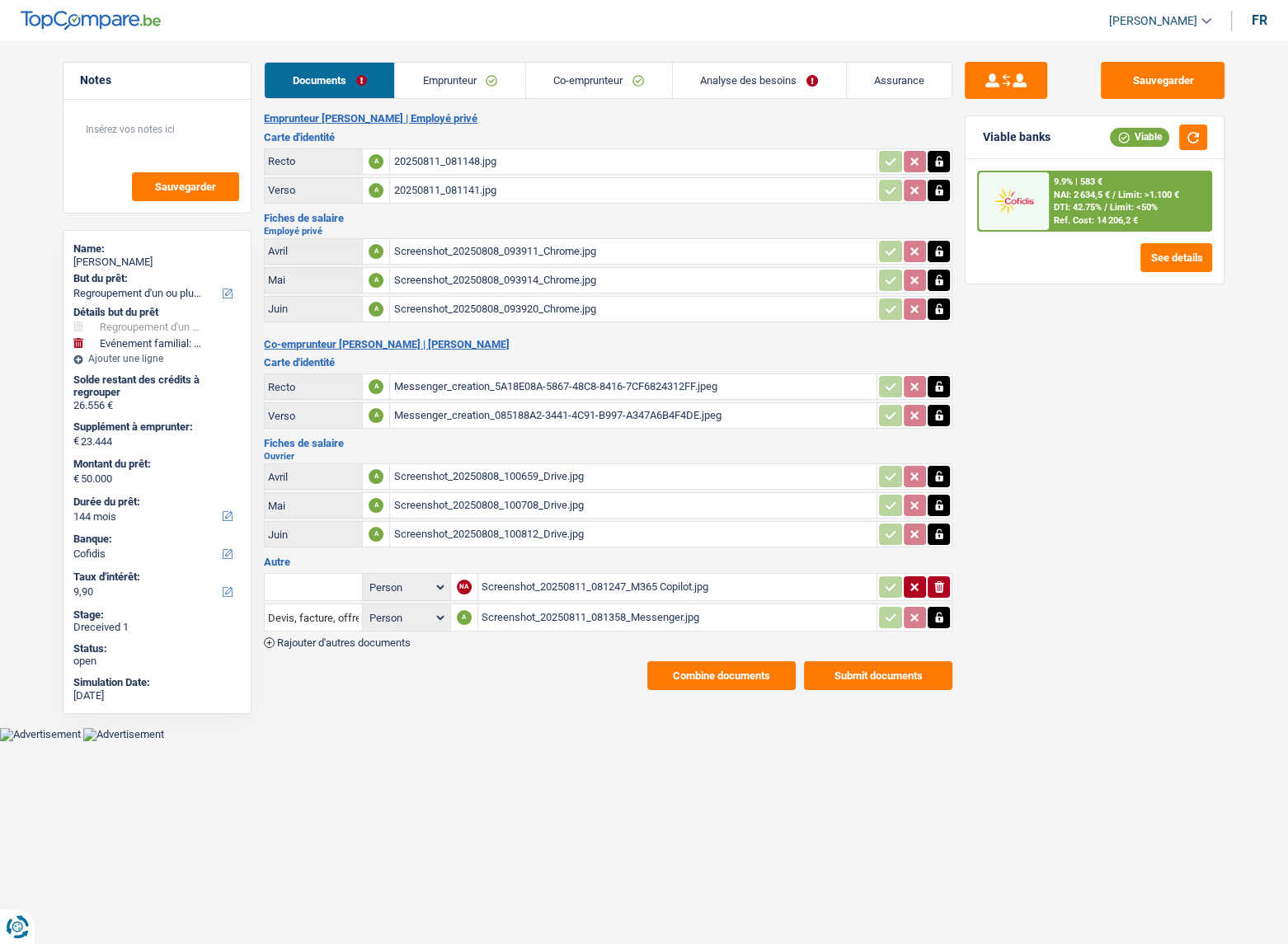
click at [600, 86] on link "Co-emprunteur" at bounding box center [599, 80] width 146 height 36
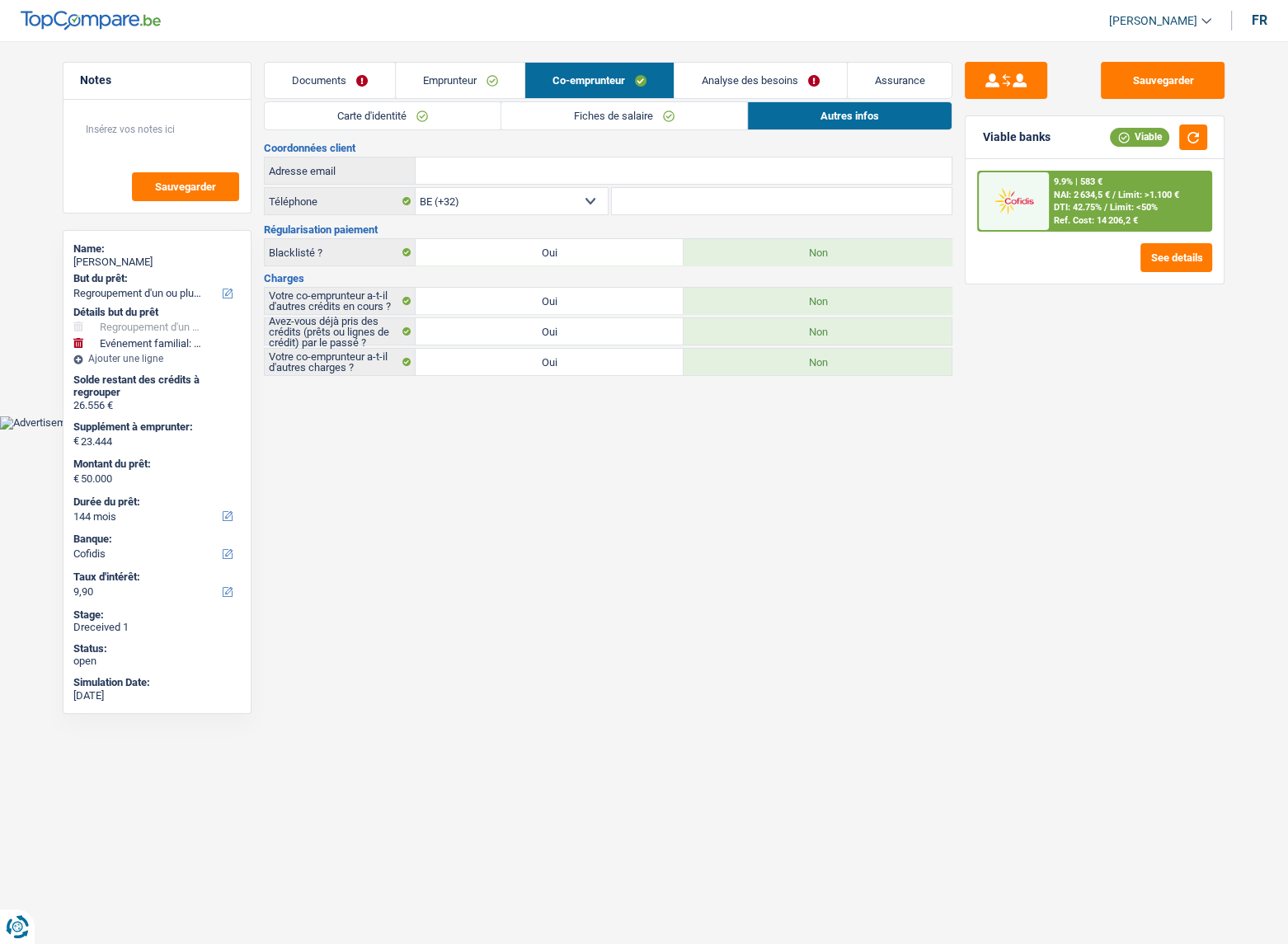
click at [381, 94] on link "Documents" at bounding box center [330, 80] width 130 height 36
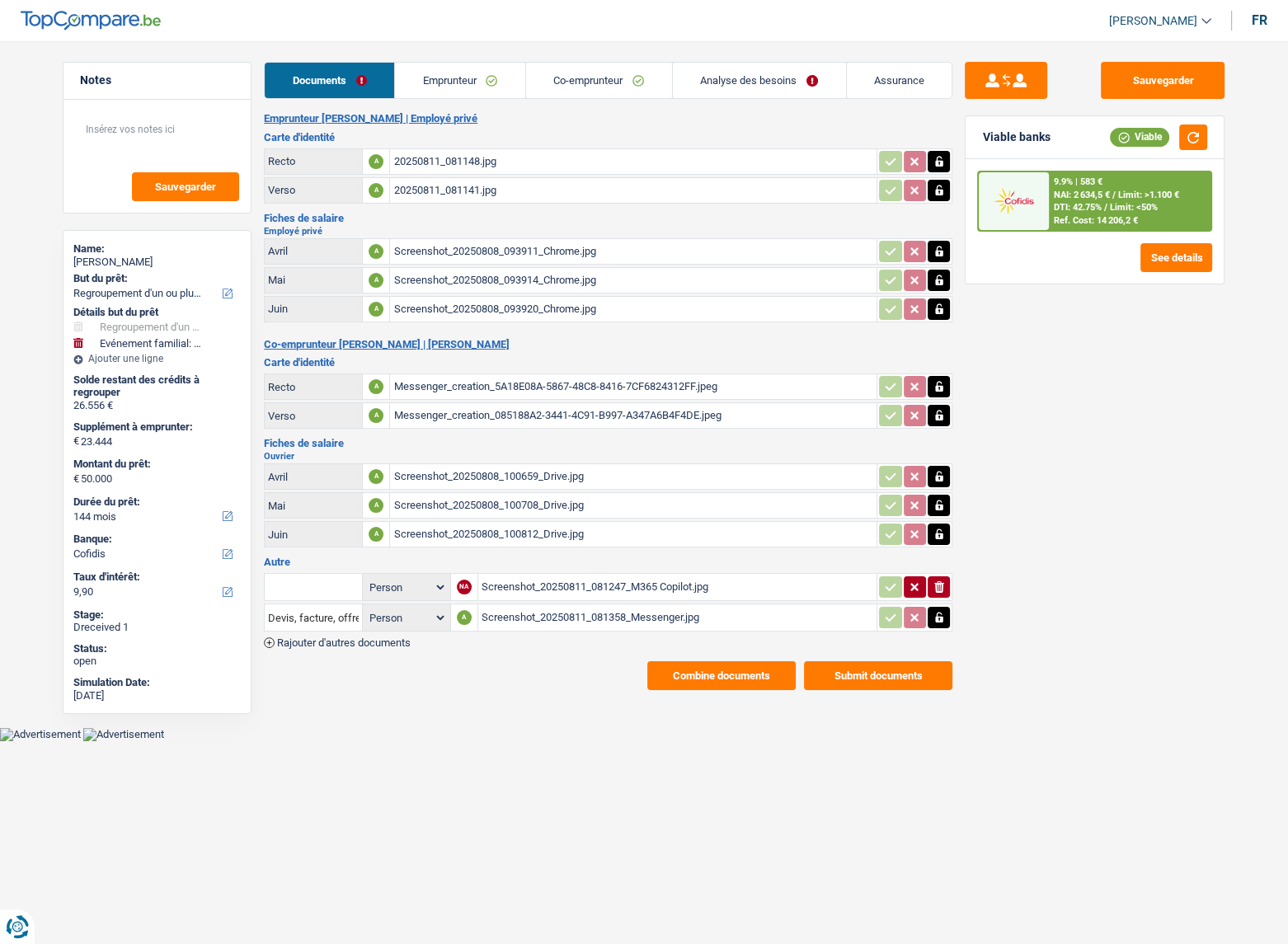
click at [747, 87] on link "Analyse des besoins" at bounding box center [759, 80] width 173 height 36
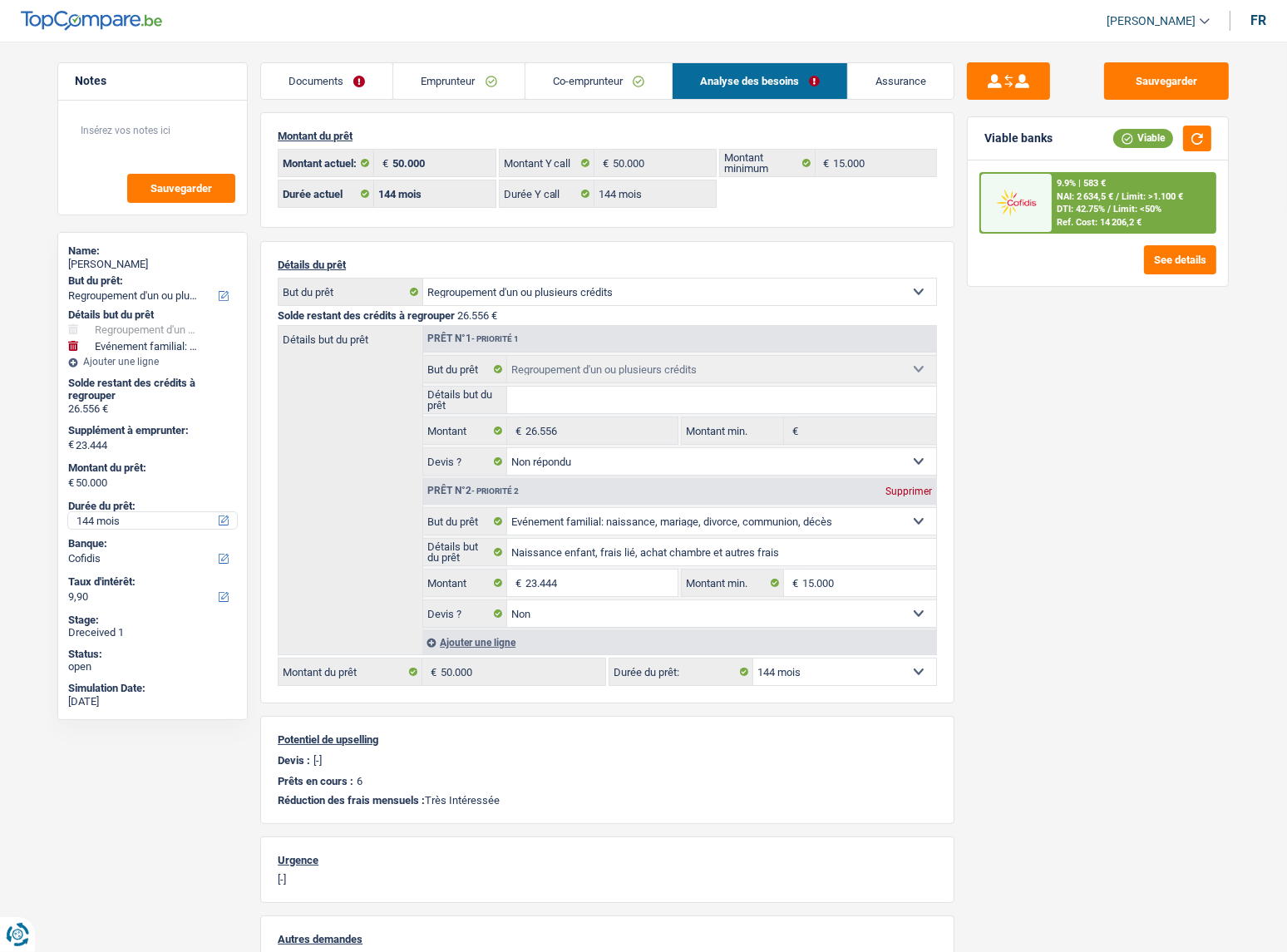
click at [121, 524] on select "12 mois 18 mois 24 mois 30 mois 36 mois 42 mois 48 mois 60 mois 72 mois 84 mois…" at bounding box center [152, 520] width 168 height 17
select select "120"
click at [68, 512] on select "12 mois 18 mois 24 mois 30 mois 36 mois 42 mois 48 mois 60 mois 72 mois 84 mois…" at bounding box center [152, 520] width 168 height 17
select select "120"
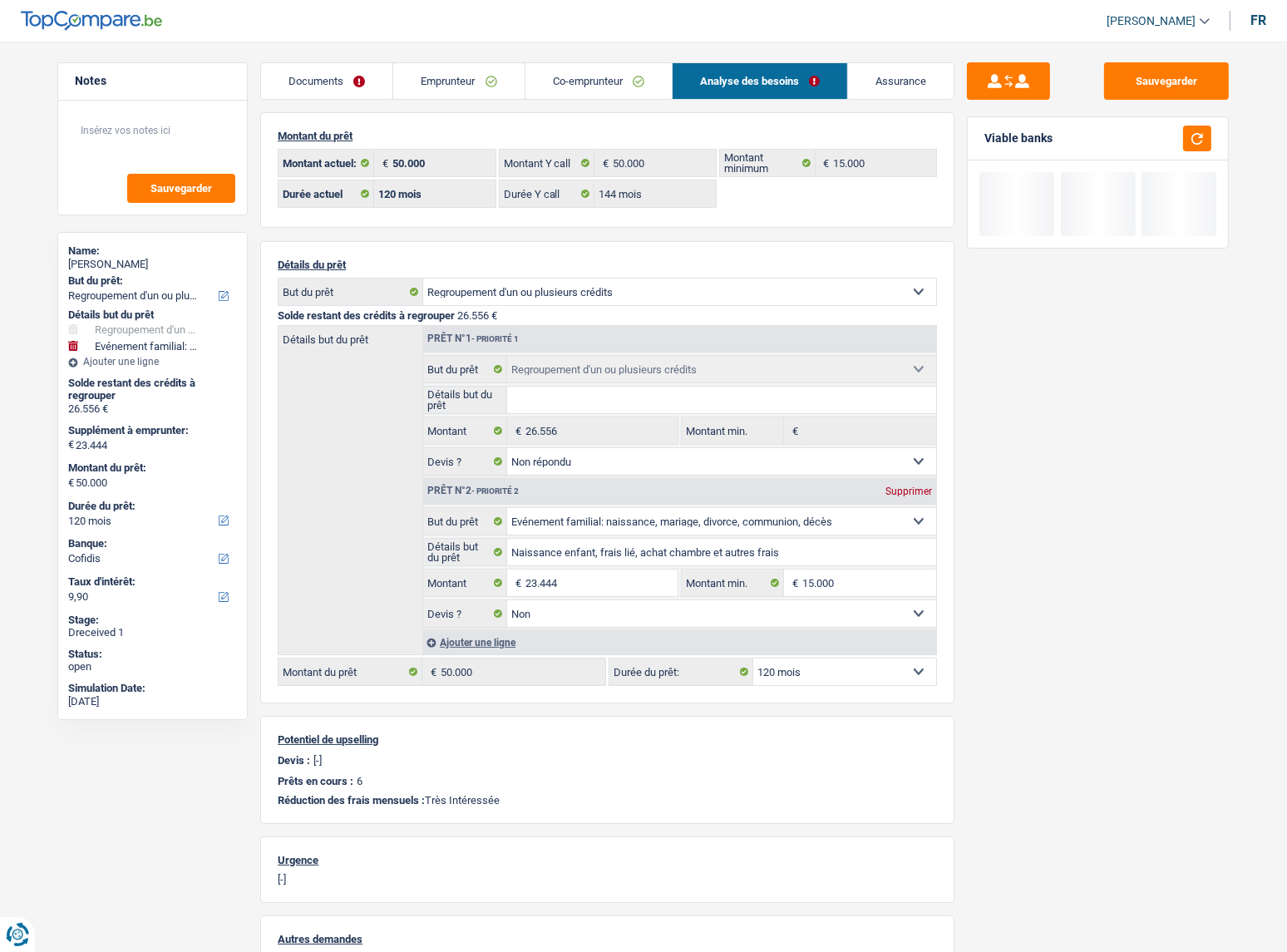
click at [462, 86] on link "Emprunteur" at bounding box center [459, 81] width 131 height 36
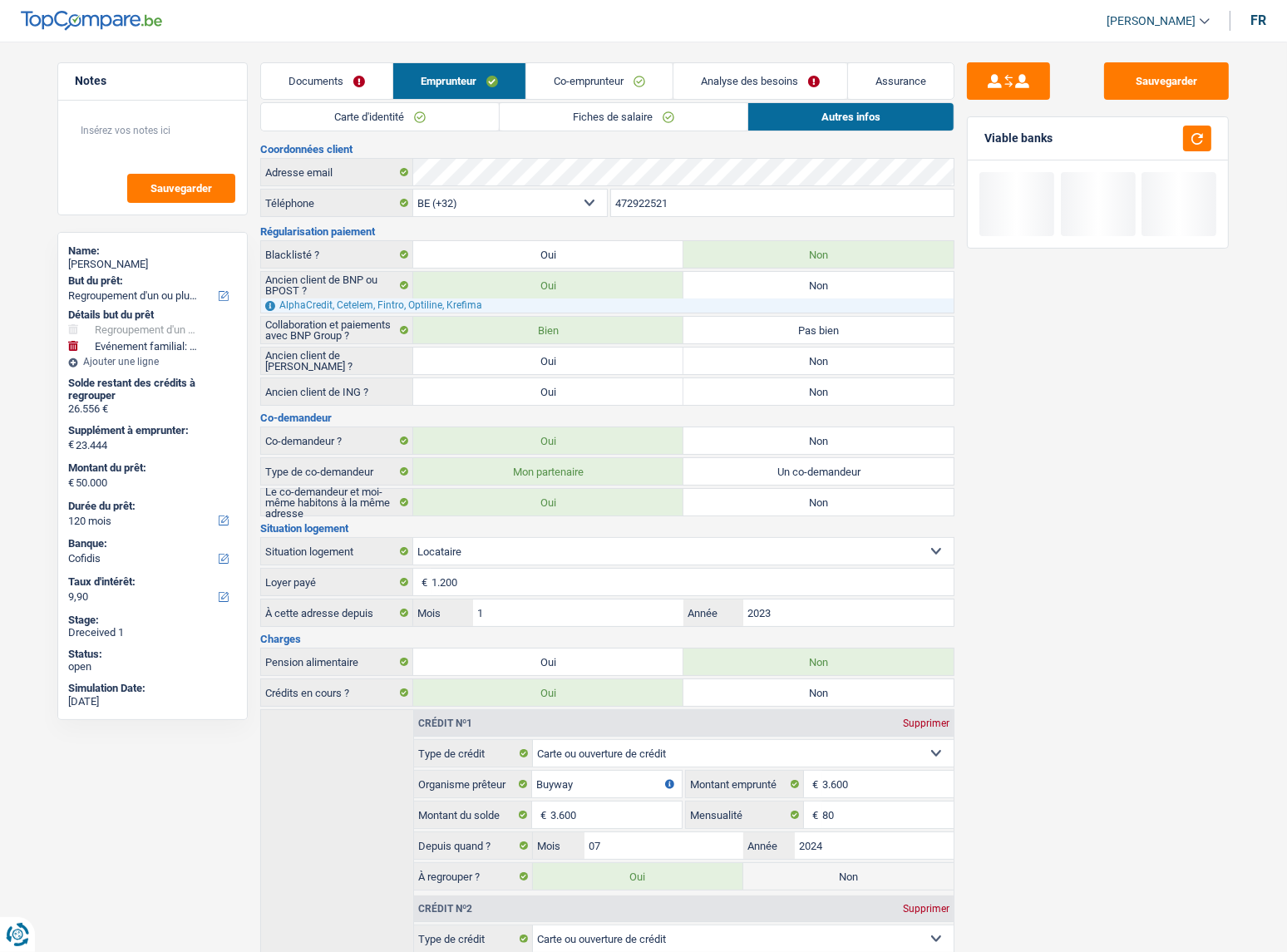
click at [853, 108] on link "Autres infos" at bounding box center [851, 117] width 205 height 28
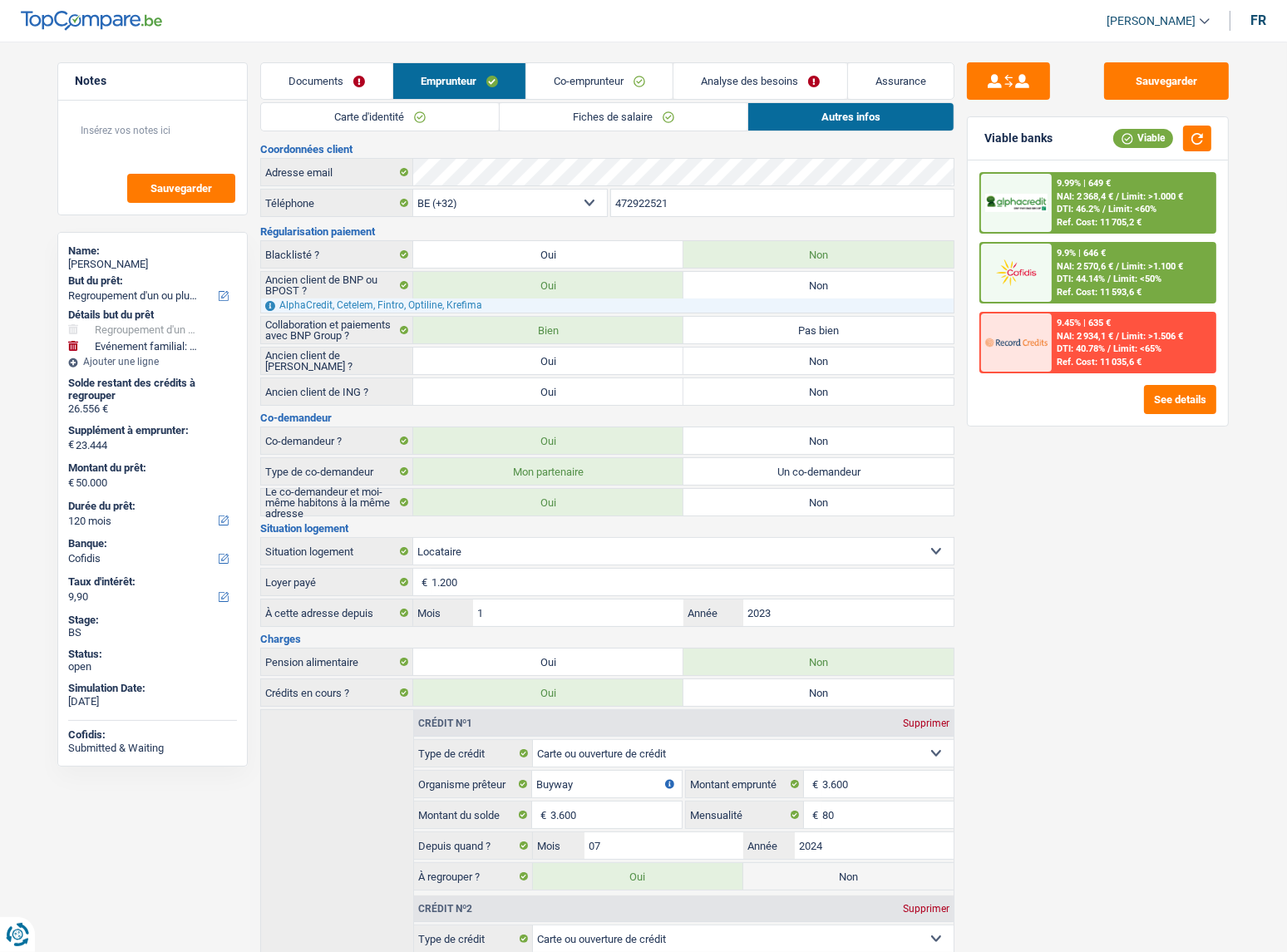
click at [1164, 209] on div "9.99% | 649 € NAI: 2 368,4 € / Limit: >1.000 € DTI: 46.2% / Limit: <60% Ref. Co…" at bounding box center [1133, 202] width 163 height 58
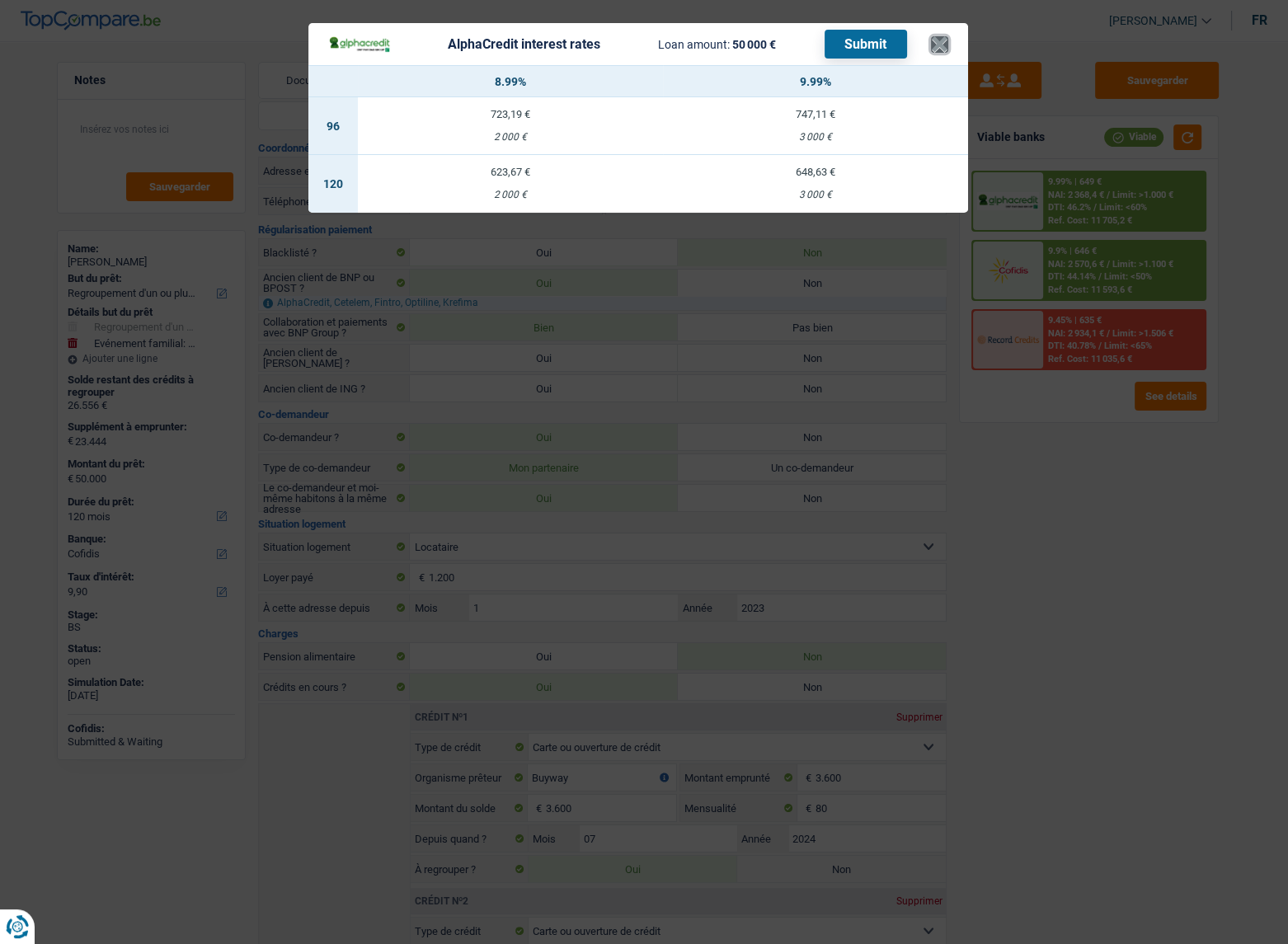
drag, startPoint x: 932, startPoint y: 37, endPoint x: 991, endPoint y: 71, distance: 68.1
click at [933, 38] on button "×" at bounding box center [940, 44] width 18 height 17
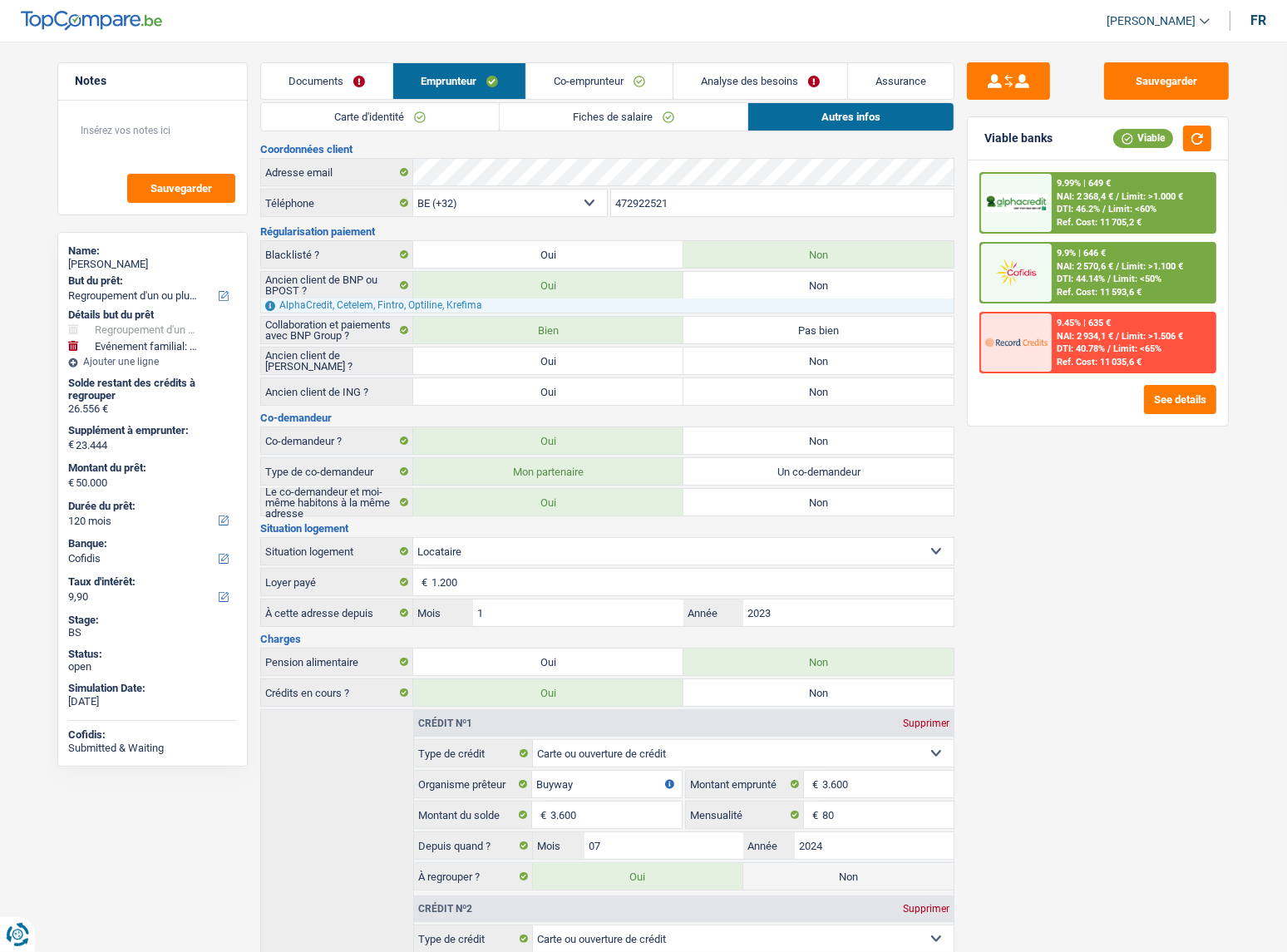
click at [1135, 252] on div "9.9% | 646 € NAI: 2 570,6 € / Limit: >1.100 € DTI: 44.14% / Limit: <50% Ref. Co…" at bounding box center [1133, 272] width 163 height 58
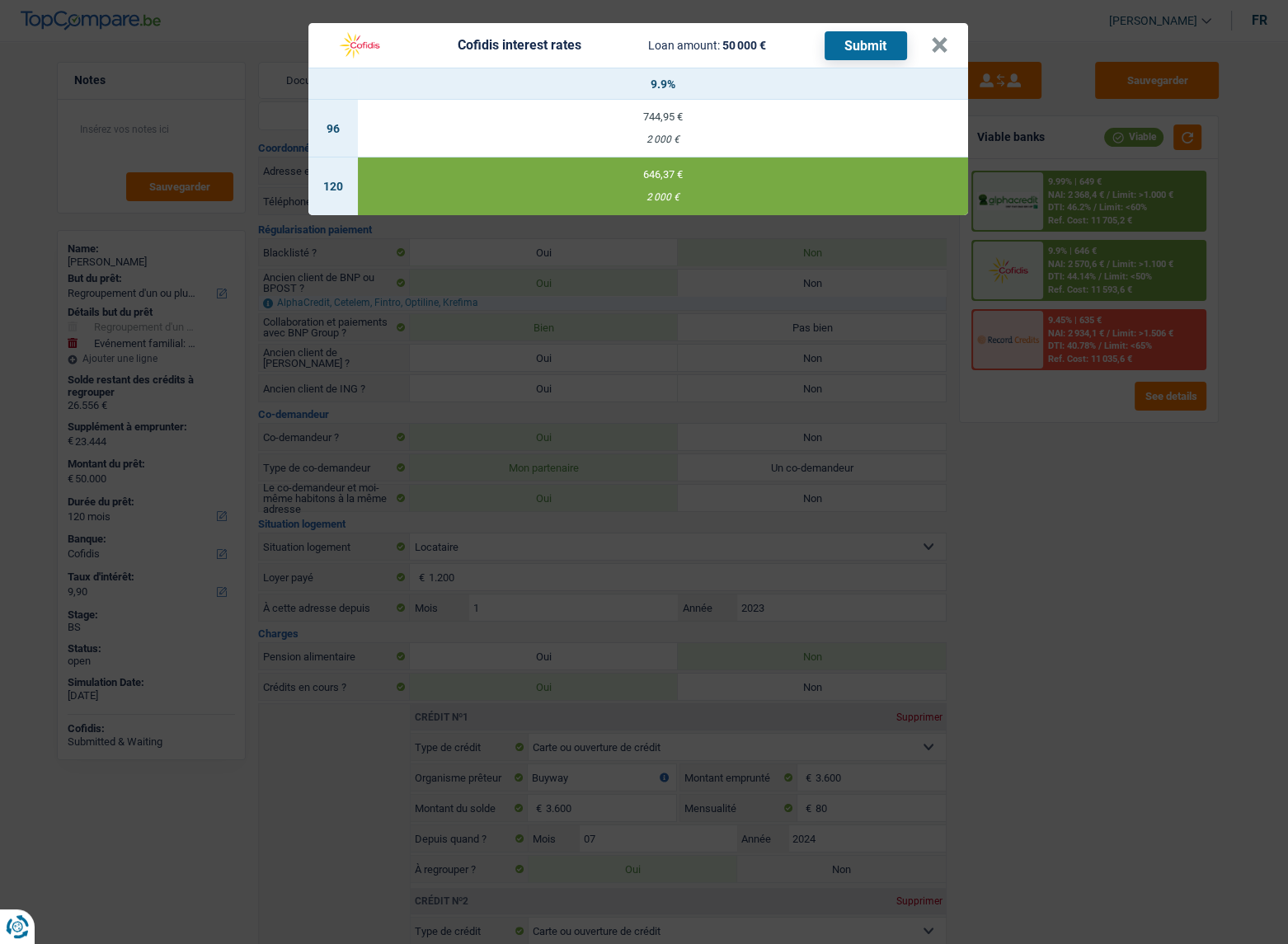
click at [1138, 513] on div "Cofidis interest rates Loan amount: 50 000 € Submit × 9.9% 96 744,95 € 2 000 € …" at bounding box center [644, 472] width 1288 height 944
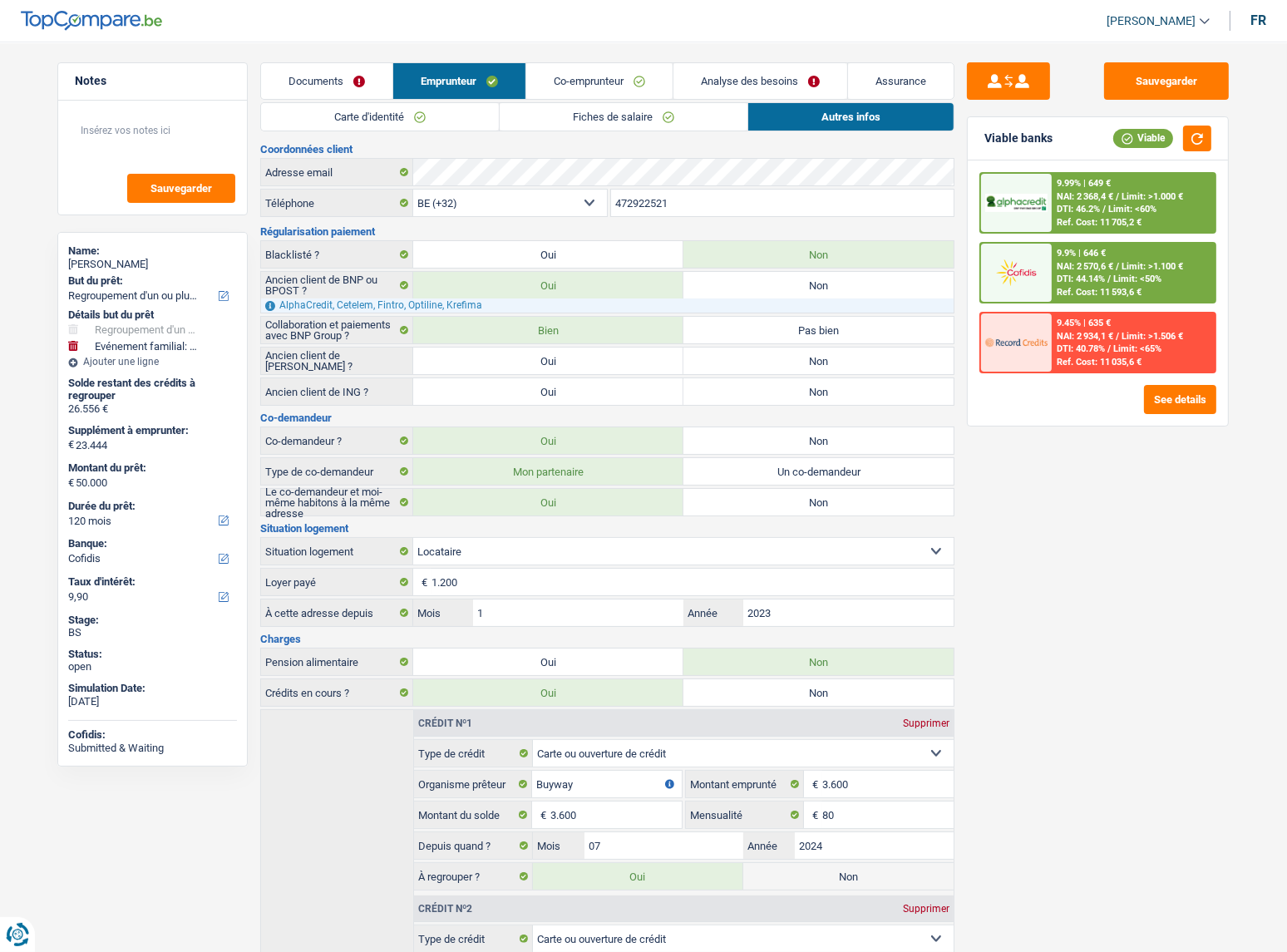
click at [1102, 217] on div "Ref. Cost: 11 705,2 €" at bounding box center [1099, 222] width 85 height 11
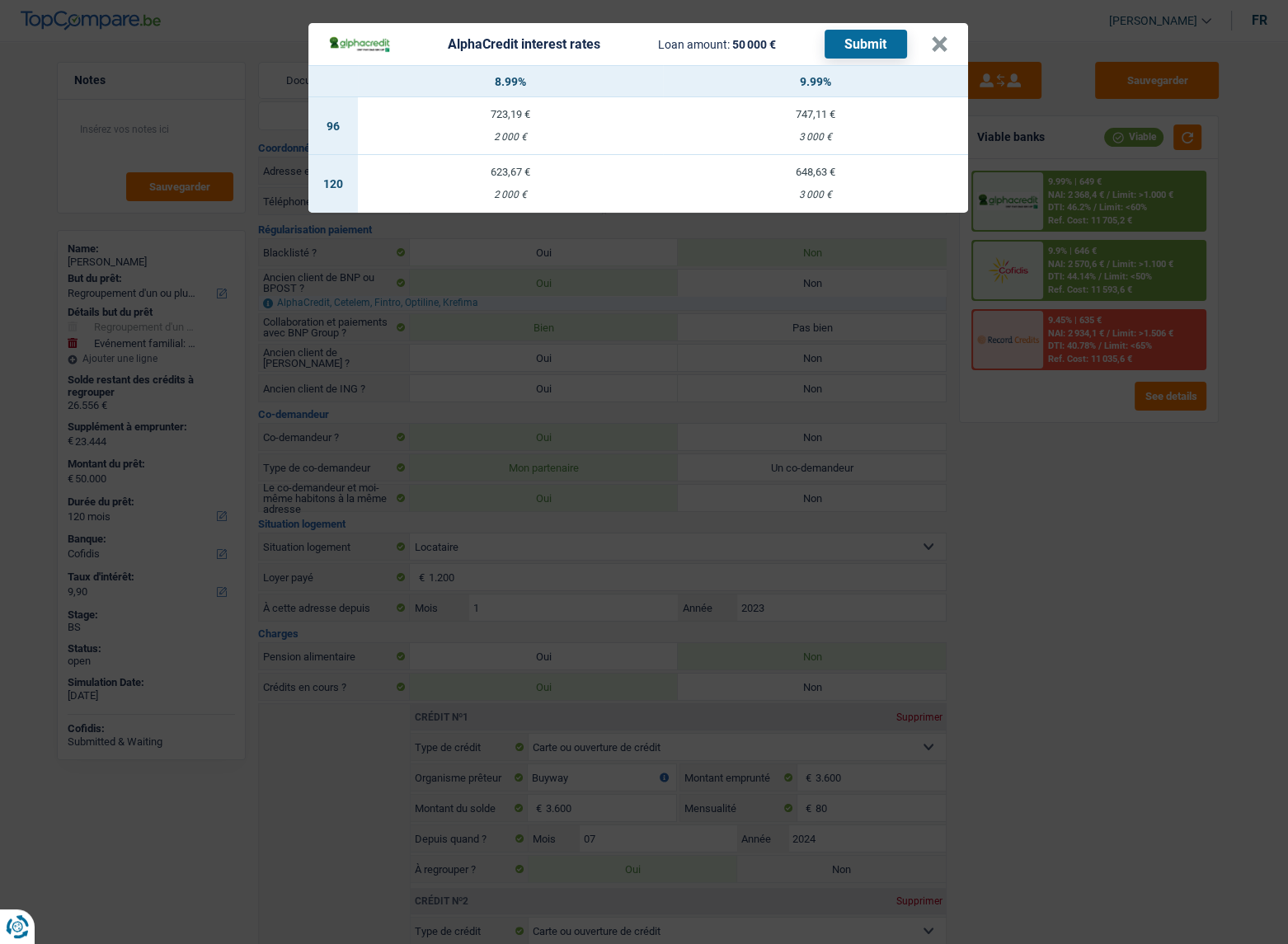
click at [1113, 589] on div "AlphaCredit interest rates Loan amount: 50 000 € Submit × 8.99% 9.99% 96 723,19…" at bounding box center [644, 472] width 1288 height 944
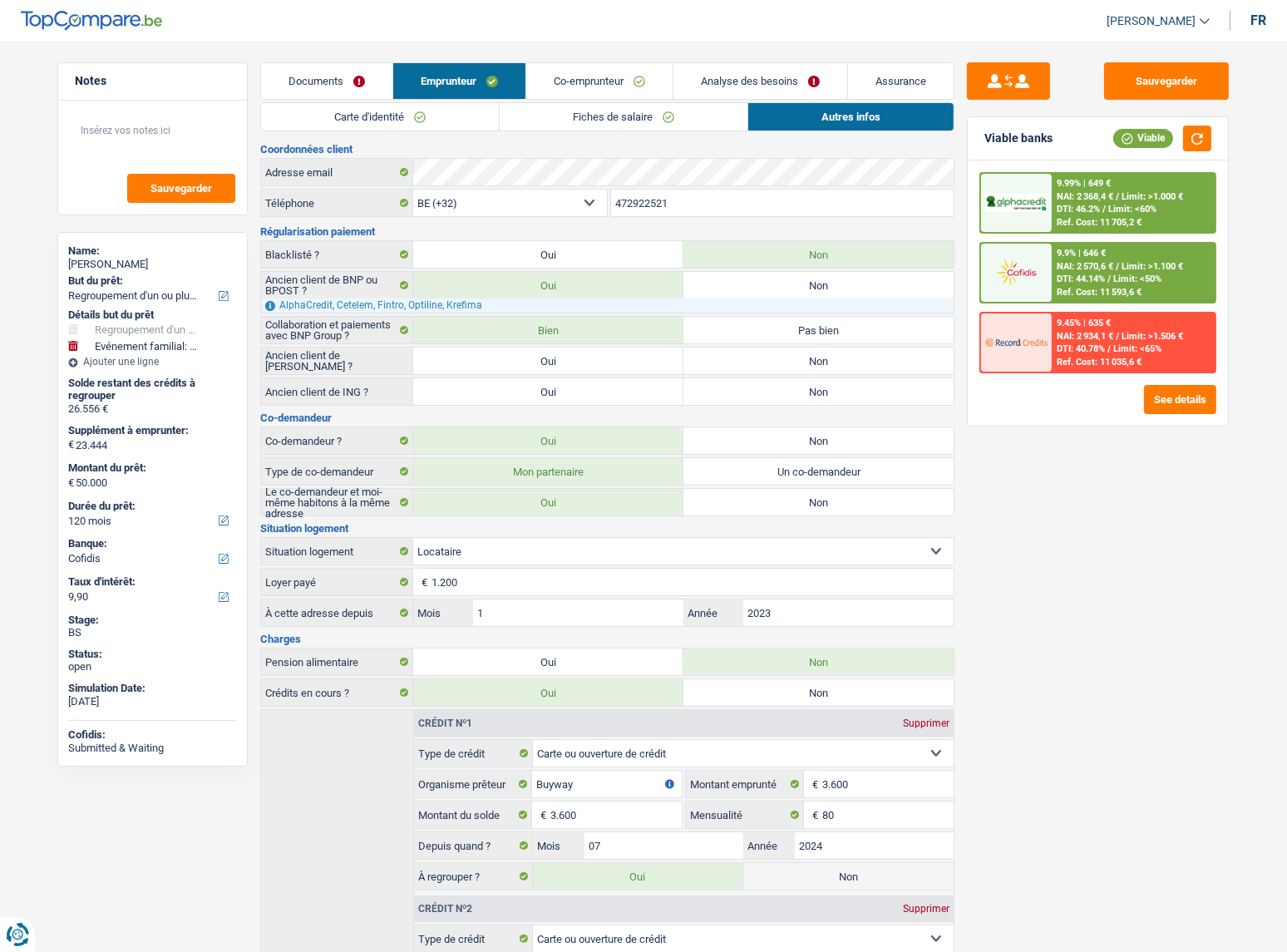
click at [793, 85] on link "Analyse des besoins" at bounding box center [761, 81] width 173 height 36
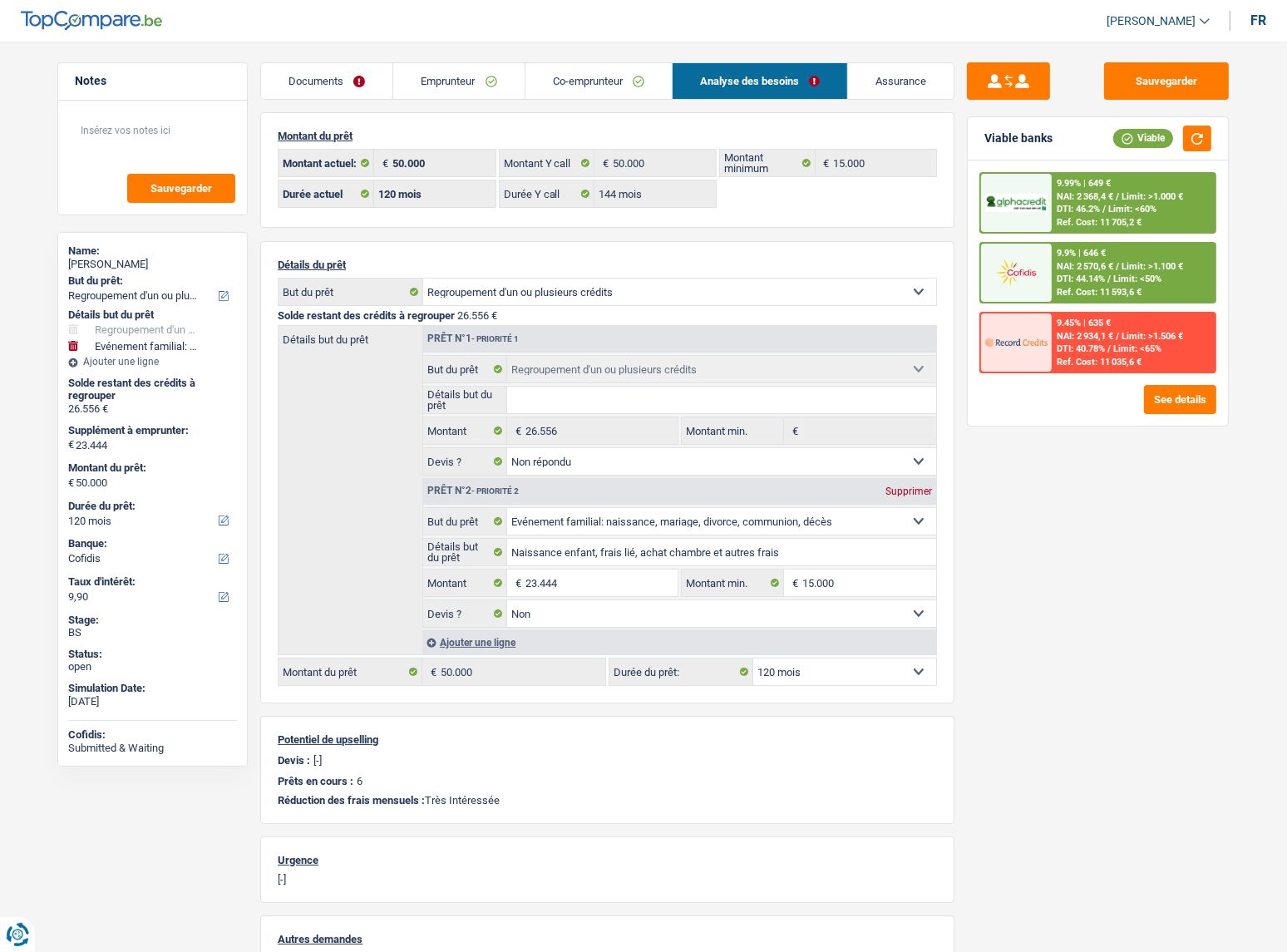
click at [466, 82] on link "Emprunteur" at bounding box center [459, 81] width 131 height 36
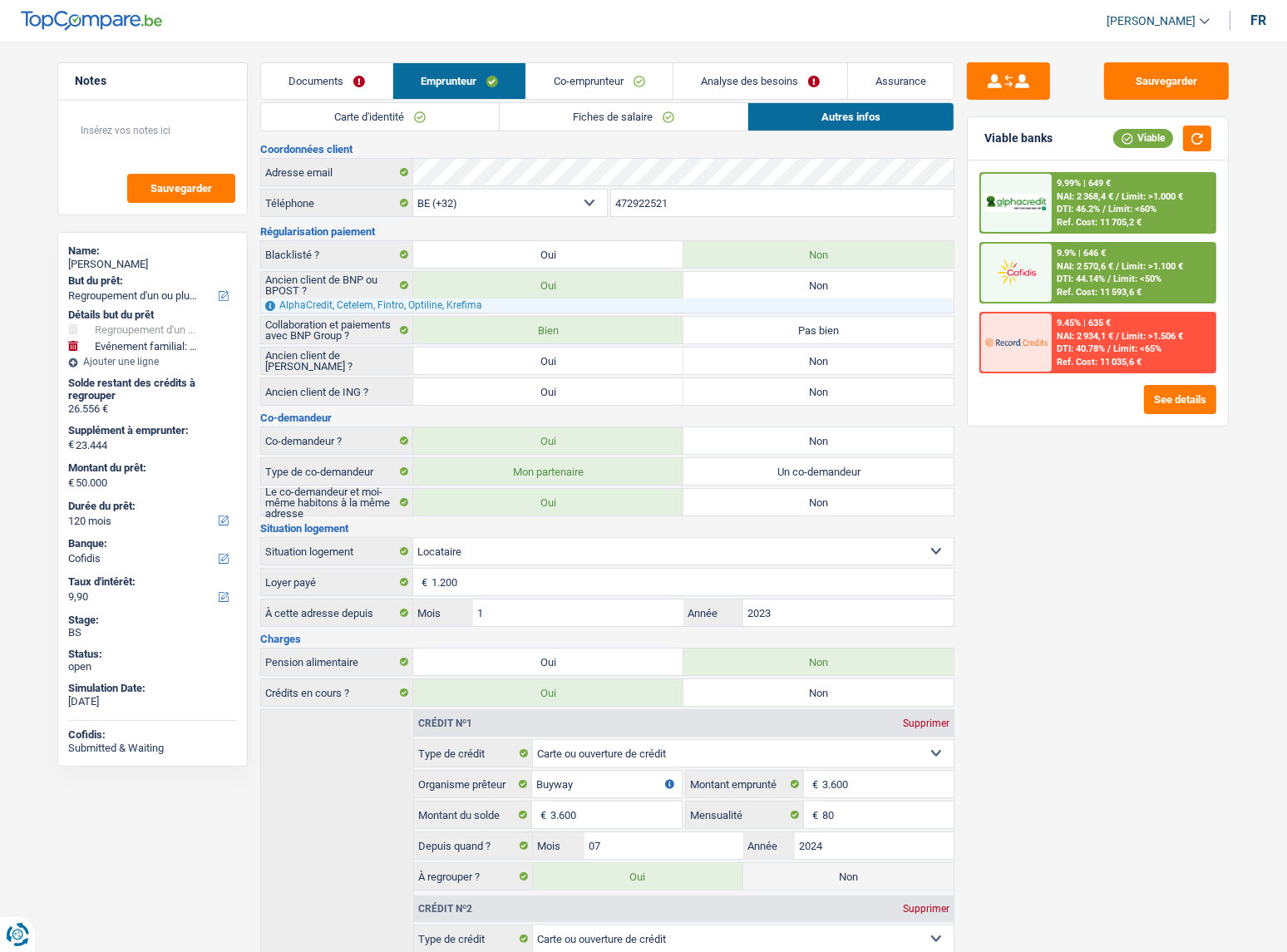
click at [835, 115] on link "Autres infos" at bounding box center [851, 117] width 205 height 28
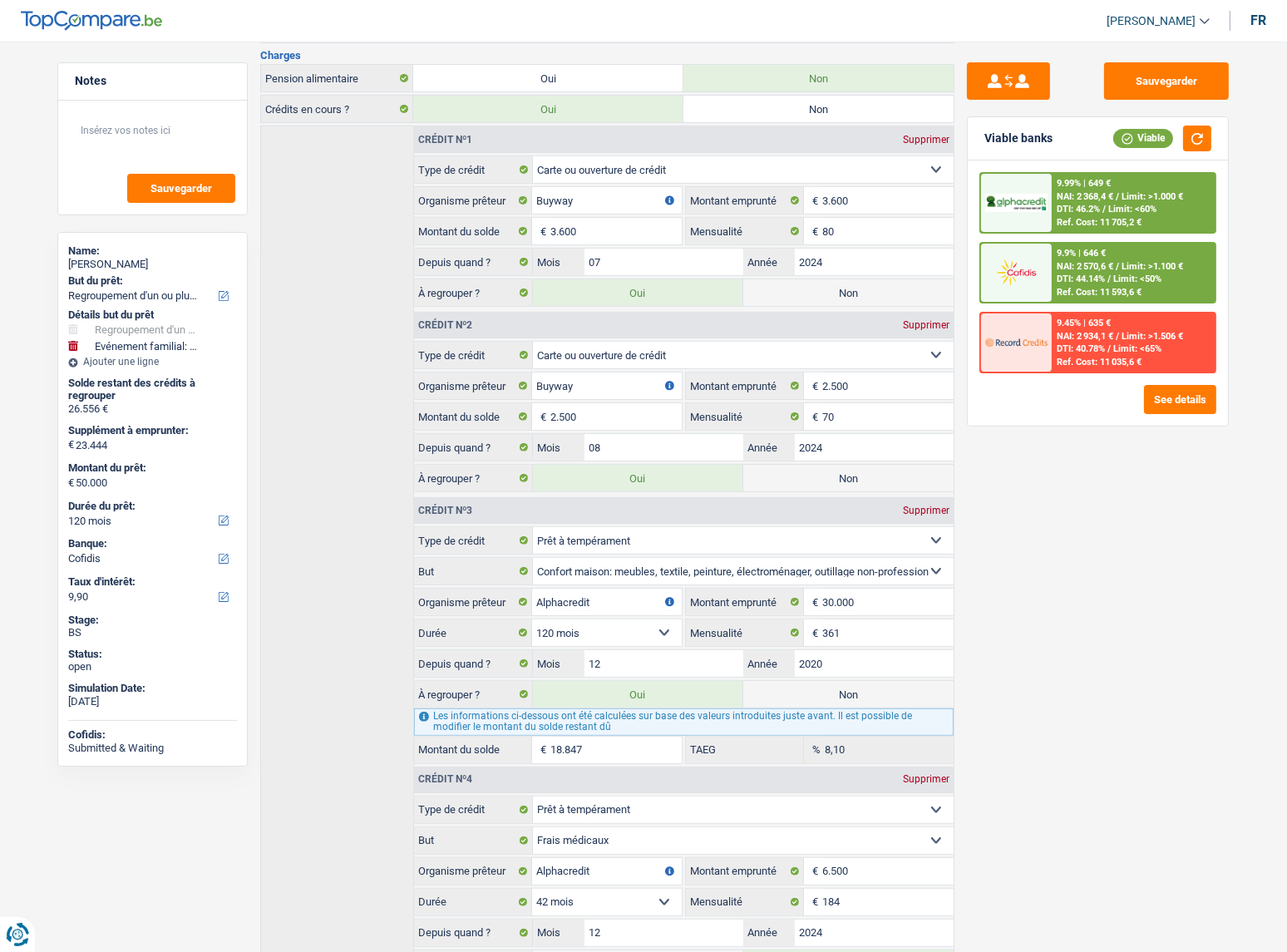
scroll to position [509, 0]
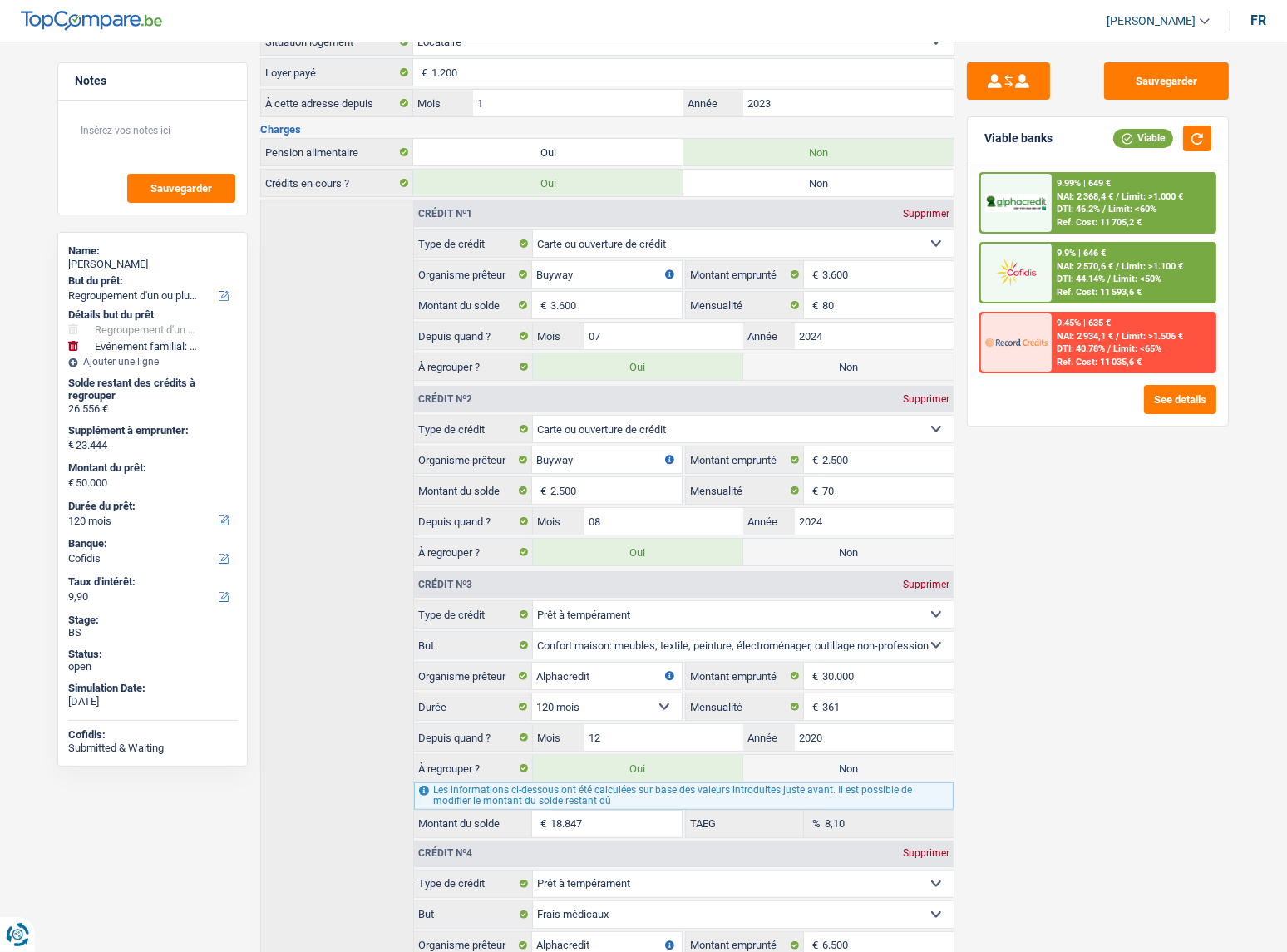
click at [1123, 207] on span "Limit: <60%" at bounding box center [1132, 208] width 48 height 11
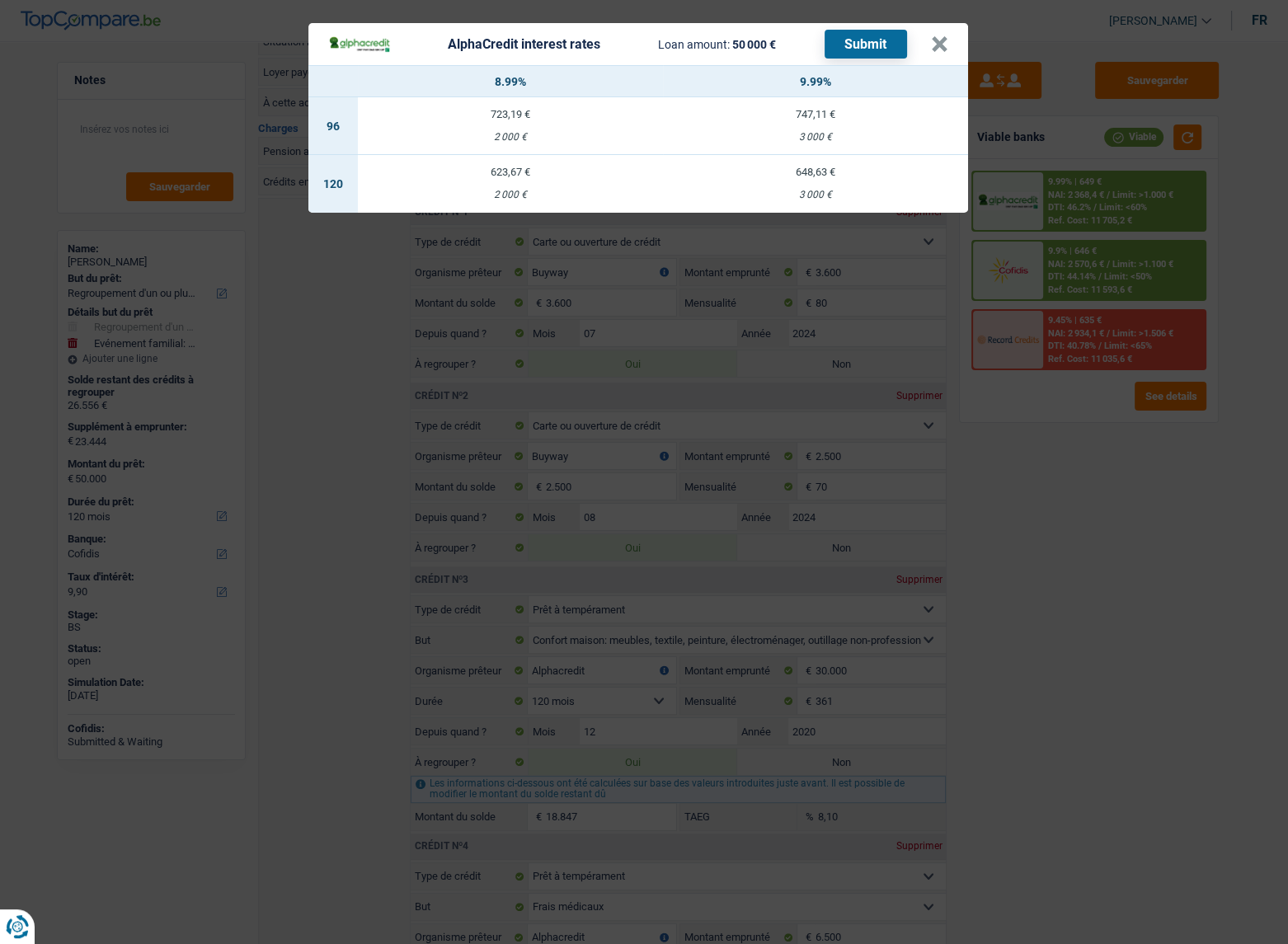
click at [799, 194] on div "3 000 €" at bounding box center [816, 195] width 305 height 11
select select "alphacredit"
type input "9,99"
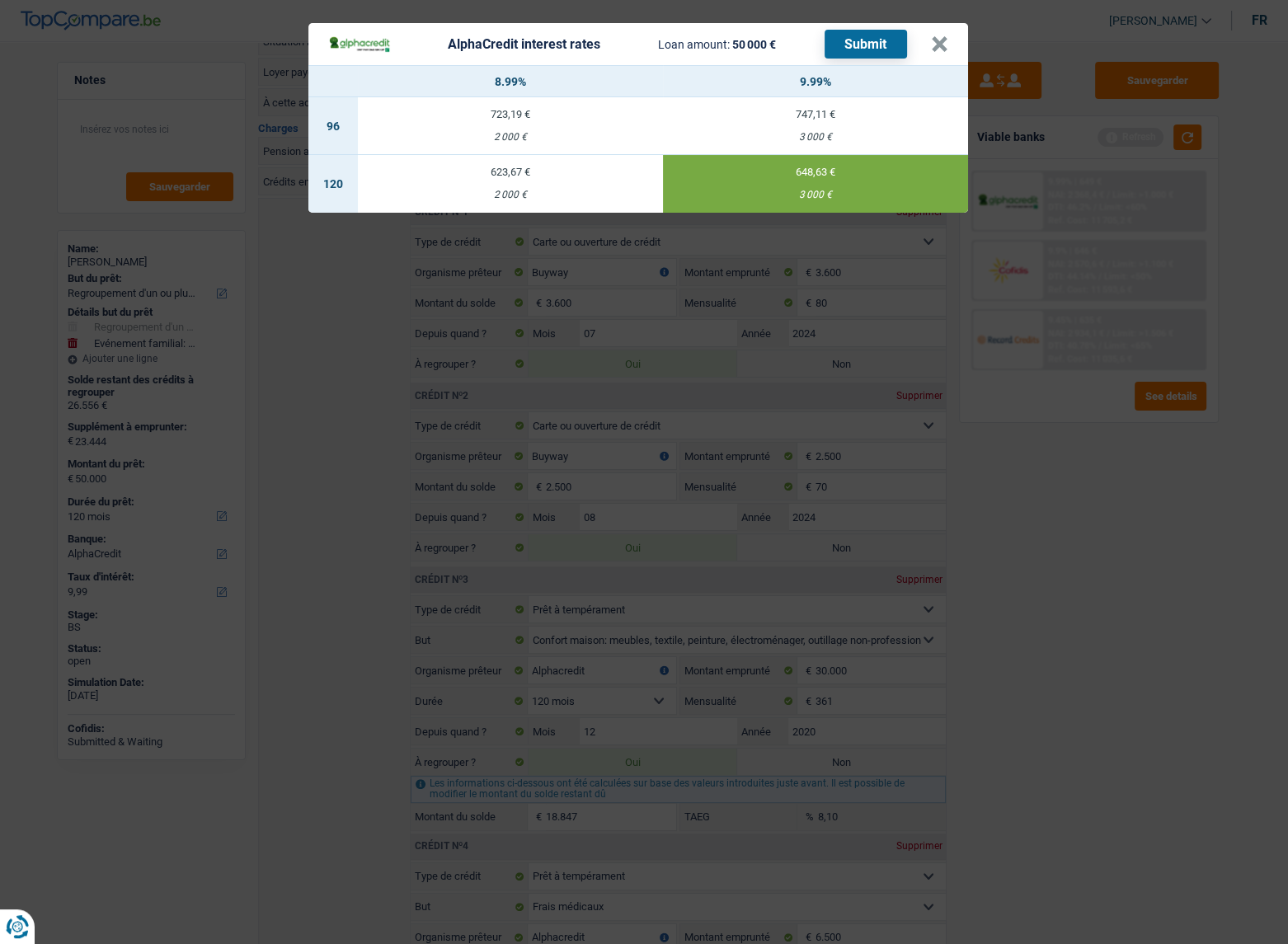
click at [845, 43] on button "Submit" at bounding box center [865, 43] width 82 height 29
click at [946, 47] on button "×" at bounding box center [940, 44] width 18 height 17
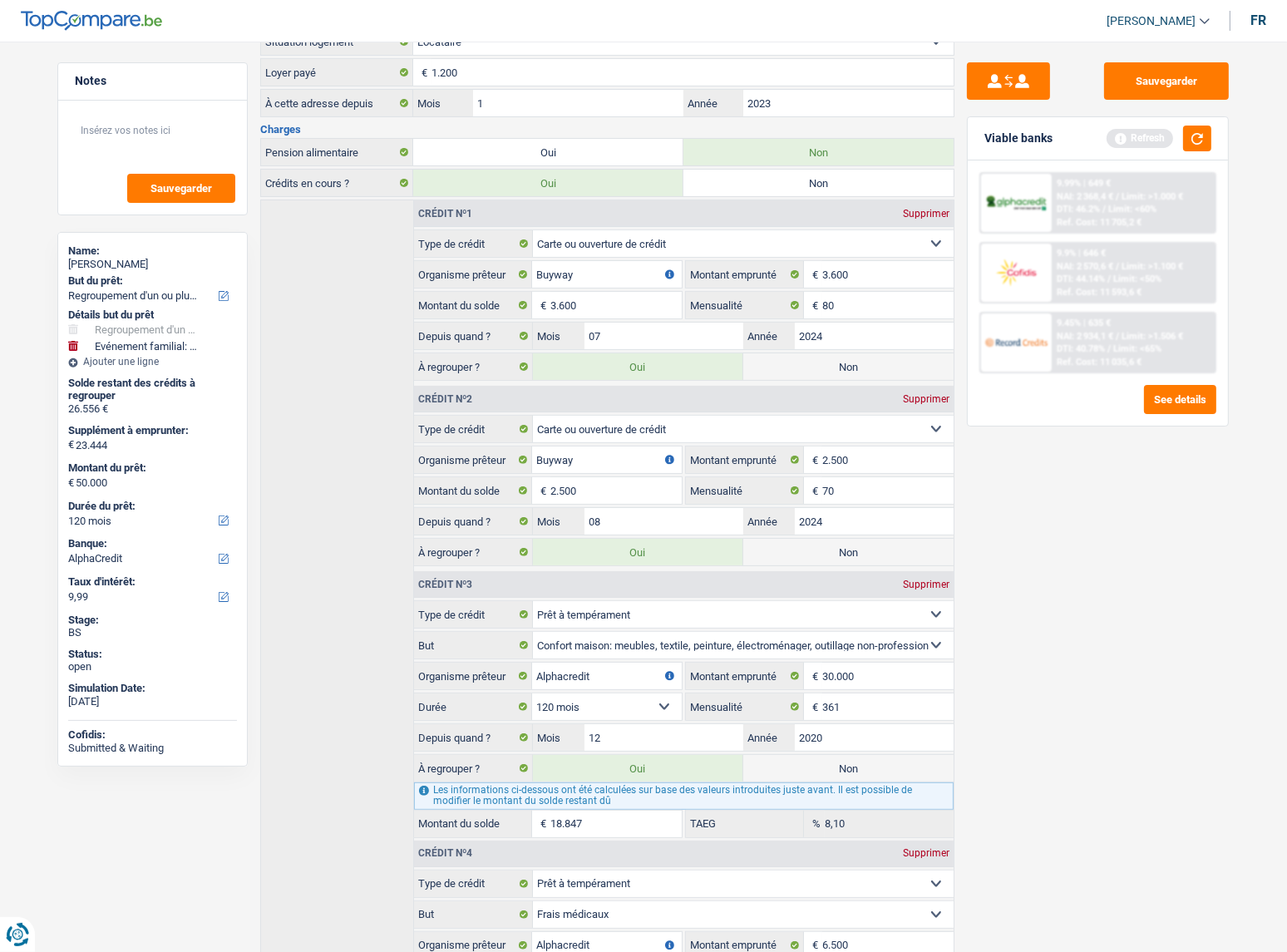
click at [123, 266] on div "Elodie Delvaux" at bounding box center [152, 264] width 168 height 13
copy div "Delvaux"
click at [1204, 134] on button "button" at bounding box center [1197, 139] width 28 height 26
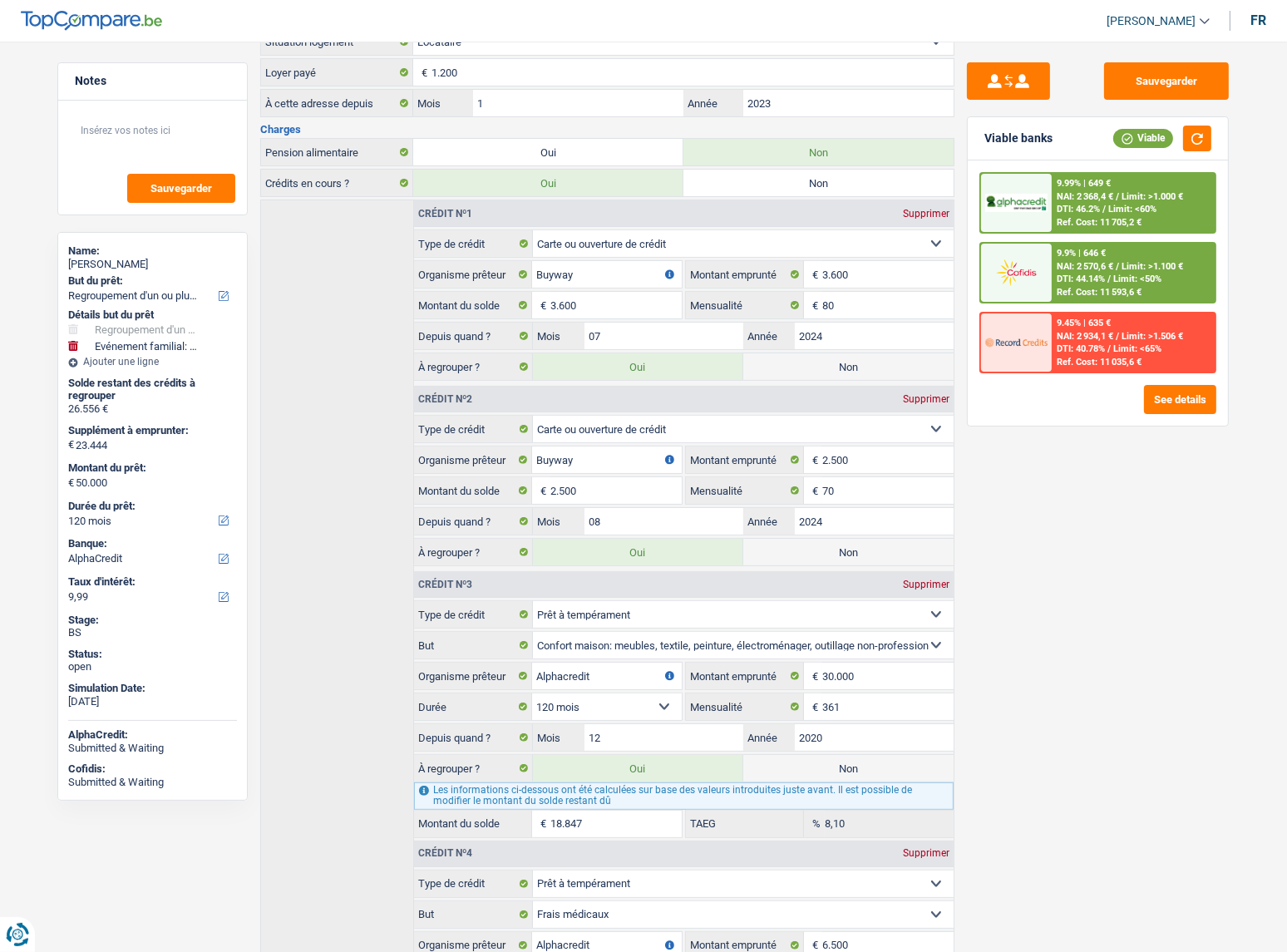
click at [117, 509] on label "Durée du prêt:" at bounding box center [151, 505] width 165 height 13
click at [117, 512] on select "12 mois 18 mois 24 mois 30 mois 36 mois 42 mois 48 mois 60 mois 72 mois 84 mois…" at bounding box center [152, 520] width 168 height 17
drag, startPoint x: 114, startPoint y: 519, endPoint x: 110, endPoint y: 527, distance: 8.9
click at [114, 519] on select "12 mois 18 mois 24 mois 30 mois 36 mois 42 mois 48 mois 60 mois 72 mois 84 mois…" at bounding box center [152, 520] width 168 height 17
click at [68, 512] on select "12 mois 18 mois 24 mois 30 mois 36 mois 42 mois 48 mois 60 mois 72 mois 84 mois…" at bounding box center [152, 520] width 168 height 17
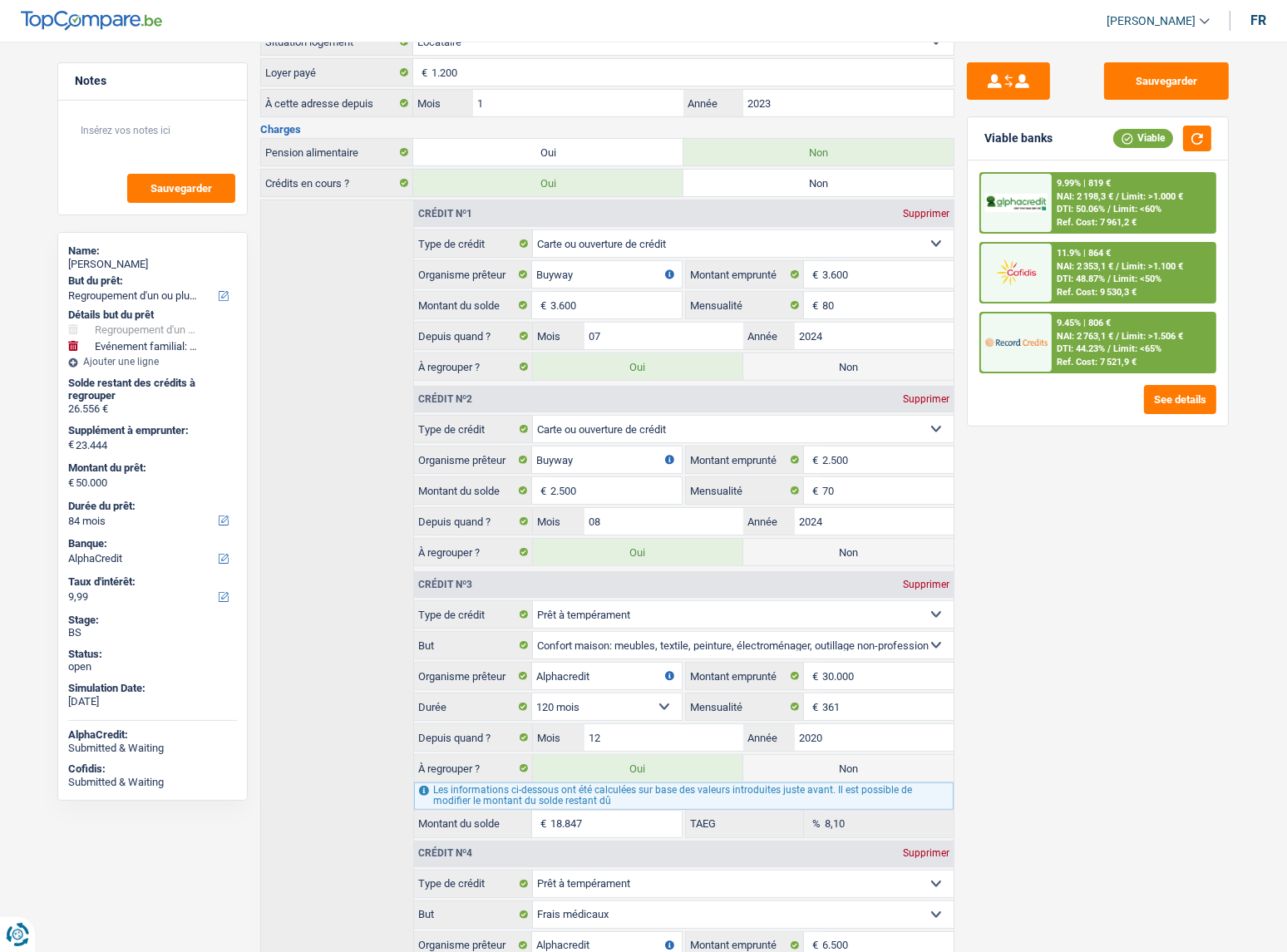
click at [1149, 331] on span "Limit: >1.506 €" at bounding box center [1152, 336] width 62 height 11
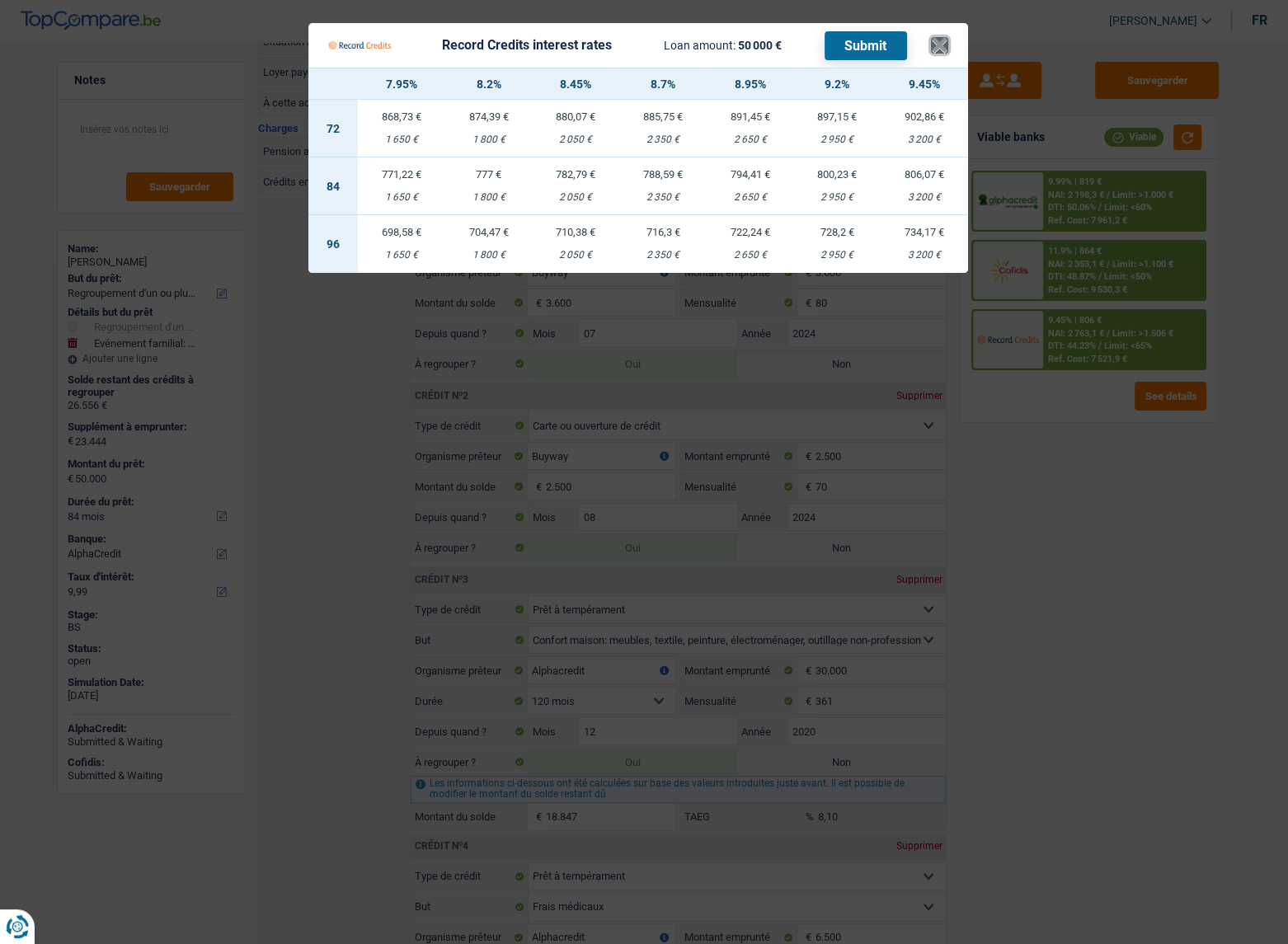
drag, startPoint x: 947, startPoint y: 38, endPoint x: 1088, endPoint y: 232, distance: 239.8
click at [948, 38] on button "×" at bounding box center [940, 45] width 18 height 17
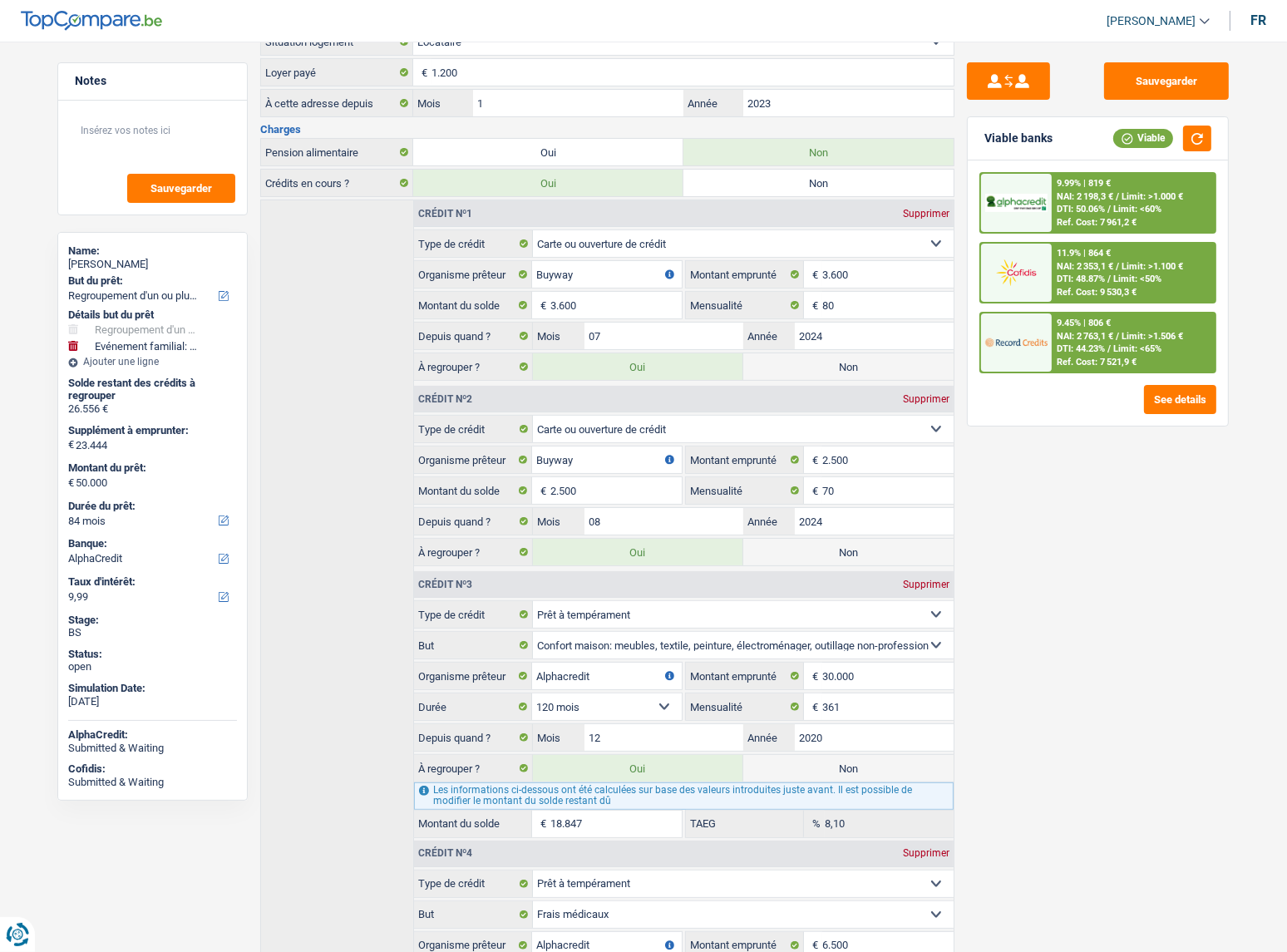
click at [1089, 200] on span "NAI: 2 198,3 €" at bounding box center [1085, 196] width 57 height 11
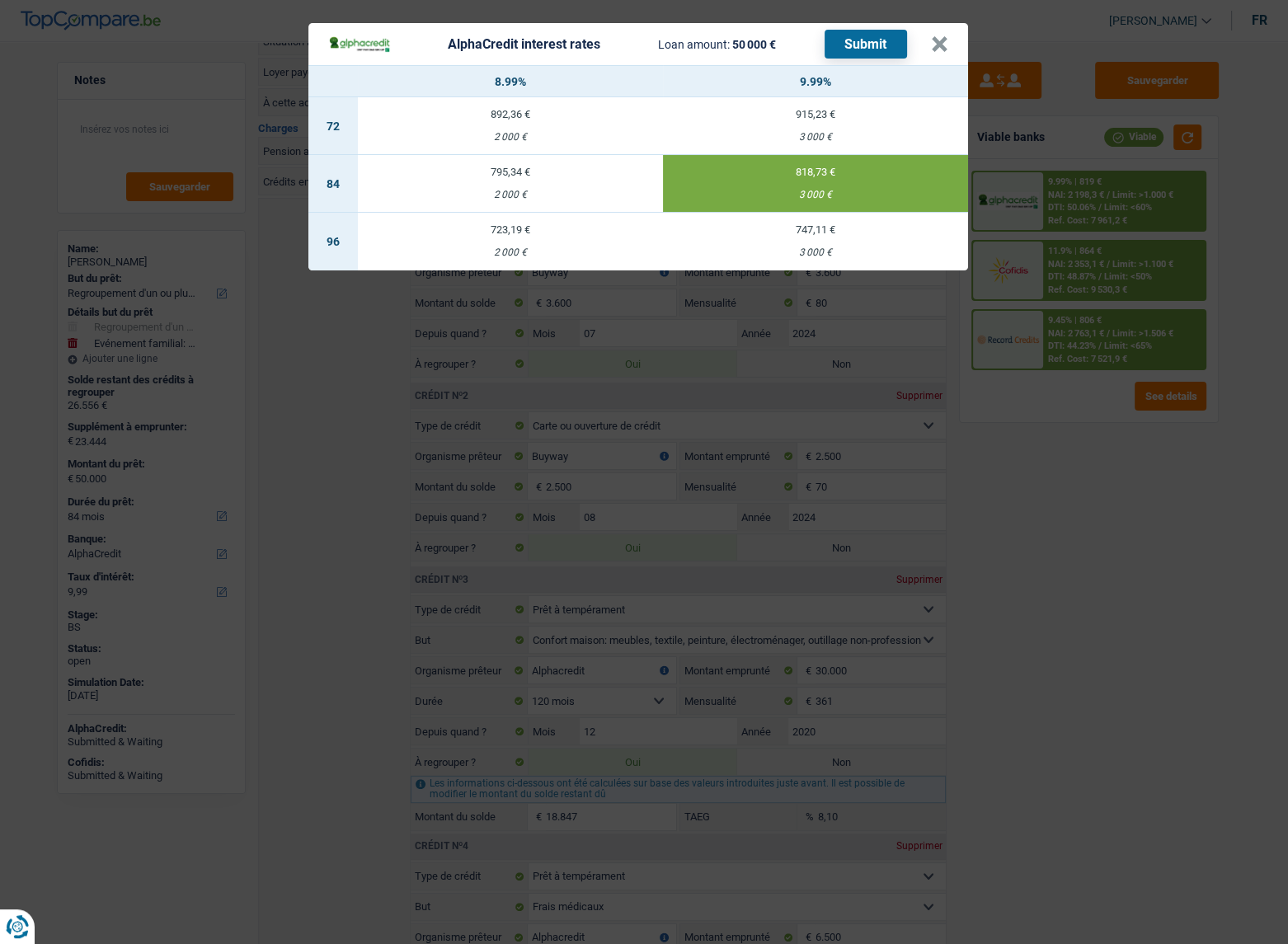
click at [1056, 410] on div "AlphaCredit interest rates Loan amount: 50 000 € Submit × 8.99% 9.99% 72 892,36…" at bounding box center [644, 472] width 1288 height 944
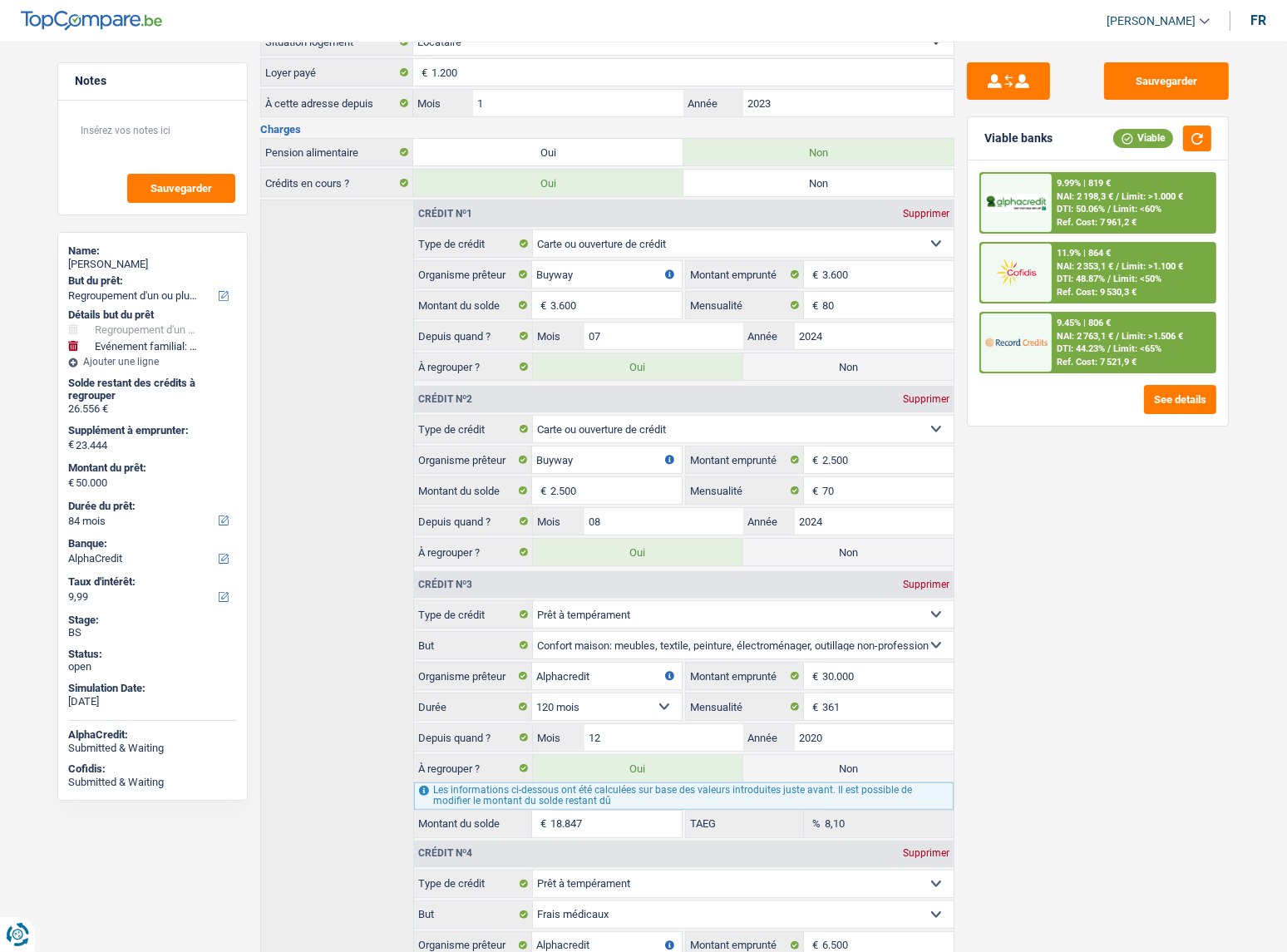
click at [1106, 287] on div "Ref. Cost: 9 530,3 €" at bounding box center [1097, 292] width 80 height 11
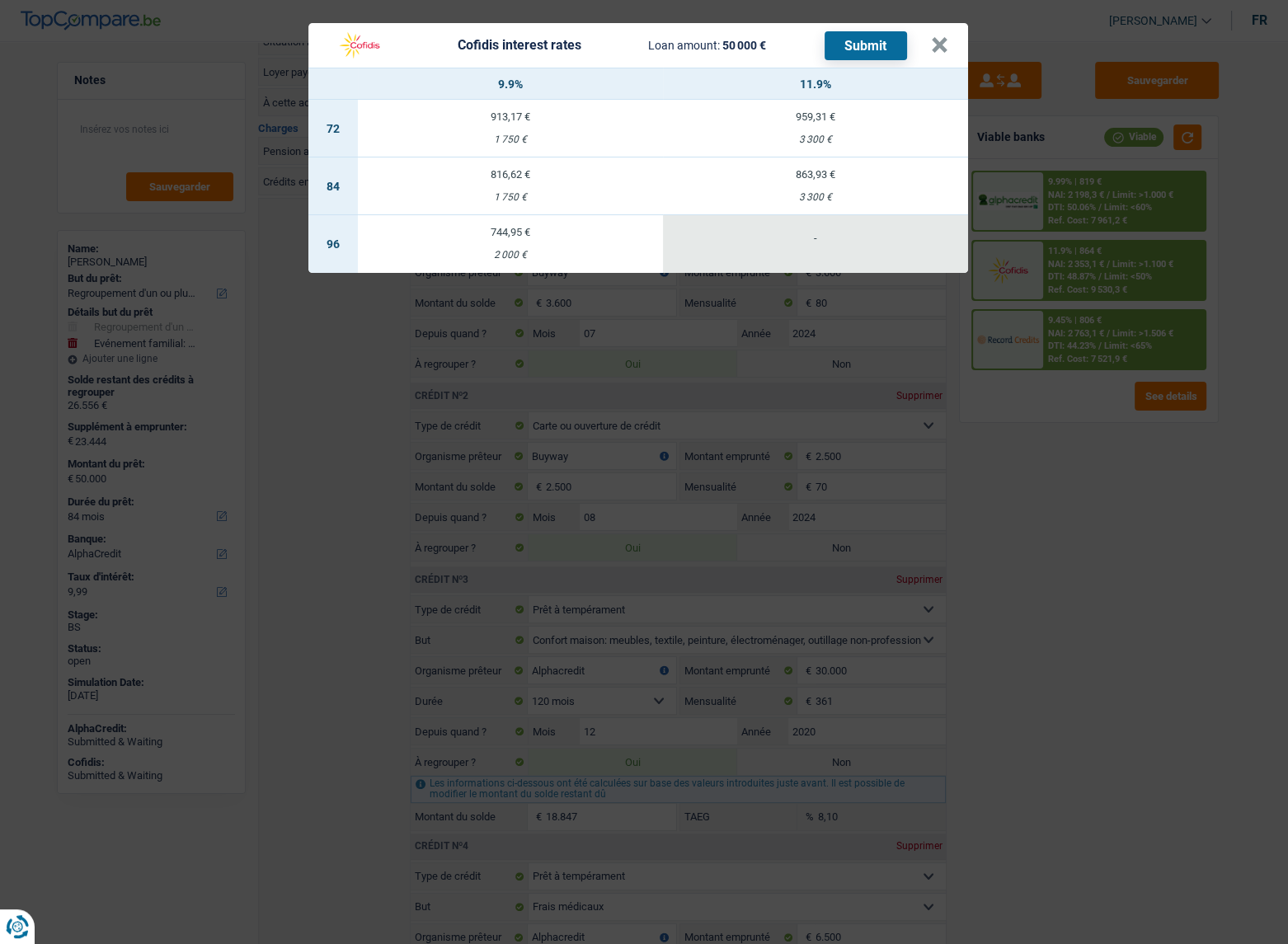
click at [1072, 431] on div "Cofidis interest rates Loan amount: 50 000 € Submit × 9.9% 11.9% 72 913,17 € 1 …" at bounding box center [644, 472] width 1288 height 944
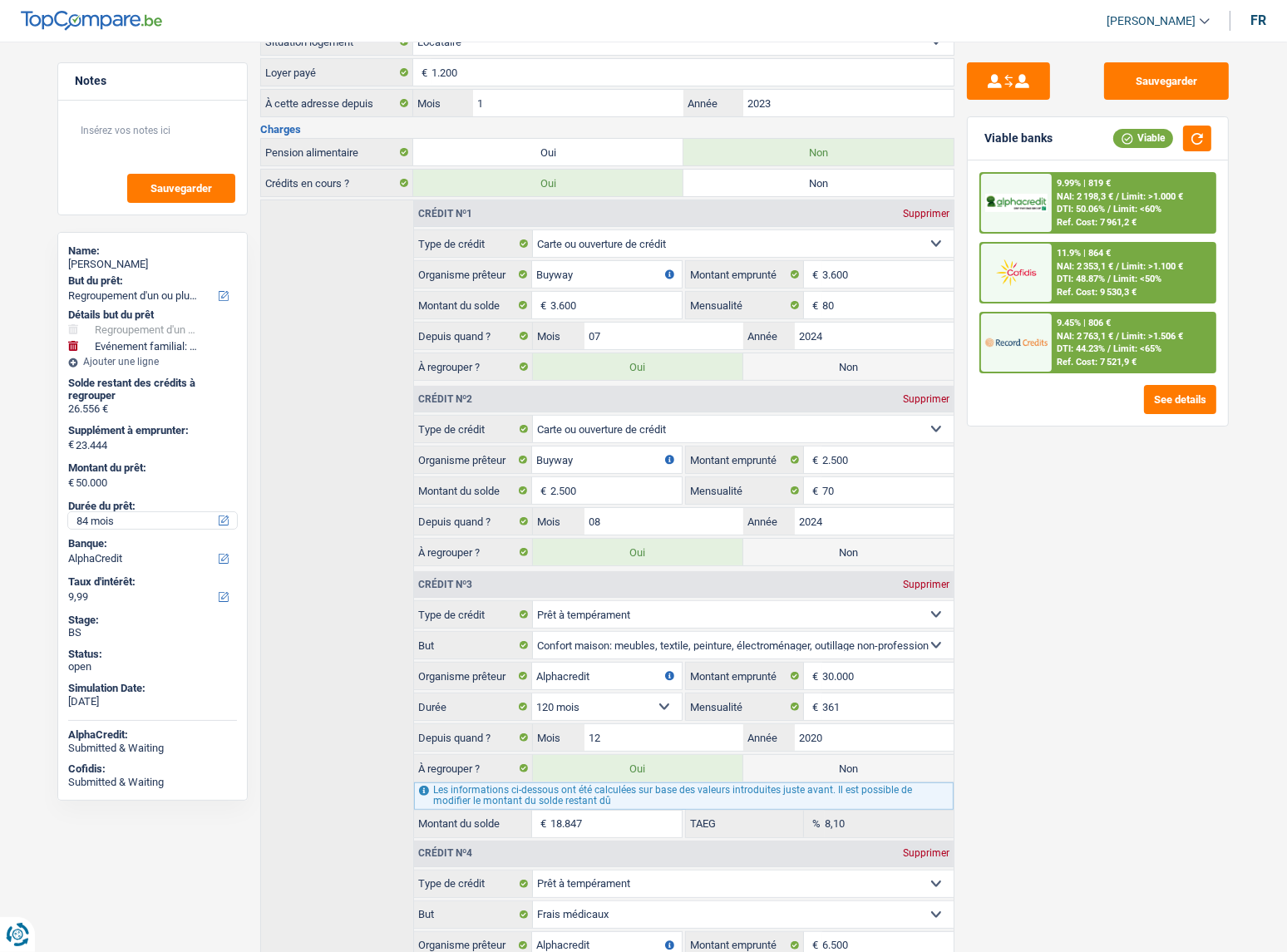
click at [138, 523] on select "12 mois 18 mois 24 mois 30 mois 36 mois 42 mois 48 mois 60 mois 72 mois 84 mois…" at bounding box center [152, 520] width 168 height 17
click at [68, 512] on select "12 mois 18 mois 24 mois 30 mois 36 mois 42 mois 48 mois 60 mois 72 mois 84 mois…" at bounding box center [152, 520] width 168 height 17
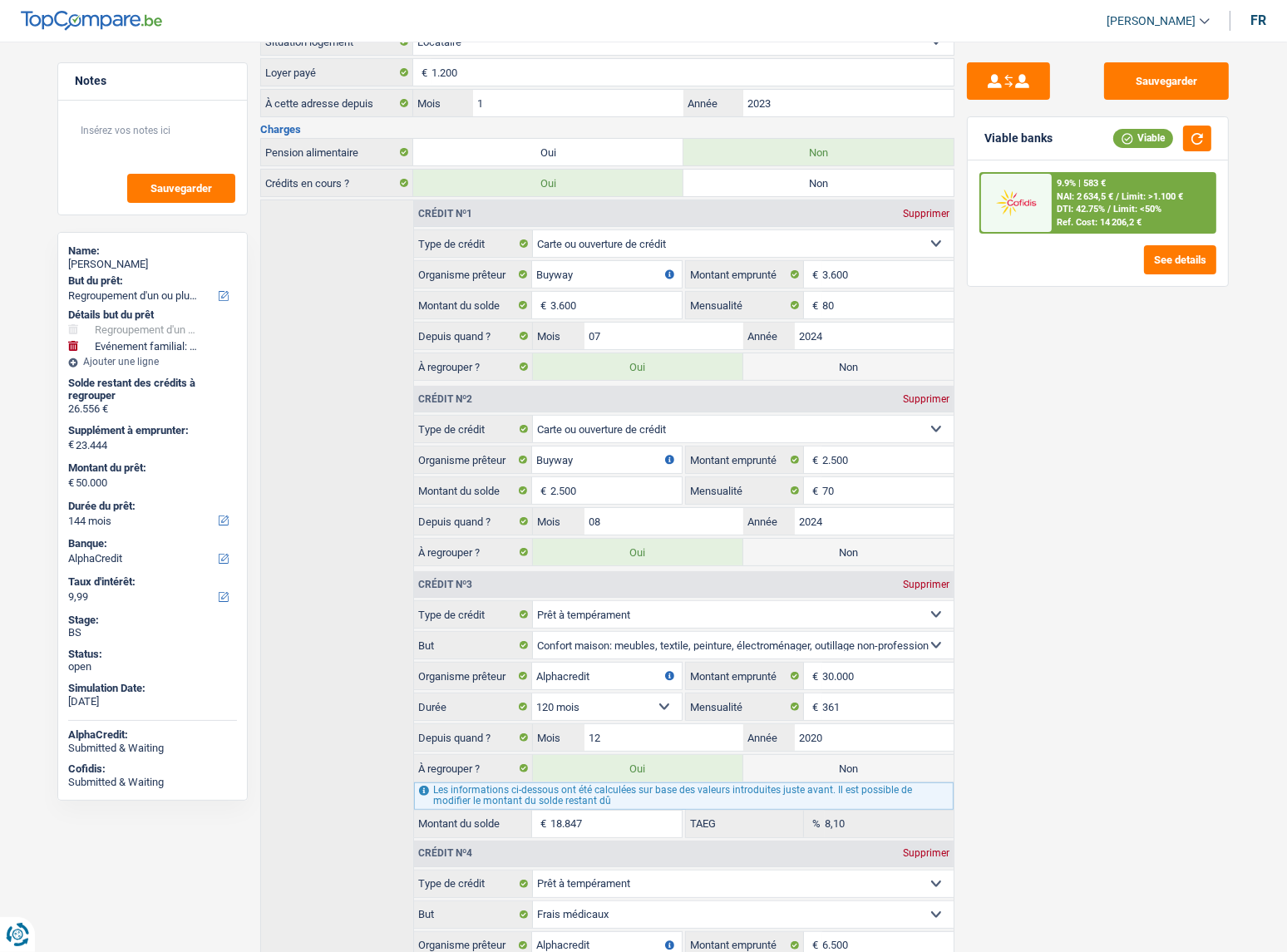
click at [1096, 207] on span "DTI: 42.75%" at bounding box center [1081, 208] width 48 height 11
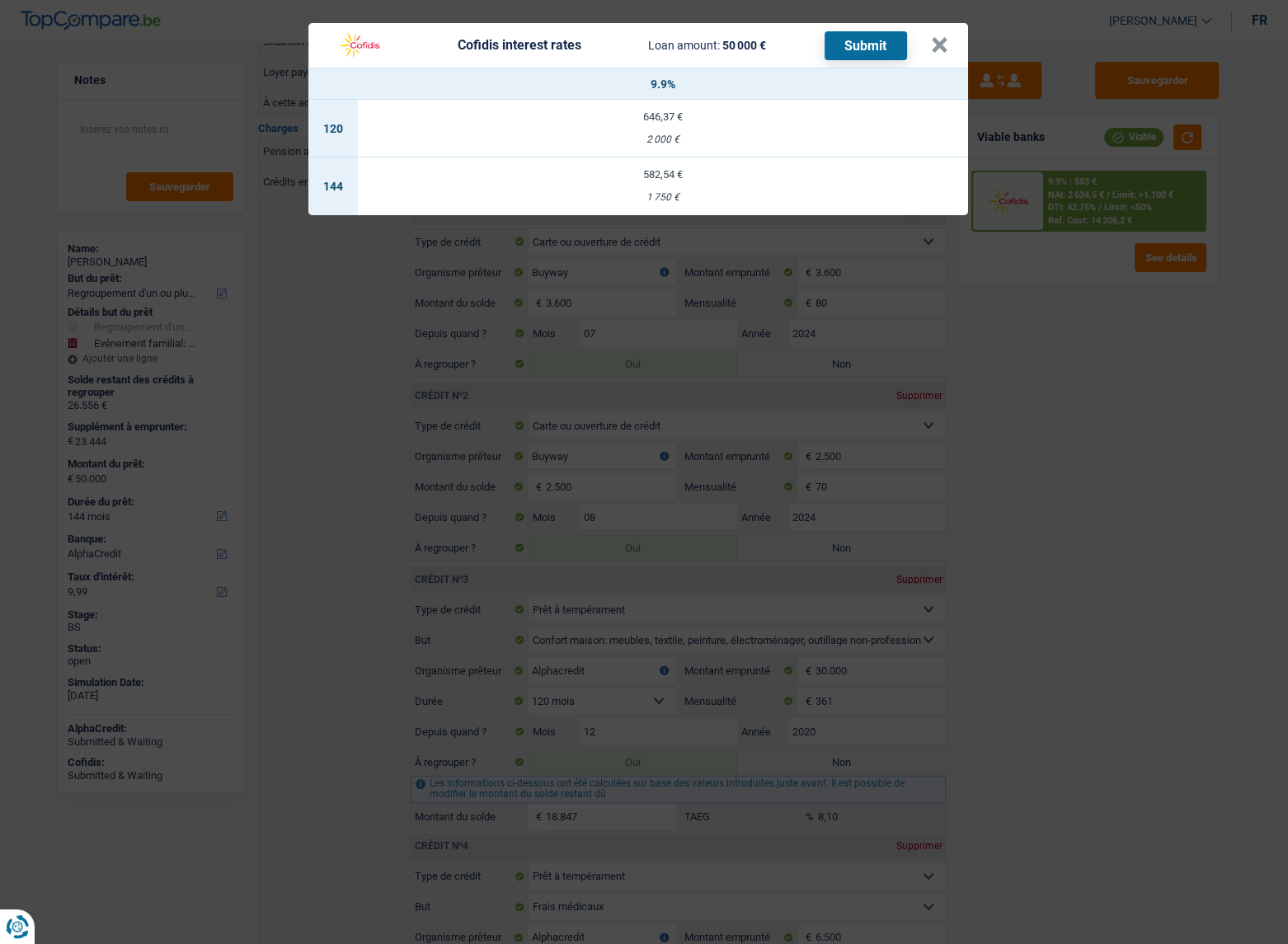
click at [1072, 400] on div "Cofidis interest rates Loan amount: 50 000 € Submit × 9.9% 120 646,37 € 2 000 €…" at bounding box center [644, 472] width 1288 height 944
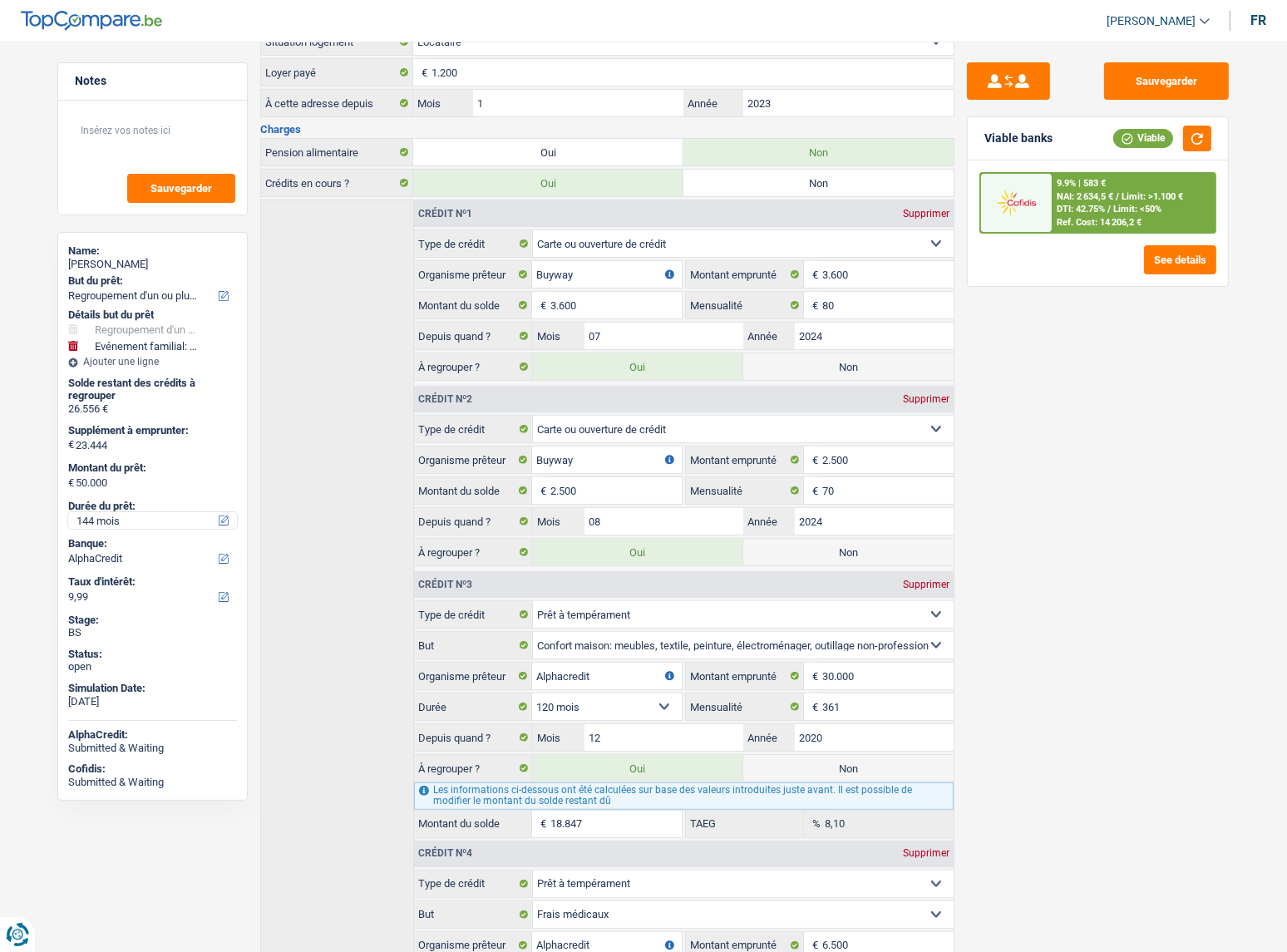
click at [129, 511] on div "Durée du prêt: 12 mois 18 mois 24 mois 30 mois 36 mois 42 mois 48 mois 60 mois …" at bounding box center [152, 514] width 168 height 30
drag, startPoint x: 128, startPoint y: 515, endPoint x: 128, endPoint y: 525, distance: 10.0
click at [128, 515] on select "12 mois 18 mois 24 mois 30 mois 36 mois 42 mois 48 mois 60 mois 72 mois 84 mois…" at bounding box center [152, 520] width 168 height 17
select select "84"
click at [68, 512] on select "12 mois 18 mois 24 mois 30 mois 36 mois 42 mois 48 mois 60 mois 72 mois 84 mois…" at bounding box center [152, 520] width 168 height 17
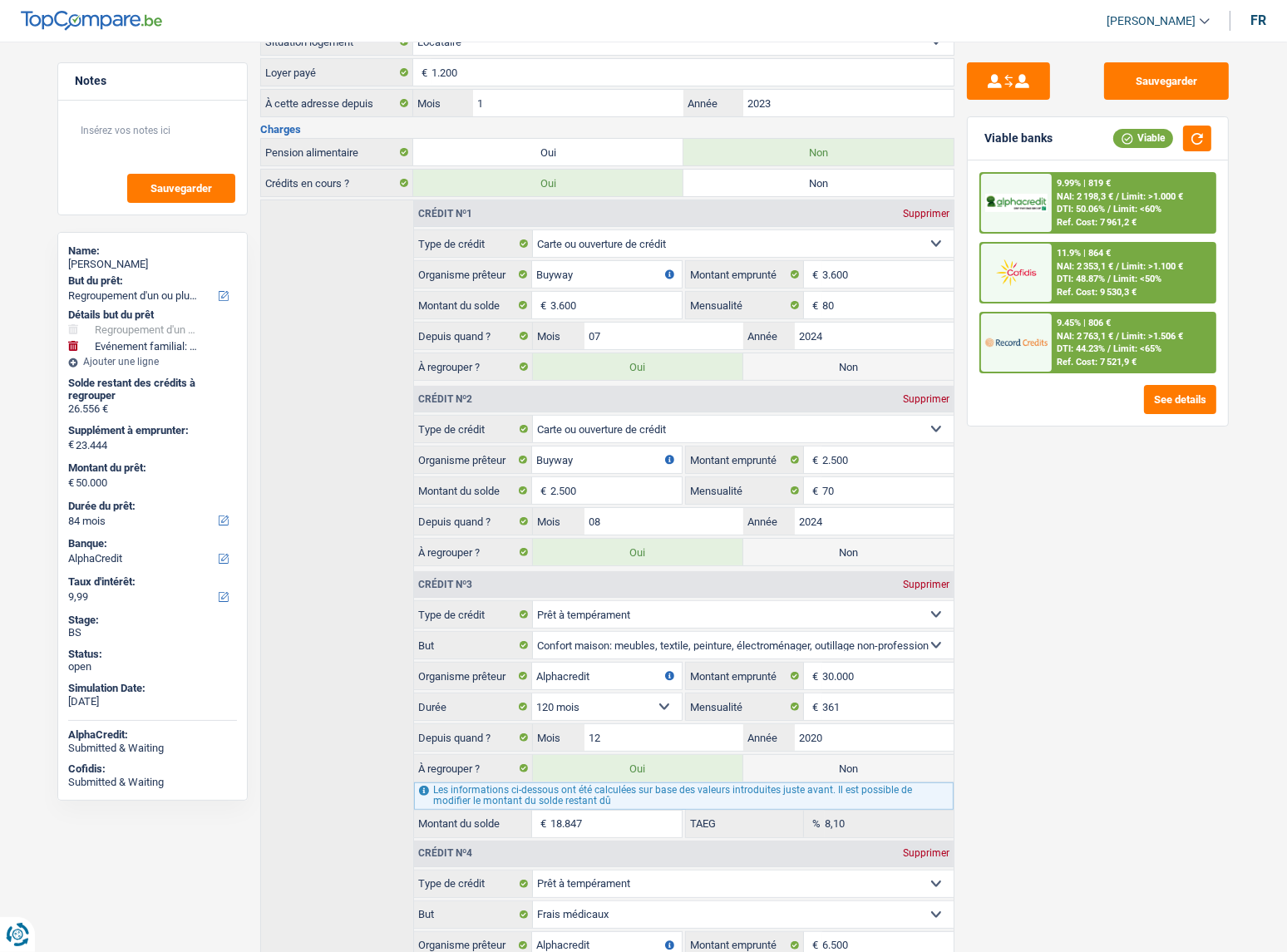
click at [1126, 346] on span "Limit: <65%" at bounding box center [1137, 349] width 48 height 11
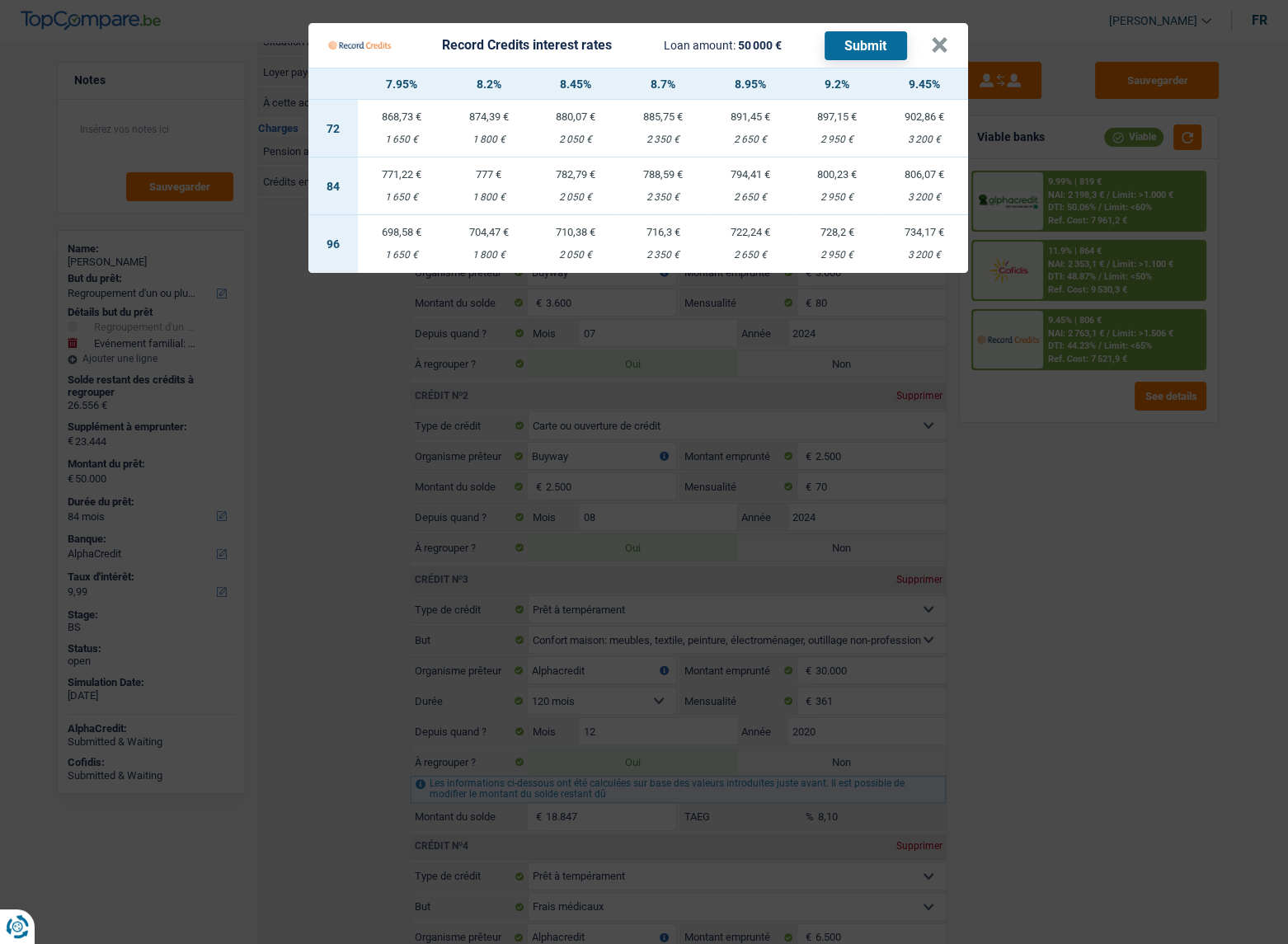
click at [569, 187] on td "782,79 € 2 050 €" at bounding box center [575, 186] width 87 height 57
select select "record credits"
type input "8,45"
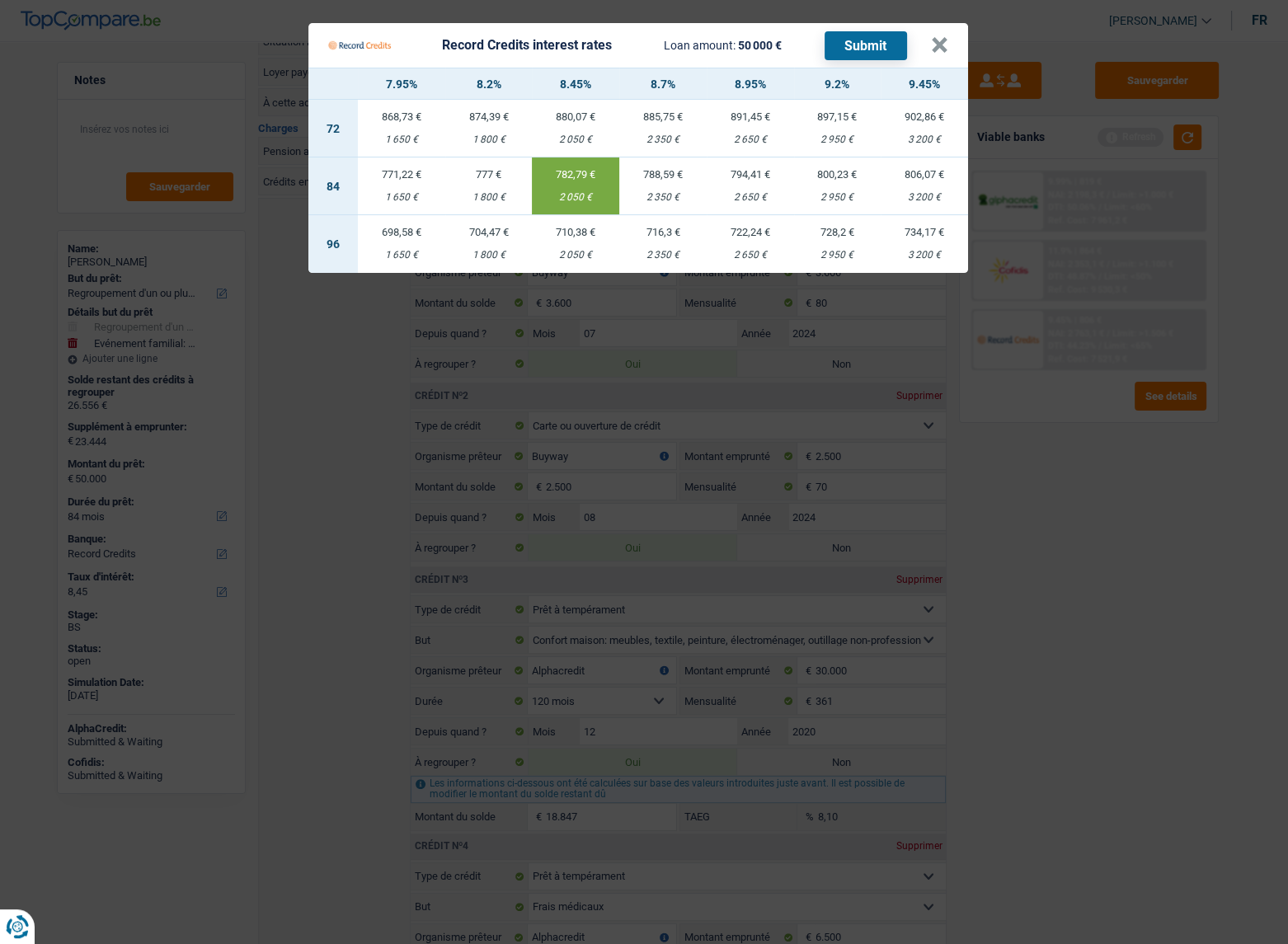
click at [848, 46] on button "Submit" at bounding box center [865, 45] width 82 height 29
click at [938, 53] on button "×" at bounding box center [940, 45] width 18 height 17
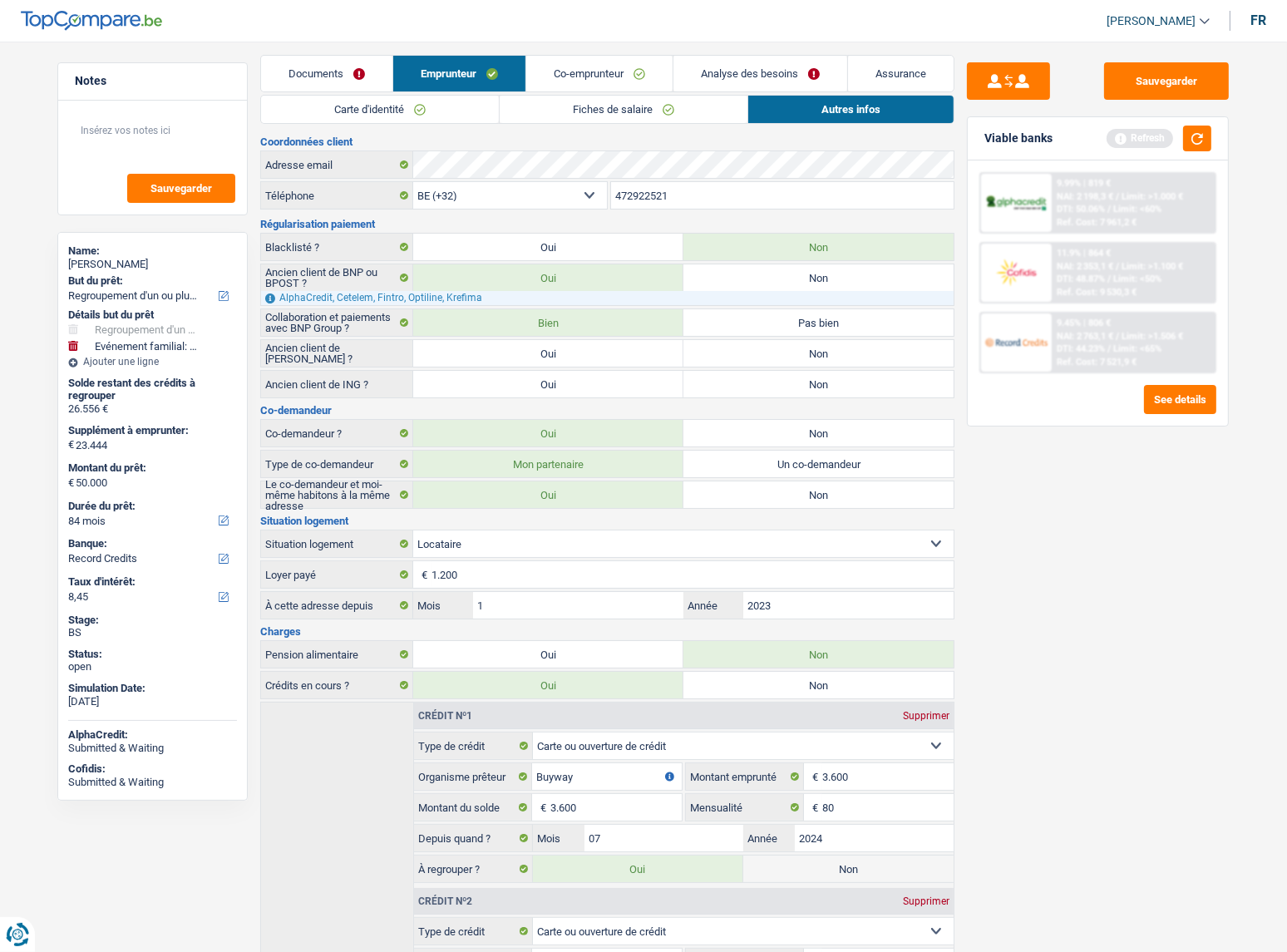
scroll to position [0, 0]
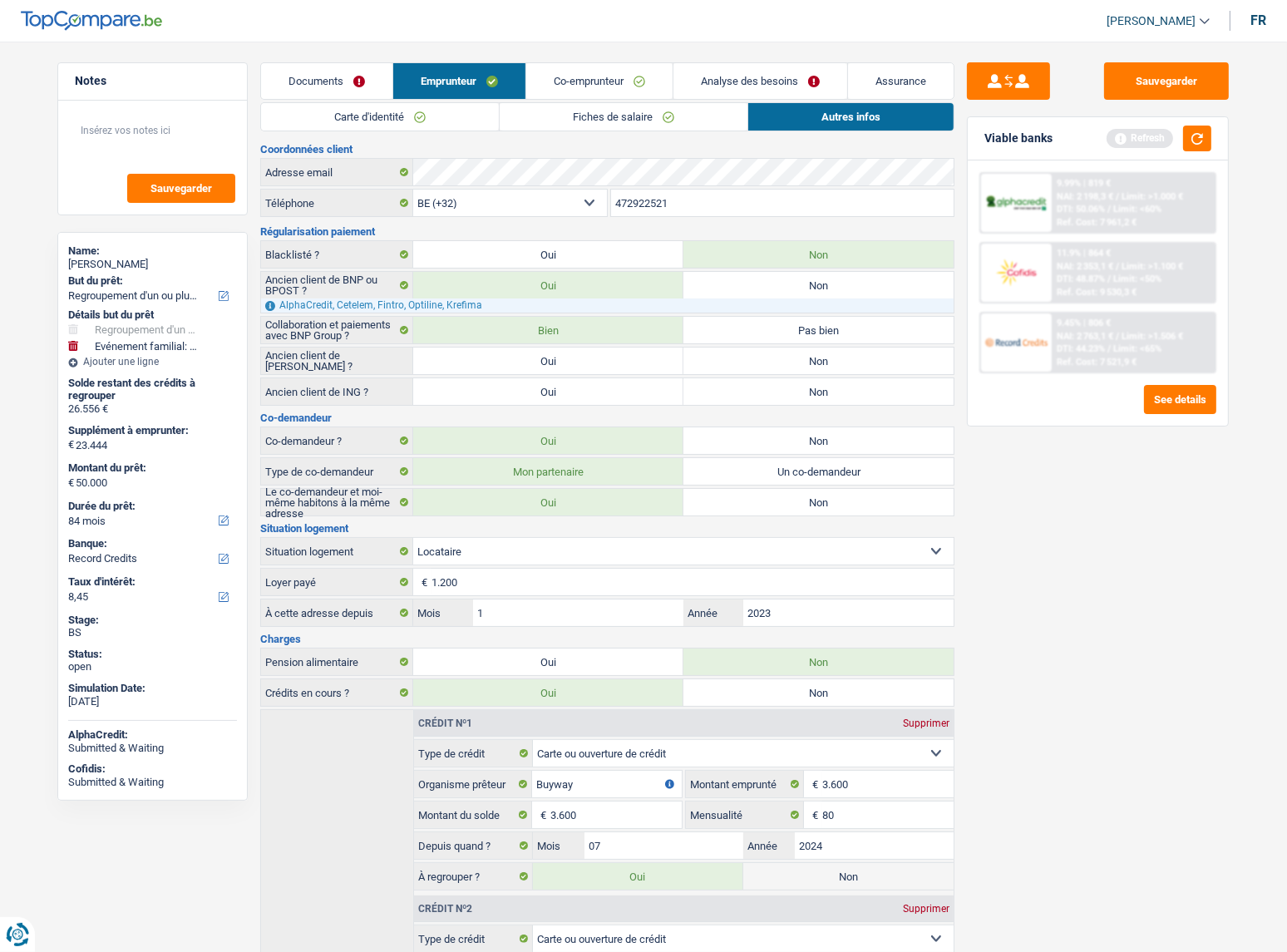
click at [339, 78] on link "Documents" at bounding box center [327, 81] width 132 height 36
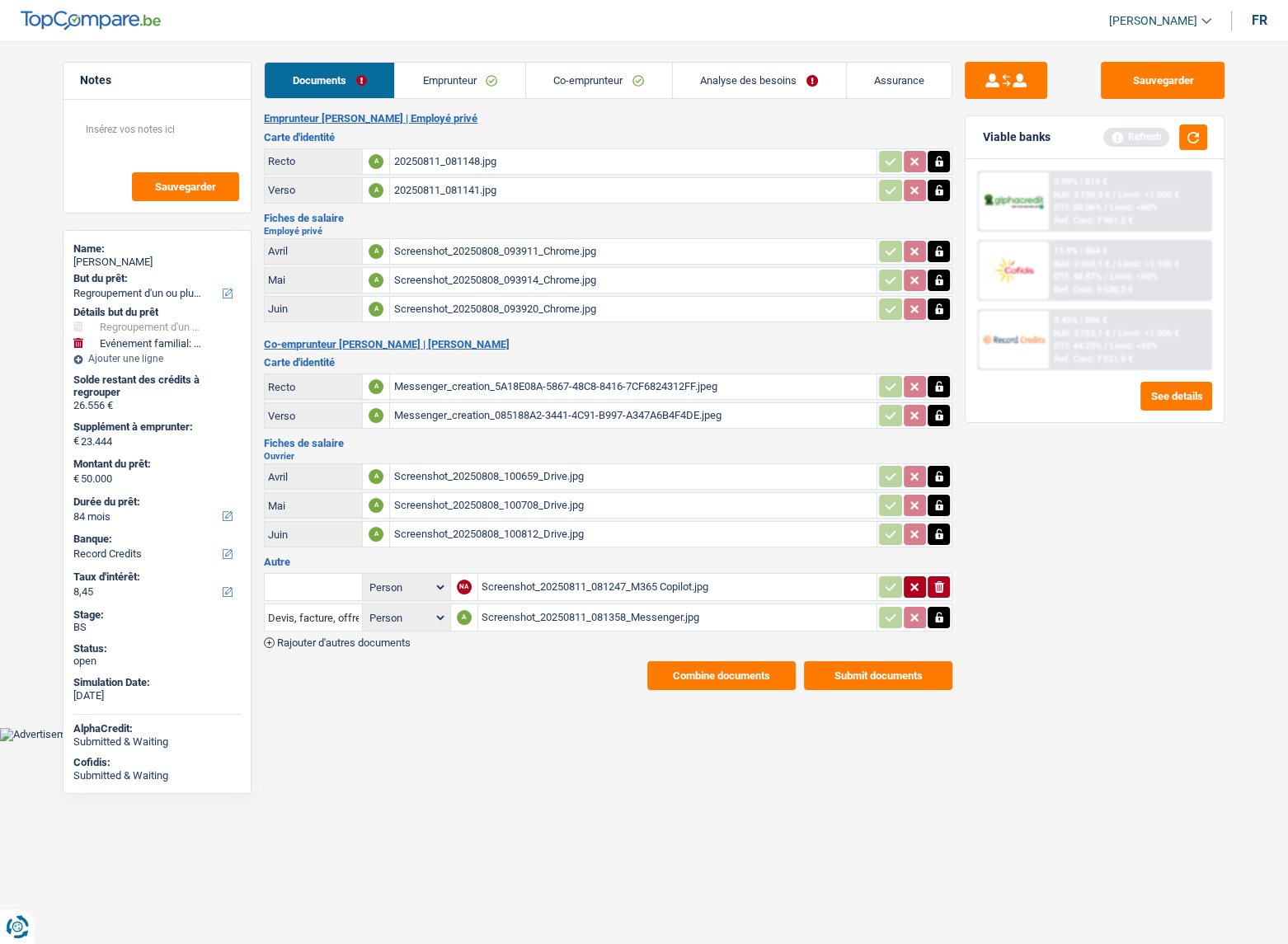
click at [691, 654] on div "Emprunteur Elodie Delvaux | Employé privé Carte d'identité Recto A 20250811_081…" at bounding box center [608, 400] width 689 height 578
click at [691, 661] on button "Combine documents" at bounding box center [722, 675] width 148 height 29
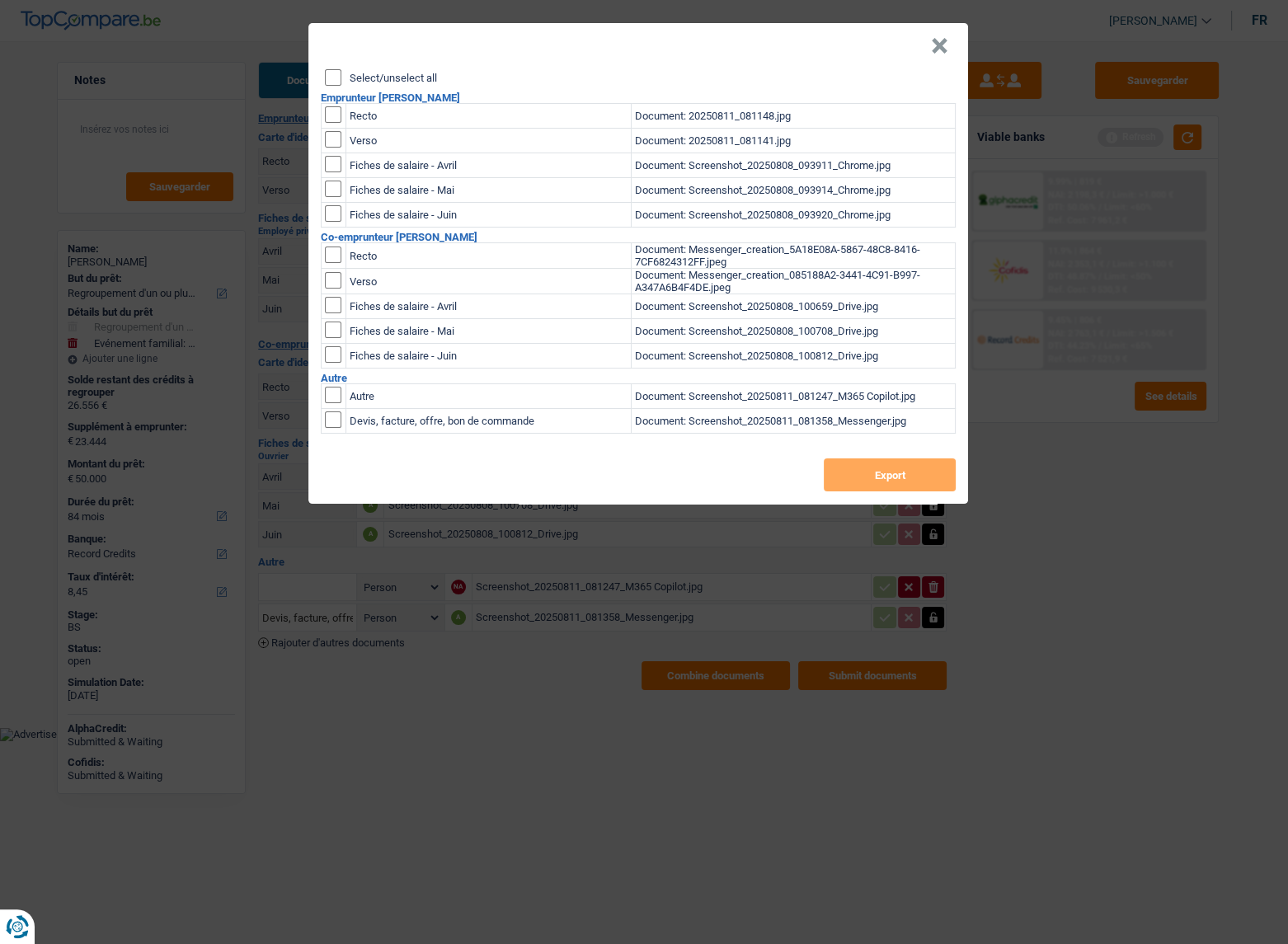
click at [338, 84] on input "Select/unselect all" at bounding box center [333, 77] width 17 height 17
checkbox input "true"
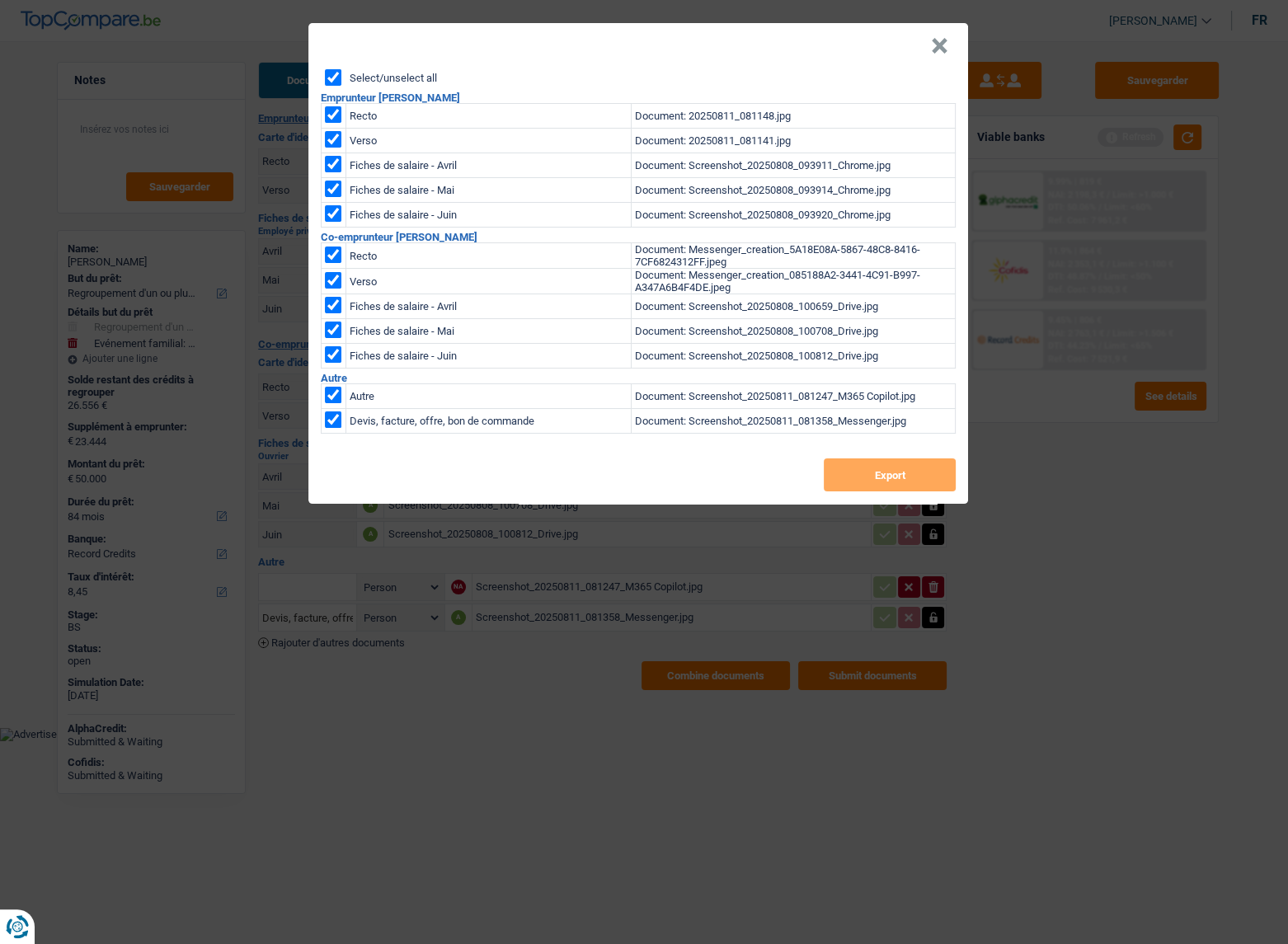
checkbox input "true"
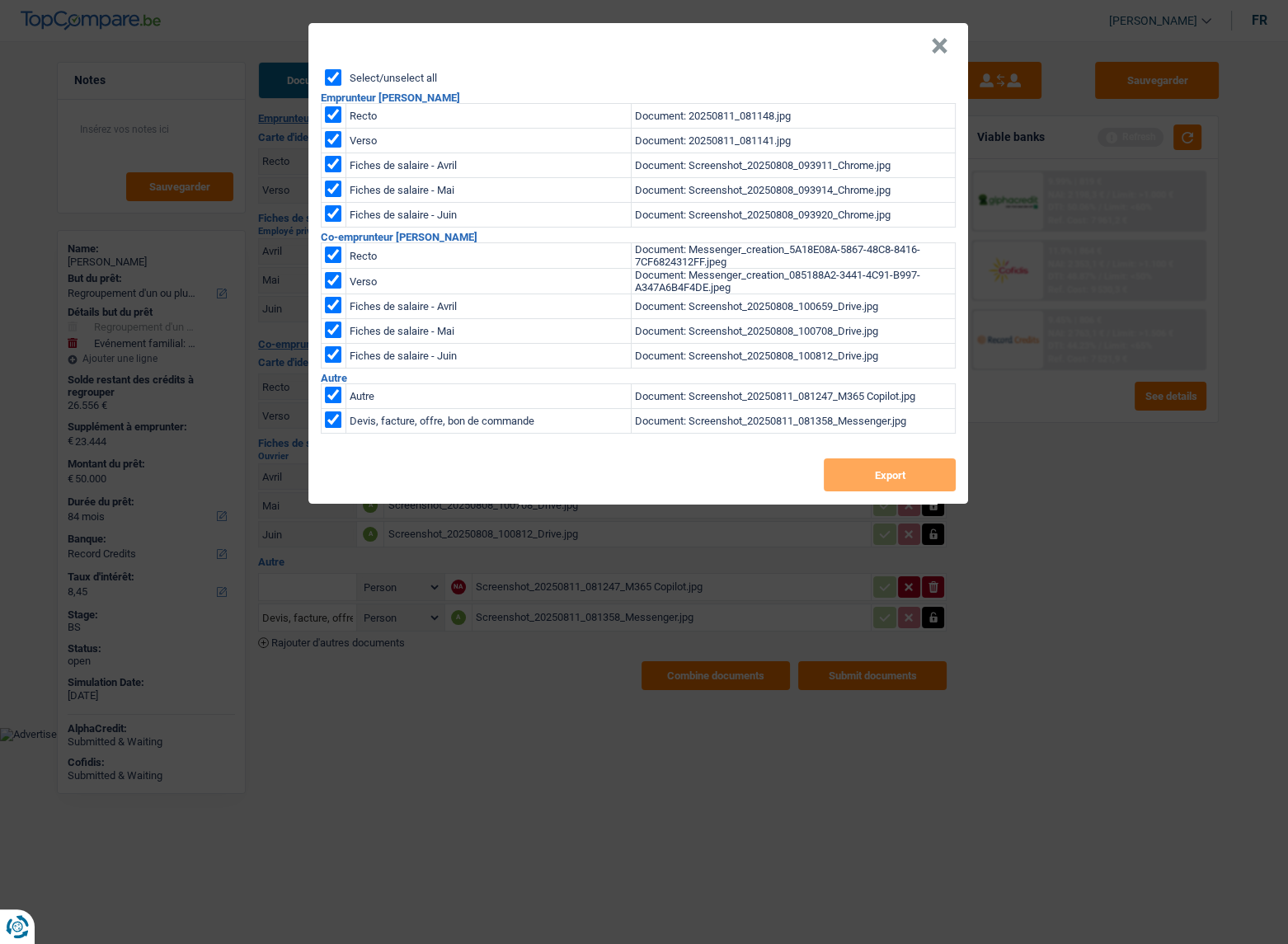
checkbox input "true"
drag, startPoint x: 337, startPoint y: 424, endPoint x: 336, endPoint y: 405, distance: 19.0
click at [336, 403] on input "checkbox" at bounding box center [333, 394] width 17 height 17
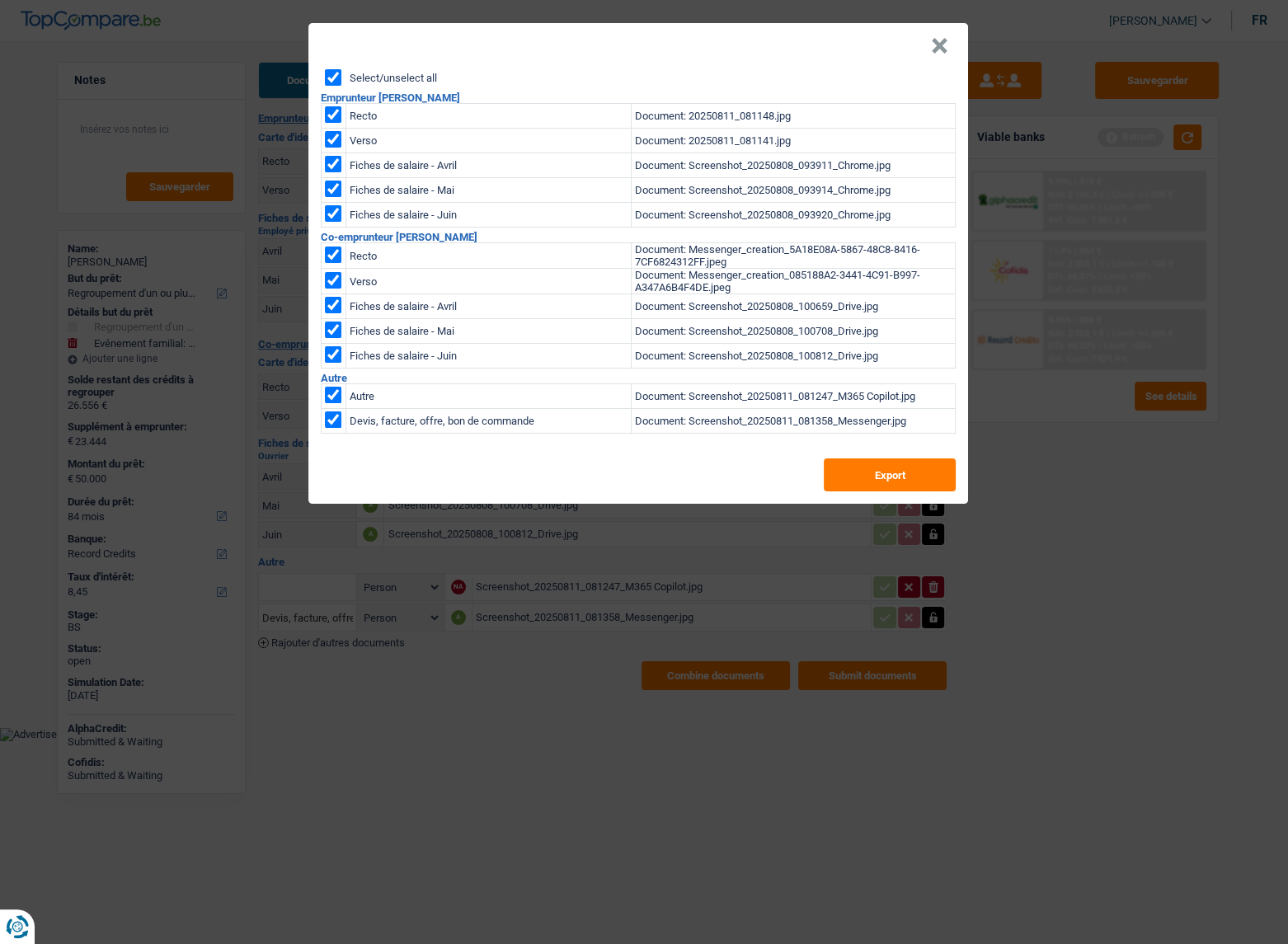
checkbox input "false"
drag, startPoint x: 336, startPoint y: 404, endPoint x: 395, endPoint y: 405, distance: 59.0
click at [336, 403] on input "checkbox" at bounding box center [333, 394] width 17 height 17
checkbox input "false"
drag, startPoint x: 818, startPoint y: 462, endPoint x: 876, endPoint y: 471, distance: 58.7
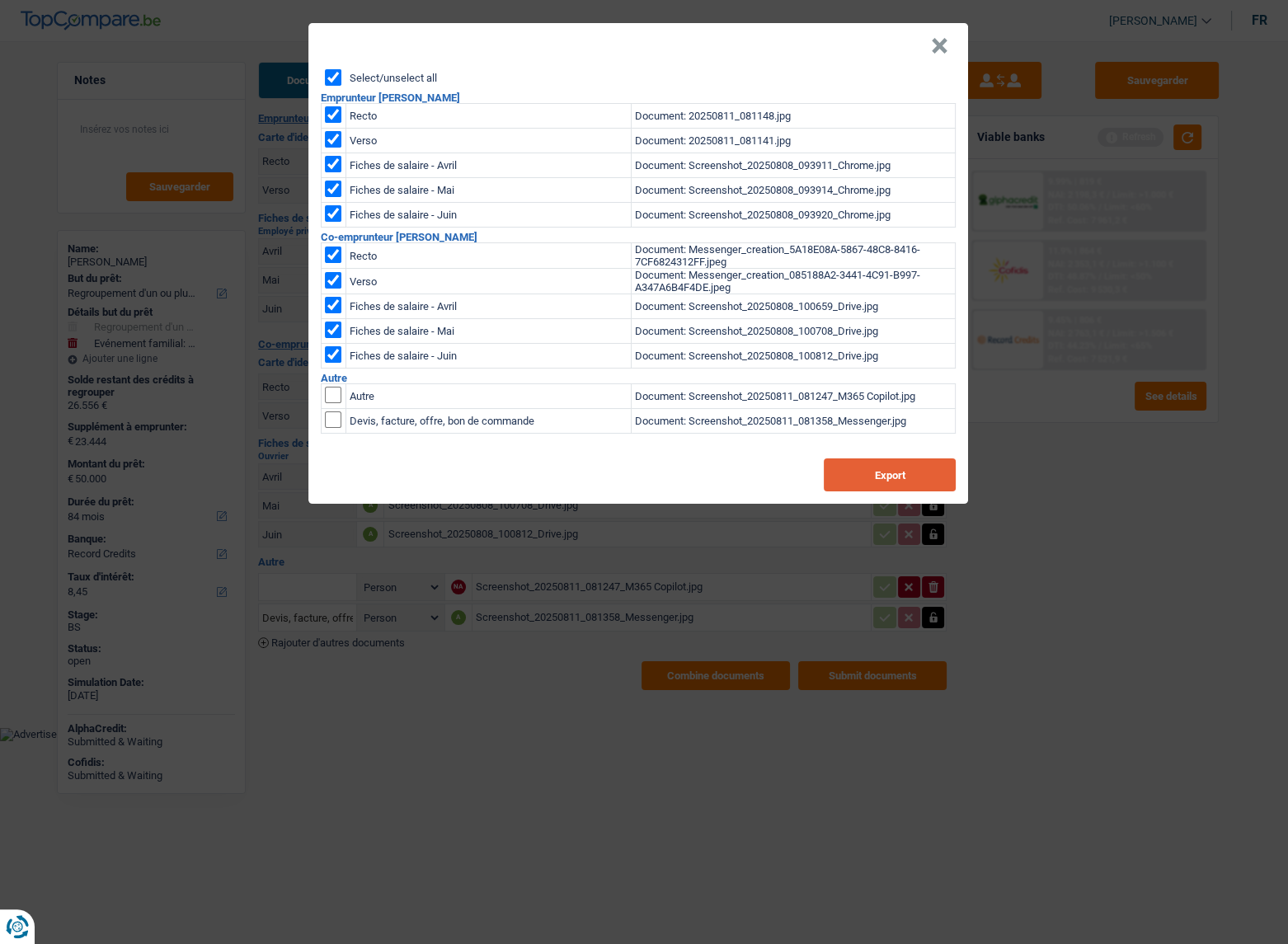
click at [835, 464] on div "Select/unselect all Emprunteur Elodie Delvaux Recto Document: 20250811_081148.j…" at bounding box center [638, 287] width 659 height 435
click at [880, 471] on button "Export" at bounding box center [889, 474] width 131 height 33
drag, startPoint x: 1086, startPoint y: 524, endPoint x: 1067, endPoint y: 498, distance: 32.2
click at [1086, 525] on div "× Select/unselect all Emprunteur Elodie Delvaux Recto Document: 20250811_081148…" at bounding box center [644, 472] width 1288 height 944
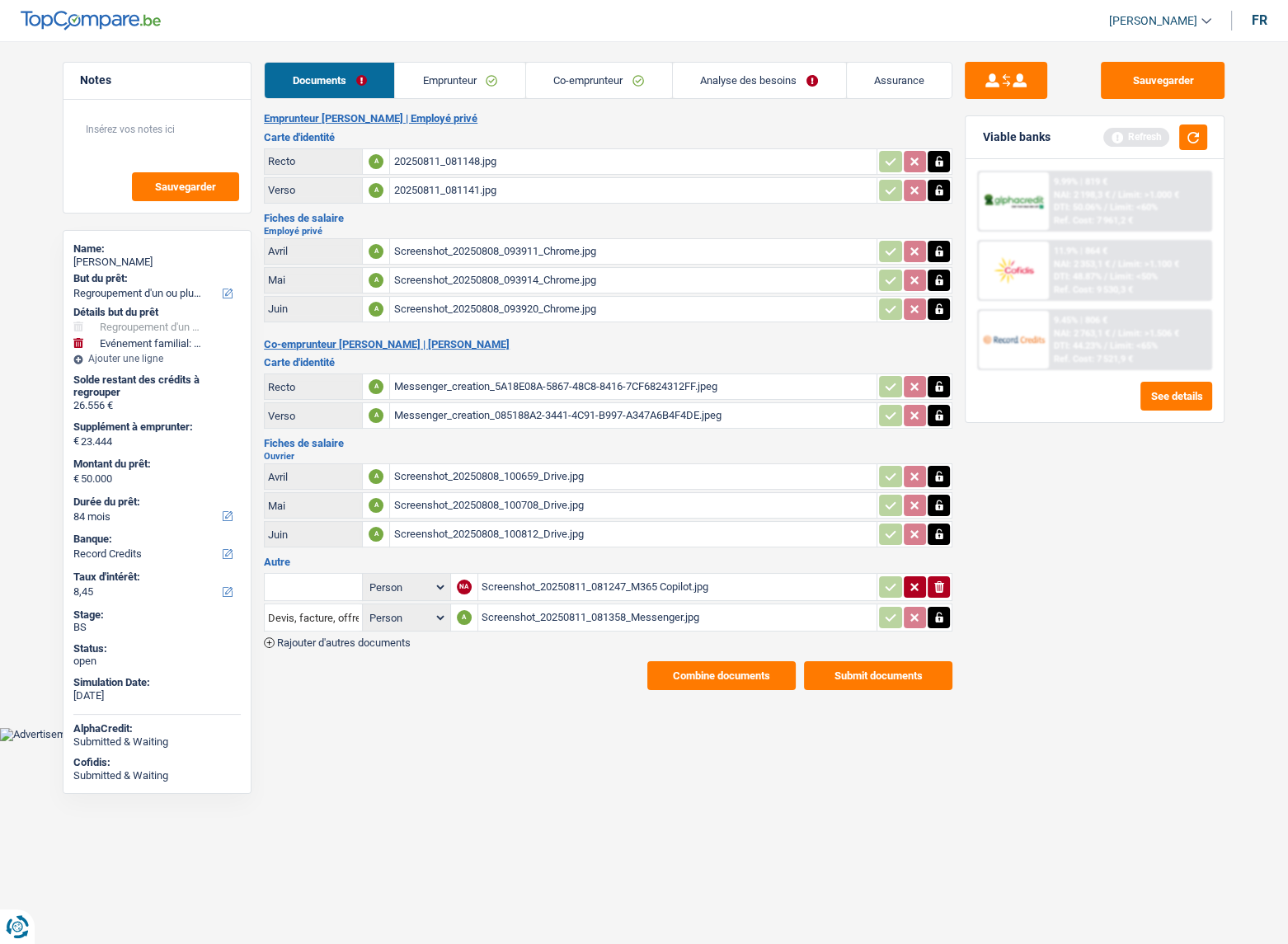
click at [824, 669] on button "Submit documents" at bounding box center [878, 675] width 148 height 29
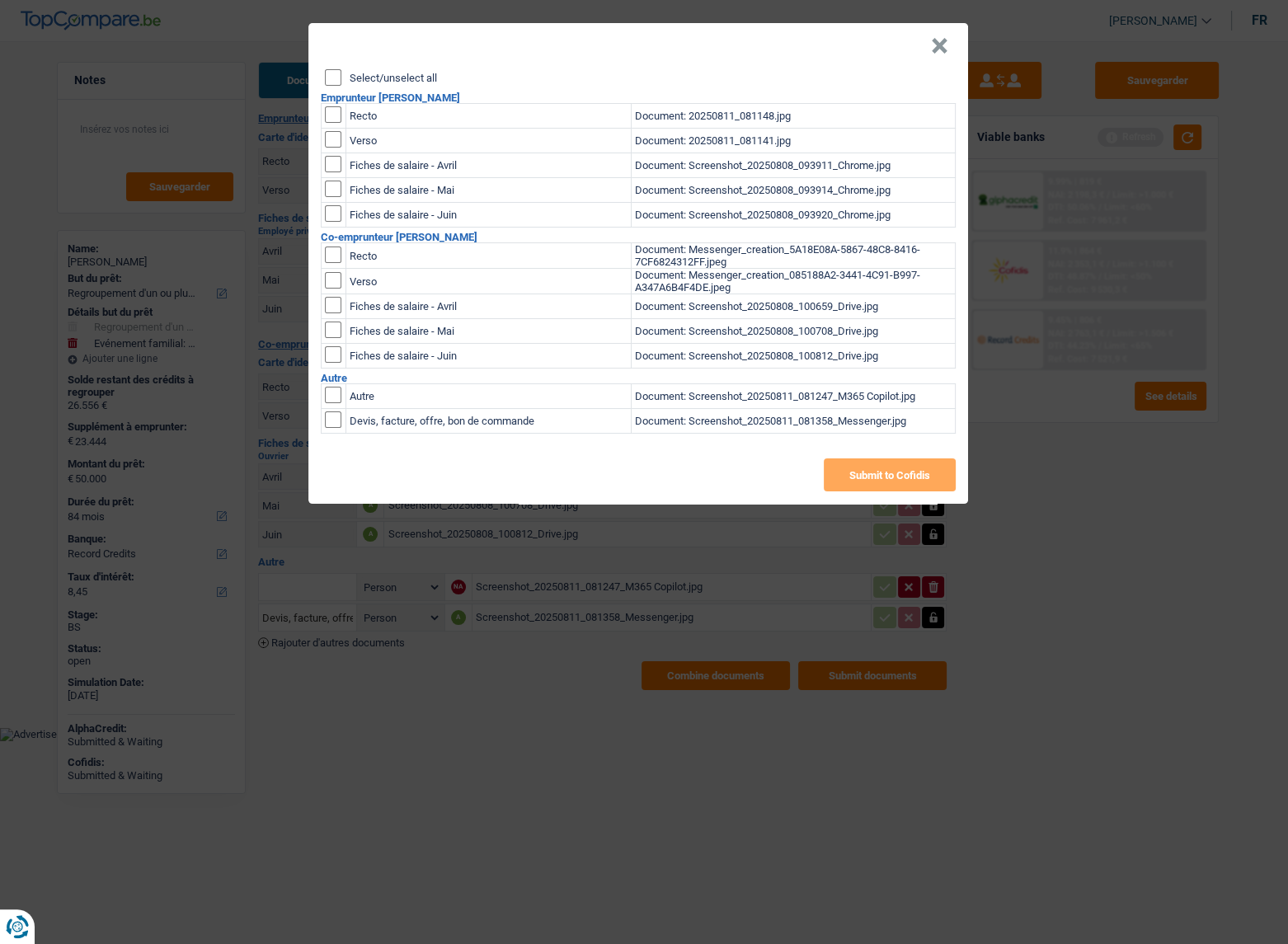
click at [330, 72] on input "Select/unselect all" at bounding box center [333, 77] width 17 height 17
checkbox input "true"
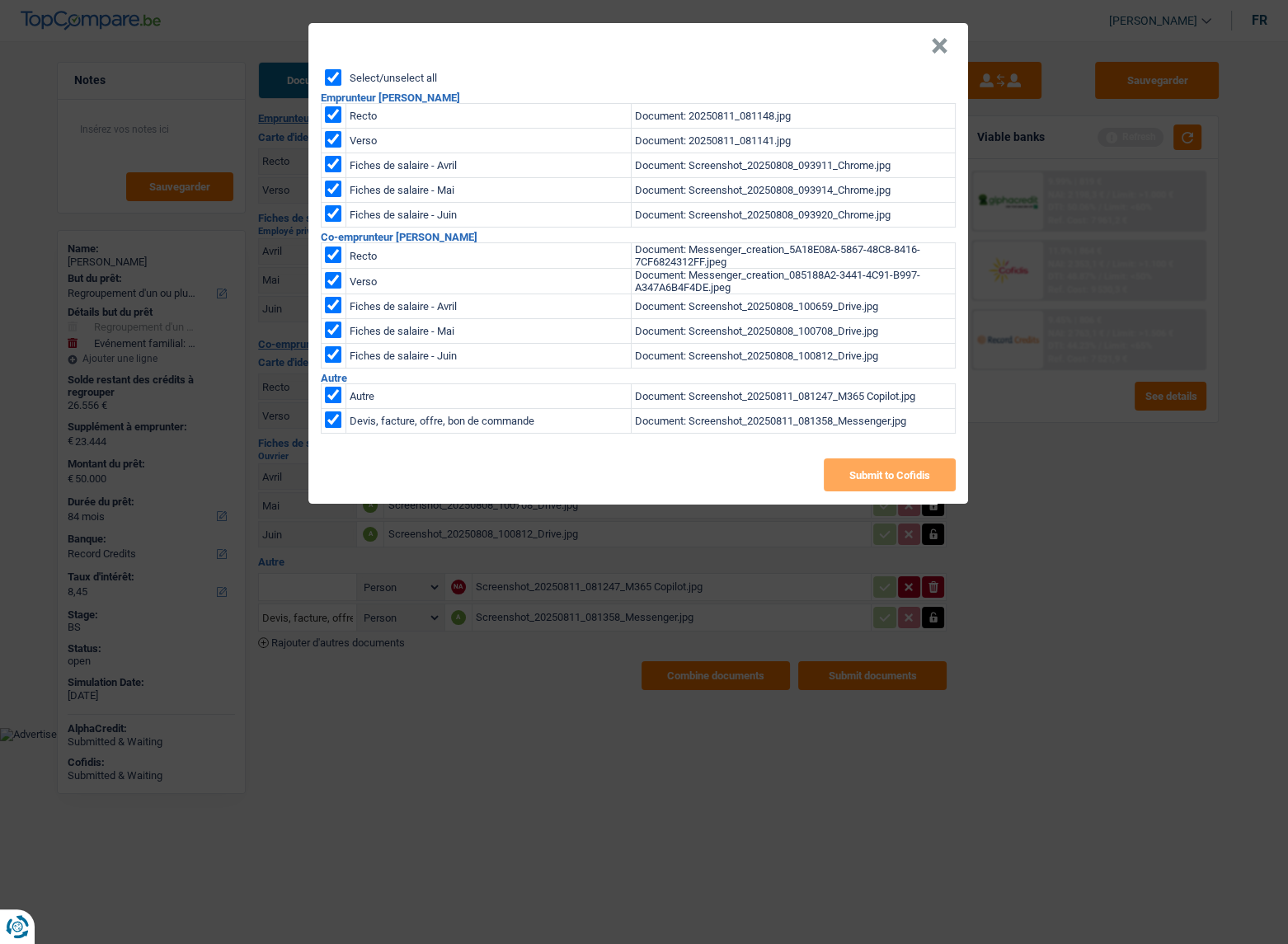
checkbox input "true"
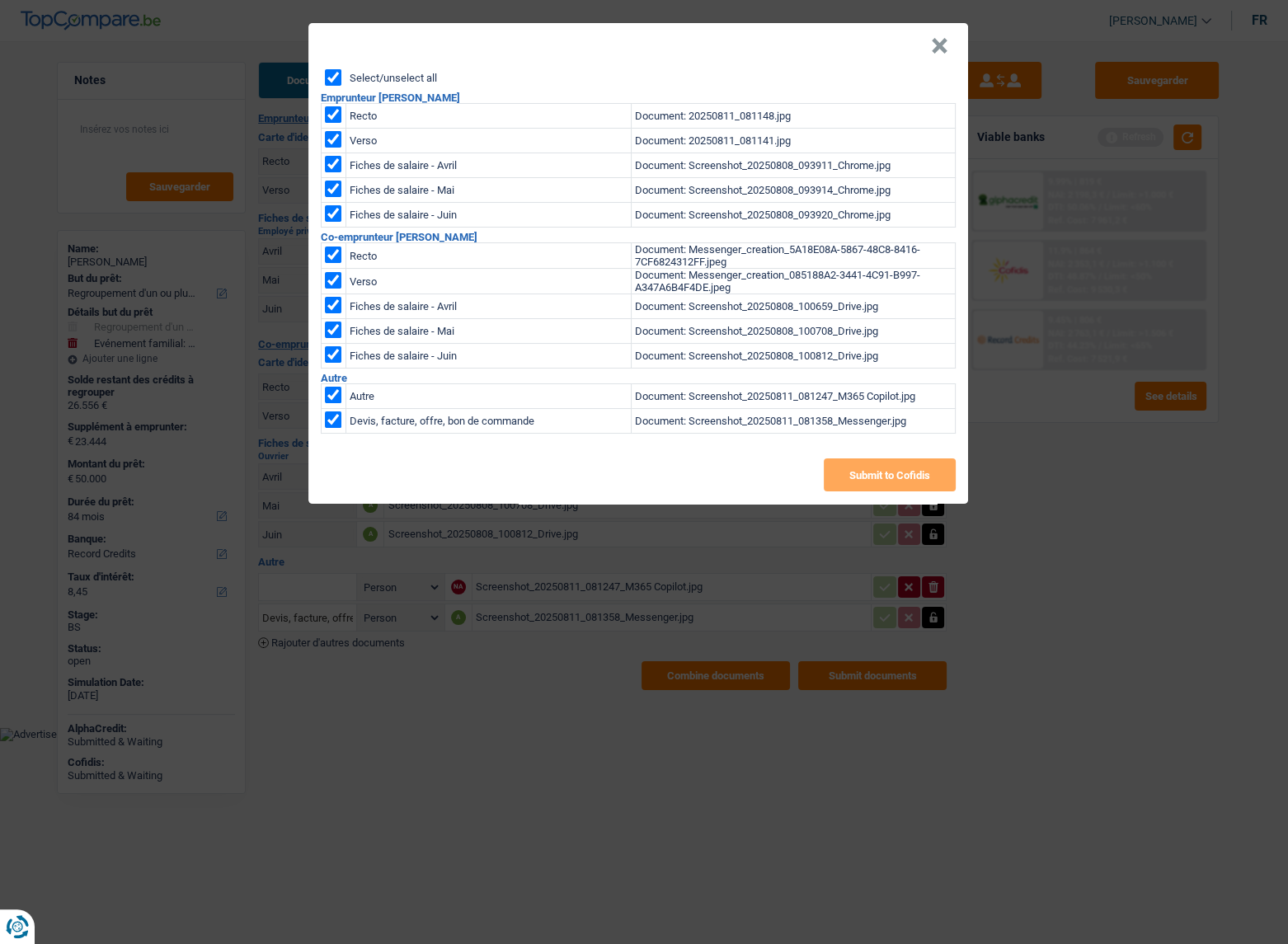
checkbox input "true"
click at [331, 403] on input "checkbox" at bounding box center [333, 394] width 17 height 17
checkbox input "false"
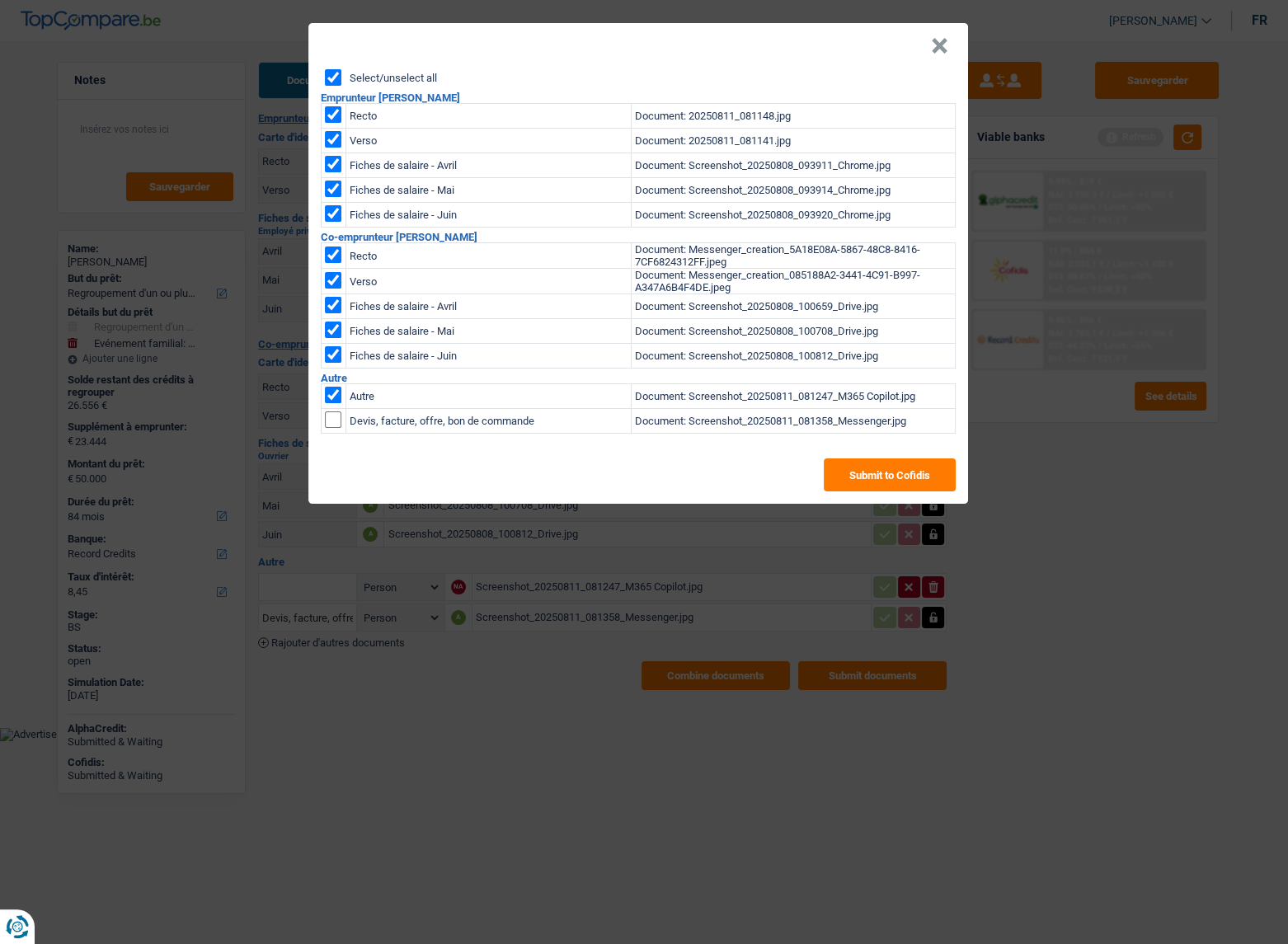
click at [331, 398] on input "checkbox" at bounding box center [333, 394] width 17 height 17
checkbox input "false"
click at [871, 478] on button "Submit to Cofidis" at bounding box center [889, 474] width 131 height 33
click at [936, 47] on button "×" at bounding box center [940, 45] width 18 height 17
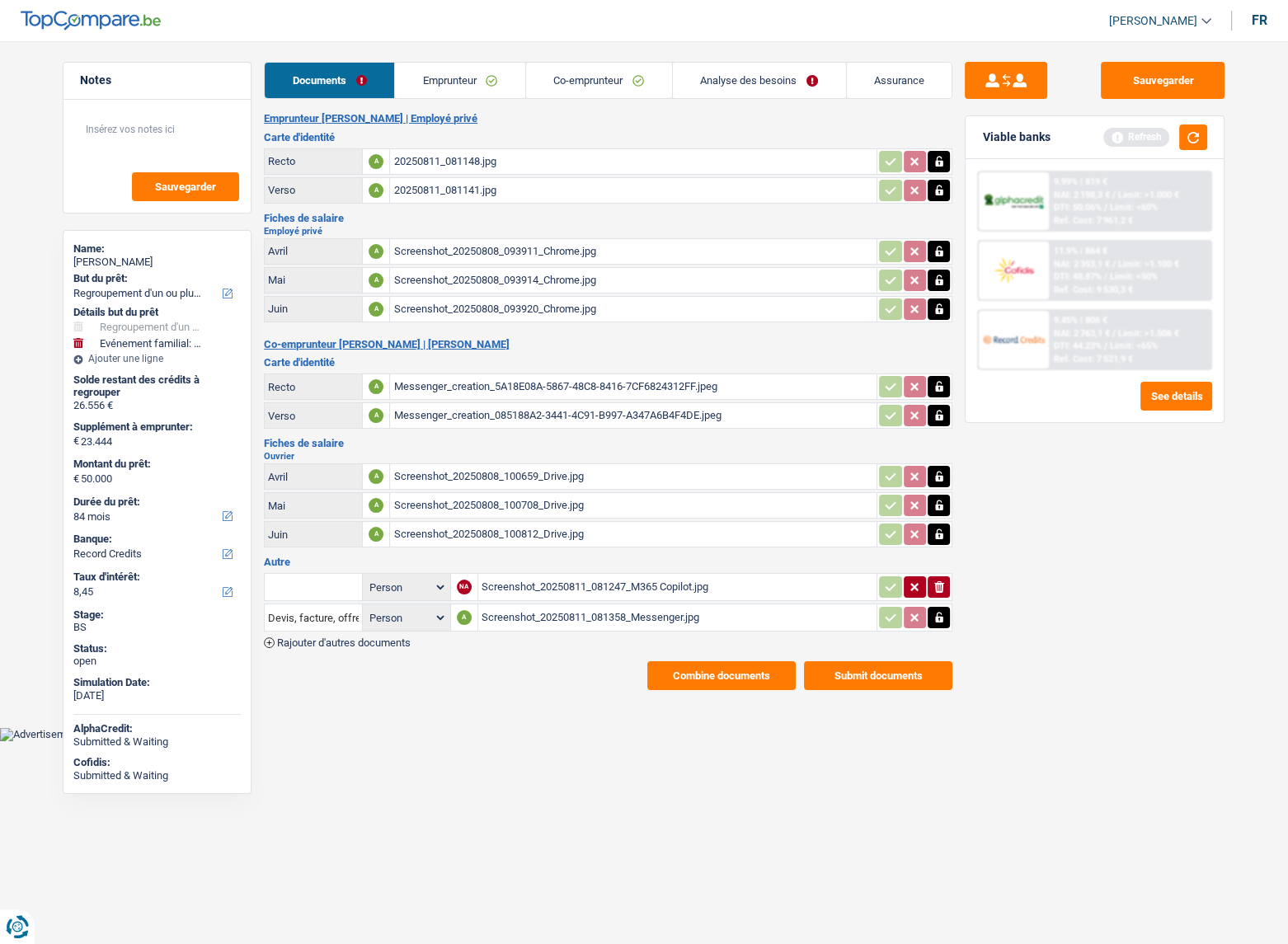
click at [1097, 329] on span "NAI: 2 763,1 €" at bounding box center [1081, 333] width 56 height 11
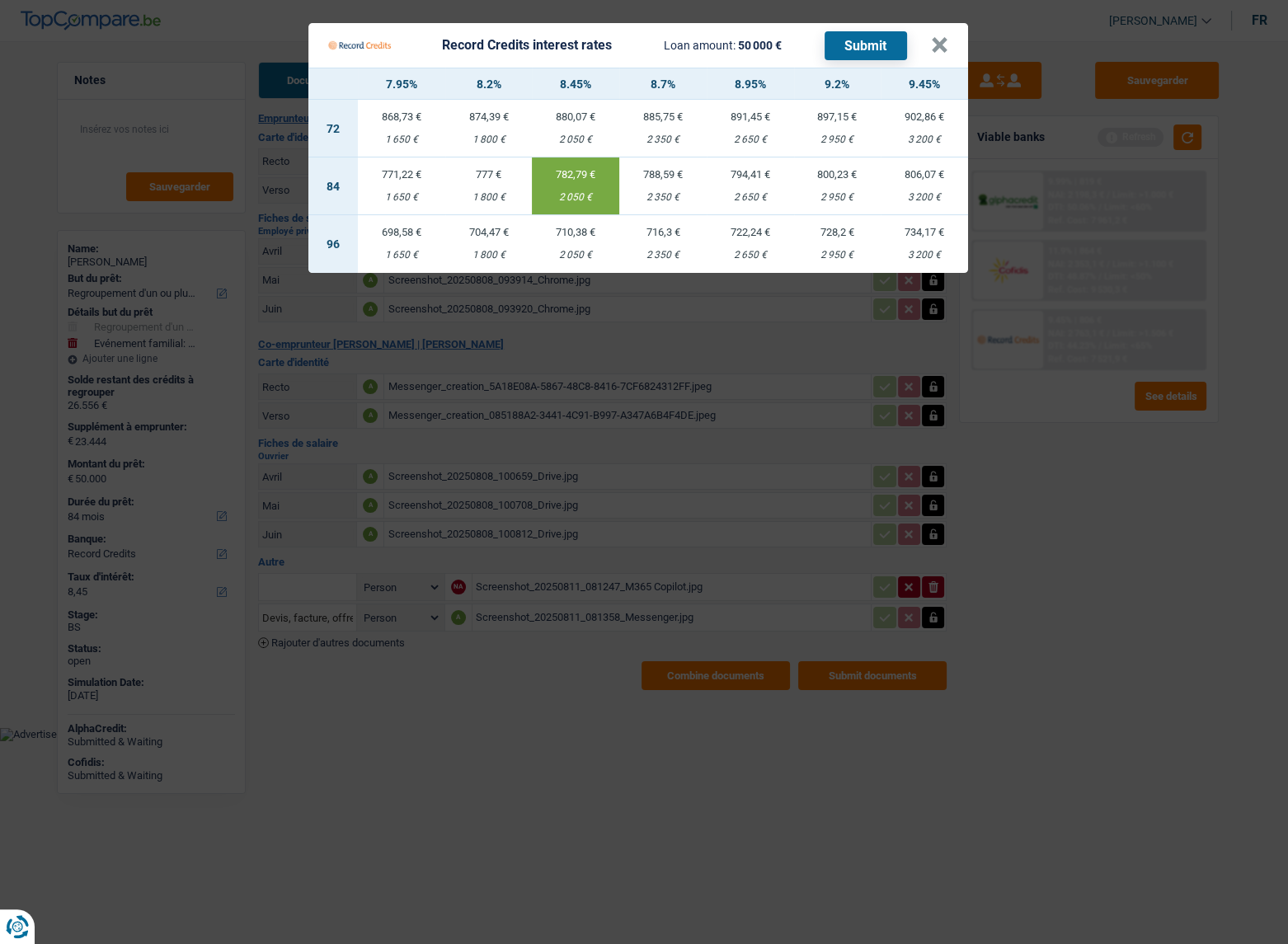
click at [968, 513] on Credits "Record Credits interest rates Loan amount: 50 000 € Submit × 7.95% 8.2% 8.45% 8…" at bounding box center [644, 472] width 1288 height 944
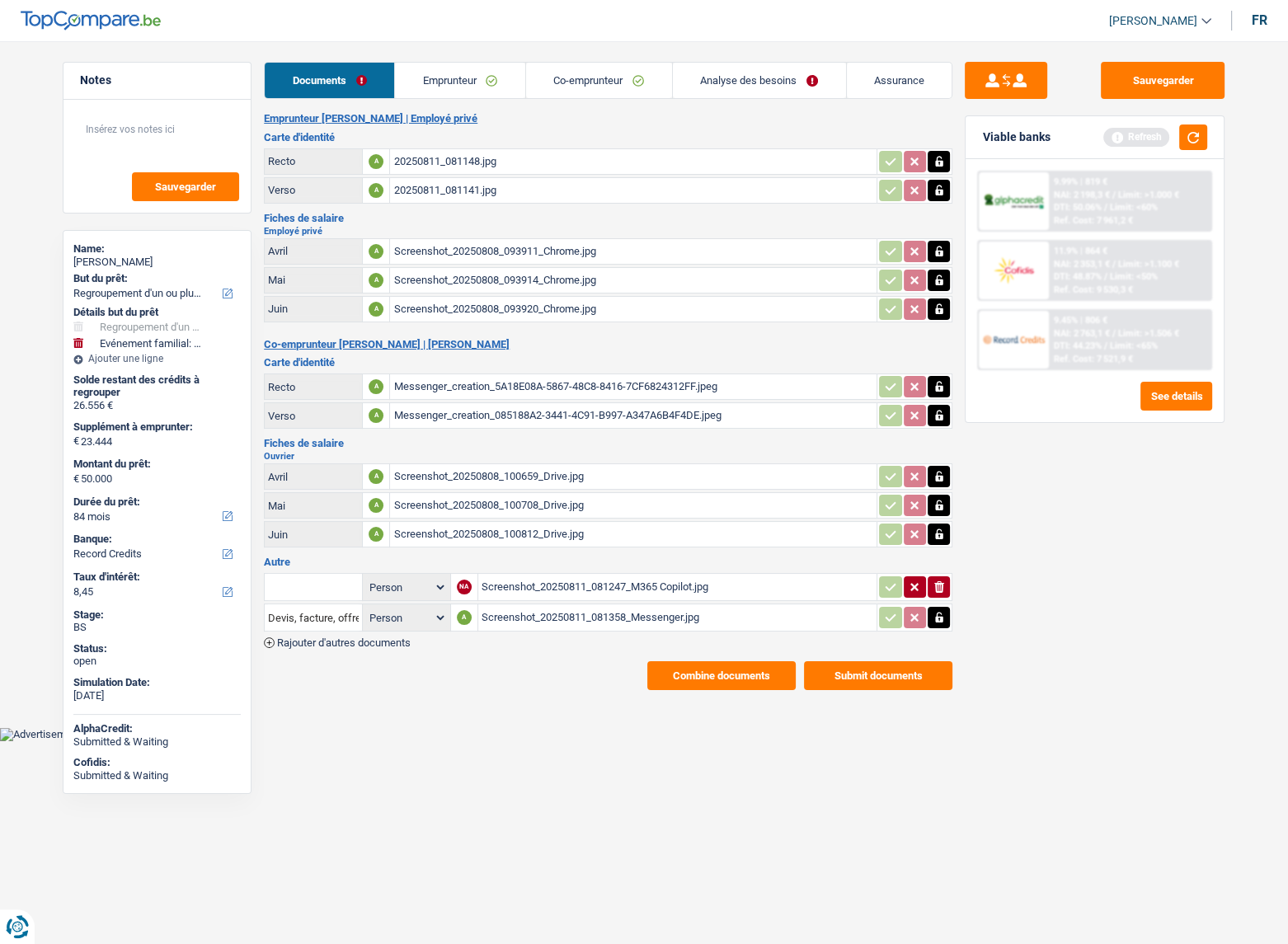
click at [714, 90] on link "Analyse des besoins" at bounding box center [759, 80] width 173 height 36
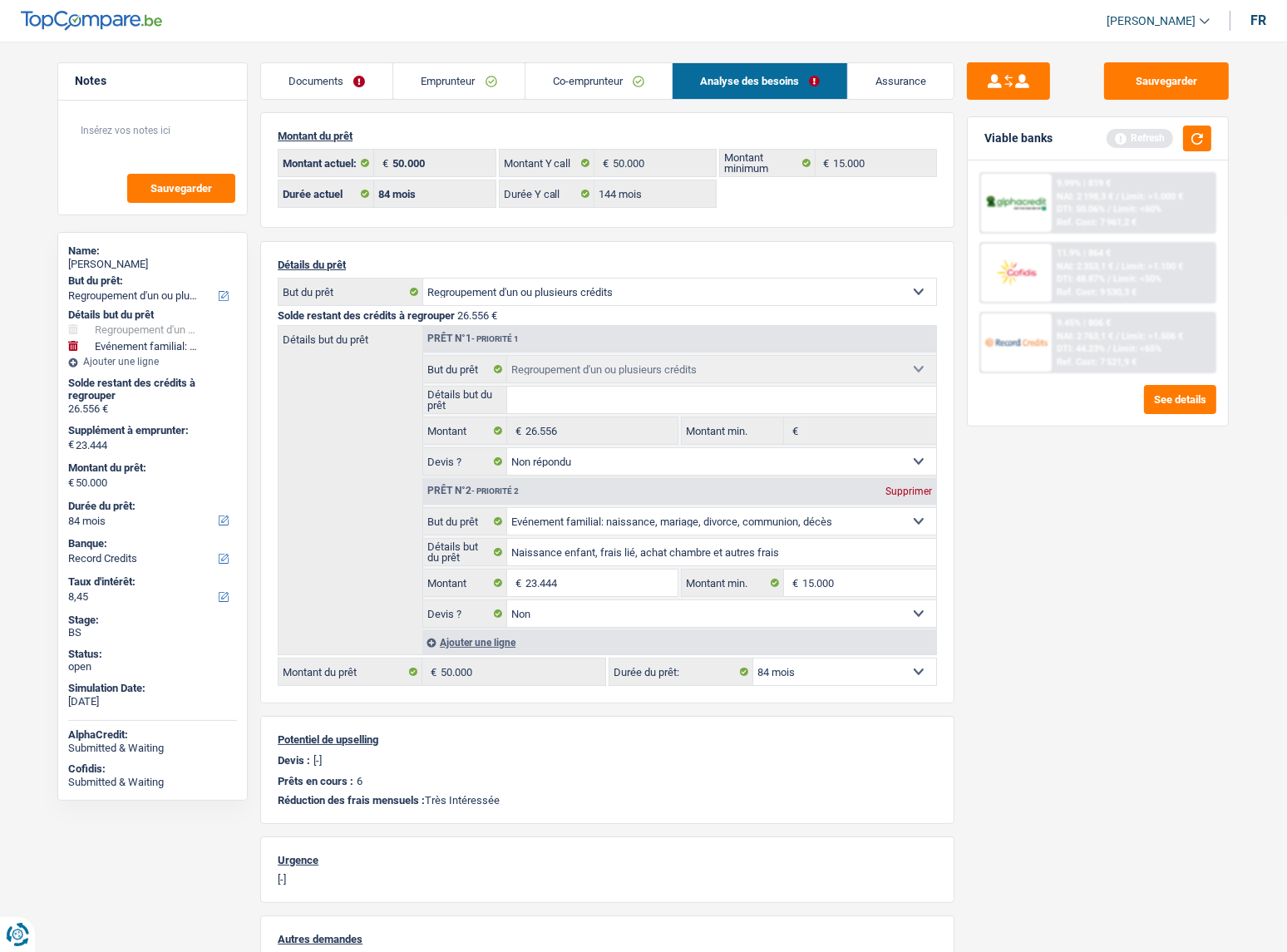
drag, startPoint x: 422, startPoint y: 83, endPoint x: 403, endPoint y: 100, distance: 25.5
click at [422, 83] on link "Emprunteur" at bounding box center [459, 81] width 131 height 36
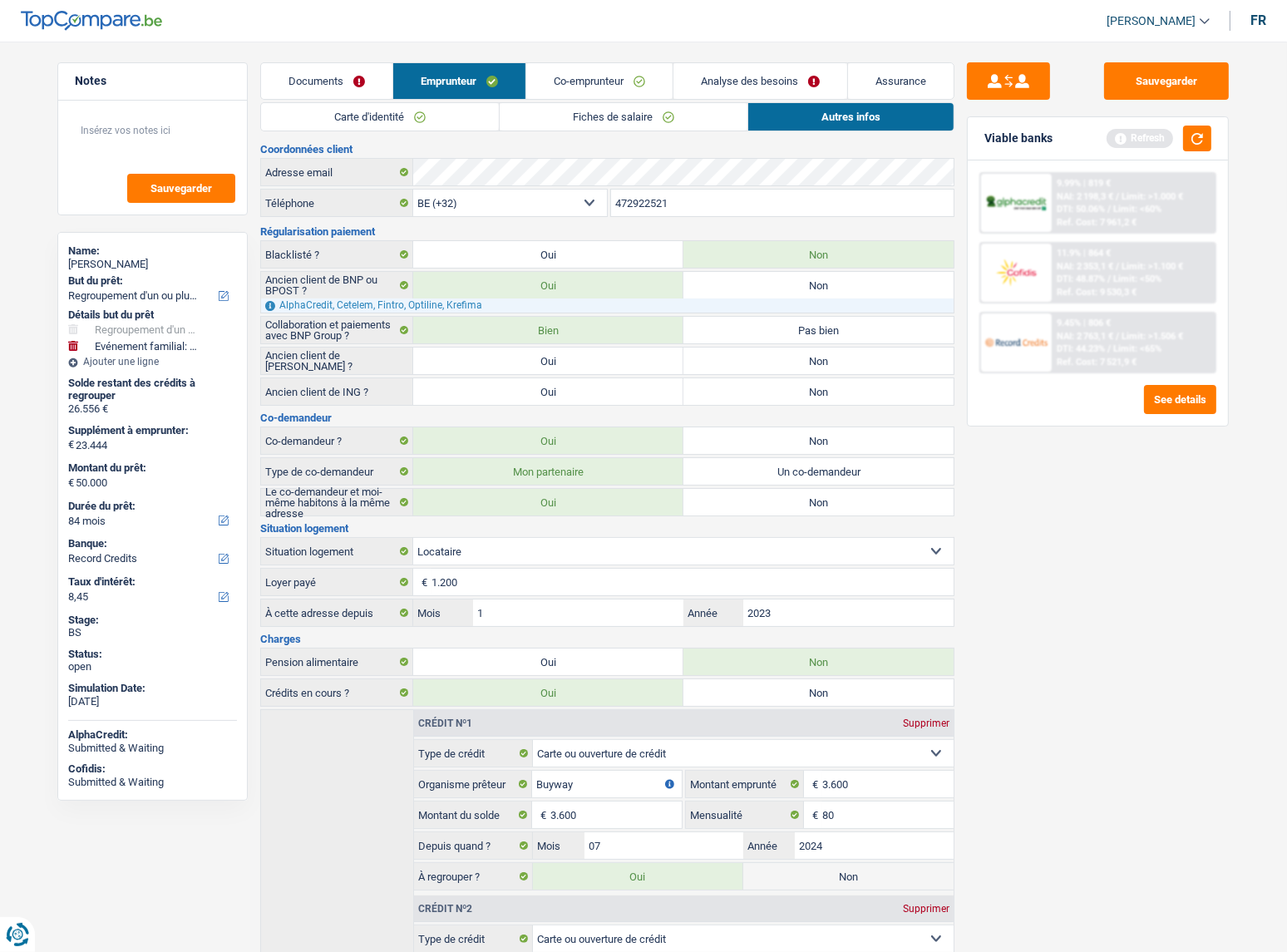
click at [339, 86] on link "Documents" at bounding box center [327, 81] width 132 height 36
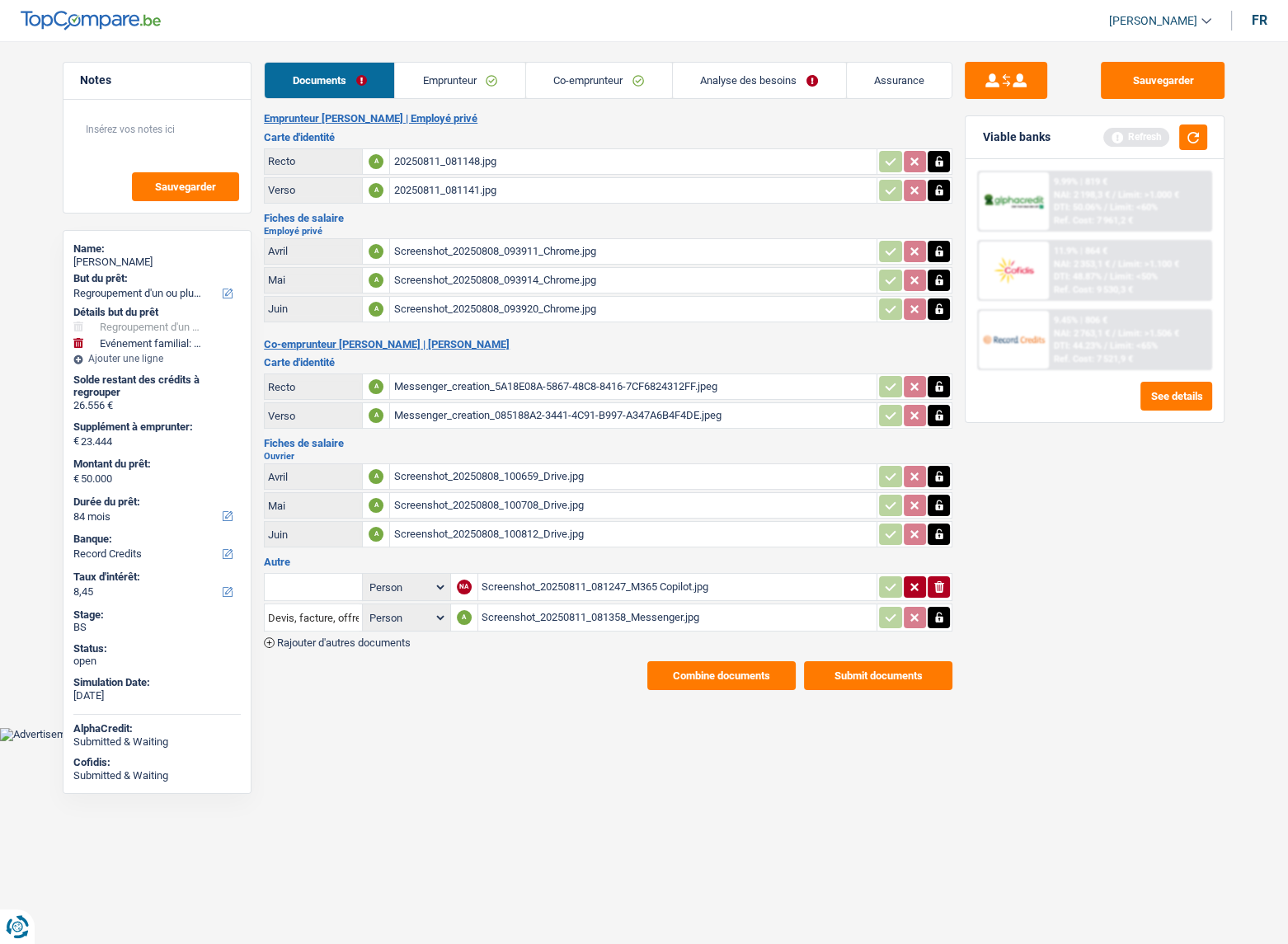
click at [429, 157] on div "20250811_081148.jpg" at bounding box center [634, 161] width 480 height 25
click at [471, 250] on div "Screenshot_20250808_093911_Chrome.jpg" at bounding box center [634, 251] width 480 height 25
click at [450, 390] on div "Messenger_creation_5A18E08A-5867-48C8-8416-7CF6824312FF.jpeg" at bounding box center [634, 386] width 480 height 25
click at [448, 495] on div "Screenshot_20250808_100708_Drive.jpg" at bounding box center [634, 505] width 480 height 25
click at [475, 164] on div "20250811_081148.jpg" at bounding box center [634, 161] width 480 height 25
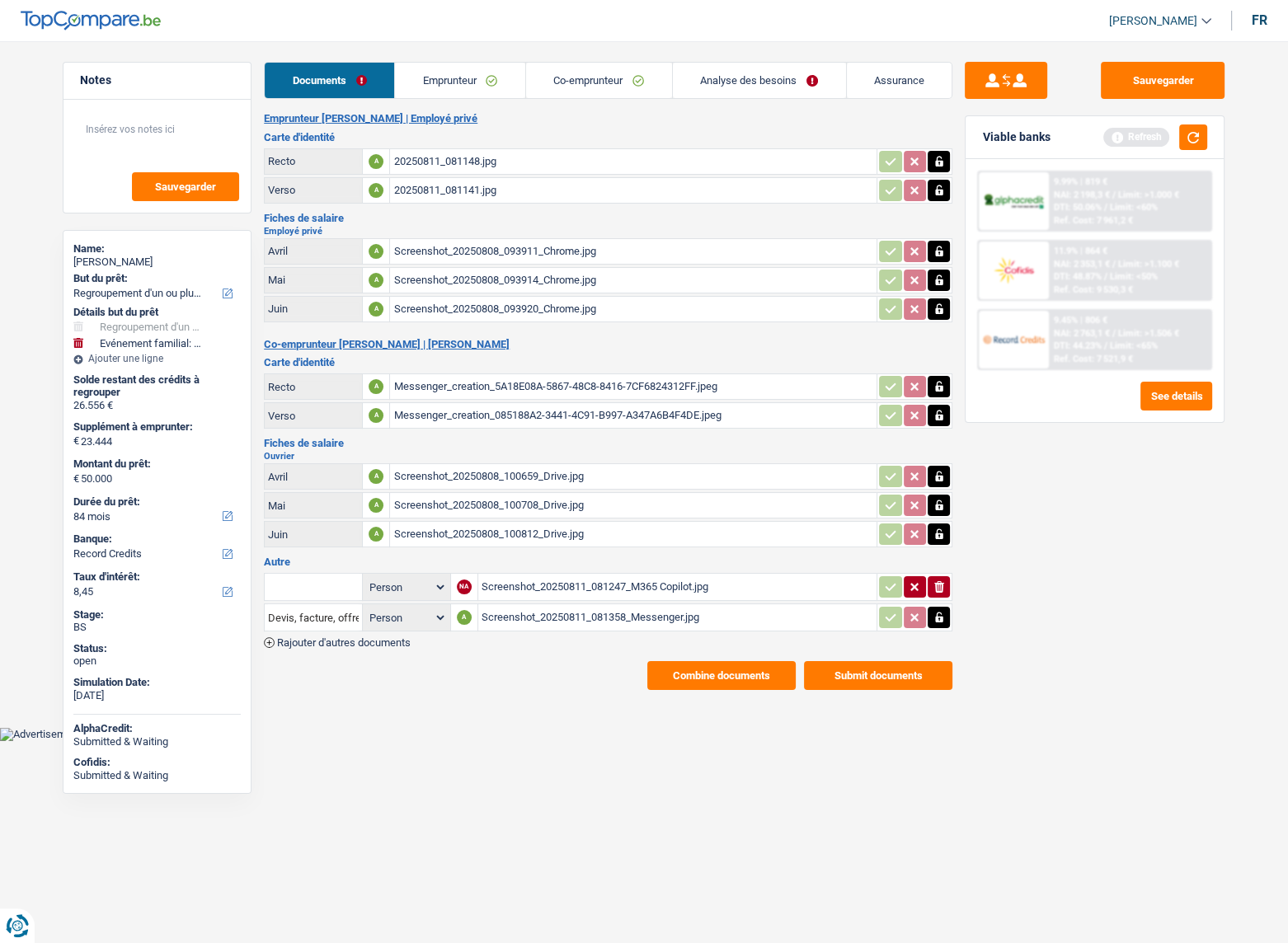
click at [515, 378] on div "Messenger_creation_5A18E08A-5867-48C8-8416-7CF6824312FF.jpeg" at bounding box center [634, 386] width 480 height 25
click at [466, 389] on div "Messenger_creation_5A18E08A-5867-48C8-8416-7CF6824312FF.jpeg" at bounding box center [634, 386] width 480 height 25
drag, startPoint x: 1206, startPoint y: 82, endPoint x: 954, endPoint y: 9, distance: 262.4
click at [1206, 82] on button "Sauvegarder" at bounding box center [1162, 81] width 124 height 38
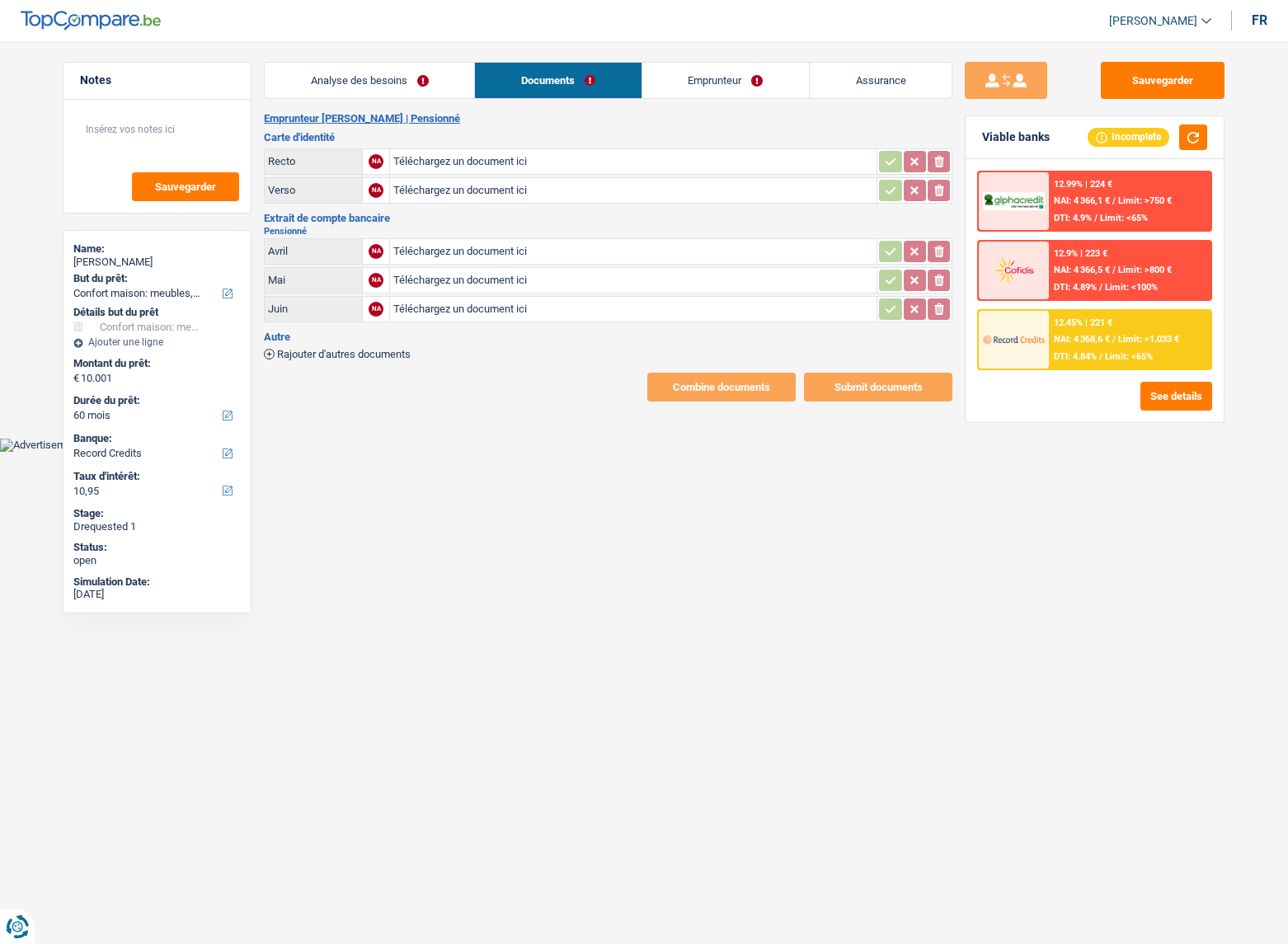
select select "household"
select select "60"
select select "record credits"
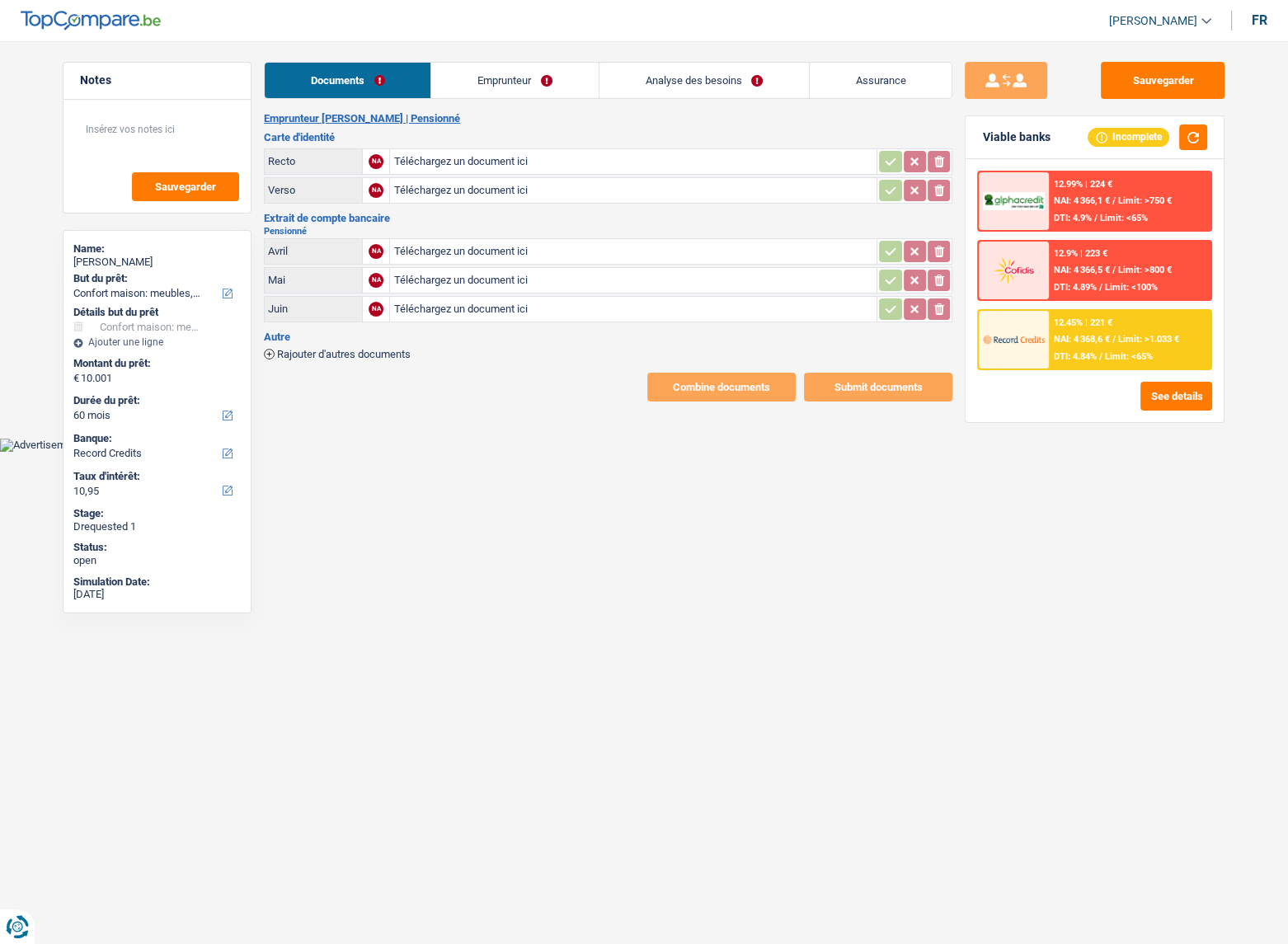
click at [519, 84] on link "Emprunteur" at bounding box center [514, 80] width 167 height 36
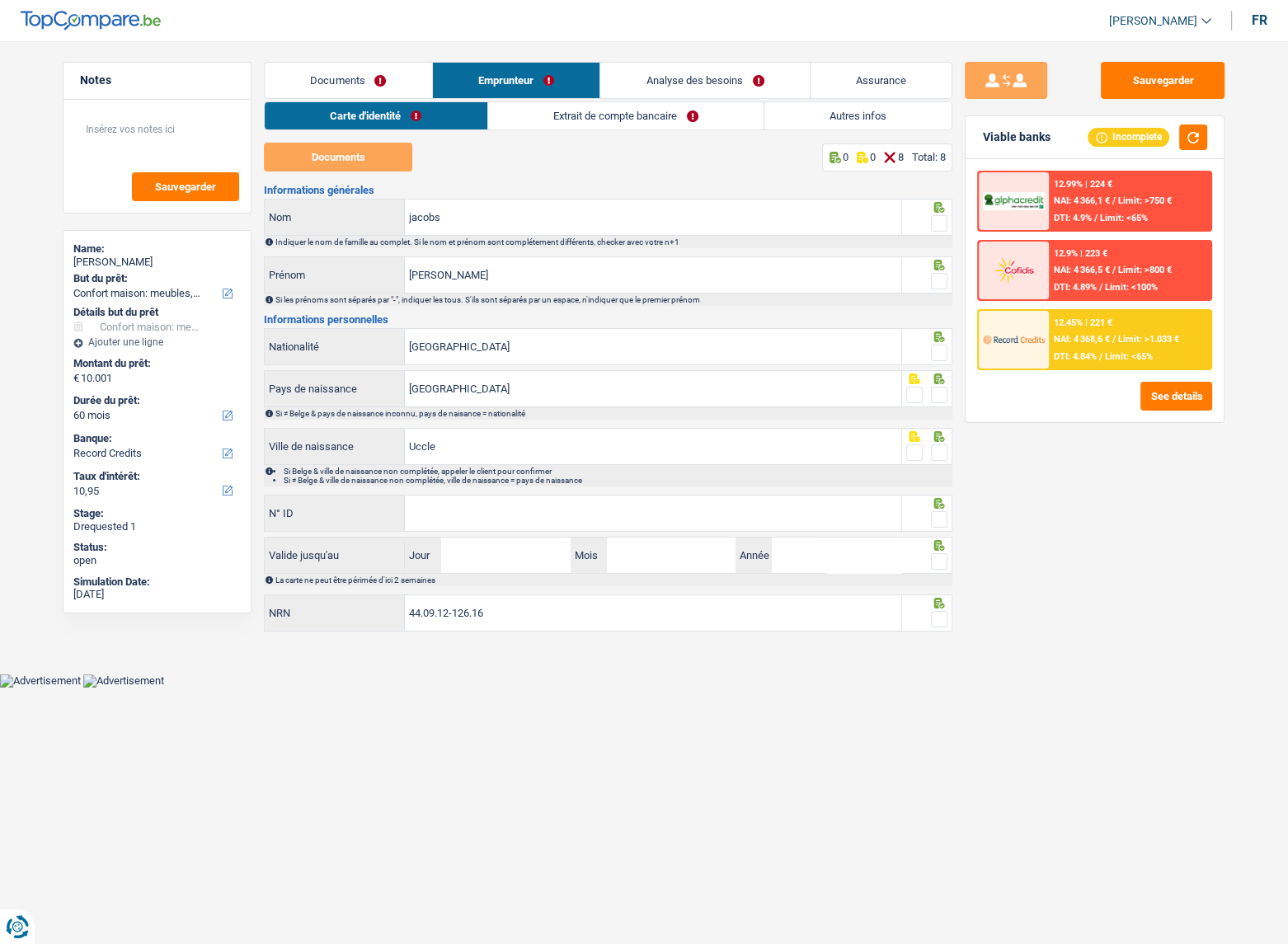
drag, startPoint x: 939, startPoint y: 221, endPoint x: 940, endPoint y: 254, distance: 33.0
click at [939, 222] on span at bounding box center [939, 223] width 17 height 17
click at [0, 0] on input "radio" at bounding box center [0, 0] width 0 height 0
click at [943, 271] on div at bounding box center [939, 281] width 17 height 21
drag, startPoint x: 454, startPoint y: 218, endPoint x: 273, endPoint y: 208, distance: 181.3
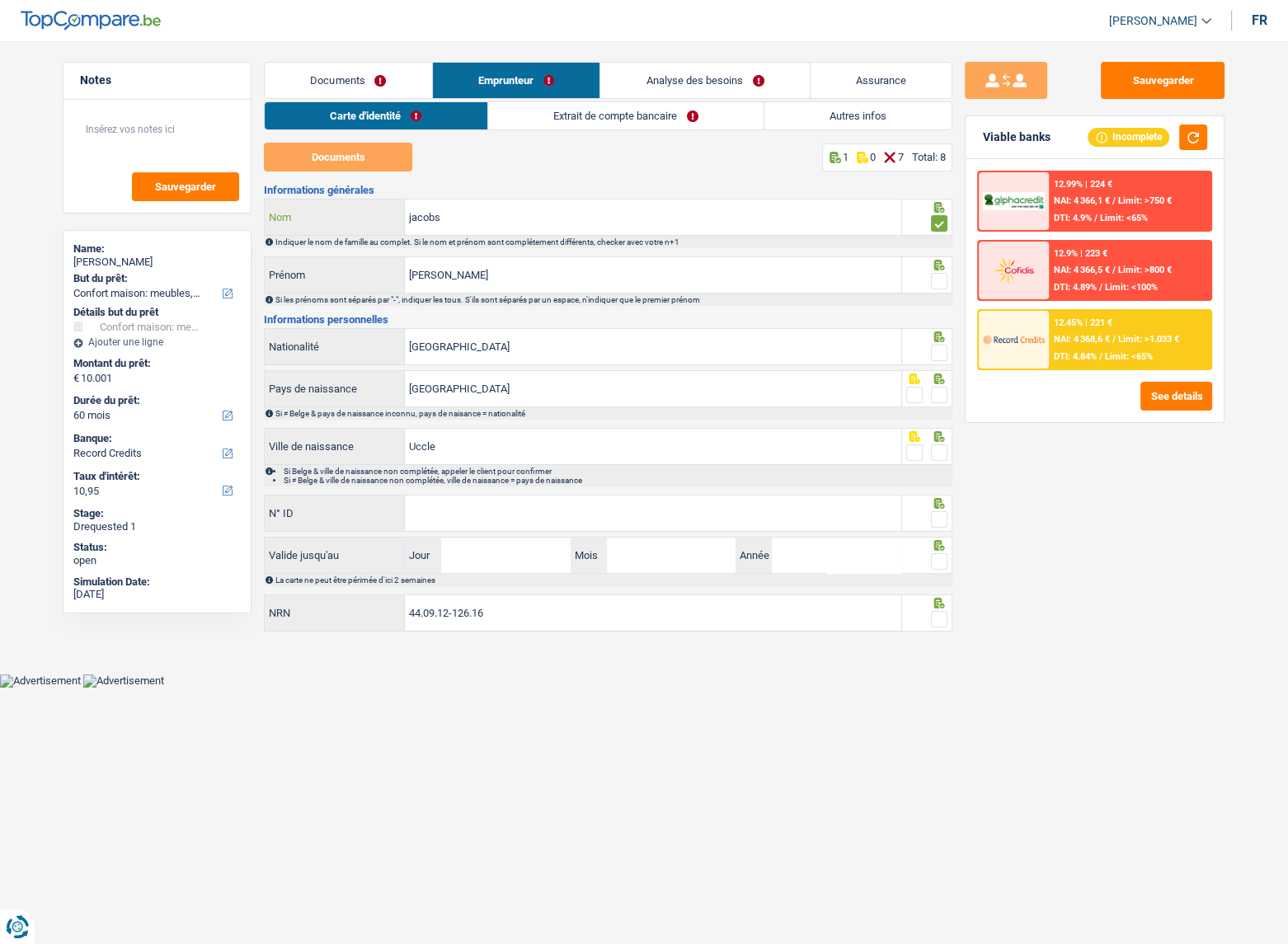
click at [273, 208] on div "jacobs Nom" at bounding box center [583, 217] width 637 height 36
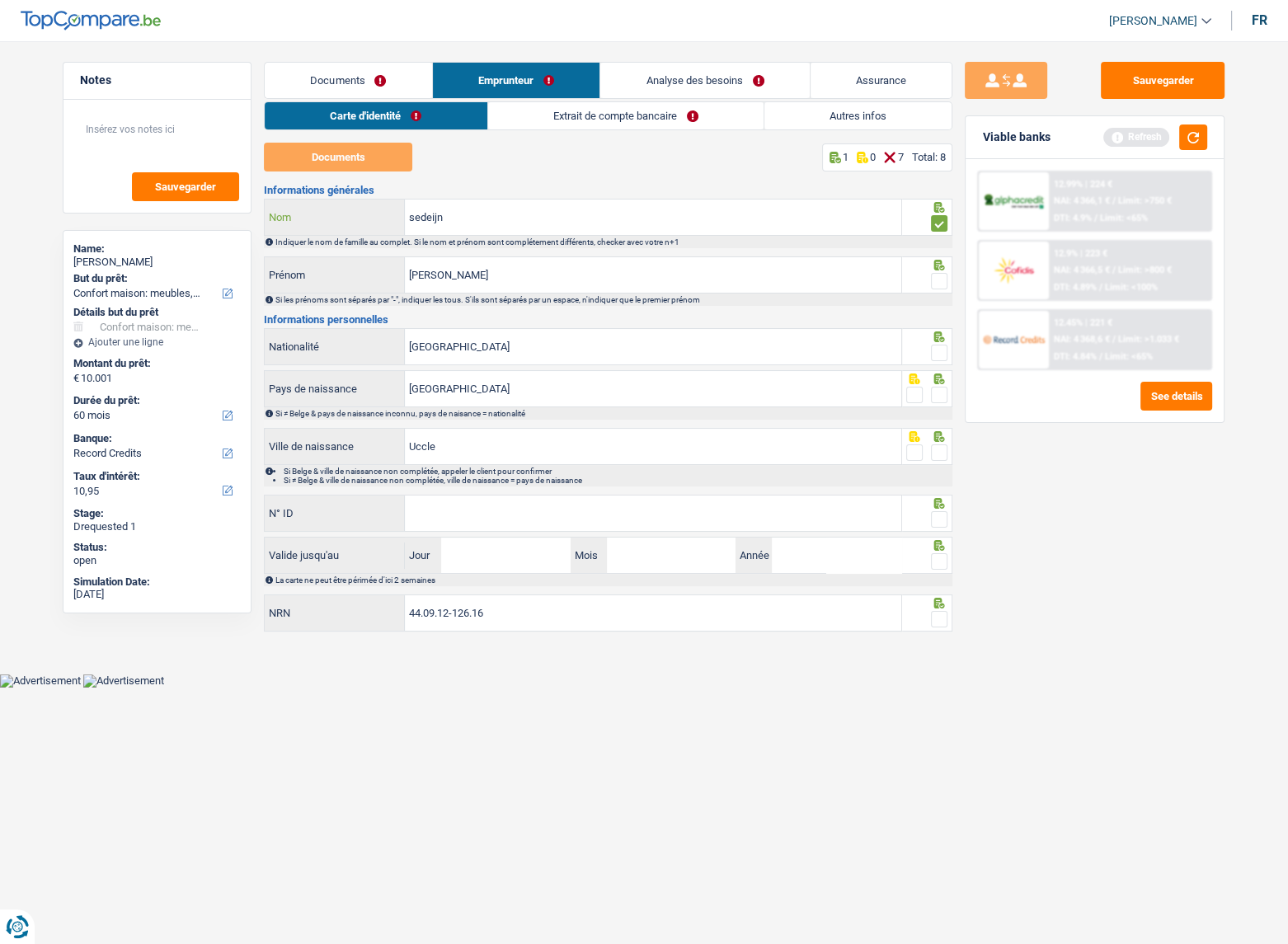
type input "sedeijn"
click at [943, 353] on span at bounding box center [939, 353] width 17 height 17
click at [0, 0] on input "radio" at bounding box center [0, 0] width 0 height 0
click at [938, 287] on span at bounding box center [939, 281] width 17 height 17
click at [0, 0] on input "radio" at bounding box center [0, 0] width 0 height 0
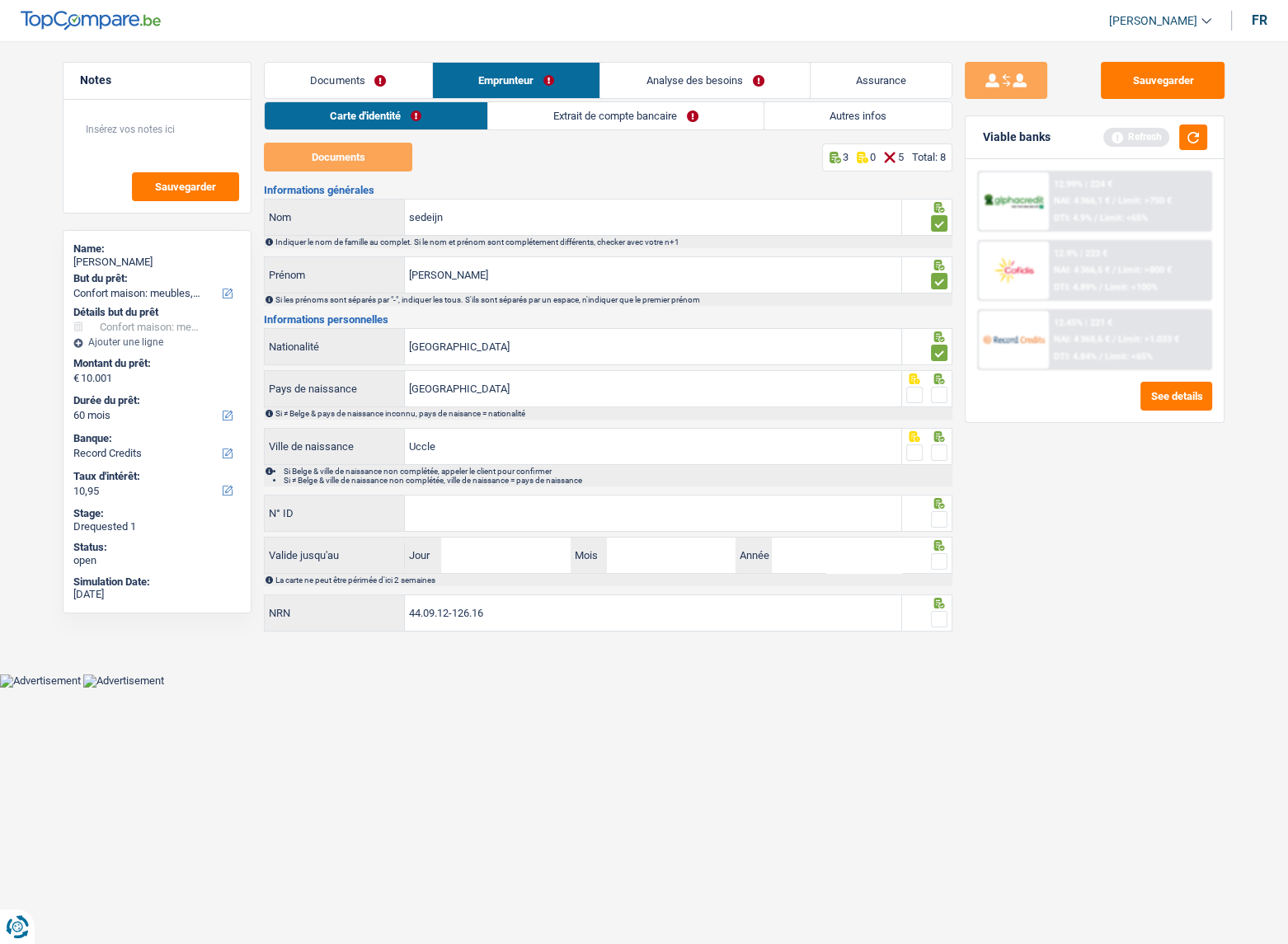
drag, startPoint x: 938, startPoint y: 388, endPoint x: 941, endPoint y: 429, distance: 41.1
click at [937, 389] on span at bounding box center [939, 394] width 17 height 17
click at [0, 0] on input "radio" at bounding box center [0, 0] width 0 height 0
drag, startPoint x: 938, startPoint y: 450, endPoint x: 942, endPoint y: 511, distance: 61.1
click at [937, 450] on span at bounding box center [939, 453] width 17 height 17
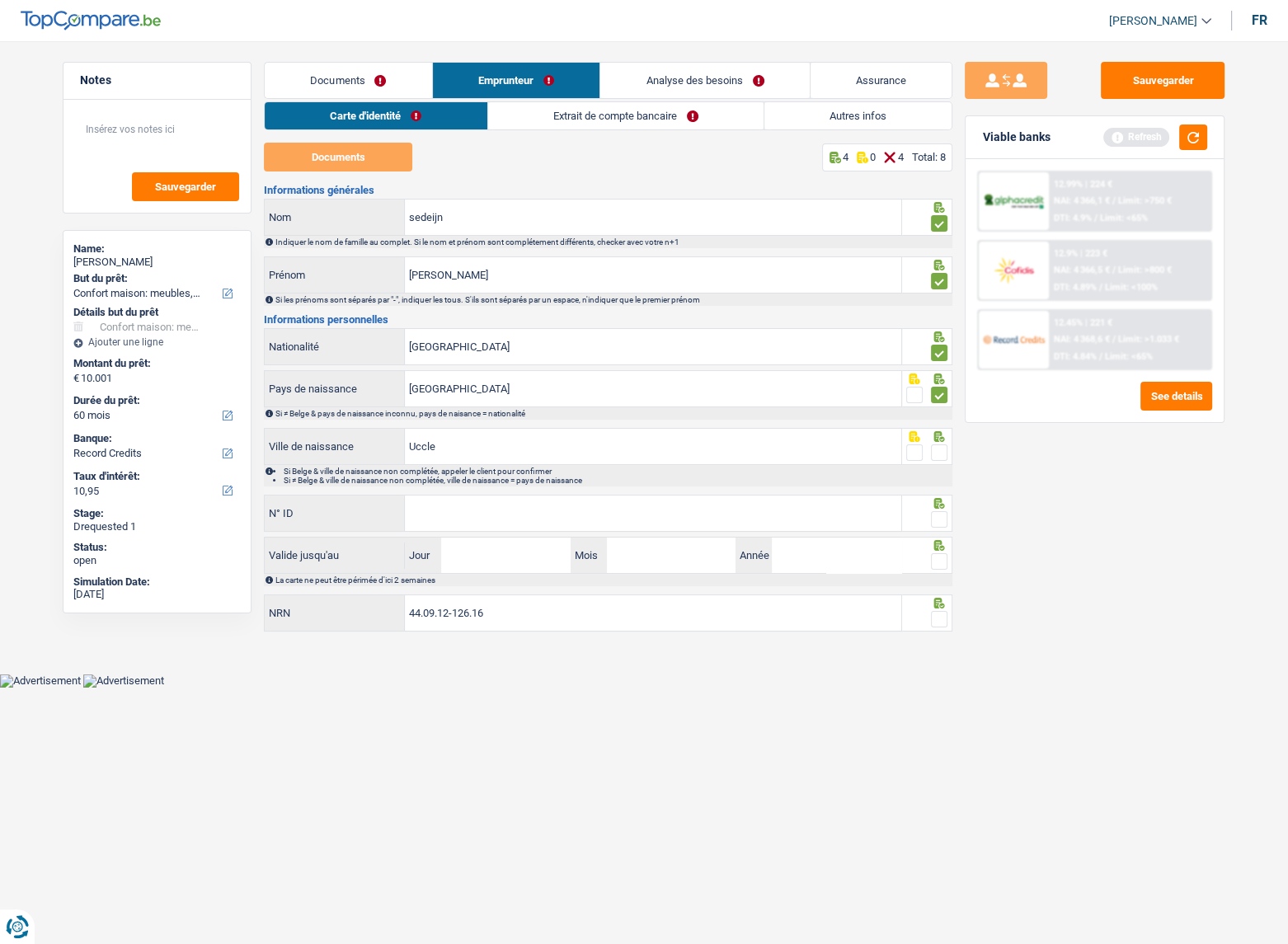
click at [0, 0] on input "radio" at bounding box center [0, 0] width 0 height 0
drag, startPoint x: 940, startPoint y: 516, endPoint x: 788, endPoint y: 533, distance: 152.9
click at [940, 518] on span at bounding box center [939, 519] width 17 height 17
click at [0, 0] on input "radio" at bounding box center [0, 0] width 0 height 0
click at [672, 522] on input "N° ID" at bounding box center [653, 513] width 496 height 36
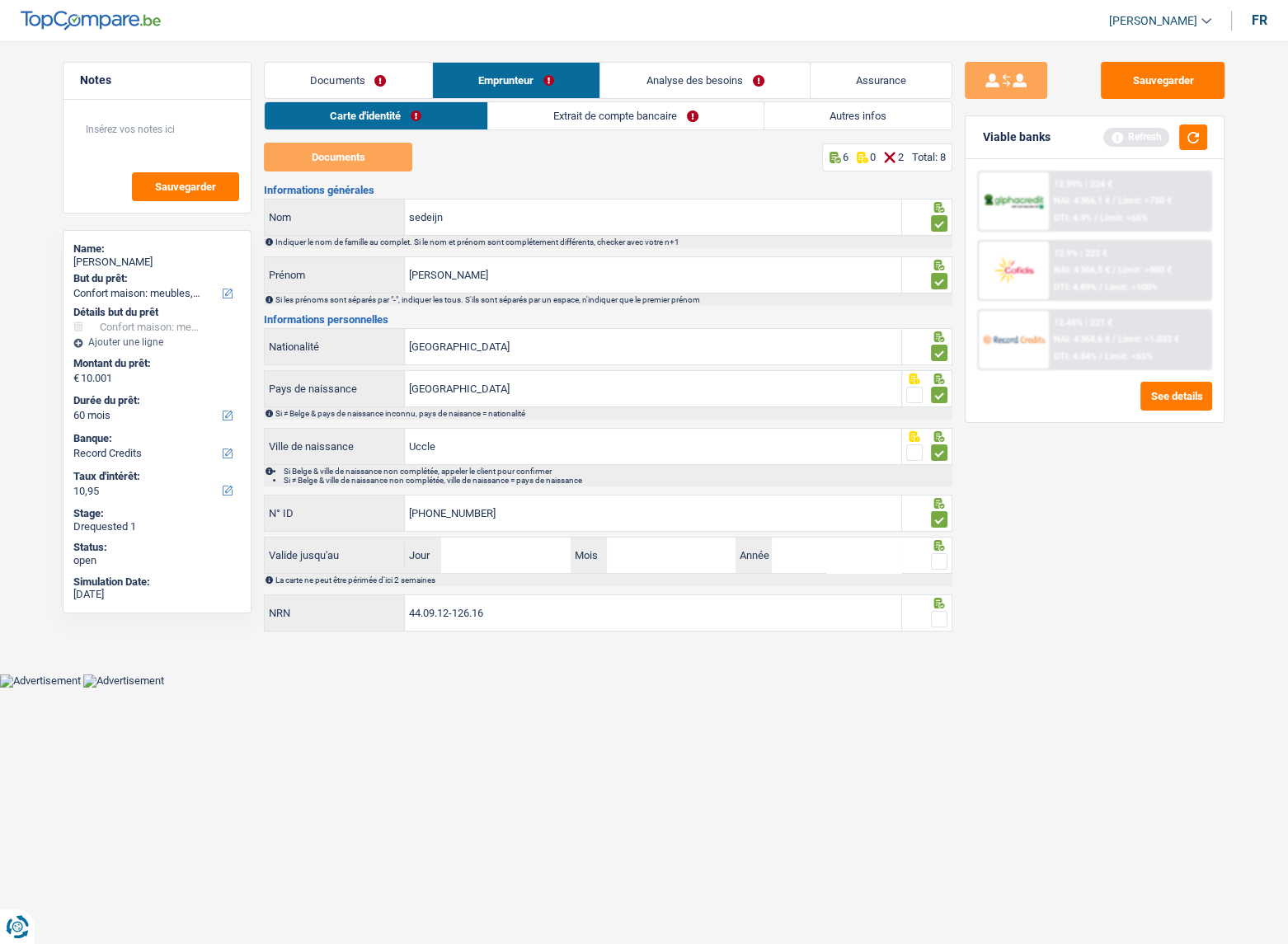
type input "[PHONE_NUMBER]"
click at [545, 558] on input "Jour" at bounding box center [505, 556] width 129 height 36
type input "16"
type input "10"
type input "2027"
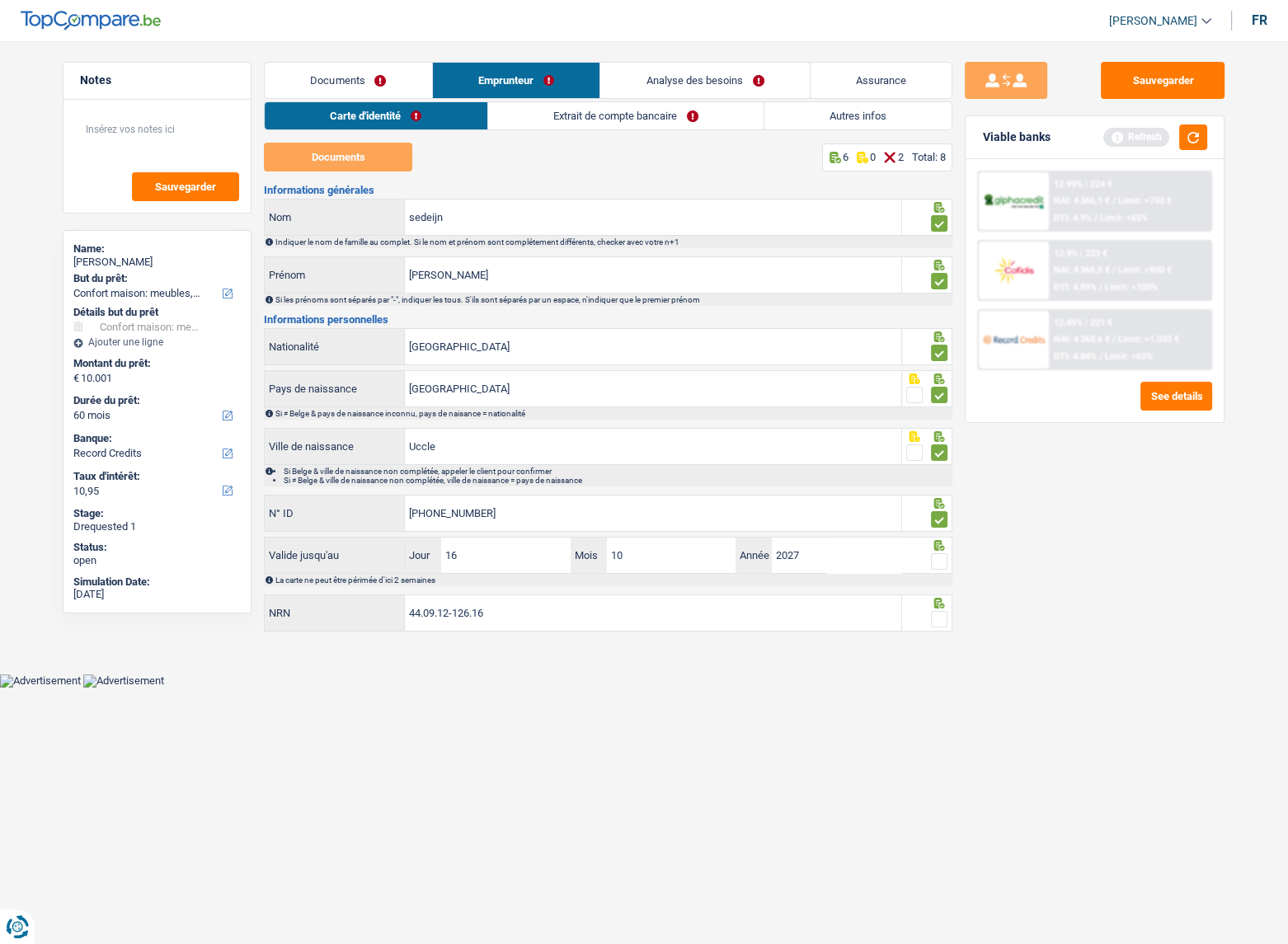
click at [934, 560] on span at bounding box center [939, 561] width 17 height 17
click at [0, 0] on input "radio" at bounding box center [0, 0] width 0 height 0
click at [938, 611] on span at bounding box center [939, 619] width 17 height 17
click at [0, 0] on input "radio" at bounding box center [0, 0] width 0 height 0
drag, startPoint x: 687, startPoint y: 698, endPoint x: 975, endPoint y: 392, distance: 420.2
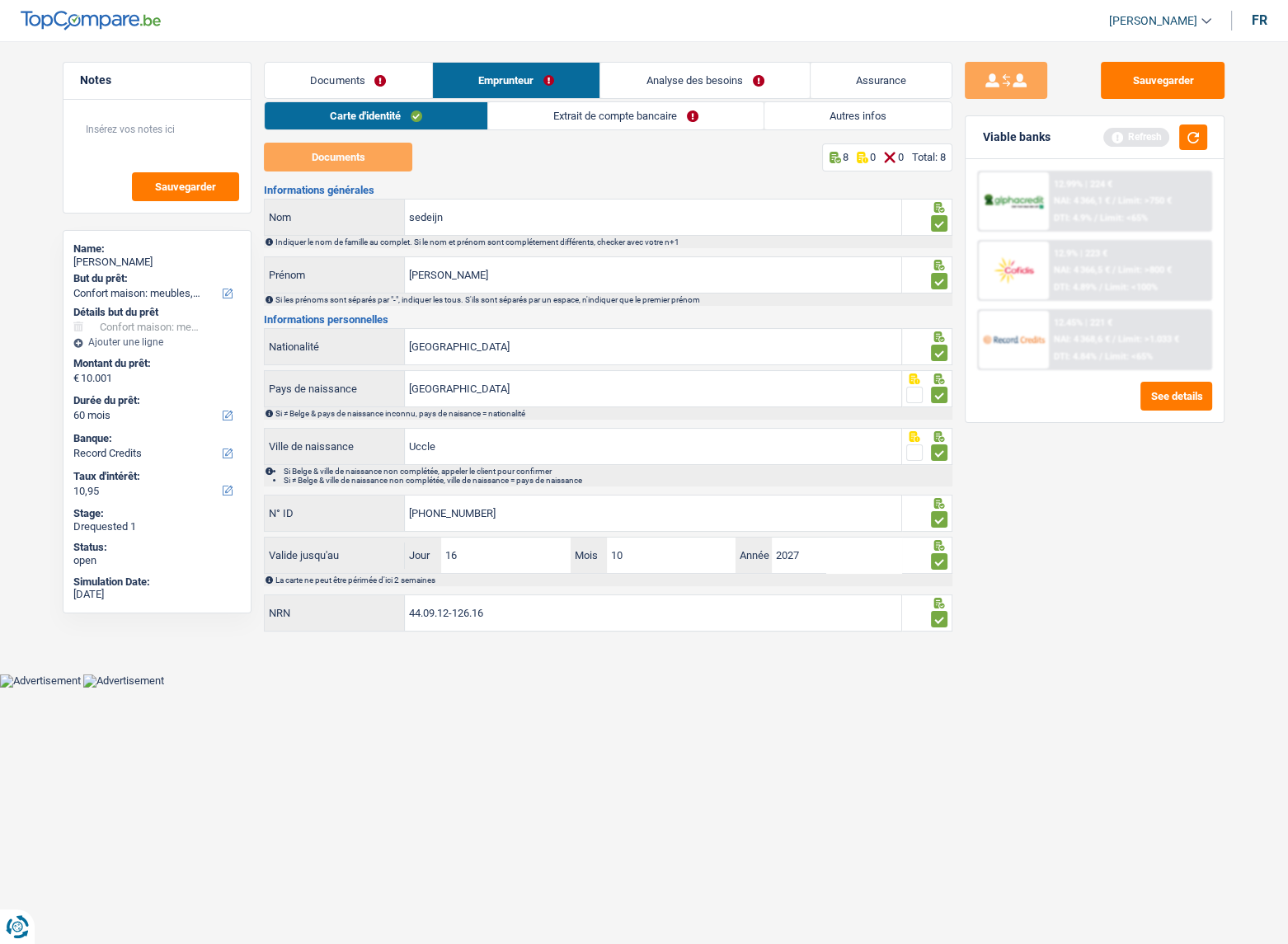
click at [687, 688] on html "Vous avez le contrôle de vos données Nous utilisons des cookies, tout comme nos…" at bounding box center [644, 344] width 1288 height 688
click at [533, 115] on link "Extrait de compte bancaire" at bounding box center [626, 116] width 276 height 28
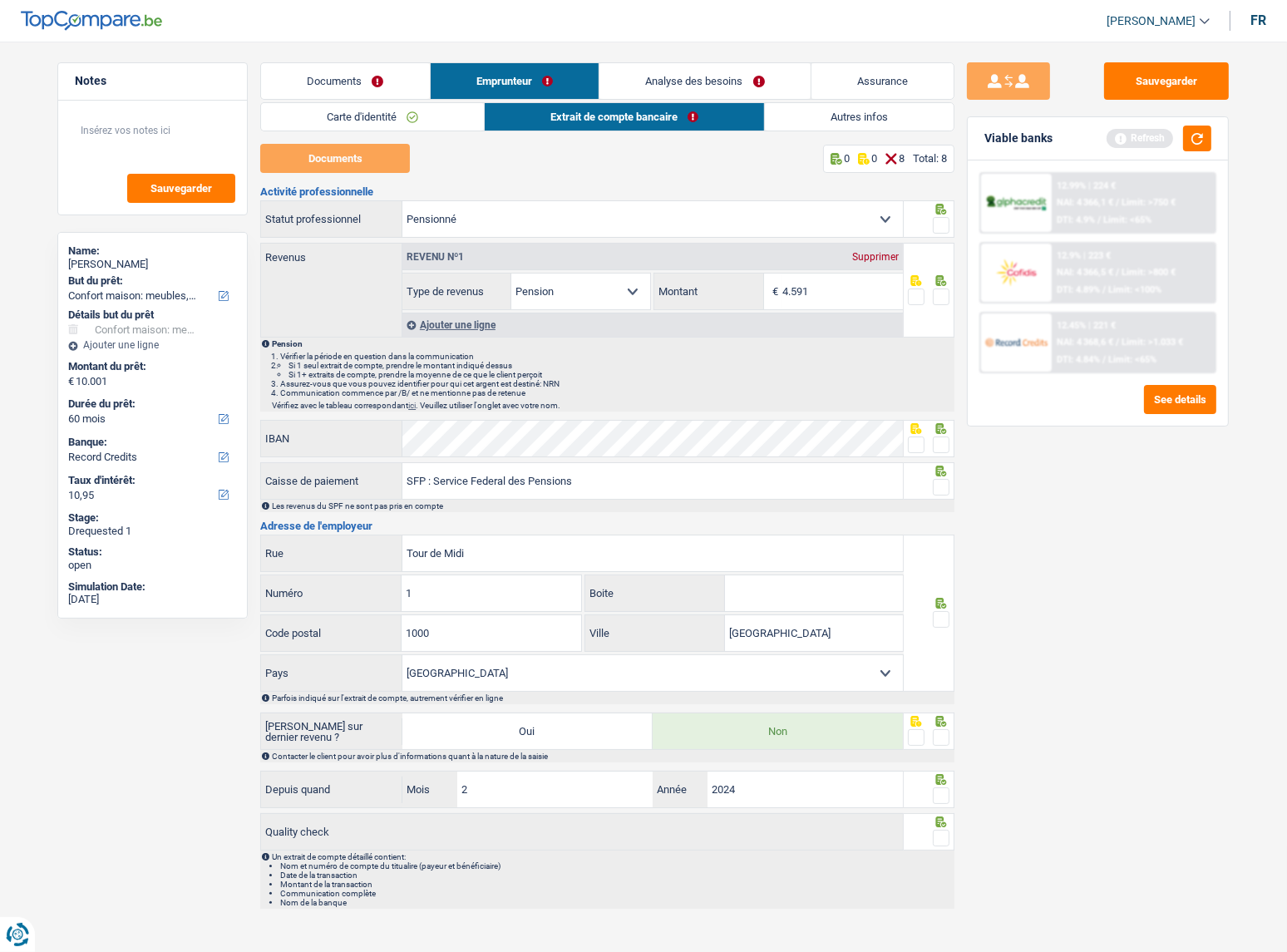
click at [943, 297] on span at bounding box center [941, 296] width 17 height 17
click at [0, 0] on input "radio" at bounding box center [0, 0] width 0 height 0
click at [936, 217] on span at bounding box center [941, 225] width 17 height 17
click at [0, 0] on input "radio" at bounding box center [0, 0] width 0 height 0
drag, startPoint x: 945, startPoint y: 439, endPoint x: 944, endPoint y: 489, distance: 50.0
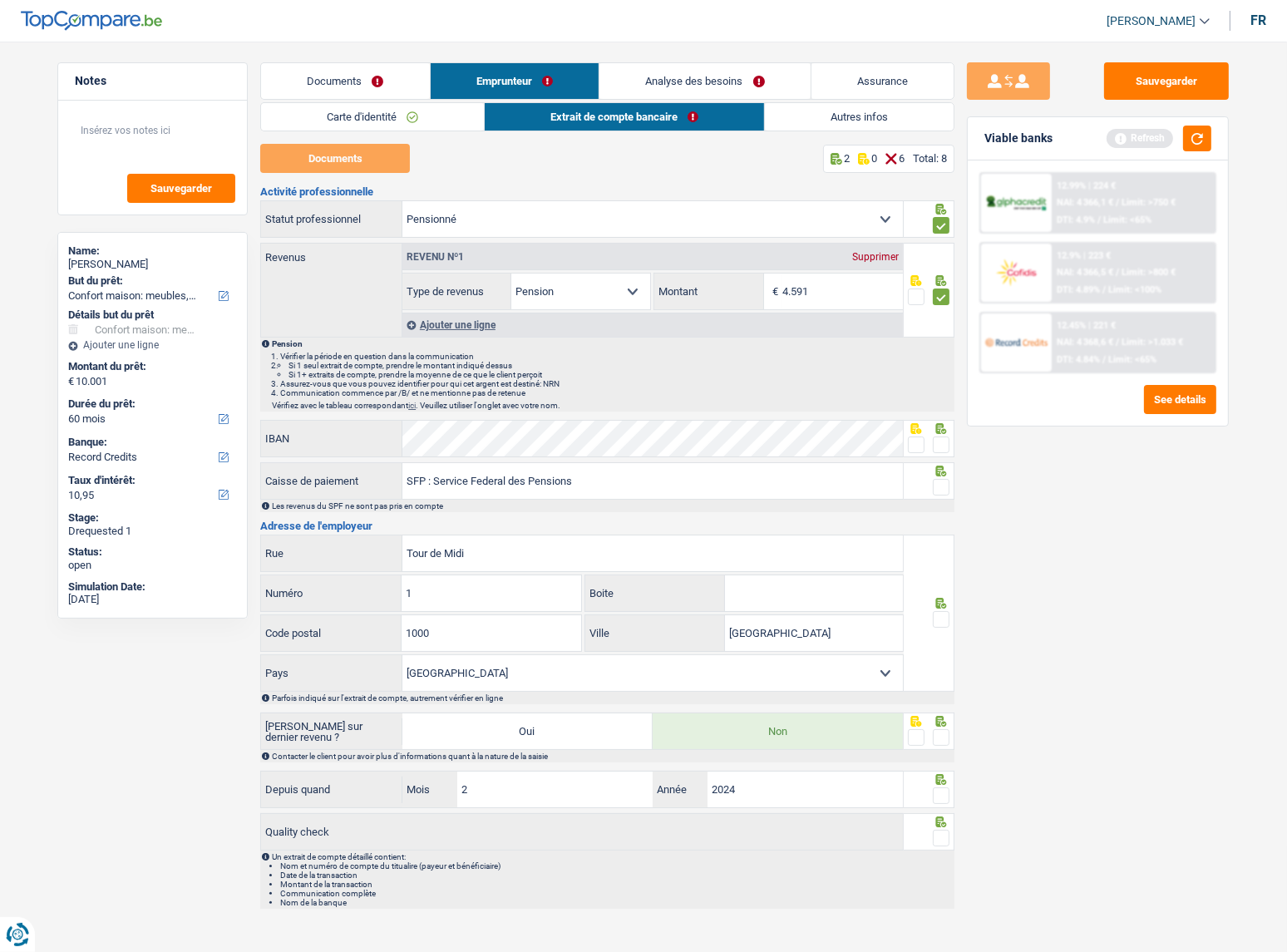
click at [945, 440] on span at bounding box center [941, 445] width 17 height 17
click at [0, 0] on input "radio" at bounding box center [0, 0] width 0 height 0
click at [944, 491] on span at bounding box center [941, 487] width 17 height 17
click at [0, 0] on input "radio" at bounding box center [0, 0] width 0 height 0
click at [937, 619] on span at bounding box center [941, 619] width 17 height 17
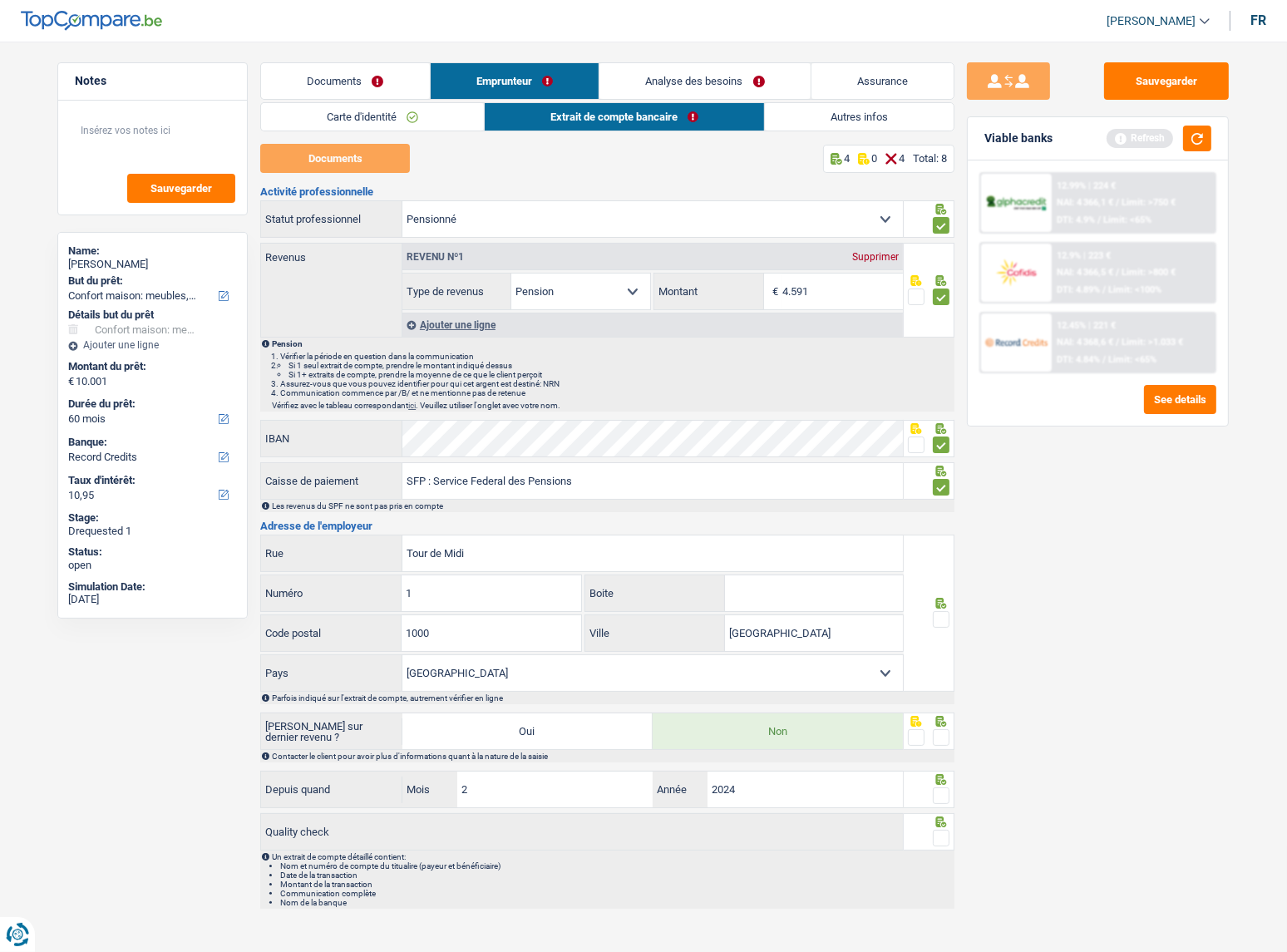
click at [0, 0] on input "radio" at bounding box center [0, 0] width 0 height 0
click at [951, 740] on div at bounding box center [930, 732] width 52 height 38
drag, startPoint x: 944, startPoint y: 734, endPoint x: 941, endPoint y: 799, distance: 65.1
click at [942, 735] on span at bounding box center [941, 738] width 17 height 17
click at [0, 0] on input "radio" at bounding box center [0, 0] width 0 height 0
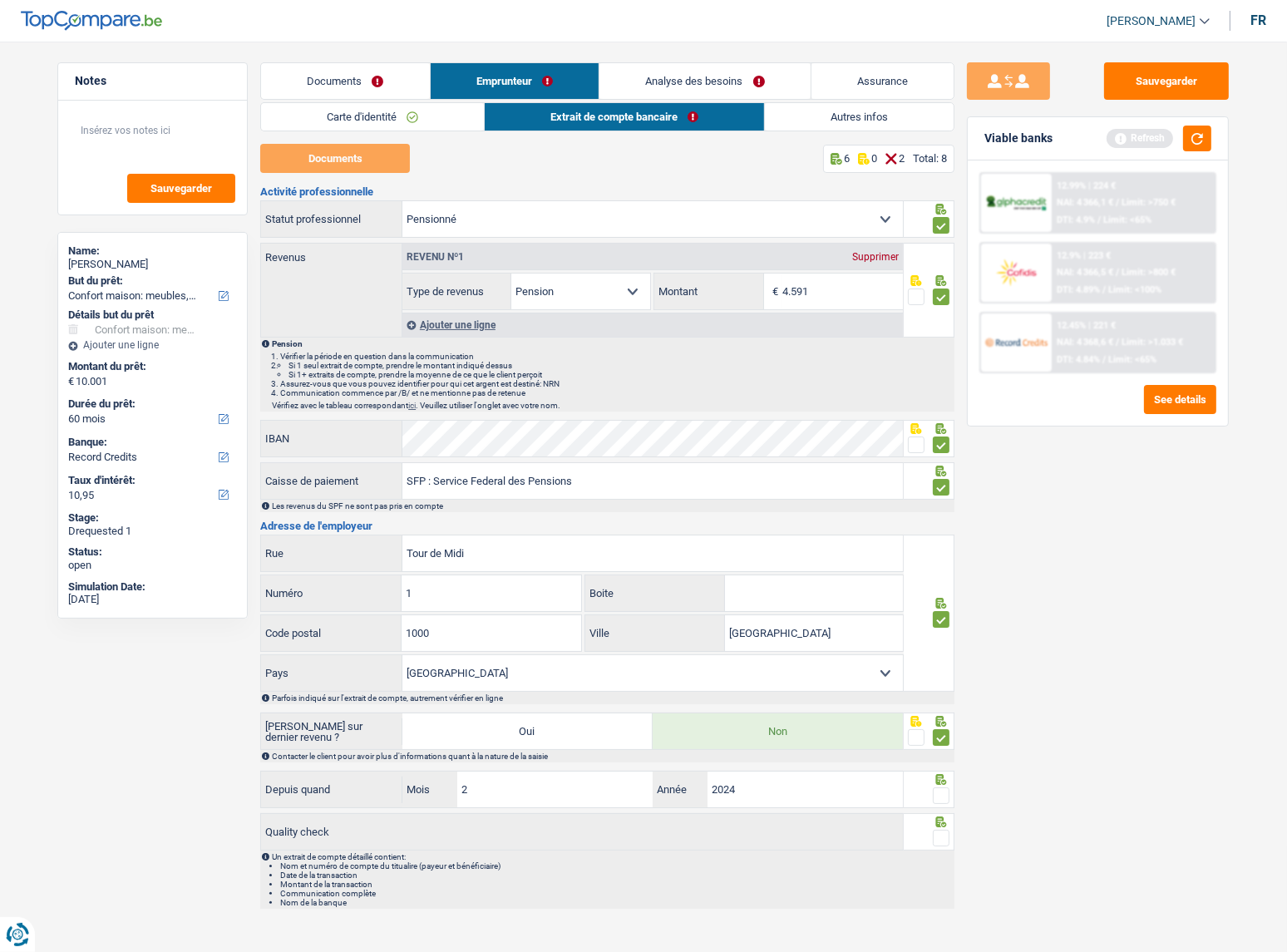
click at [941, 800] on span at bounding box center [941, 795] width 17 height 17
click at [0, 0] on input "radio" at bounding box center [0, 0] width 0 height 0
click at [936, 847] on div at bounding box center [930, 832] width 52 height 38
click at [940, 835] on span at bounding box center [941, 838] width 17 height 17
click at [0, 0] on input "radio" at bounding box center [0, 0] width 0 height 0
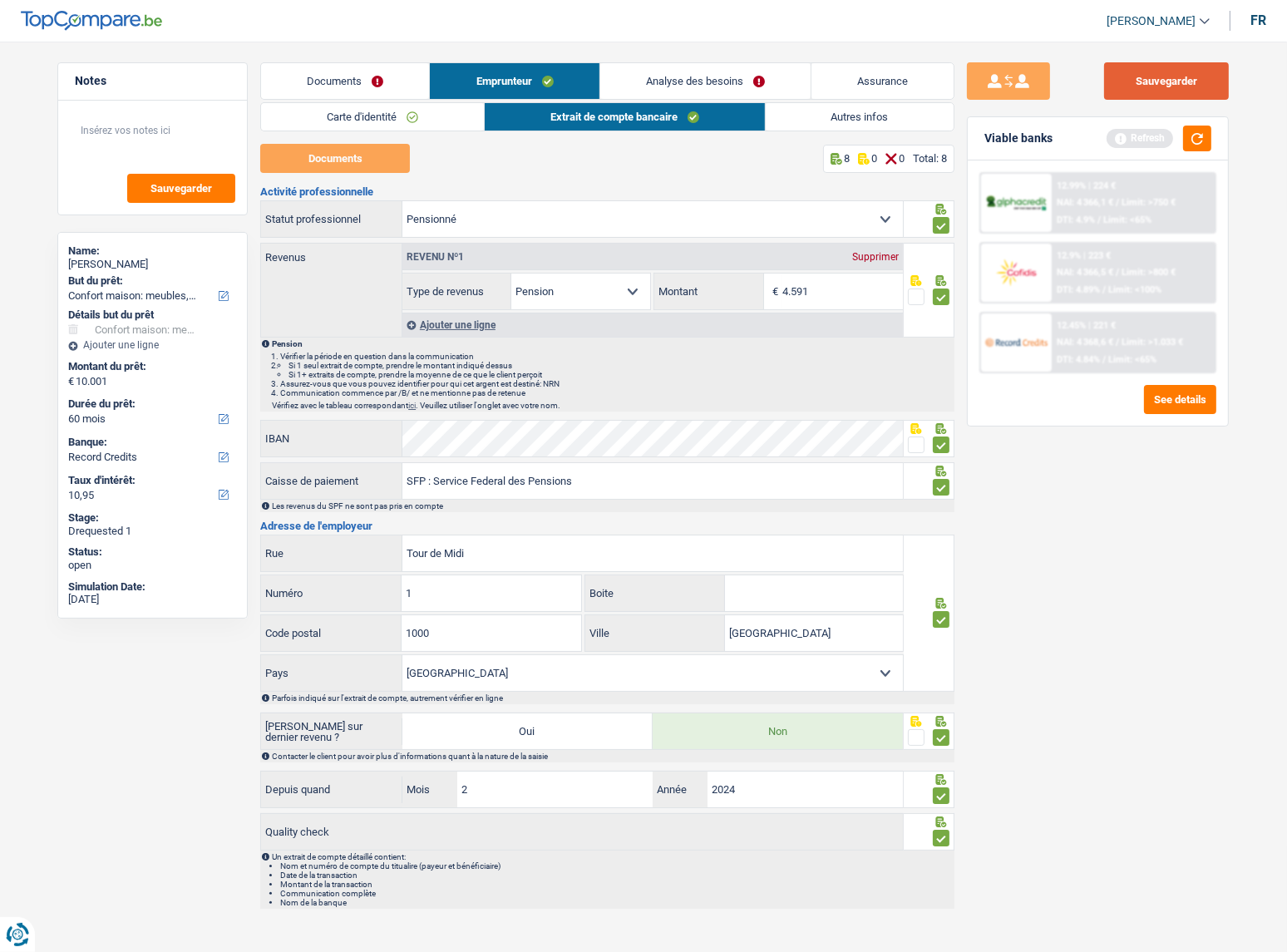
click at [1167, 86] on button "Sauvegarder" at bounding box center [1166, 82] width 125 height 38
click at [847, 120] on link "Autres infos" at bounding box center [859, 117] width 188 height 28
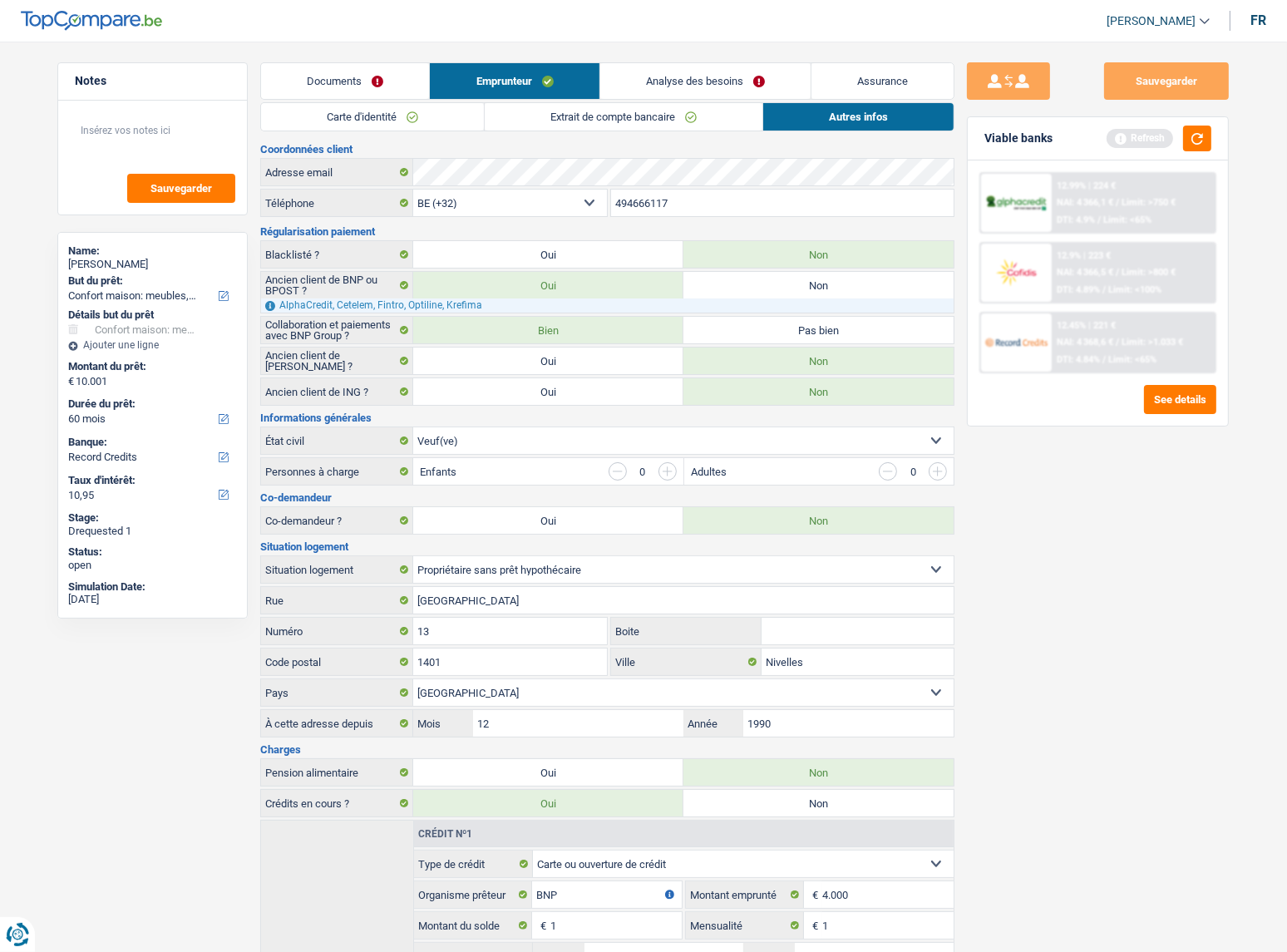
click at [650, 133] on div "Carte d'identité Extrait de compte bancaire Autres infos Documents 8 0 0 Total:…" at bounding box center [607, 567] width 695 height 930
click at [649, 116] on link "Extrait de compte bancaire" at bounding box center [623, 117] width 278 height 28
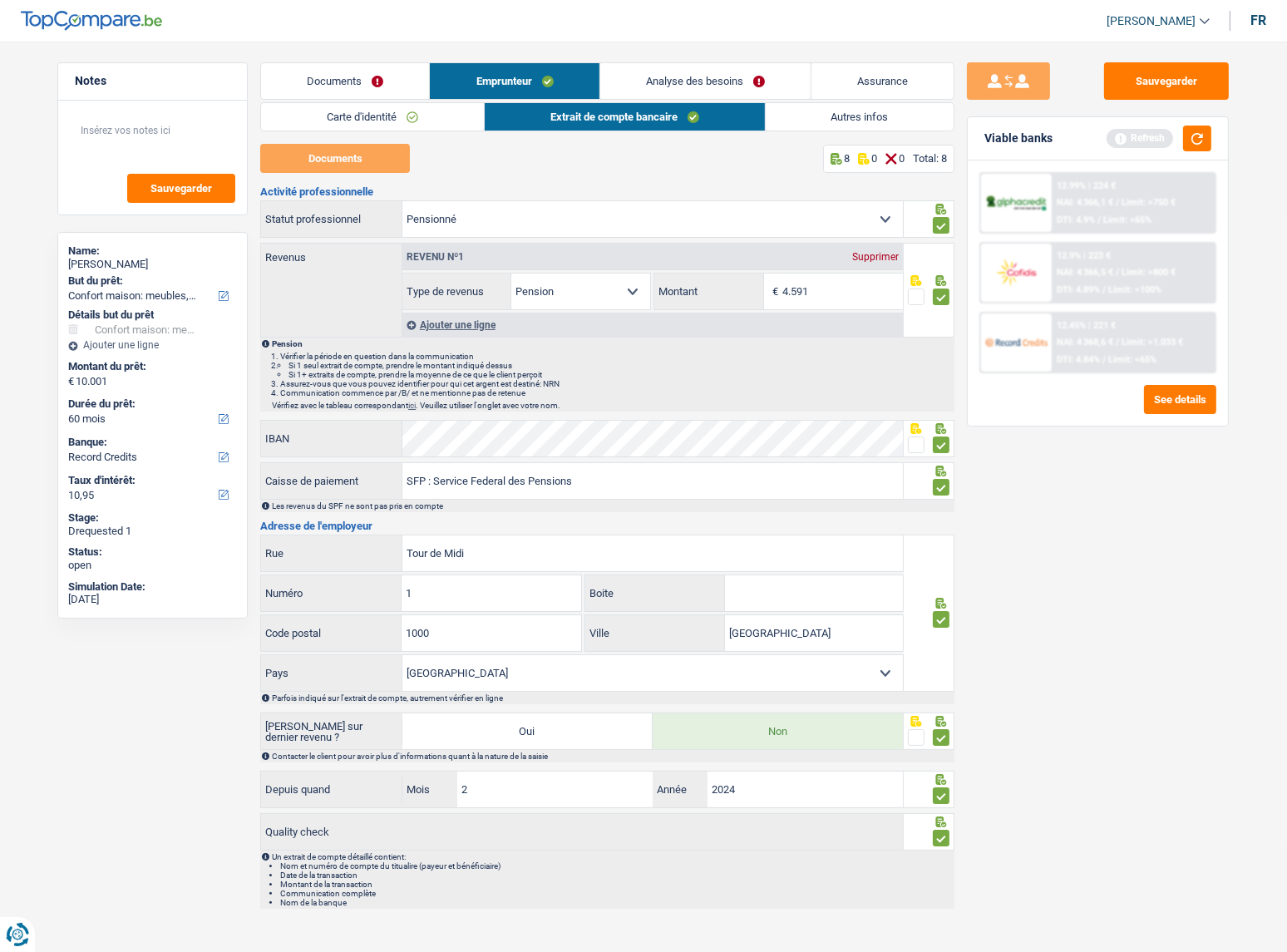
click at [847, 130] on link "Autres infos" at bounding box center [859, 117] width 188 height 28
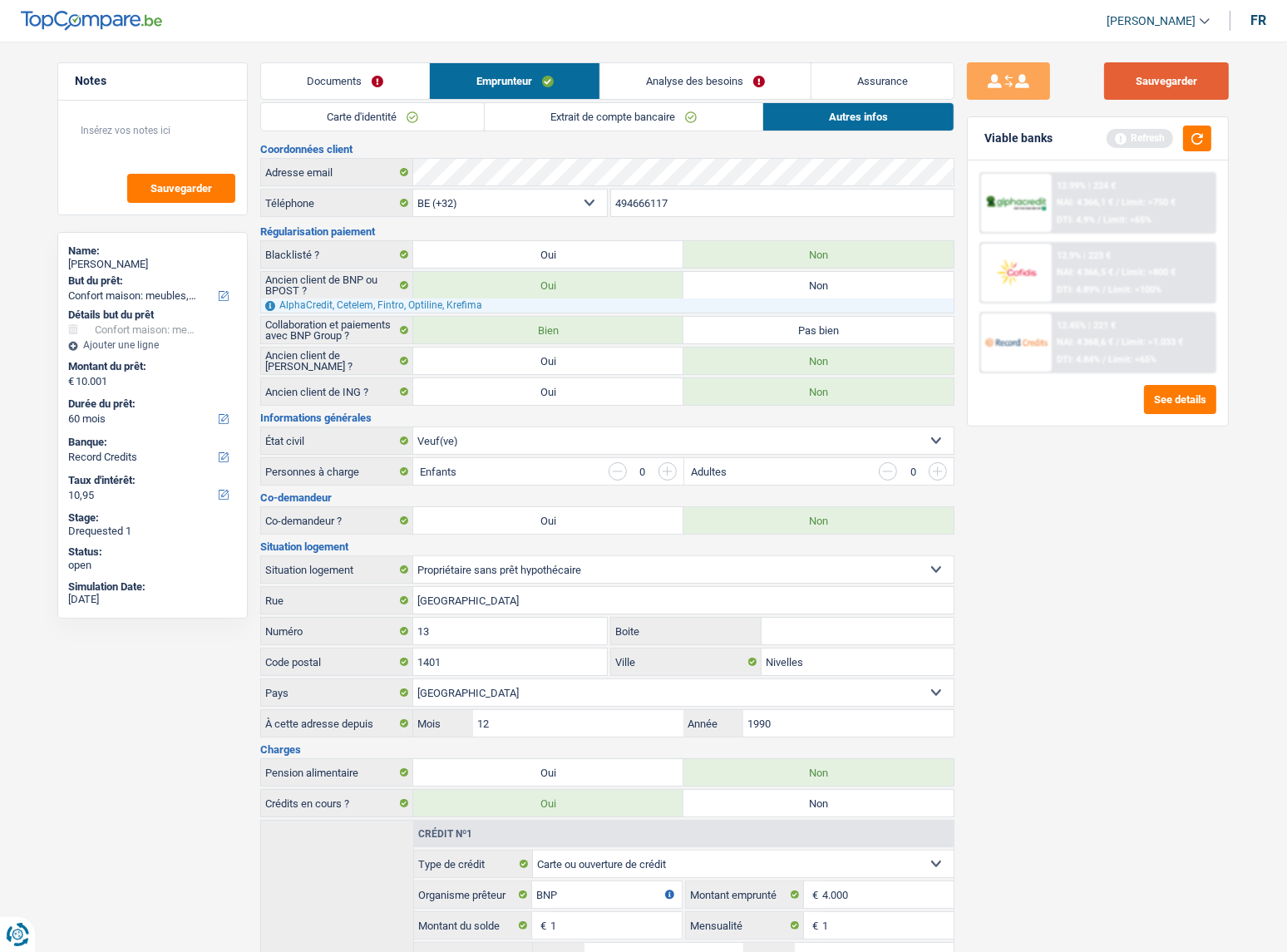
click at [1189, 88] on button "Sauvegarder" at bounding box center [1166, 82] width 125 height 38
click at [1213, 142] on div "Viable banks Refresh" at bounding box center [1098, 139] width 260 height 43
click at [1201, 140] on button "button" at bounding box center [1197, 139] width 28 height 26
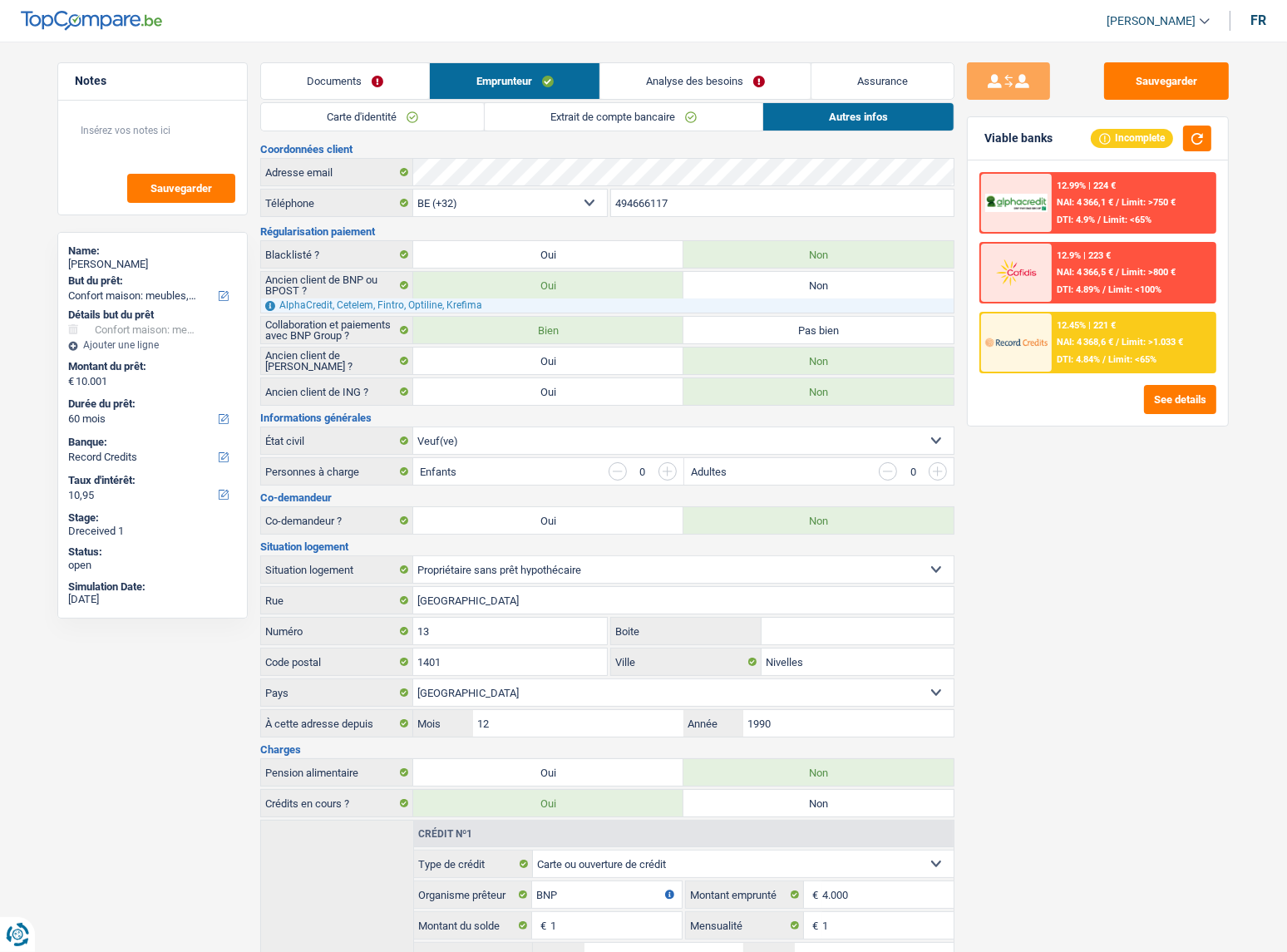
click at [1122, 361] on span "Limit: <65%" at bounding box center [1132, 359] width 48 height 11
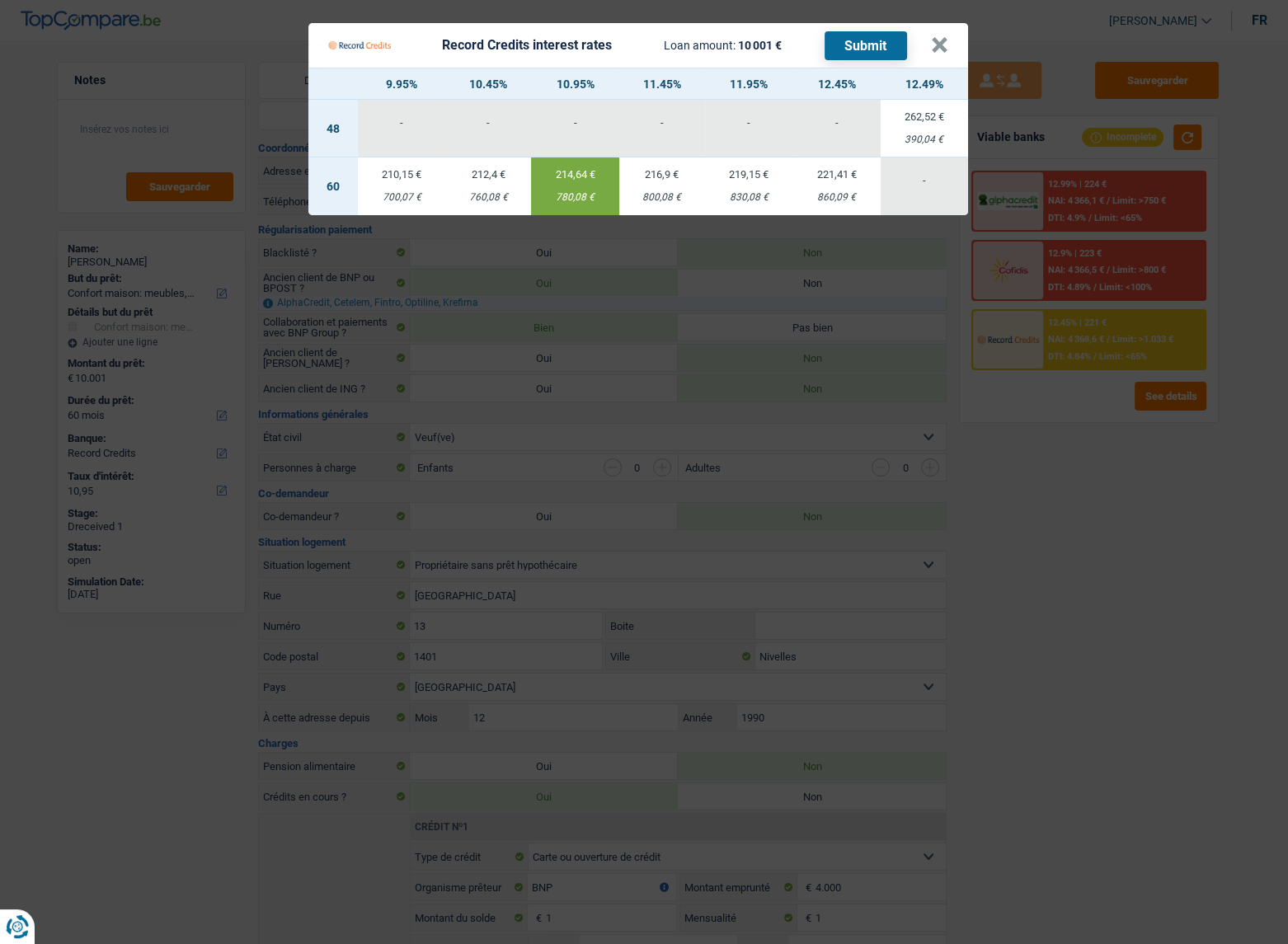
click at [1063, 476] on Credits "Record Credits interest rates Loan amount: 10 001 € Submit × 9.95% 10.45% 10.95…" at bounding box center [644, 472] width 1288 height 944
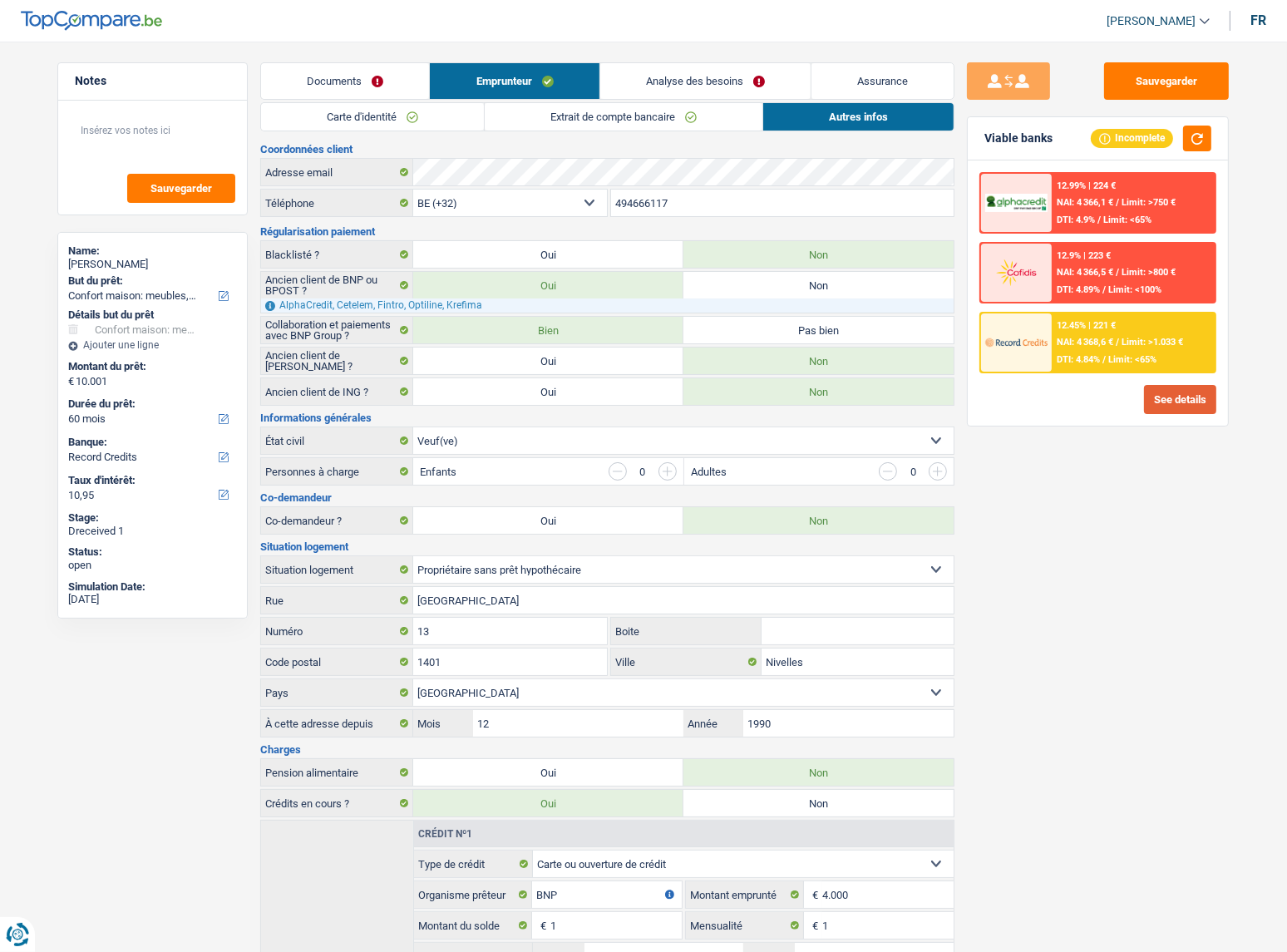
click at [1175, 399] on button "See details" at bounding box center [1180, 399] width 73 height 29
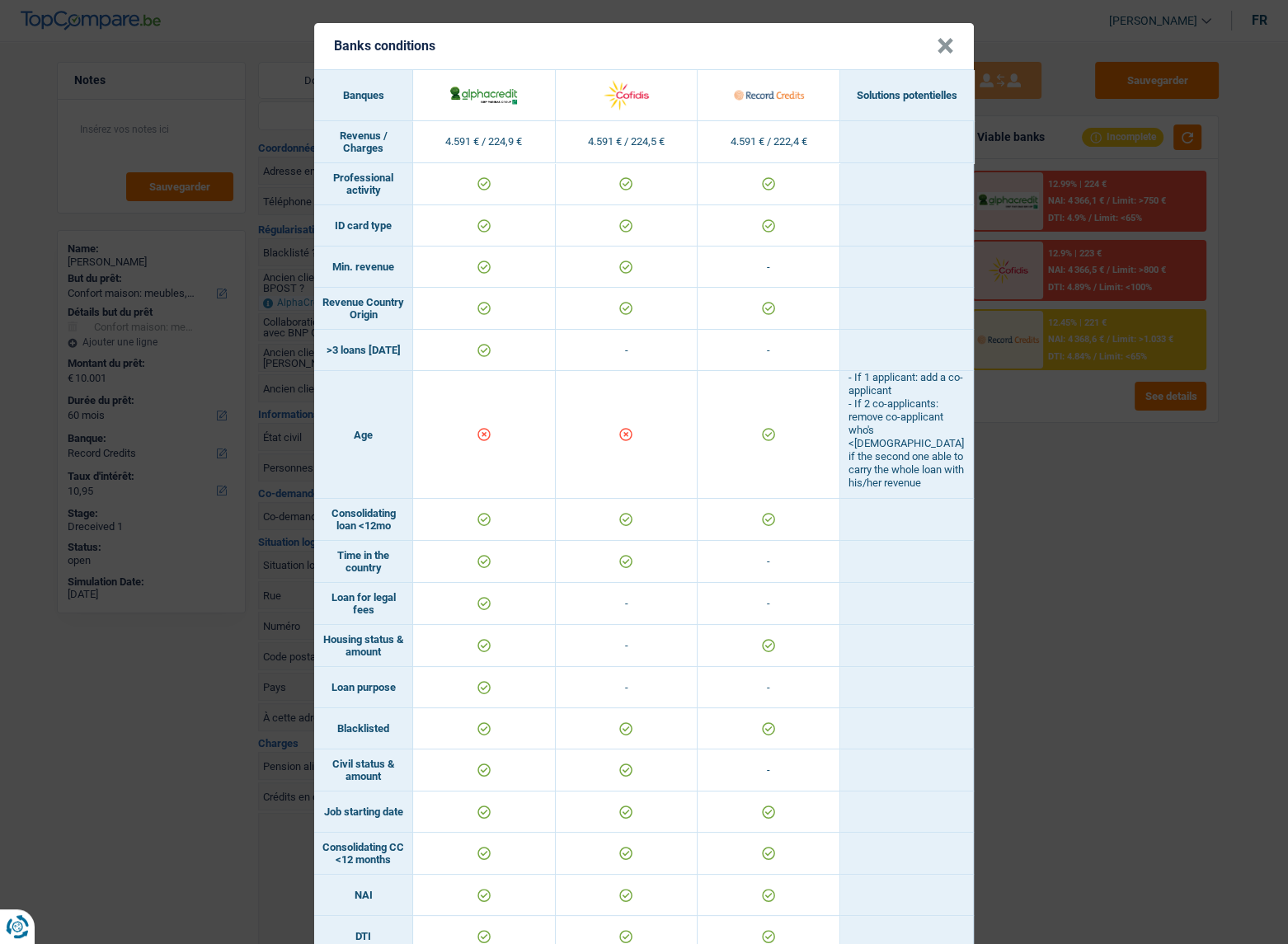
click at [983, 580] on div "Banks conditions × Banques Solutions potentielles Revenus / Charges 4.591 € / 2…" at bounding box center [644, 472] width 1288 height 944
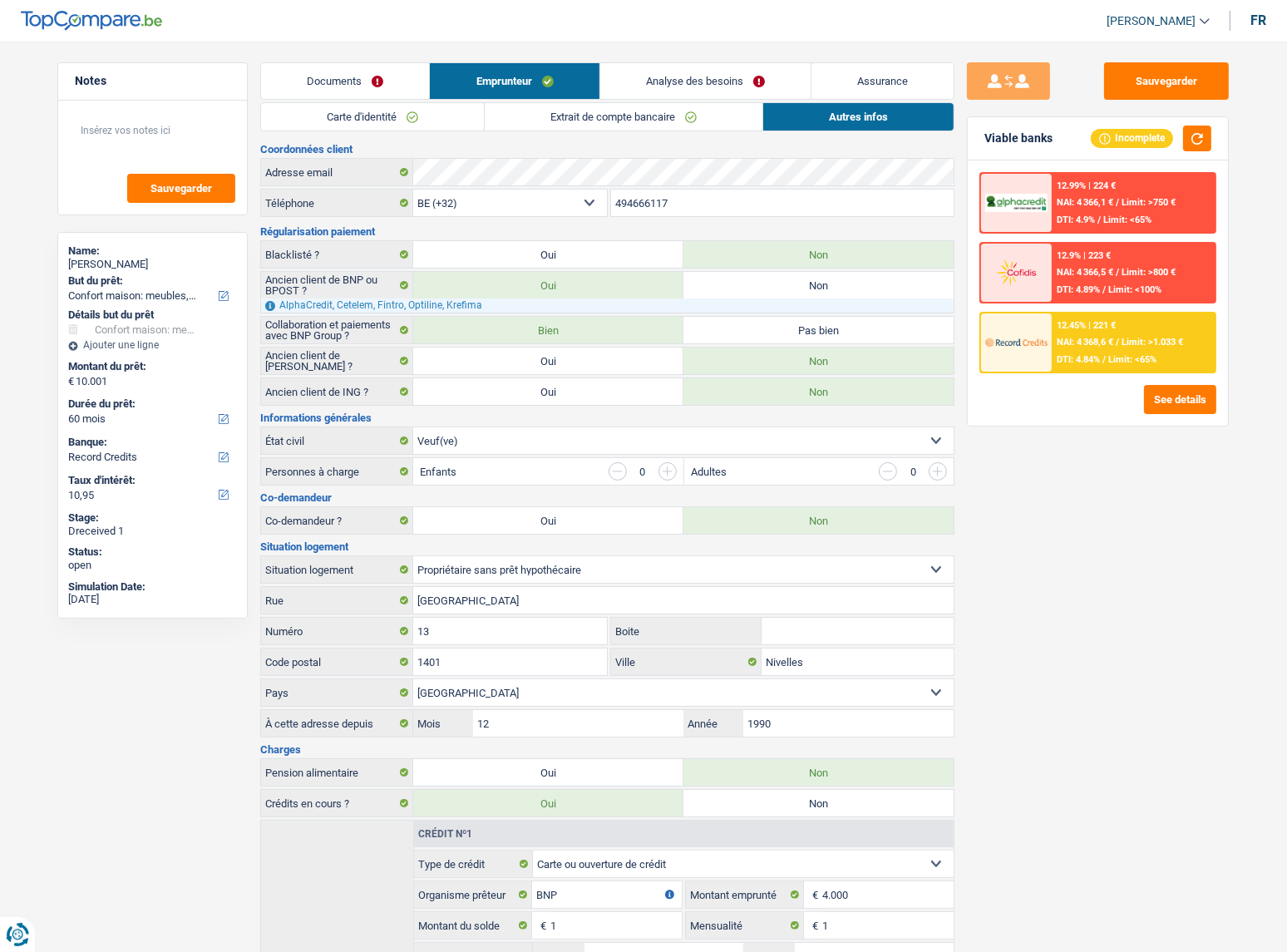
click at [1120, 330] on div "12.45% | 221 € NAI: 4 368,6 € / Limit: >1.033 € DTI: 4.84% / Limit: <65%" at bounding box center [1133, 343] width 163 height 58
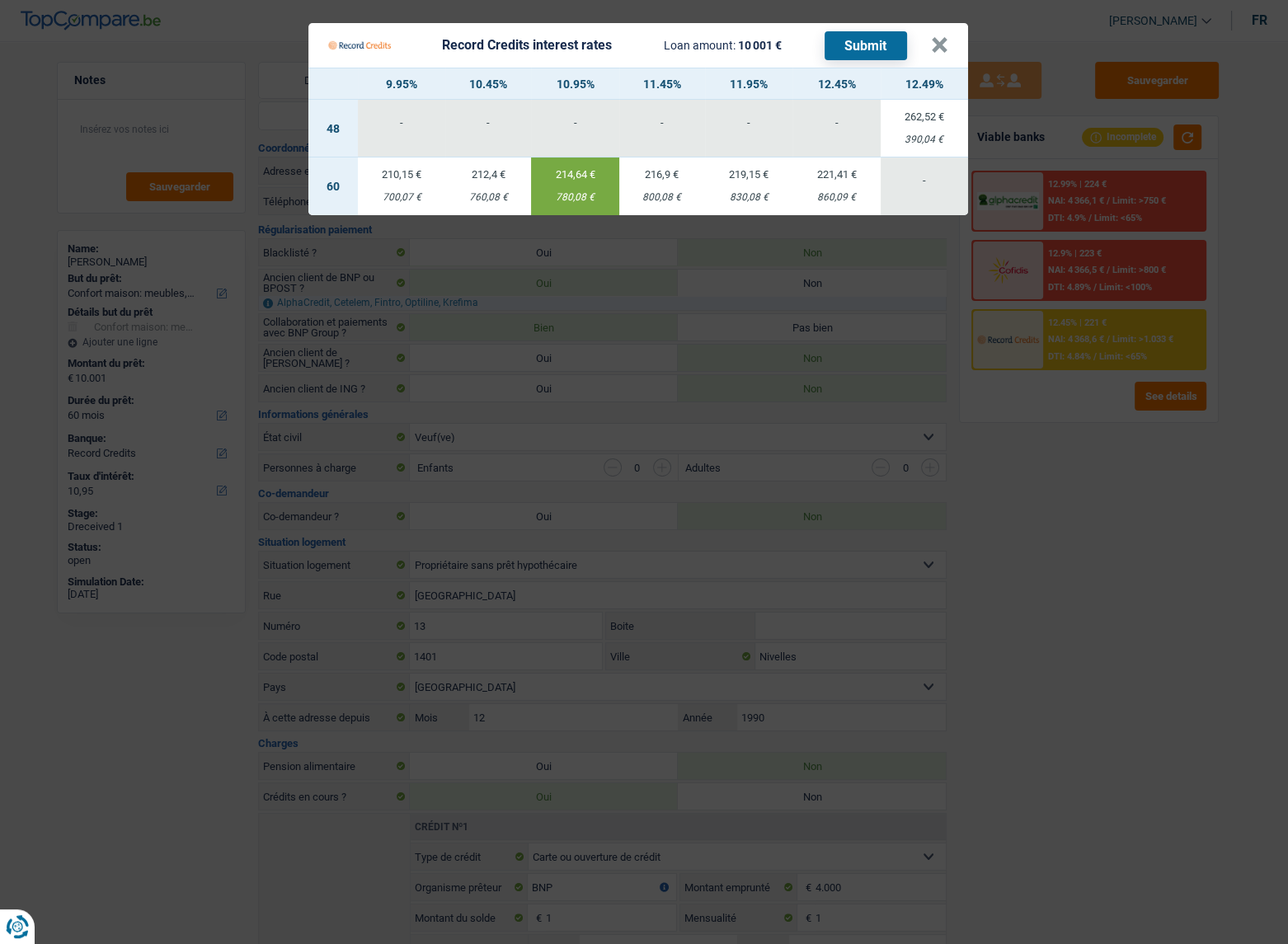
click at [691, 200] on div "800,08 €" at bounding box center [662, 197] width 86 height 11
type input "11,45"
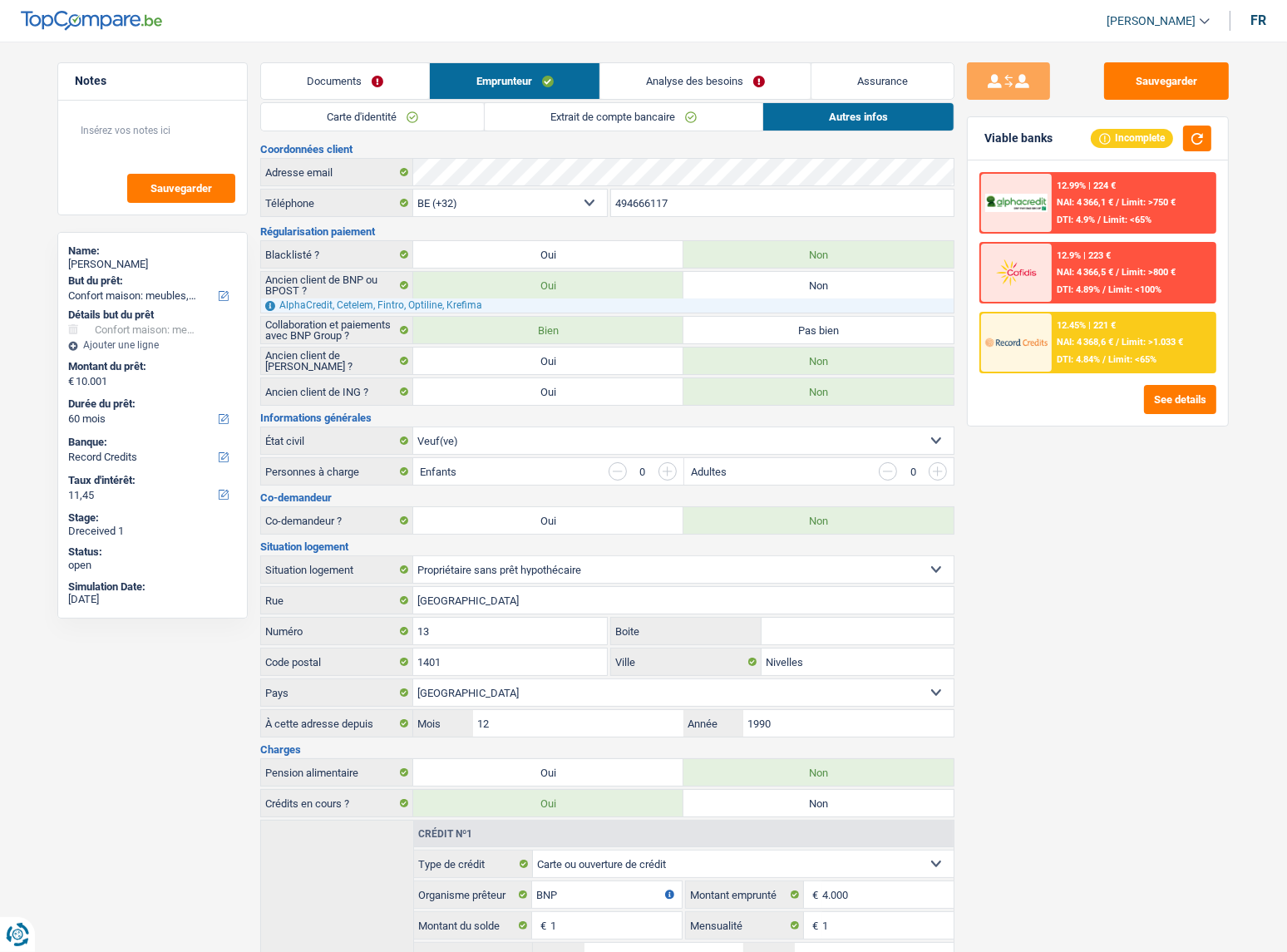
click at [1115, 321] on div "12.45% | 221 € NAI: 4 368,6 € / Limit: >1.033 € DTI: 4.84% / Limit: <65%" at bounding box center [1133, 343] width 163 height 58
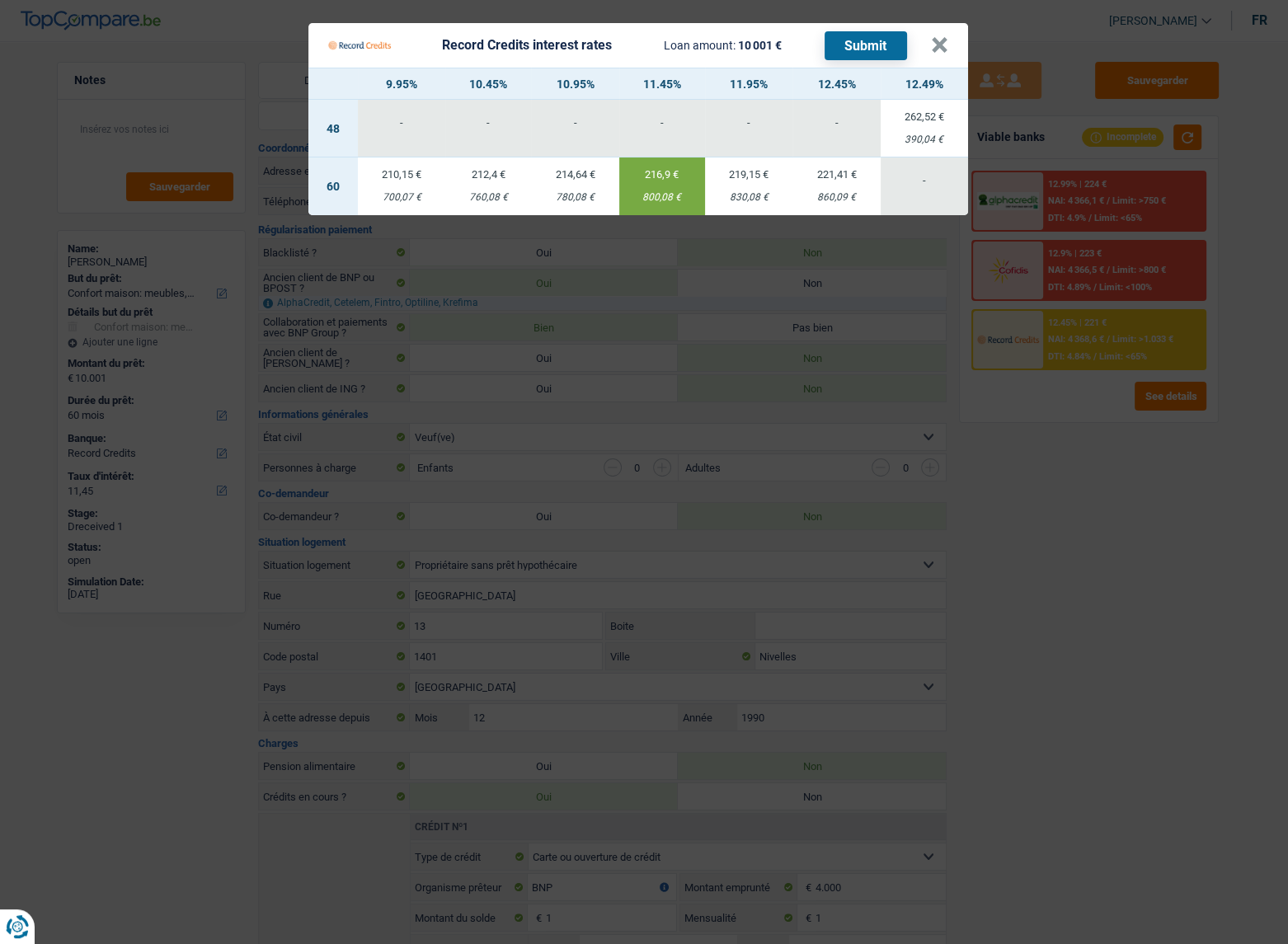
click at [843, 43] on button "Submit" at bounding box center [865, 45] width 82 height 29
click at [934, 49] on button "×" at bounding box center [940, 45] width 18 height 17
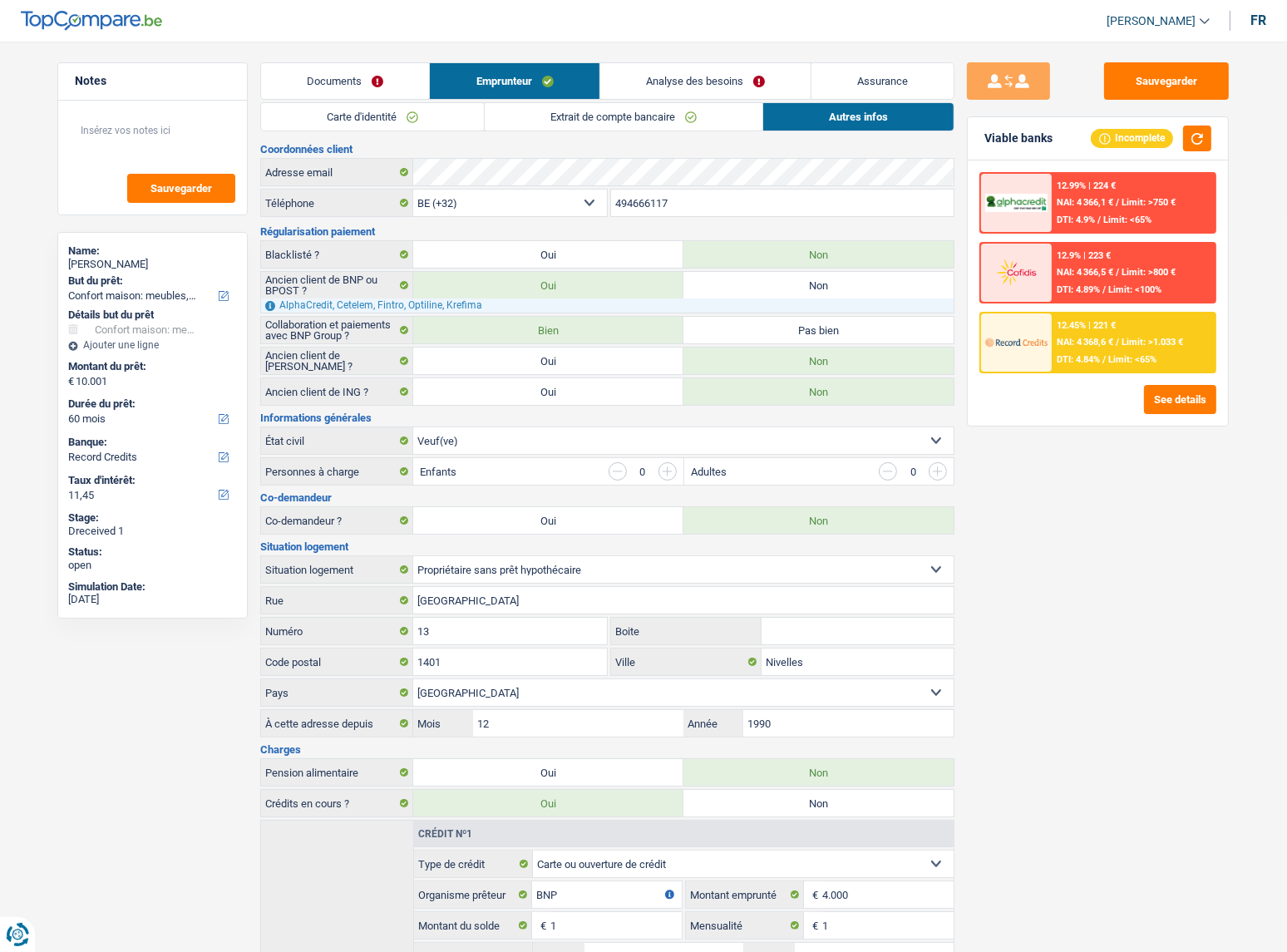
click at [133, 260] on div "[PERSON_NAME]" at bounding box center [152, 264] width 168 height 13
click at [404, 106] on link "Carte d'identité" at bounding box center [373, 117] width 223 height 28
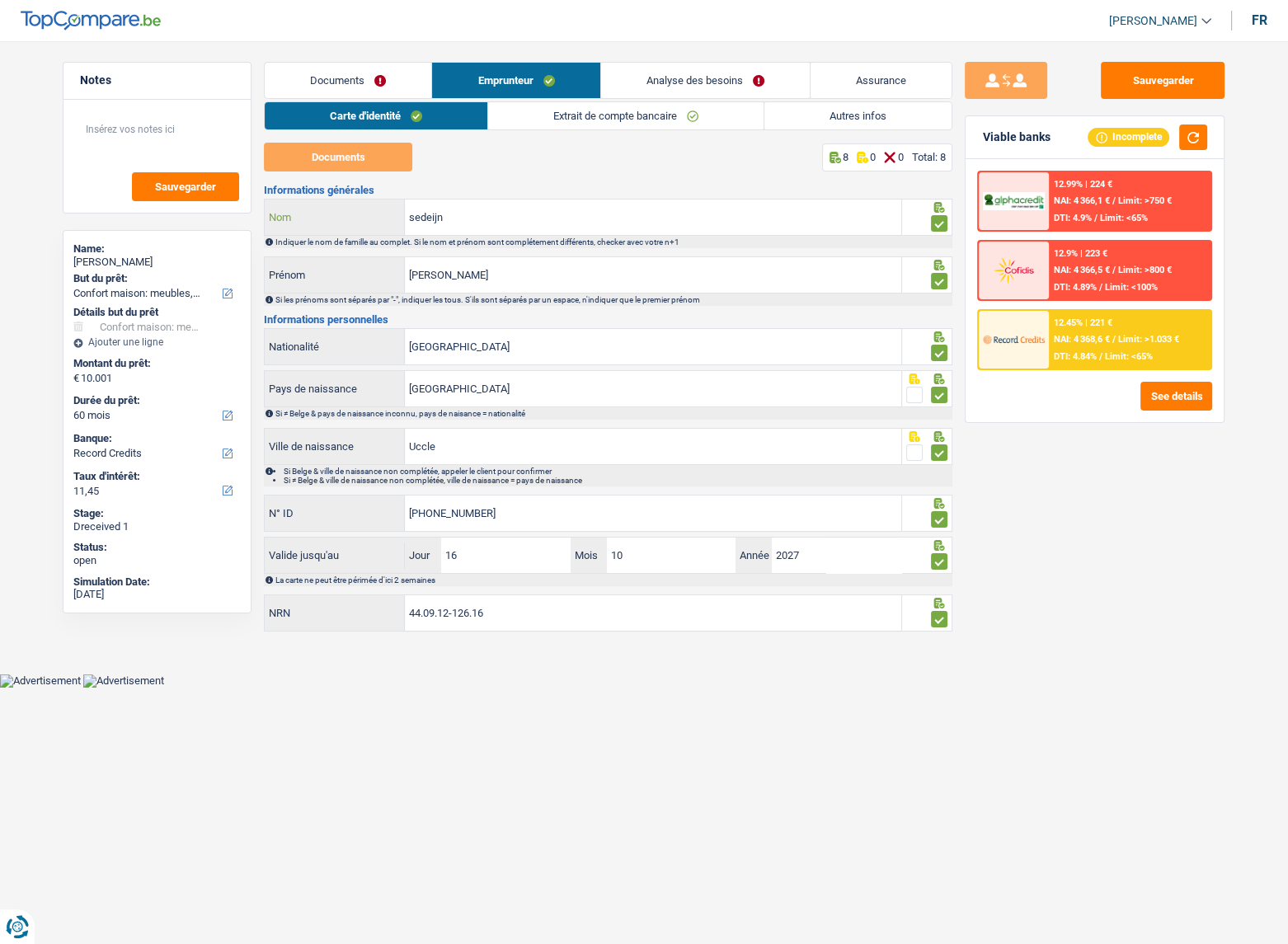
click at [434, 220] on input "sedeijn" at bounding box center [653, 217] width 496 height 36
drag, startPoint x: 482, startPoint y: 221, endPoint x: 350, endPoint y: 224, distance: 132.0
click at [350, 224] on div "[PERSON_NAME]" at bounding box center [583, 217] width 637 height 36
click at [1140, 342] on span "Limit: >1.033 €" at bounding box center [1149, 339] width 61 height 11
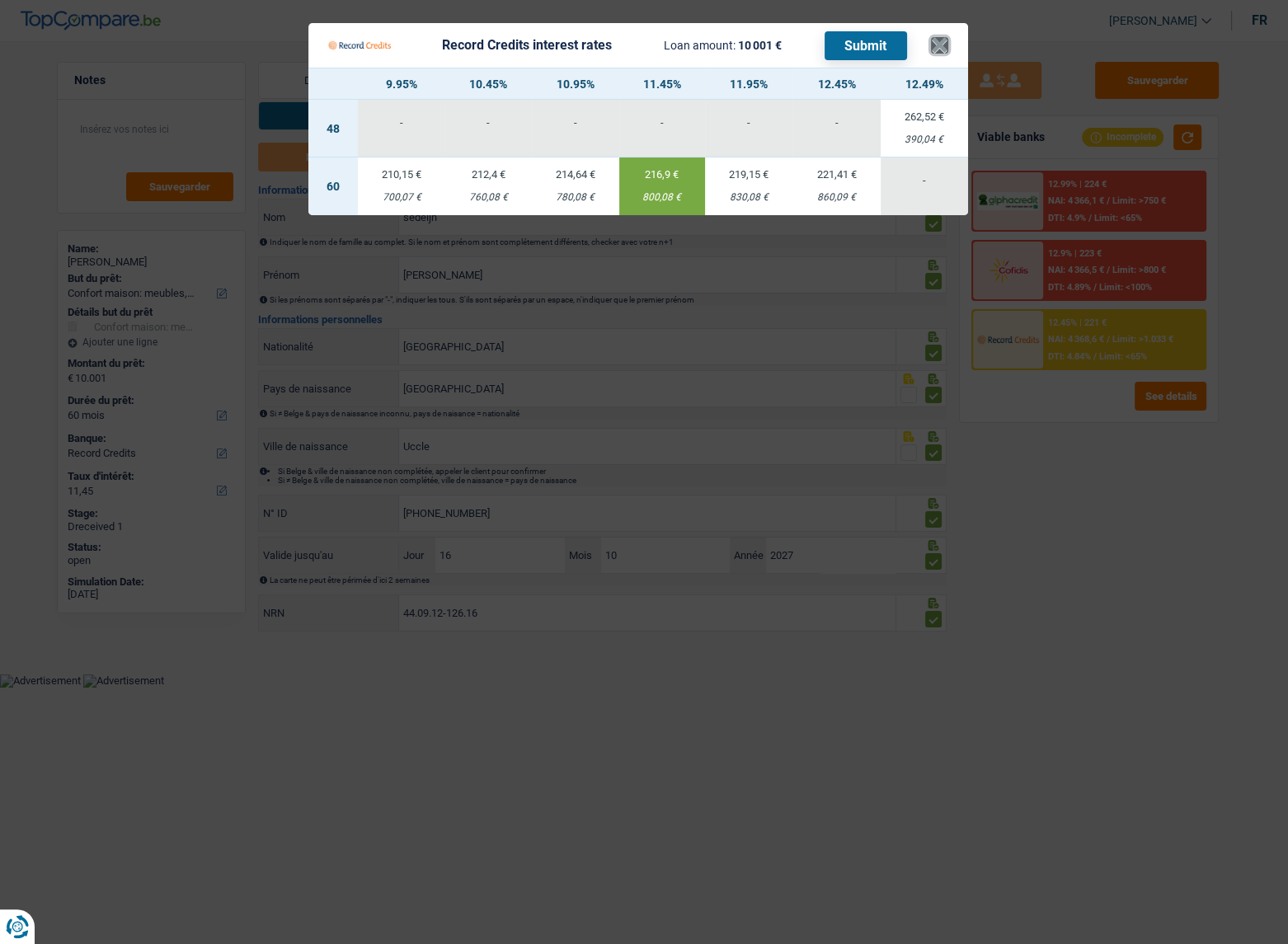
click at [943, 48] on button "×" at bounding box center [940, 45] width 18 height 17
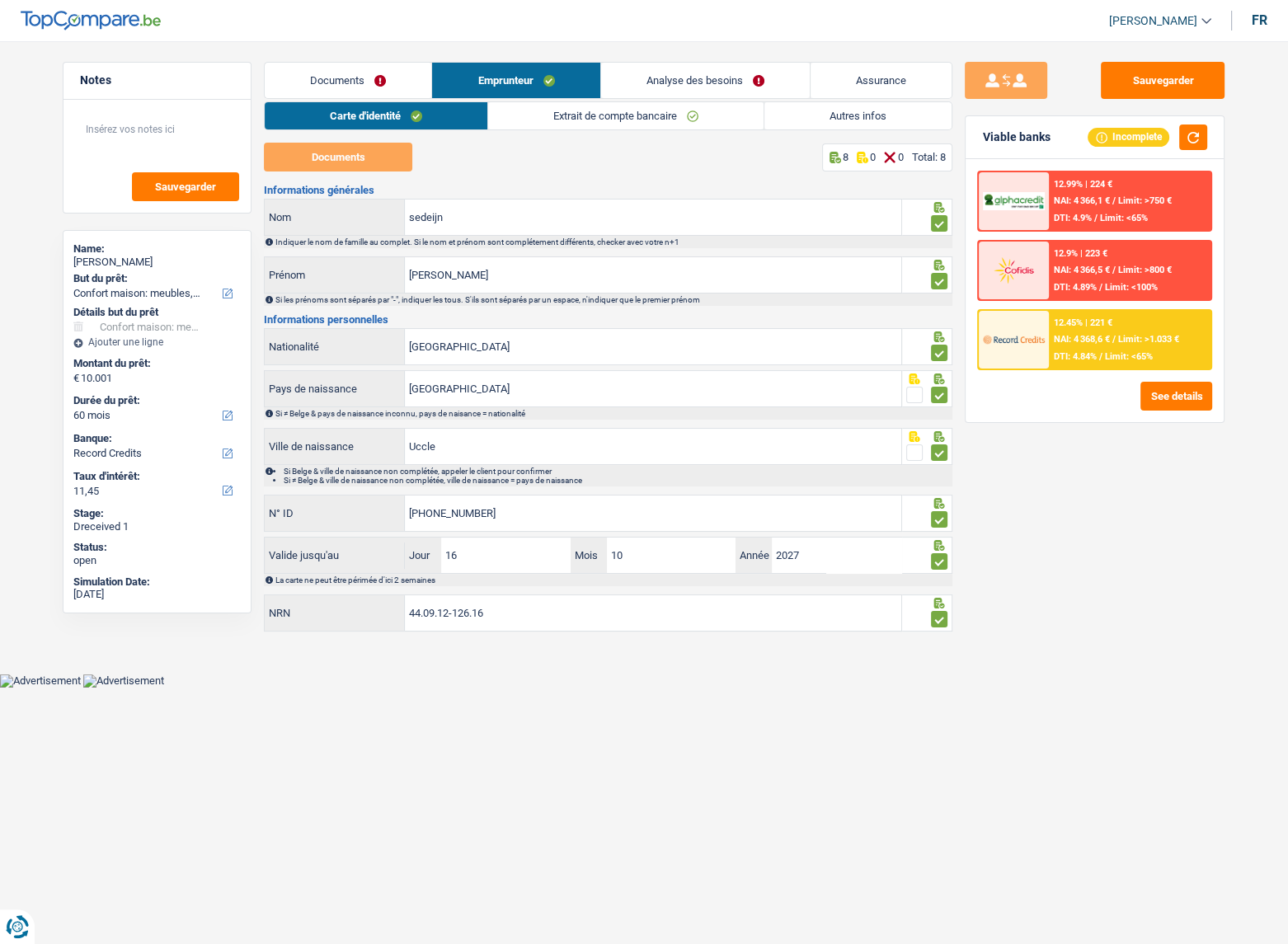
click at [1073, 334] on span "NAI: 4 368,6 €" at bounding box center [1081, 339] width 56 height 11
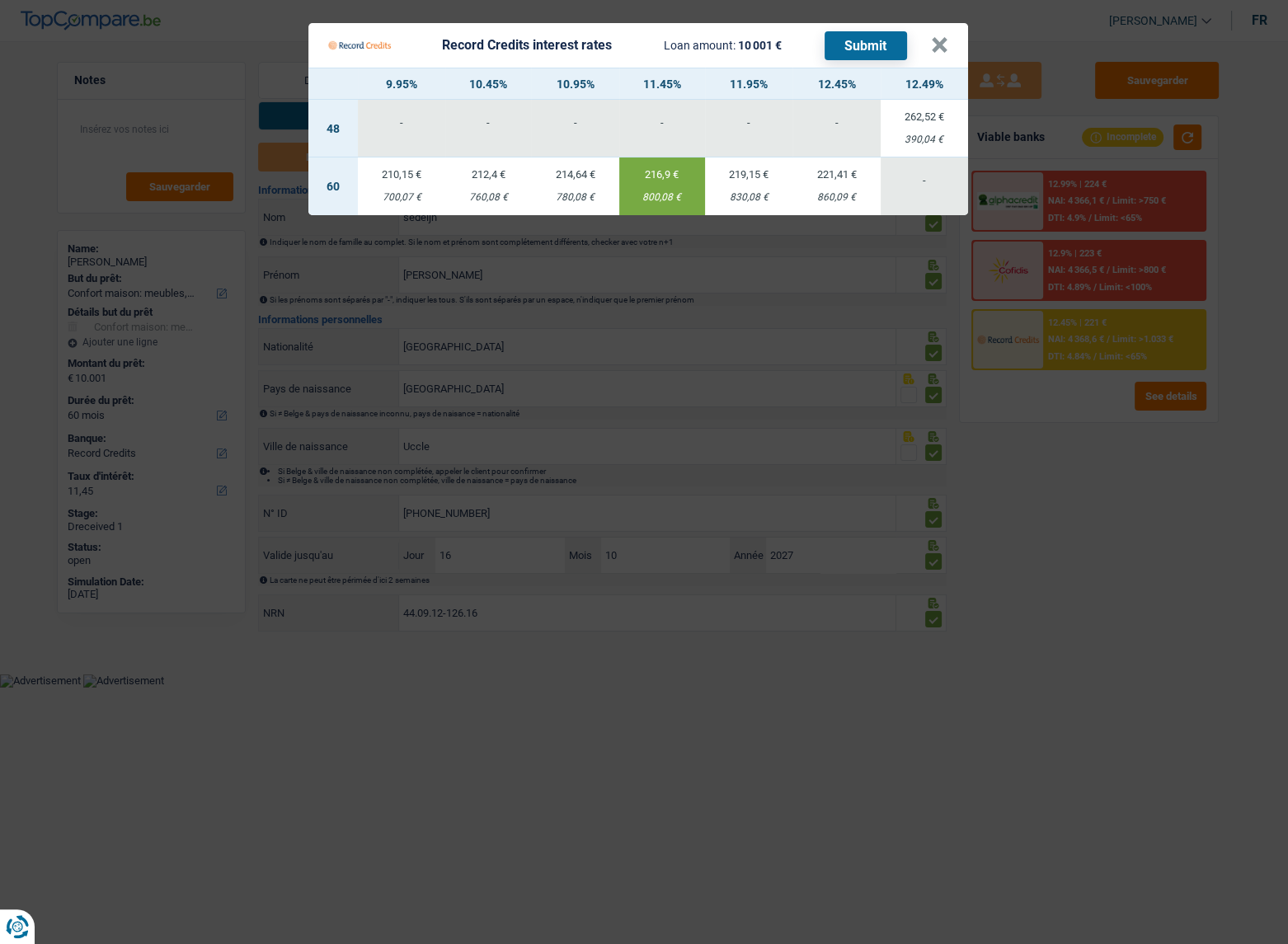
click at [1006, 503] on Credits "Record Credits interest rates Loan amount: 10 001 € Submit × 9.95% 10.45% 10.95…" at bounding box center [644, 472] width 1288 height 944
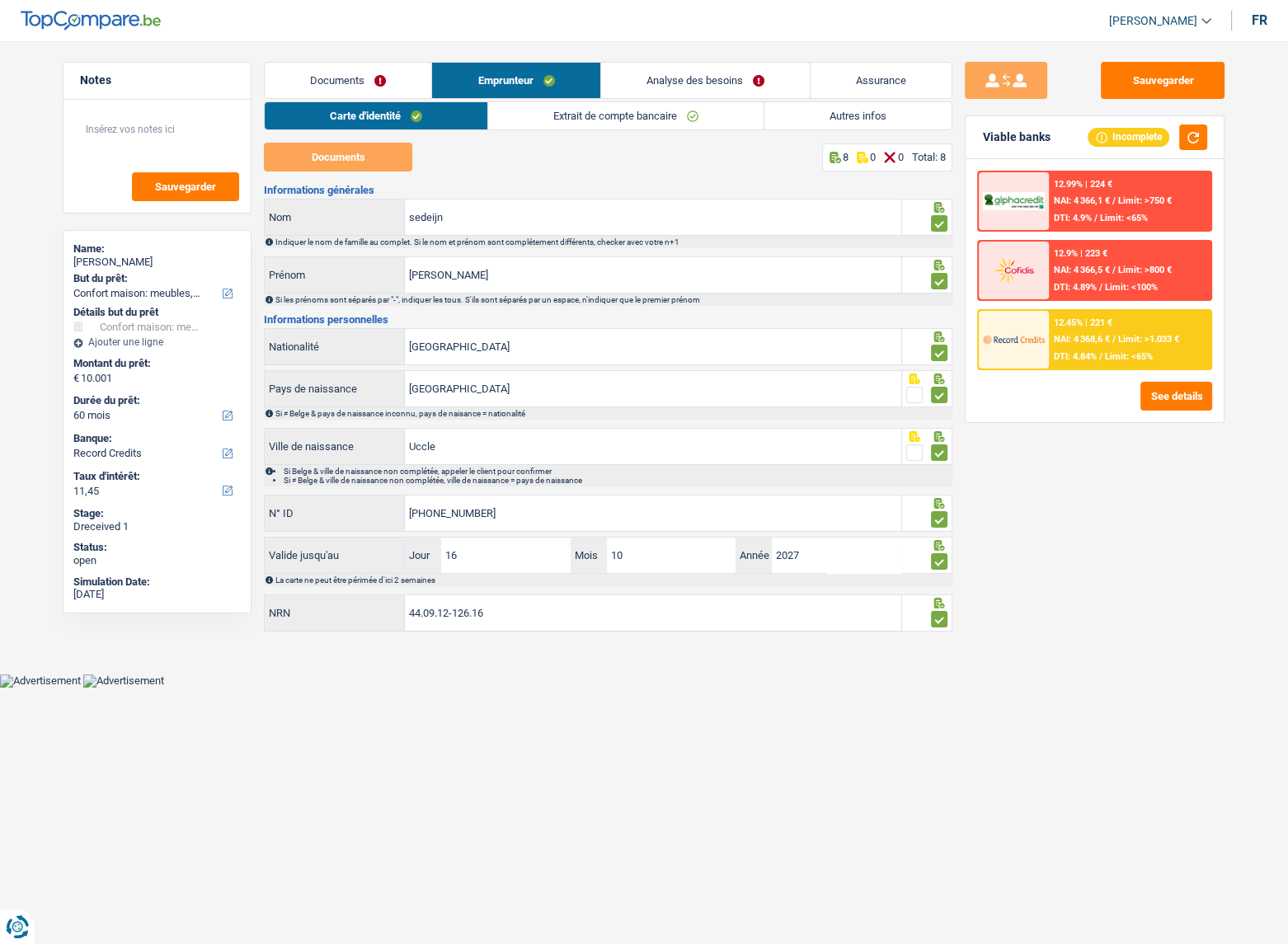
click at [703, 86] on link "Analyse des besoins" at bounding box center [705, 80] width 209 height 36
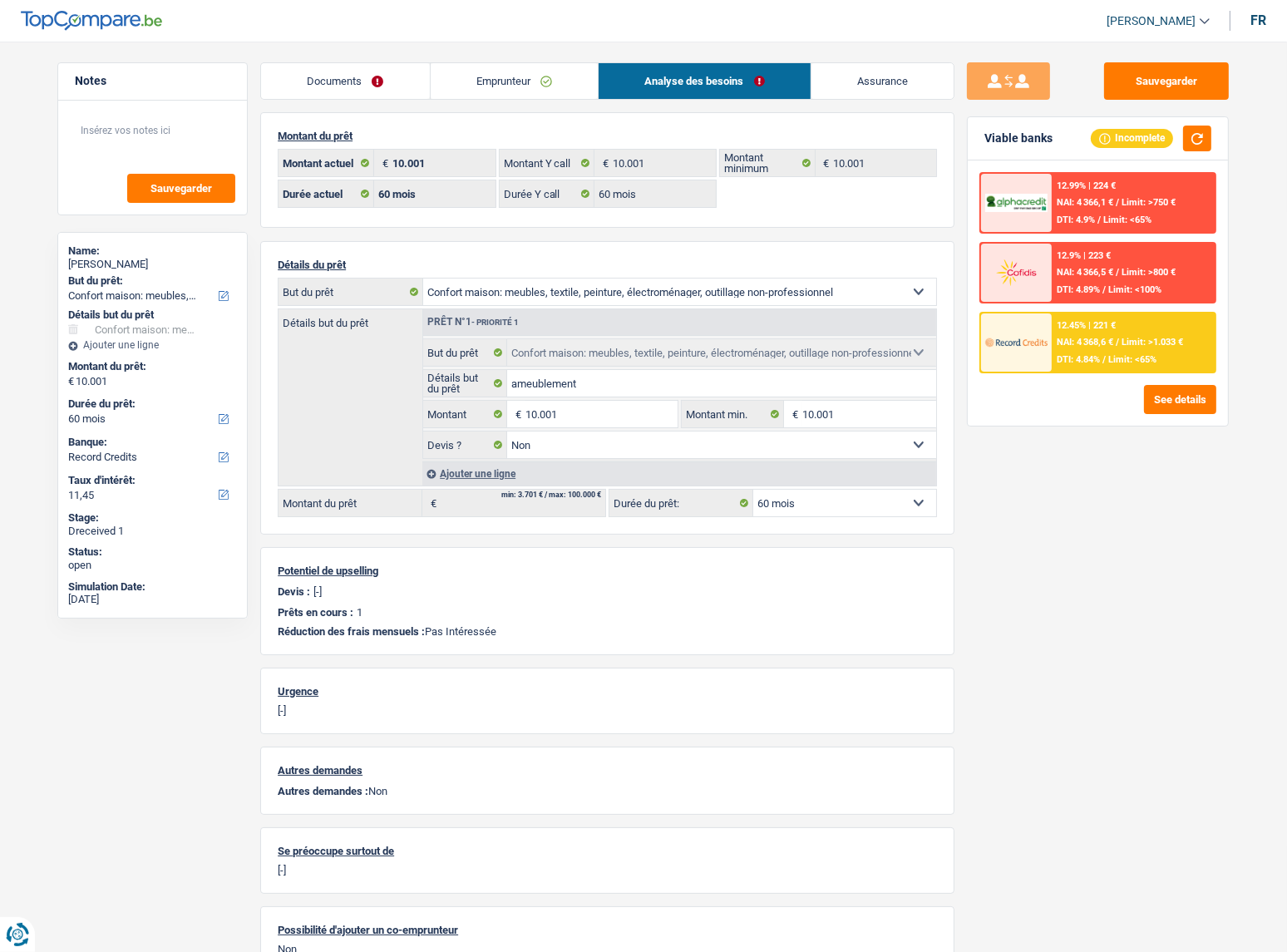
click at [387, 88] on link "Documents" at bounding box center [345, 81] width 168 height 36
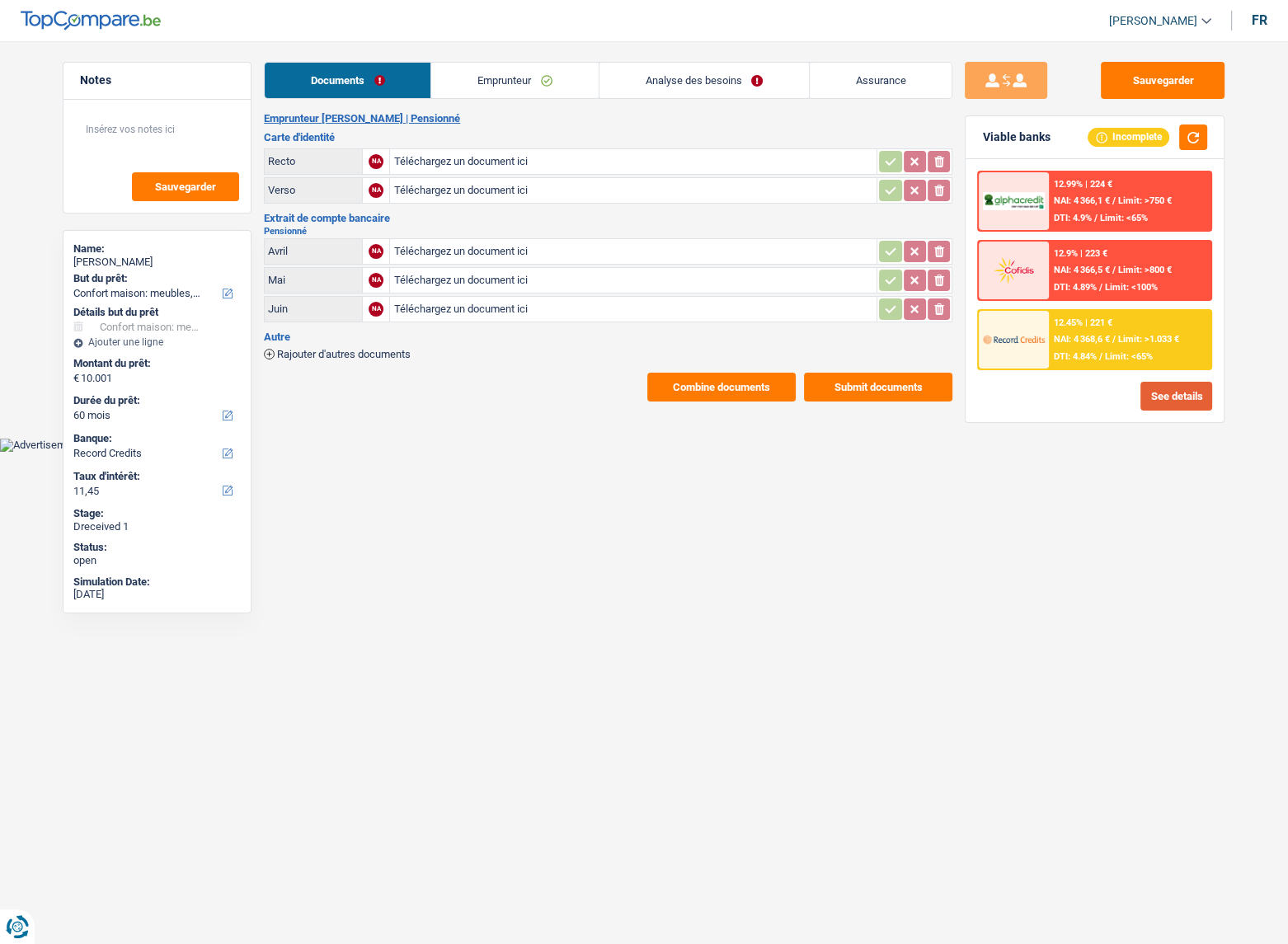
click at [1166, 386] on button "See details" at bounding box center [1176, 395] width 72 height 29
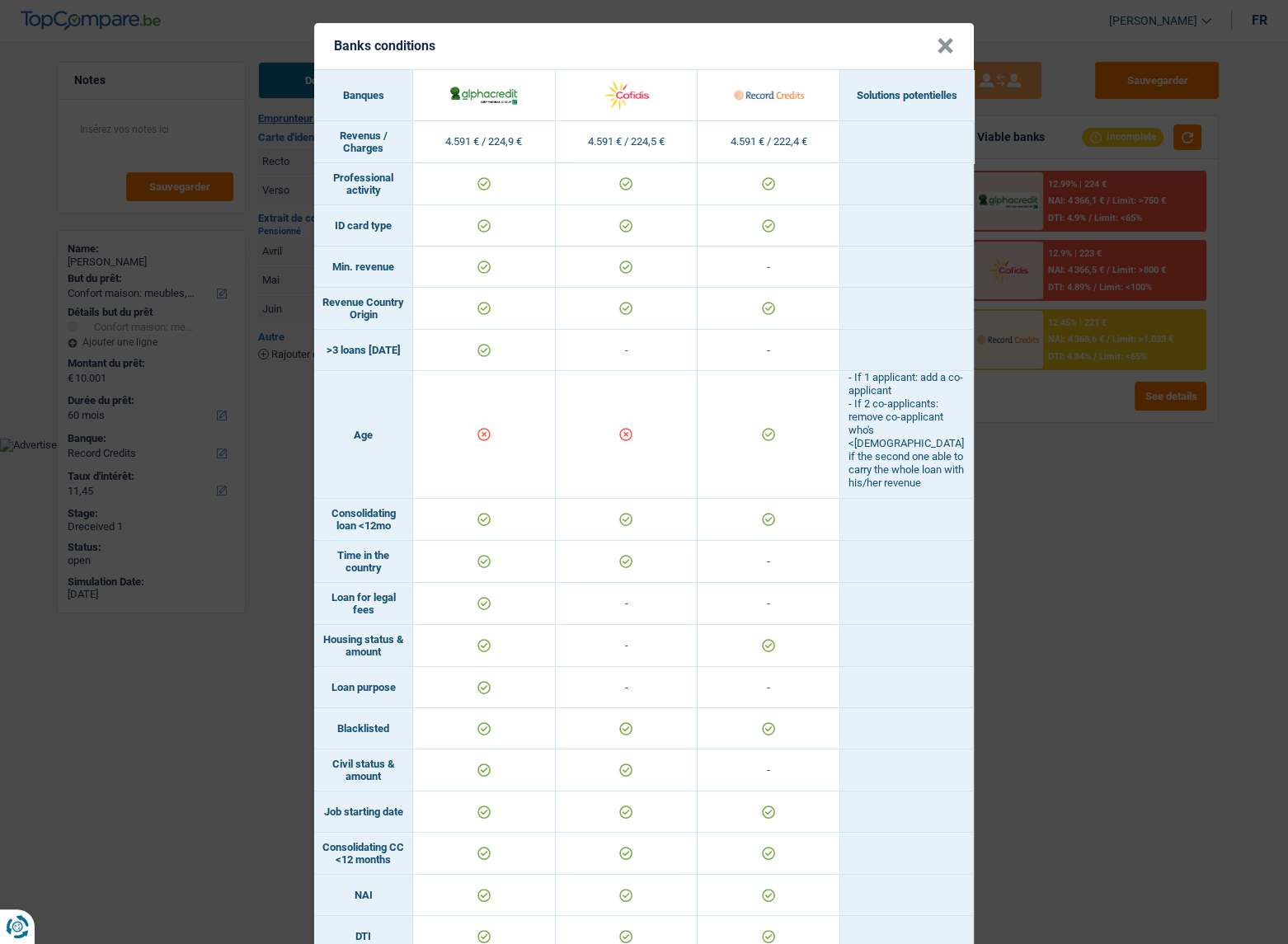
click at [1111, 402] on div "Banks conditions × Banques Solutions potentielles Revenus / Charges 4.591 € / 2…" at bounding box center [644, 472] width 1288 height 944
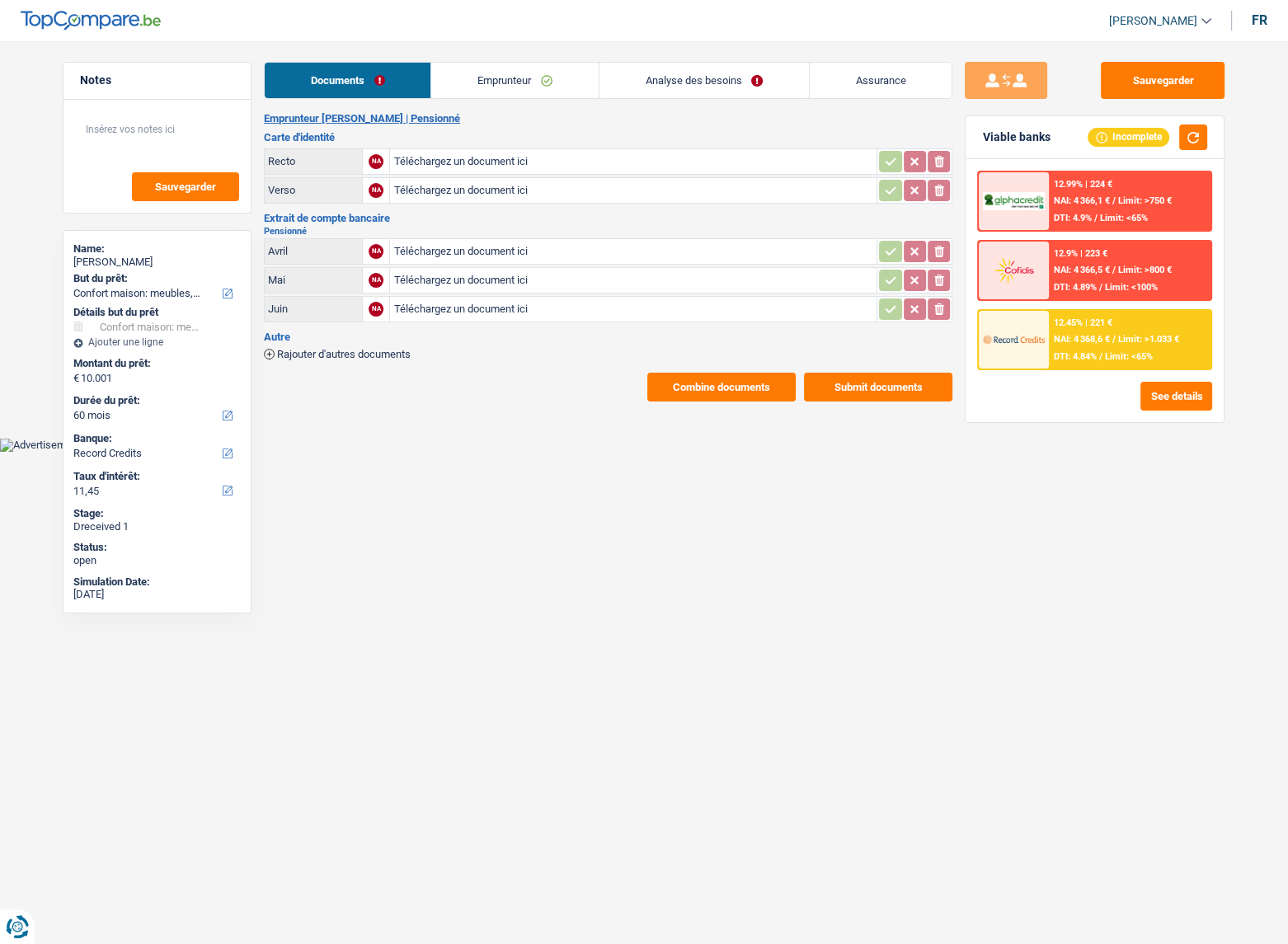
drag, startPoint x: 659, startPoint y: 78, endPoint x: 783, endPoint y: 143, distance: 140.0
click at [659, 77] on link "Analyse des besoins" at bounding box center [704, 80] width 210 height 36
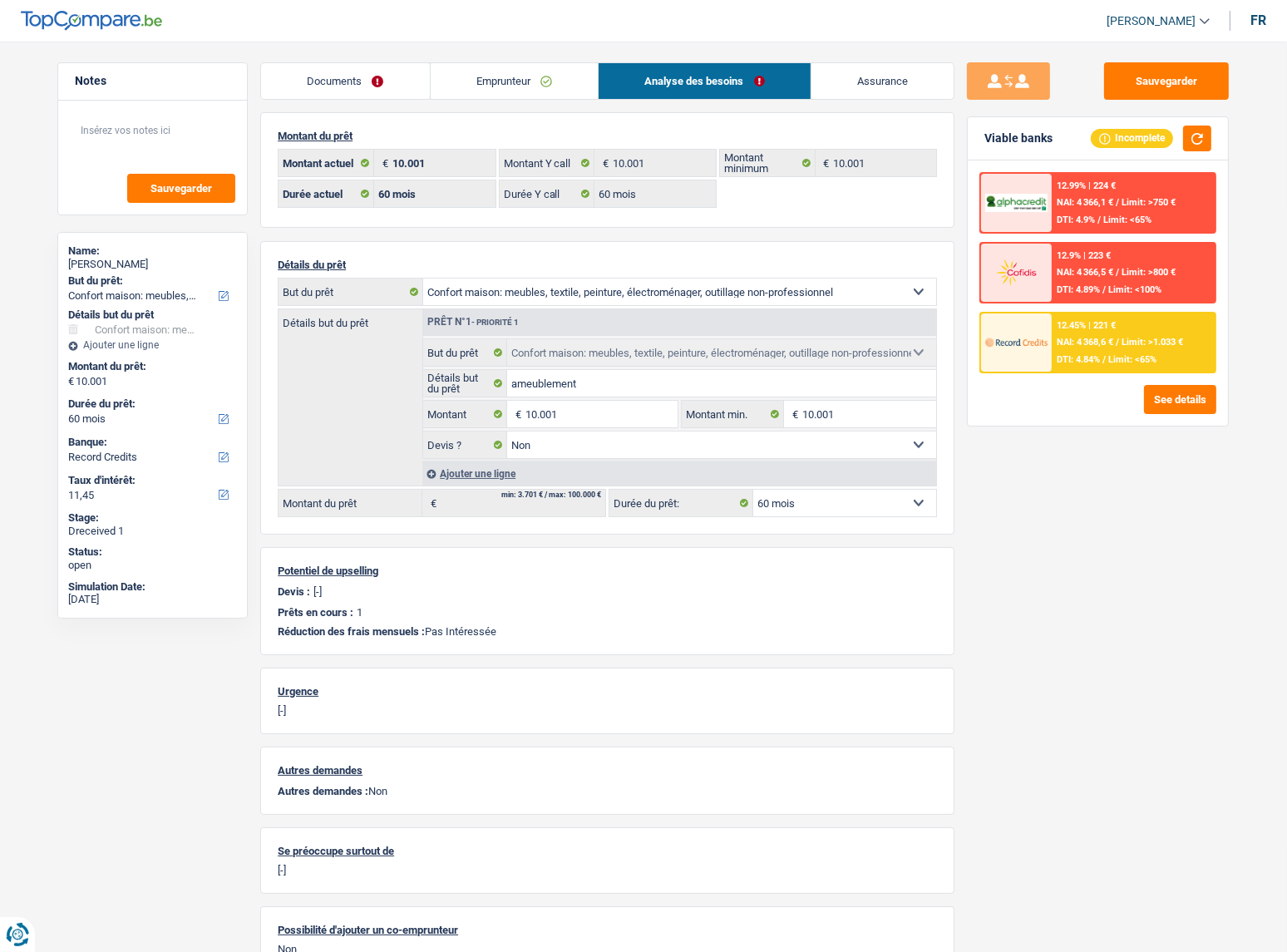
drag, startPoint x: 444, startPoint y: 78, endPoint x: 702, endPoint y: 117, distance: 260.9
click at [445, 78] on link "Emprunteur" at bounding box center [514, 81] width 168 height 36
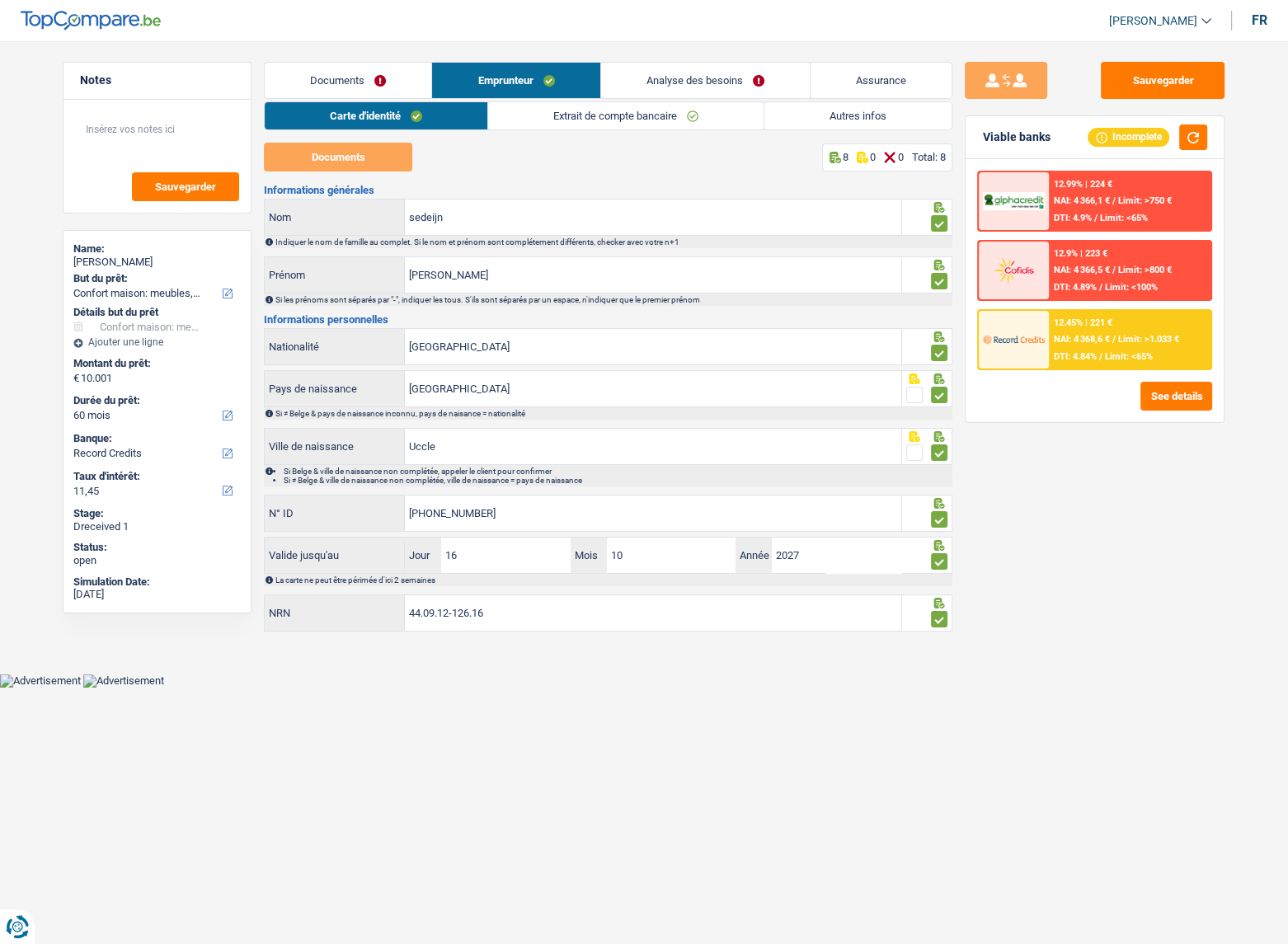
click at [806, 110] on link "Autres infos" at bounding box center [857, 116] width 187 height 28
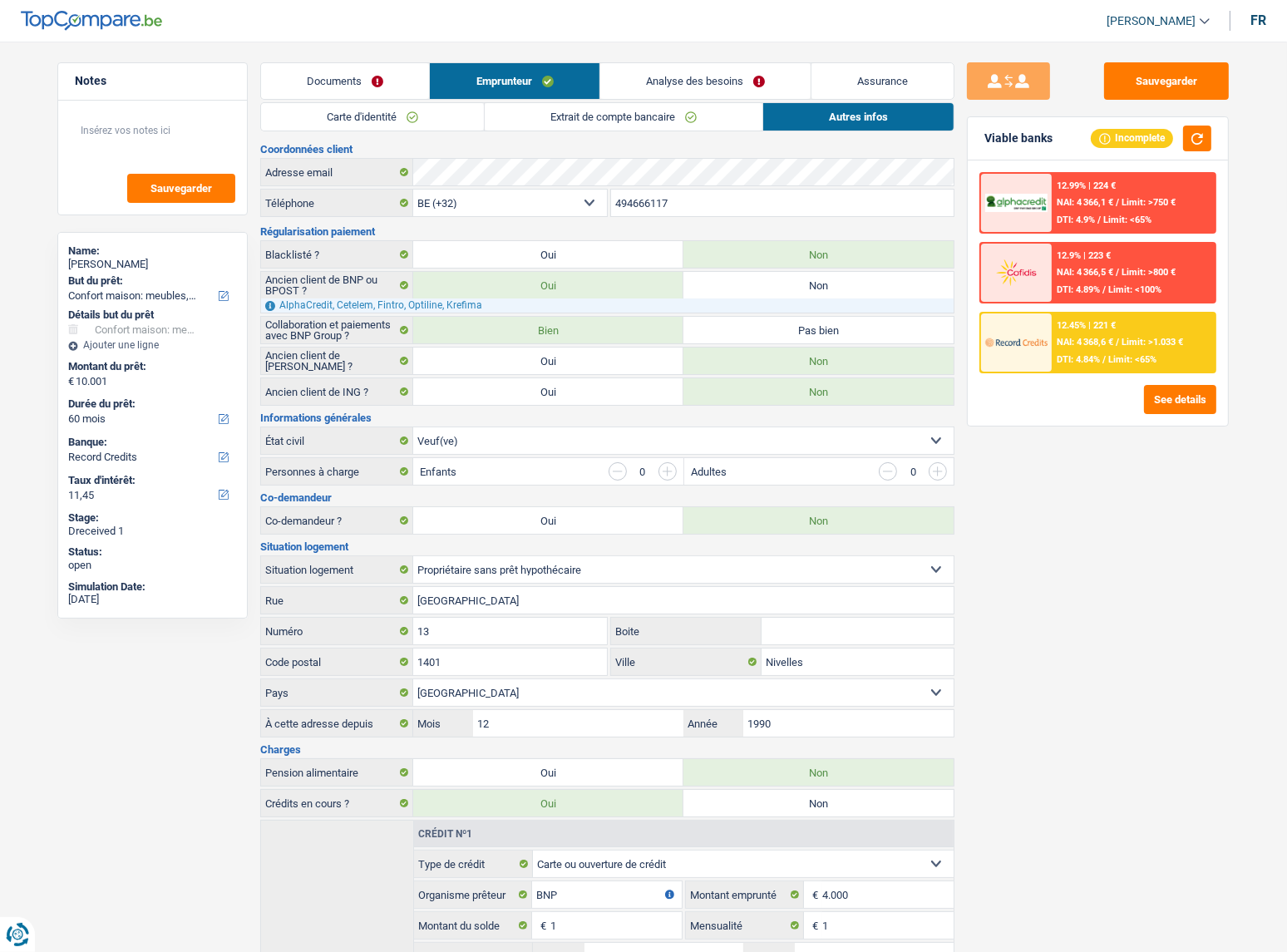
drag, startPoint x: 649, startPoint y: 108, endPoint x: 627, endPoint y: 114, distance: 22.8
click at [648, 108] on link "Extrait de compte bancaire" at bounding box center [623, 117] width 278 height 28
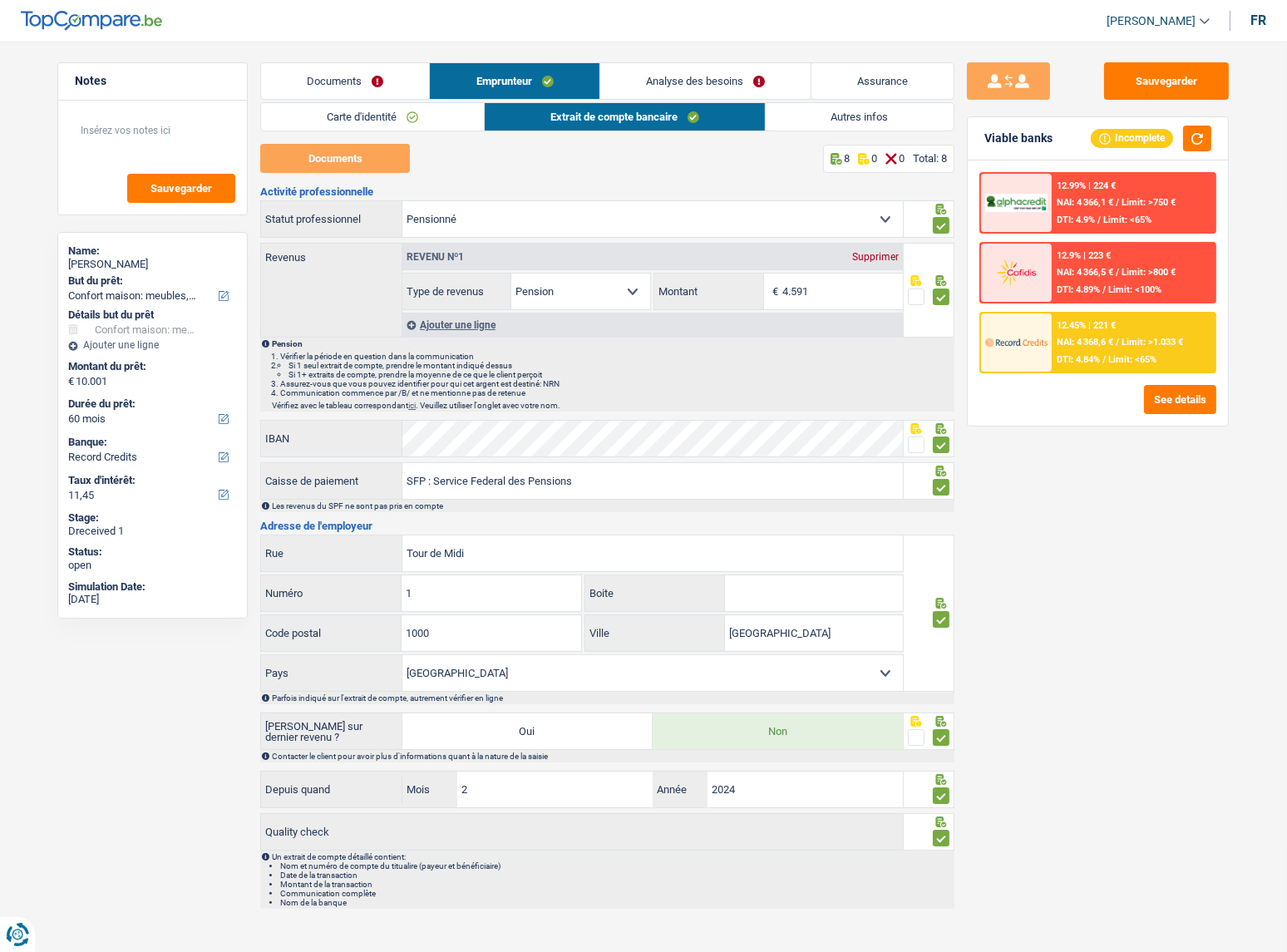
click at [341, 137] on div "Carte d'identité Extrait de compte bancaire Autres infos Documents 8 0 0 Total:…" at bounding box center [607, 505] width 695 height 806
click at [341, 126] on link "Carte d'identité" at bounding box center [373, 117] width 223 height 28
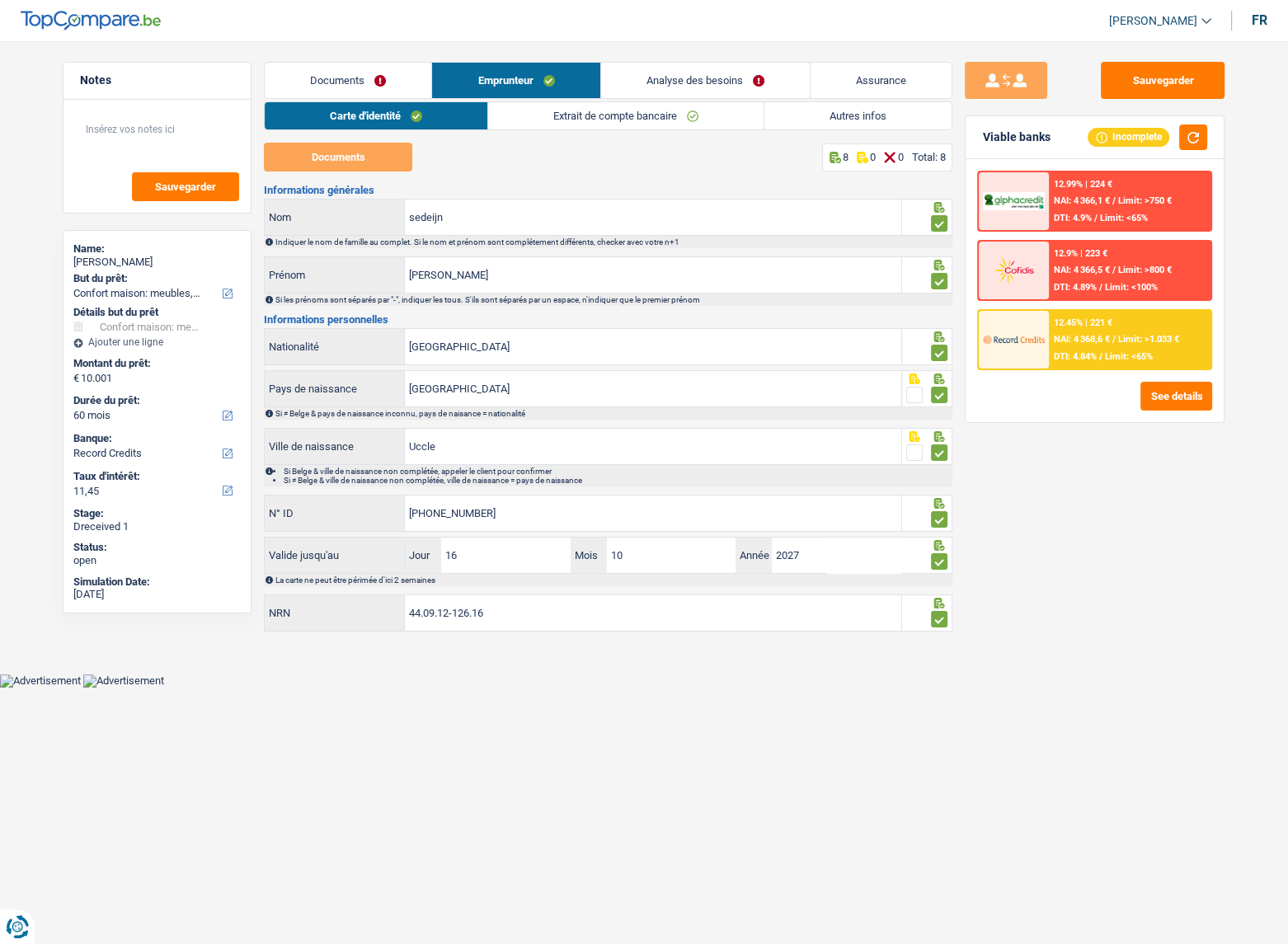
click at [1112, 482] on div "Sauvegarder Viable banks Incomplete 12.99% | 224 € NAI: 4 366,1 € / Limit: >750…" at bounding box center [1095, 488] width 285 height 852
click at [386, 90] on link "Documents" at bounding box center [348, 80] width 167 height 36
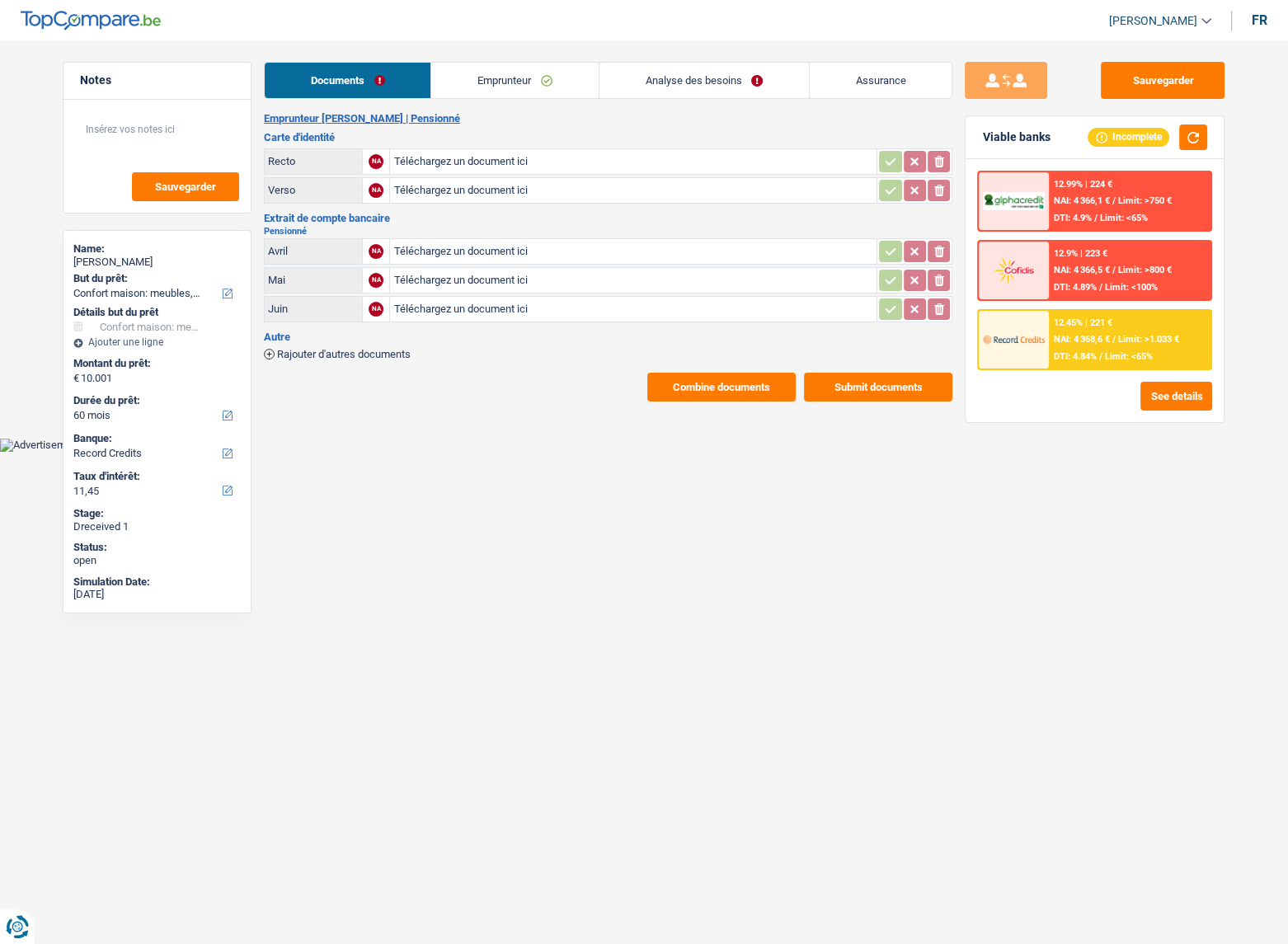
click at [497, 92] on link "Emprunteur" at bounding box center [514, 80] width 167 height 36
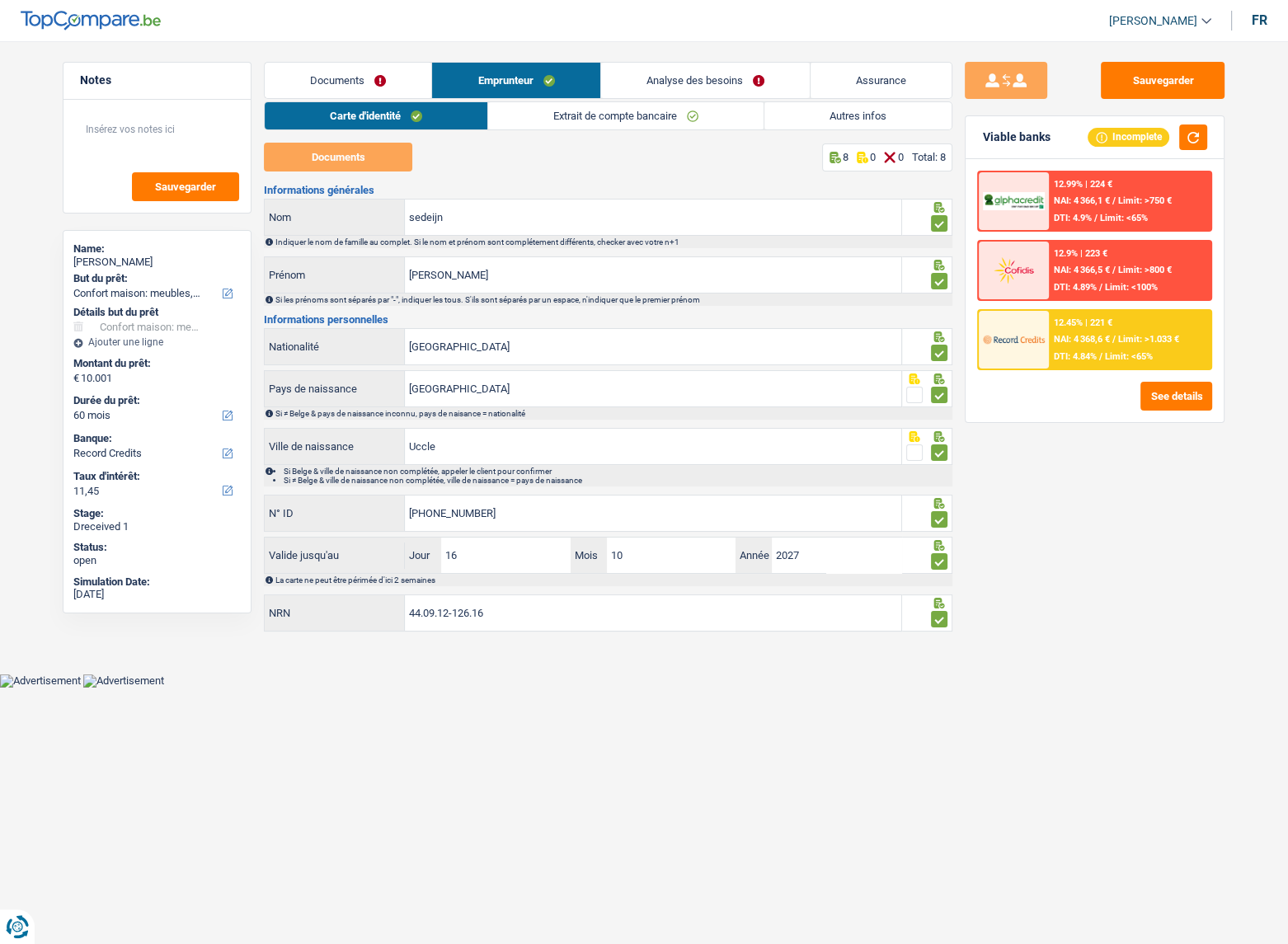
click at [320, 77] on link "Documents" at bounding box center [348, 80] width 167 height 36
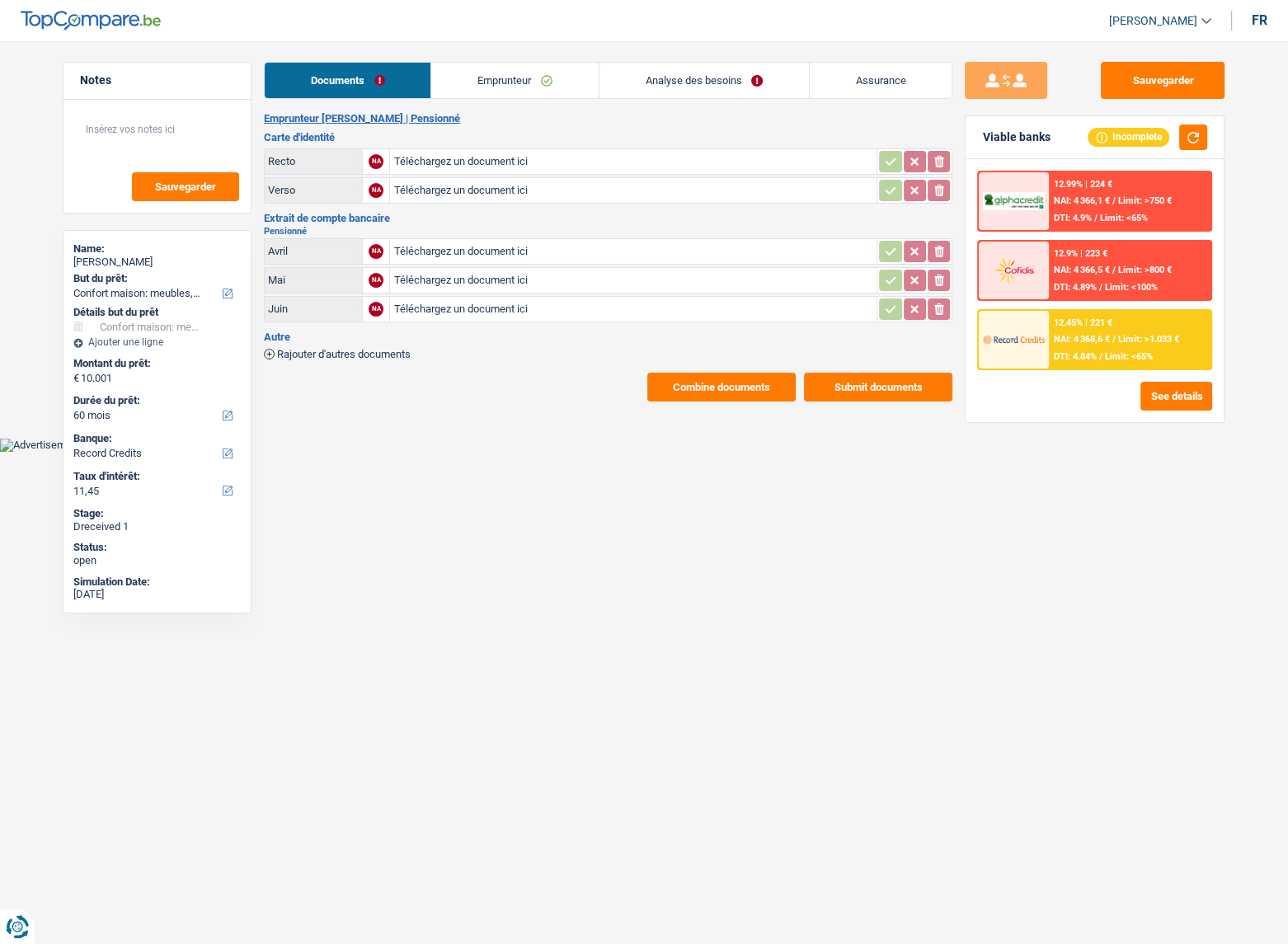
click at [495, 83] on link "Emprunteur" at bounding box center [514, 80] width 167 height 36
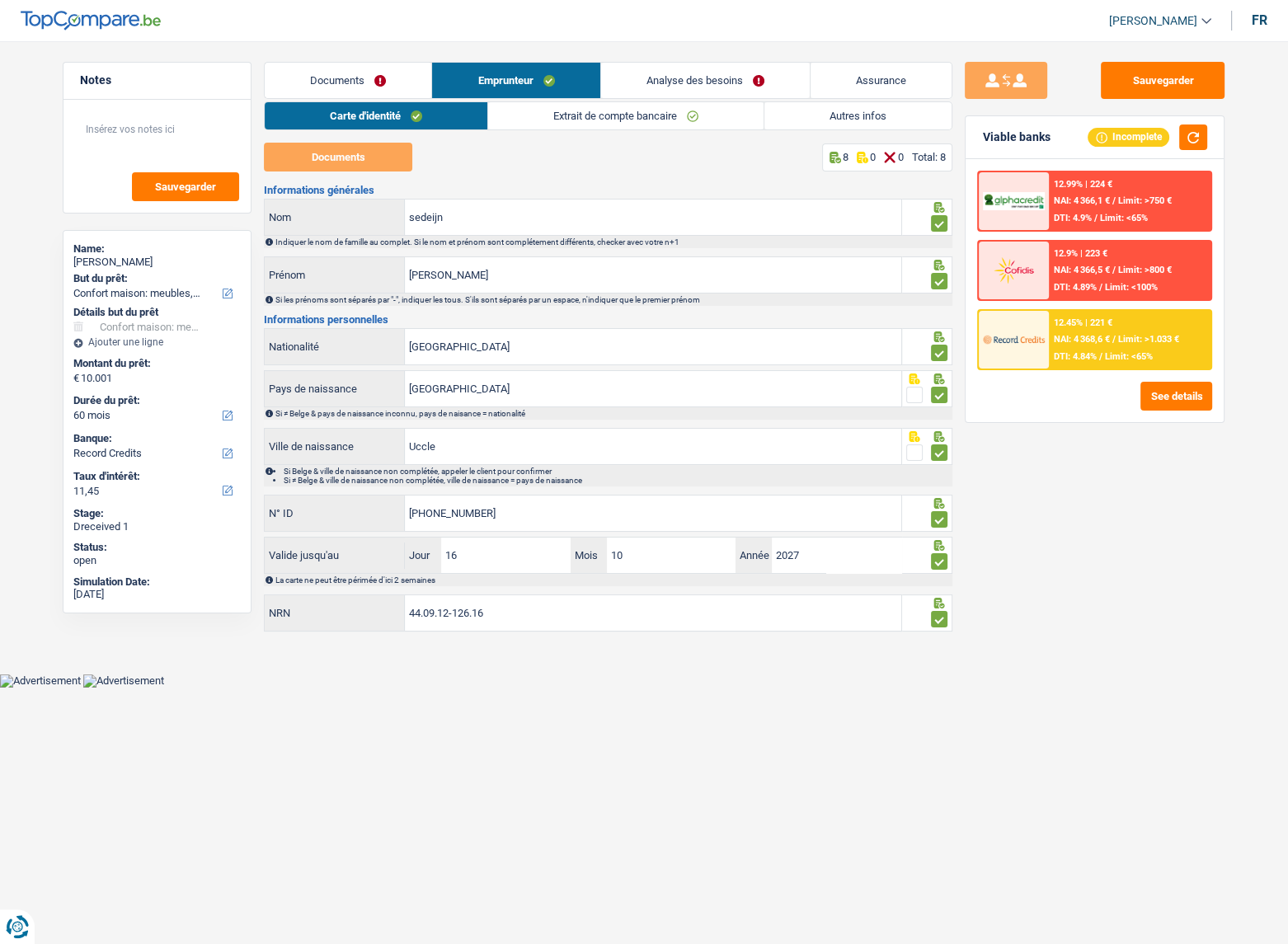
click at [383, 77] on link "Documents" at bounding box center [348, 80] width 167 height 36
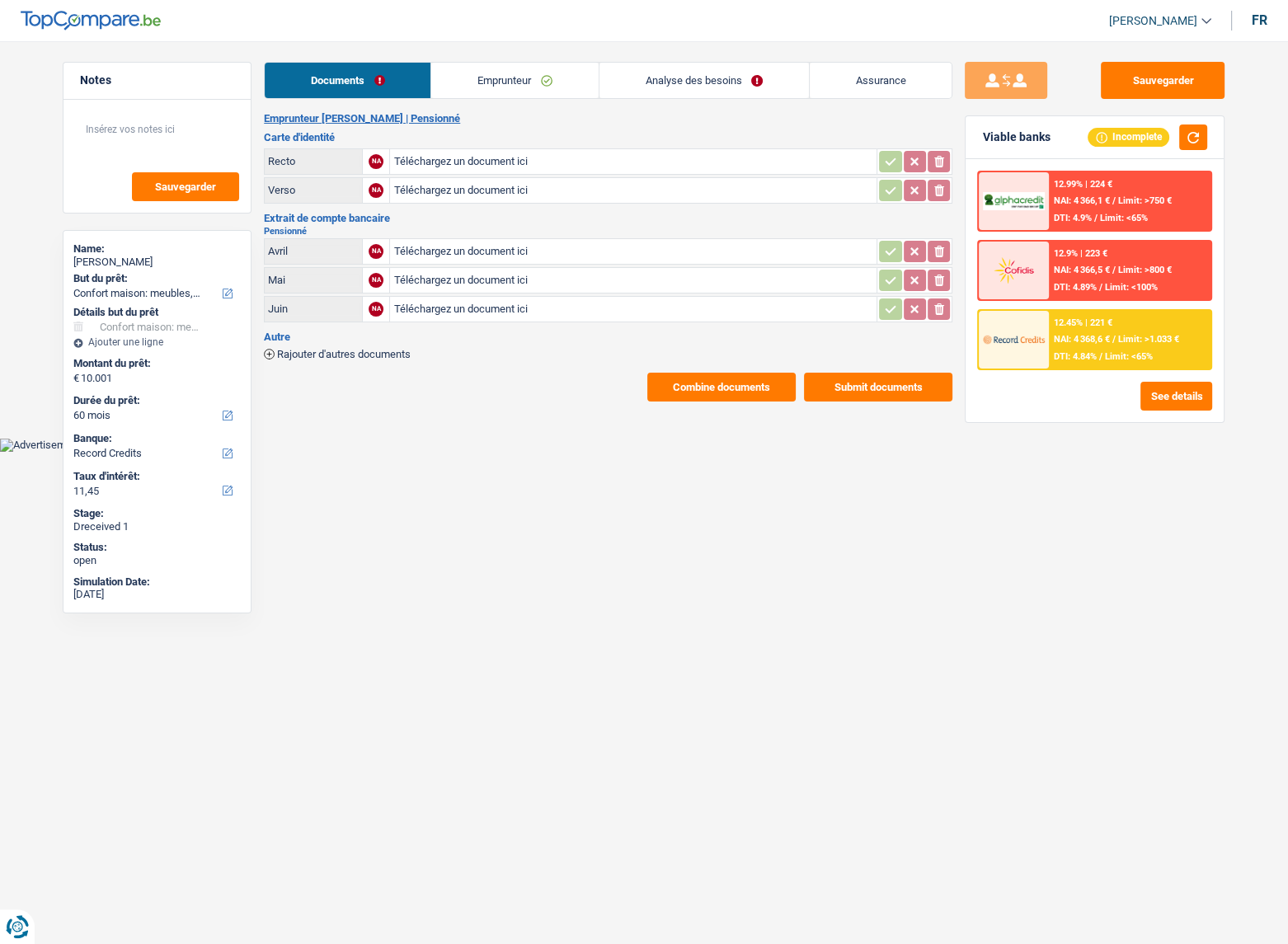
click at [548, 87] on link "Emprunteur" at bounding box center [514, 80] width 167 height 36
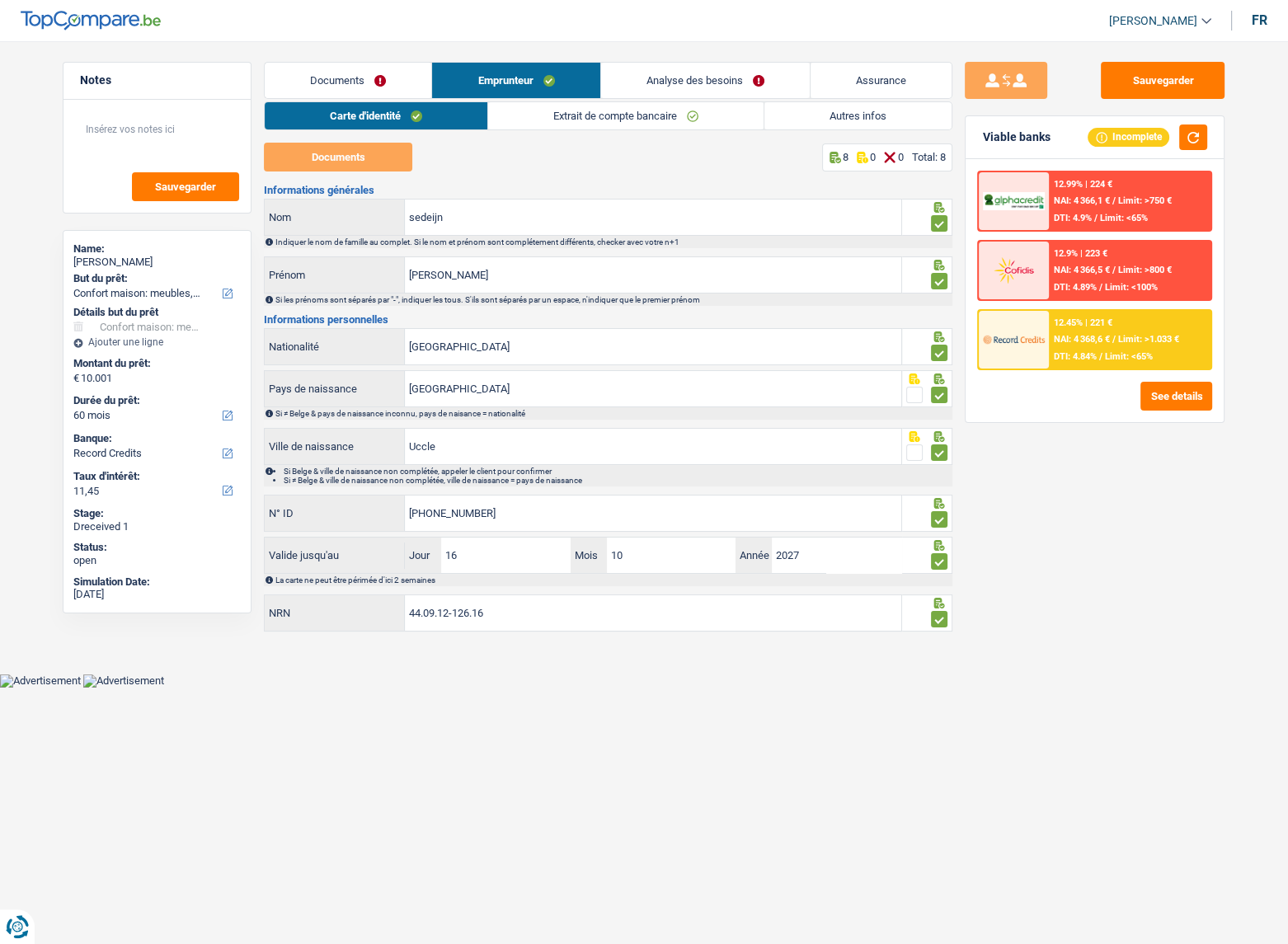
click at [823, 129] on link "Autres infos" at bounding box center [857, 116] width 187 height 28
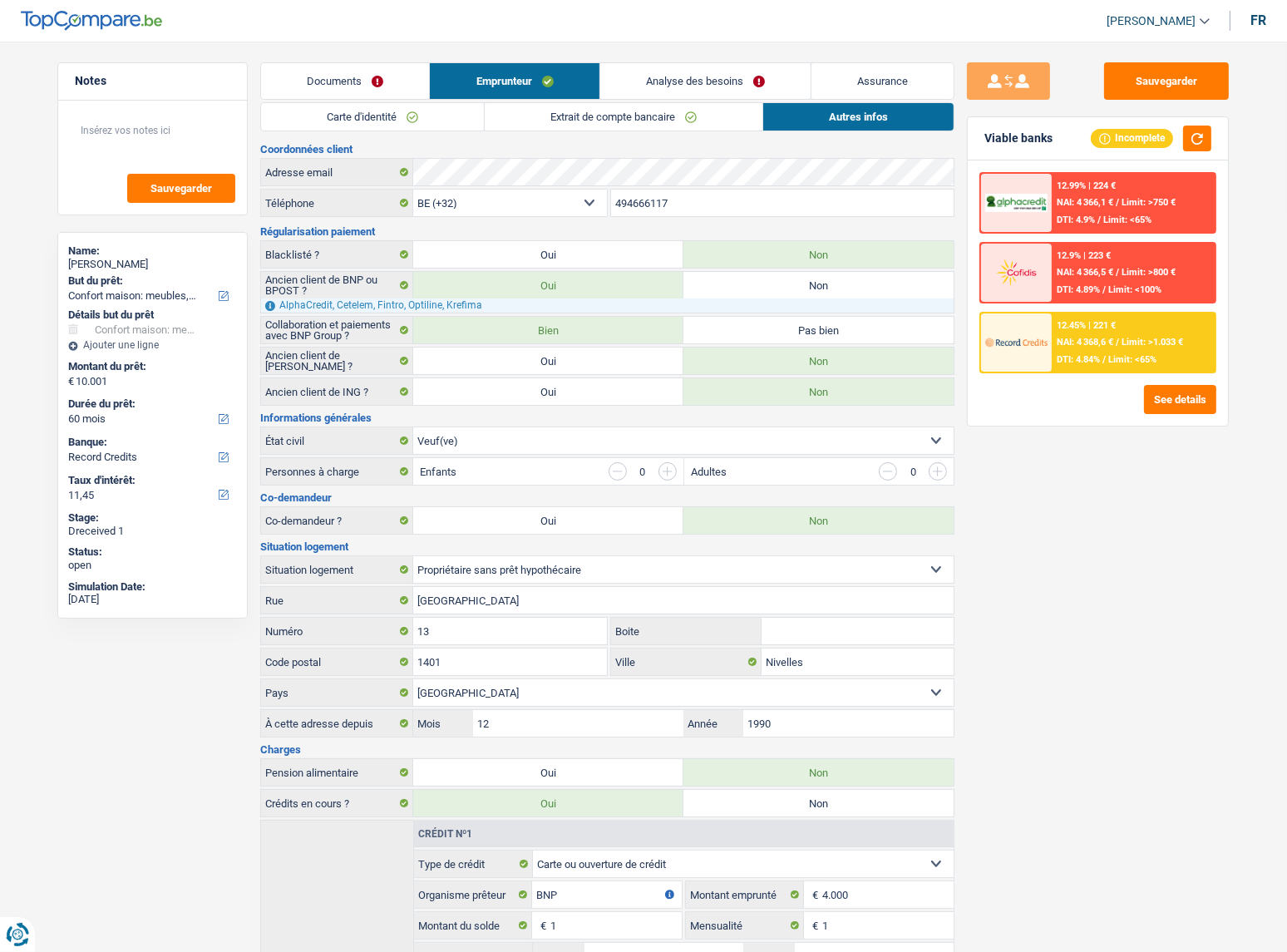
click at [396, 107] on link "Carte d'identité" at bounding box center [373, 117] width 223 height 28
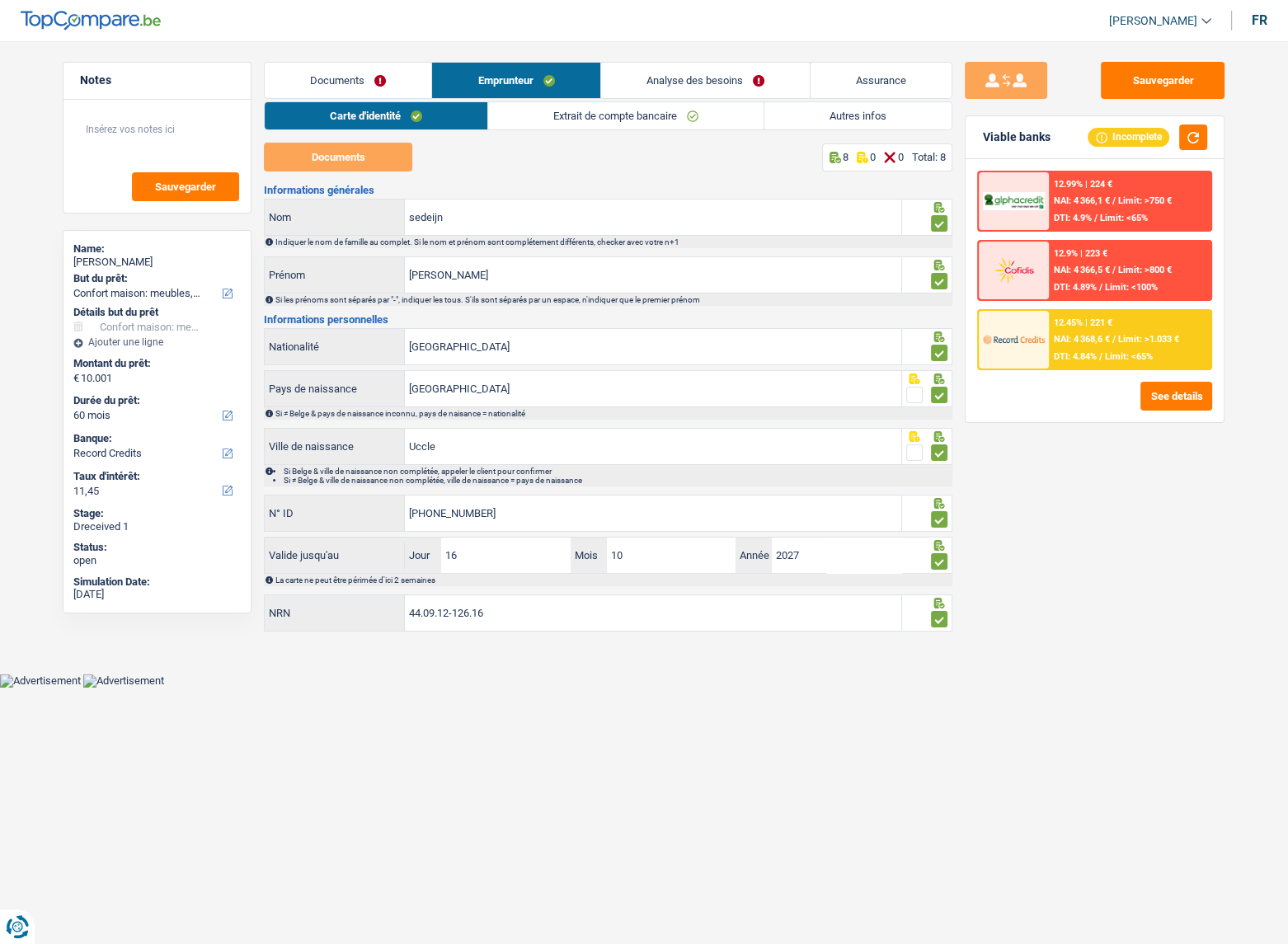
click at [848, 112] on link "Autres infos" at bounding box center [857, 116] width 187 height 28
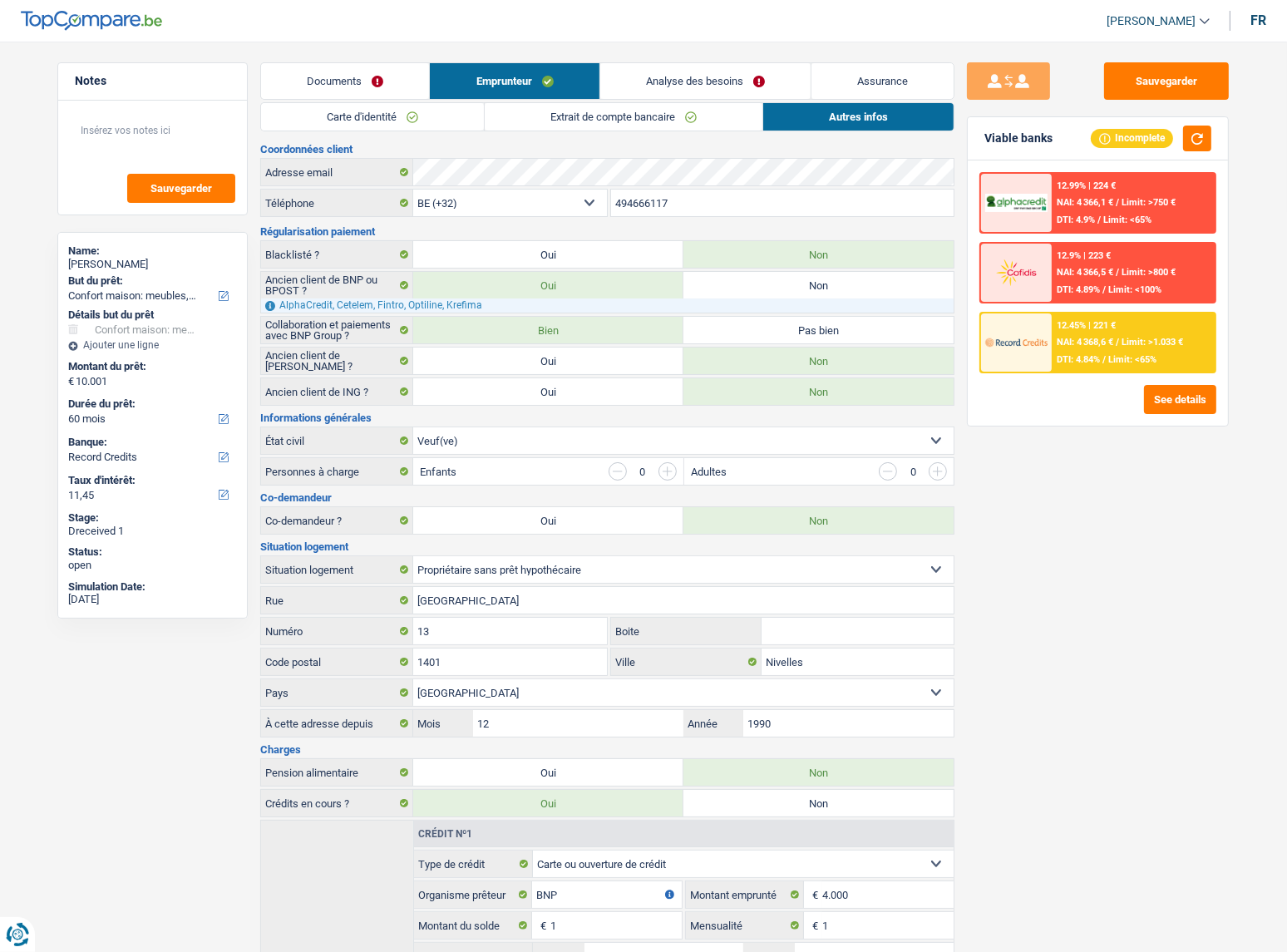
click at [710, 115] on link "Extrait de compte bancaire" at bounding box center [623, 117] width 278 height 28
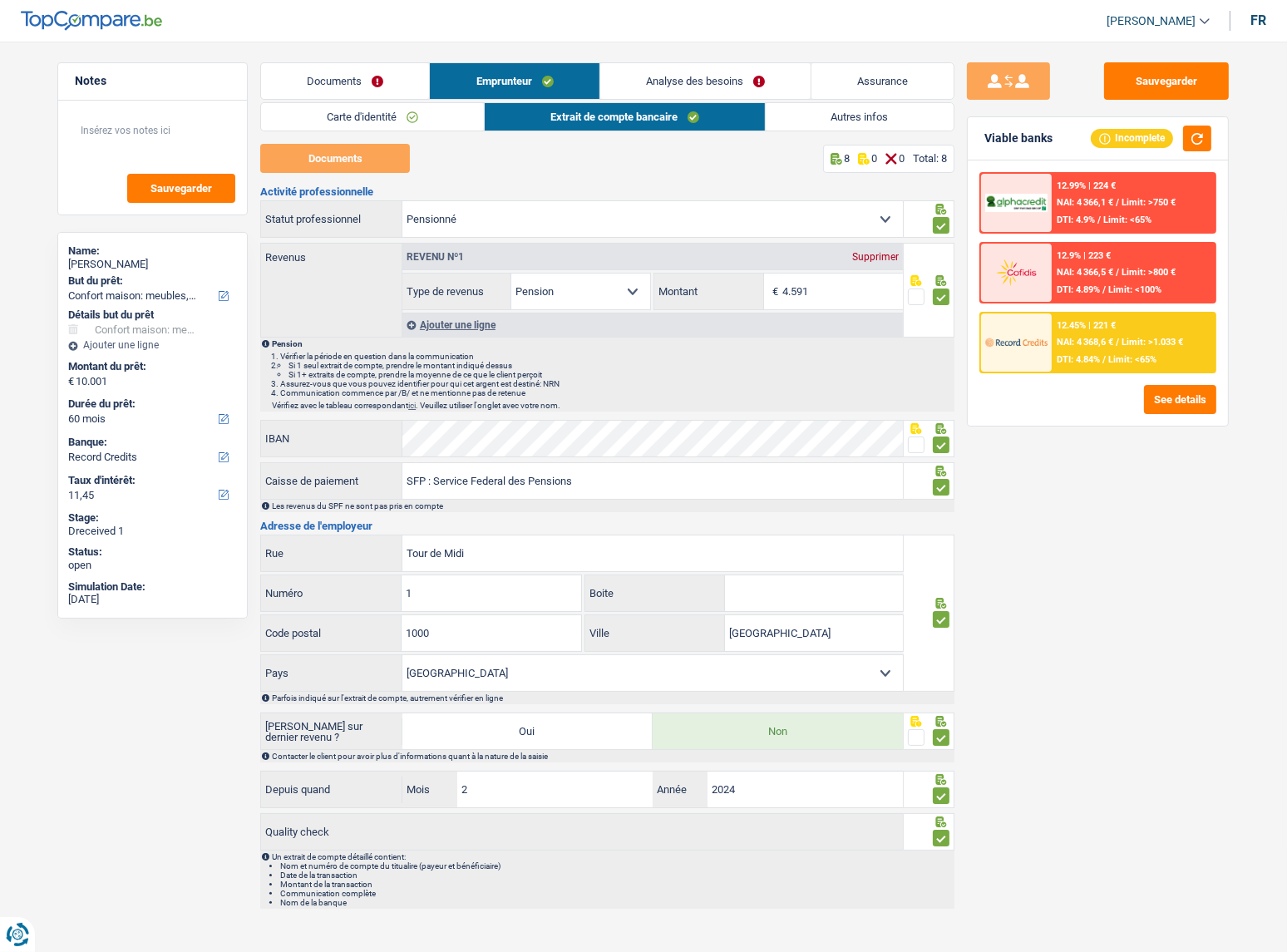
click at [357, 93] on link "Documents" at bounding box center [345, 81] width 168 height 36
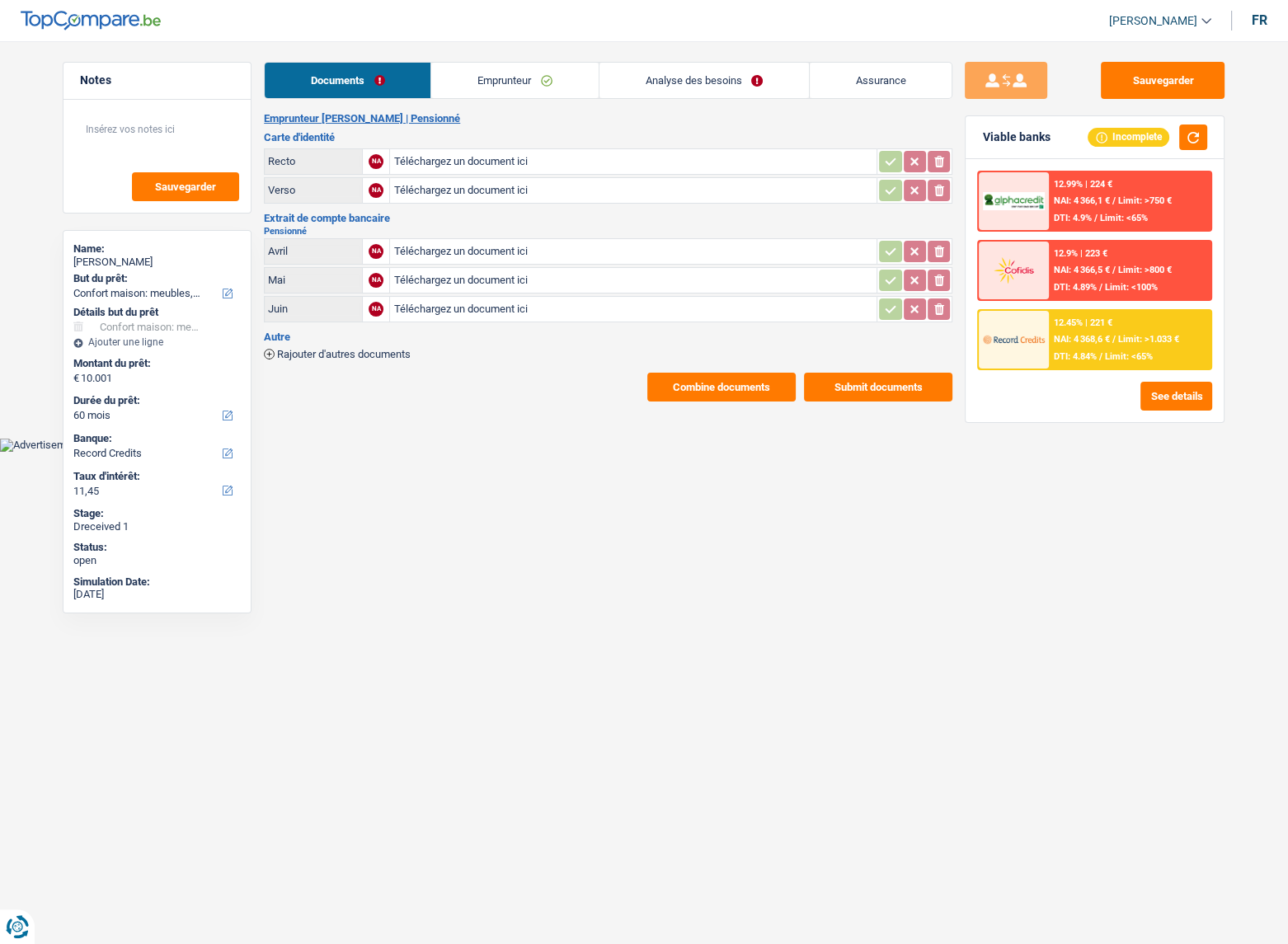
click at [676, 82] on link "Analyse des besoins" at bounding box center [704, 80] width 210 height 36
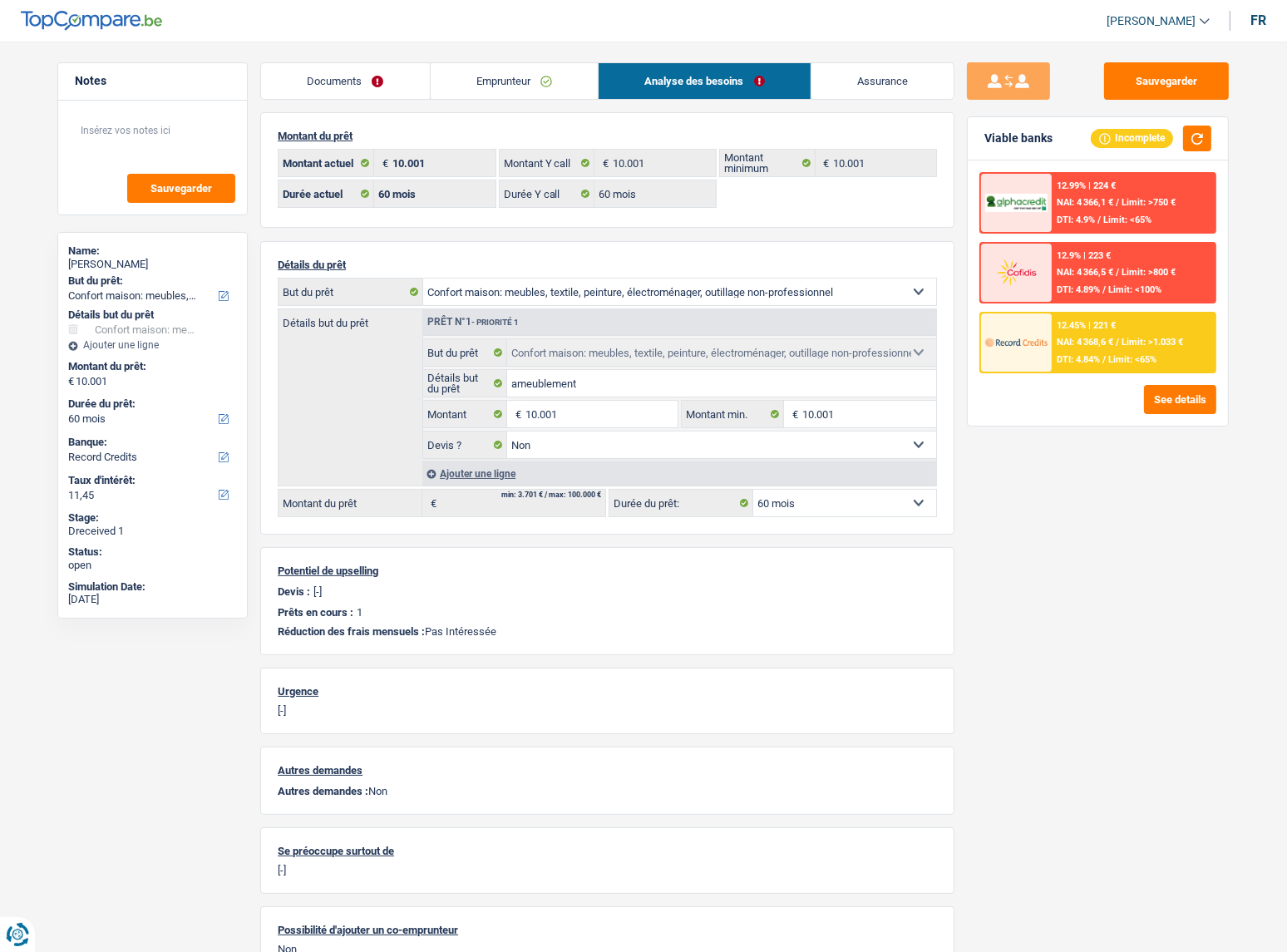
click at [557, 77] on link "Emprunteur" at bounding box center [514, 81] width 168 height 36
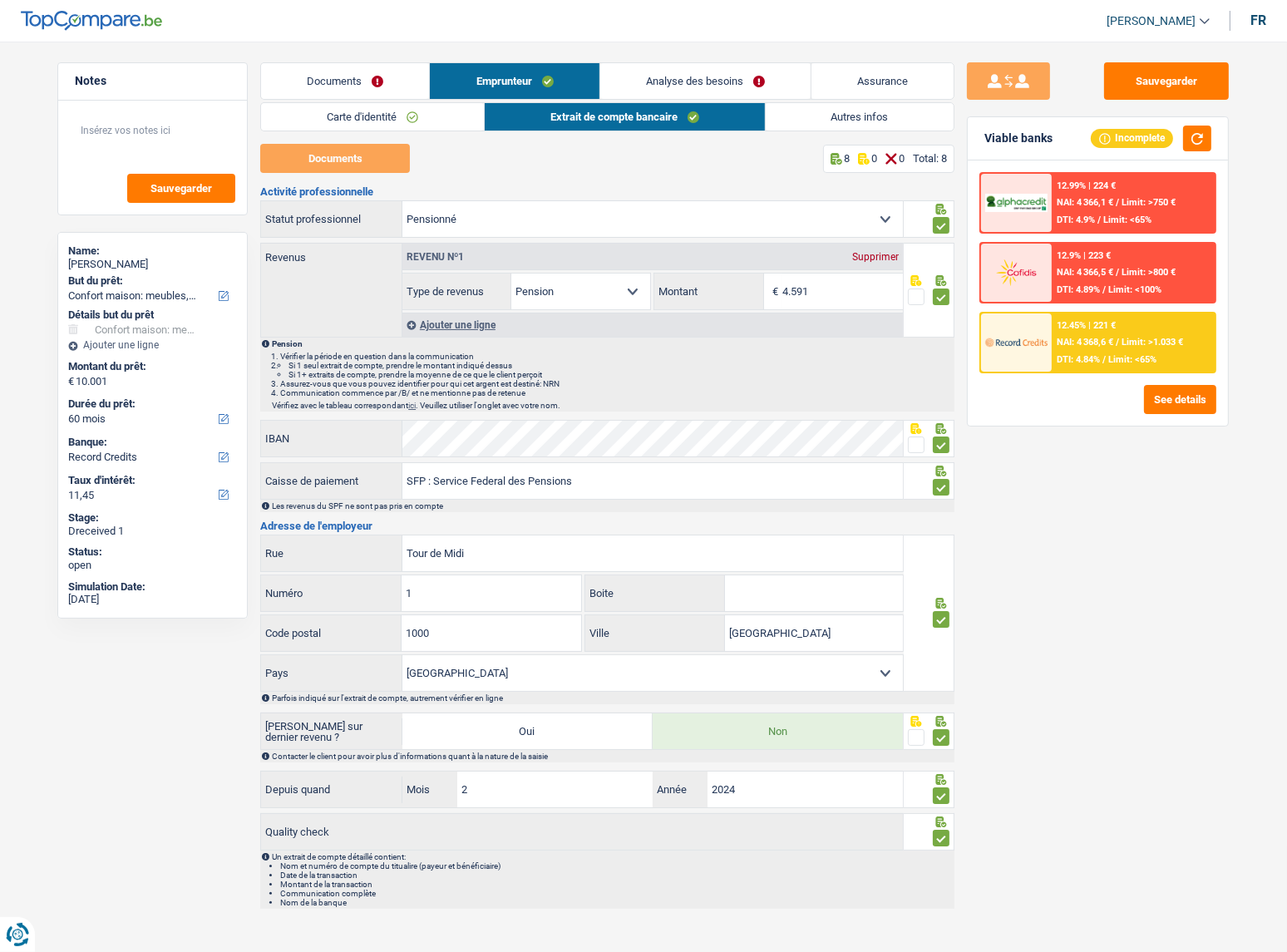
click at [665, 84] on link "Analyse des besoins" at bounding box center [705, 81] width 210 height 36
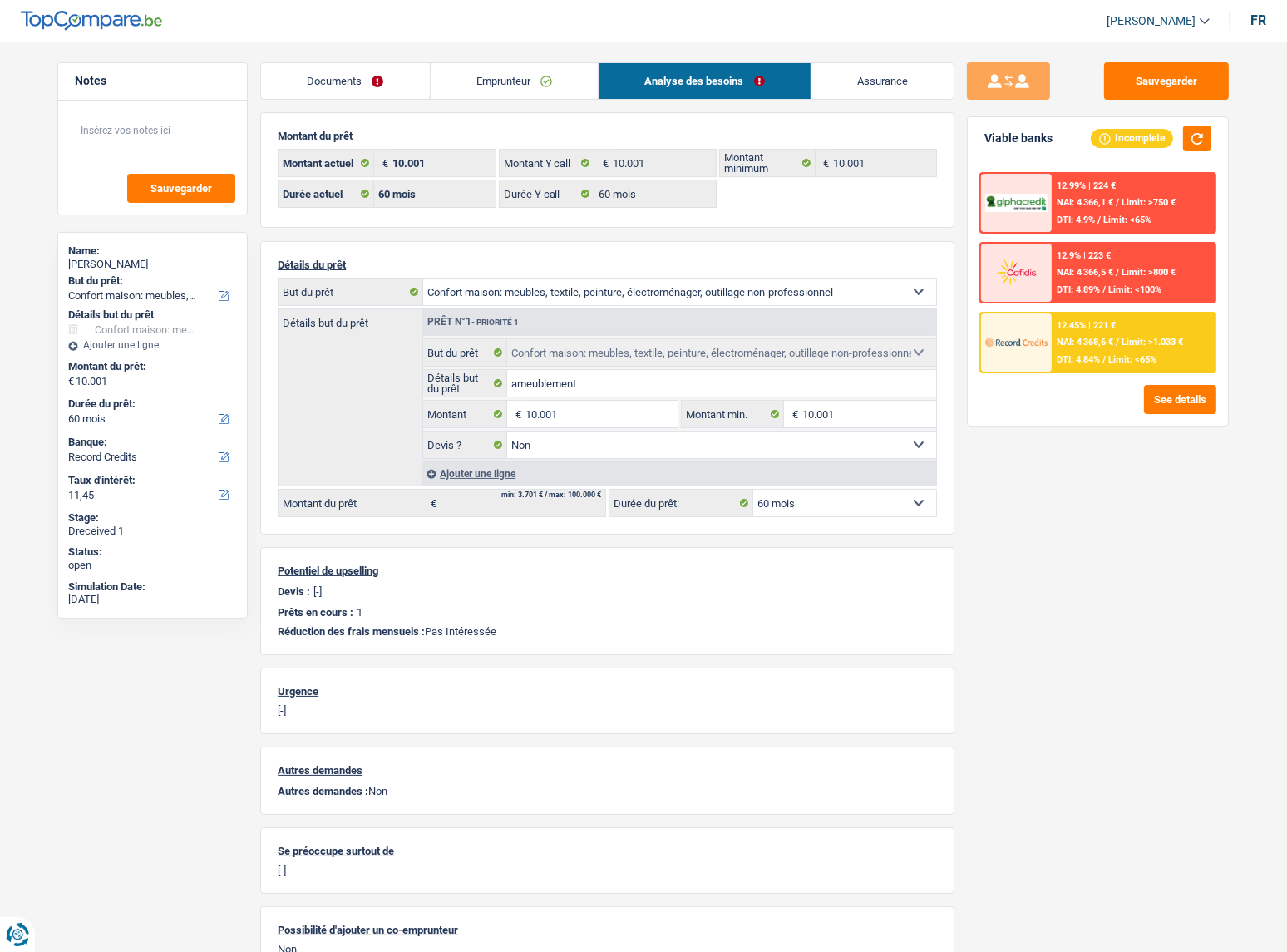
click at [546, 88] on link "Emprunteur" at bounding box center [514, 81] width 168 height 36
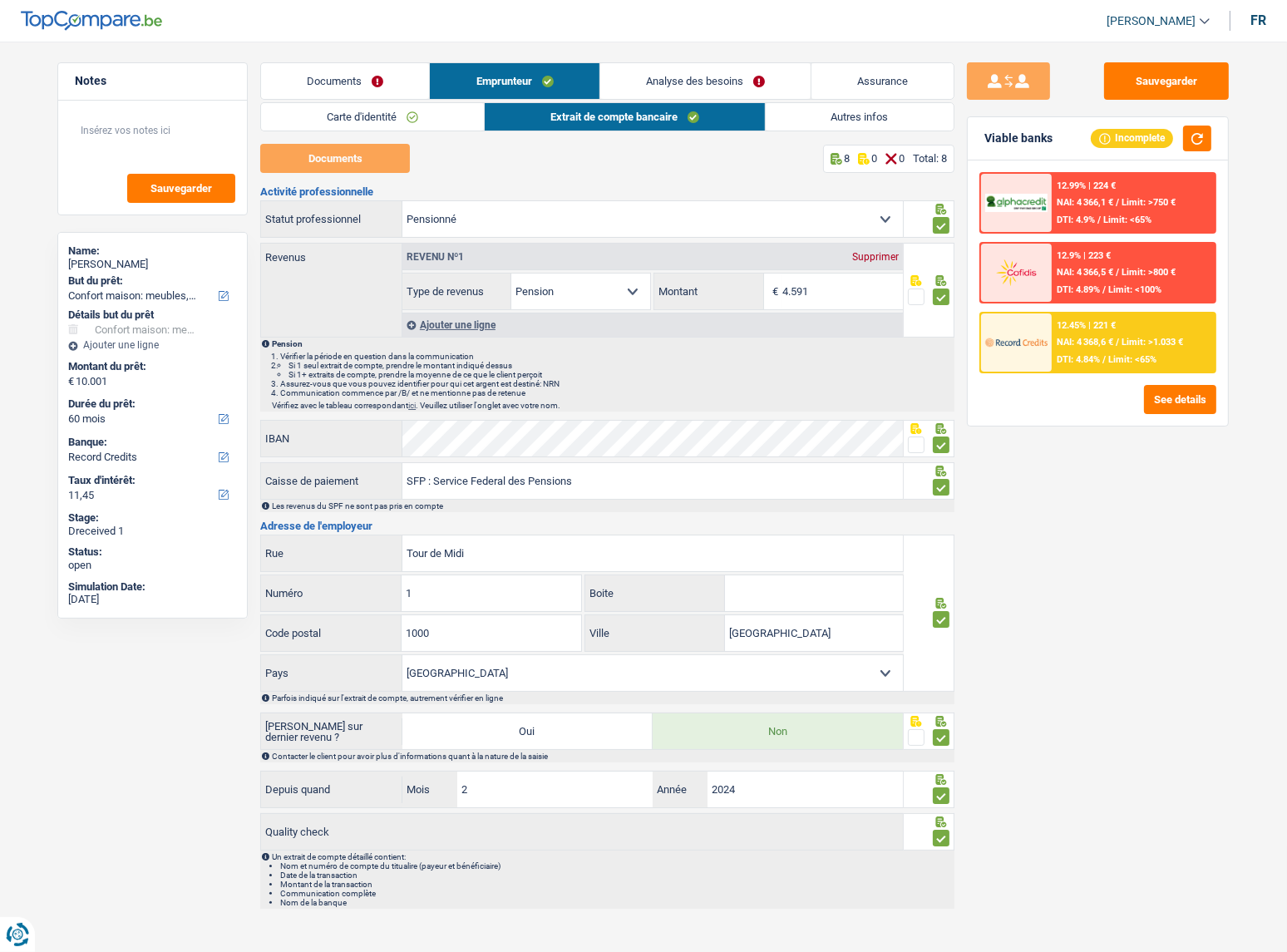
click at [849, 120] on link "Autres infos" at bounding box center [859, 117] width 188 height 28
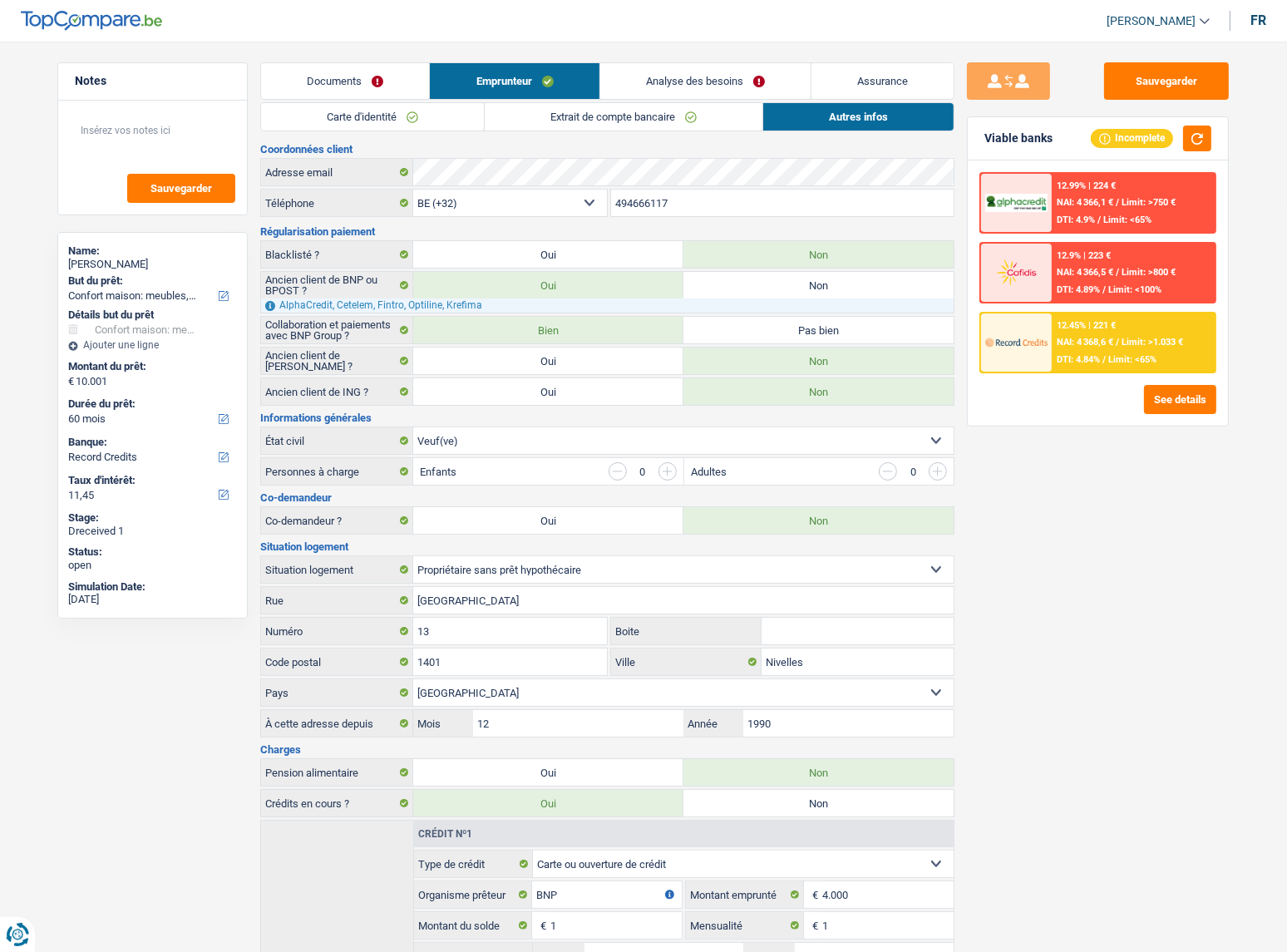
click at [472, 124] on link "Carte d'identité" at bounding box center [373, 117] width 223 height 28
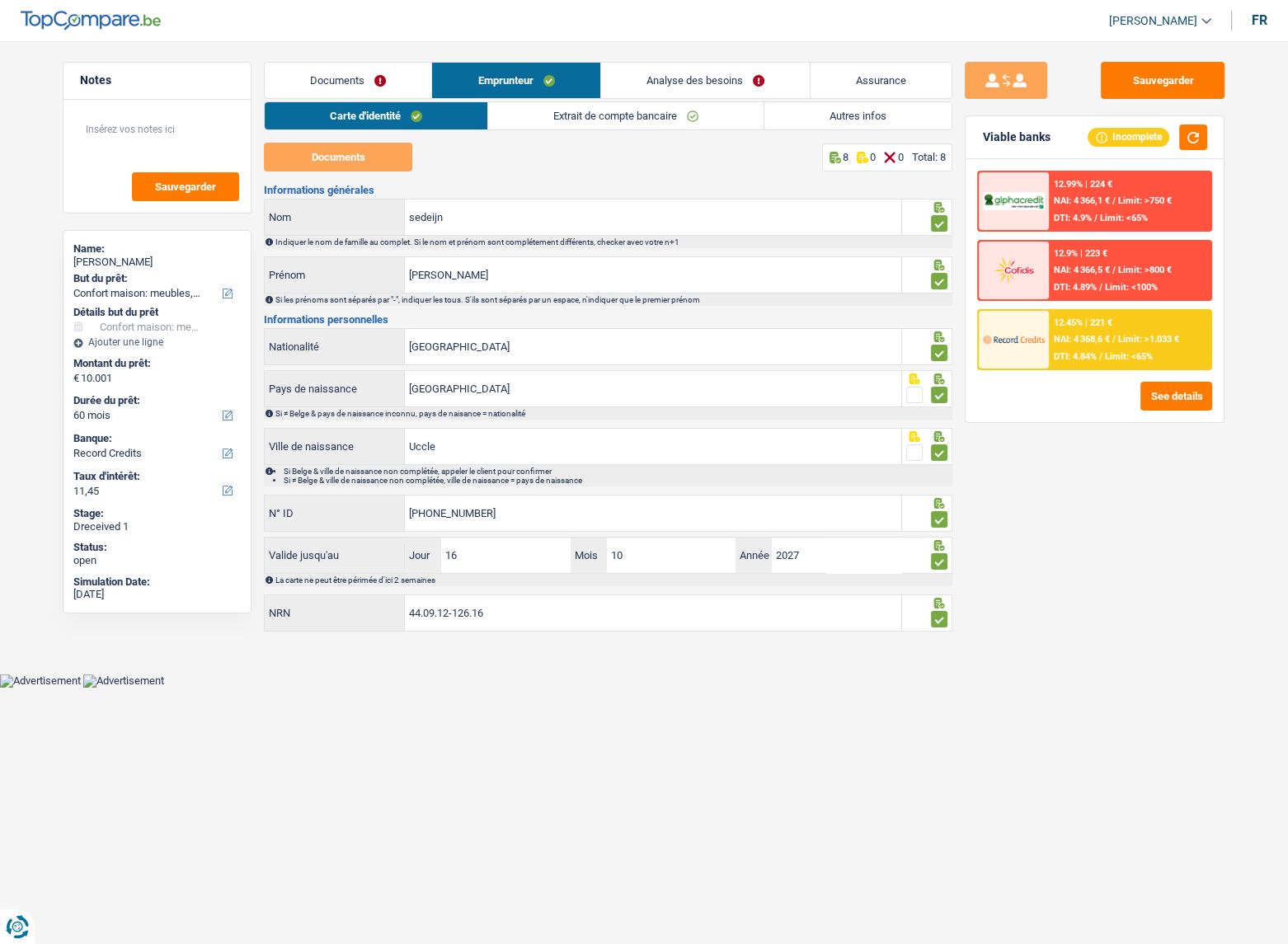
click at [384, 93] on link "Documents" at bounding box center [348, 80] width 167 height 36
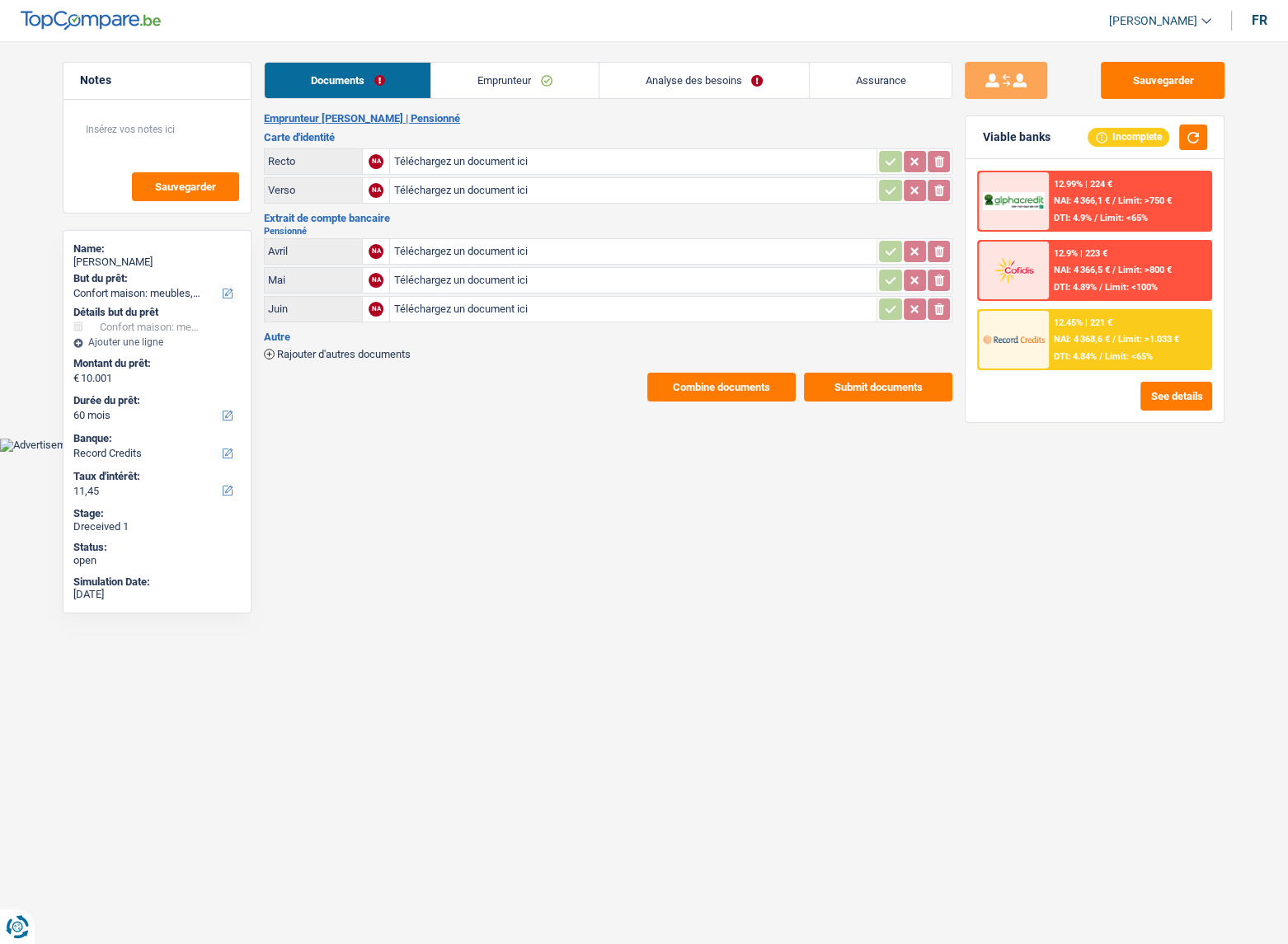
click at [532, 81] on link "Emprunteur" at bounding box center [514, 80] width 167 height 36
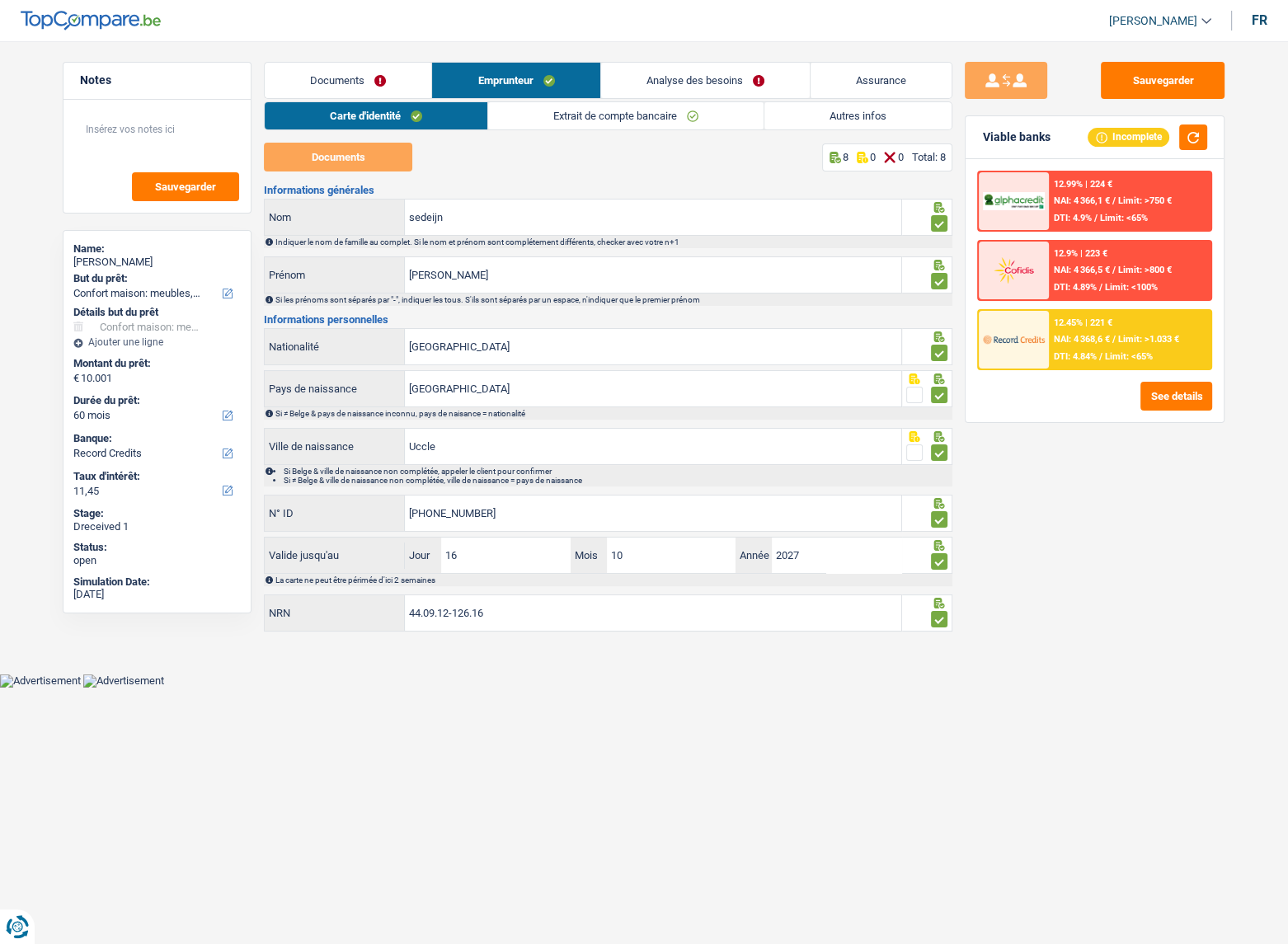
drag, startPoint x: 402, startPoint y: 79, endPoint x: 526, endPoint y: 72, distance: 124.2
click at [403, 80] on link "Documents" at bounding box center [348, 80] width 167 height 36
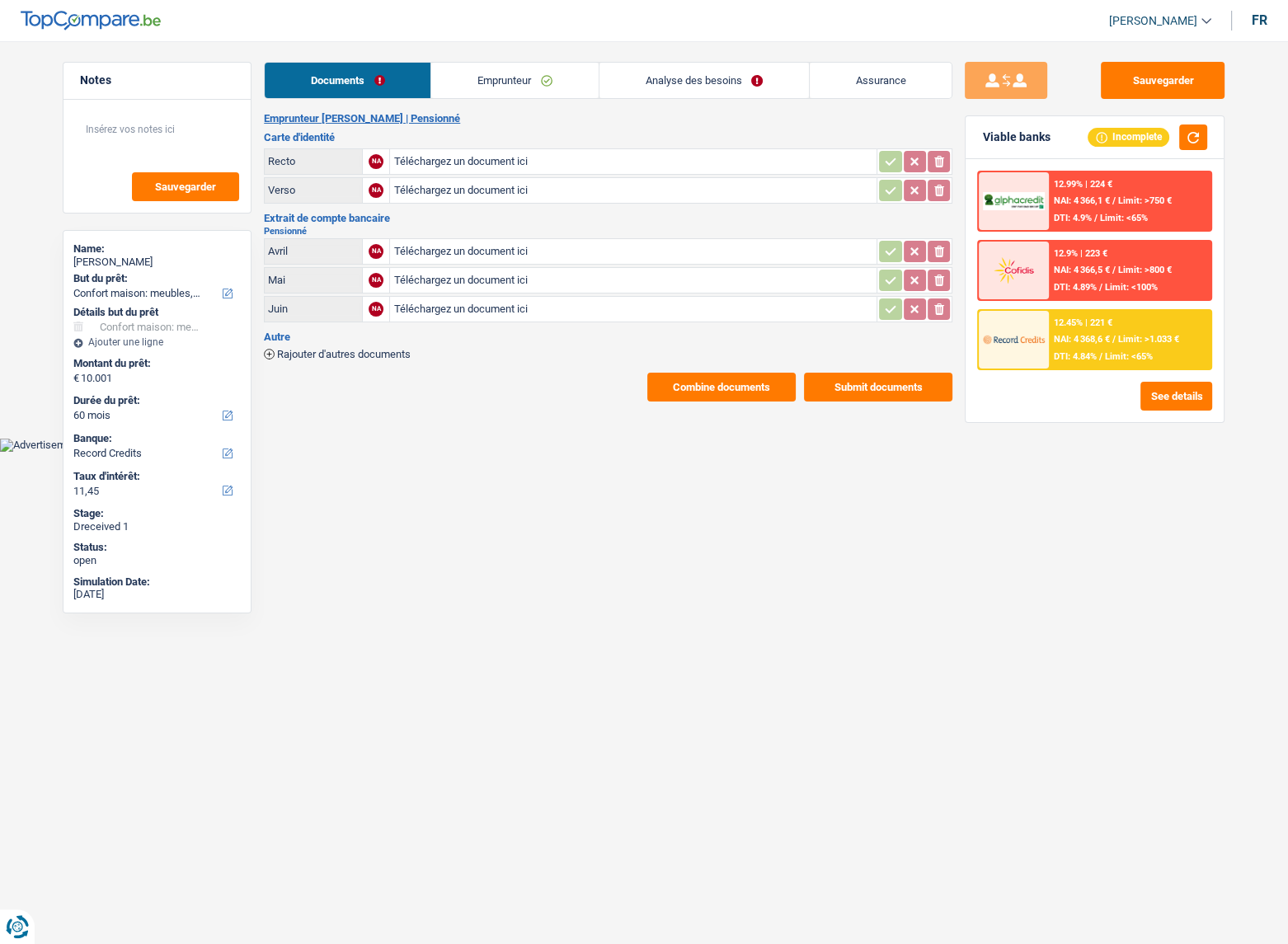
click at [559, 89] on link "Emprunteur" at bounding box center [514, 80] width 167 height 36
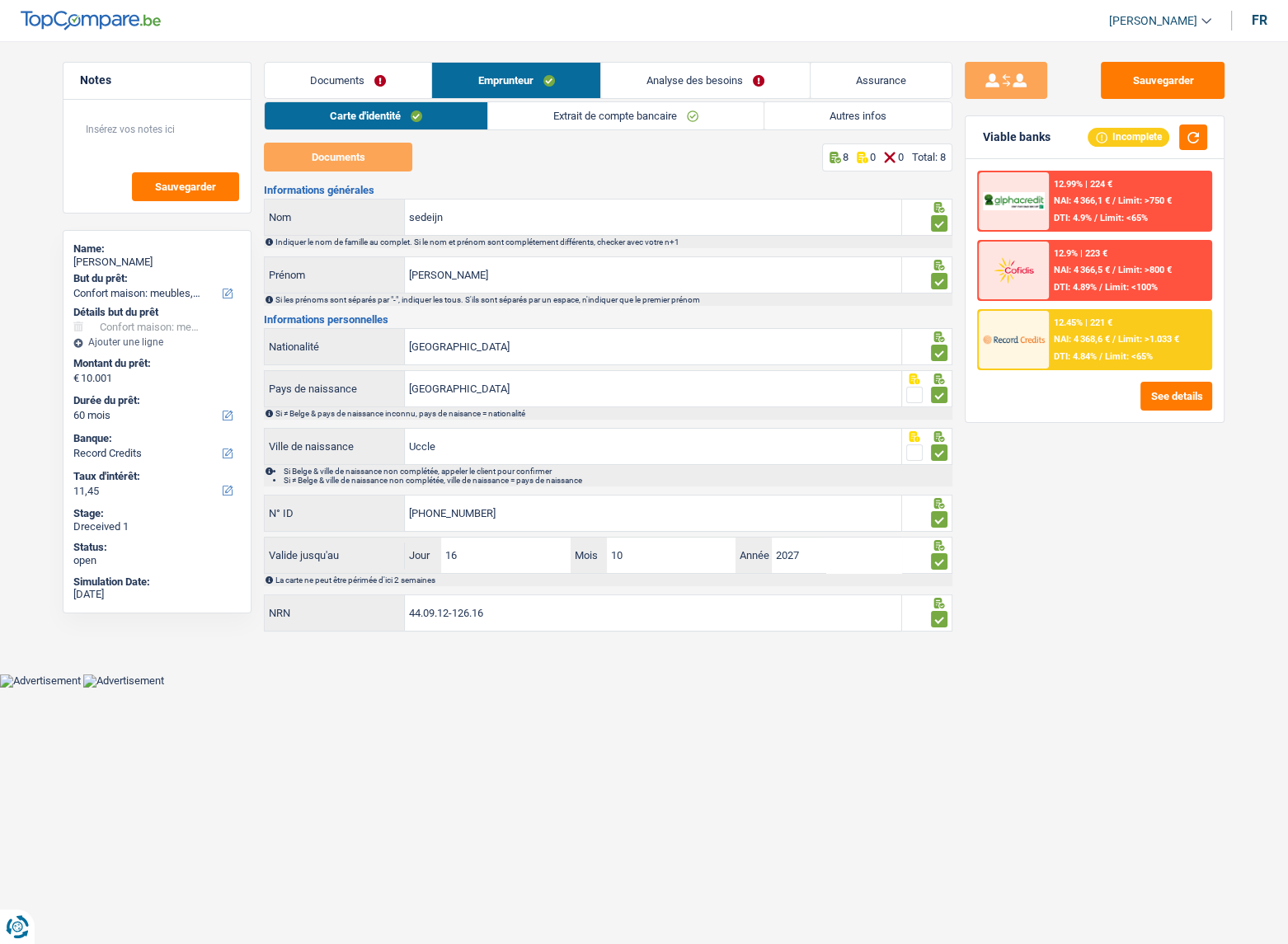
click at [679, 113] on link "Extrait de compte bancaire" at bounding box center [626, 116] width 276 height 28
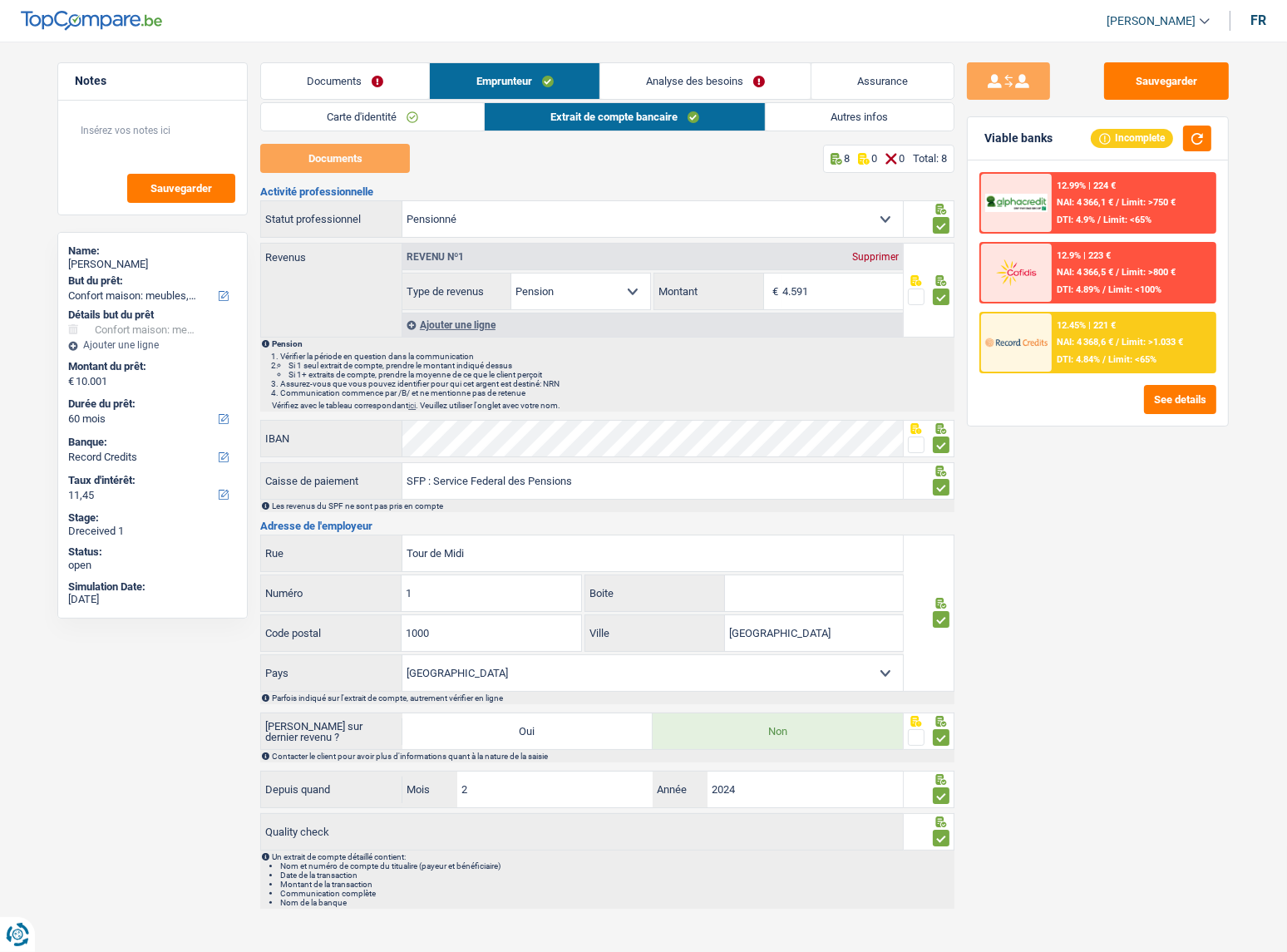
click at [902, 105] on link "Autres infos" at bounding box center [859, 117] width 188 height 28
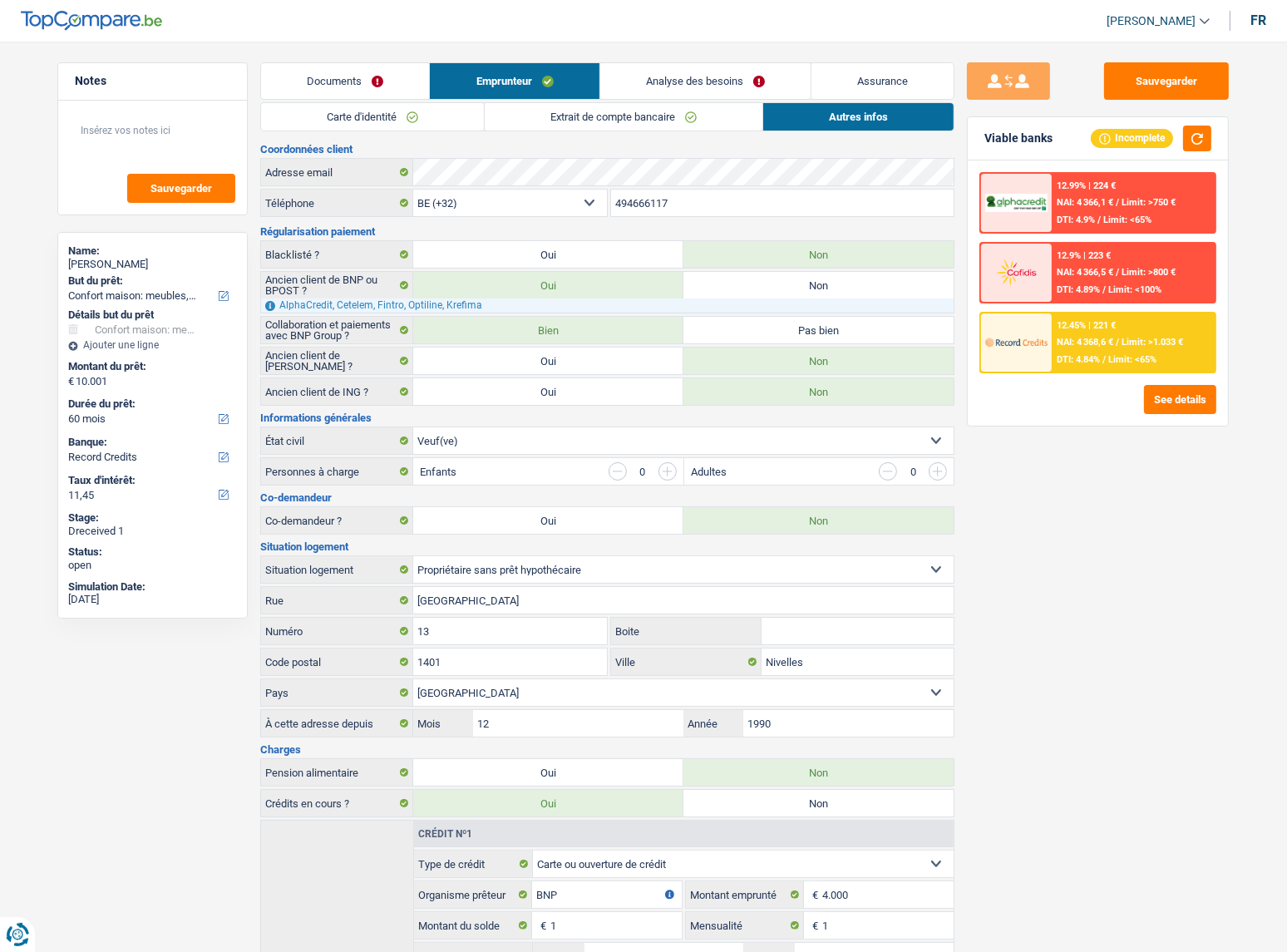
click at [713, 83] on link "Analyse des besoins" at bounding box center [705, 81] width 210 height 36
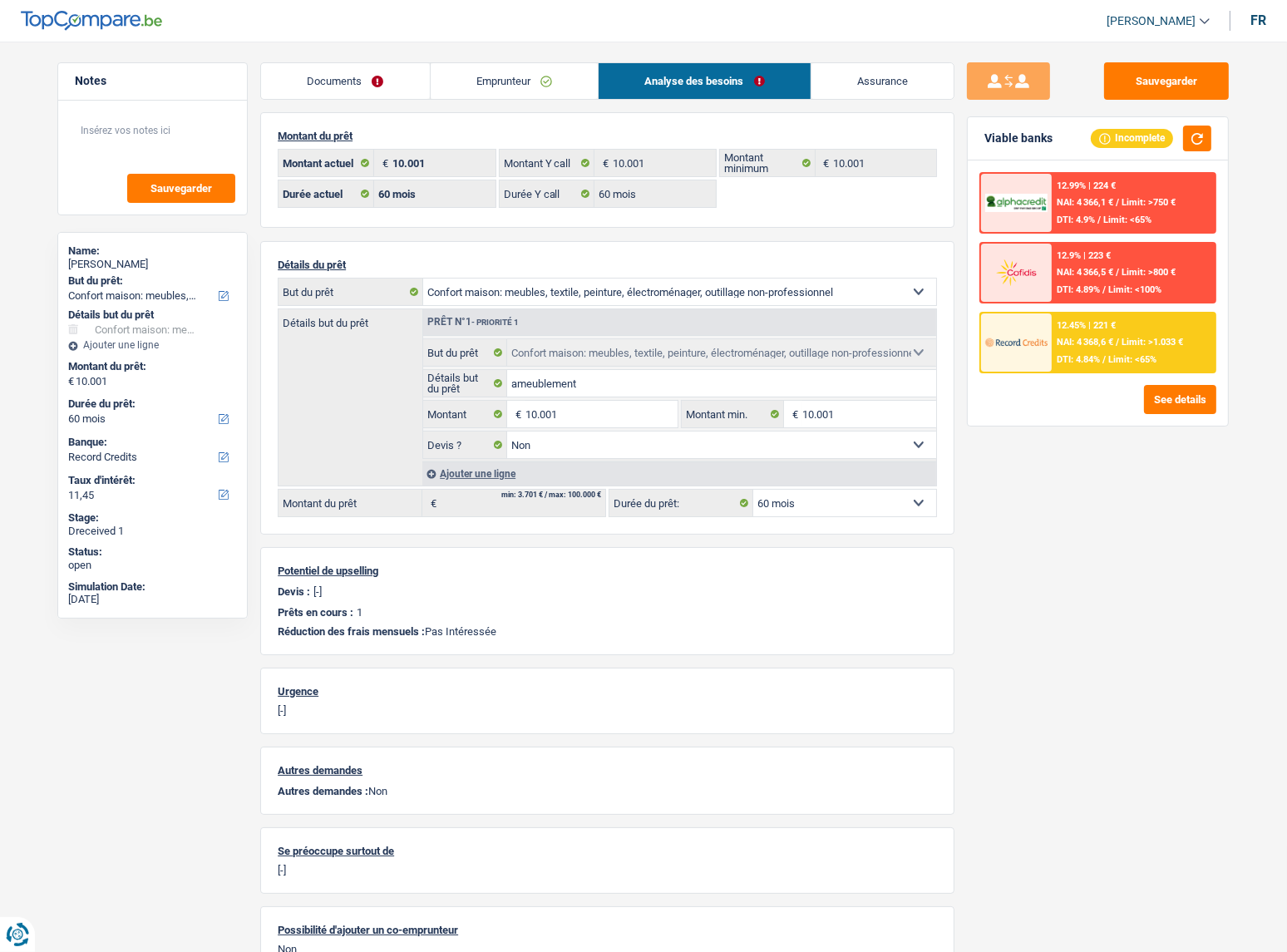
click at [1136, 339] on span "Limit: >1.033 €" at bounding box center [1152, 342] width 62 height 11
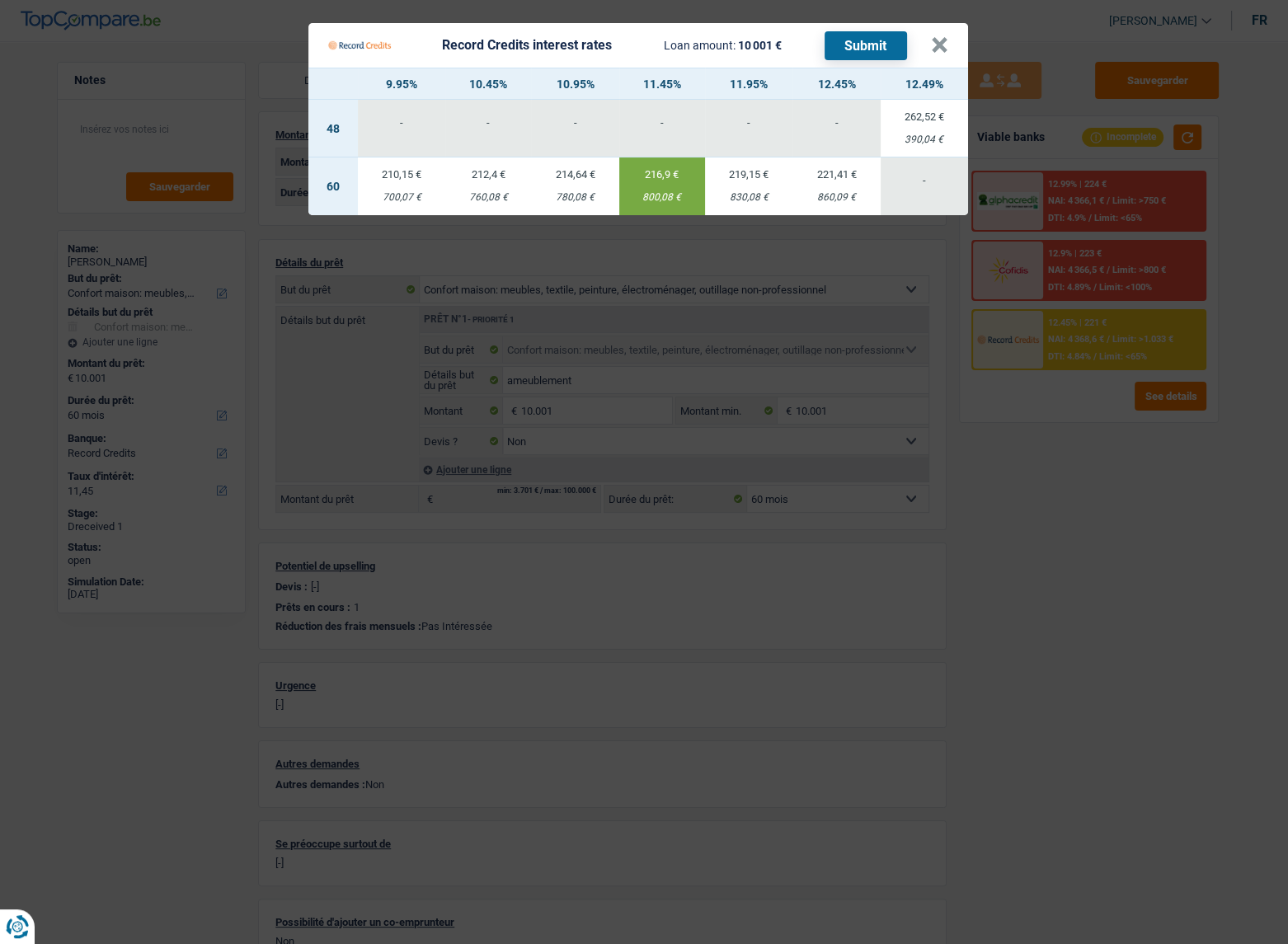
click at [1064, 501] on Credits "Record Credits interest rates Loan amount: 10 001 € Submit × 9.95% 10.45% 10.95…" at bounding box center [644, 472] width 1288 height 944
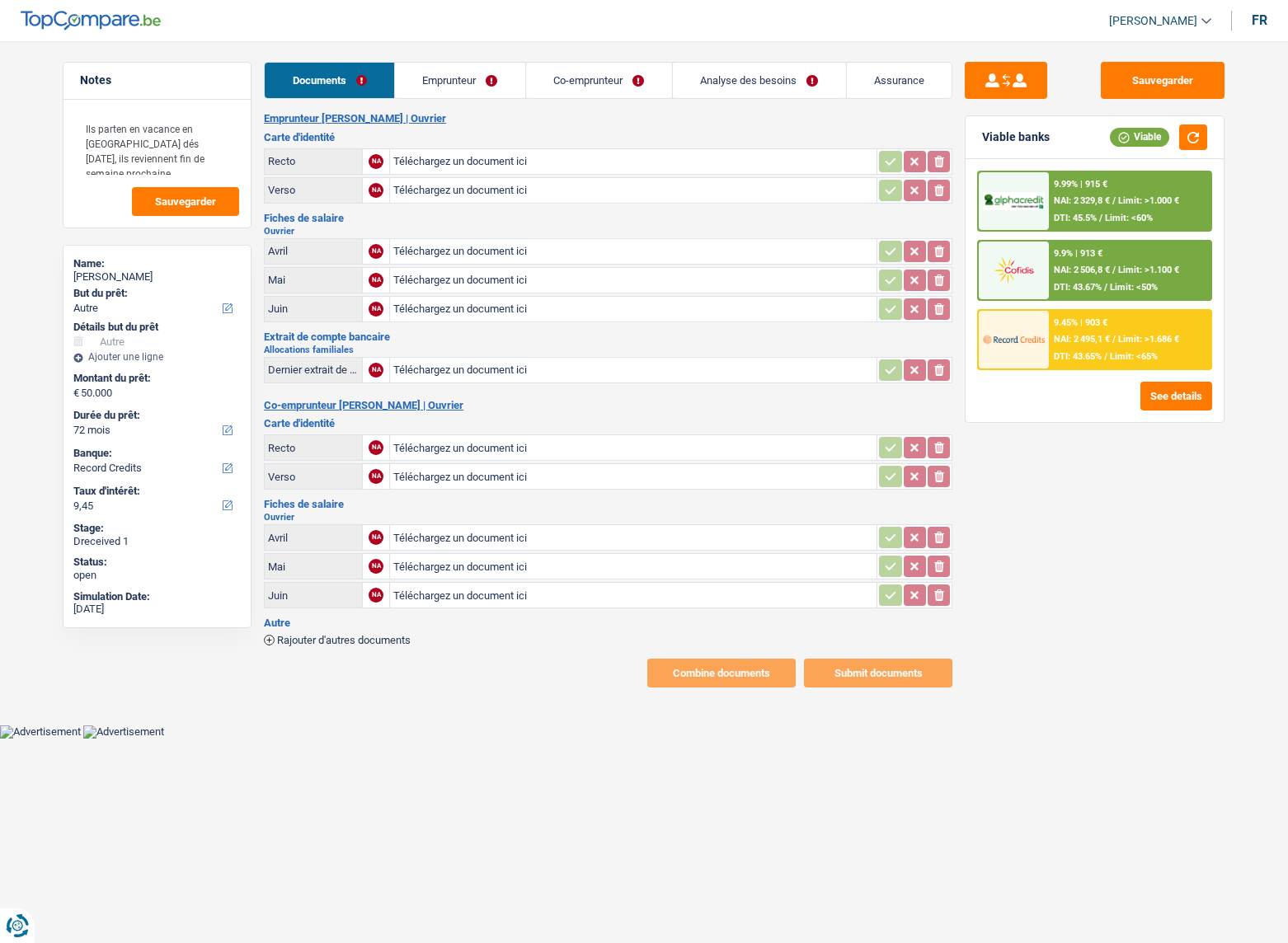
select select "other"
select select "72"
select select "record credits"
click at [466, 525] on input "Téléchargez un document ici" at bounding box center [634, 537] width 480 height 25
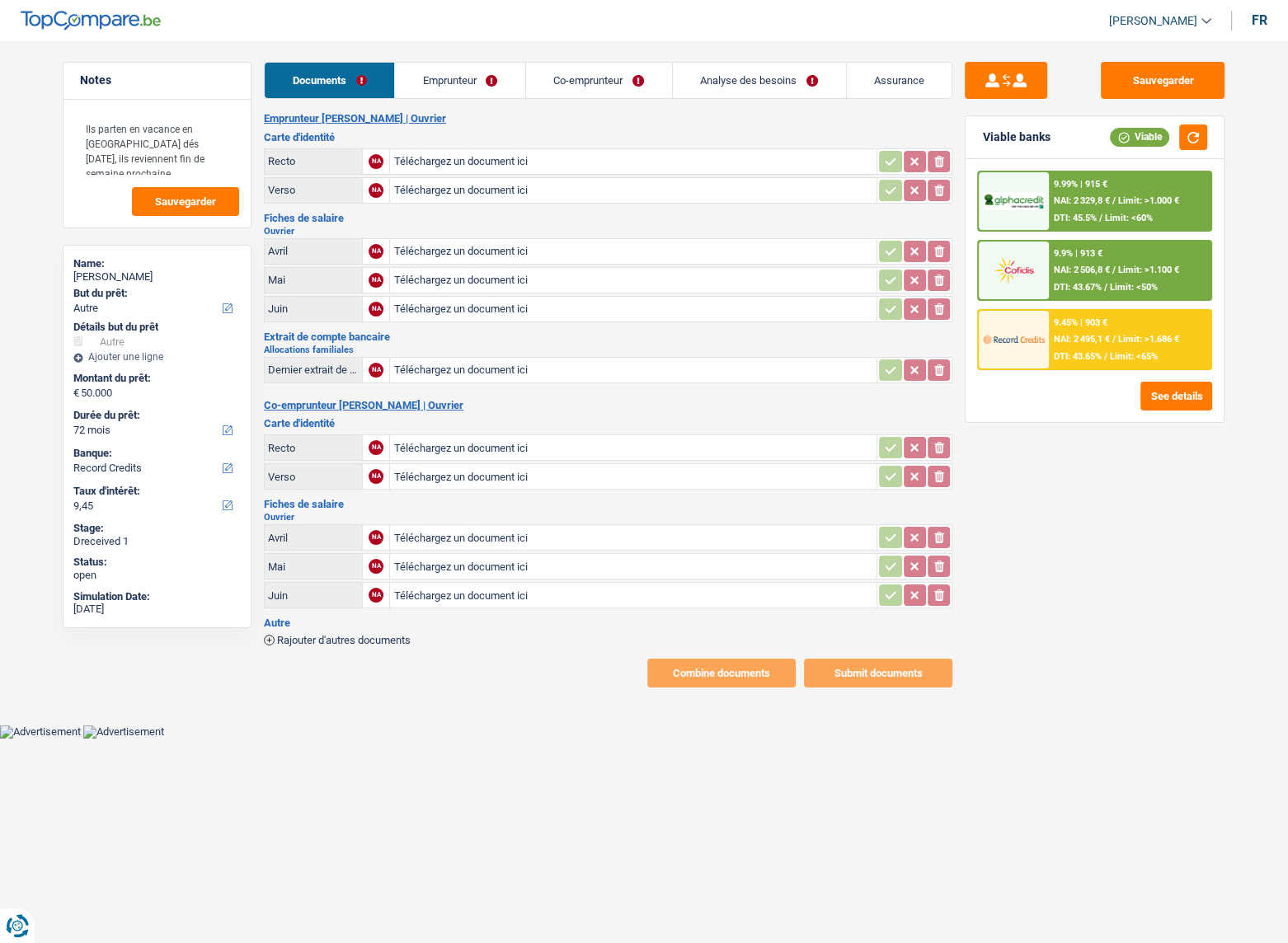
type input "C:\fakepath\01072025_154127_Document-1.pdf"
click at [449, 532] on div "01072025_154127_Document-1.pdf" at bounding box center [634, 537] width 480 height 25
click at [455, 159] on input "Téléchargez un document ici" at bounding box center [634, 161] width 480 height 25
type input "C:\fakepath\20250809_101029.jpg"
click at [422, 188] on input "Téléchargez un document ici" at bounding box center [634, 190] width 480 height 25
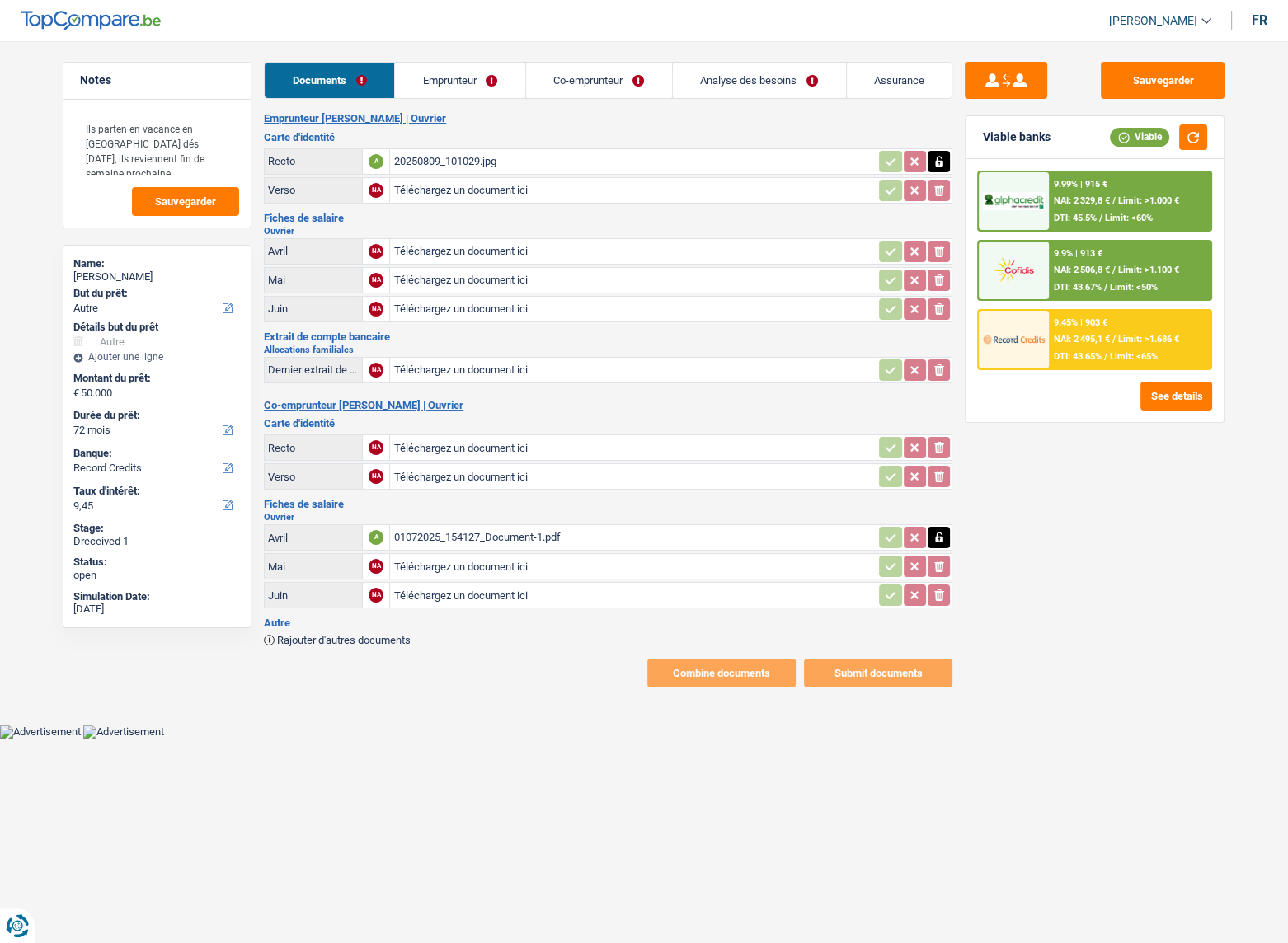
type input "C:\fakepath\20250809_101047.jpg"
click at [713, 438] on input "Téléchargez un document ici" at bounding box center [634, 447] width 480 height 25
type input "C:\fakepath\20250809_101102.jpg"
click at [445, 485] on input "Téléchargez un document ici" at bounding box center [634, 476] width 480 height 25
type input "C:\fakepath\20250809_101113.jpg"
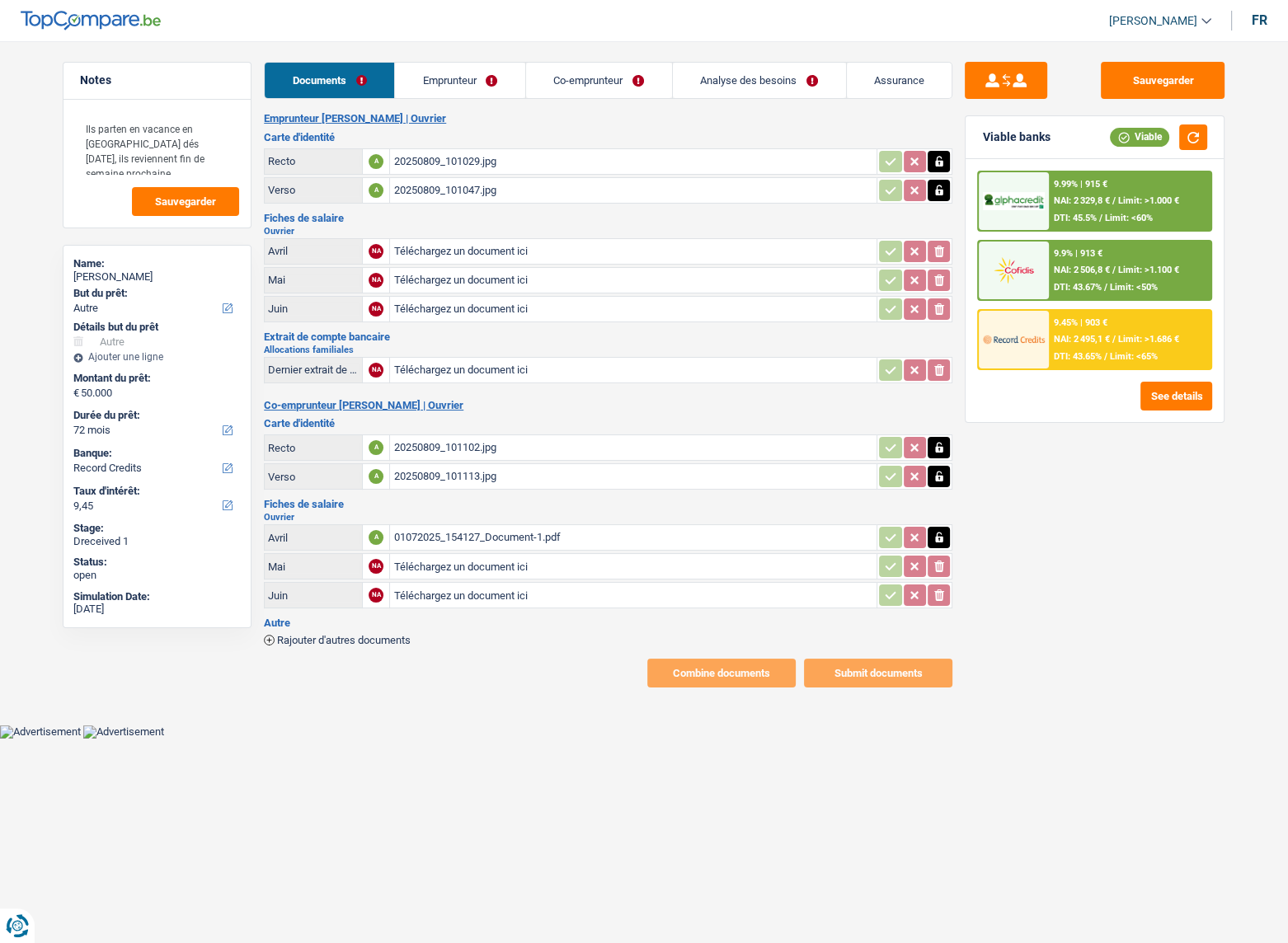
click at [489, 274] on input "Téléchargez un document ici" at bounding box center [634, 280] width 480 height 25
type input "C:\fakepath\20250809_101147.jpg"
click at [465, 304] on input "Téléchargez un document ici" at bounding box center [634, 308] width 480 height 25
type input "C:\fakepath\20250809_101201.jpg"
click at [479, 256] on input "Téléchargez un document ici" at bounding box center [634, 251] width 480 height 25
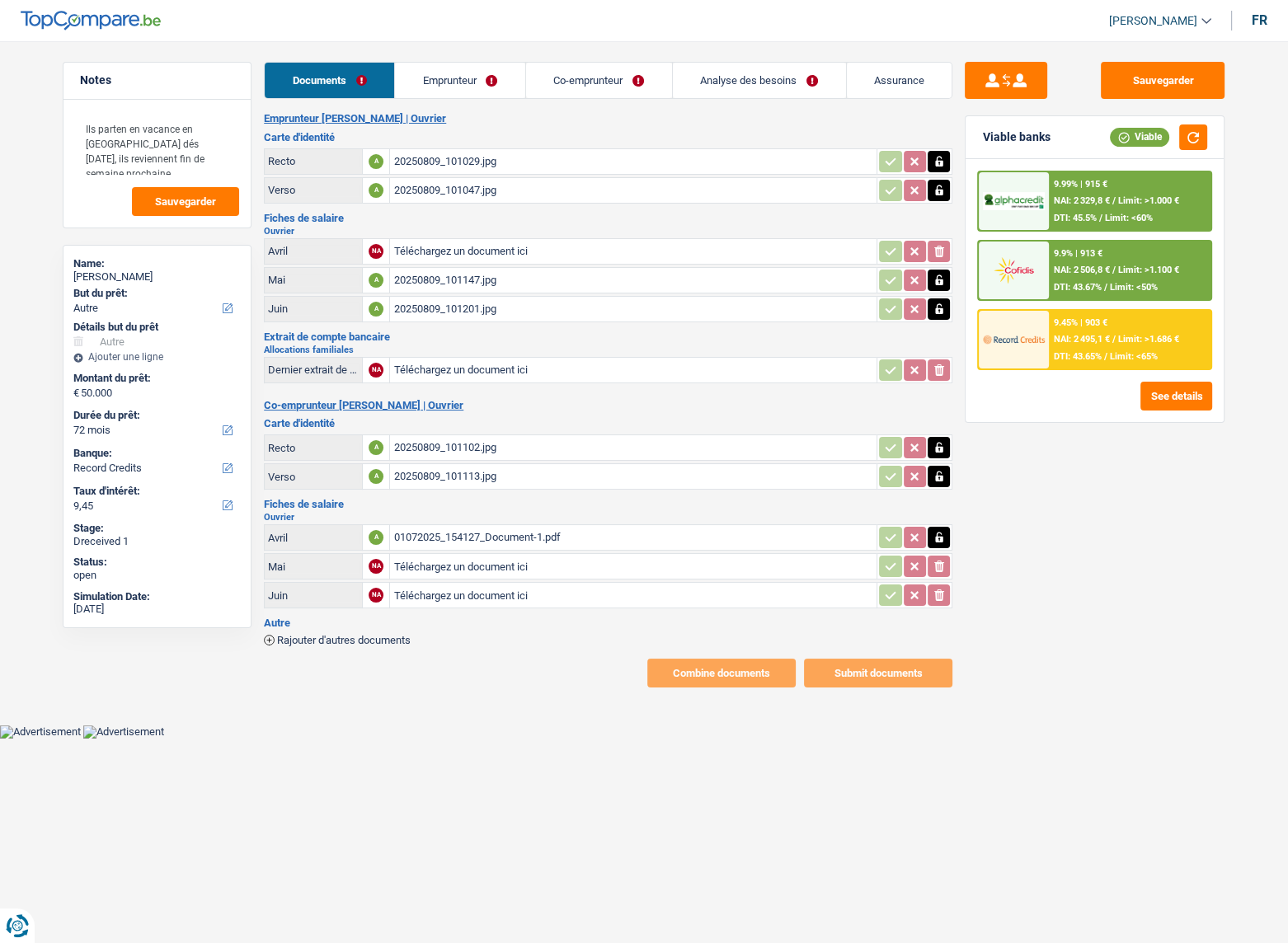
type input "C:\fakepath\20250809_101216.jpg"
click at [1139, 79] on button "Sauvegarder" at bounding box center [1162, 81] width 124 height 38
click at [1153, 86] on button "Sauvegarder" at bounding box center [1162, 81] width 124 height 38
click at [486, 90] on link "Emprunteur" at bounding box center [461, 80] width 130 height 36
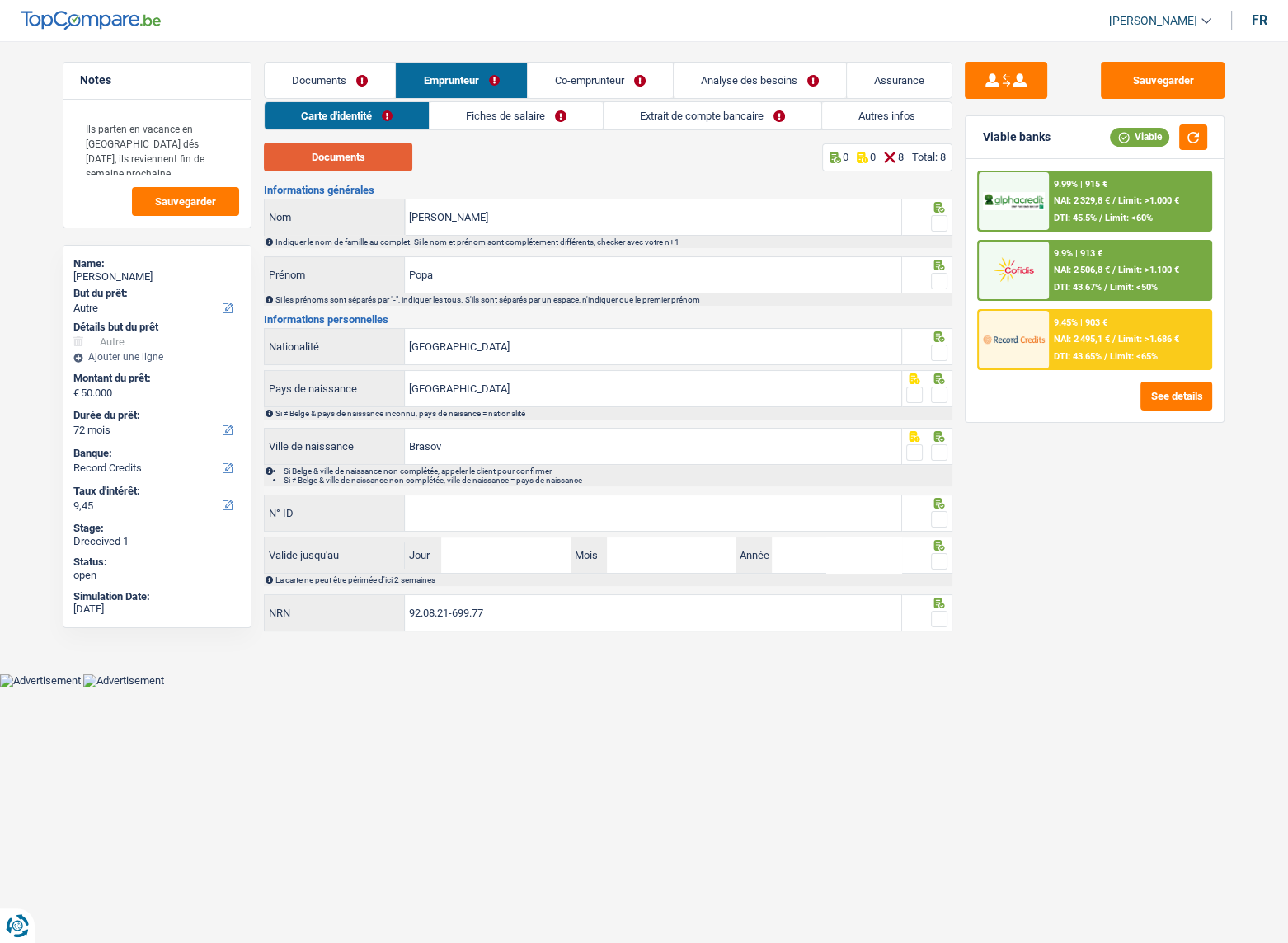
click at [355, 165] on button "Documents" at bounding box center [338, 156] width 148 height 29
drag, startPoint x: 941, startPoint y: 225, endPoint x: 940, endPoint y: 264, distance: 39.0
click at [941, 225] on span at bounding box center [939, 223] width 17 height 17
click at [0, 0] on input "radio" at bounding box center [0, 0] width 0 height 0
click at [940, 279] on span at bounding box center [939, 281] width 17 height 17
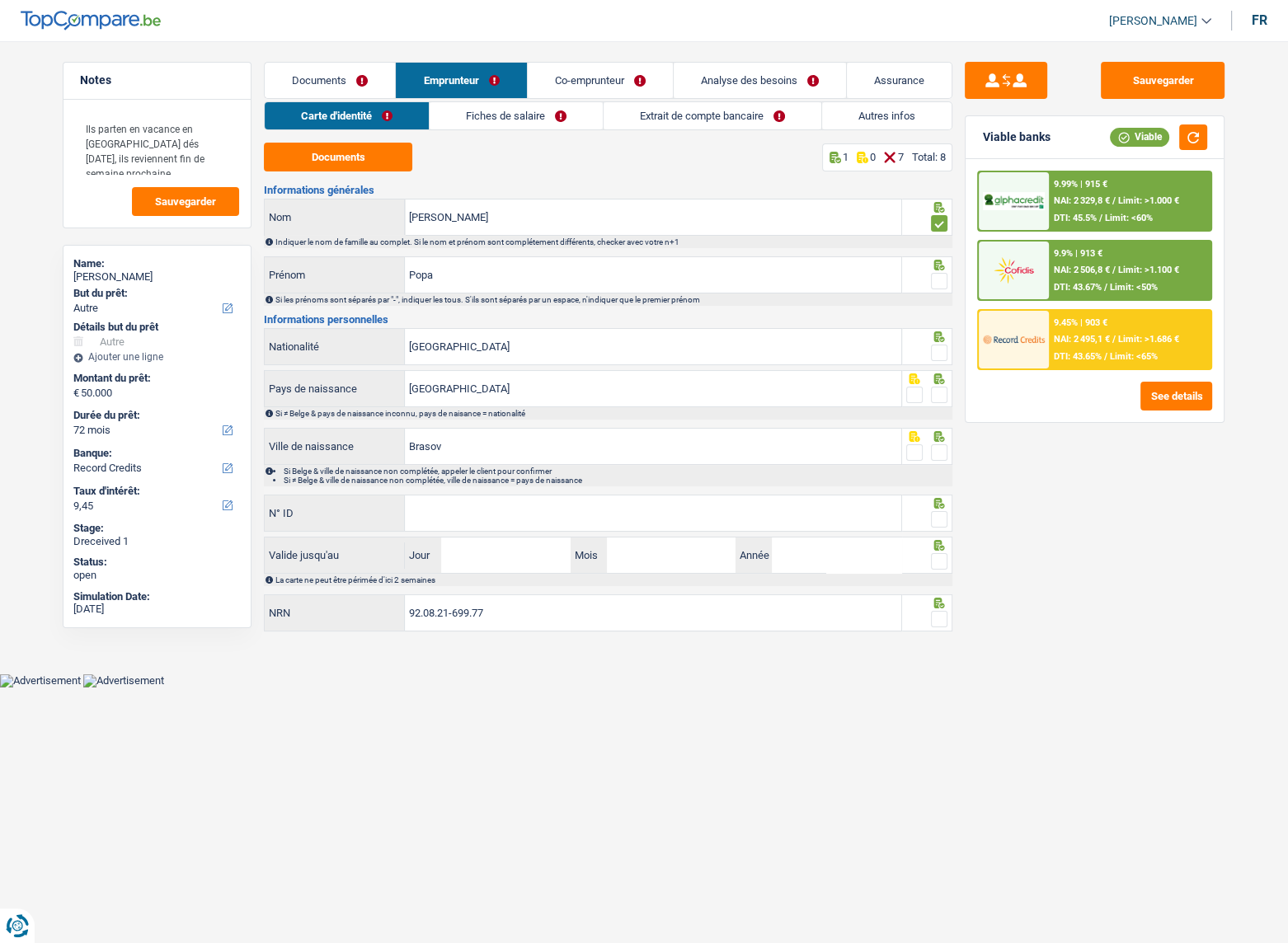
click at [0, 0] on input "radio" at bounding box center [0, 0] width 0 height 0
click at [940, 349] on span at bounding box center [939, 353] width 17 height 17
click at [0, 0] on input "radio" at bounding box center [0, 0] width 0 height 0
click at [940, 390] on span at bounding box center [939, 394] width 17 height 17
click at [0, 0] on input "radio" at bounding box center [0, 0] width 0 height 0
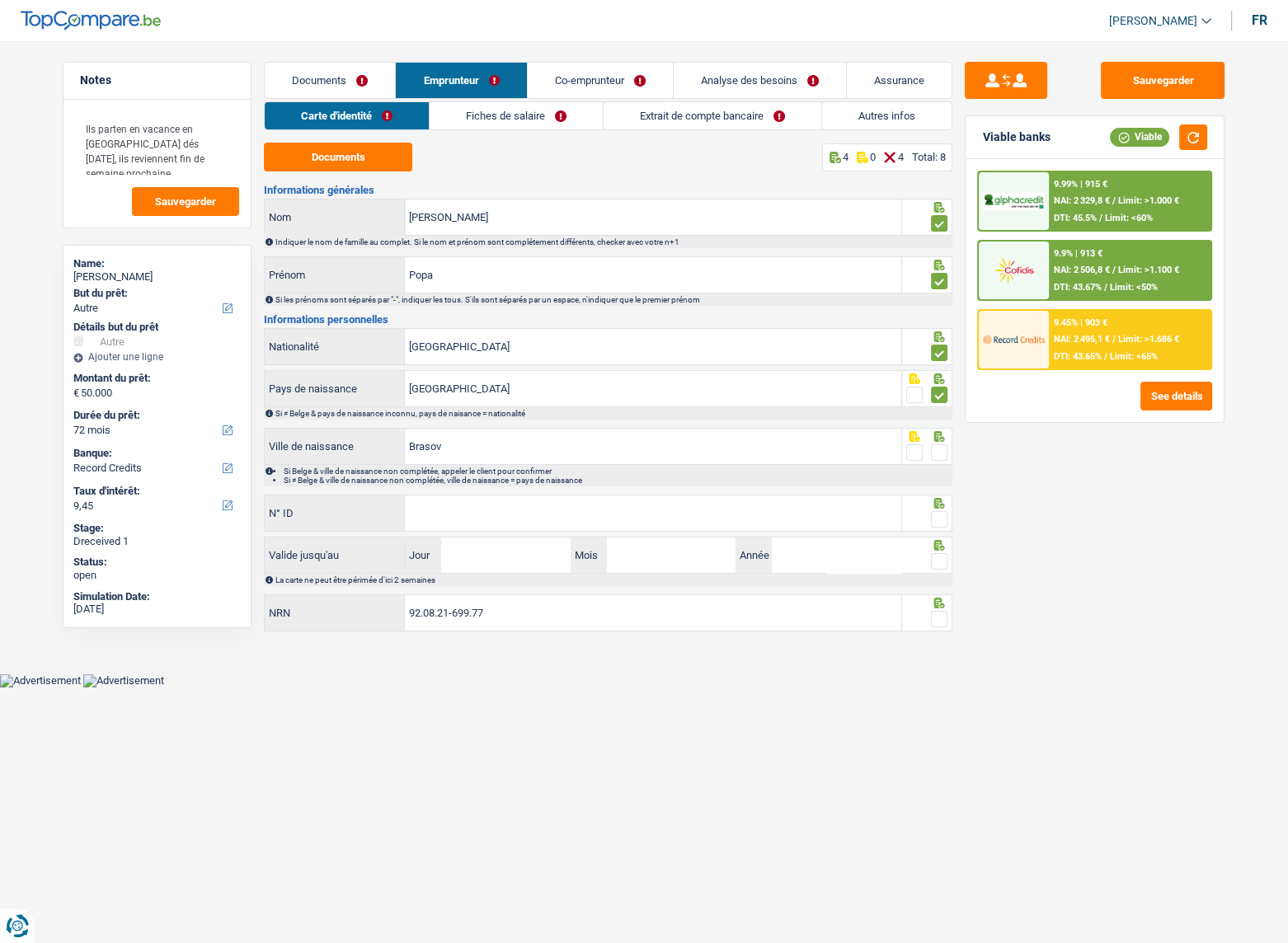
click at [942, 463] on div at bounding box center [928, 447] width 51 height 38
click at [943, 453] on span at bounding box center [939, 453] width 17 height 17
click at [0, 0] on input "radio" at bounding box center [0, 0] width 0 height 0
click at [811, 523] on input "N° ID" at bounding box center [653, 513] width 496 height 36
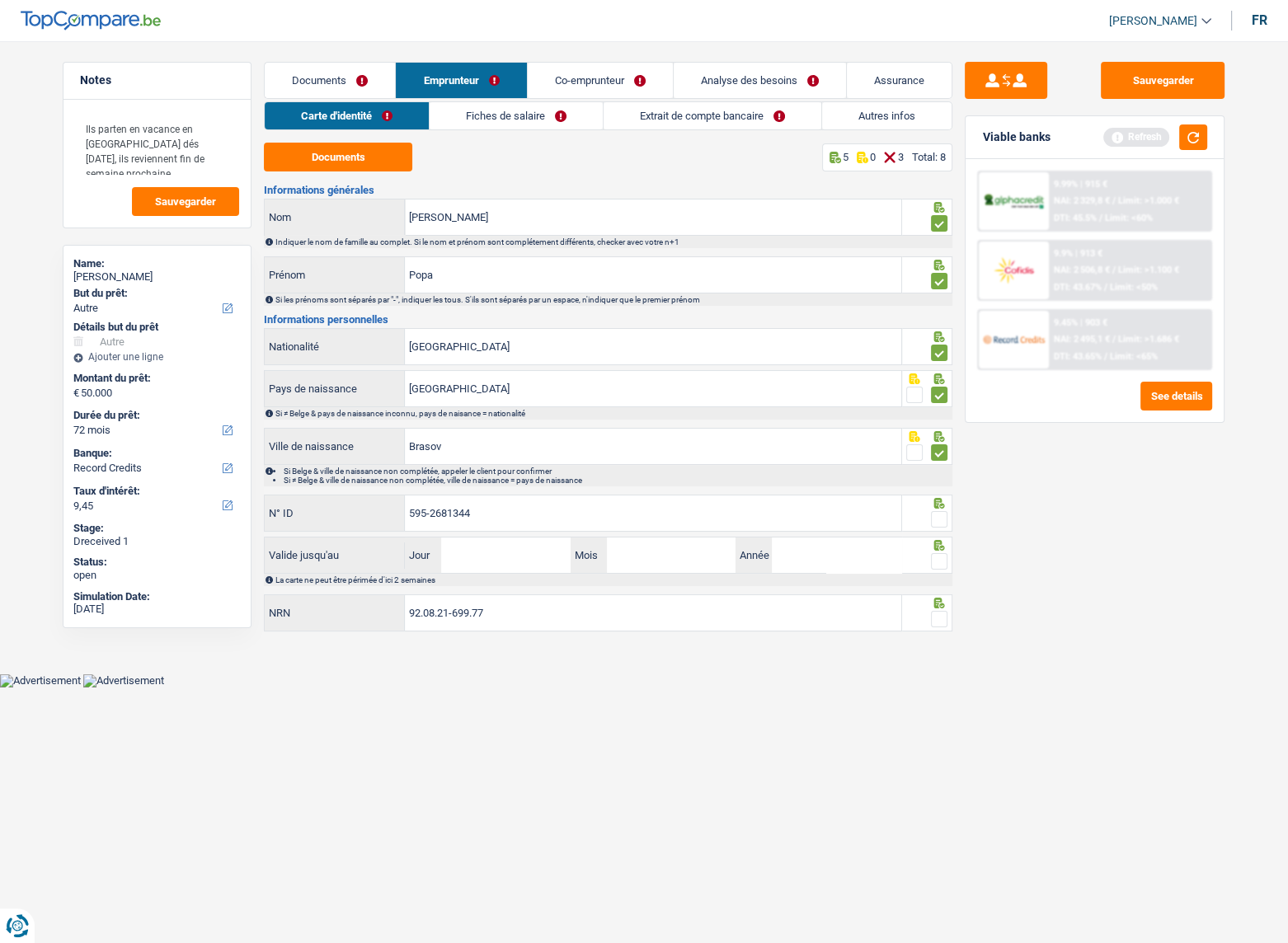
type input "595-2681344"
click at [350, 351] on div "Belgique Nationalité" at bounding box center [583, 347] width 637 height 36
type input "r"
type input "B-5952681-34"
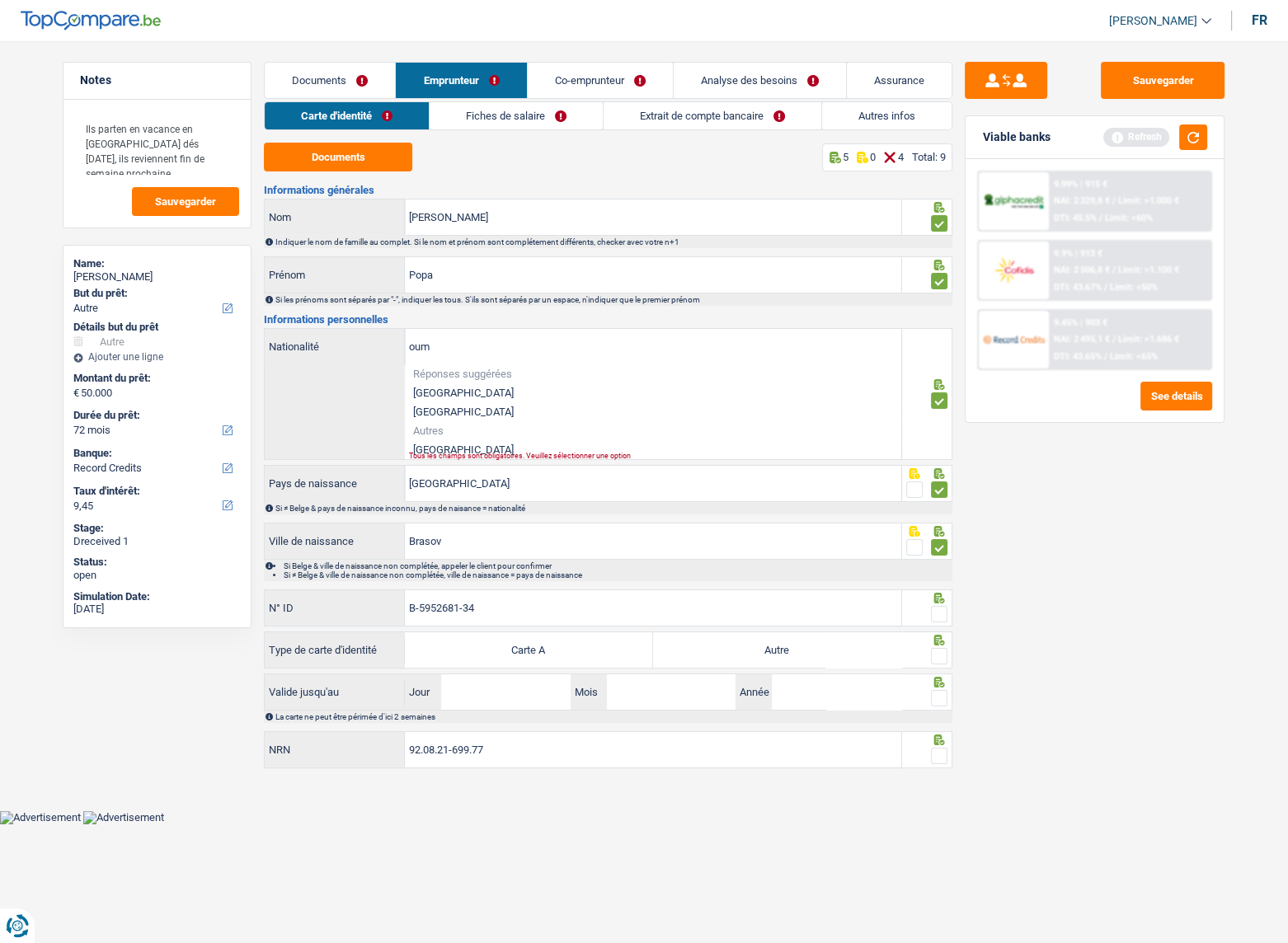
click at [438, 445] on li "Roumanie" at bounding box center [653, 449] width 496 height 19
type input "Roumanie"
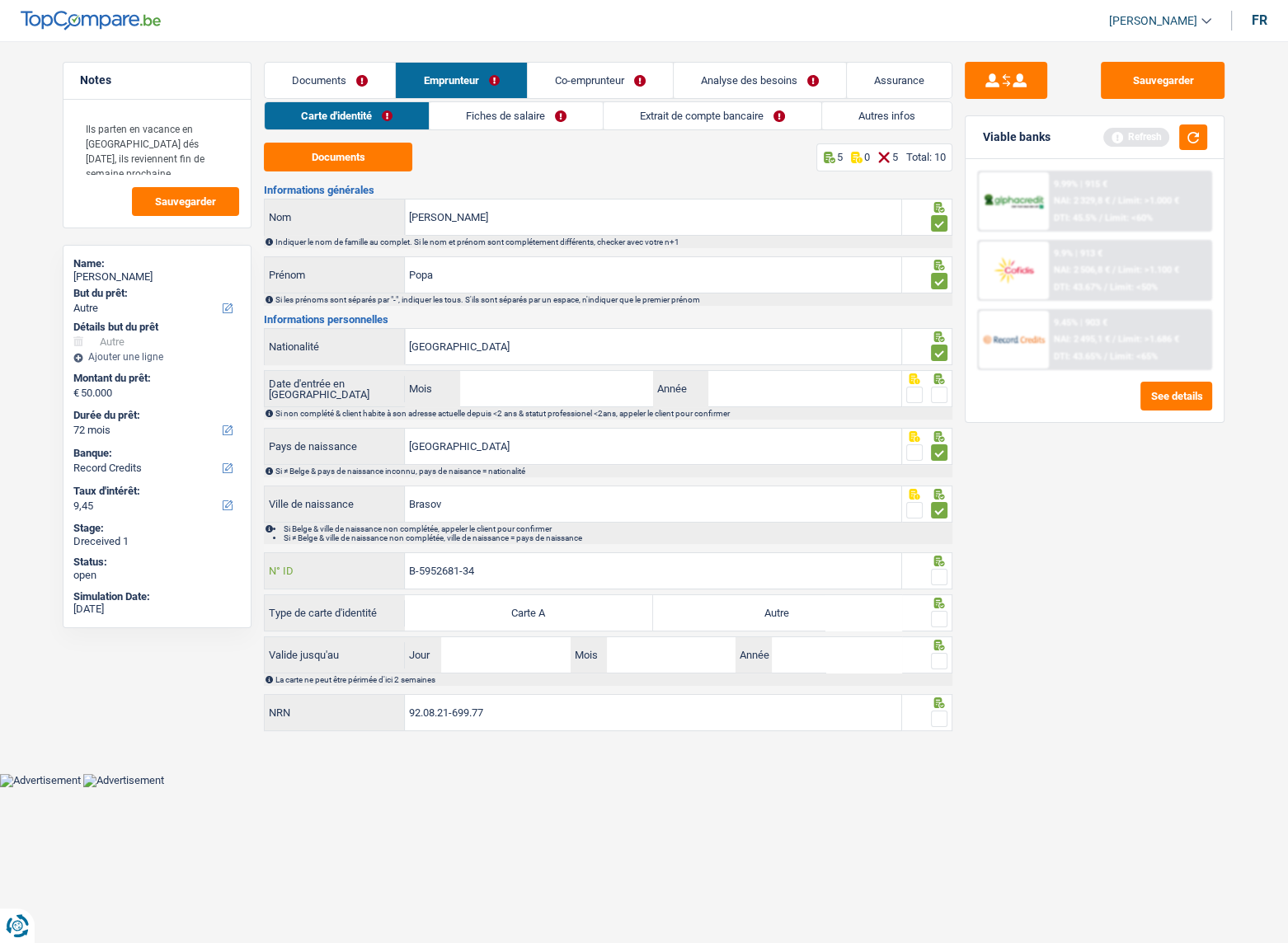
drag, startPoint x: 435, startPoint y: 566, endPoint x: 574, endPoint y: 575, distance: 139.3
click at [579, 573] on input "B-5952681-34" at bounding box center [653, 571] width 496 height 36
type input "B-5526813-44"
click at [942, 577] on div at bounding box center [939, 577] width 17 height 21
click at [937, 577] on span at bounding box center [939, 577] width 17 height 17
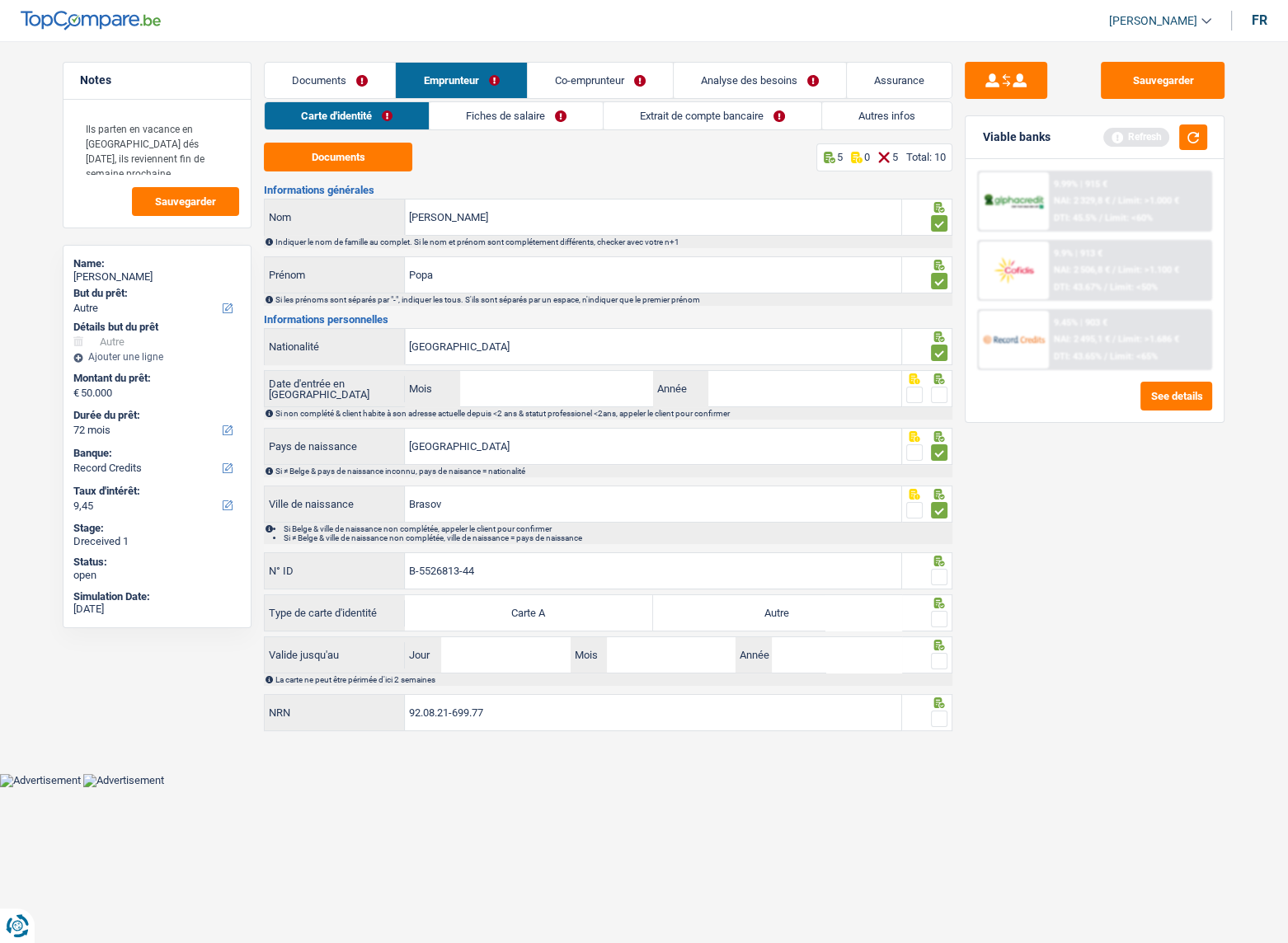
click at [0, 0] on input "radio" at bounding box center [0, 0] width 0 height 0
click at [940, 623] on span at bounding box center [939, 619] width 17 height 17
click at [0, 0] on input "radio" at bounding box center [0, 0] width 0 height 0
click at [799, 611] on label "Autre" at bounding box center [777, 613] width 248 height 36
click at [799, 611] on input "Autre" at bounding box center [777, 613] width 248 height 36
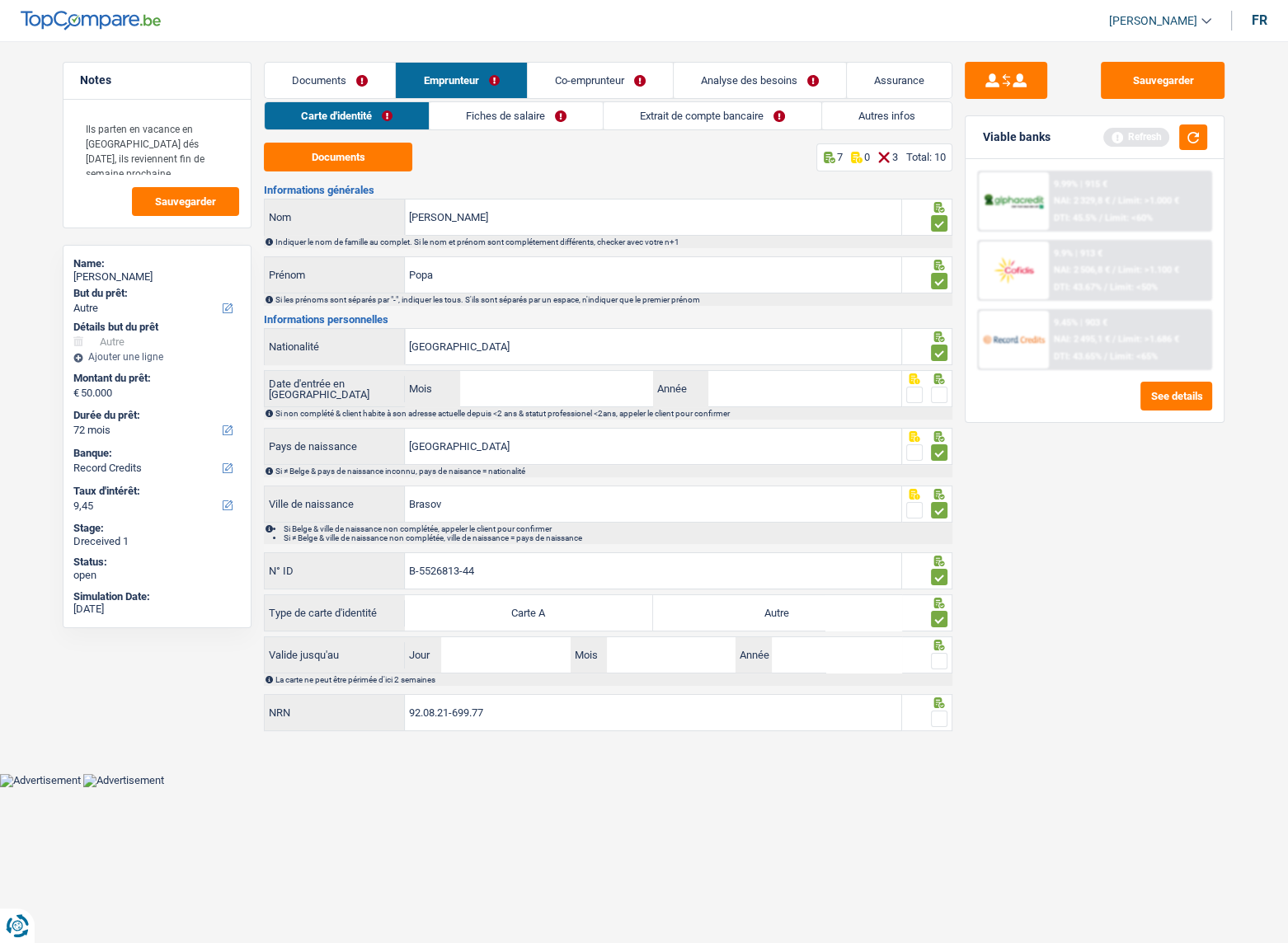
radio input "true"
drag, startPoint x: 942, startPoint y: 664, endPoint x: 940, endPoint y: 713, distance: 49.0
click at [940, 664] on span at bounding box center [939, 661] width 17 height 17
click at [0, 0] on input "radio" at bounding box center [0, 0] width 0 height 0
click at [940, 715] on span at bounding box center [939, 719] width 17 height 17
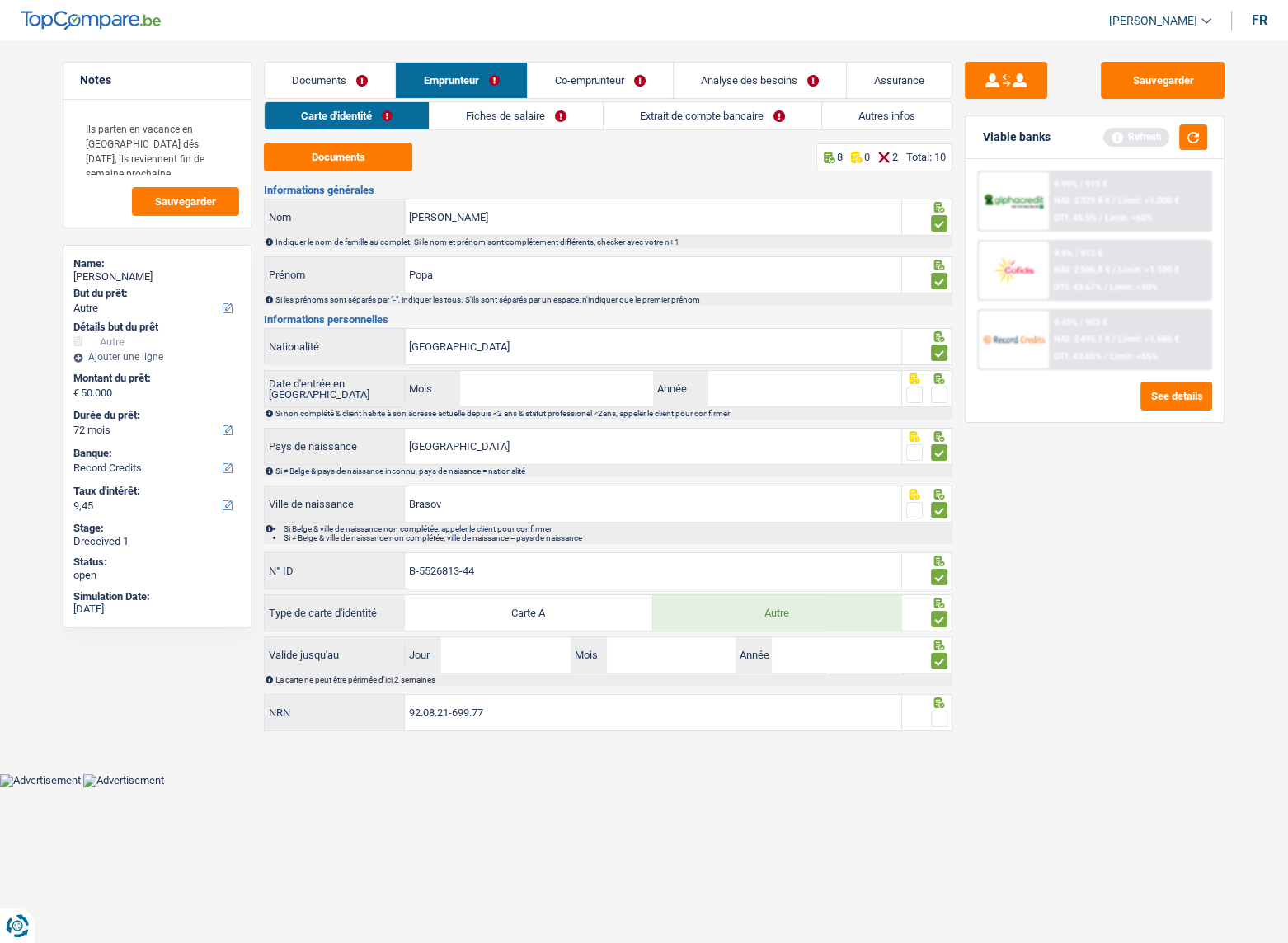
click at [0, 0] on input "radio" at bounding box center [0, 0] width 0 height 0
drag, startPoint x: 482, startPoint y: 644, endPoint x: 468, endPoint y: 649, distance: 14.9
click at [482, 644] on input "Jour" at bounding box center [505, 655] width 129 height 36
type input "16"
type input "08"
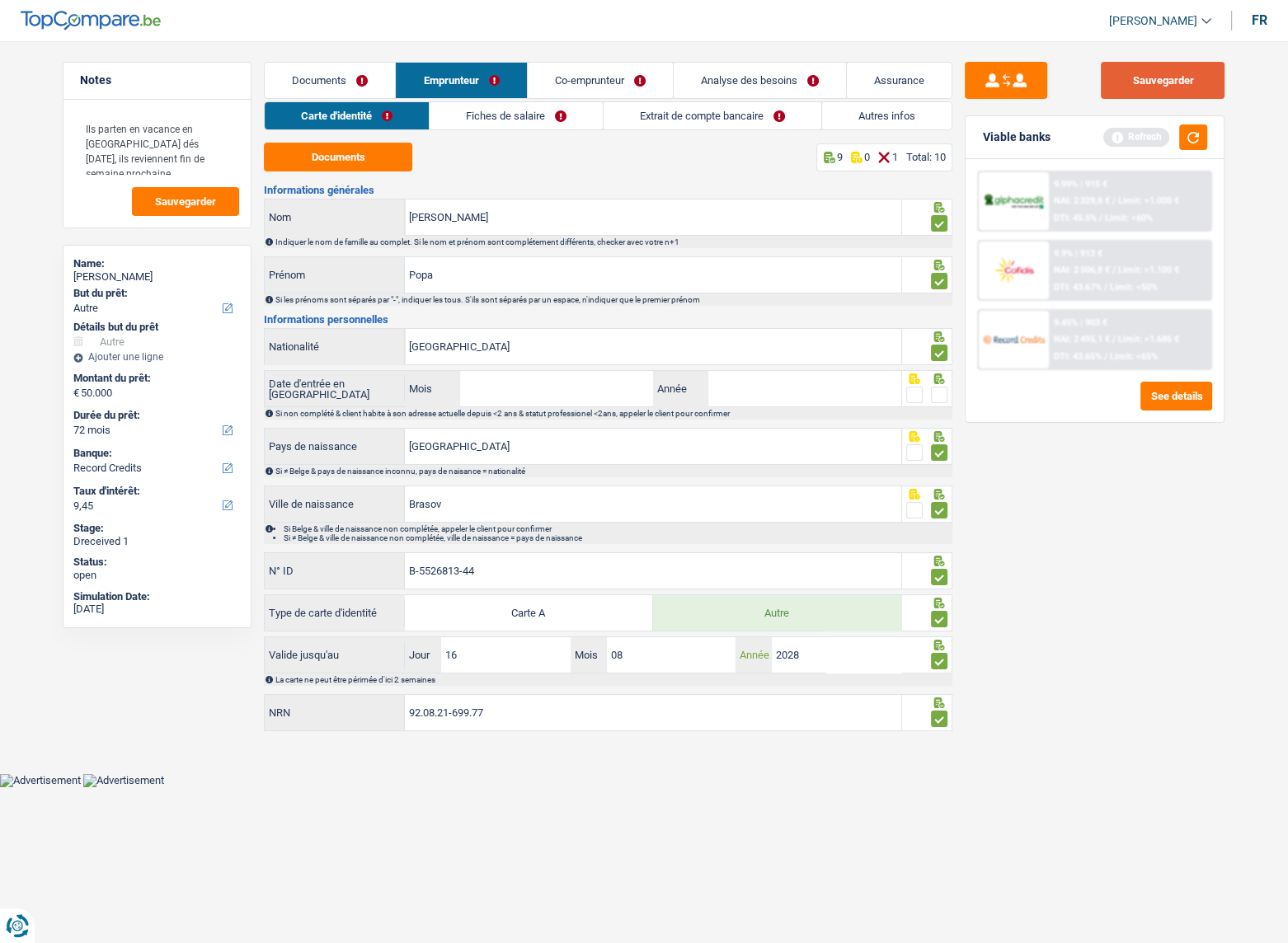
type input "2028"
click at [1154, 87] on button "Sauvegarder" at bounding box center [1162, 81] width 124 height 38
click at [907, 389] on span at bounding box center [914, 394] width 17 height 17
click at [0, 0] on input "radio" at bounding box center [0, 0] width 0 height 0
drag, startPoint x: 1018, startPoint y: 511, endPoint x: 1053, endPoint y: 425, distance: 92.8
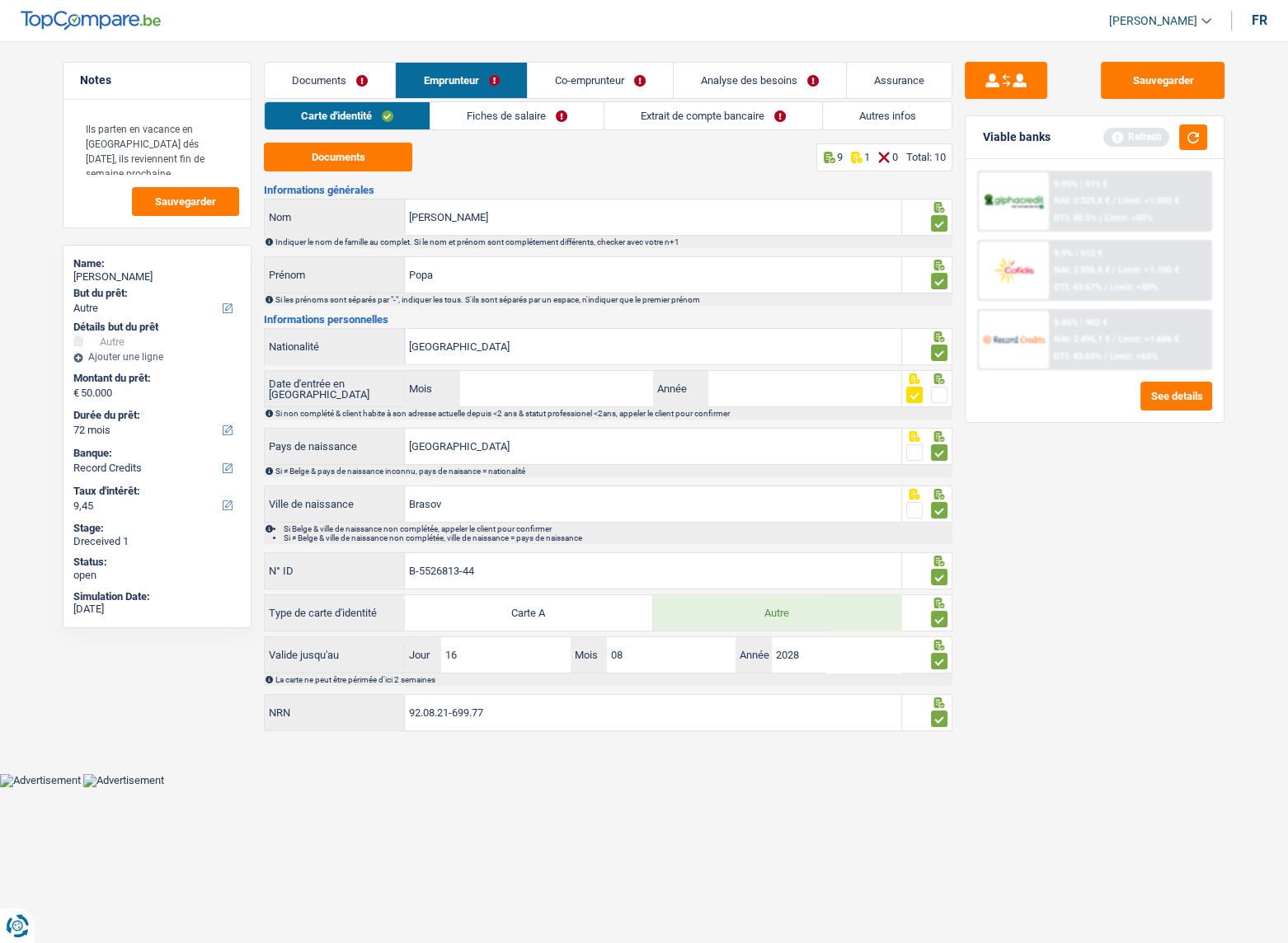
click at [1017, 511] on div "Sauvegarder Viable banks Refresh 9.99% | 915 € NAI: 2 329,8 € / Limit: >1.000 €…" at bounding box center [1095, 487] width 285 height 851
drag, startPoint x: 1168, startPoint y: 72, endPoint x: 565, endPoint y: 113, distance: 604.4
click at [1160, 82] on button "Sauvegarder" at bounding box center [1162, 81] width 124 height 38
click at [525, 102] on link "Fiches de salaire" at bounding box center [516, 116] width 173 height 28
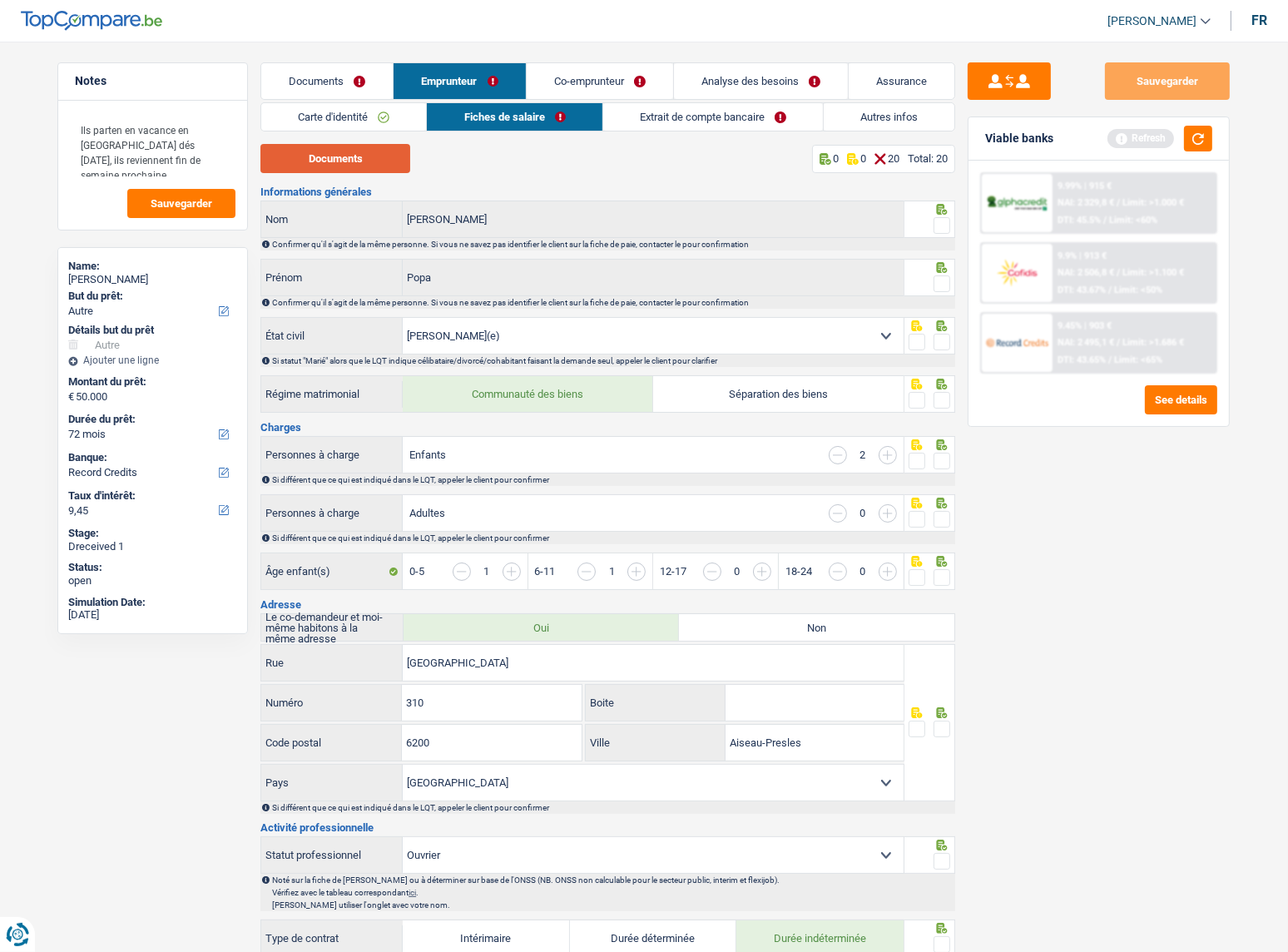
click at [344, 144] on button "Documents" at bounding box center [335, 158] width 150 height 29
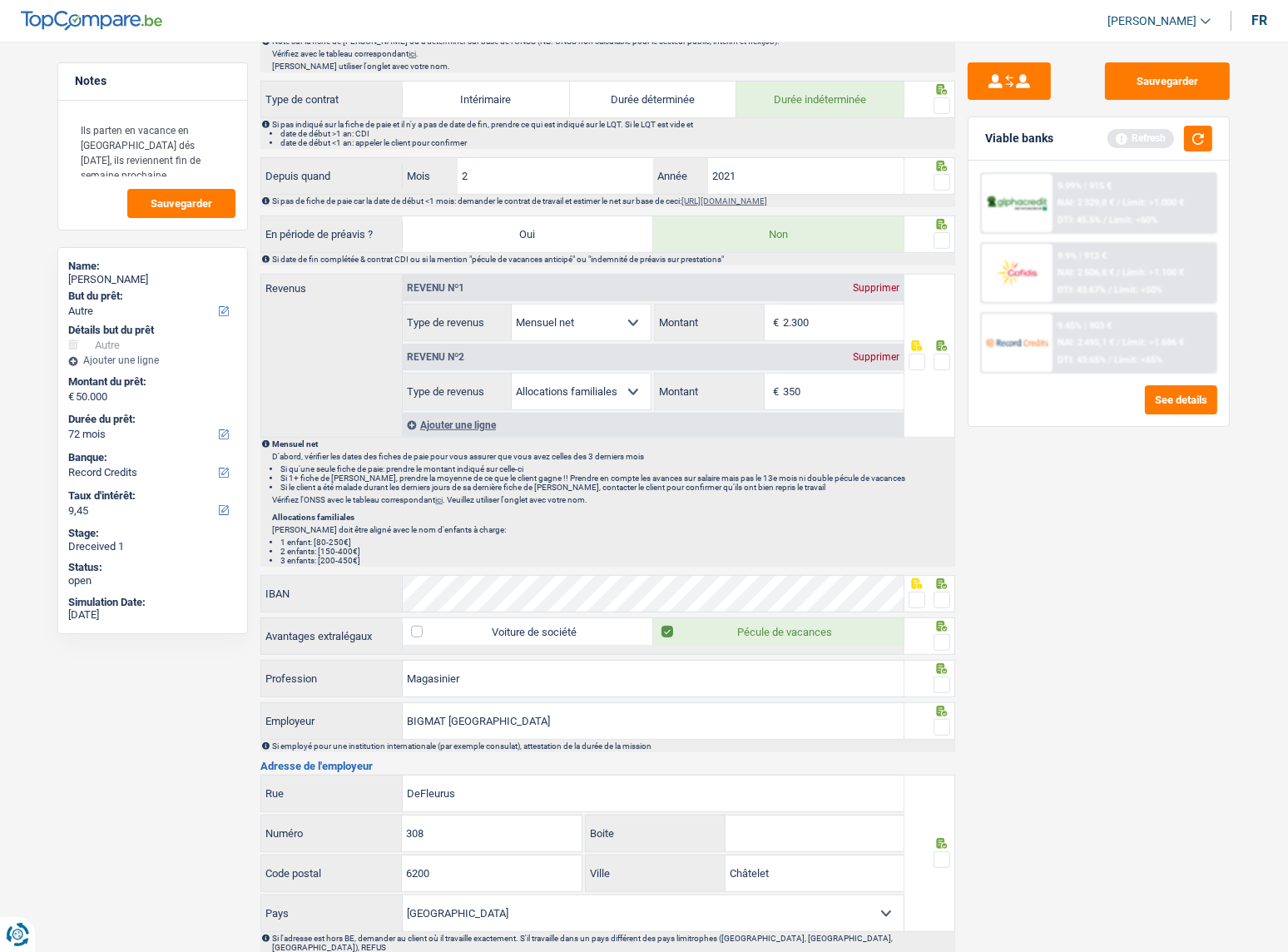
scroll to position [1082, 0]
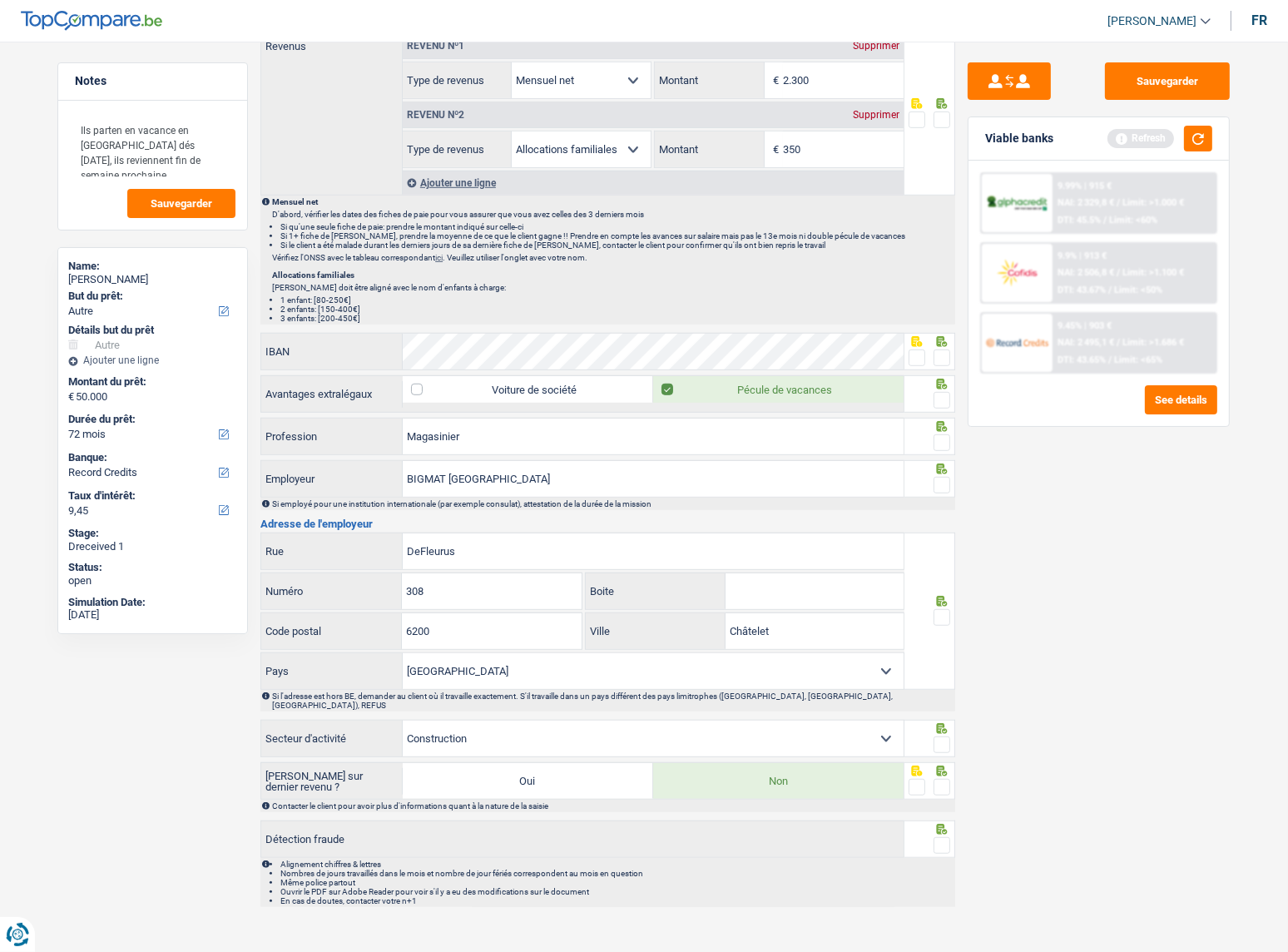
drag, startPoint x: 945, startPoint y: 611, endPoint x: 722, endPoint y: 583, distance: 224.8
click at [945, 611] on span at bounding box center [942, 618] width 17 height 17
click at [0, 0] on input "radio" at bounding box center [0, 0] width 0 height 0
click at [418, 549] on input "DeFleurus" at bounding box center [653, 552] width 501 height 36
click at [402, 544] on label "Rue" at bounding box center [332, 552] width 142 height 36
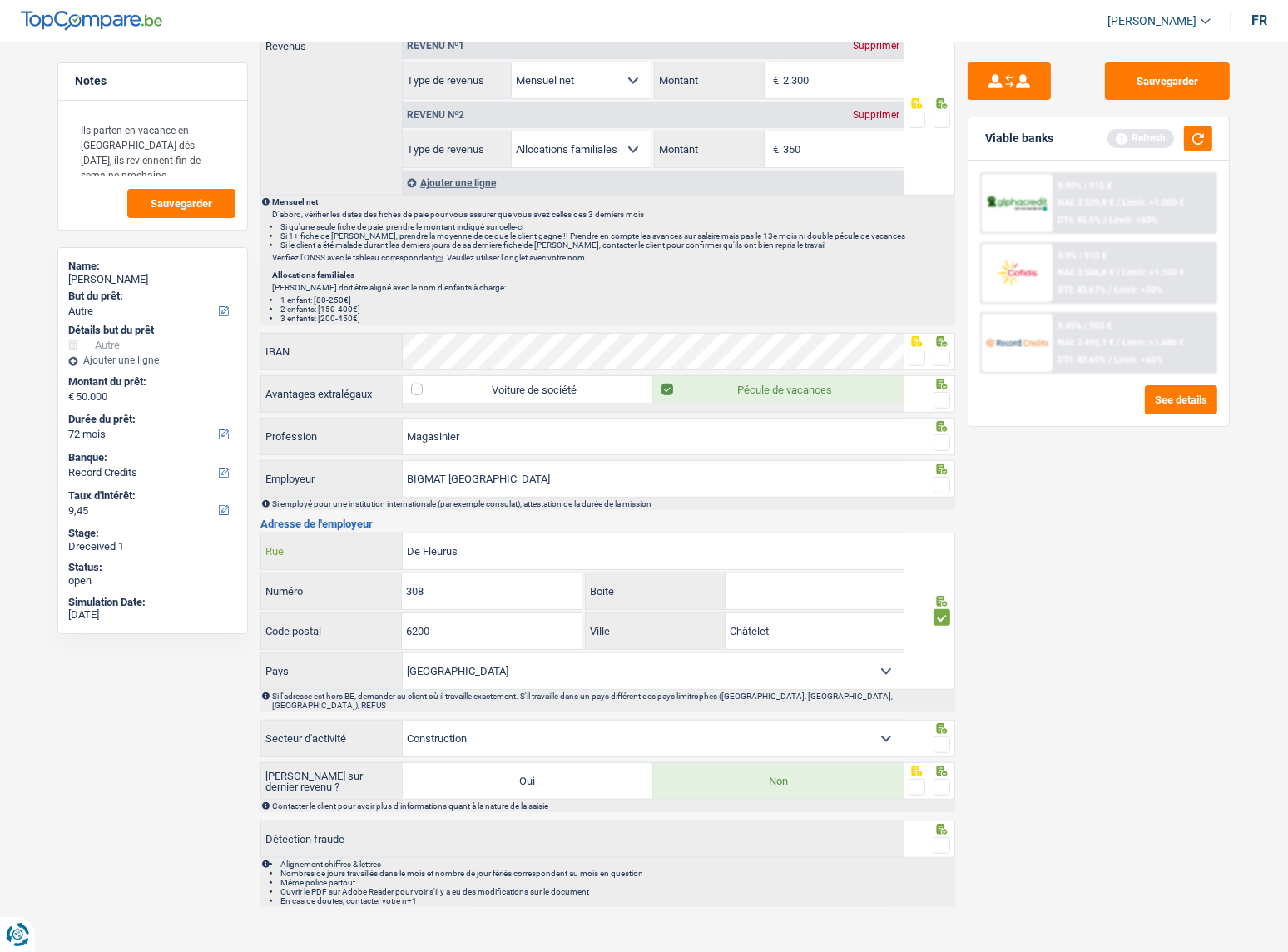
click at [403, 544] on input "De Fleurus" at bounding box center [653, 552] width 501 height 36
click at [408, 549] on input "De Fleurus" at bounding box center [653, 552] width 501 height 36
type input "rue De Fleurus"
click at [948, 736] on span at bounding box center [942, 744] width 17 height 17
click at [0, 0] on input "radio" at bounding box center [0, 0] width 0 height 0
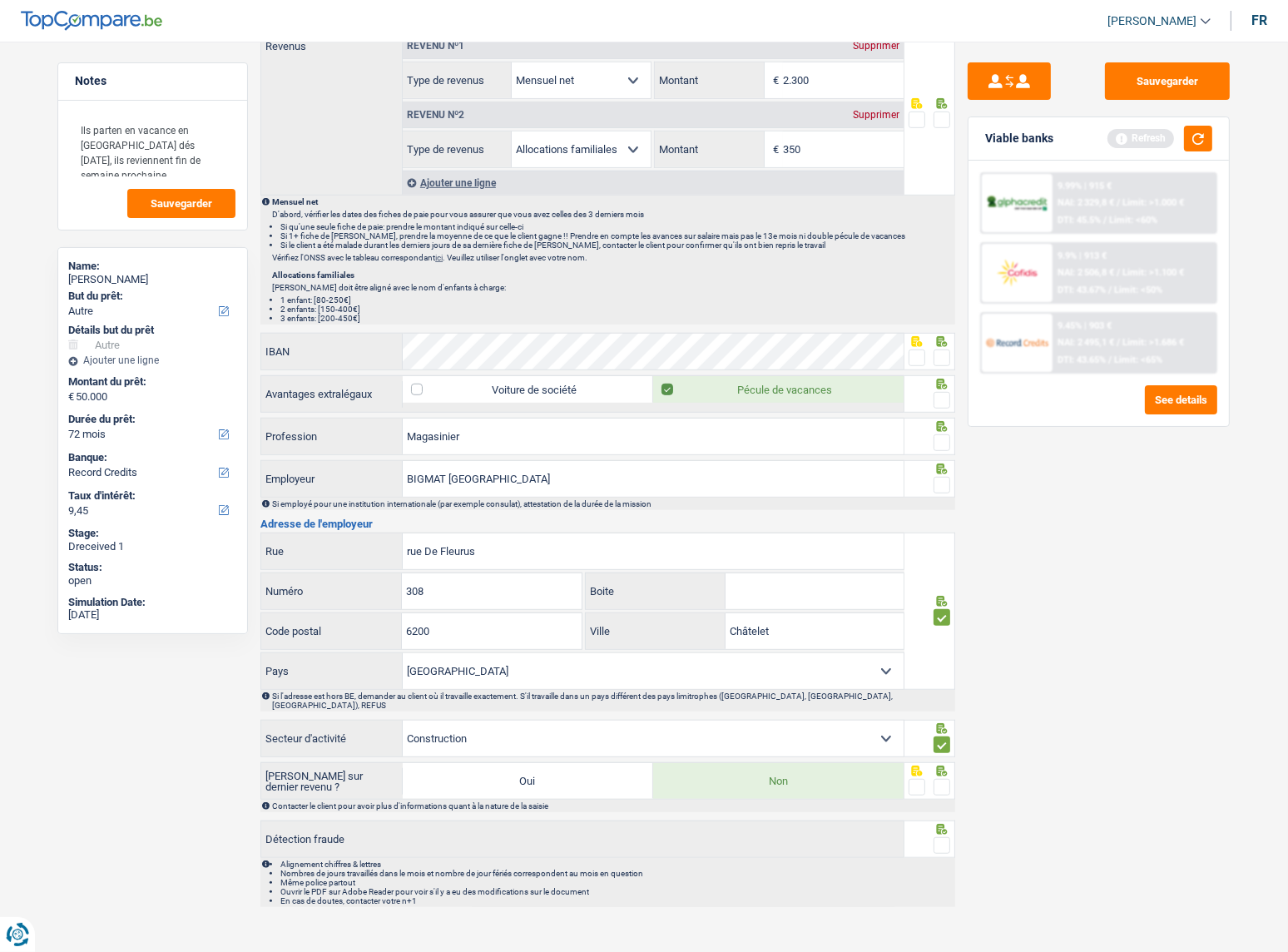
click at [939, 801] on div "Contacter le client pour avoir plus d'informations quant à la nature de la sais…" at bounding box center [613, 805] width 681 height 9
click at [943, 779] on span at bounding box center [942, 787] width 17 height 17
click at [0, 0] on input "radio" at bounding box center [0, 0] width 0 height 0
click at [934, 837] on span at bounding box center [942, 845] width 17 height 17
click at [0, 0] on input "radio" at bounding box center [0, 0] width 0 height 0
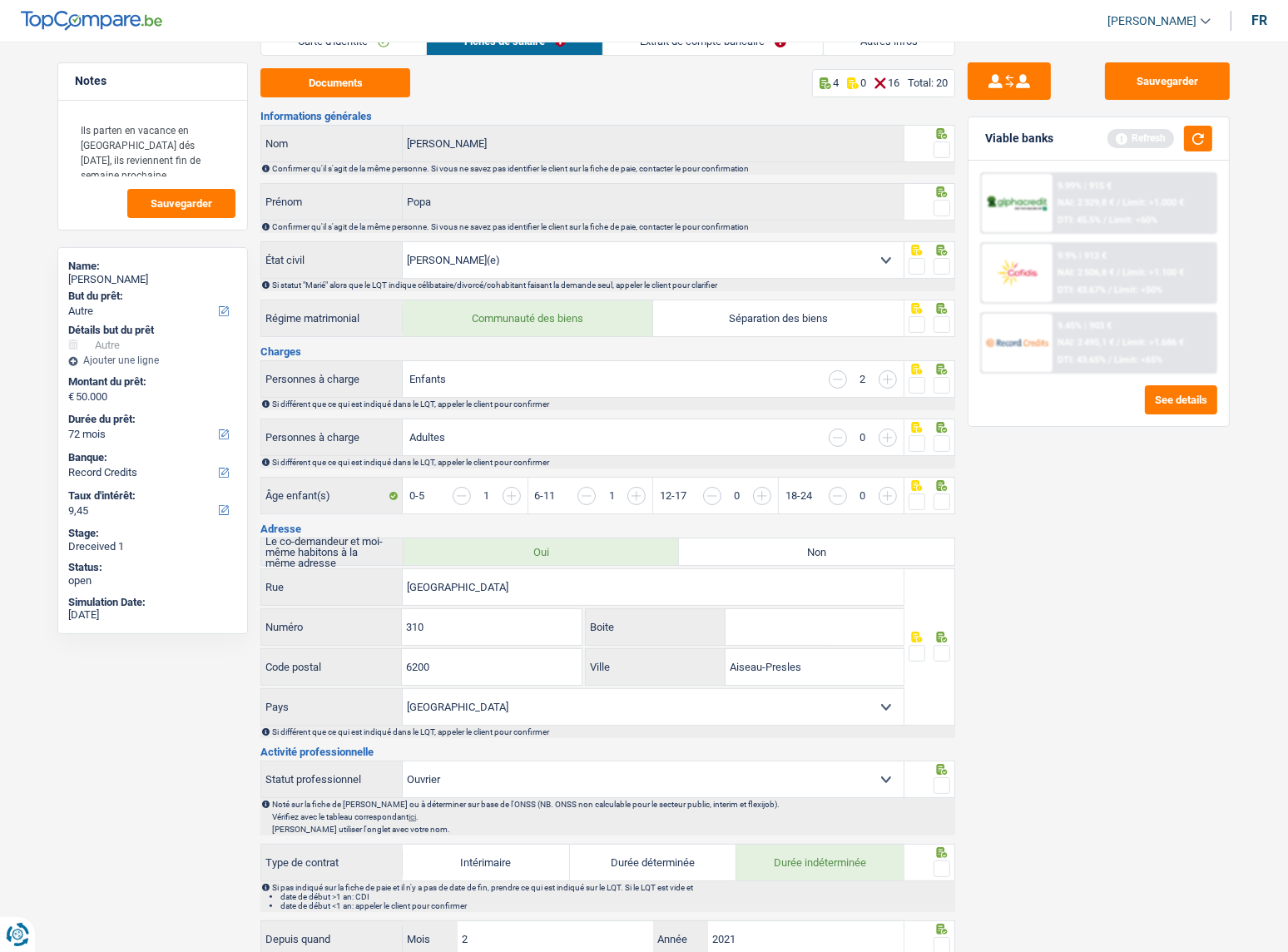
scroll to position [0, 0]
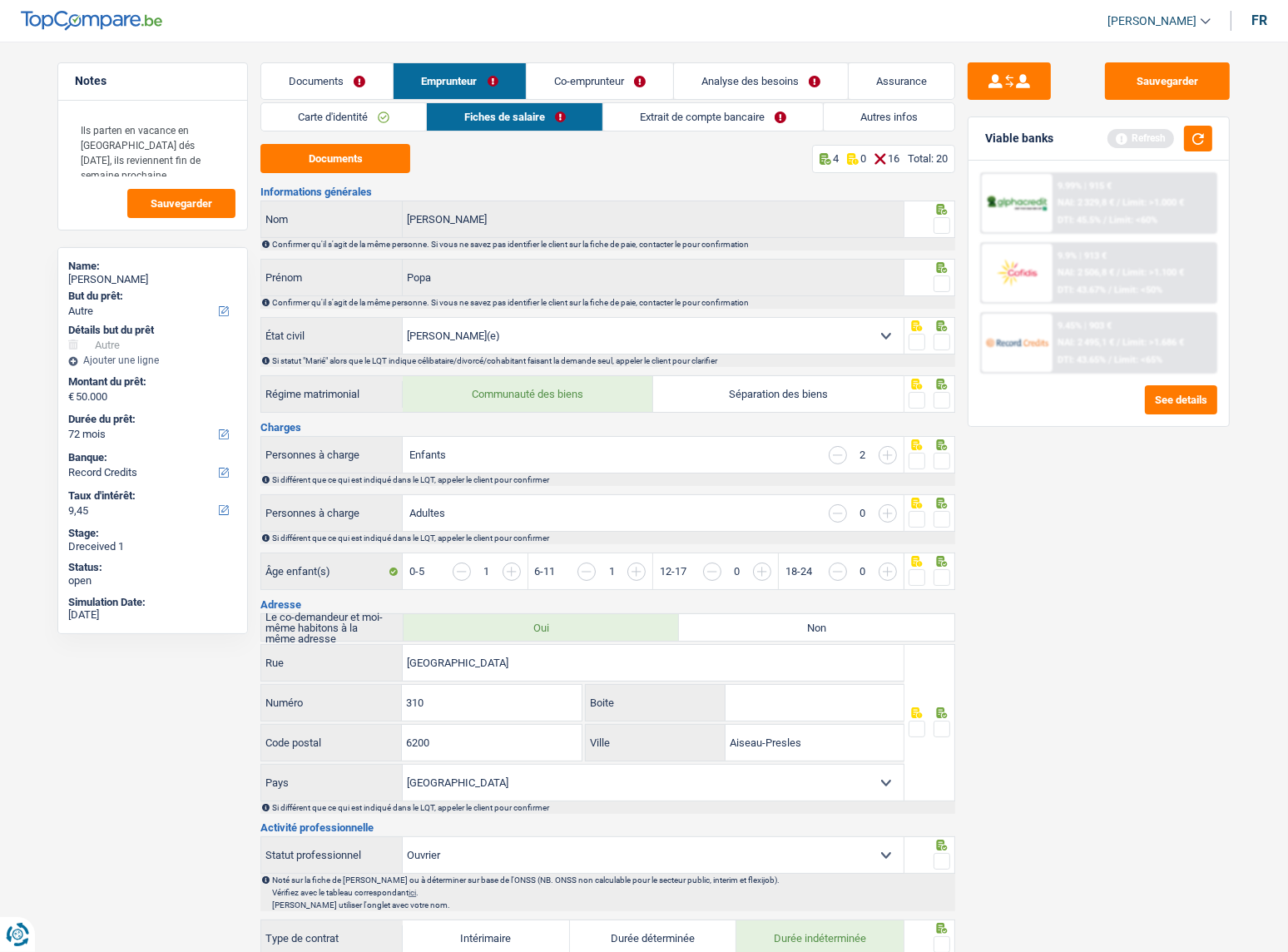
click at [703, 116] on link "Extrait de compte bancaire" at bounding box center [713, 117] width 219 height 28
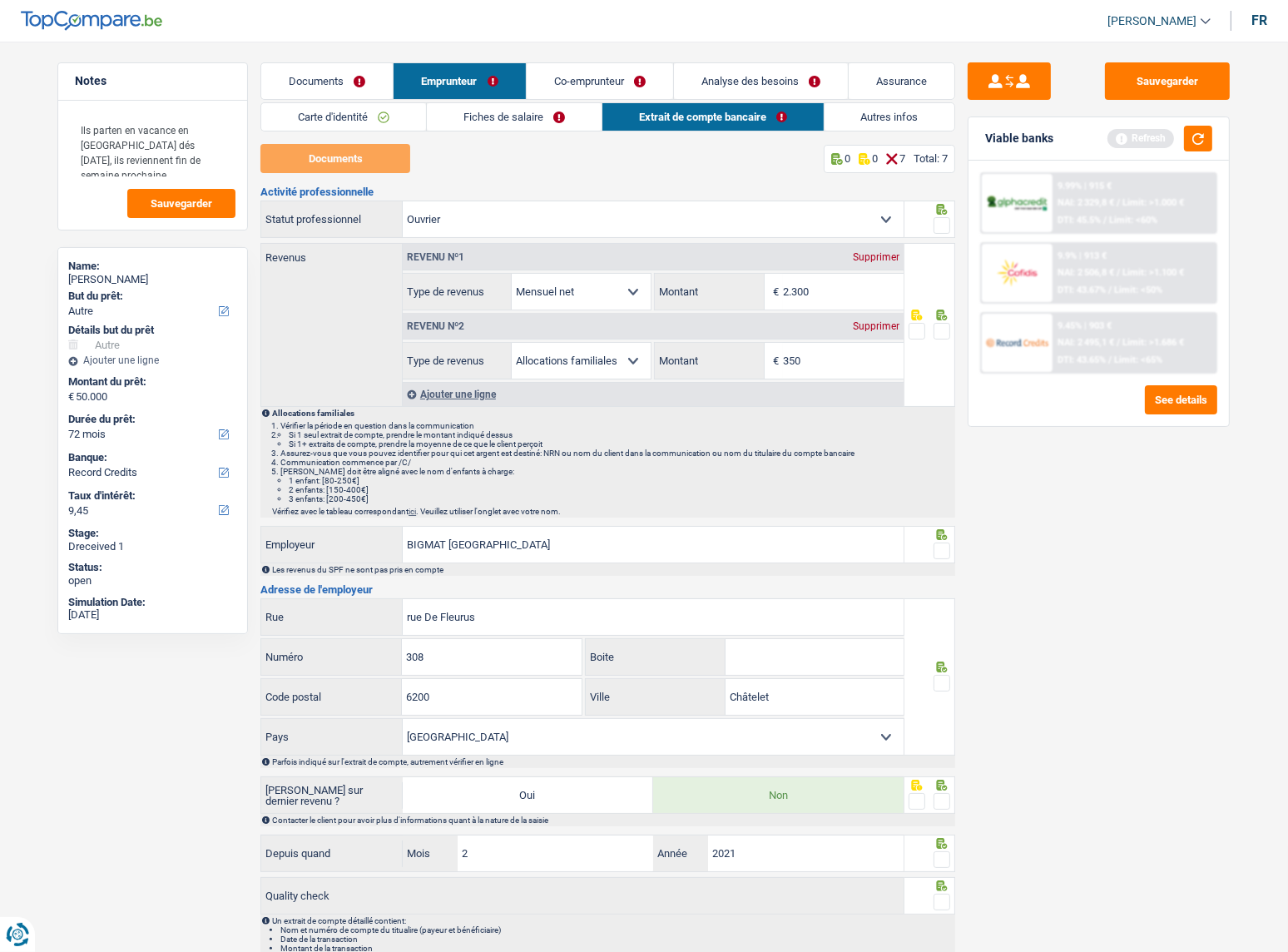
click at [525, 118] on link "Fiches de salaire" at bounding box center [514, 117] width 175 height 28
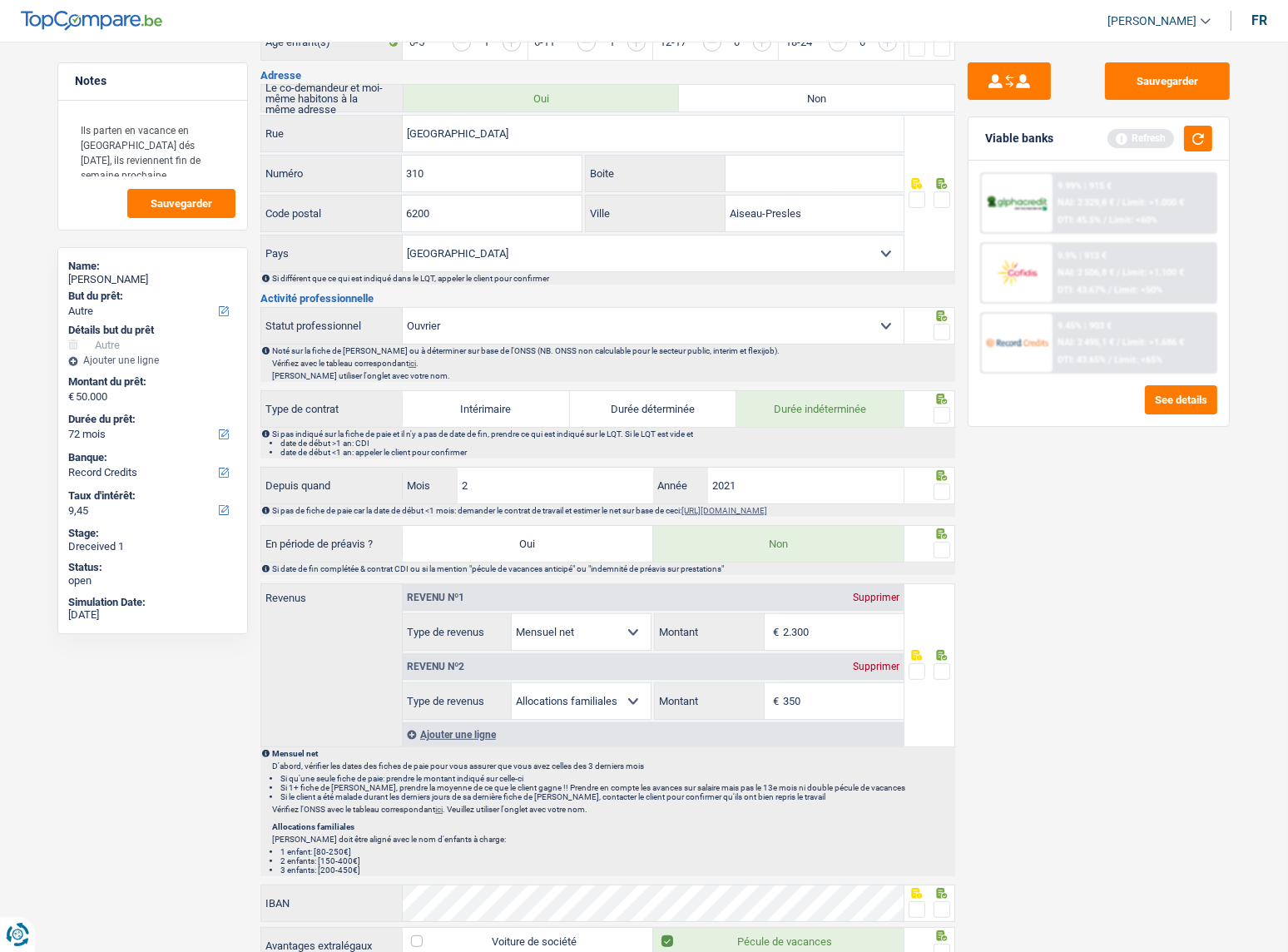
scroll to position [1059, 0]
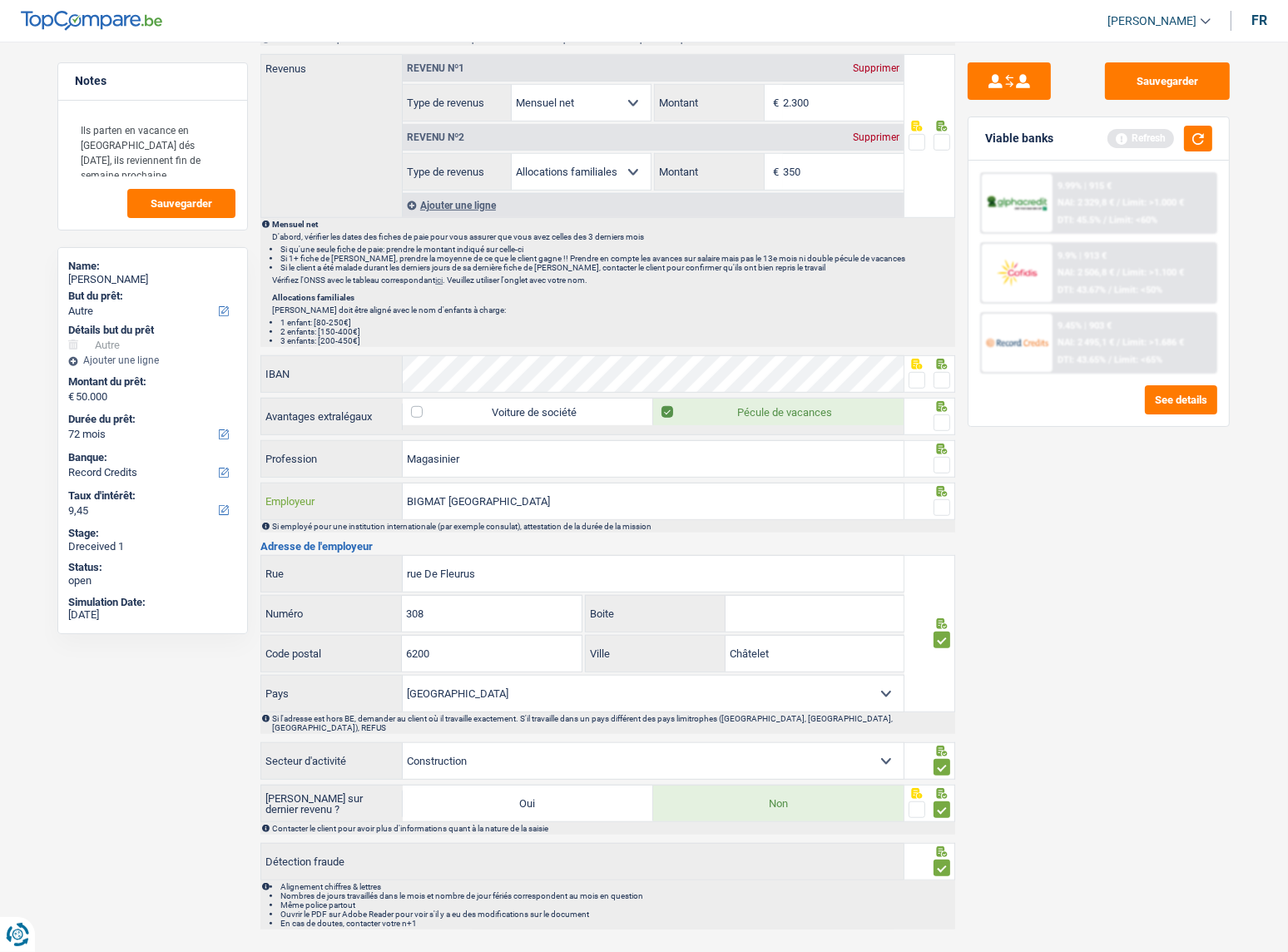
drag, startPoint x: 515, startPoint y: 506, endPoint x: 391, endPoint y: 508, distance: 124.0
click at [354, 508] on div "BIGMAT BELGIUM Employeur" at bounding box center [583, 502] width 643 height 36
click at [939, 374] on span at bounding box center [942, 380] width 17 height 17
click at [0, 0] on input "radio" at bounding box center [0, 0] width 0 height 0
click at [945, 420] on span at bounding box center [942, 422] width 17 height 17
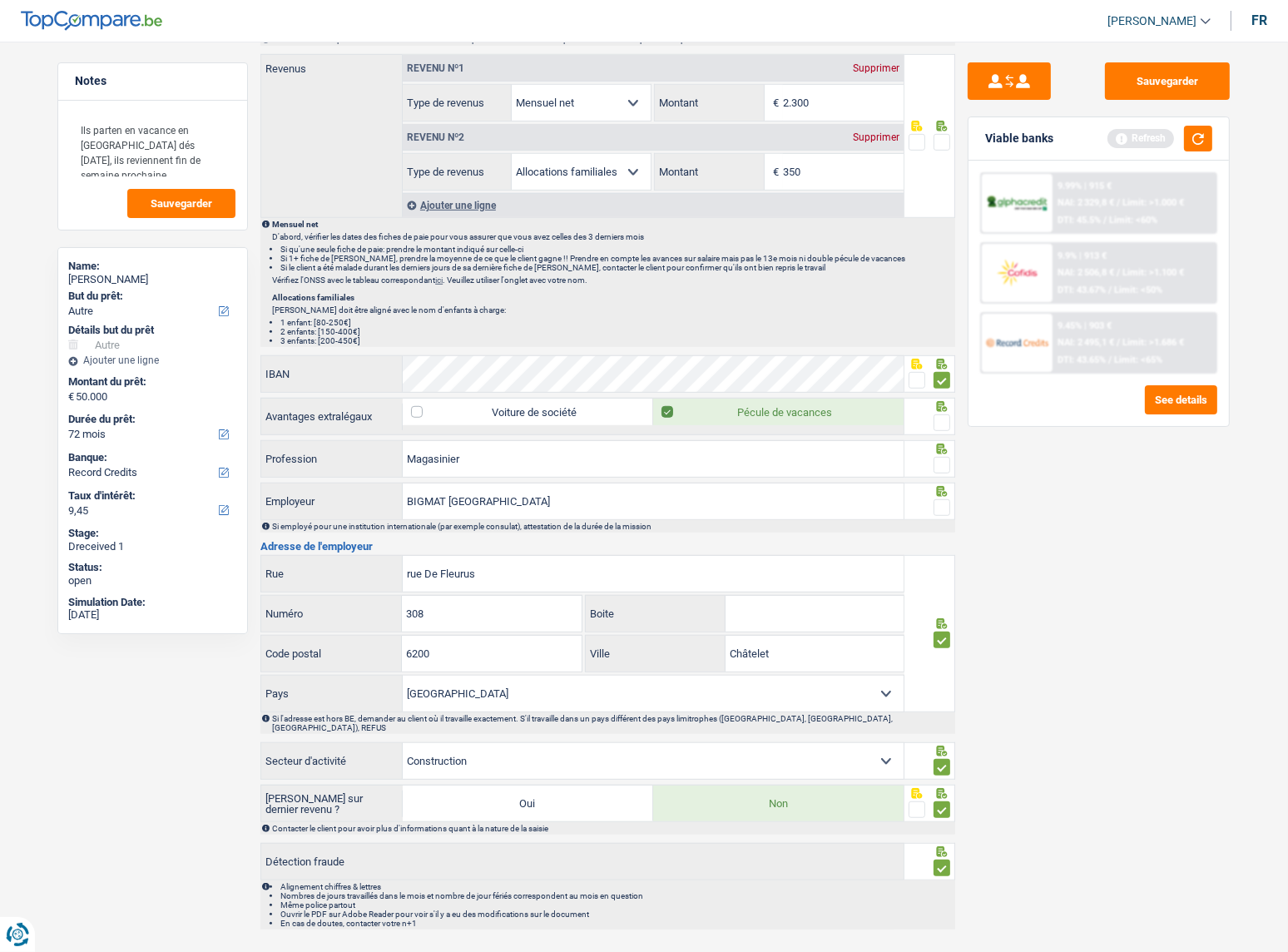
click at [0, 0] on input "radio" at bounding box center [0, 0] width 0 height 0
click at [949, 458] on span at bounding box center [942, 465] width 17 height 17
click at [0, 0] on input "radio" at bounding box center [0, 0] width 0 height 0
click at [944, 486] on icon at bounding box center [942, 491] width 17 height 11
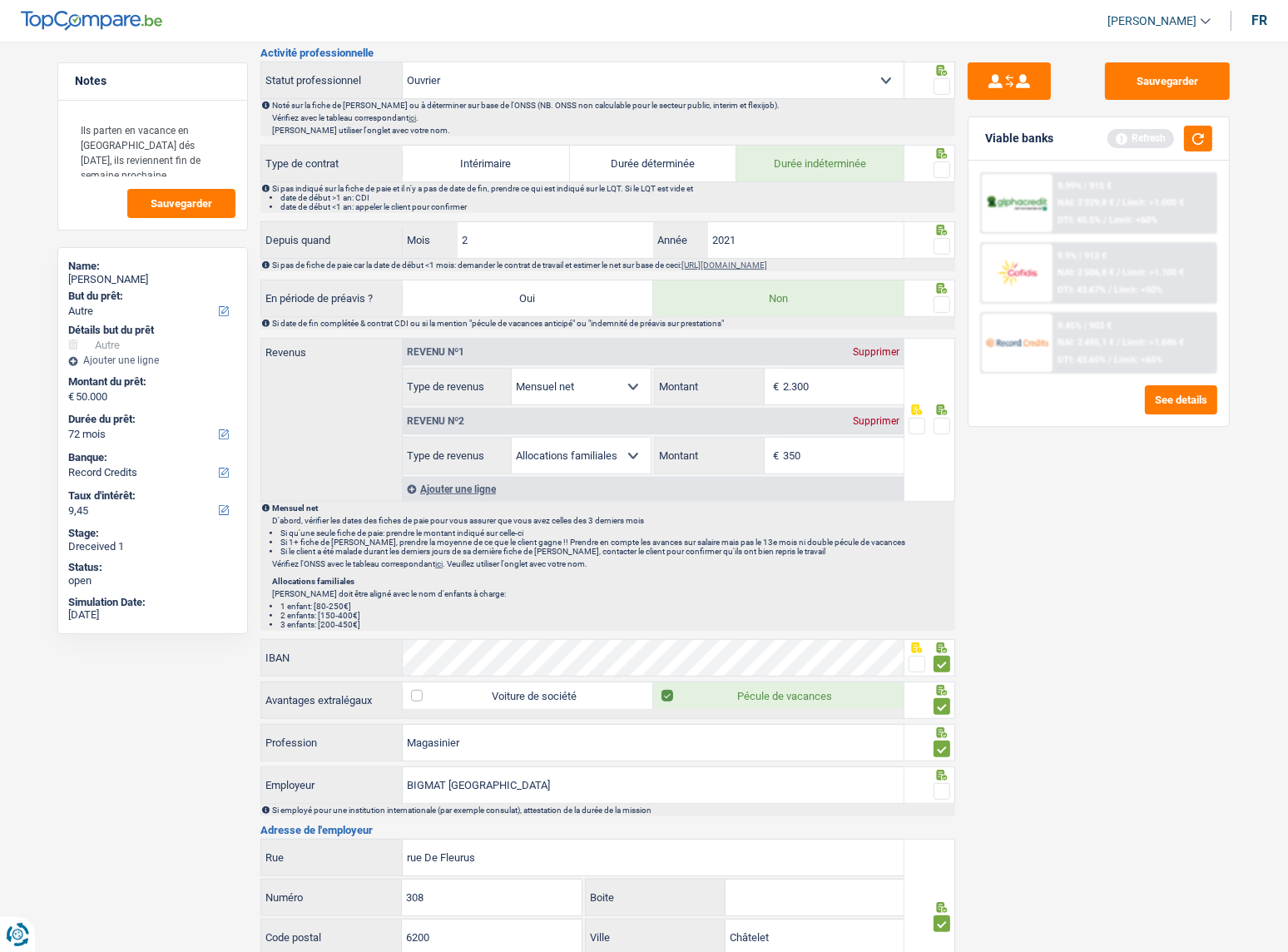
scroll to position [681, 0]
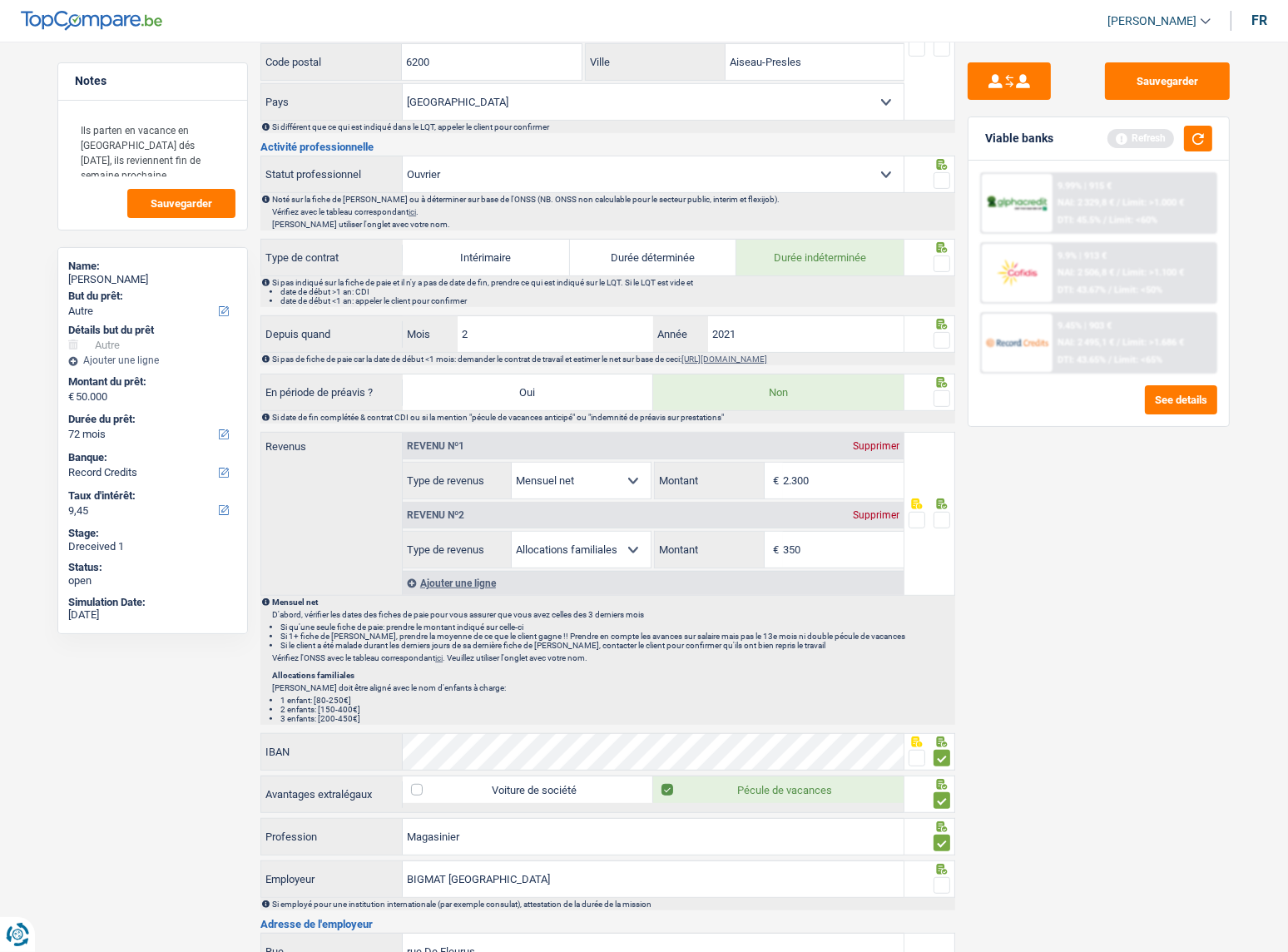
click at [940, 335] on span at bounding box center [942, 340] width 17 height 17
click at [0, 0] on input "radio" at bounding box center [0, 0] width 0 height 0
click at [942, 261] on span at bounding box center [942, 263] width 17 height 17
click at [0, 0] on input "radio" at bounding box center [0, 0] width 0 height 0
click at [443, 654] on link "ici" at bounding box center [439, 658] width 8 height 9
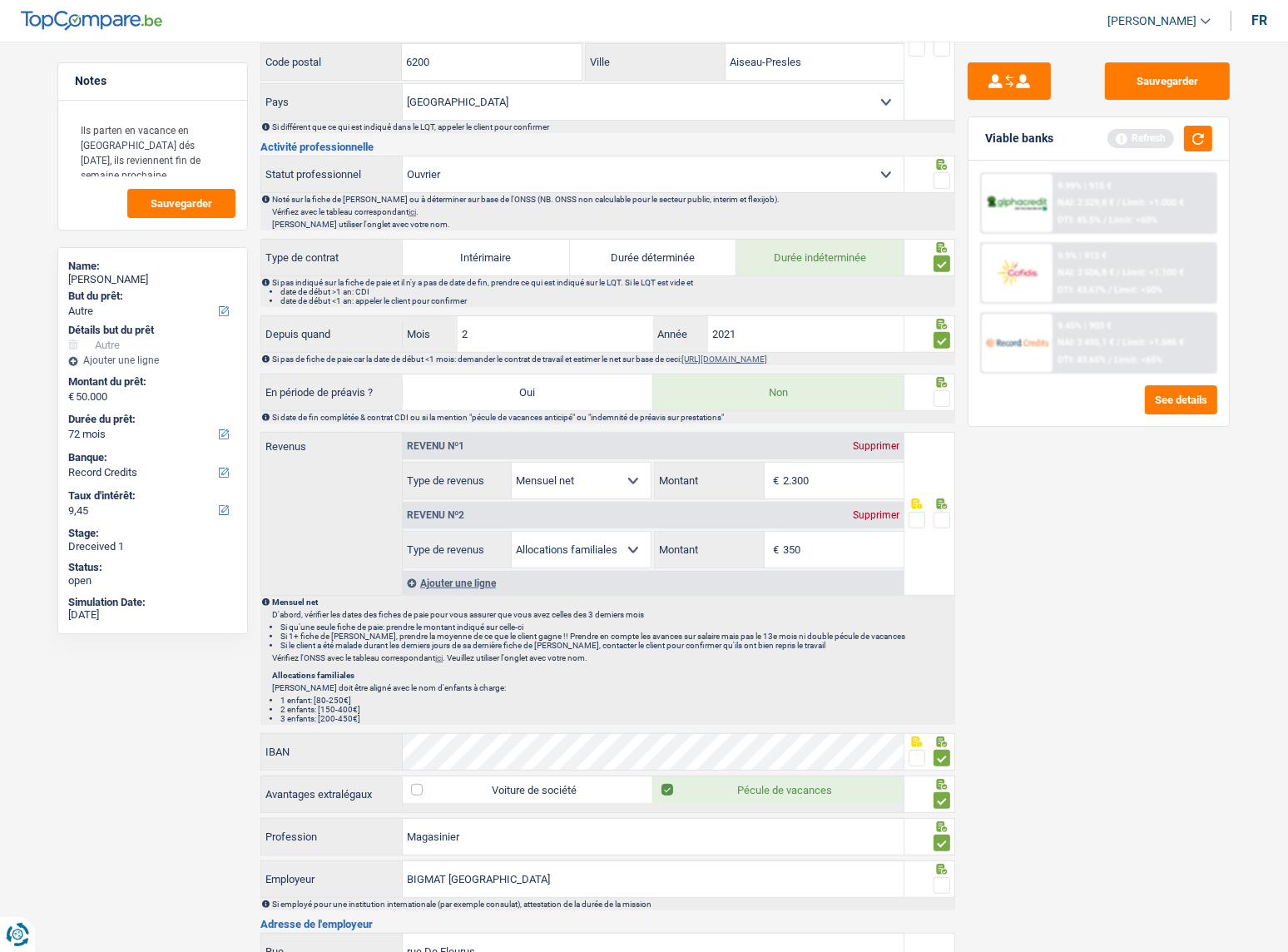
click at [949, 180] on span at bounding box center [942, 181] width 17 height 17
click at [0, 0] on input "radio" at bounding box center [0, 0] width 0 height 0
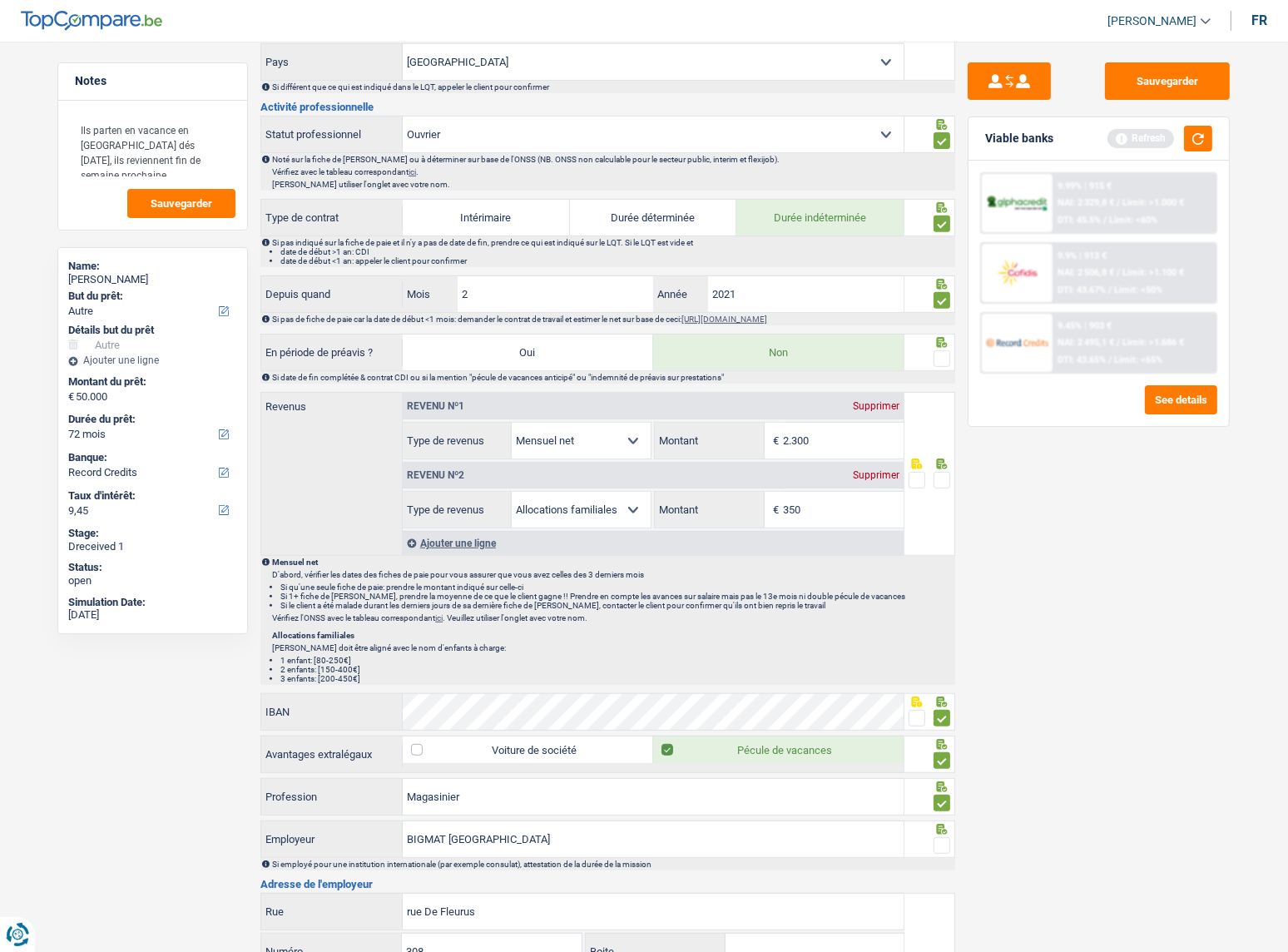
scroll to position [605, 0]
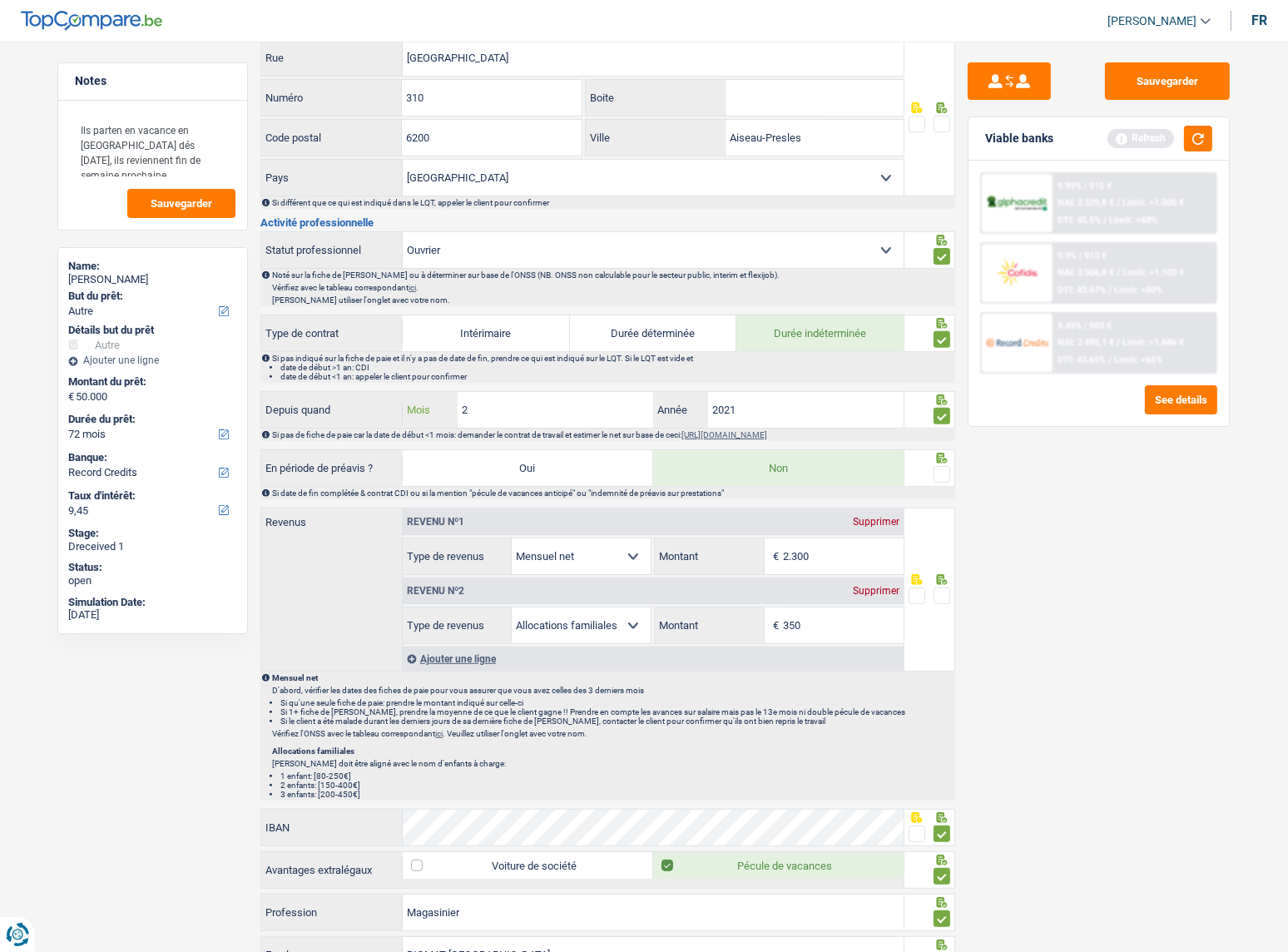
drag, startPoint x: 488, startPoint y: 407, endPoint x: 407, endPoint y: 409, distance: 81.0
click at [419, 409] on div "2 Mois" at bounding box center [528, 410] width 250 height 36
type input "3"
click at [938, 474] on span at bounding box center [942, 474] width 17 height 17
click at [0, 0] on input "radio" at bounding box center [0, 0] width 0 height 0
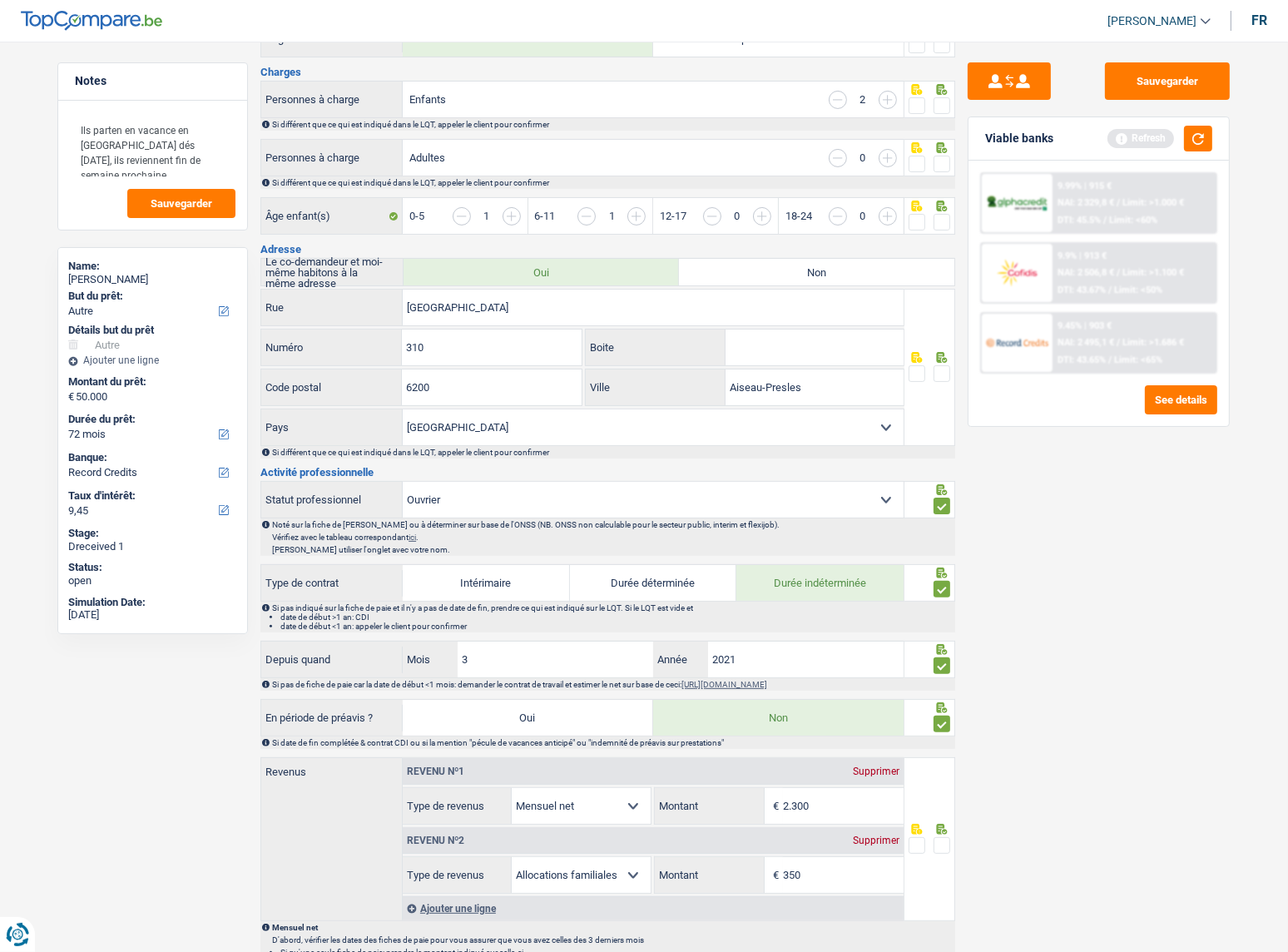
scroll to position [302, 0]
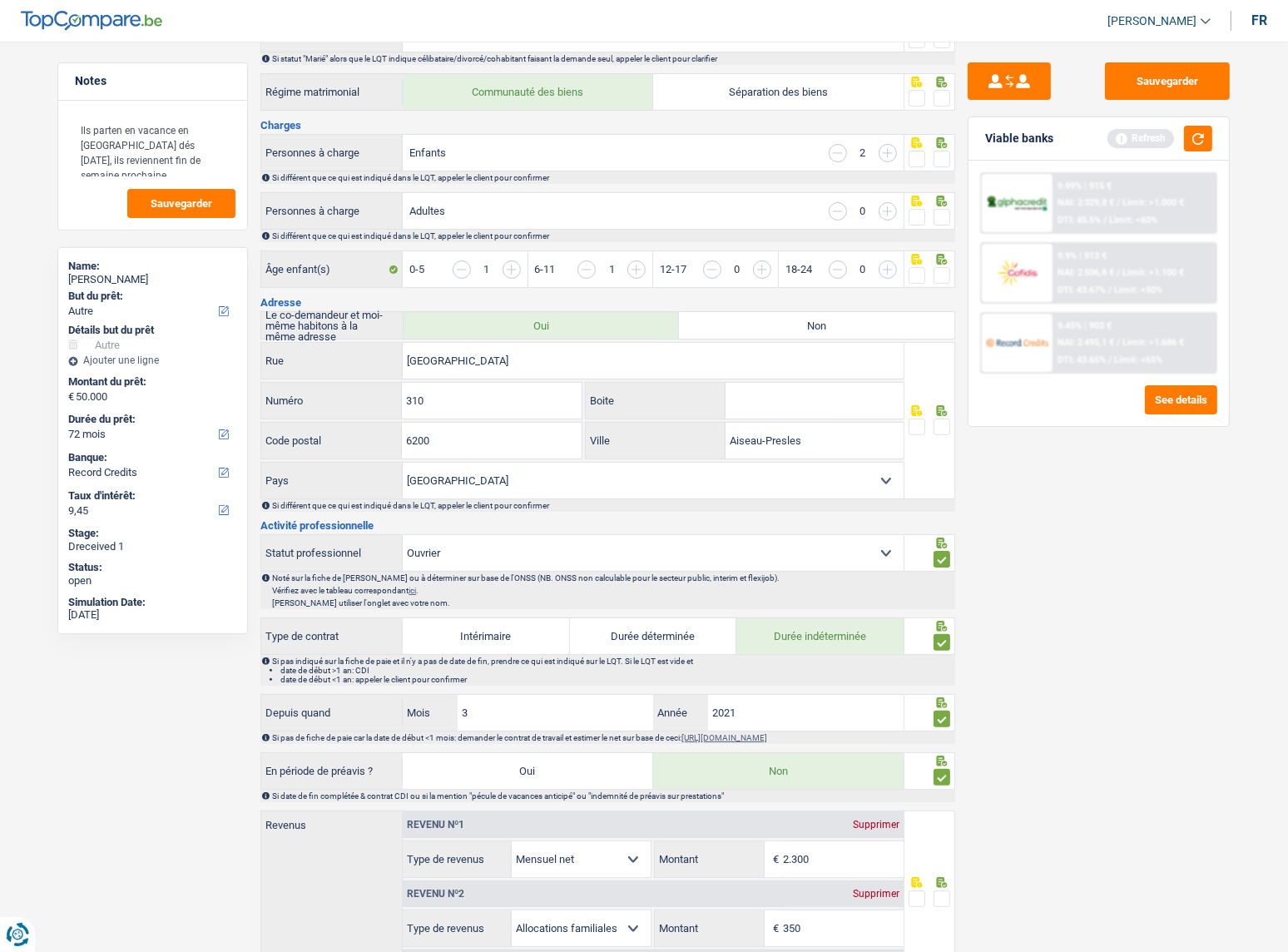
click at [934, 428] on span at bounding box center [942, 427] width 17 height 17
click at [0, 0] on input "radio" at bounding box center [0, 0] width 0 height 0
drag, startPoint x: 826, startPoint y: 439, endPoint x: 700, endPoint y: 440, distance: 126.0
click at [700, 440] on div "Aiseau-Presles Ville" at bounding box center [744, 441] width 318 height 36
drag, startPoint x: 807, startPoint y: 451, endPoint x: 823, endPoint y: 444, distance: 17.5
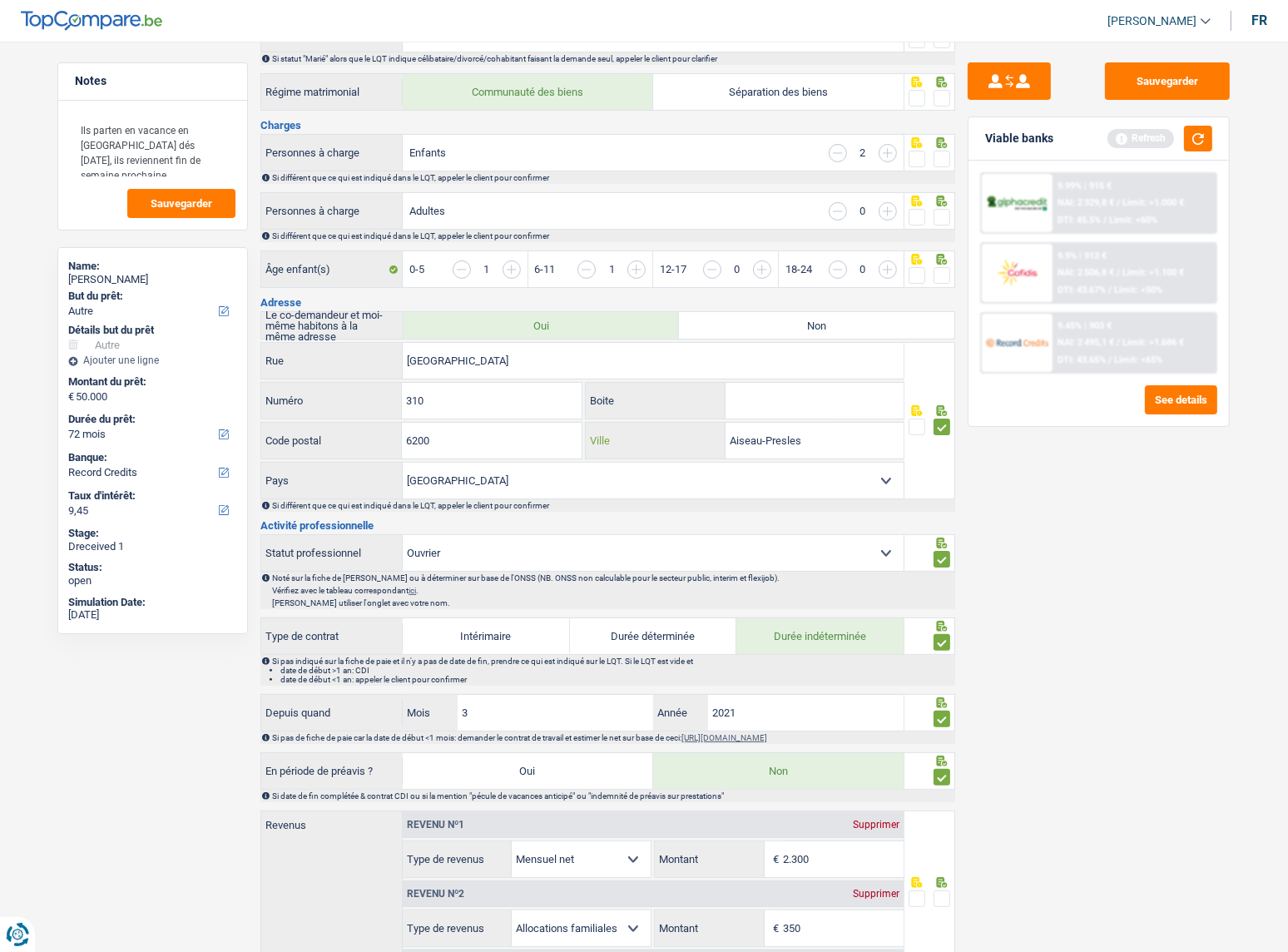
click at [807, 451] on input "Aiseau-Presles" at bounding box center [814, 441] width 179 height 36
drag, startPoint x: 823, startPoint y: 444, endPoint x: 475, endPoint y: 400, distance: 350.8
click at [475, 400] on div "Rue de Fleurus Rue 310 Numéro Boite 6200 Code postal Aiseau-Presles Ville Belgi…" at bounding box center [583, 421] width 644 height 158
paste input "CHATELET"
type input "CHATELET"
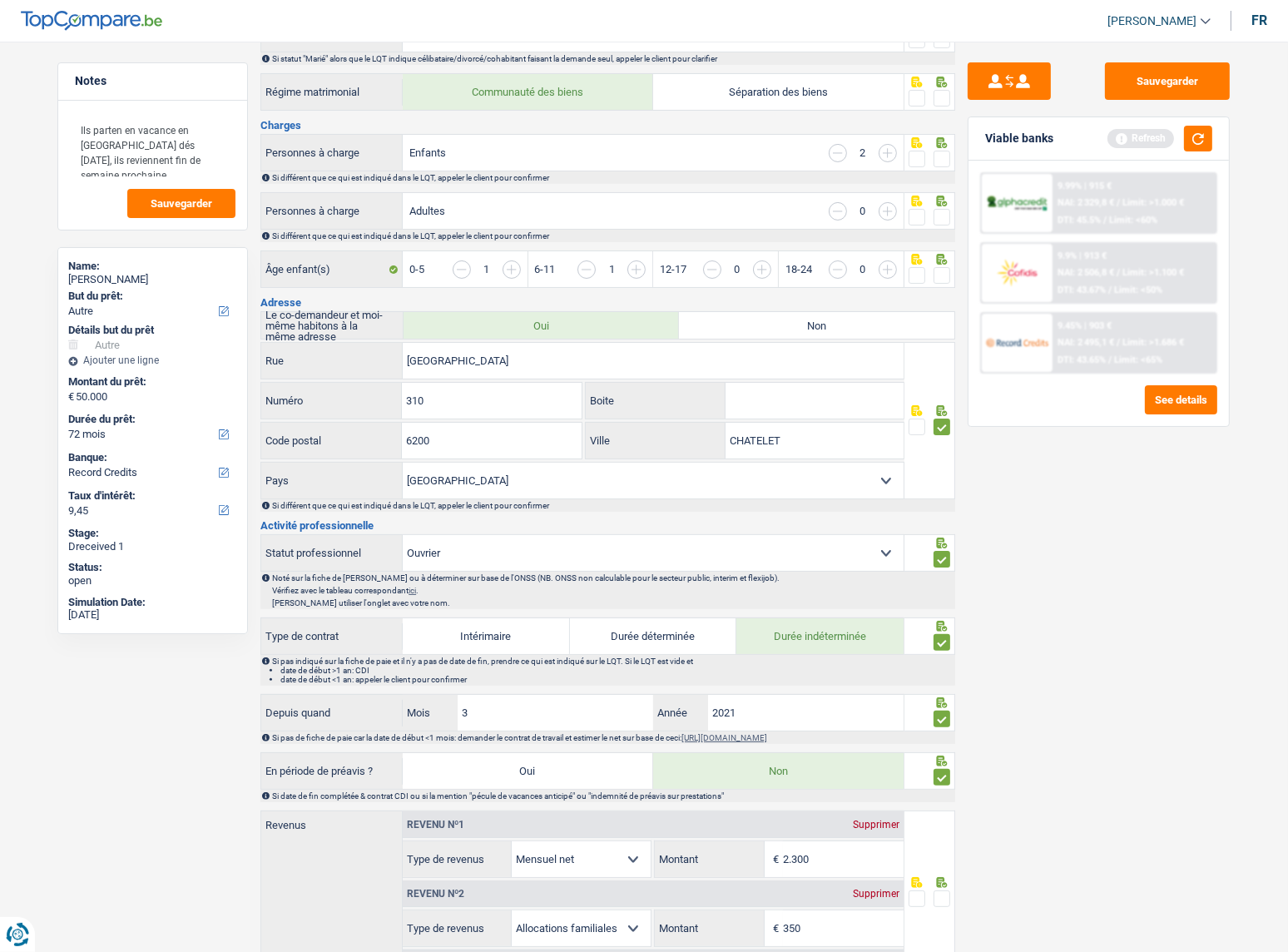
click at [1188, 595] on div "Sauvegarder Viable banks Refresh 9.99% | 915 € NAI: 2 329,8 € / Limit: >1.000 €…" at bounding box center [1099, 492] width 287 height 859
click at [943, 271] on span at bounding box center [942, 275] width 17 height 17
click at [0, 0] on input "radio" at bounding box center [0, 0] width 0 height 0
click at [937, 215] on span at bounding box center [942, 217] width 17 height 17
click at [0, 0] on input "radio" at bounding box center [0, 0] width 0 height 0
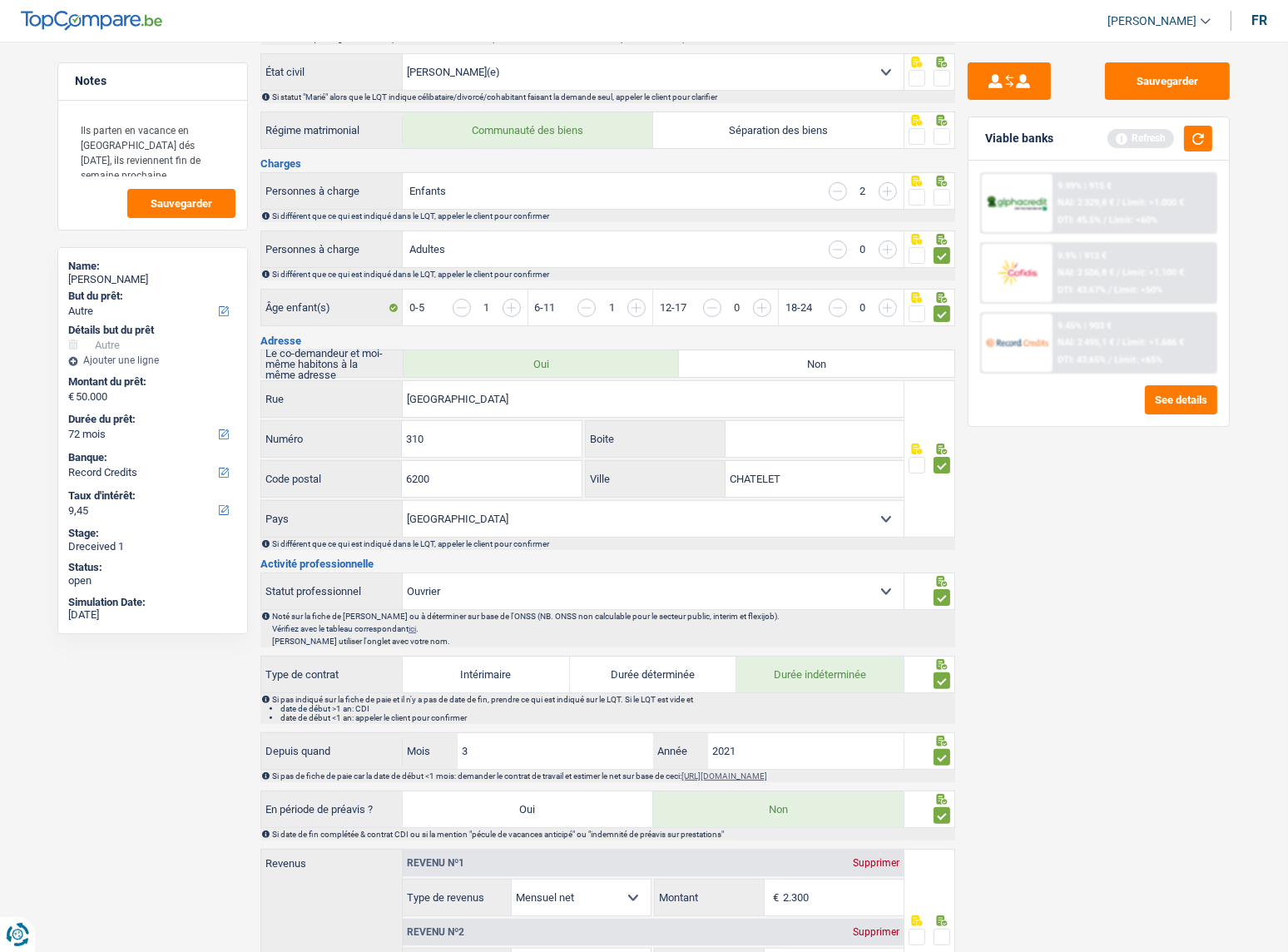
scroll to position [227, 0]
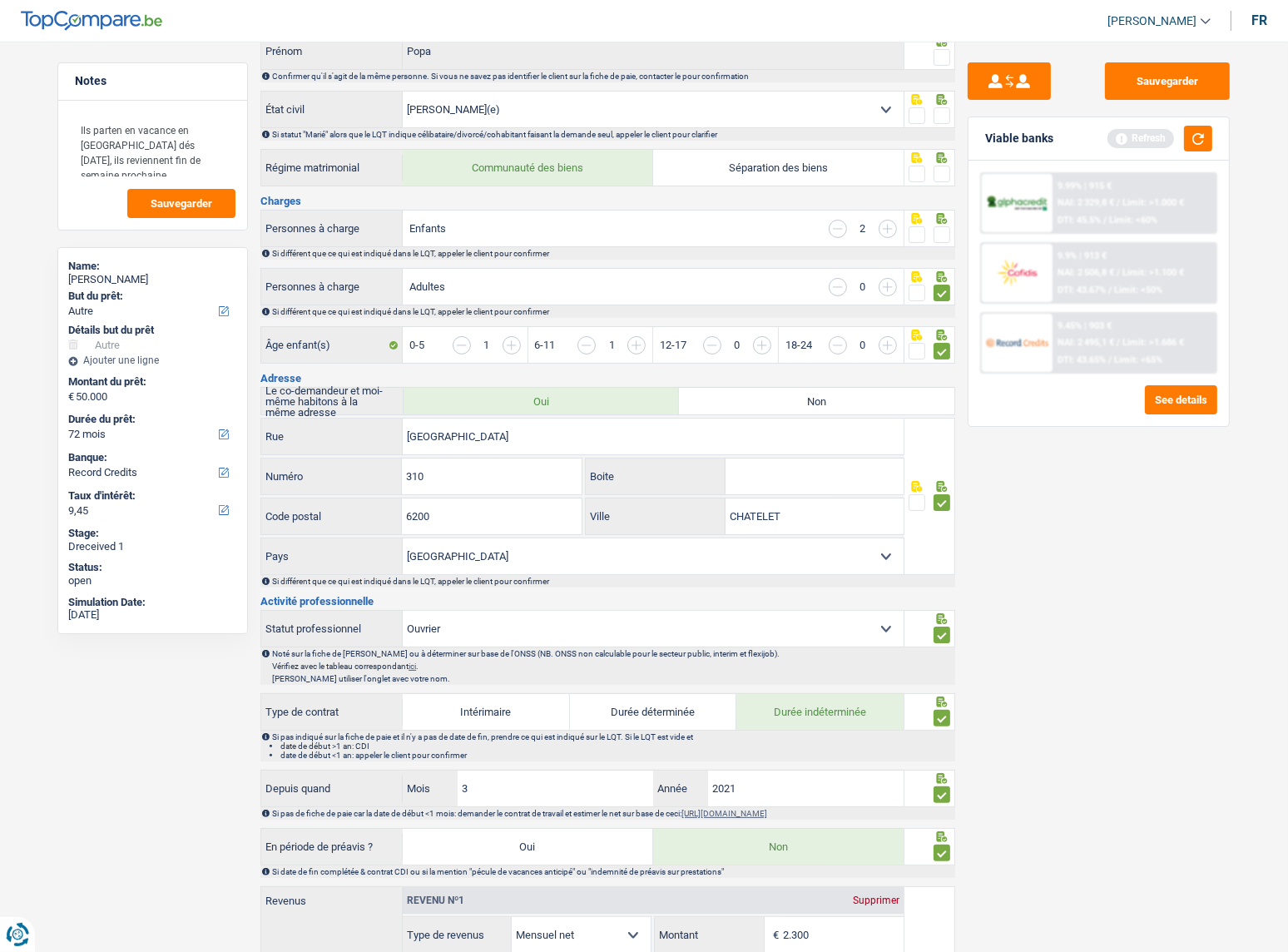
click at [940, 241] on div at bounding box center [942, 235] width 17 height 21
click at [942, 184] on div "Régime matrimonial Communauté des biens Séparation des biens" at bounding box center [608, 169] width 695 height 40
drag, startPoint x: 943, startPoint y: 169, endPoint x: 943, endPoint y: 219, distance: 50.0
click at [943, 174] on span at bounding box center [942, 174] width 17 height 17
click at [0, 0] on input "radio" at bounding box center [0, 0] width 0 height 0
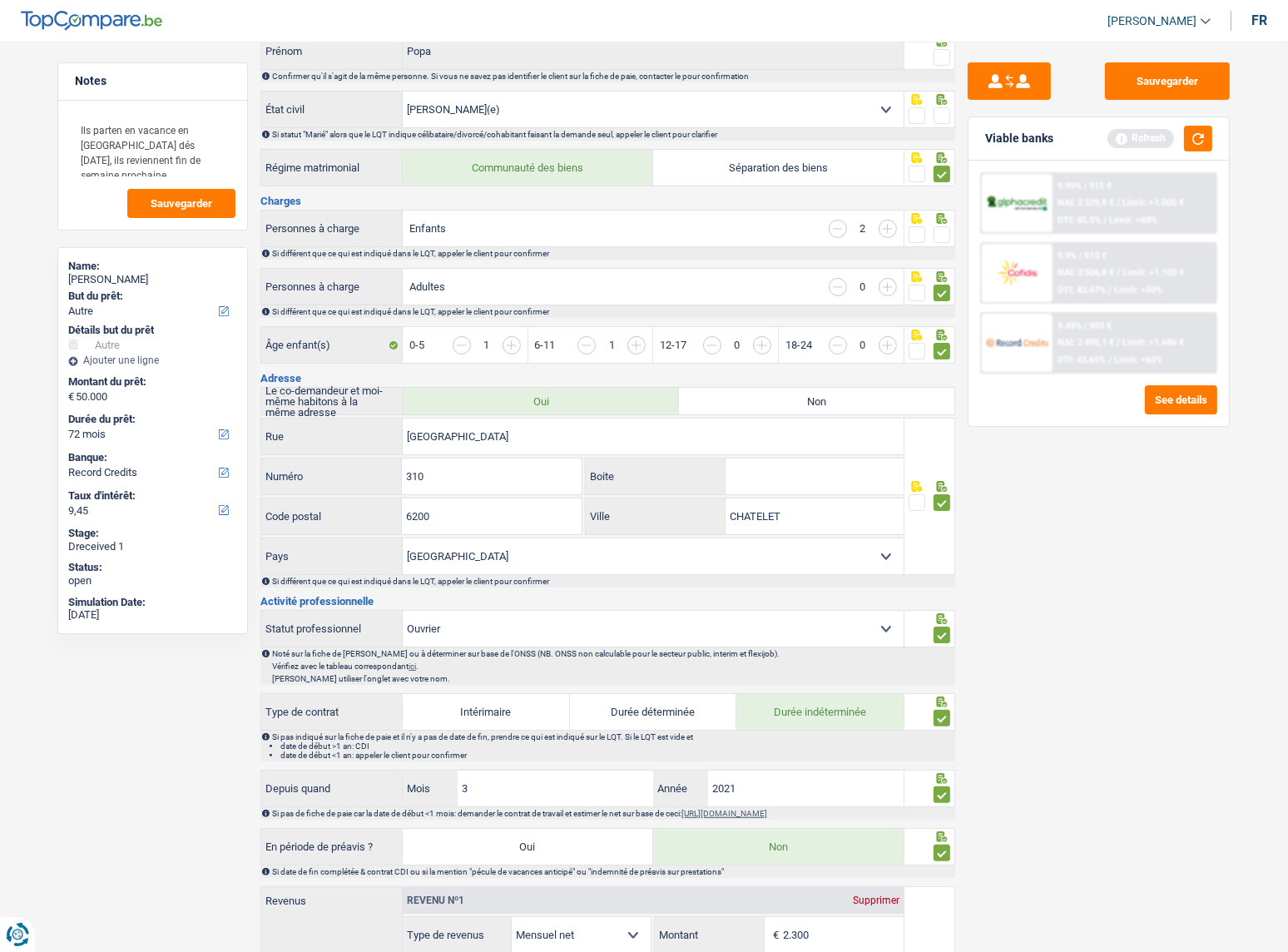
click at [943, 220] on icon at bounding box center [942, 219] width 11 height 11
click at [943, 222] on icon at bounding box center [942, 219] width 11 height 11
click at [943, 228] on span at bounding box center [942, 235] width 17 height 17
click at [0, 0] on input "radio" at bounding box center [0, 0] width 0 height 0
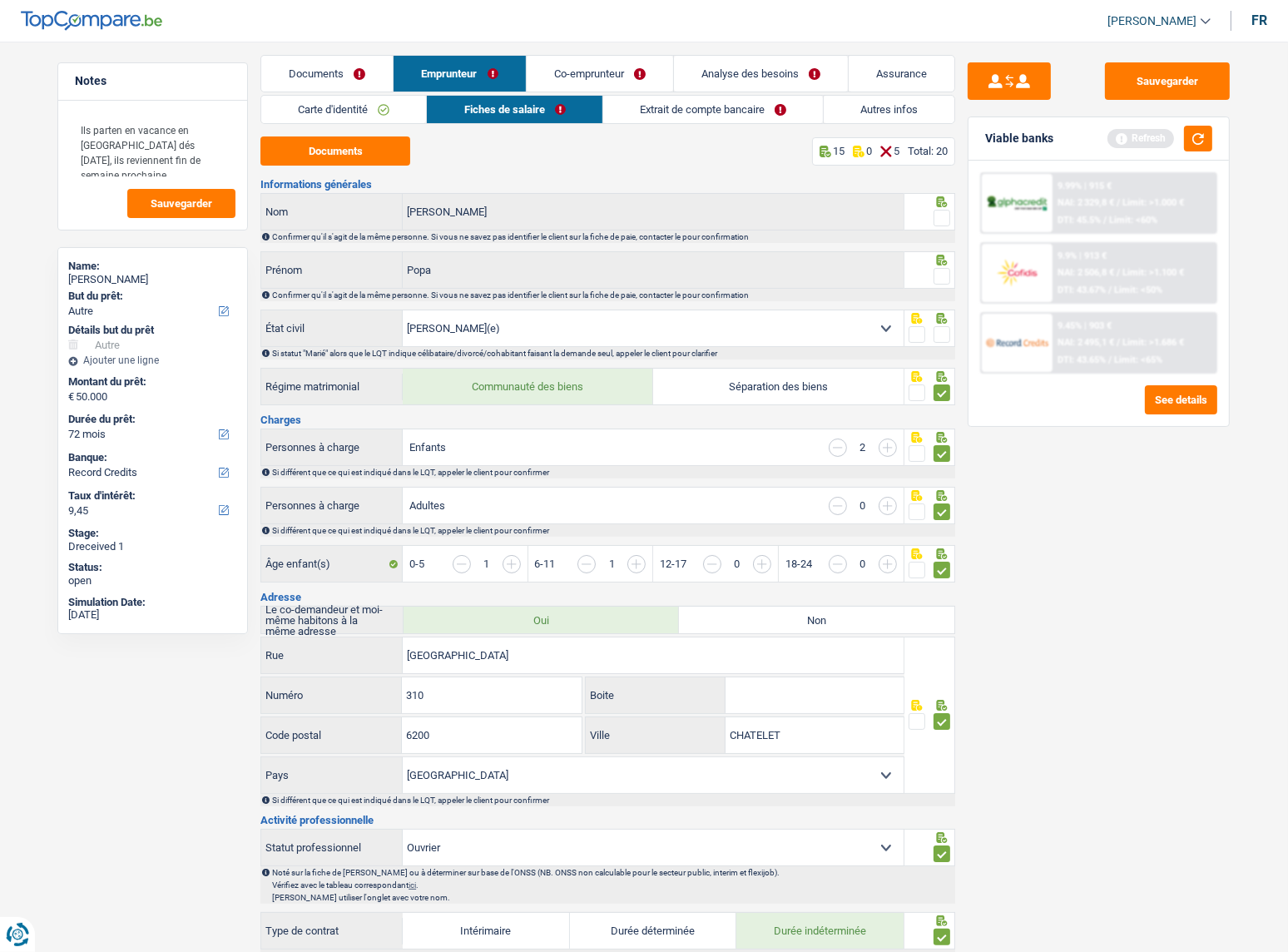
scroll to position [0, 0]
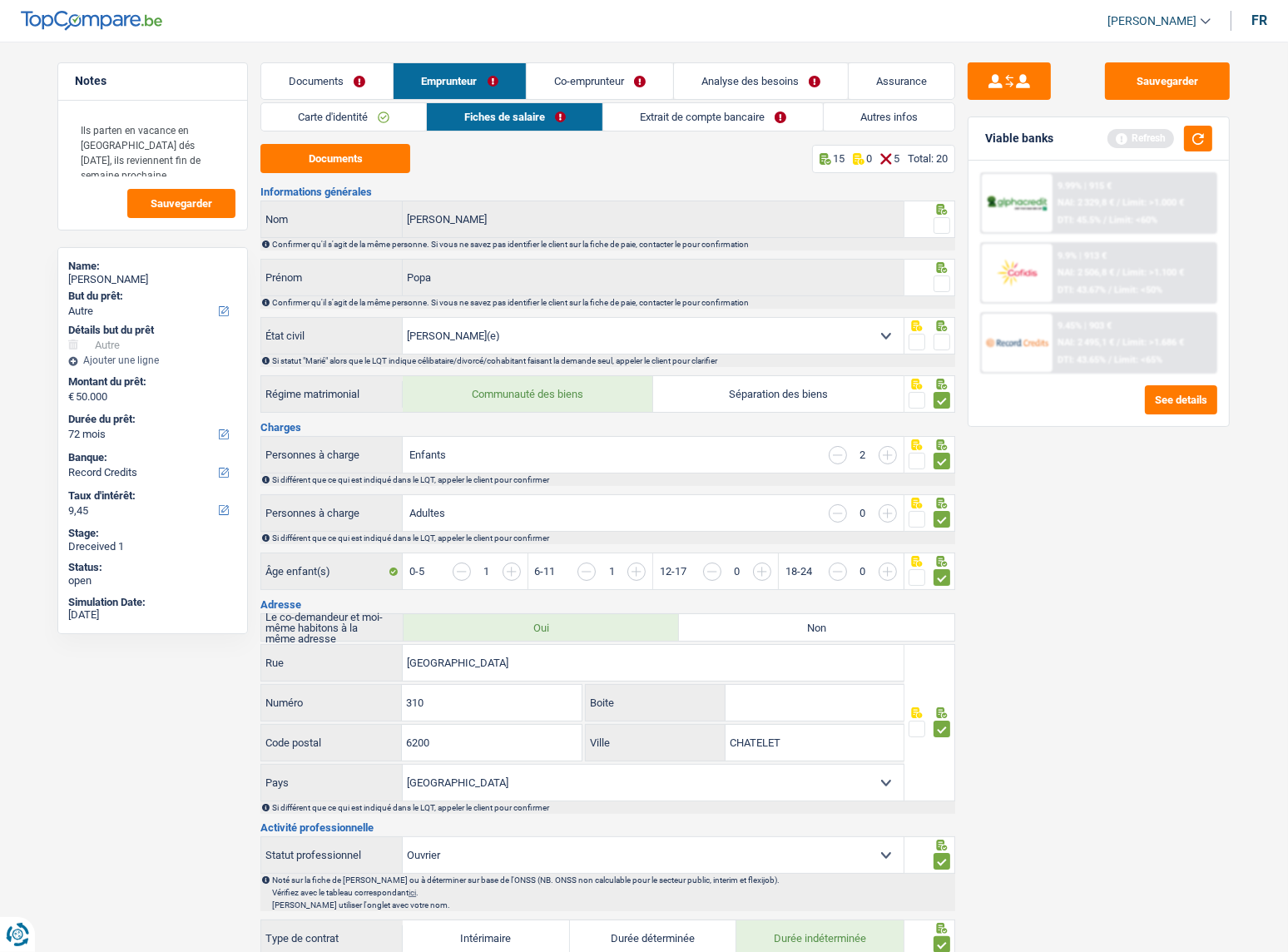
drag, startPoint x: 939, startPoint y: 336, endPoint x: 936, endPoint y: 293, distance: 43.1
click at [938, 337] on span at bounding box center [942, 342] width 17 height 17
click at [0, 0] on input "radio" at bounding box center [0, 0] width 0 height 0
click at [934, 288] on label at bounding box center [942, 283] width 17 height 17
click at [0, 0] on input "radio" at bounding box center [0, 0] width 0 height 0
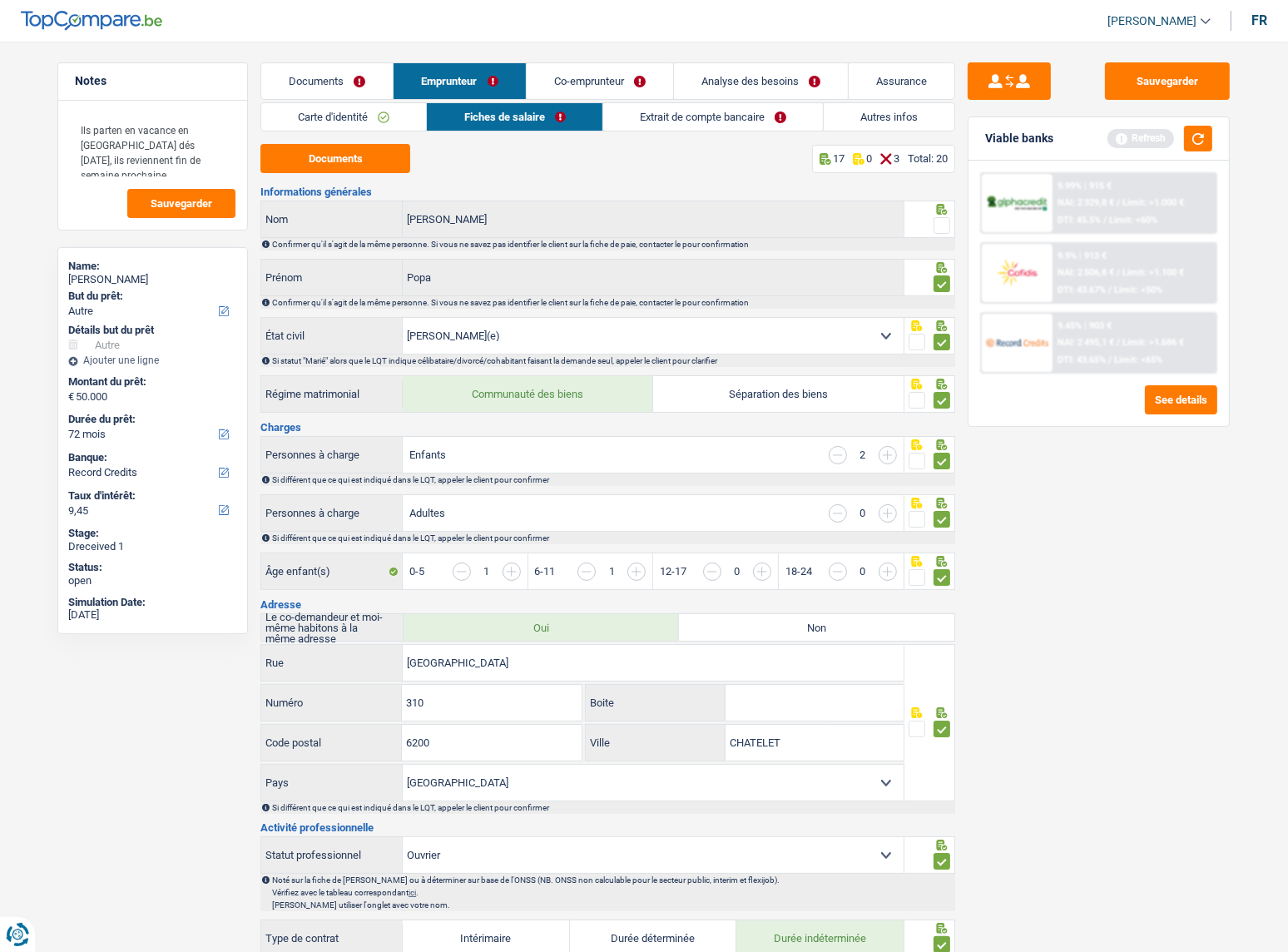
click at [938, 278] on span at bounding box center [942, 283] width 17 height 17
click at [0, 0] on input "radio" at bounding box center [0, 0] width 0 height 0
click at [945, 230] on span at bounding box center [942, 226] width 17 height 17
click at [0, 0] on input "radio" at bounding box center [0, 0] width 0 height 0
click at [948, 279] on span at bounding box center [942, 283] width 17 height 17
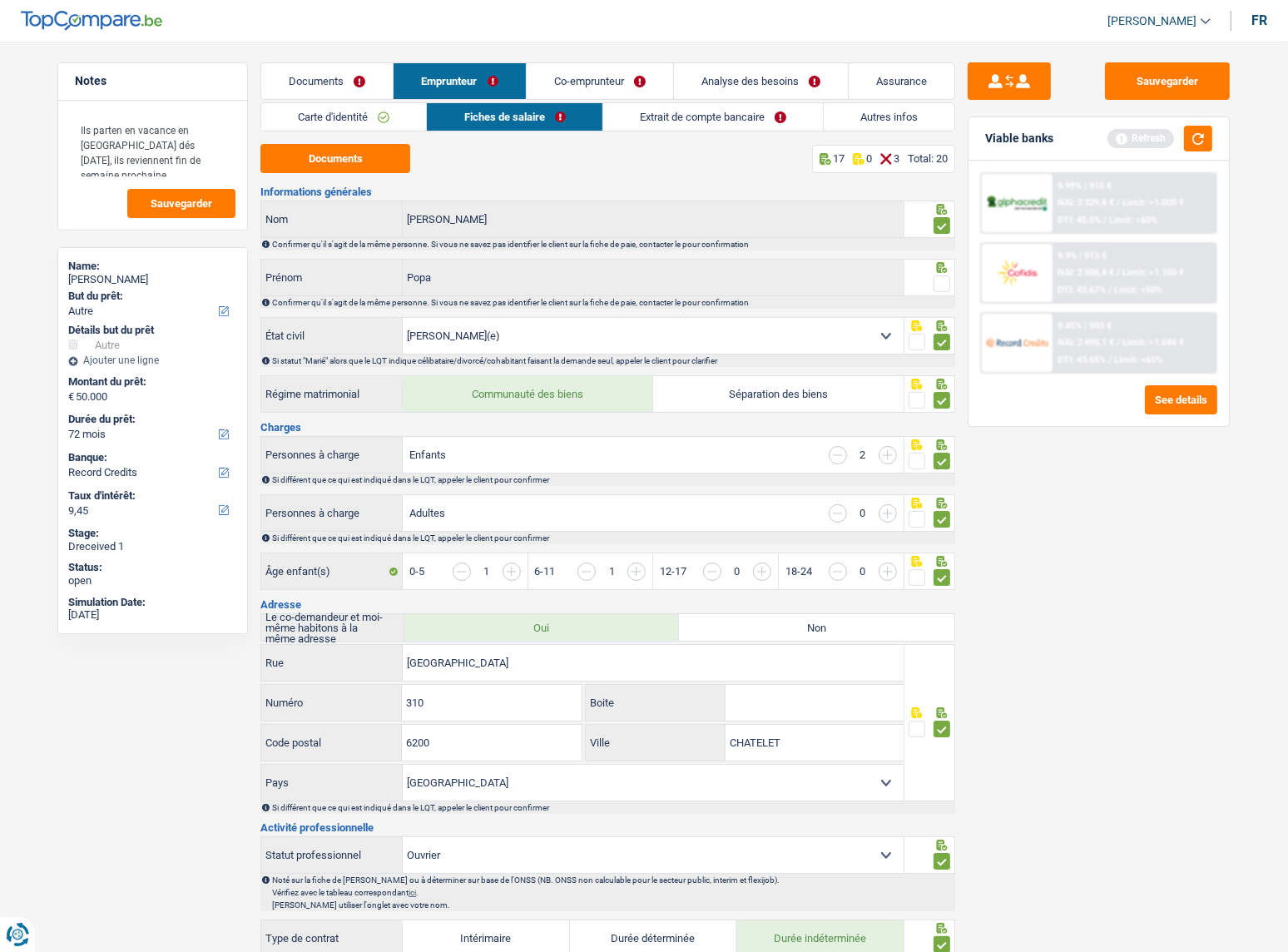
click at [0, 0] on input "radio" at bounding box center [0, 0] width 0 height 0
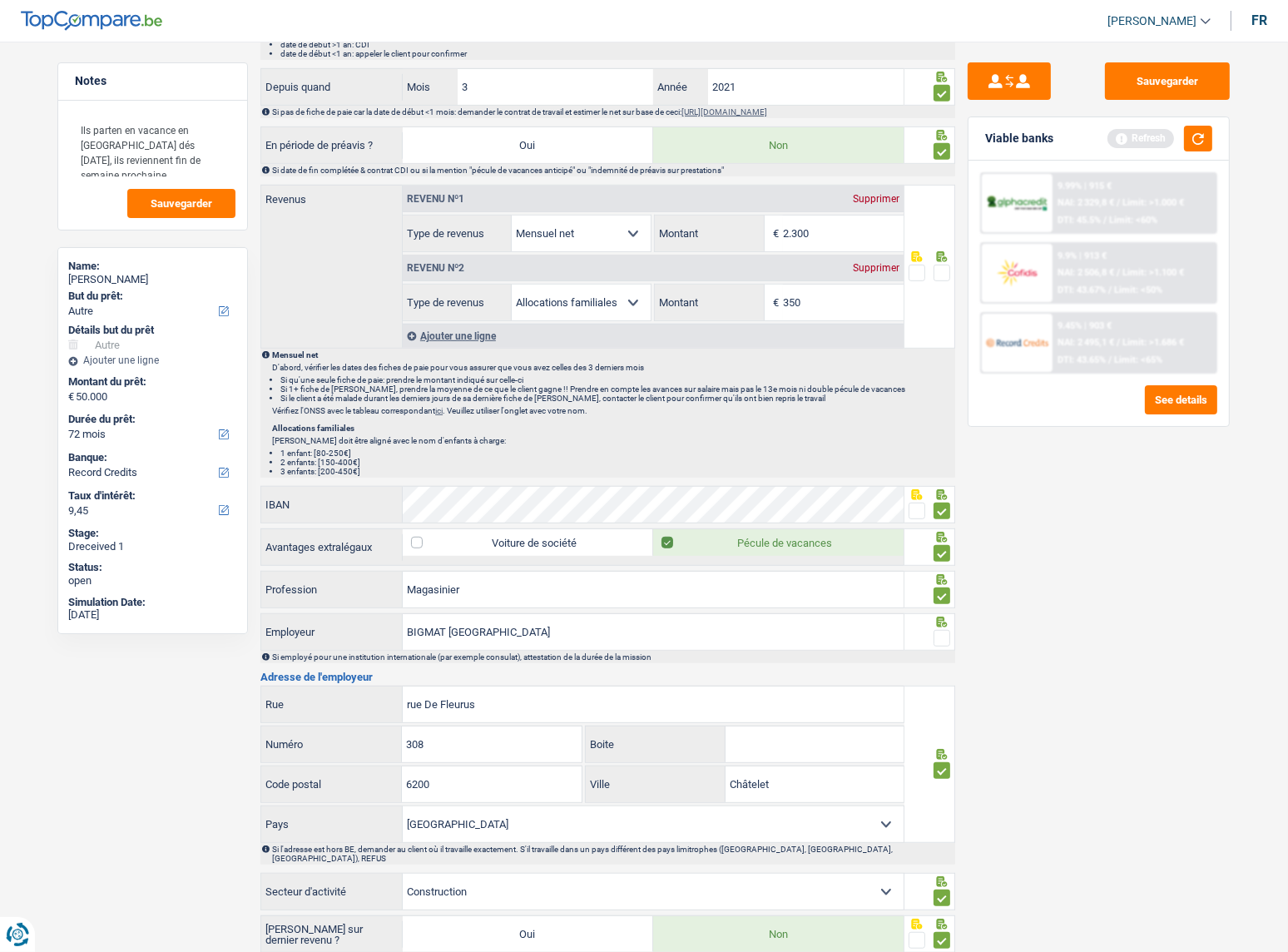
scroll to position [703, 0]
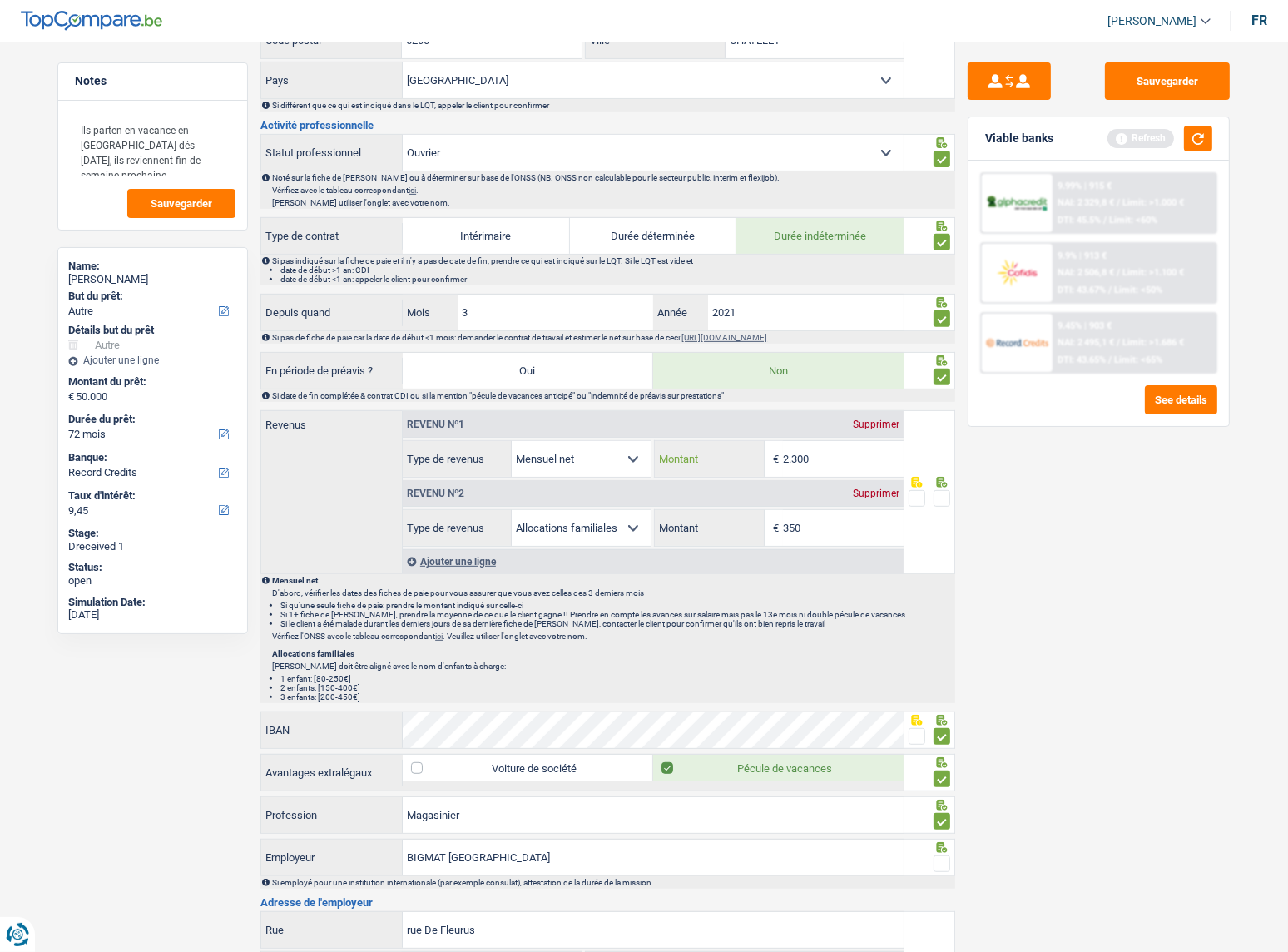
drag, startPoint x: 772, startPoint y: 447, endPoint x: 611, endPoint y: 424, distance: 162.6
click at [631, 426] on div "Revenu nº1 Supprimer Allocation d'handicap Allocations chômage Allocations fami…" at bounding box center [653, 444] width 501 height 67
type input "2.134"
click at [963, 496] on div "Sauvegarder Viable banks Refresh 9.99% | 915 € NAI: 2 329,8 € / Limit: >1.000 €…" at bounding box center [1099, 492] width 287 height 859
click at [945, 499] on span at bounding box center [942, 498] width 17 height 17
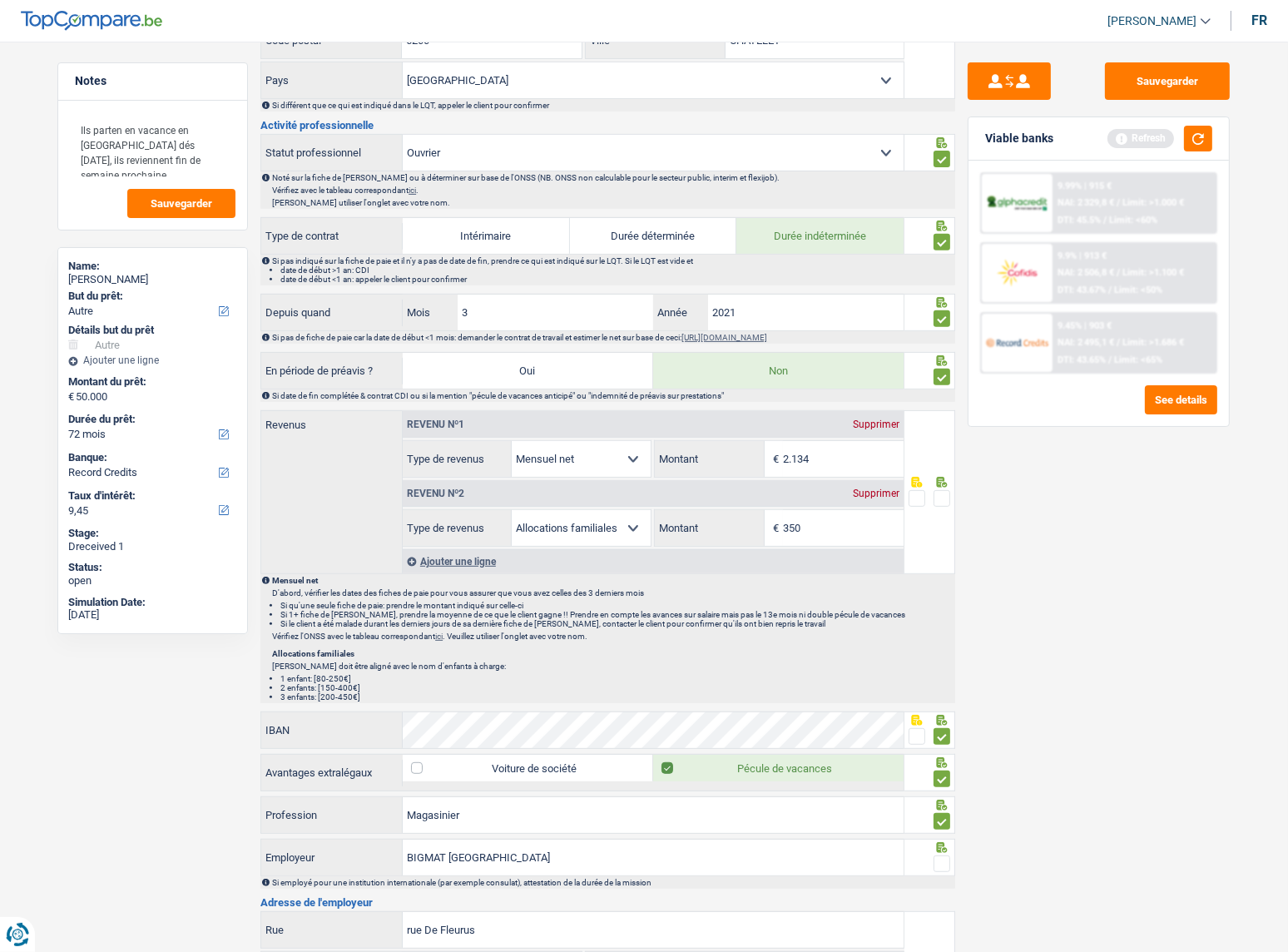
click at [0, 0] on input "radio" at bounding box center [0, 0] width 0 height 0
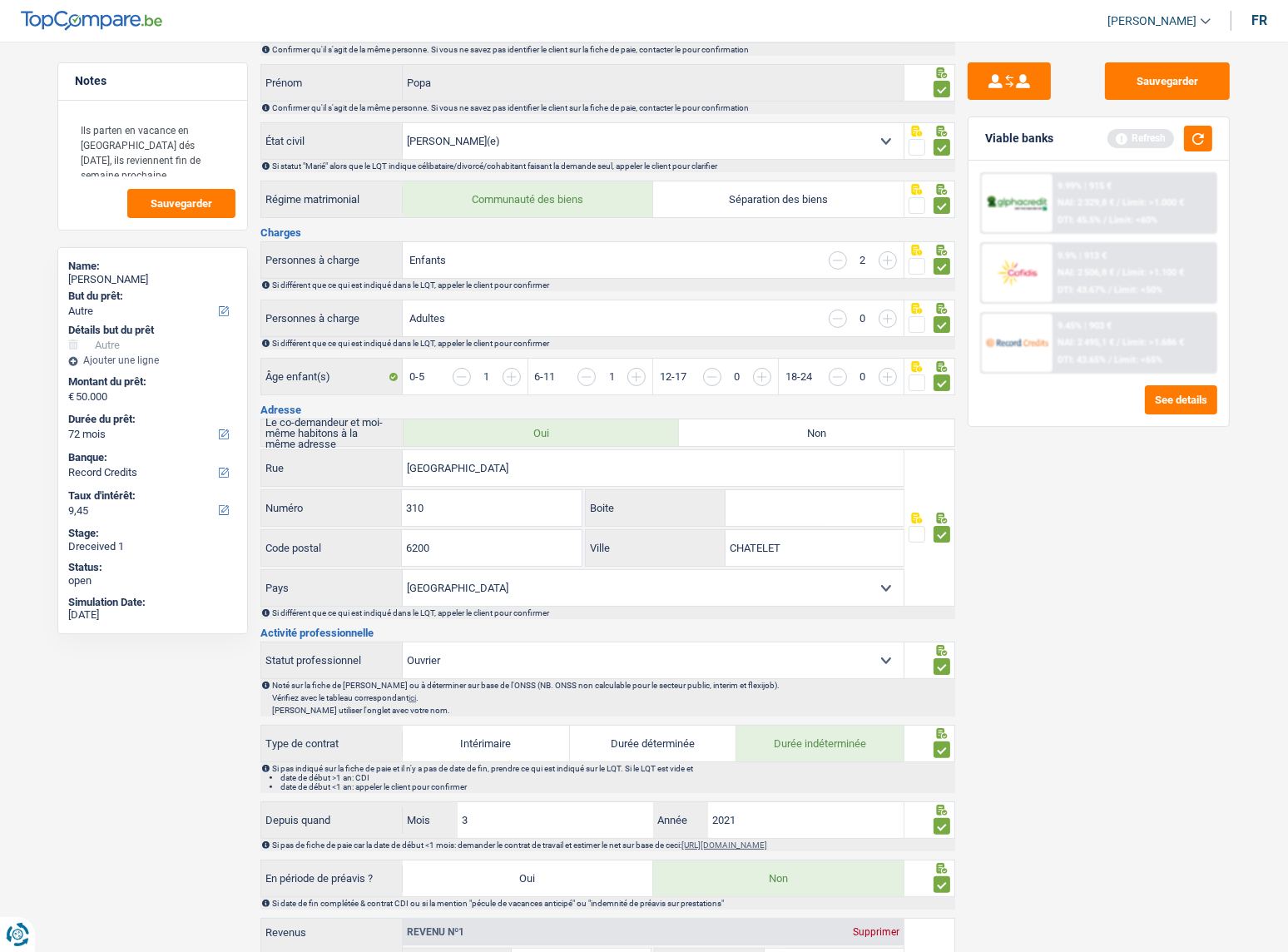
scroll to position [0, 0]
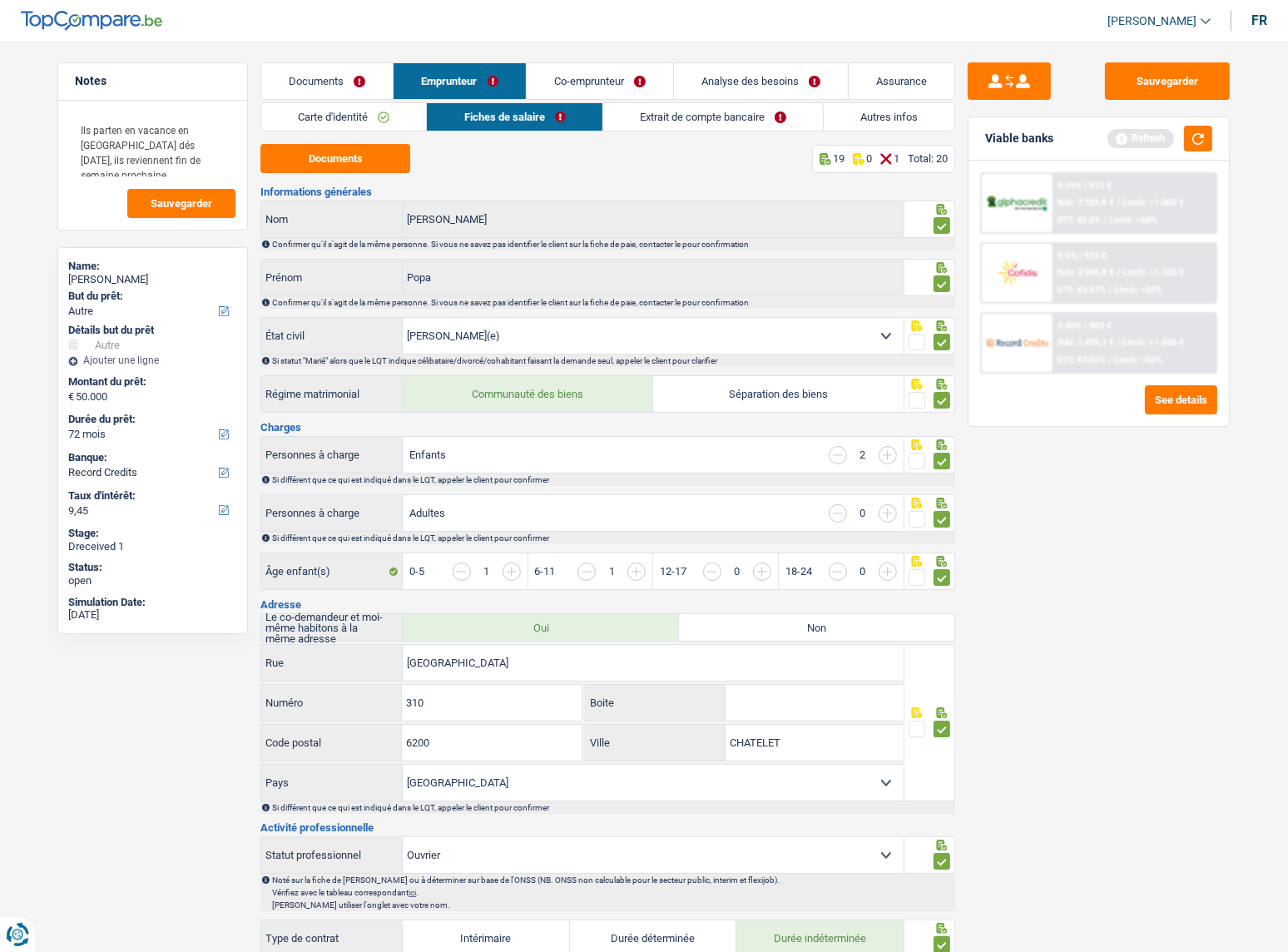
click at [645, 116] on link "Extrait de compte bancaire" at bounding box center [713, 117] width 219 height 28
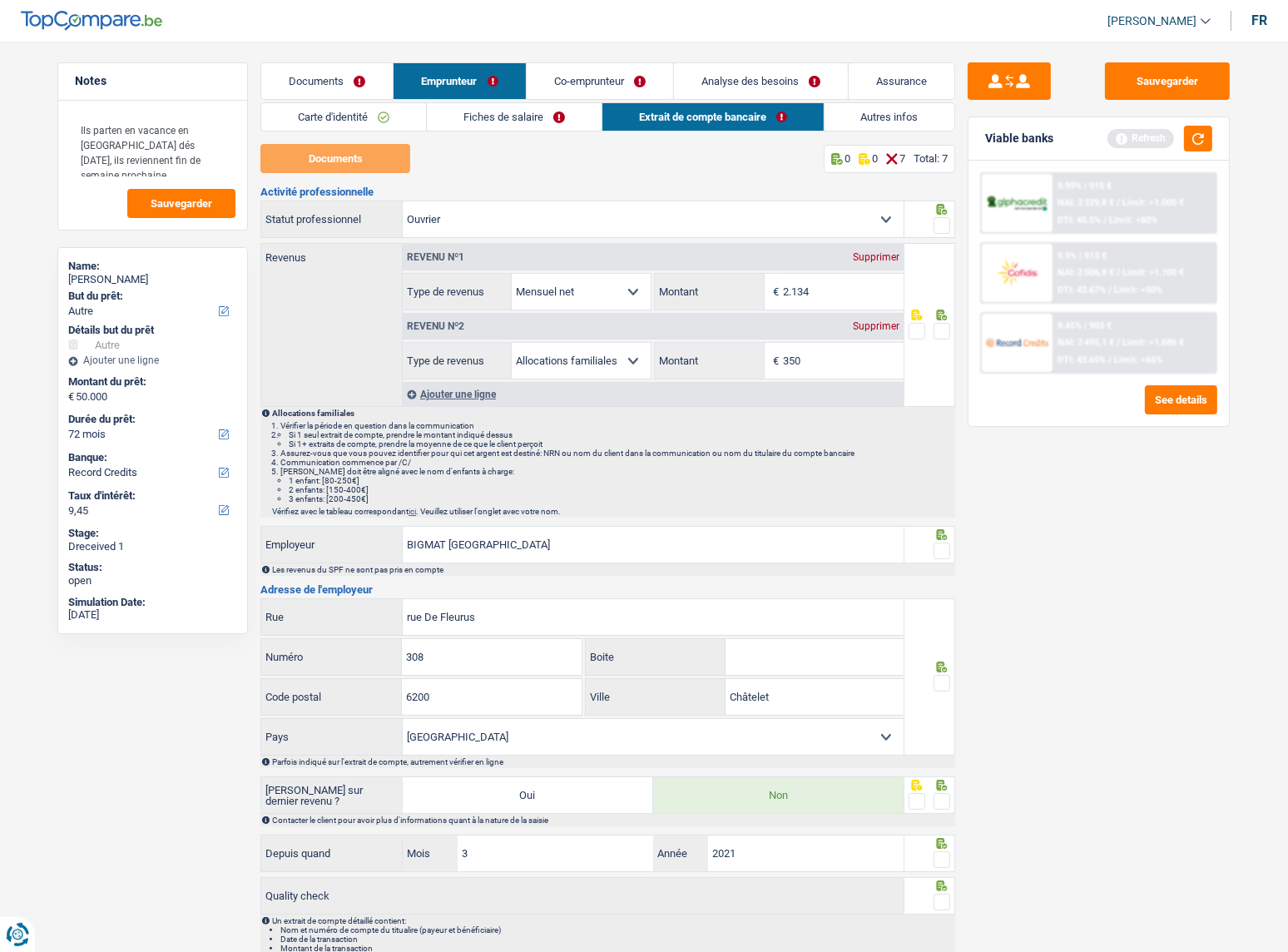
click at [942, 224] on span at bounding box center [942, 226] width 17 height 17
click at [0, 0] on input "radio" at bounding box center [0, 0] width 0 height 0
click at [942, 328] on span at bounding box center [942, 331] width 17 height 17
click at [0, 0] on input "radio" at bounding box center [0, 0] width 0 height 0
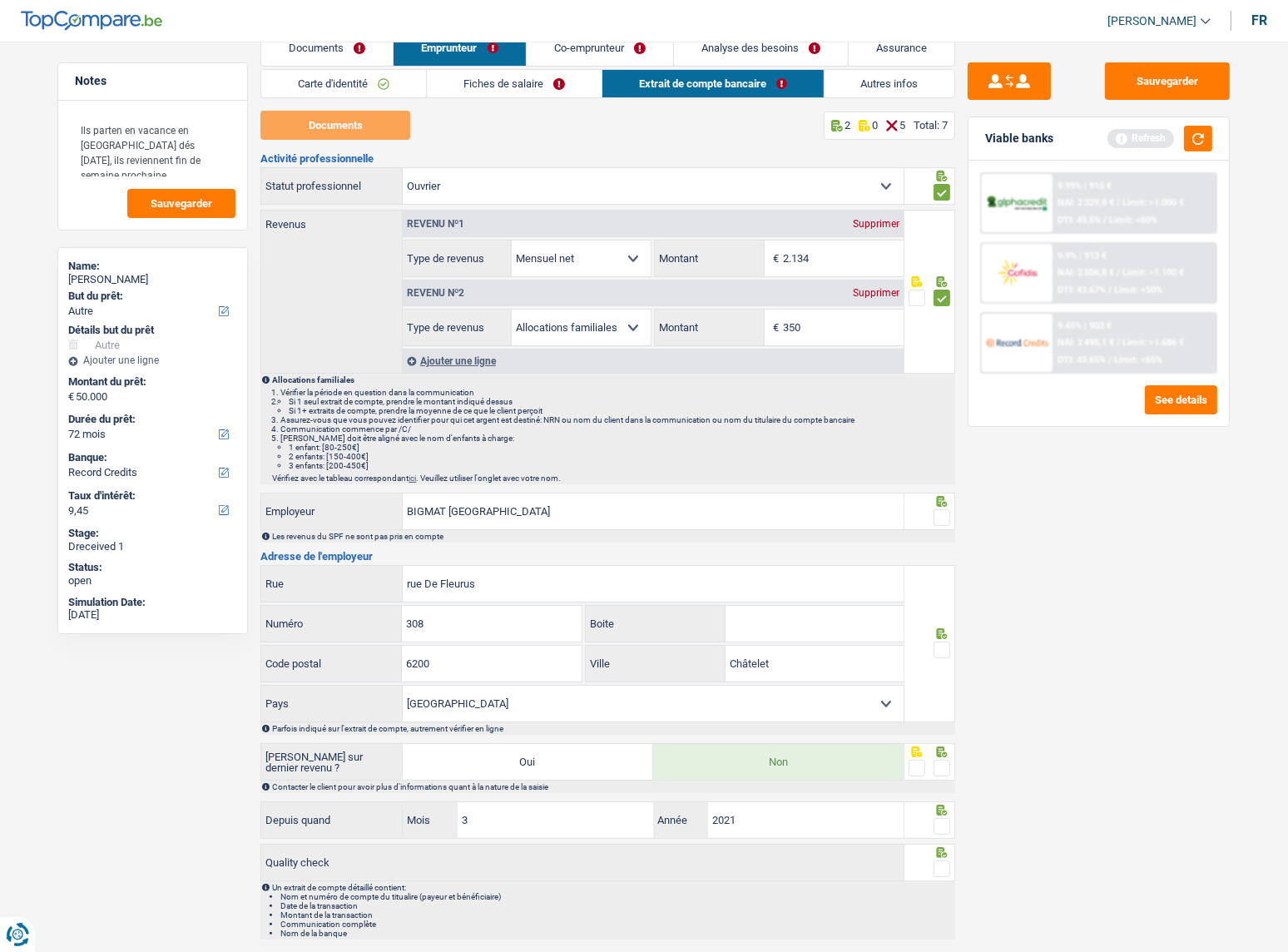
scroll to position [78, 0]
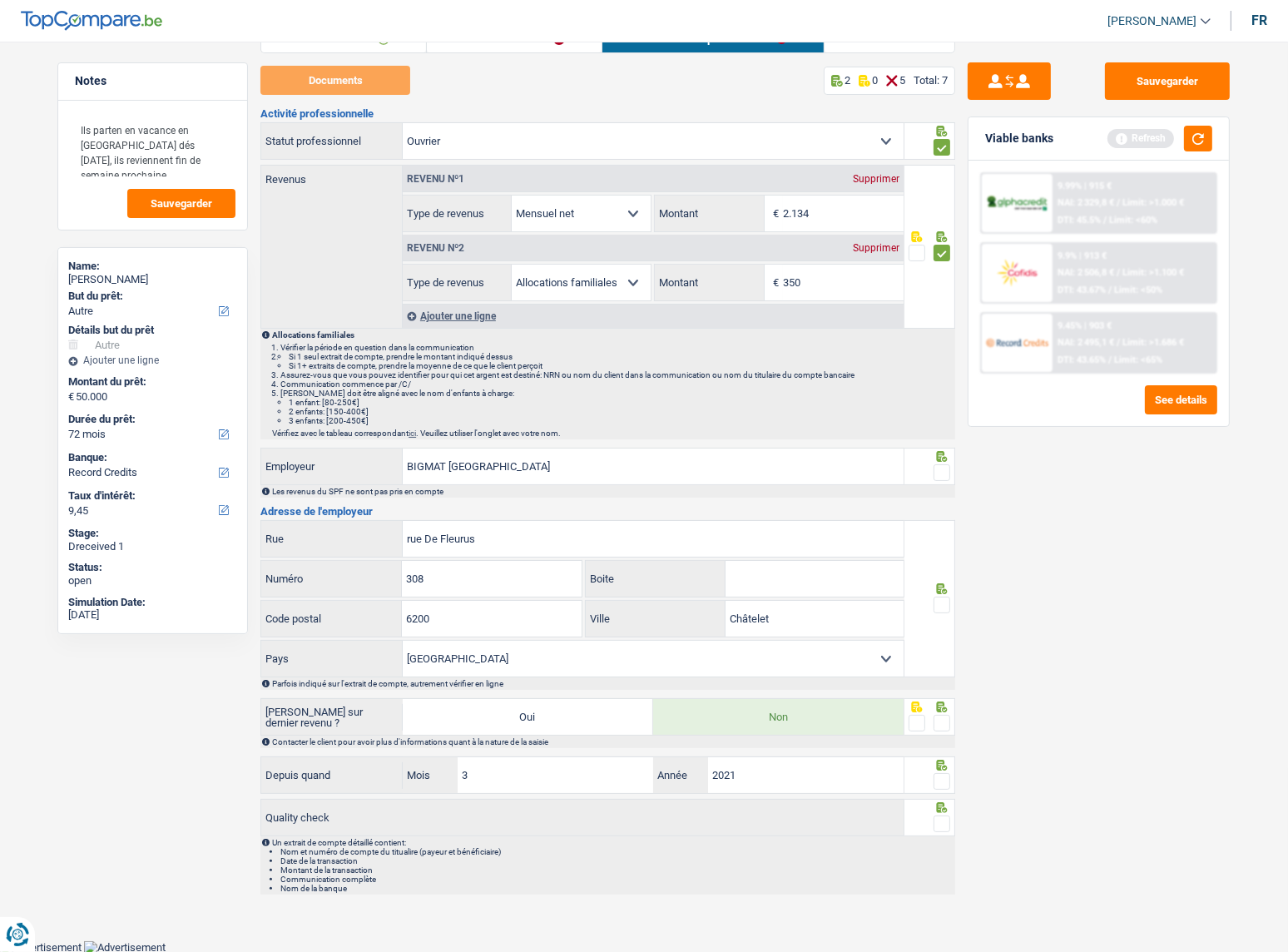
click at [942, 469] on span at bounding box center [942, 472] width 17 height 17
click at [0, 0] on input "radio" at bounding box center [0, 0] width 0 height 0
drag, startPoint x: 946, startPoint y: 609, endPoint x: 1257, endPoint y: 559, distance: 315.0
click at [944, 609] on span at bounding box center [942, 605] width 17 height 17
click at [0, 0] on input "radio" at bounding box center [0, 0] width 0 height 0
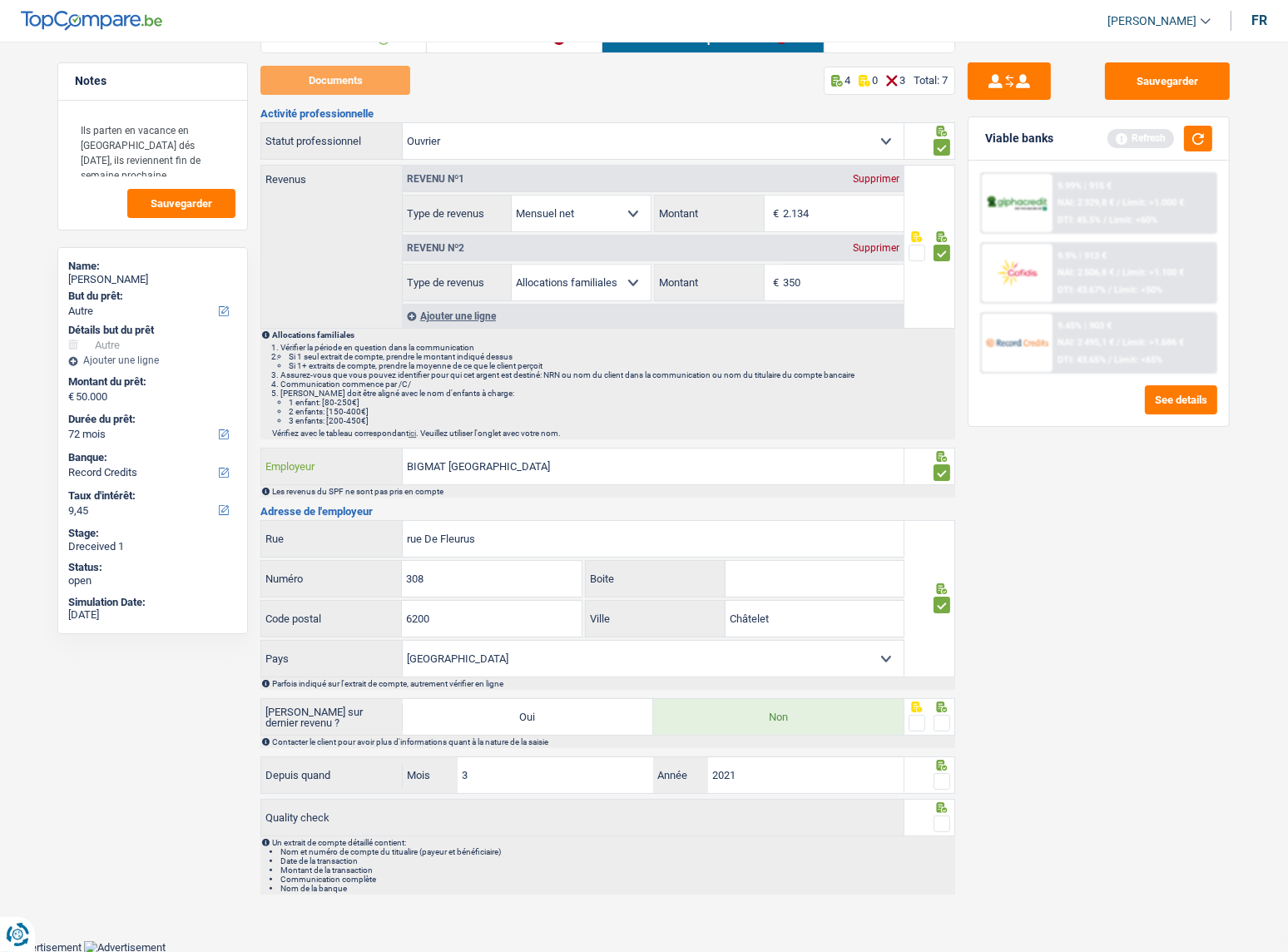
drag, startPoint x: 475, startPoint y: 472, endPoint x: 309, endPoint y: 459, distance: 166.5
click at [309, 459] on div "BIGMAT BELGIUM Employeur" at bounding box center [583, 467] width 643 height 36
drag, startPoint x: 1142, startPoint y: 607, endPoint x: 538, endPoint y: 500, distance: 613.4
click at [1141, 608] on div "Sauvegarder Viable banks Refresh 9.99% | 915 € NAI: 2 329,8 € / Limit: >1.000 €…" at bounding box center [1099, 492] width 287 height 859
click at [442, 470] on input "materiax toni" at bounding box center [653, 467] width 501 height 36
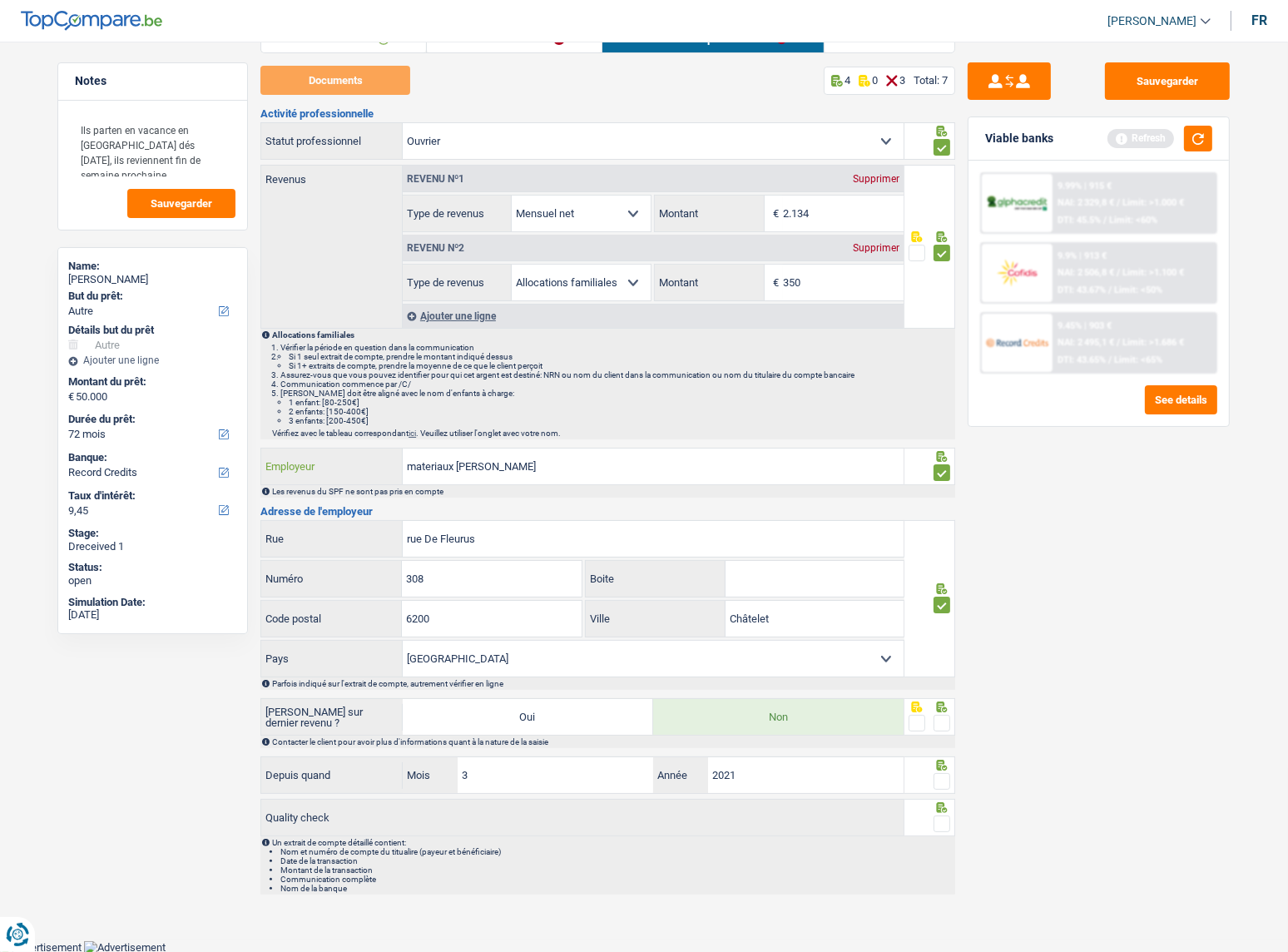
type input "materiaux toni"
click at [942, 720] on span at bounding box center [942, 723] width 17 height 17
click at [0, 0] on input "radio" at bounding box center [0, 0] width 0 height 0
drag, startPoint x: 945, startPoint y: 779, endPoint x: 942, endPoint y: 816, distance: 37.1
click at [945, 781] on span at bounding box center [942, 781] width 17 height 17
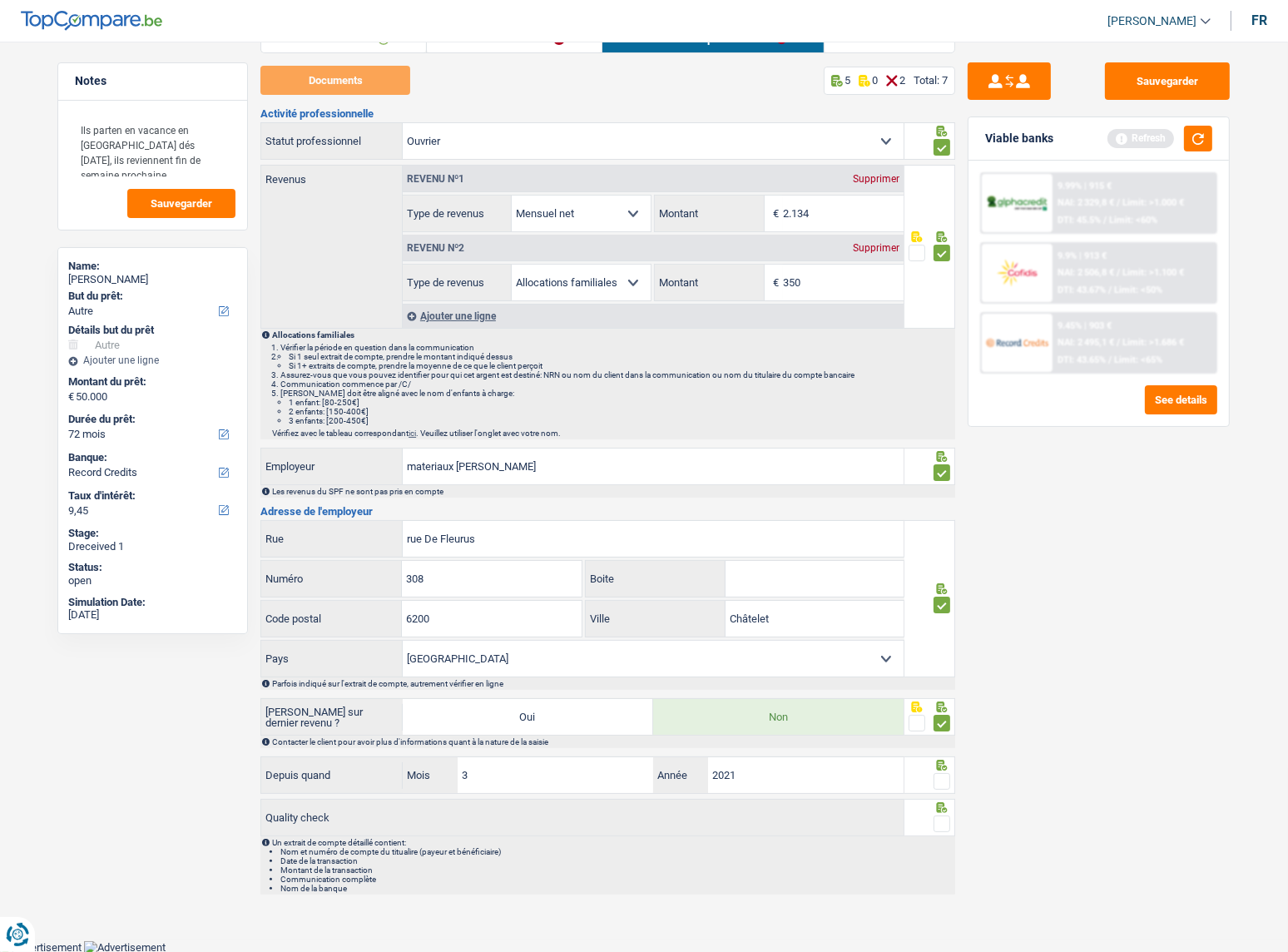
click at [0, 0] on input "radio" at bounding box center [0, 0] width 0 height 0
click at [936, 828] on span at bounding box center [942, 824] width 17 height 17
click at [0, 0] on input "radio" at bounding box center [0, 0] width 0 height 0
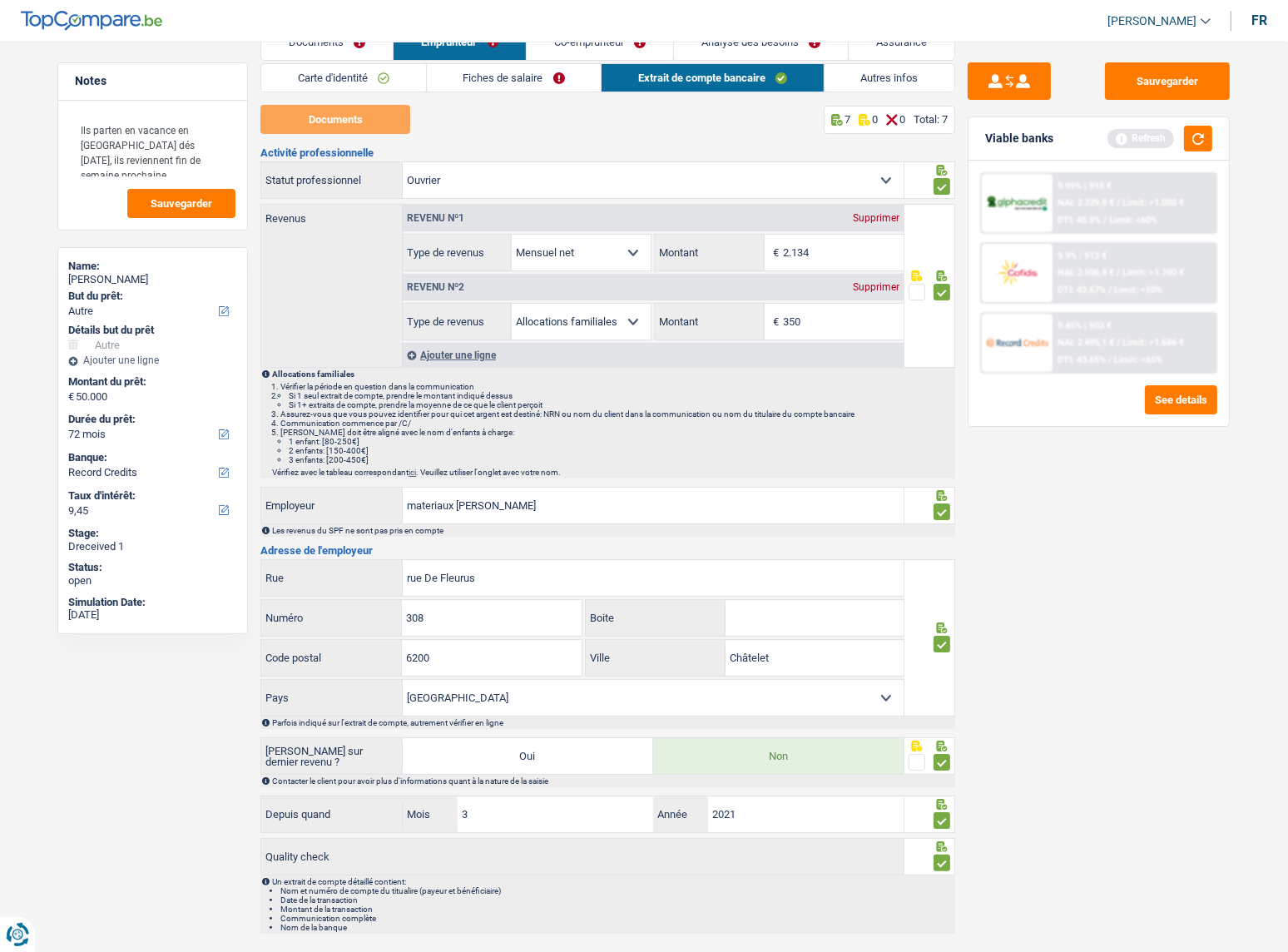
scroll to position [0, 0]
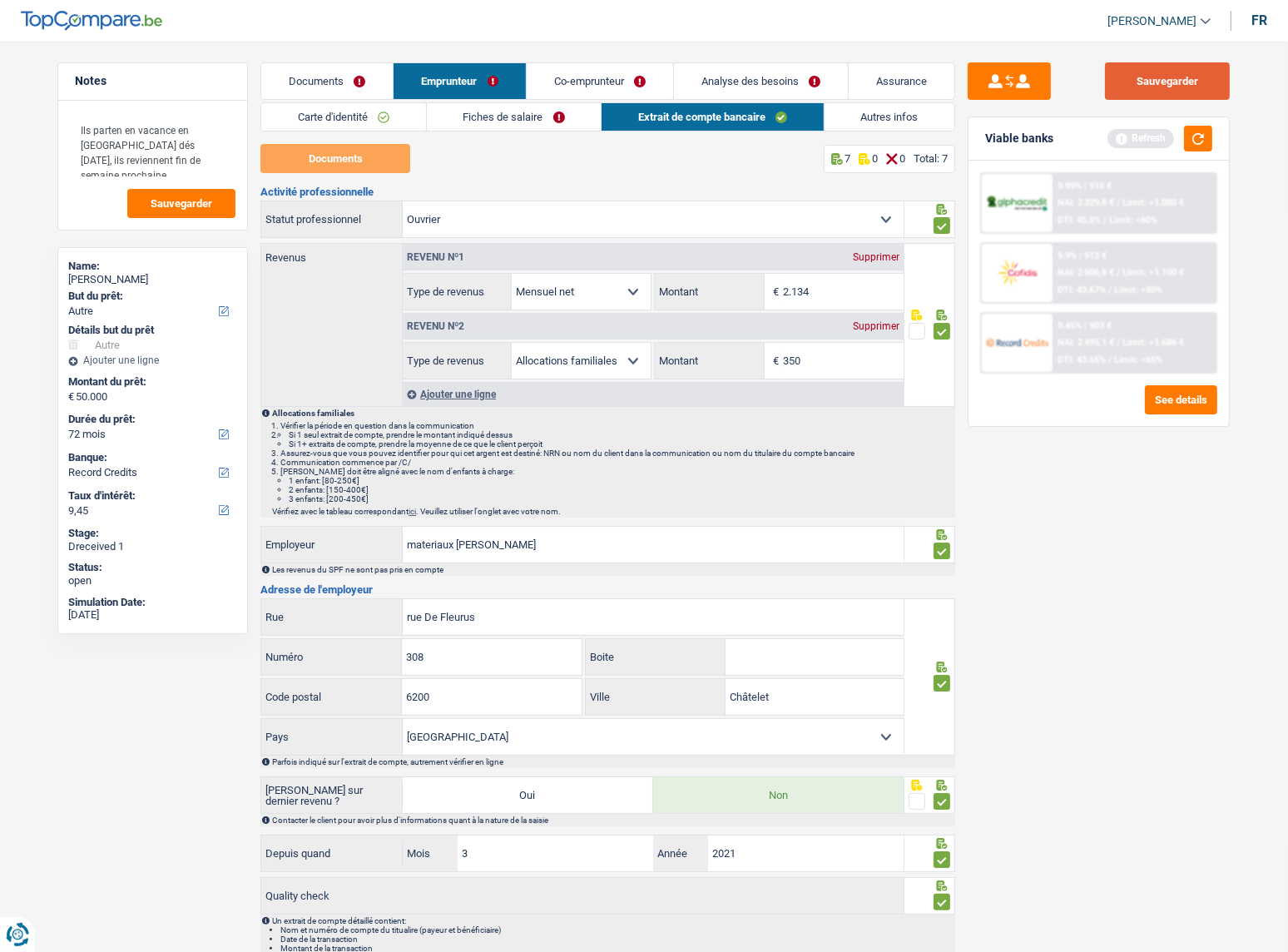
click at [1208, 91] on button "Sauvegarder" at bounding box center [1167, 82] width 125 height 38
click at [1190, 143] on button "button" at bounding box center [1198, 139] width 28 height 26
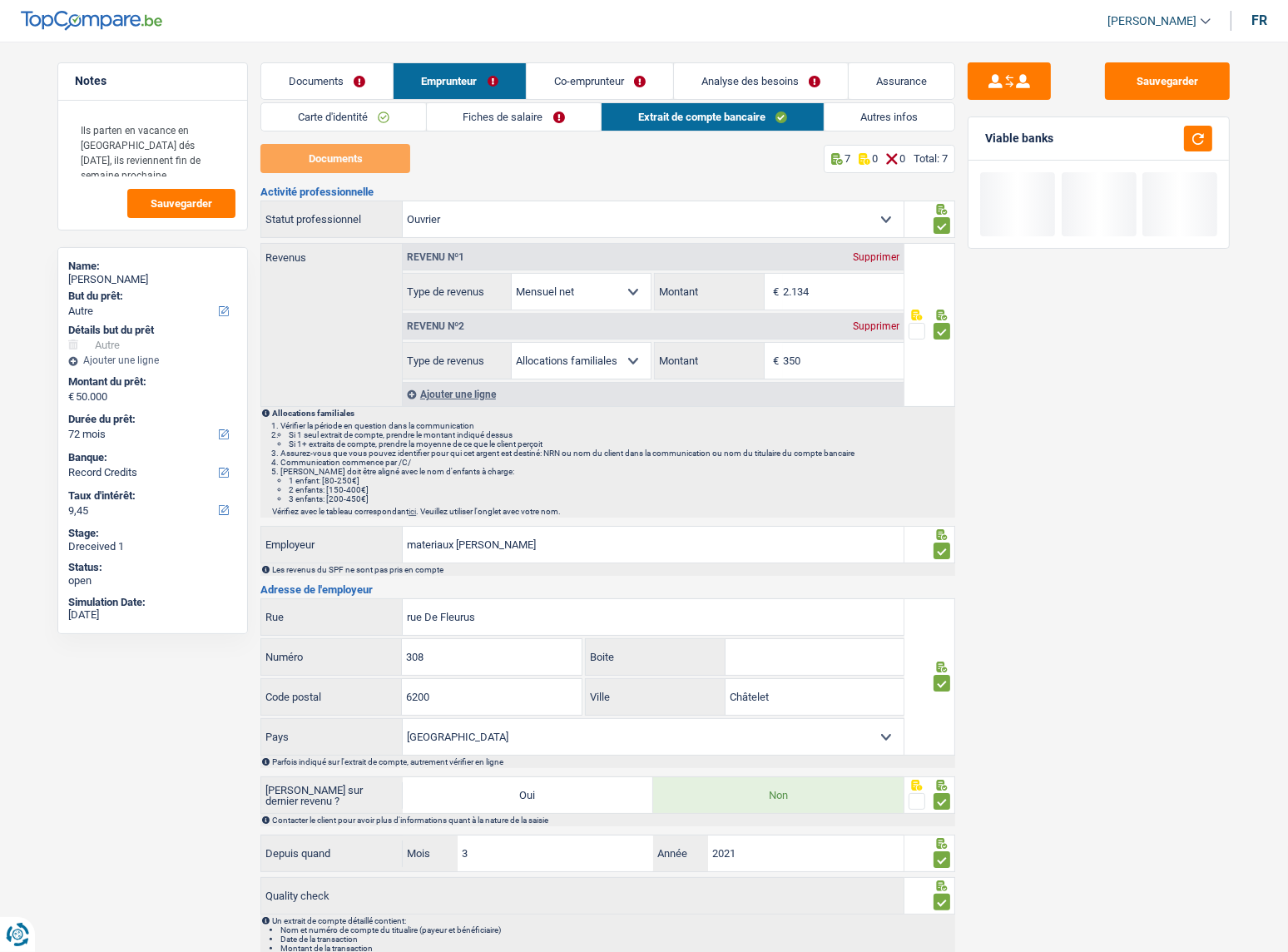
click at [870, 116] on link "Autres infos" at bounding box center [890, 117] width 131 height 28
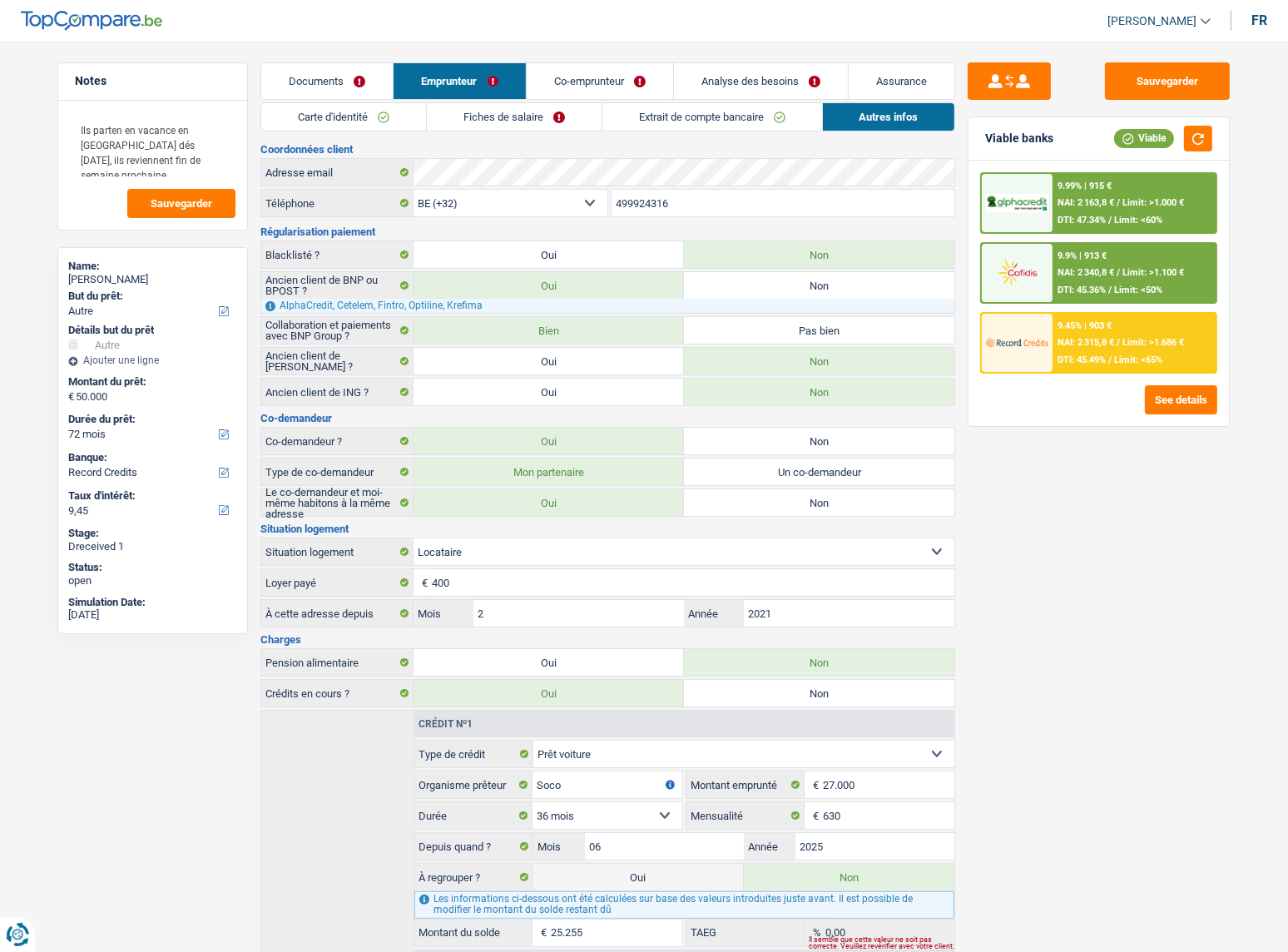
click at [375, 119] on link "Carte d'identité" at bounding box center [343, 117] width 165 height 28
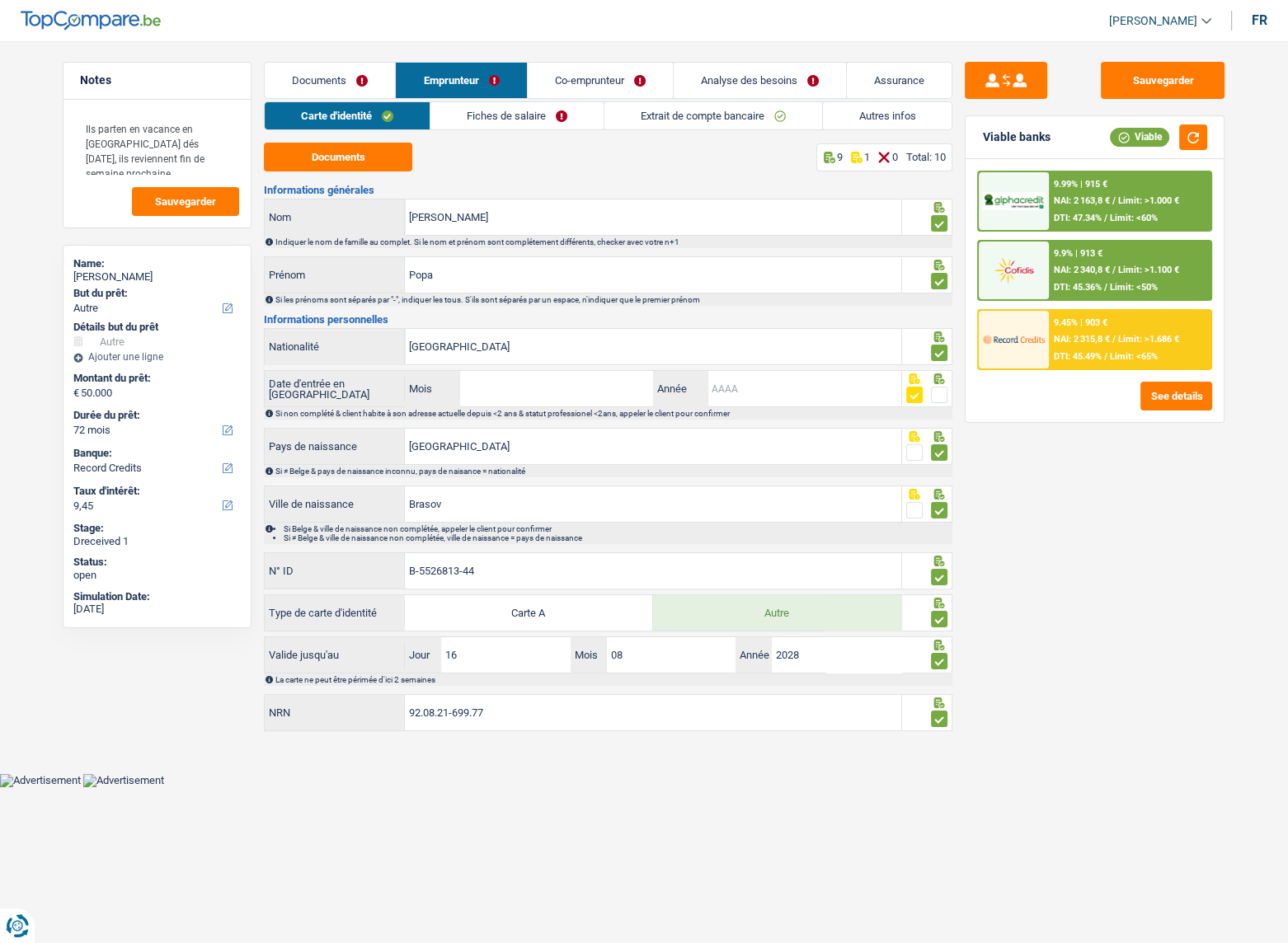
click at [748, 379] on input "Année" at bounding box center [805, 388] width 194 height 36
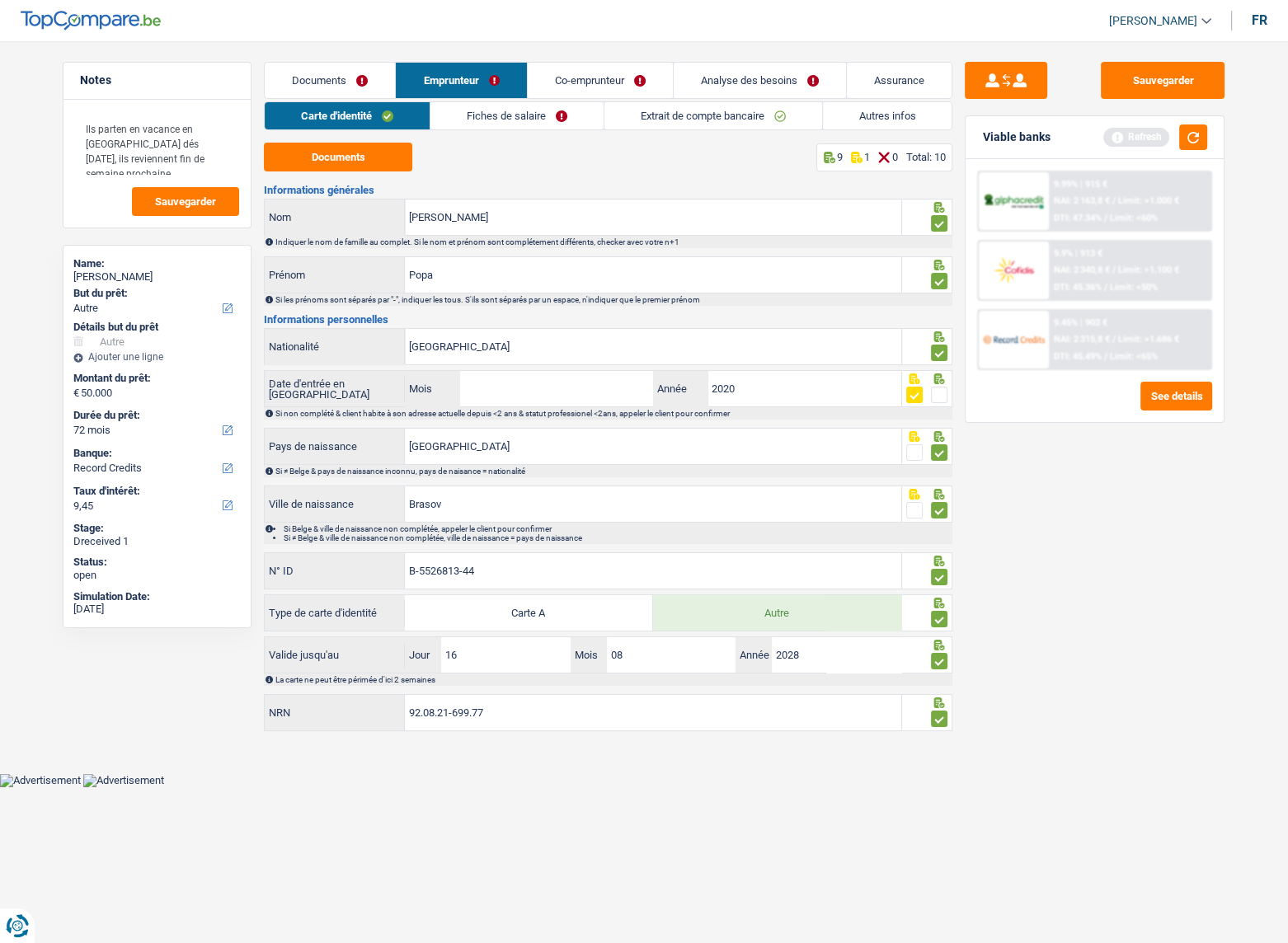
type input "2020"
click at [637, 401] on input "Mois" at bounding box center [557, 388] width 194 height 36
type input "0"
click at [529, 122] on link "Fiches de salaire" at bounding box center [516, 116] width 173 height 28
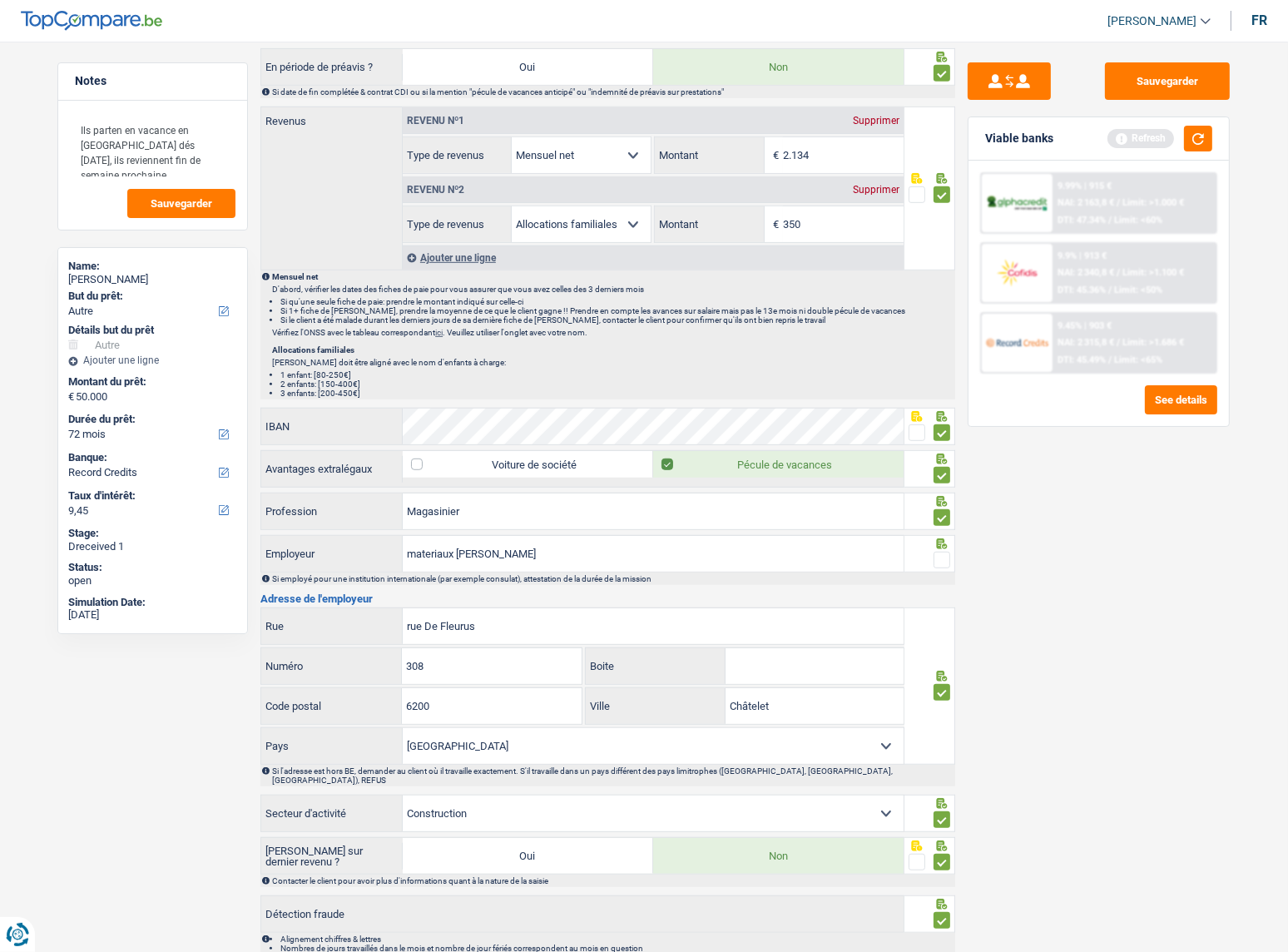
scroll to position [1006, 0]
click at [943, 555] on span at bounding box center [942, 561] width 17 height 17
click at [0, 0] on input "radio" at bounding box center [0, 0] width 0 height 0
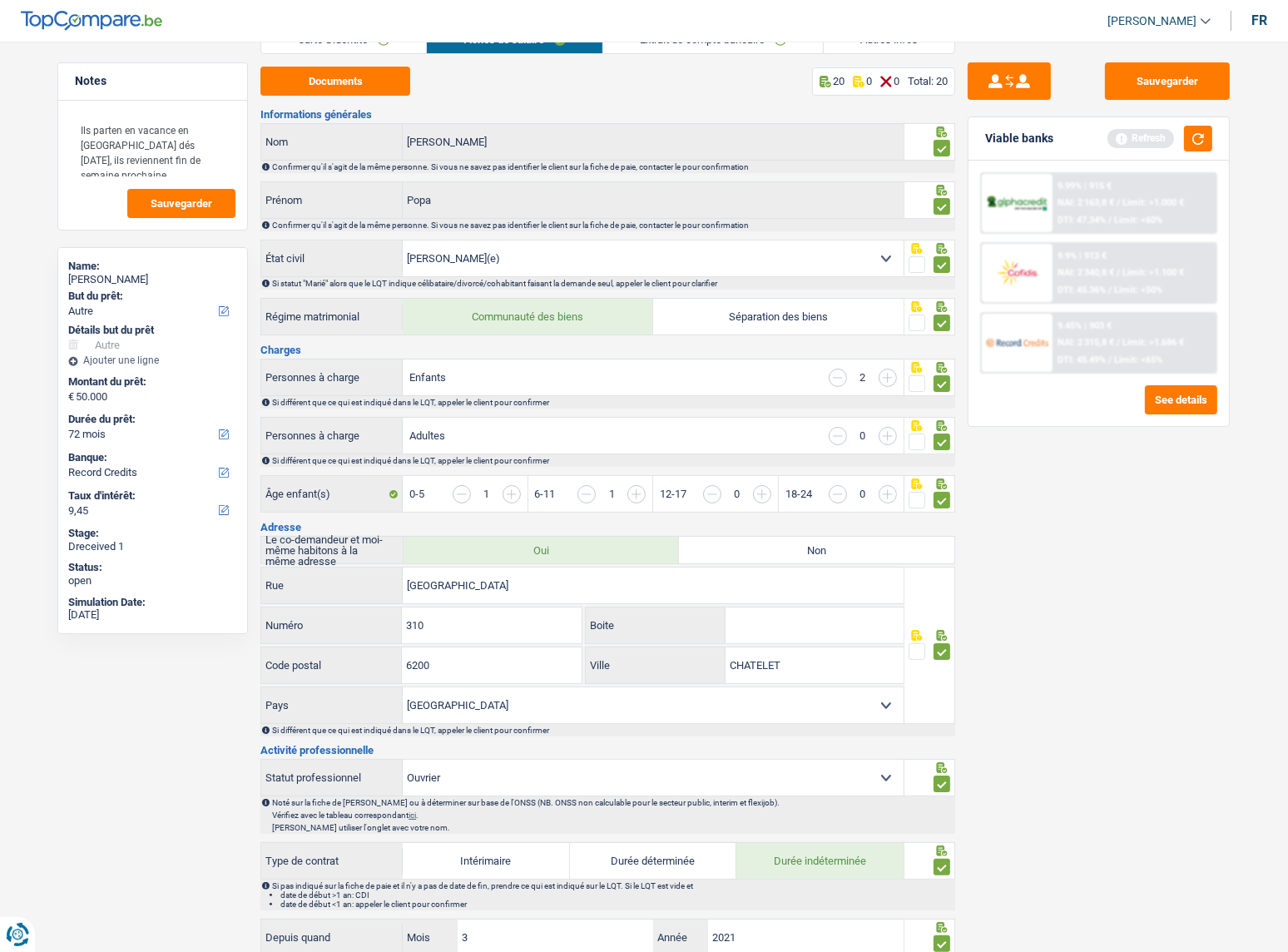
scroll to position [0, 0]
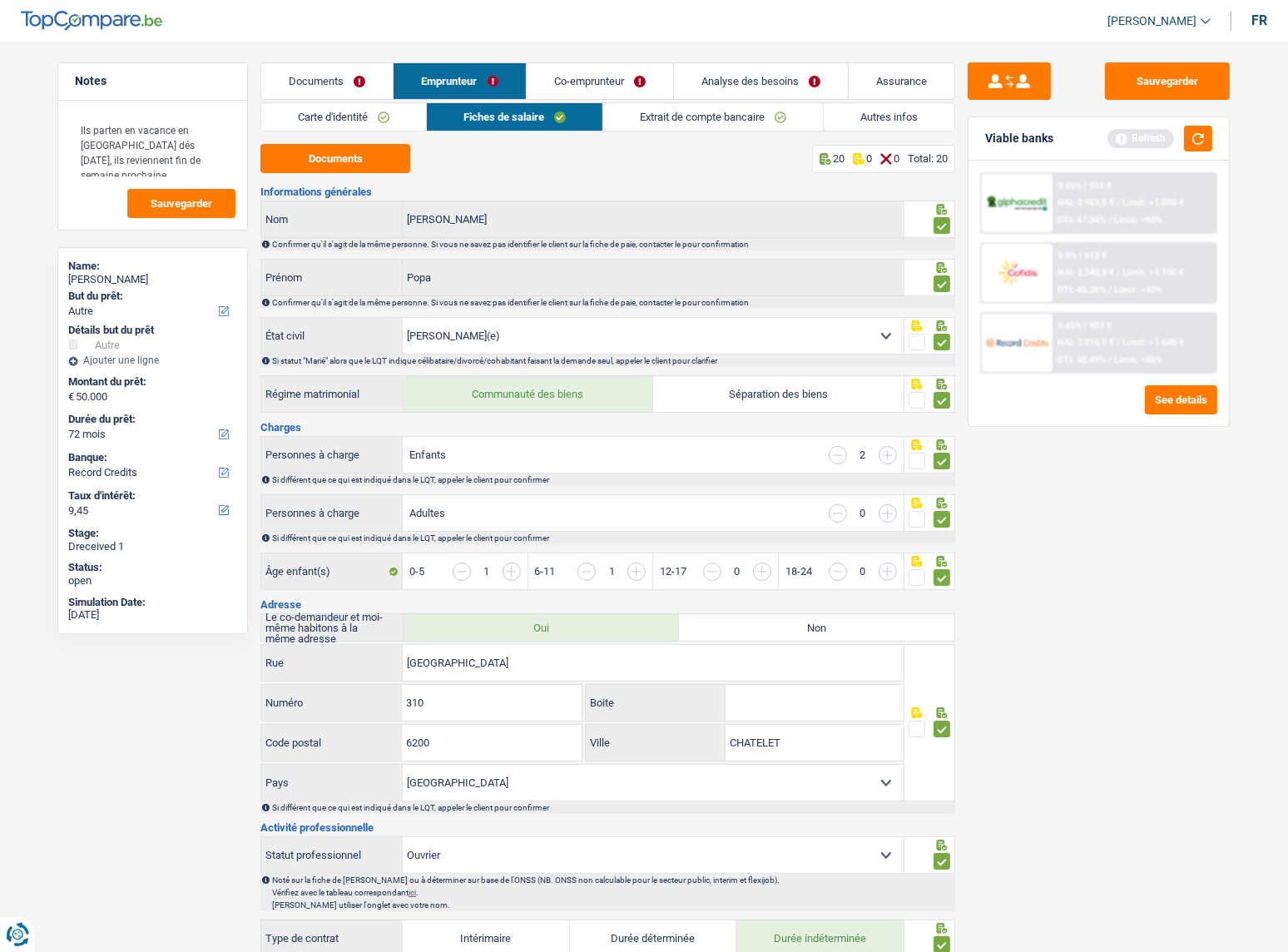
drag, startPoint x: 635, startPoint y: 107, endPoint x: 740, endPoint y: 132, distance: 107.9
click at [636, 107] on link "Extrait de compte bancaire" at bounding box center [713, 117] width 219 height 28
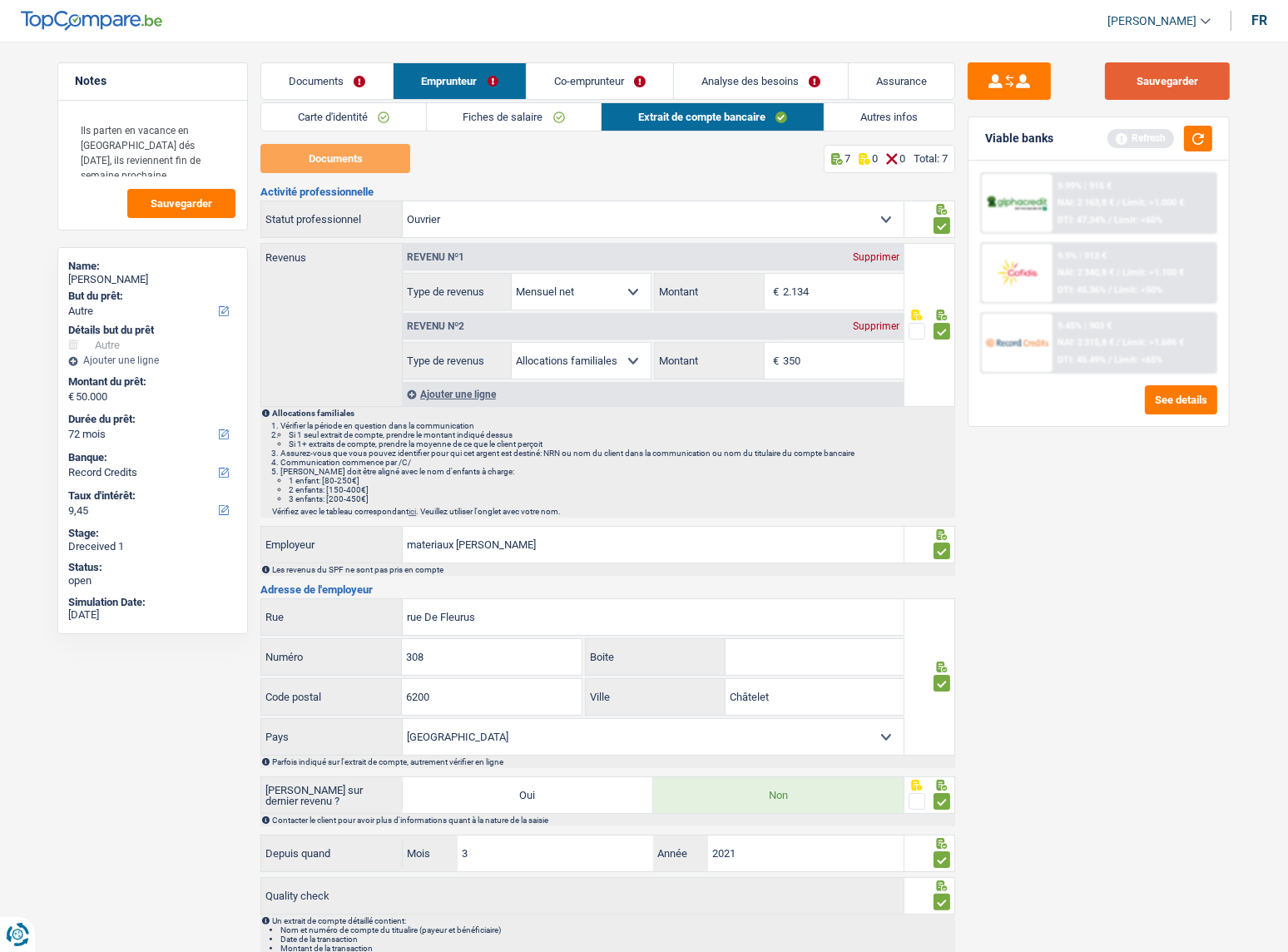
click at [1137, 93] on button "Sauvegarder" at bounding box center [1167, 82] width 125 height 38
click at [899, 108] on link "Autres infos" at bounding box center [890, 117] width 131 height 28
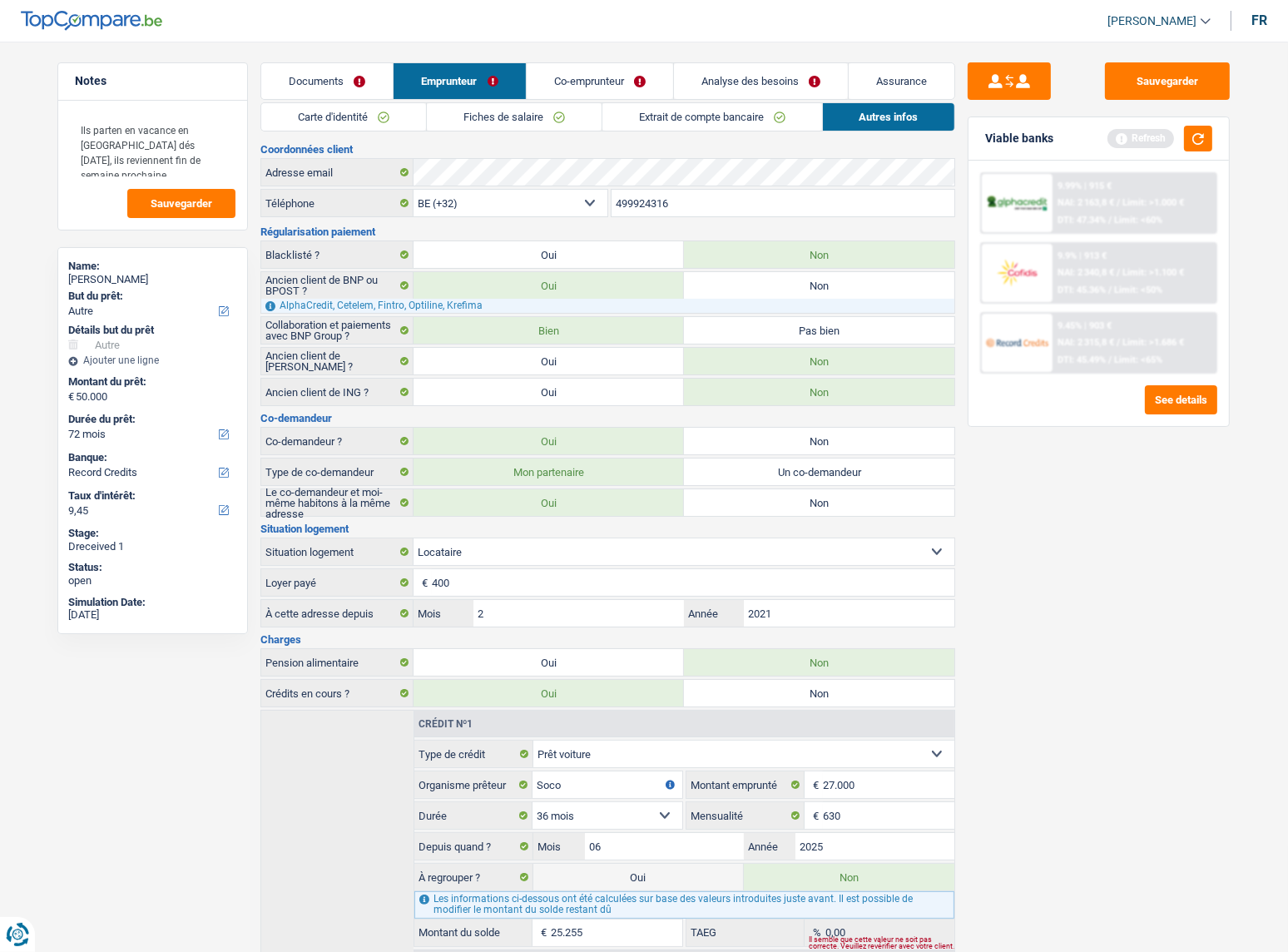
drag, startPoint x: 594, startPoint y: 78, endPoint x: 369, endPoint y: 133, distance: 231.6
click at [593, 79] on link "Co-emprunteur" at bounding box center [600, 81] width 147 height 36
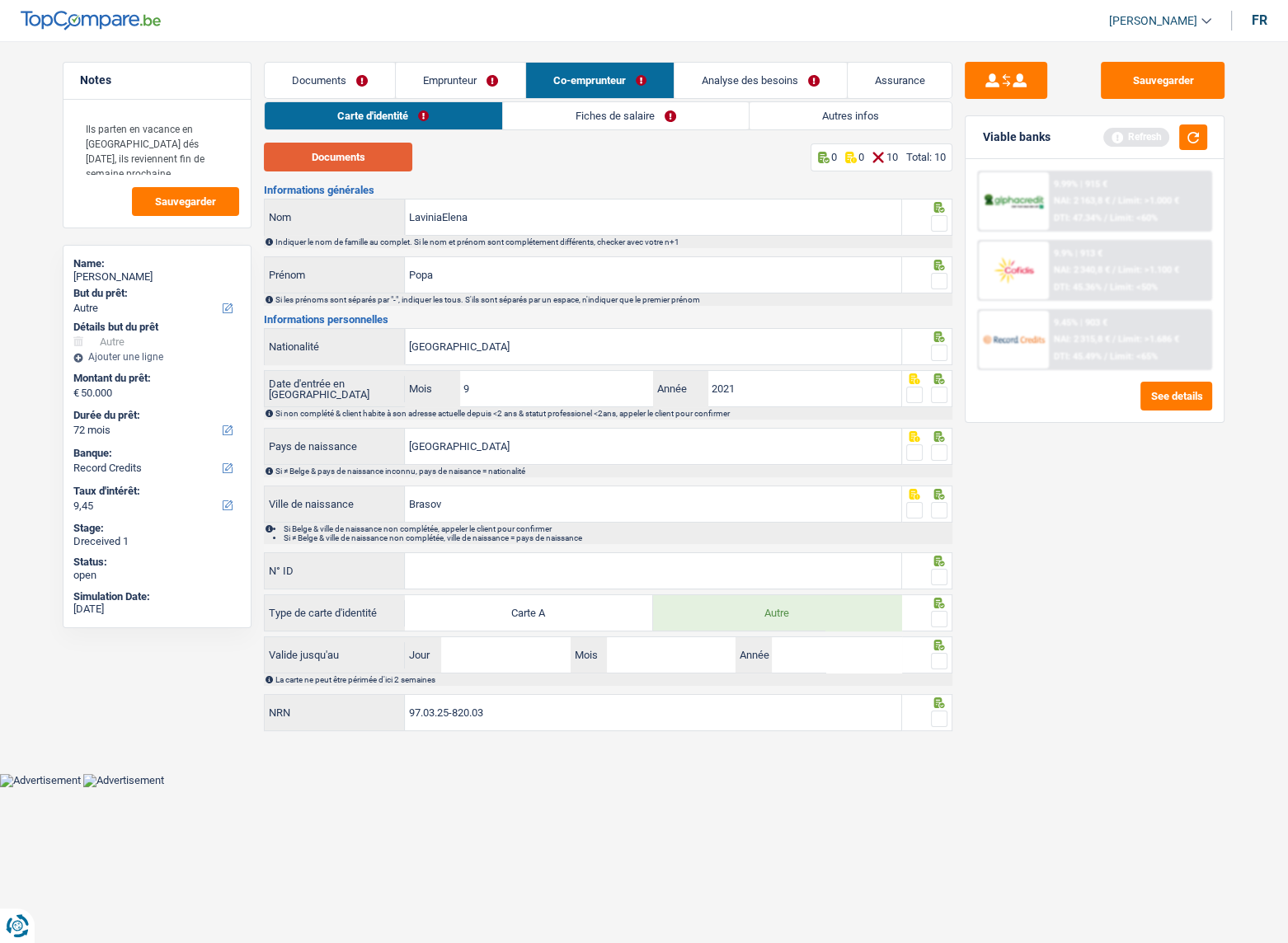
click at [381, 166] on button "Documents" at bounding box center [338, 156] width 148 height 29
click at [931, 279] on fieldset at bounding box center [927, 281] width 43 height 21
click at [935, 232] on div at bounding box center [939, 223] width 17 height 21
click at [939, 269] on icon at bounding box center [939, 265] width 17 height 11
click at [943, 223] on span at bounding box center [939, 223] width 17 height 17
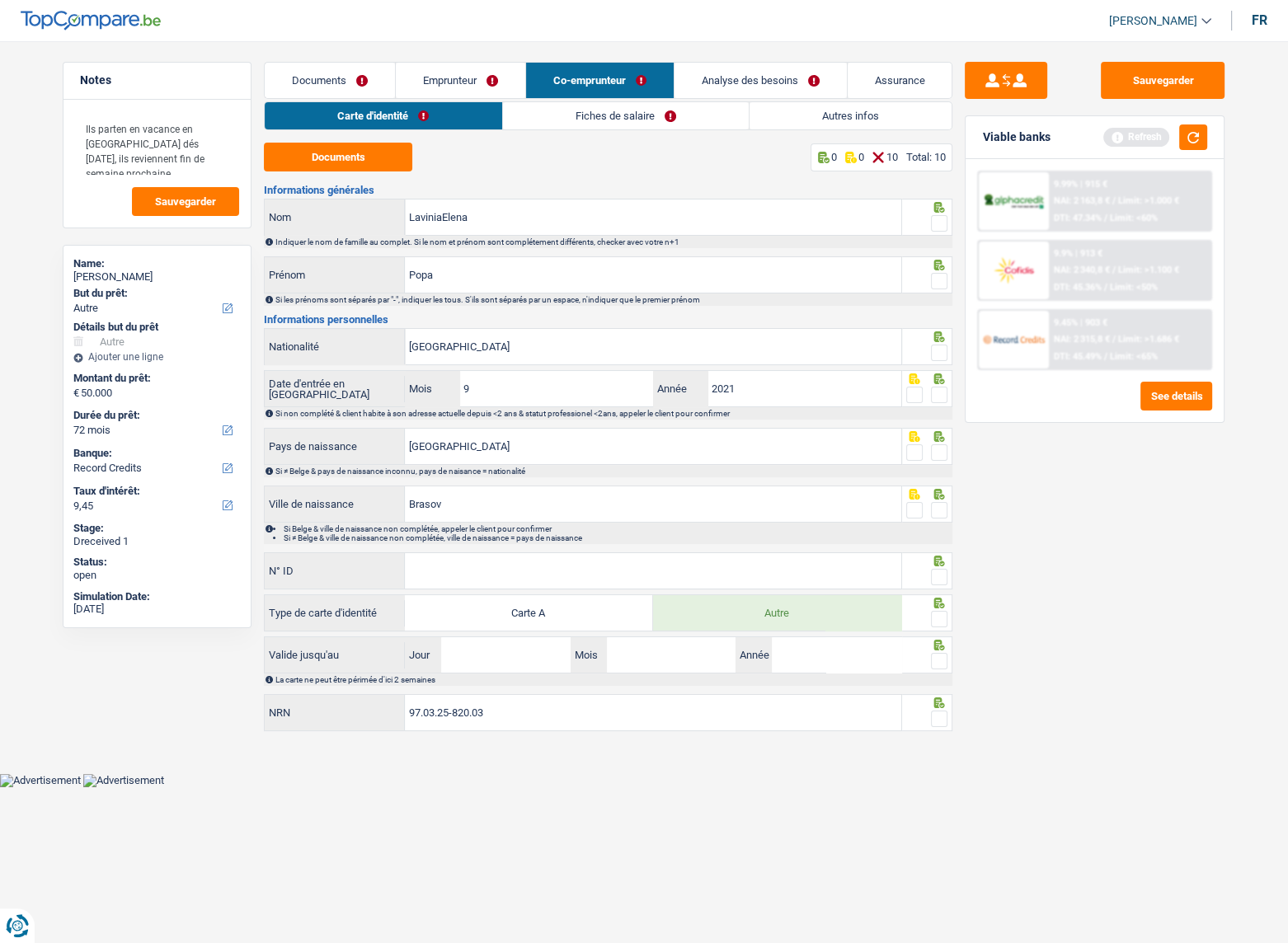
click at [0, 0] on input "radio" at bounding box center [0, 0] width 0 height 0
click at [444, 218] on input "LaviniaElena" at bounding box center [653, 217] width 496 height 36
type input "Lavinia-Elena"
click at [938, 302] on div "Si les prénoms sont séparés par "-", indiquer les tous. S'ils sont séparés par …" at bounding box center [613, 300] width 675 height 9
click at [940, 297] on div "Si les prénoms sont séparés par "-", indiquer les tous. S'ils sont séparés par …" at bounding box center [613, 300] width 675 height 9
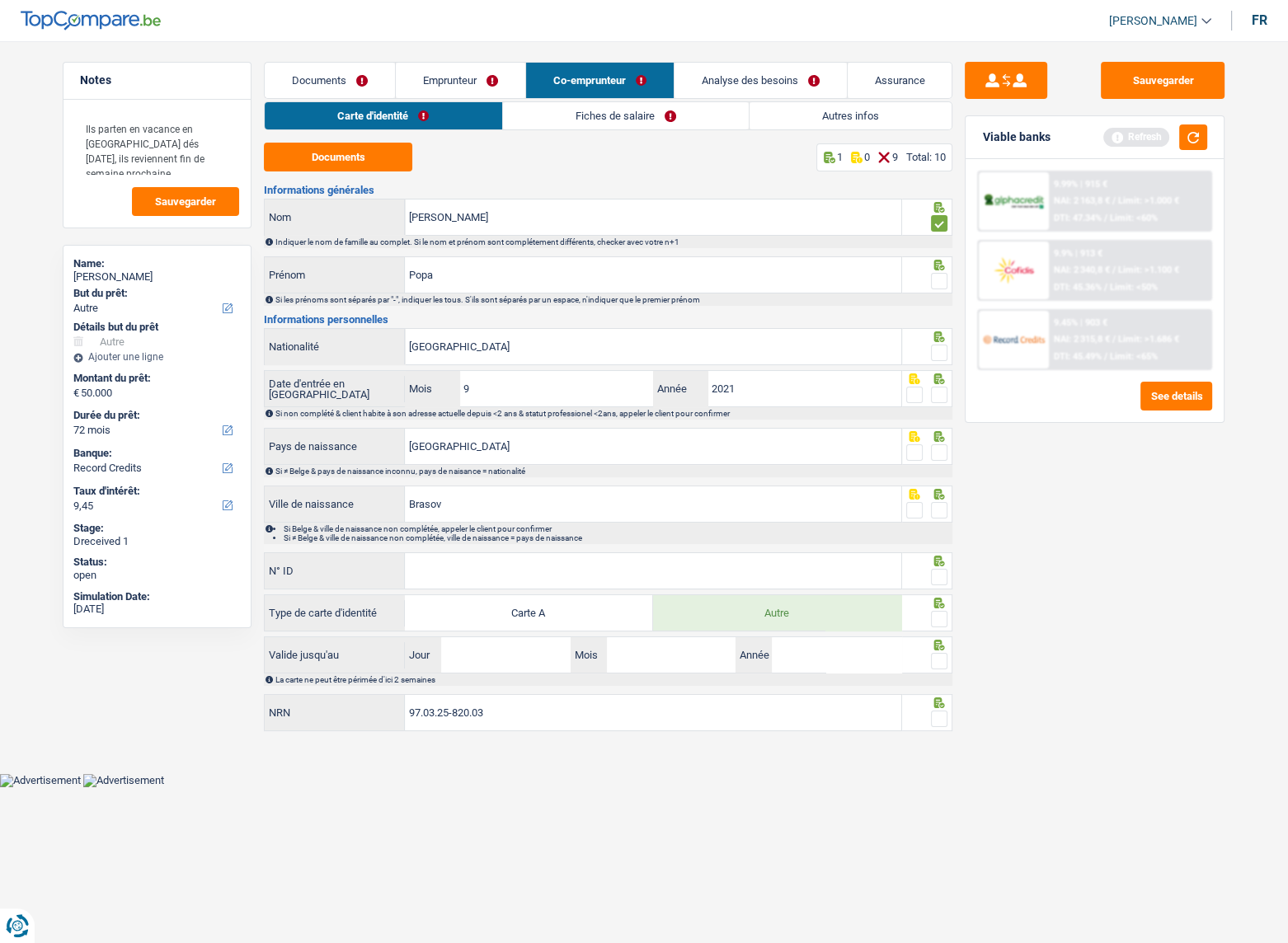
click at [938, 284] on span at bounding box center [939, 281] width 17 height 17
click at [0, 0] on input "radio" at bounding box center [0, 0] width 0 height 0
click at [941, 357] on span at bounding box center [939, 353] width 17 height 17
click at [0, 0] on input "radio" at bounding box center [0, 0] width 0 height 0
click at [936, 394] on span at bounding box center [939, 394] width 17 height 17
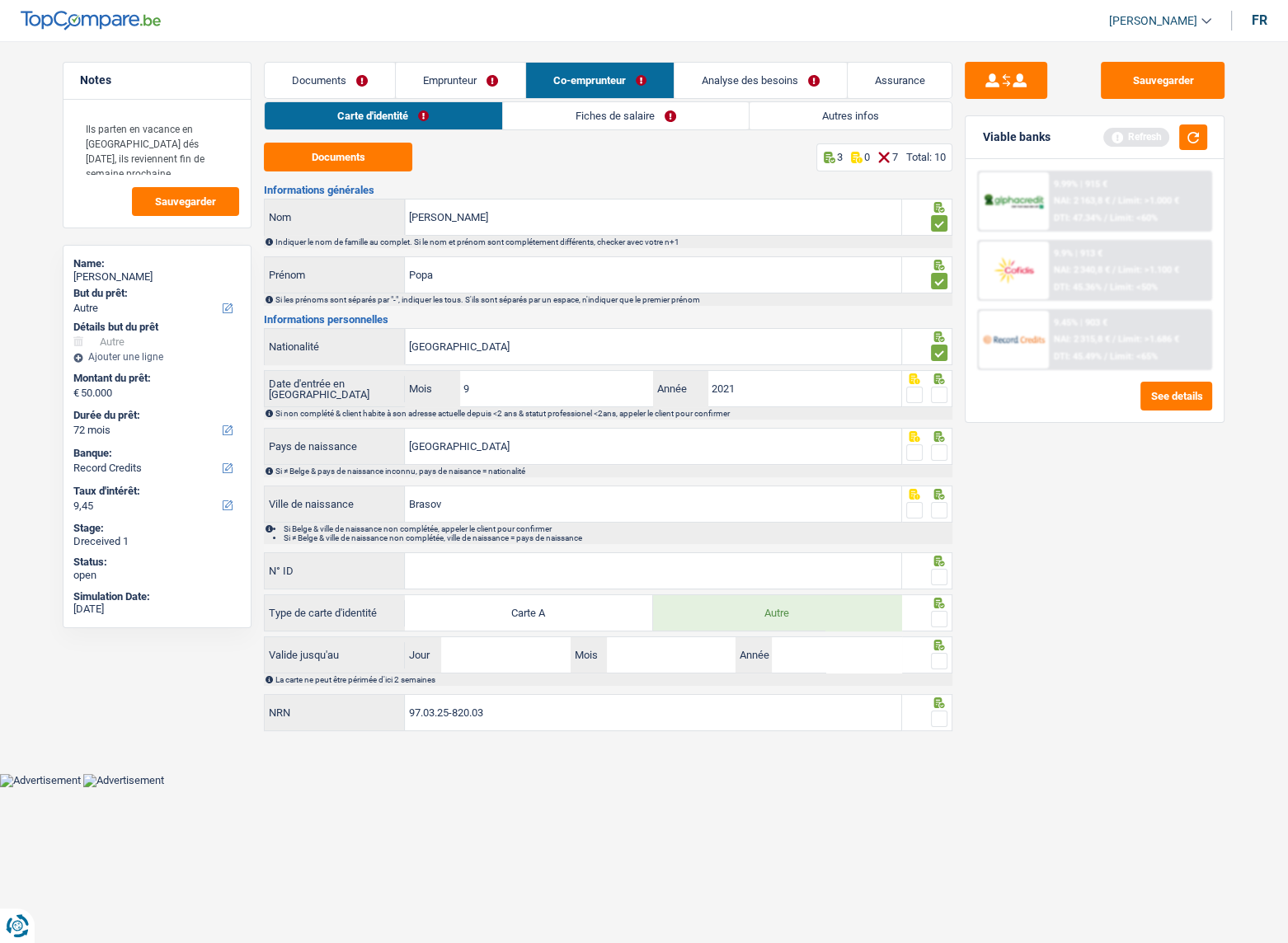
click at [0, 0] on input "radio" at bounding box center [0, 0] width 0 height 0
drag, startPoint x: 935, startPoint y: 451, endPoint x: 938, endPoint y: 511, distance: 60.1
click at [936, 451] on span at bounding box center [939, 453] width 17 height 17
click at [0, 0] on input "radio" at bounding box center [0, 0] width 0 height 0
click at [938, 511] on span at bounding box center [939, 510] width 17 height 17
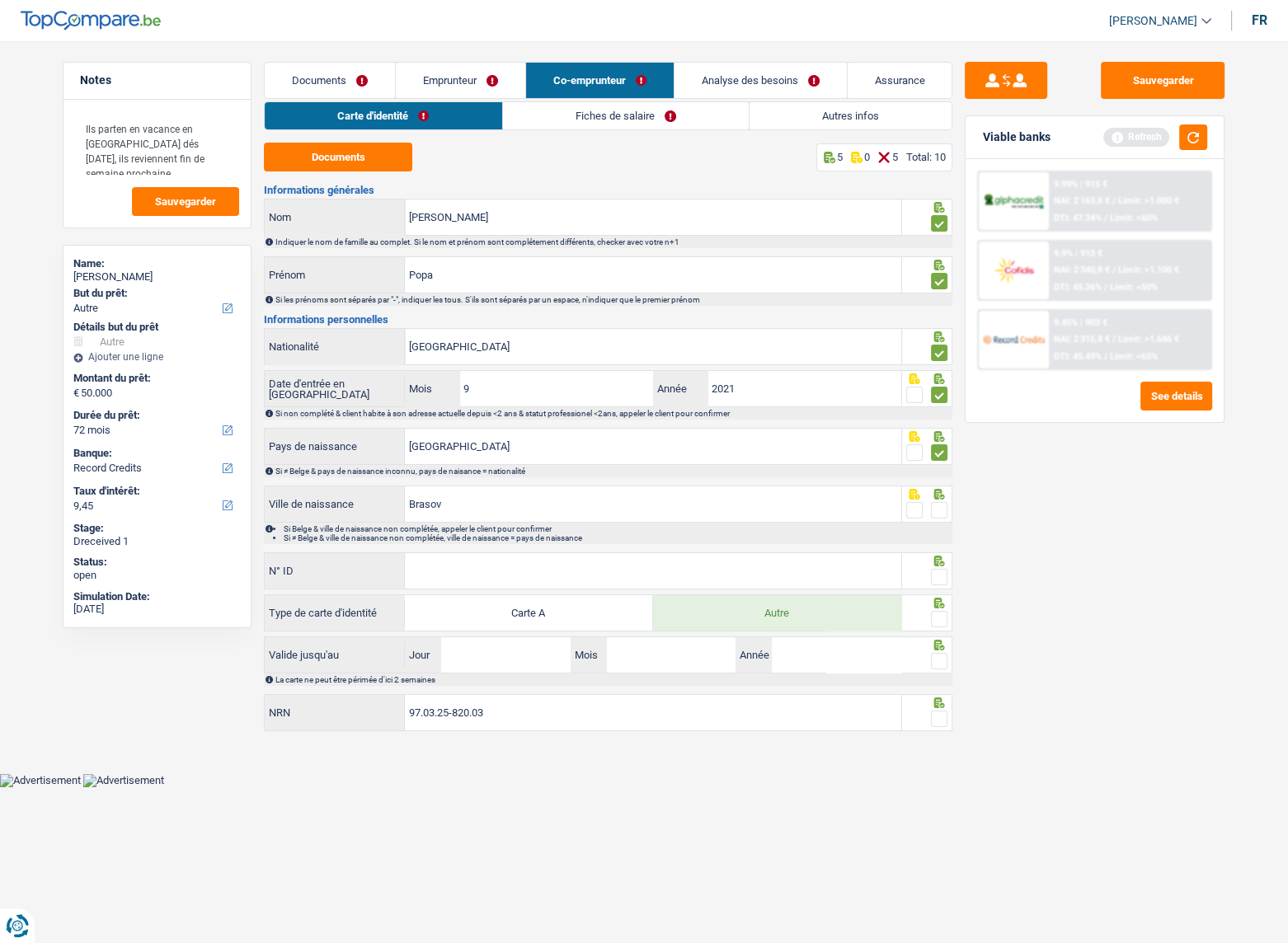
click at [0, 0] on input "radio" at bounding box center [0, 0] width 0 height 0
drag, startPoint x: 940, startPoint y: 576, endPoint x: 769, endPoint y: 577, distance: 171.0
click at [935, 576] on span at bounding box center [939, 577] width 17 height 17
click at [0, 0] on input "radio" at bounding box center [0, 0] width 0 height 0
drag, startPoint x: 769, startPoint y: 577, endPoint x: 780, endPoint y: 551, distance: 28.2
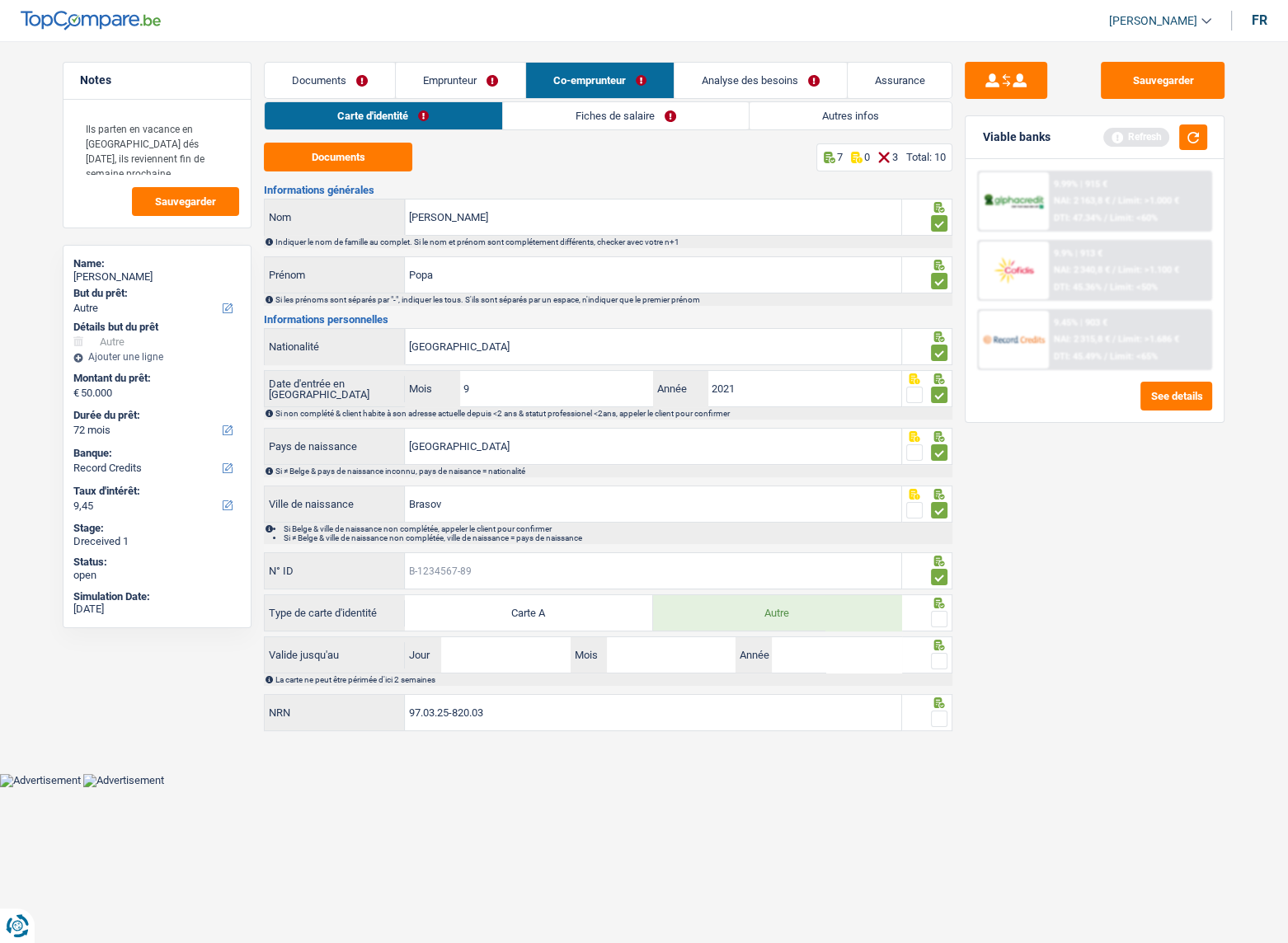
click at [769, 577] on input "N° ID" at bounding box center [653, 571] width 496 height 36
click at [443, 574] on input "B-464913" at bounding box center [653, 571] width 496 height 36
click at [489, 574] on input "B-4649413" at bounding box center [653, 571] width 496 height 36
type input "B-4649413-09"
click at [940, 615] on span at bounding box center [939, 619] width 17 height 17
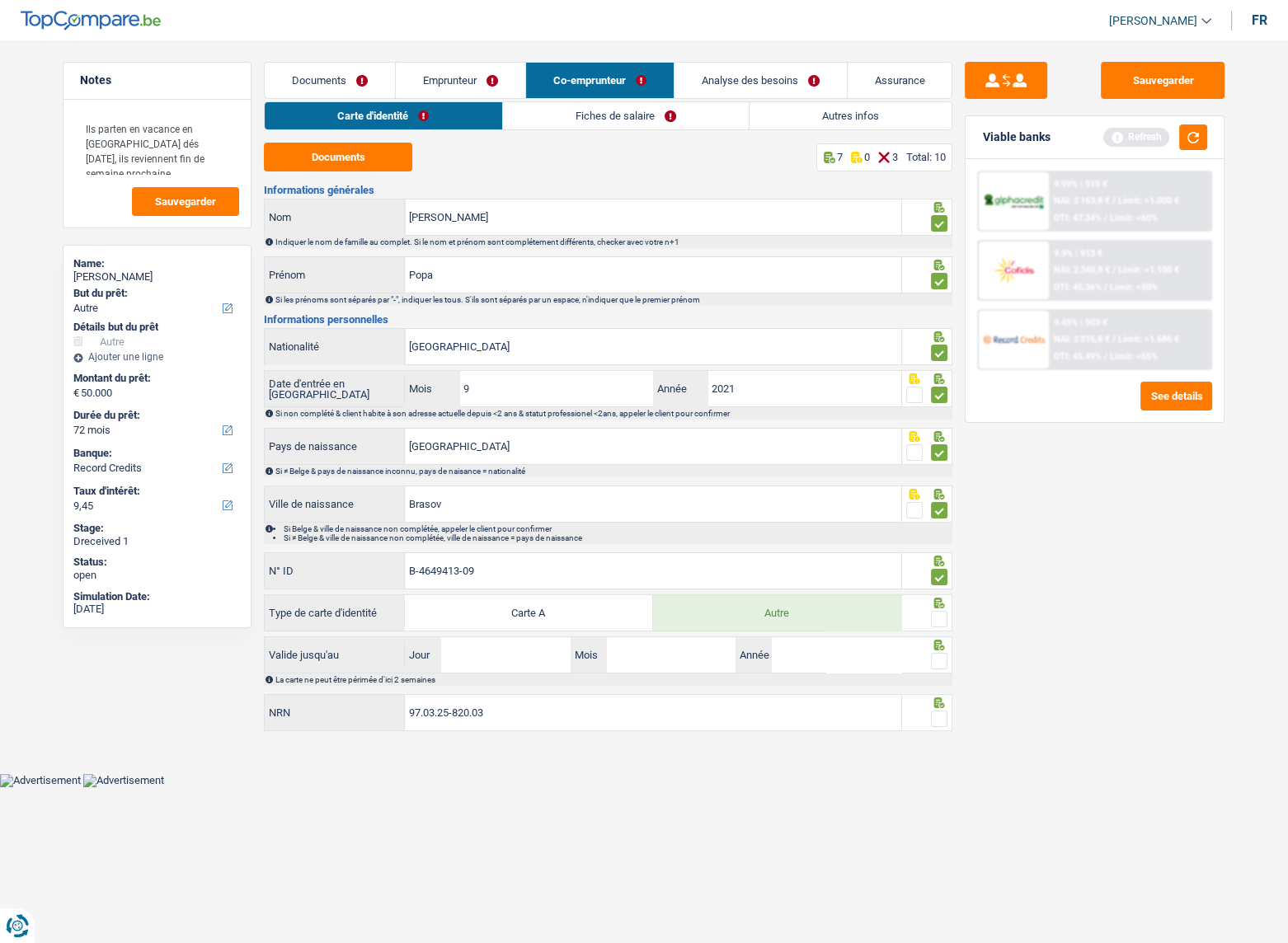
click at [0, 0] on input "radio" at bounding box center [0, 0] width 0 height 0
click at [938, 658] on span at bounding box center [939, 661] width 17 height 17
click at [0, 0] on input "radio" at bounding box center [0, 0] width 0 height 0
click at [941, 719] on span at bounding box center [939, 719] width 17 height 17
click at [0, 0] on input "radio" at bounding box center [0, 0] width 0 height 0
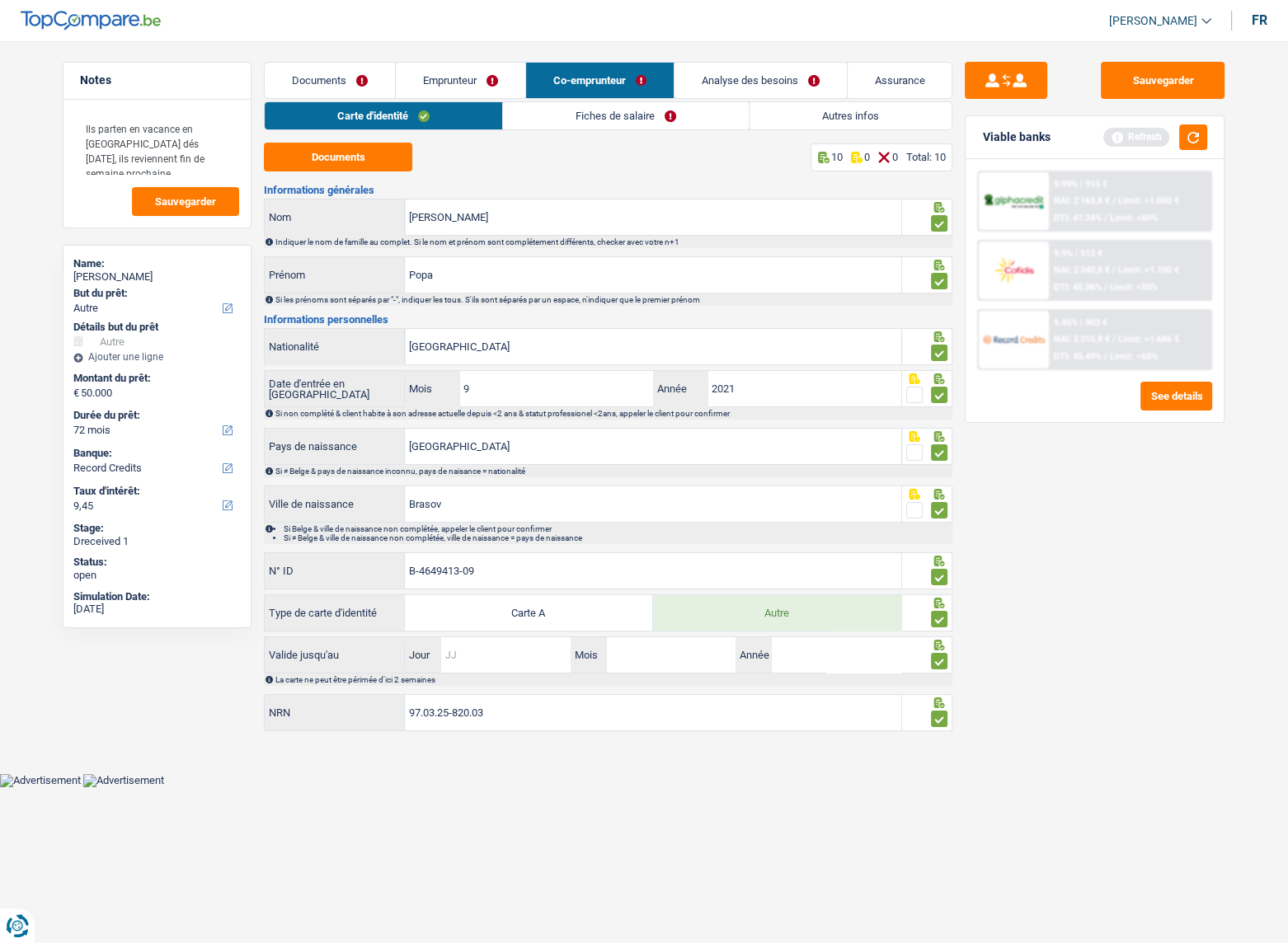
drag, startPoint x: 477, startPoint y: 666, endPoint x: 449, endPoint y: 659, distance: 28.9
click at [478, 662] on input "Jour" at bounding box center [505, 655] width 129 height 36
type input "06"
type input "09"
type input "2026"
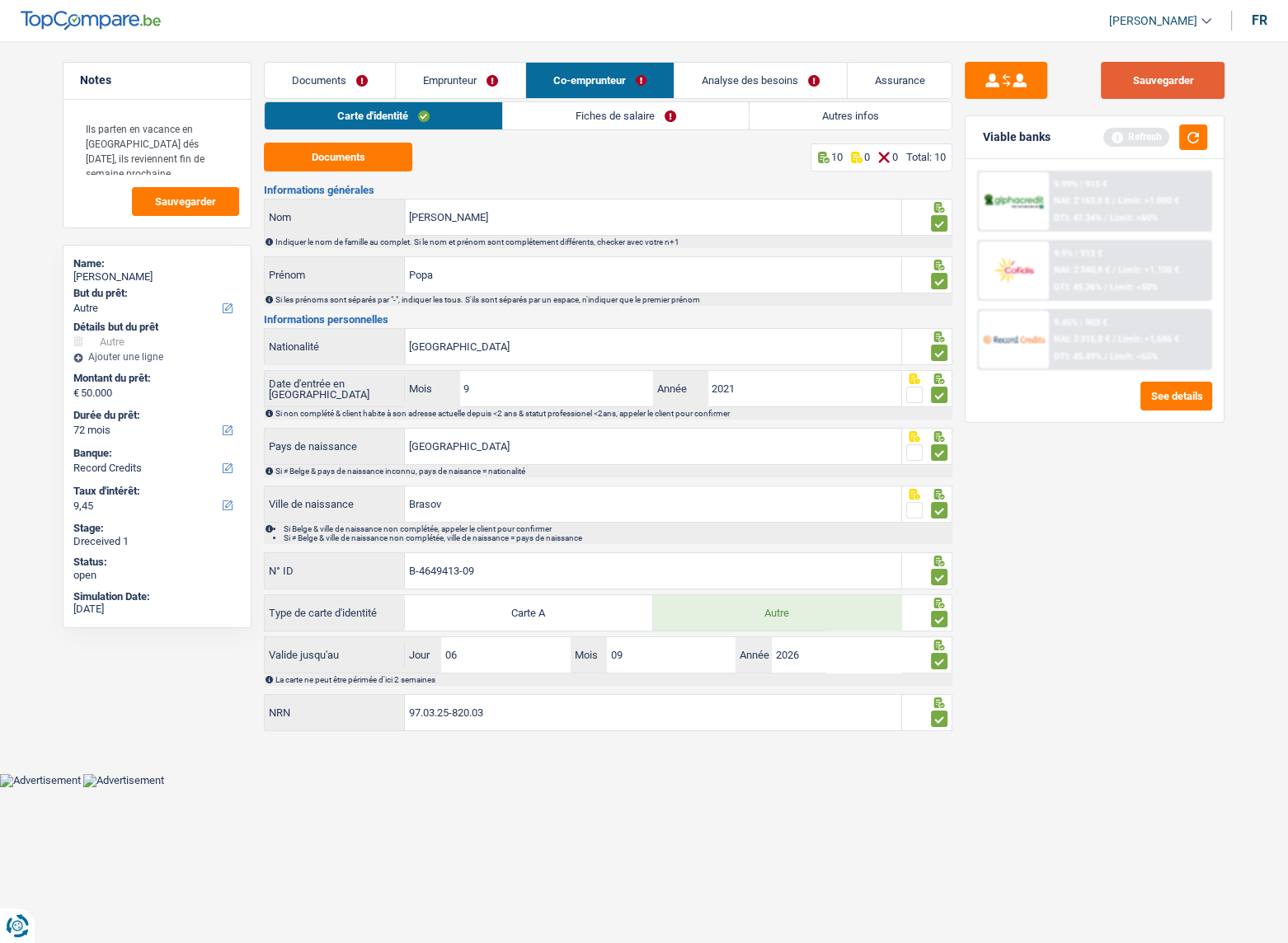
click at [1171, 75] on button "Sauvegarder" at bounding box center [1162, 81] width 124 height 38
click at [601, 124] on link "Fiches de salaire" at bounding box center [626, 116] width 246 height 28
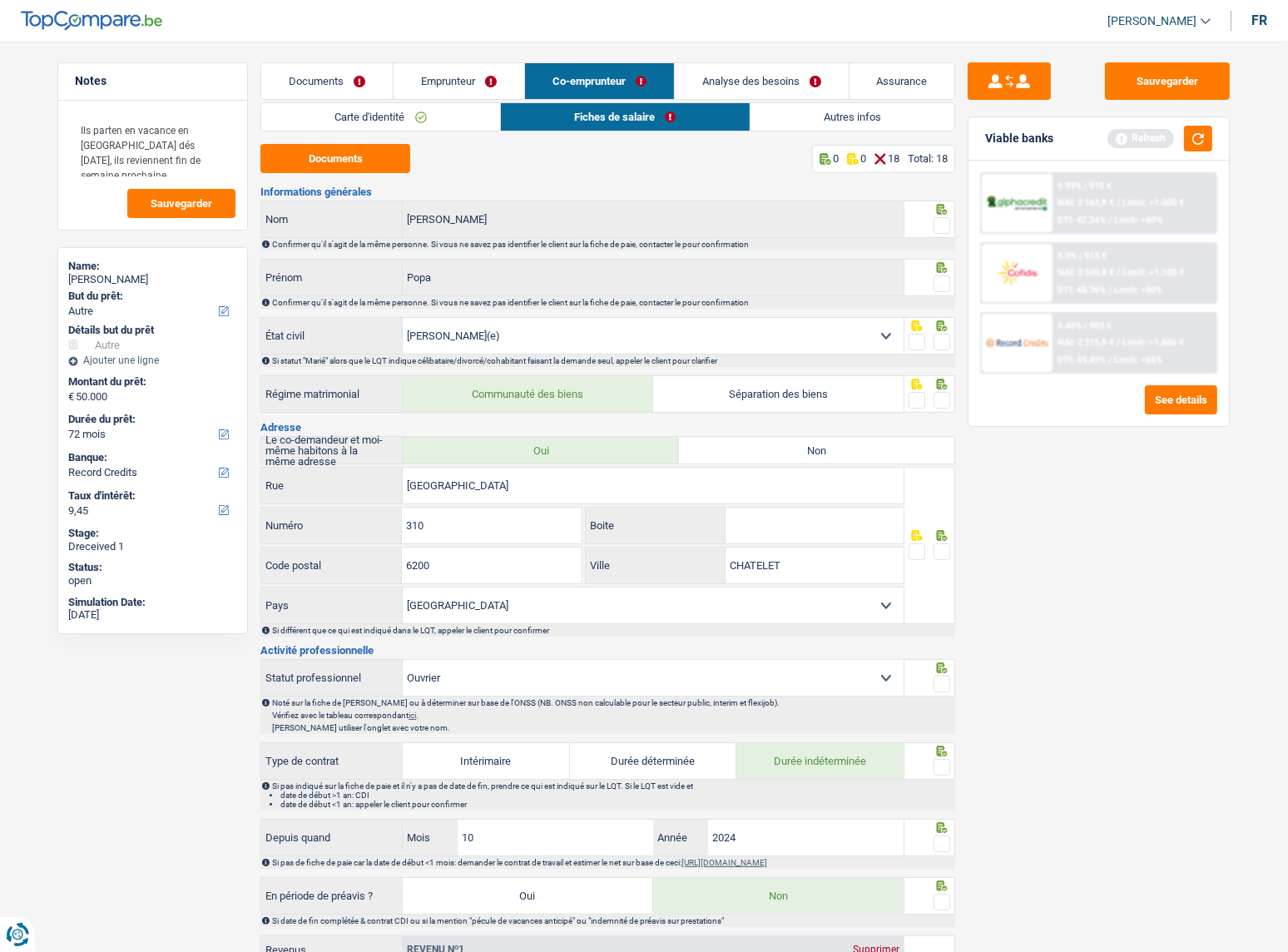
click at [930, 233] on fieldset at bounding box center [930, 226] width 43 height 21
click at [945, 229] on span at bounding box center [942, 226] width 17 height 17
click at [0, 0] on input "radio" at bounding box center [0, 0] width 0 height 0
click at [943, 275] on div at bounding box center [931, 277] width 52 height 38
click at [943, 284] on span at bounding box center [942, 283] width 17 height 17
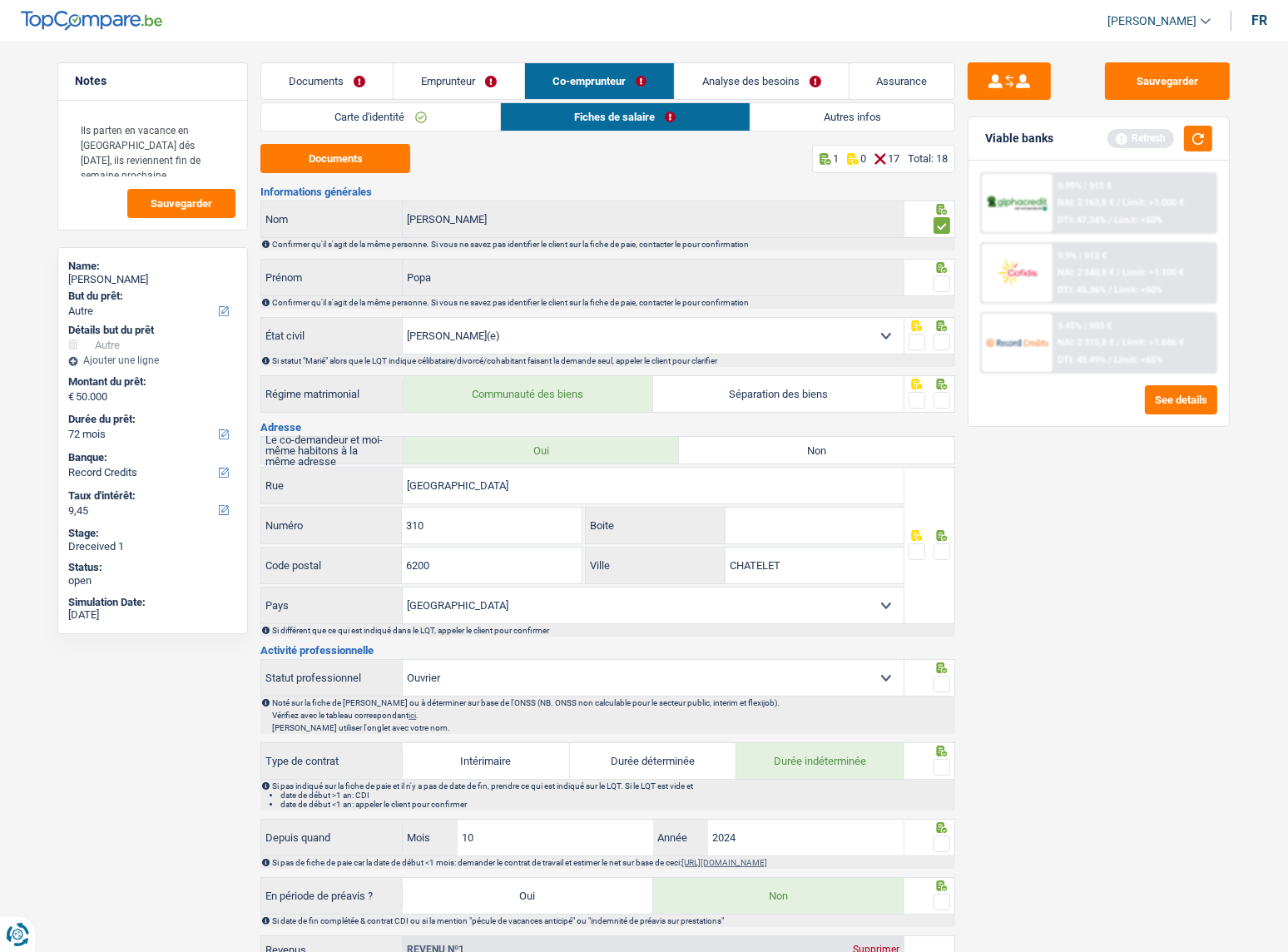
click at [0, 0] on input "radio" at bounding box center [0, 0] width 0 height 0
click at [941, 341] on span at bounding box center [942, 342] width 17 height 17
click at [0, 0] on input "radio" at bounding box center [0, 0] width 0 height 0
click at [939, 399] on span at bounding box center [942, 400] width 17 height 17
click at [0, 0] on input "radio" at bounding box center [0, 0] width 0 height 0
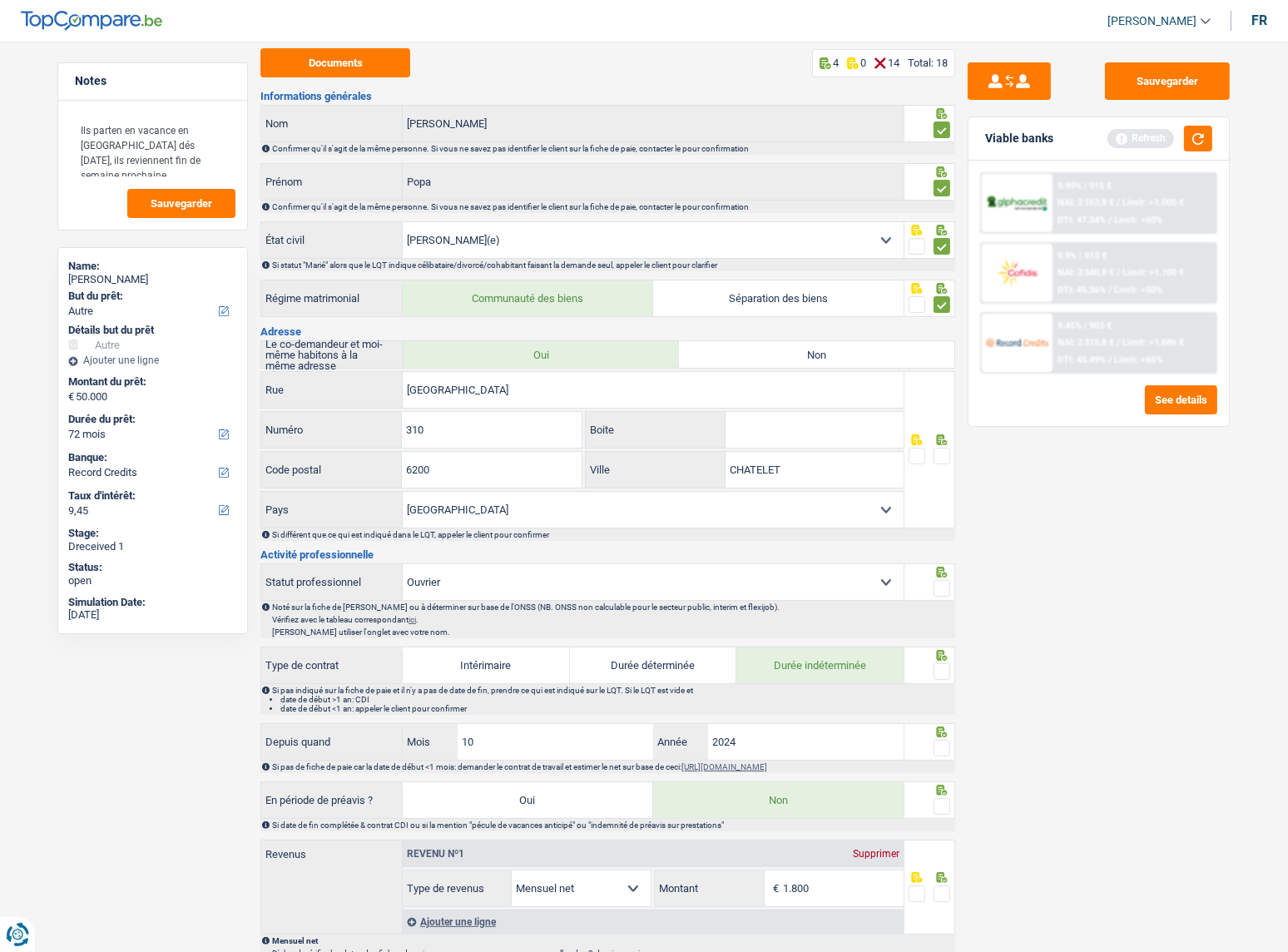
scroll to position [227, 0]
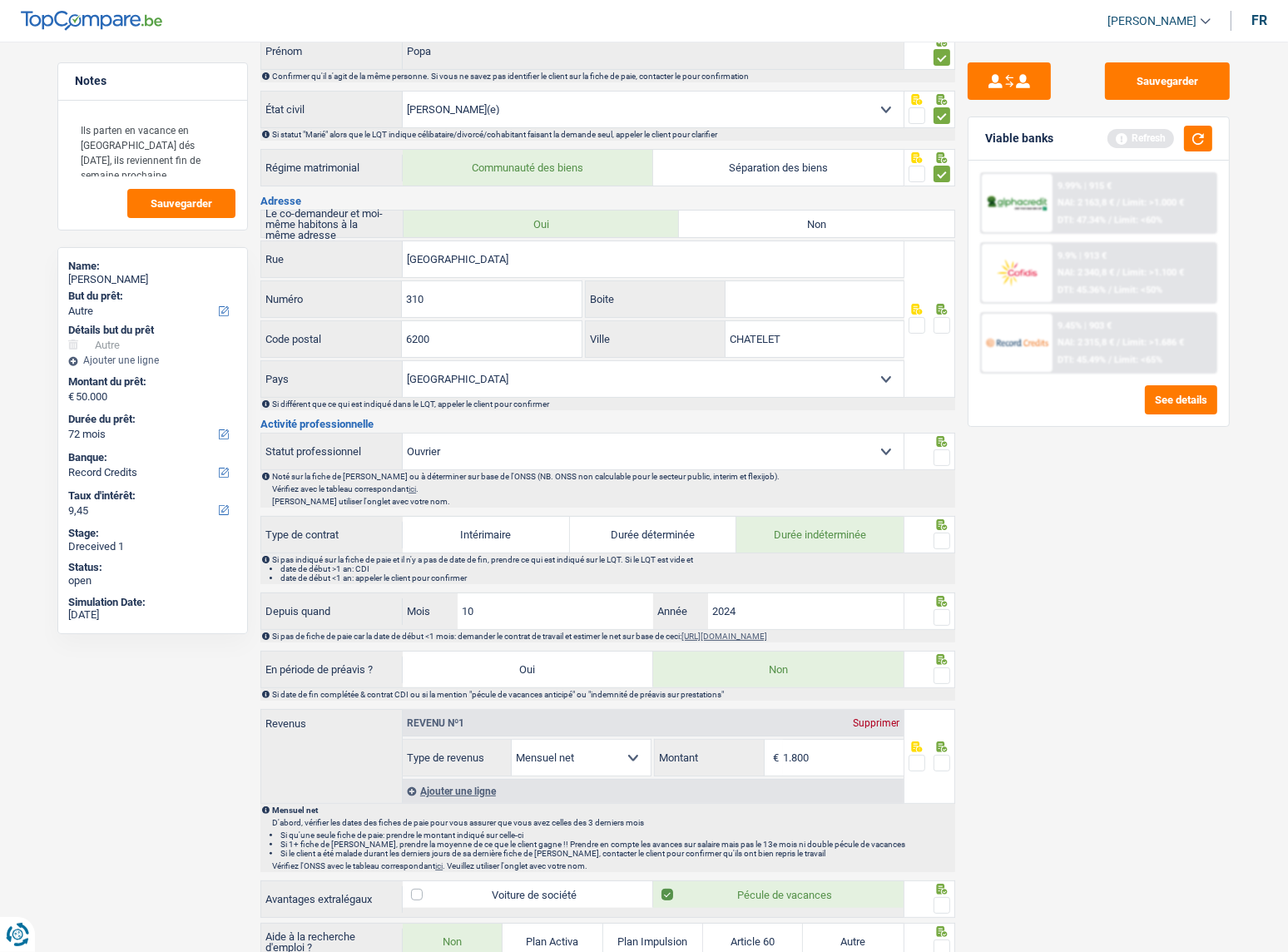
click at [942, 330] on span at bounding box center [942, 325] width 17 height 17
click at [0, 0] on input "radio" at bounding box center [0, 0] width 0 height 0
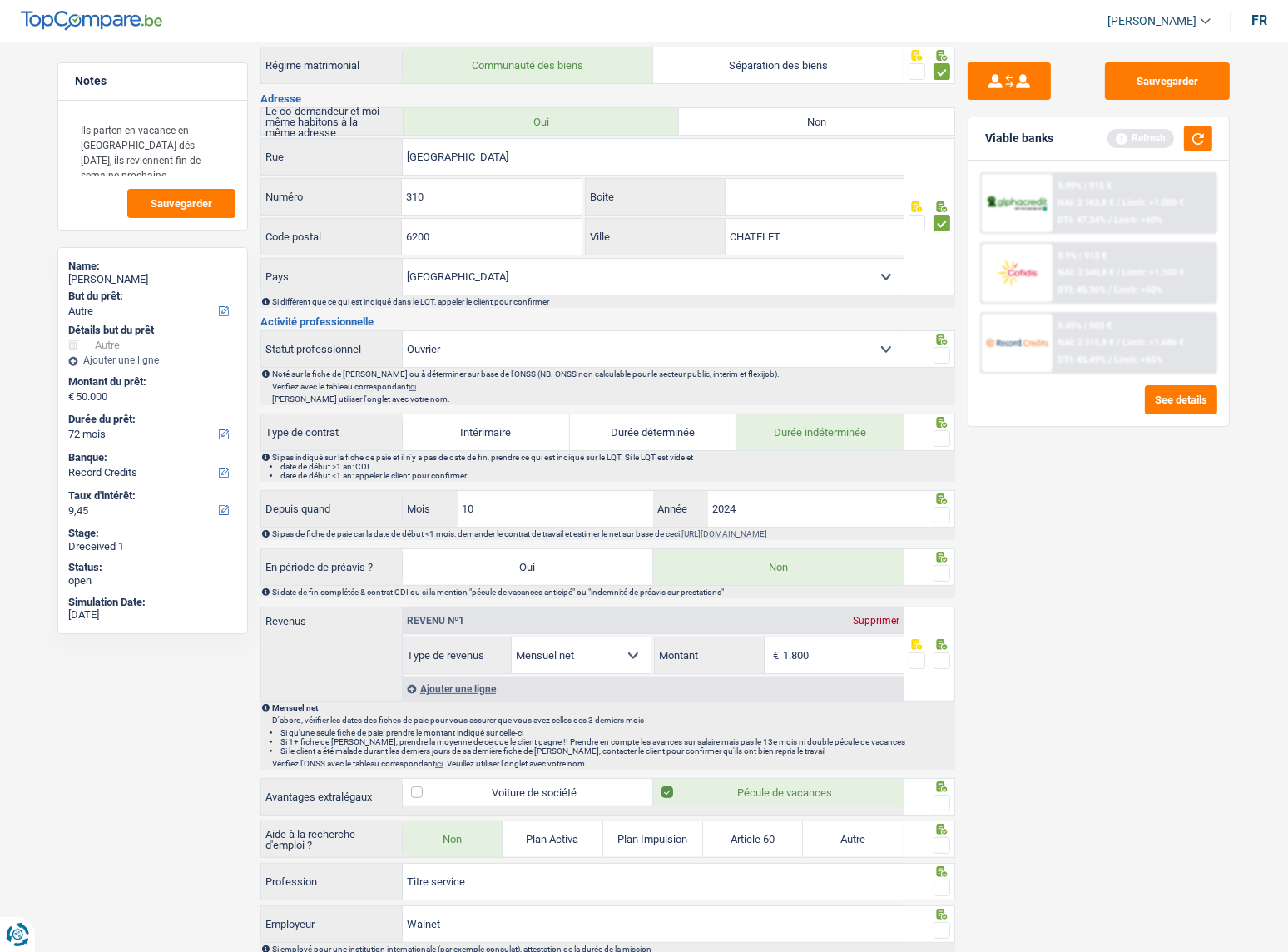
scroll to position [454, 0]
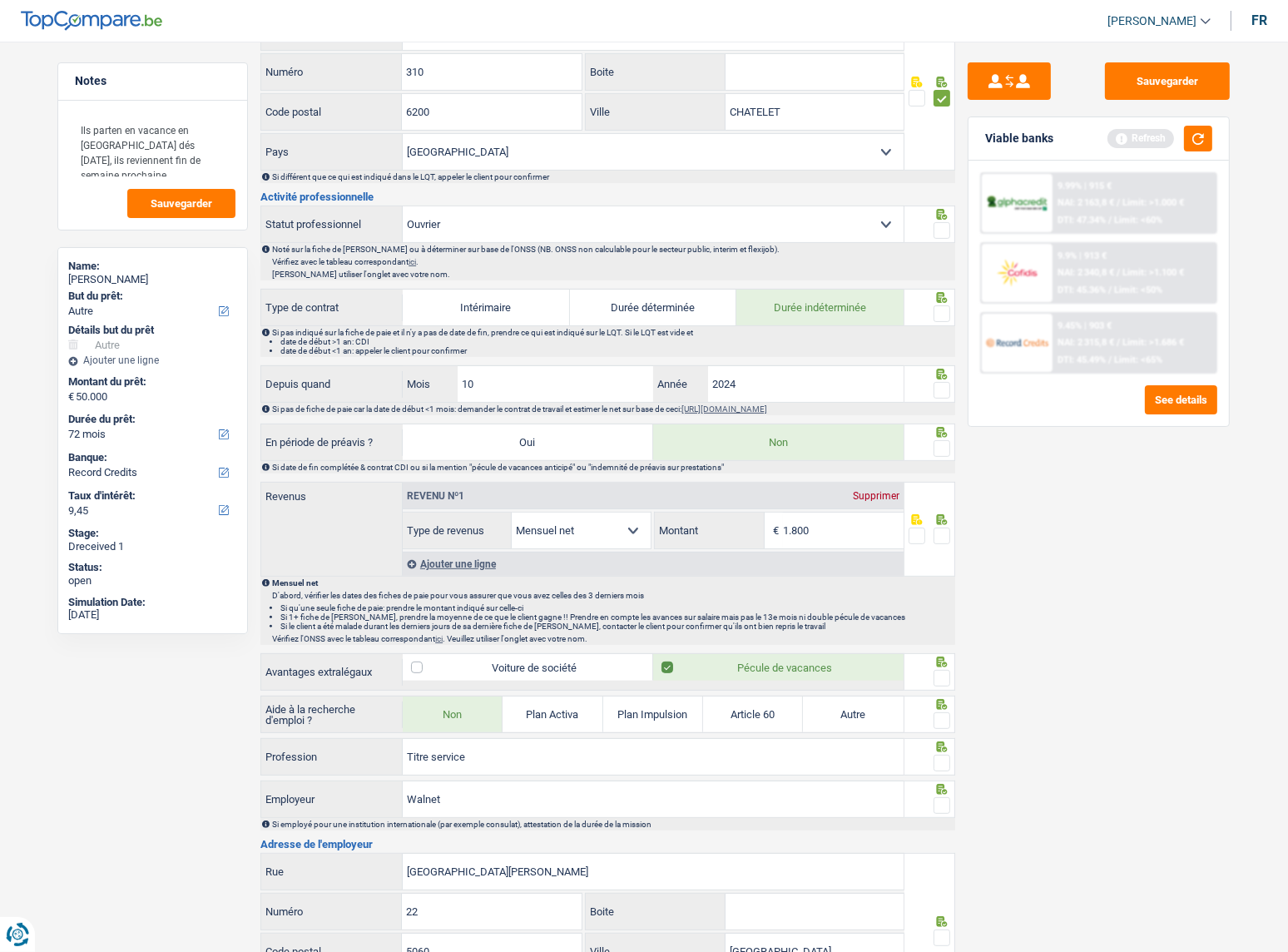
click at [942, 238] on div at bounding box center [942, 231] width 17 height 21
click at [942, 305] on span at bounding box center [942, 313] width 17 height 17
click at [0, 0] on input "radio" at bounding box center [0, 0] width 0 height 0
click at [942, 232] on span at bounding box center [942, 231] width 17 height 17
click at [0, 0] on input "radio" at bounding box center [0, 0] width 0 height 0
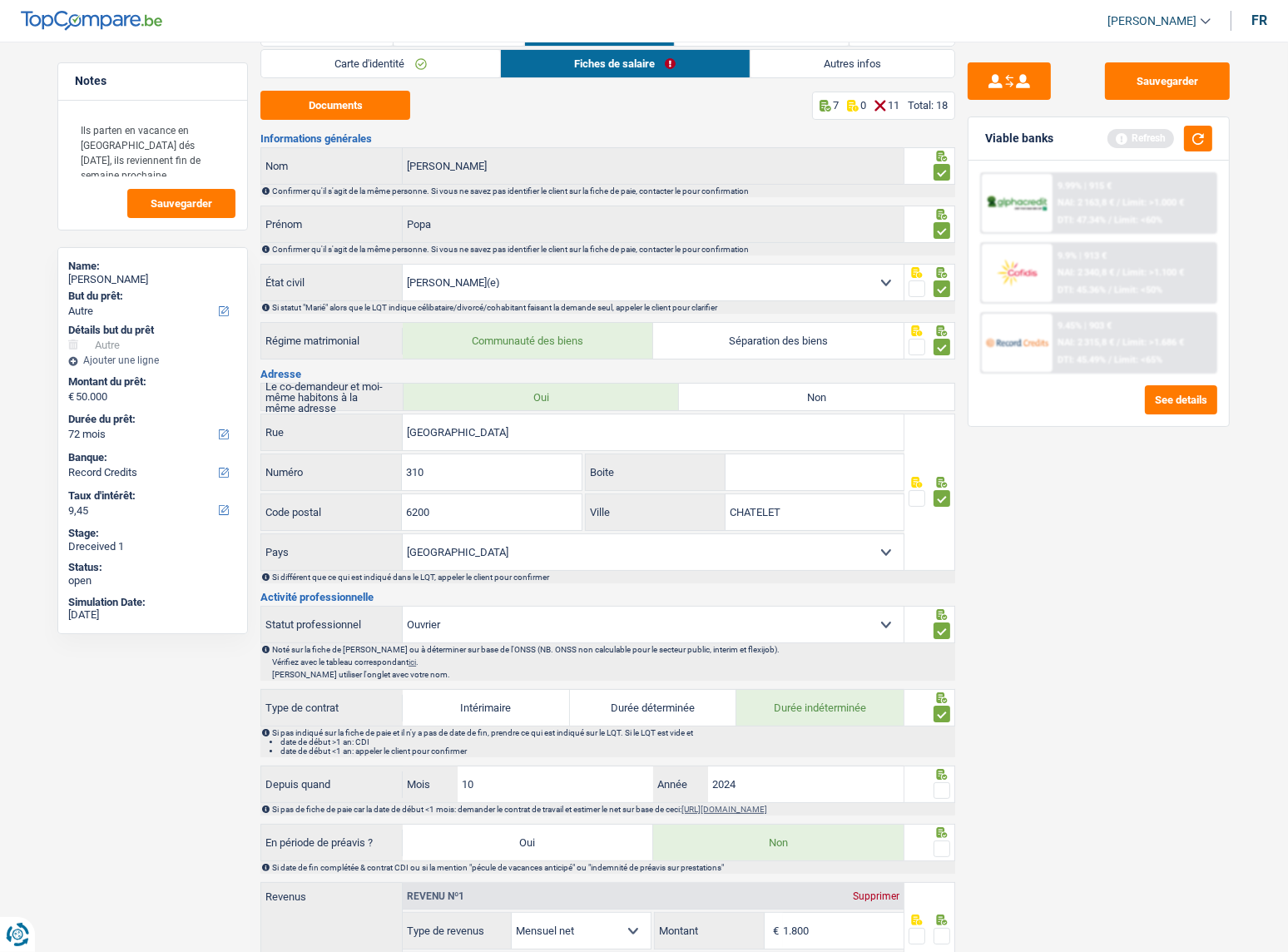
scroll to position [0, 0]
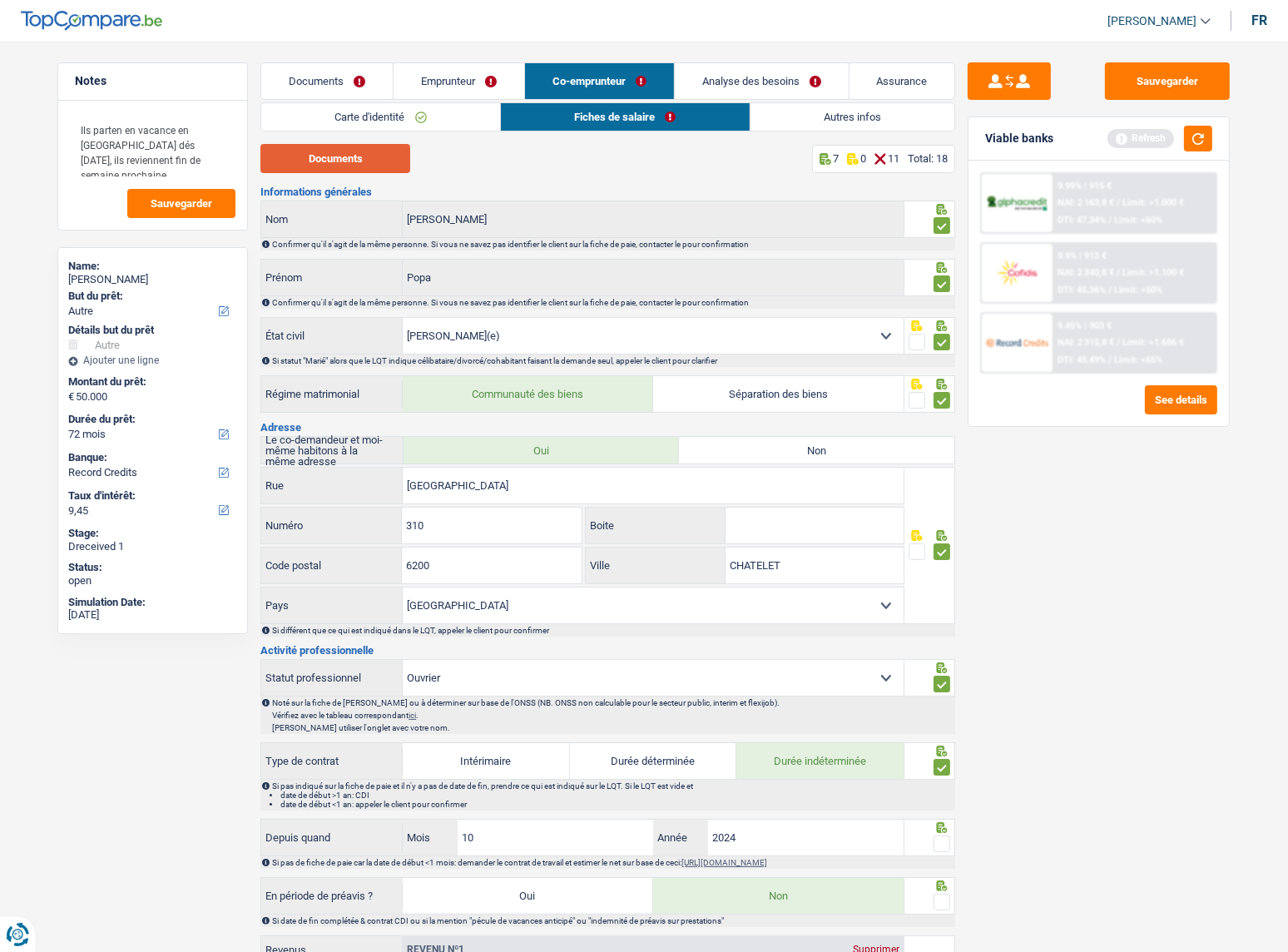
click at [371, 162] on button "Documents" at bounding box center [335, 158] width 150 height 29
click at [378, 123] on link "Carte d'identité" at bounding box center [380, 117] width 238 height 28
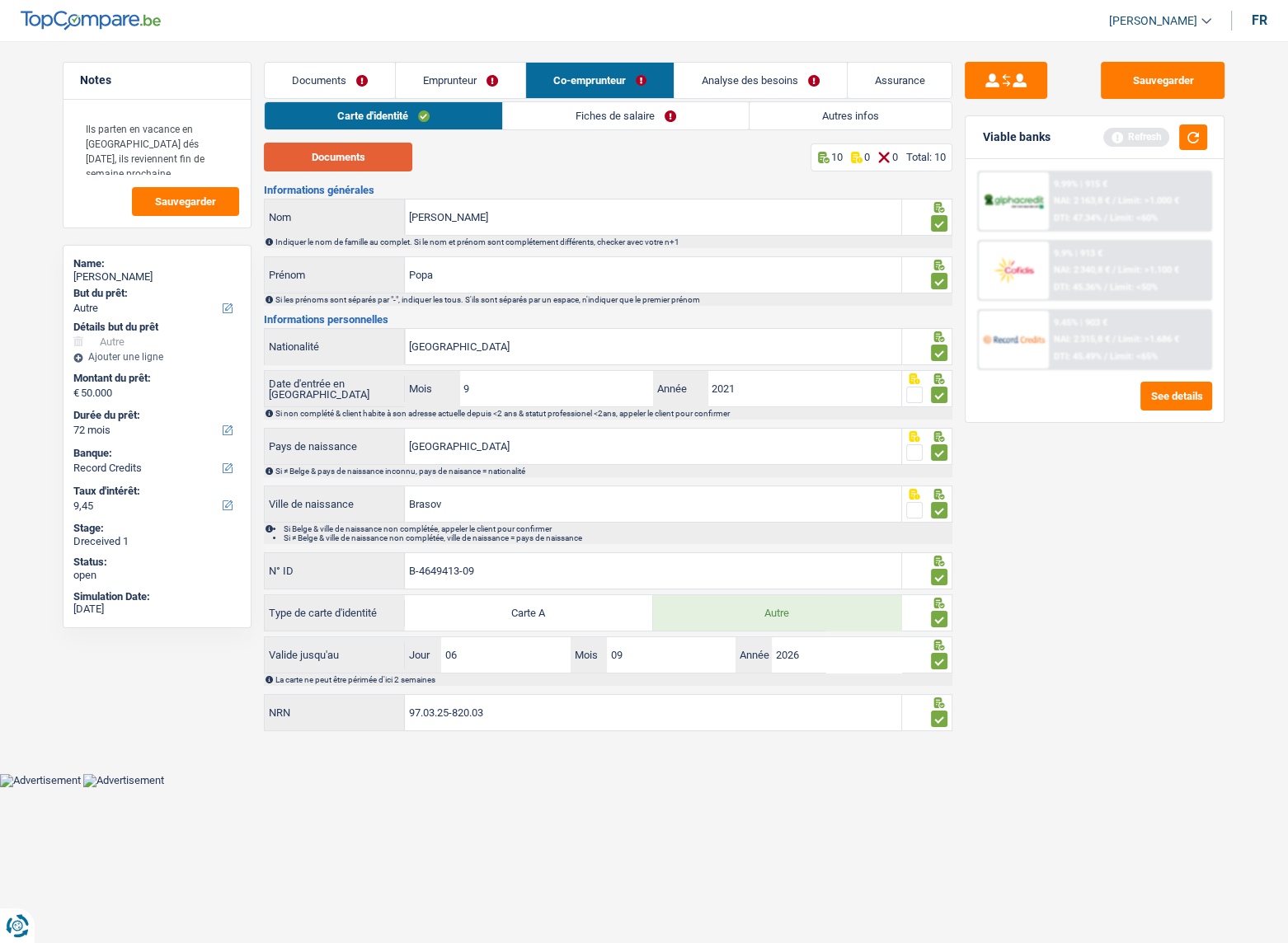
click at [356, 156] on button "Documents" at bounding box center [338, 156] width 148 height 29
click at [577, 114] on link "Fiches de salaire" at bounding box center [626, 116] width 246 height 28
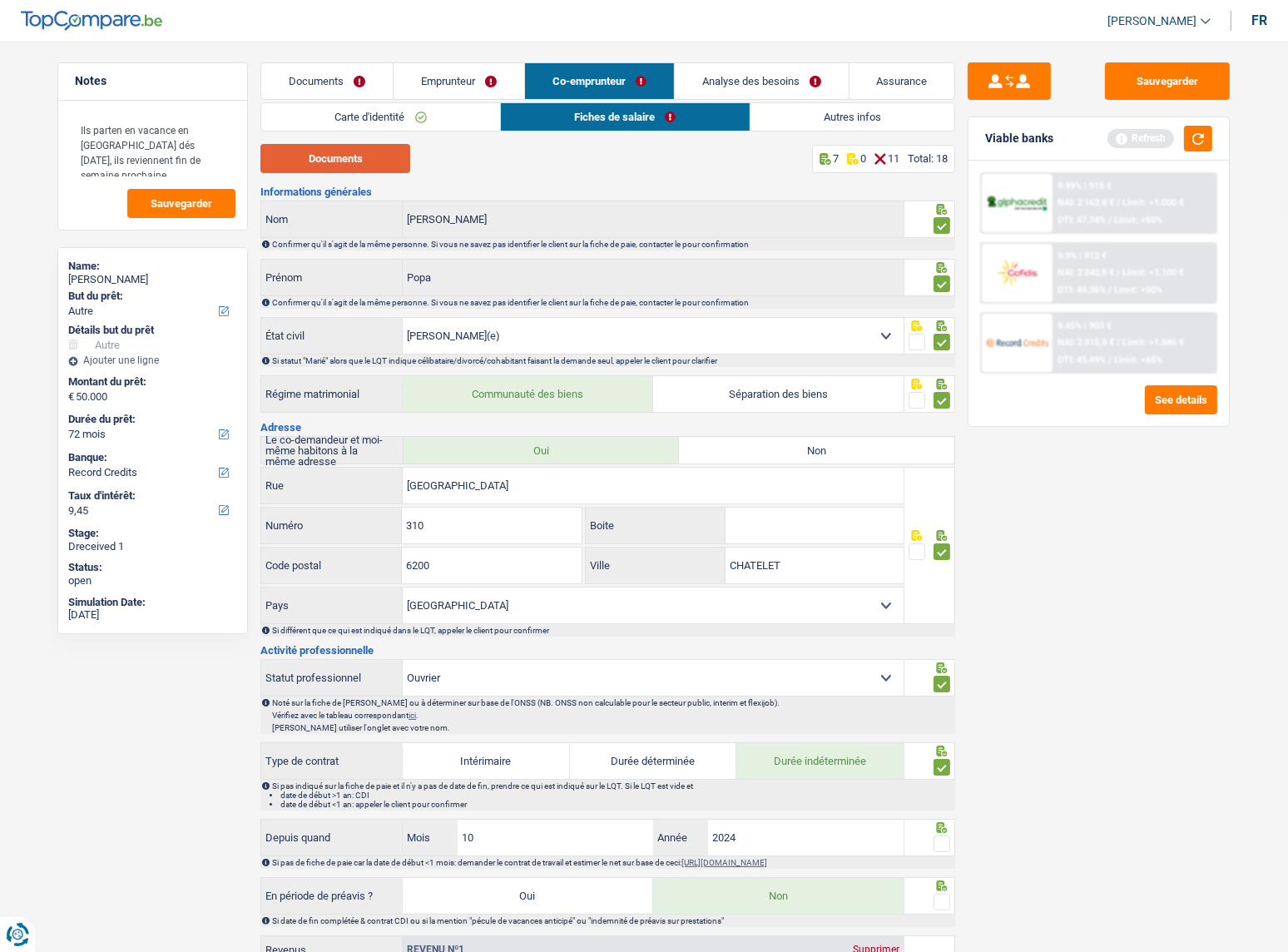
click at [390, 152] on button "Documents" at bounding box center [335, 158] width 150 height 29
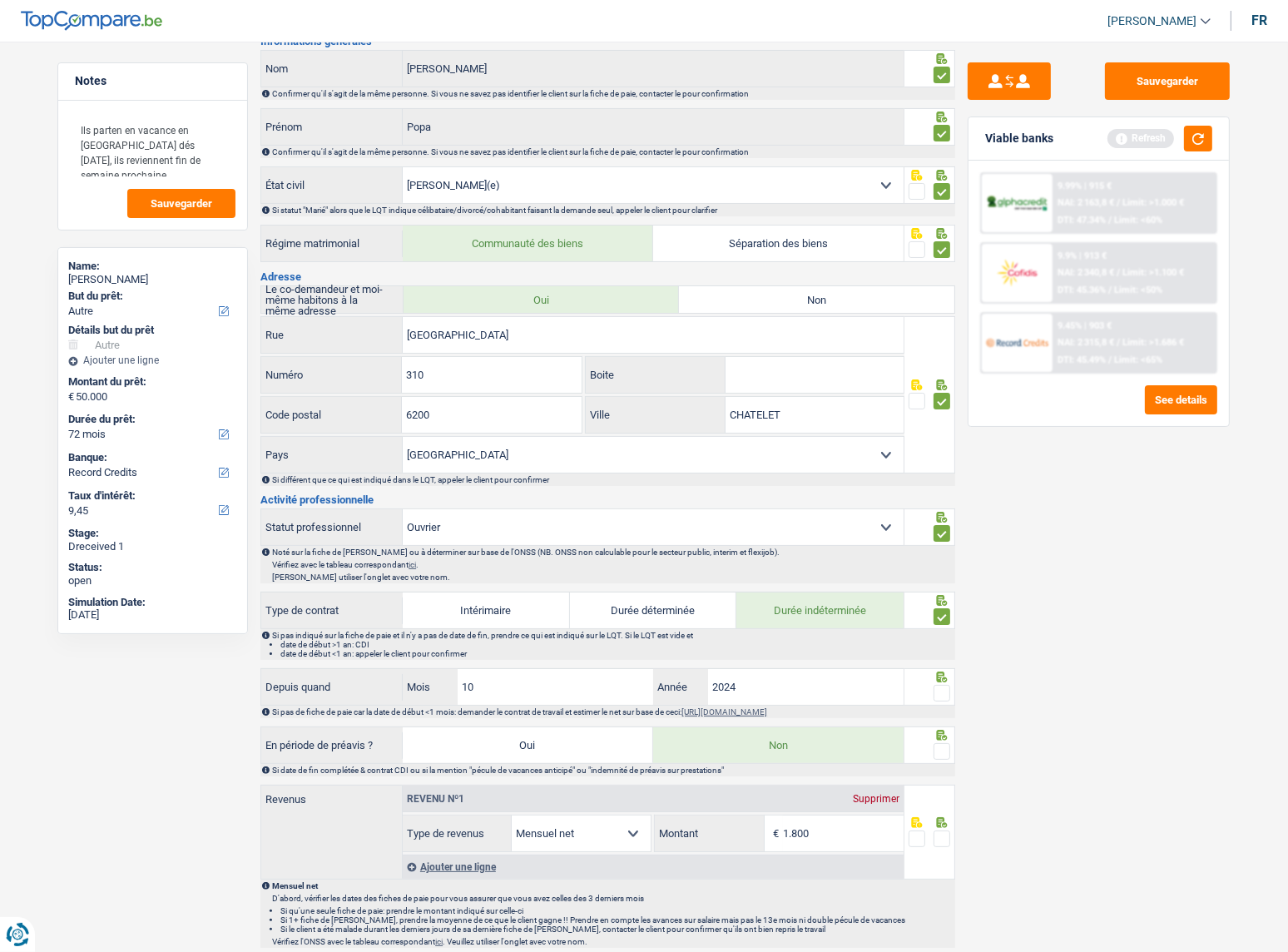
scroll to position [454, 0]
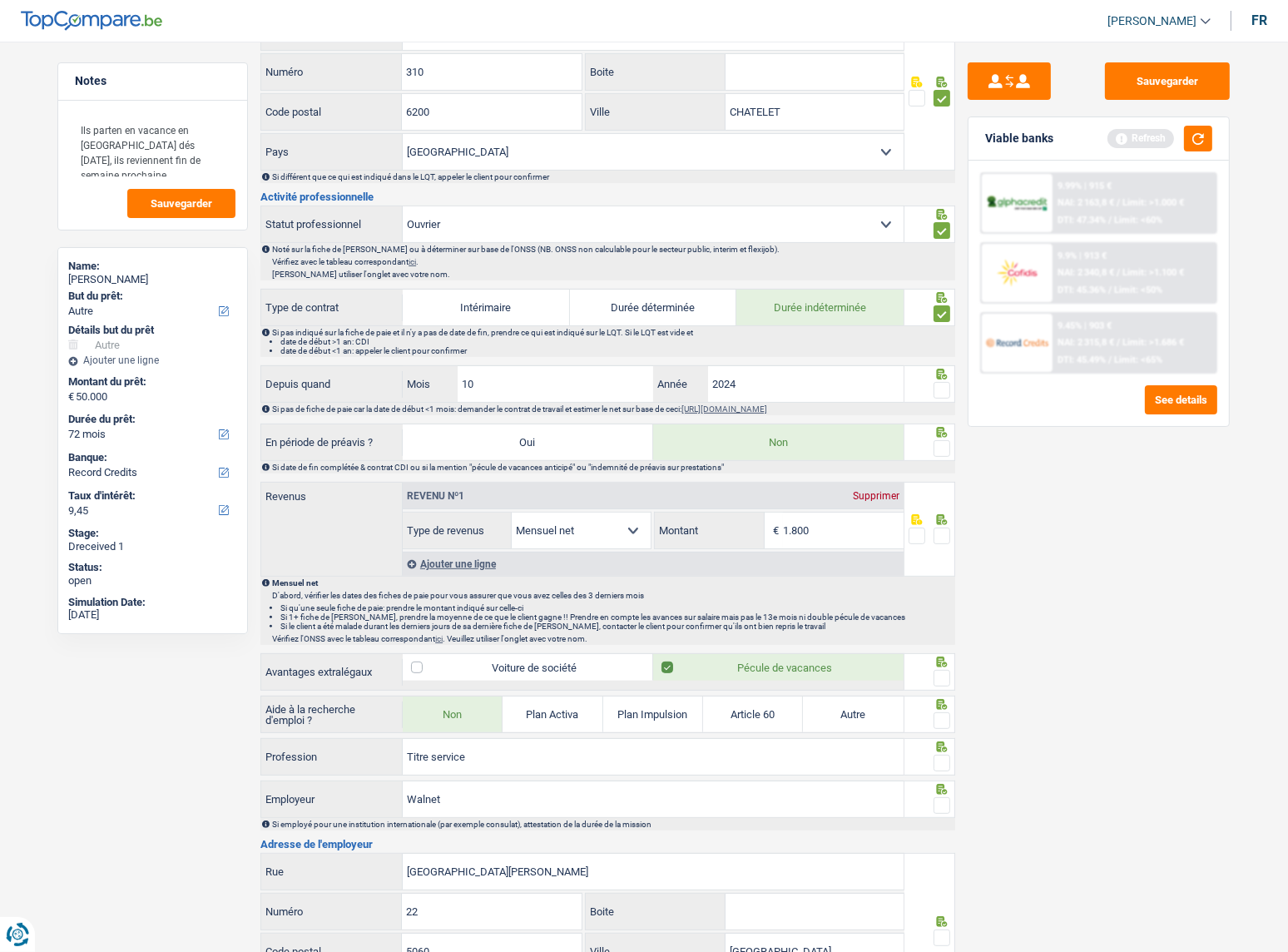
click at [944, 394] on span at bounding box center [942, 390] width 17 height 17
click at [0, 0] on input "radio" at bounding box center [0, 0] width 0 height 0
click at [947, 440] on span at bounding box center [942, 448] width 17 height 17
click at [0, 0] on input "radio" at bounding box center [0, 0] width 0 height 0
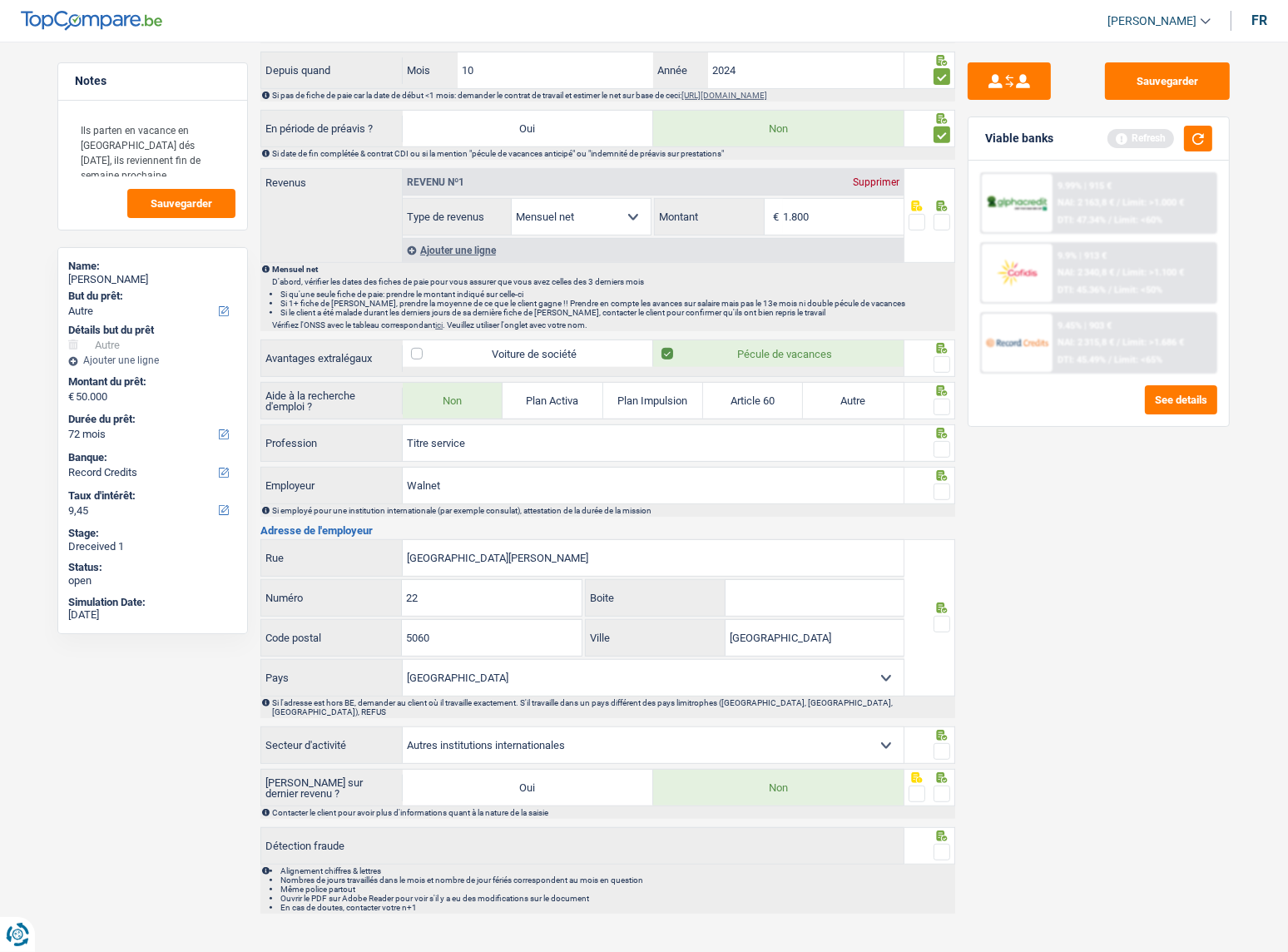
scroll to position [775, 0]
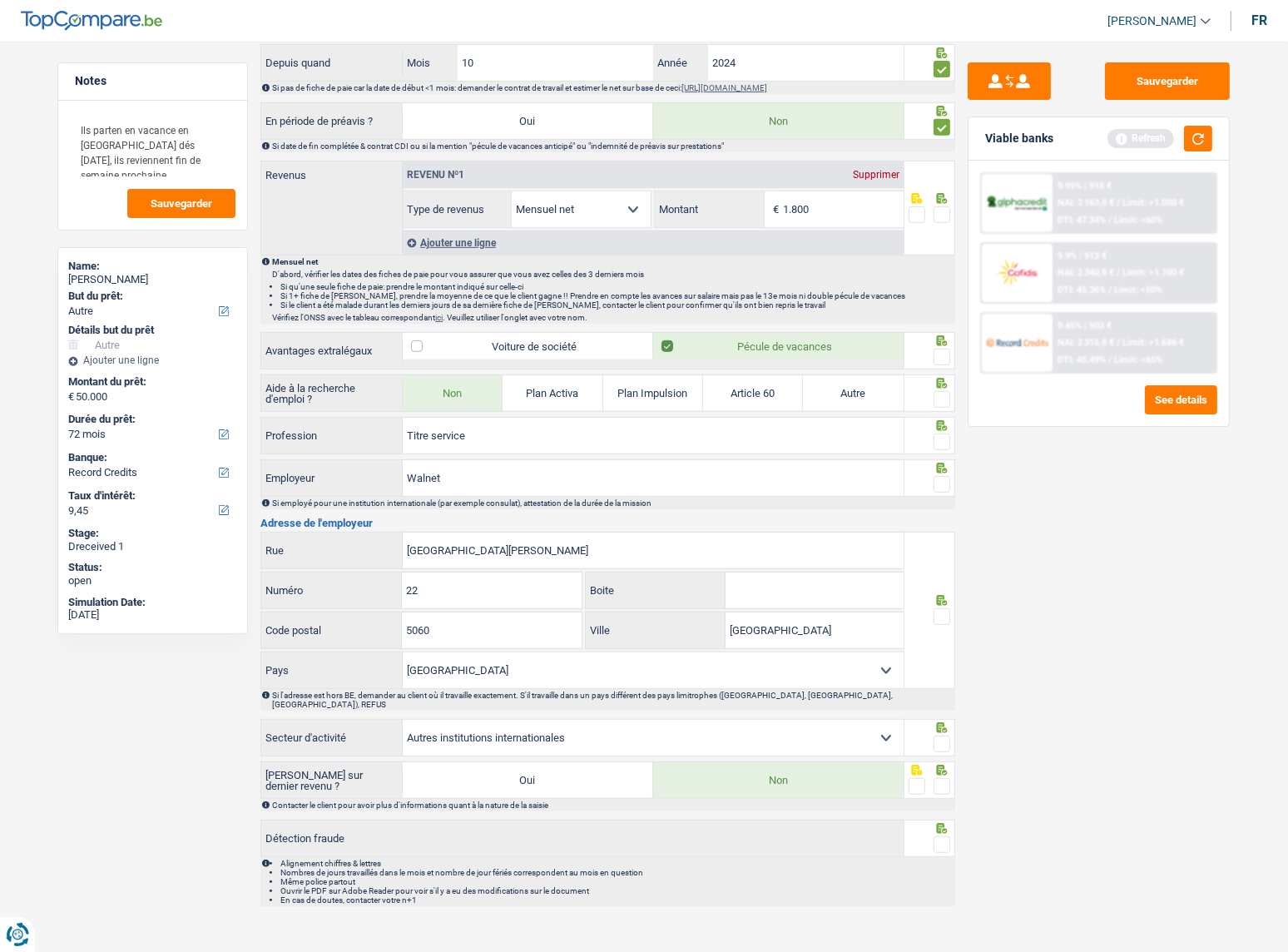
click at [948, 356] on span at bounding box center [942, 357] width 17 height 17
click at [0, 0] on input "radio" at bounding box center [0, 0] width 0 height 0
click at [943, 391] on span at bounding box center [942, 399] width 17 height 17
click at [0, 0] on input "radio" at bounding box center [0, 0] width 0 height 0
drag, startPoint x: 943, startPoint y: 424, endPoint x: 944, endPoint y: 435, distance: 11.0
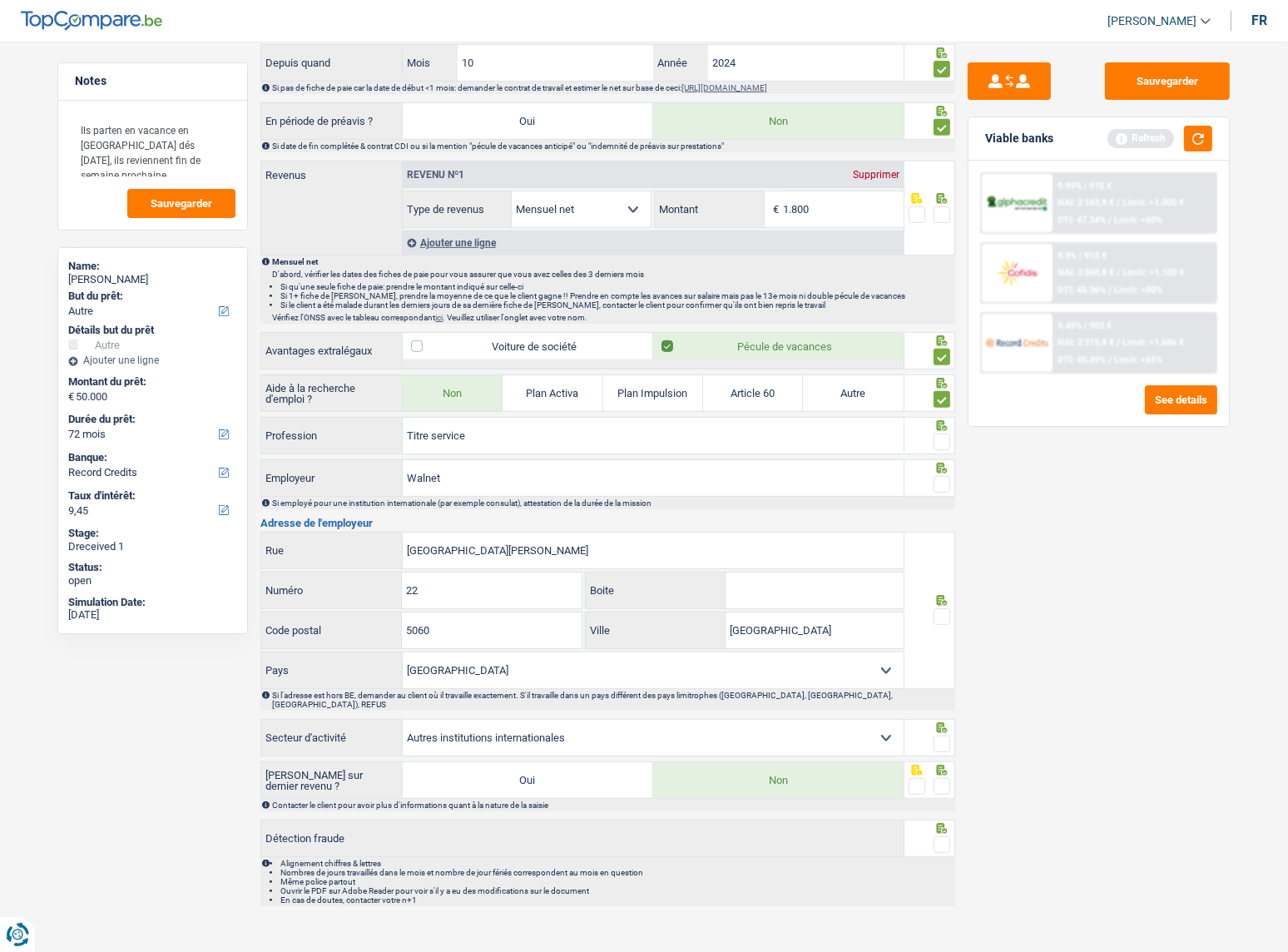
drag, startPoint x: 946, startPoint y: 463, endPoint x: 942, endPoint y: 436, distance: 27.3
click at [946, 463] on icon at bounding box center [942, 468] width 17 height 11
click at [942, 436] on span at bounding box center [942, 442] width 17 height 17
click at [0, 0] on input "radio" at bounding box center [0, 0] width 0 height 0
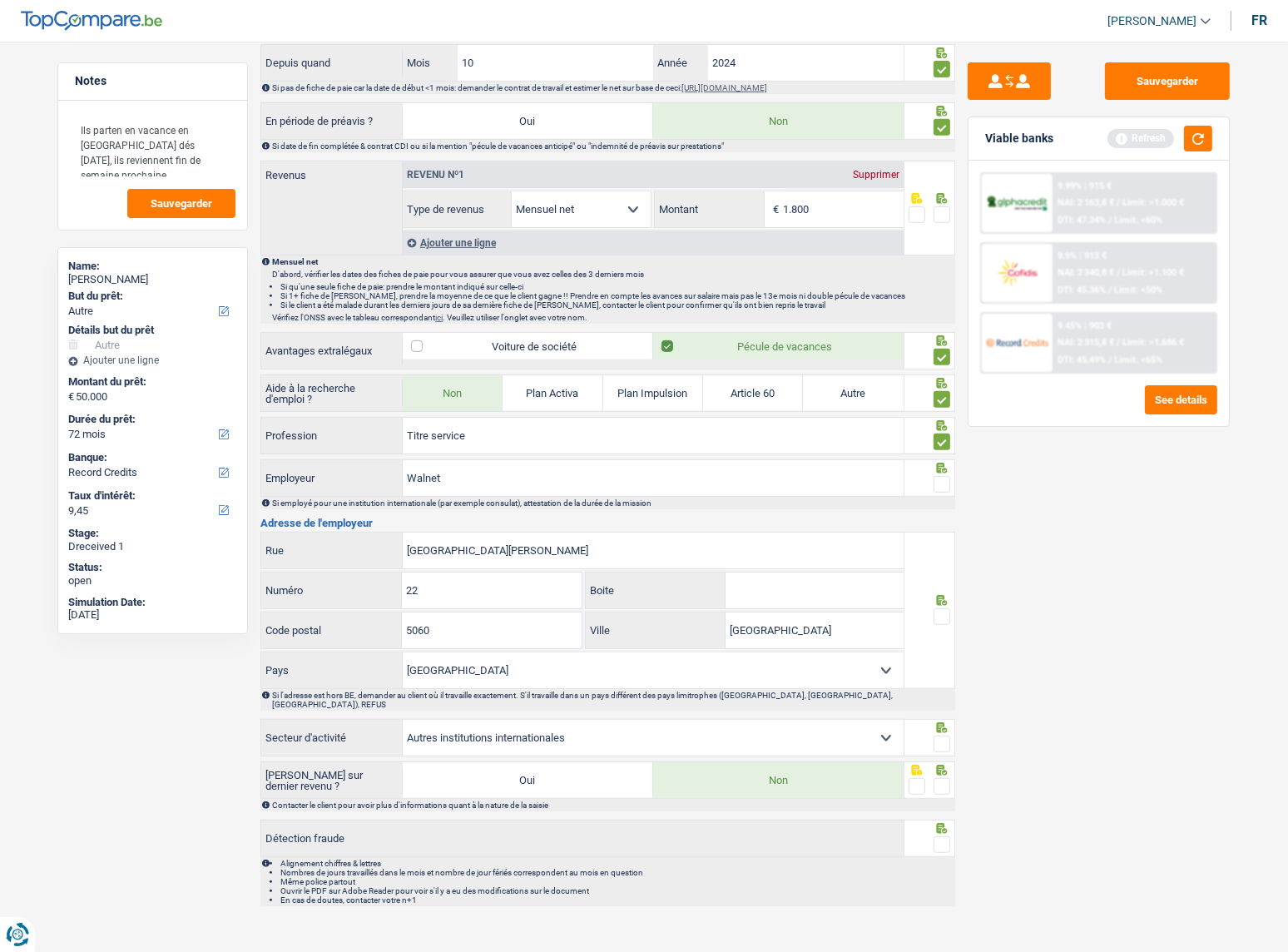
drag, startPoint x: 484, startPoint y: 426, endPoint x: 303, endPoint y: 429, distance: 181.0
click at [303, 429] on div "Titre service Profession" at bounding box center [583, 436] width 643 height 36
paste input "aide-menager(ere)"
type input "aide-menager(ere)"
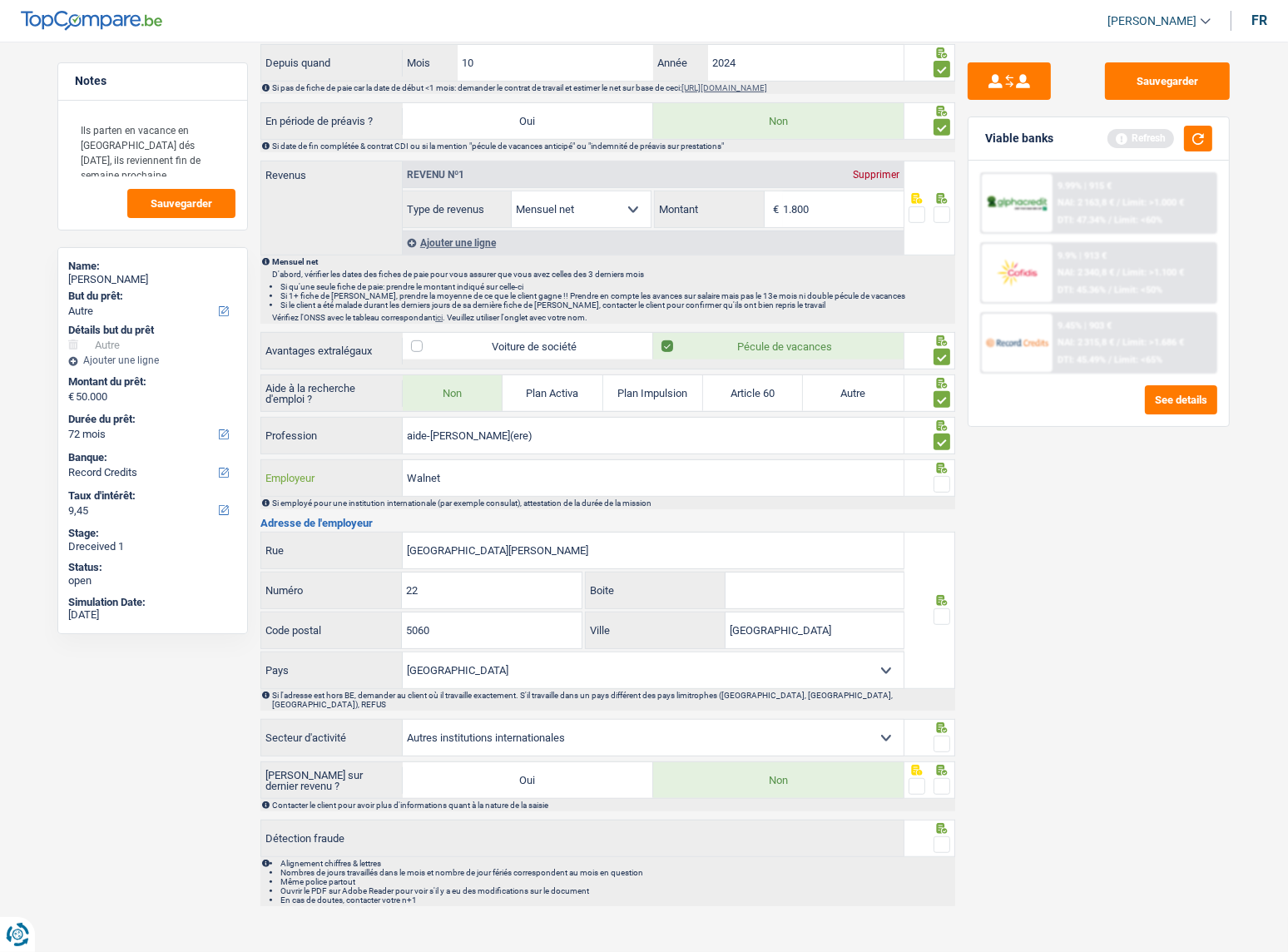
drag, startPoint x: 443, startPoint y: 474, endPoint x: 354, endPoint y: 463, distance: 89.7
click at [354, 463] on div "Walnet Employeur" at bounding box center [583, 478] width 643 height 36
paste input "TITRES-SERVICES WALNET"
type input "TITRES-SERVICES WALNET"
drag, startPoint x: 534, startPoint y: 545, endPoint x: 342, endPoint y: 555, distance: 192.3
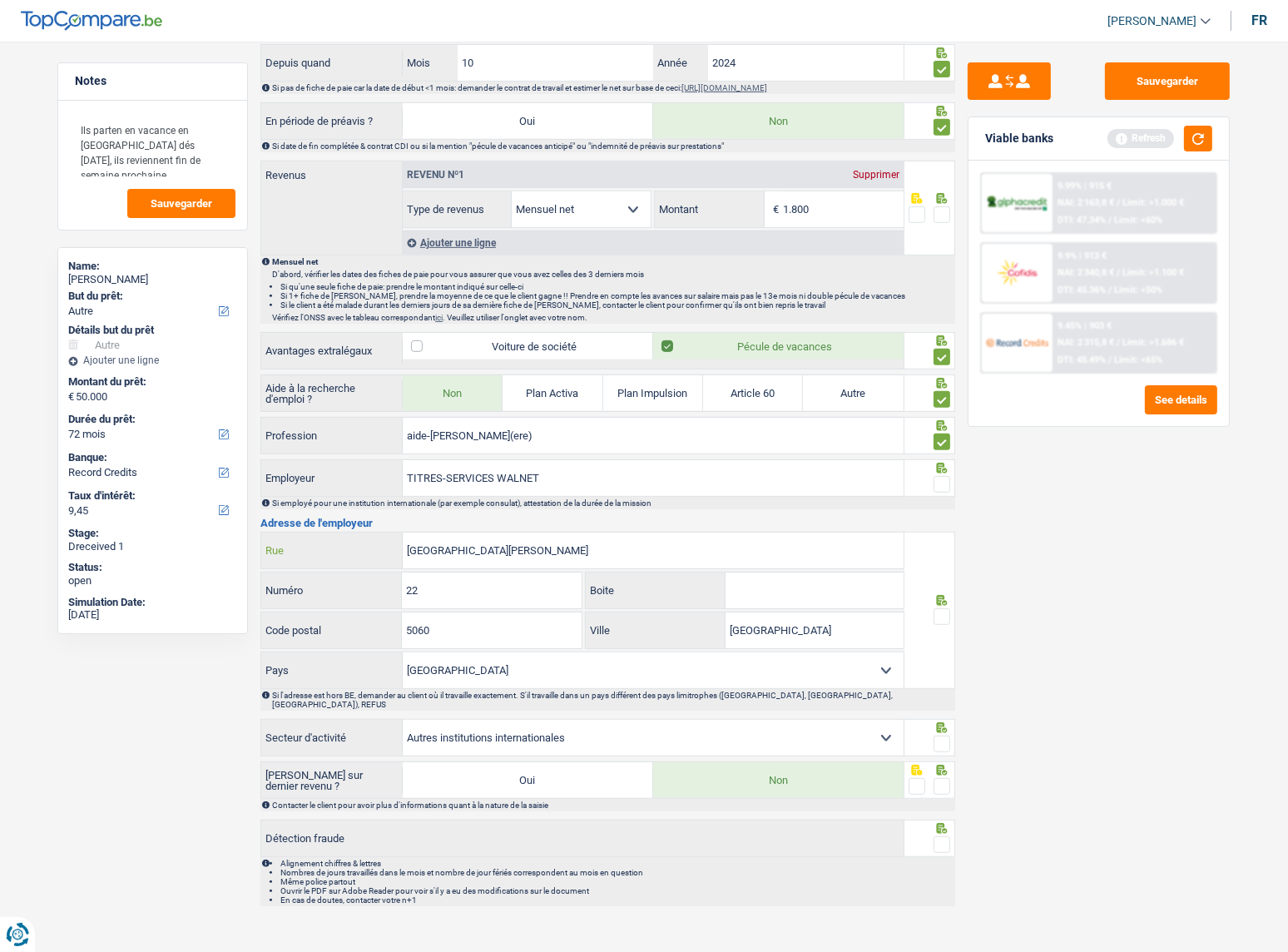
click at [342, 555] on div "Rue du Dr Romedenne Rue" at bounding box center [583, 551] width 643 height 36
paste input "BOULEVARD DE L'EUROPE 22"
click at [538, 544] on input "BOULEVARD DE L'EUROPE 22" at bounding box center [653, 551] width 501 height 36
type input "BOULEVARD DE L'EUROPE"
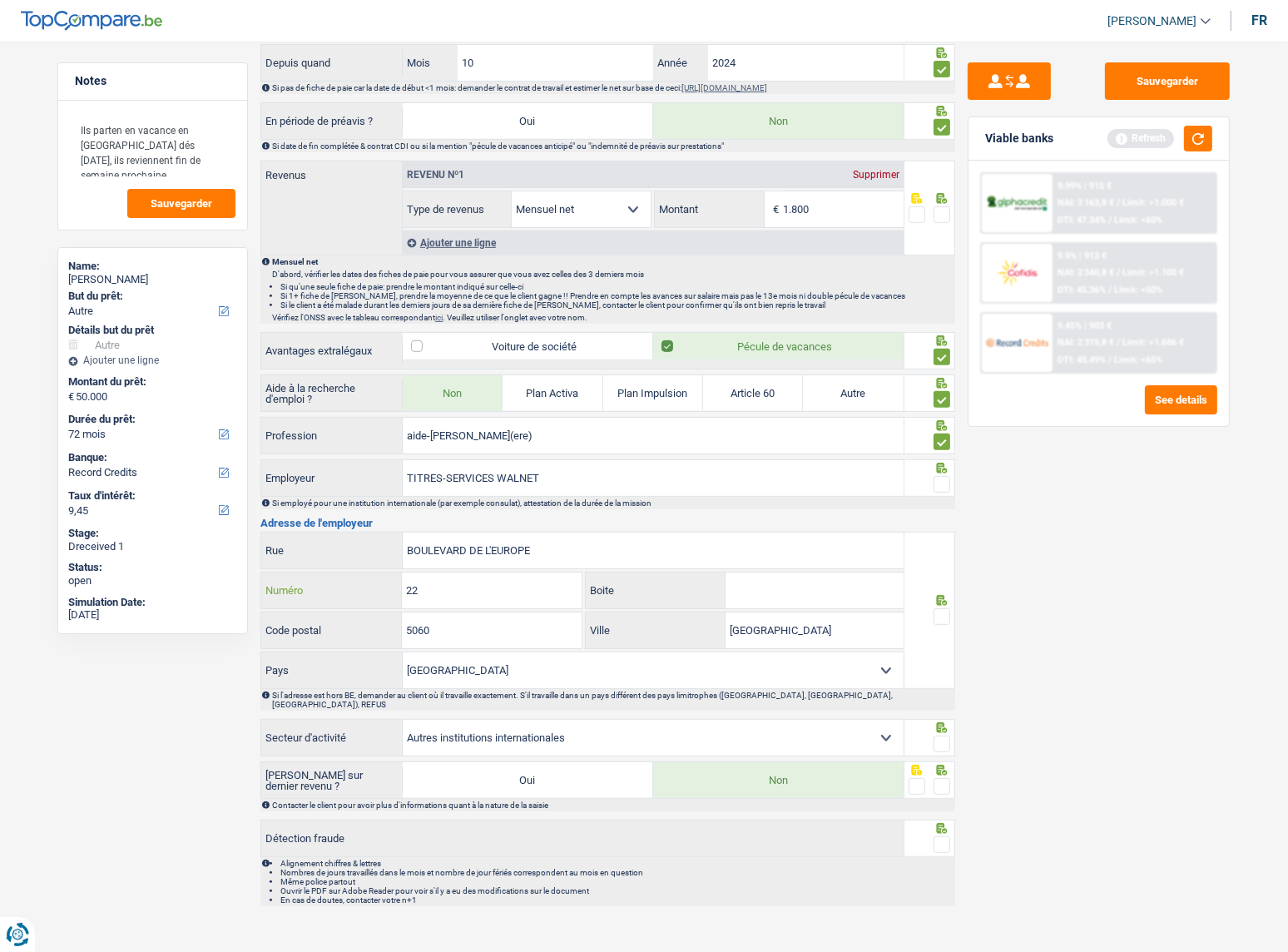
drag, startPoint x: 438, startPoint y: 590, endPoint x: 340, endPoint y: 590, distance: 98.0
click at [325, 590] on div "22 Numéro" at bounding box center [421, 591] width 320 height 36
click at [452, 621] on input "5060" at bounding box center [491, 631] width 179 height 36
drag, startPoint x: 946, startPoint y: 611, endPoint x: 941, endPoint y: 727, distance: 116.1
click at [946, 615] on span at bounding box center [942, 617] width 17 height 17
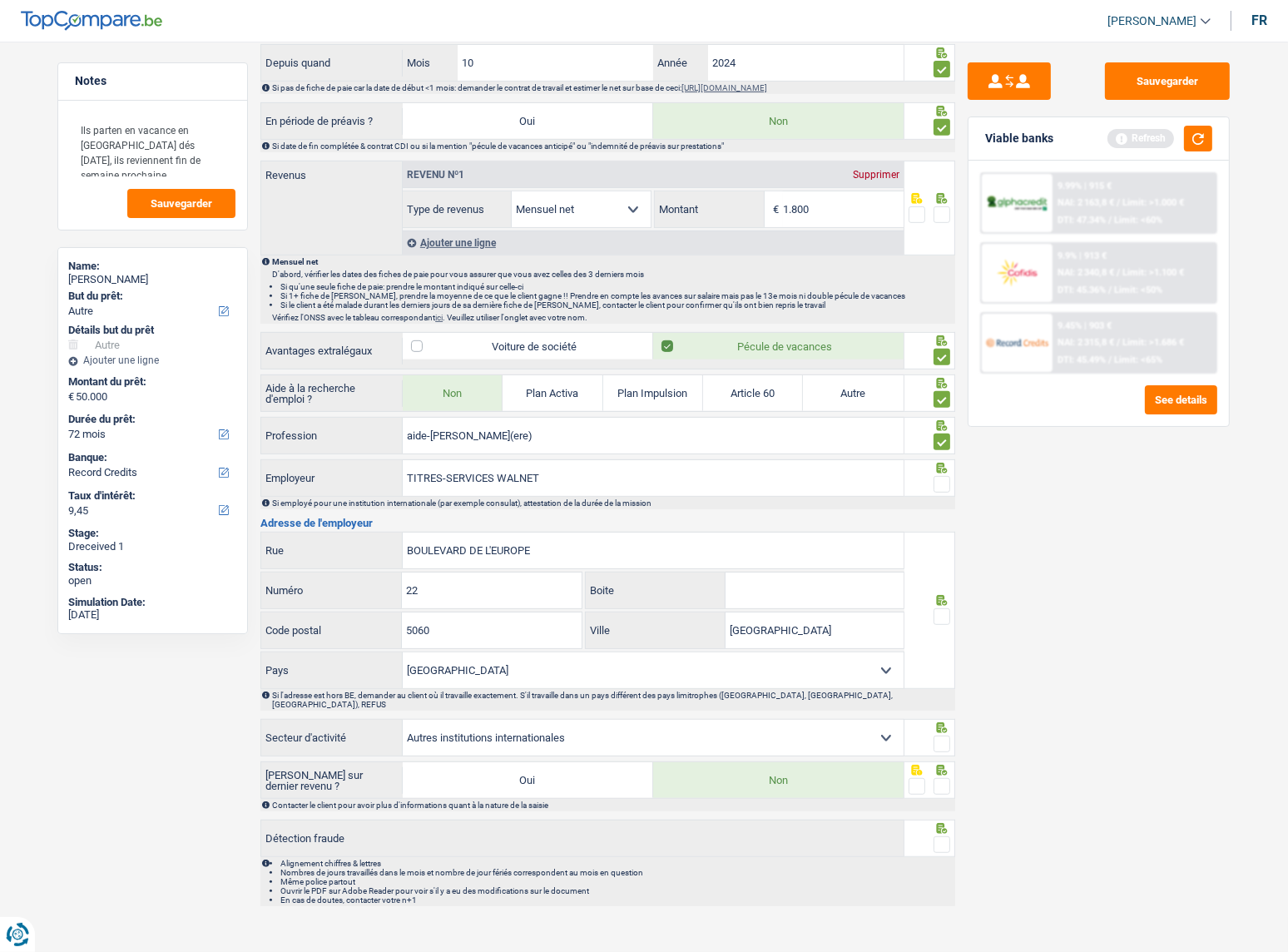
click at [0, 0] on input "radio" at bounding box center [0, 0] width 0 height 0
click at [942, 739] on div at bounding box center [942, 744] width 17 height 21
click at [947, 778] on span at bounding box center [942, 786] width 17 height 17
click at [0, 0] on input "radio" at bounding box center [0, 0] width 0 height 0
click at [955, 726] on div at bounding box center [931, 738] width 52 height 38
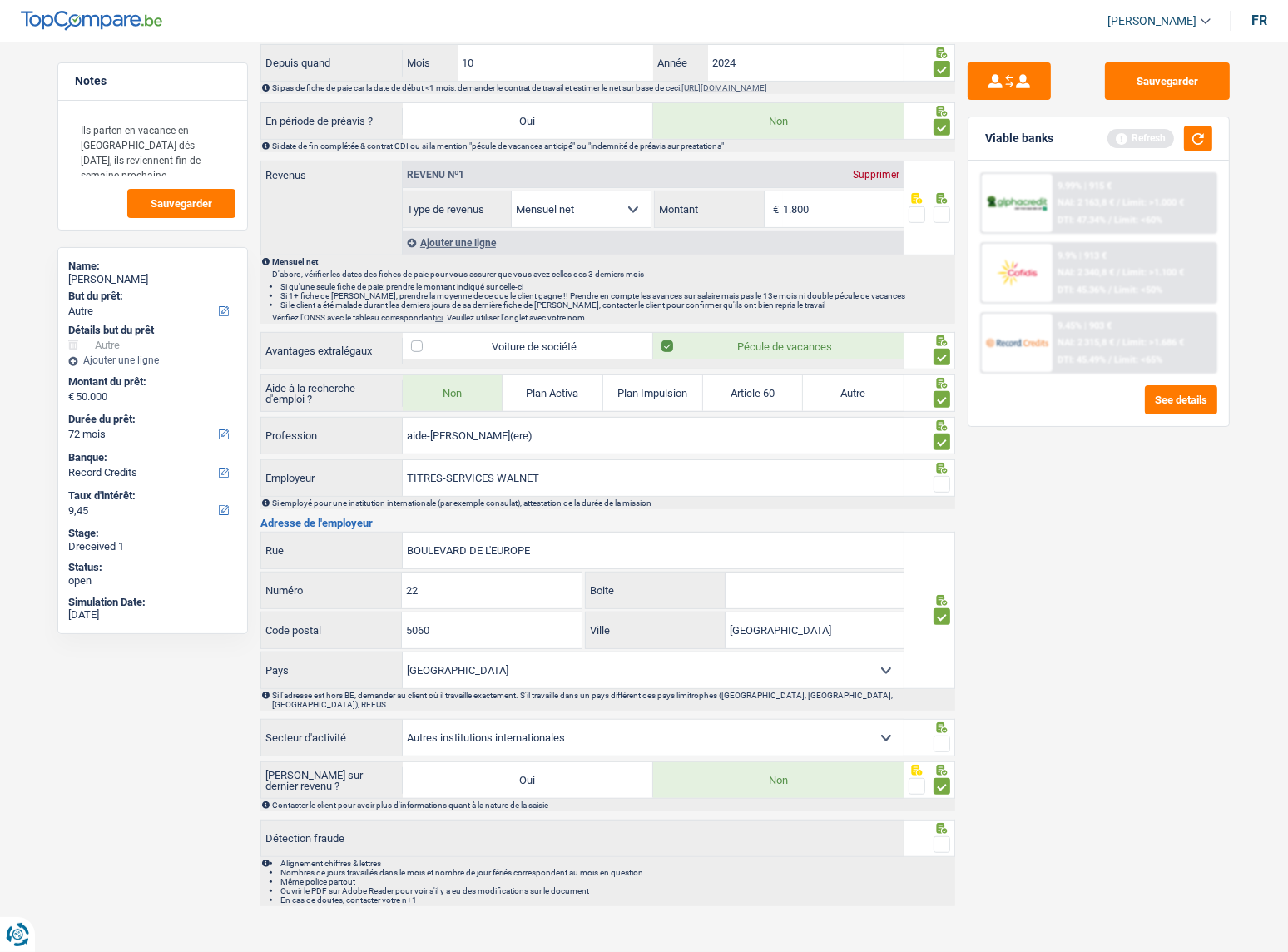
drag, startPoint x: 949, startPoint y: 723, endPoint x: 946, endPoint y: 793, distance: 70.1
click at [947, 735] on span at bounding box center [942, 743] width 17 height 17
click at [0, 0] on input "radio" at bounding box center [0, 0] width 0 height 0
click at [938, 836] on span at bounding box center [942, 844] width 17 height 17
click at [0, 0] on input "radio" at bounding box center [0, 0] width 0 height 0
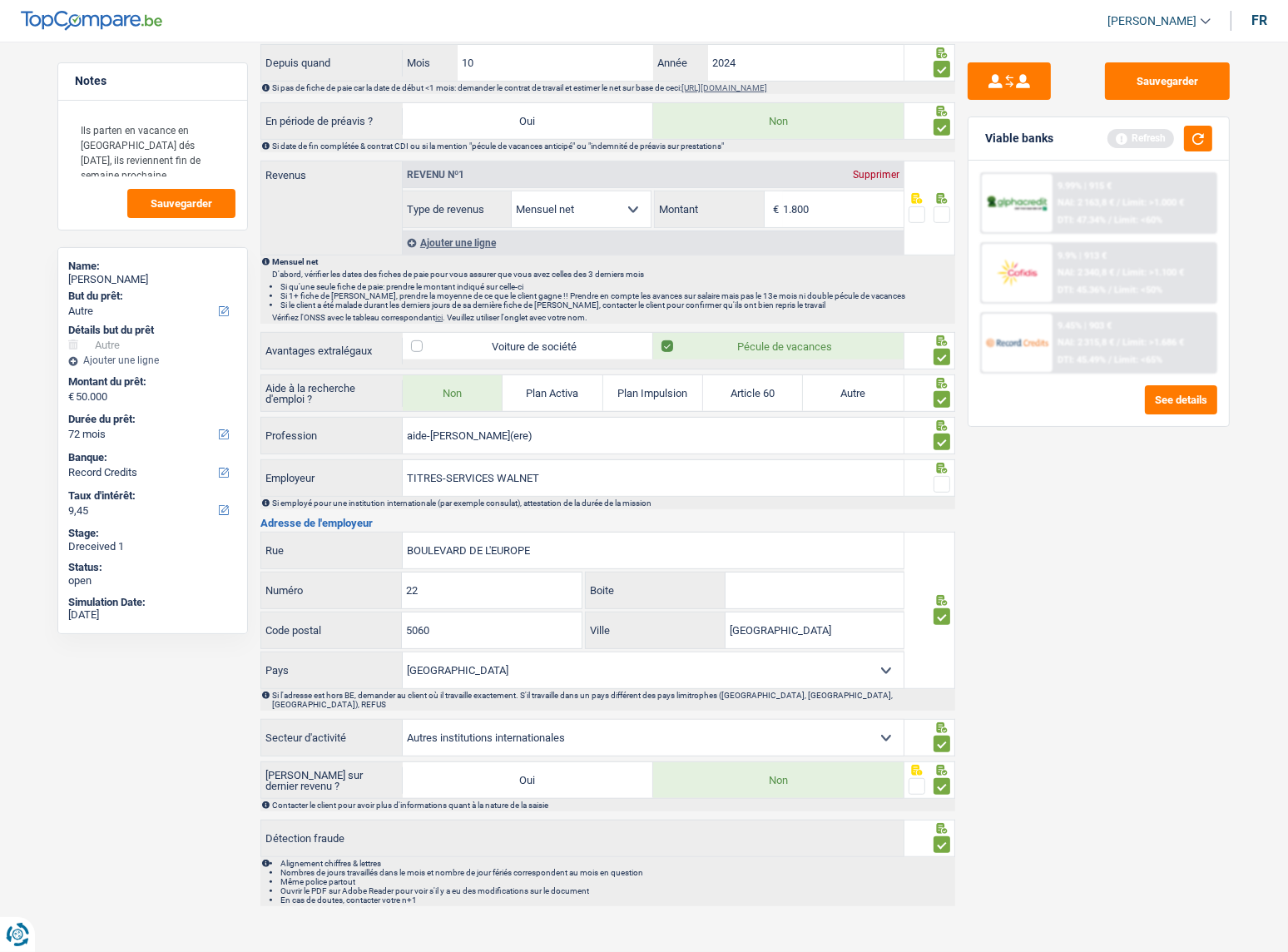
scroll to position [549, 0]
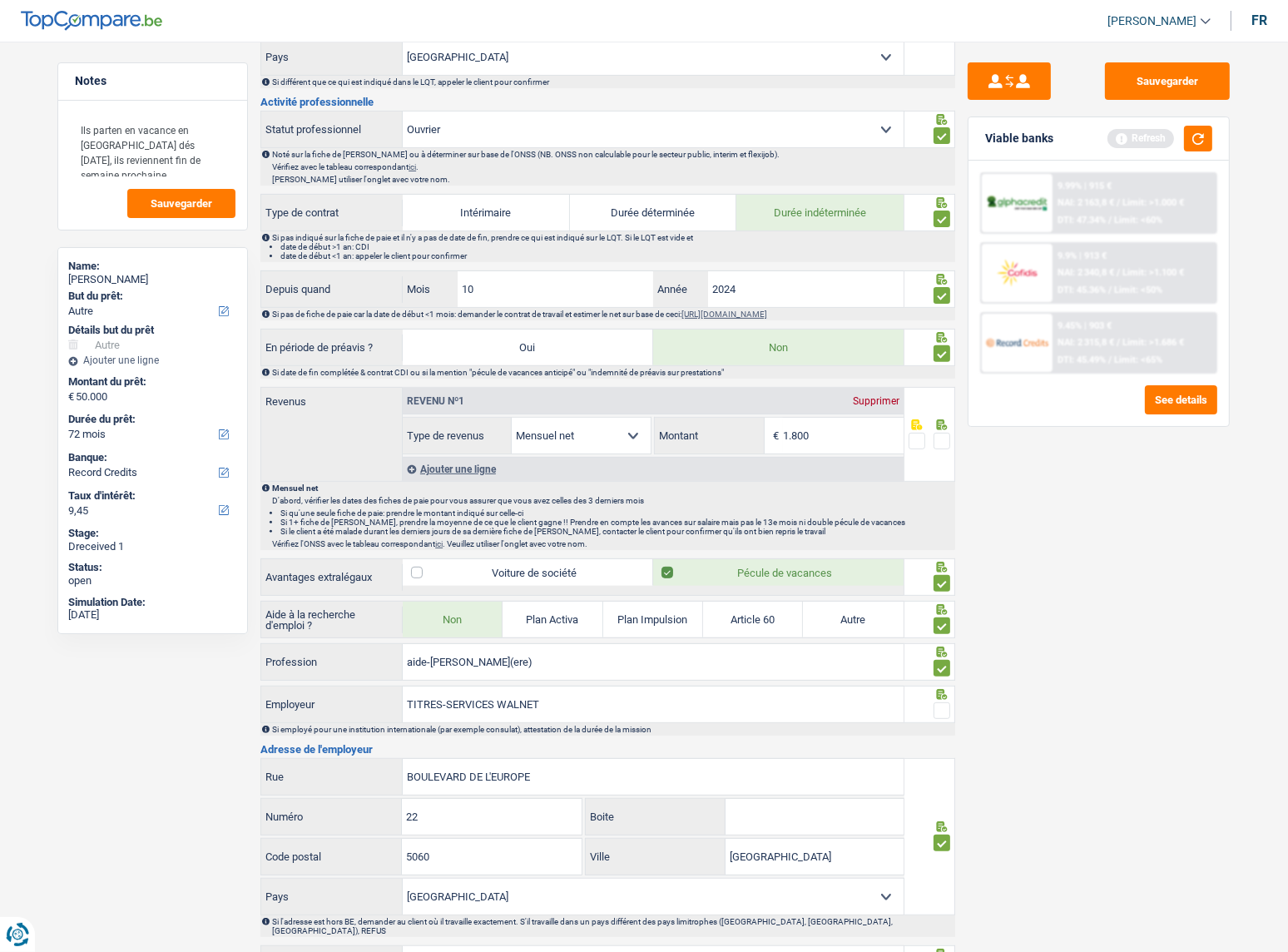
click at [941, 704] on span at bounding box center [942, 711] width 17 height 17
click at [0, 0] on input "radio" at bounding box center [0, 0] width 0 height 0
click at [1167, 76] on button "Sauvegarder" at bounding box center [1167, 82] width 125 height 38
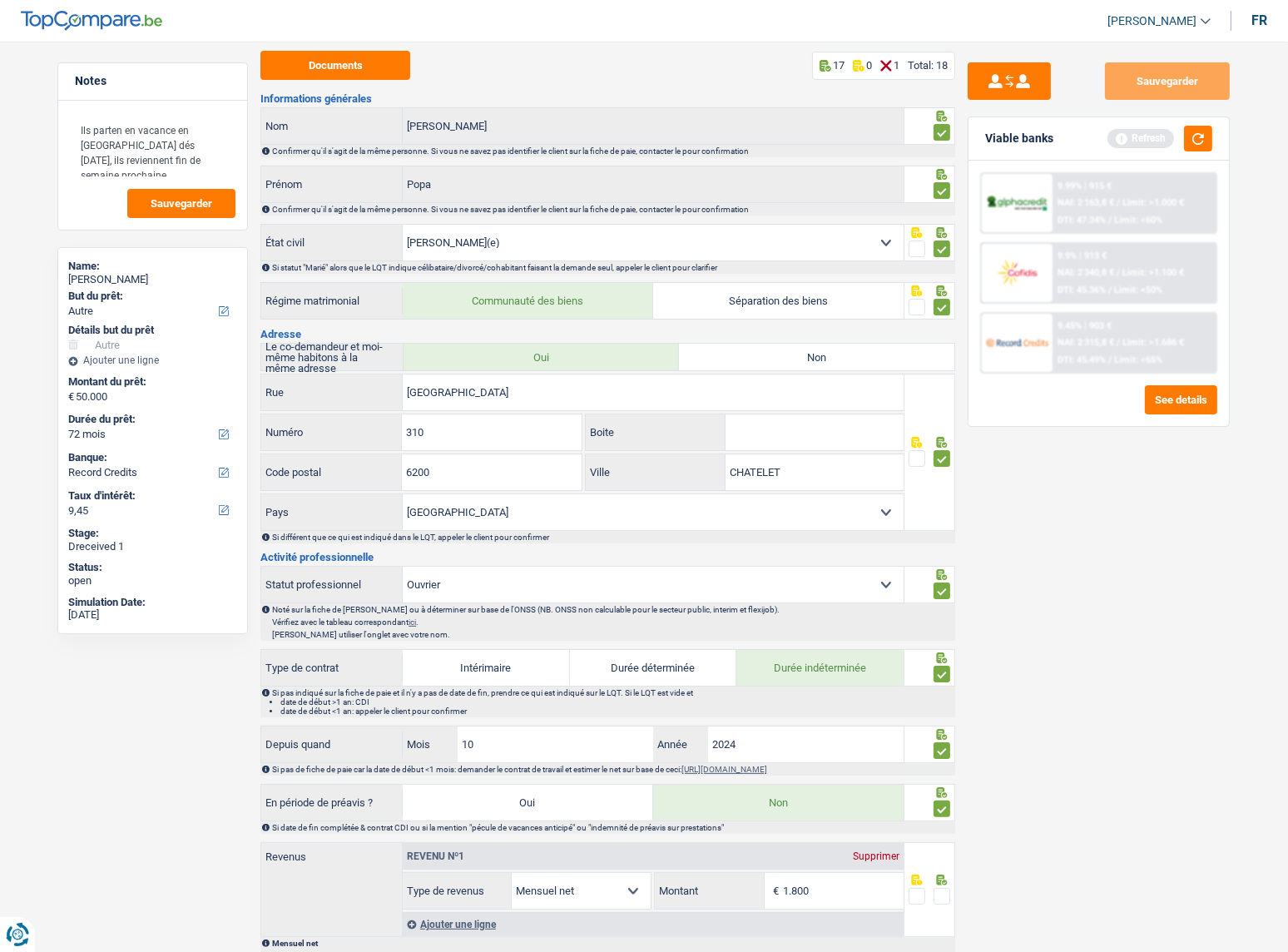
scroll to position [0, 0]
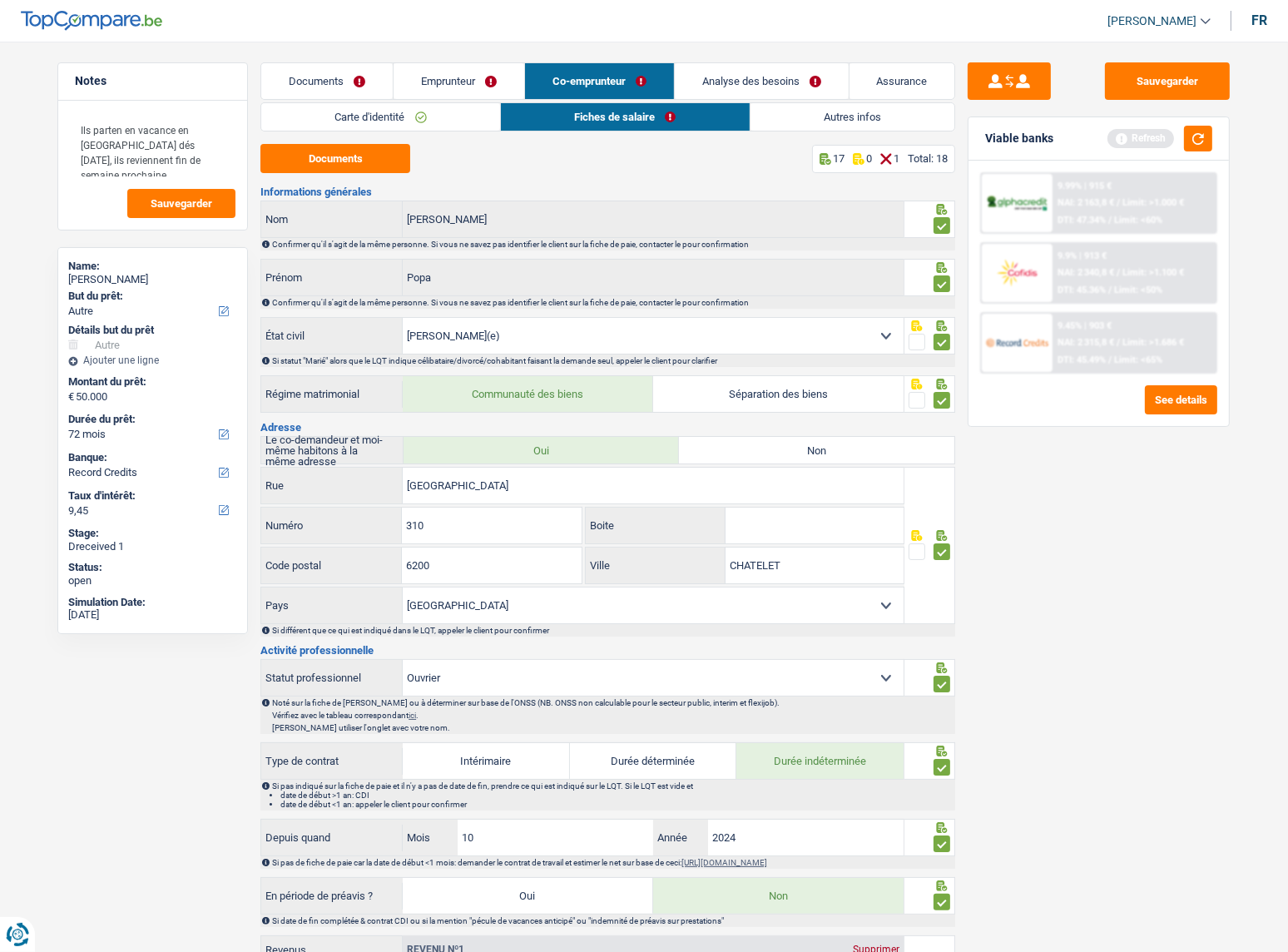
click at [786, 122] on link "Autres infos" at bounding box center [852, 117] width 205 height 28
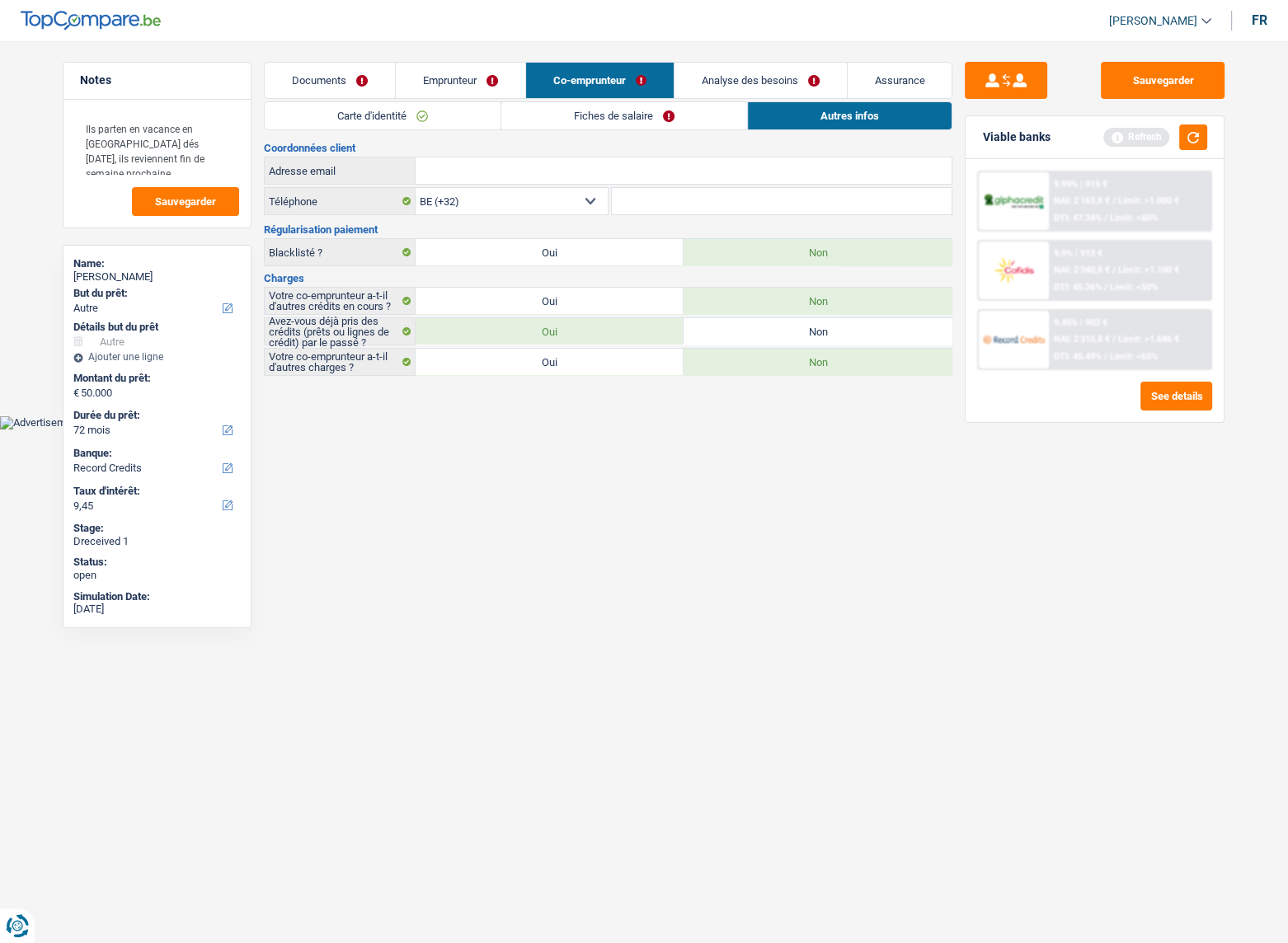
drag, startPoint x: 650, startPoint y: 112, endPoint x: 672, endPoint y: 113, distance: 22.0
click at [652, 112] on link "Fiches de salaire" at bounding box center [624, 116] width 246 height 28
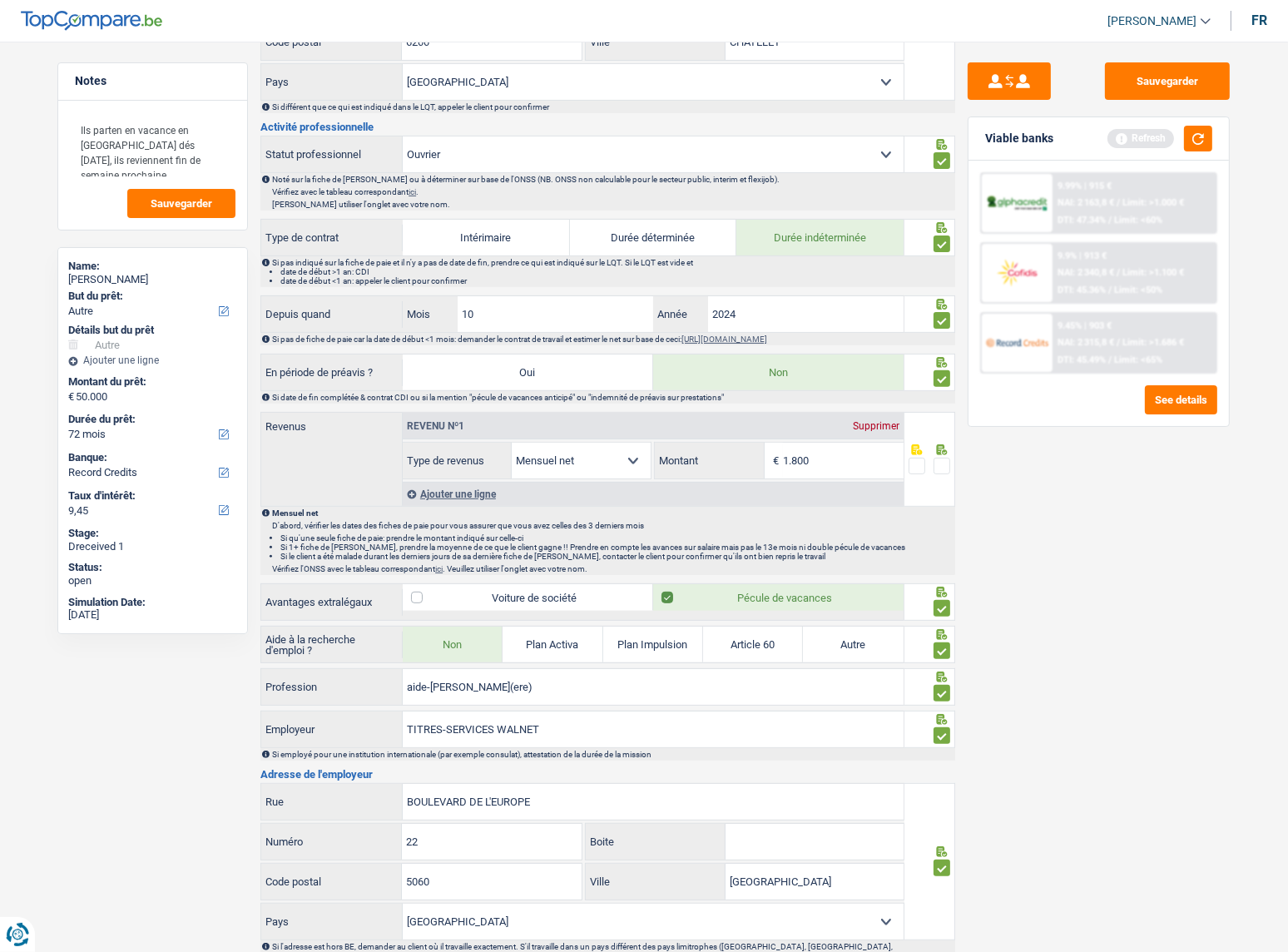
scroll to position [681, 0]
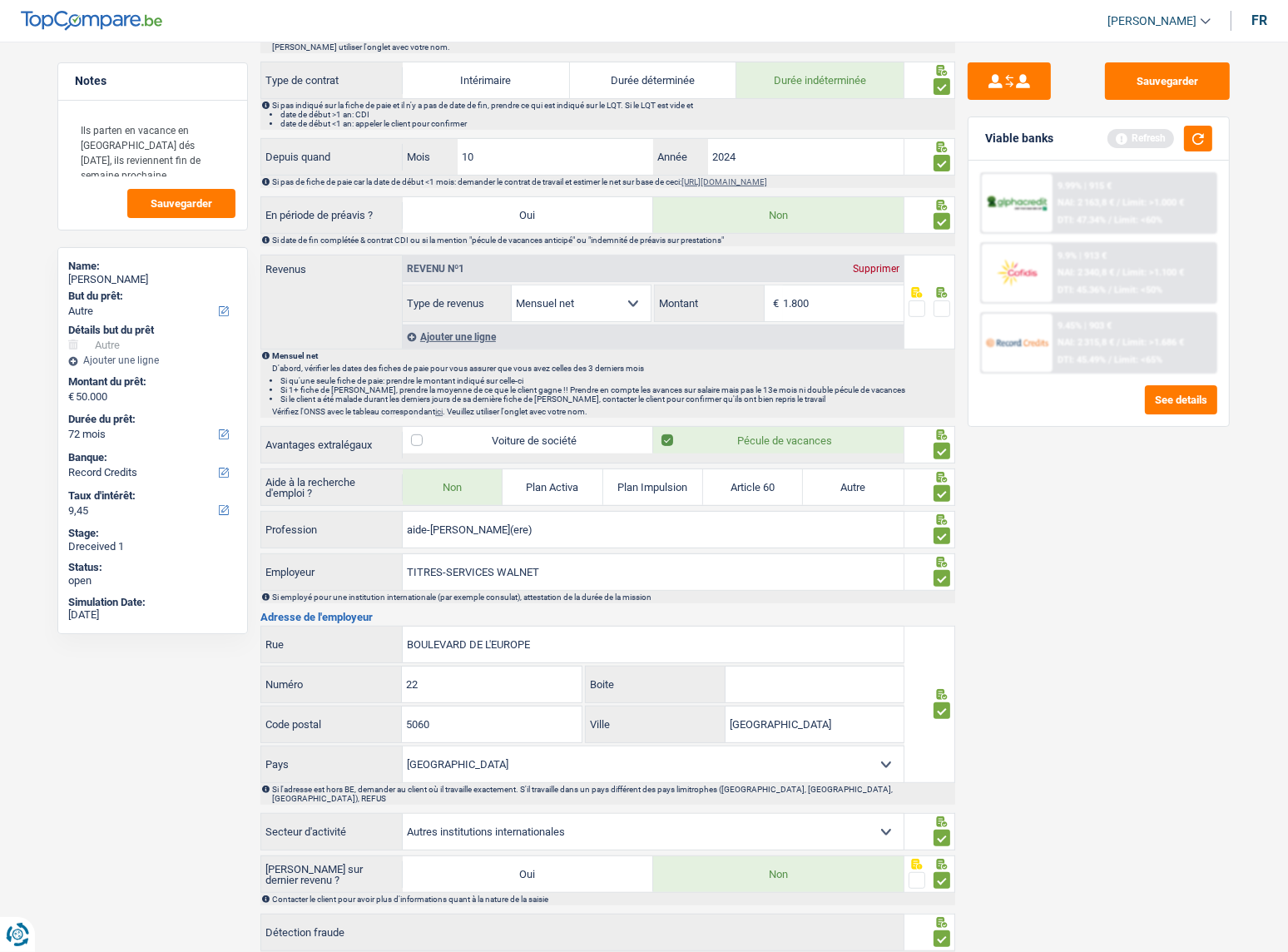
click at [450, 407] on p "Vérifiez l'ONSS avec le tableau correspondant ici . Veuillez utiliser l'onglet …" at bounding box center [613, 411] width 681 height 9
click at [443, 407] on link "ici" at bounding box center [439, 411] width 8 height 9
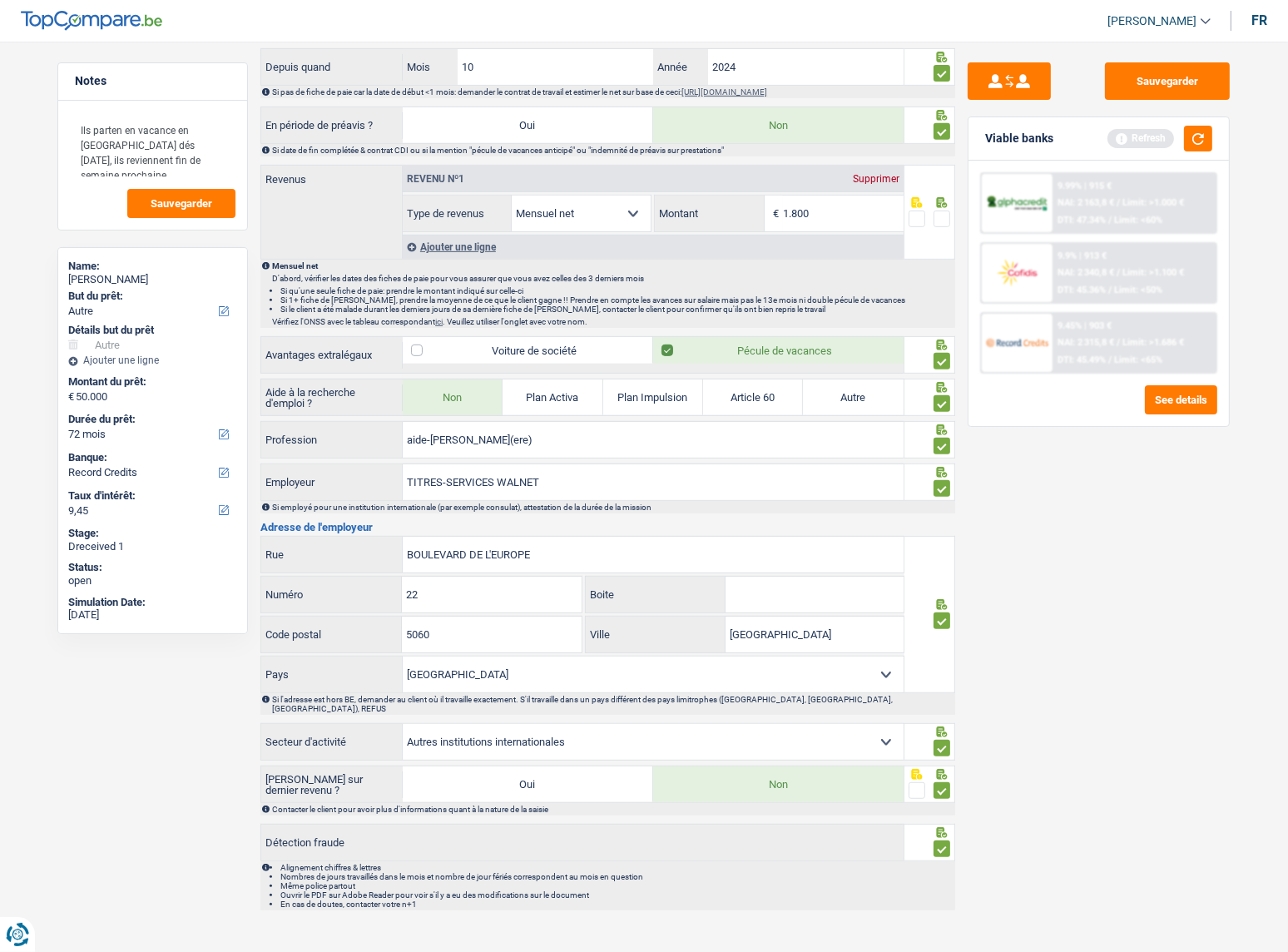
scroll to position [775, 0]
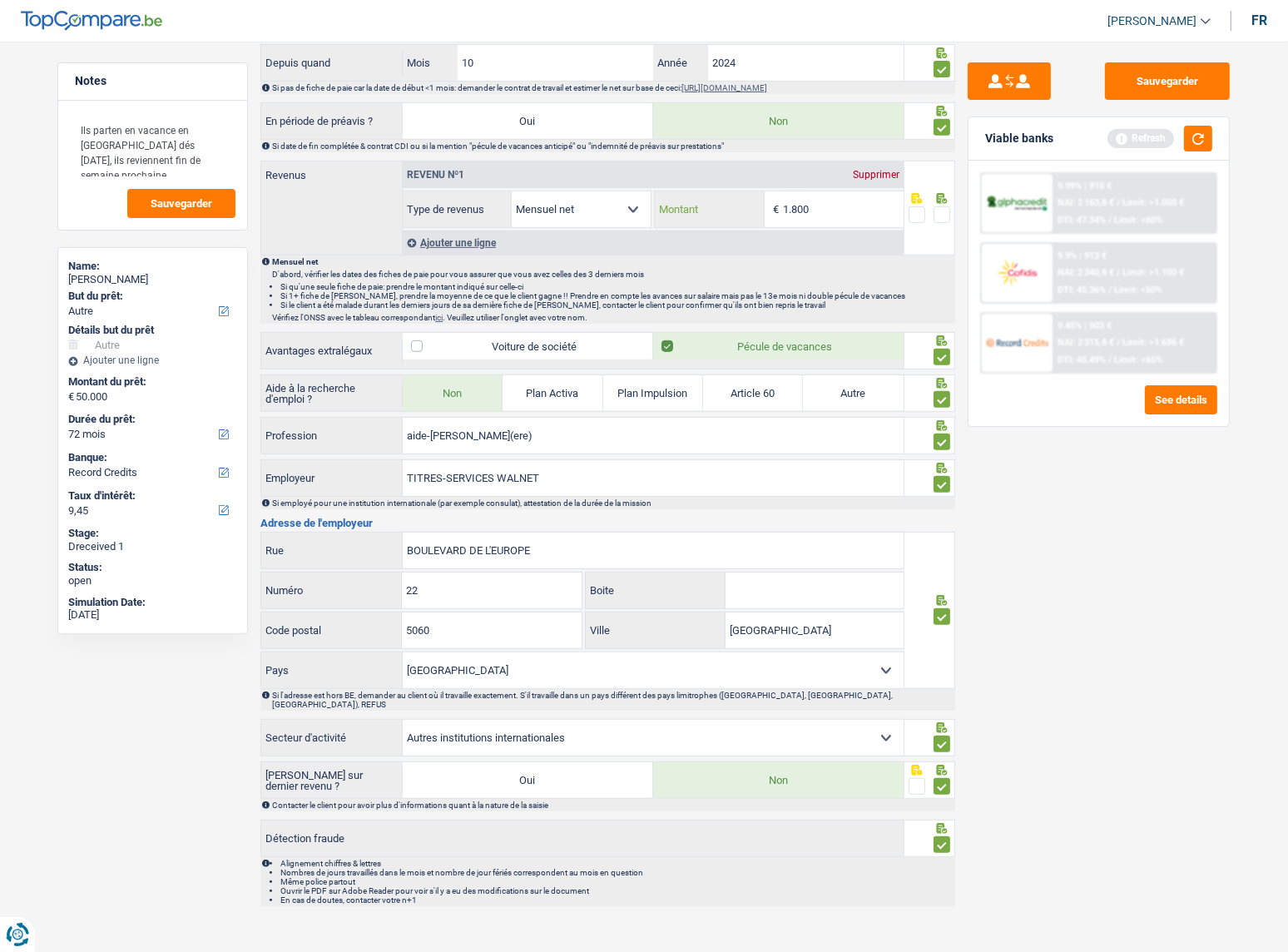
drag, startPoint x: 842, startPoint y: 208, endPoint x: 587, endPoint y: 183, distance: 256.2
click at [587, 183] on div "Revenu nº1 Supprimer Allocation d'handicap Allocations chômage Allocations fami…" at bounding box center [653, 195] width 501 height 67
type input "1.259"
click at [949, 210] on span at bounding box center [942, 215] width 17 height 17
click at [0, 0] on input "radio" at bounding box center [0, 0] width 0 height 0
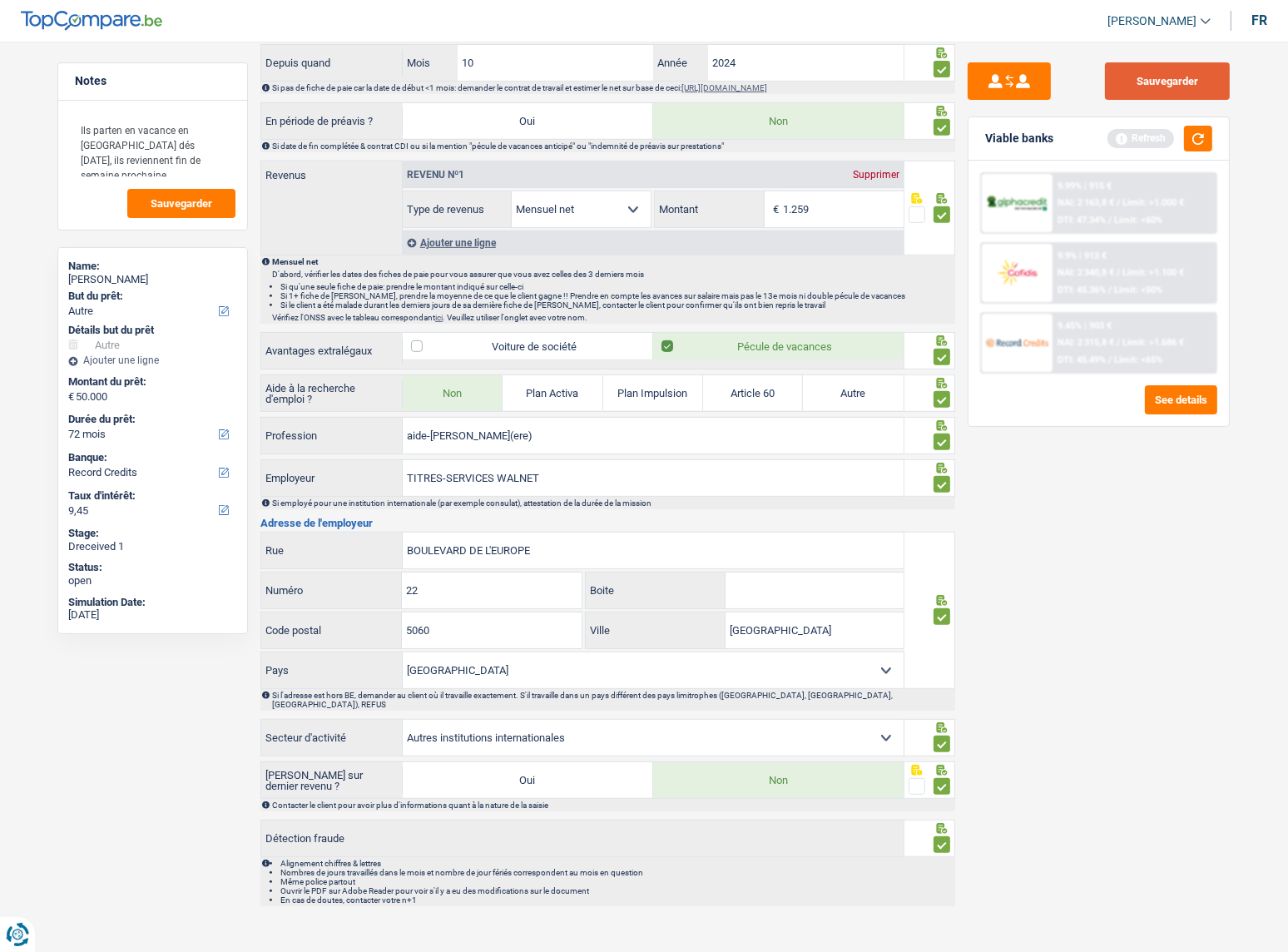
click at [1173, 96] on button "Sauvegarder" at bounding box center [1167, 82] width 125 height 38
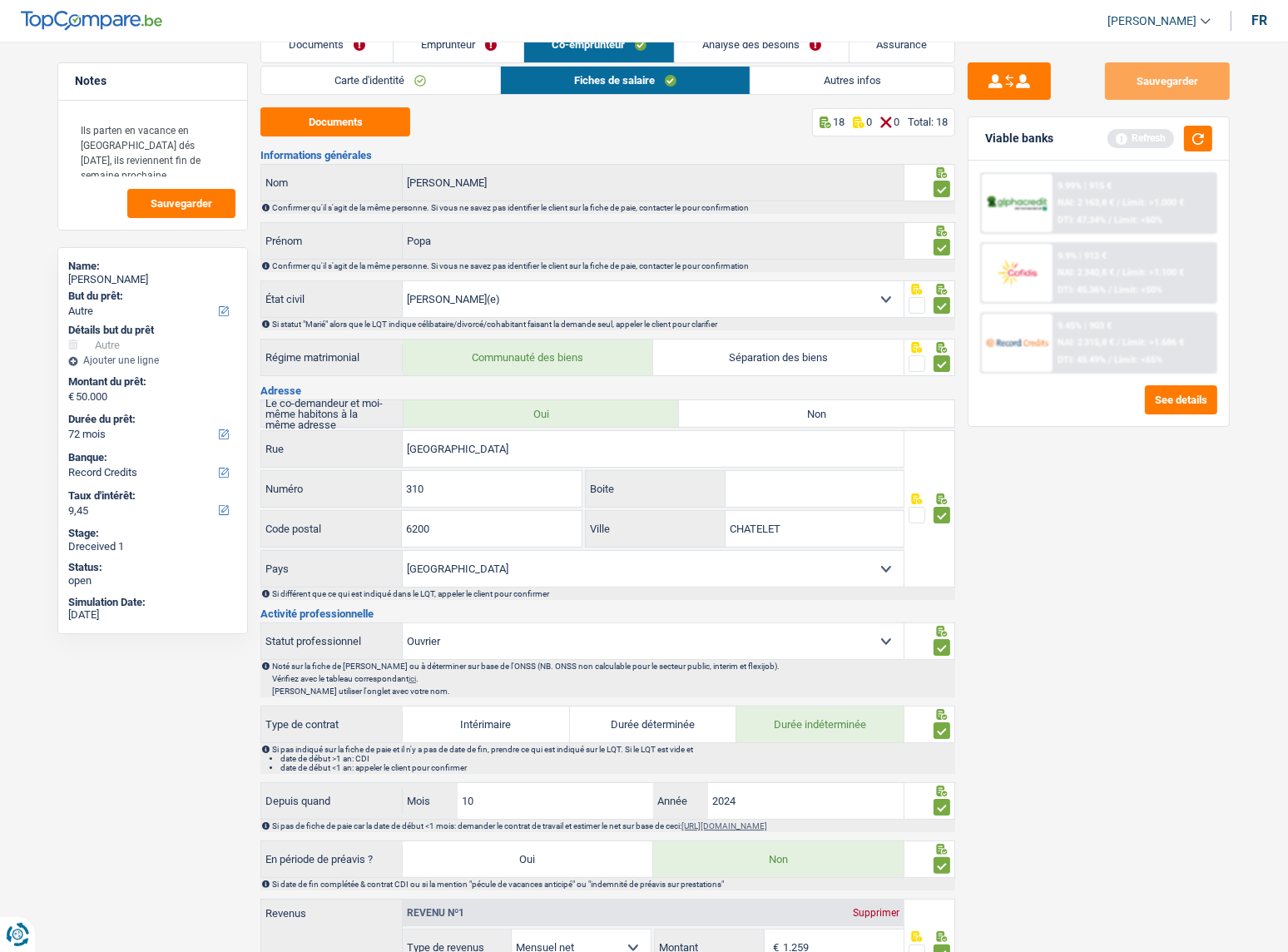
scroll to position [0, 0]
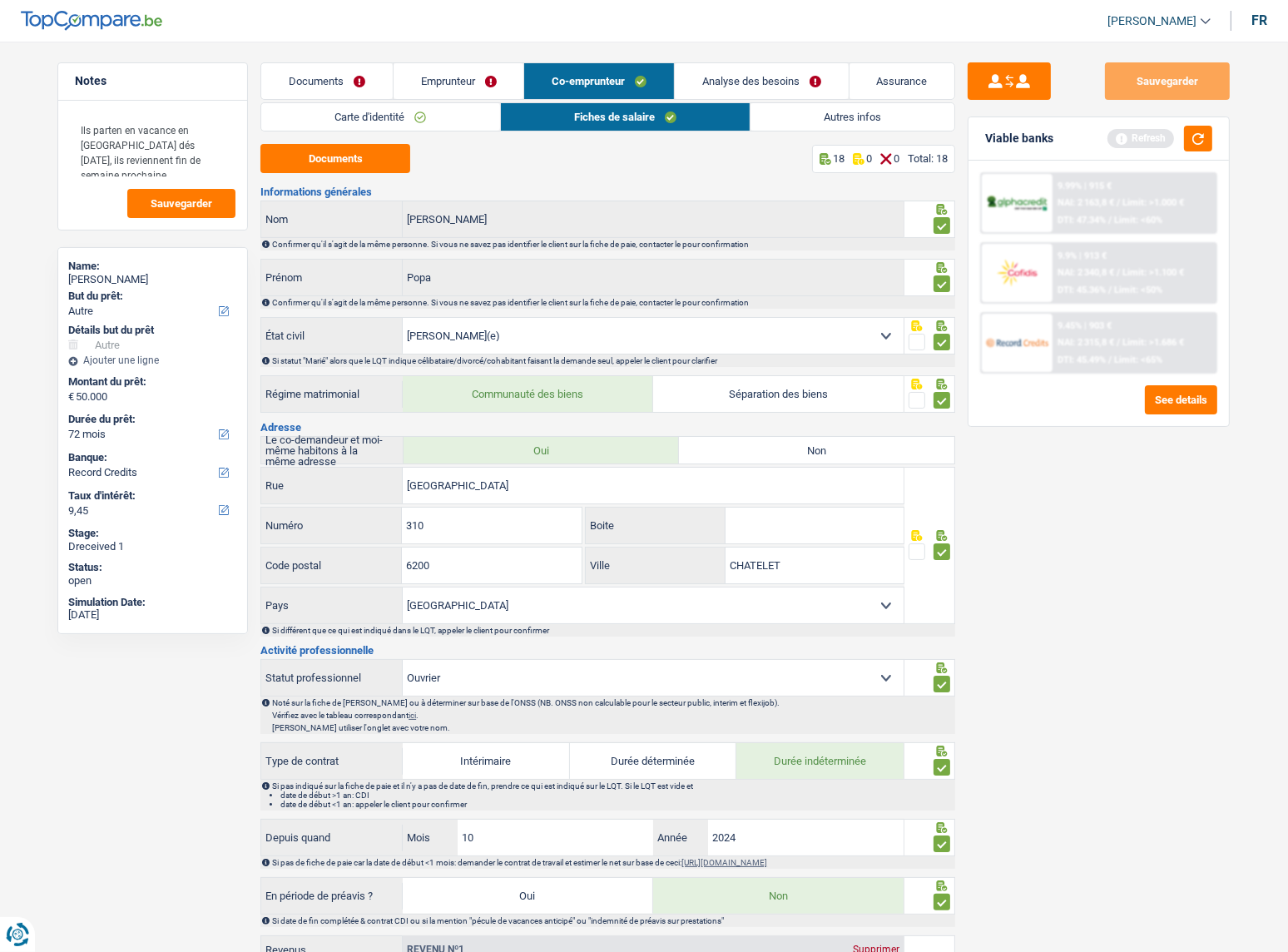
click at [846, 111] on link "Autres infos" at bounding box center [852, 117] width 204 height 28
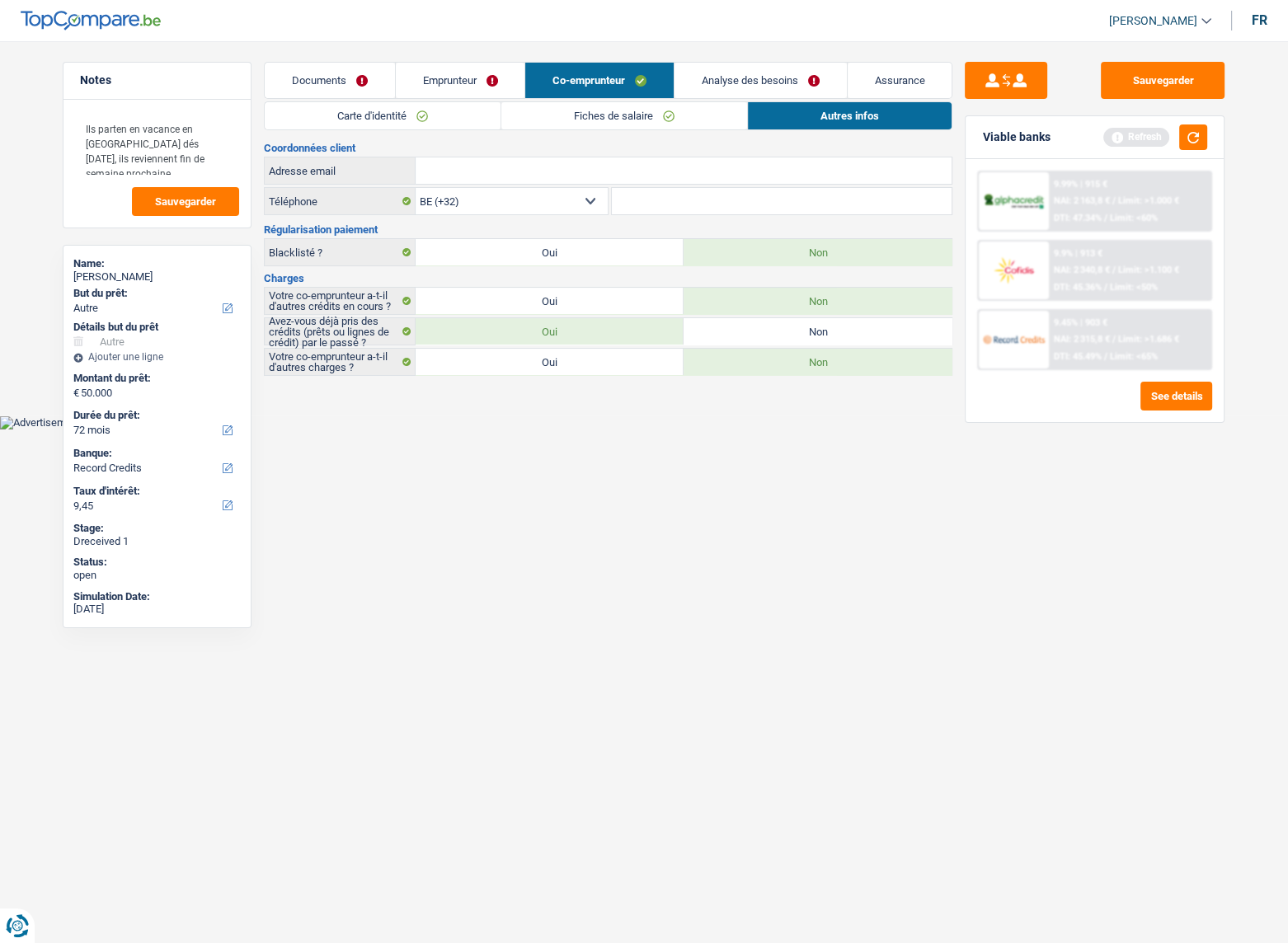
drag, startPoint x: 363, startPoint y: 75, endPoint x: 467, endPoint y: 84, distance: 104.4
click at [362, 75] on link "Documents" at bounding box center [330, 80] width 130 height 36
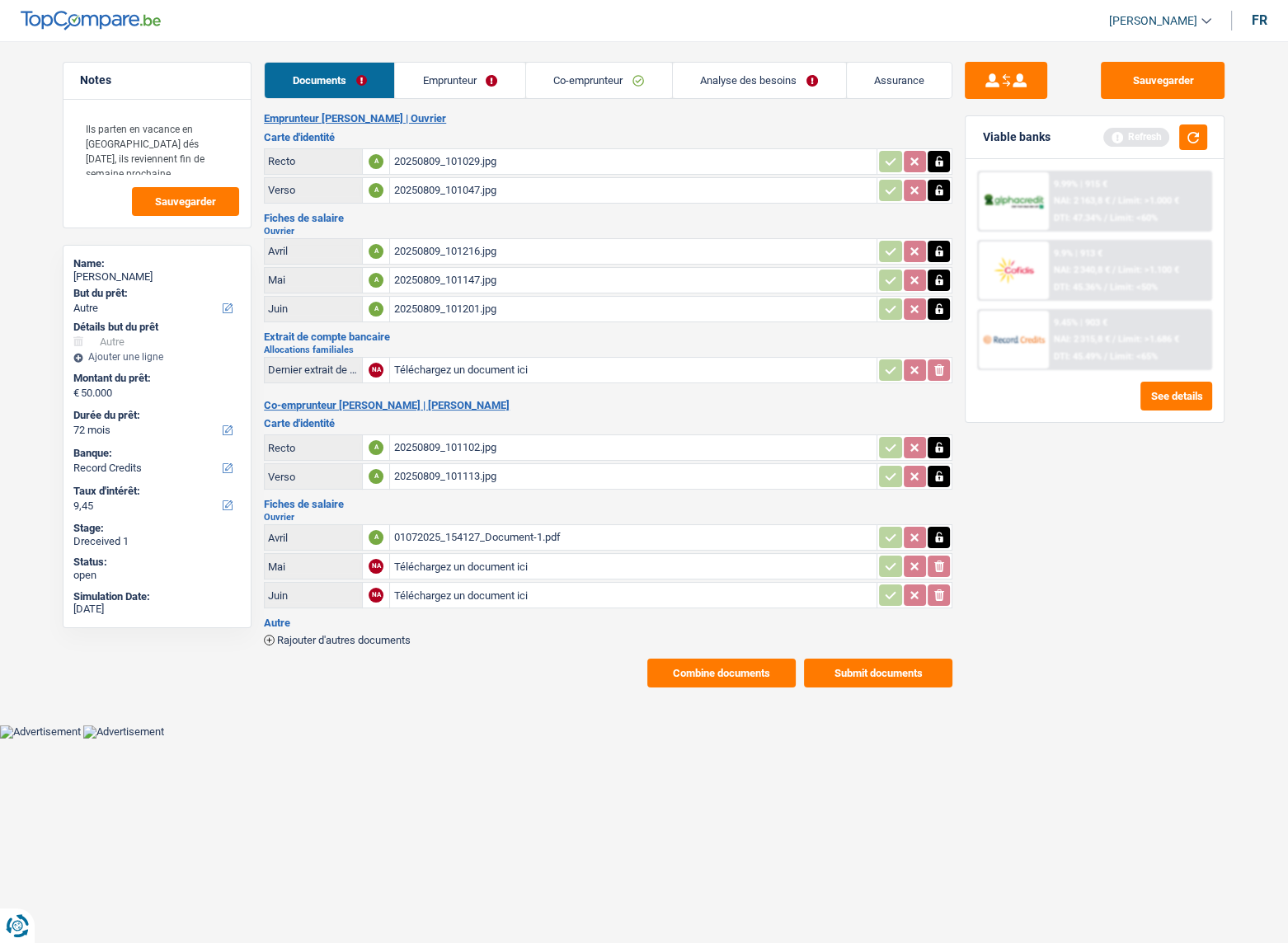
click at [492, 79] on link "Emprunteur" at bounding box center [461, 80] width 130 height 36
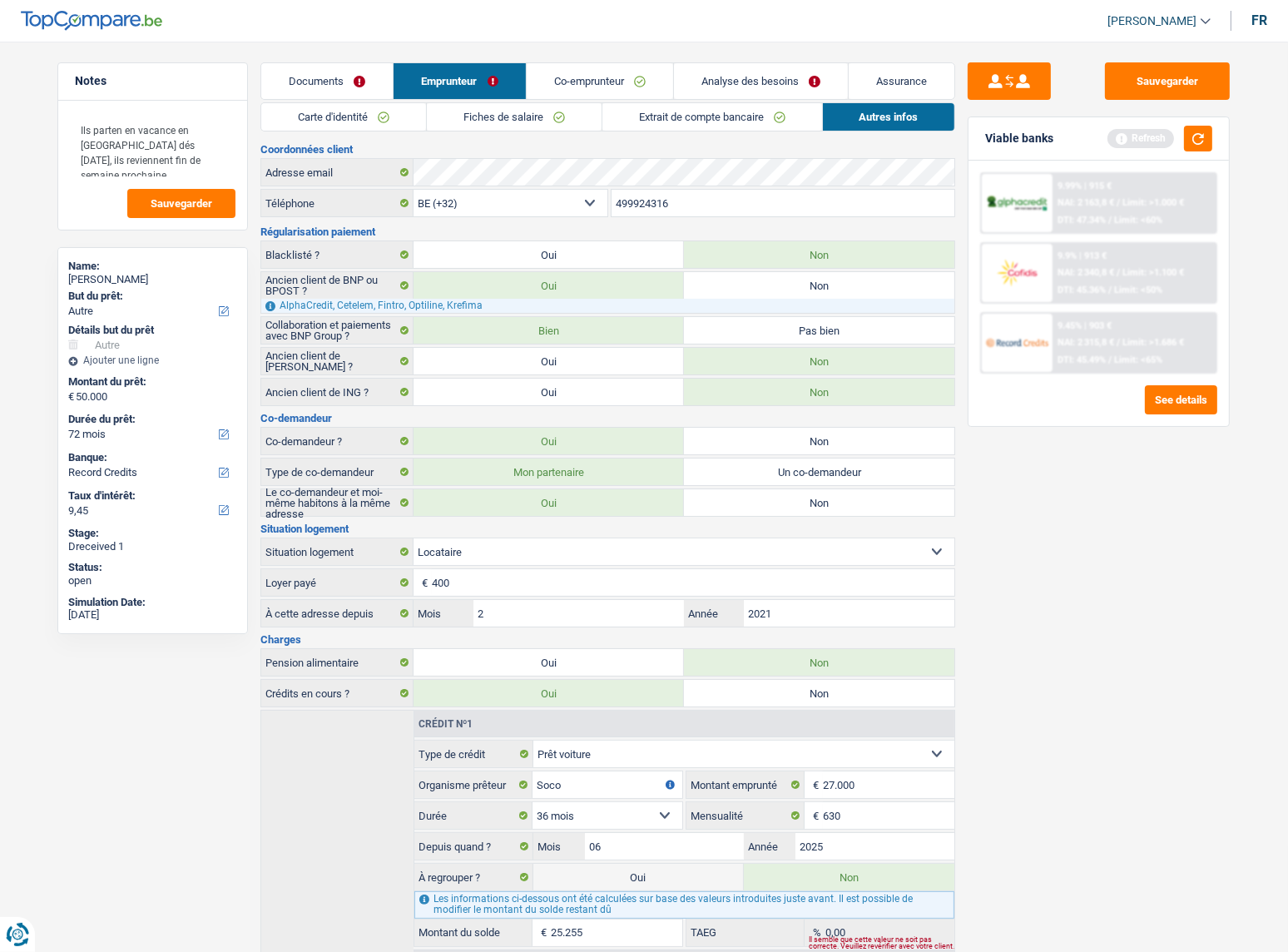
click at [838, 128] on link "Autres infos" at bounding box center [889, 117] width 133 height 28
click at [781, 93] on link "Analyse des besoins" at bounding box center [761, 81] width 174 height 36
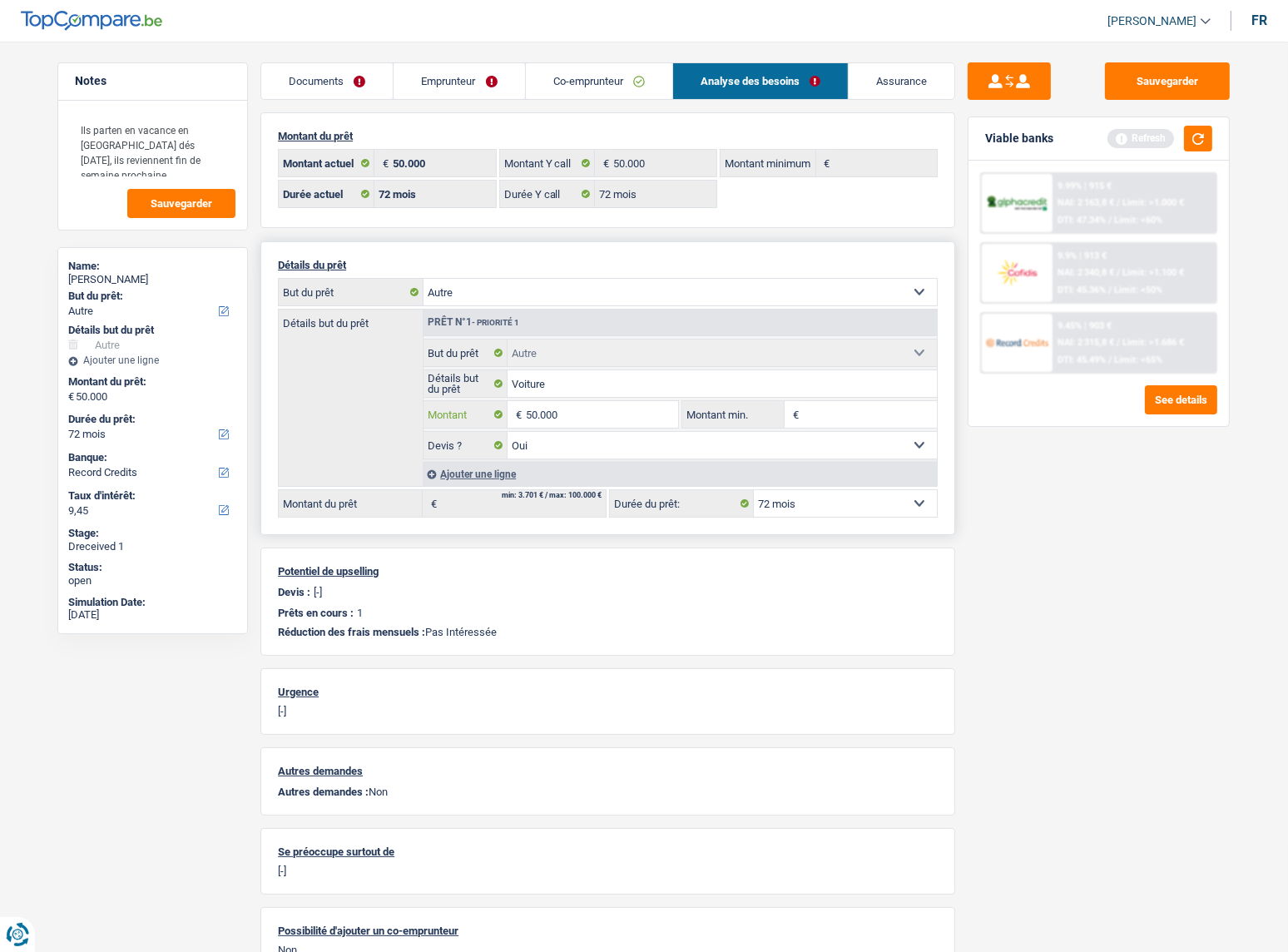
click at [579, 413] on input "50.000" at bounding box center [602, 414] width 153 height 27
drag, startPoint x: 1183, startPoint y: 129, endPoint x: 1191, endPoint y: 133, distance: 8.9
click at [1186, 130] on button "button" at bounding box center [1198, 139] width 28 height 26
type input "5"
type input "40.000"
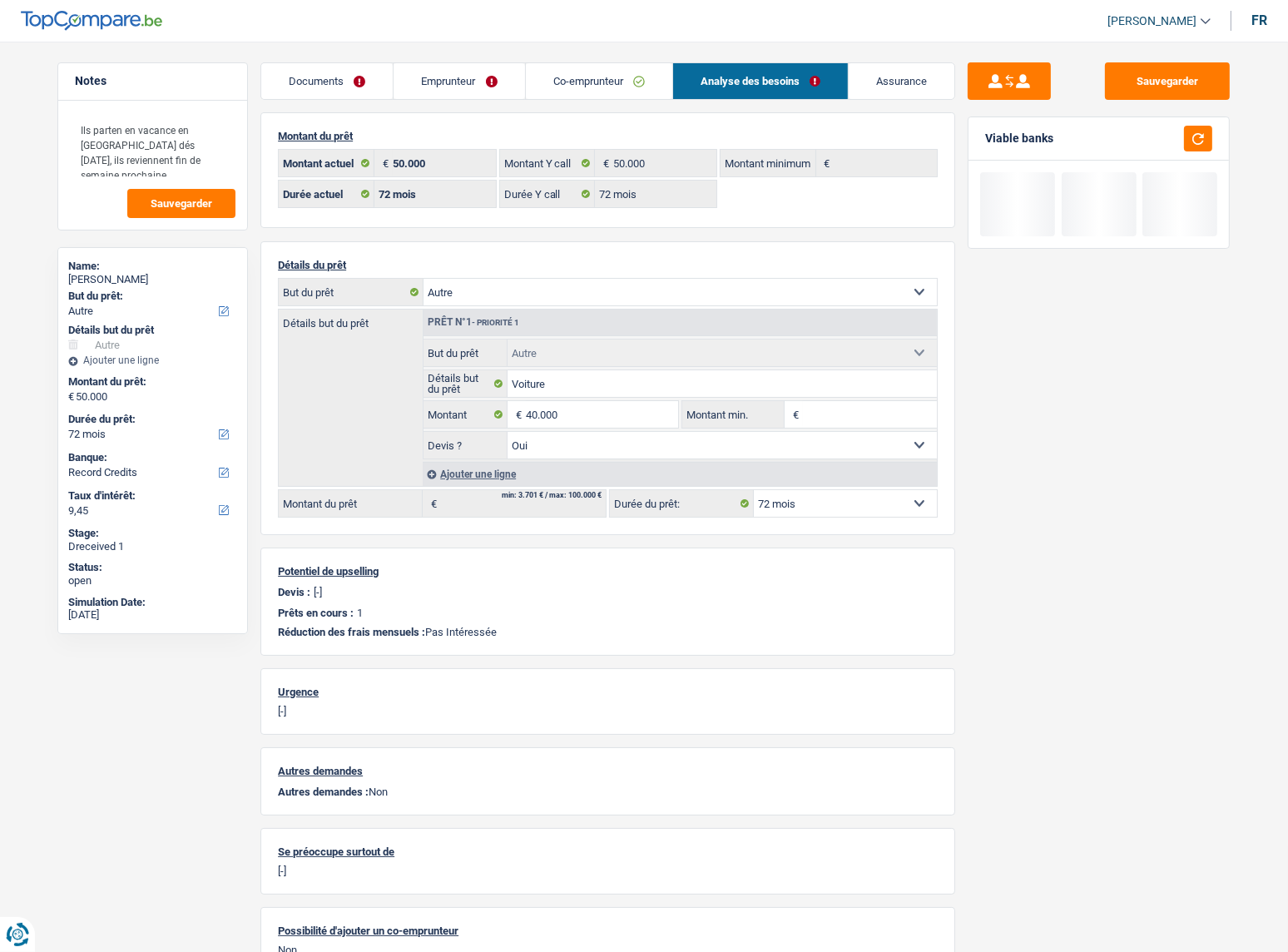
type input "40.000"
select select "144"
type input "40.000"
select select "144"
type input "40.000"
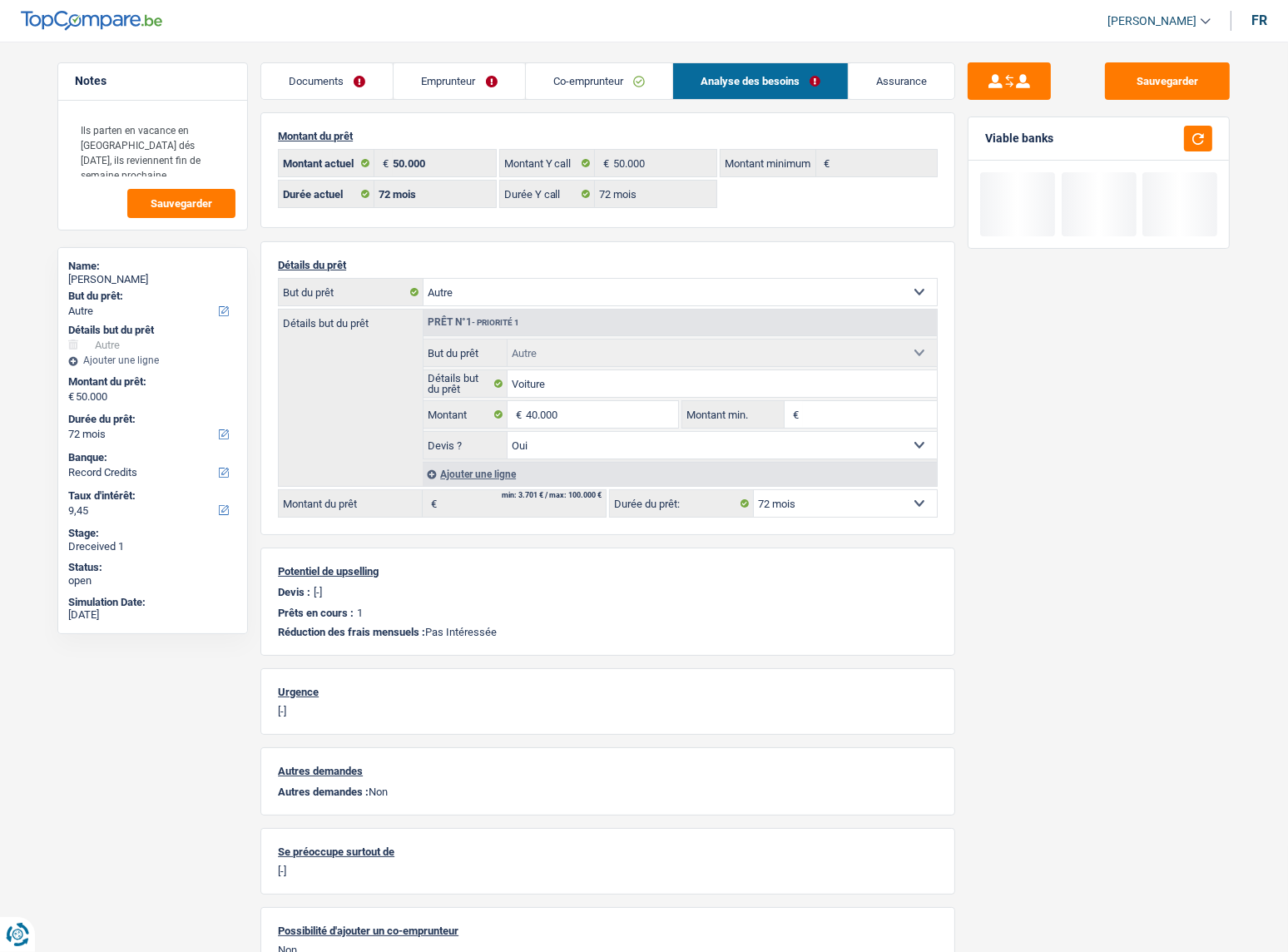
select select "144"
click at [1191, 140] on button "button" at bounding box center [1198, 139] width 28 height 26
click at [135, 428] on select "12 mois 18 mois 24 mois 30 mois 36 mois 42 mois 48 mois 60 mois 72 mois 84 mois…" at bounding box center [152, 434] width 169 height 17
select select "120"
click at [68, 426] on select "12 mois 18 mois 24 mois 30 mois 36 mois 42 mois 48 mois 60 mois 72 mois 84 mois…" at bounding box center [152, 434] width 169 height 17
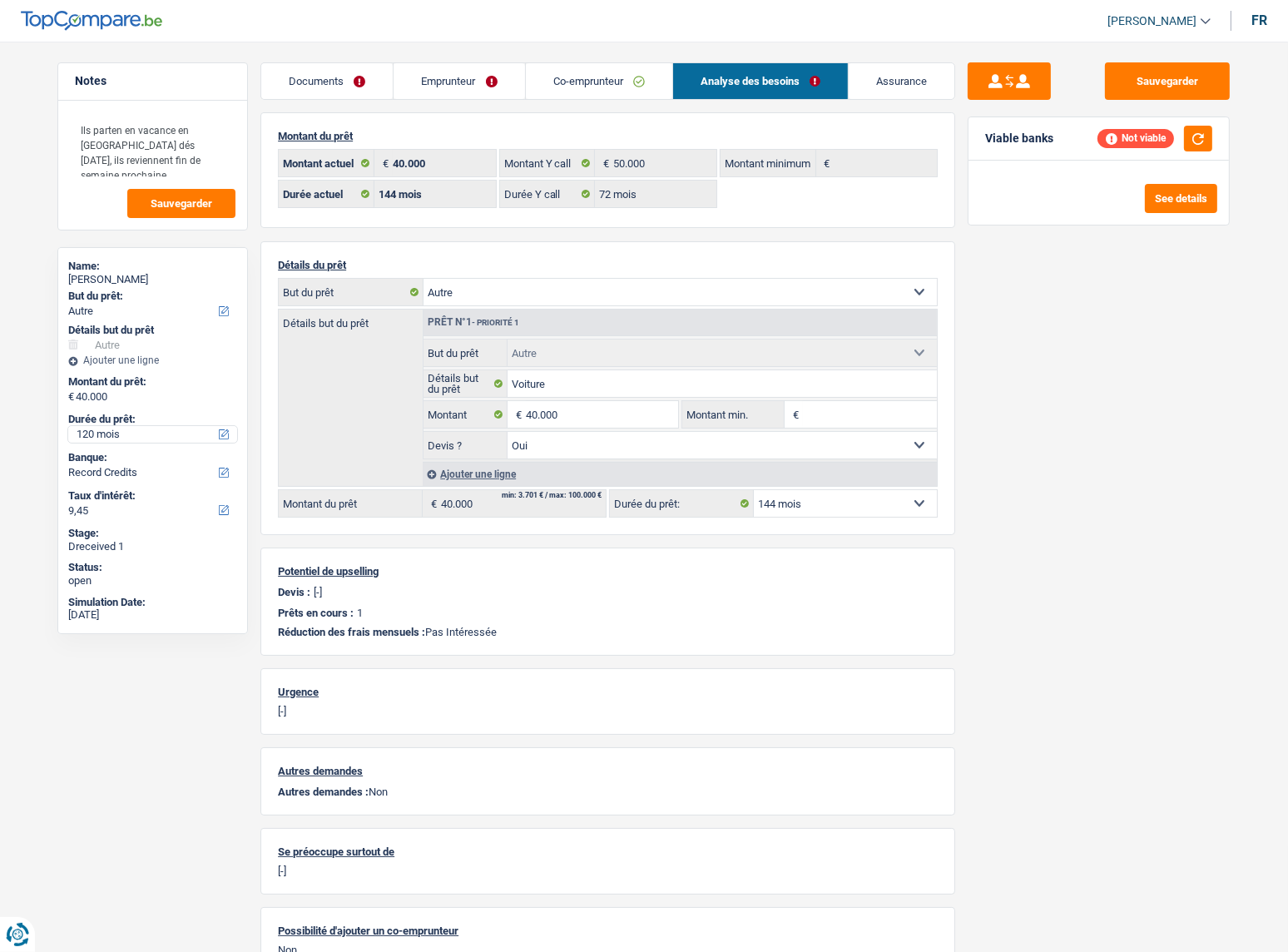
select select "120"
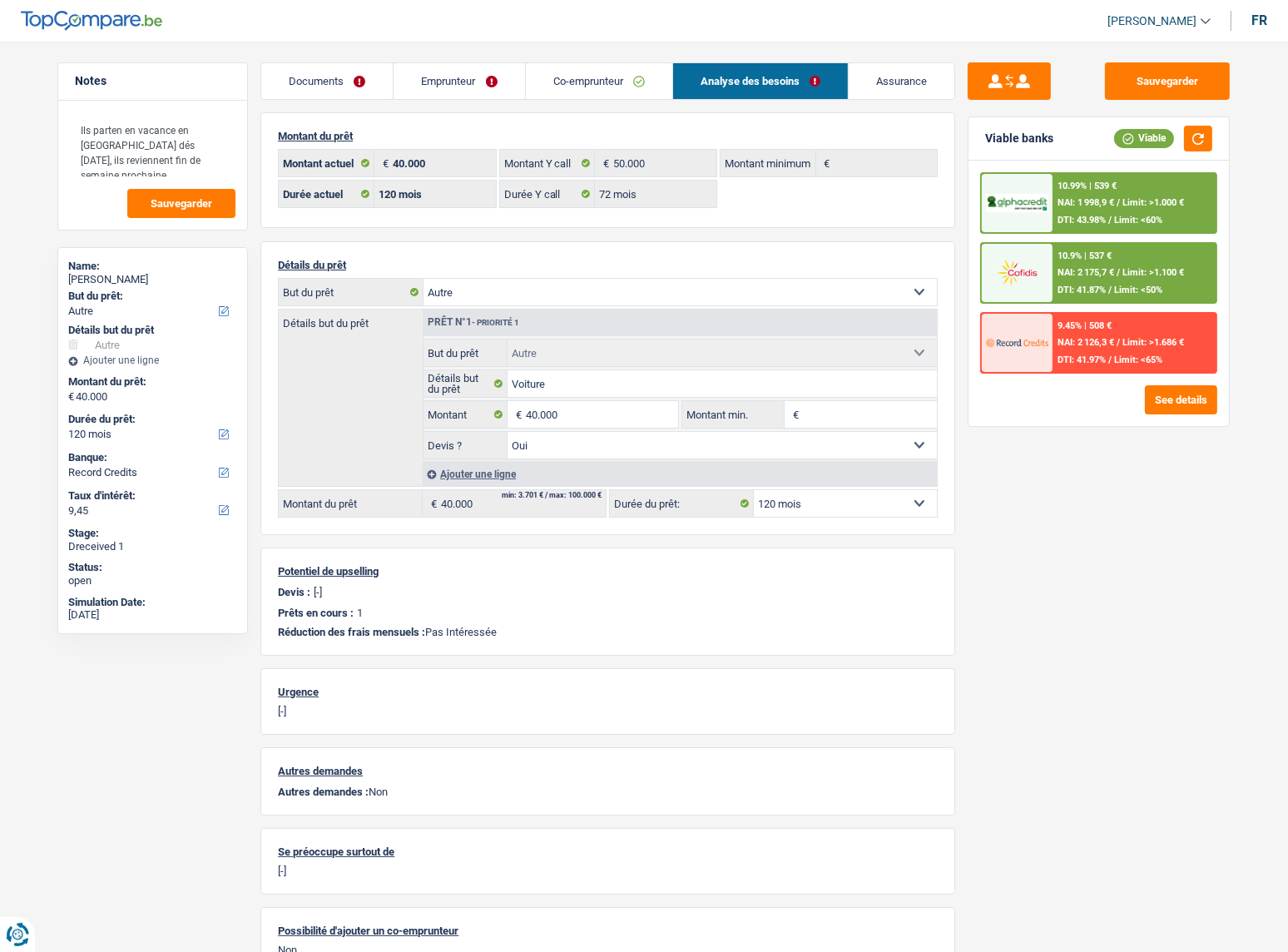
click at [1112, 273] on span "NAI: 2 175,7 €" at bounding box center [1085, 272] width 57 height 11
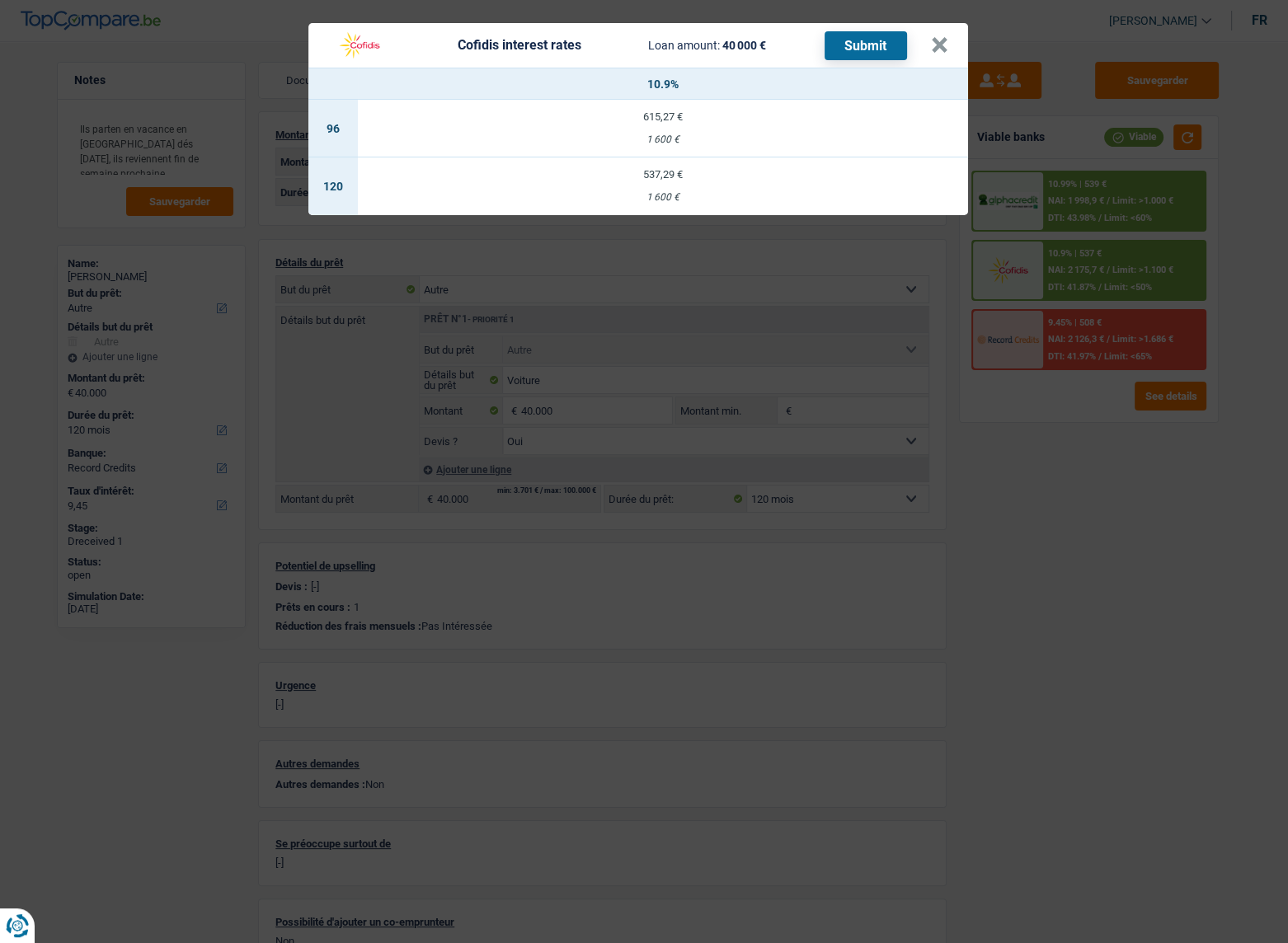
click at [730, 179] on div "537,29 €" at bounding box center [662, 174] width 610 height 11
select select "cofidis"
type input "10,90"
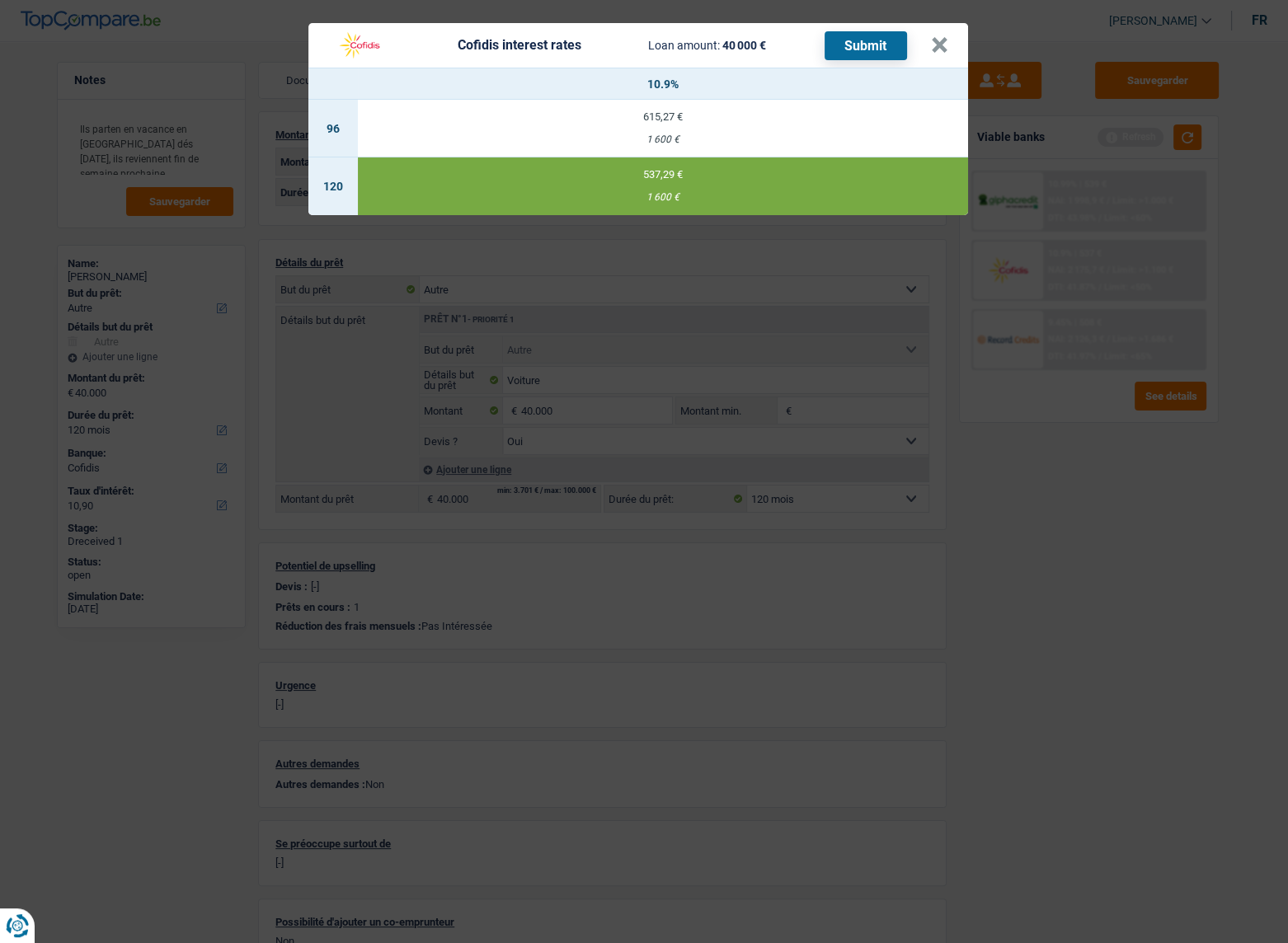
click at [866, 48] on button "Submit" at bounding box center [865, 45] width 82 height 29
click at [948, 38] on button "×" at bounding box center [940, 45] width 18 height 17
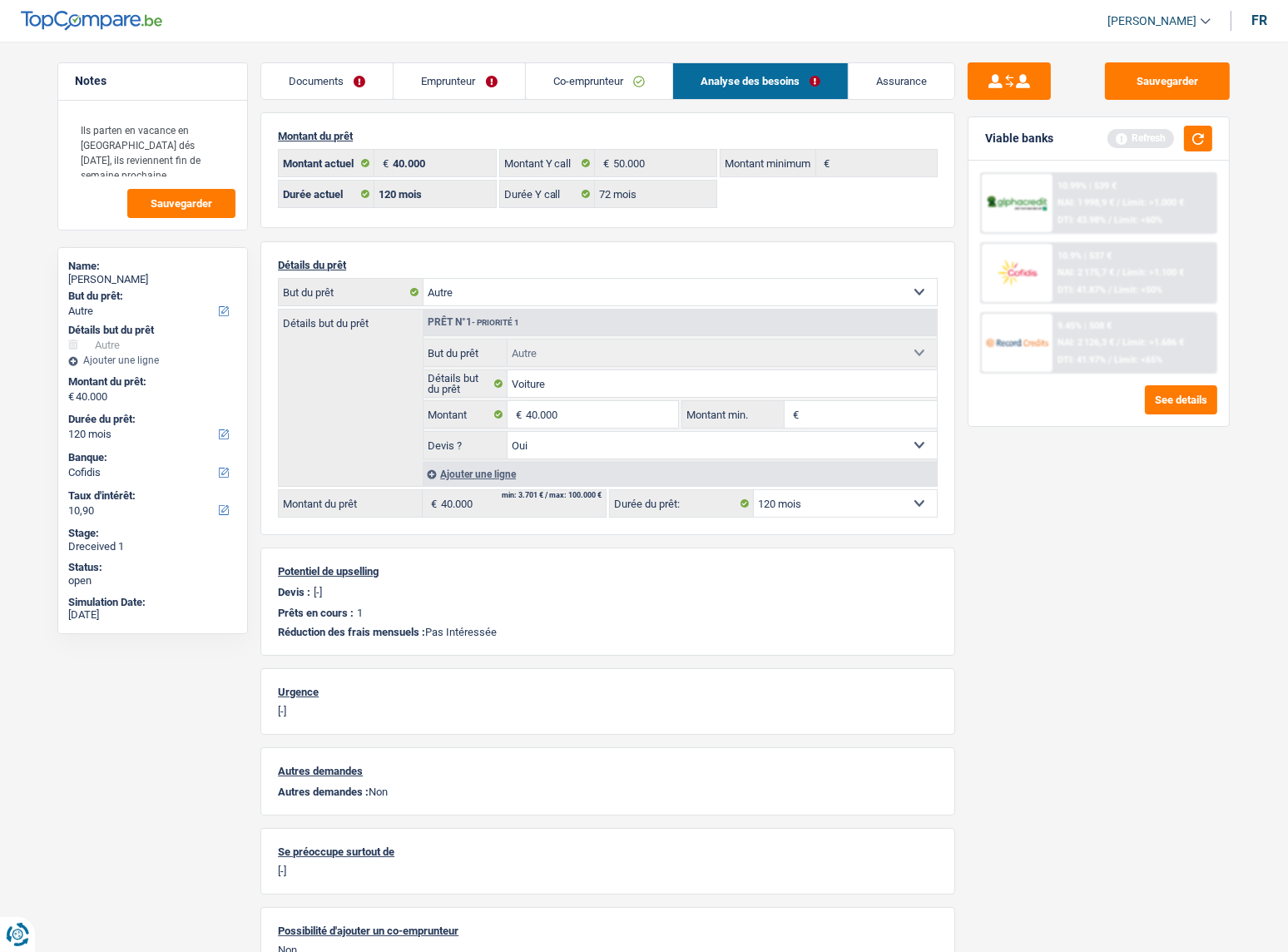
click at [343, 81] on link "Documents" at bounding box center [327, 81] width 132 height 36
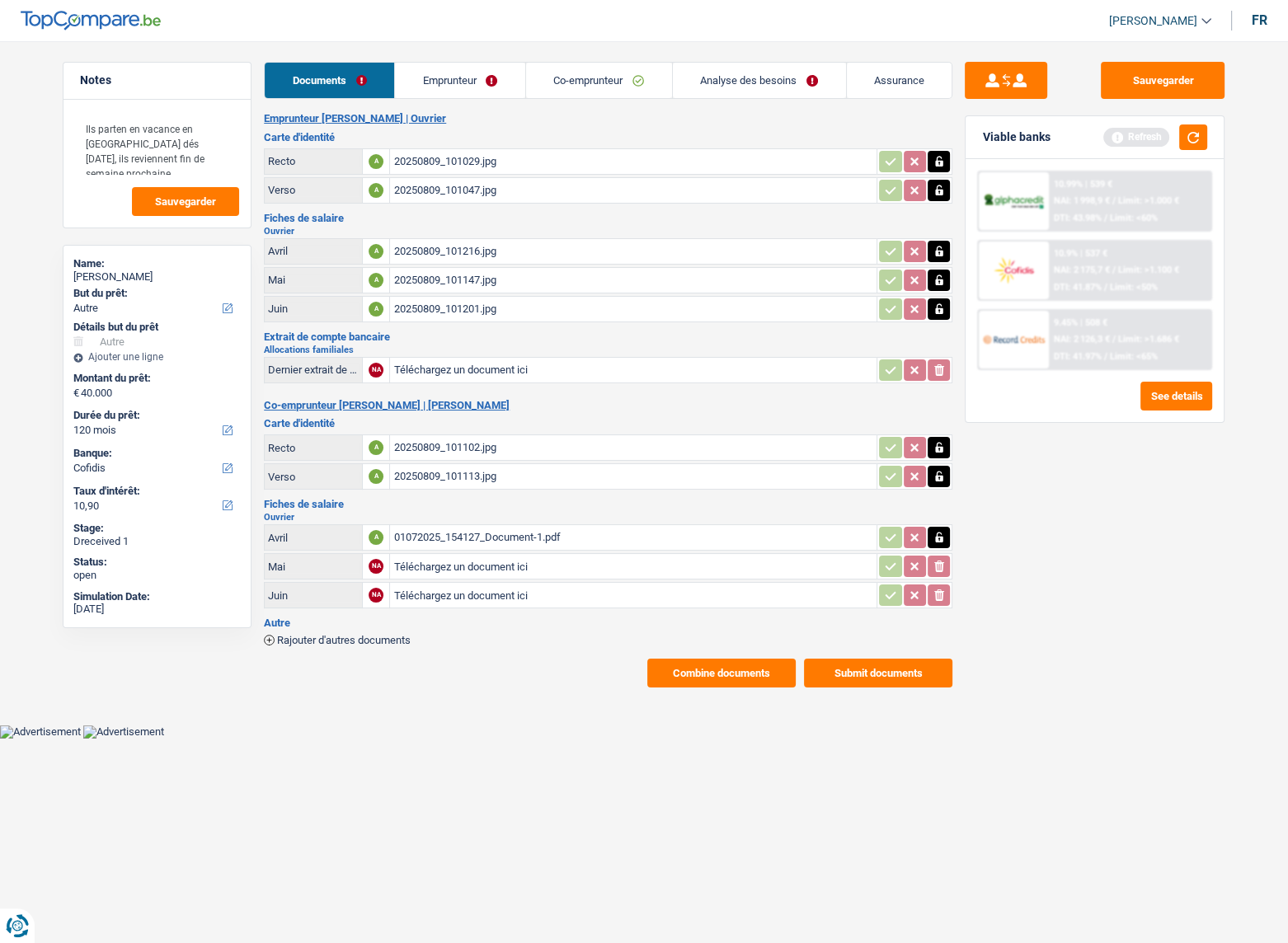
click at [868, 668] on button "Submit documents" at bounding box center [878, 673] width 148 height 29
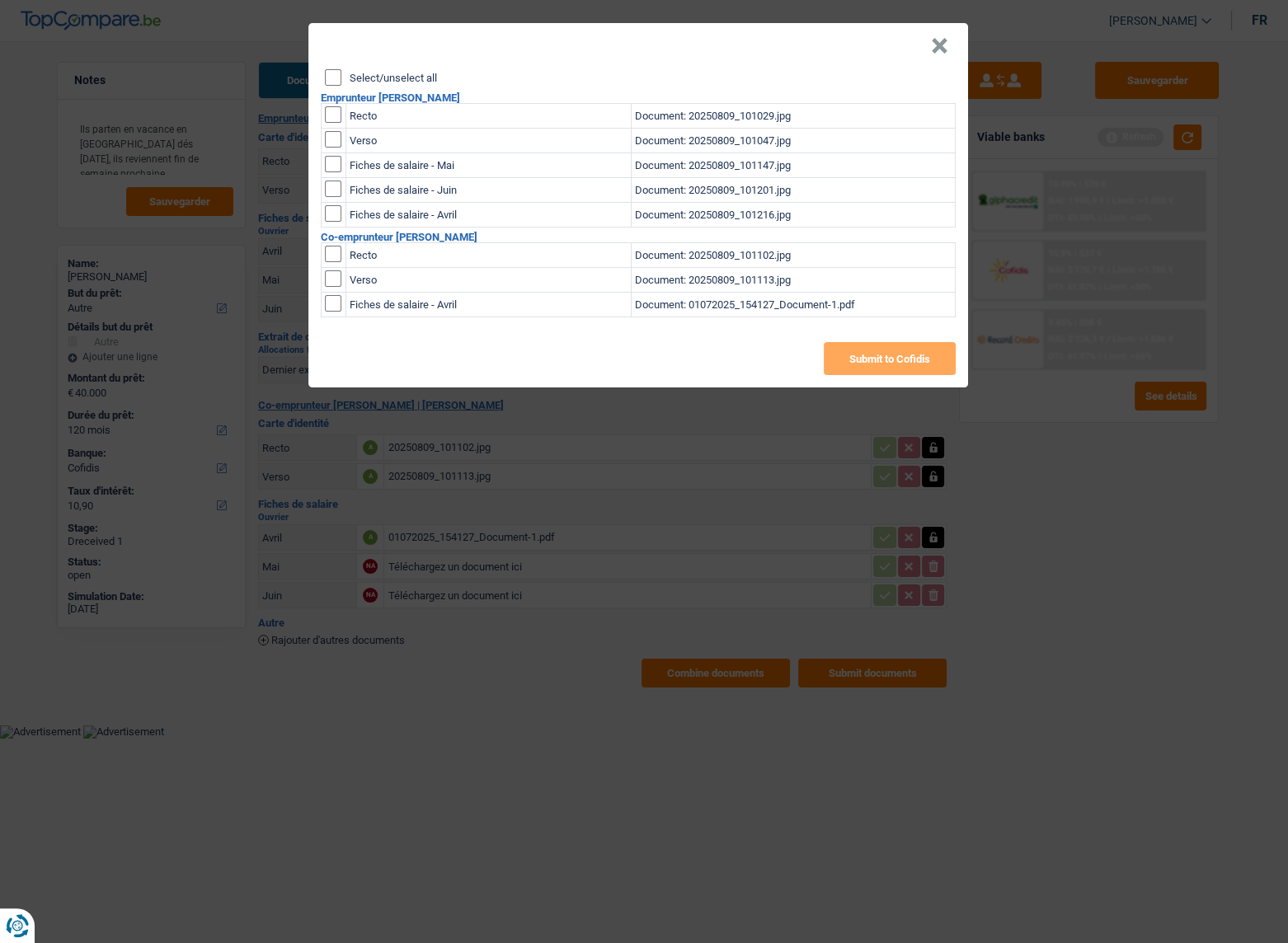
click at [331, 79] on input "Select/unselect all" at bounding box center [333, 77] width 17 height 17
checkbox input "true"
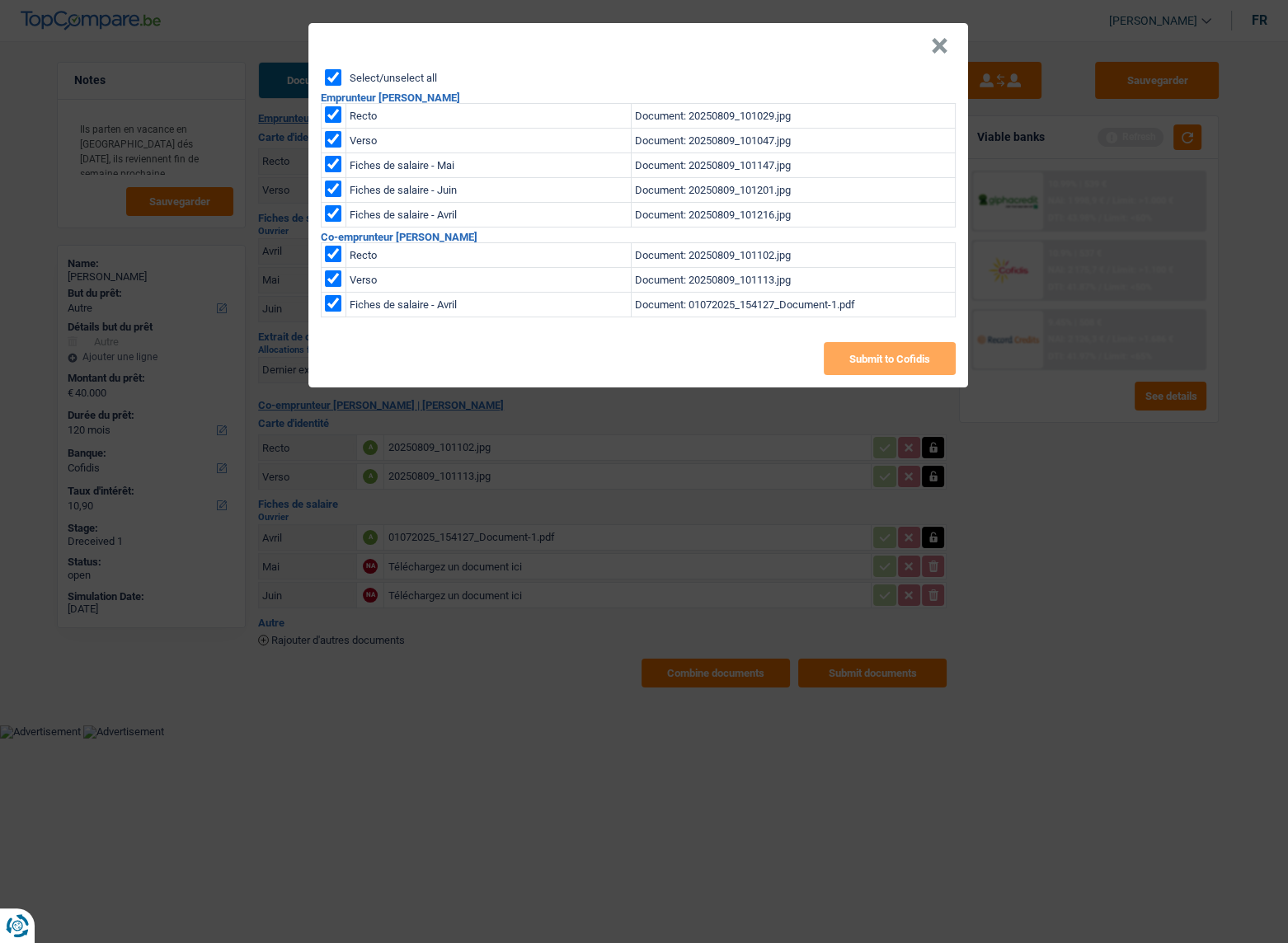
checkbox input "true"
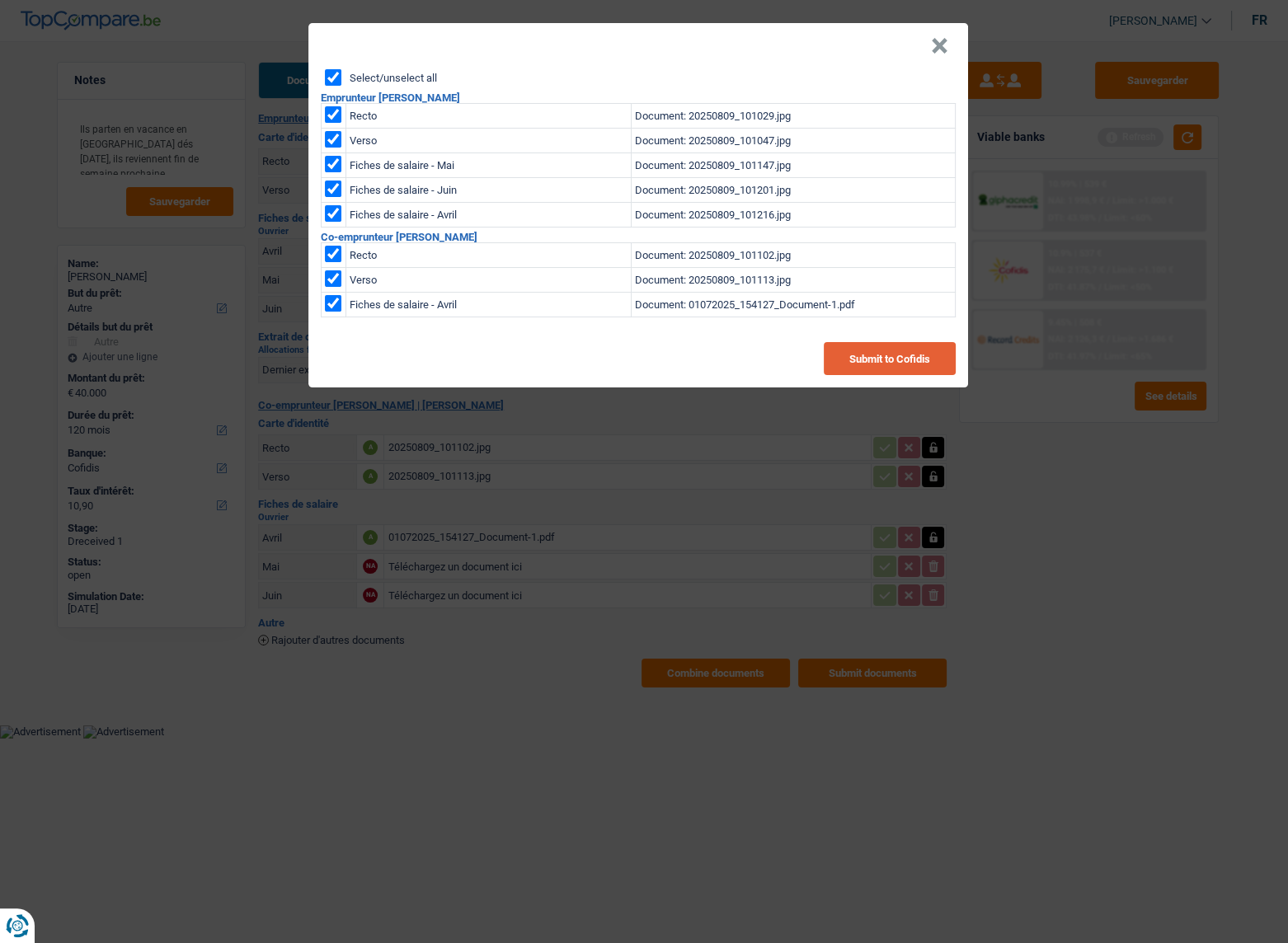
click at [930, 365] on button "Submit to Cofidis" at bounding box center [889, 358] width 131 height 33
click at [948, 43] on header "×" at bounding box center [638, 45] width 659 height 46
click at [922, 51] on header "×" at bounding box center [638, 45] width 659 height 46
click at [943, 54] on button "×" at bounding box center [940, 45] width 18 height 17
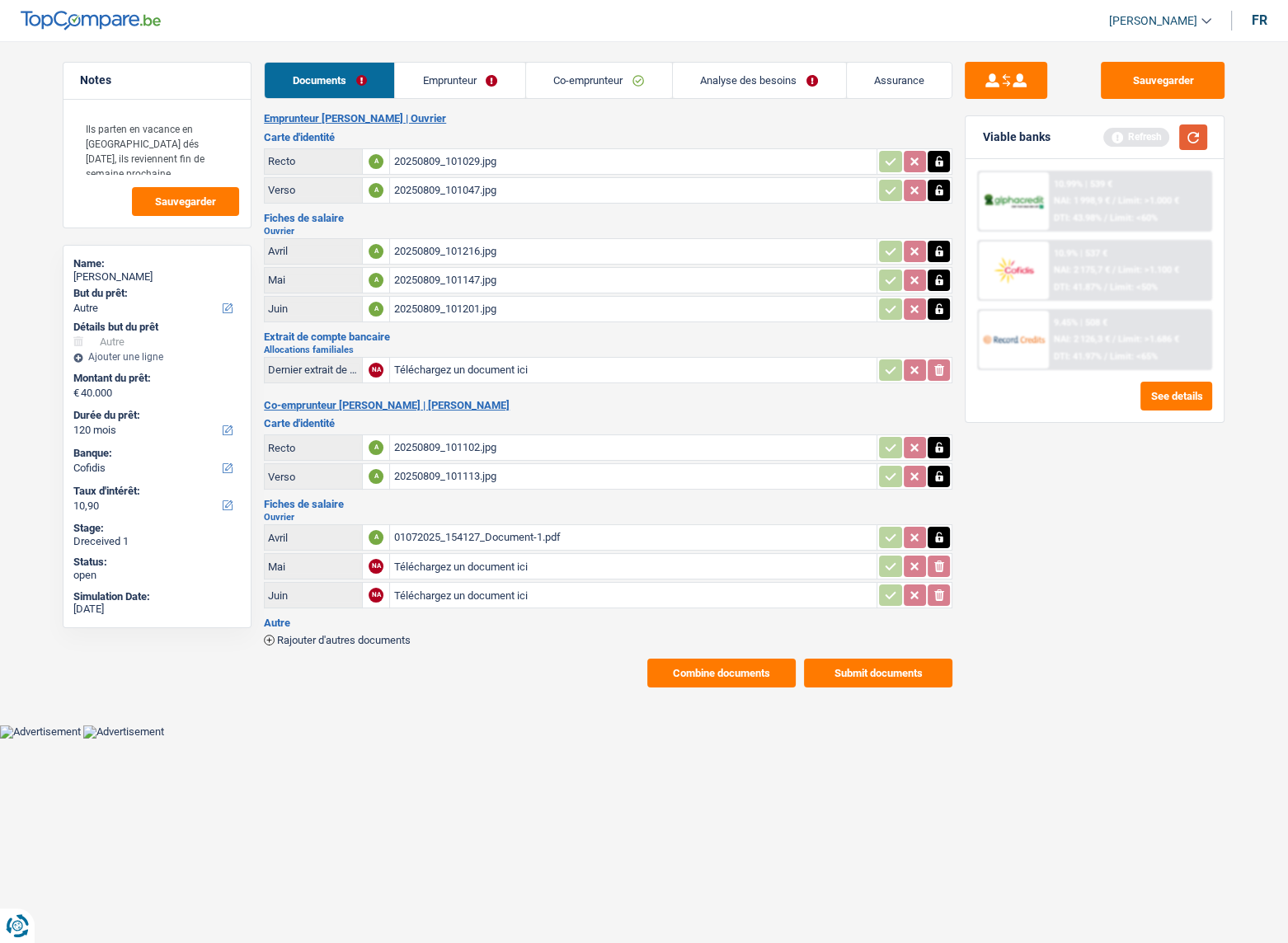
click at [1201, 134] on button "button" at bounding box center [1193, 137] width 28 height 26
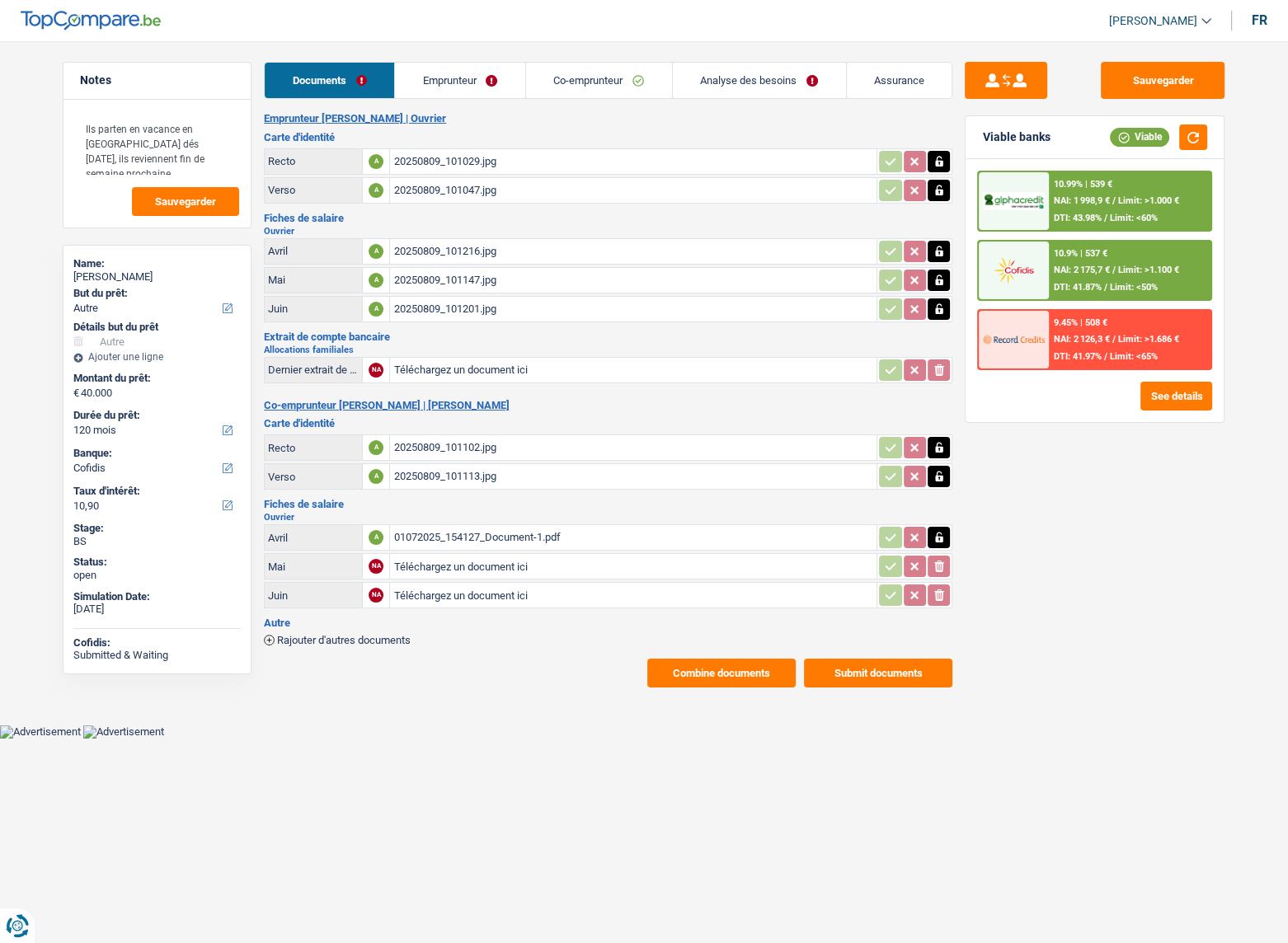
click at [1129, 189] on div "10.99% | 539 € NAI: 1 998,9 € / Limit: >1.000 € DTI: 43.98% / Limit: <60%" at bounding box center [1130, 201] width 162 height 57
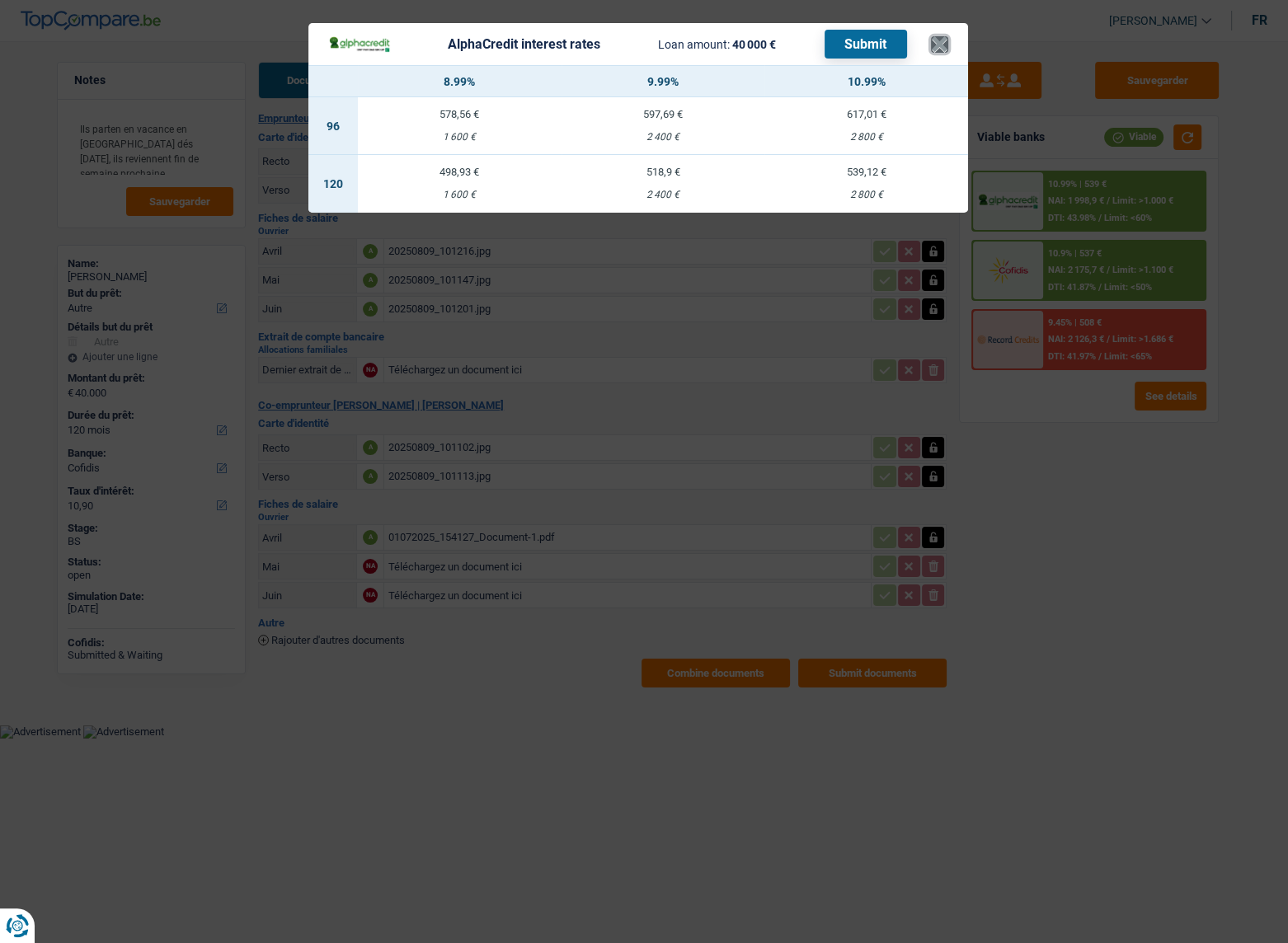
click at [944, 45] on button "×" at bounding box center [940, 44] width 18 height 17
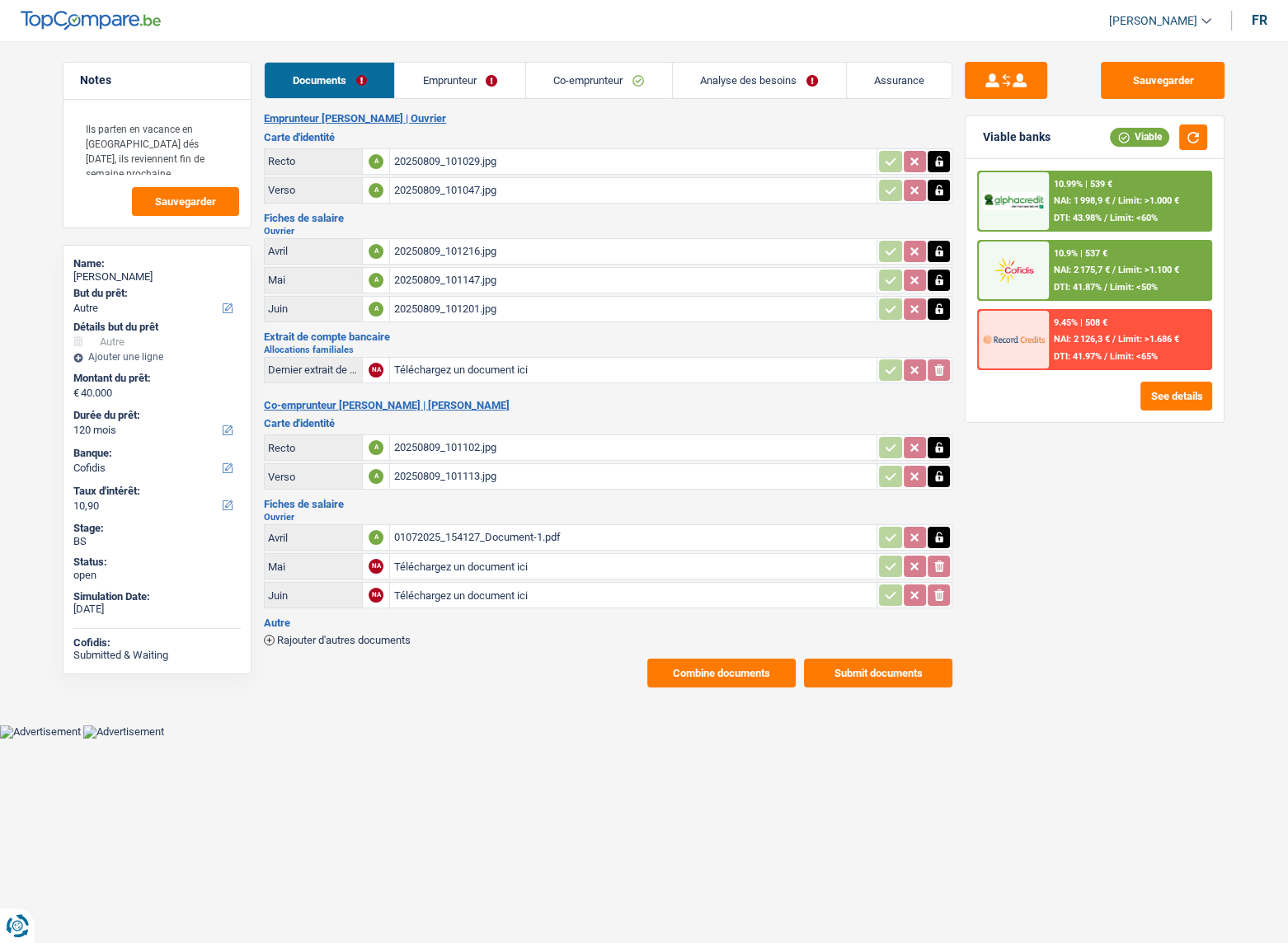
click at [1142, 241] on div "10.9% | 537 € NAI: 2 175,7 € / Limit: >1.100 € DTI: 41.87% / Limit: <50%" at bounding box center [1130, 270] width 162 height 57
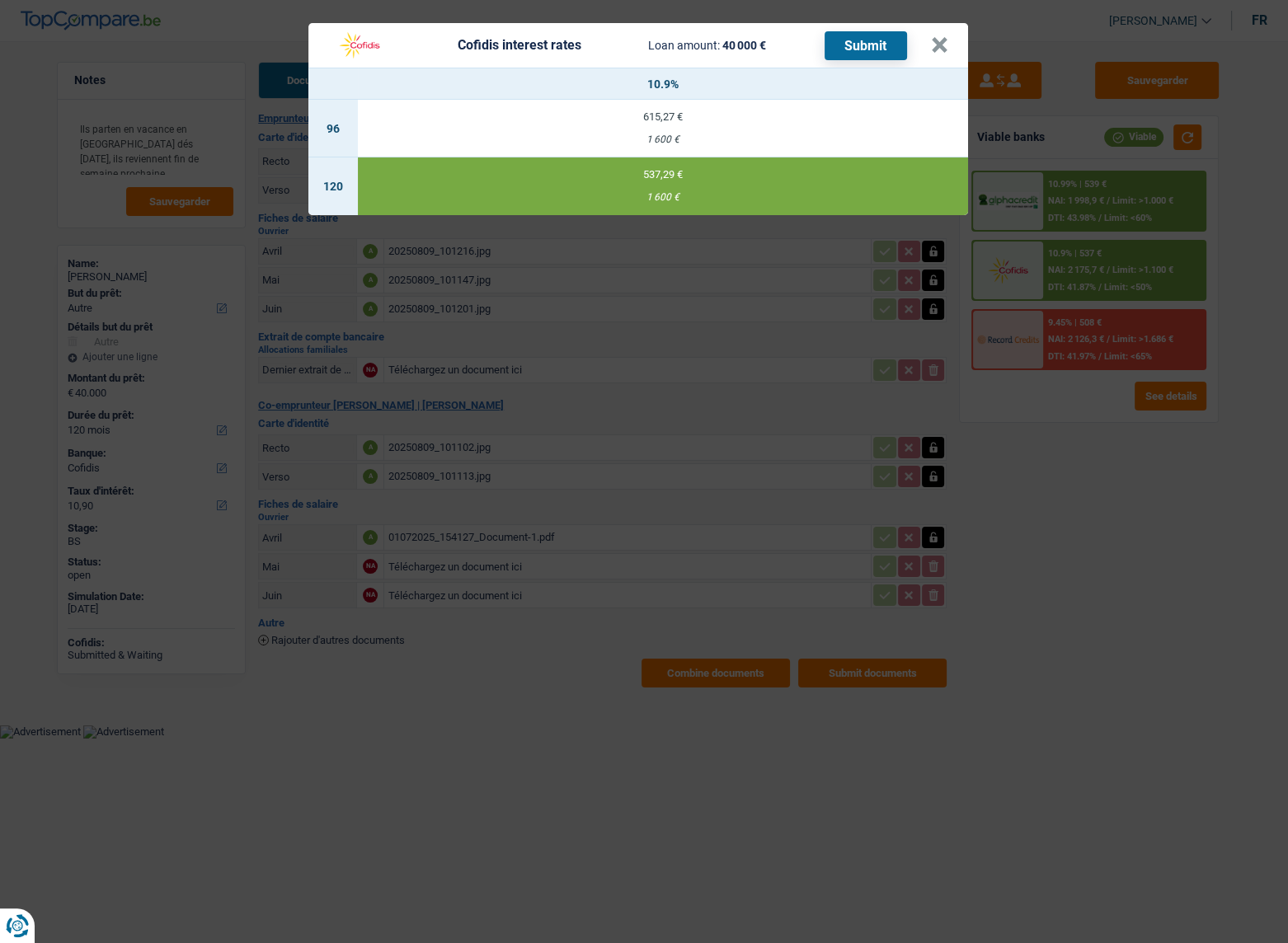
click at [1115, 456] on div "Cofidis interest rates Loan amount: 40 000 € Submit × 10.9% 96 615,27 € 1 600 €…" at bounding box center [644, 472] width 1288 height 943
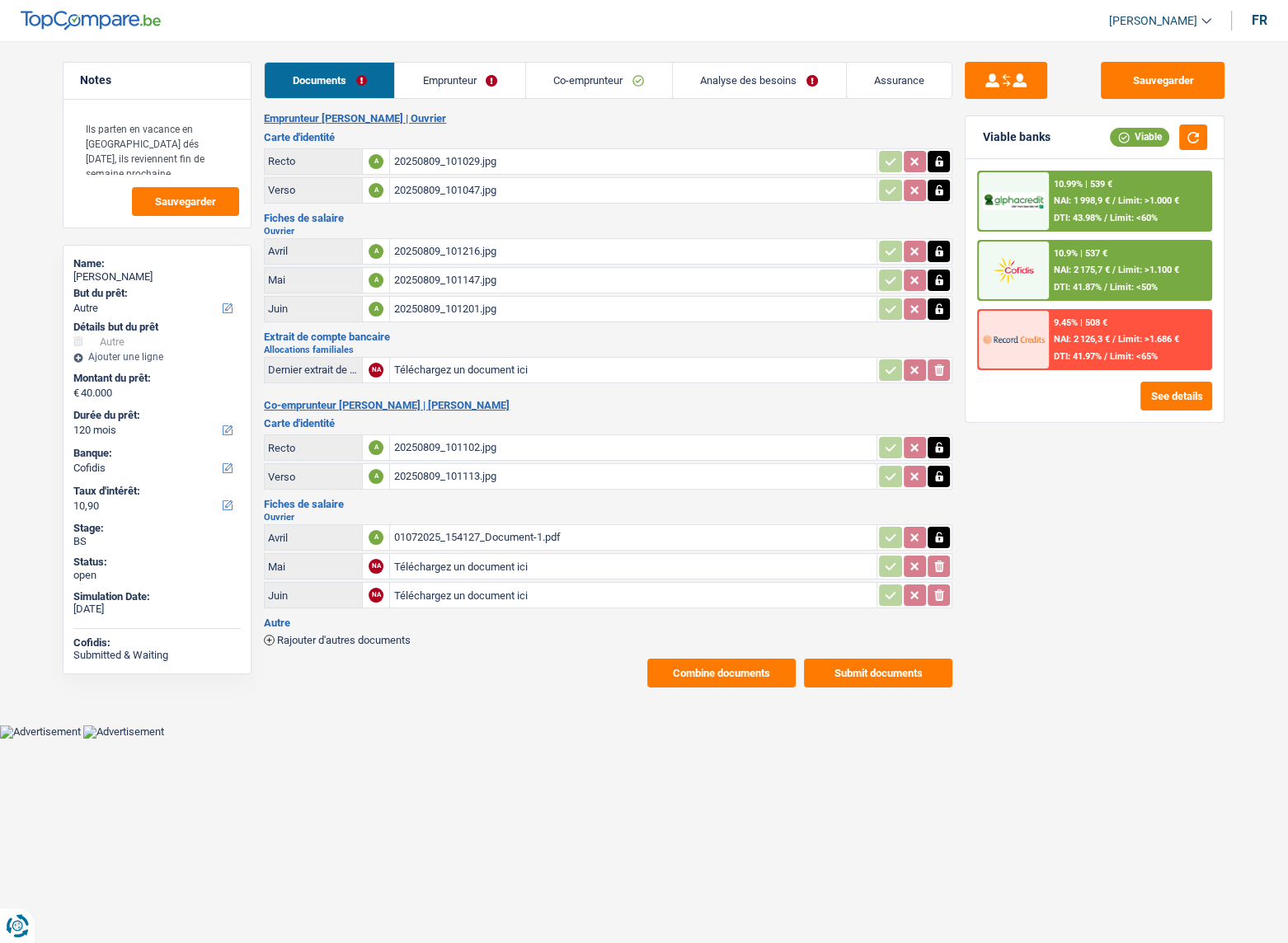
click at [1150, 186] on div "10.99% | 539 € NAI: 1 998,9 € / Limit: >1.000 € DTI: 43.98% / Limit: <60%" at bounding box center [1130, 201] width 162 height 57
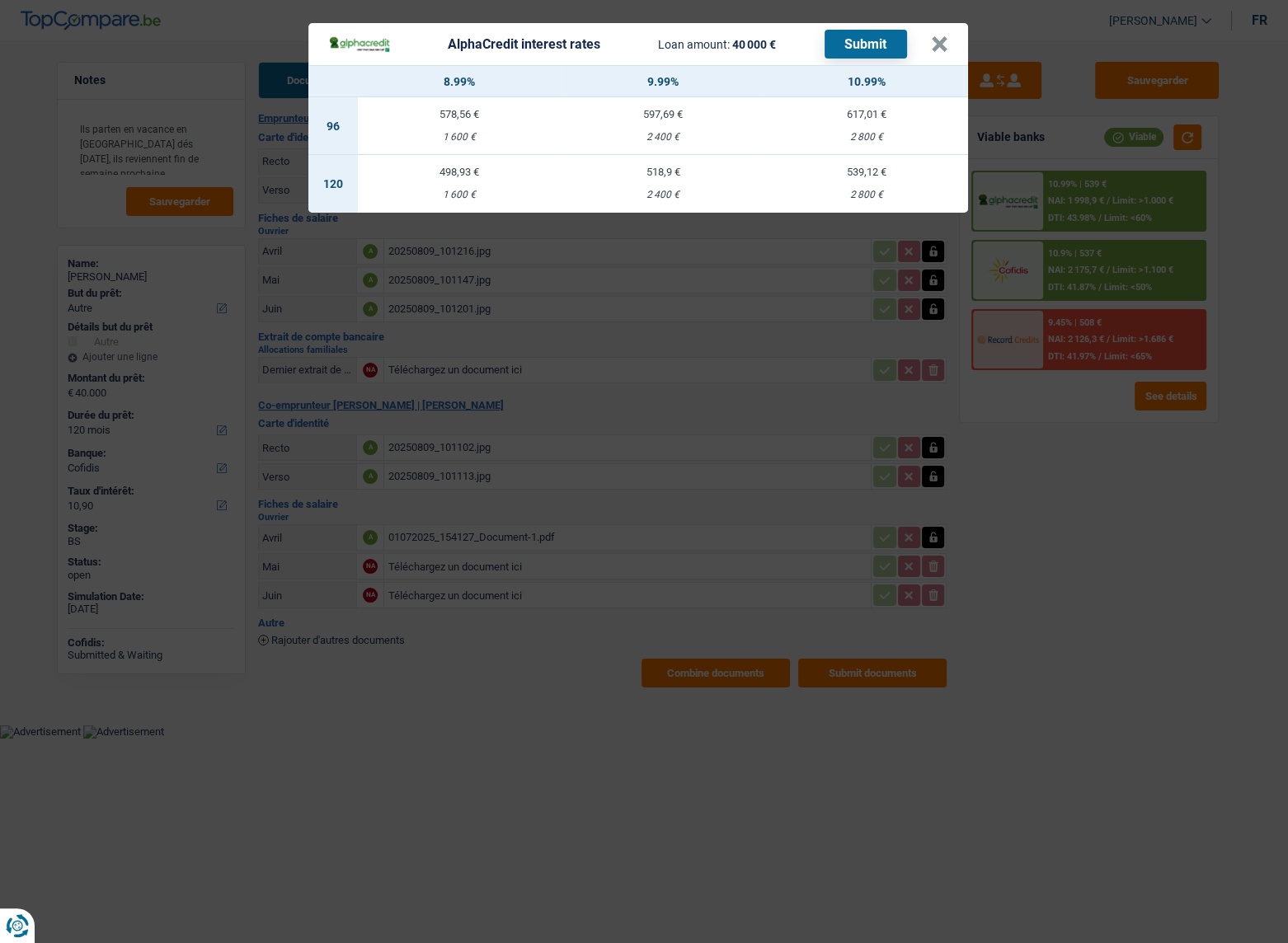
click at [843, 179] on td "539,12 € 2 800 €" at bounding box center [866, 184] width 204 height 57
select select "alphacredit"
type input "10,99"
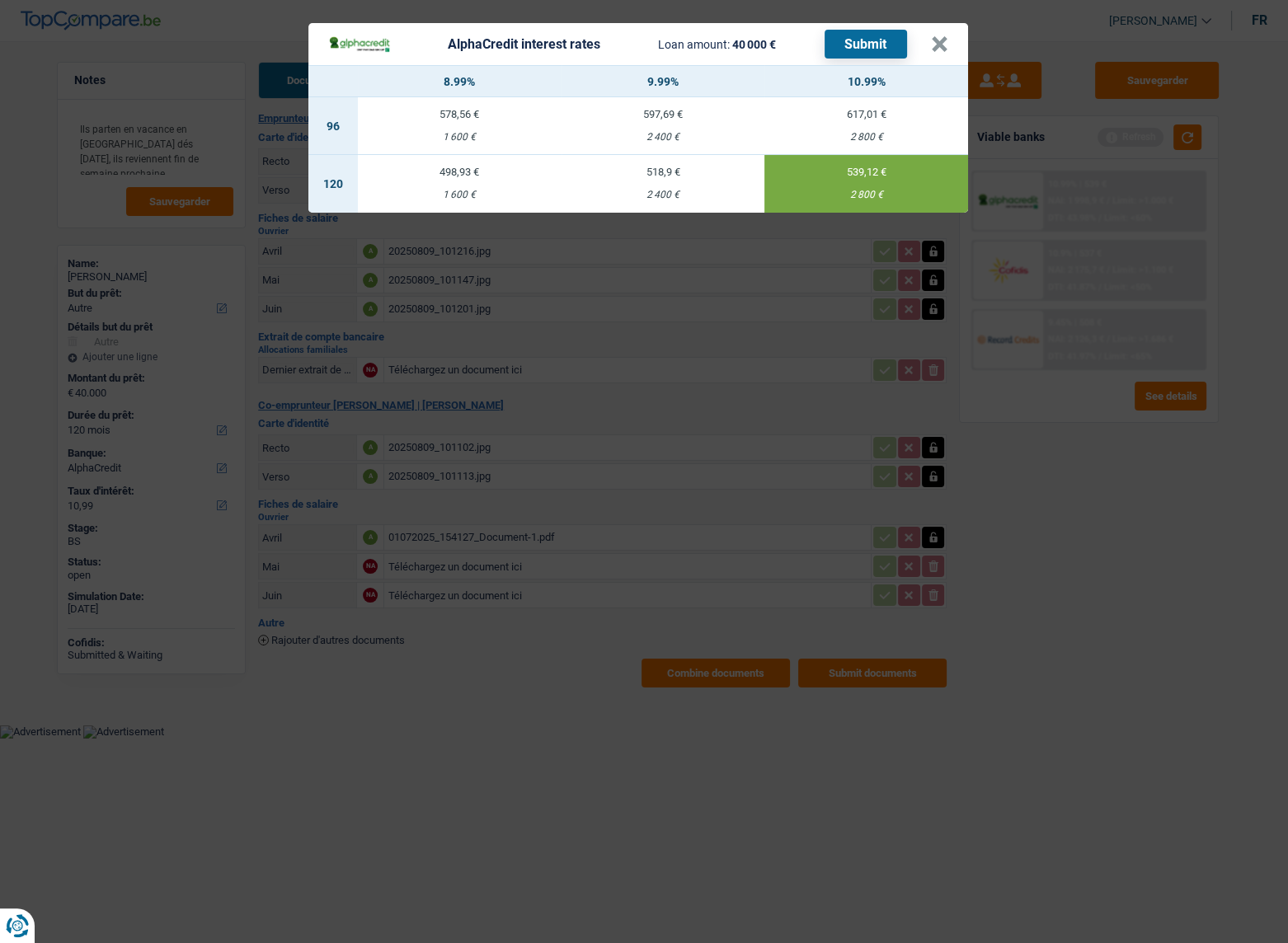
click at [870, 42] on button "Submit" at bounding box center [865, 43] width 82 height 29
click at [863, 53] on button "Submit" at bounding box center [865, 43] width 82 height 29
click at [943, 43] on button "×" at bounding box center [940, 44] width 18 height 17
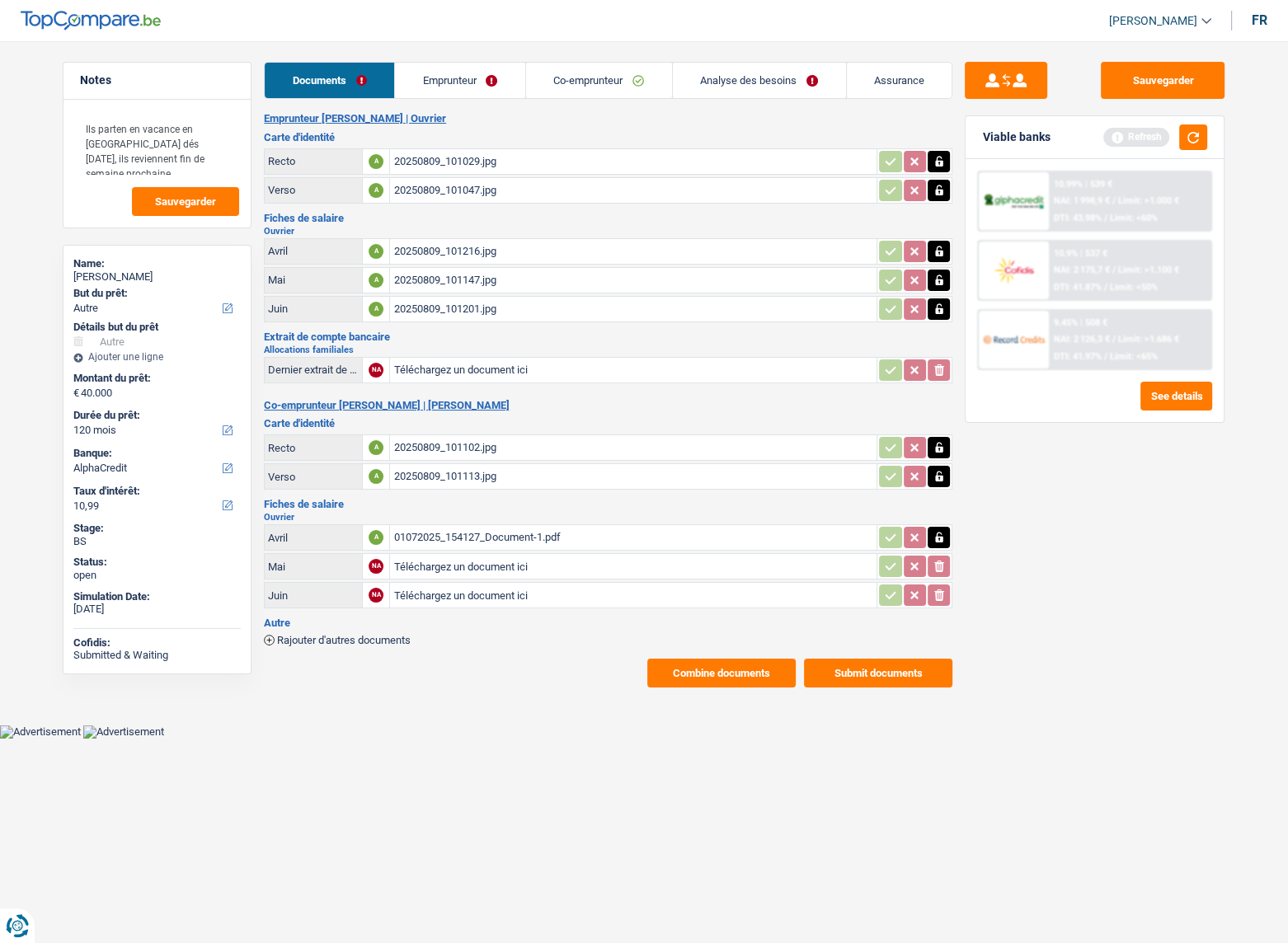
click at [445, 89] on link "Emprunteur" at bounding box center [461, 80] width 130 height 36
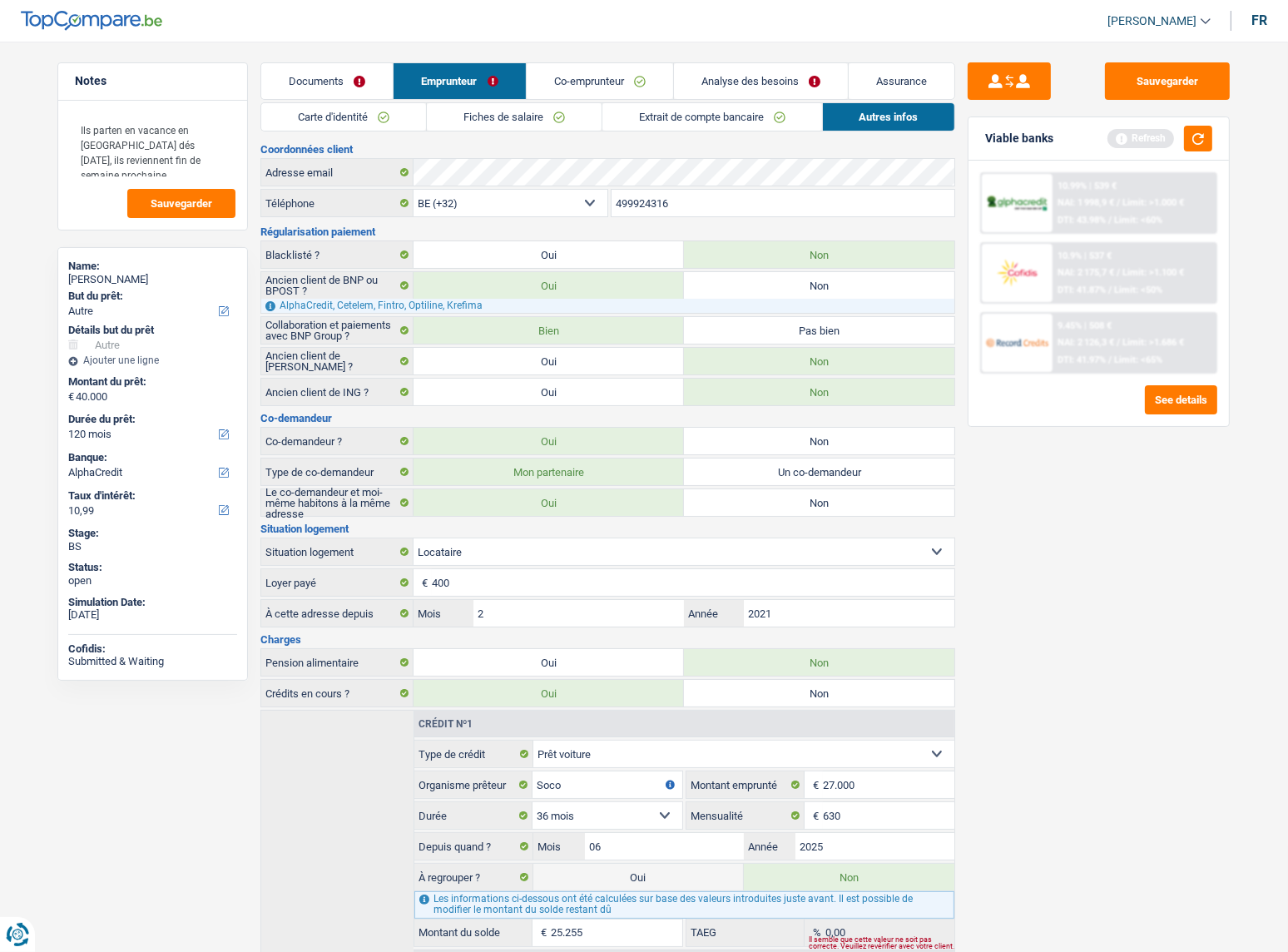
click at [319, 103] on link "Carte d'identité" at bounding box center [343, 117] width 165 height 28
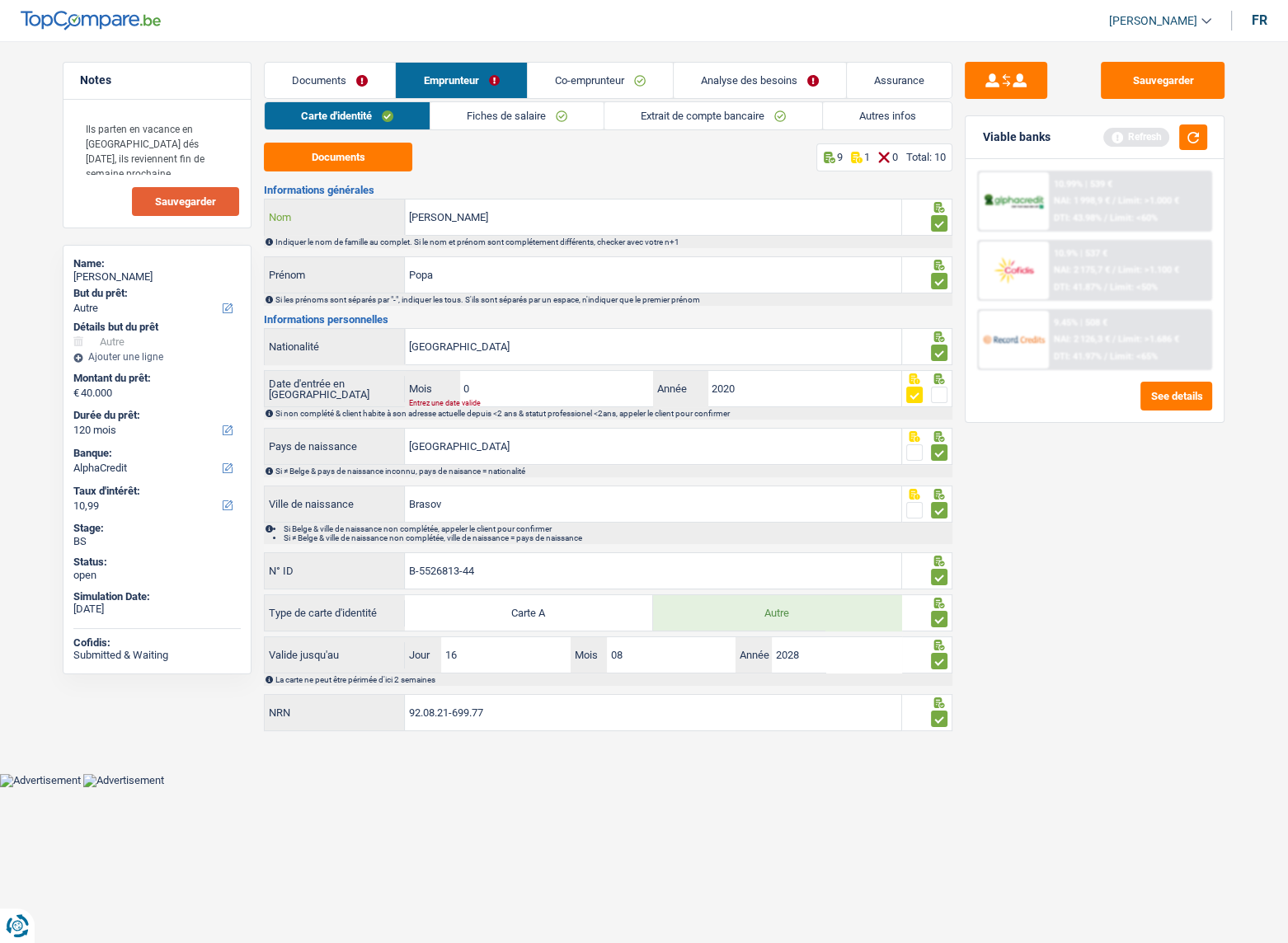
drag, startPoint x: 561, startPoint y: 216, endPoint x: 212, endPoint y: 206, distance: 349.1
click at [212, 206] on div "Notes Ils parten en vacance en France dés ce vendredi, ils reviennent fin de se…" at bounding box center [644, 399] width 1187 height 674
drag, startPoint x: 398, startPoint y: 202, endPoint x: 706, endPoint y: 217, distance: 308.4
click at [706, 217] on input "Constantin Cristian" at bounding box center [653, 217] width 496 height 36
drag, startPoint x: 552, startPoint y: 204, endPoint x: 356, endPoint y: 202, distance: 196.0
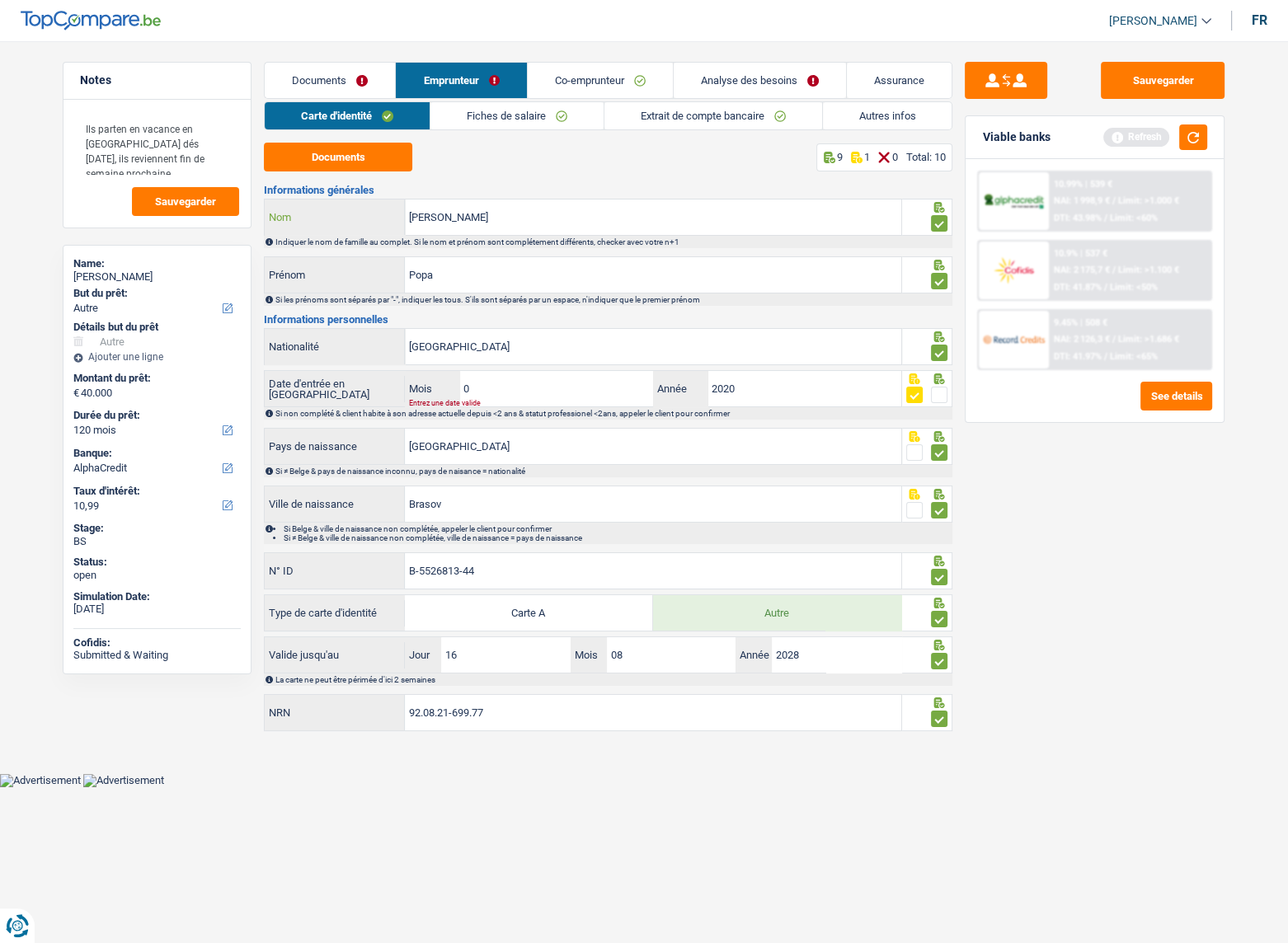
click at [356, 202] on div "Constantin Cristian Nom" at bounding box center [583, 217] width 637 height 36
click at [520, 391] on input "0" at bounding box center [557, 388] width 194 height 36
type input "1"
click at [1166, 90] on button "Sauvegarder" at bounding box center [1162, 81] width 124 height 38
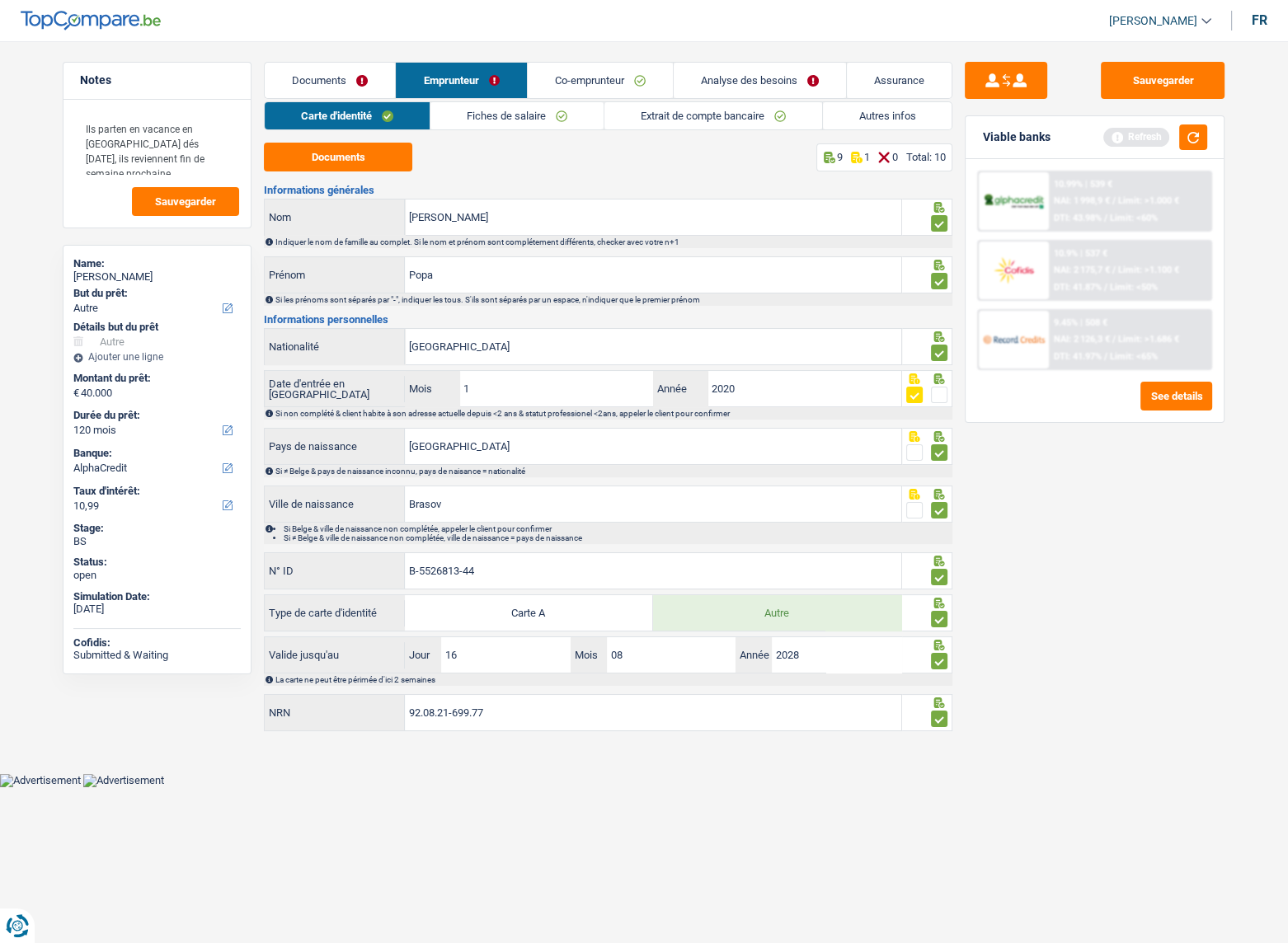
drag, startPoint x: 938, startPoint y: 395, endPoint x: 1024, endPoint y: 305, distance: 124.5
click at [938, 395] on span at bounding box center [939, 394] width 17 height 17
click at [0, 0] on input "radio" at bounding box center [0, 0] width 0 height 0
click at [1122, 74] on button "Sauvegarder" at bounding box center [1162, 81] width 124 height 38
click at [1203, 141] on button "button" at bounding box center [1193, 137] width 28 height 26
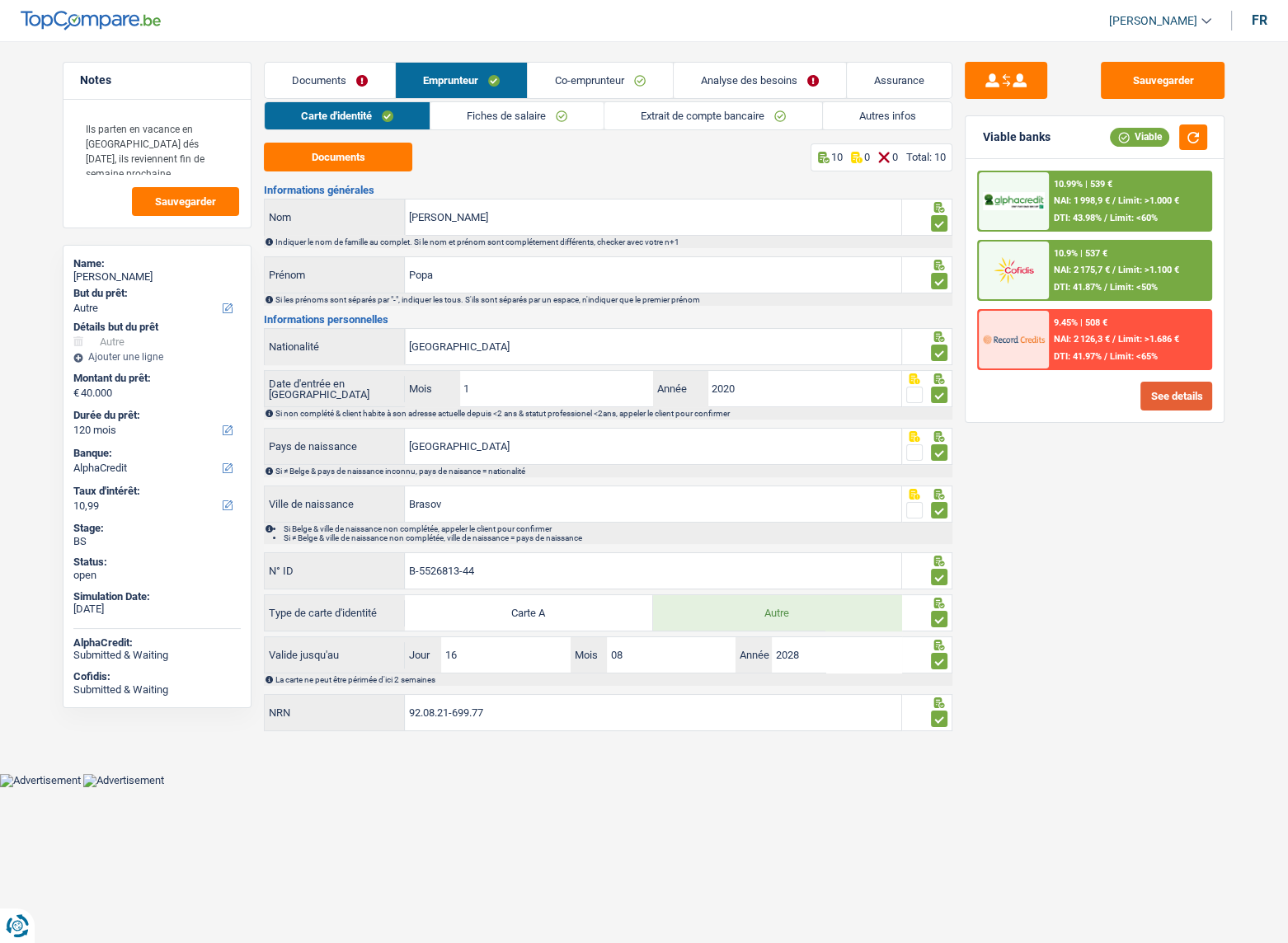
click at [1199, 385] on button "See details" at bounding box center [1176, 395] width 72 height 29
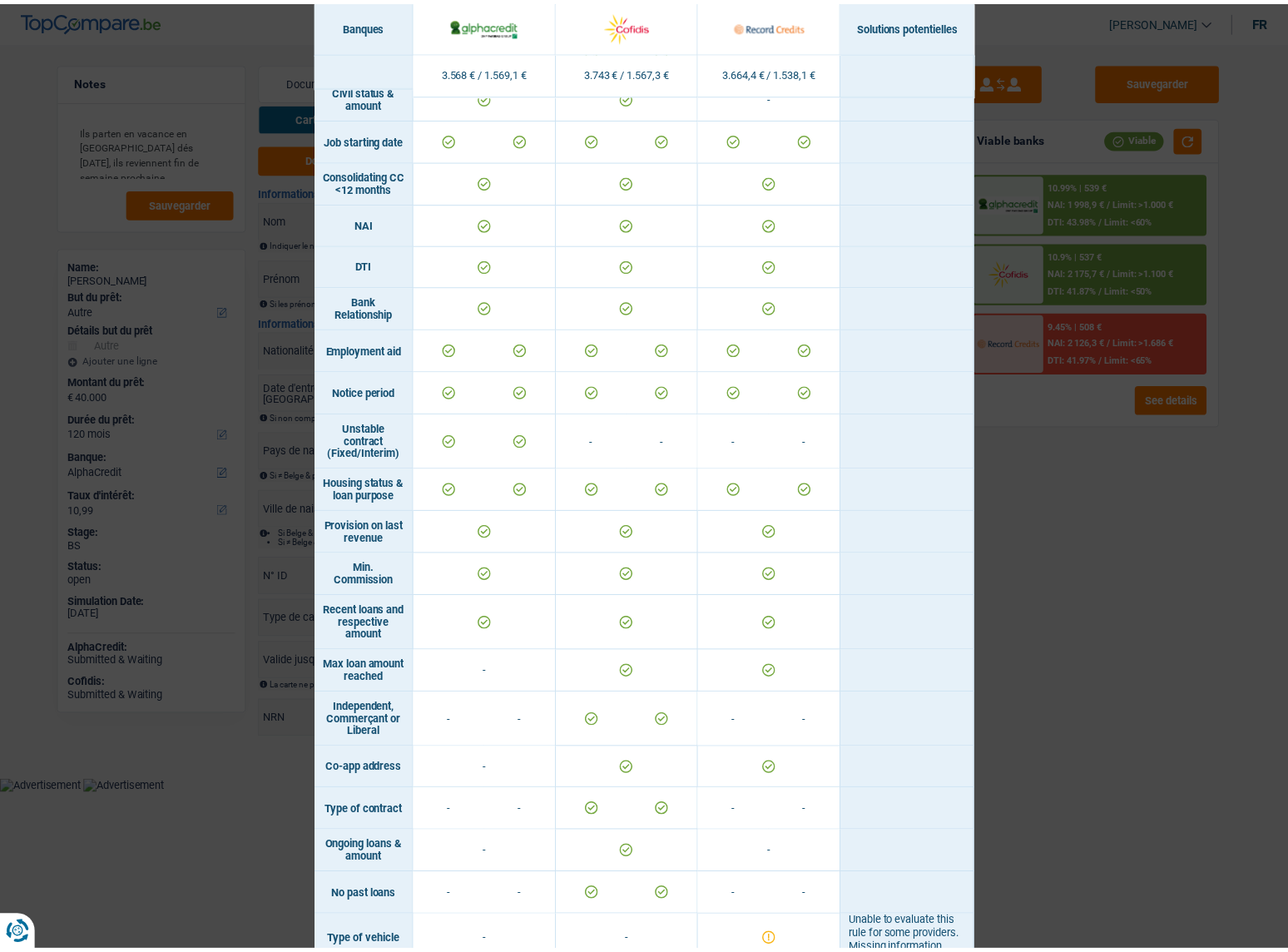
scroll to position [774, 0]
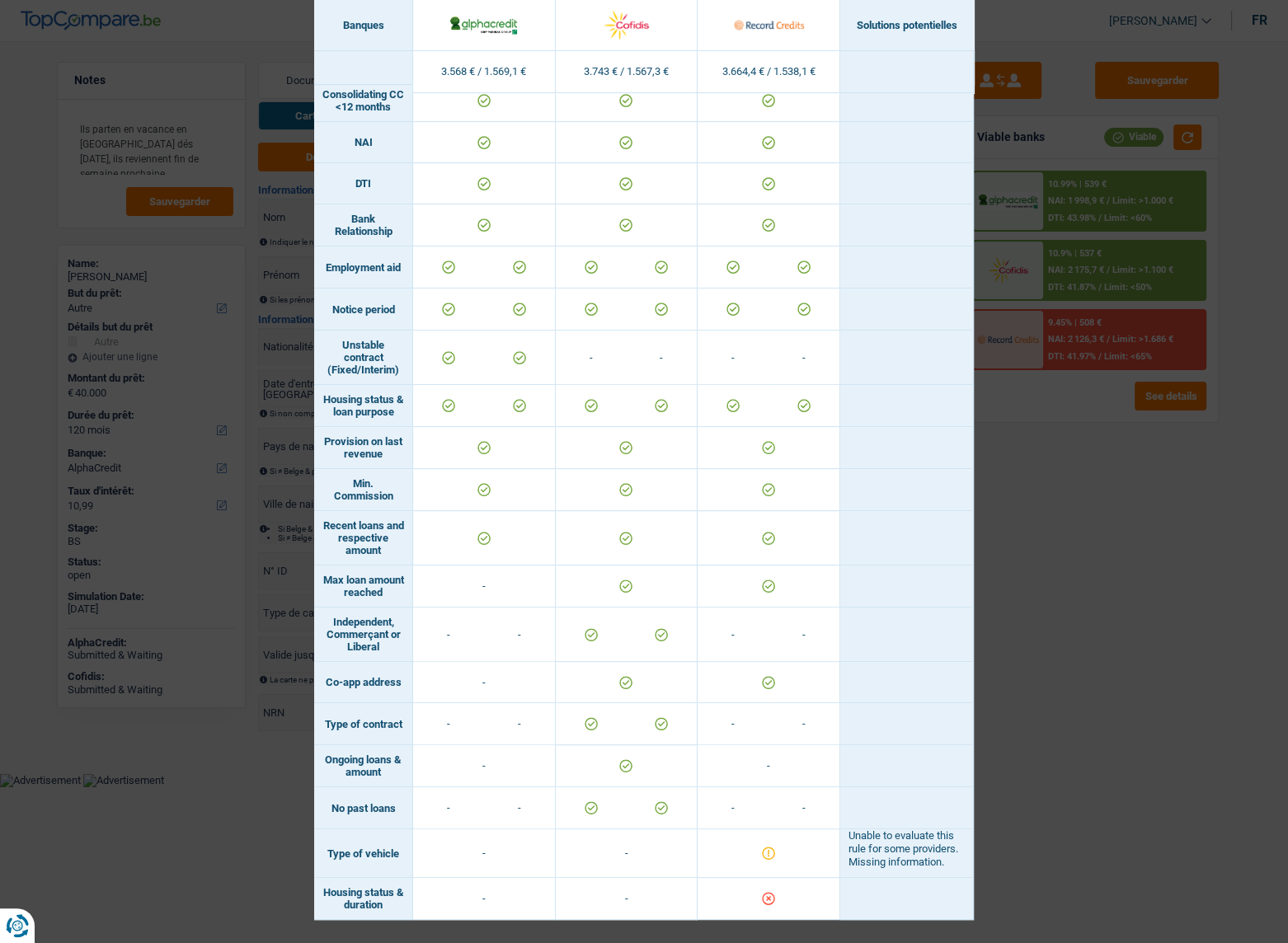
click at [1012, 629] on div "Banks conditions × Banques Solutions potentielles Revenus / Charges 3.568 € / 1…" at bounding box center [644, 472] width 1288 height 943
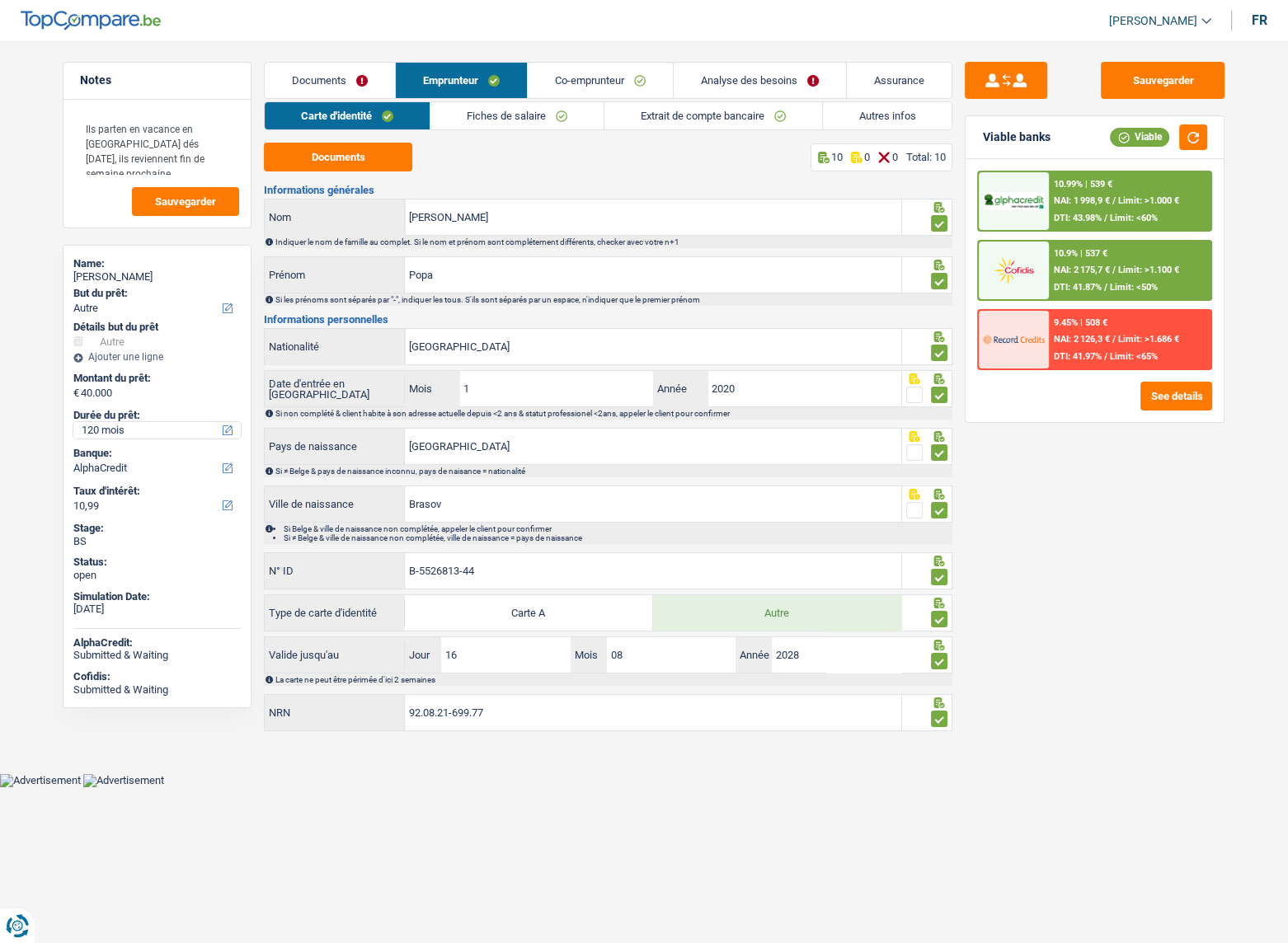
click at [131, 430] on select "12 mois 18 mois 24 mois 30 mois 36 mois 42 mois 48 mois 60 mois 72 mois 84 mois…" at bounding box center [156, 430] width 167 height 17
select select "84"
click at [73, 422] on select "12 mois 18 mois 24 mois 30 mois 36 mois 42 mois 48 mois 60 mois 72 mois 84 mois…" at bounding box center [156, 430] width 167 height 17
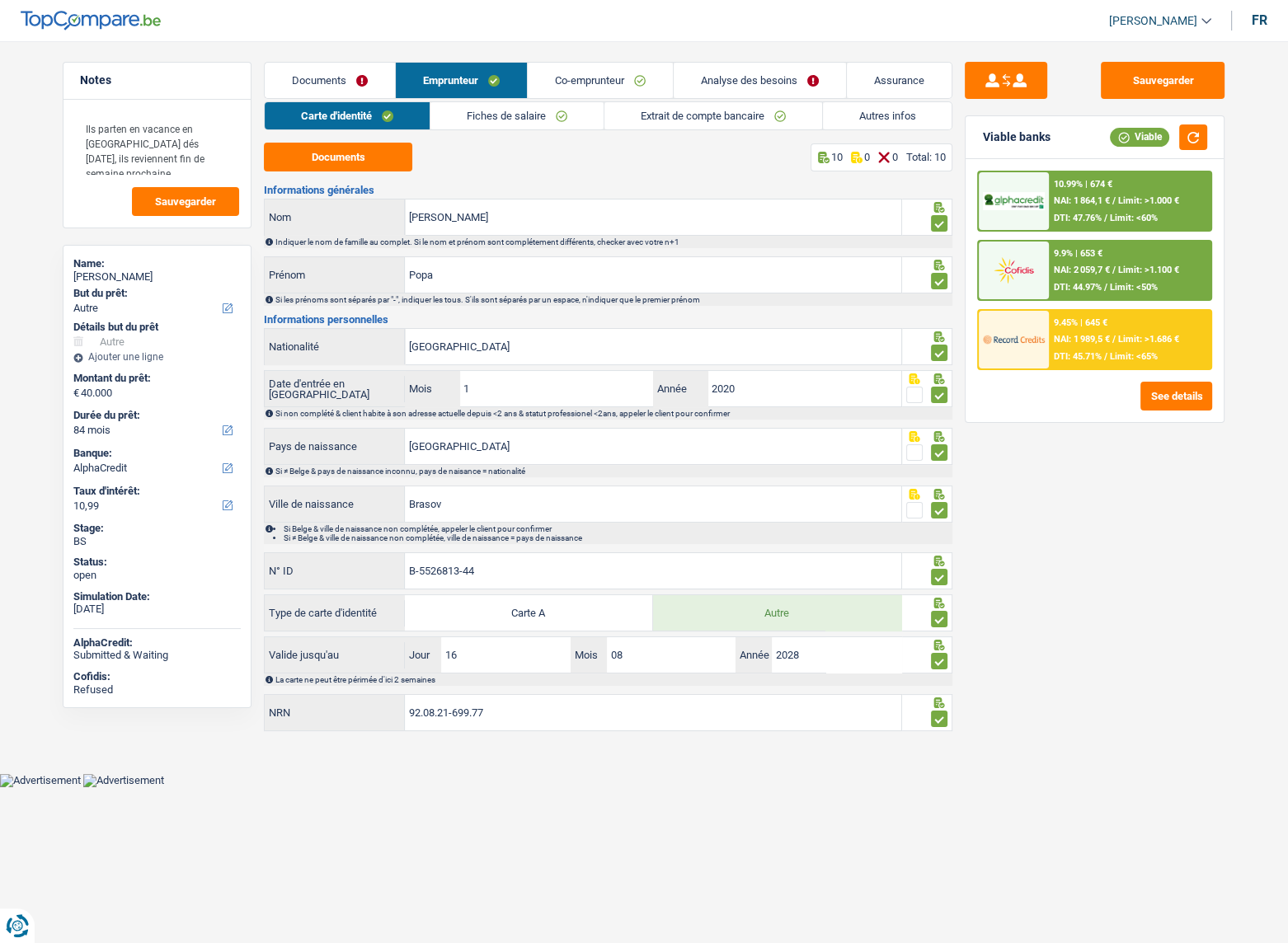
click at [1161, 339] on span "Limit: >1.686 €" at bounding box center [1149, 339] width 61 height 11
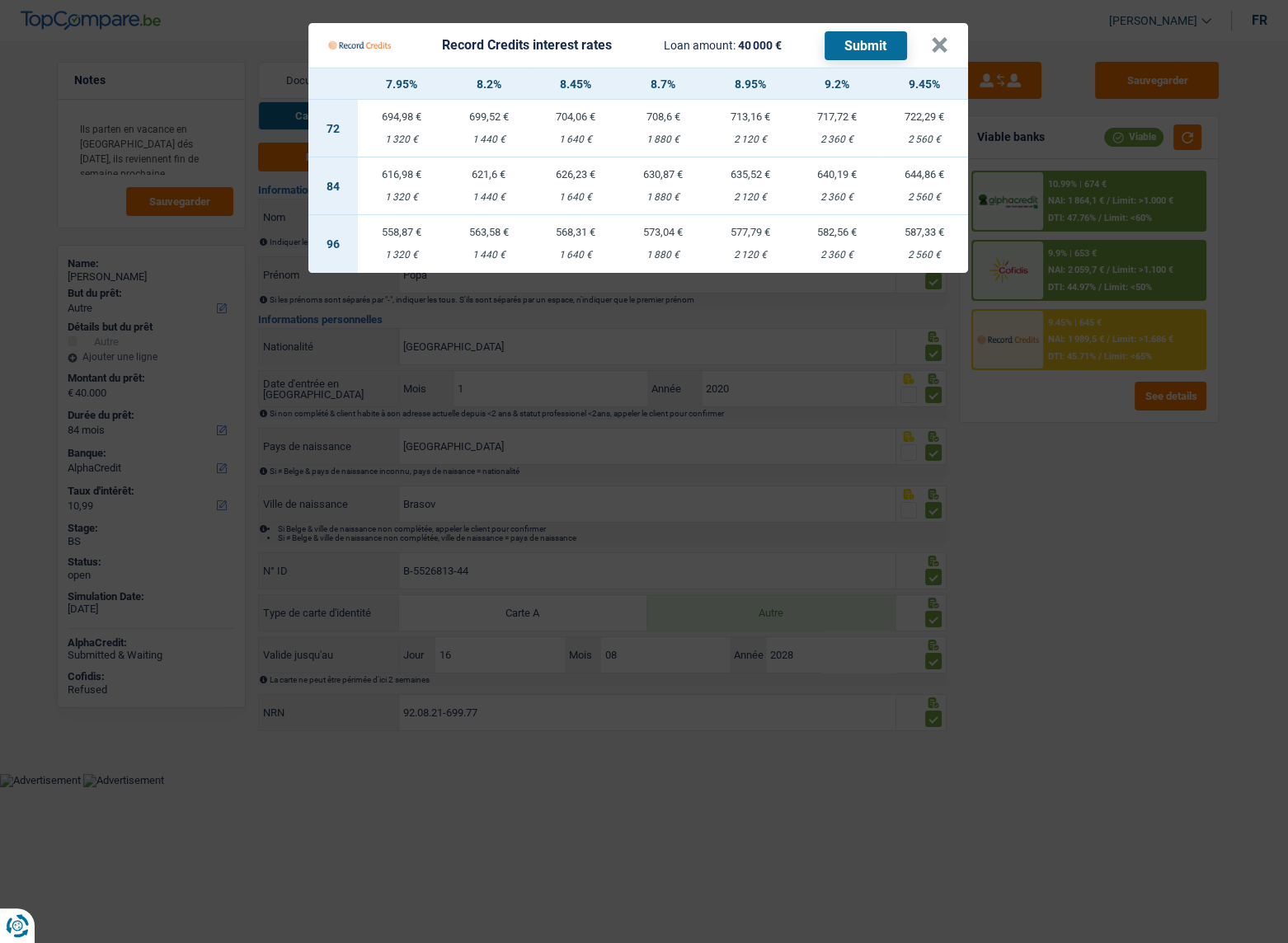
click at [1097, 265] on Credits "Record Credits interest rates Loan amount: 40 000 € Submit × 7.95% 8.2% 8.45% 8…" at bounding box center [644, 472] width 1288 height 943
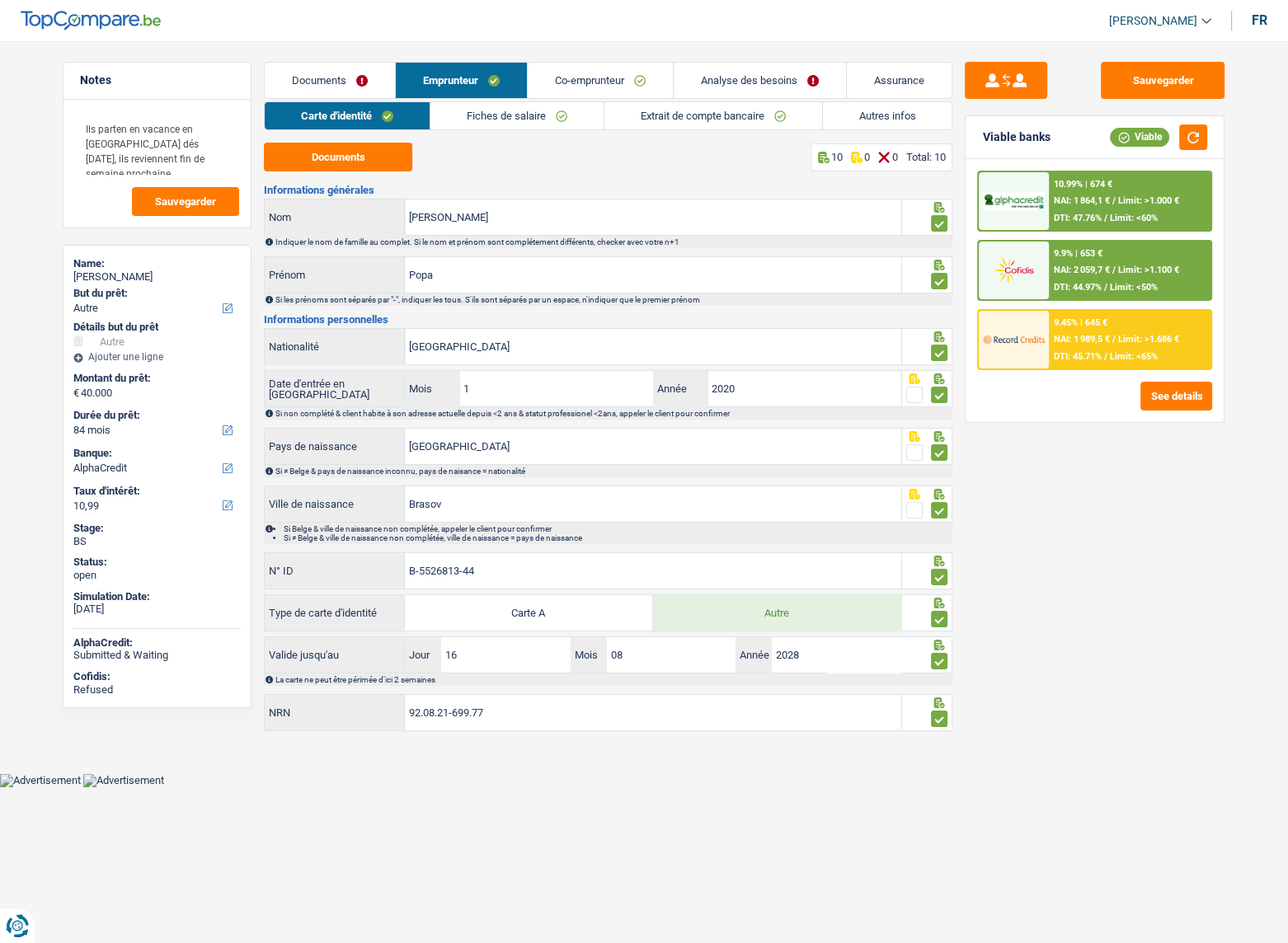
click at [1105, 204] on span "NAI: 1 864,1 €" at bounding box center [1081, 201] width 56 height 11
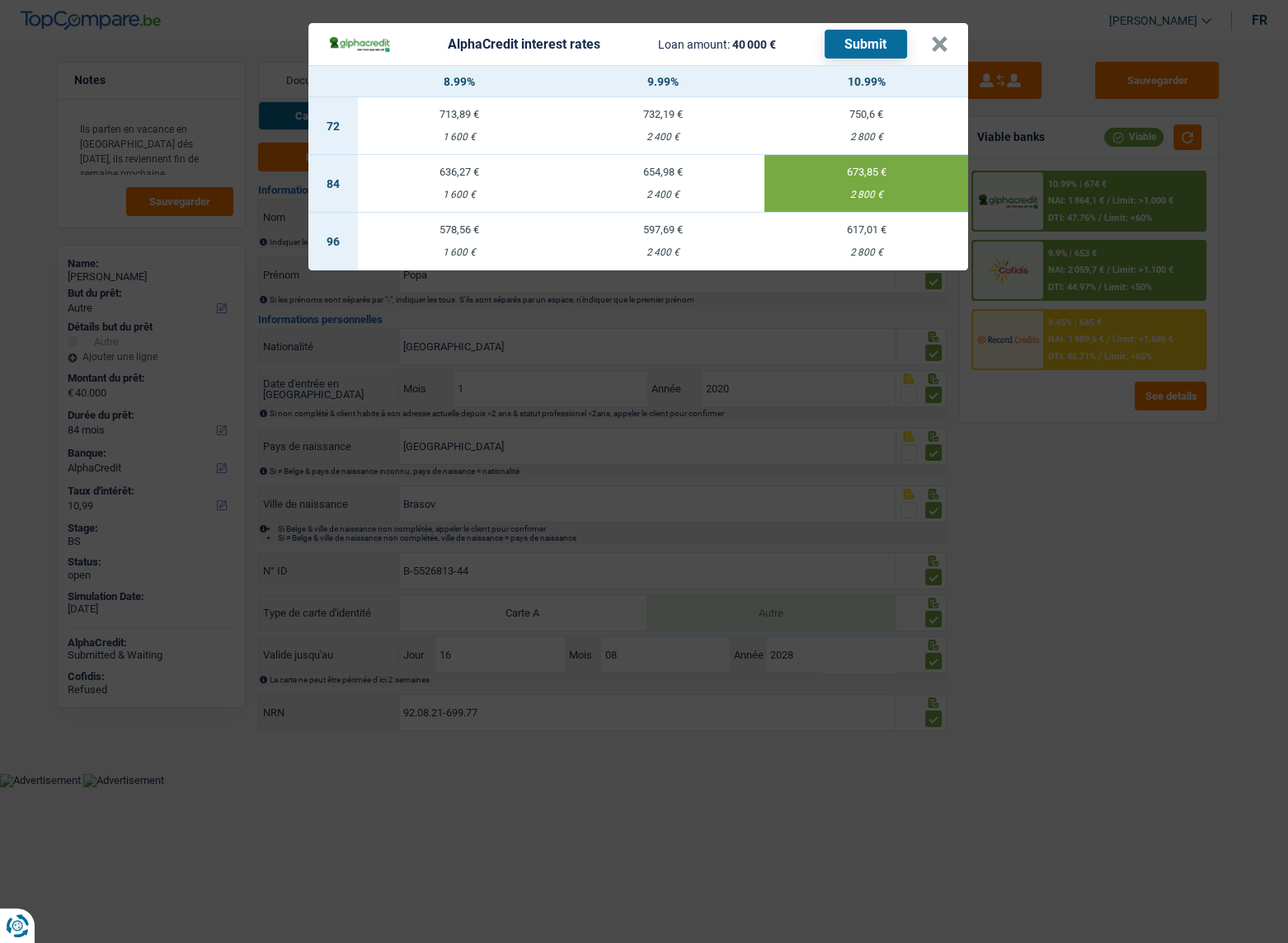
click at [1066, 467] on div "AlphaCredit interest rates Loan amount: 40 000 € Submit × 8.99% 9.99% 10.99% 72…" at bounding box center [644, 472] width 1288 height 943
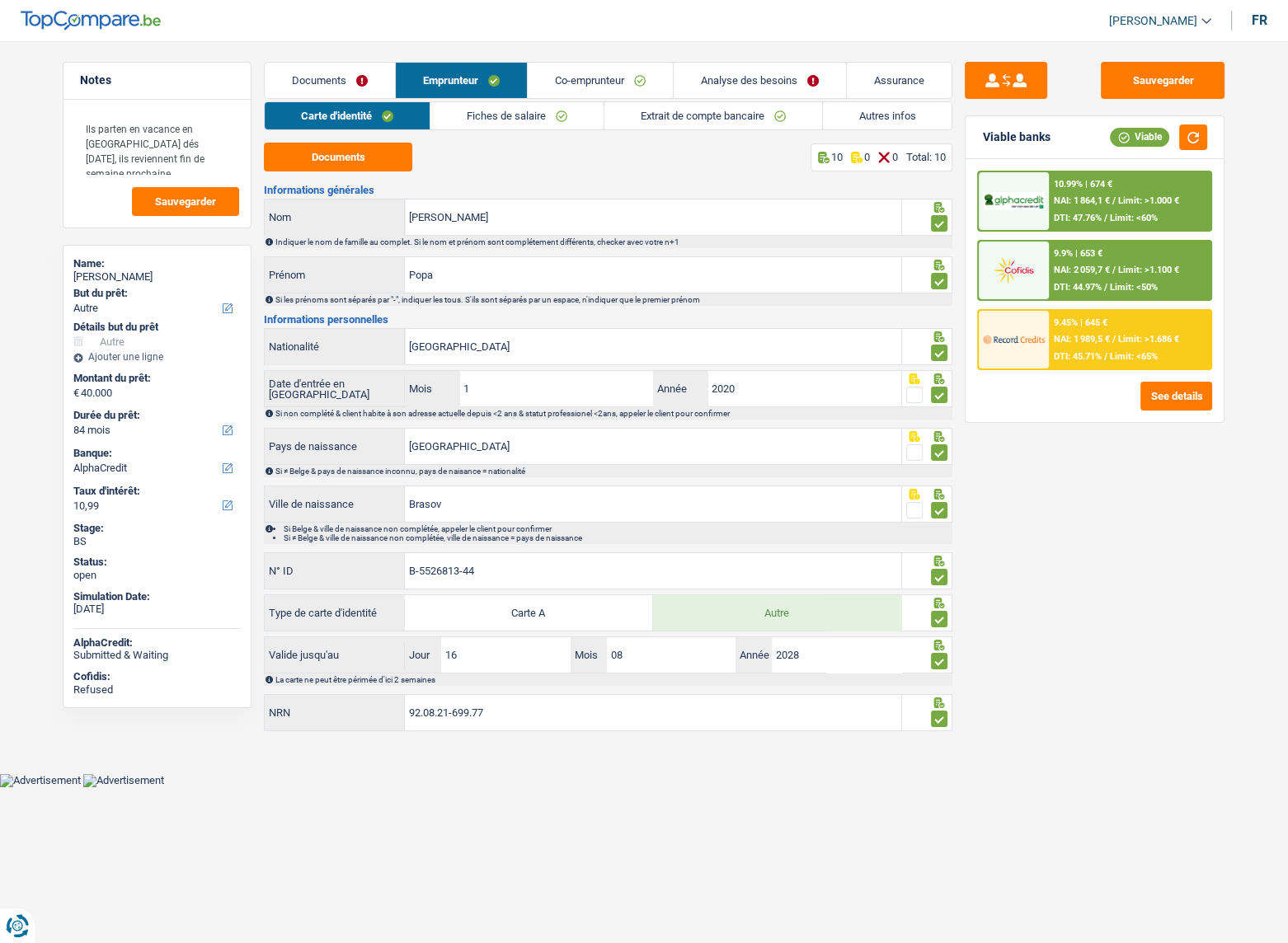
click at [1096, 359] on span "DTI: 45.71%" at bounding box center [1077, 356] width 47 height 11
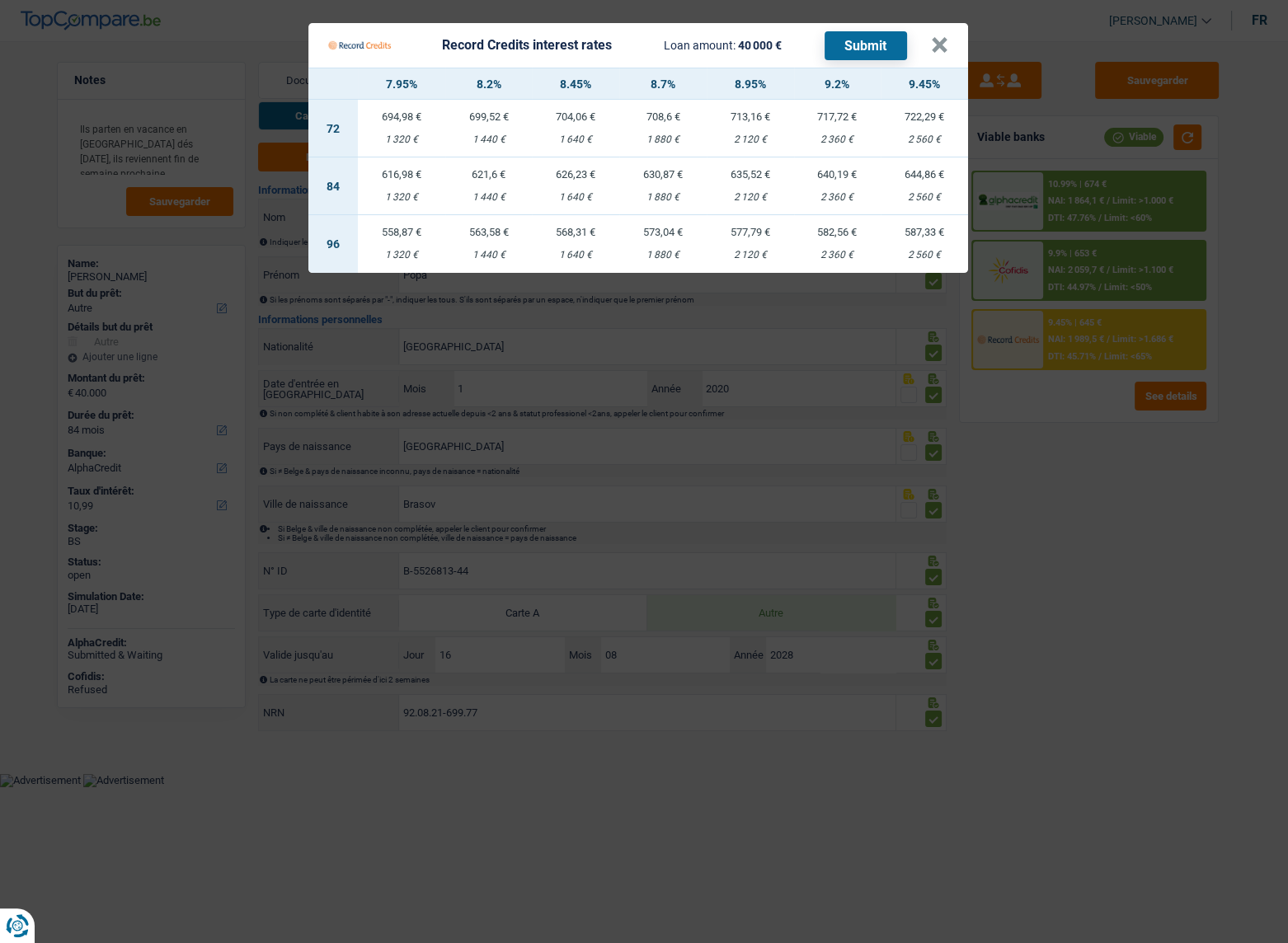
click at [877, 187] on td "640,19 € 2 360 €" at bounding box center [837, 186] width 87 height 57
select select "record credits"
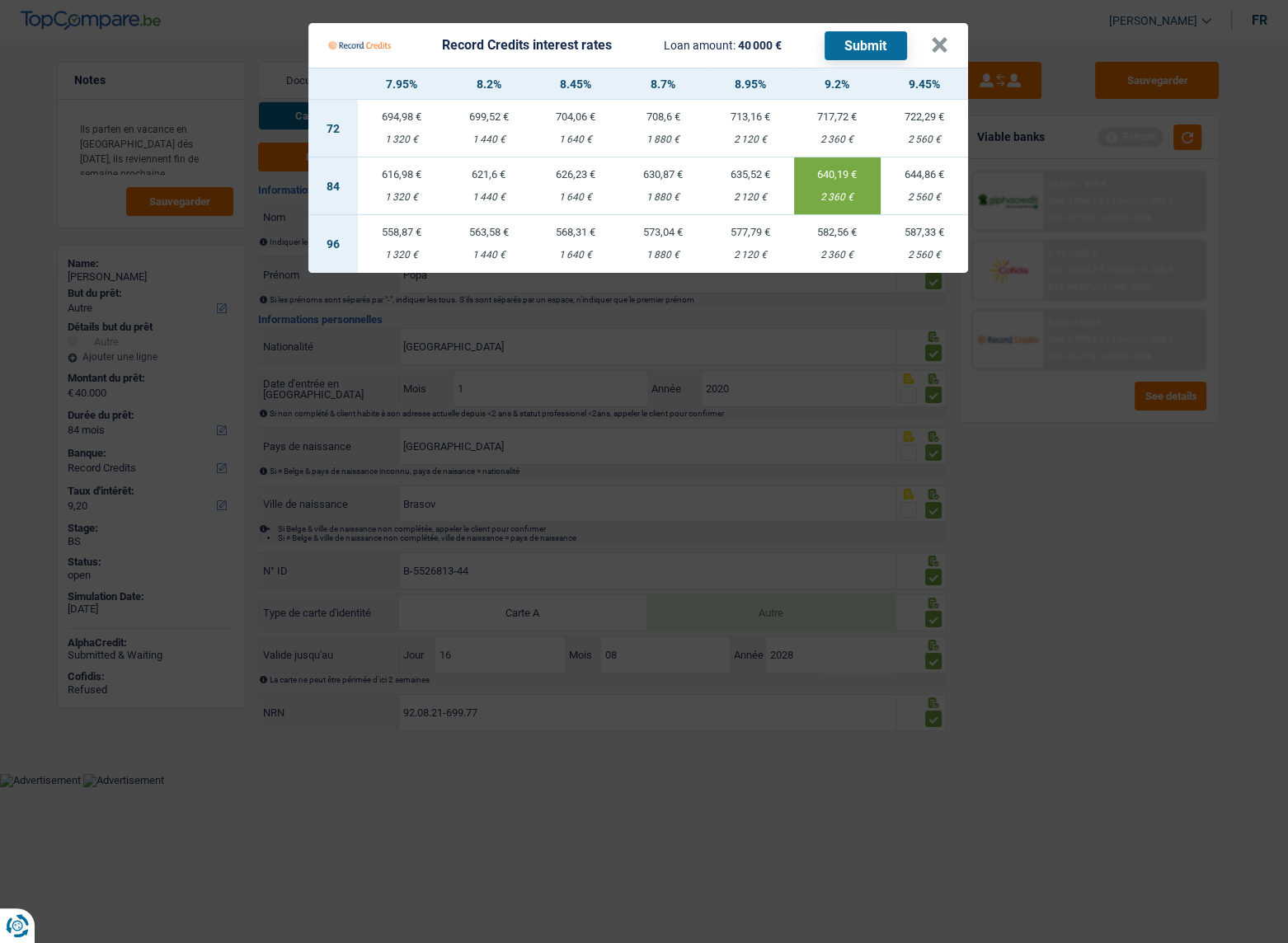
click at [909, 187] on td "644,86 € 2 560 €" at bounding box center [924, 186] width 87 height 57
type input "9,45"
click at [865, 37] on button "Submit" at bounding box center [865, 45] width 82 height 29
click at [933, 53] on button "×" at bounding box center [940, 45] width 18 height 17
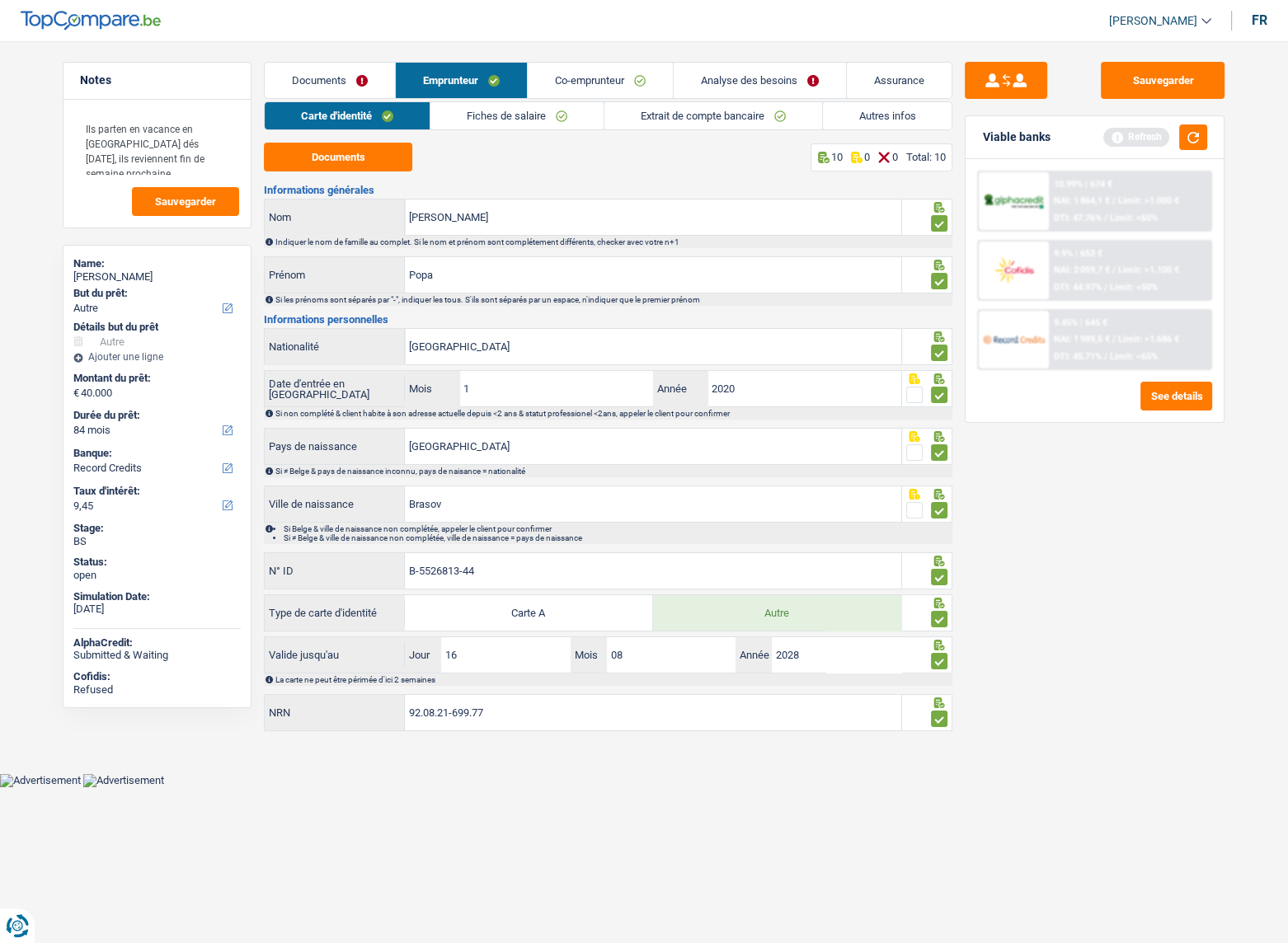
click at [462, 106] on link "Fiches de salaire" at bounding box center [516, 116] width 173 height 28
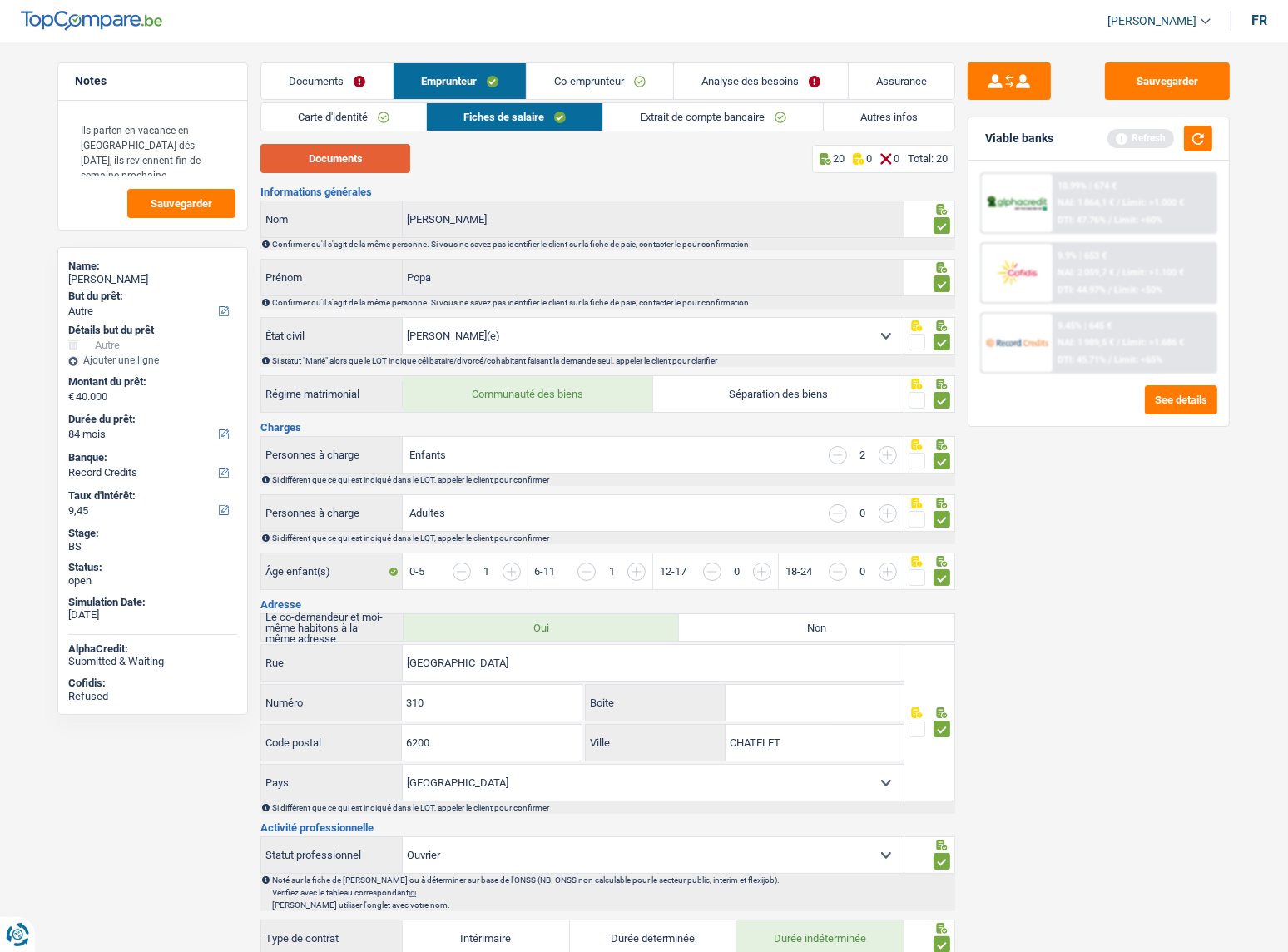
click at [342, 154] on button "Documents" at bounding box center [335, 158] width 150 height 29
click at [360, 119] on link "Carte d'identité" at bounding box center [343, 117] width 165 height 28
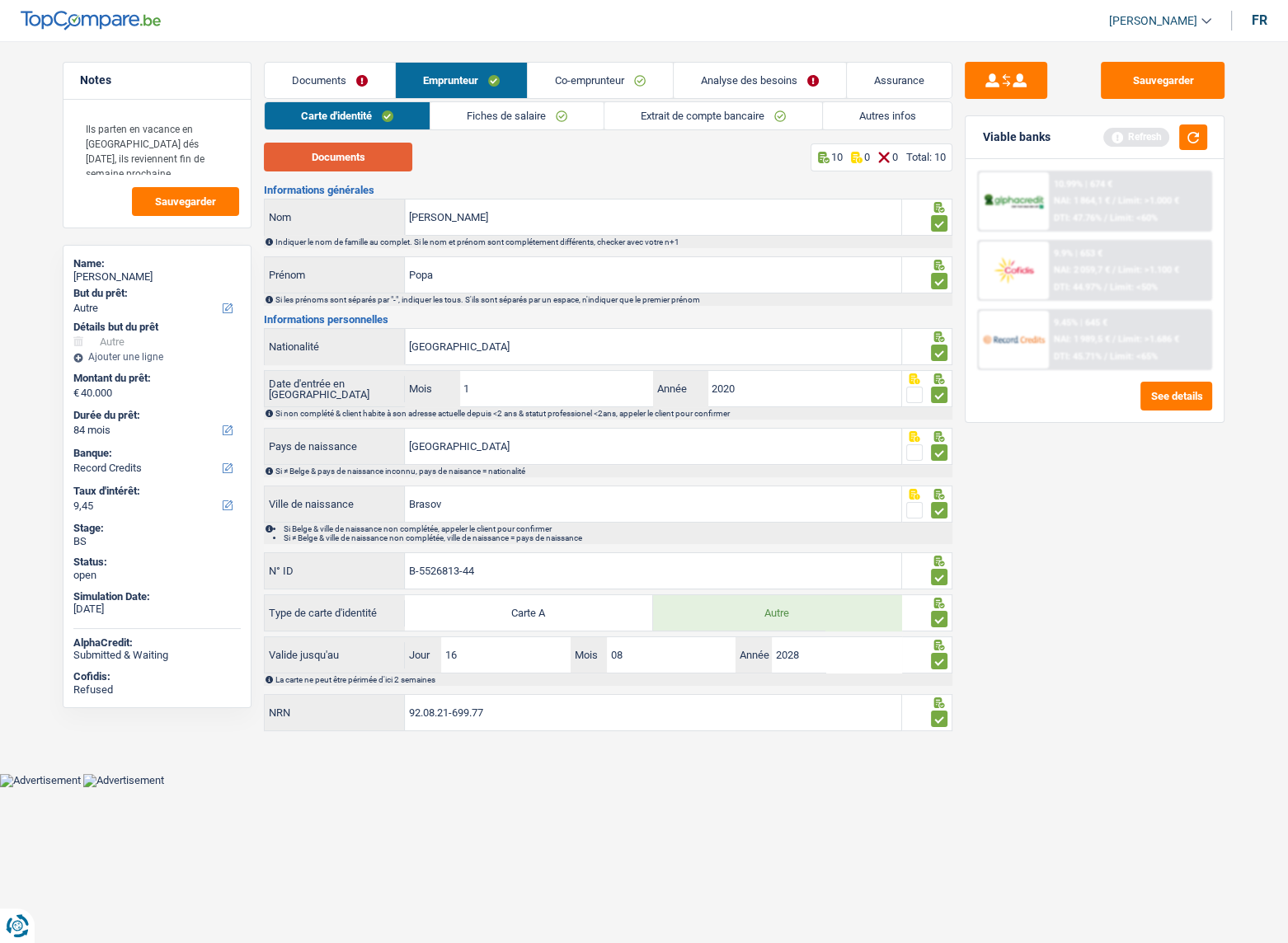
drag, startPoint x: 343, startPoint y: 167, endPoint x: 363, endPoint y: 162, distance: 20.6
click at [344, 166] on button "Documents" at bounding box center [338, 156] width 148 height 29
drag, startPoint x: 479, startPoint y: 274, endPoint x: 286, endPoint y: 255, distance: 193.9
click at [286, 255] on div "Informations générales Constantin Cristian Nom Indiquer le nom de famille au co…" at bounding box center [608, 460] width 689 height 550
click at [409, 213] on input "Constantin Cristian" at bounding box center [653, 217] width 496 height 36
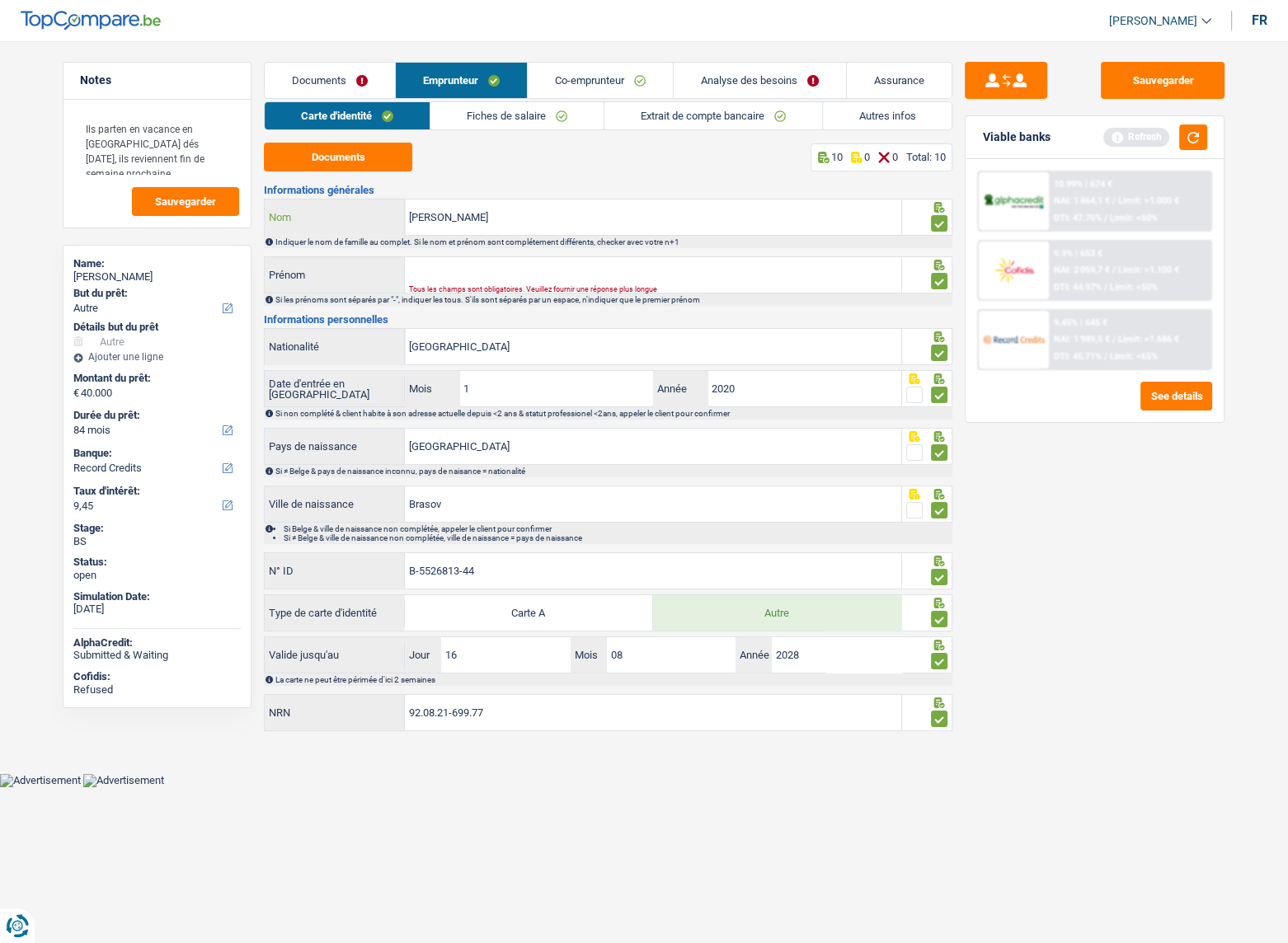
paste input "Popa"
drag, startPoint x: 555, startPoint y: 216, endPoint x: 436, endPoint y: 219, distance: 119.0
click at [436, 219] on input "PopaConstantin Cristian" at bounding box center [653, 217] width 496 height 36
type input "Popa"
drag, startPoint x: 520, startPoint y: 250, endPoint x: 510, endPoint y: 258, distance: 12.8
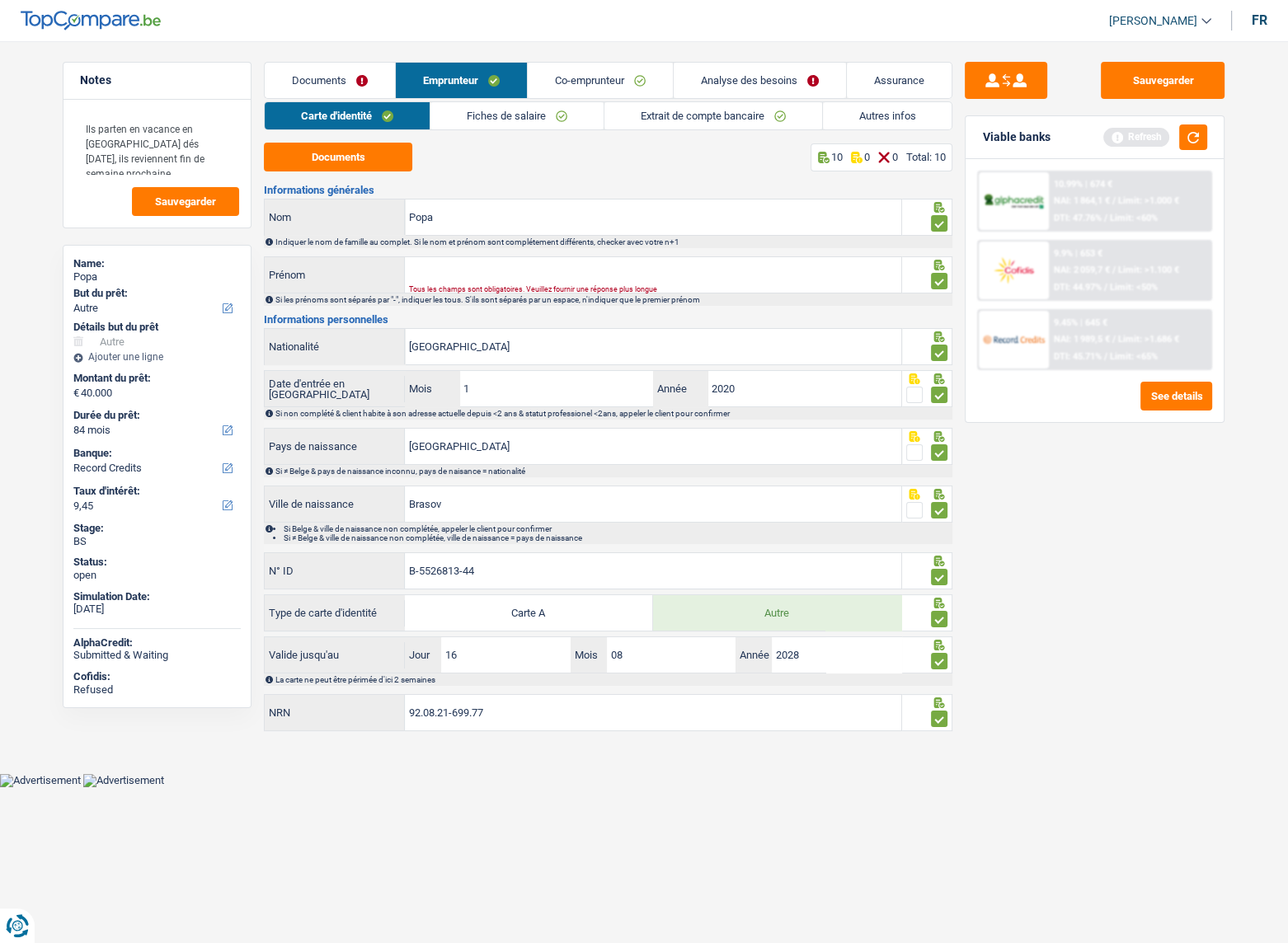
click at [519, 252] on div "Informations générales Popa Nom Indiquer le nom de famille au complet. Si le no…" at bounding box center [608, 460] width 689 height 550
drag, startPoint x: 510, startPoint y: 258, endPoint x: 518, endPoint y: 249, distance: 12.0
click at [510, 258] on input "Prénom" at bounding box center [653, 275] width 496 height 36
paste input "Constantin Cristian"
click at [462, 274] on input "Constantin Cristian" at bounding box center [653, 275] width 496 height 36
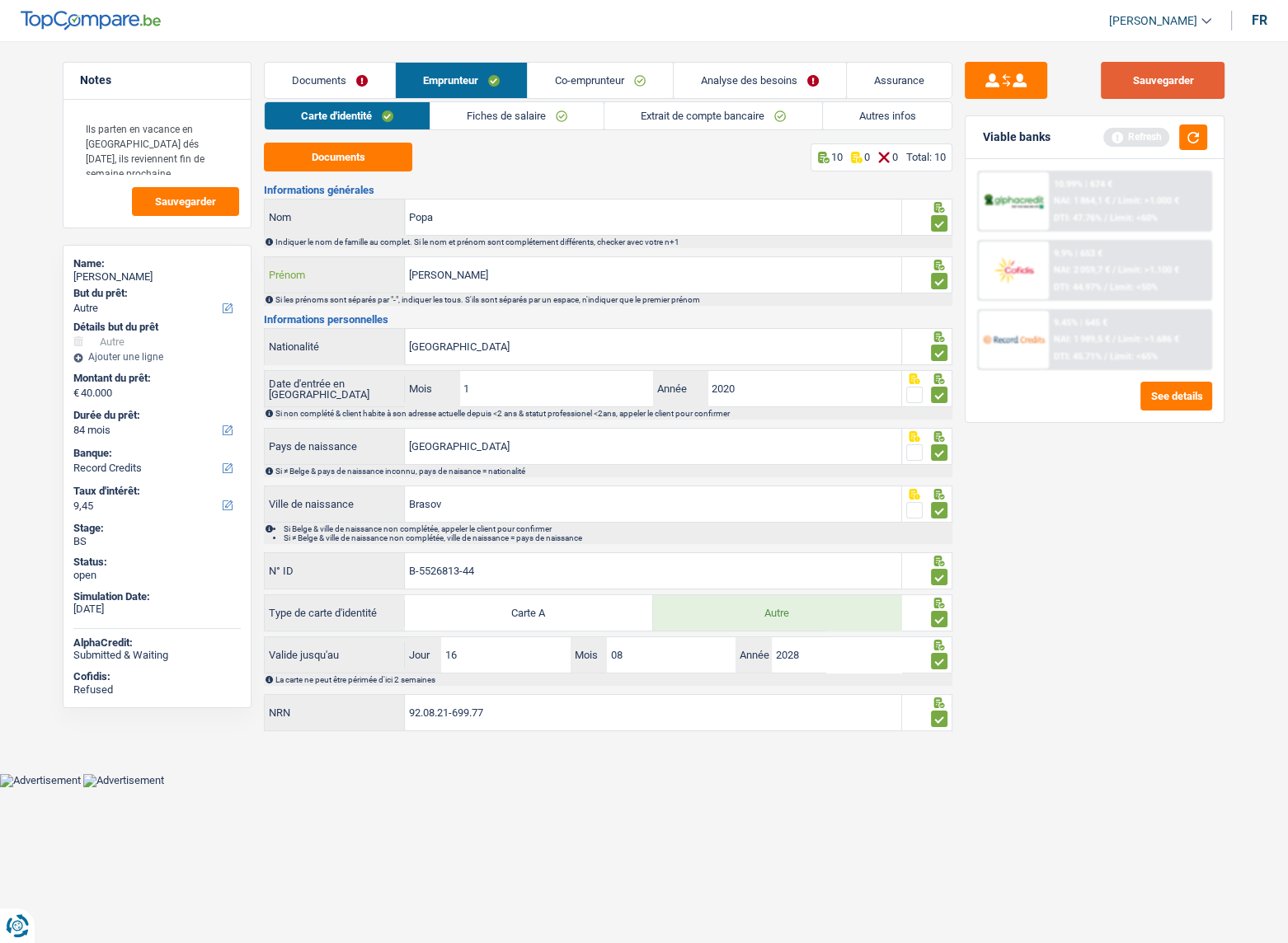
type input "Constantin-Cristian"
click at [1161, 82] on button "Sauvegarder" at bounding box center [1162, 81] width 124 height 38
click at [373, 148] on button "Documents" at bounding box center [338, 156] width 148 height 29
click at [546, 108] on link "Fiches de salaire" at bounding box center [516, 116] width 173 height 28
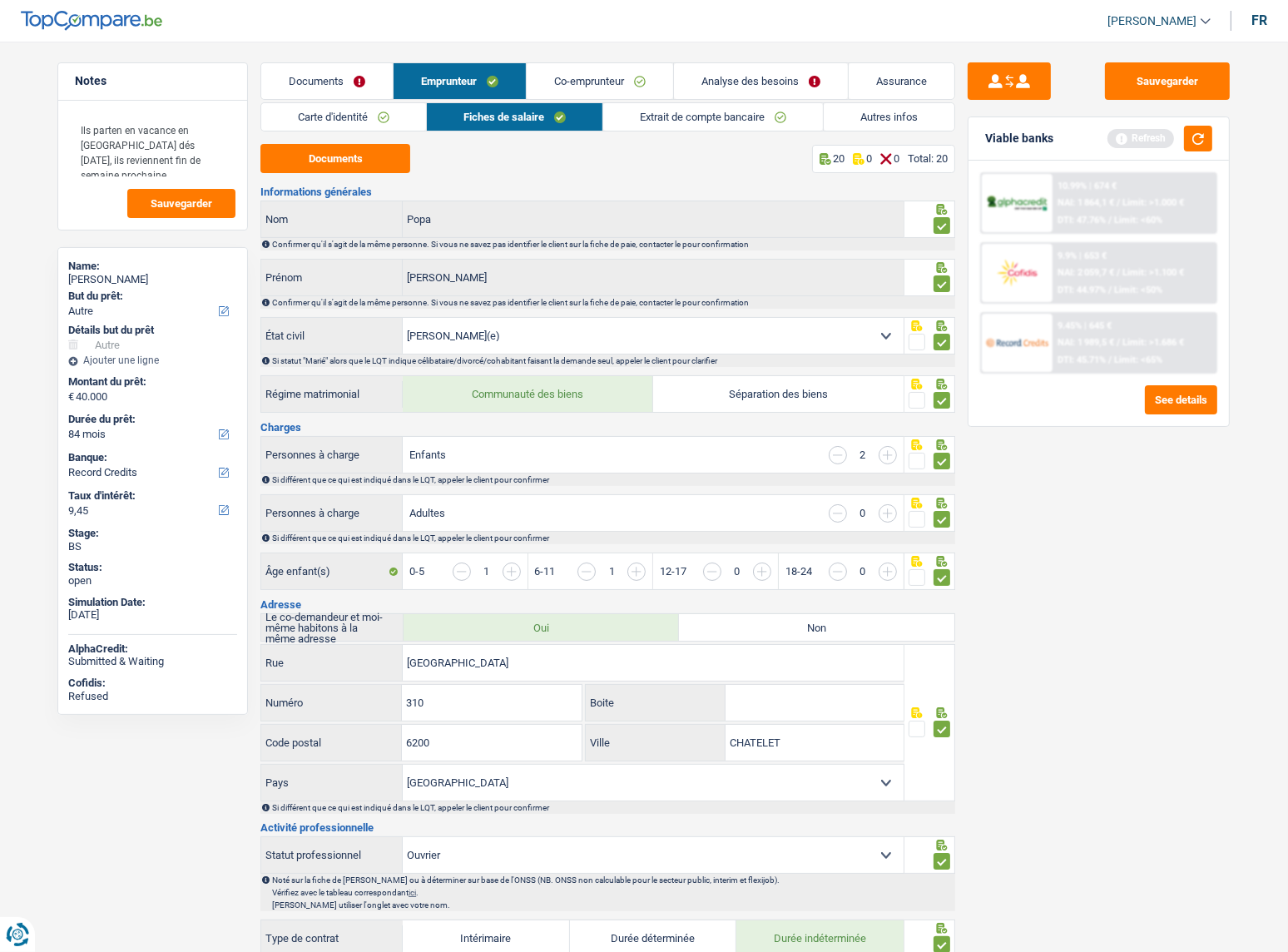
click at [356, 126] on link "Carte d'identité" at bounding box center [343, 117] width 165 height 28
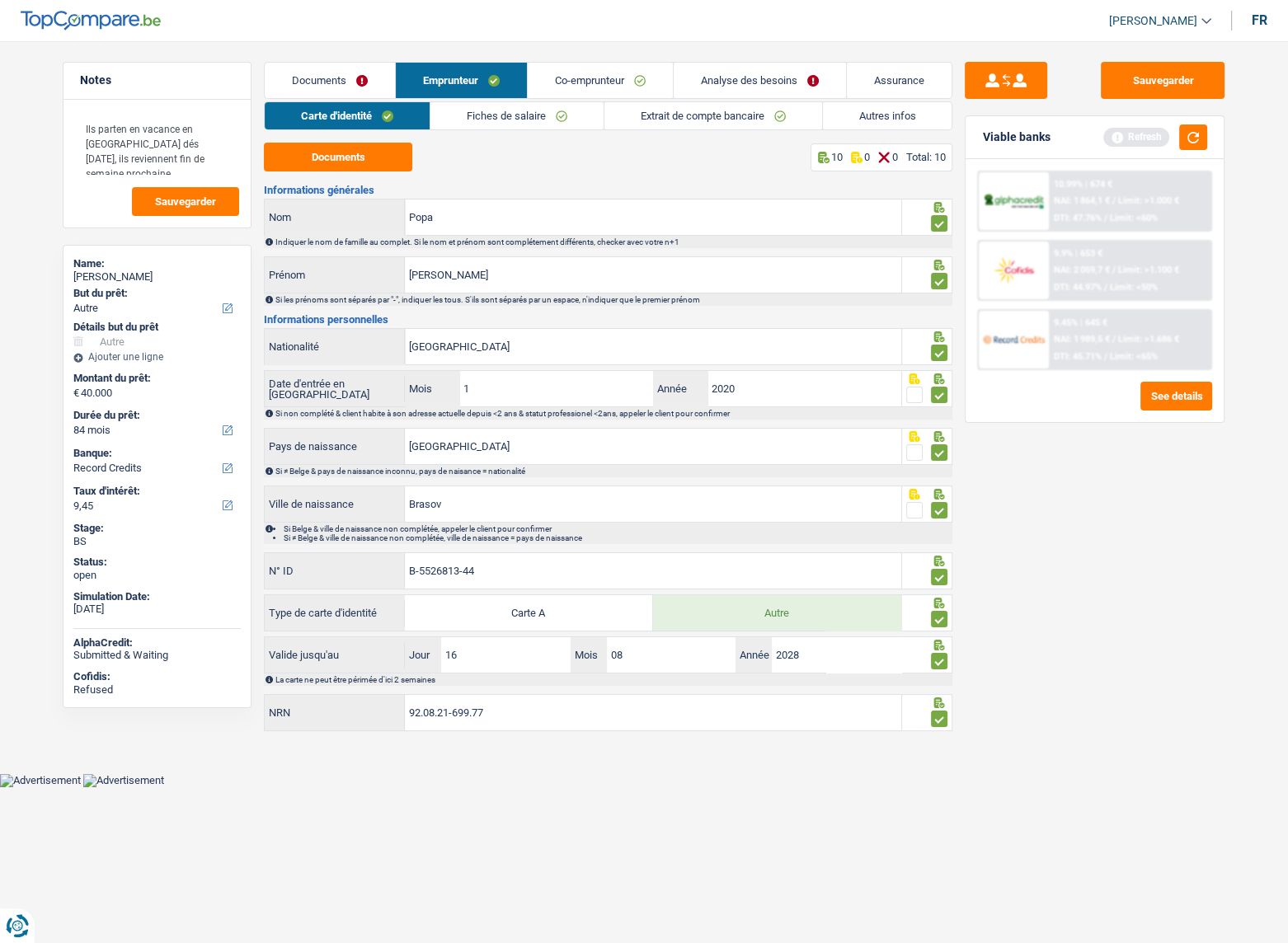
click at [673, 122] on link "Extrait de compte bancaire" at bounding box center [713, 116] width 217 height 28
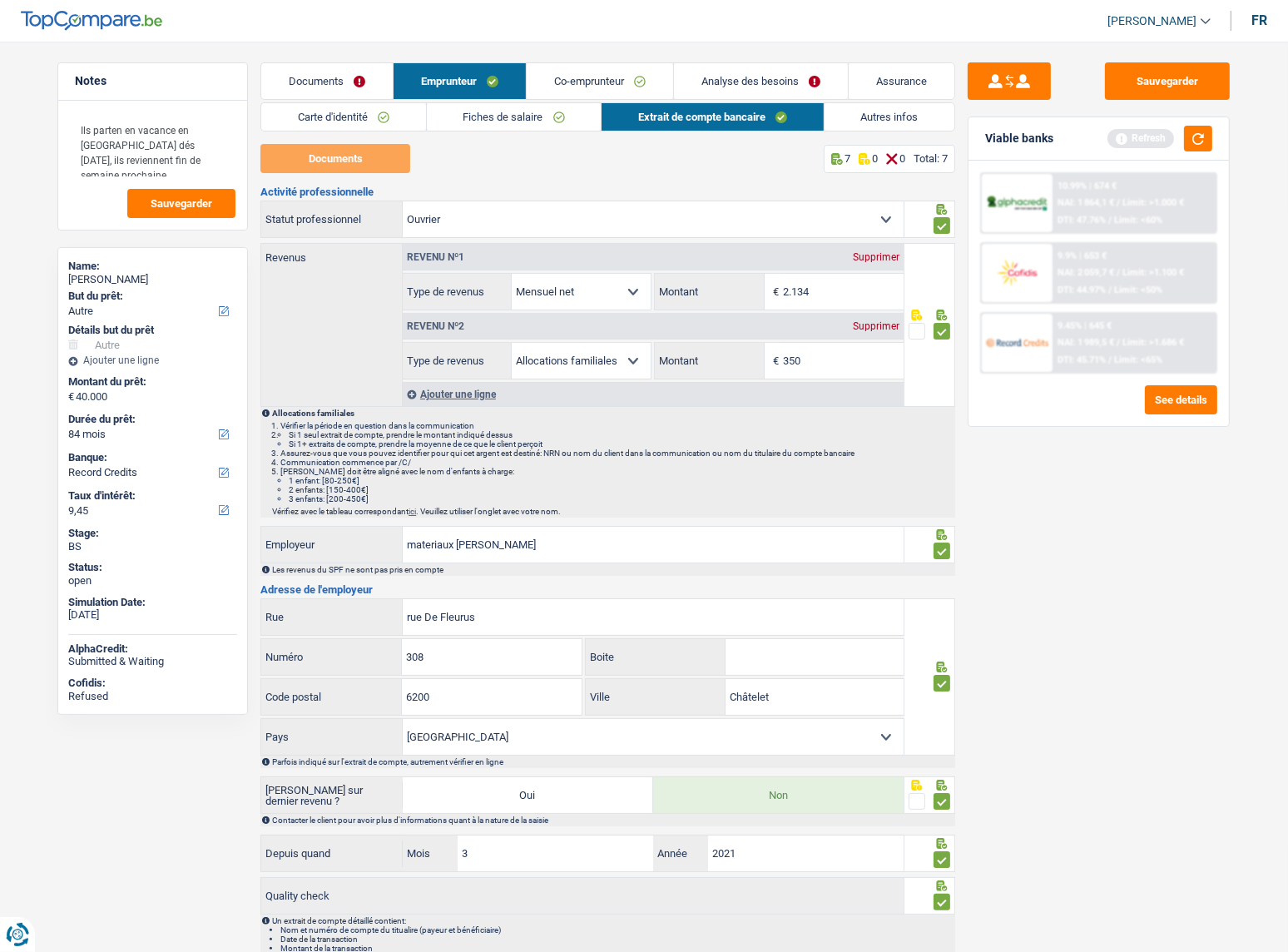
click at [324, 66] on link "Documents" at bounding box center [327, 81] width 132 height 36
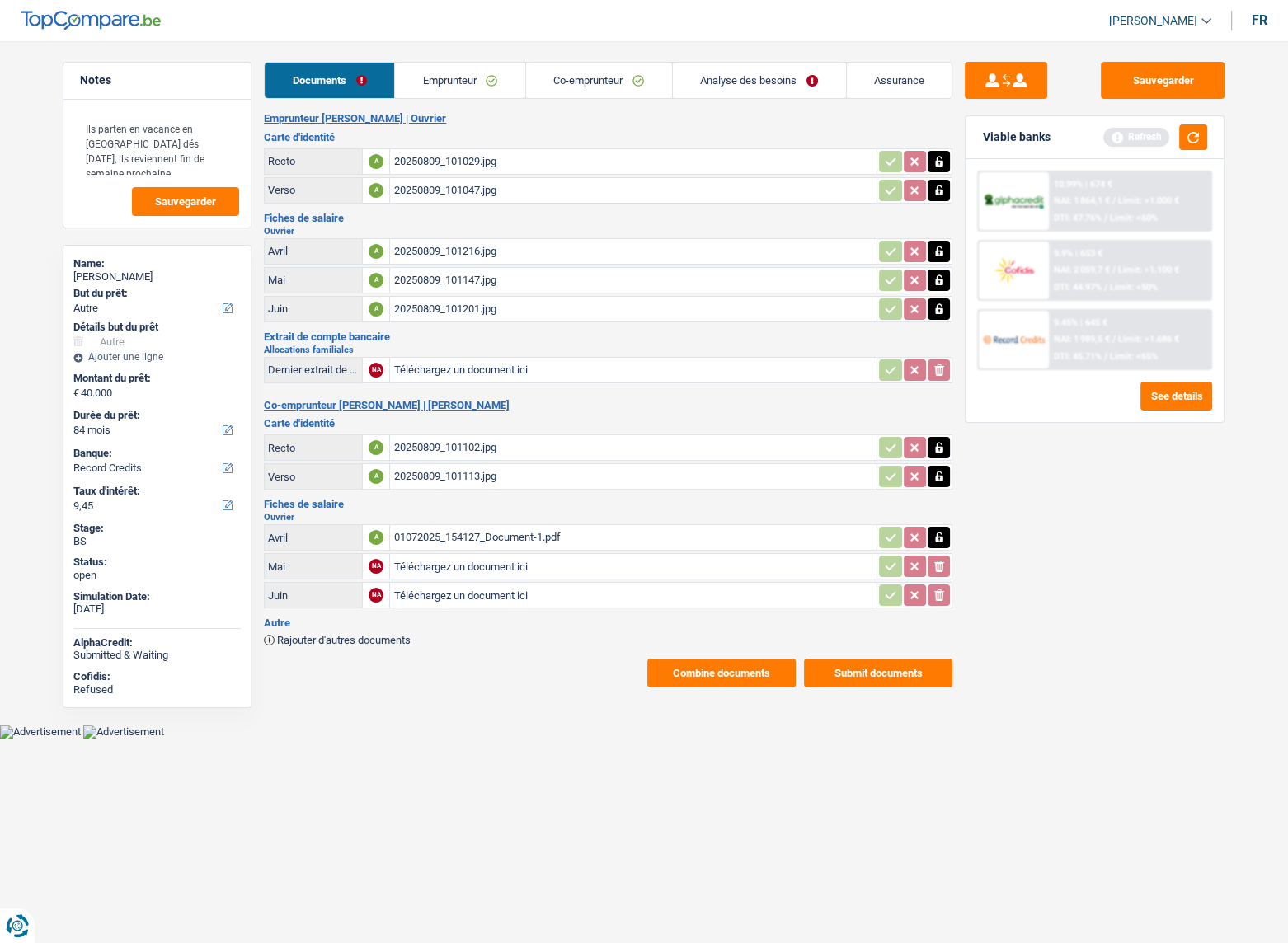
click at [492, 286] on div "20250809_101147.jpg" at bounding box center [634, 280] width 480 height 25
click at [450, 564] on input "Téléchargez un document ici" at bounding box center [634, 566] width 480 height 25
click at [477, 530] on div "01072025_154127_Document-1.pdf" at bounding box center [634, 537] width 480 height 25
click at [430, 82] on link "Emprunteur" at bounding box center [461, 80] width 130 height 36
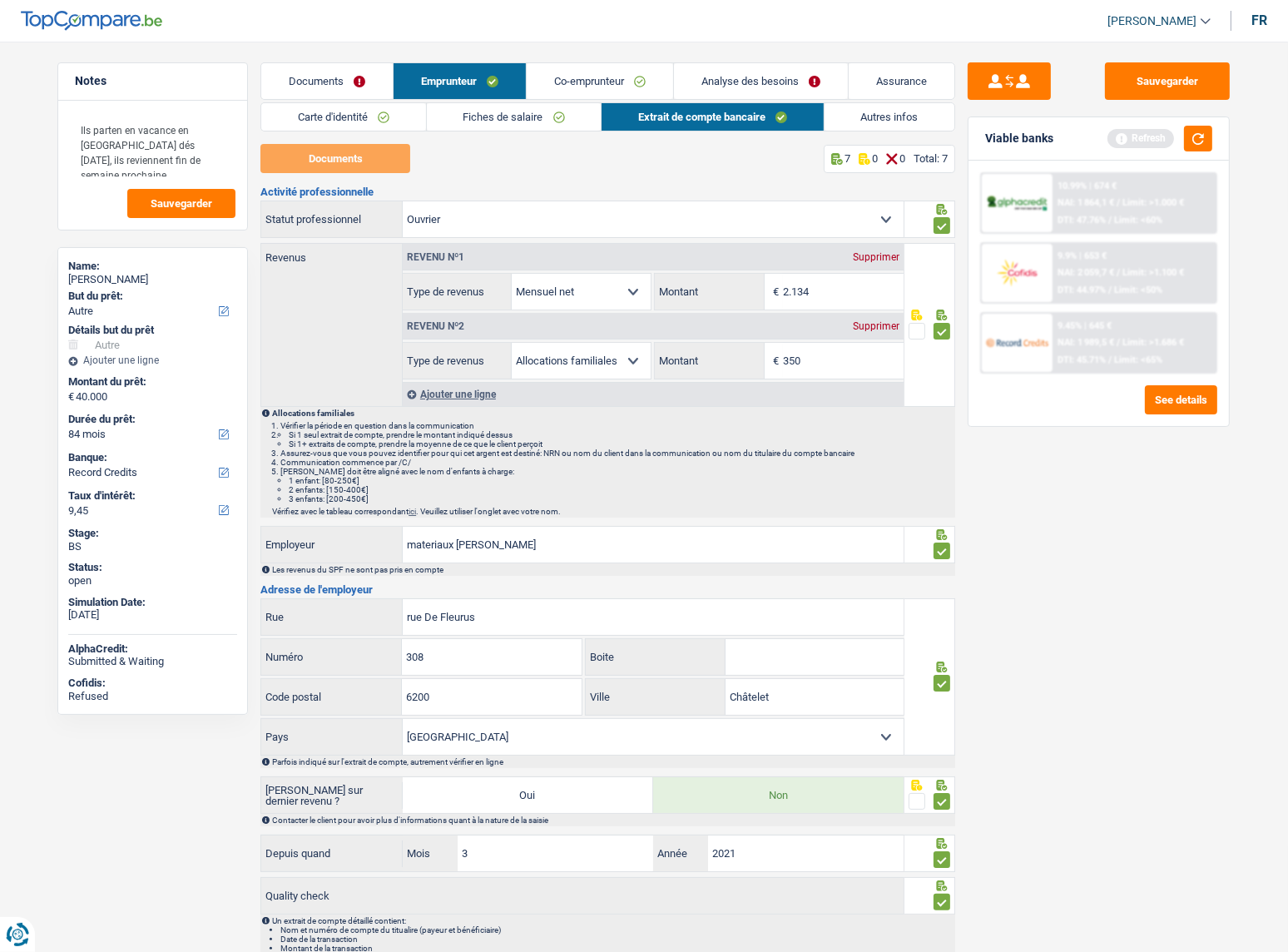
click at [371, 123] on link "Carte d'identité" at bounding box center [343, 117] width 165 height 28
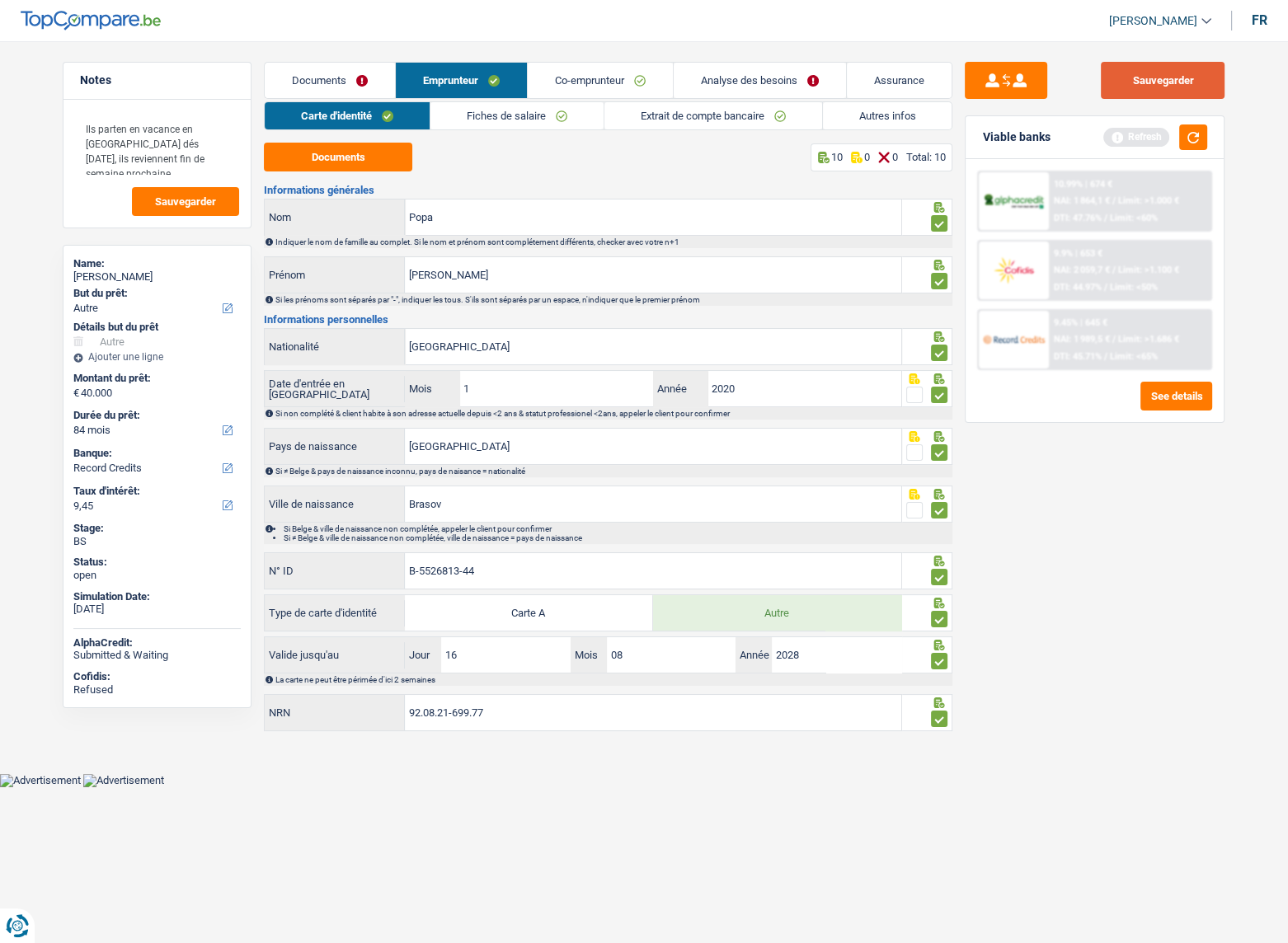
click at [1157, 93] on button "Sauvegarder" at bounding box center [1162, 81] width 124 height 38
click at [574, 84] on link "Co-emprunteur" at bounding box center [600, 80] width 145 height 36
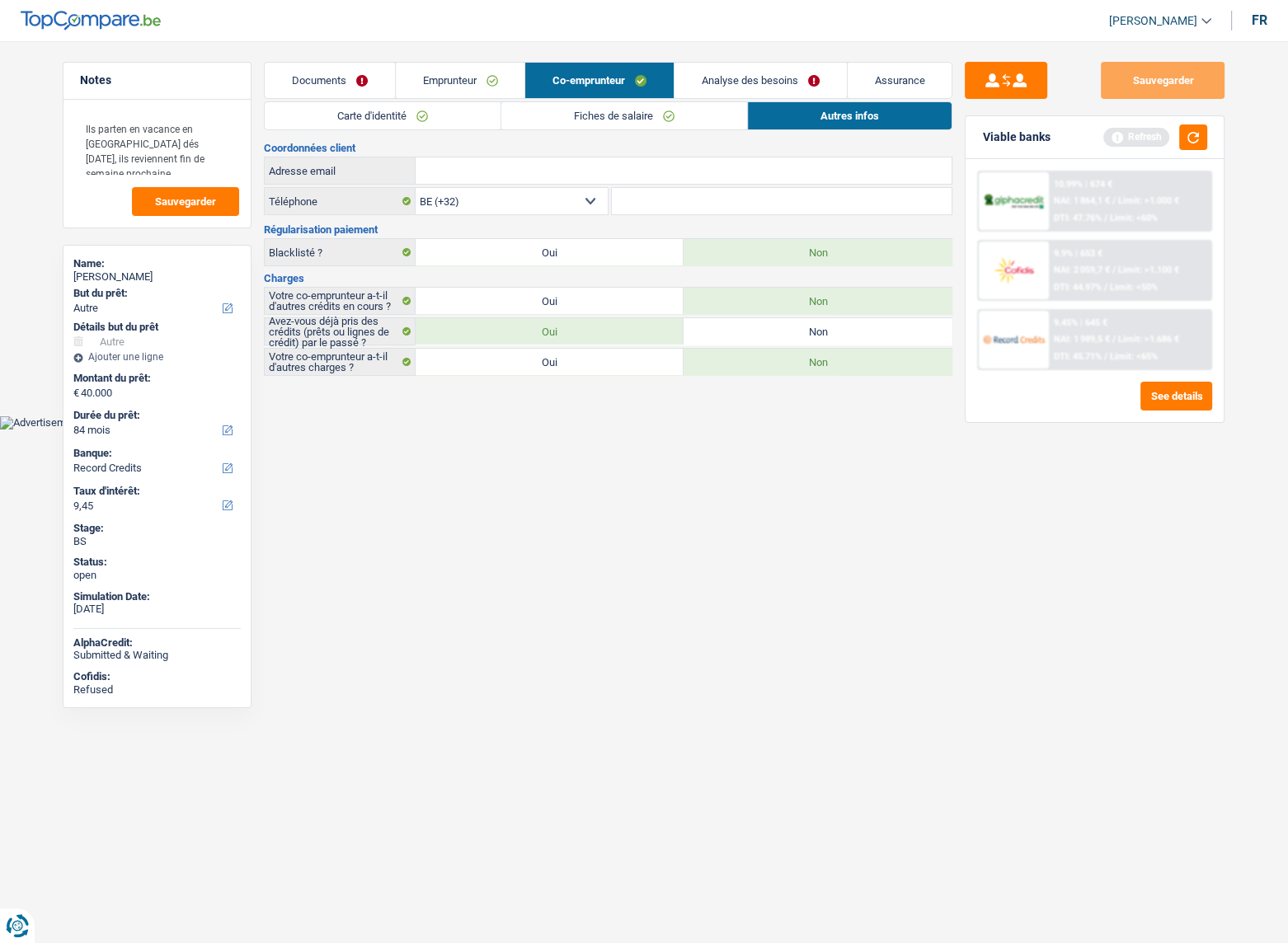
click at [400, 103] on link "Carte d'identité" at bounding box center [383, 116] width 236 height 28
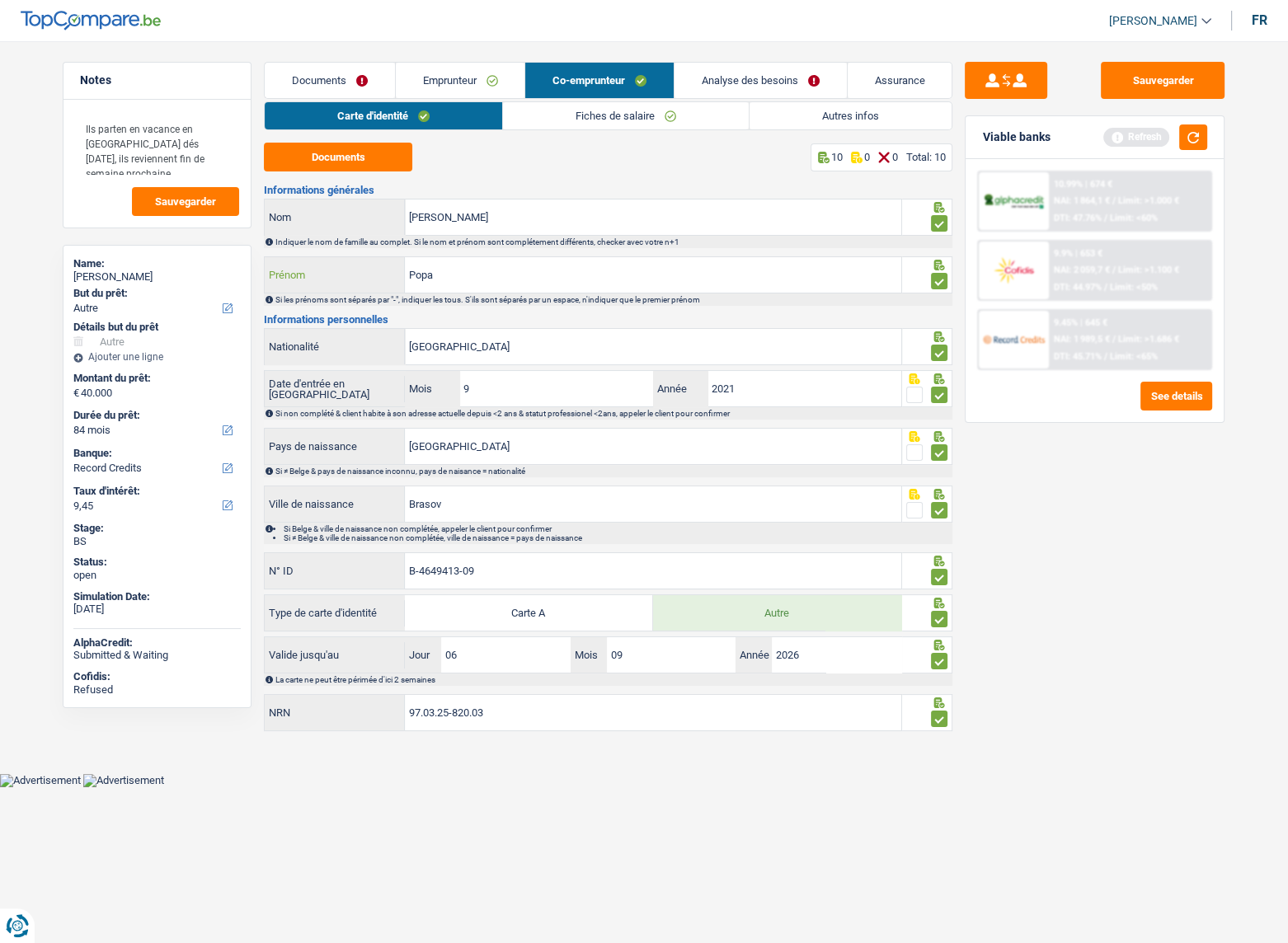
drag, startPoint x: 420, startPoint y: 274, endPoint x: 330, endPoint y: 266, distance: 90.4
click at [330, 266] on div "Popa Prénom" at bounding box center [583, 275] width 637 height 36
click at [529, 222] on input "Lavinia-Elena" at bounding box center [653, 217] width 496 height 36
paste input "Popa"
drag, startPoint x: 473, startPoint y: 218, endPoint x: 338, endPoint y: 216, distance: 135.0
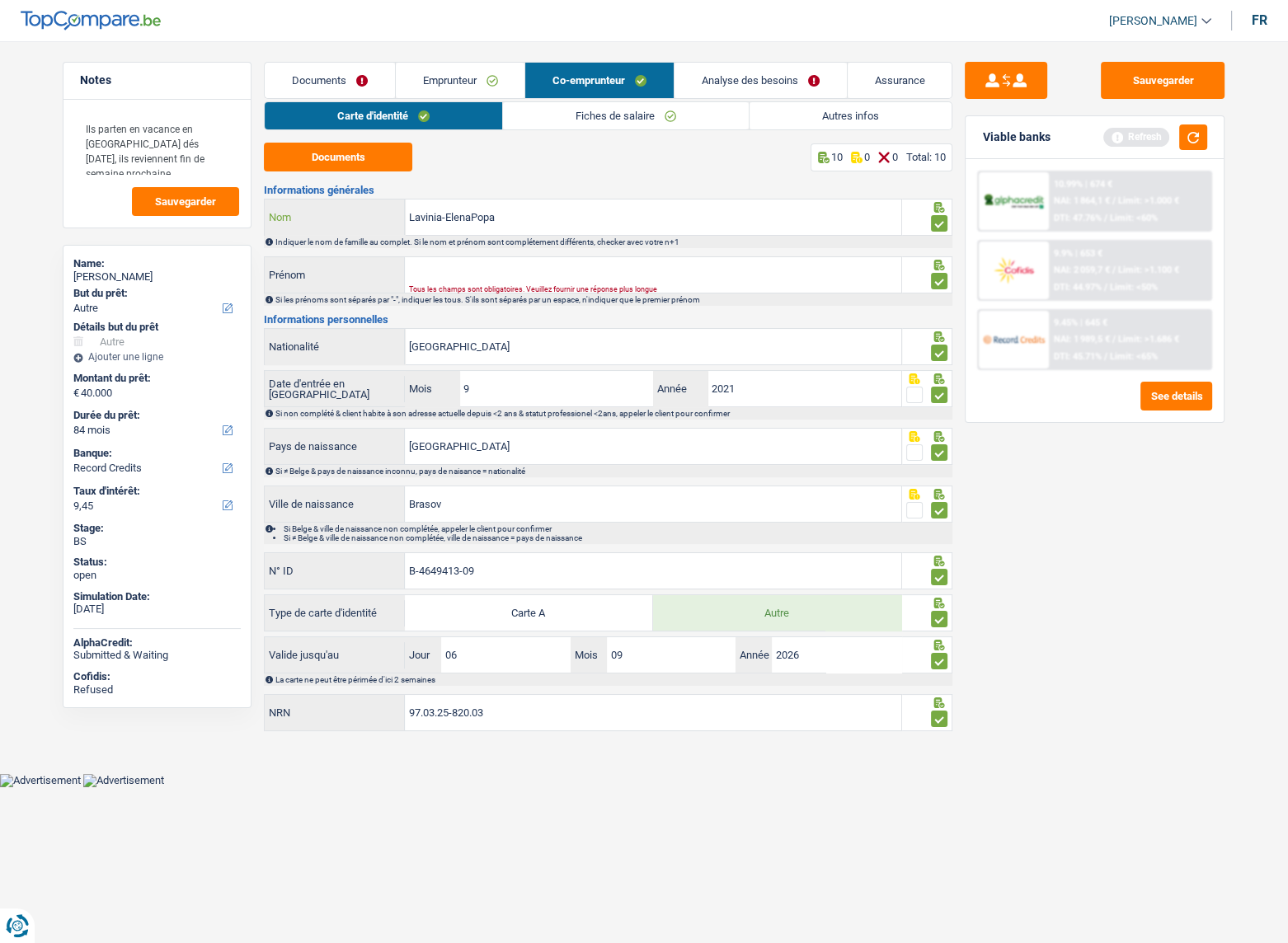
click at [338, 216] on div "Lavinia-ElenaPopa Nom" at bounding box center [583, 217] width 637 height 36
type input "Popa"
click at [520, 276] on input "Prénom" at bounding box center [653, 275] width 496 height 36
paste input "Lavinia-Elena"
type input "Lavinia-Elena"
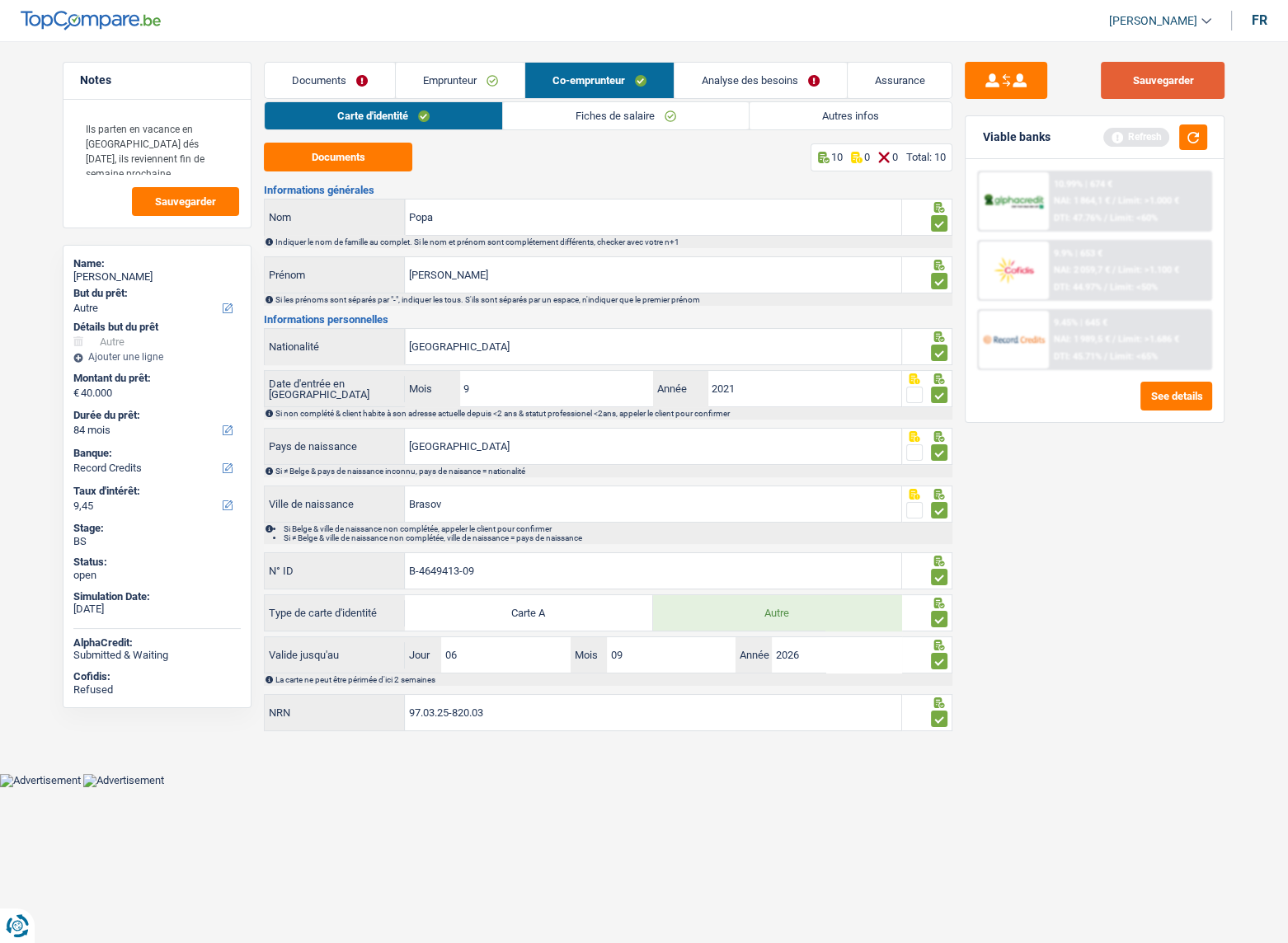
click at [1161, 98] on div "Sauvegarder Viable banks Refresh 10.99% | 674 € NAI: 1 864,1 € / Limit: >1.000 …" at bounding box center [1095, 487] width 285 height 851
click at [1165, 86] on button "Sauvegarder" at bounding box center [1162, 81] width 124 height 38
click at [1186, 136] on button "button" at bounding box center [1193, 137] width 28 height 26
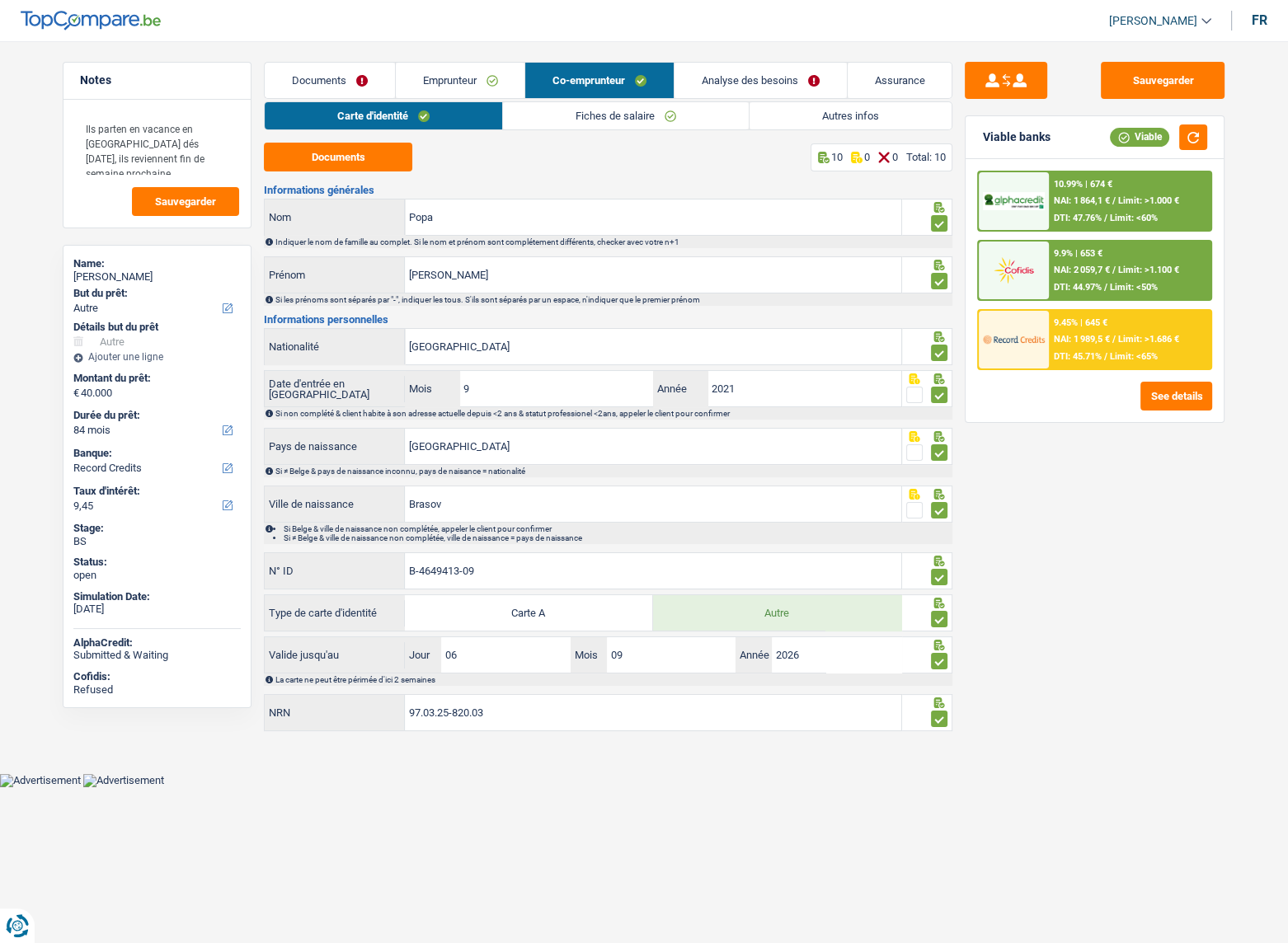
click at [577, 113] on link "Fiches de salaire" at bounding box center [626, 116] width 246 height 28
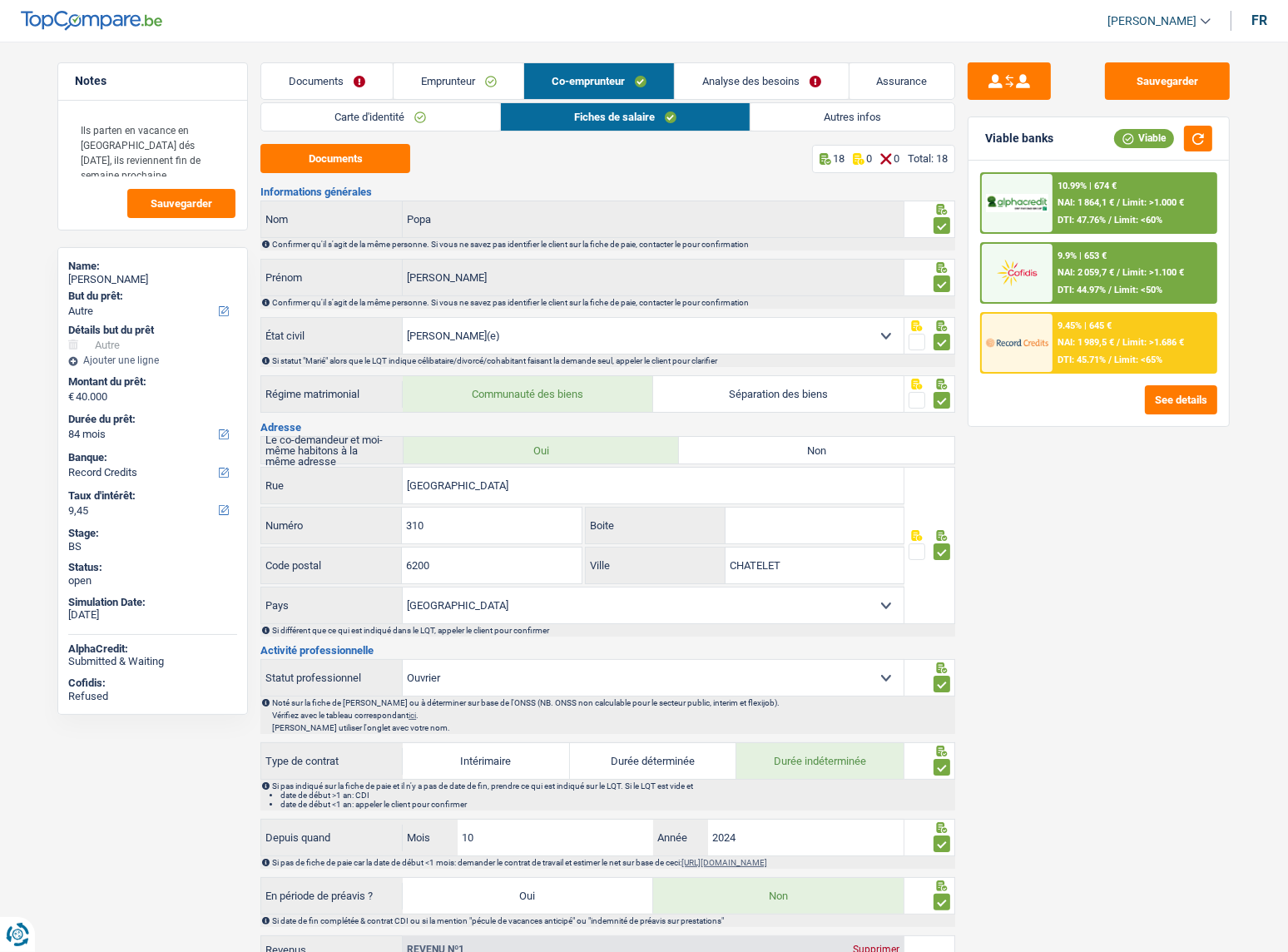
click at [469, 84] on link "Emprunteur" at bounding box center [459, 81] width 131 height 36
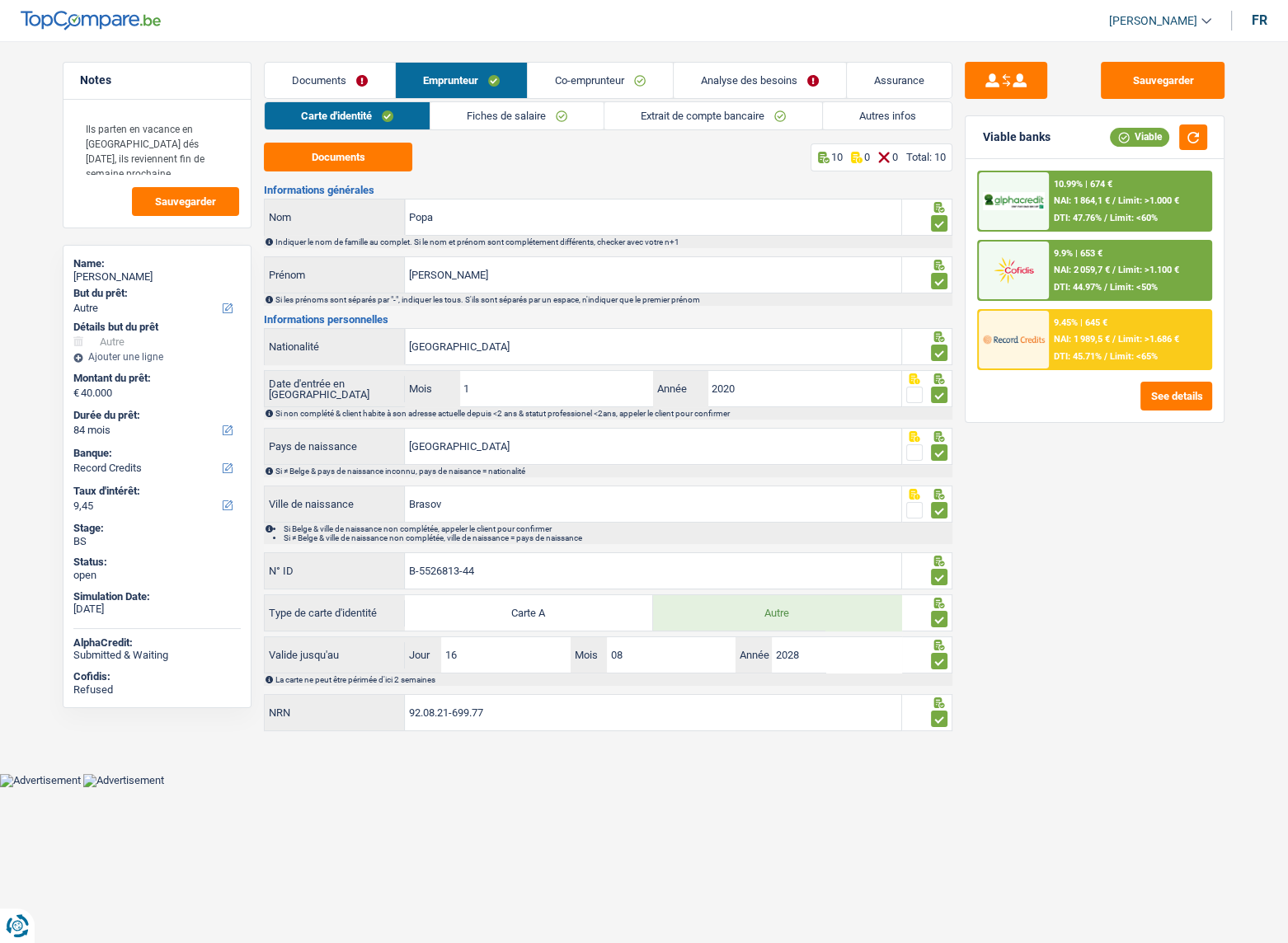
click at [554, 117] on link "Fiches de salaire" at bounding box center [516, 116] width 173 height 28
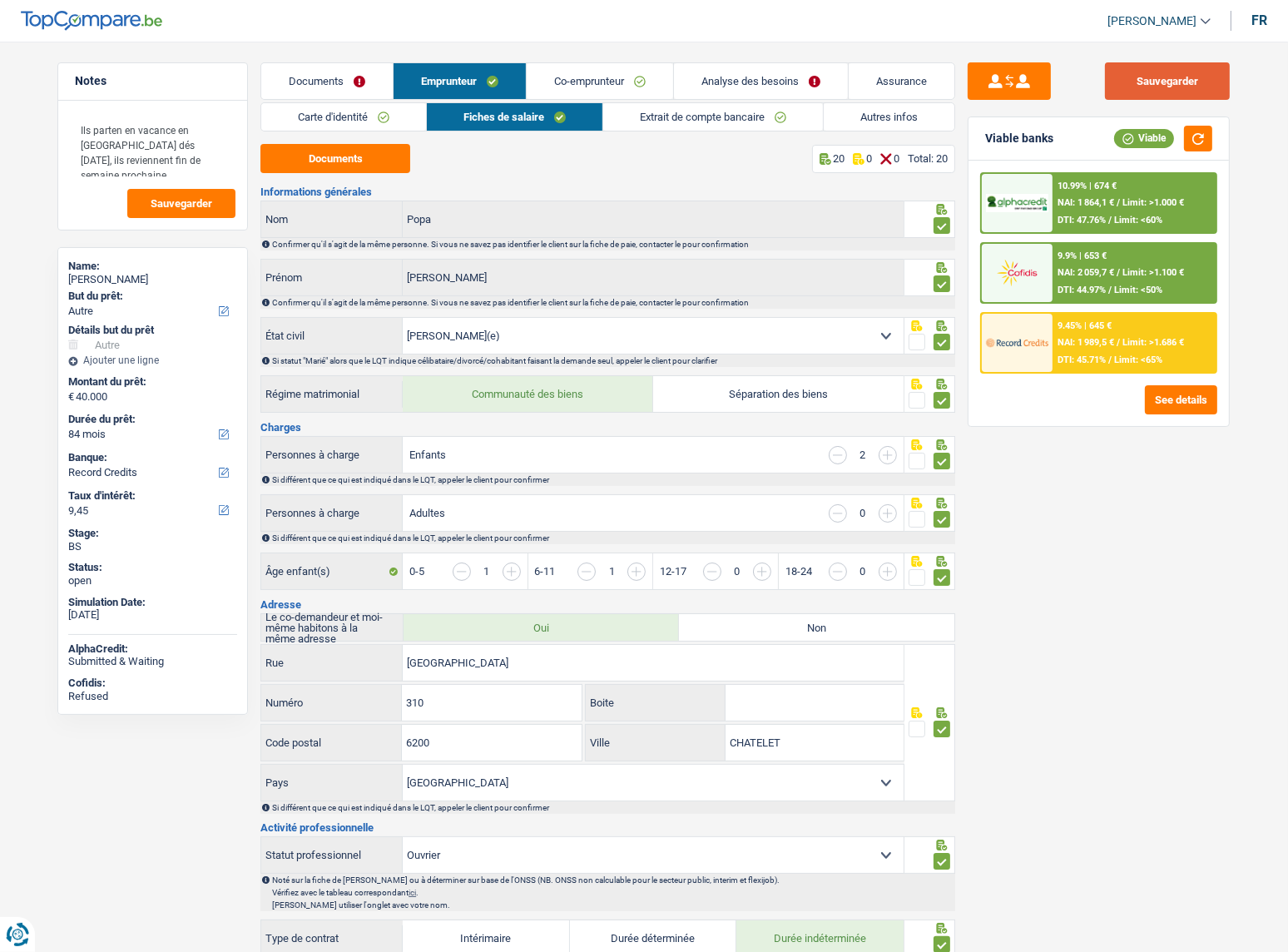
click at [1148, 90] on button "Sauvegarder" at bounding box center [1167, 82] width 125 height 38
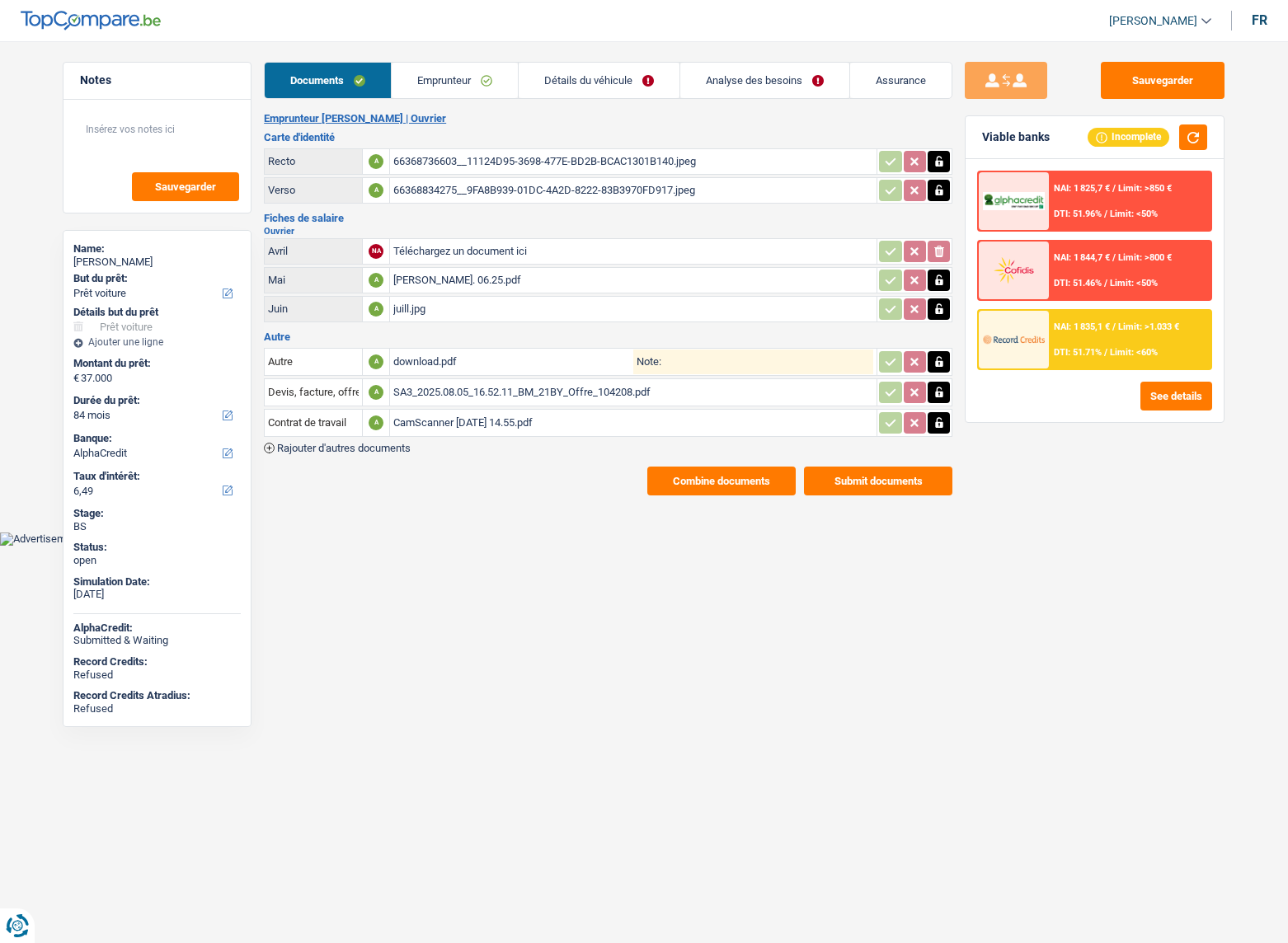
select select "car"
select select "84"
select select "alphacredit"
click at [1165, 398] on button "See details" at bounding box center [1176, 395] width 72 height 29
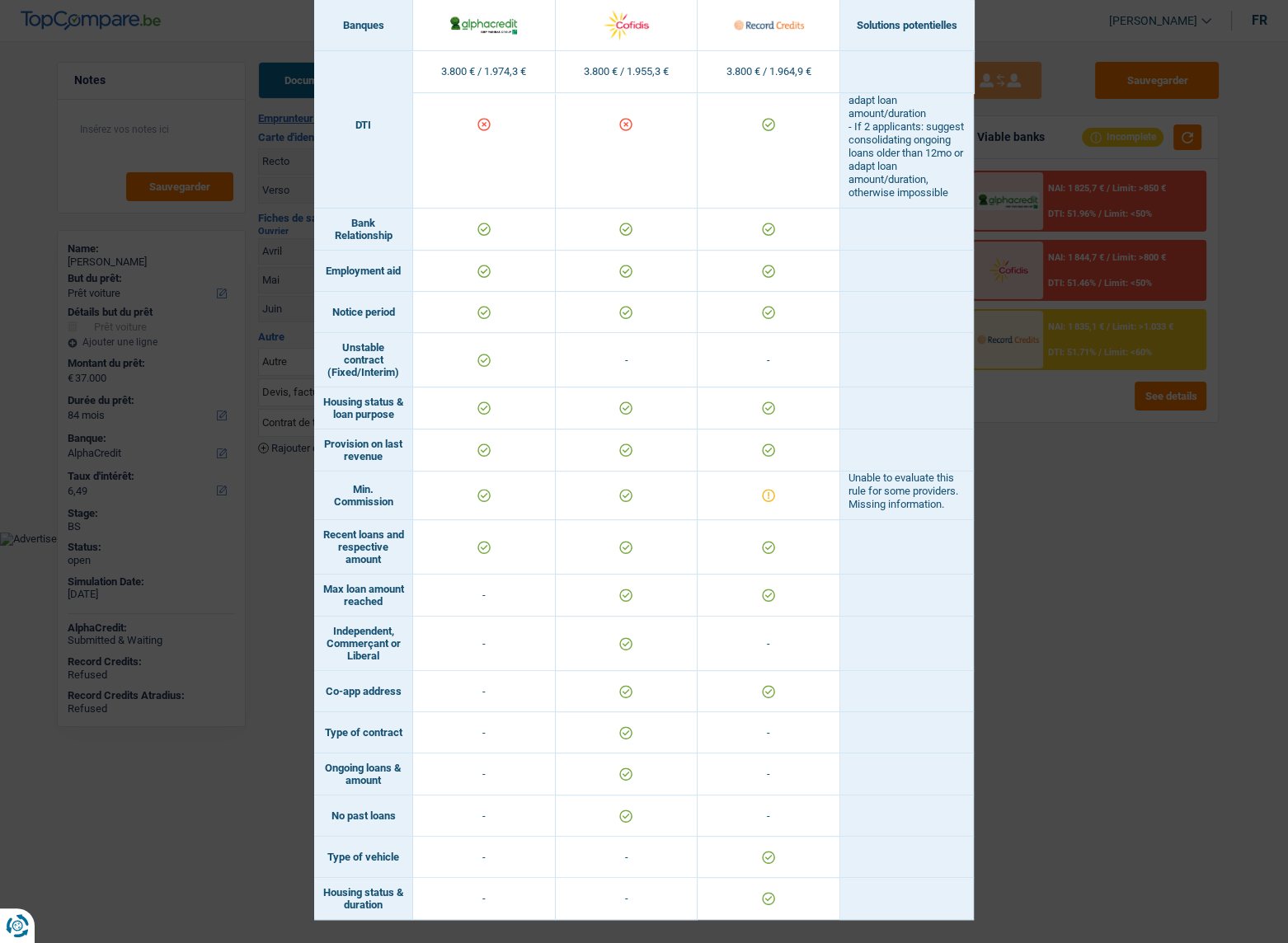
scroll to position [923, 0]
click at [1043, 469] on div "Banks conditions × Banques Solutions potentielles Revenus / Charges 3.800 € / 1…" at bounding box center [644, 472] width 1288 height 943
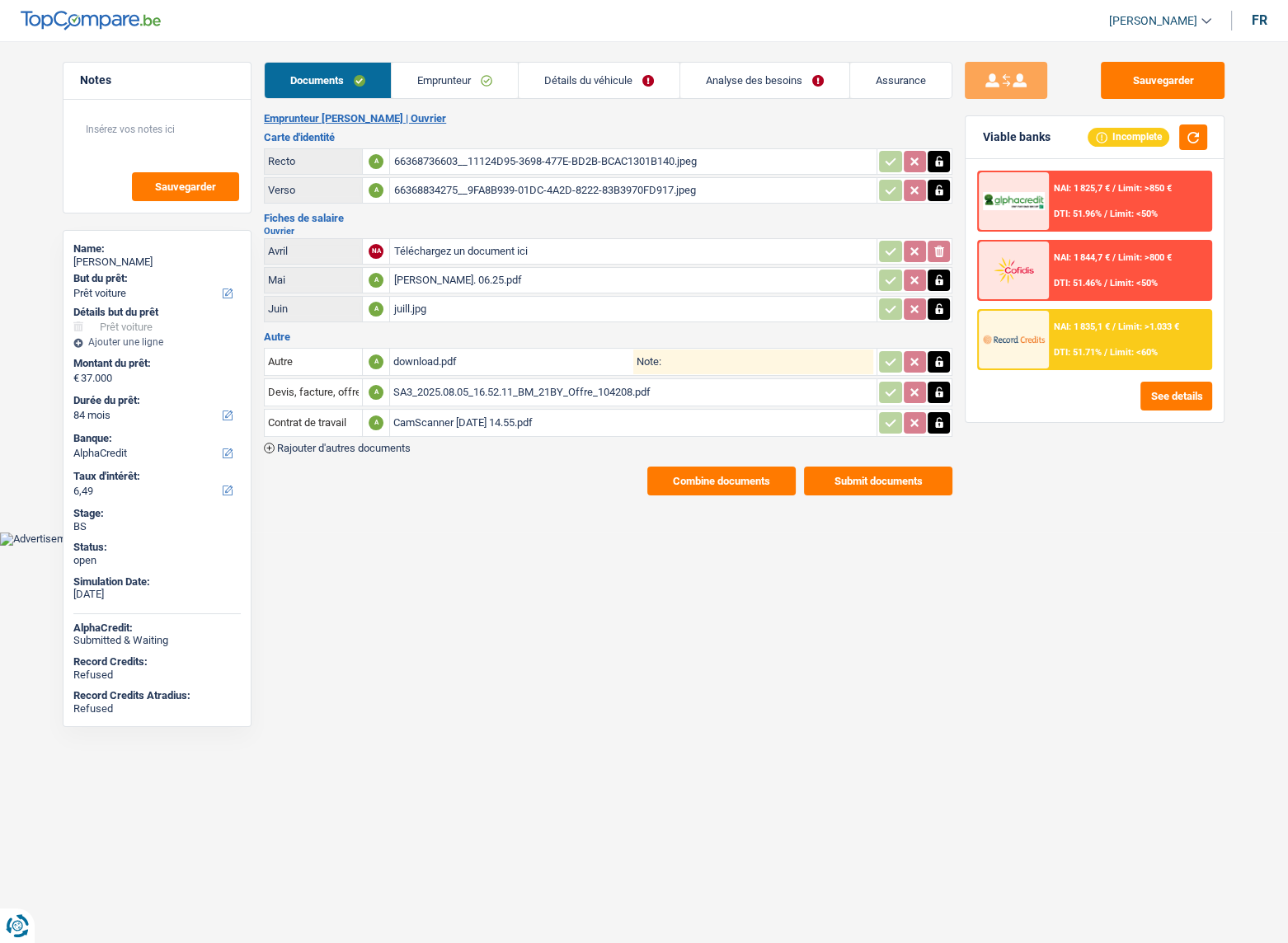
click at [472, 87] on link "Emprunteur" at bounding box center [455, 80] width 127 height 36
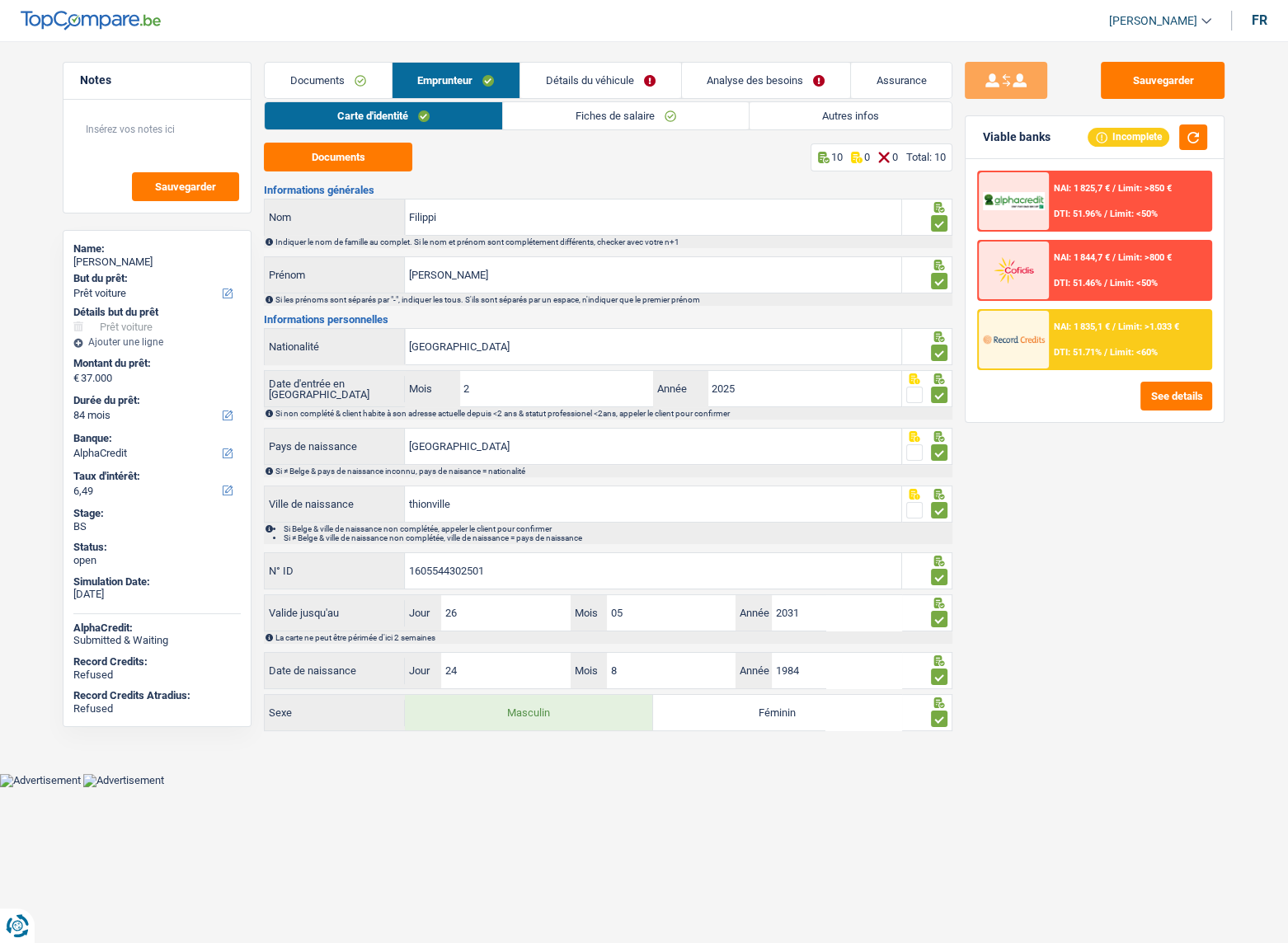
click at [1163, 428] on div "Sauvegarder Viable banks Incomplete NAI: 1 825,7 € / Limit: >850 € DTI: 51.96% …" at bounding box center [1095, 487] width 285 height 851
click at [1162, 389] on button "See details" at bounding box center [1176, 395] width 72 height 29
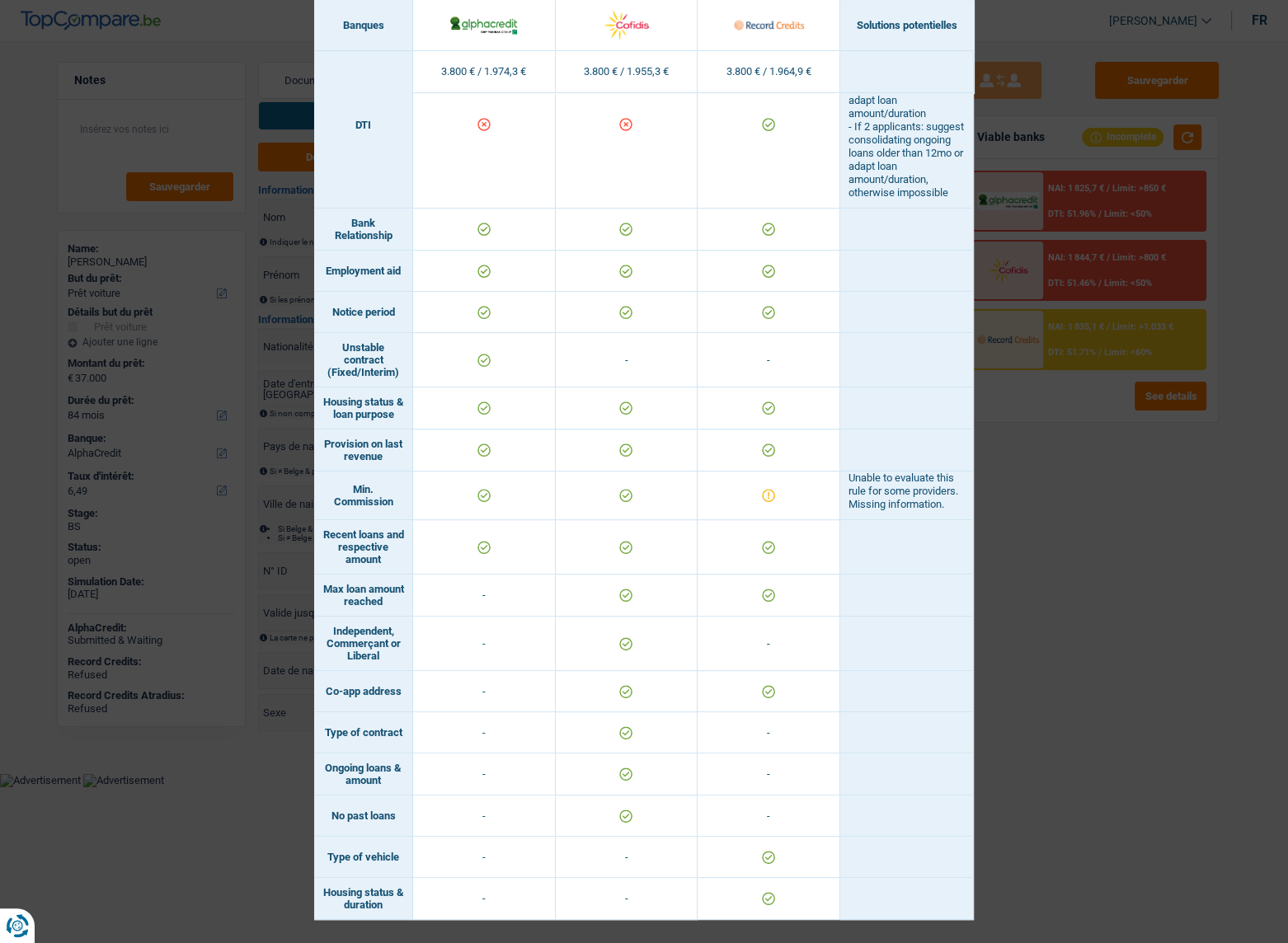
click at [1188, 606] on div "Banks conditions × Banques Solutions potentielles Revenus / Charges 3.800 € / 1…" at bounding box center [644, 472] width 1288 height 943
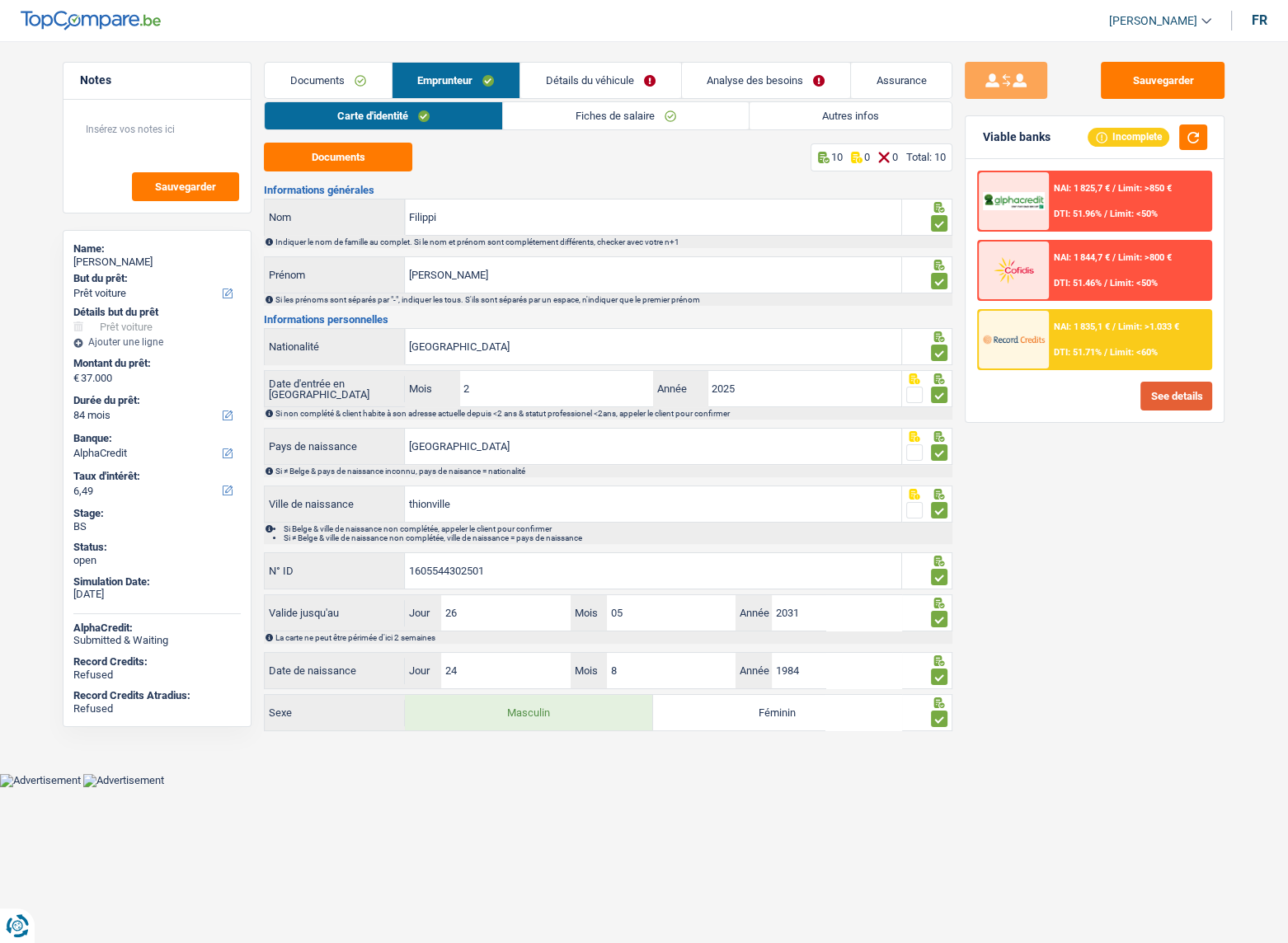
click at [1161, 395] on button "See details" at bounding box center [1176, 395] width 72 height 29
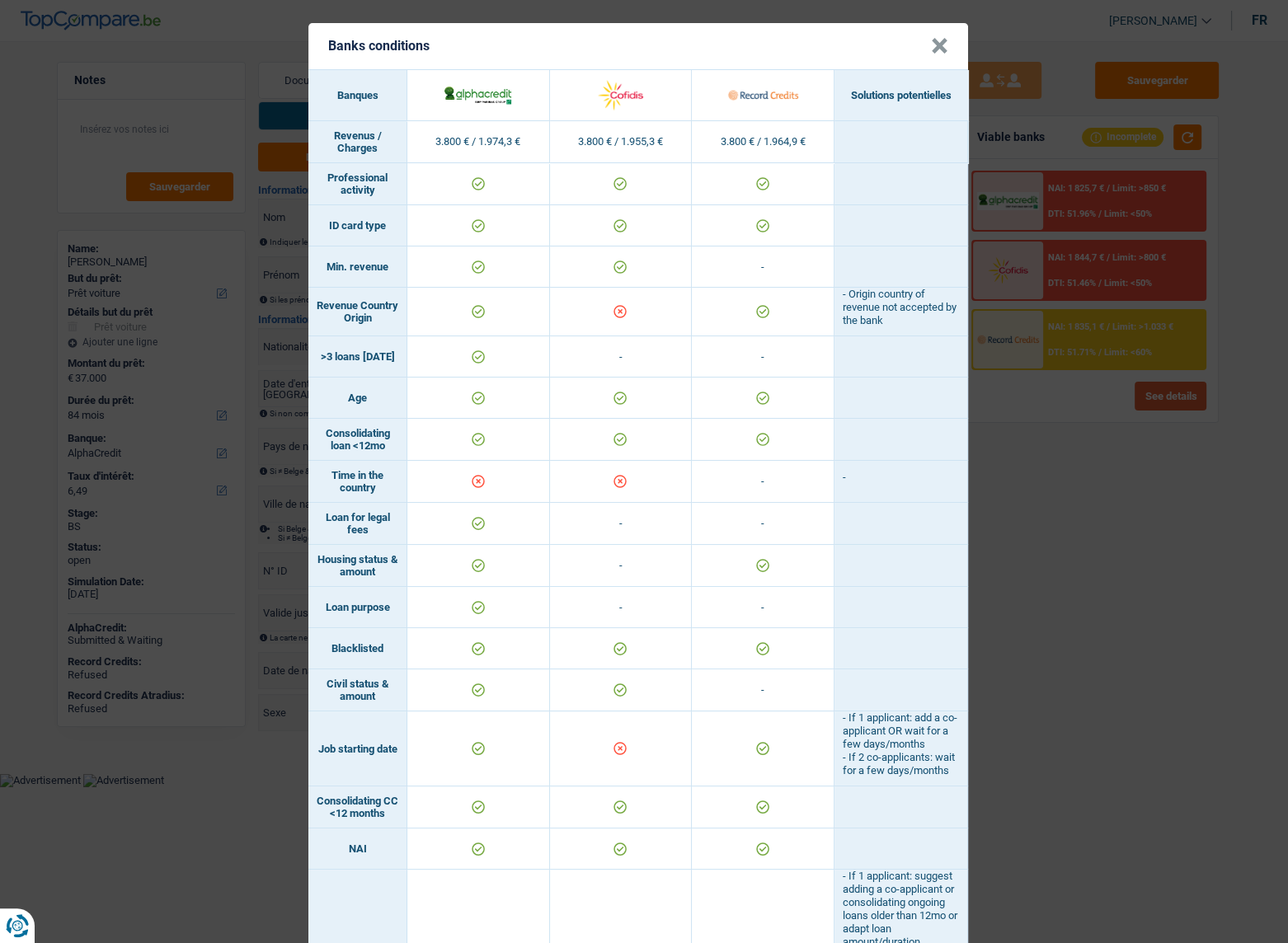
scroll to position [0, 0]
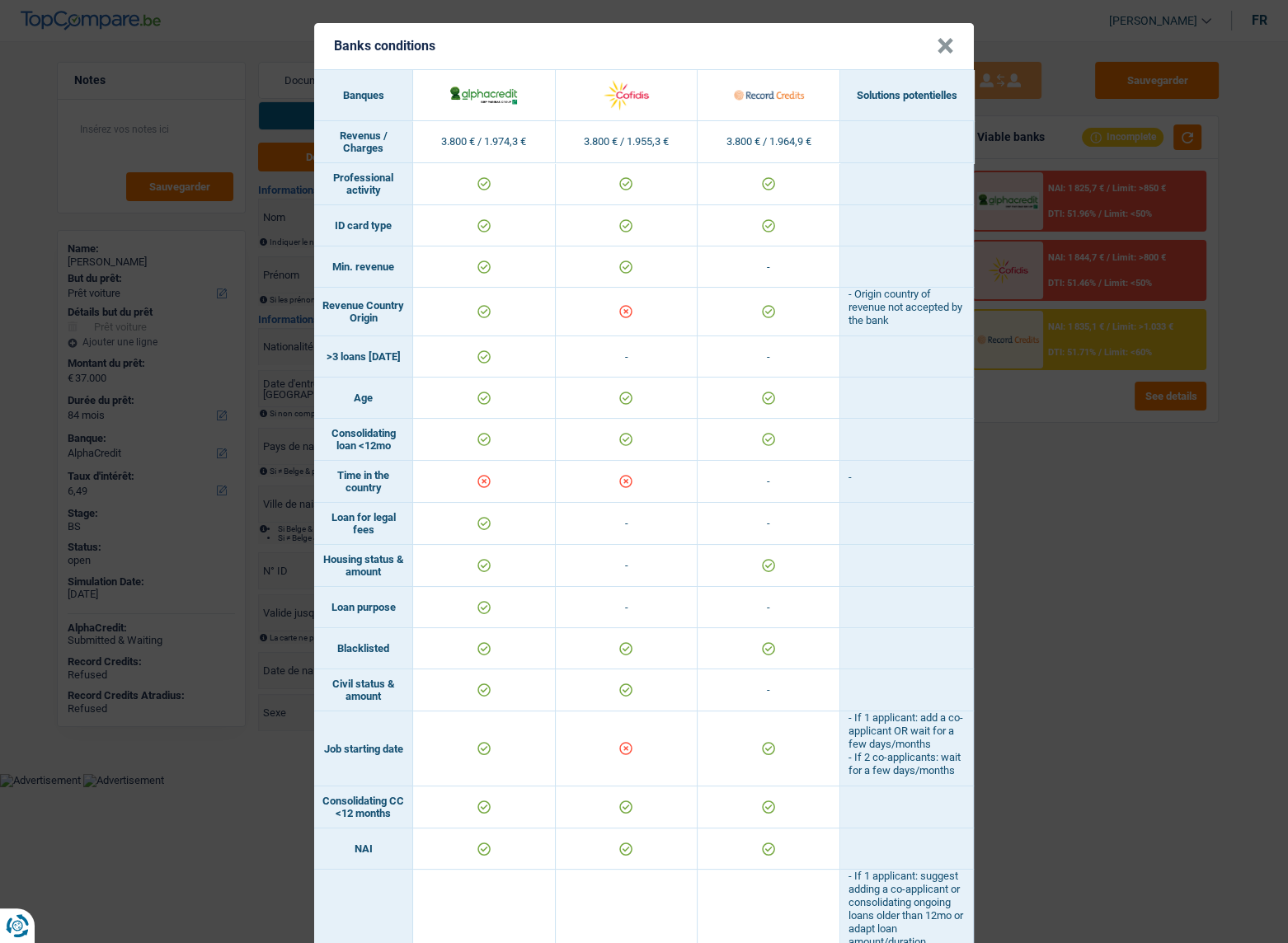
click at [1196, 635] on div "Banks conditions × Banques Solutions potentielles Revenus / Charges 3.800 € / 1…" at bounding box center [644, 472] width 1288 height 943
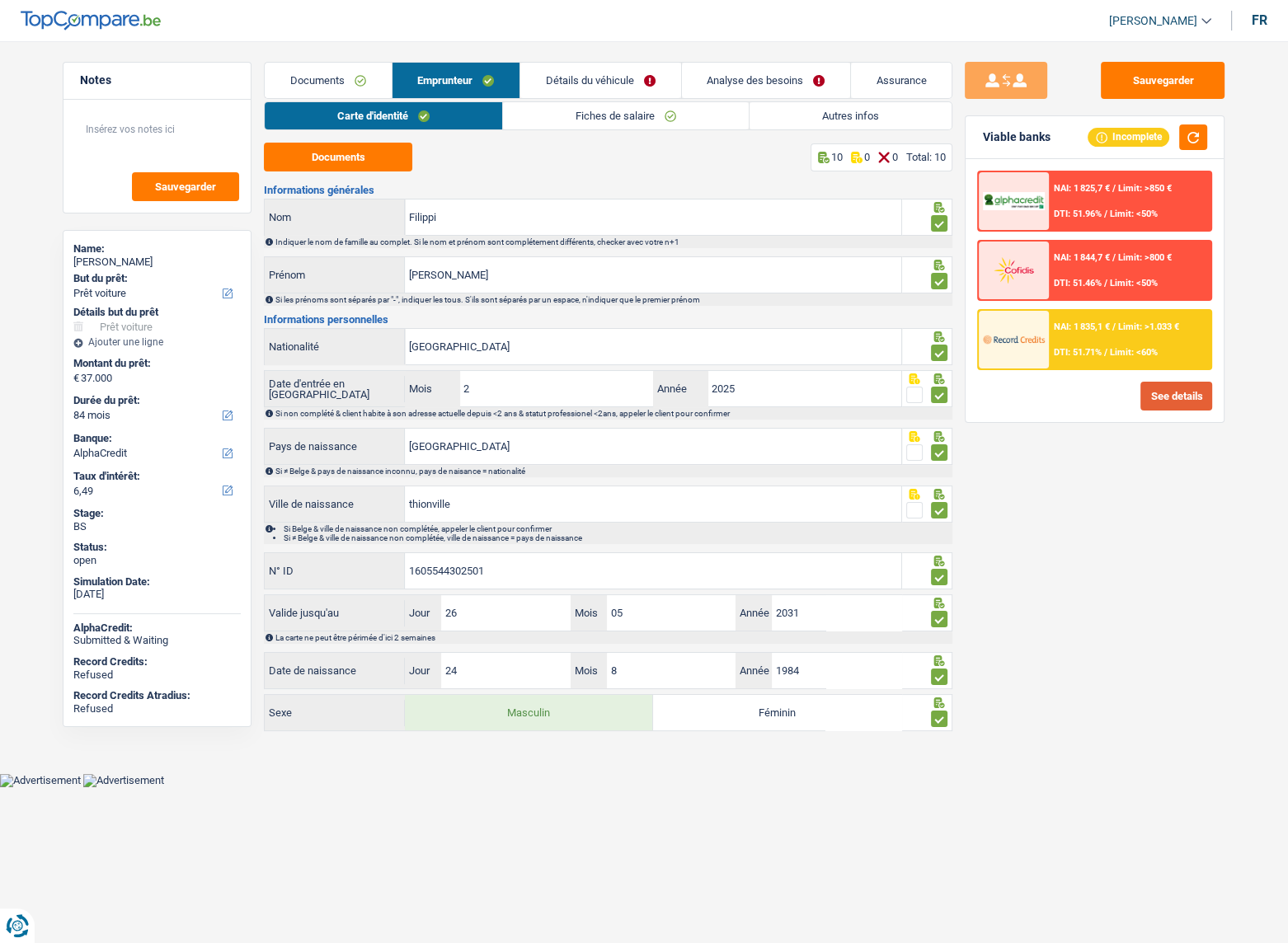
drag, startPoint x: 1182, startPoint y: 374, endPoint x: 1177, endPoint y: 386, distance: 13.0
click at [1182, 375] on div "NAI: 1 825,7 € / Limit: >850 € DTI: 51.96% / Limit: <50% NAI: 1 844,7 € / Limit…" at bounding box center [1094, 291] width 258 height 263
click at [1173, 390] on button "See details" at bounding box center [1176, 395] width 72 height 29
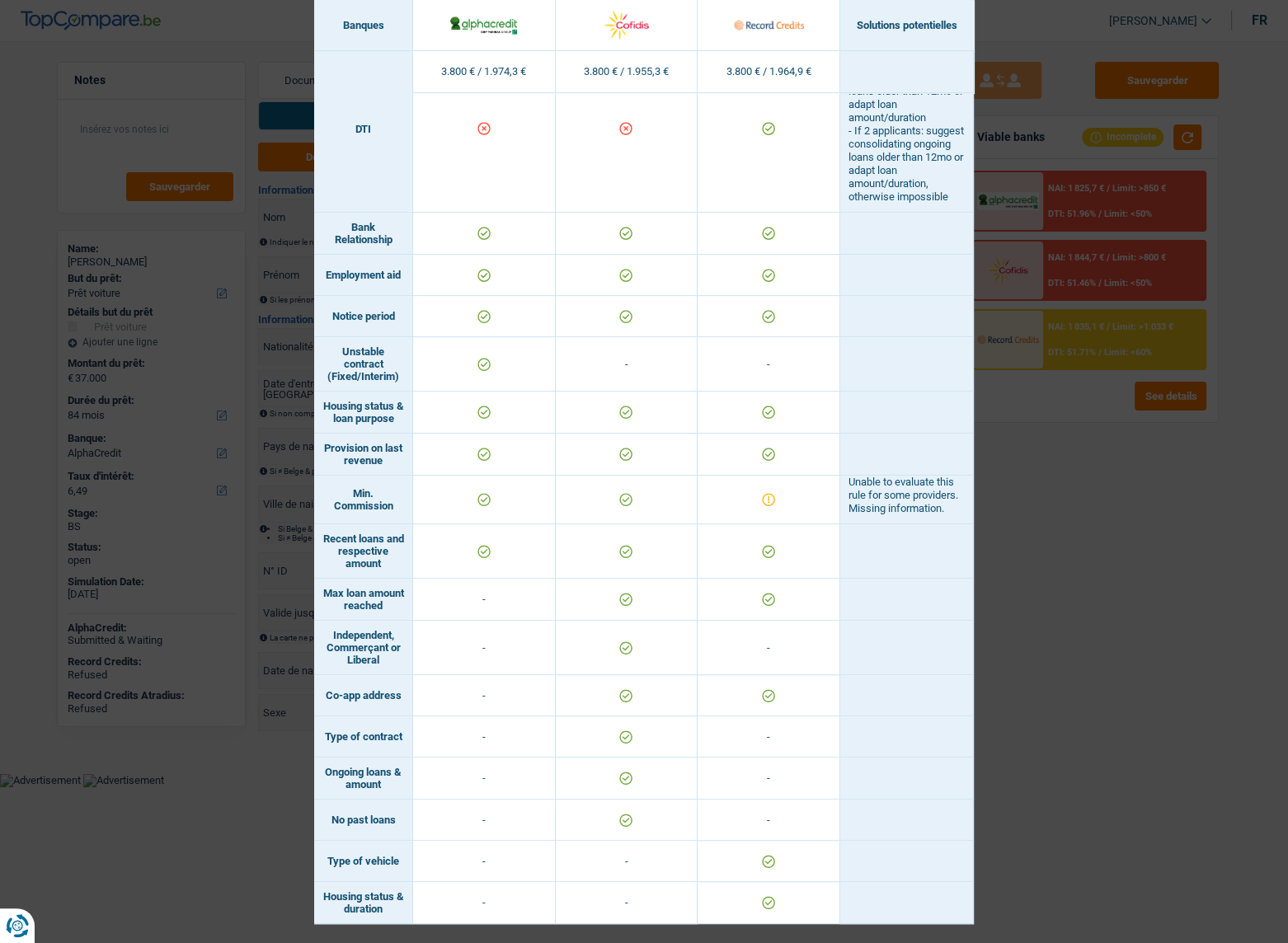
scroll to position [923, 0]
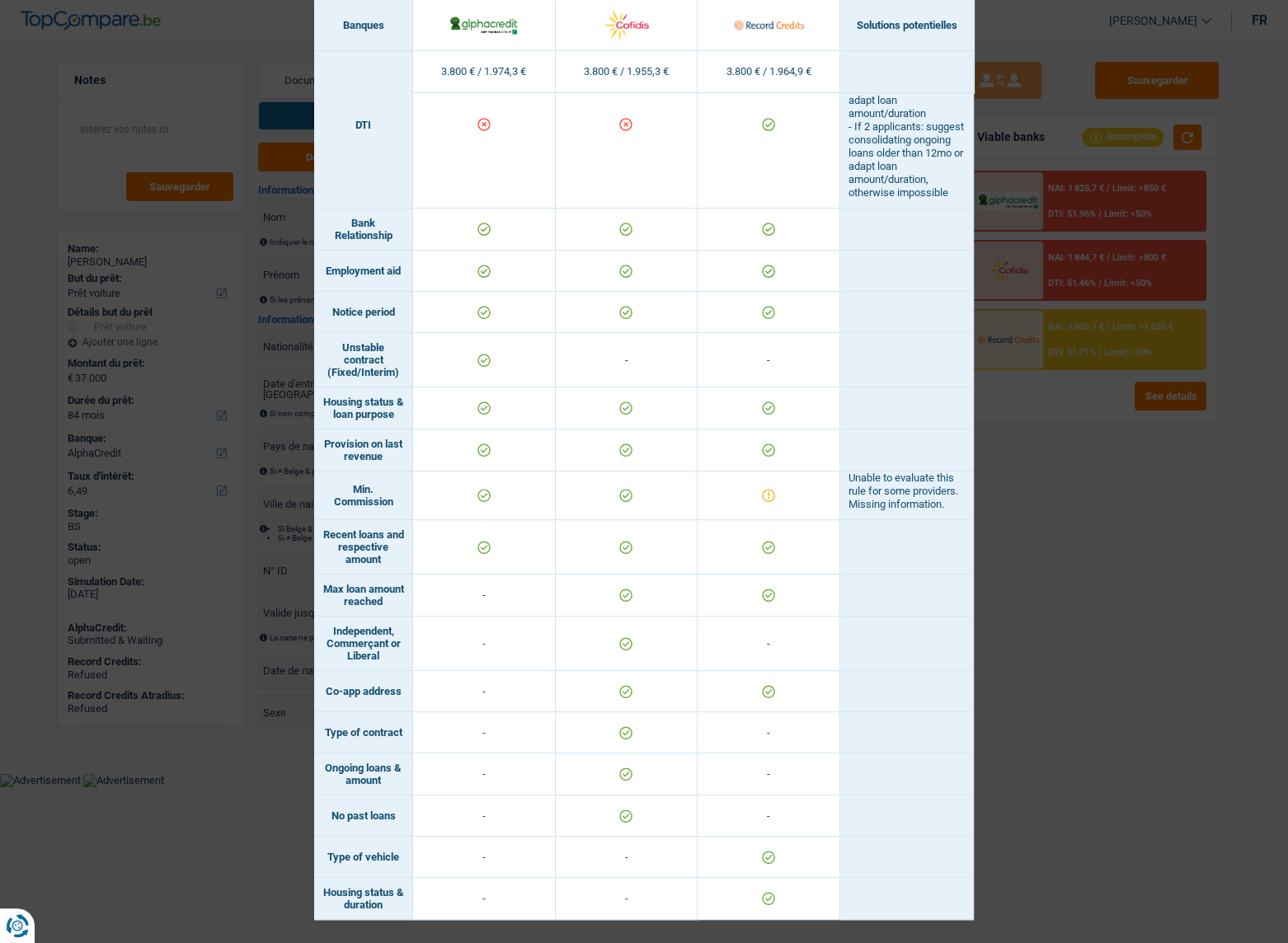
click at [1067, 528] on div "Banks conditions × Banques Solutions potentielles Revenus / Charges 3.800 € / 1…" at bounding box center [644, 472] width 1288 height 943
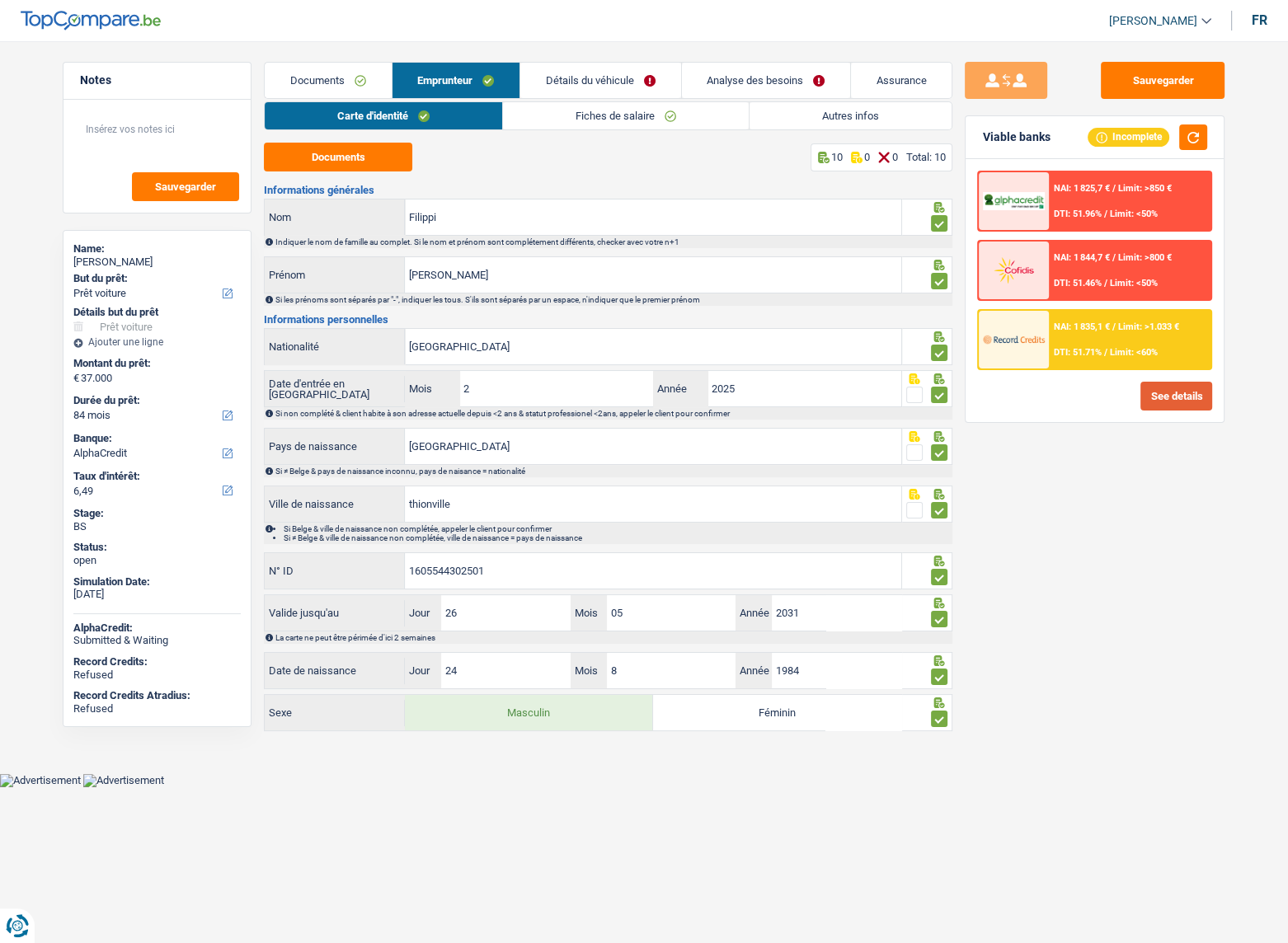
click at [1152, 389] on button "See details" at bounding box center [1176, 395] width 72 height 29
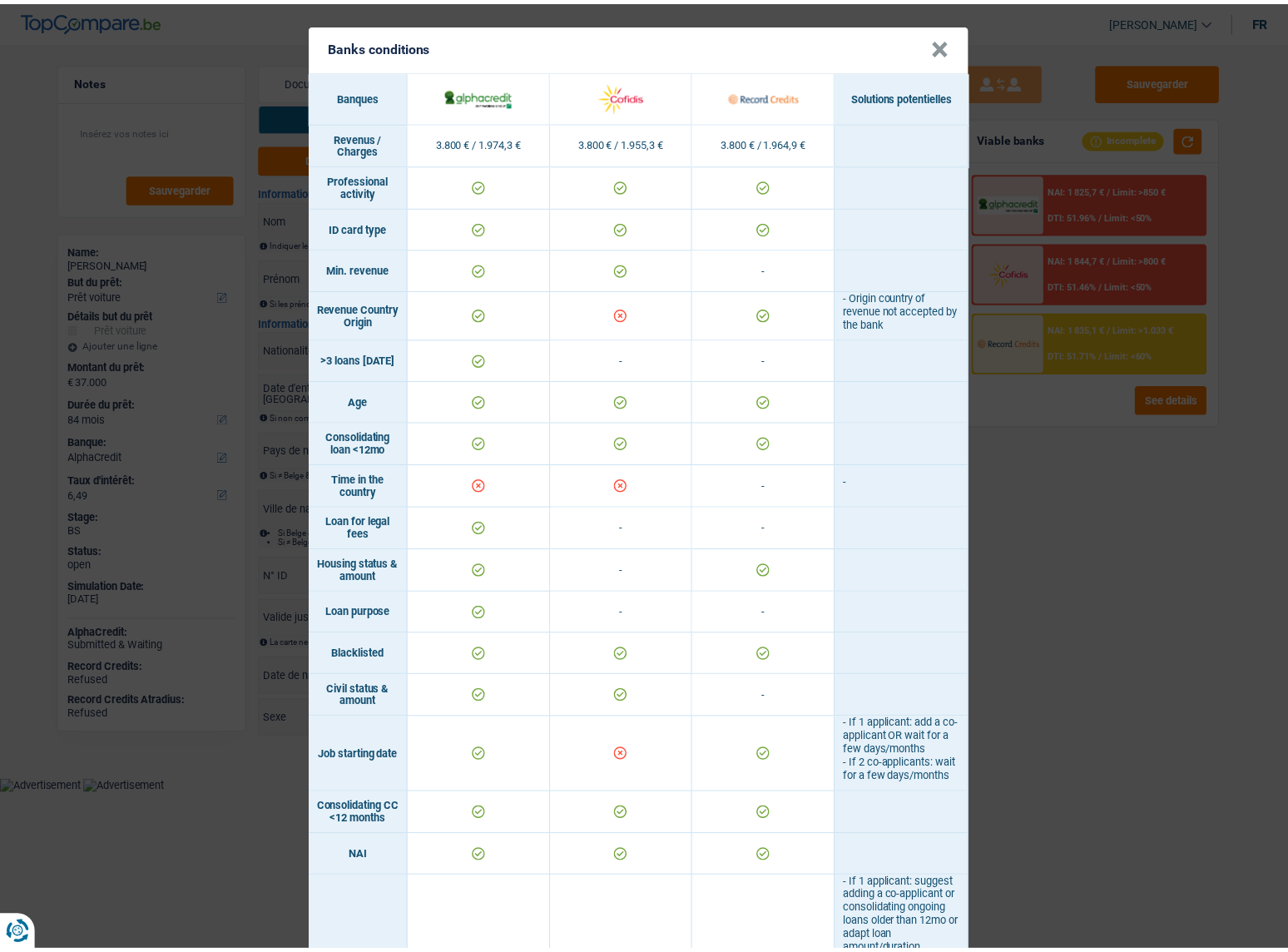
scroll to position [0, 0]
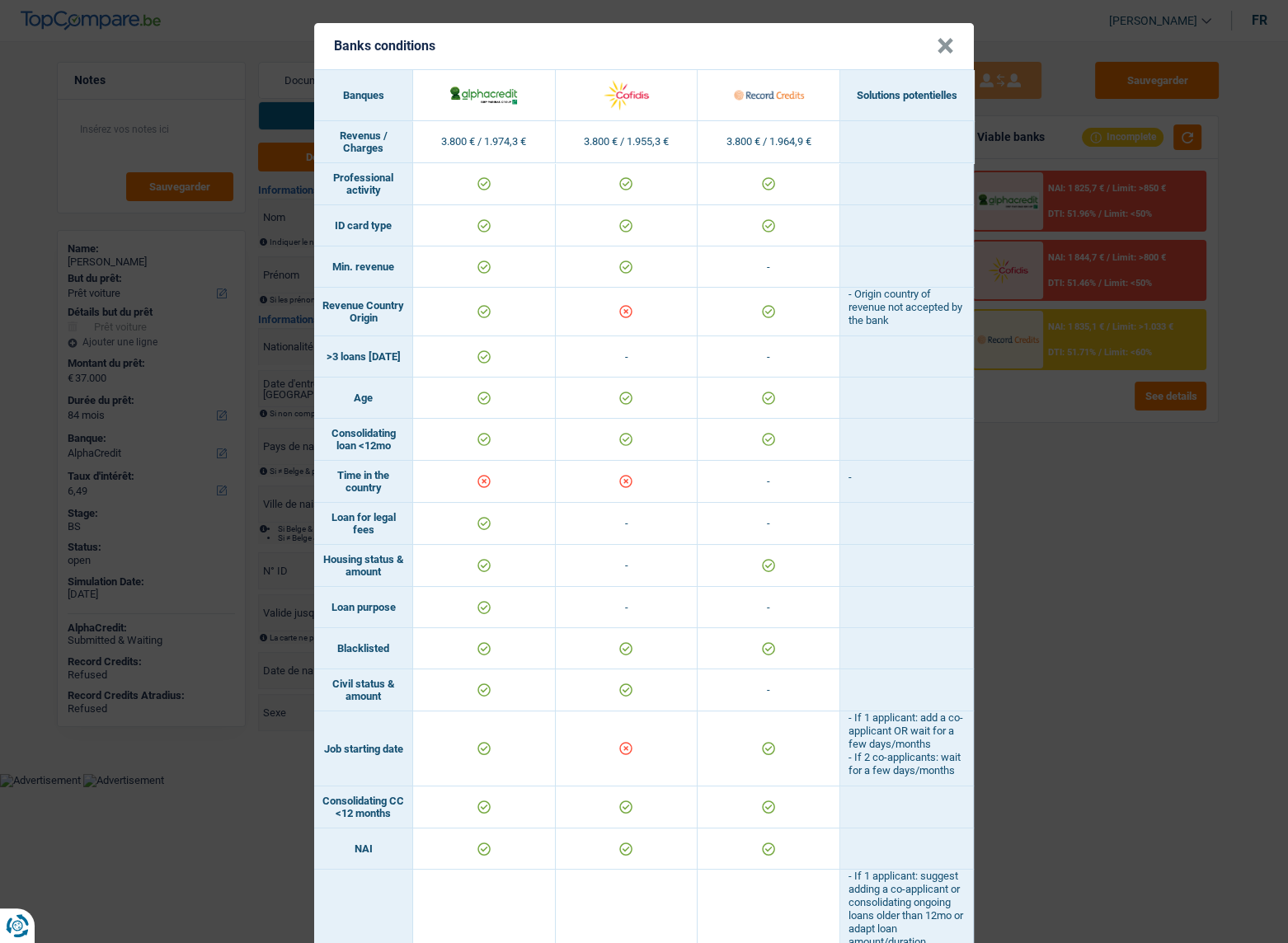
click at [1050, 510] on div "Banks conditions × Banques Solutions potentielles Revenus / Charges 3.800 € / 1…" at bounding box center [644, 472] width 1288 height 943
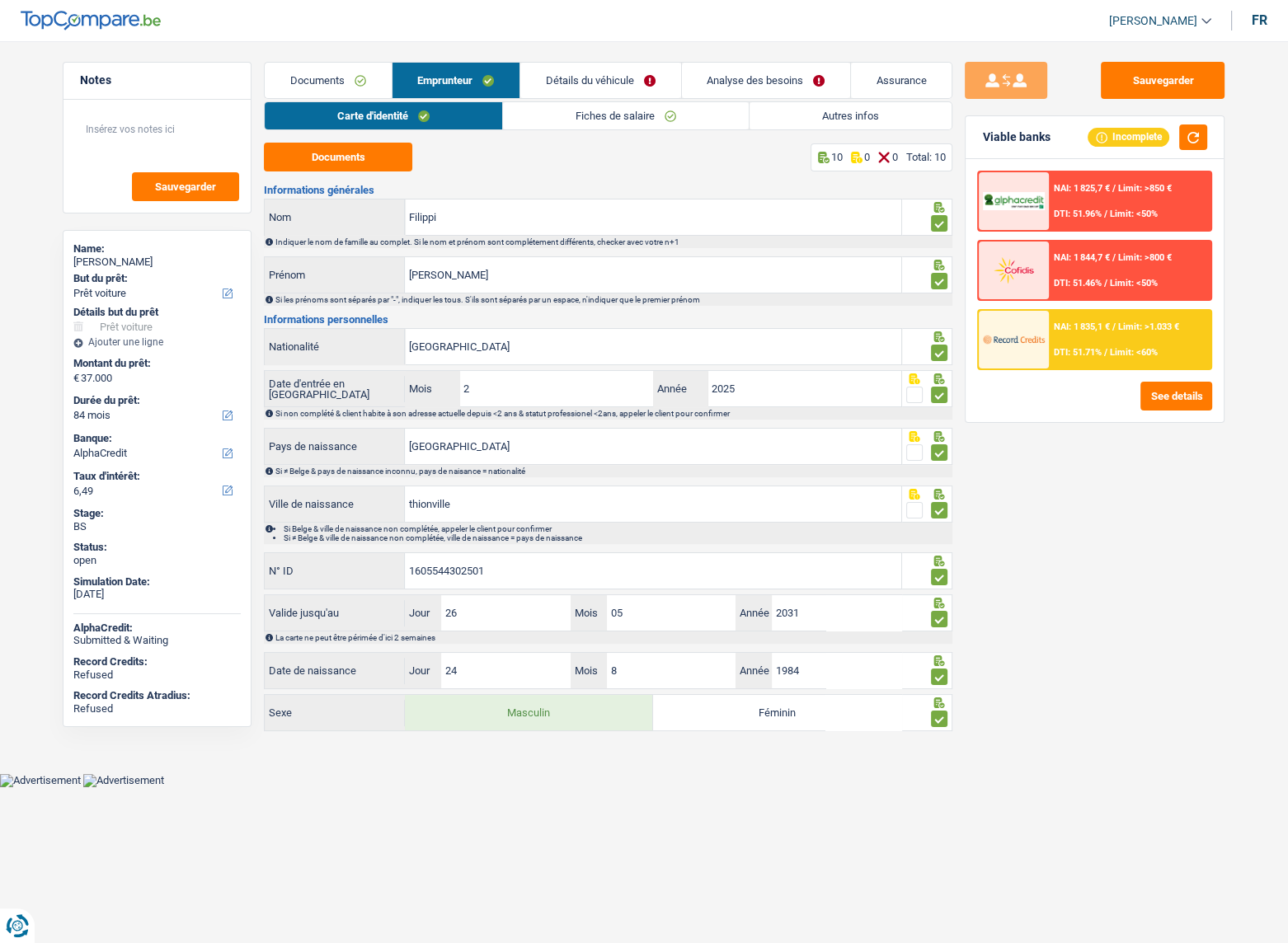
click at [714, 122] on link "Fiches de salaire" at bounding box center [626, 116] width 246 height 28
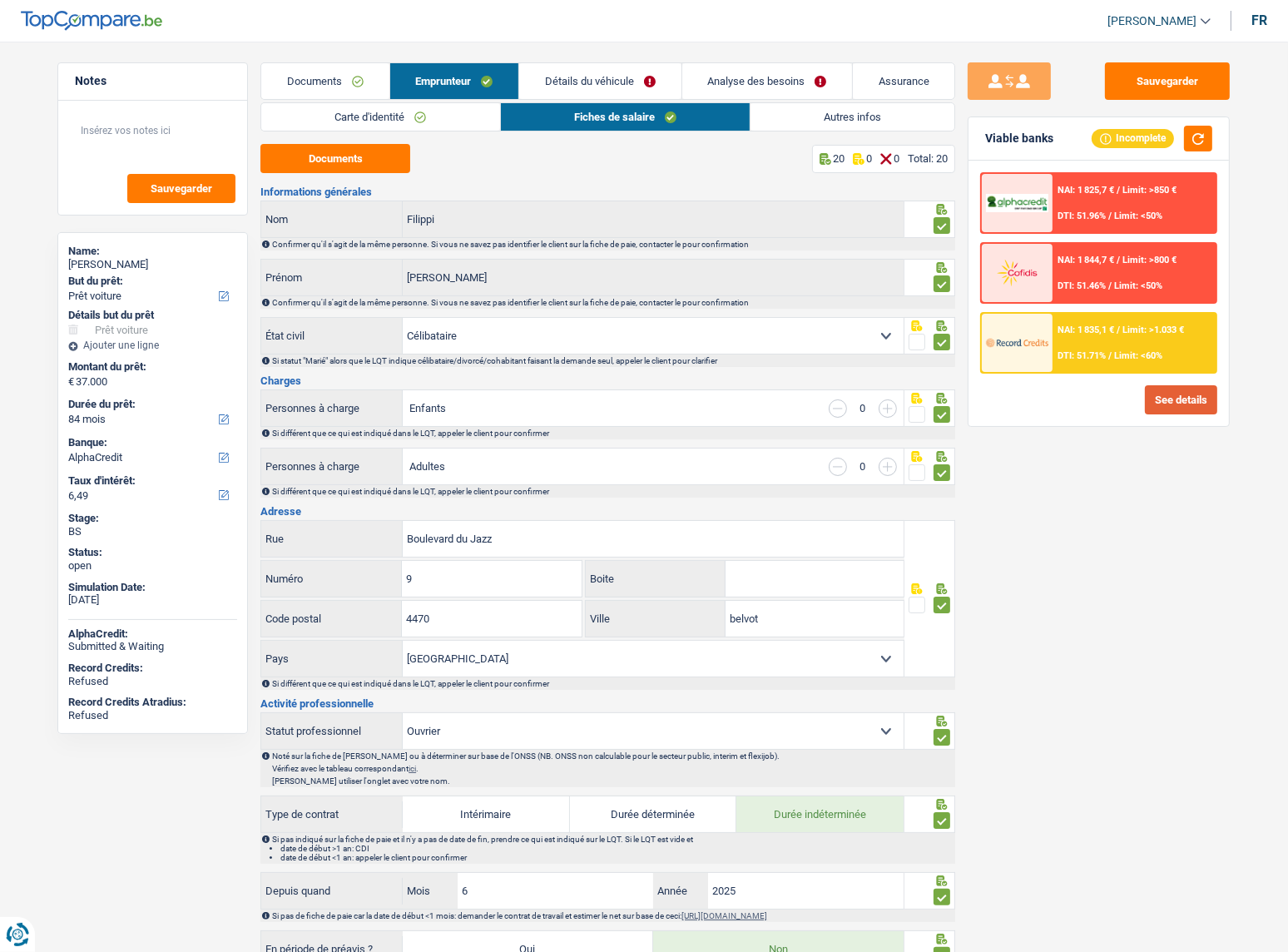
click at [1173, 404] on button "See details" at bounding box center [1181, 399] width 73 height 29
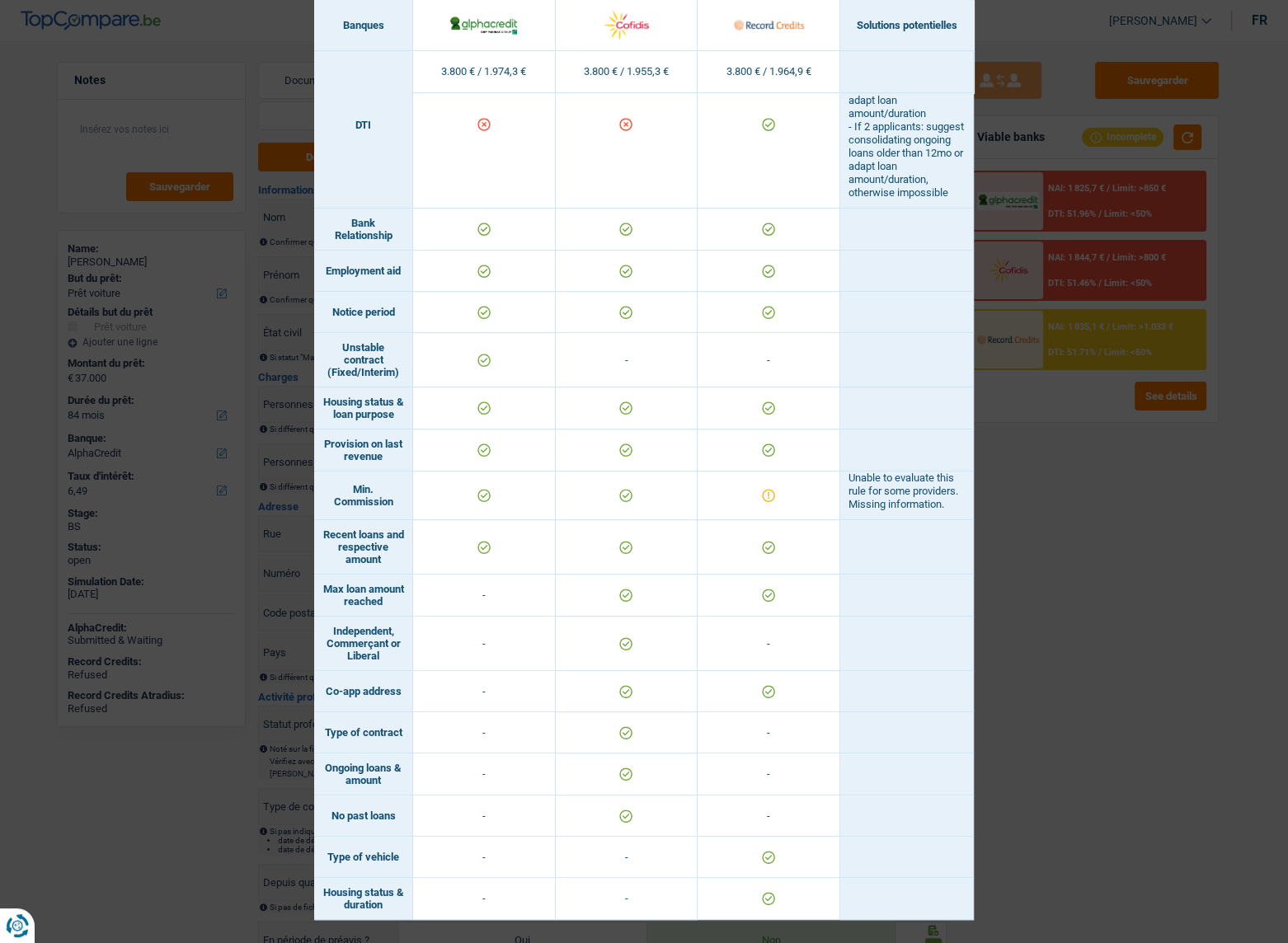
scroll to position [550, 0]
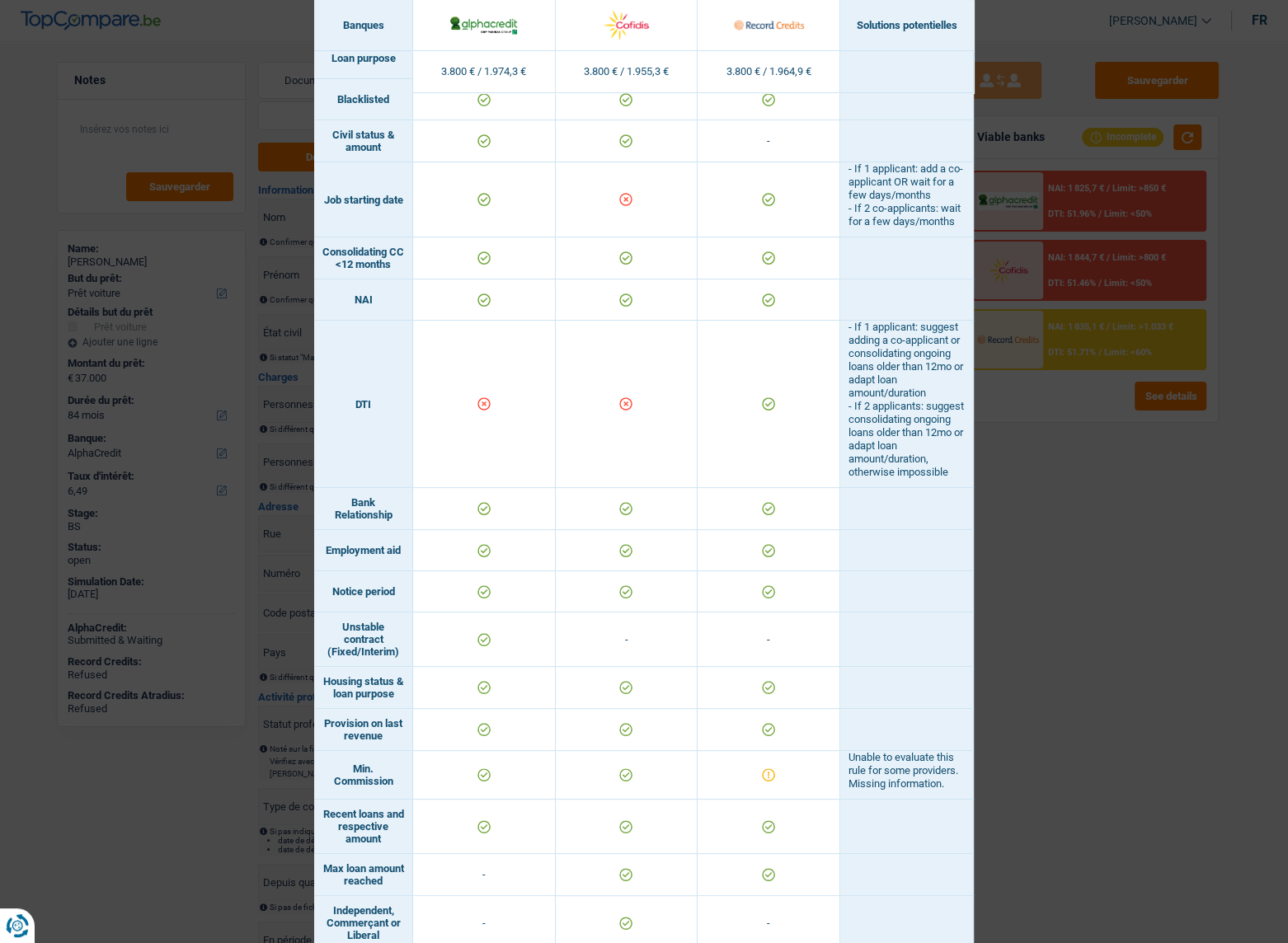
click at [1084, 553] on div "Banks conditions × Banques Solutions potentielles Revenus / Charges 3.800 € / 1…" at bounding box center [644, 472] width 1288 height 943
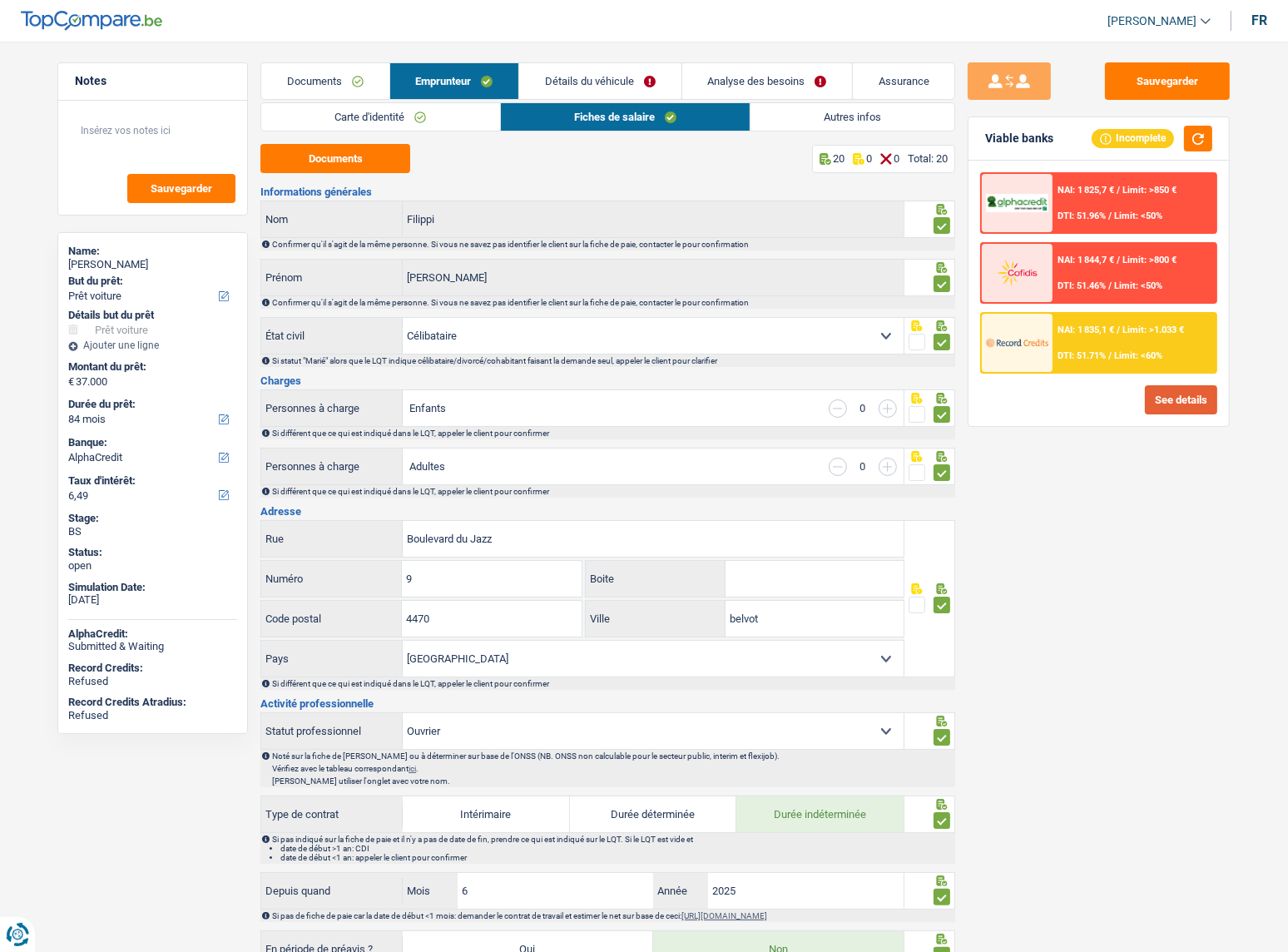
click at [1202, 411] on button "See details" at bounding box center [1181, 399] width 73 height 29
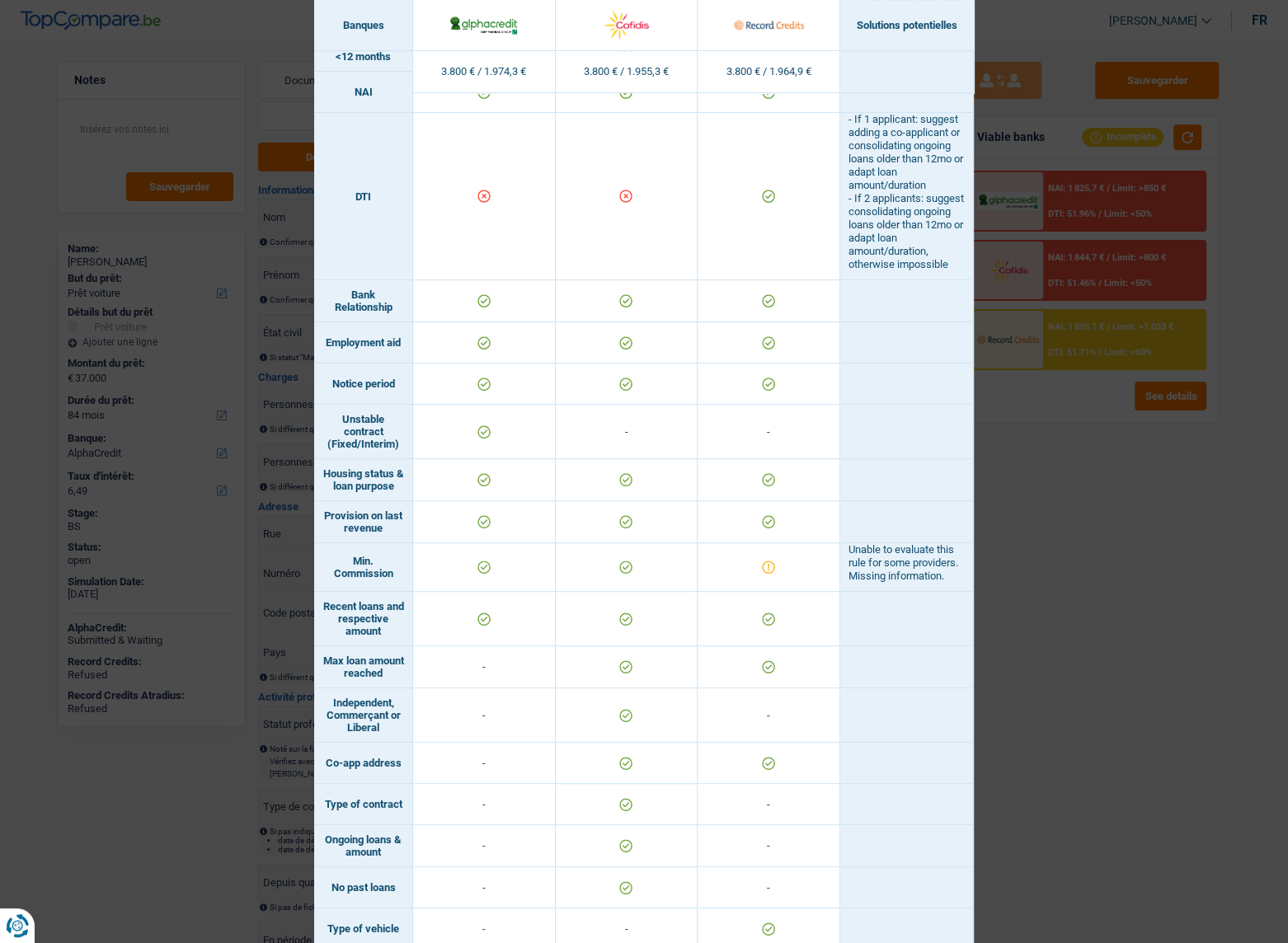
scroll to position [450, 0]
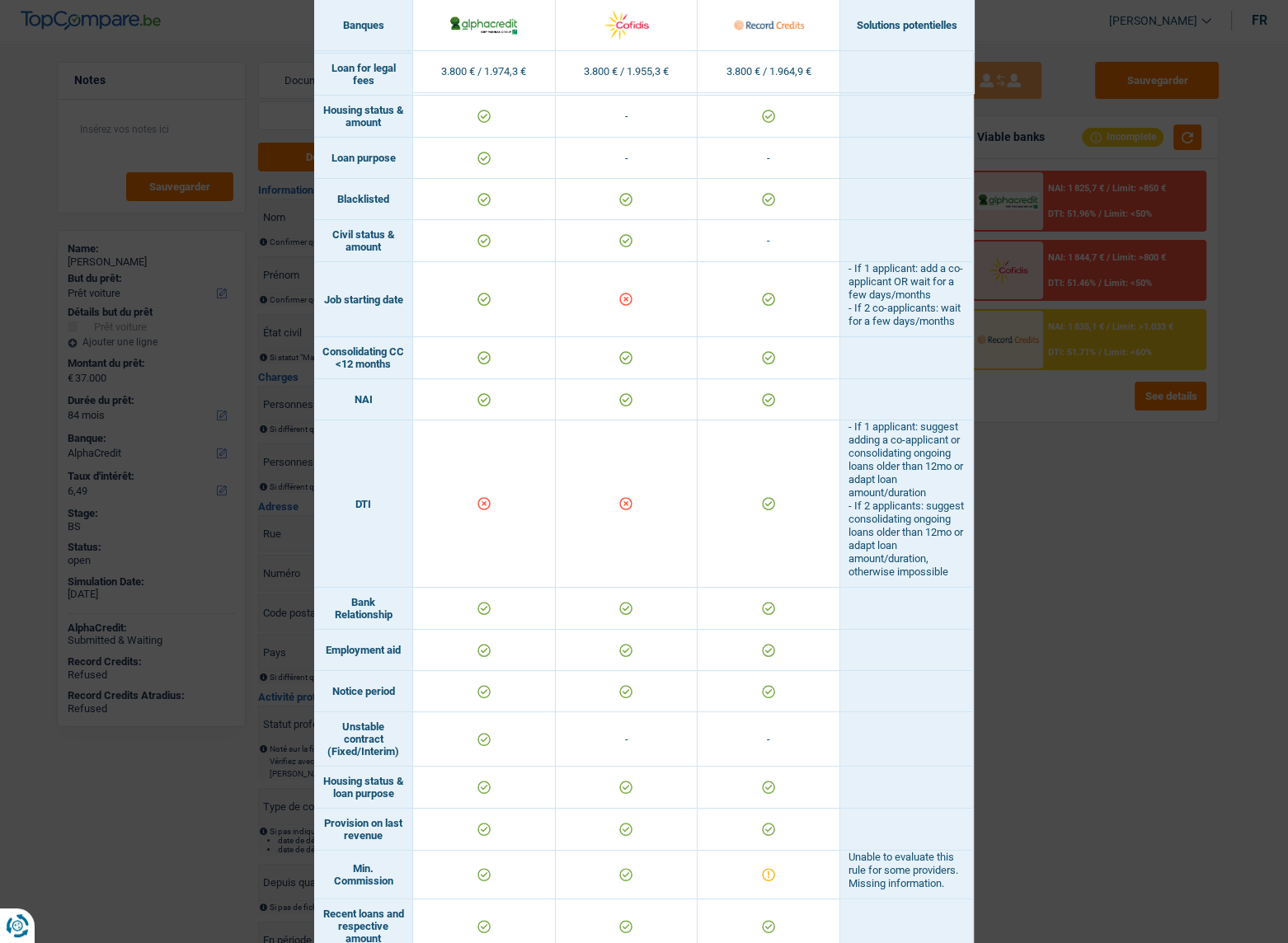
click at [1127, 491] on div "Banks conditions × Banques Solutions potentielles Revenus / Charges 3.800 € / 1…" at bounding box center [644, 472] width 1288 height 943
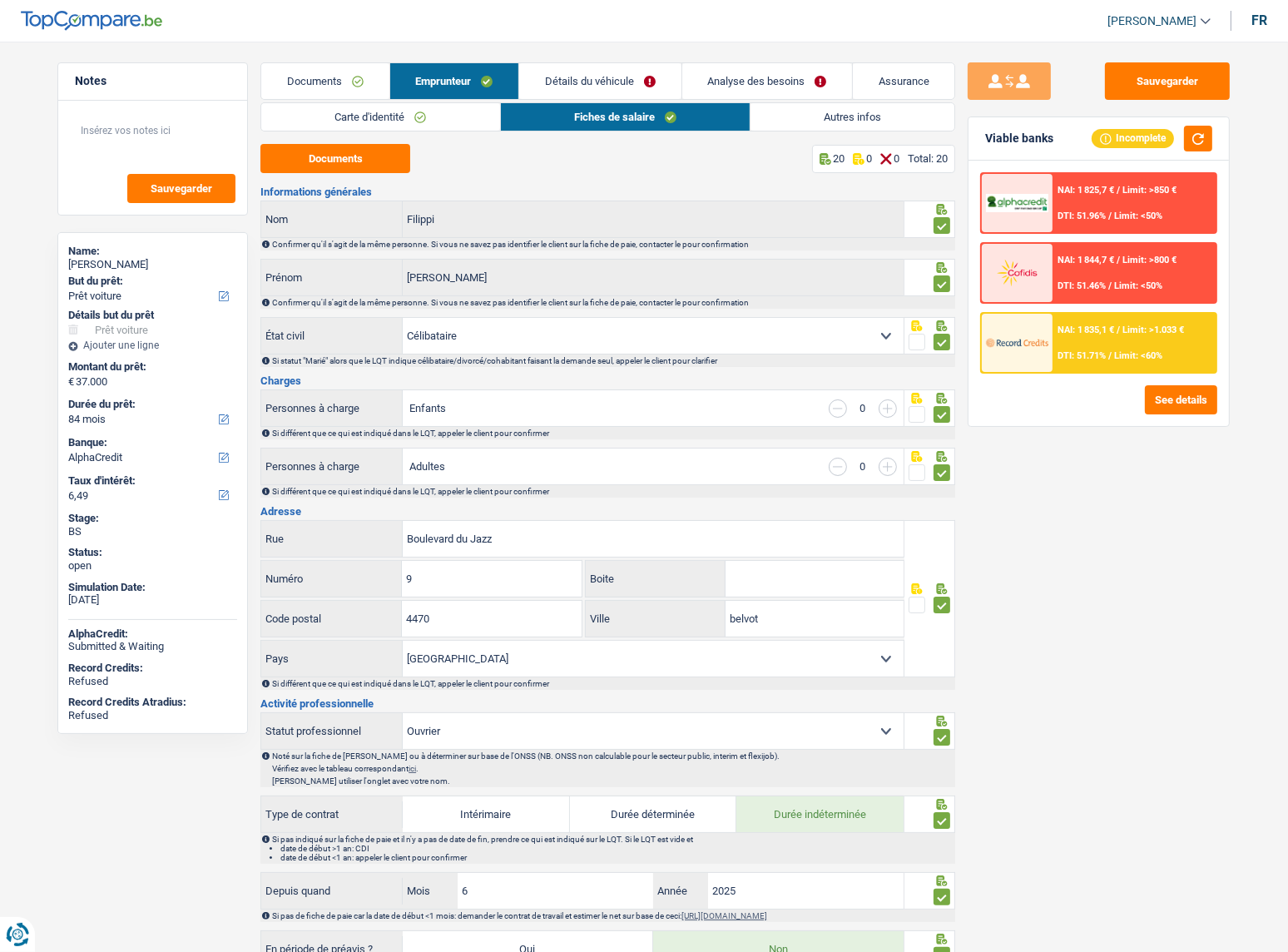
click at [1125, 183] on div "NAI: 1 825,7 € / Limit: >850 € DTI: 51.96% / Limit: <50%" at bounding box center [1134, 203] width 164 height 58
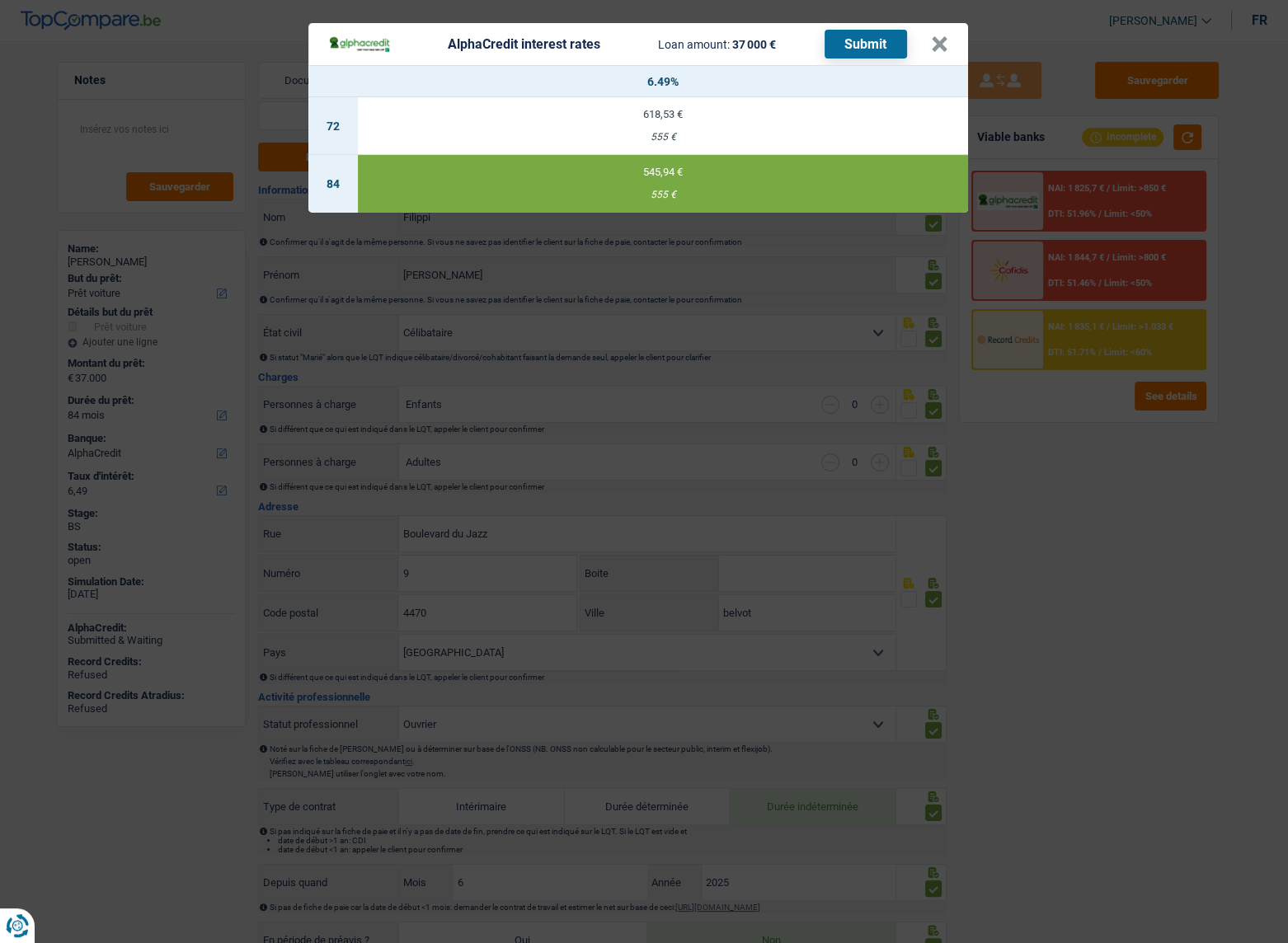
click at [876, 42] on button "Submit" at bounding box center [865, 43] width 82 height 29
click at [937, 49] on button "×" at bounding box center [940, 44] width 18 height 17
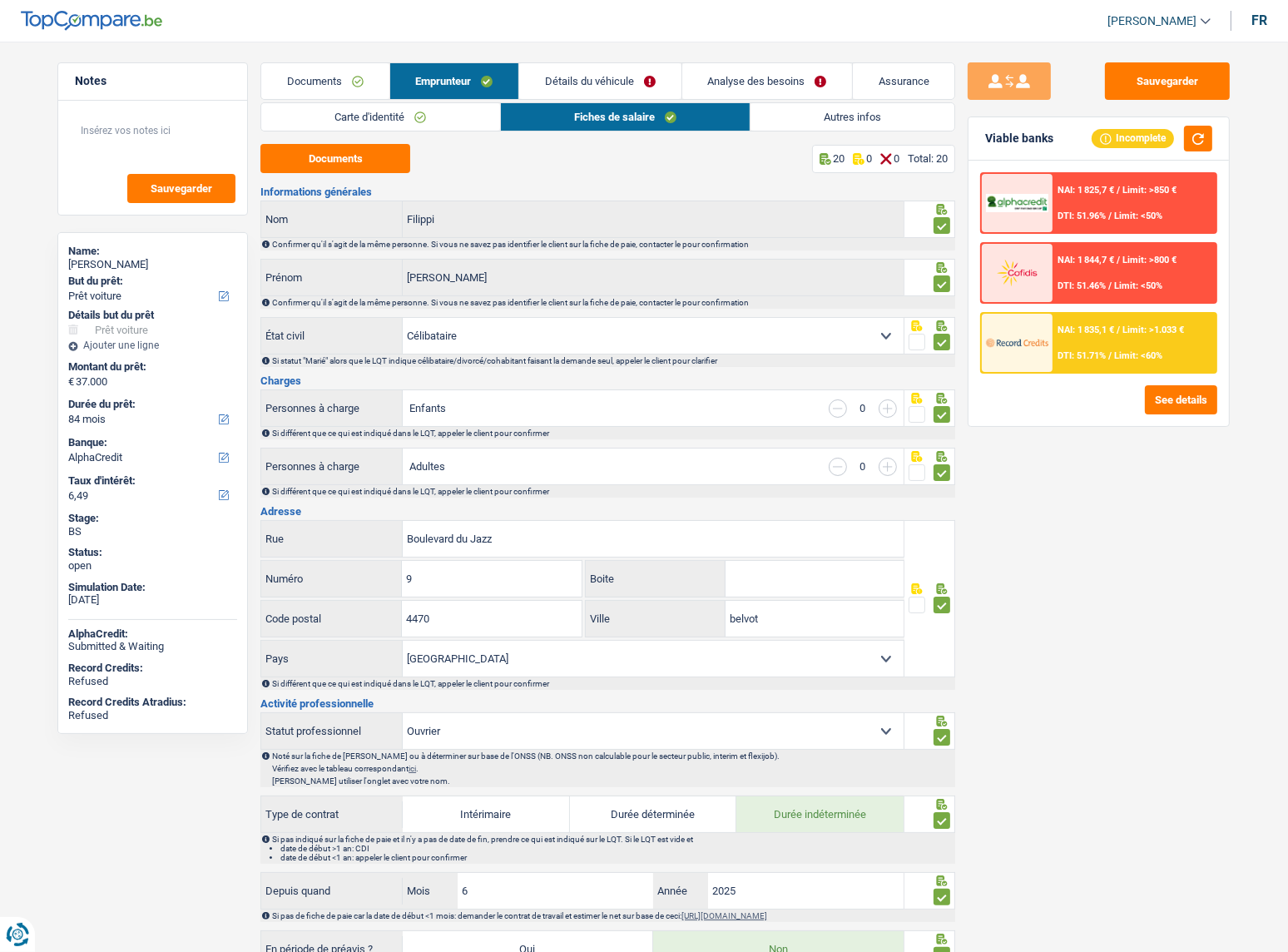
click at [128, 274] on label "But du prêt:" at bounding box center [151, 280] width 166 height 13
click at [128, 288] on select "Confort maison: meubles, textile, peinture, électroménager, outillage non-profe…" at bounding box center [152, 296] width 169 height 17
click at [124, 265] on div "[PERSON_NAME]" at bounding box center [152, 264] width 169 height 13
copy div "Filippi"
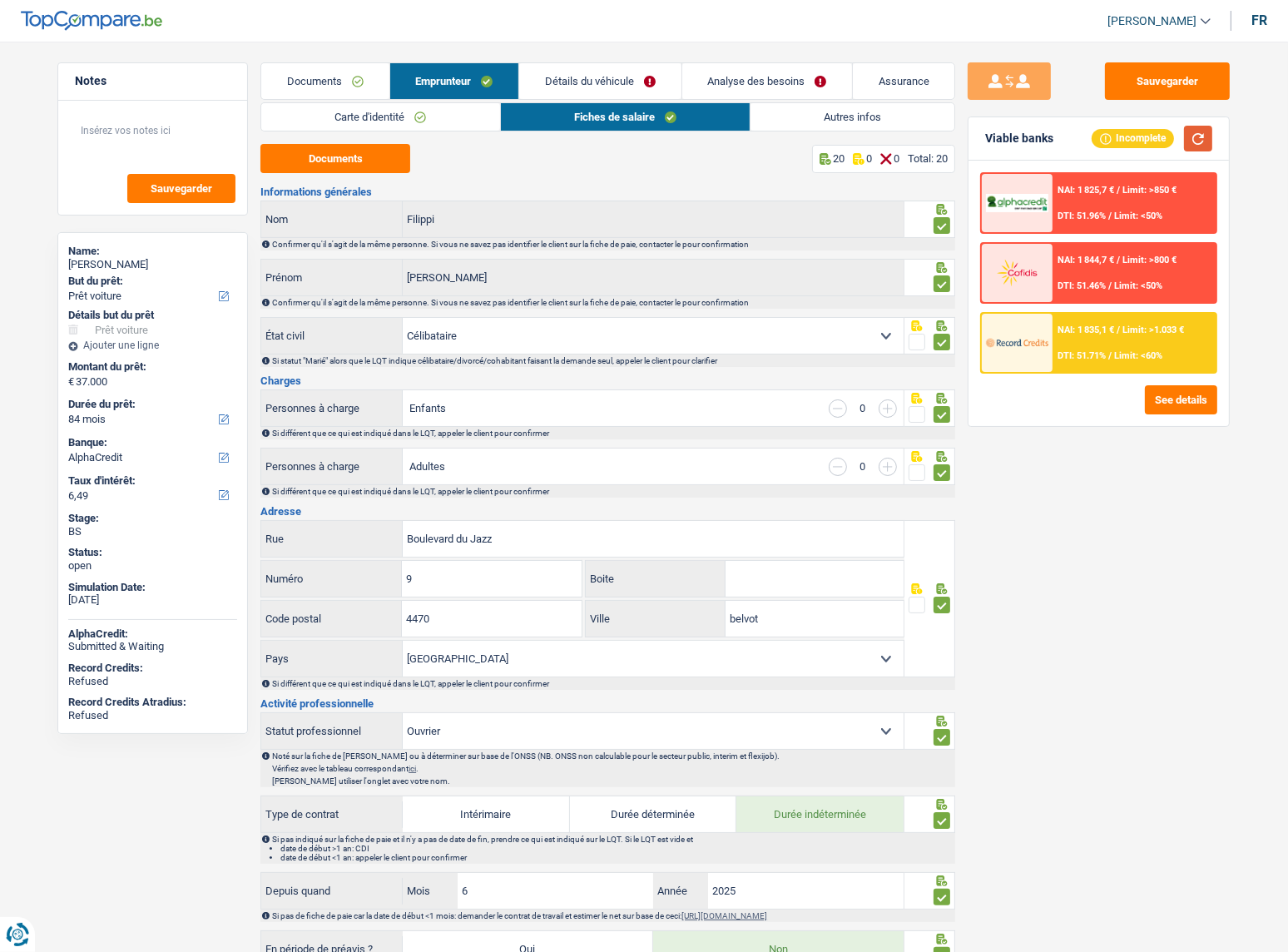
drag, startPoint x: 1197, startPoint y: 132, endPoint x: 1146, endPoint y: 152, distance: 54.8
click at [1197, 132] on button "button" at bounding box center [1198, 139] width 28 height 26
click at [817, 127] on link "Autres infos" at bounding box center [852, 117] width 204 height 28
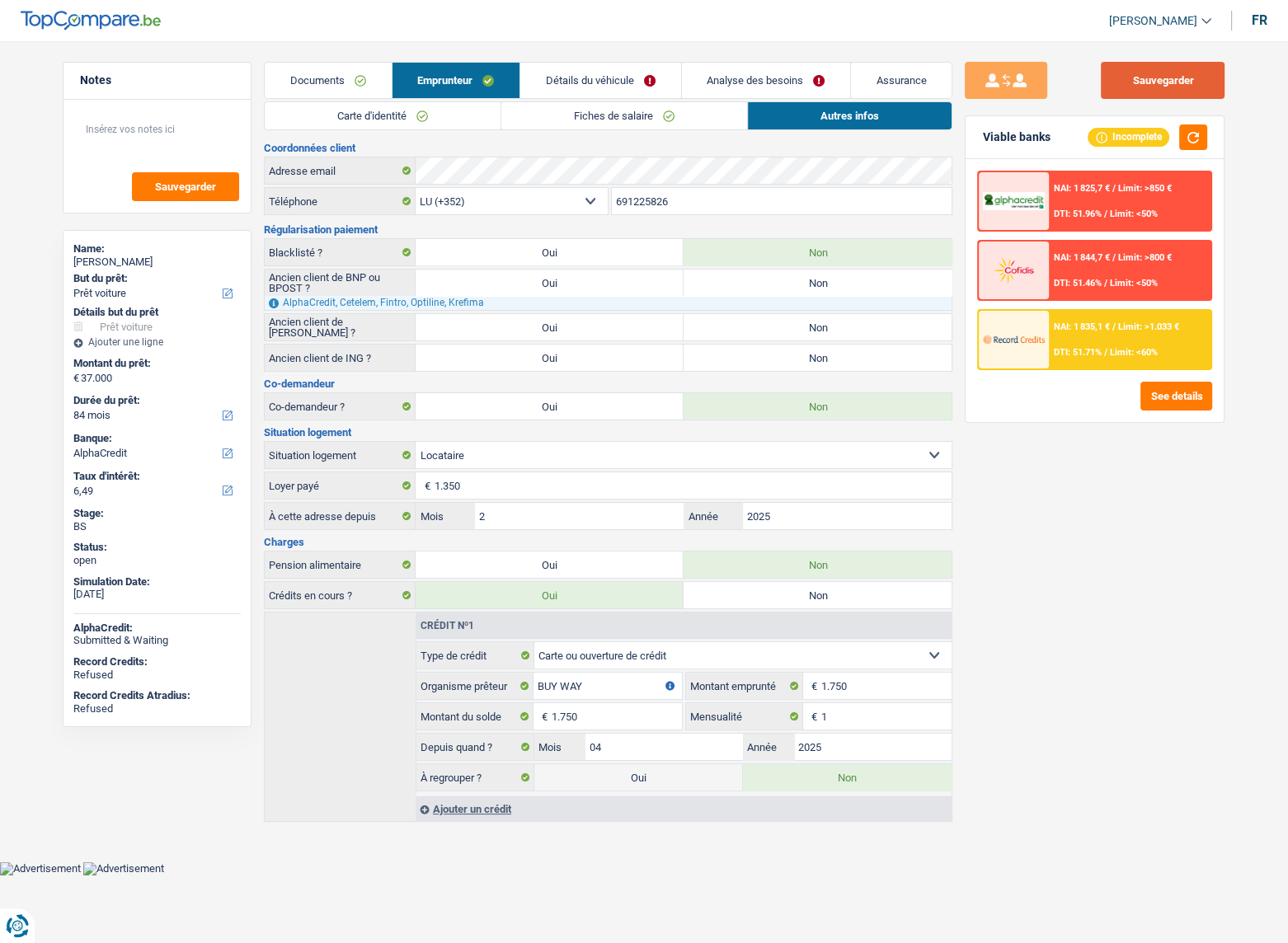
click at [1186, 97] on button "Sauvegarder" at bounding box center [1162, 81] width 124 height 38
click at [607, 66] on link "Détails du véhicule" at bounding box center [600, 80] width 160 height 36
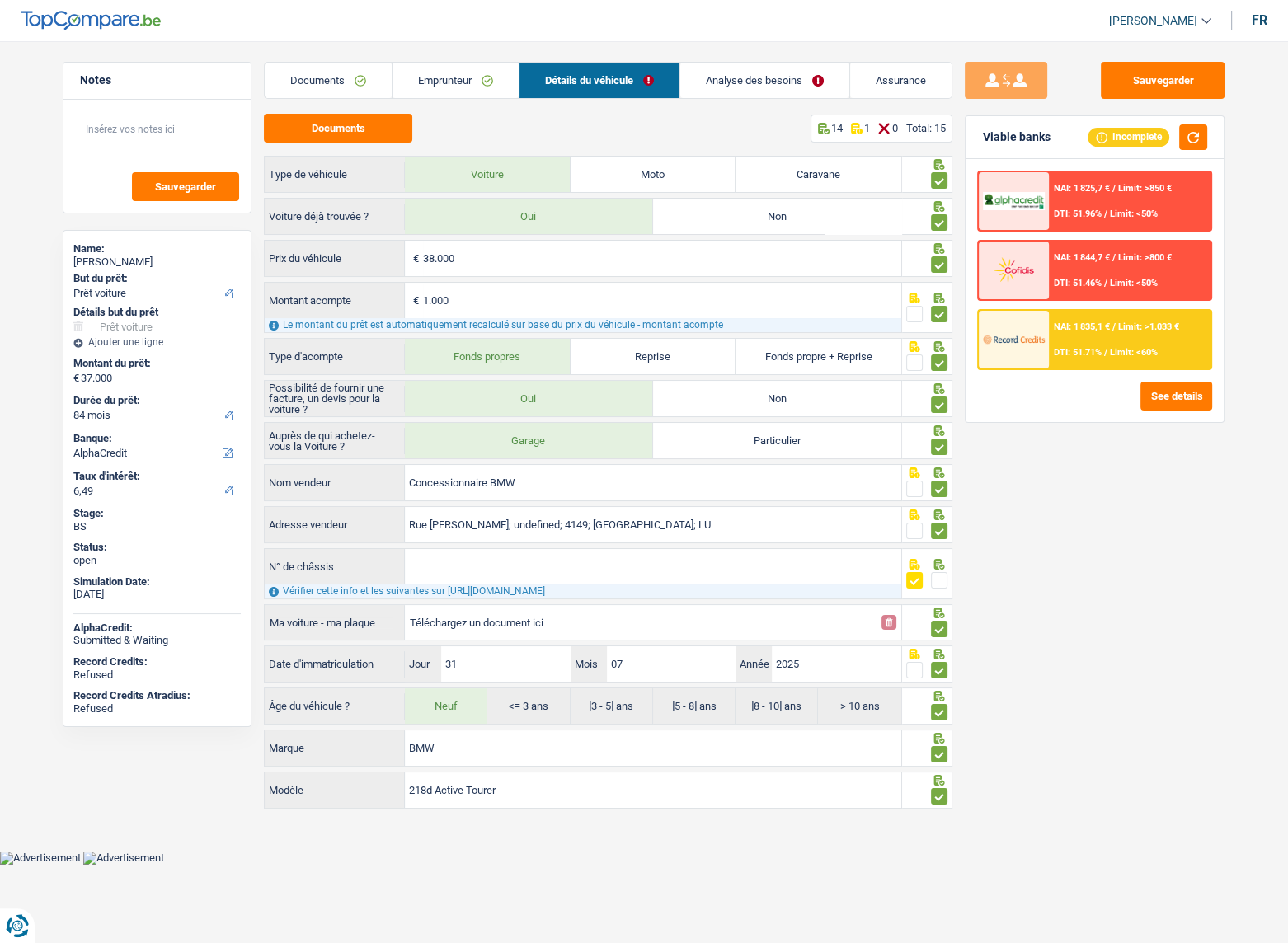
click at [489, 97] on link "Emprunteur" at bounding box center [456, 80] width 127 height 36
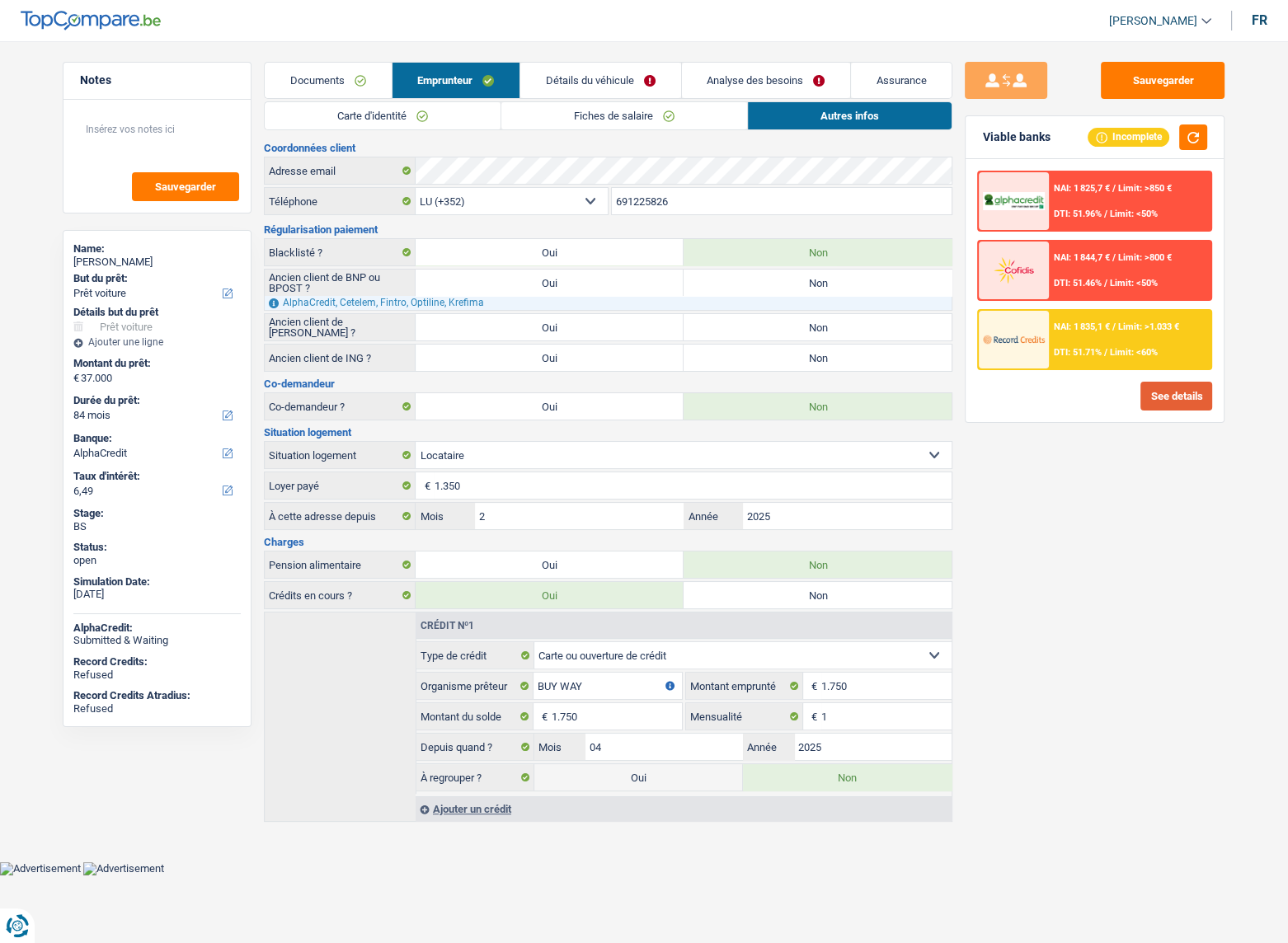
click at [1181, 406] on button "See details" at bounding box center [1176, 395] width 72 height 29
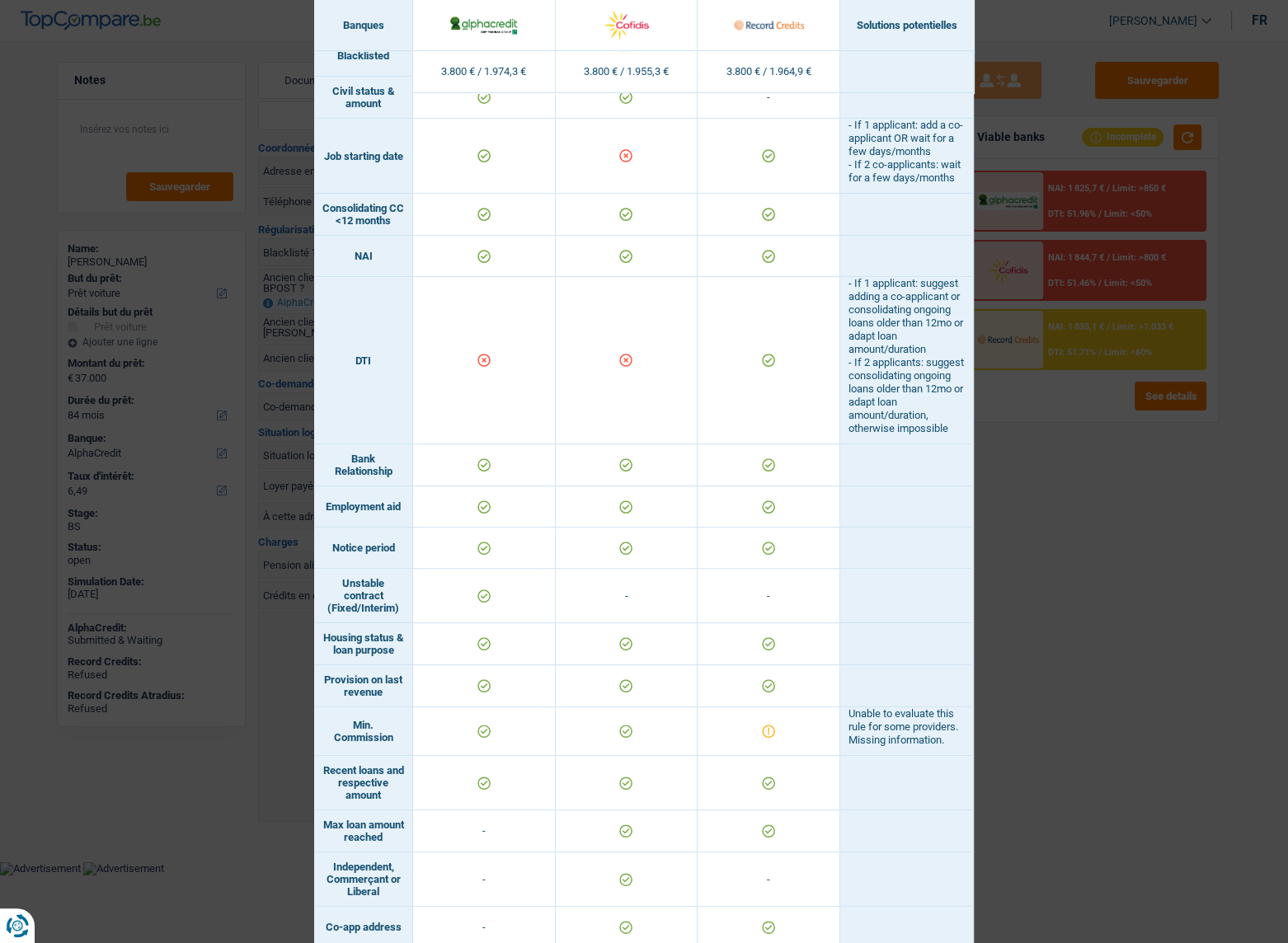
scroll to position [849, 0]
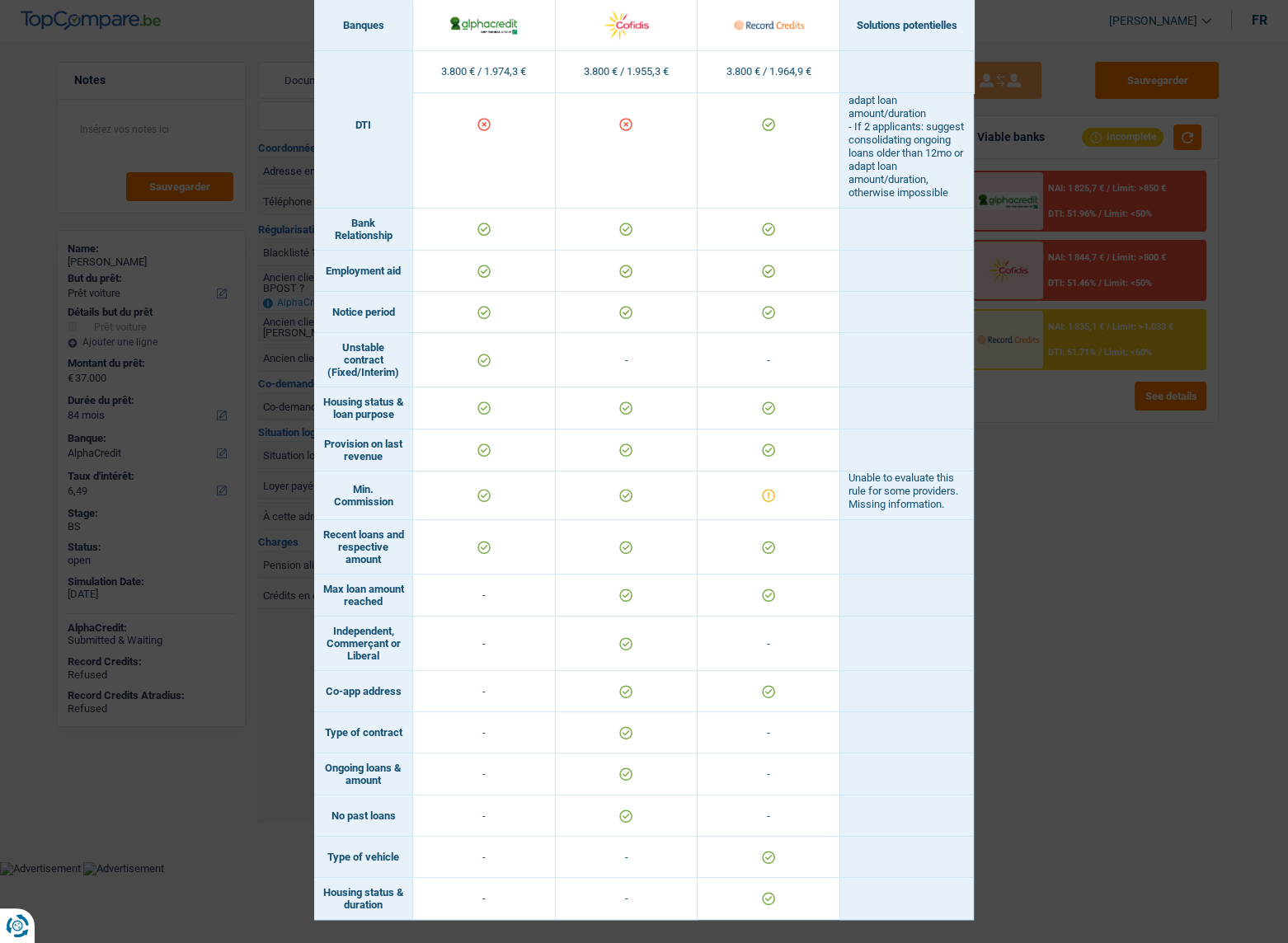
click at [1072, 746] on div "Banks conditions × Banques Solutions potentielles Revenus / Charges 3.800 € / 1…" at bounding box center [644, 472] width 1288 height 943
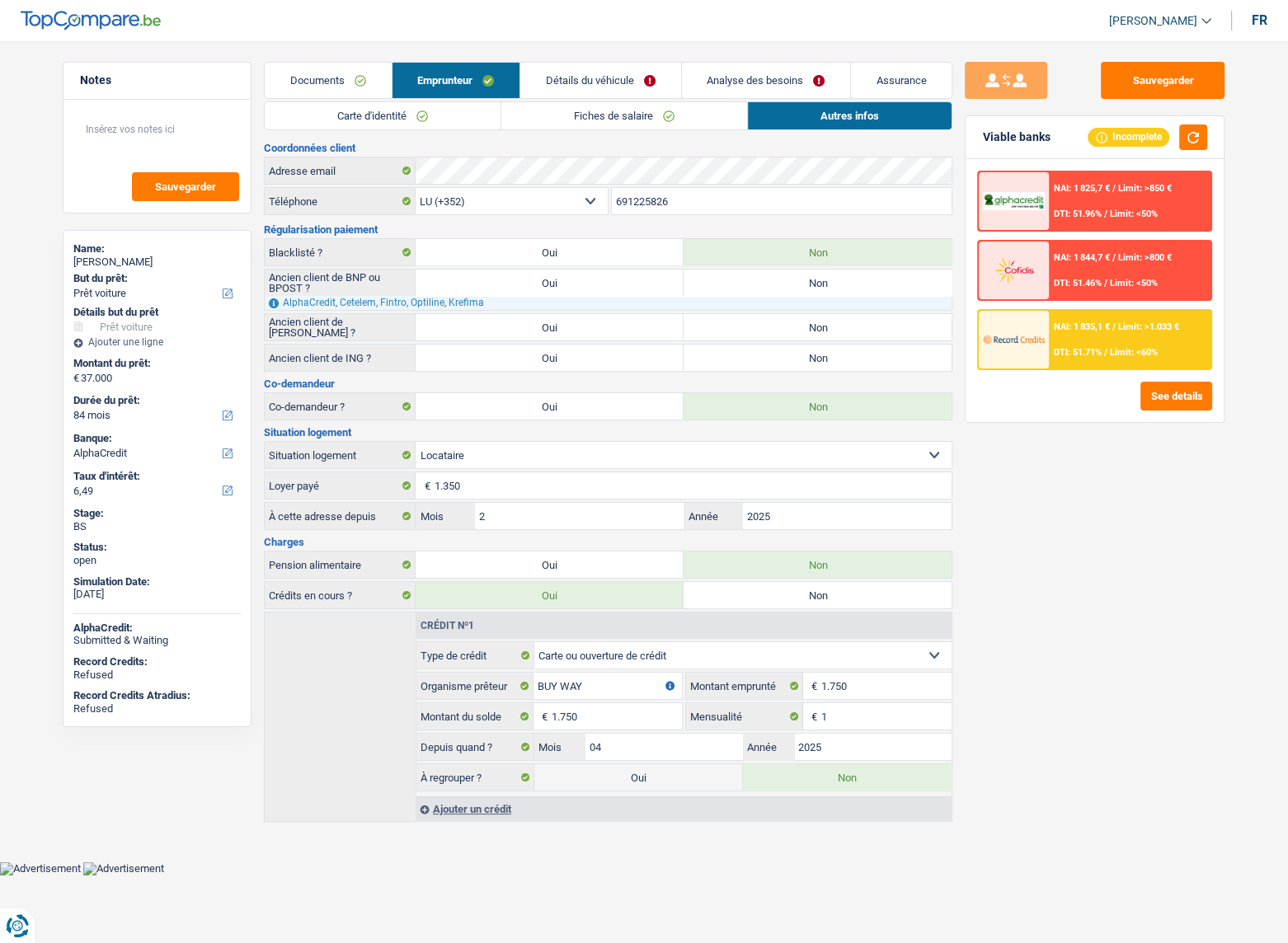
click at [127, 257] on div "[PERSON_NAME]" at bounding box center [156, 262] width 167 height 13
copy div "Filippi"
